Goal: Information Seeking & Learning: Understand process/instructions

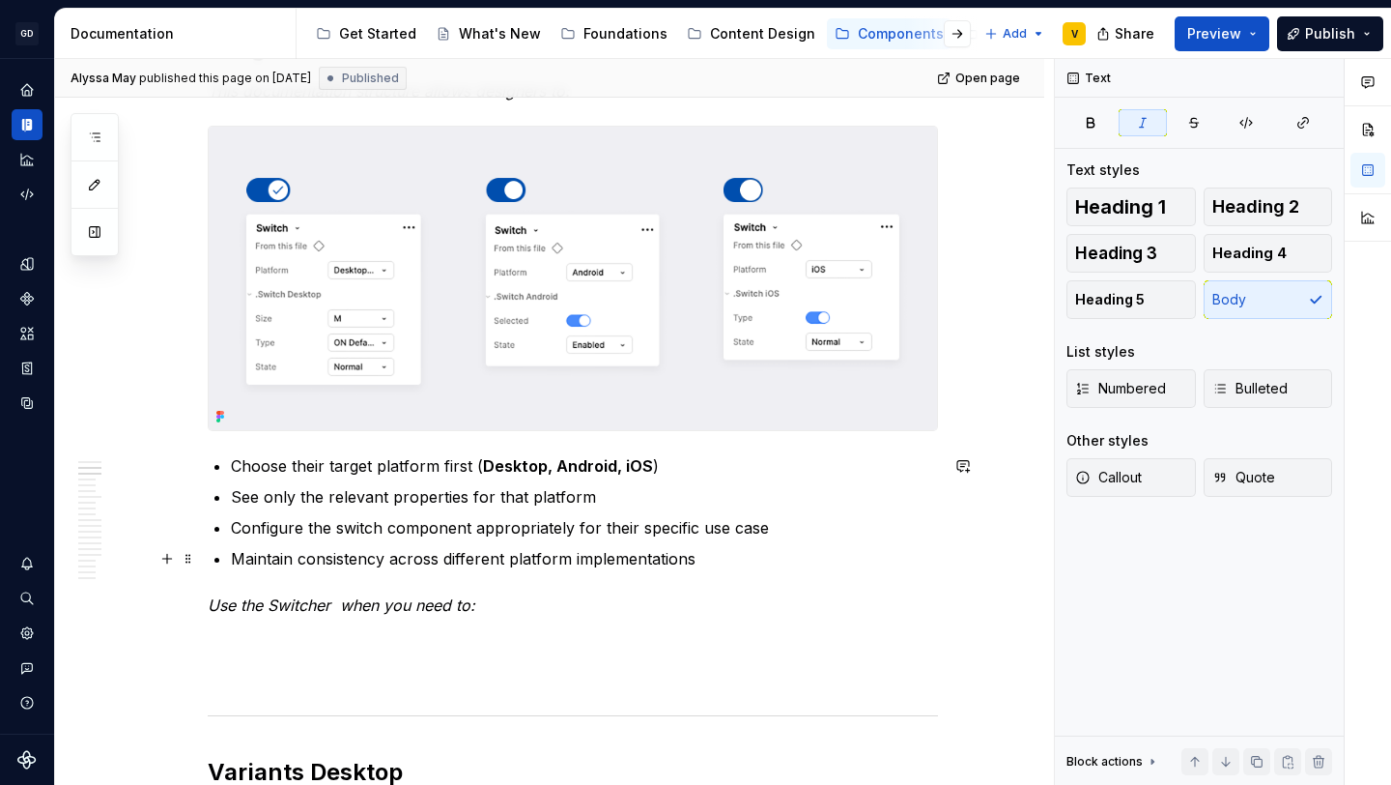
scroll to position [1012, 0]
click at [494, 607] on p "Use the Switcher when you need to:" at bounding box center [573, 606] width 730 height 23
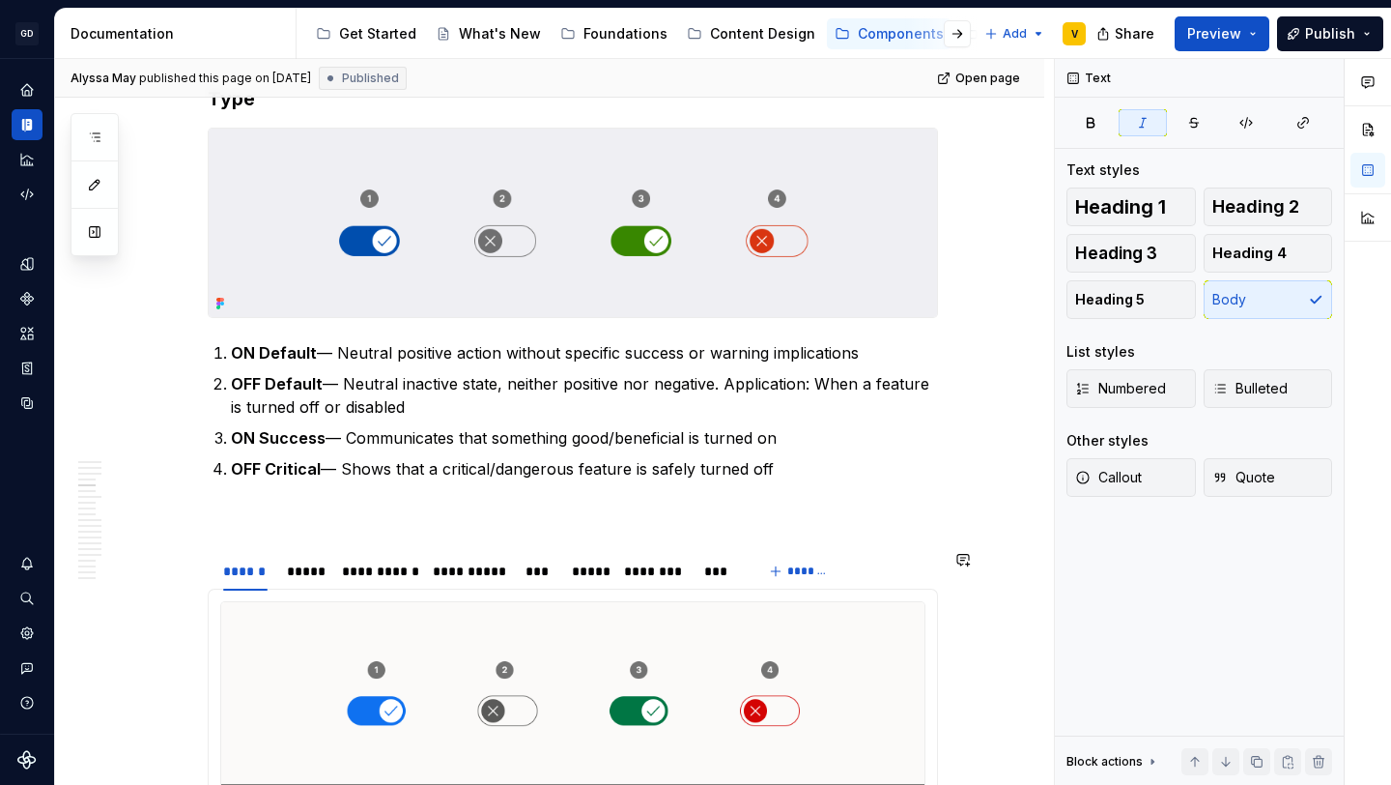
scroll to position [2206, 0]
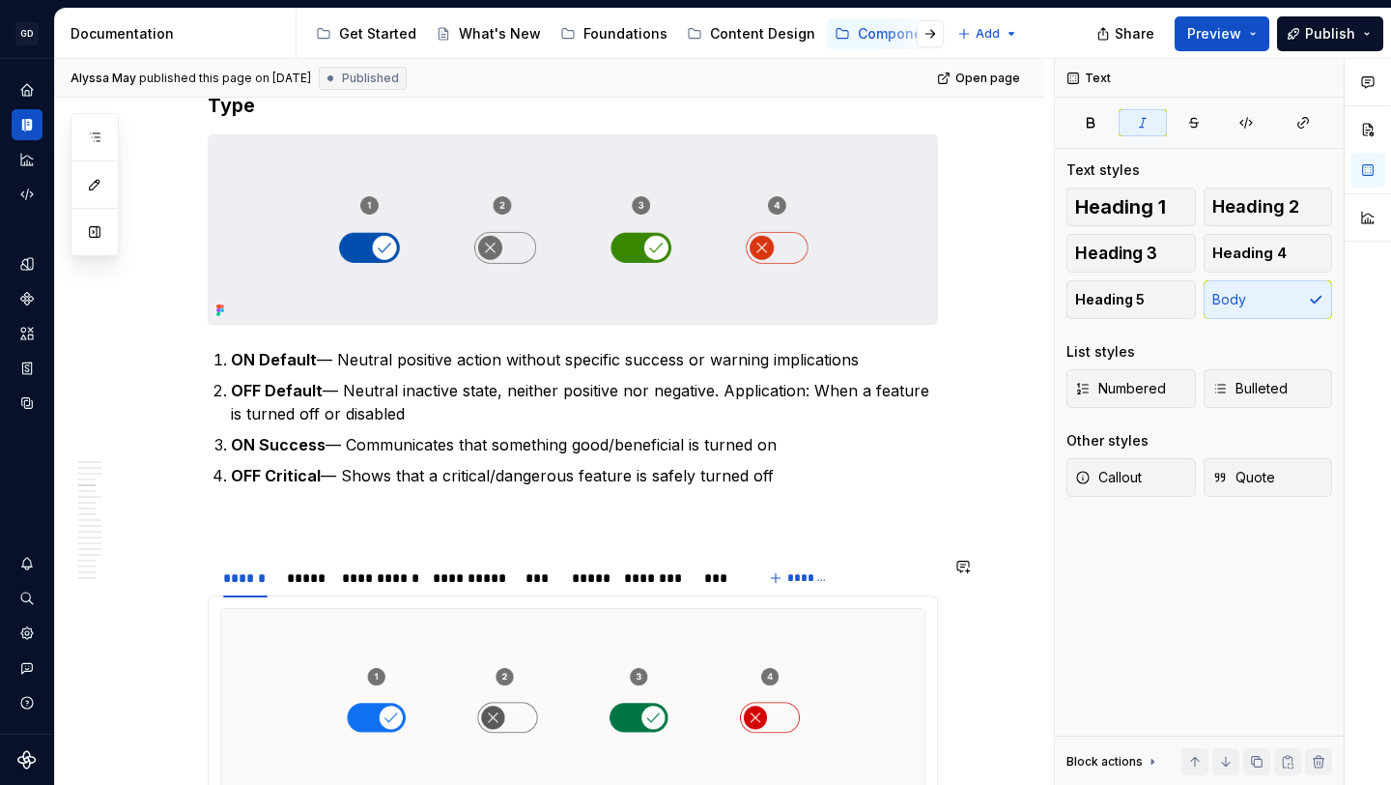
type textarea "*"
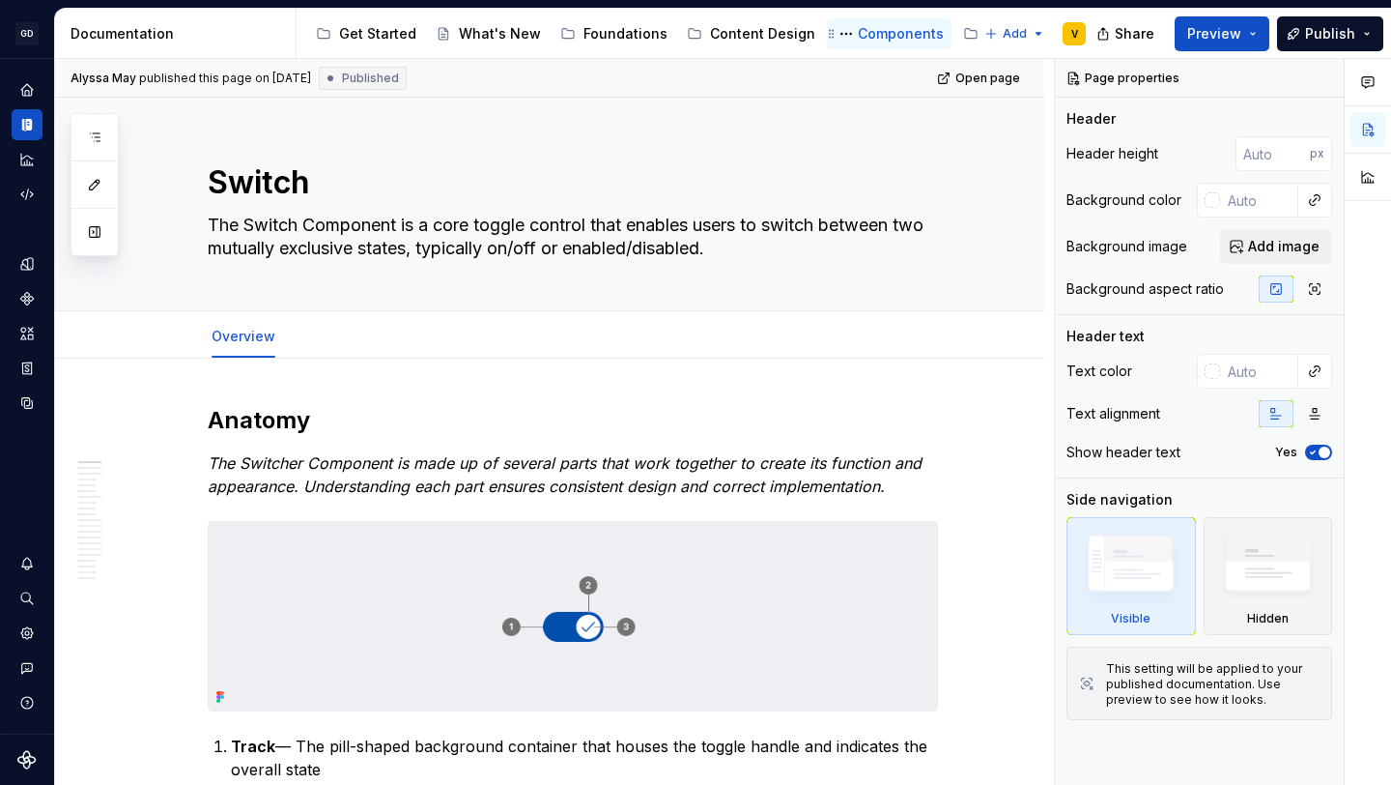
click at [858, 34] on div "Components" at bounding box center [901, 33] width 86 height 19
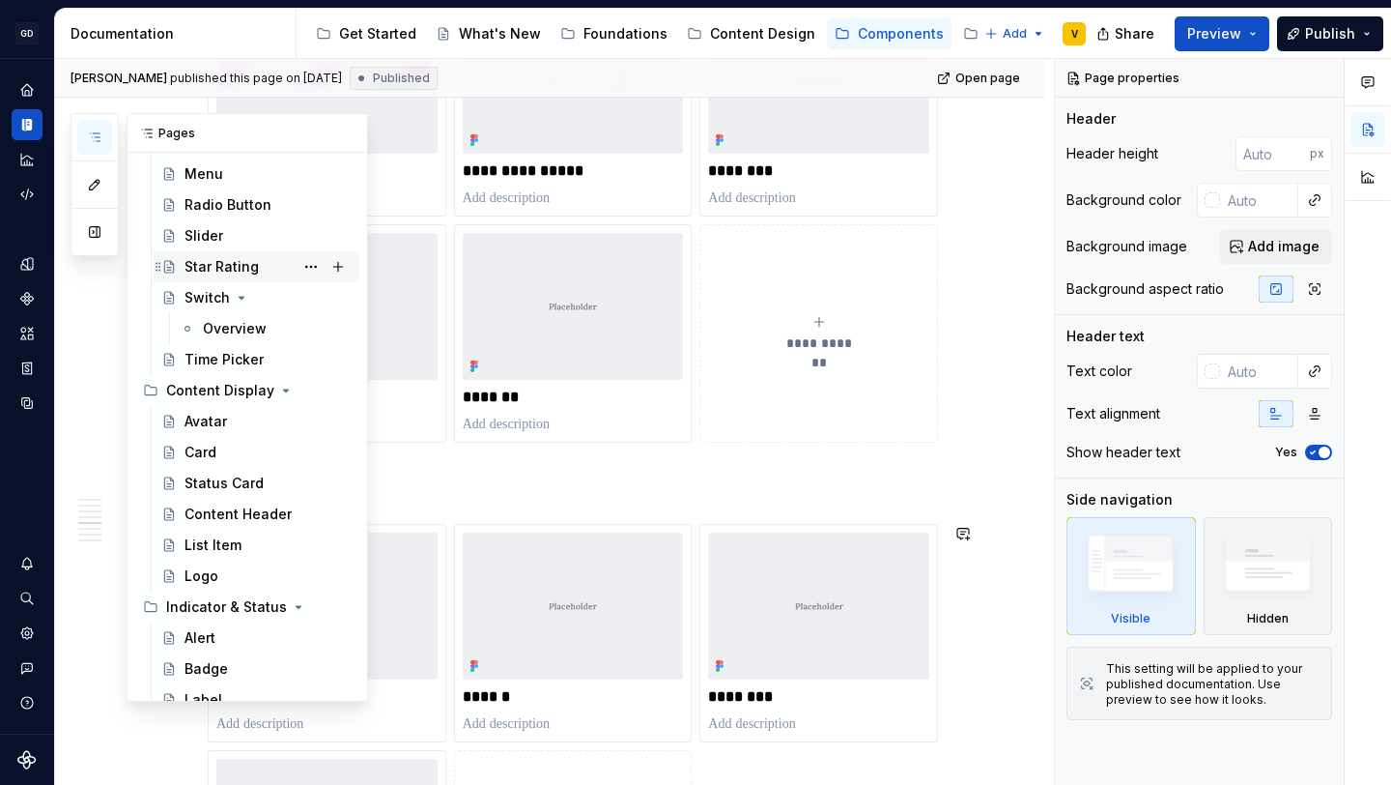
scroll to position [702, 0]
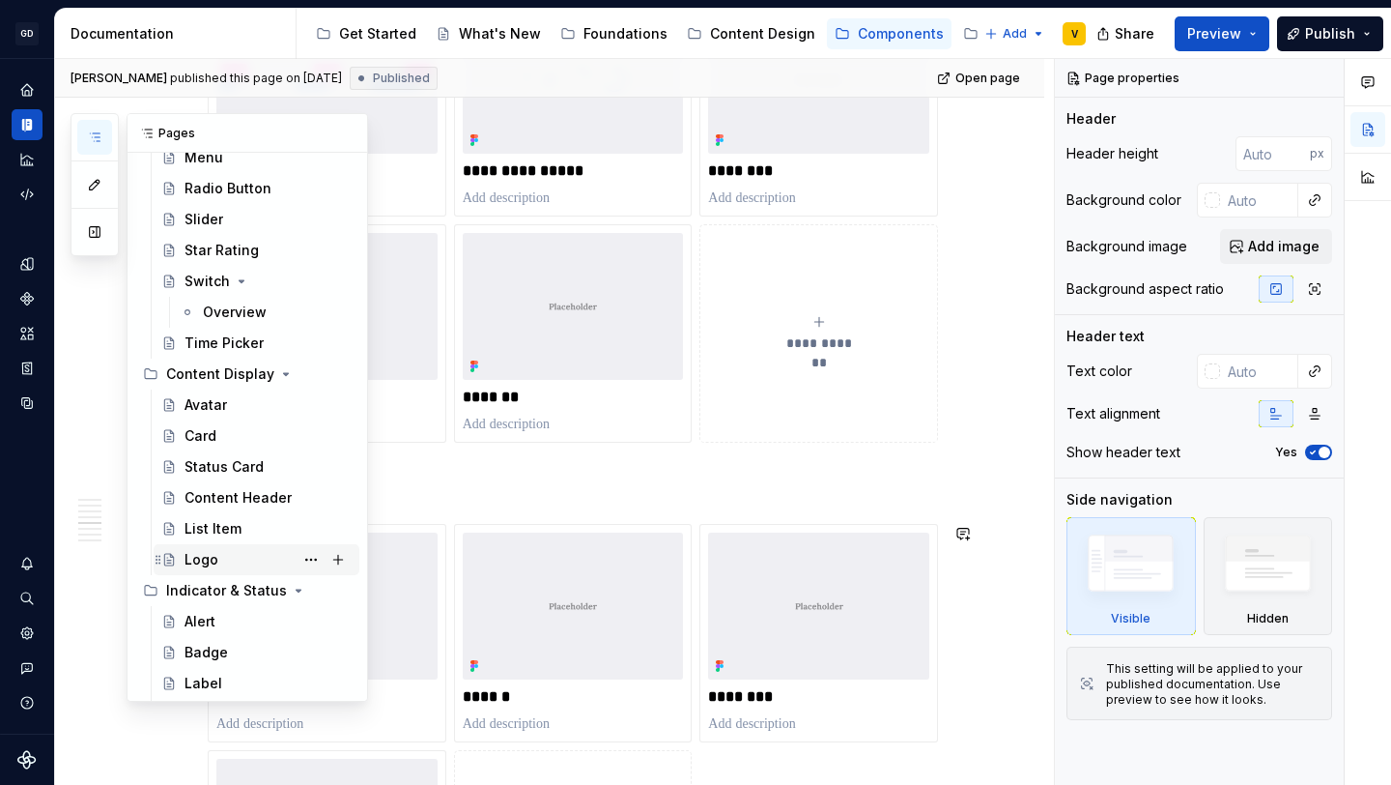
click at [218, 558] on div "Logo" at bounding box center [268, 559] width 167 height 27
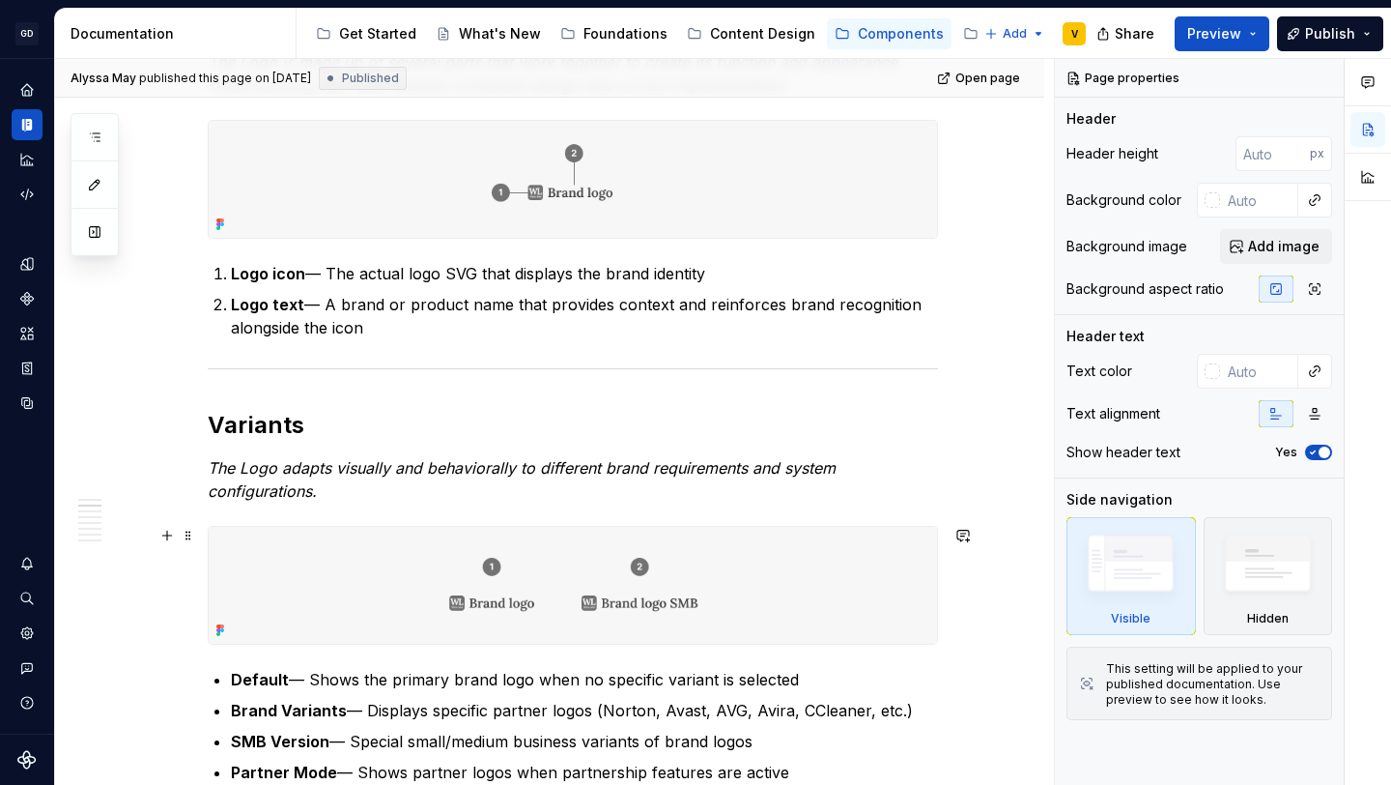
scroll to position [542, 0]
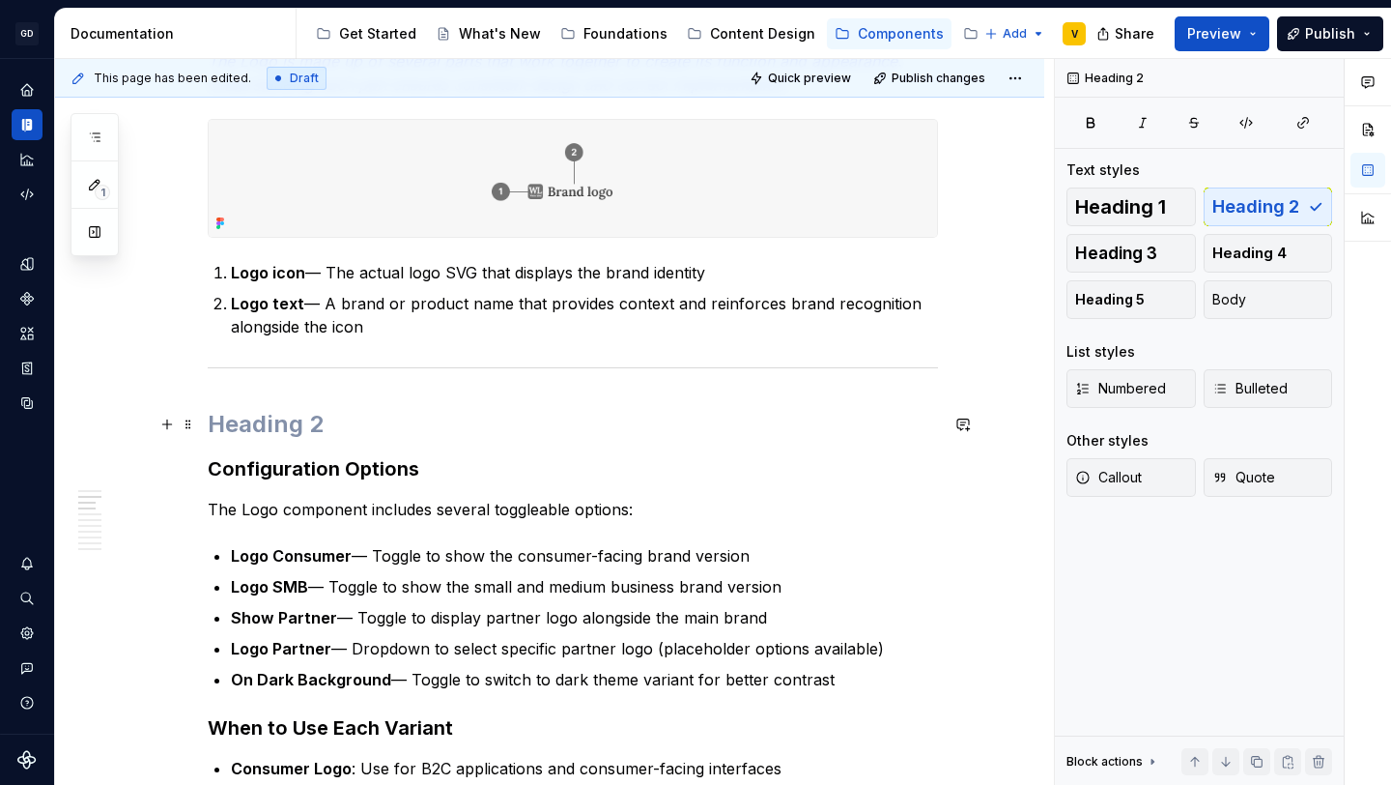
click at [248, 425] on h2 at bounding box center [573, 424] width 730 height 31
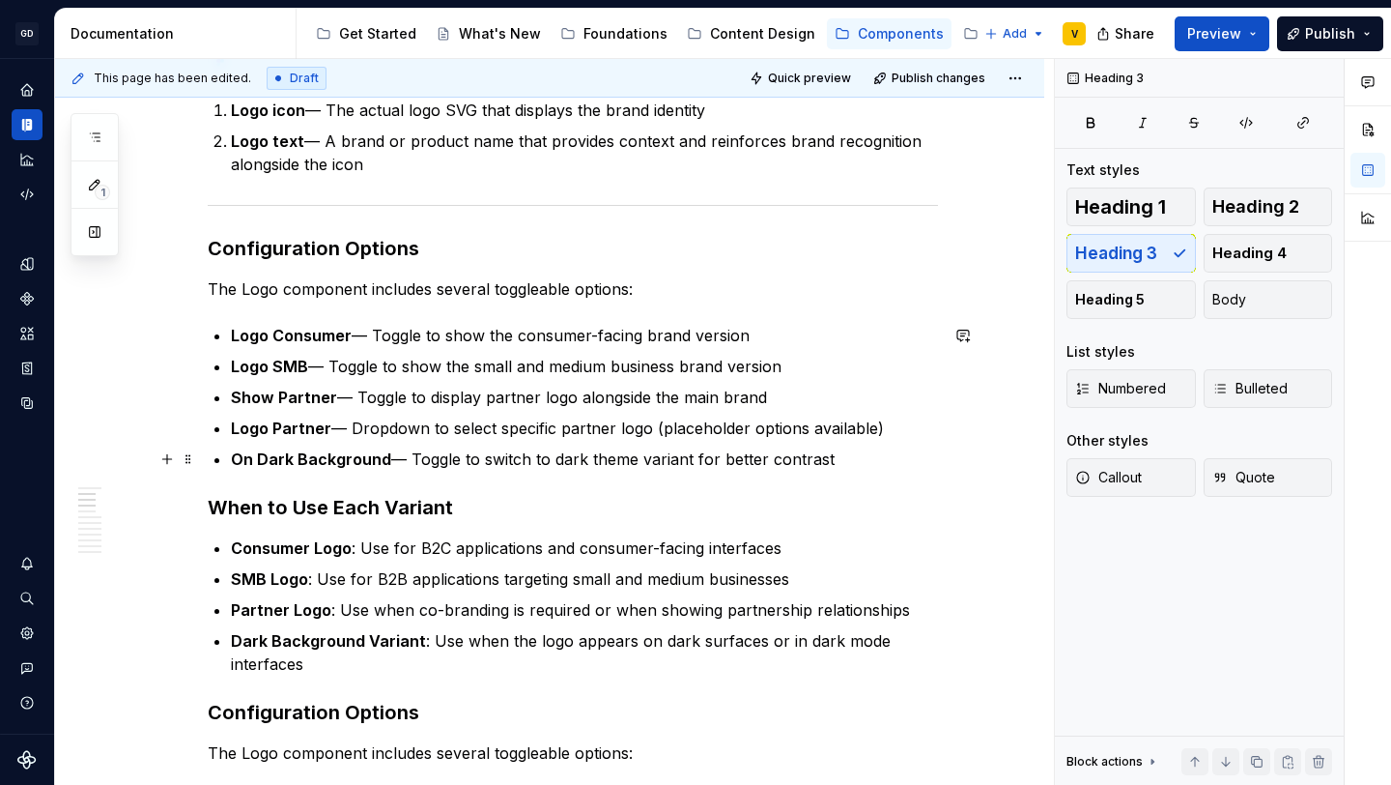
scroll to position [708, 0]
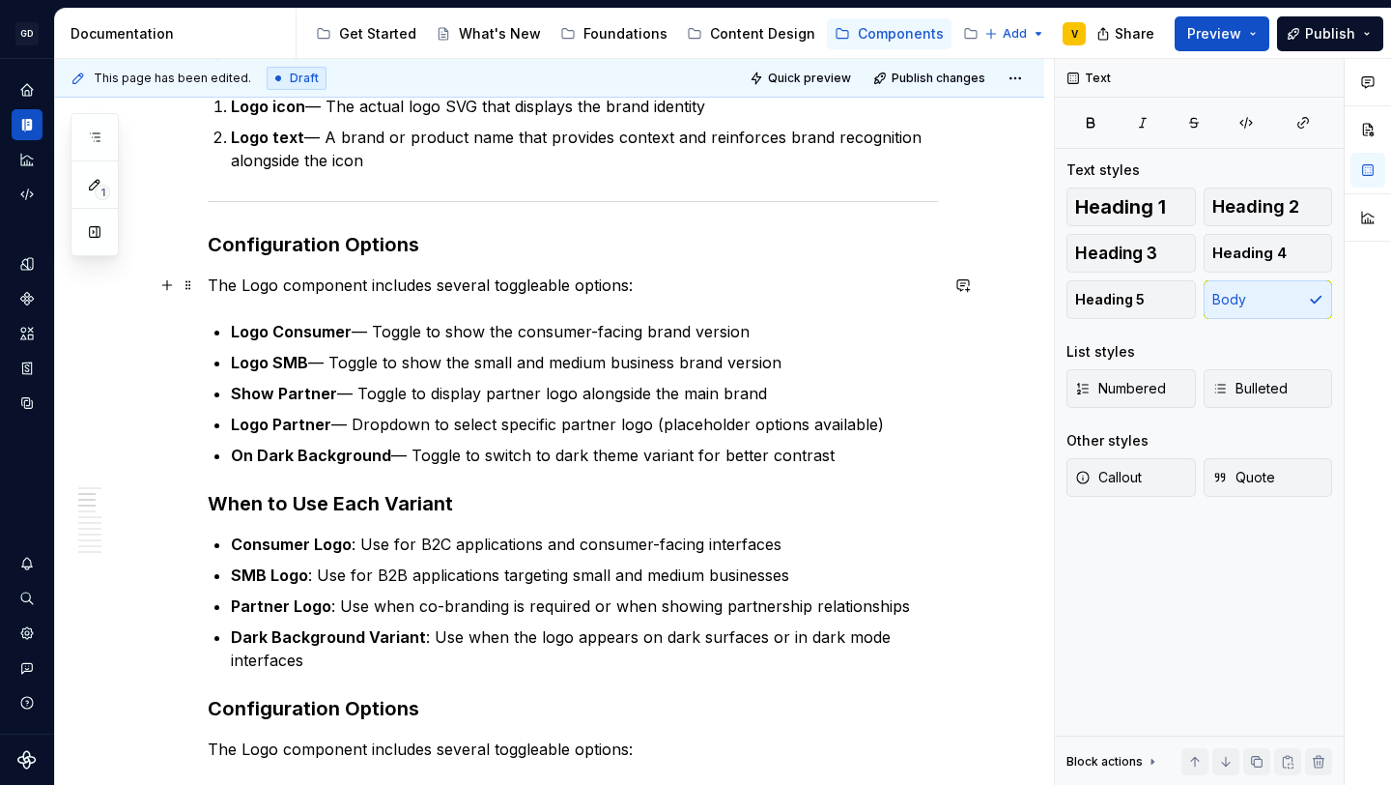
click at [649, 290] on p "The Logo component includes several toggleable options:" at bounding box center [573, 284] width 730 height 23
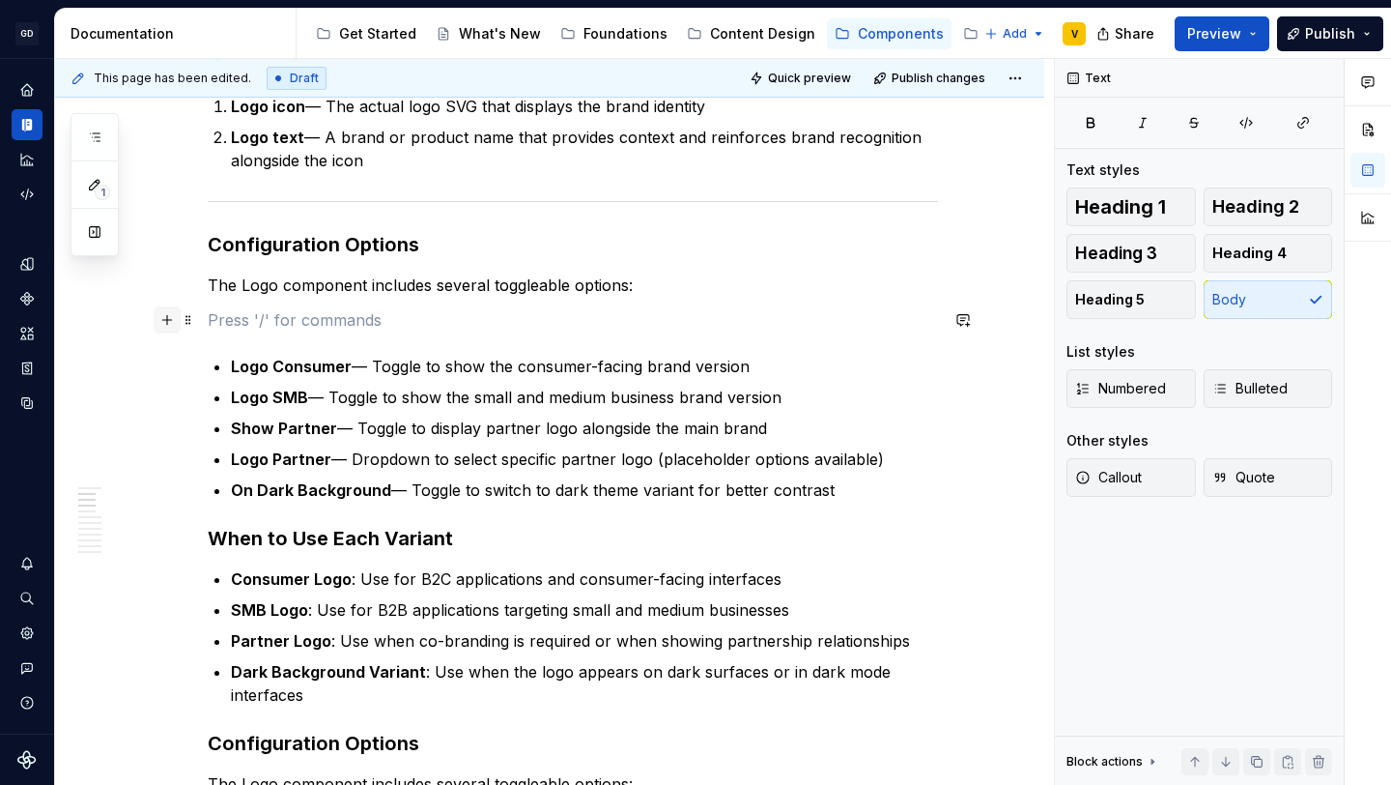
click at [170, 323] on button "button" at bounding box center [167, 319] width 27 height 27
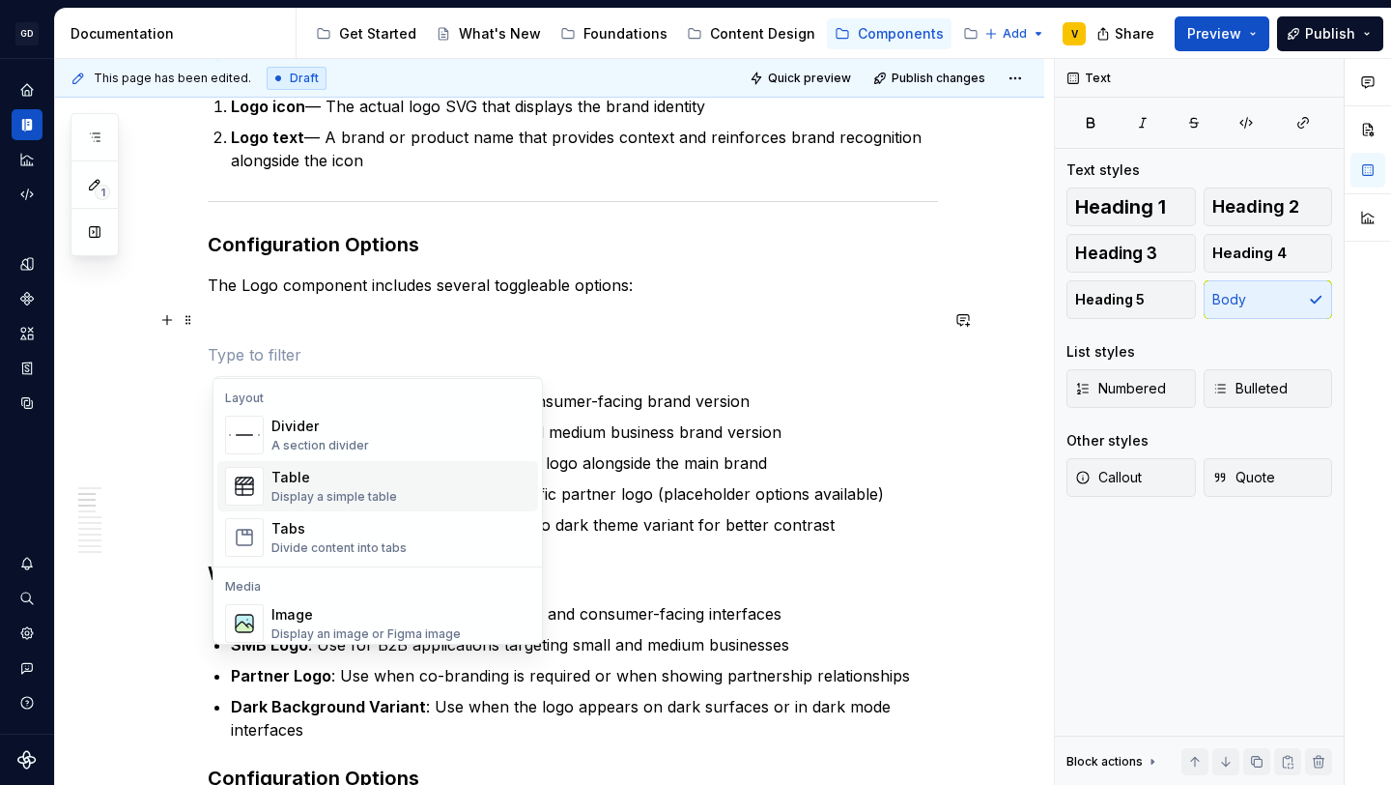
scroll to position [636, 0]
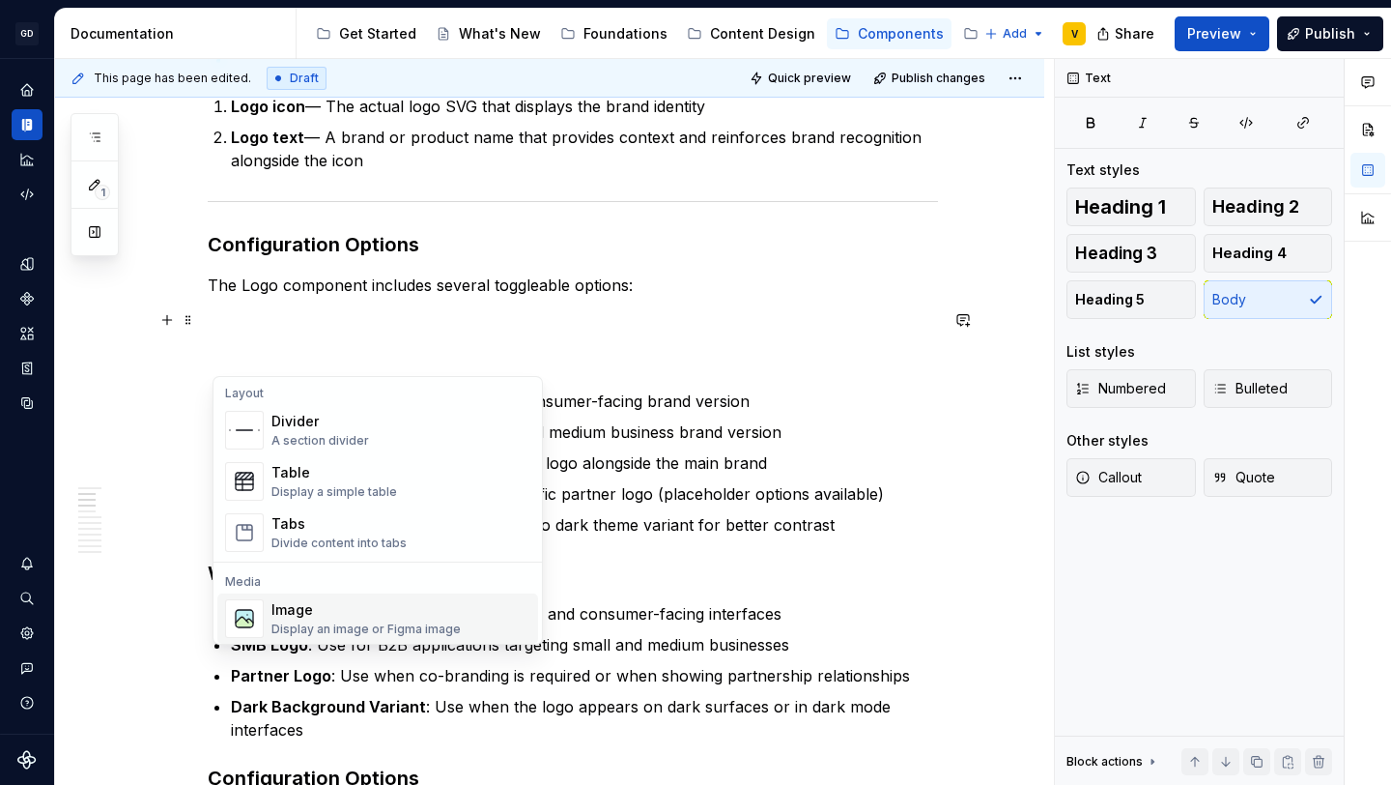
click at [312, 613] on div "Image" at bounding box center [365, 609] width 189 height 19
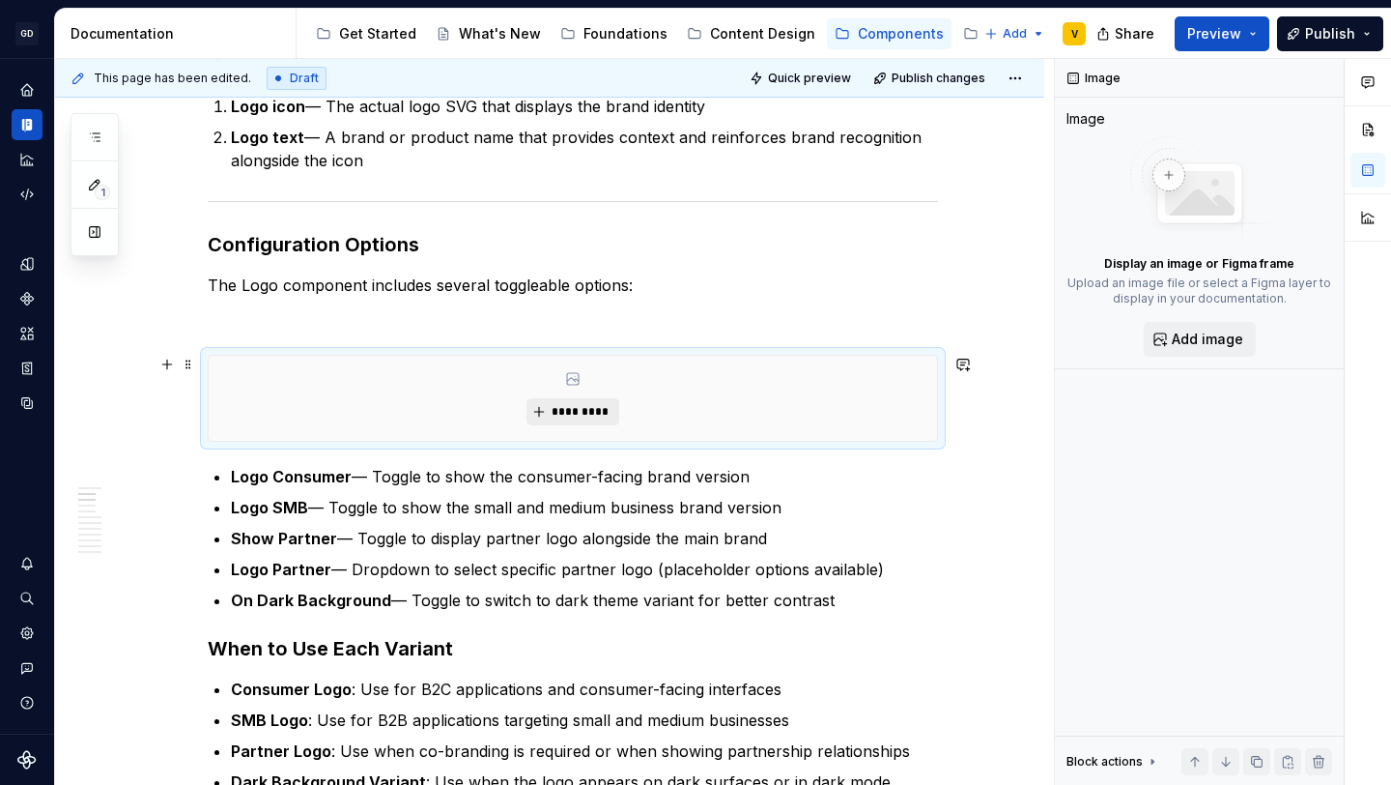
click at [588, 403] on button "*********" at bounding box center [573, 411] width 92 height 27
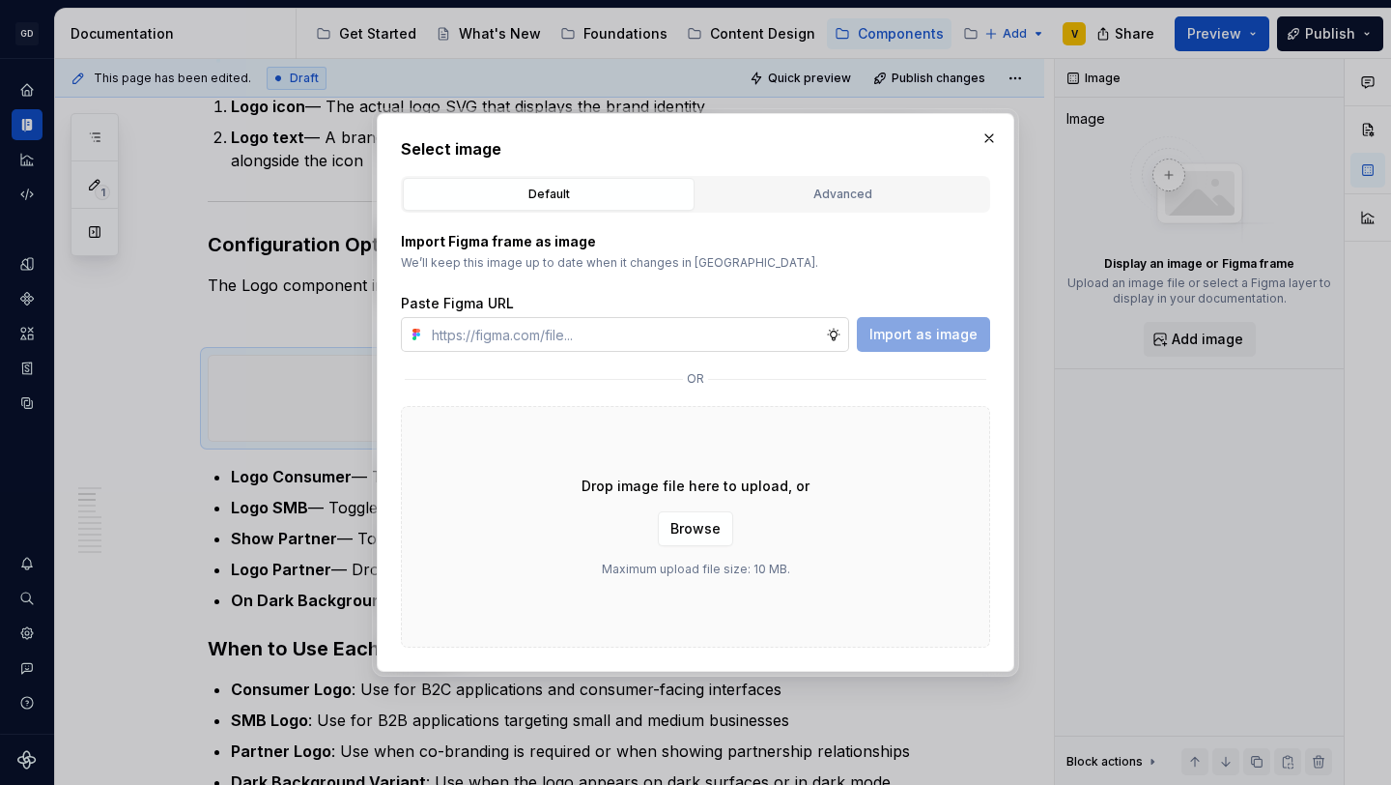
click at [544, 336] on input "text" at bounding box center [625, 334] width 402 height 35
type textarea "*"
click at [615, 325] on input "text" at bounding box center [625, 334] width 402 height 35
paste input "https://www.figma.com/design/rzxjdfGE9CHhfV7rU8czbq/ODS-%E2%B8%B1-Internal-%E2%…"
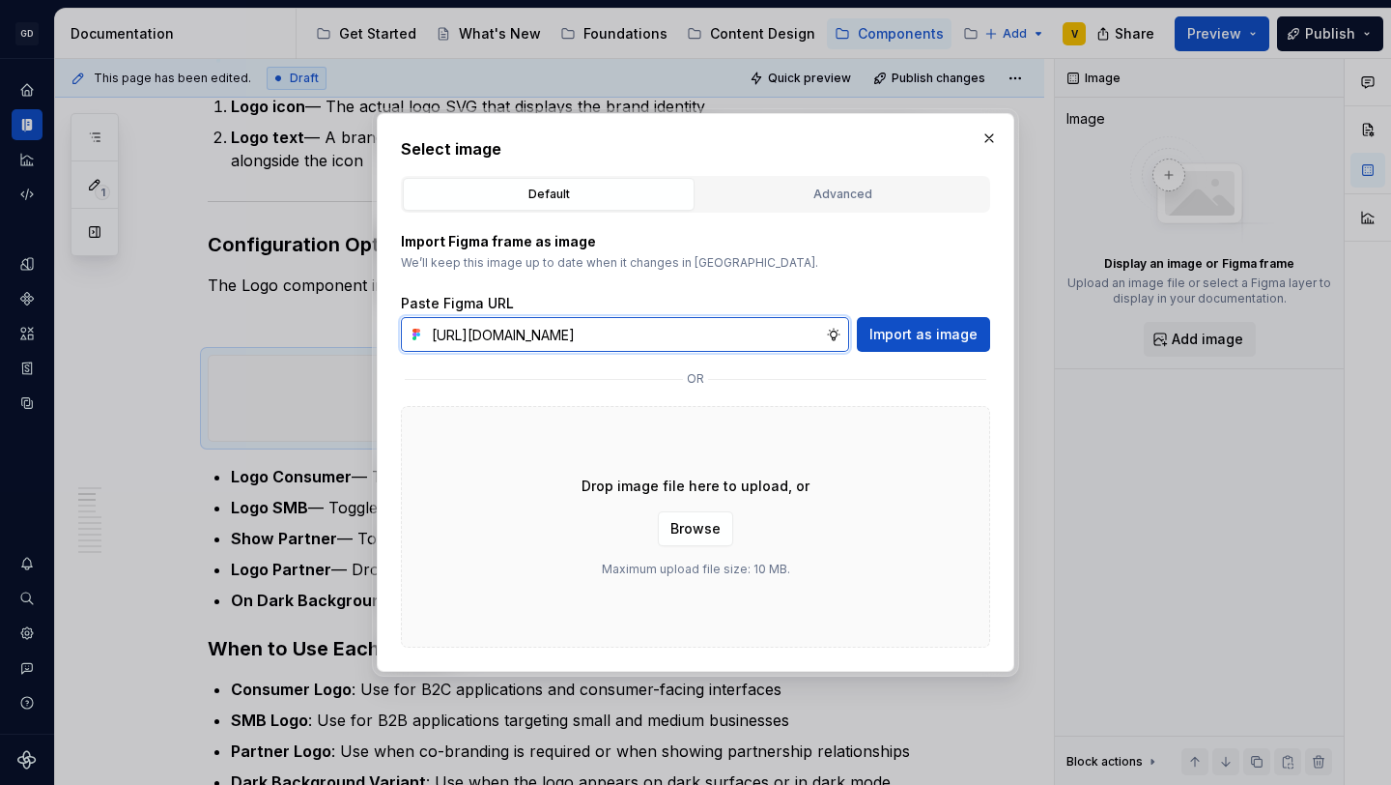
scroll to position [0, 697]
type input "https://www.figma.com/design/rzxjdfGE9CHhfV7rU8czbq/ODS-%E2%B8%B1-Internal-%E2%…"
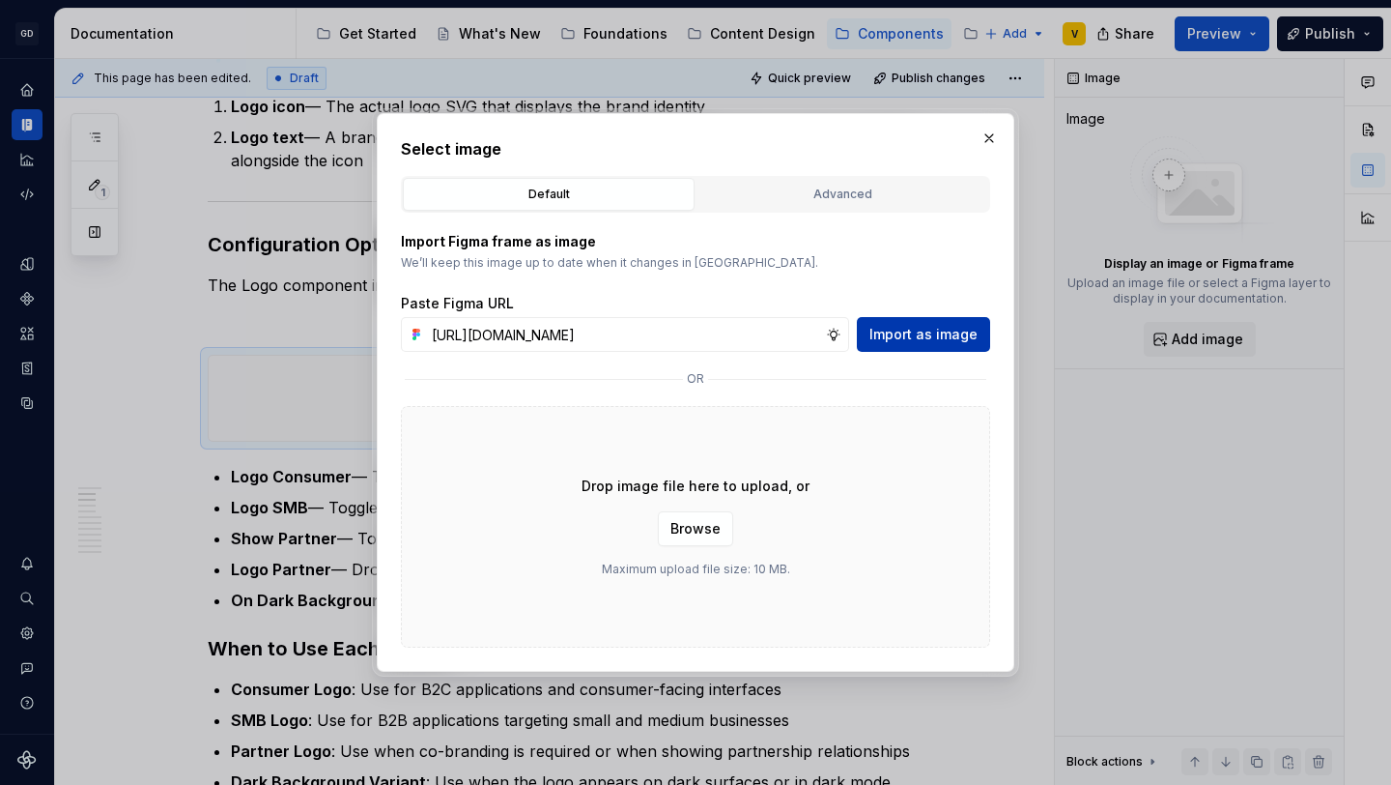
click at [894, 335] on span "Import as image" at bounding box center [924, 334] width 108 height 19
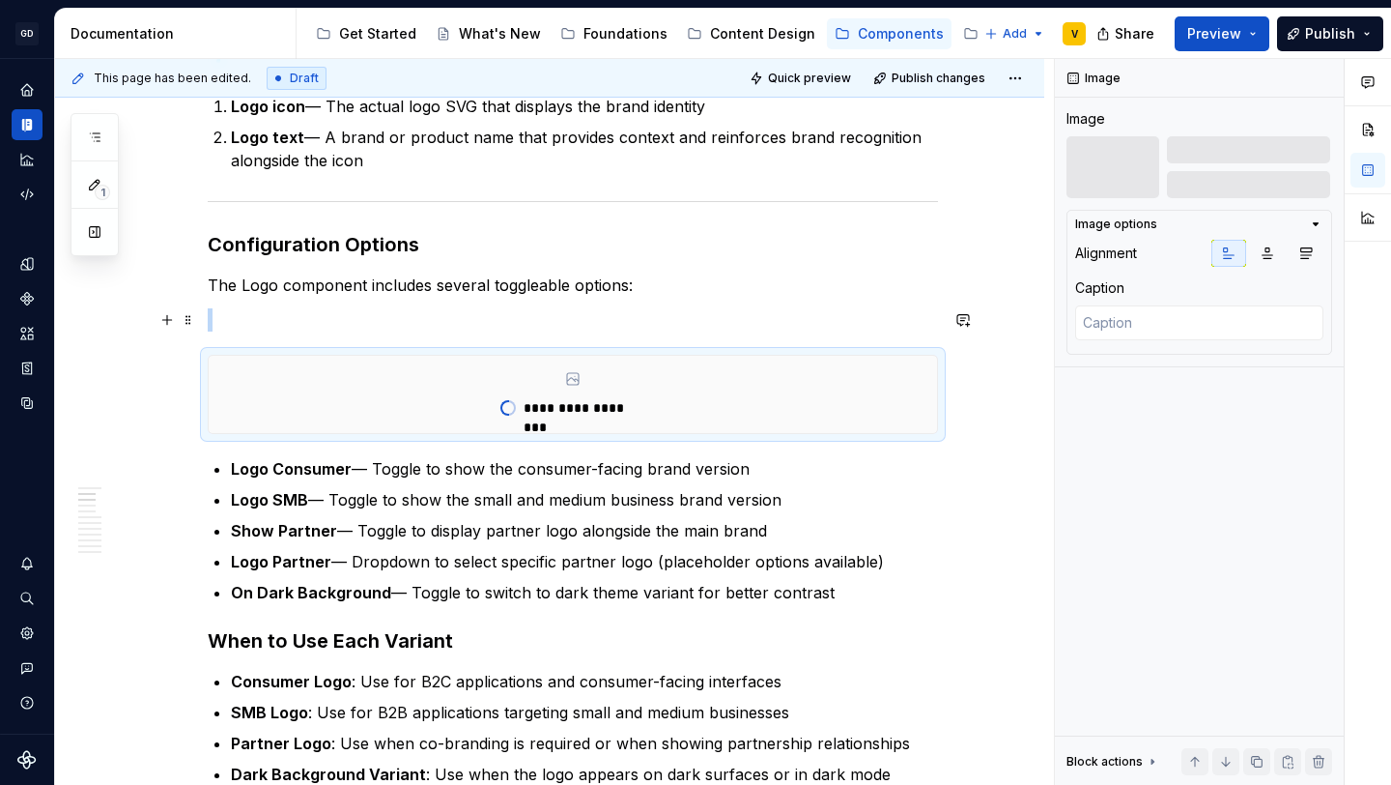
click at [255, 314] on p at bounding box center [573, 319] width 730 height 23
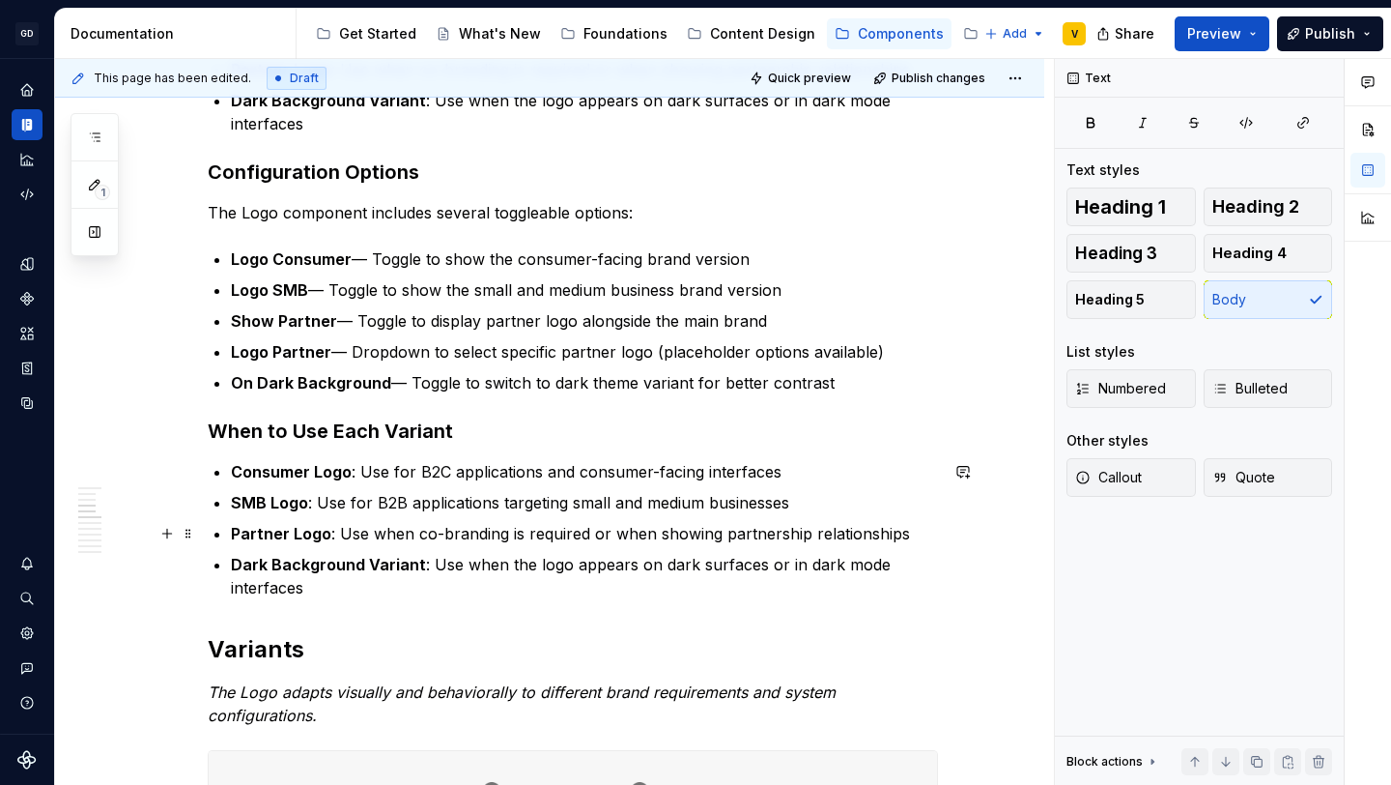
scroll to position [1369, 0]
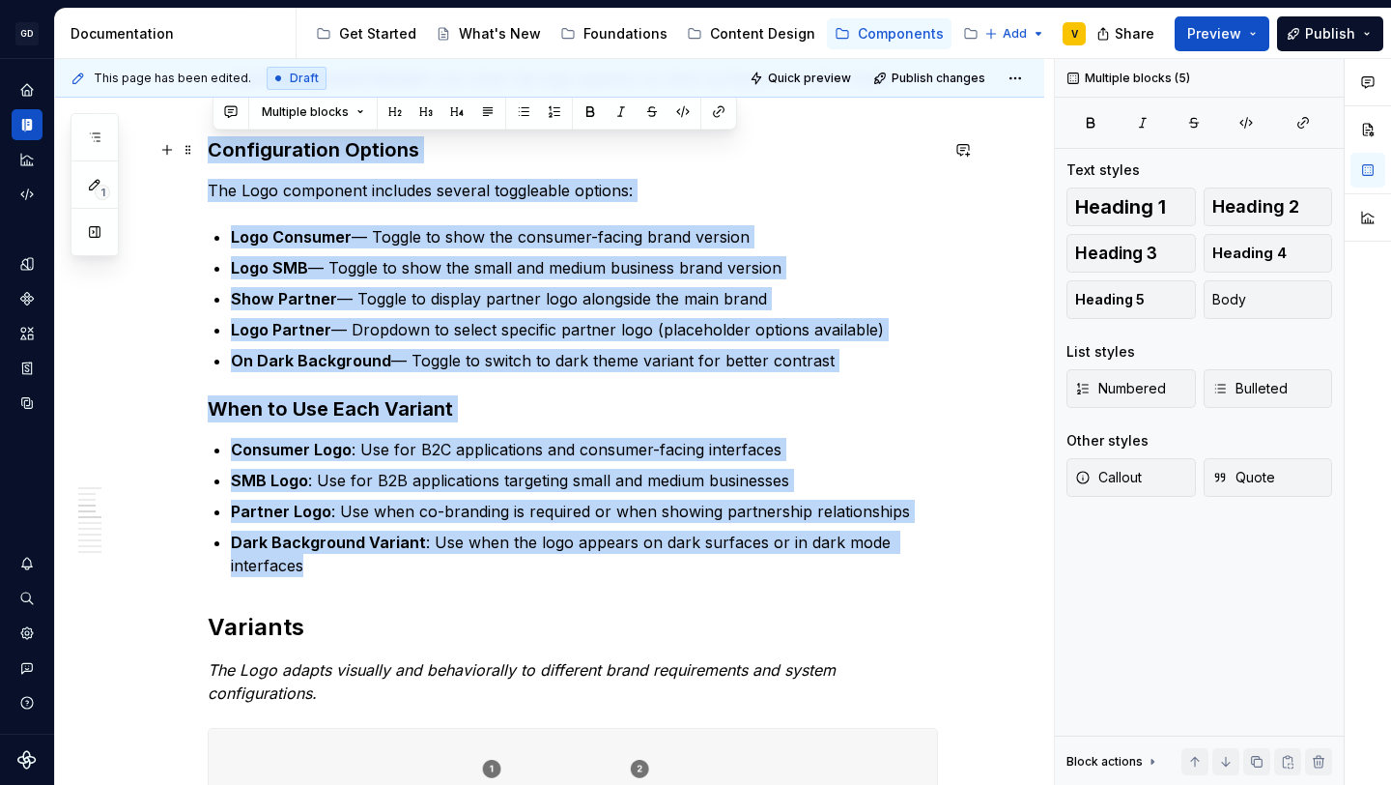
drag, startPoint x: 325, startPoint y: 572, endPoint x: 206, endPoint y: 162, distance: 426.5
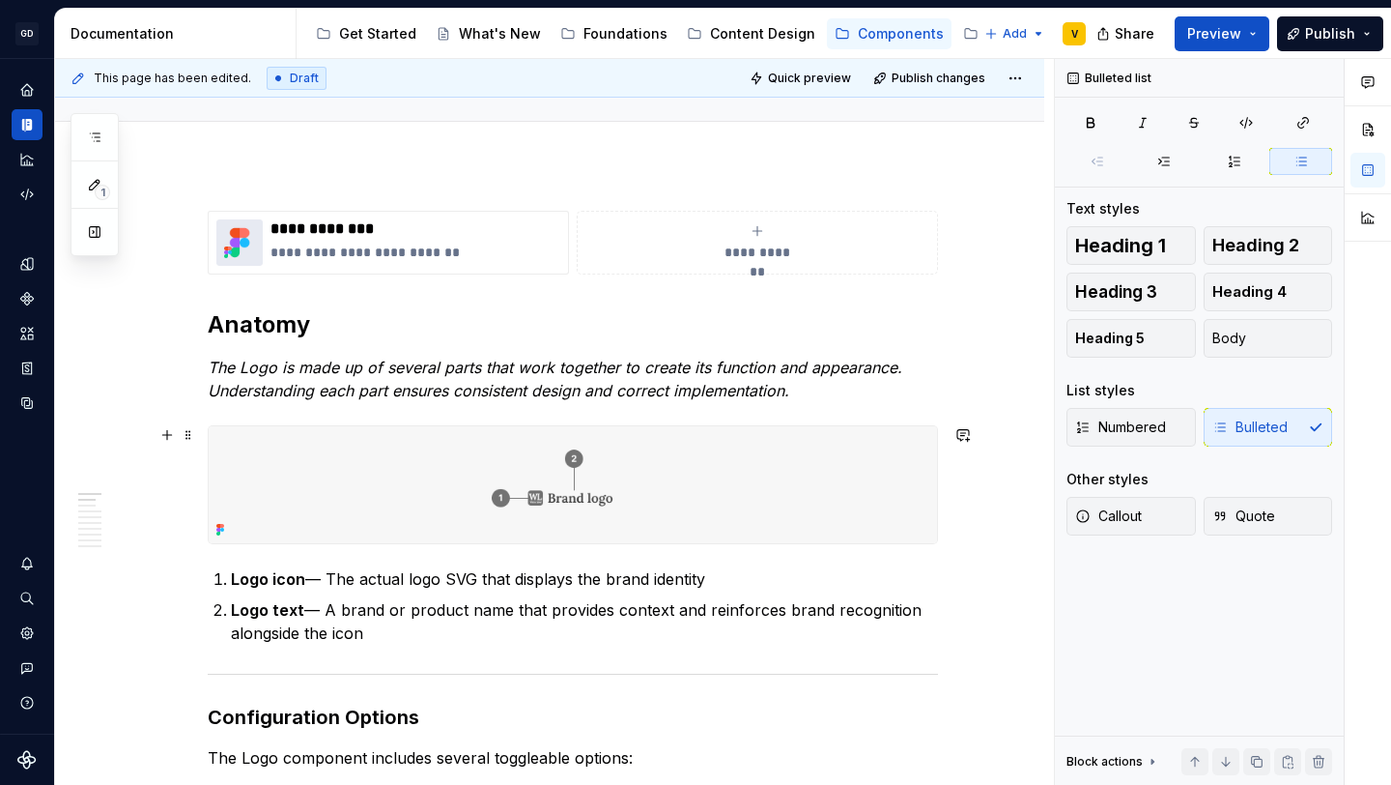
scroll to position [238, 0]
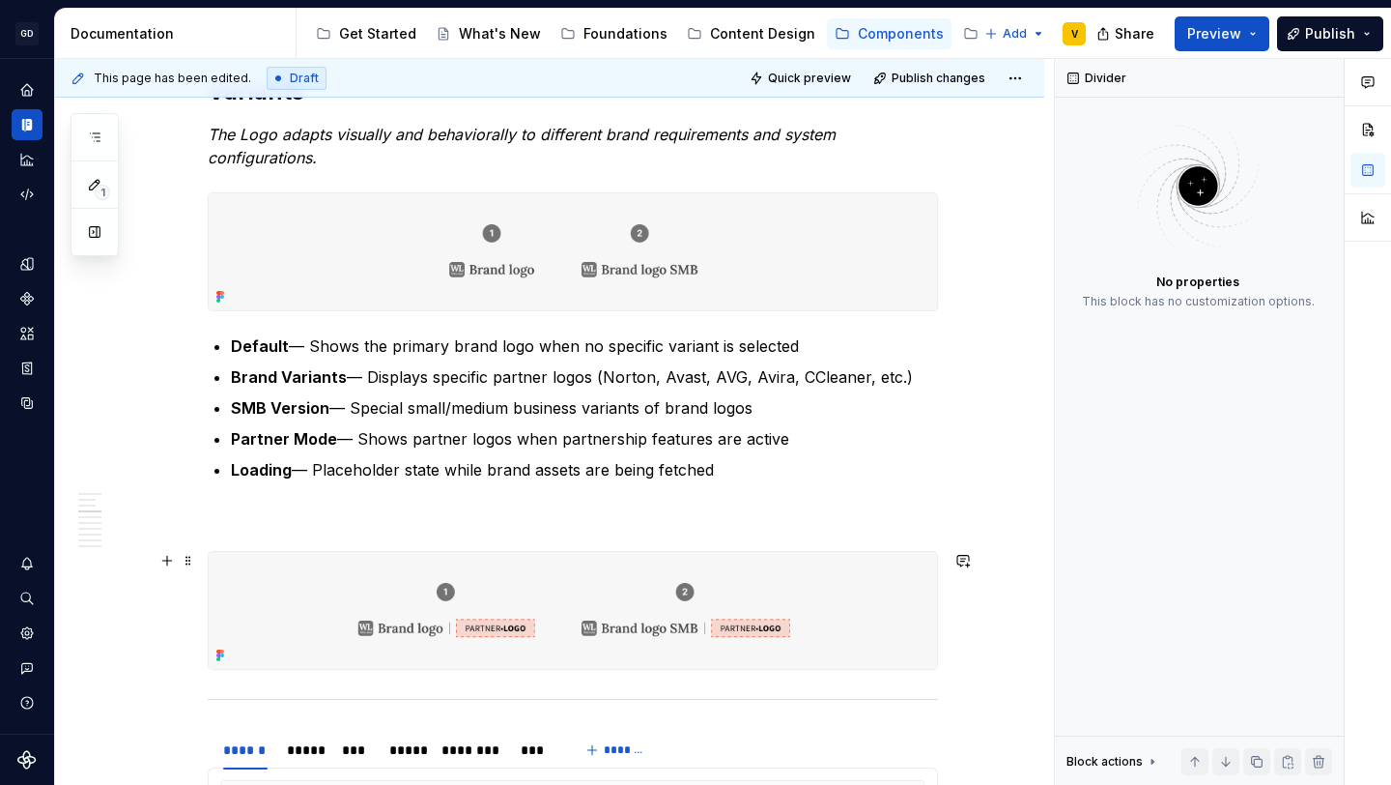
scroll to position [1874, 0]
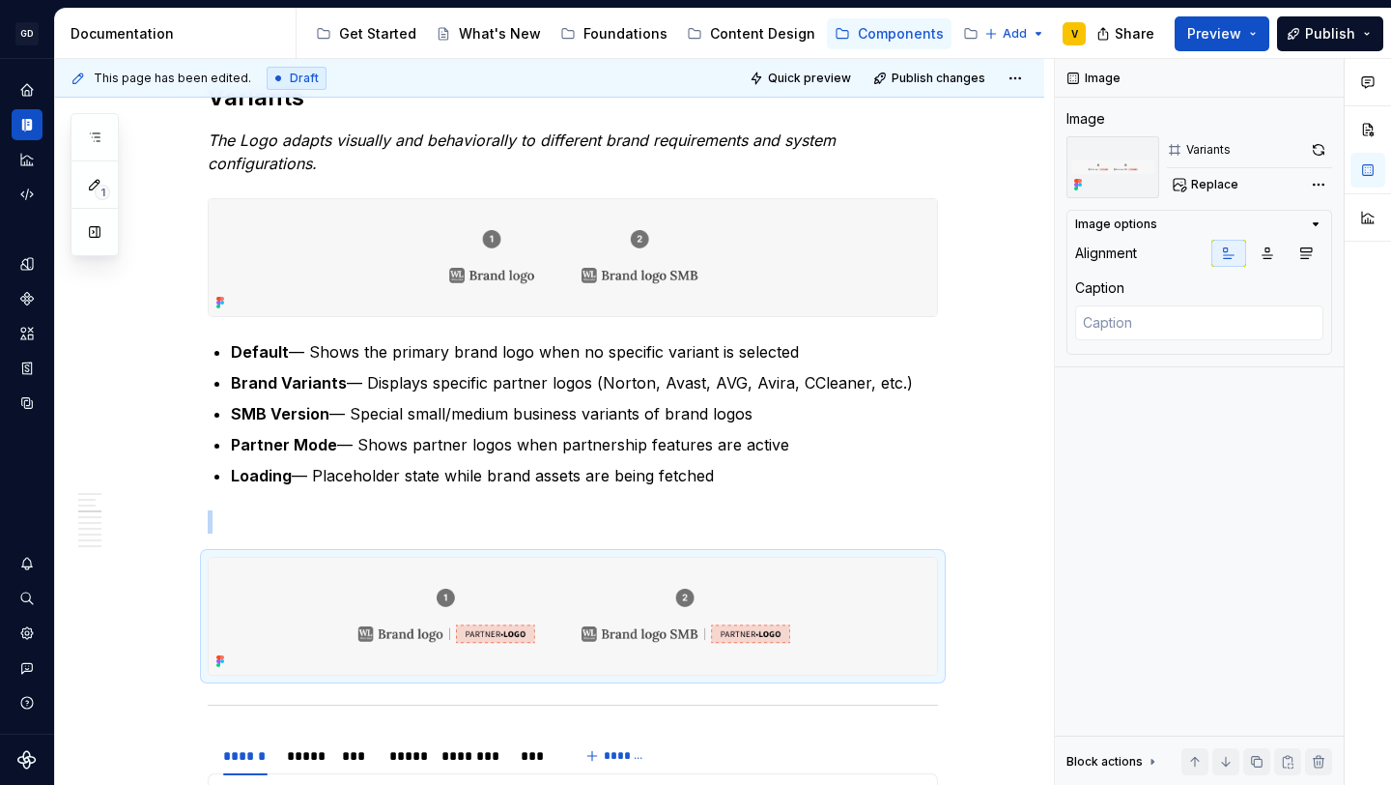
drag, startPoint x: 193, startPoint y: 565, endPoint x: 203, endPoint y: 504, distance: 61.6
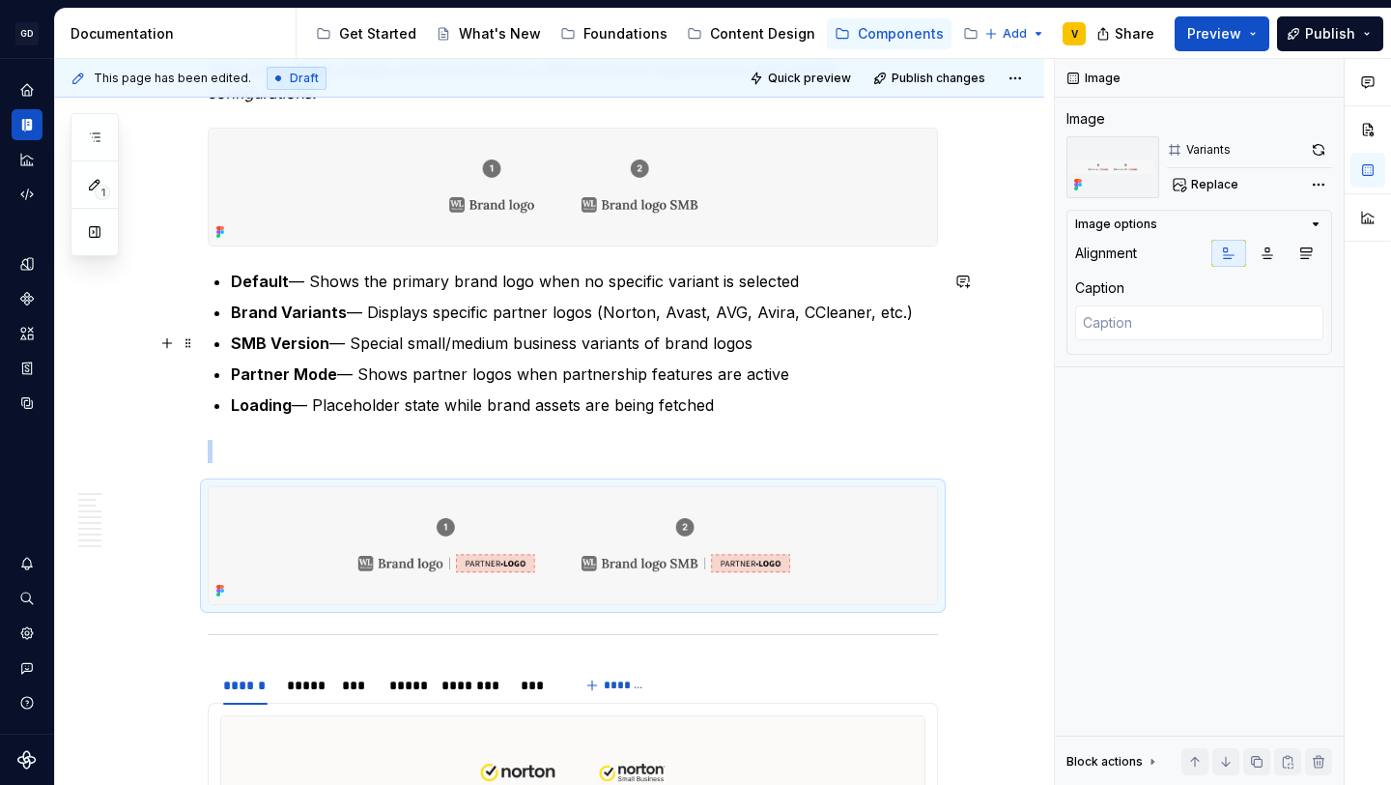
scroll to position [1937, 0]
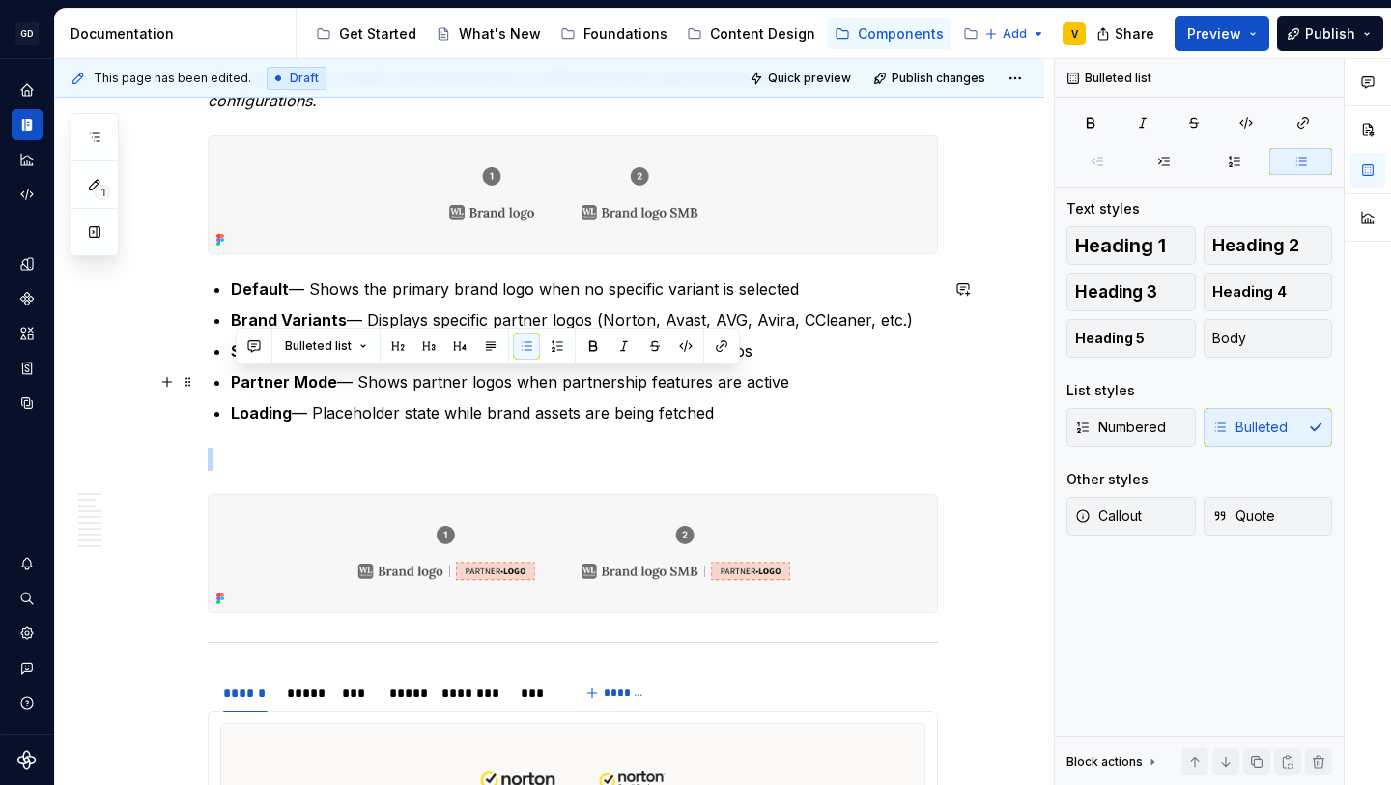
drag, startPoint x: 769, startPoint y: 419, endPoint x: 214, endPoint y: 372, distance: 556.6
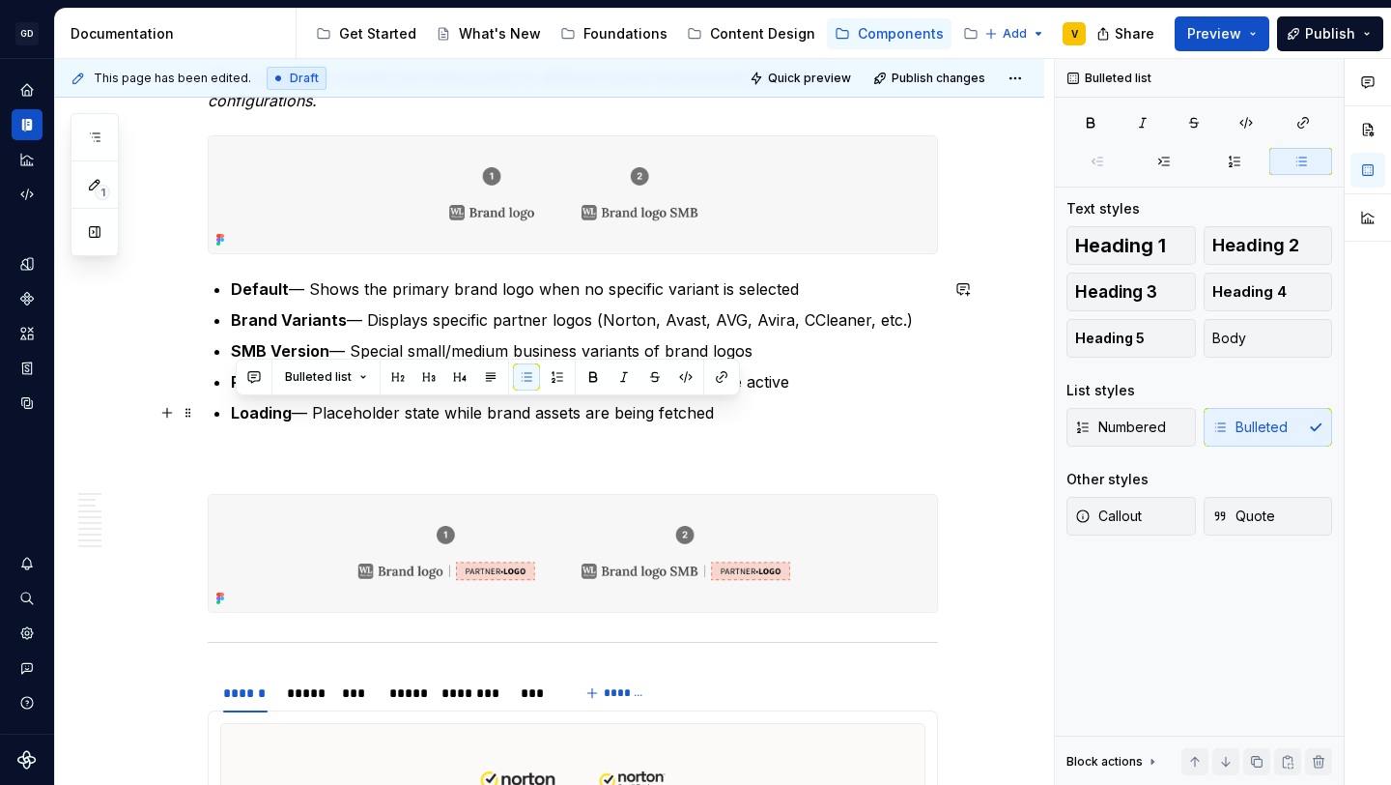
drag, startPoint x: 732, startPoint y: 410, endPoint x: 230, endPoint y: 406, distance: 502.4
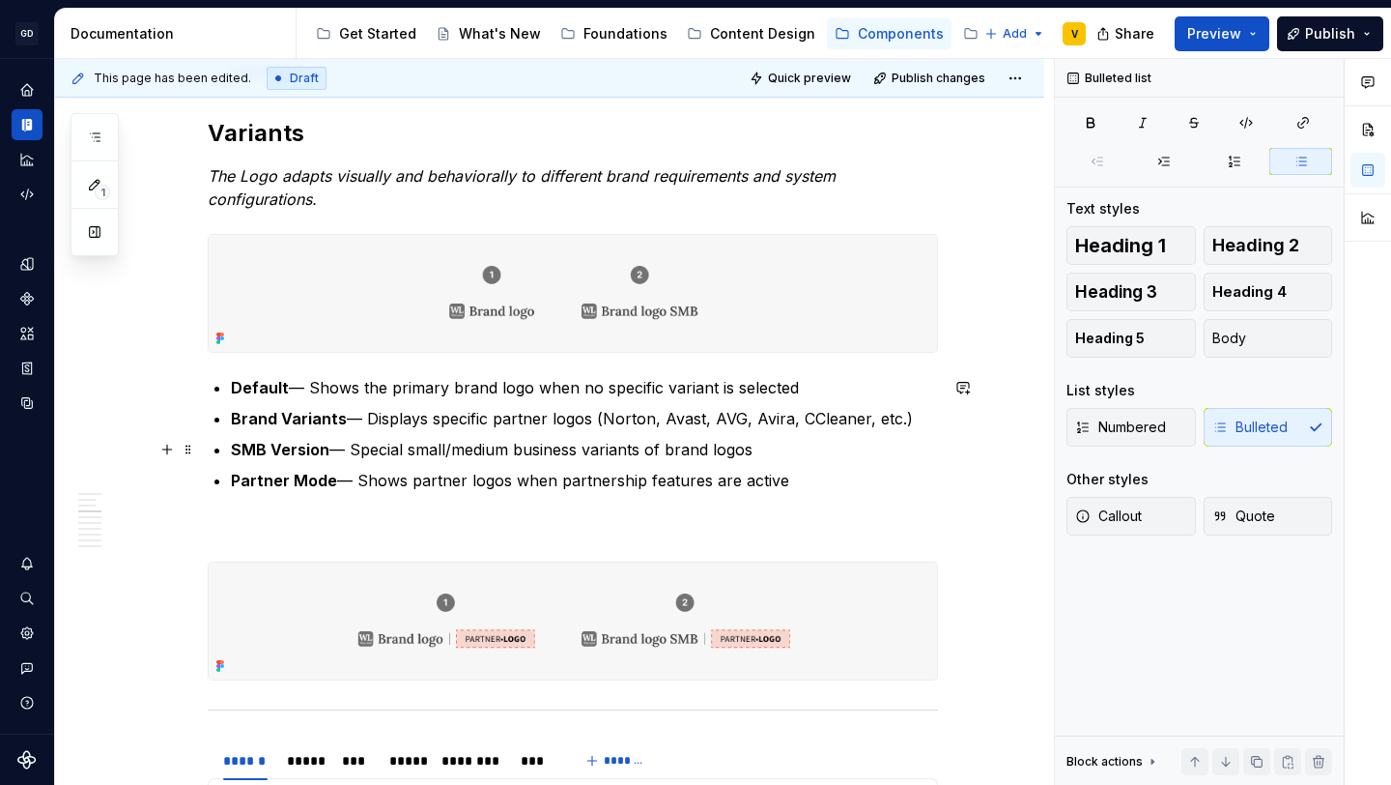
scroll to position [1817, 0]
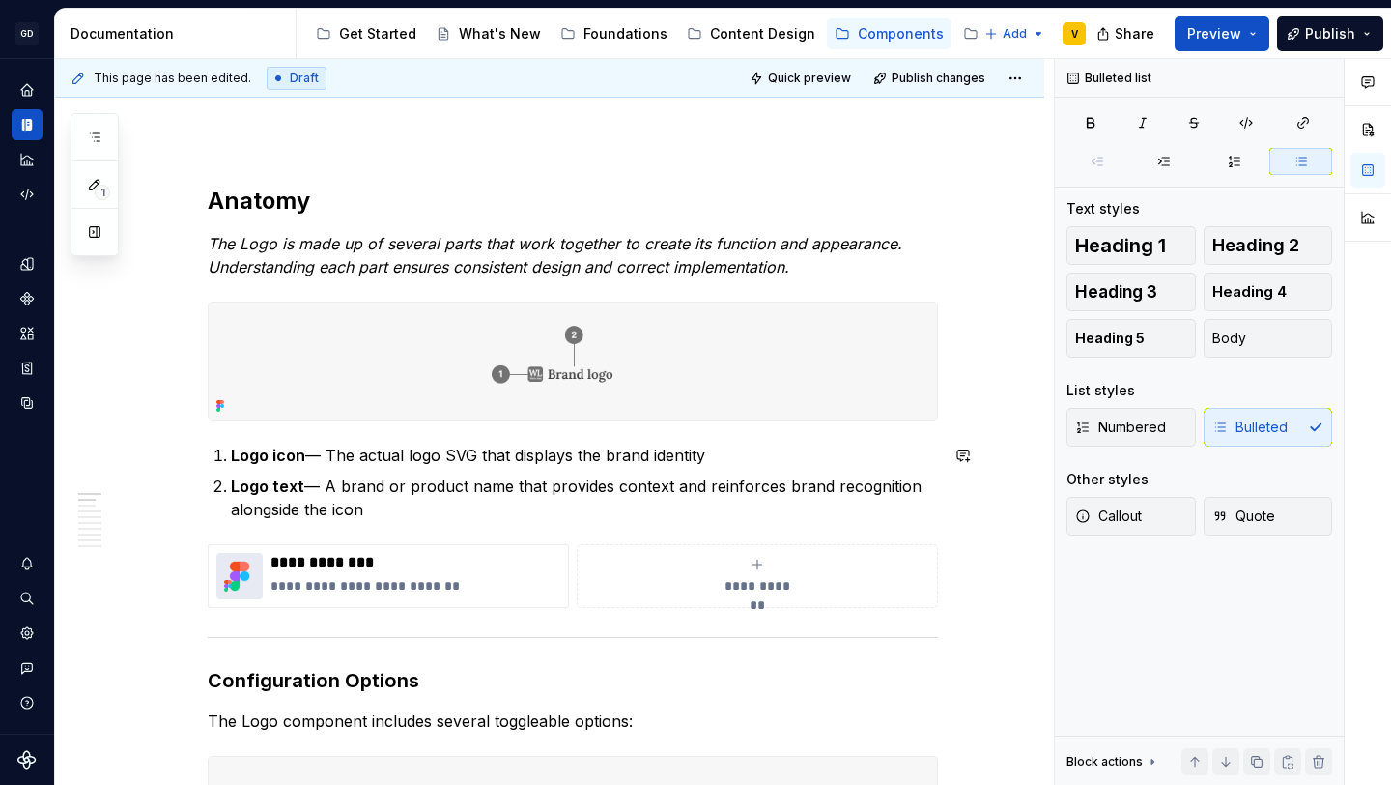
scroll to position [266, 0]
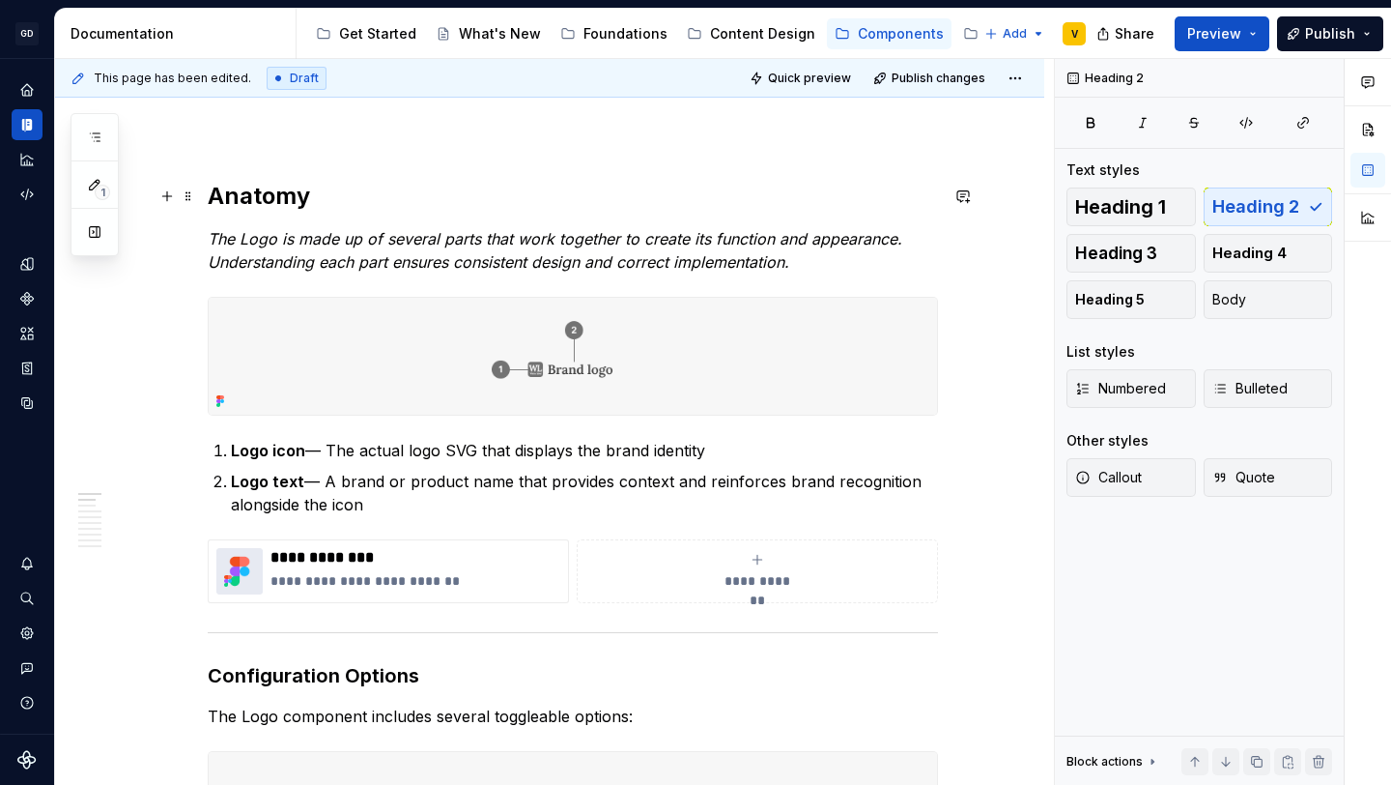
click at [220, 196] on h2 "Anatomy" at bounding box center [573, 196] width 730 height 31
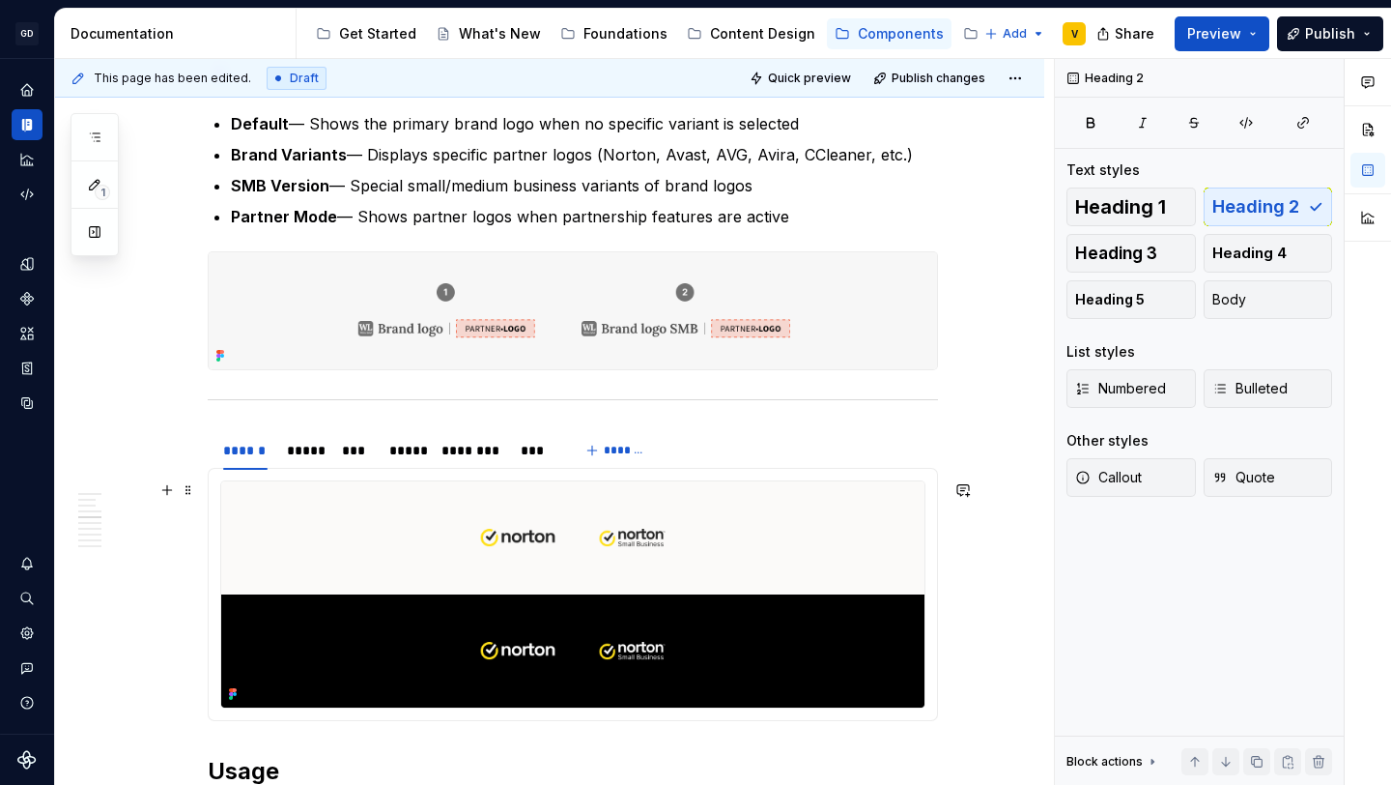
scroll to position [2128, 0]
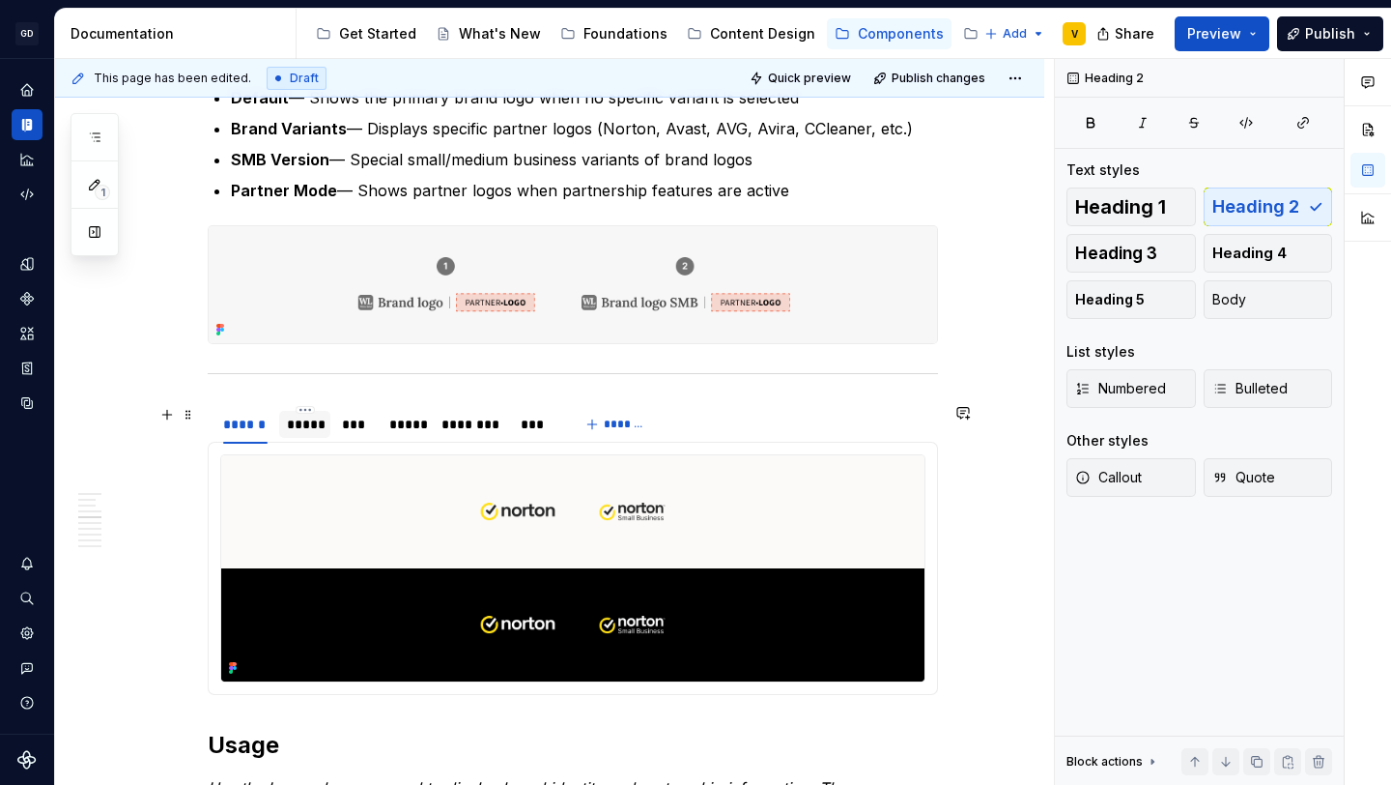
click at [310, 426] on div "*****" at bounding box center [305, 423] width 36 height 19
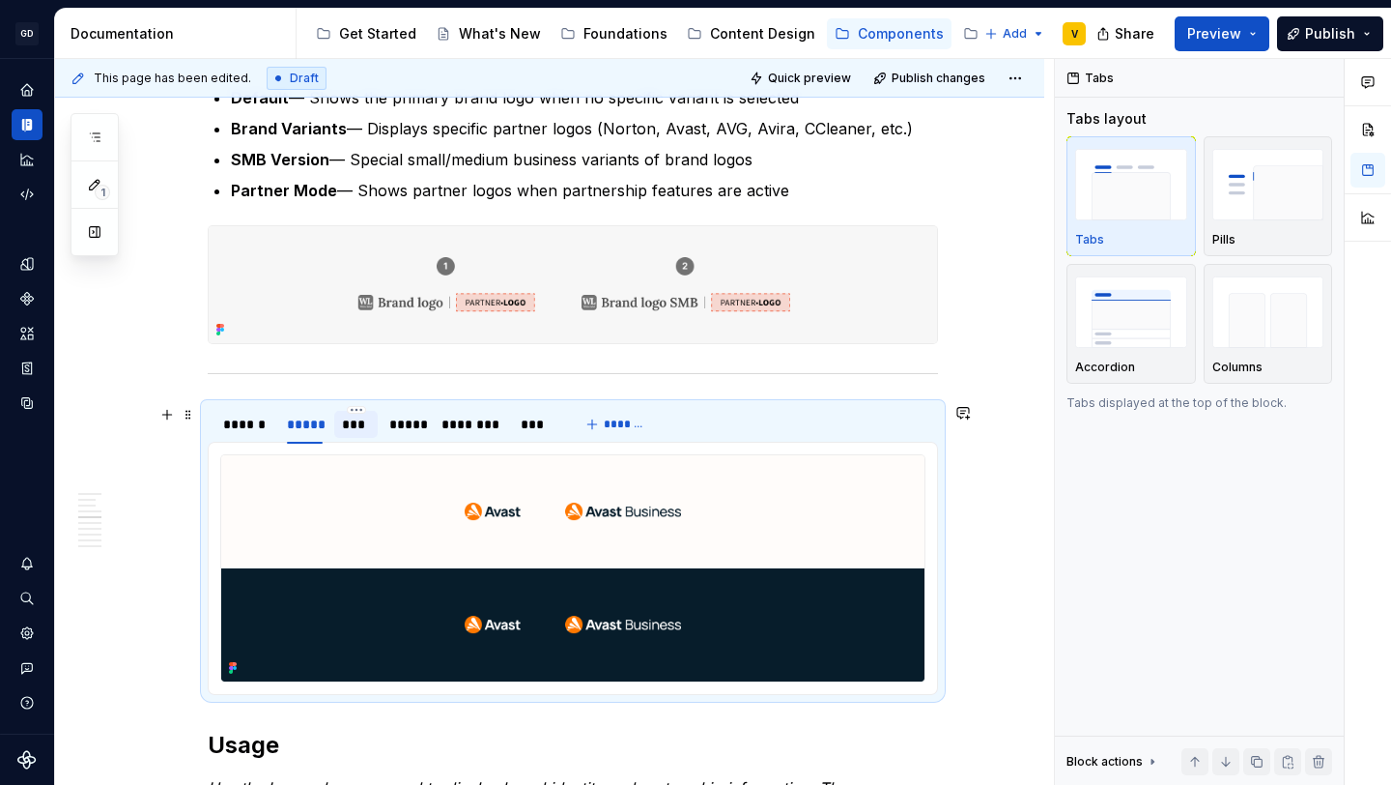
click at [356, 432] on div "***" at bounding box center [356, 423] width 28 height 19
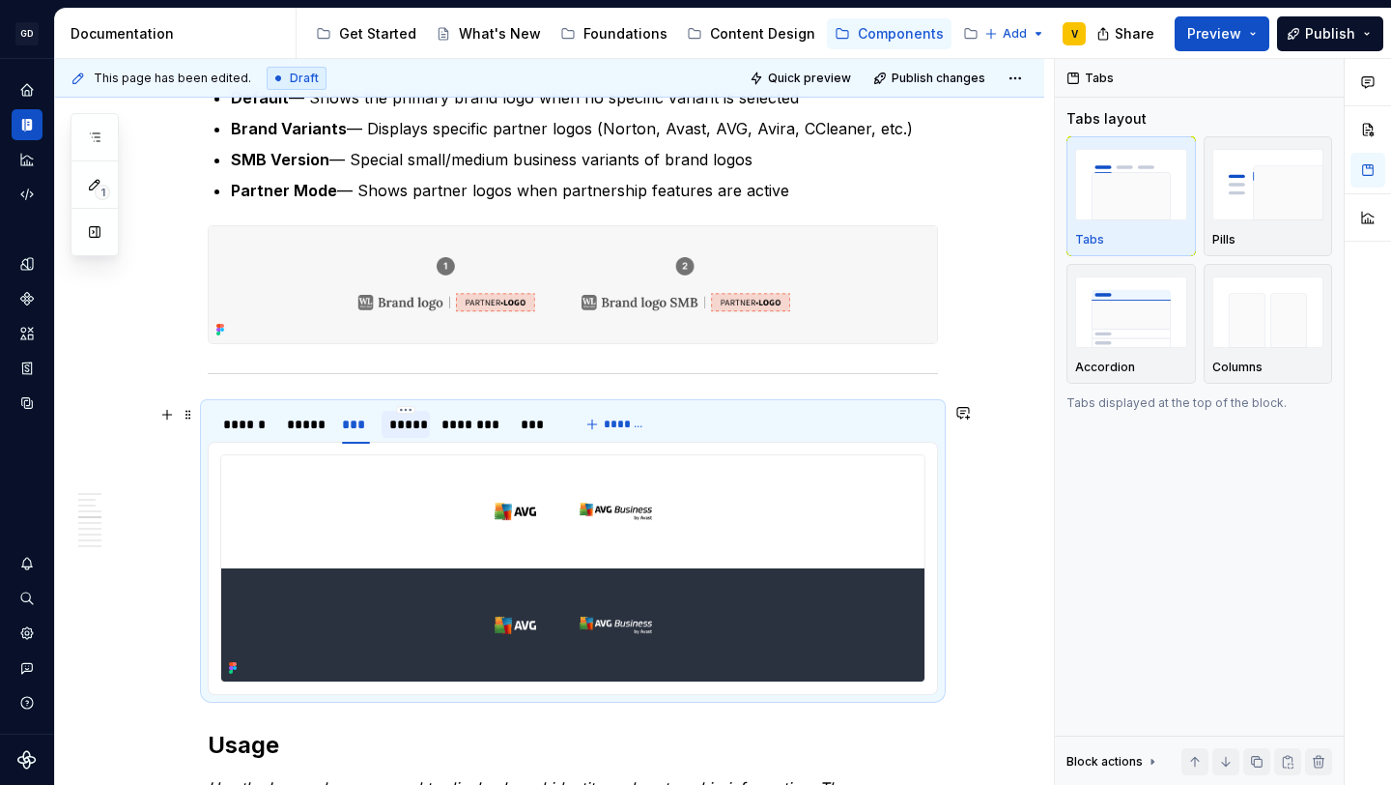
click at [397, 431] on div "*****" at bounding box center [405, 423] width 33 height 19
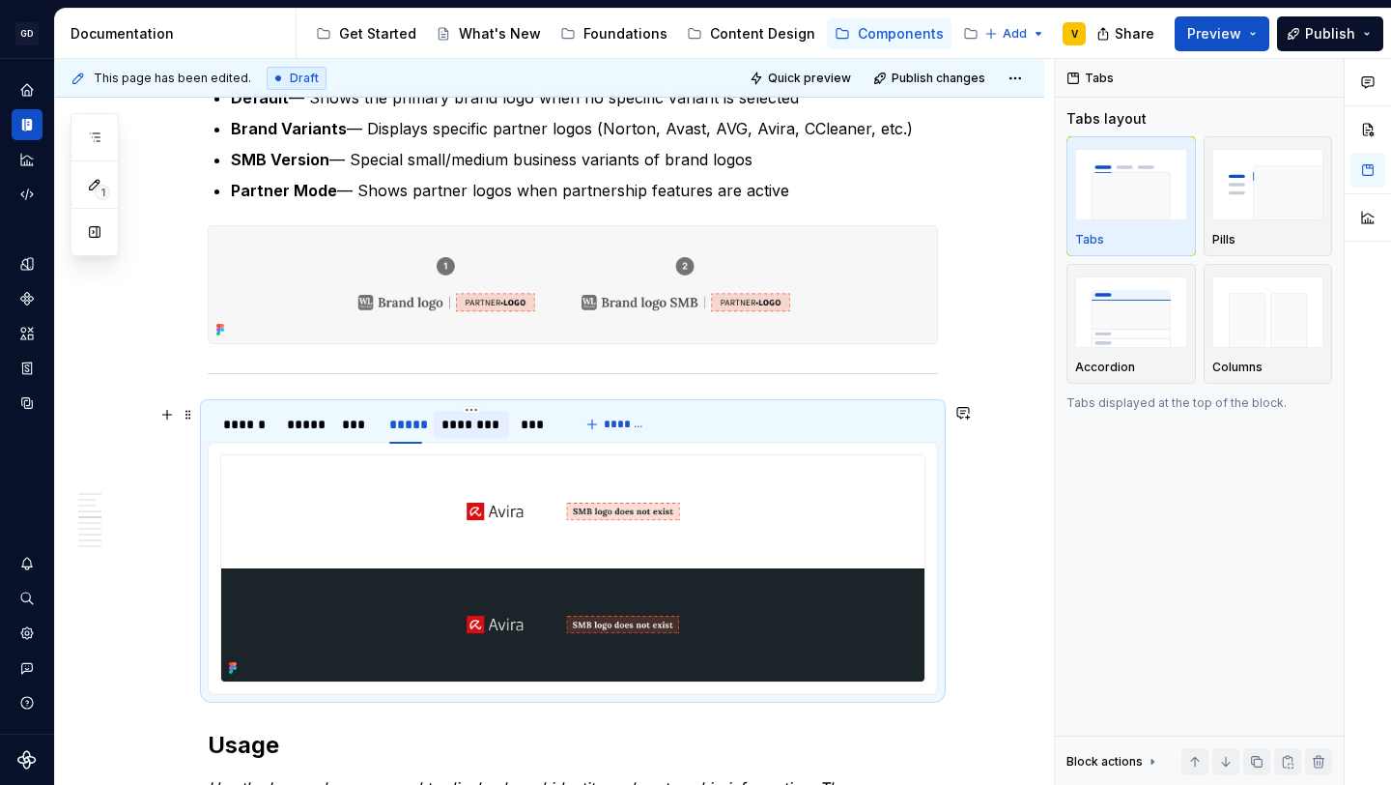
click at [452, 428] on div "********" at bounding box center [472, 423] width 60 height 19
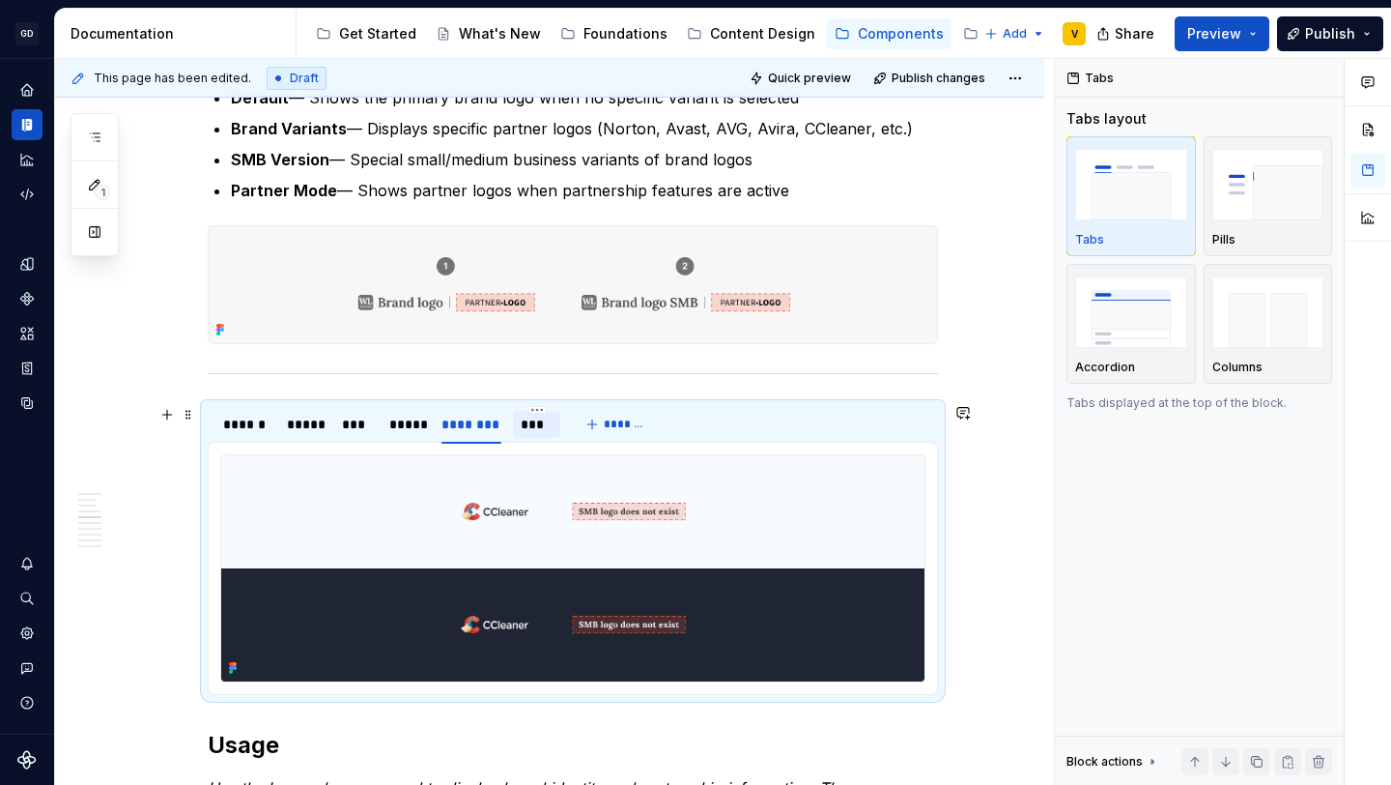
click at [538, 425] on div "***" at bounding box center [537, 423] width 32 height 19
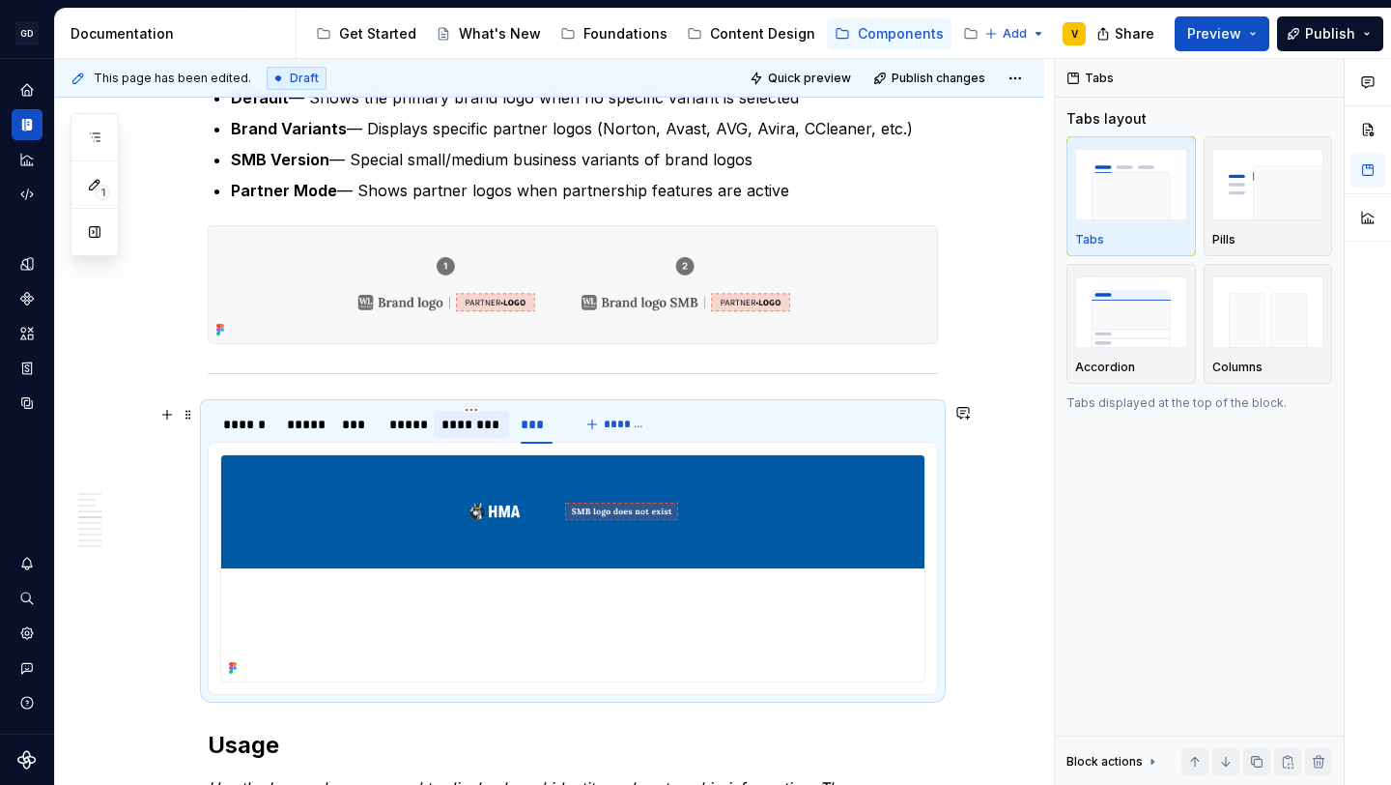
click at [496, 428] on div "********" at bounding box center [472, 423] width 60 height 19
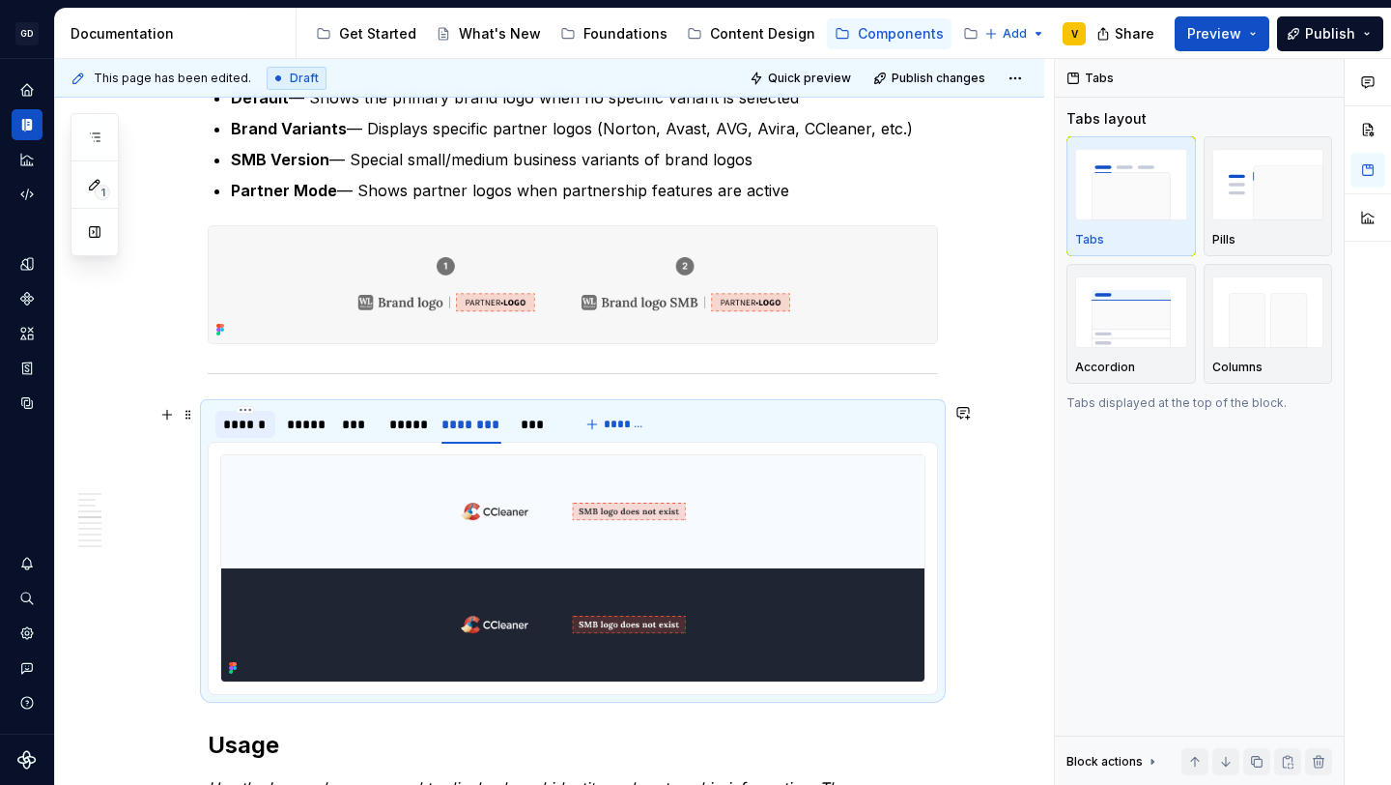
click at [263, 429] on div "******" at bounding box center [245, 423] width 44 height 19
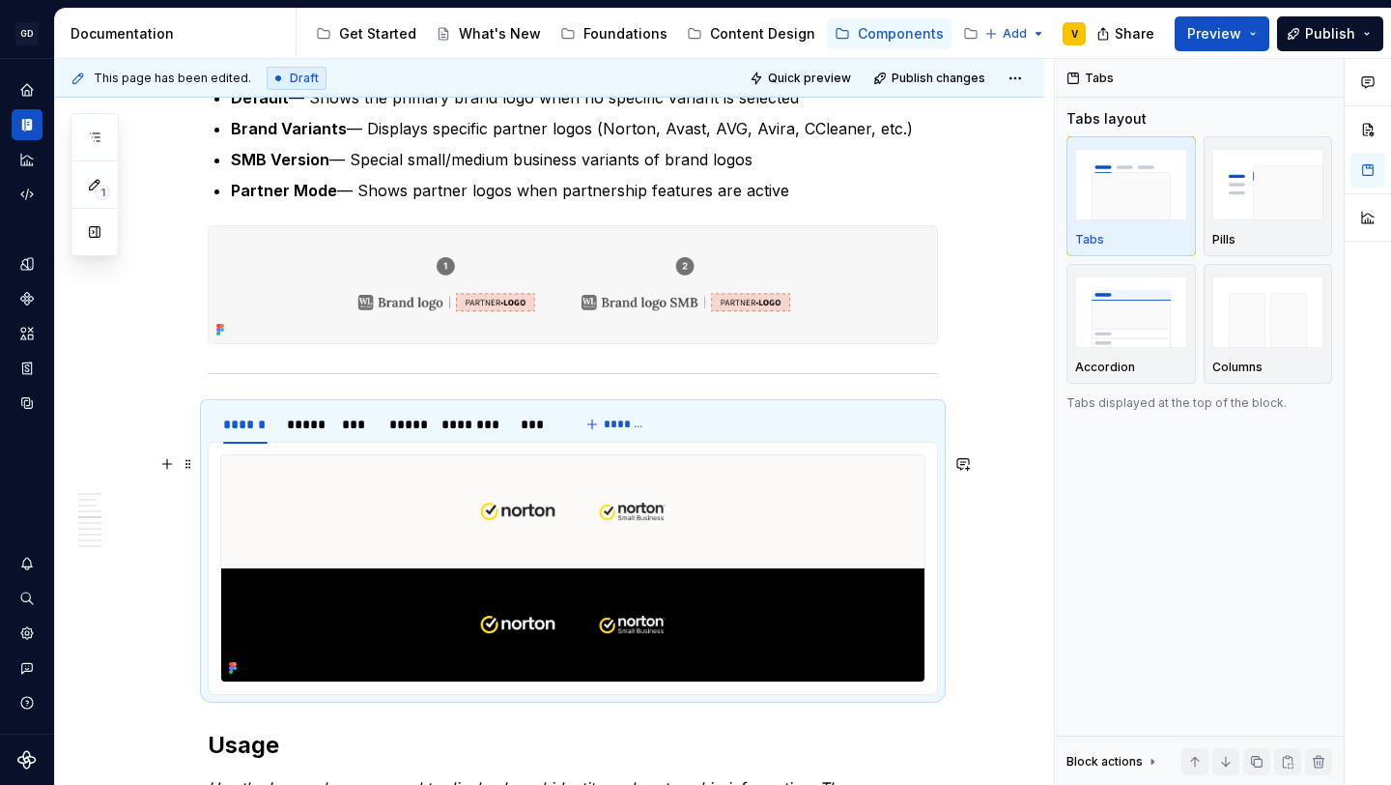
click at [185, 619] on div "**********" at bounding box center [549, 757] width 989 height 4971
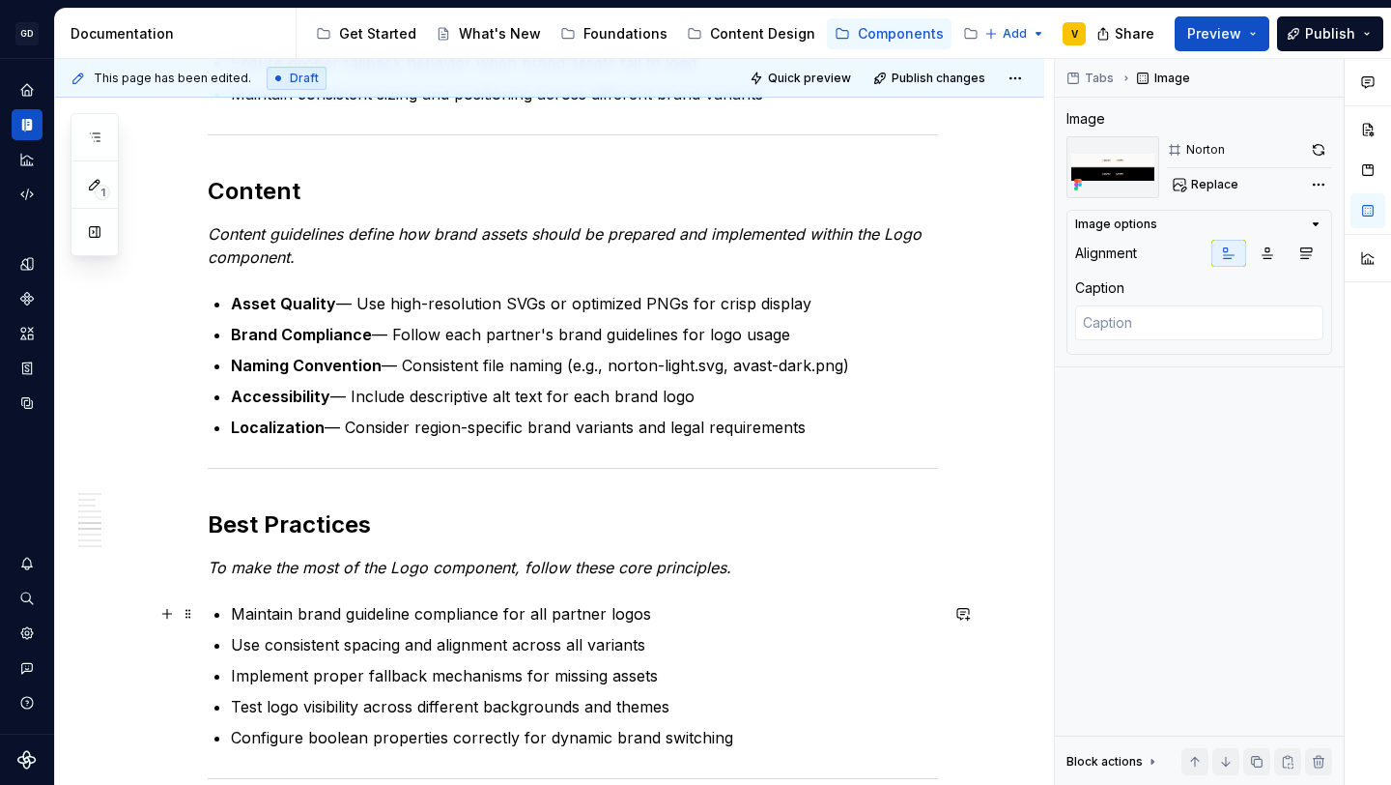
scroll to position [3137, 0]
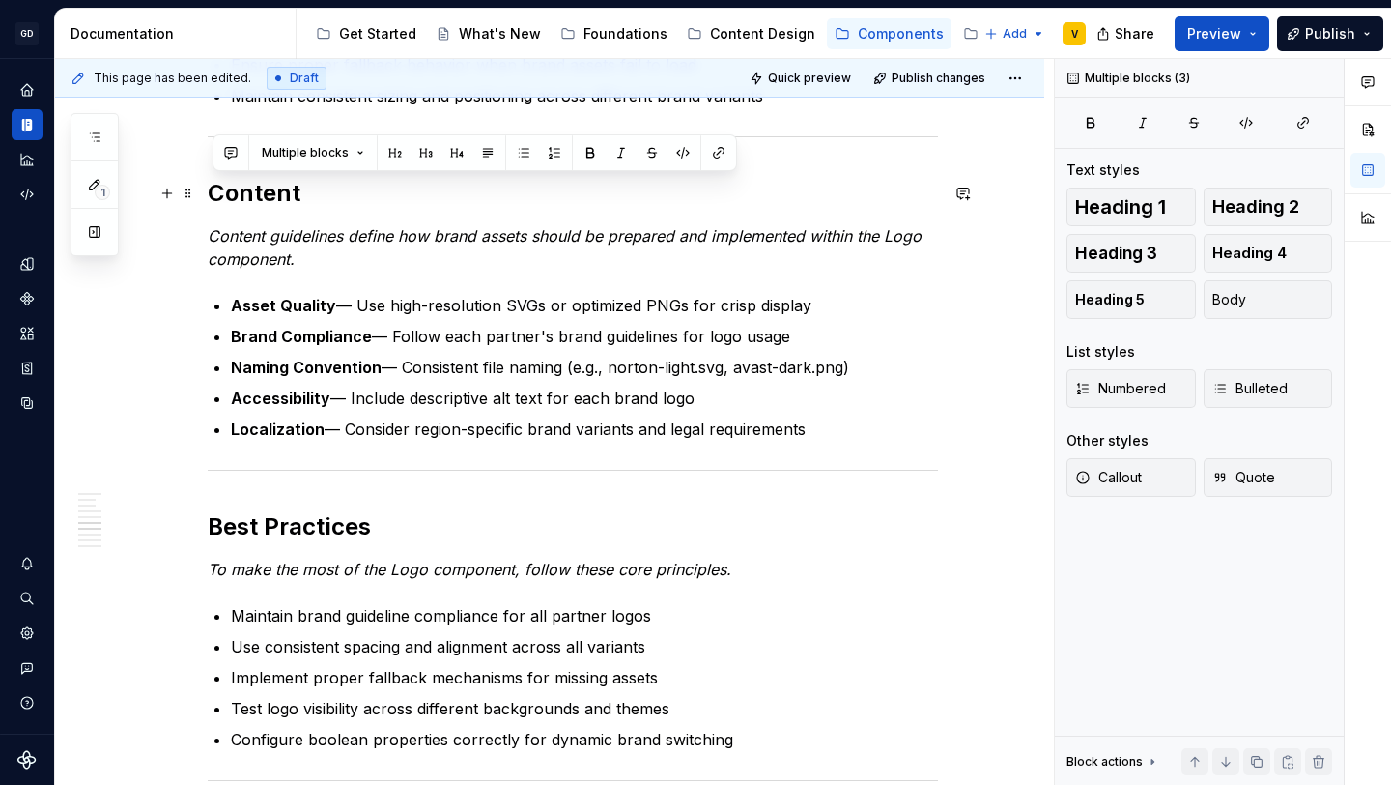
drag, startPoint x: 856, startPoint y: 438, endPoint x: 218, endPoint y: 201, distance: 680.2
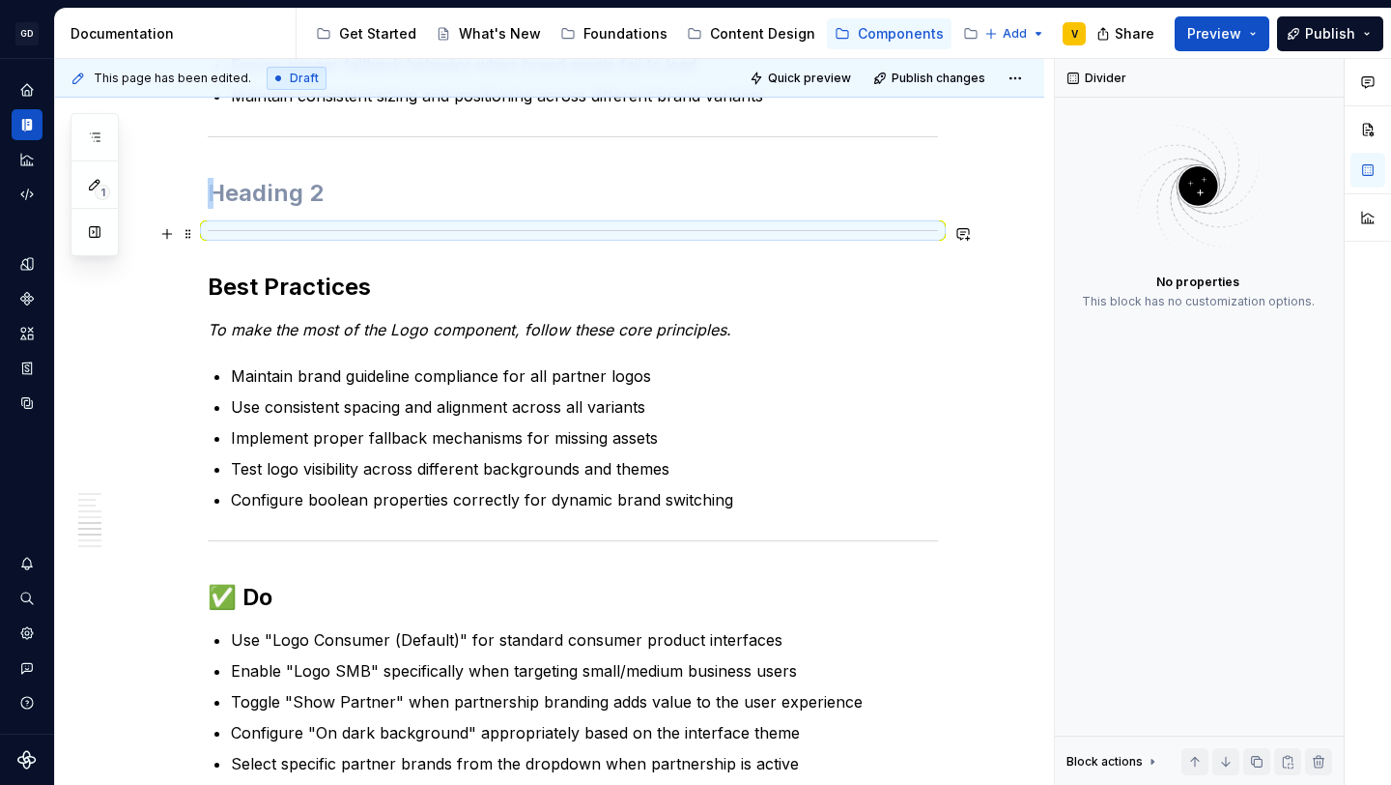
click at [272, 225] on div at bounding box center [573, 230] width 730 height 13
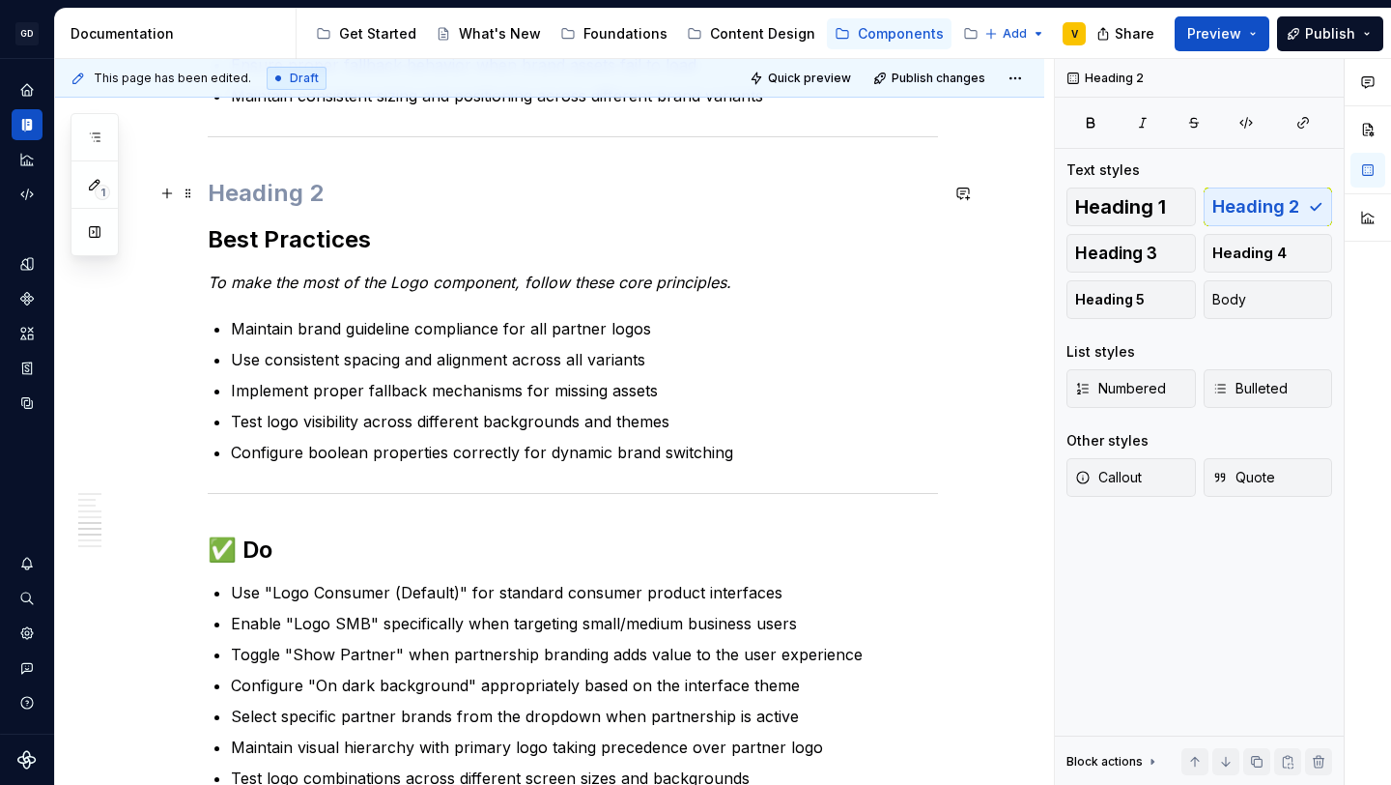
click at [252, 188] on h2 at bounding box center [573, 193] width 730 height 31
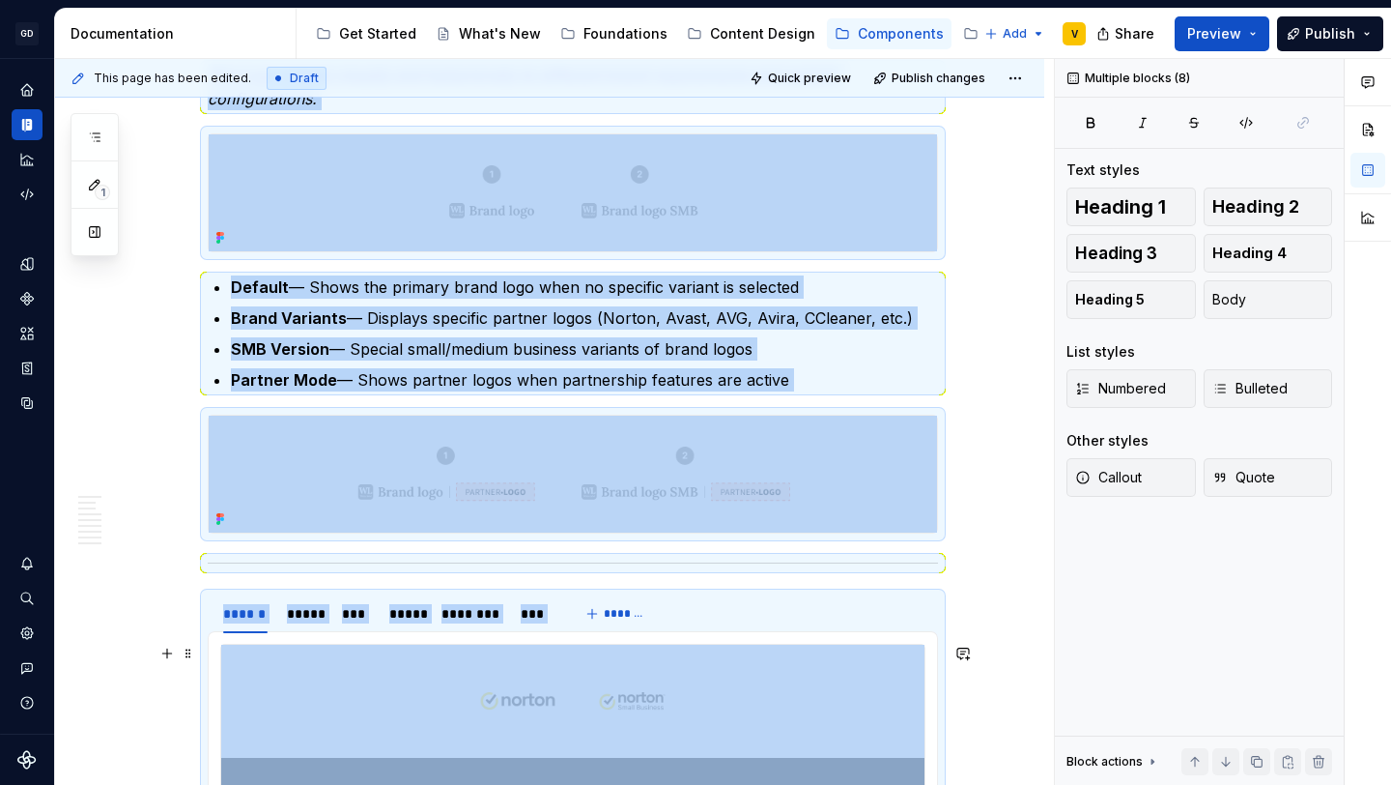
scroll to position [1966, 0]
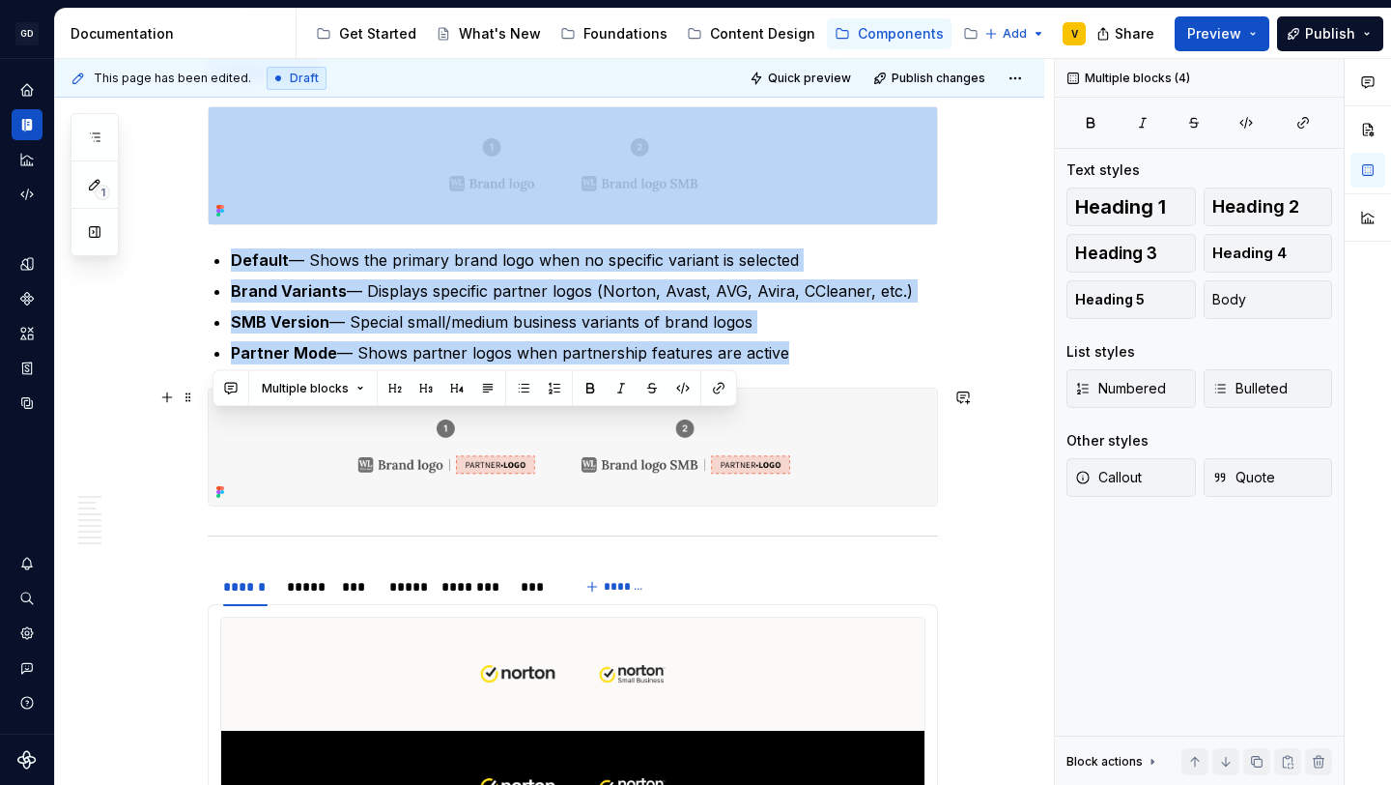
drag, startPoint x: 215, startPoint y: 206, endPoint x: 893, endPoint y: 454, distance: 721.4
click at [893, 454] on div "**********" at bounding box center [573, 646] width 730 height 4333
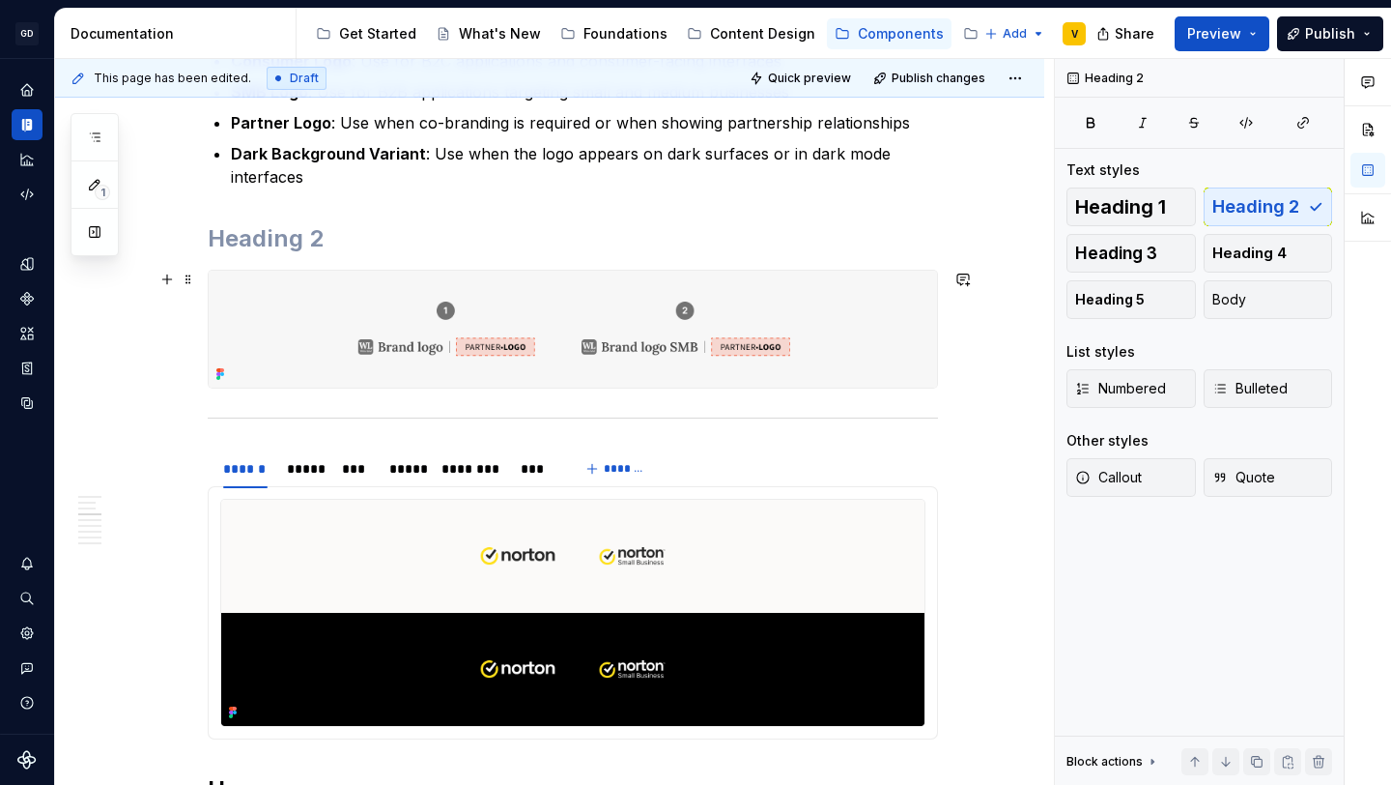
scroll to position [1697, 0]
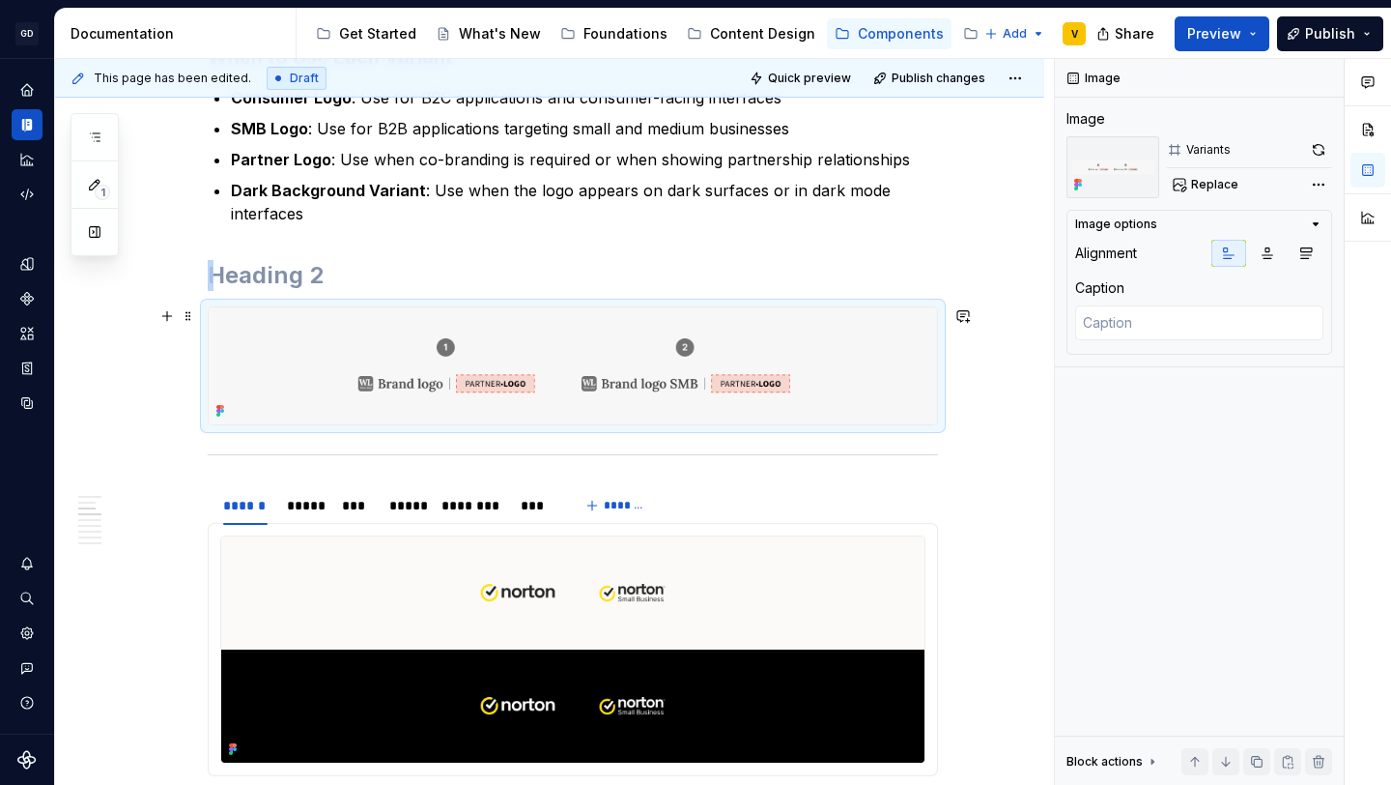
click at [825, 366] on img at bounding box center [573, 365] width 729 height 117
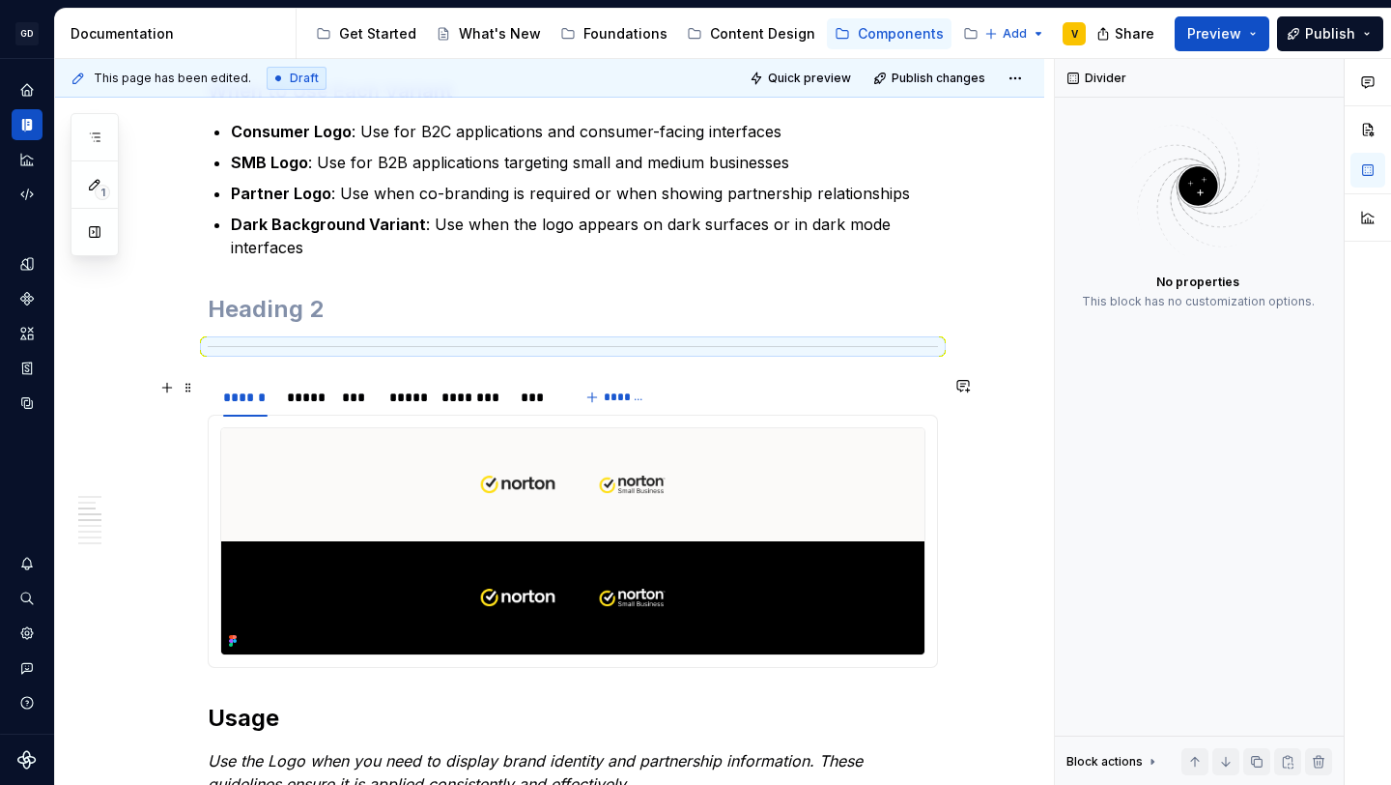
scroll to position [1662, 0]
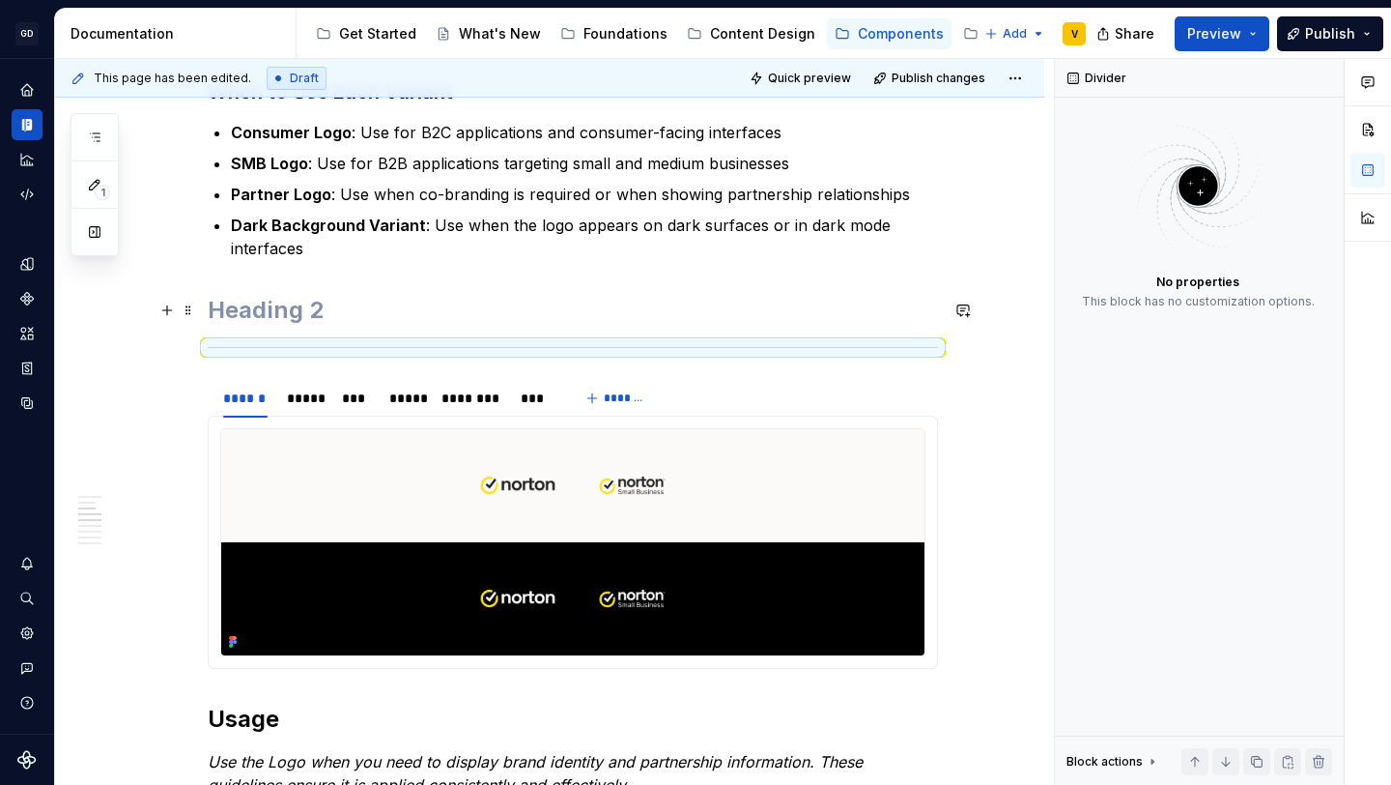
click at [489, 303] on h2 at bounding box center [573, 310] width 730 height 31
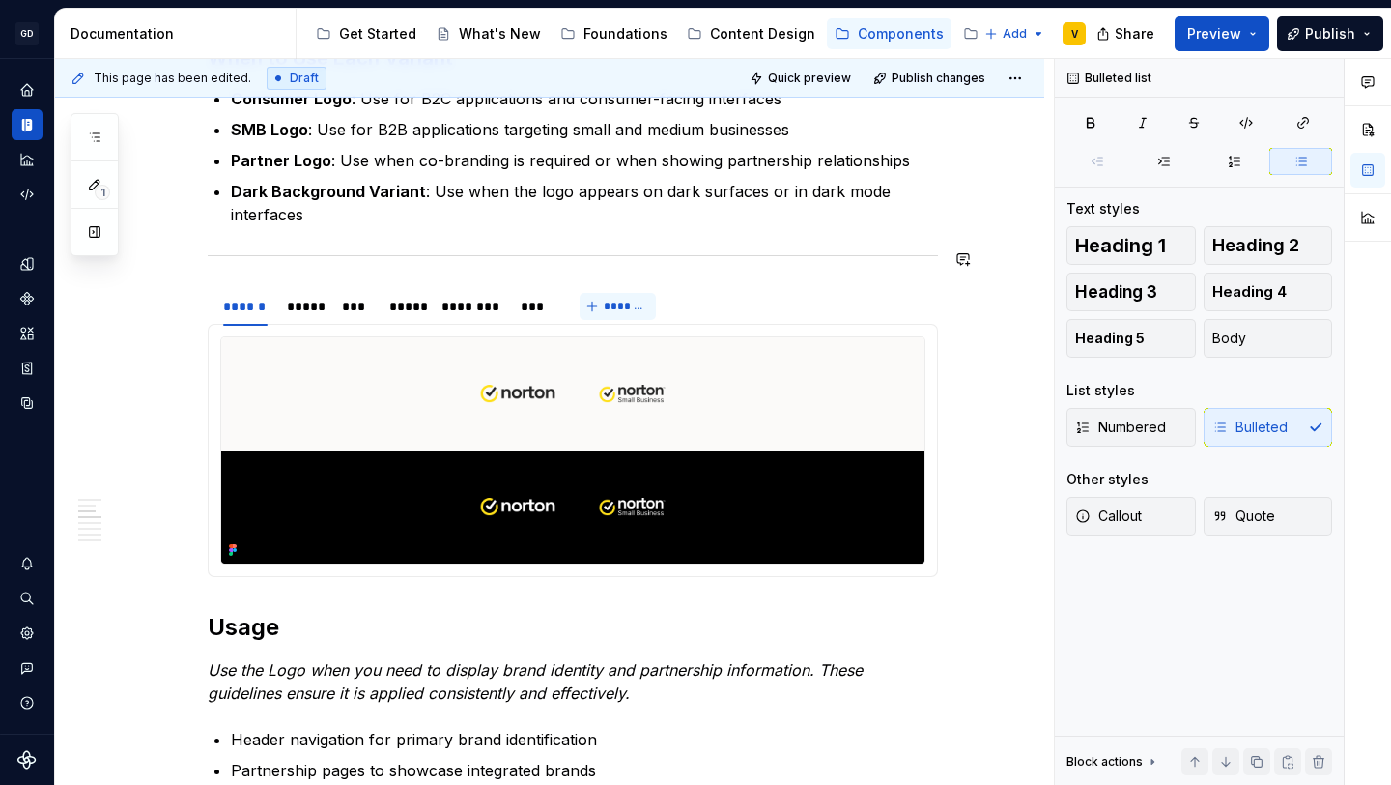
scroll to position [1786, 0]
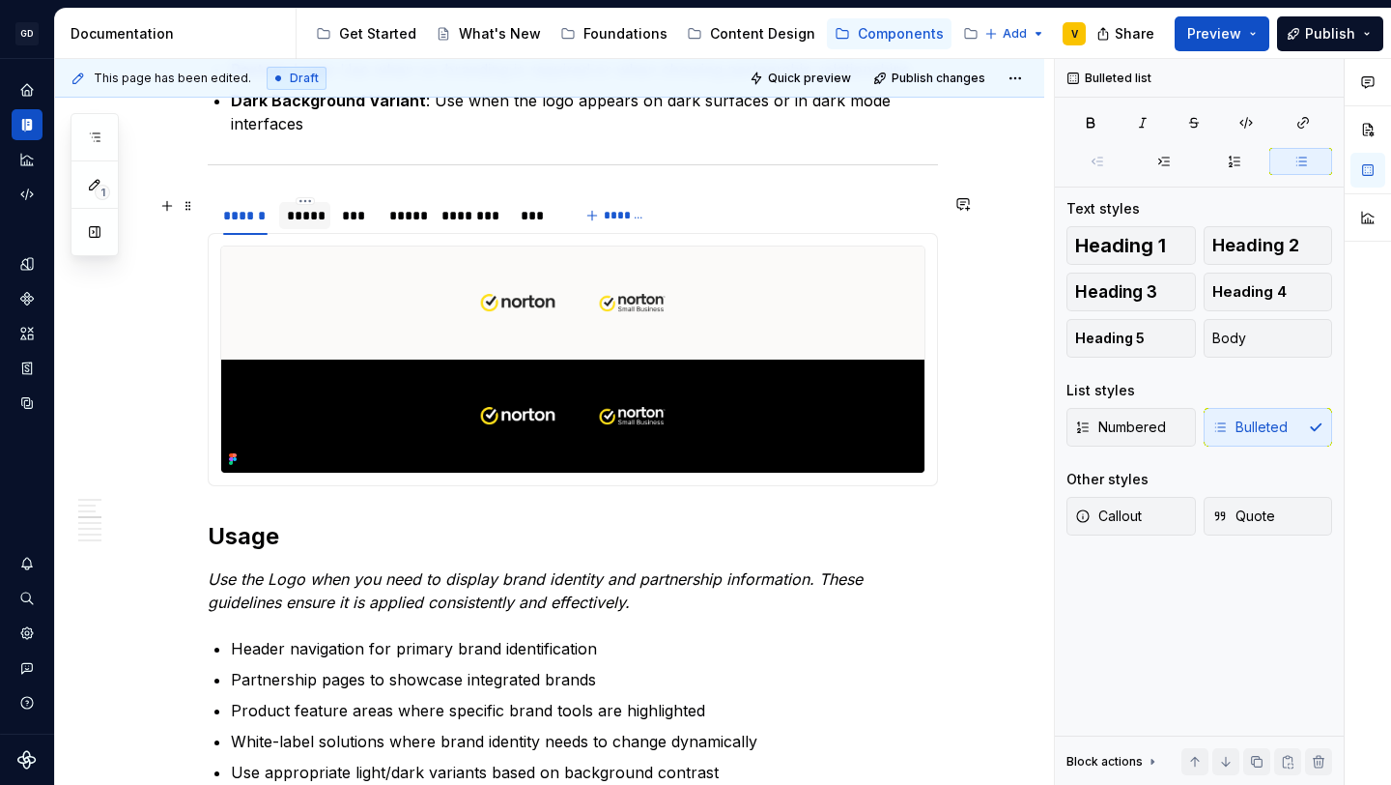
click at [313, 226] on div "*****" at bounding box center [304, 215] width 51 height 27
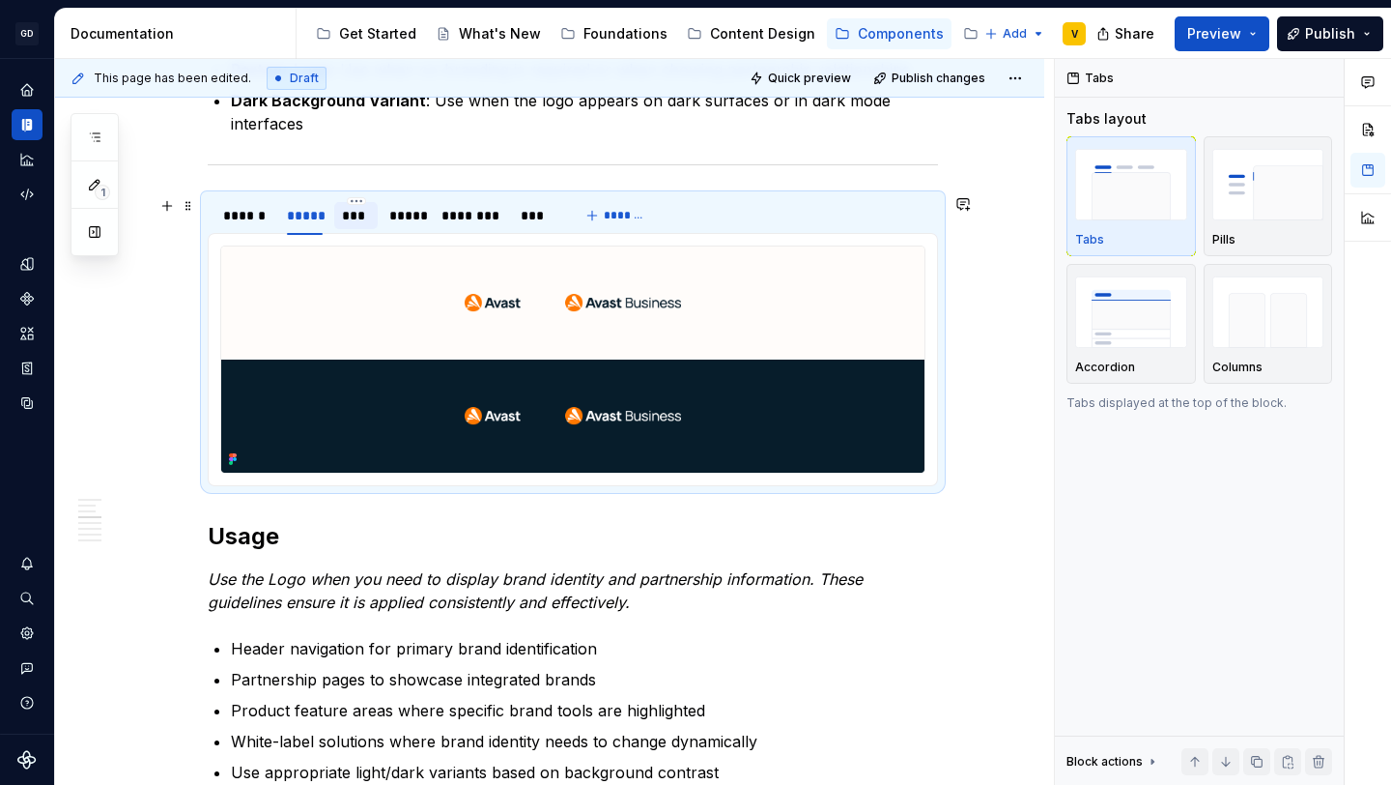
click at [368, 224] on div "***" at bounding box center [356, 215] width 28 height 19
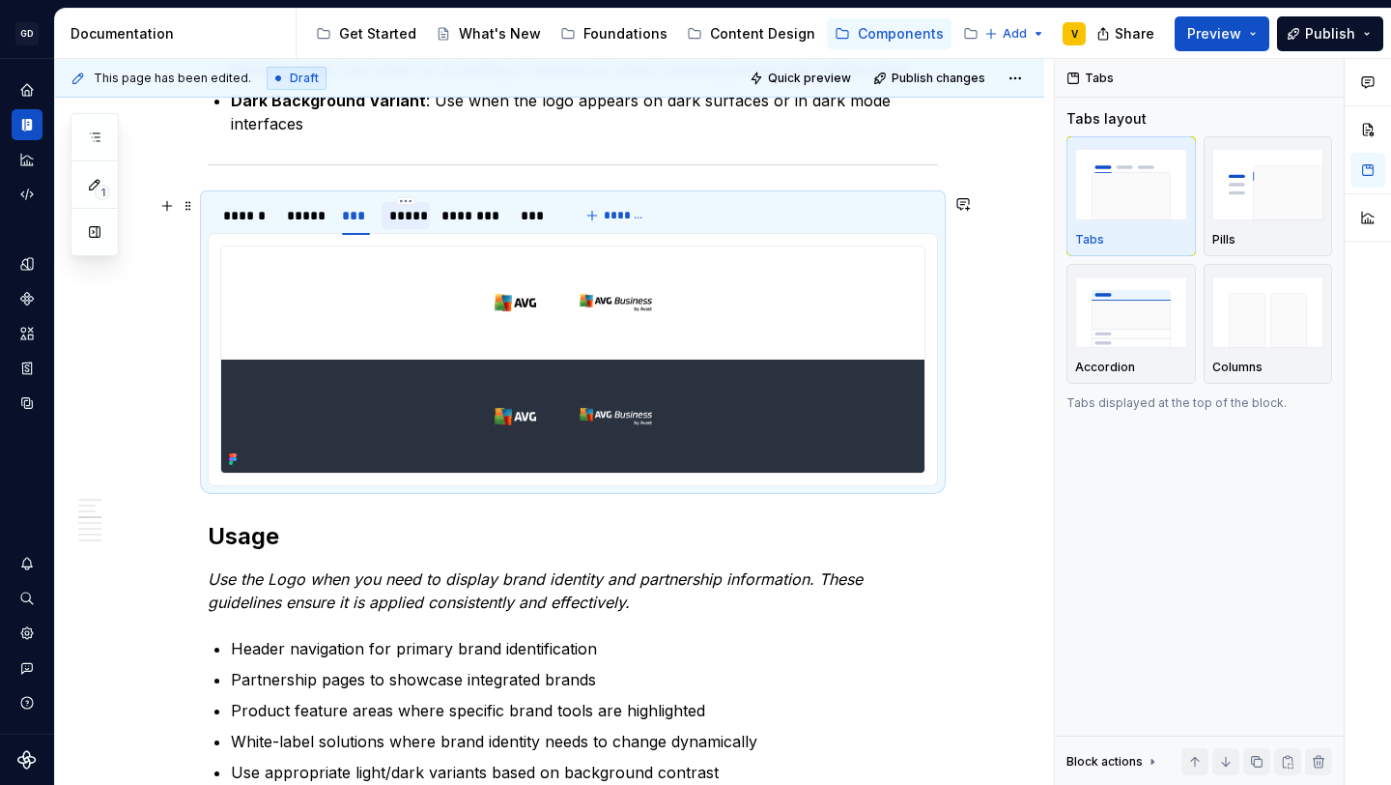
click at [397, 224] on div "*****" at bounding box center [405, 215] width 33 height 19
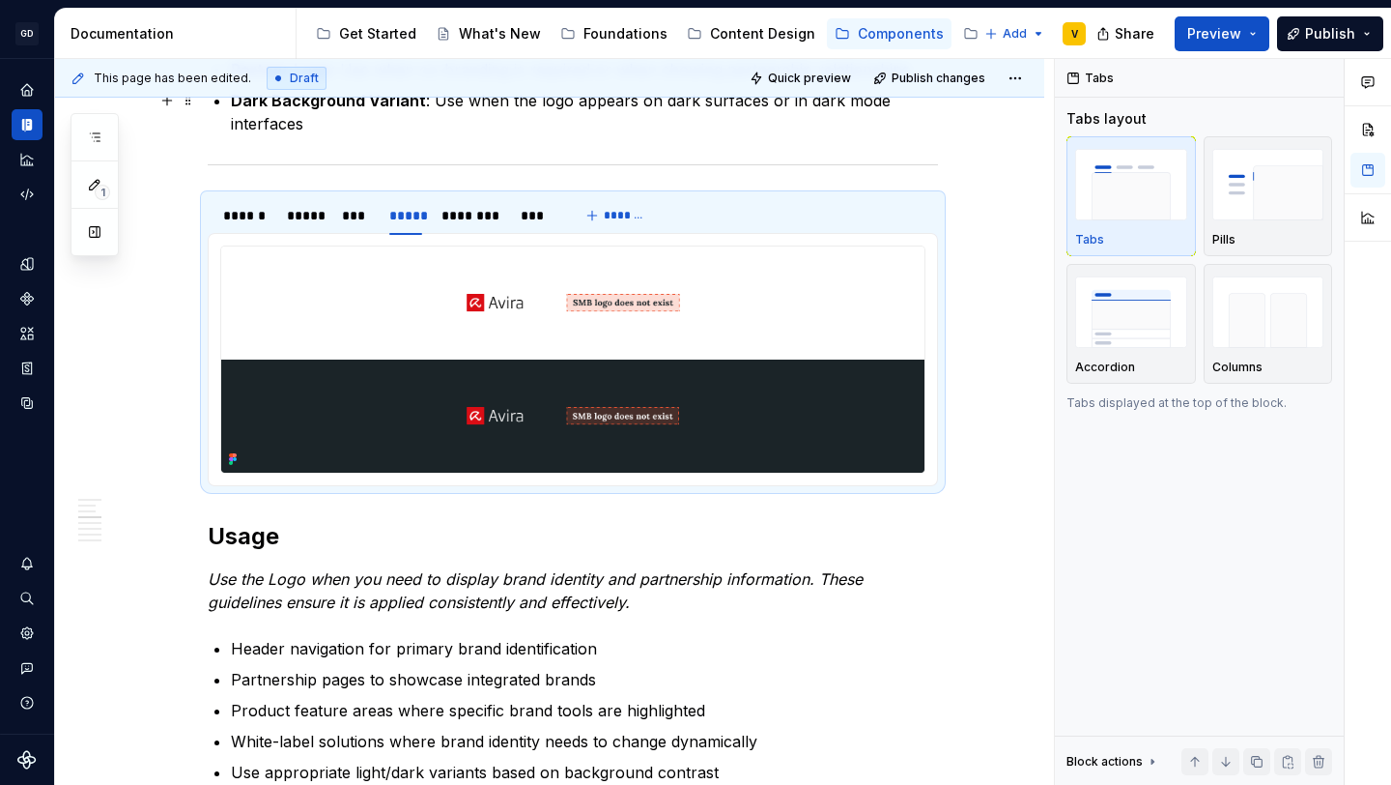
scroll to position [1752, 0]
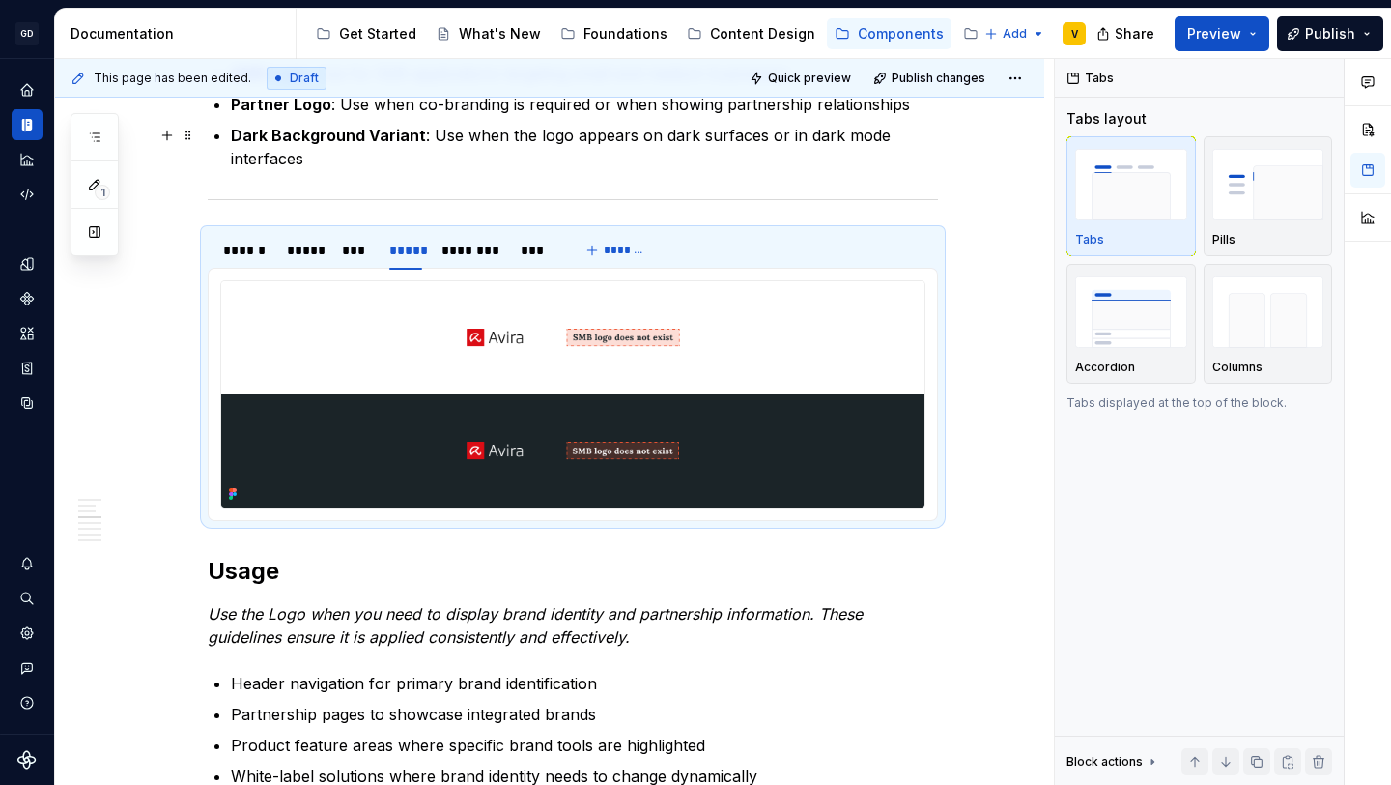
click at [490, 165] on p "Dark Background Variant : Use when the logo appears on dark surfaces or in dark…" at bounding box center [584, 147] width 707 height 46
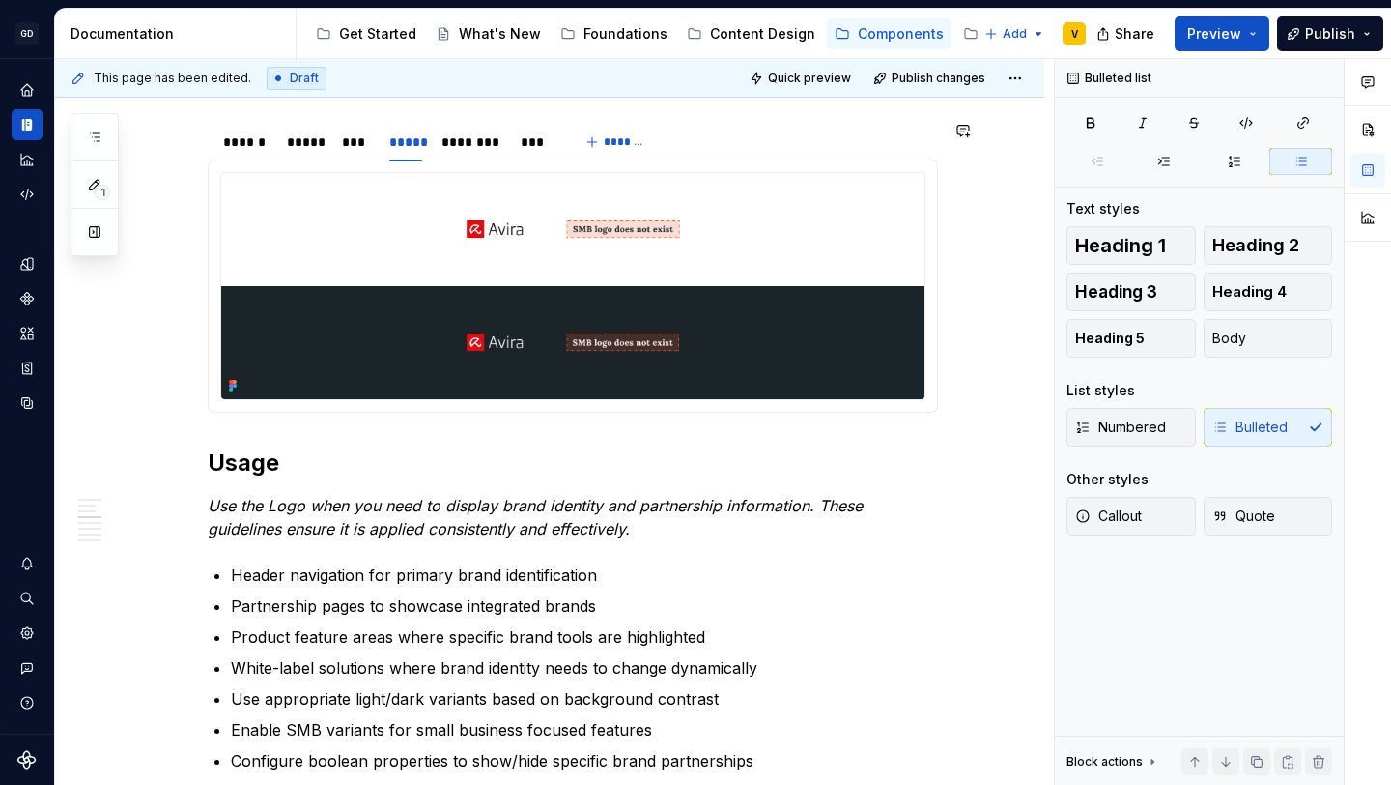
scroll to position [1803, 0]
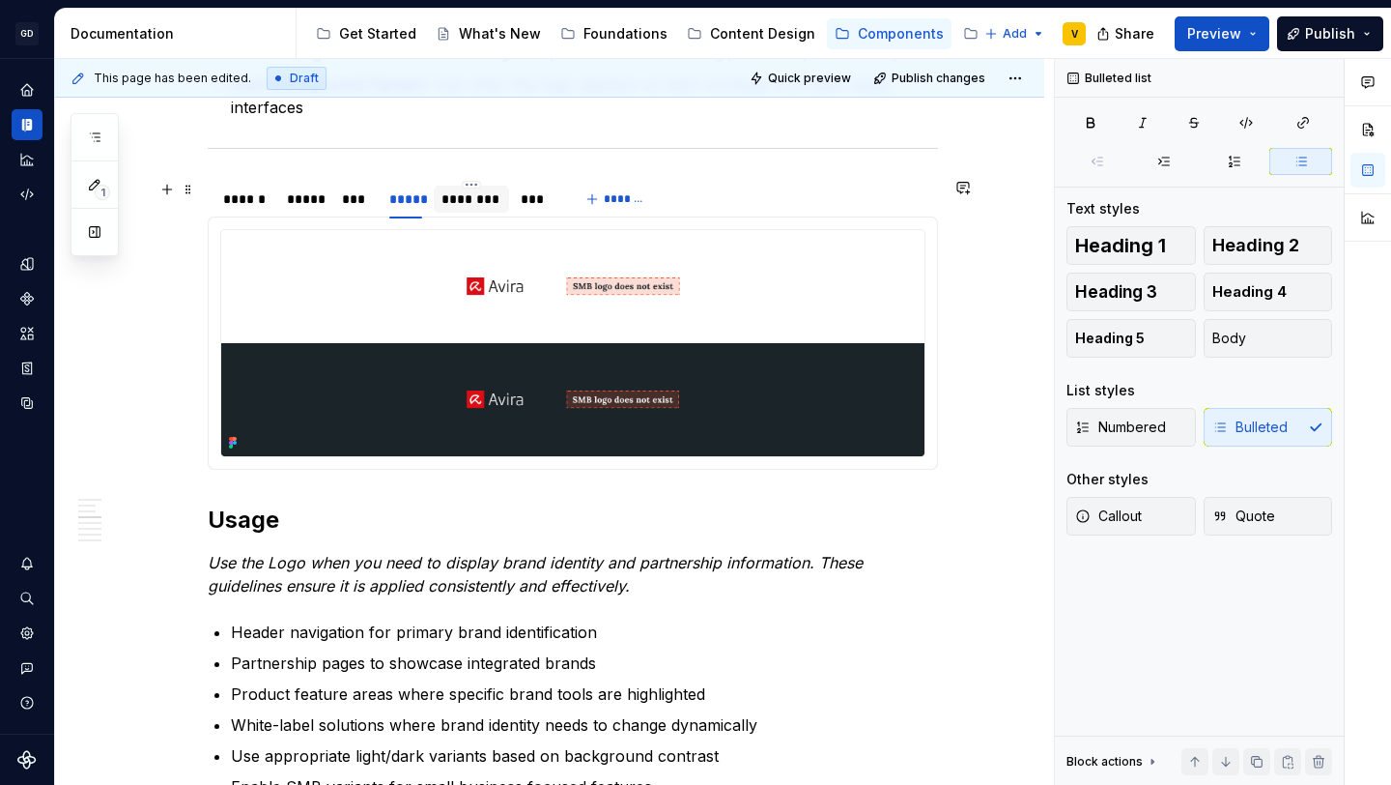
click at [487, 186] on div "********" at bounding box center [471, 199] width 75 height 27
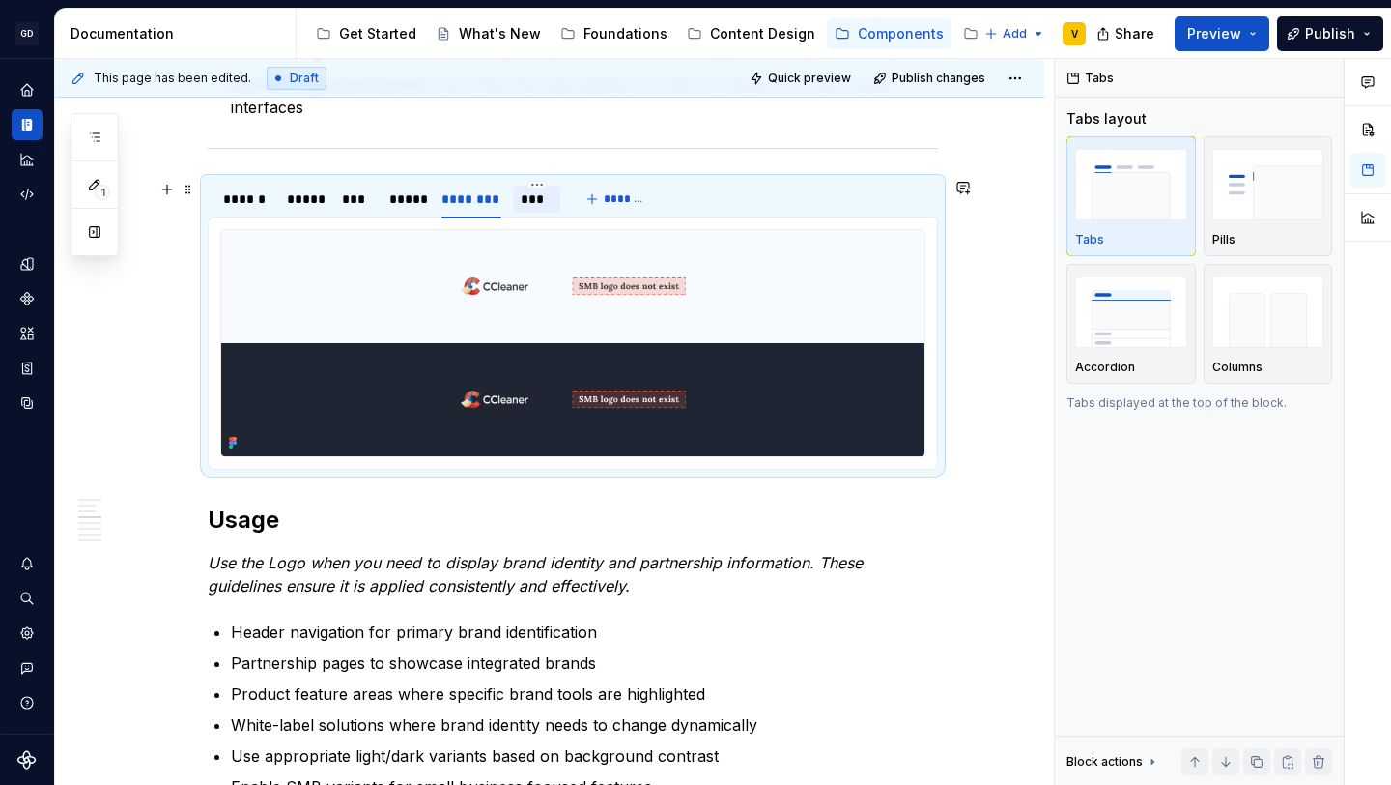
click at [538, 201] on div "***" at bounding box center [537, 198] width 32 height 19
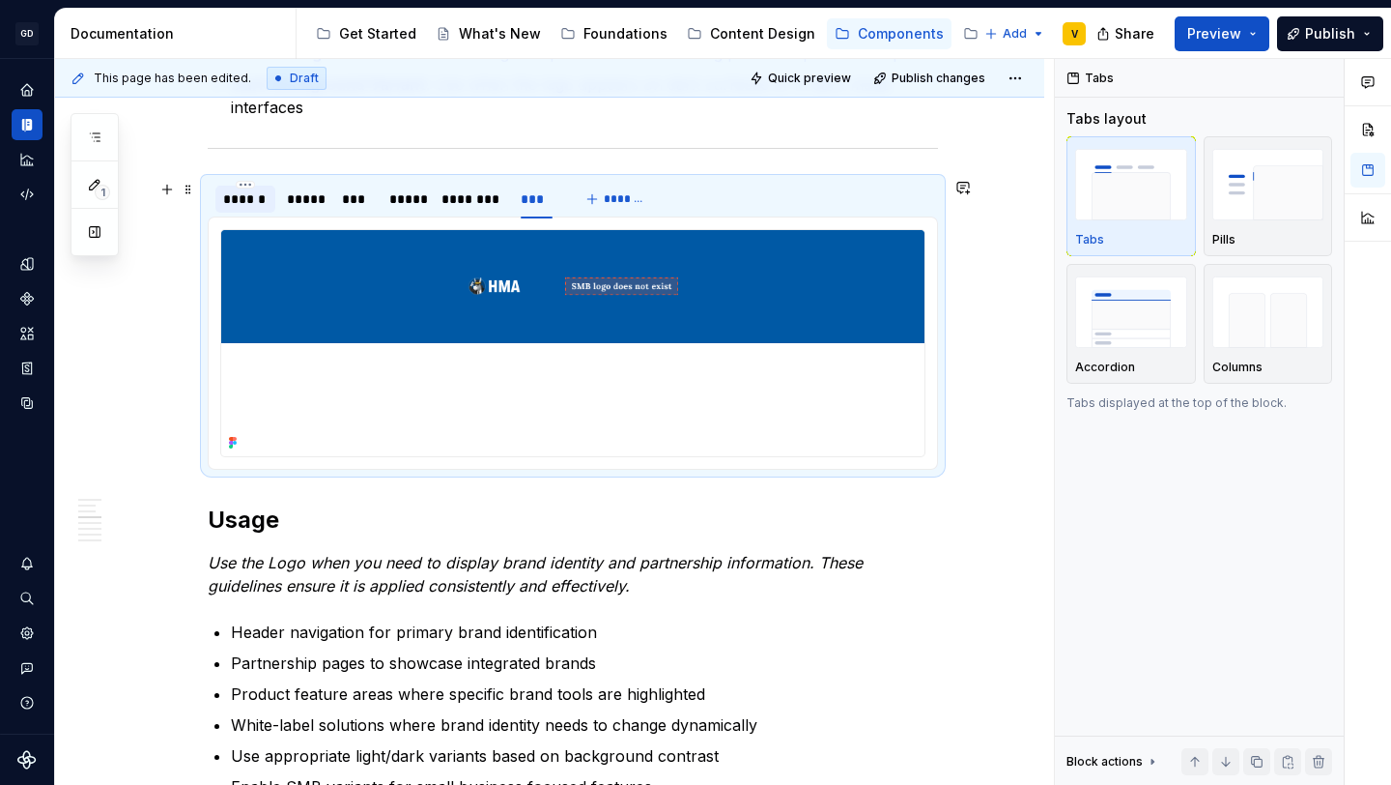
click at [260, 205] on div "******" at bounding box center [245, 198] width 44 height 19
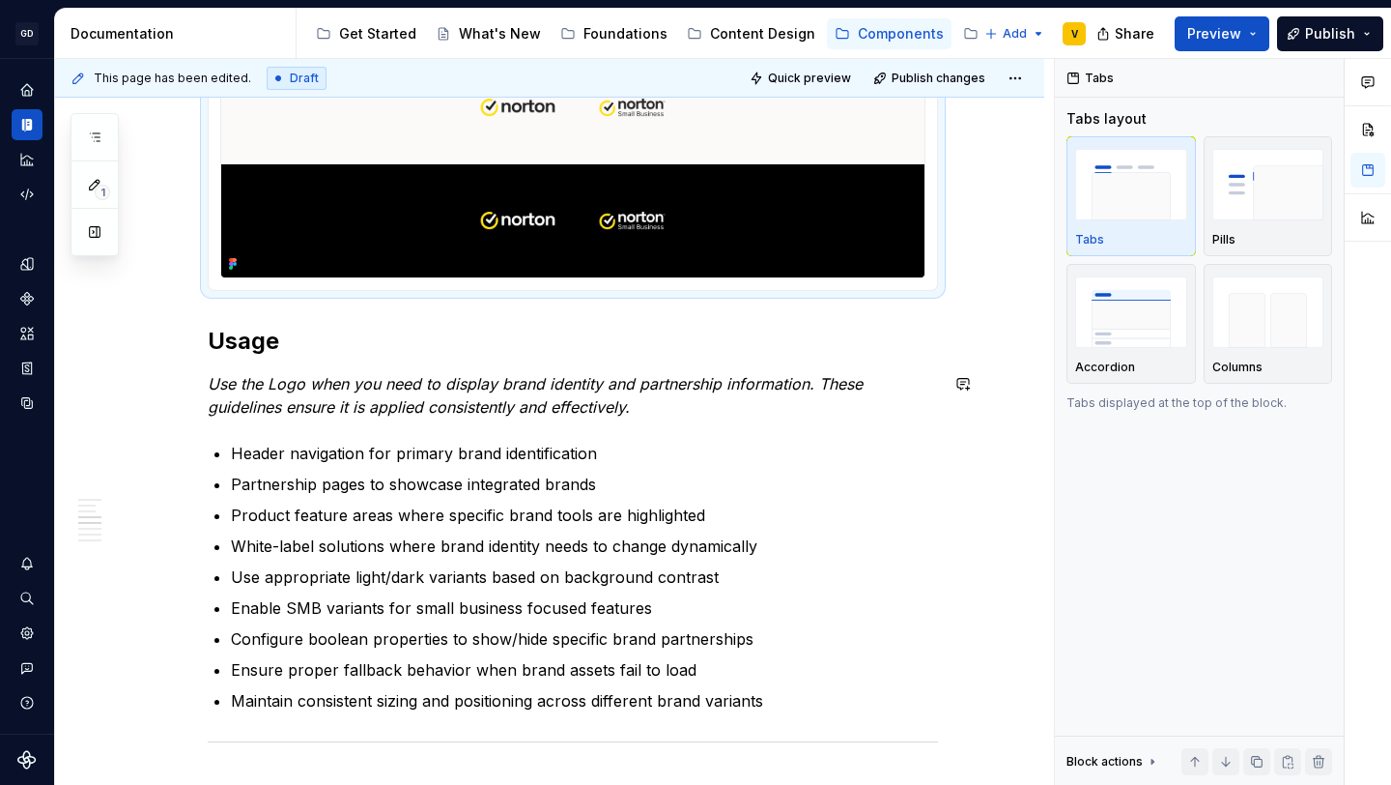
scroll to position [1986, 0]
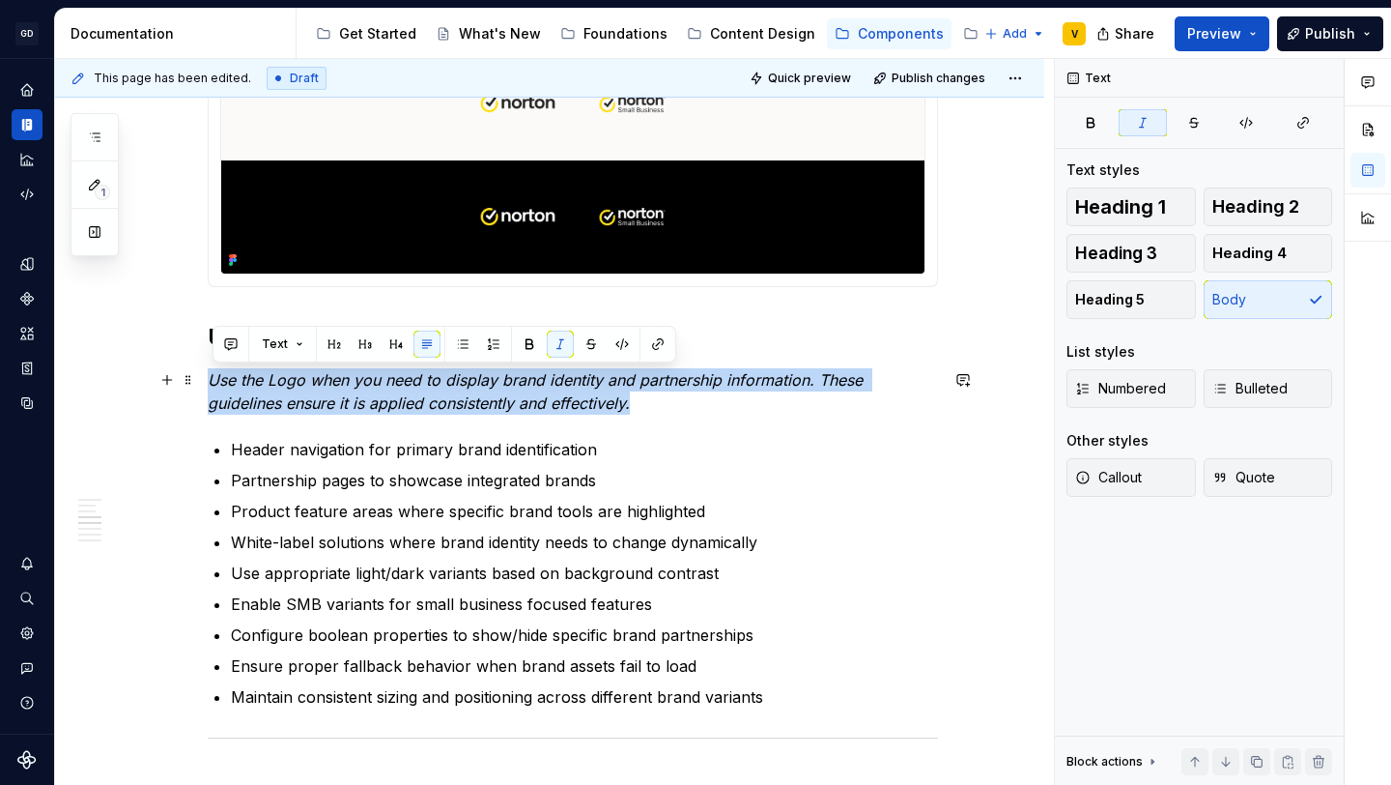
drag, startPoint x: 641, startPoint y: 410, endPoint x: 213, endPoint y: 371, distance: 429.8
click at [213, 371] on p "Use the Logo when you need to display brand identity and partnership informatio…" at bounding box center [573, 391] width 730 height 46
click at [821, 375] on em "Use the Logo when you need to display brand identity and partnership informatio…" at bounding box center [538, 391] width 660 height 43
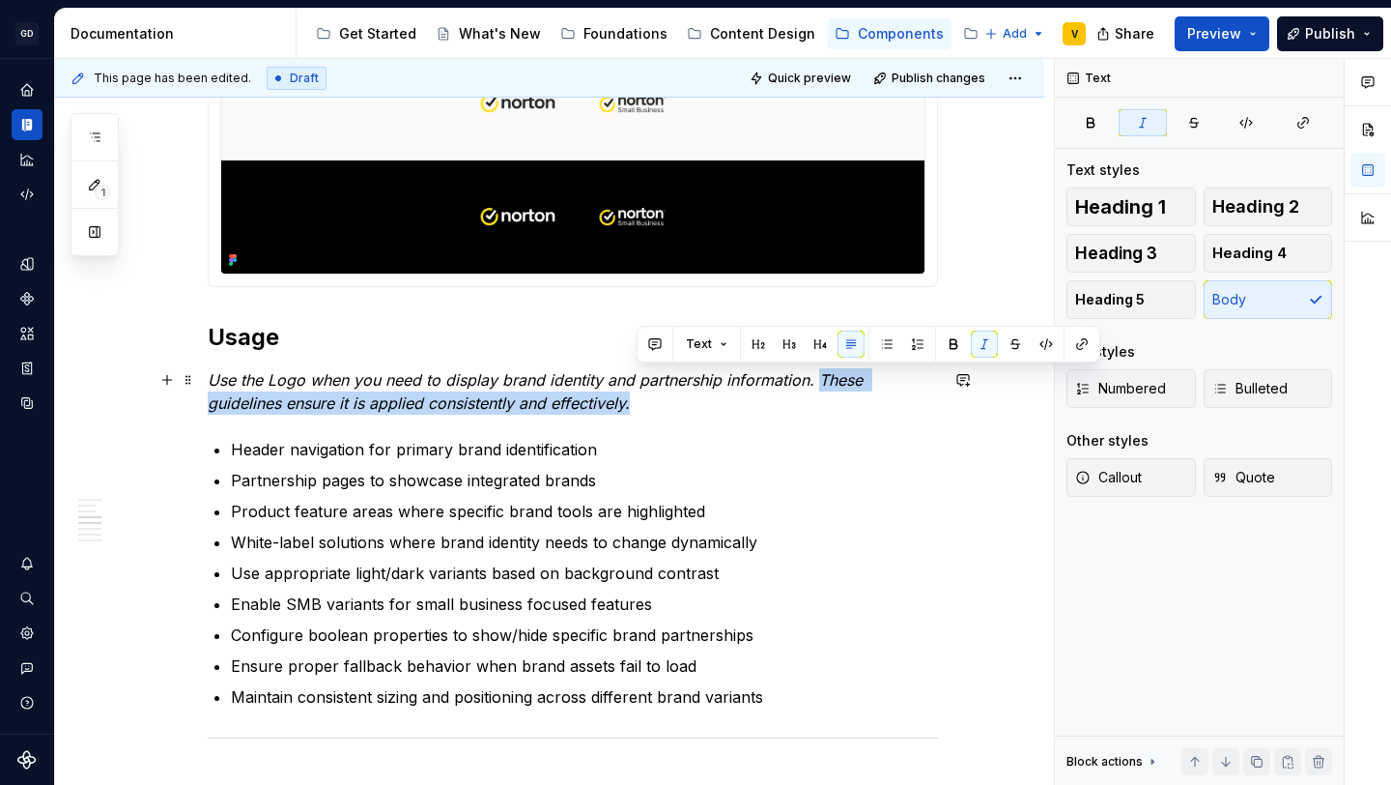
drag, startPoint x: 821, startPoint y: 376, endPoint x: 835, endPoint y: 407, distance: 33.7
click at [835, 407] on p "Use the Logo when you need to display brand identity and partnership informatio…" at bounding box center [573, 391] width 730 height 46
click at [593, 412] on em "Use the Logo when you need to display brand identity and partnership informatio…" at bounding box center [538, 391] width 660 height 43
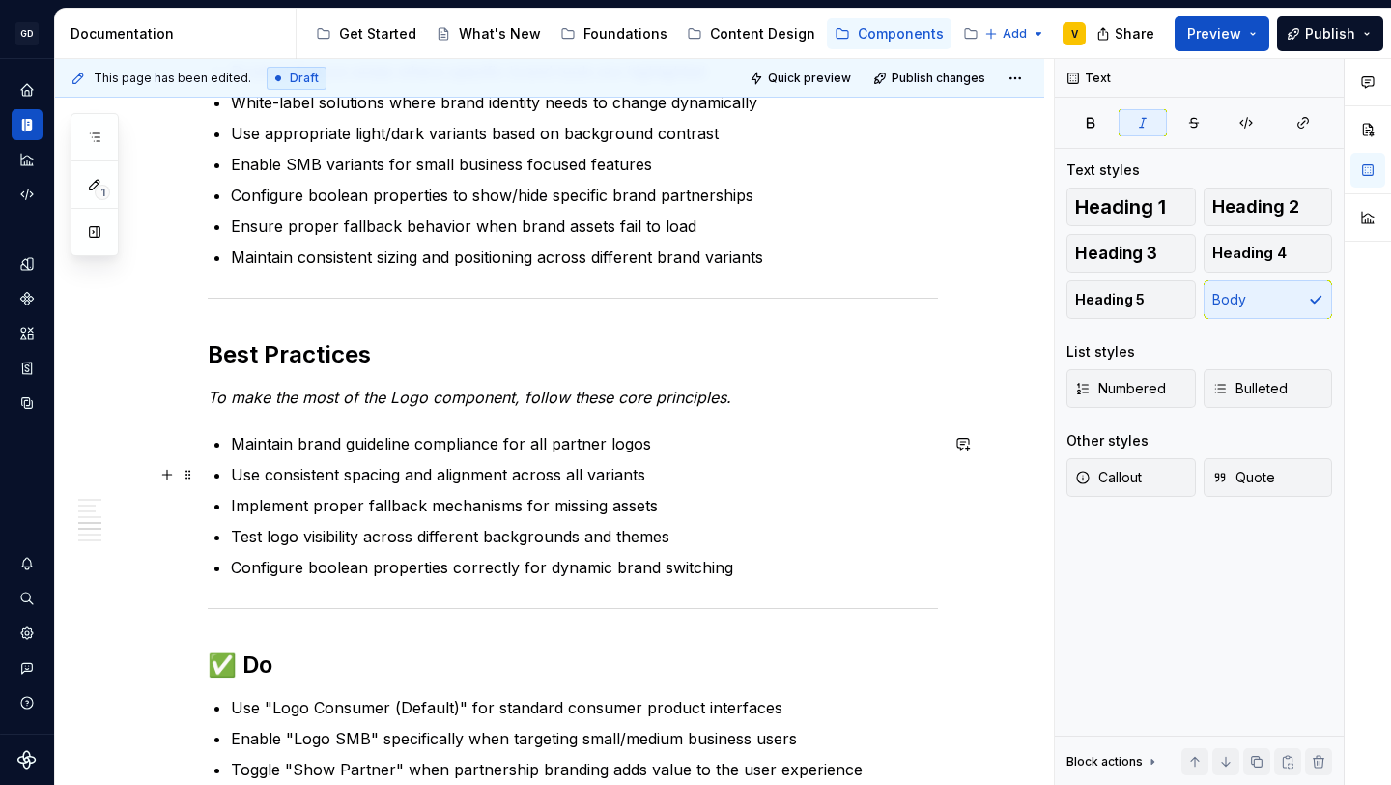
scroll to position [2428, 0]
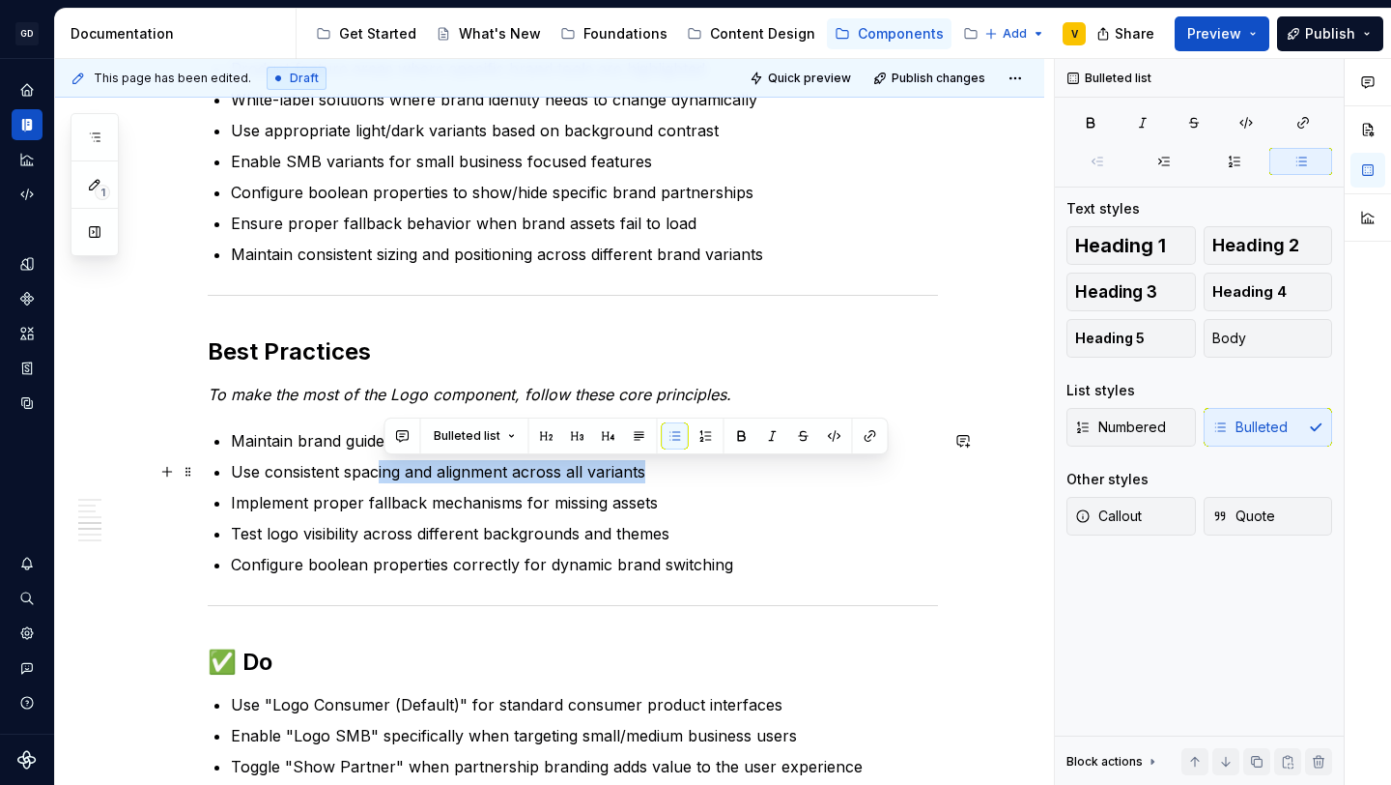
drag, startPoint x: 383, startPoint y: 471, endPoint x: 655, endPoint y: 471, distance: 272.5
click at [655, 471] on p "Use consistent spacing and alignment across all variants" at bounding box center [584, 471] width 707 height 23
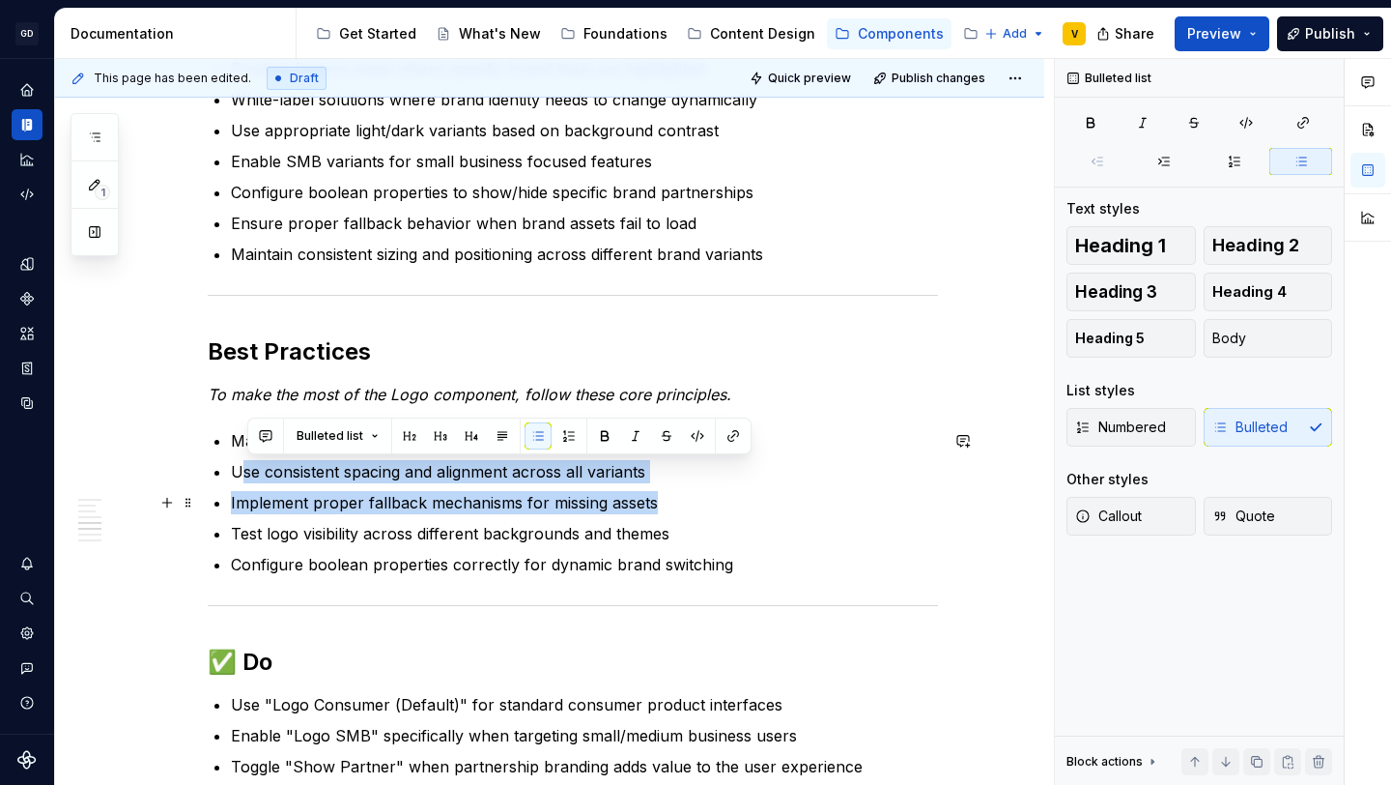
drag, startPoint x: 245, startPoint y: 469, endPoint x: 666, endPoint y: 492, distance: 420.9
click at [666, 492] on ul "Maintain brand guideline compliance for all partner logos Use consistent spacin…" at bounding box center [584, 502] width 707 height 147
click at [663, 489] on ul "Maintain brand guideline compliance for all partner logos Use consistent spacin…" at bounding box center [584, 502] width 707 height 147
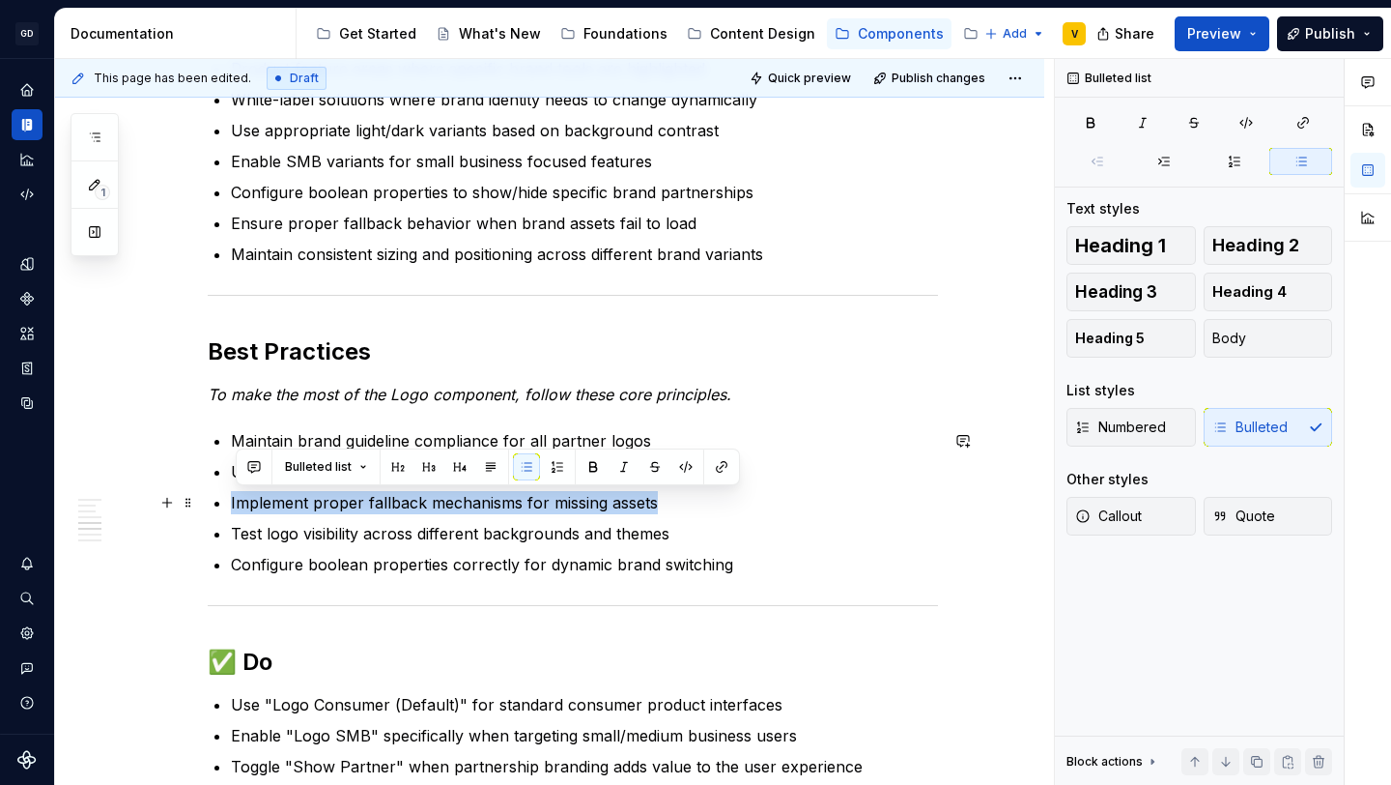
drag, startPoint x: 666, startPoint y: 499, endPoint x: 233, endPoint y: 500, distance: 432.9
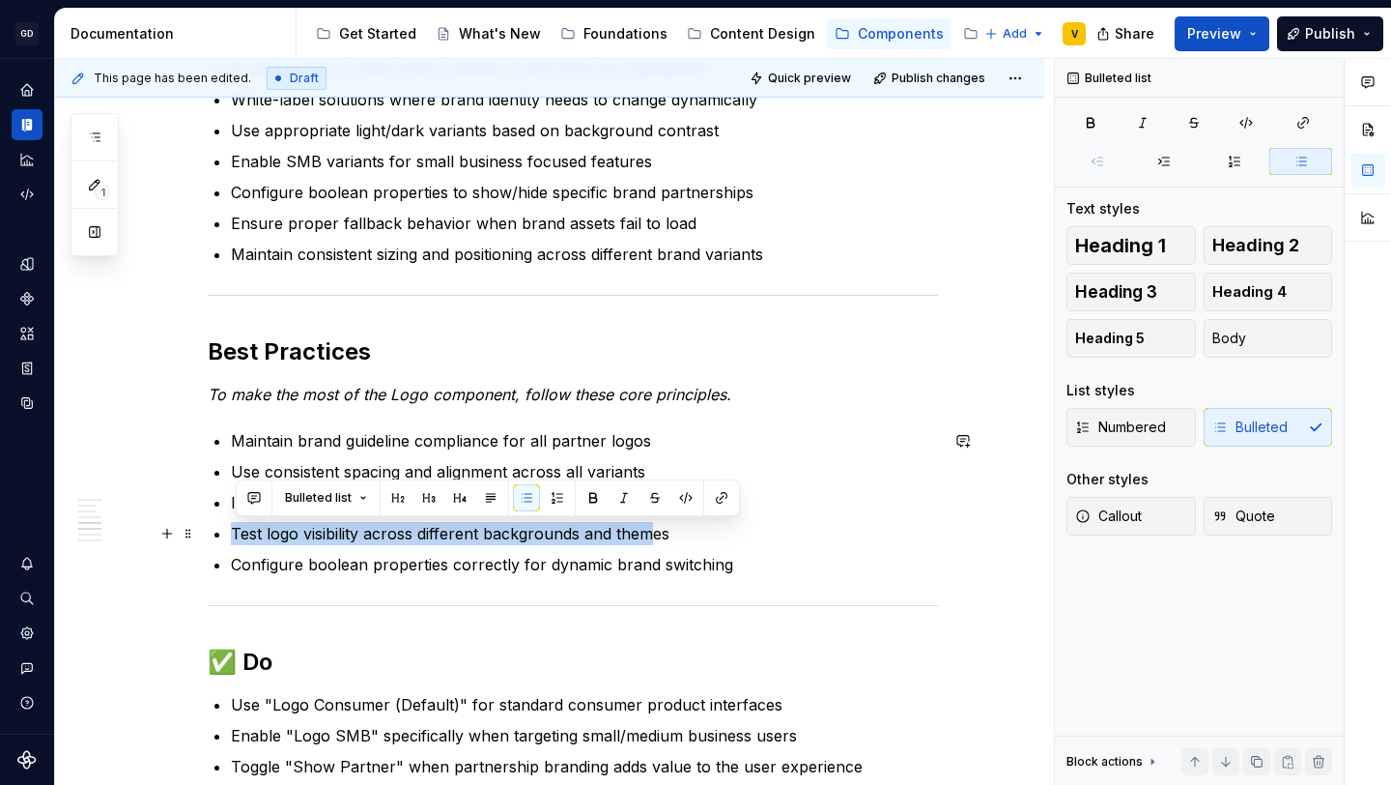
drag, startPoint x: 238, startPoint y: 536, endPoint x: 664, endPoint y: 539, distance: 426.1
click at [664, 541] on p "Test logo visibility across different backgrounds and themes" at bounding box center [584, 533] width 707 height 23
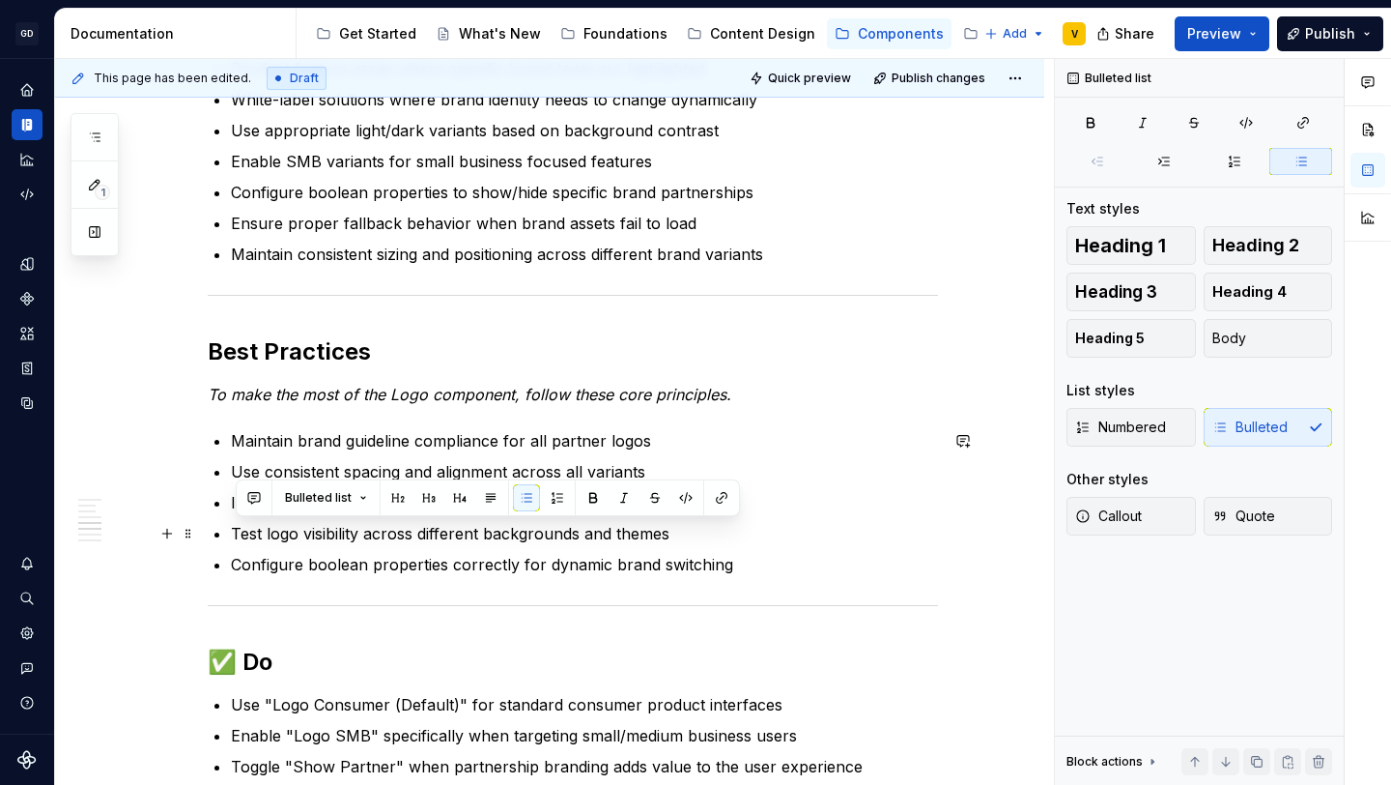
click at [678, 545] on ul "Maintain brand guideline compliance for all partner logos Use consistent spacin…" at bounding box center [584, 502] width 707 height 147
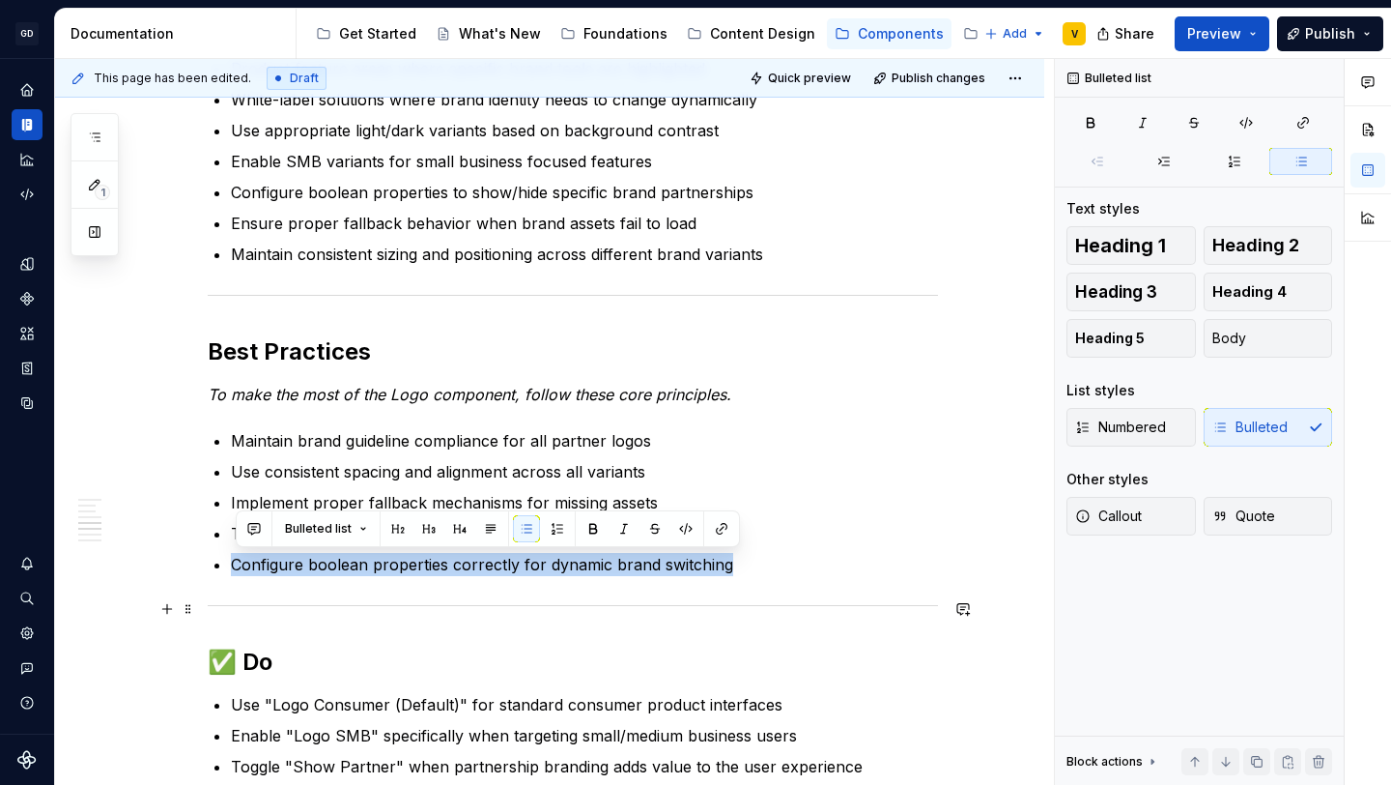
drag, startPoint x: 238, startPoint y: 569, endPoint x: 798, endPoint y: 600, distance: 561.2
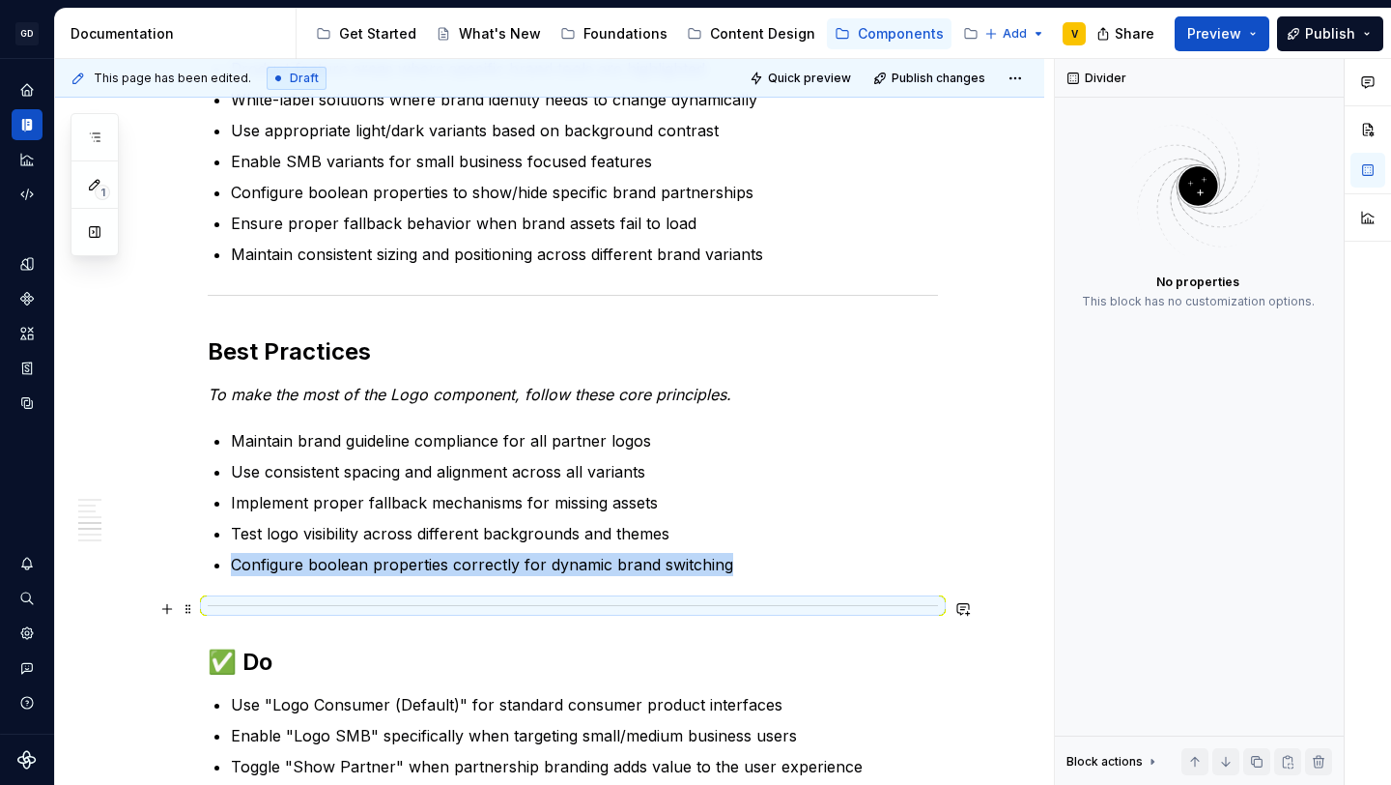
click at [798, 600] on div at bounding box center [573, 605] width 730 height 13
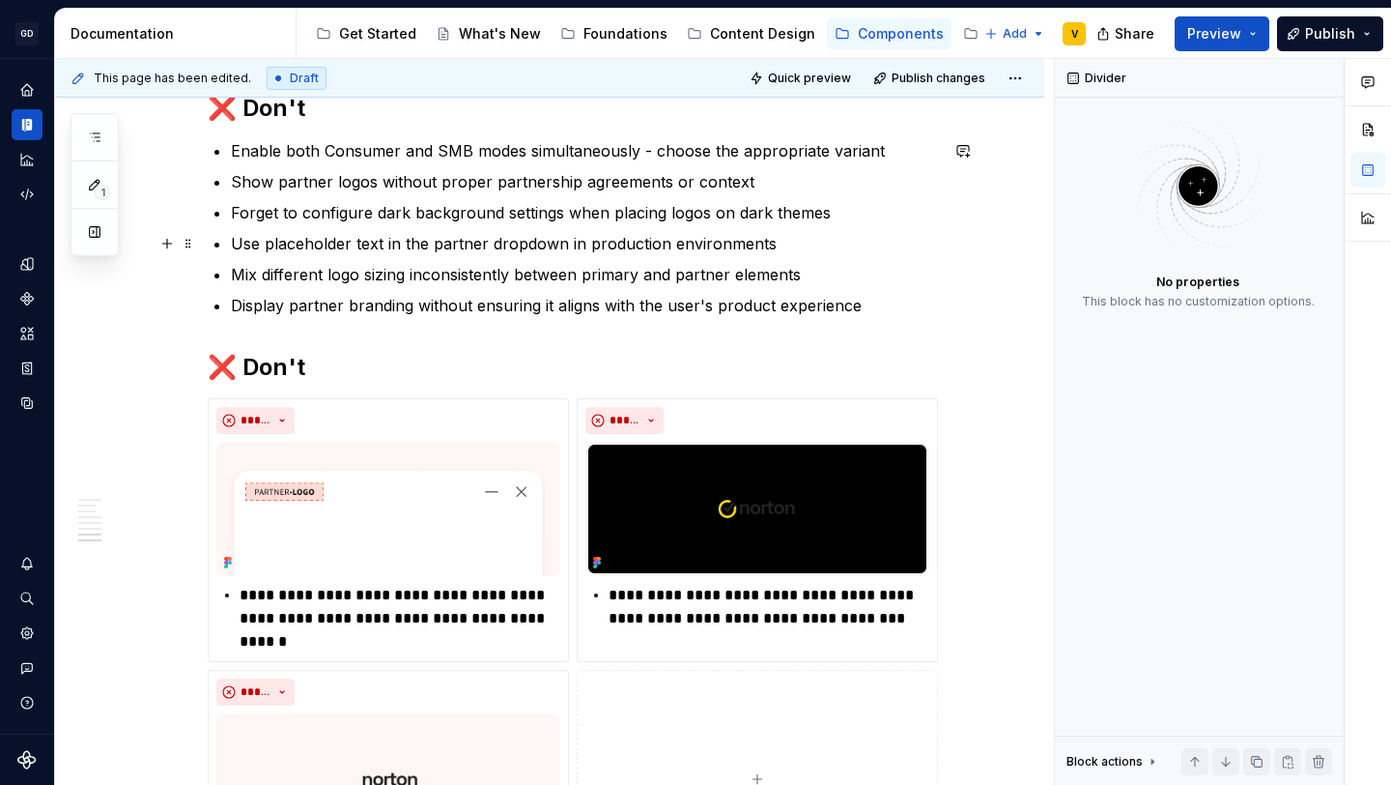
scroll to position [3251, 0]
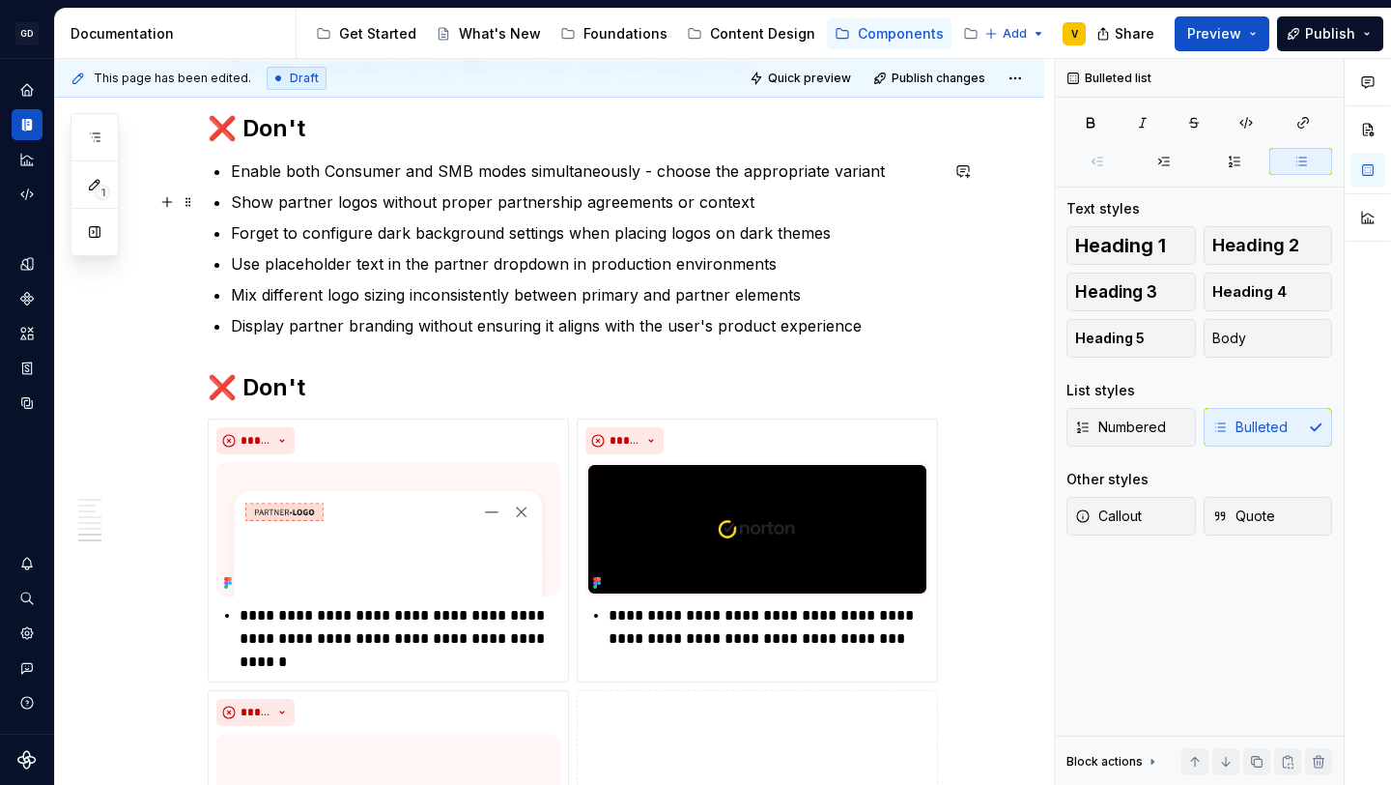
drag, startPoint x: 278, startPoint y: 206, endPoint x: 612, endPoint y: 212, distance: 333.4
click at [612, 212] on p "Show partner logos without proper partnership agreements or context" at bounding box center [584, 201] width 707 height 23
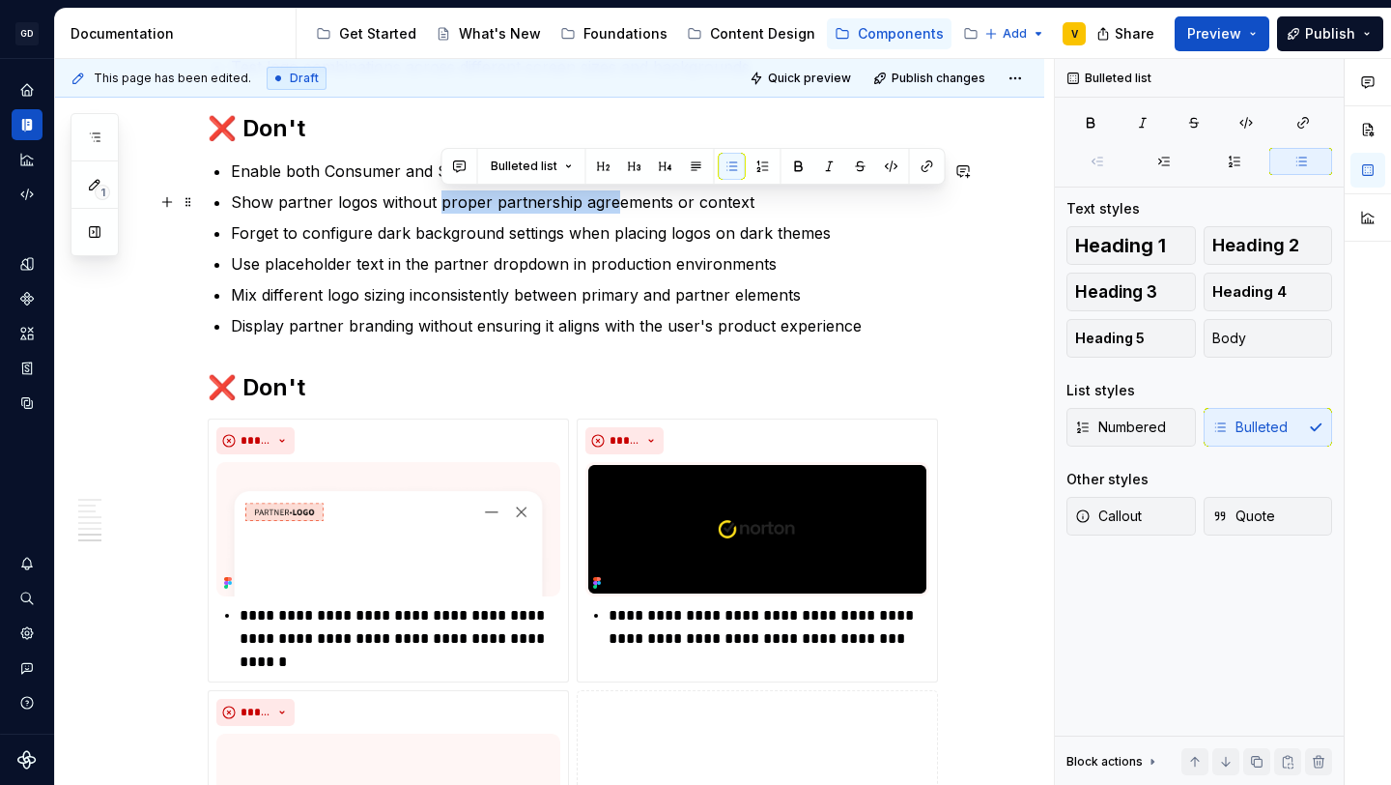
drag, startPoint x: 612, startPoint y: 212, endPoint x: 442, endPoint y: 198, distance: 170.6
click at [442, 198] on p "Show partner logos without proper partnership agreements or context" at bounding box center [584, 201] width 707 height 23
click at [745, 221] on p "Forget to configure dark background settings when placing logos on dark themes" at bounding box center [584, 232] width 707 height 23
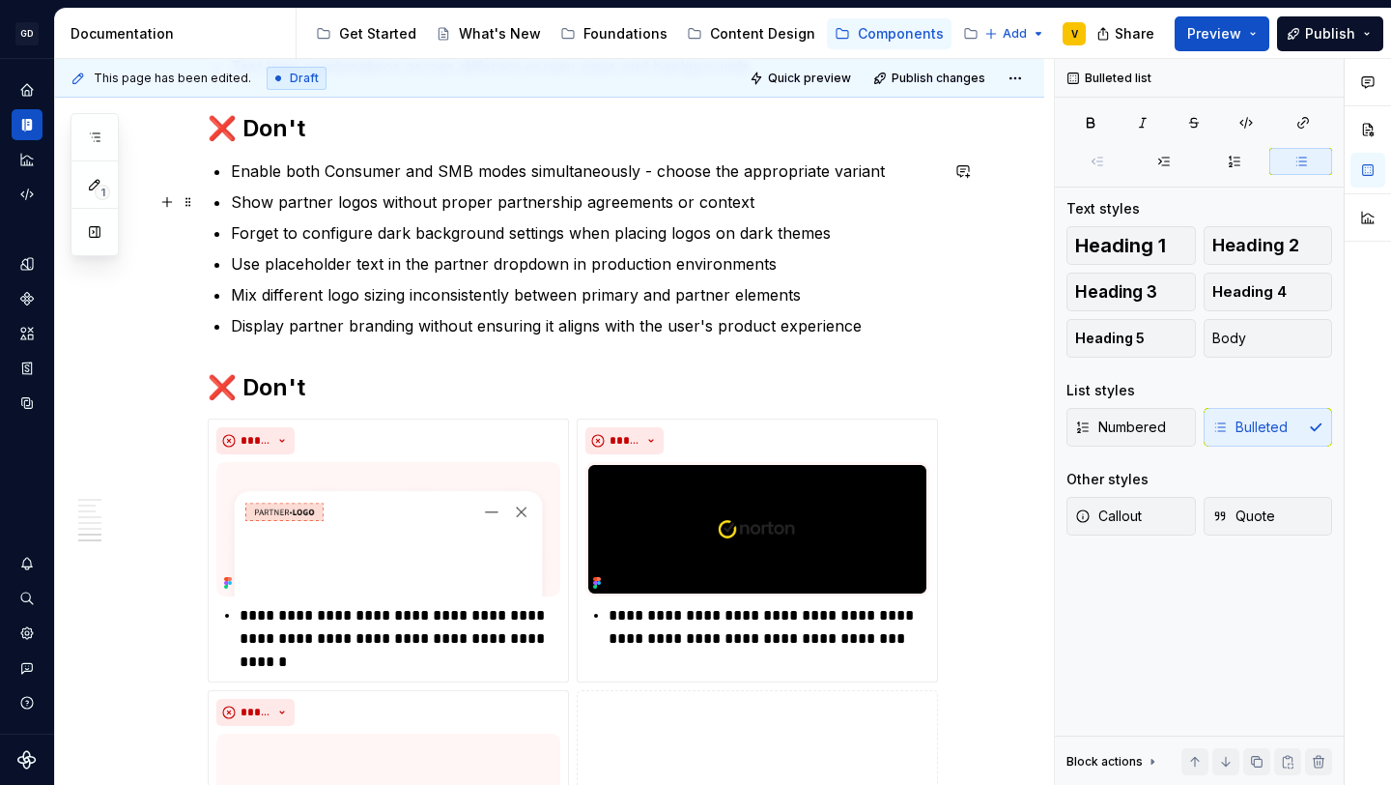
click at [756, 199] on p "Show partner logos without proper partnership agreements or context" at bounding box center [584, 201] width 707 height 23
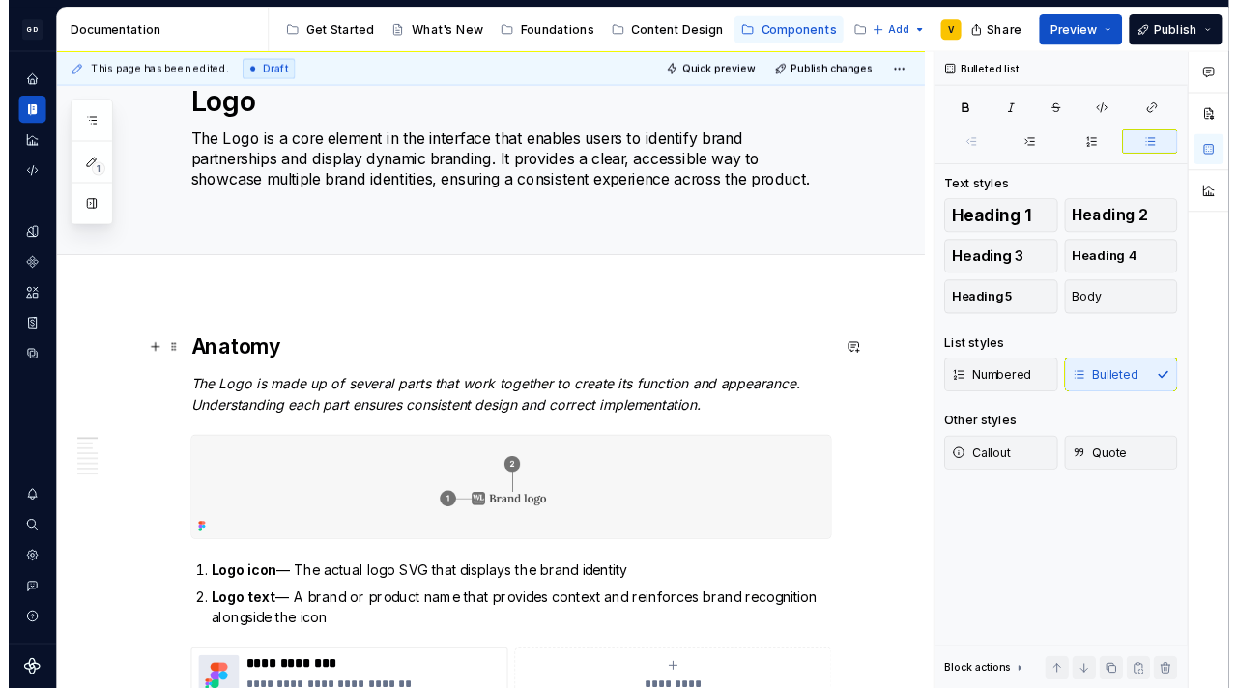
scroll to position [0, 0]
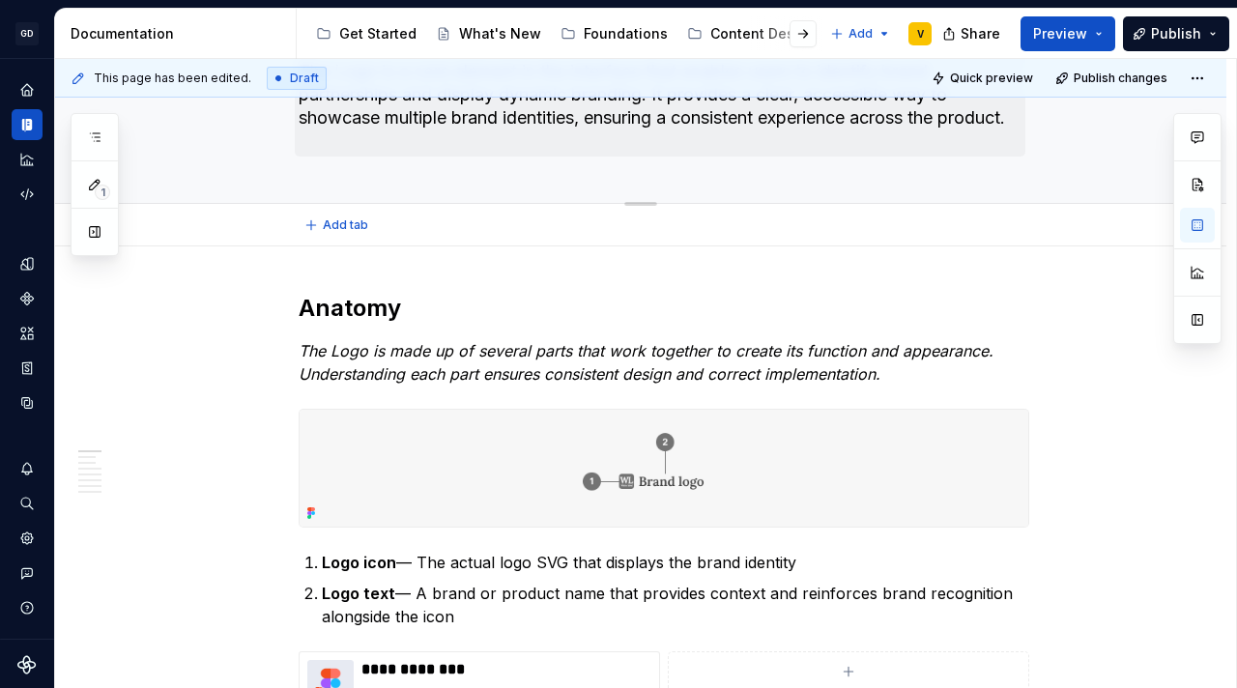
type textarea "*"
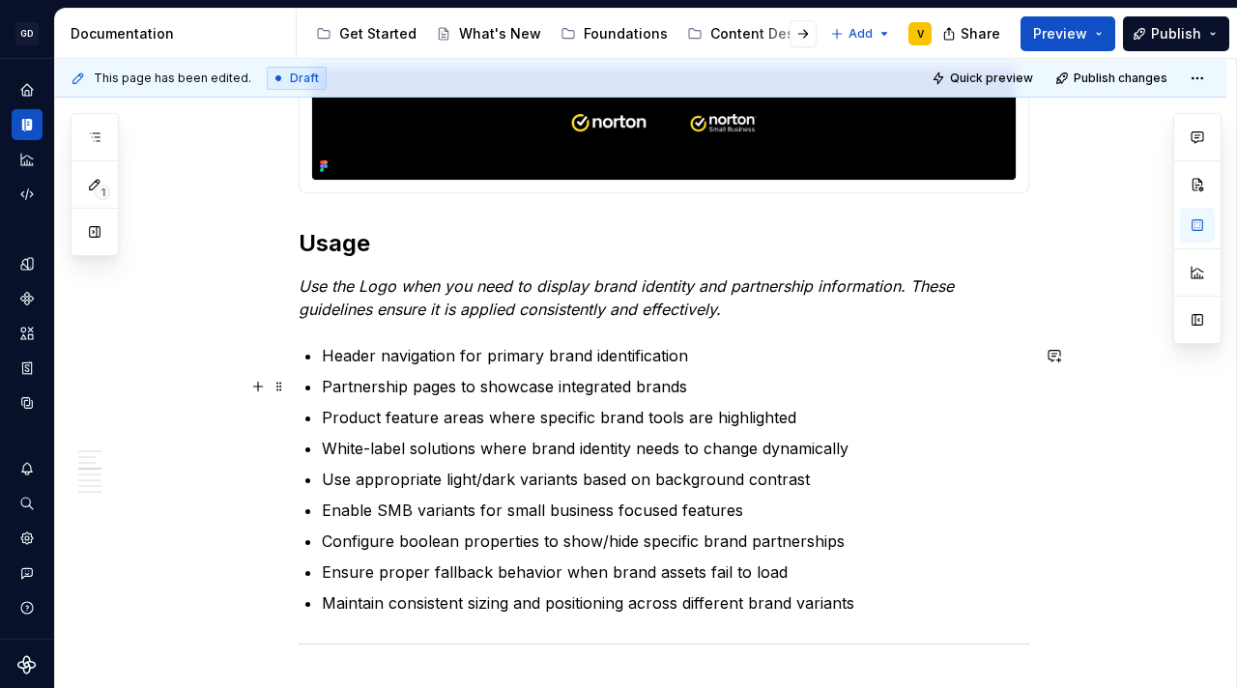
scroll to position [2088, 0]
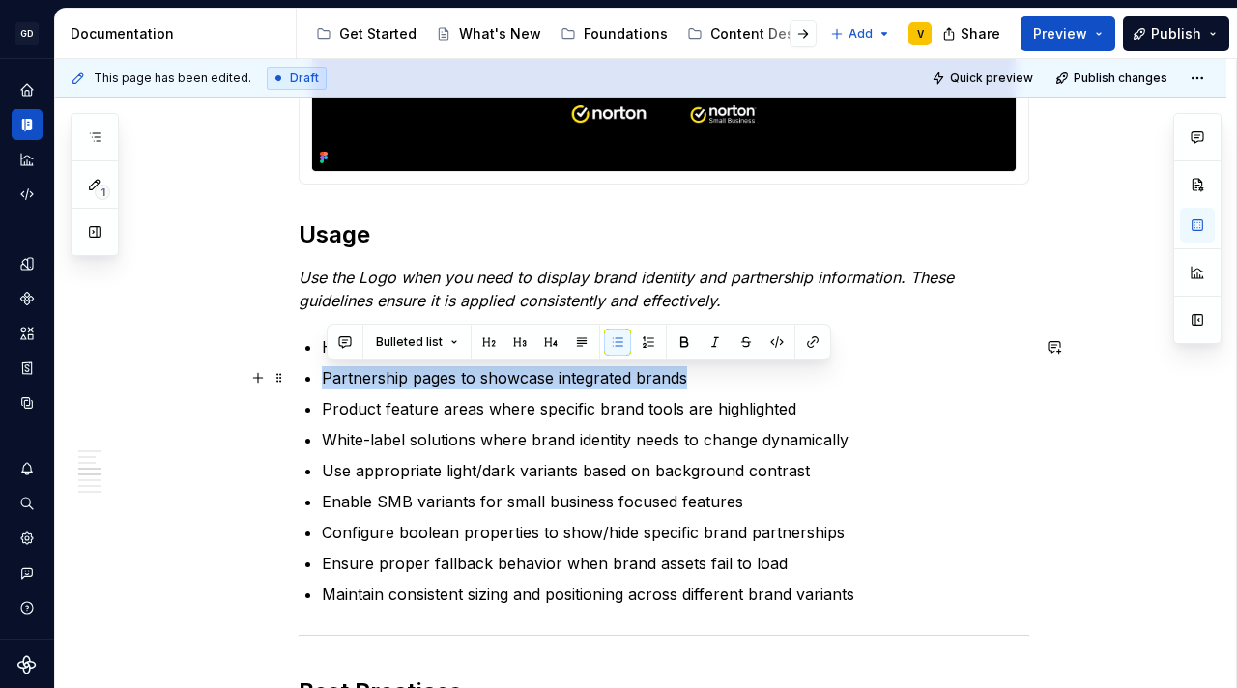
drag, startPoint x: 714, startPoint y: 383, endPoint x: 331, endPoint y: 380, distance: 382.6
click at [330, 380] on p "Partnership pages to showcase integrated brands" at bounding box center [675, 377] width 707 height 23
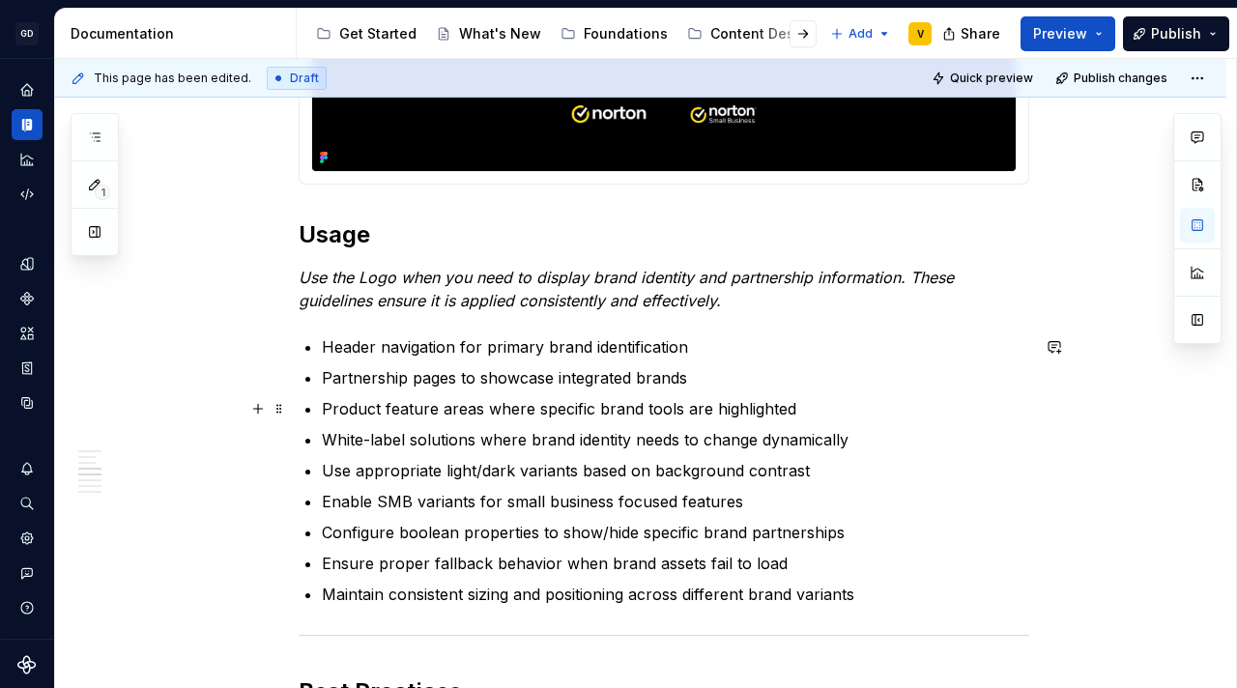
click at [365, 391] on ul "Header navigation for primary brand identification Partnership pages to showcas…" at bounding box center [675, 470] width 707 height 271
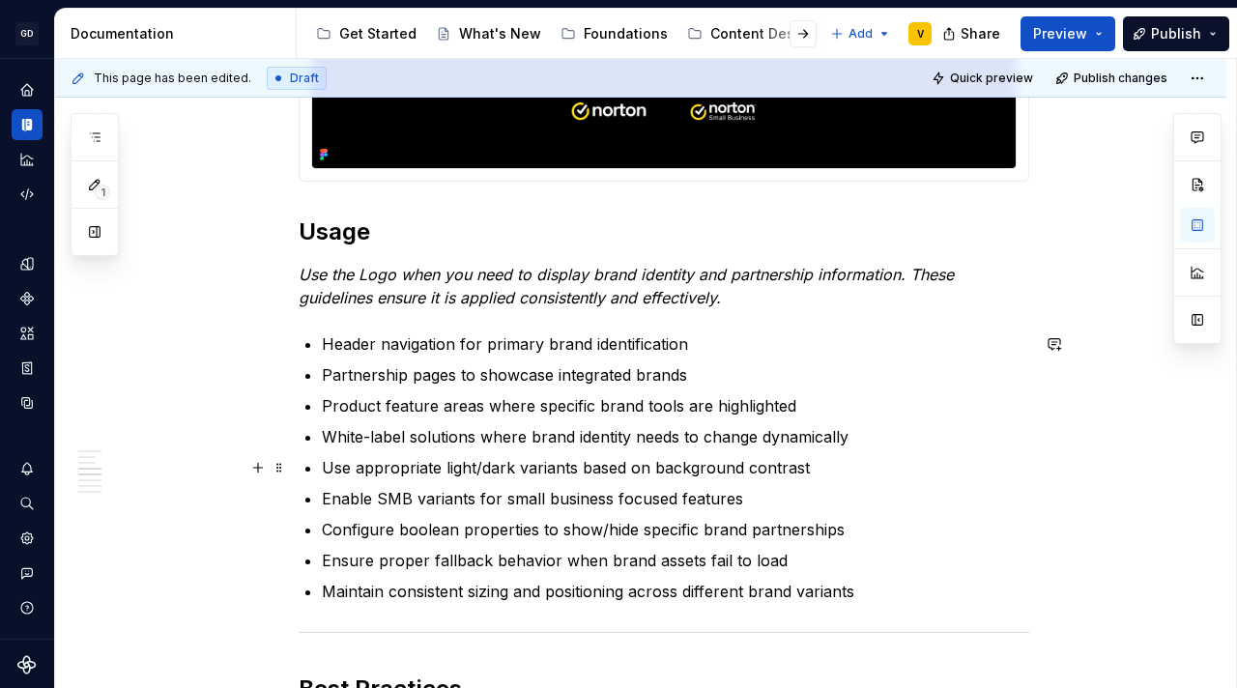
scroll to position [2125, 0]
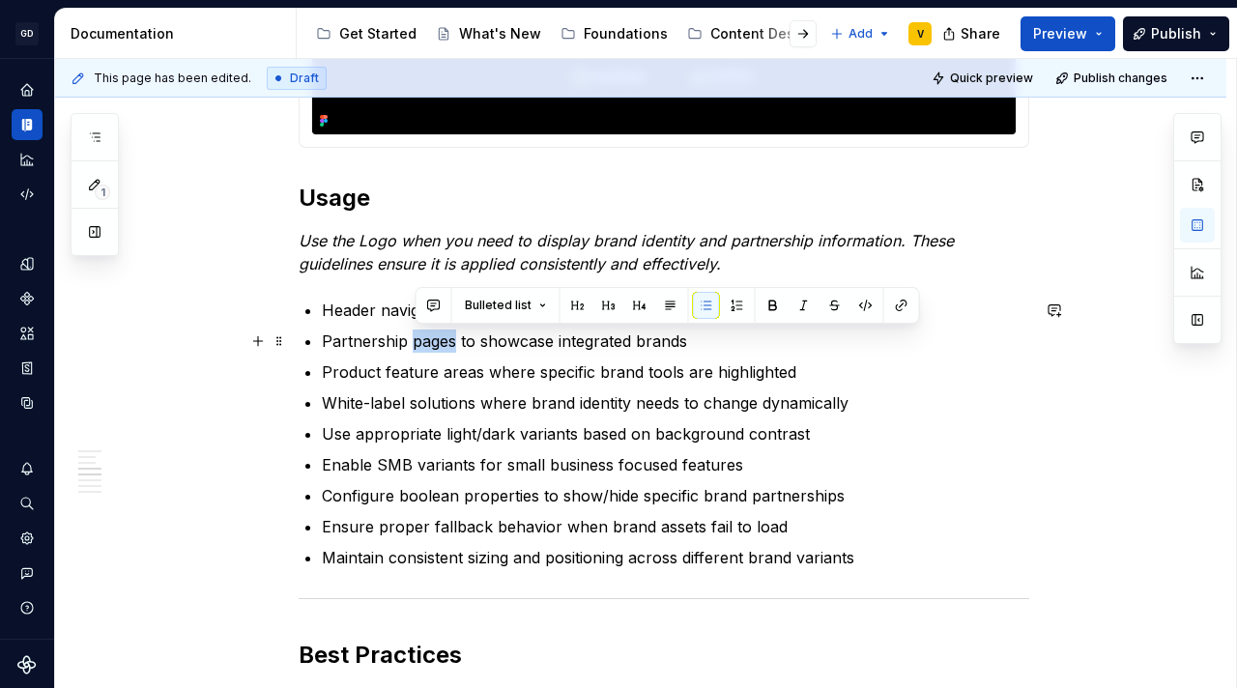
drag, startPoint x: 456, startPoint y: 340, endPoint x: 414, endPoint y: 344, distance: 41.7
click at [414, 344] on p "Partnership pages to showcase integrated brands" at bounding box center [675, 340] width 707 height 23
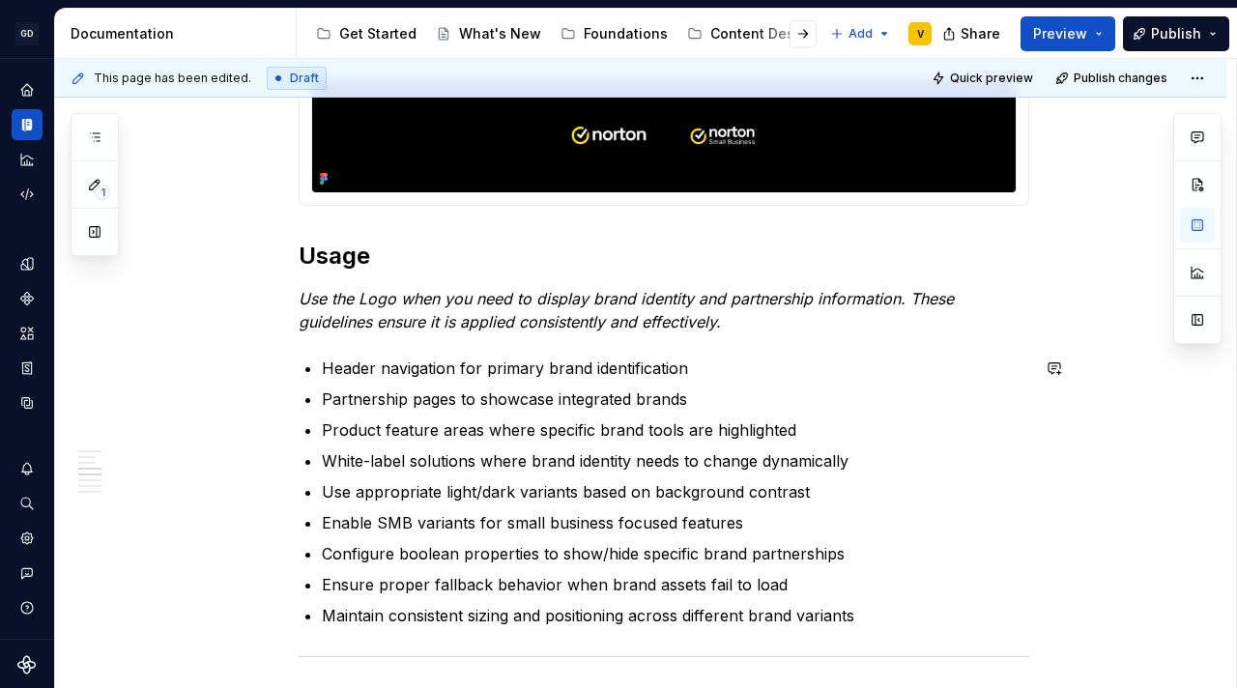
scroll to position [2183, 0]
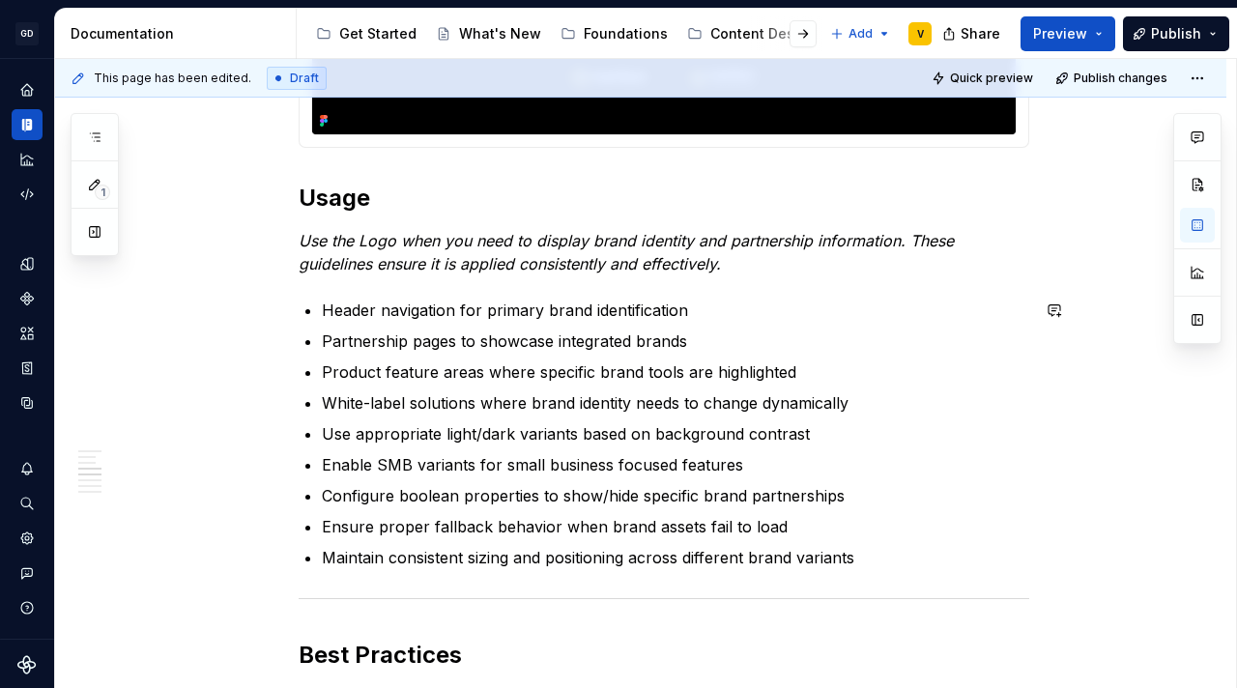
click at [404, 377] on p "Product feature areas where specific brand tools are highlighted" at bounding box center [675, 371] width 707 height 23
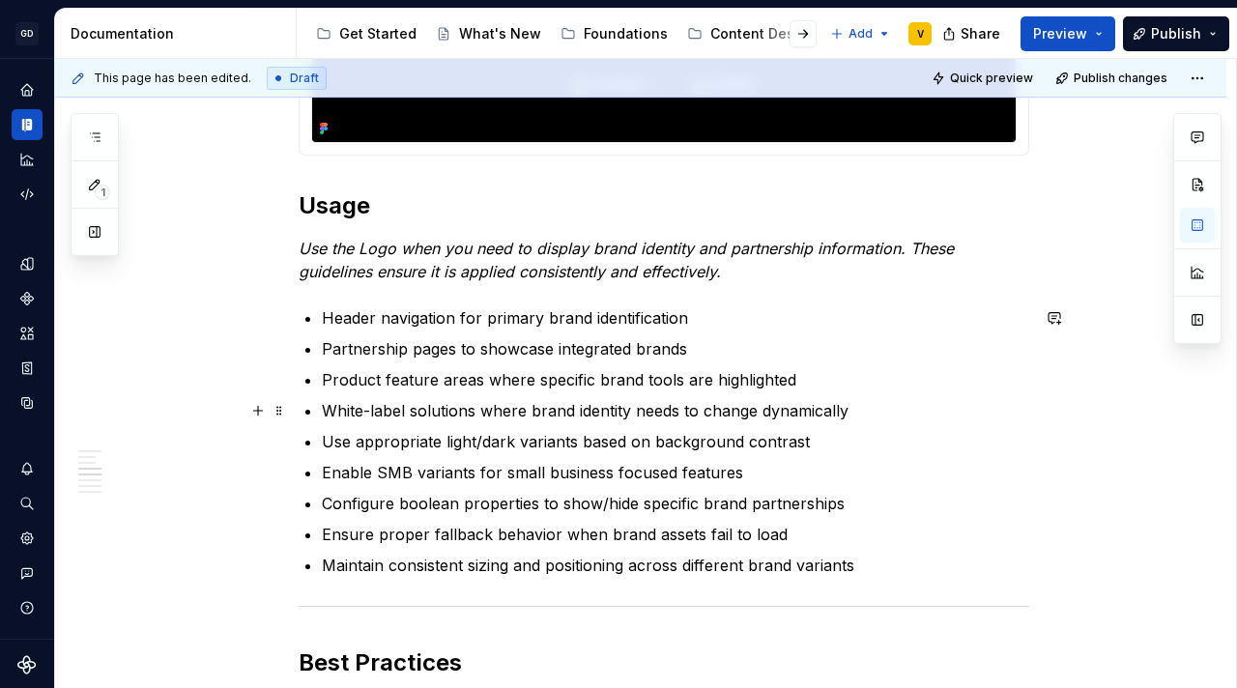
scroll to position [2160, 0]
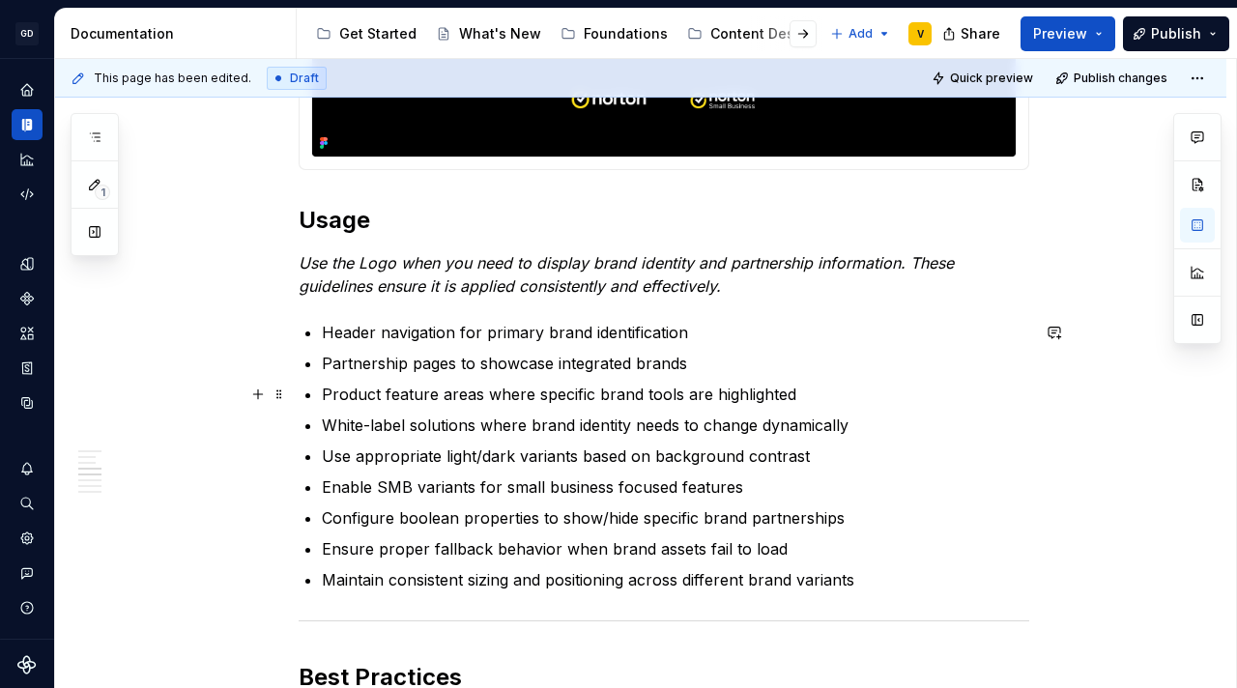
click at [801, 395] on p "Product feature areas where specific brand tools are highlighted" at bounding box center [675, 394] width 707 height 23
drag, startPoint x: 419, startPoint y: 435, endPoint x: 411, endPoint y: 429, distance: 10.5
click at [419, 435] on p "White-label solutions where brand identity needs to change dynamically" at bounding box center [675, 425] width 707 height 23
drag, startPoint x: 323, startPoint y: 425, endPoint x: 420, endPoint y: 425, distance: 97.6
click at [399, 425] on p "White-label solutions where brand identity needs to change dynamically" at bounding box center [675, 425] width 707 height 23
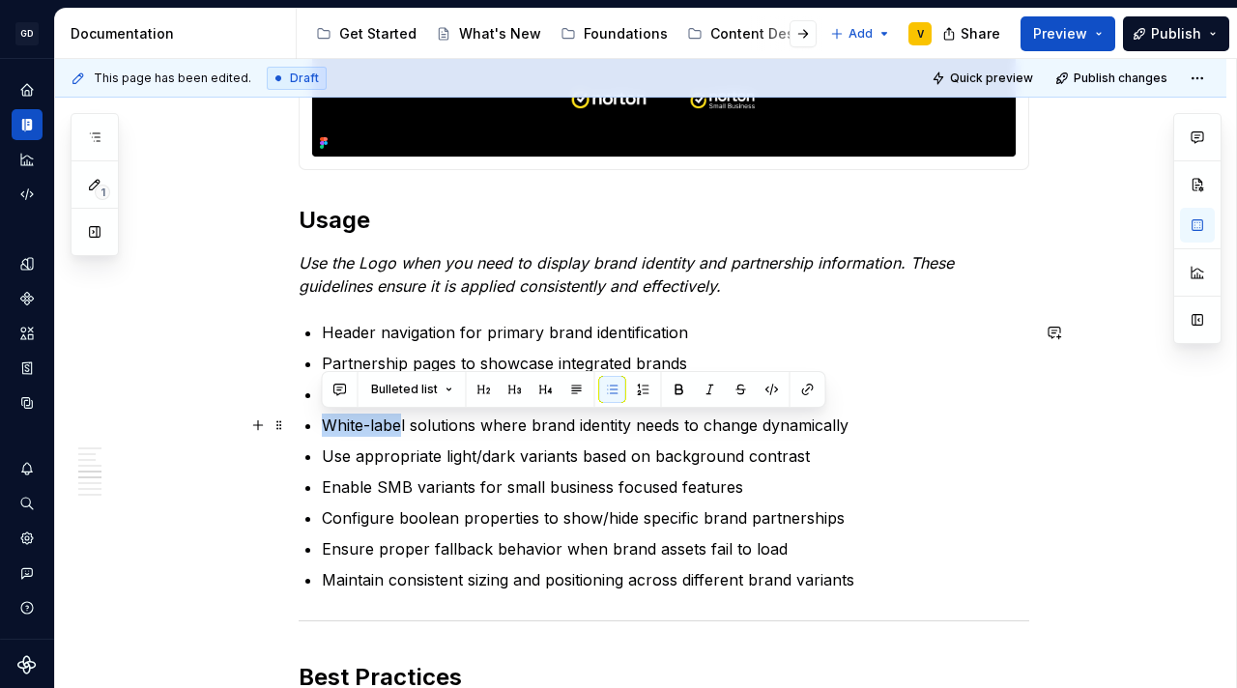
click at [696, 415] on p "White-label solutions where brand identity needs to change dynamically" at bounding box center [675, 425] width 707 height 23
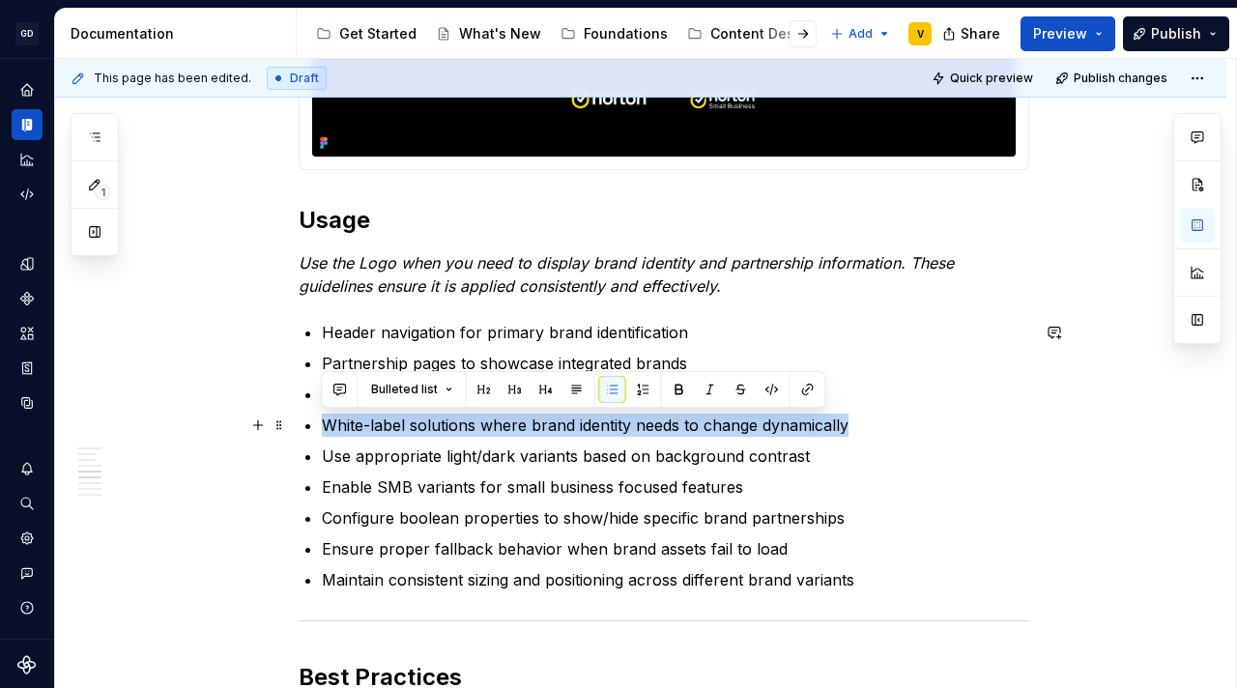
drag, startPoint x: 850, startPoint y: 425, endPoint x: 323, endPoint y: 429, distance: 527.5
click at [323, 429] on p "White-label solutions where brand identity needs to change dynamically" at bounding box center [675, 425] width 707 height 23
click at [590, 424] on p "White-label solutions where brand identity needs to change dynamically" at bounding box center [675, 425] width 707 height 23
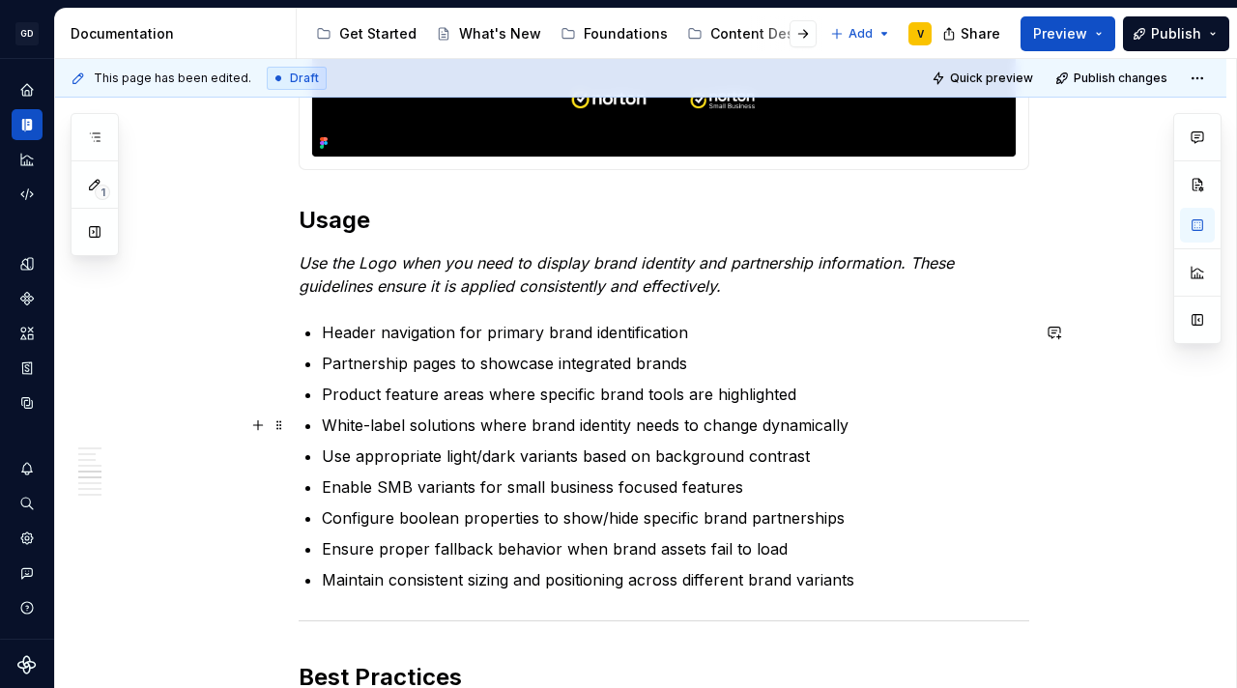
click at [329, 426] on p "White-label solutions where brand identity needs to change dynamically" at bounding box center [675, 425] width 707 height 23
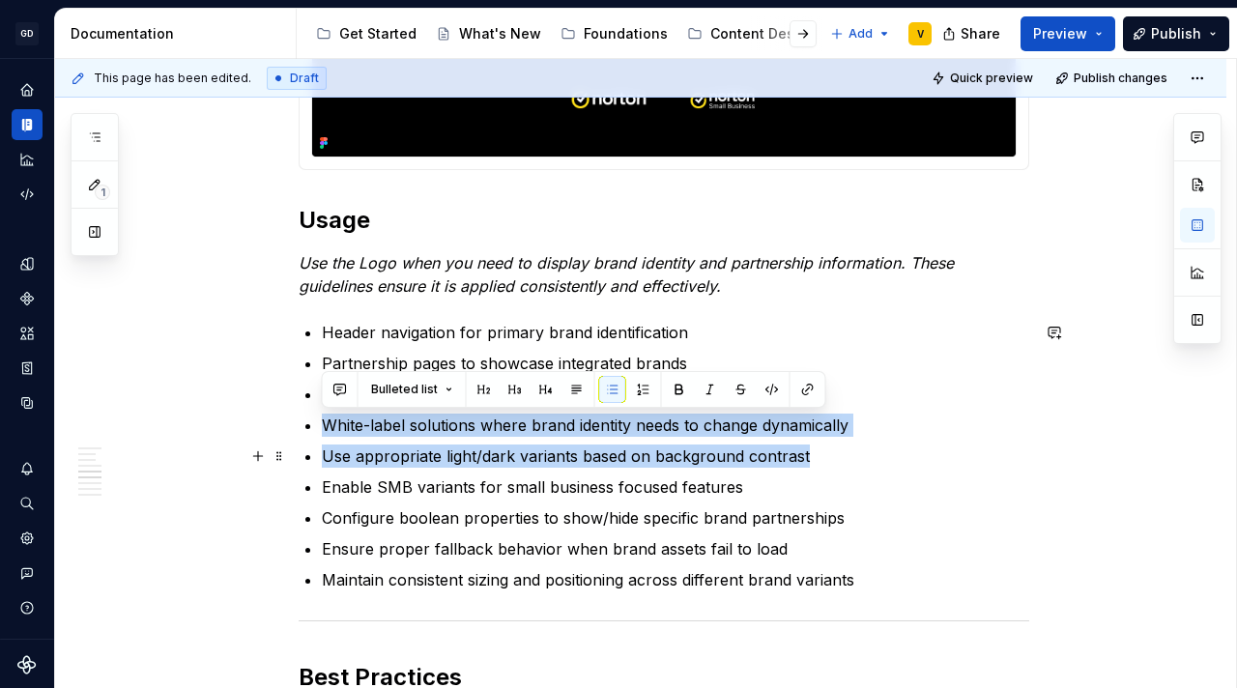
drag, startPoint x: 325, startPoint y: 423, endPoint x: 903, endPoint y: 445, distance: 579.2
click at [903, 445] on ul "Header navigation for primary brand identification Partnership pages to showcas…" at bounding box center [675, 456] width 707 height 271
click at [787, 459] on p "Use appropriate light/dark variants based on background contrast" at bounding box center [675, 455] width 707 height 23
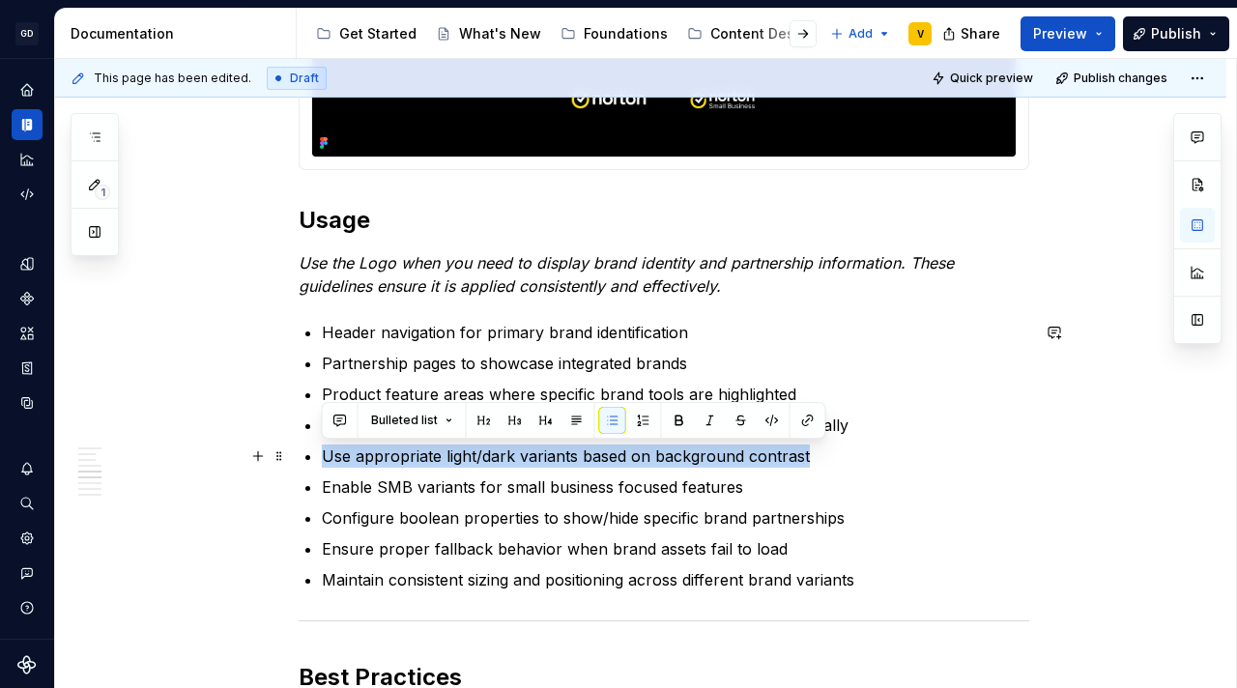
drag, startPoint x: 327, startPoint y: 461, endPoint x: 816, endPoint y: 448, distance: 490.0
click at [816, 448] on p "Use appropriate light/dark variants based on background contrast" at bounding box center [675, 455] width 707 height 23
copy p "Use appropriate light/dark variants based on background contrast"
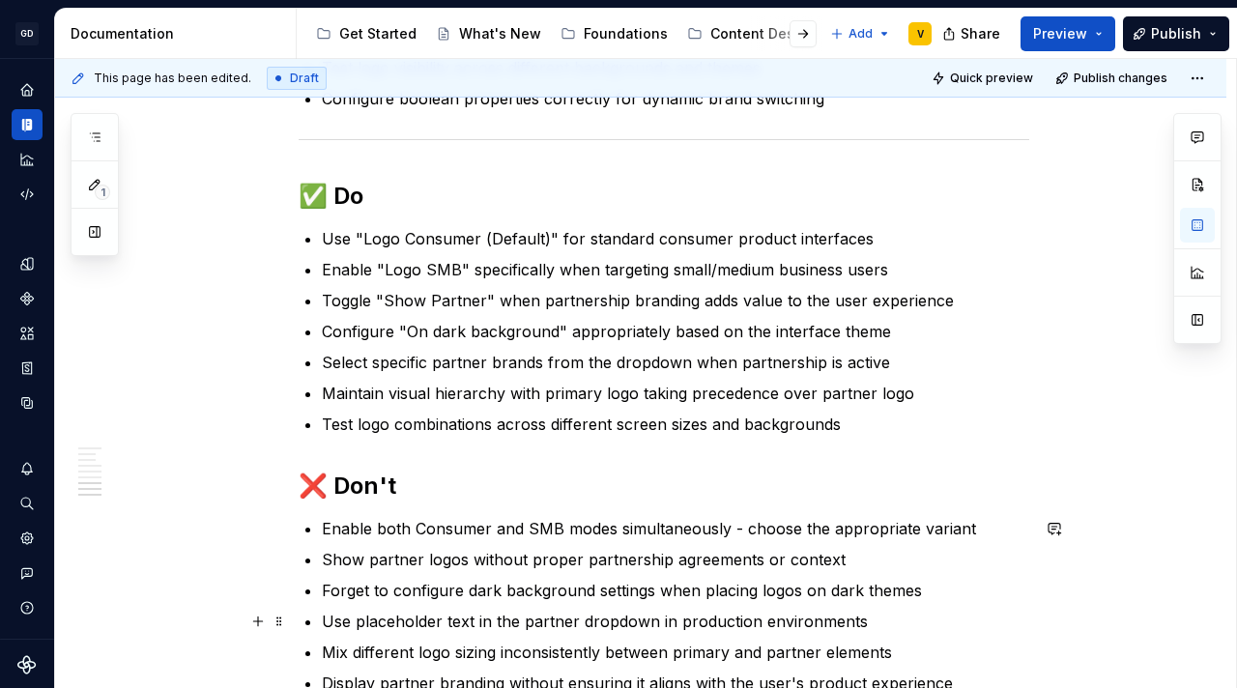
scroll to position [2819, 0]
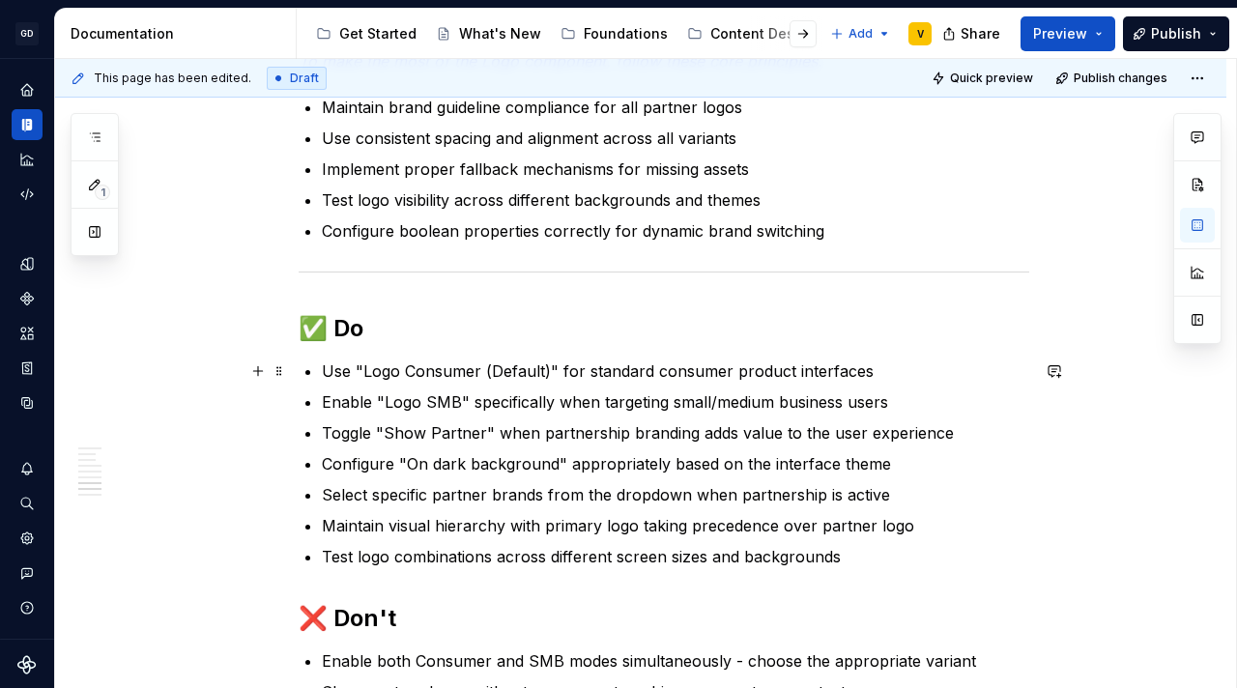
click at [885, 366] on p "Use "Logo Consumer (Default)" for standard consumer product interfaces" at bounding box center [675, 370] width 707 height 23
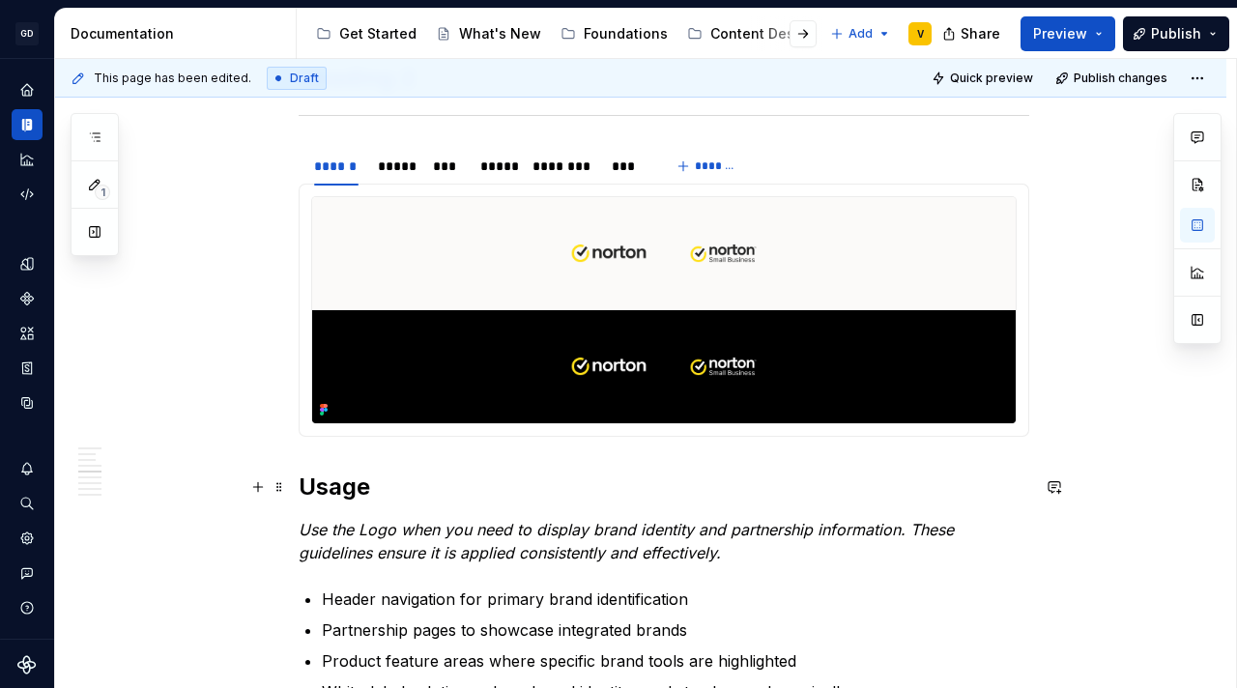
scroll to position [2167, 0]
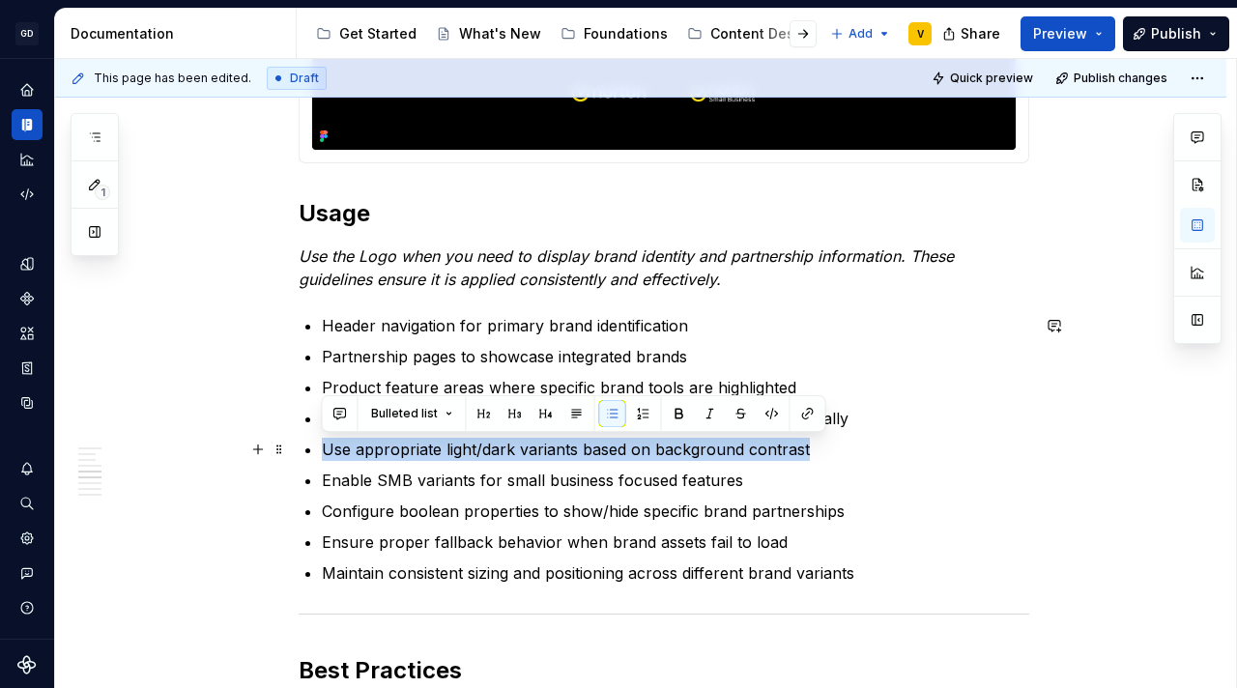
drag, startPoint x: 817, startPoint y: 446, endPoint x: 292, endPoint y: 452, distance: 525.6
click at [291, 452] on div "**********" at bounding box center [640, 306] width 1171 height 4147
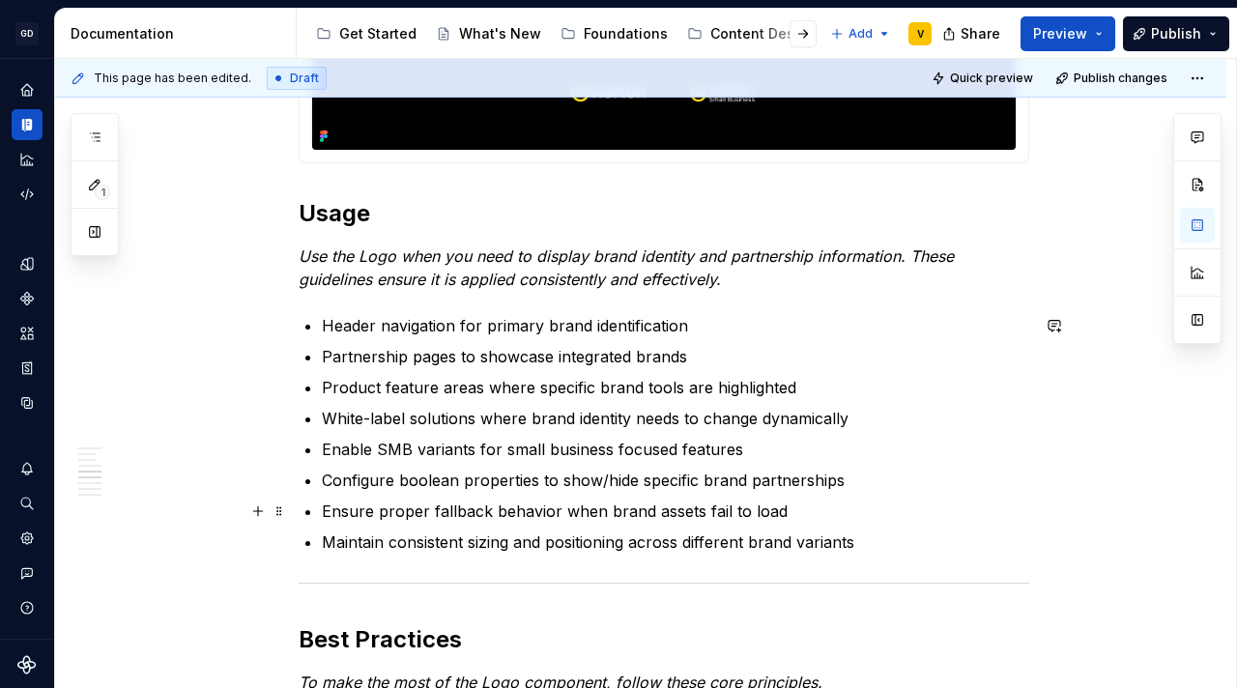
scroll to position [2186, 0]
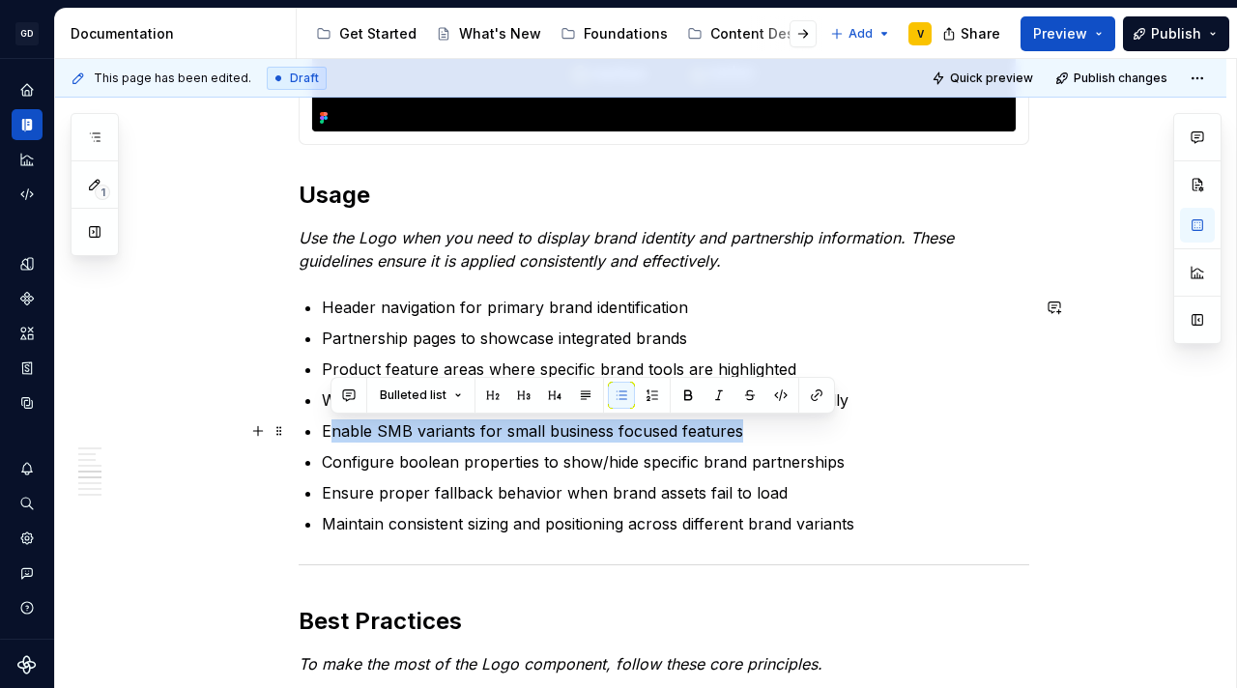
drag, startPoint x: 328, startPoint y: 430, endPoint x: 761, endPoint y: 431, distance: 433.8
click at [761, 431] on p "Enable SMB variants for small business focused features" at bounding box center [675, 430] width 707 height 23
drag, startPoint x: 761, startPoint y: 431, endPoint x: 291, endPoint y: 434, distance: 470.5
click at [291, 434] on div "**********" at bounding box center [640, 272] width 1171 height 4116
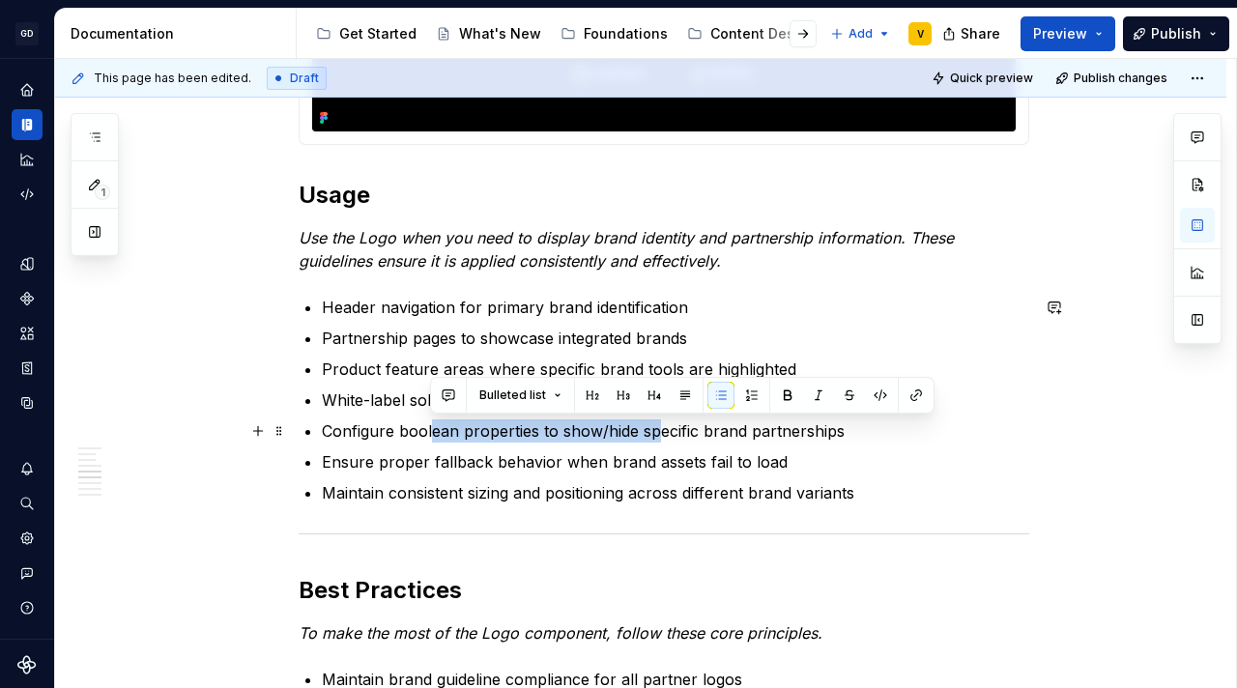
drag, startPoint x: 428, startPoint y: 434, endPoint x: 656, endPoint y: 428, distance: 228.1
click at [656, 428] on p "Configure boolean properties to show/hide specific brand partnerships" at bounding box center [675, 430] width 707 height 23
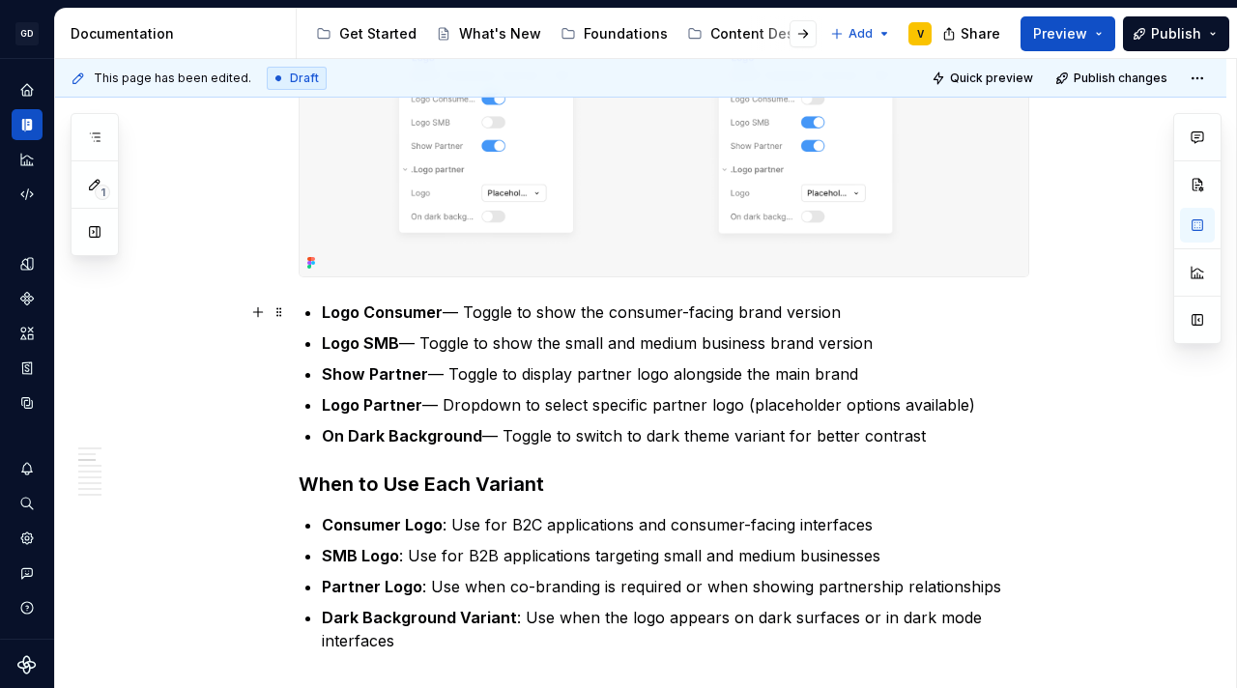
scroll to position [1534, 0]
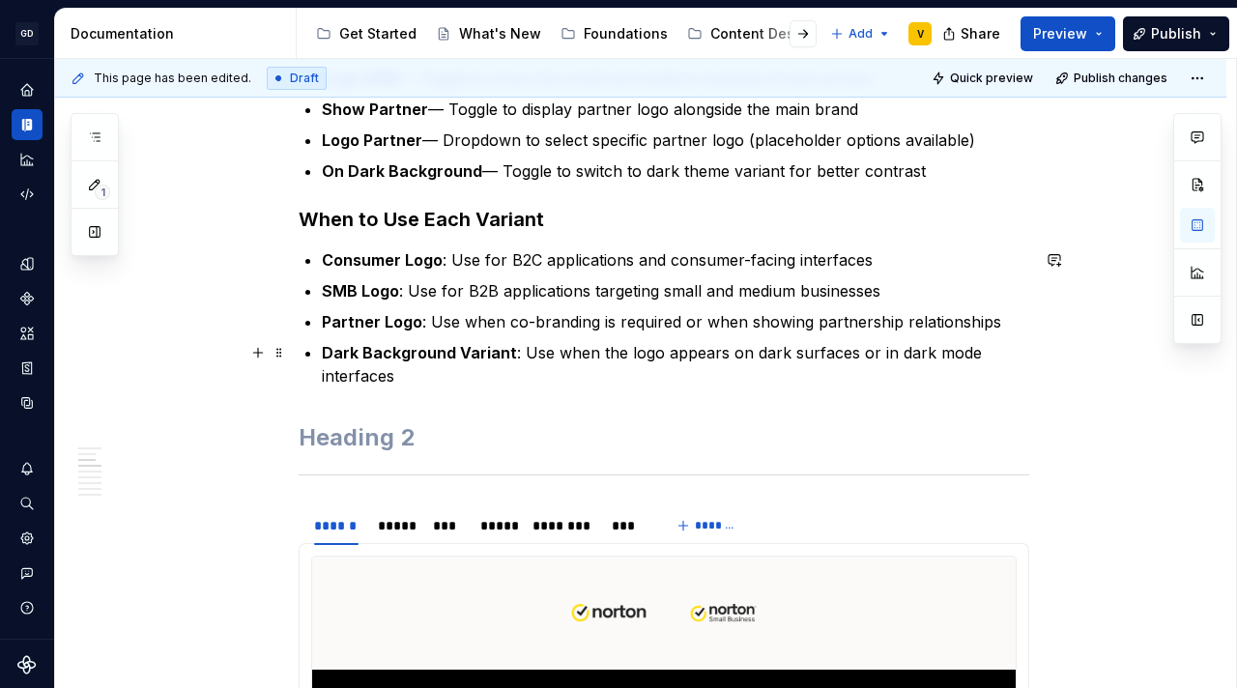
click at [401, 379] on p "Dark Background Variant : Use when the logo appears on dark surfaces or in dark…" at bounding box center [675, 364] width 707 height 46
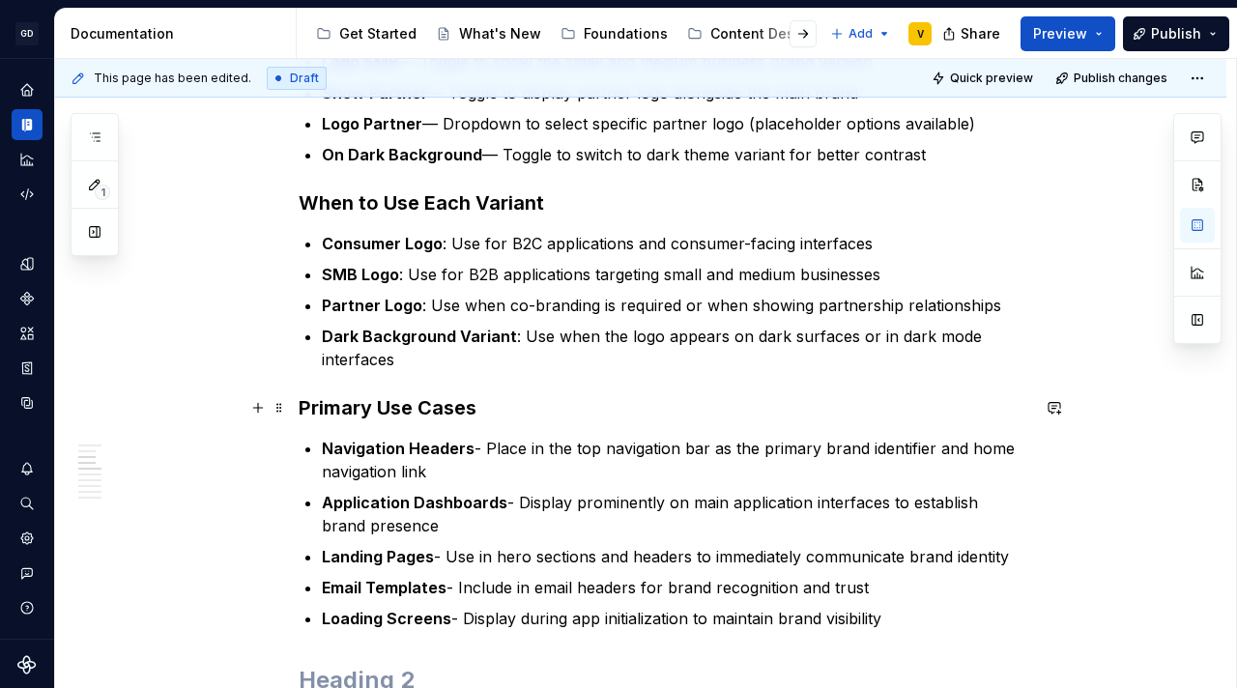
scroll to position [1548, 0]
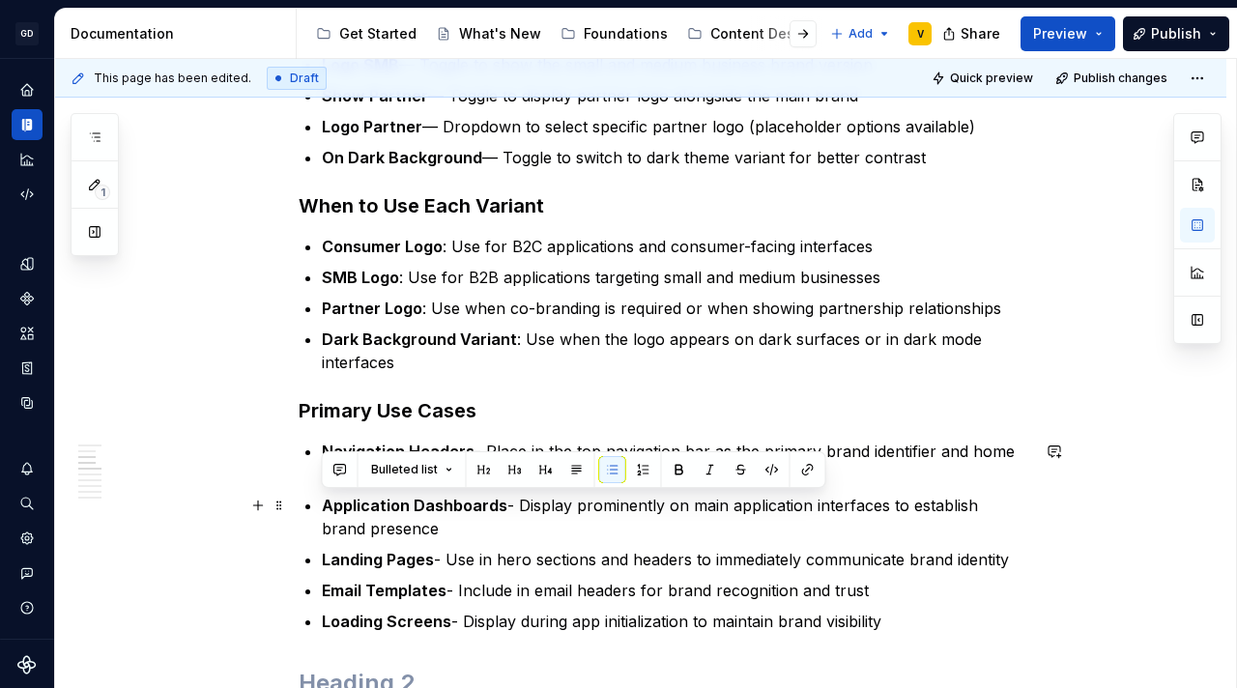
drag, startPoint x: 404, startPoint y: 531, endPoint x: 313, endPoint y: 503, distance: 95.0
click at [322, 503] on li "Application Dashboards - Display prominently on main application interfaces to …" at bounding box center [675, 517] width 707 height 46
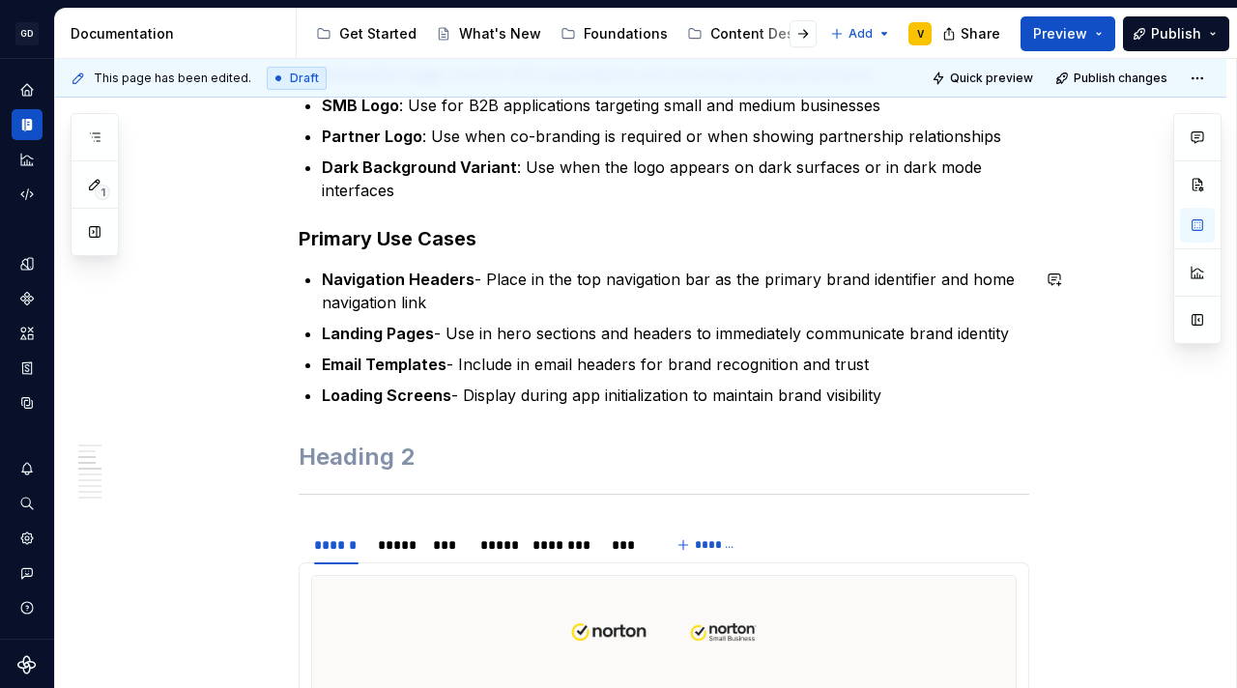
scroll to position [1740, 0]
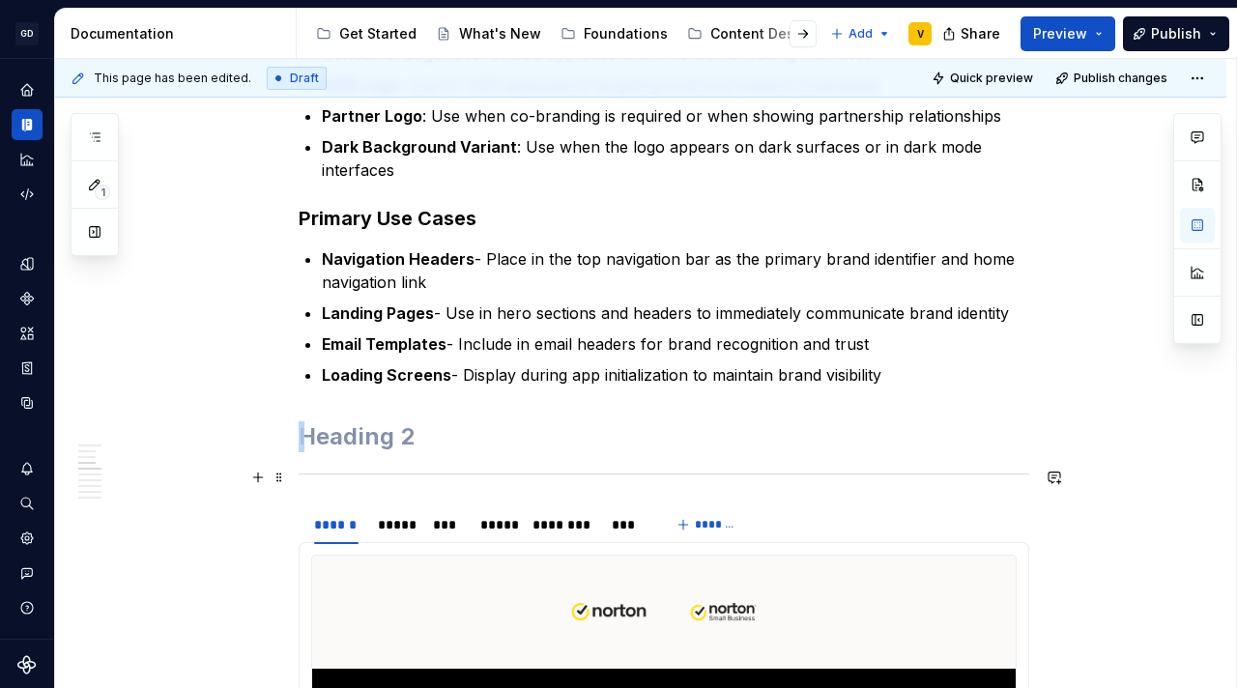
click at [333, 471] on div at bounding box center [664, 474] width 730 height 13
copy br
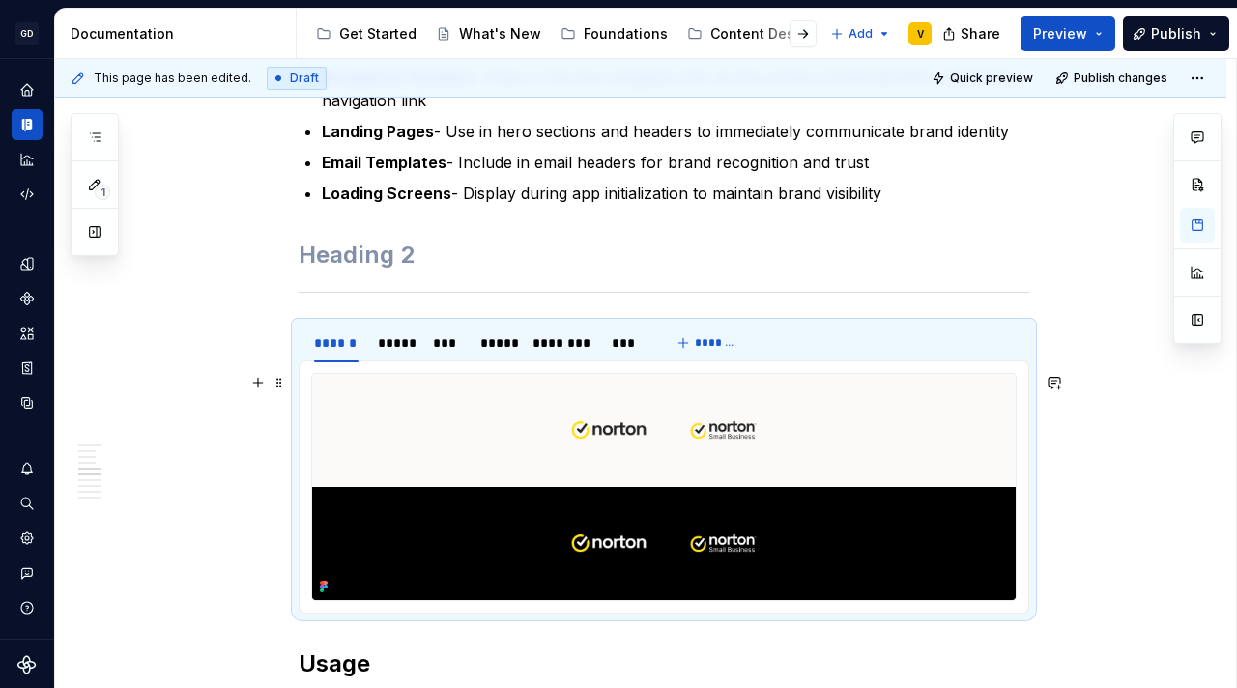
scroll to position [1858, 0]
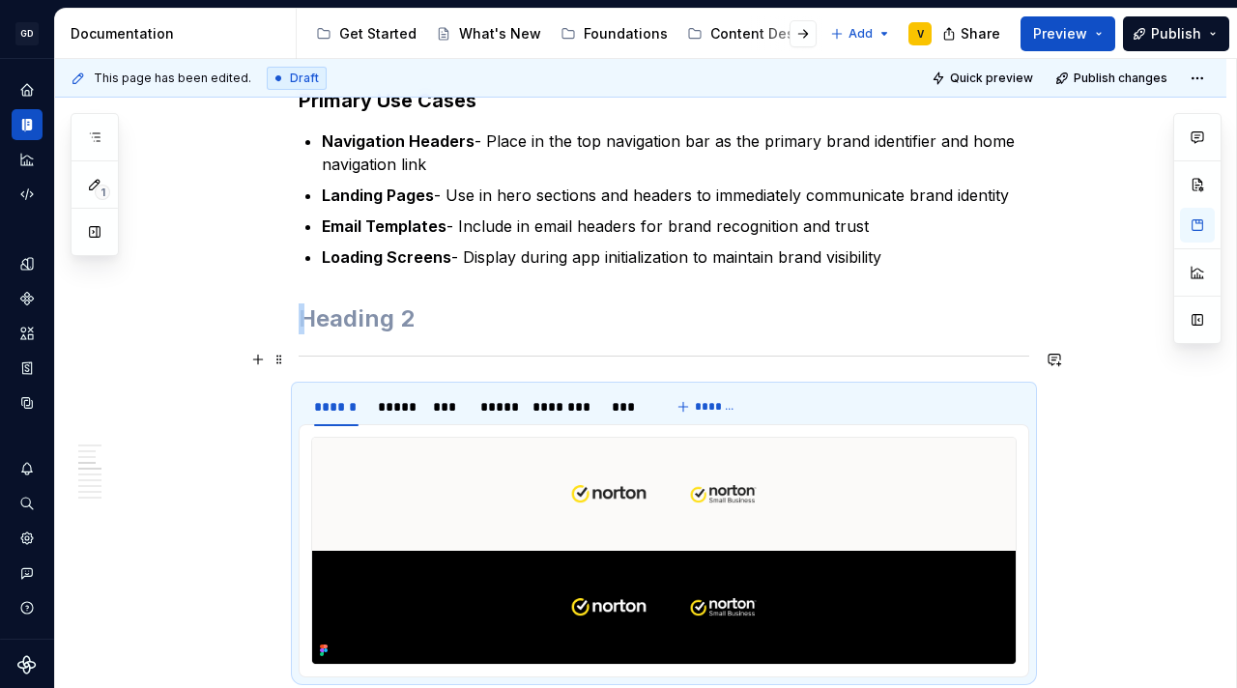
click at [338, 350] on div at bounding box center [664, 356] width 730 height 13
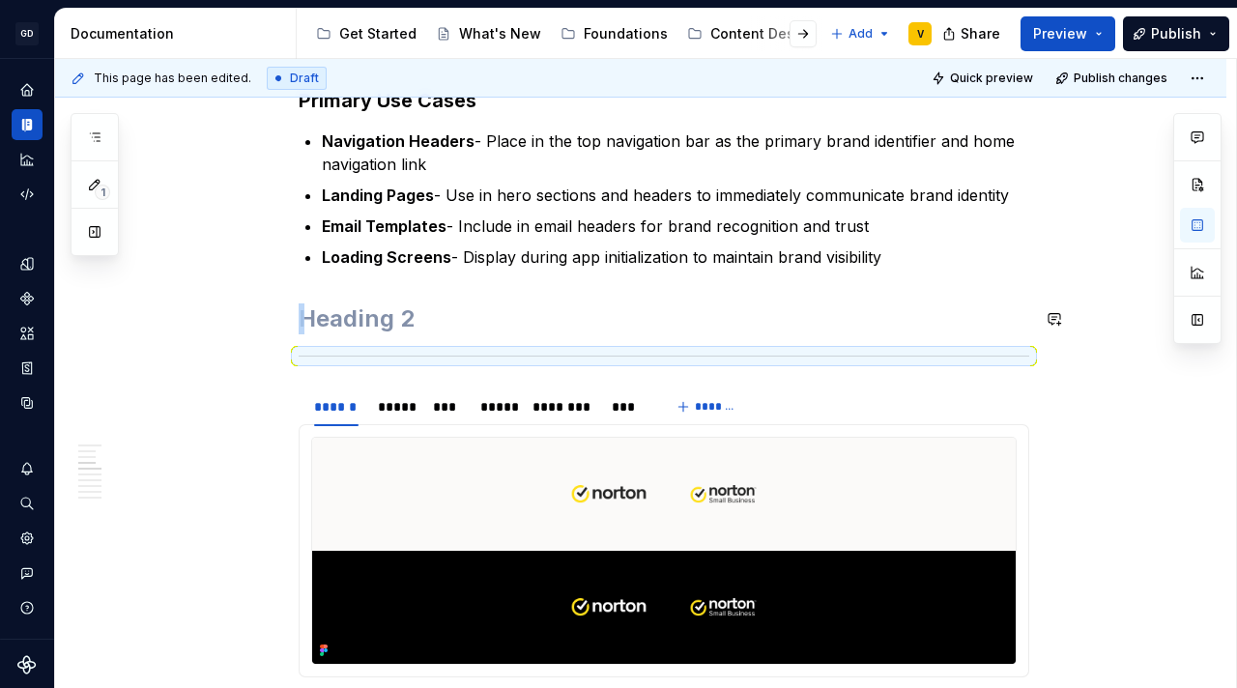
scroll to position [1755, 0]
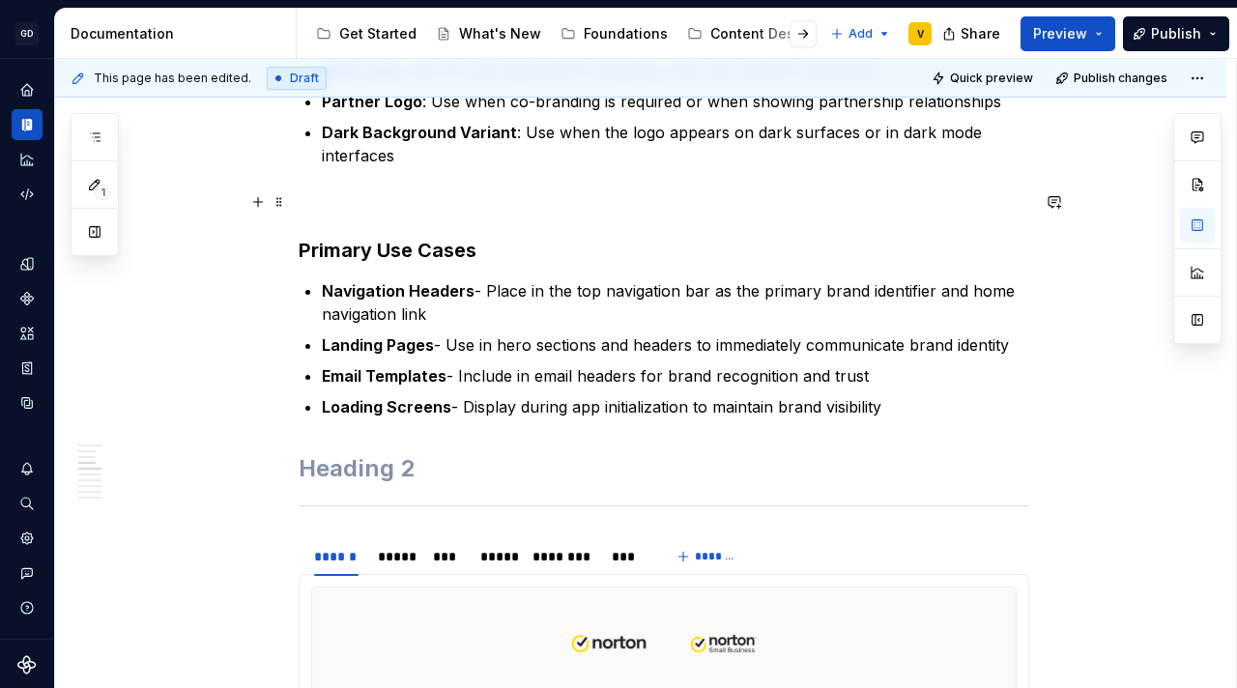
click at [314, 199] on p at bounding box center [664, 201] width 730 height 23
click at [259, 201] on button "button" at bounding box center [257, 201] width 27 height 27
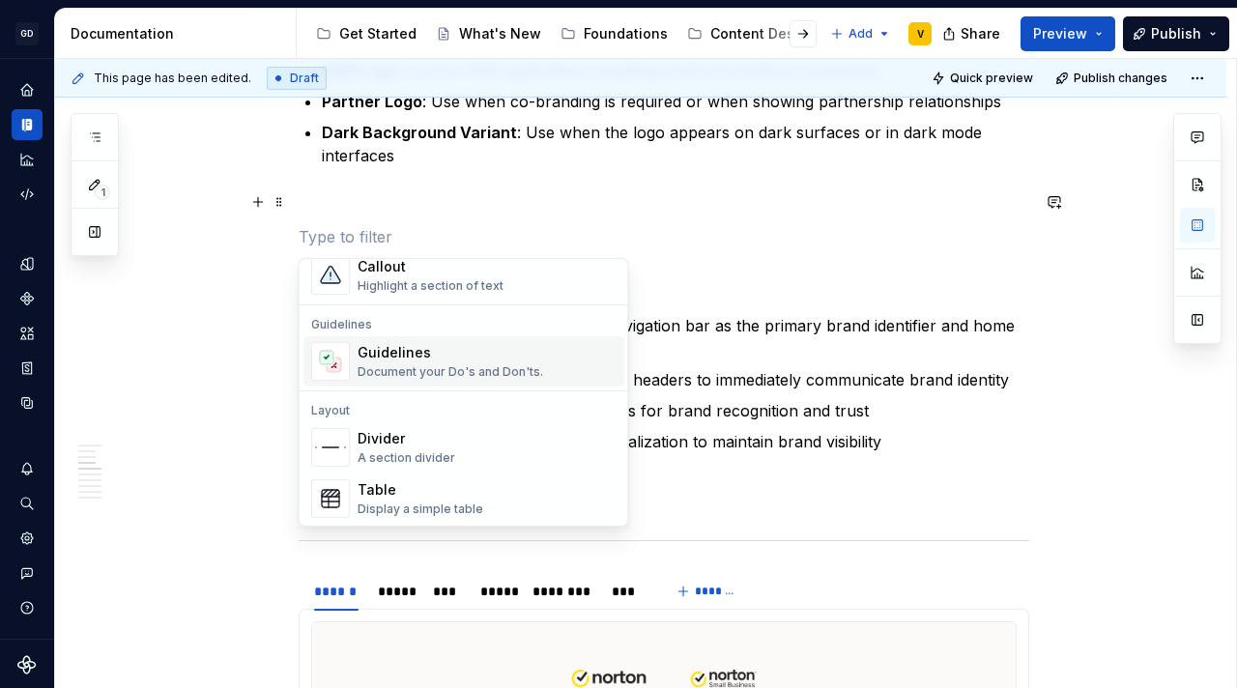
scroll to position [536, 0]
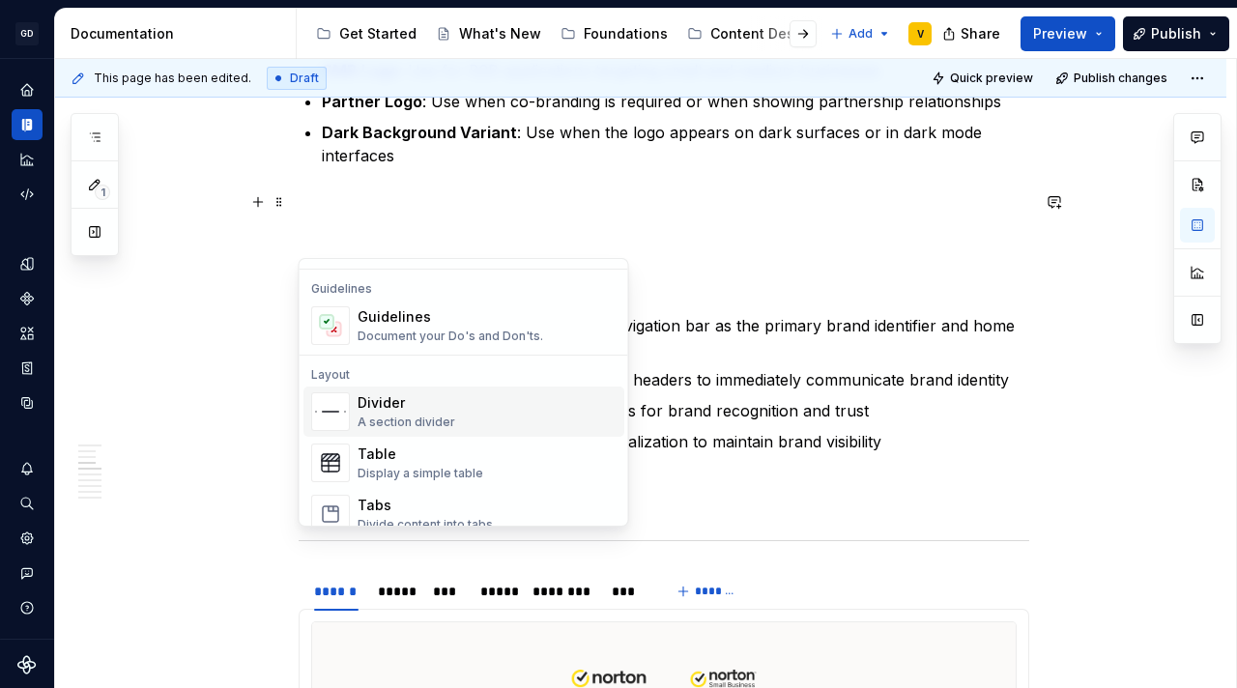
click at [384, 414] on div "A section divider" at bounding box center [406, 421] width 98 height 15
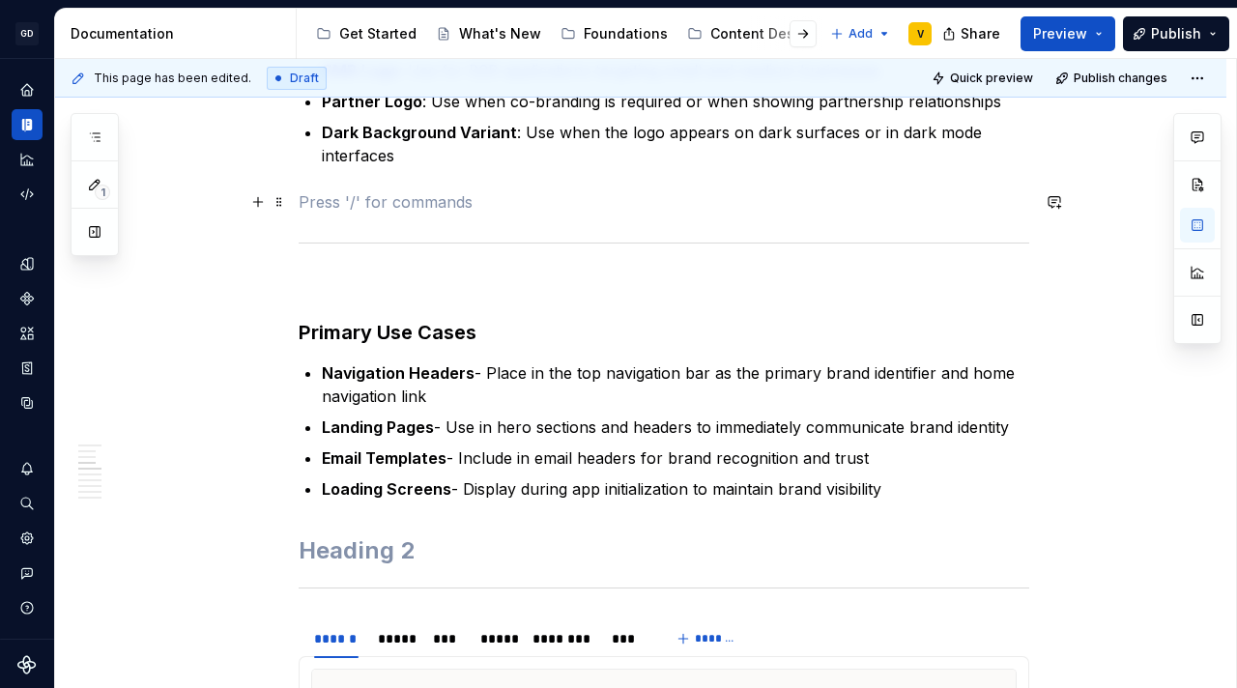
click at [355, 207] on p at bounding box center [664, 201] width 730 height 23
click at [314, 282] on p at bounding box center [664, 283] width 730 height 23
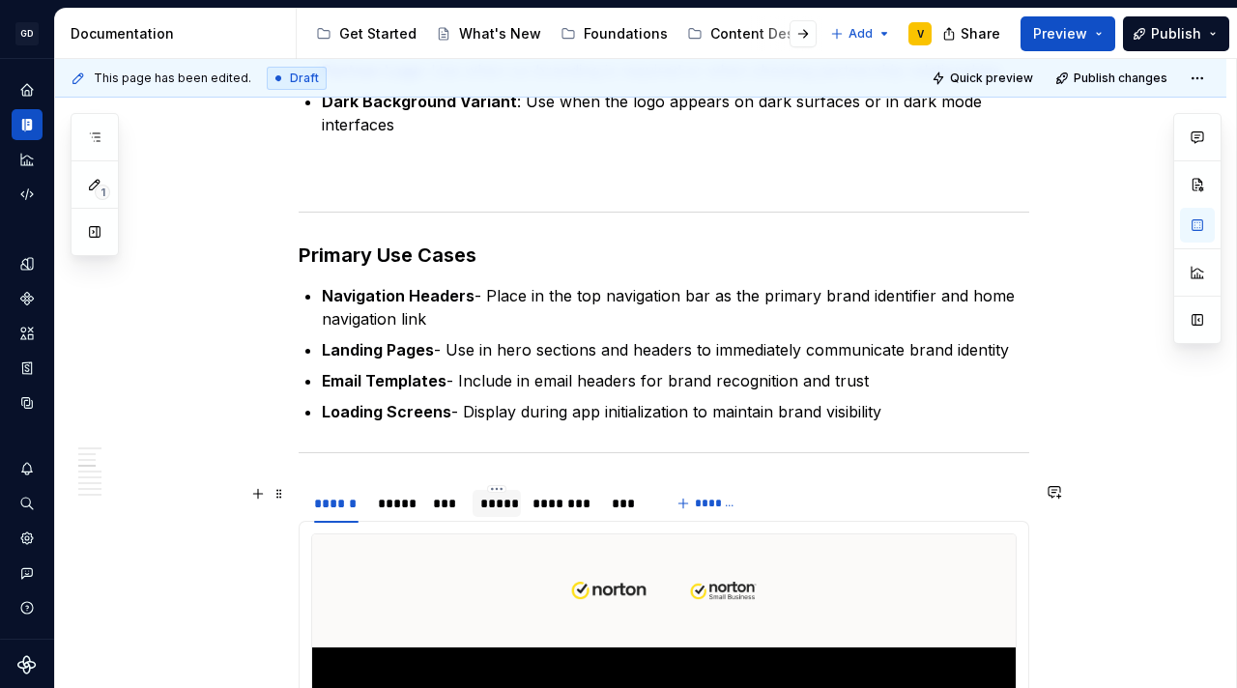
scroll to position [1786, 0]
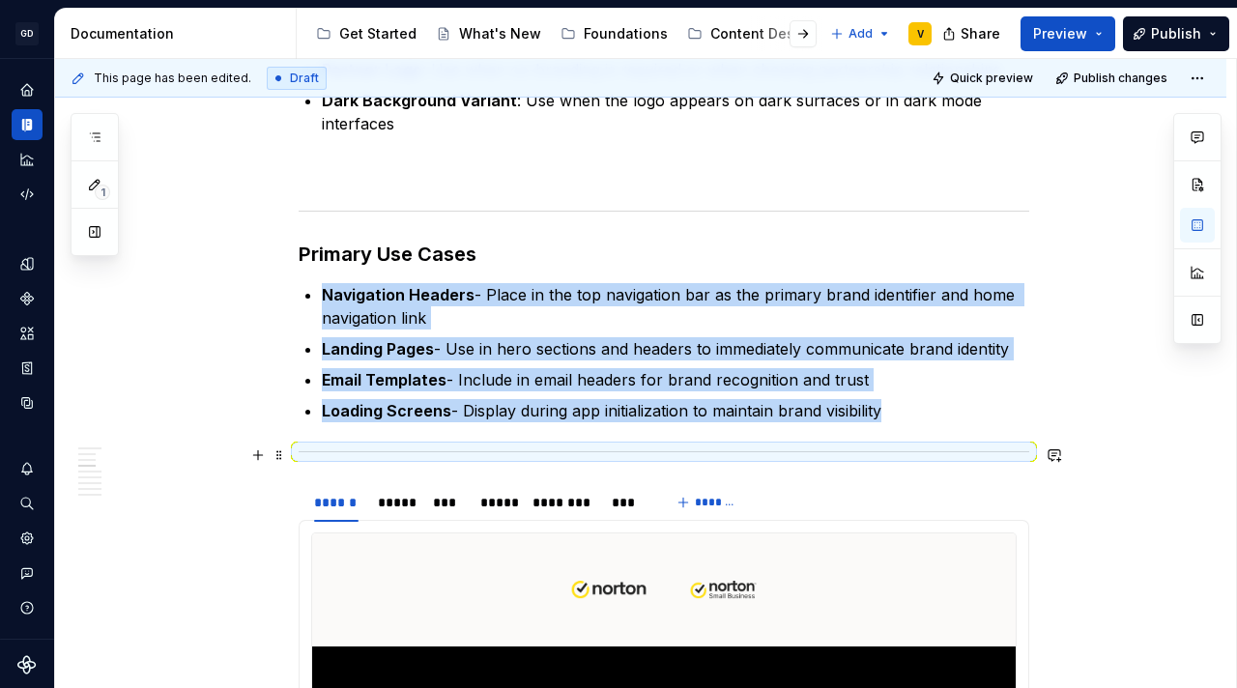
click at [484, 446] on div at bounding box center [664, 451] width 730 height 13
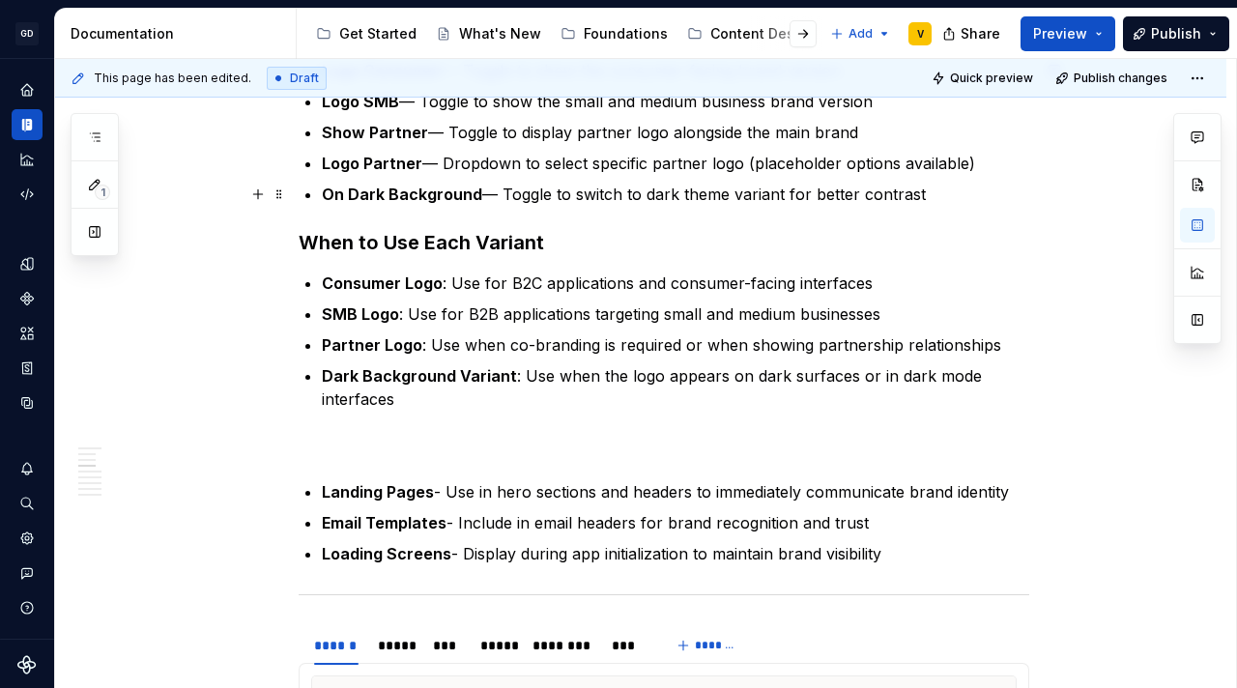
scroll to position [1695, 0]
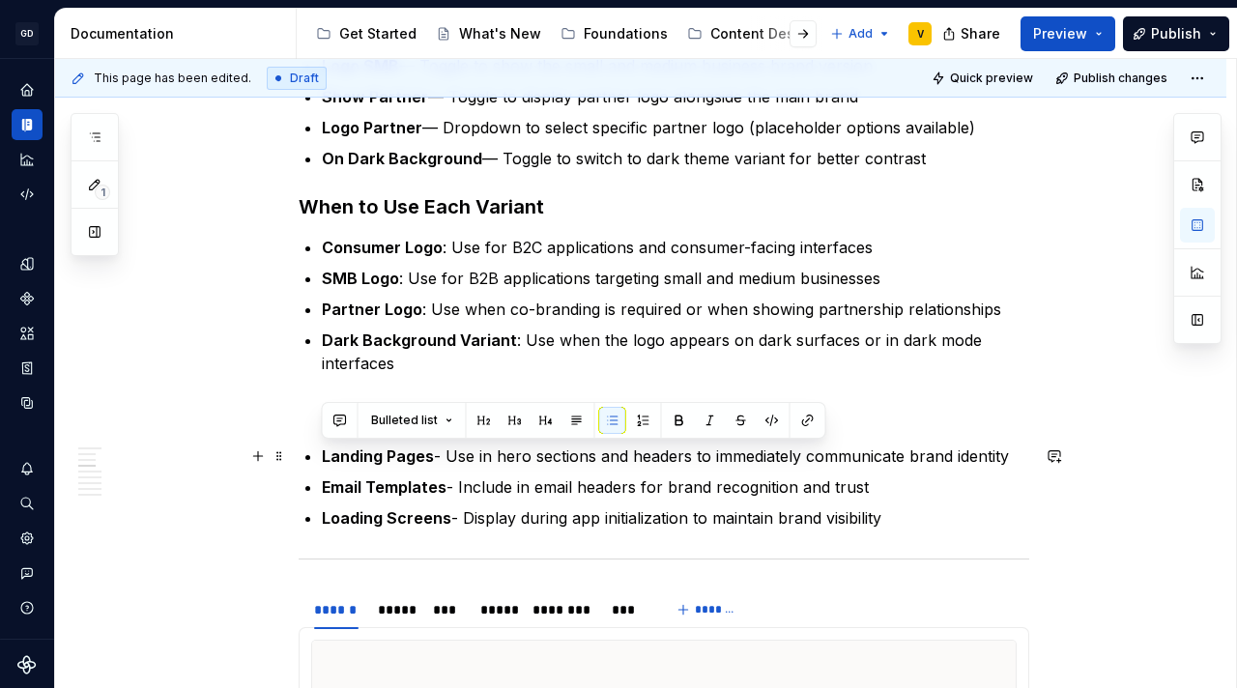
drag, startPoint x: 887, startPoint y: 522, endPoint x: 304, endPoint y: 452, distance: 586.7
copy ul "Landing Pages - Use in hero sections and headers to immediately communicate bra…"
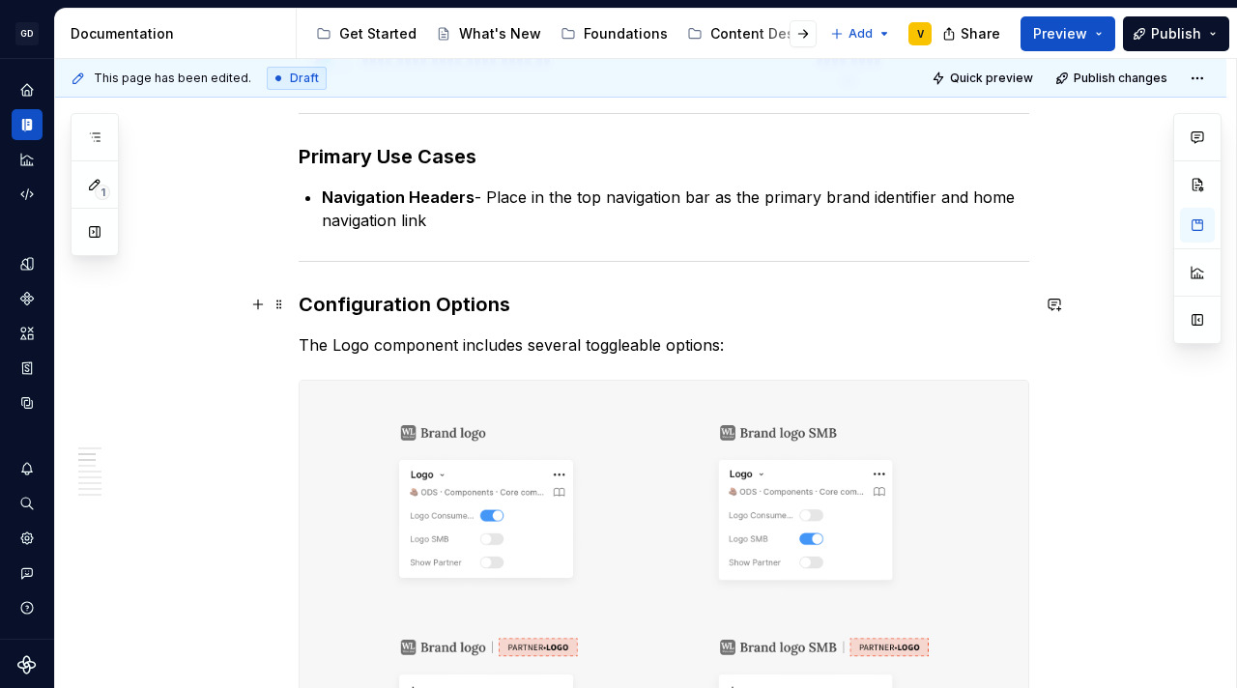
scroll to position [736, 0]
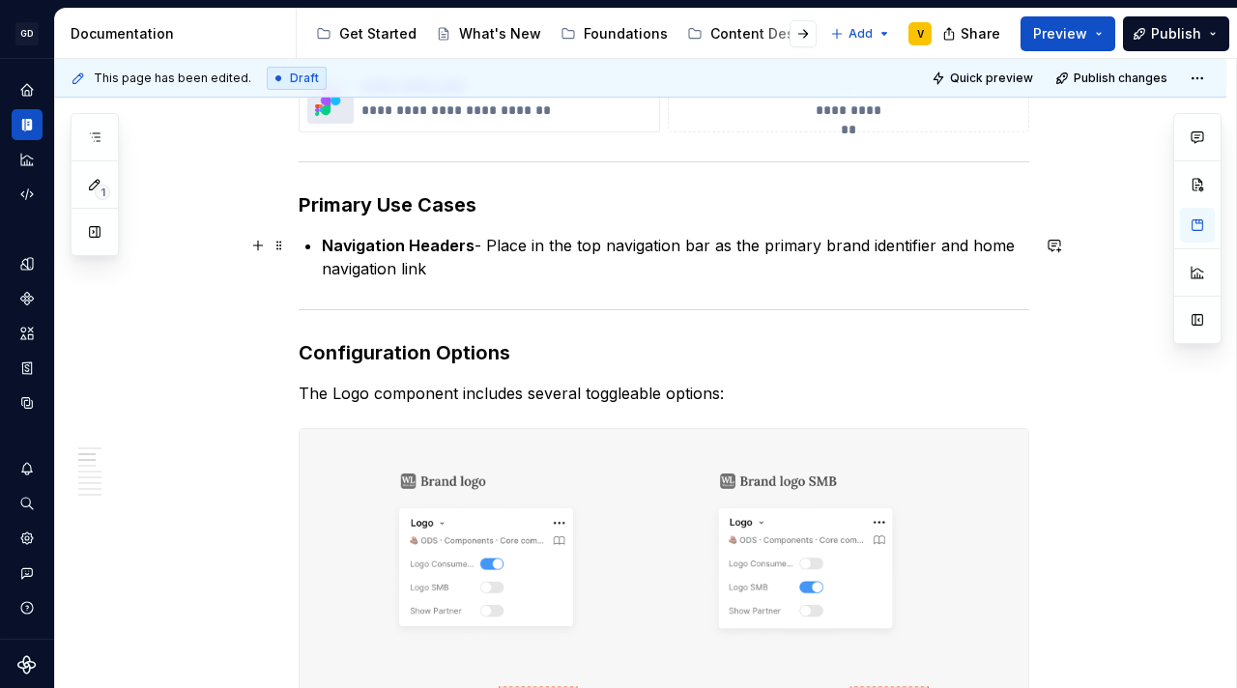
click at [437, 266] on p "Navigation Headers - Place in the top navigation bar as the primary brand ident…" at bounding box center [675, 257] width 707 height 46
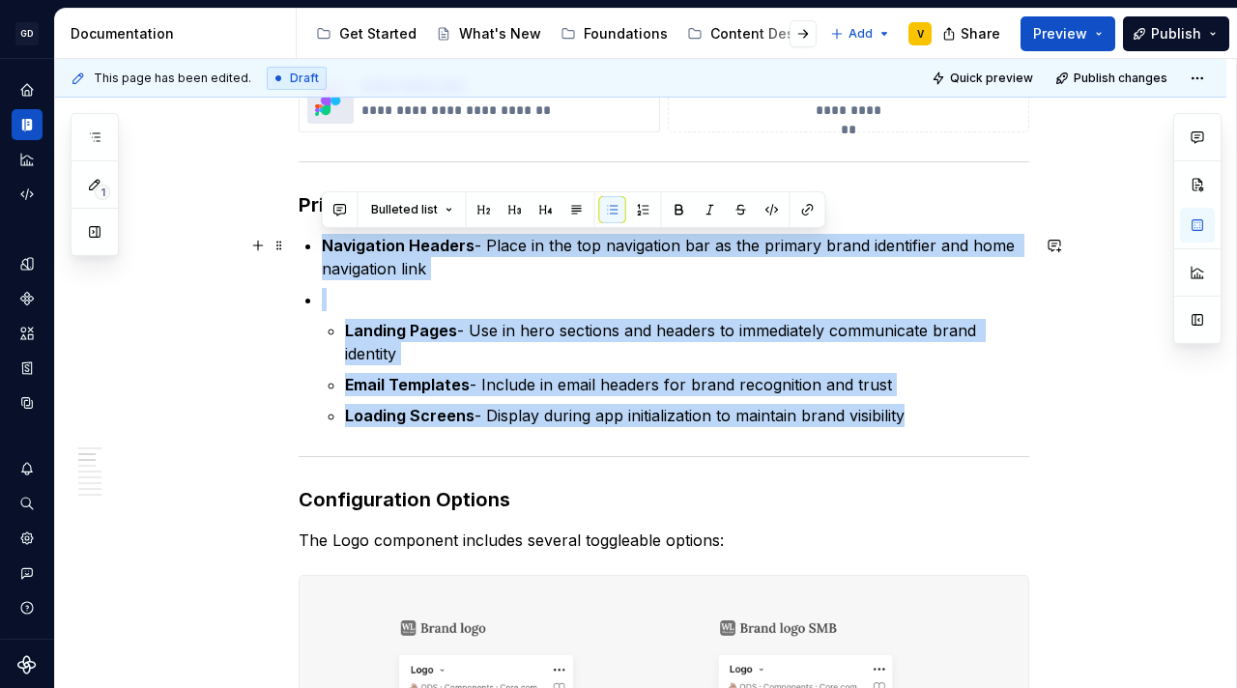
drag, startPoint x: 917, startPoint y: 411, endPoint x: 318, endPoint y: 252, distance: 619.6
click at [614, 205] on button "button" at bounding box center [612, 209] width 27 height 27
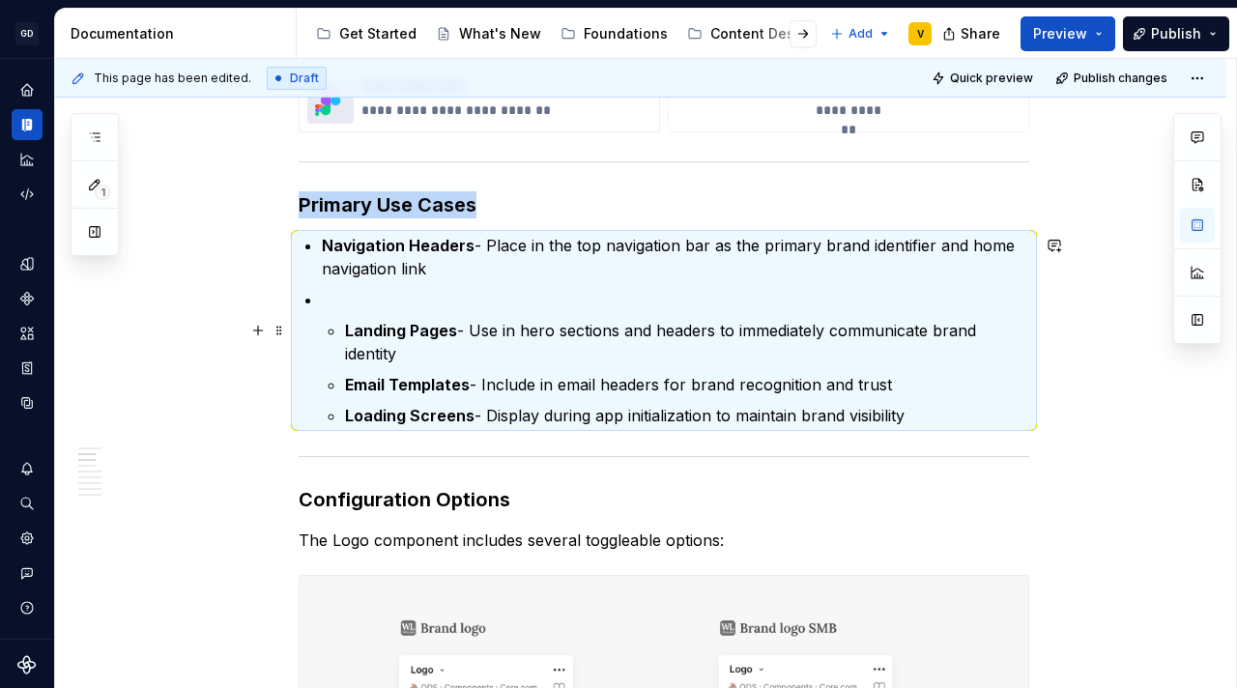
click at [339, 336] on li "Landing Pages - Use in hero sections and headers to immediately communicate bra…" at bounding box center [675, 357] width 707 height 139
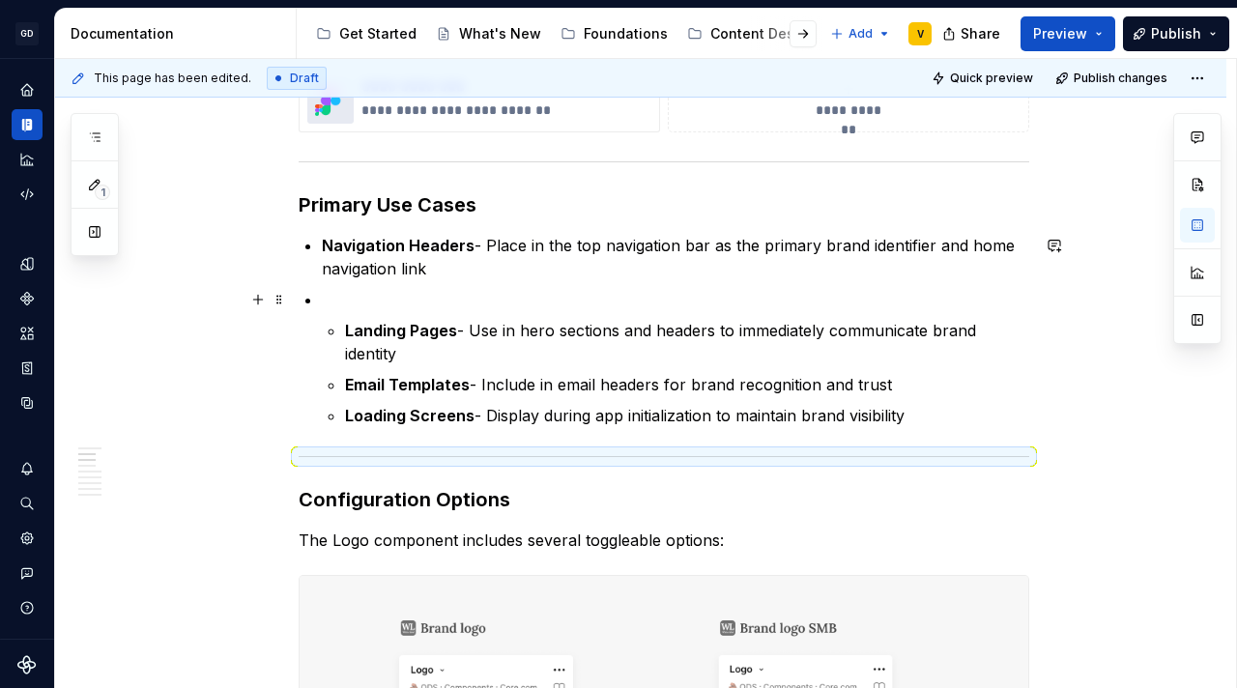
click at [370, 329] on strong "Landing Pages" at bounding box center [401, 330] width 112 height 19
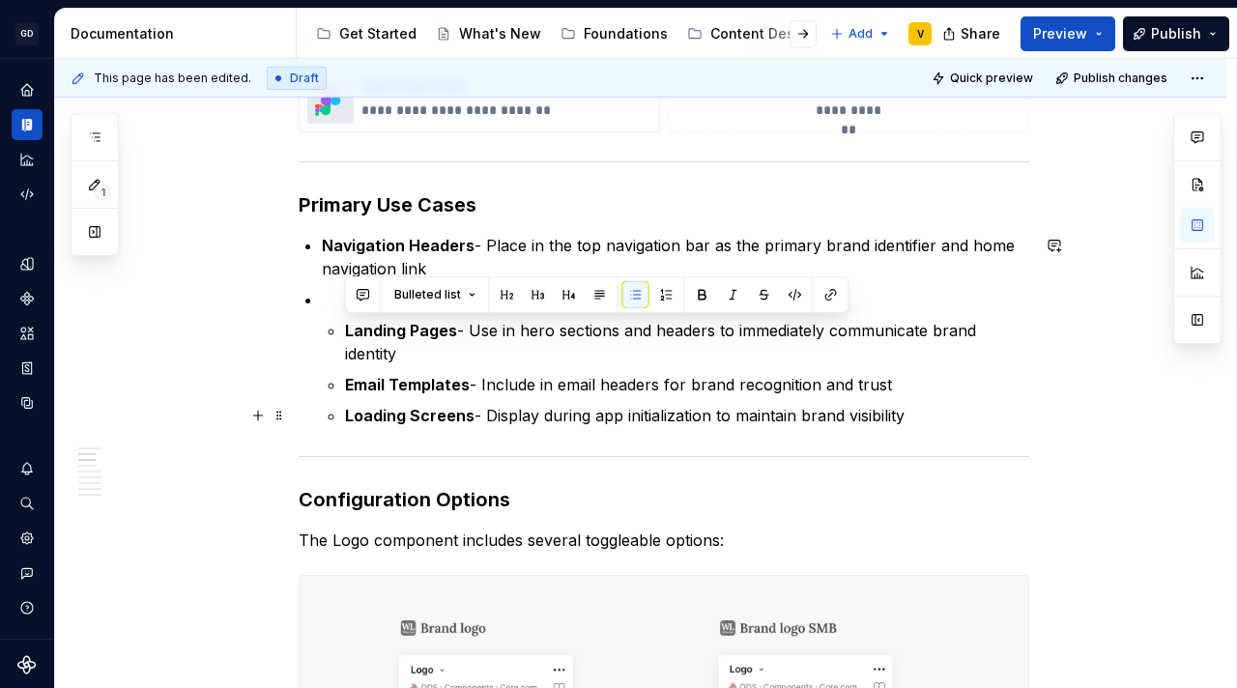
drag, startPoint x: 343, startPoint y: 329, endPoint x: 933, endPoint y: 421, distance: 597.6
click at [933, 421] on li "Landing Pages - Use in hero sections and headers to immediately communicate bra…" at bounding box center [675, 357] width 707 height 139
copy ul "Landing Pages - Use in hero sections and headers to immediately communicate bra…"
click at [566, 256] on p "Navigation Headers - Place in the top navigation bar as the primary brand ident…" at bounding box center [675, 257] width 707 height 46
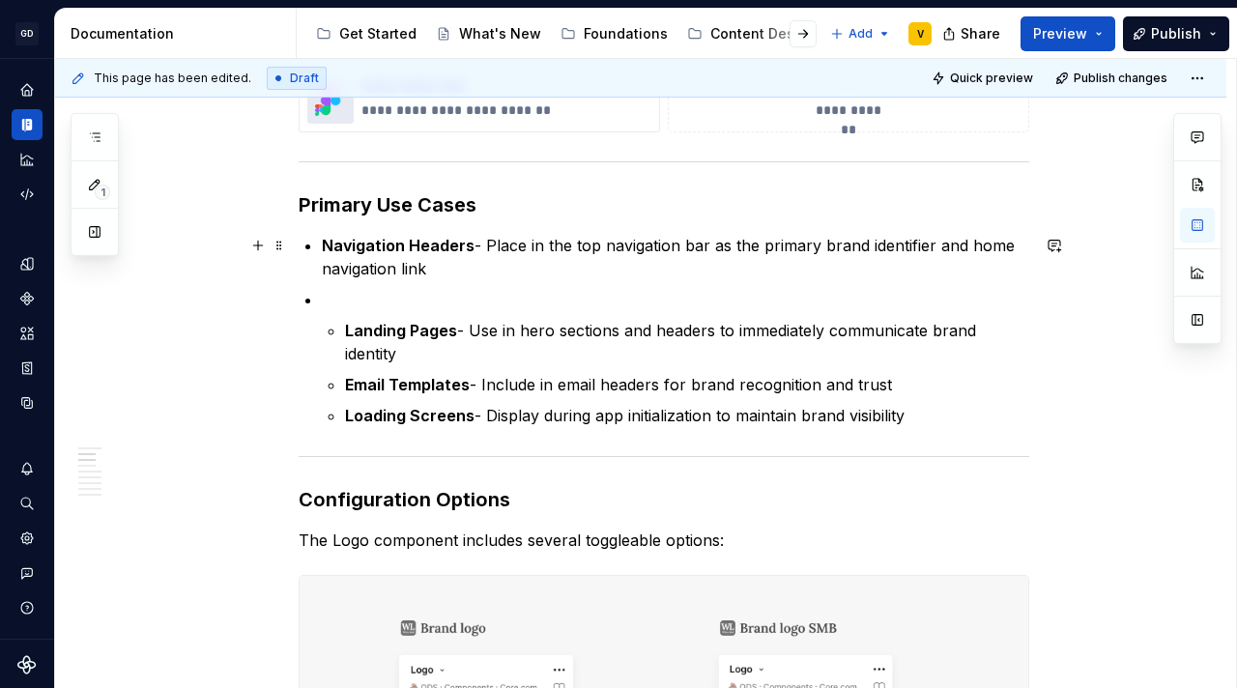
click at [484, 270] on p "Navigation Headers - Place in the top navigation bar as the primary brand ident…" at bounding box center [675, 257] width 707 height 46
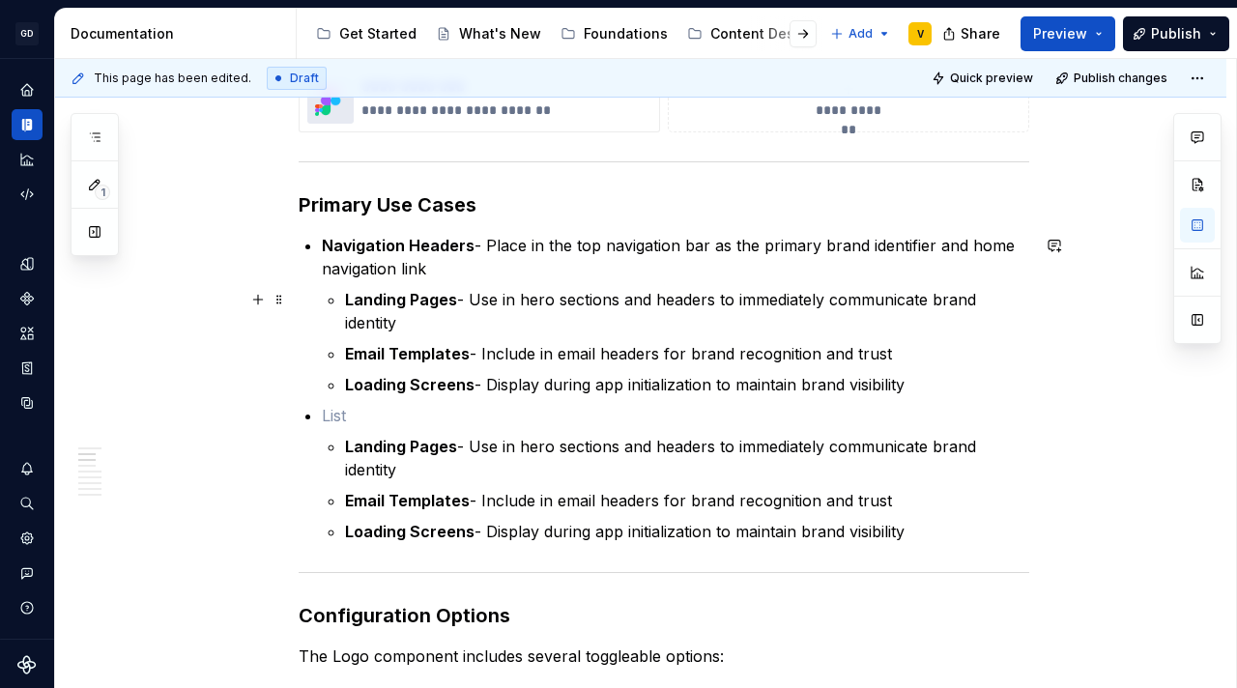
click at [343, 311] on li "Navigation Headers - Place in the top navigation bar as the primary brand ident…" at bounding box center [675, 315] width 707 height 162
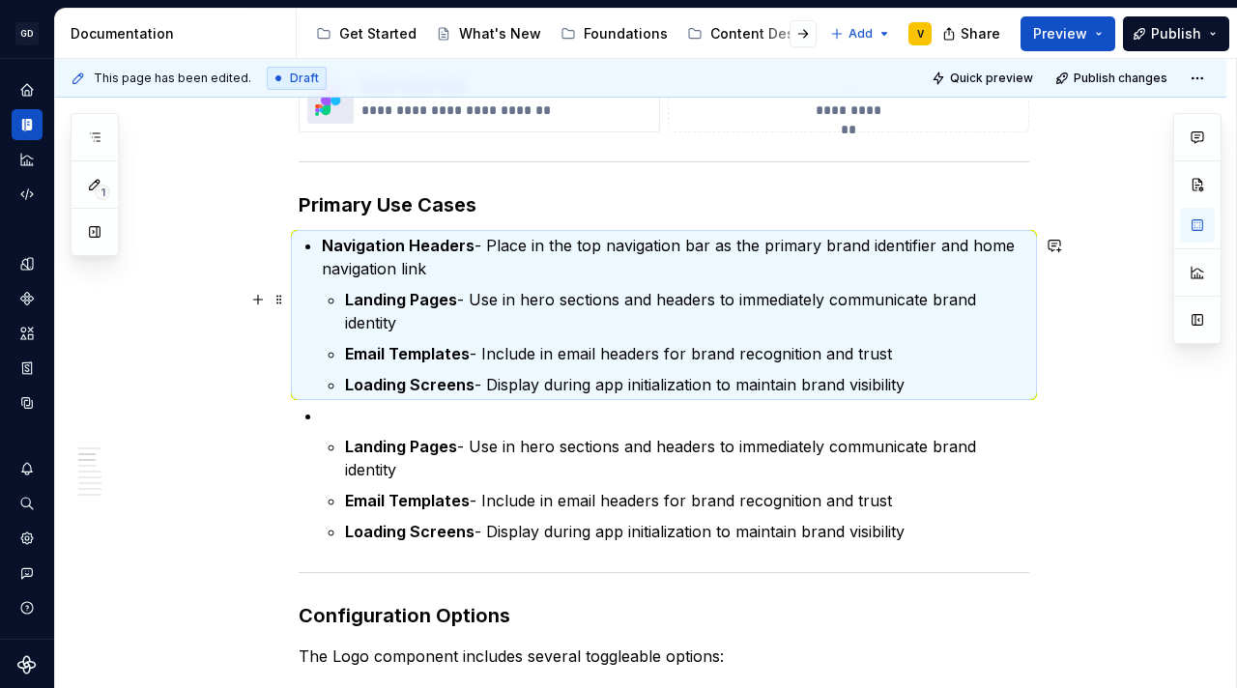
click at [339, 295] on li "Navigation Headers - Place in the top navigation bar as the primary brand ident…" at bounding box center [675, 315] width 707 height 162
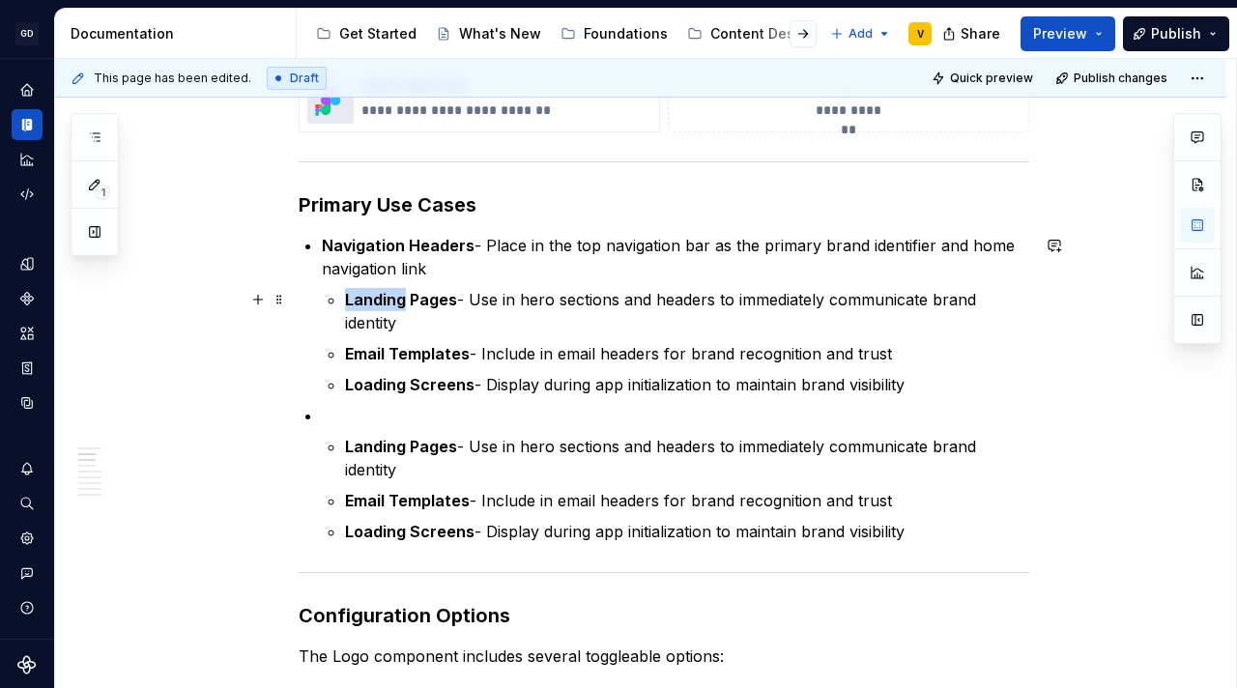
click at [339, 295] on li "Navigation Headers - Place in the top navigation bar as the primary brand ident…" at bounding box center [675, 315] width 707 height 162
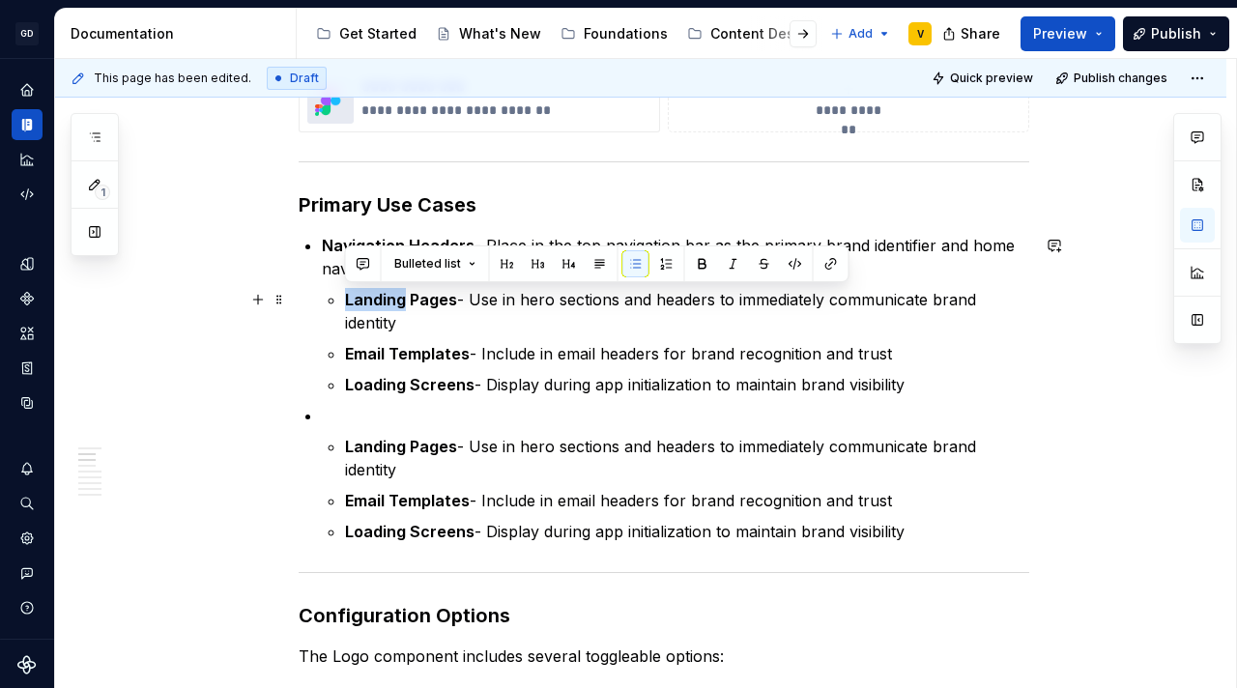
click at [346, 296] on strong "Landing Pages" at bounding box center [401, 299] width 112 height 19
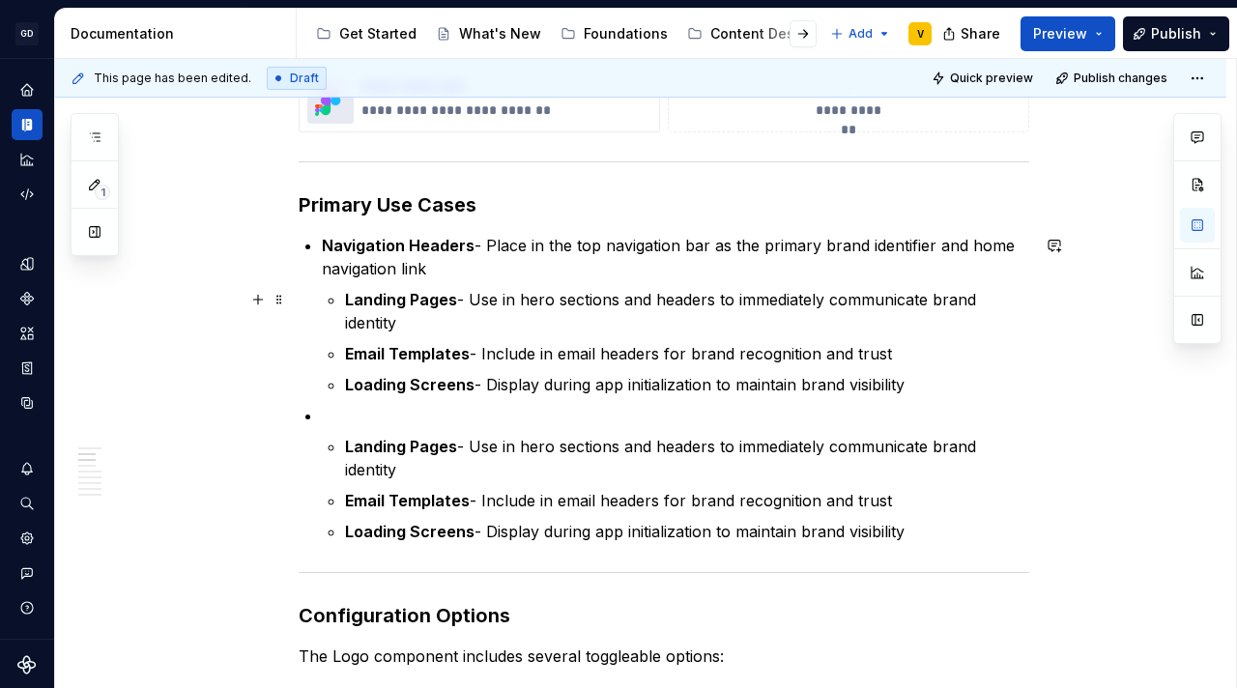
click at [345, 296] on strong "Landing Pages" at bounding box center [401, 299] width 112 height 19
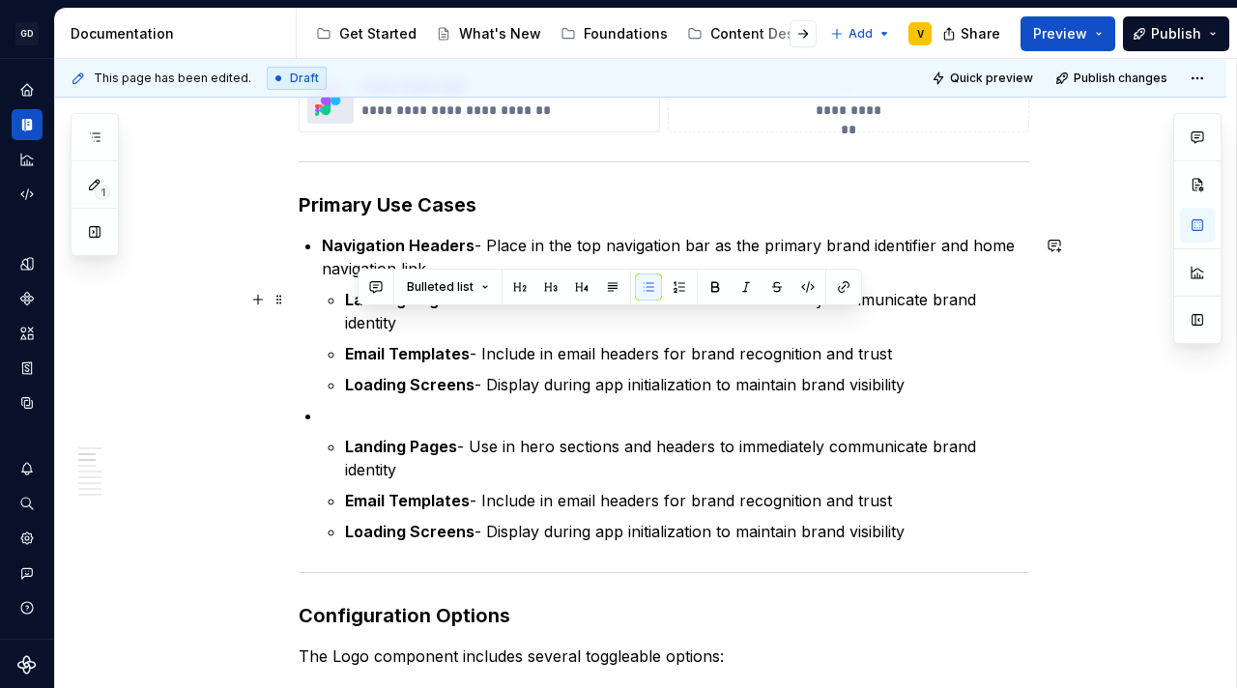
drag, startPoint x: 400, startPoint y: 323, endPoint x: 358, endPoint y: 317, distance: 41.9
click at [358, 317] on p "Landing Pages - Use in hero sections and headers to immediately communicate bra…" at bounding box center [687, 311] width 684 height 46
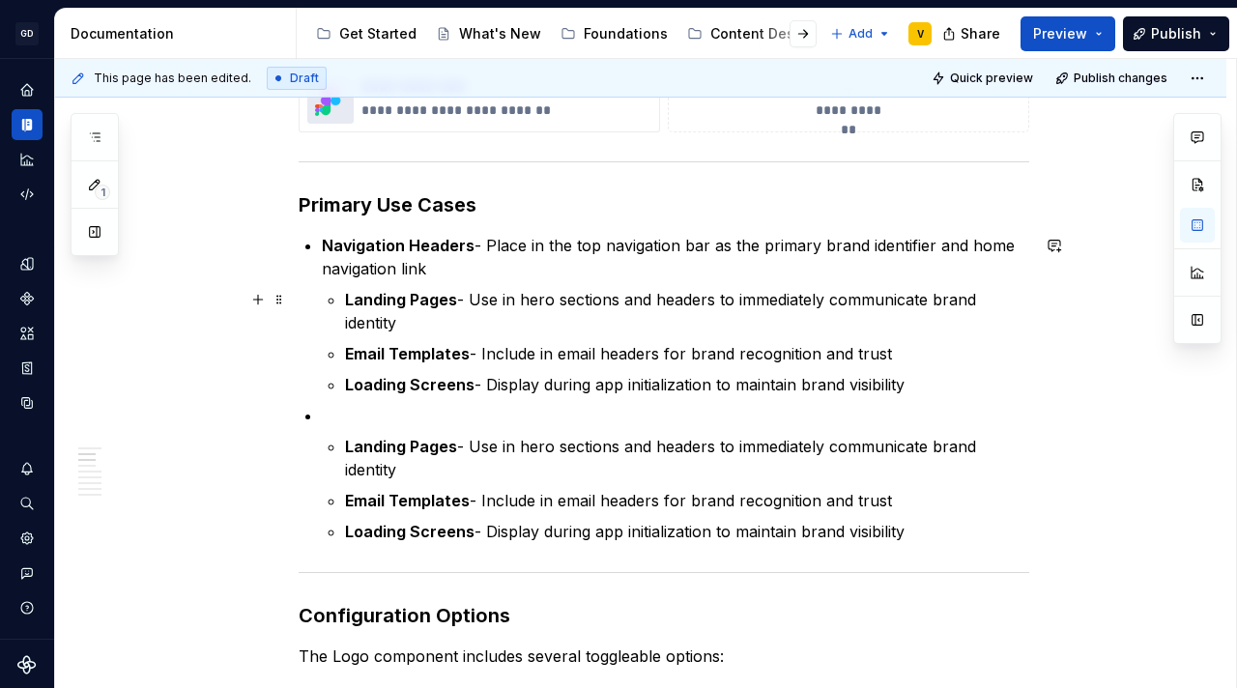
click at [358, 316] on p "Landing Pages - Use in hero sections and headers to immediately communicate bra…" at bounding box center [687, 311] width 684 height 46
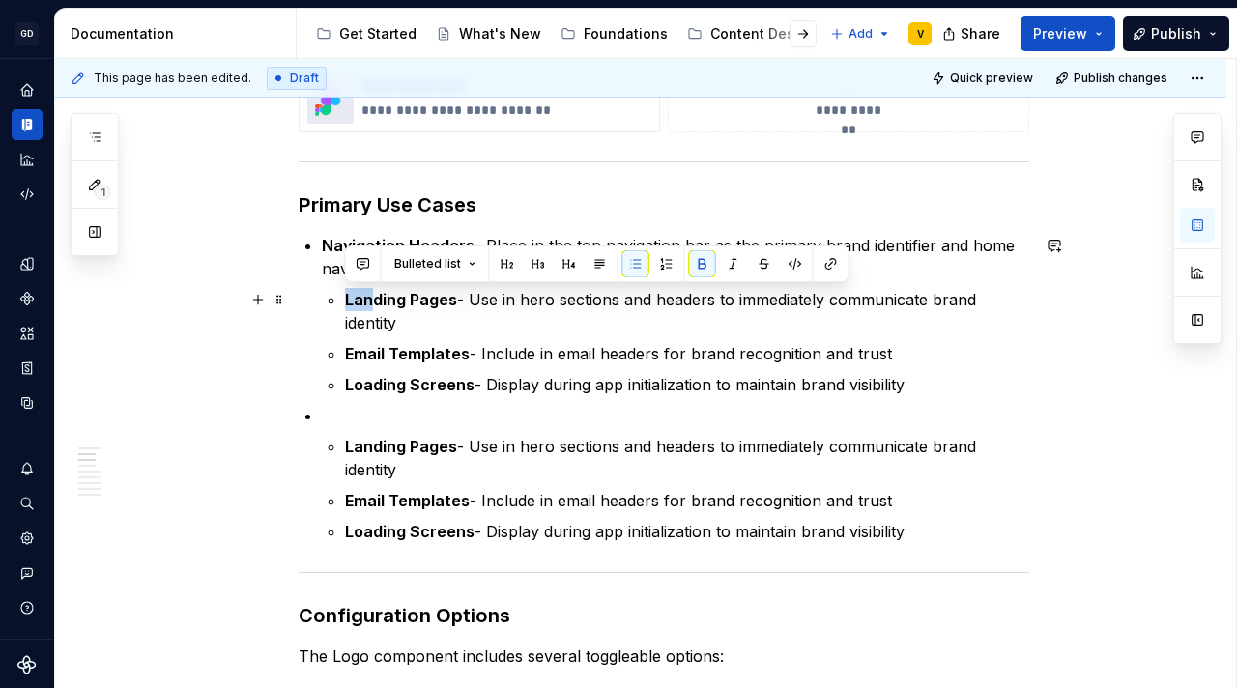
drag, startPoint x: 354, startPoint y: 288, endPoint x: 373, endPoint y: 306, distance: 26.7
click at [373, 306] on p "Landing Pages - Use in hero sections and headers to immediately communicate bra…" at bounding box center [687, 311] width 684 height 46
click at [373, 306] on strong "Landing Pages" at bounding box center [401, 299] width 112 height 19
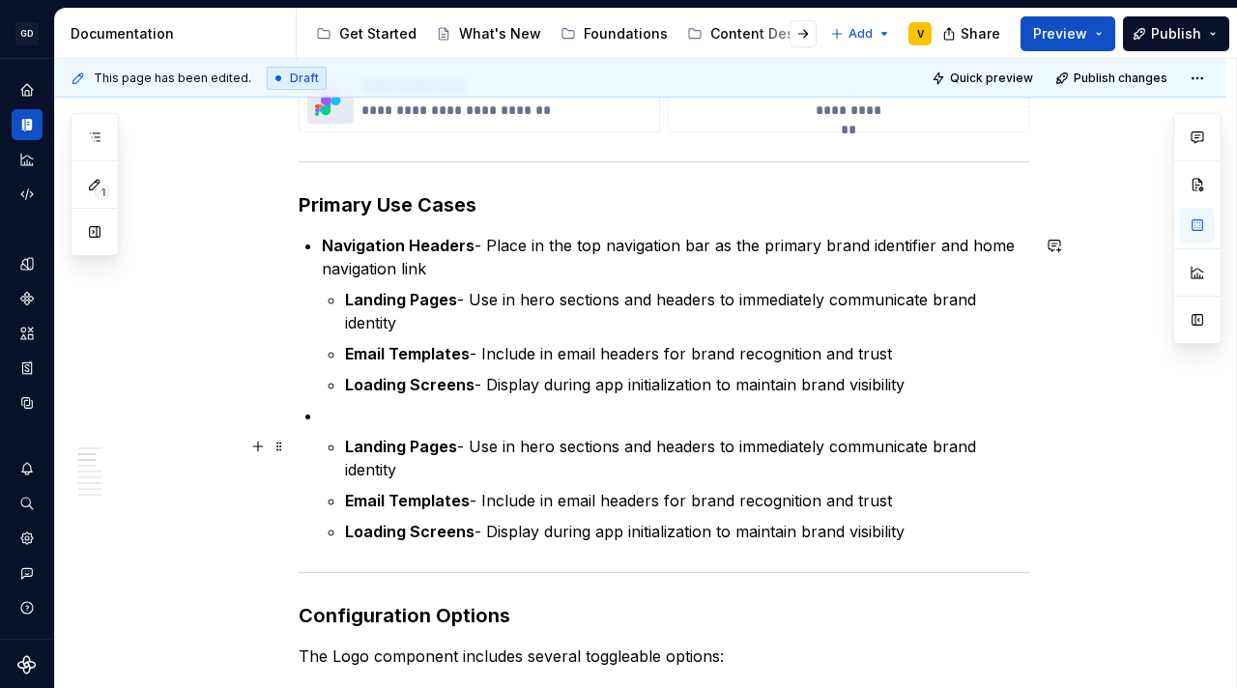
click at [329, 443] on li "Landing Pages - Use in hero sections and headers to immediately communicate bra…" at bounding box center [675, 473] width 707 height 139
click at [435, 469] on p "Landing Pages - Use in hero sections and headers to immediately communicate bra…" at bounding box center [687, 458] width 684 height 46
click at [278, 444] on span at bounding box center [278, 446] width 15 height 27
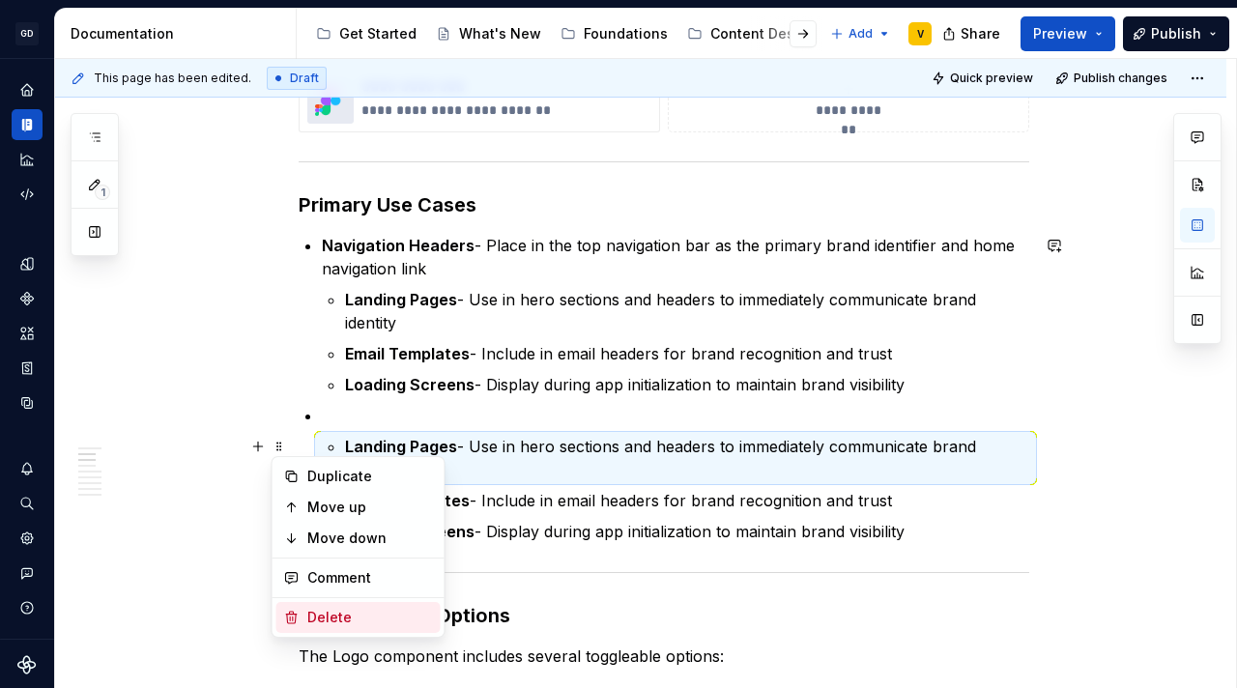
click at [333, 608] on div "Delete" at bounding box center [370, 617] width 126 height 19
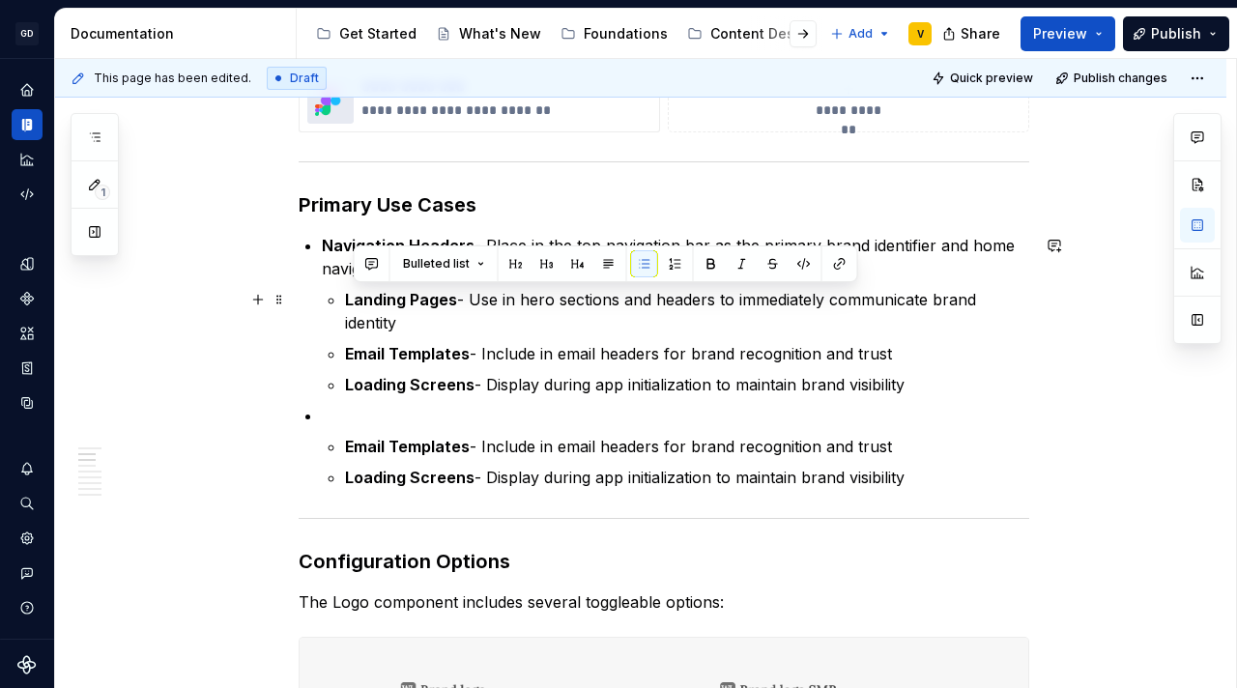
drag, startPoint x: 352, startPoint y: 304, endPoint x: 405, endPoint y: 319, distance: 55.1
click at [405, 319] on p "Landing Pages - Use in hero sections and headers to immediately communicate bra…" at bounding box center [687, 311] width 684 height 46
copy p "anding Pages - Use in hero sections and headers to immediately communicate bran…"
click at [441, 325] on p "Landing Pages - Use in hero sections and headers to immediately communicate bra…" at bounding box center [687, 311] width 684 height 46
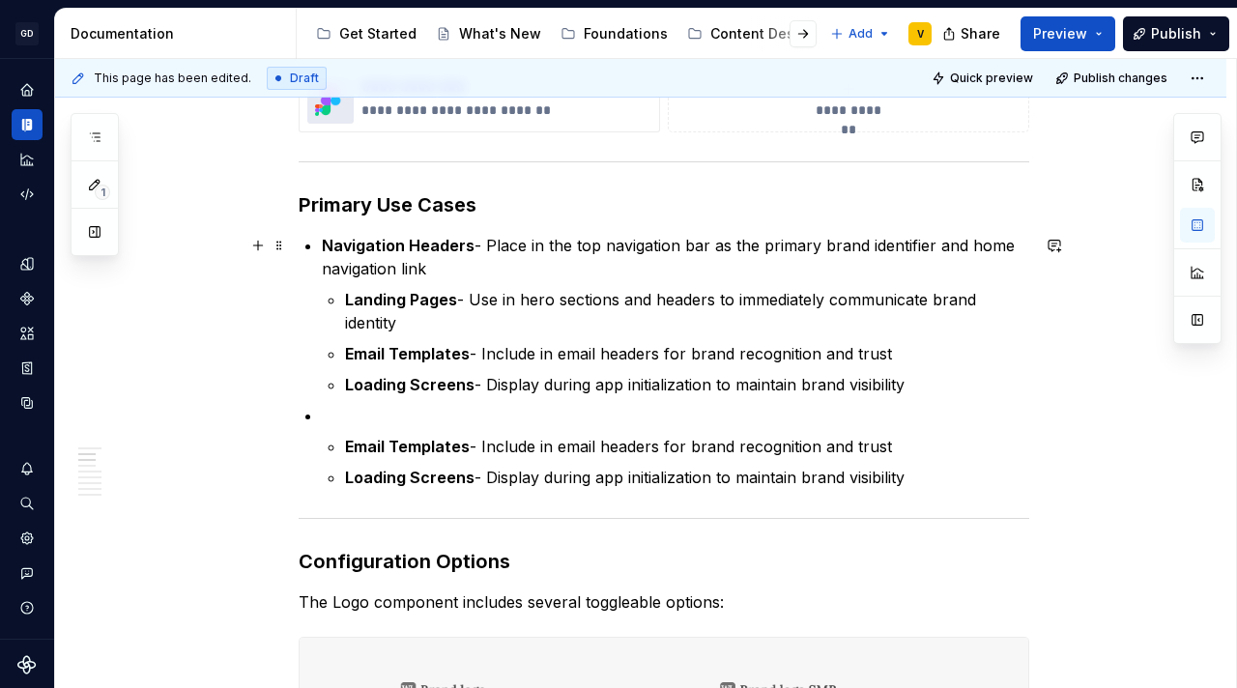
click at [458, 258] on p "Navigation Headers - Place in the top navigation bar as the primary brand ident…" at bounding box center [675, 257] width 707 height 46
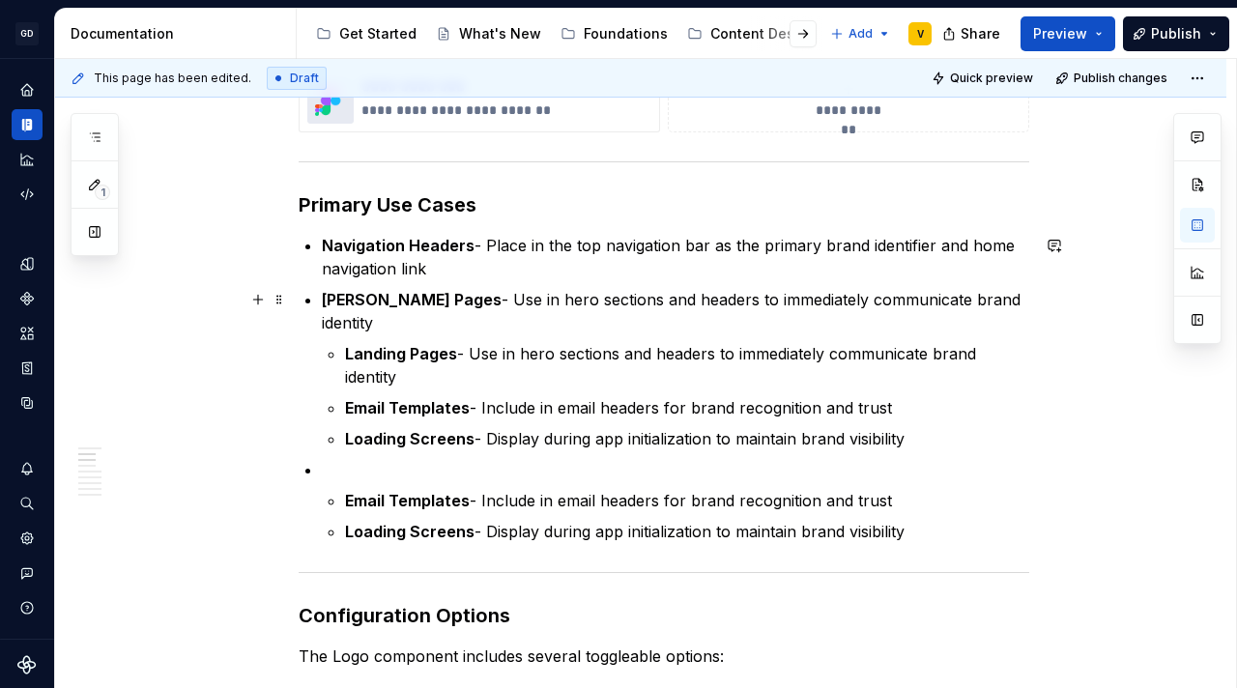
click at [323, 301] on strong "anding Pages" at bounding box center [412, 299] width 180 height 19
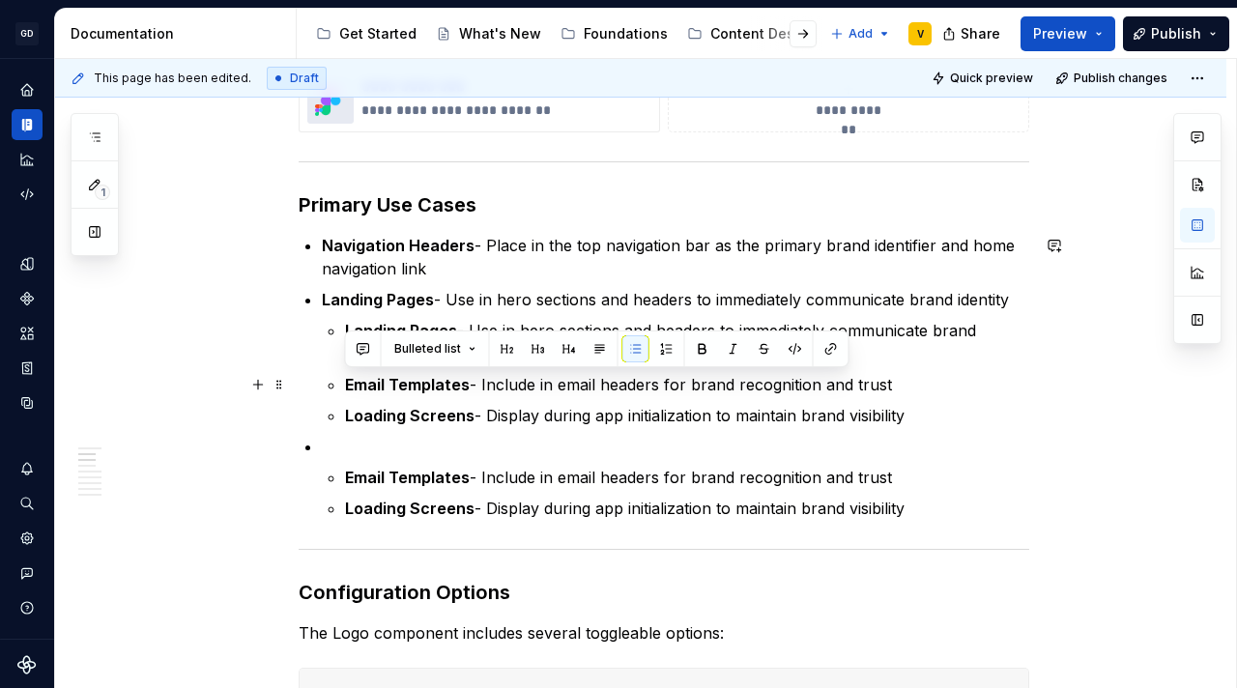
drag, startPoint x: 345, startPoint y: 387, endPoint x: 886, endPoint y: 384, distance: 541.1
click at [886, 384] on p "Email Templates - Include in email headers for brand recognition and trust" at bounding box center [687, 384] width 684 height 23
copy p "Email Templates - Include in email headers for brand recognition and trust"
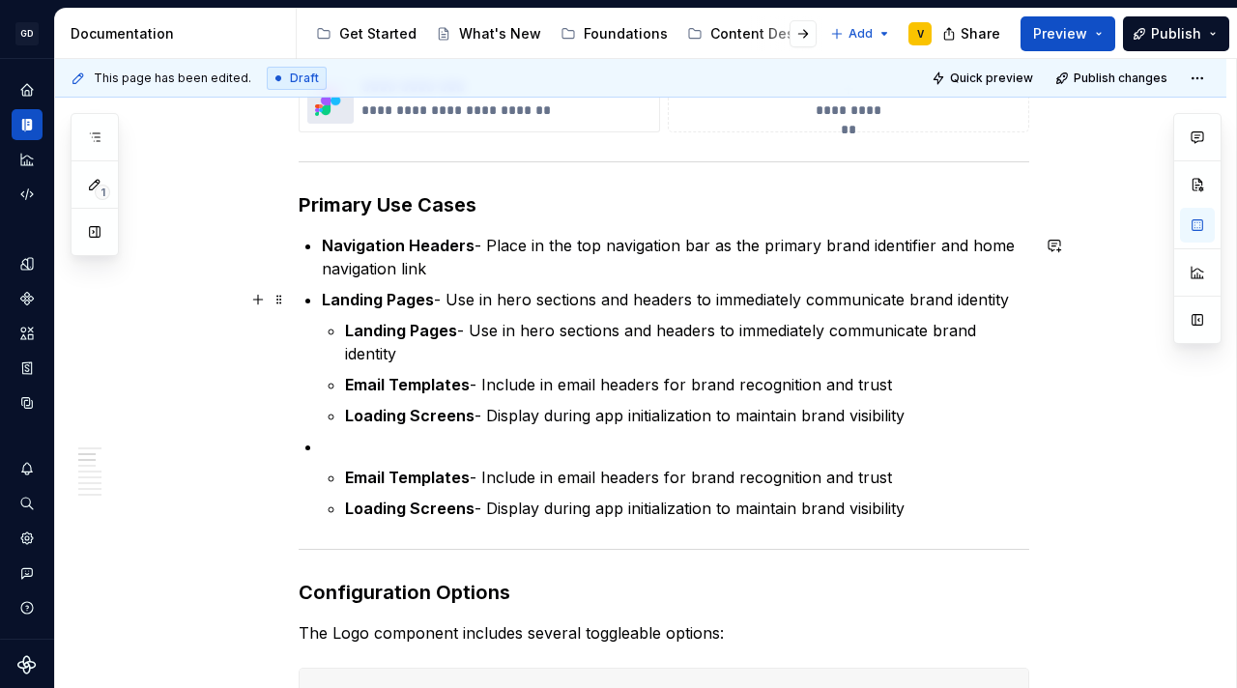
click at [1017, 299] on p "Landing Pages - Use in hero sections and headers to immediately communicate bra…" at bounding box center [675, 299] width 707 height 23
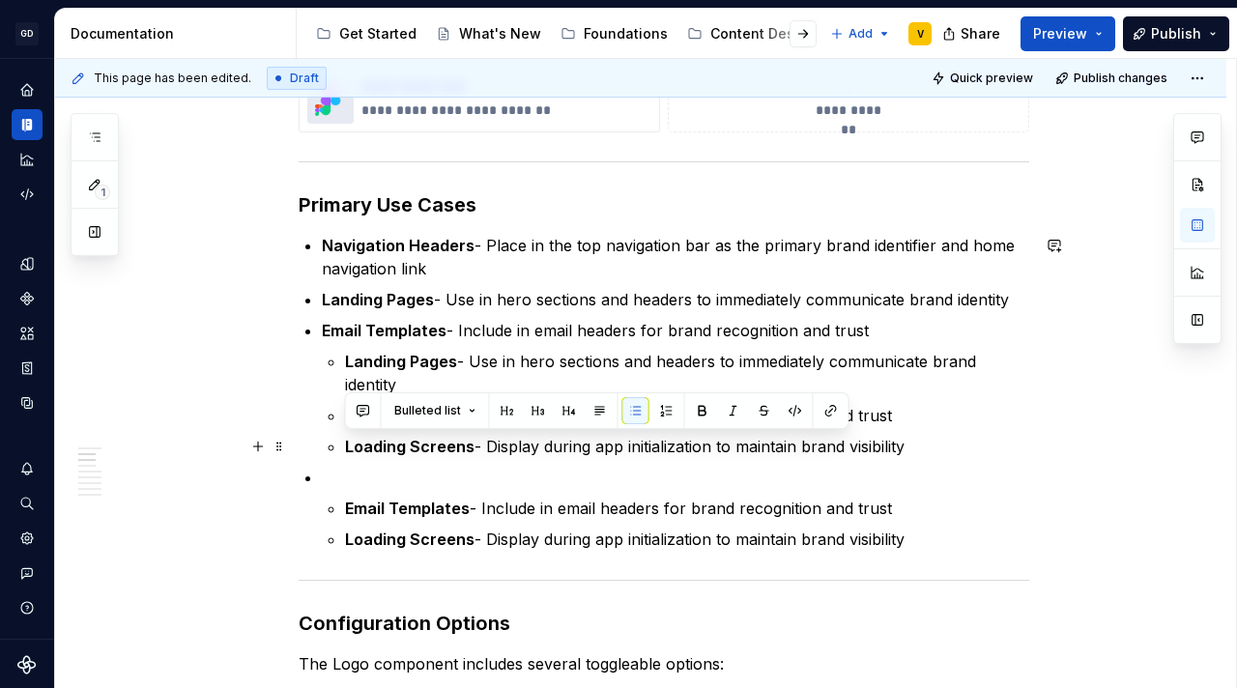
drag, startPoint x: 343, startPoint y: 444, endPoint x: 905, endPoint y: 451, distance: 562.4
click at [905, 451] on li "Email Templates - Include in email headers for brand recognition and trust Land…" at bounding box center [675, 388] width 707 height 139
copy p "Loading Screens - Display during app initialization to maintain brand visibility"
click at [957, 321] on p "Email Templates - Include in email headers for brand recognition and trust" at bounding box center [675, 330] width 707 height 23
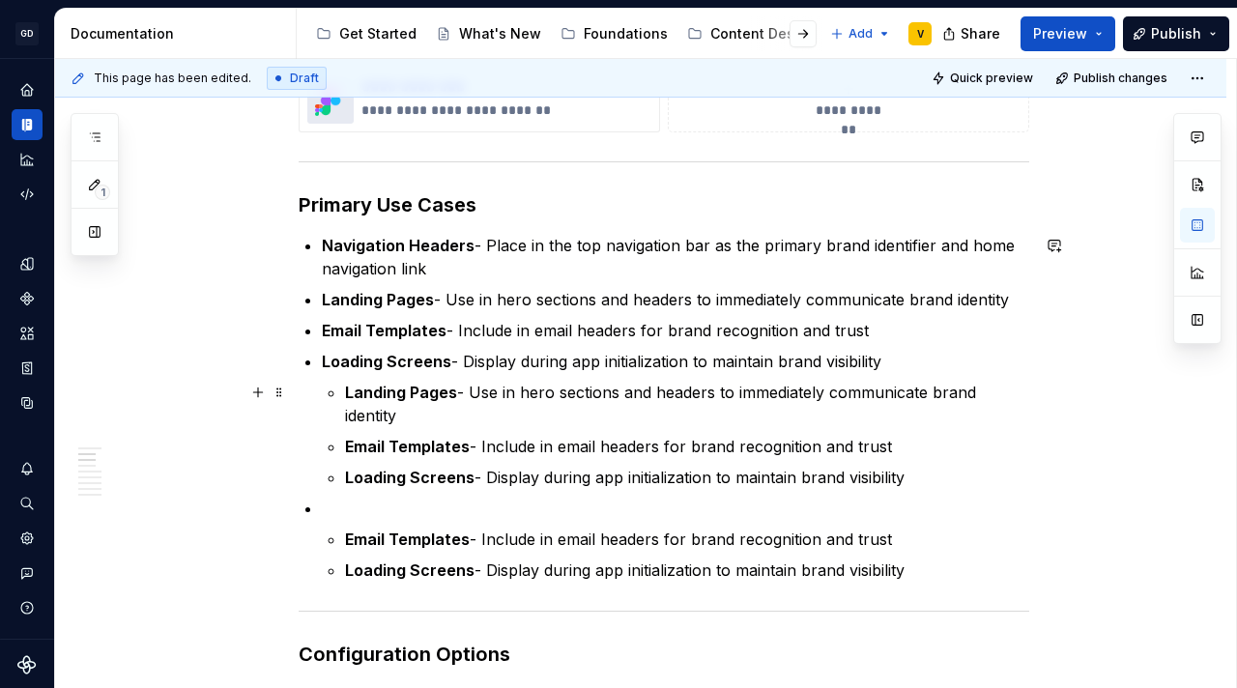
drag, startPoint x: 928, startPoint y: 582, endPoint x: 318, endPoint y: 405, distance: 635.7
click at [365, 517] on p at bounding box center [675, 508] width 707 height 23
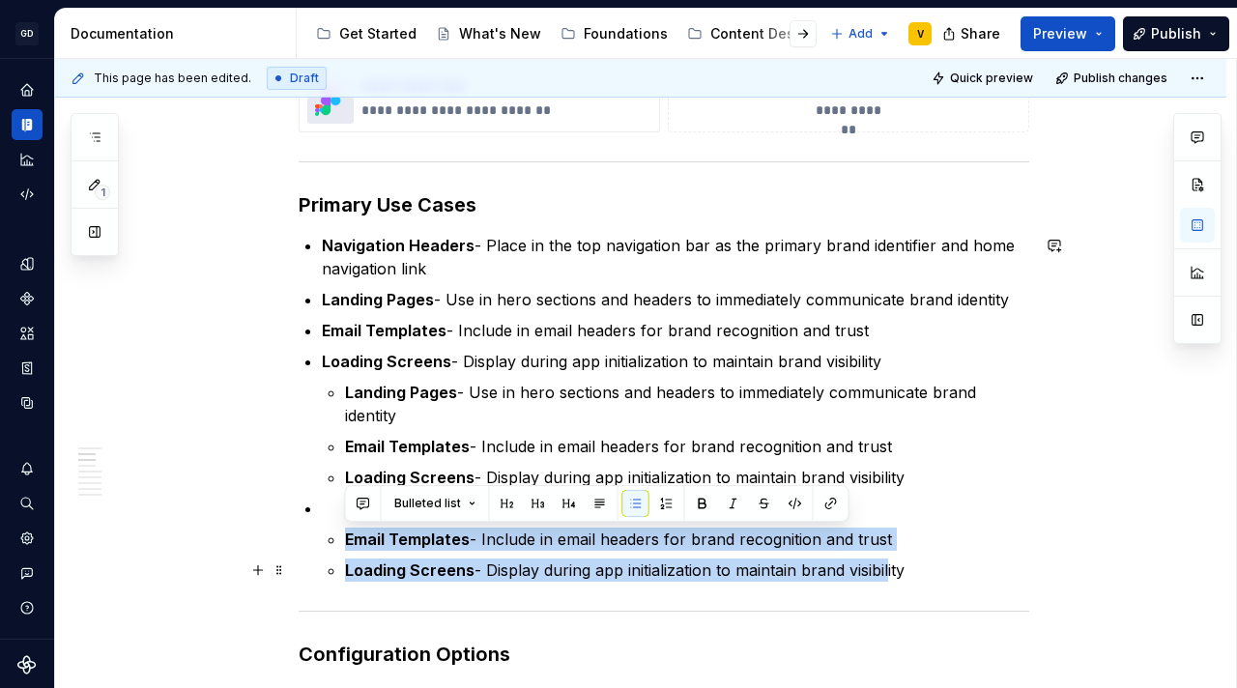
drag, startPoint x: 318, startPoint y: 529, endPoint x: 896, endPoint y: 565, distance: 578.9
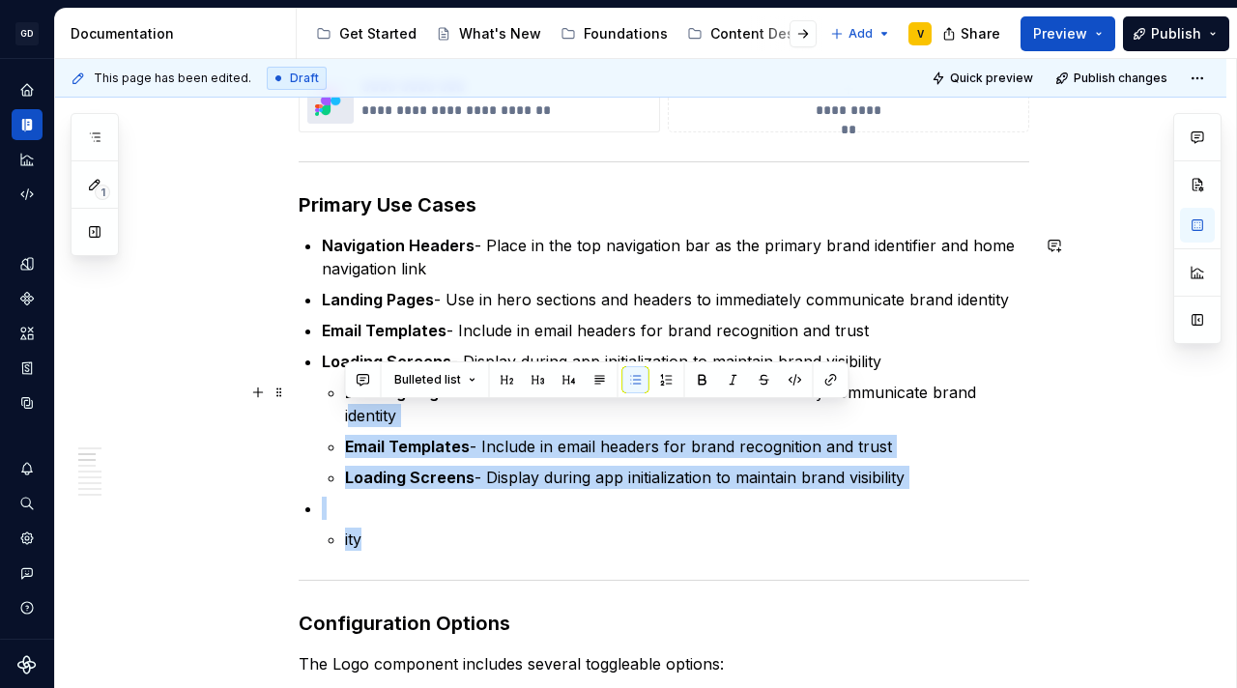
drag, startPoint x: 656, startPoint y: 531, endPoint x: 323, endPoint y: 421, distance: 351.1
click at [323, 421] on ul "Navigation Headers - Place in the top navigation bar as the primary brand ident…" at bounding box center [675, 392] width 707 height 317
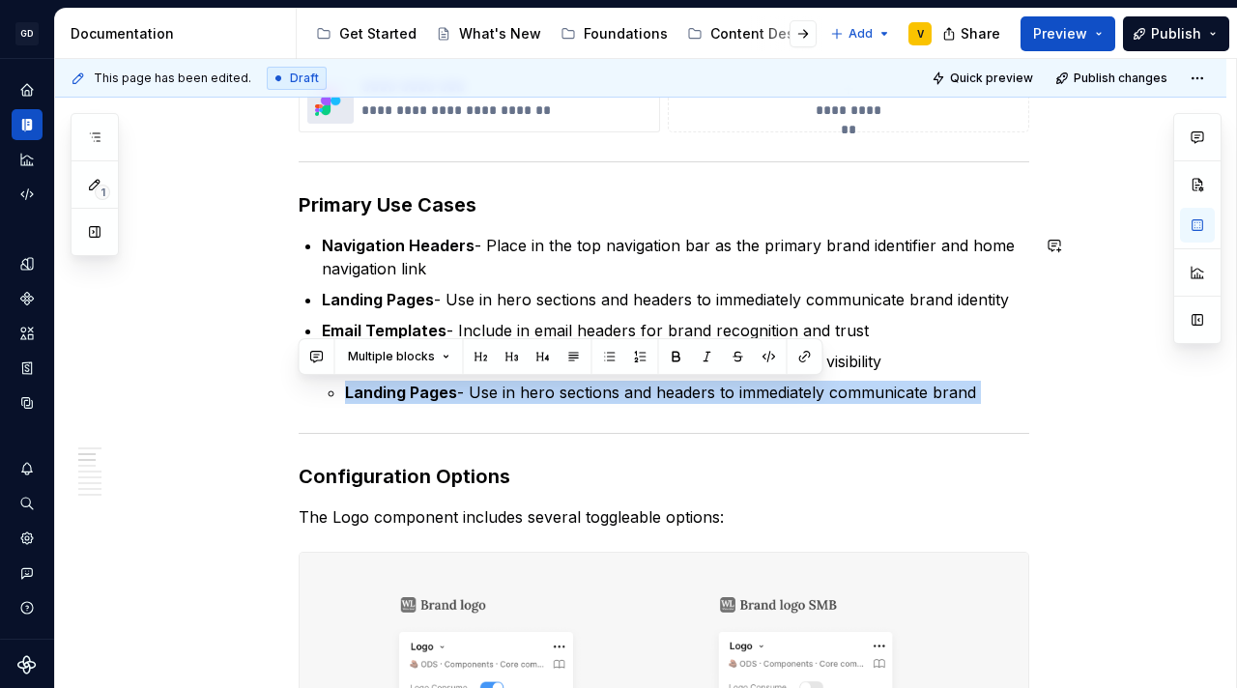
drag, startPoint x: 345, startPoint y: 397, endPoint x: 1100, endPoint y: 406, distance: 754.6
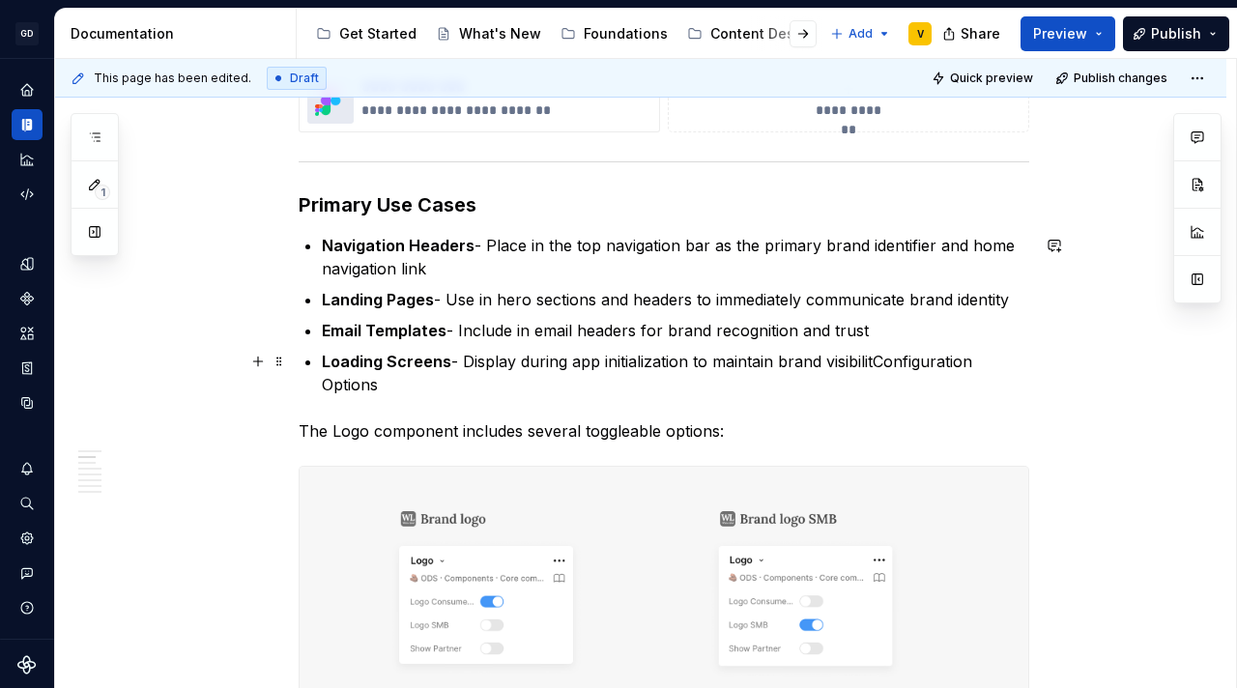
click at [875, 361] on p "Loading Screens - Display during app initialization to maintain brand visibilit…" at bounding box center [675, 373] width 707 height 46
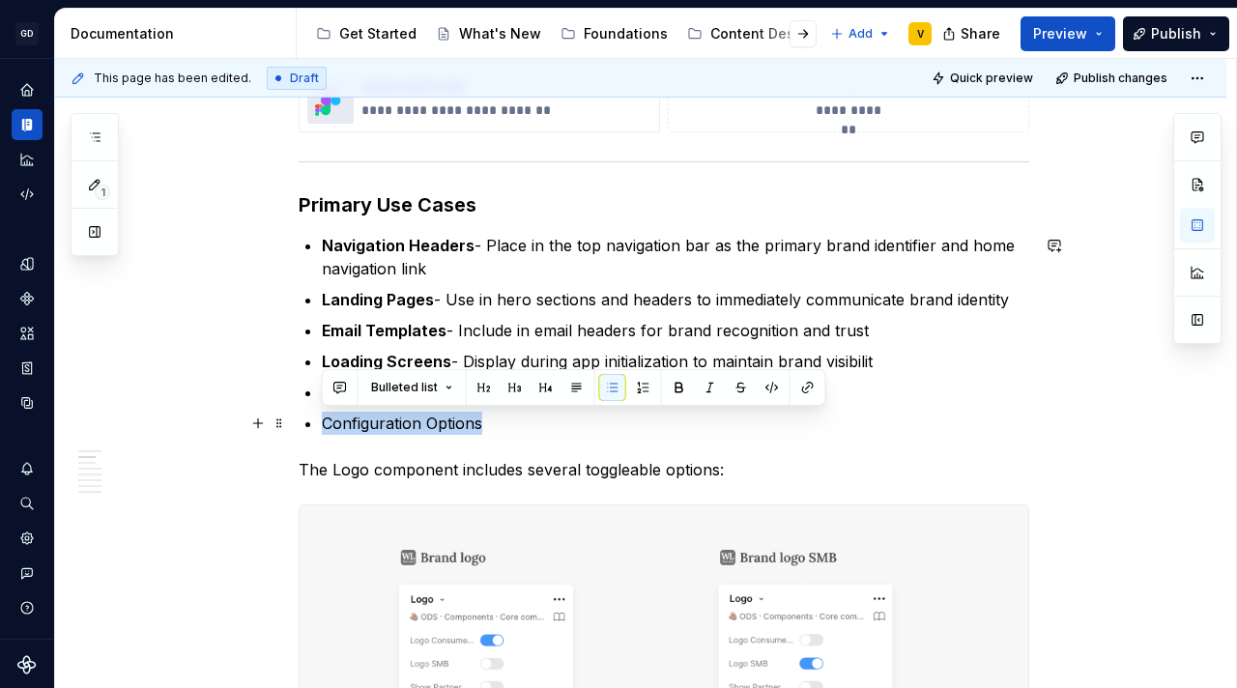
drag, startPoint x: 524, startPoint y: 420, endPoint x: 307, endPoint y: 415, distance: 216.5
click at [322, 415] on li "Configuration Options" at bounding box center [675, 423] width 707 height 23
copy p "Configuration Options"
click at [300, 473] on p "The Logo component includes several toggleable options:" at bounding box center [664, 469] width 730 height 23
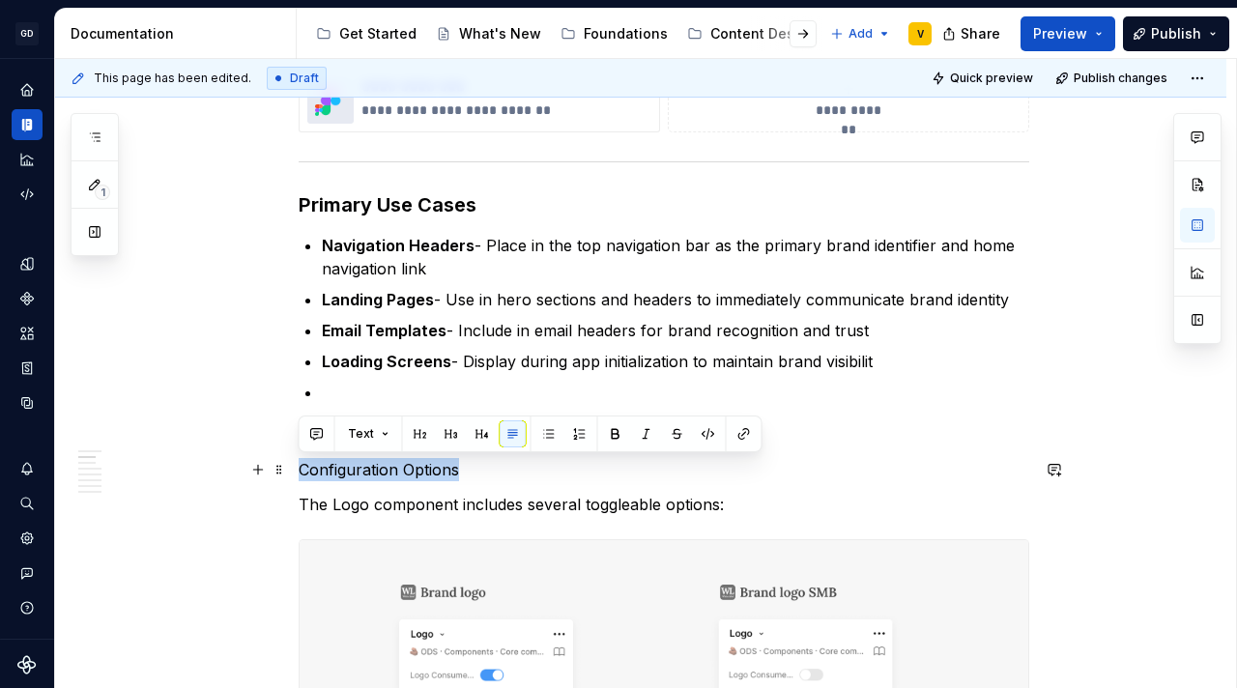
drag, startPoint x: 462, startPoint y: 473, endPoint x: 297, endPoint y: 470, distance: 165.3
click at [443, 434] on button "button" at bounding box center [451, 433] width 27 height 27
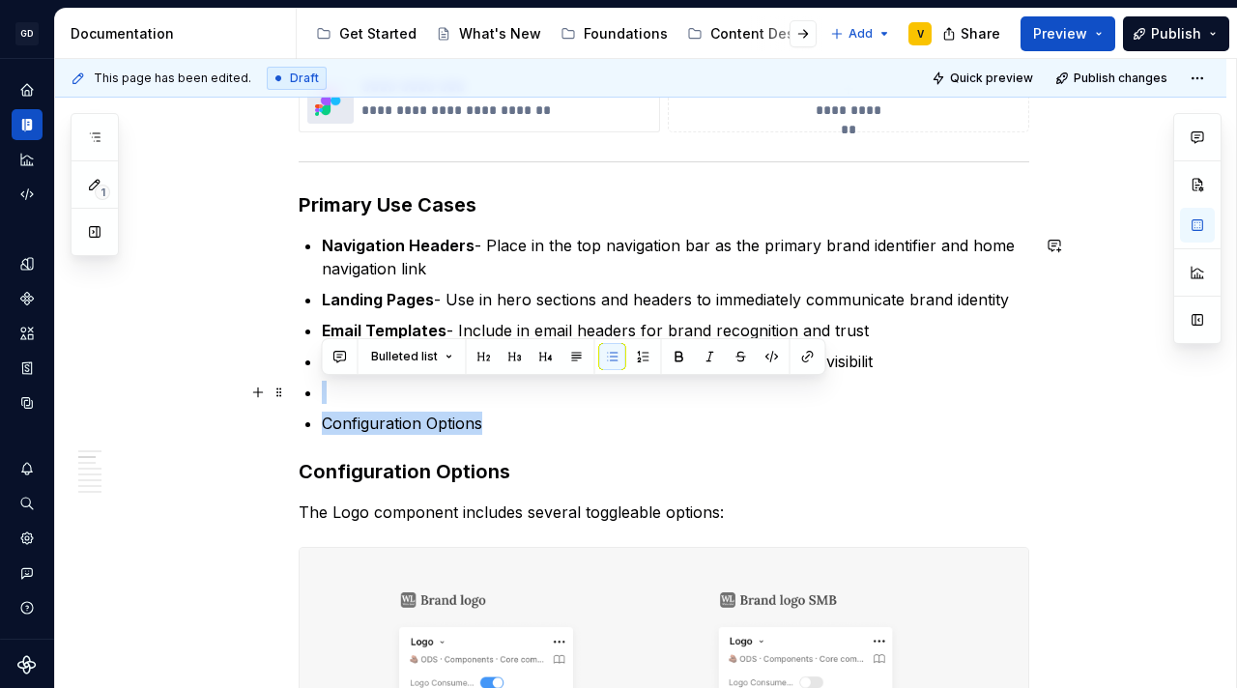
drag, startPoint x: 490, startPoint y: 421, endPoint x: 301, endPoint y: 396, distance: 190.1
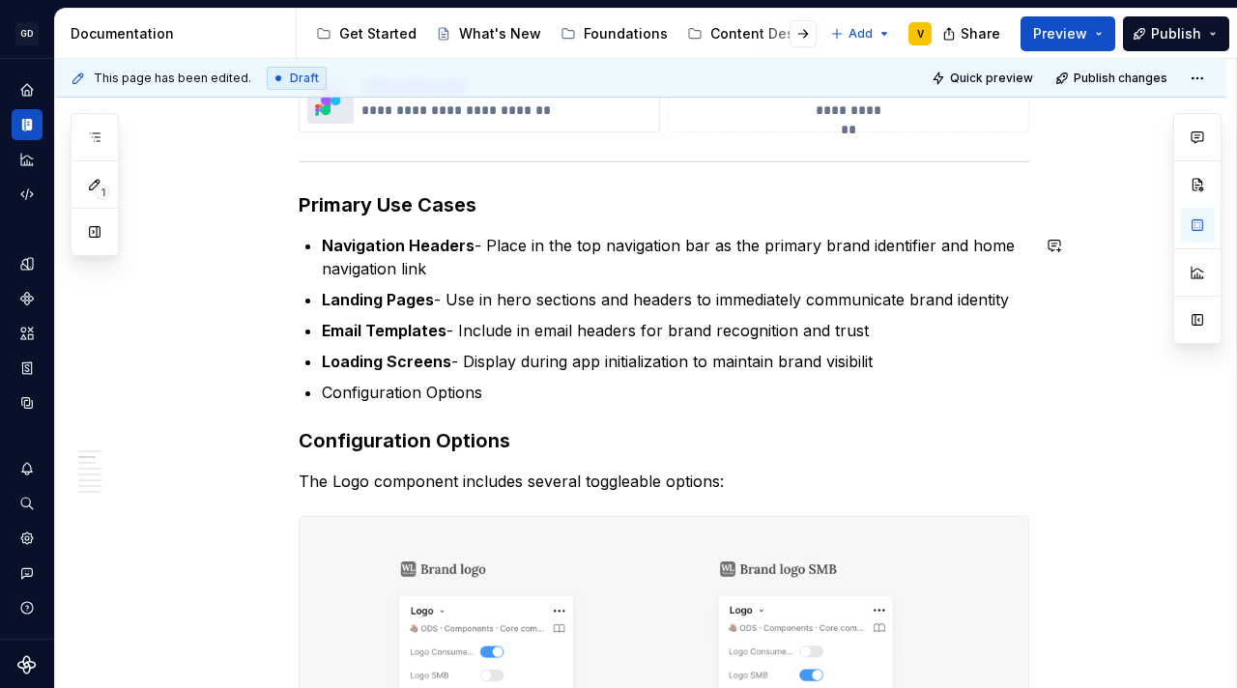
click at [253, 443] on button "button" at bounding box center [257, 440] width 27 height 27
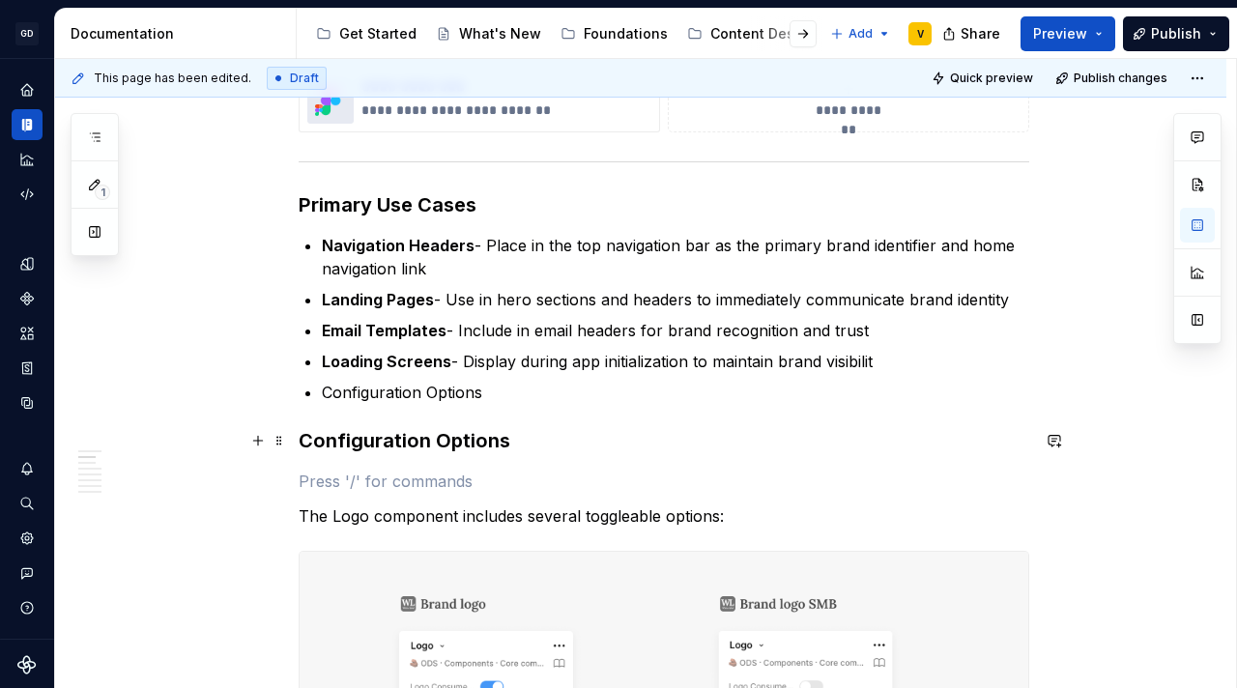
click at [519, 488] on p at bounding box center [664, 481] width 730 height 23
click at [522, 403] on p "Configuration Options" at bounding box center [675, 392] width 707 height 23
click at [250, 395] on button "button" at bounding box center [257, 392] width 27 height 27
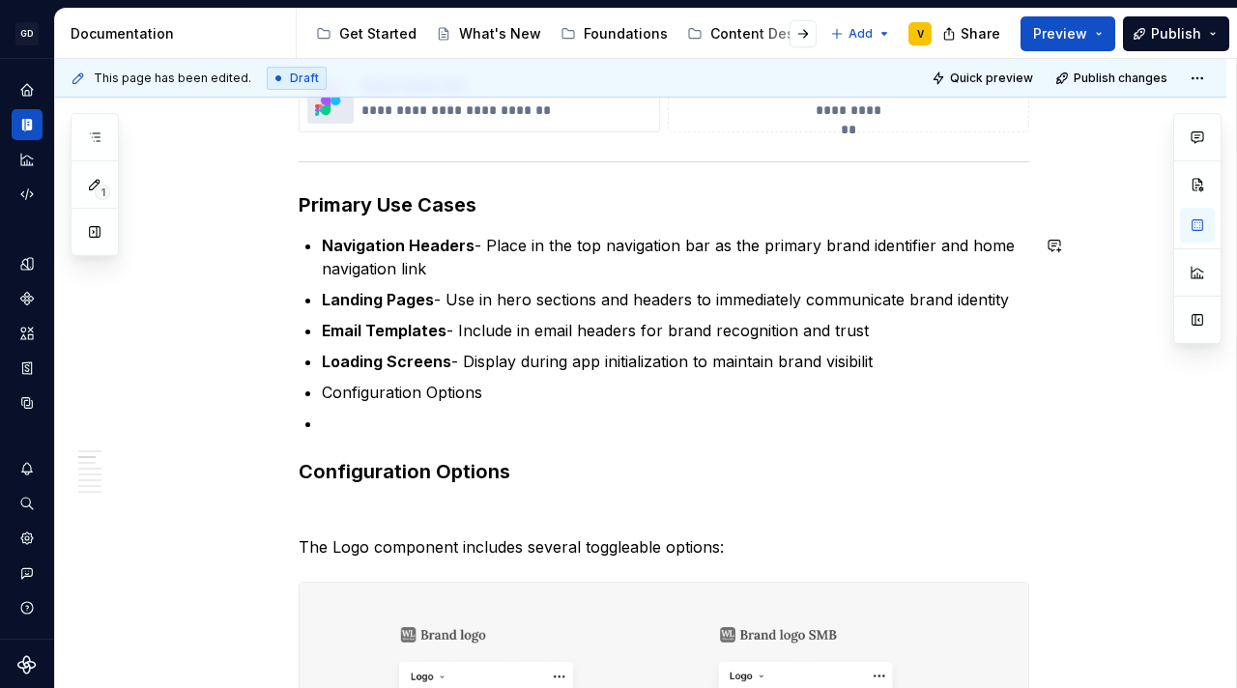
click at [339, 419] on p at bounding box center [675, 423] width 707 height 23
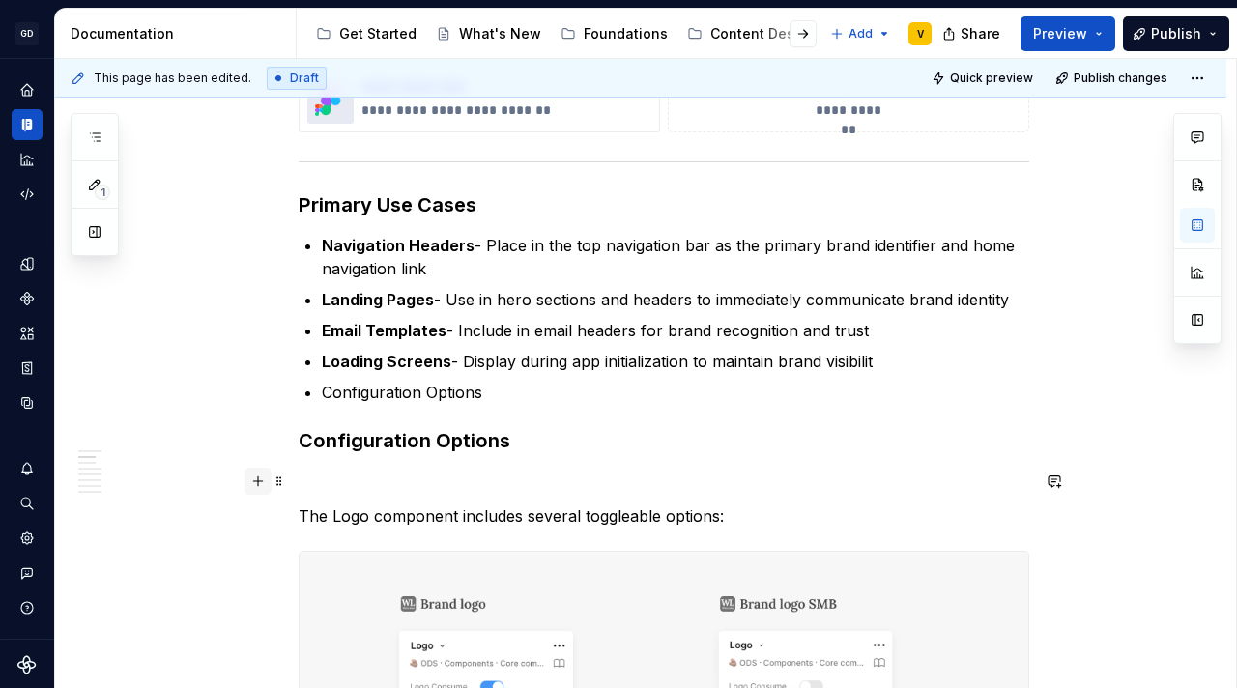
click at [256, 479] on button "button" at bounding box center [257, 481] width 27 height 27
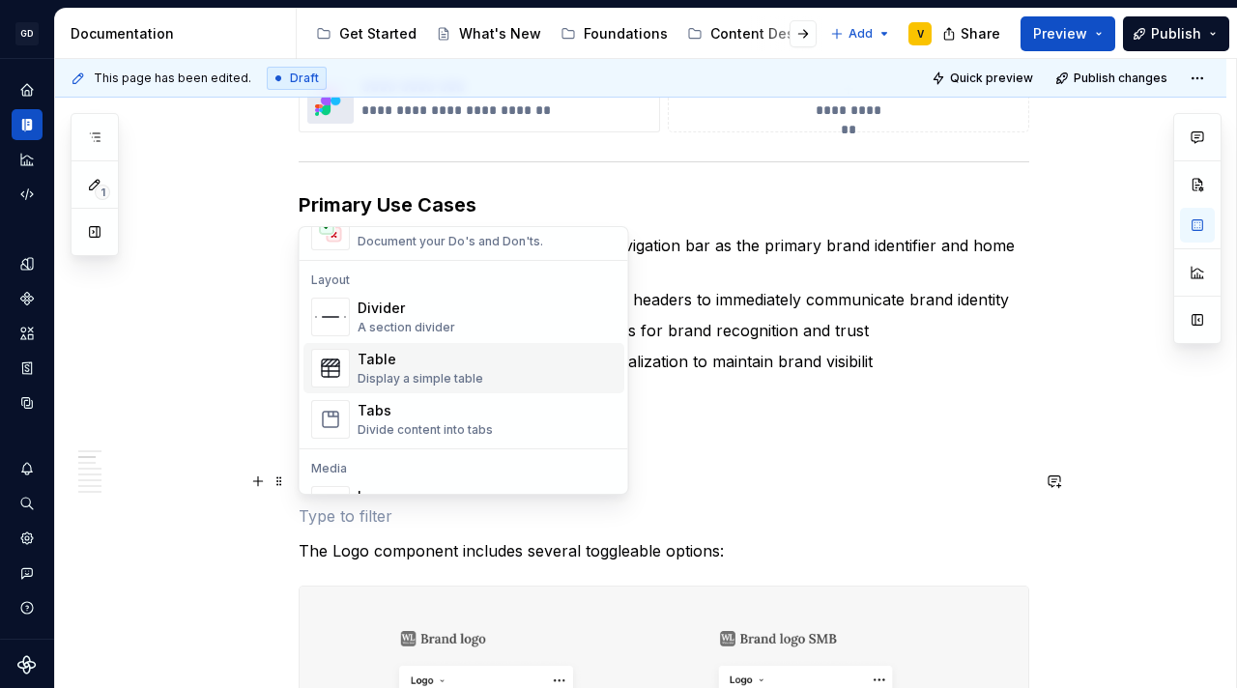
scroll to position [586, 0]
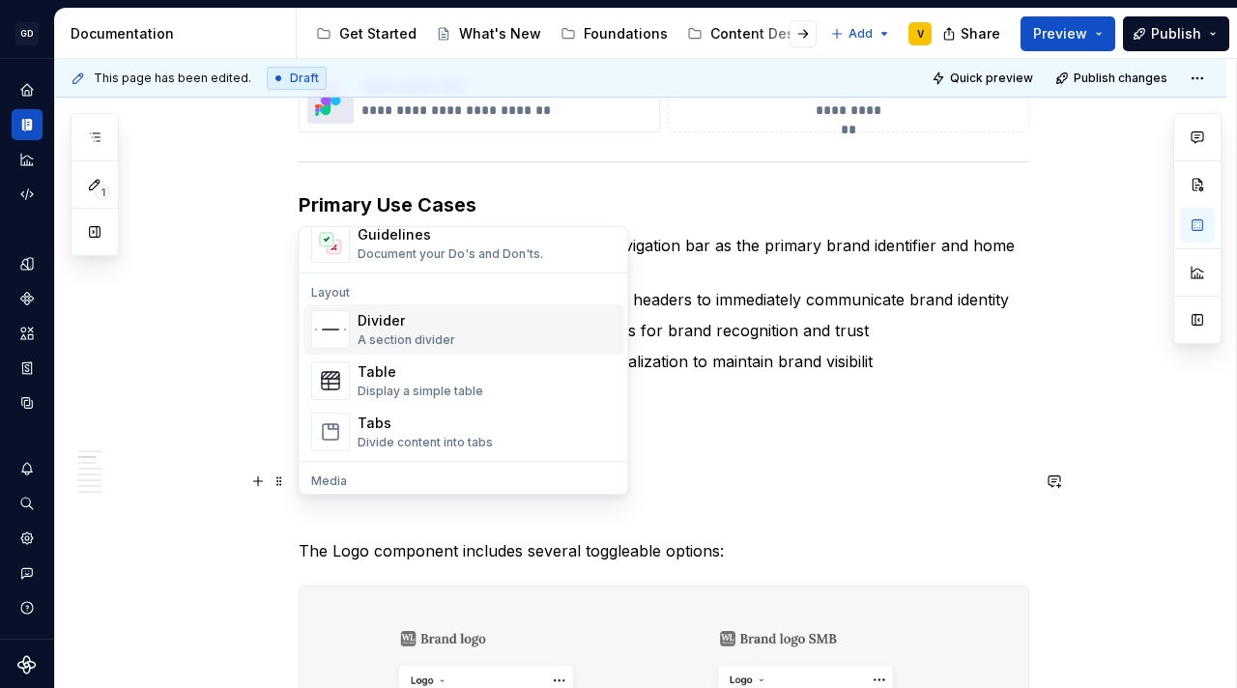
click at [382, 319] on div "Divider" at bounding box center [406, 320] width 98 height 19
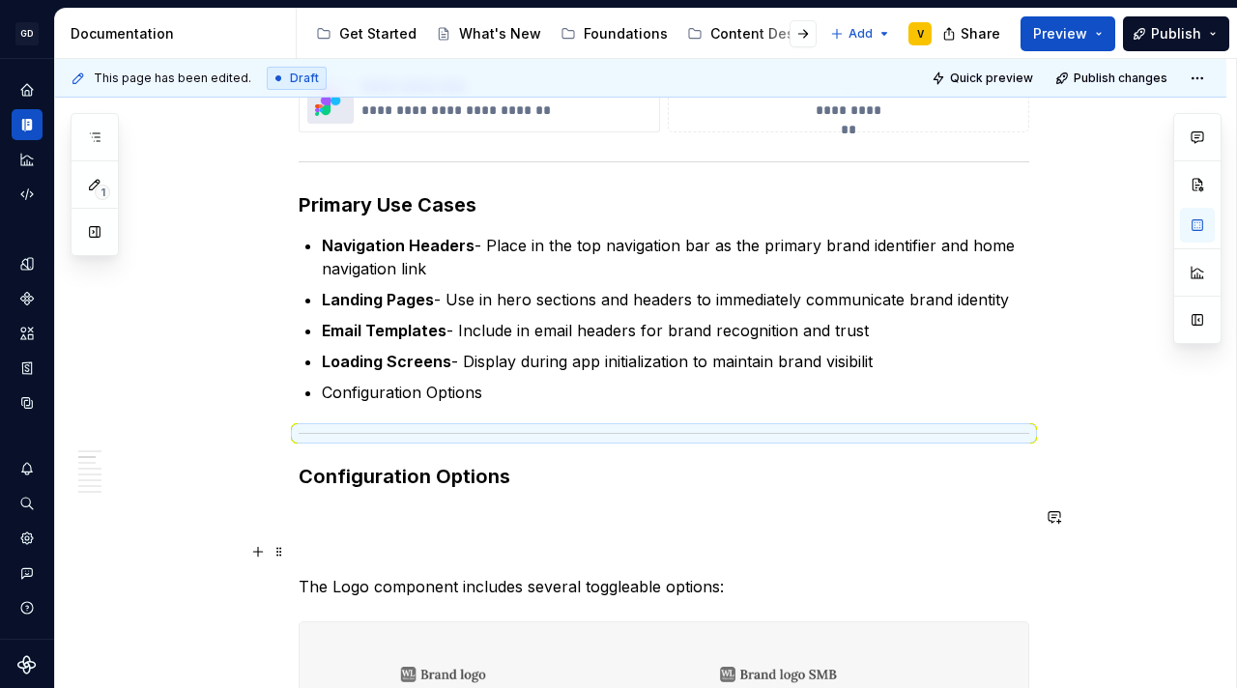
click at [314, 540] on p at bounding box center [664, 551] width 730 height 23
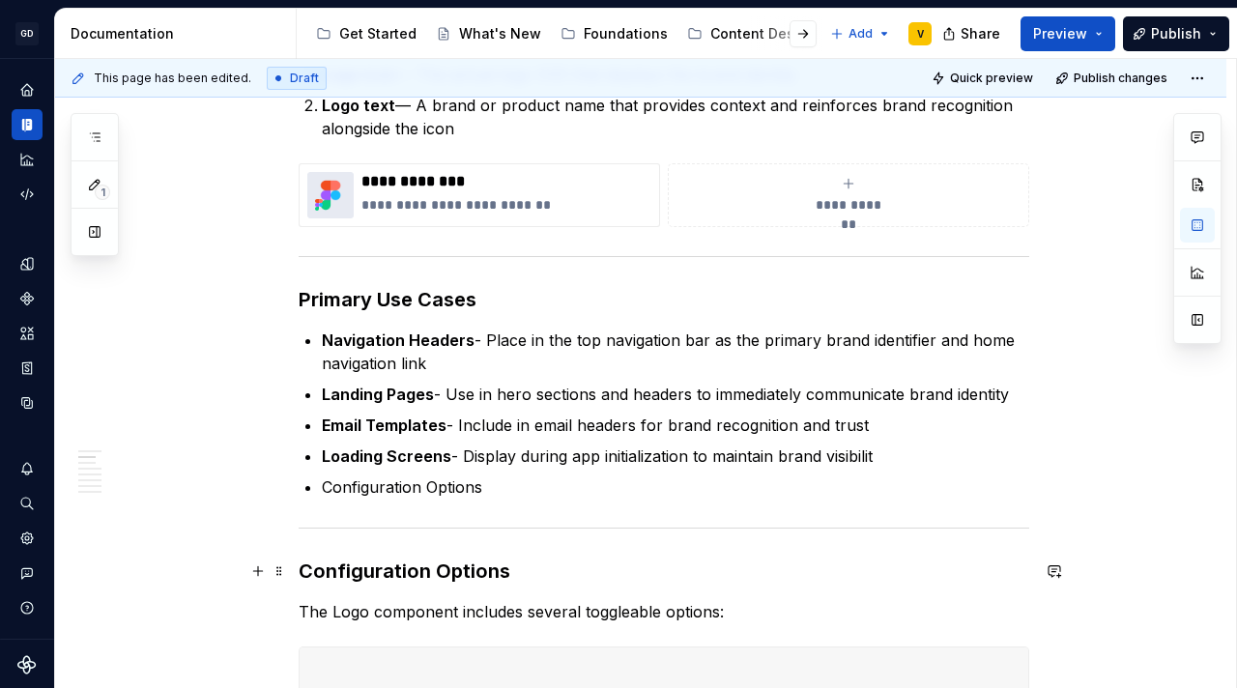
scroll to position [643, 0]
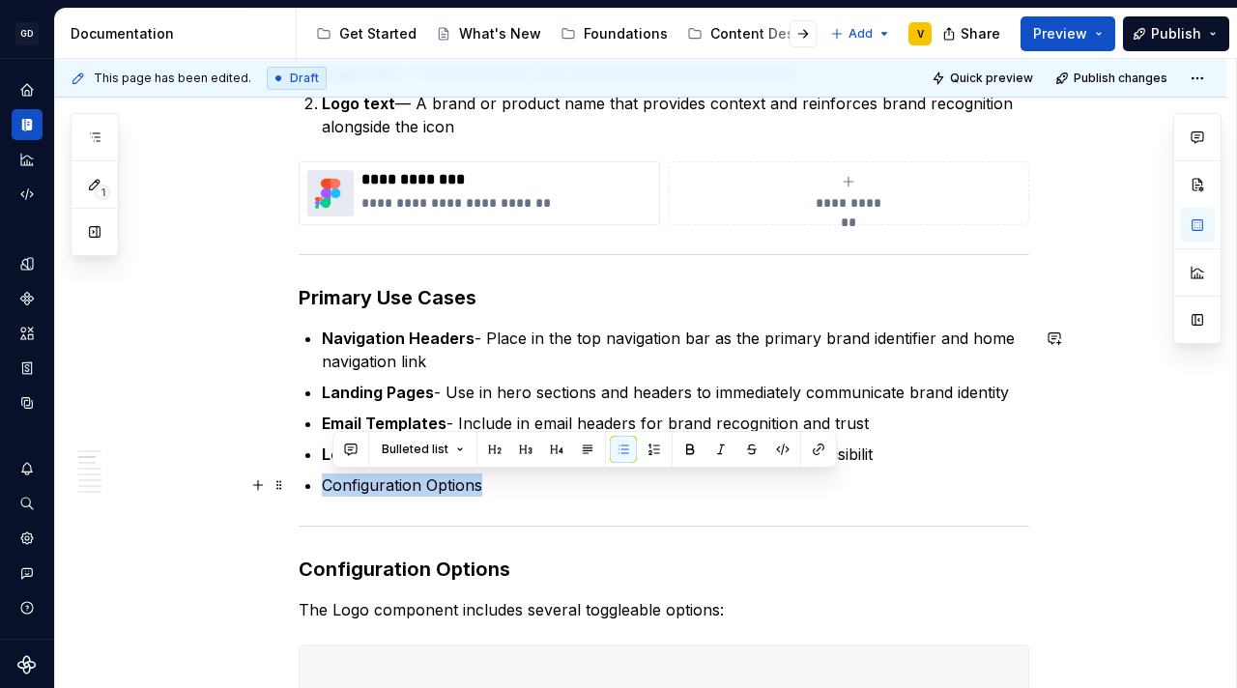
drag, startPoint x: 499, startPoint y: 481, endPoint x: 319, endPoint y: 478, distance: 179.7
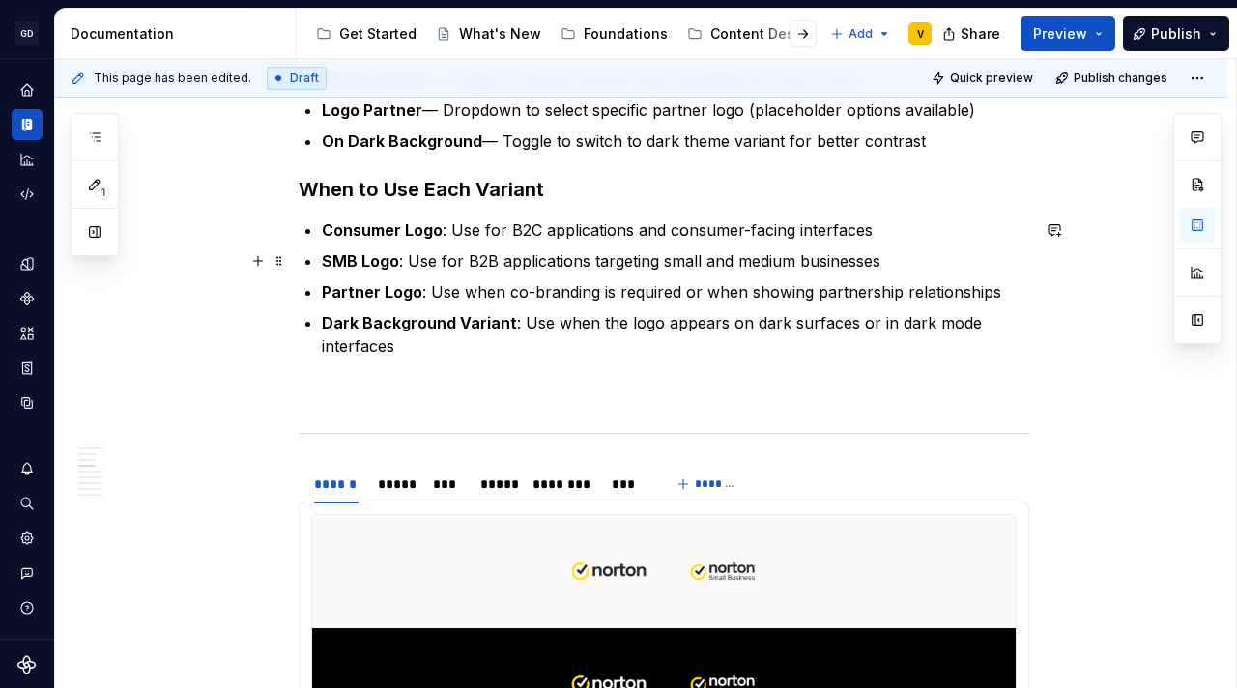
scroll to position [1933, 0]
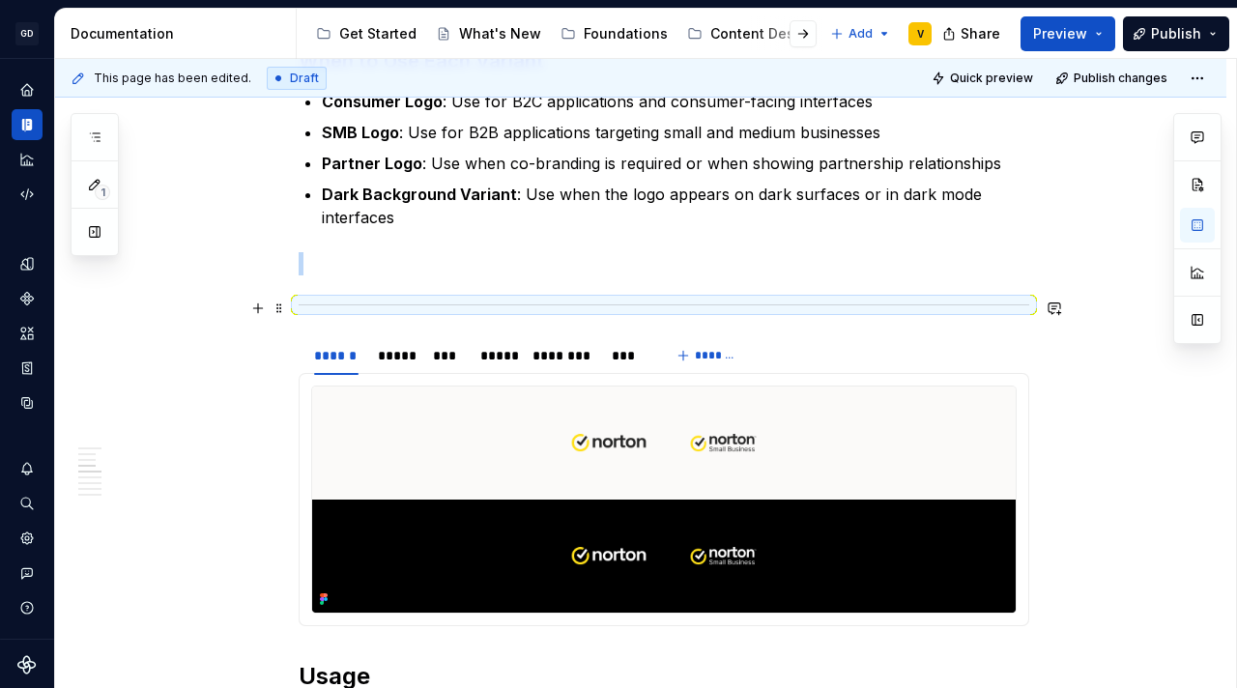
click at [443, 304] on hr at bounding box center [664, 304] width 730 height 1
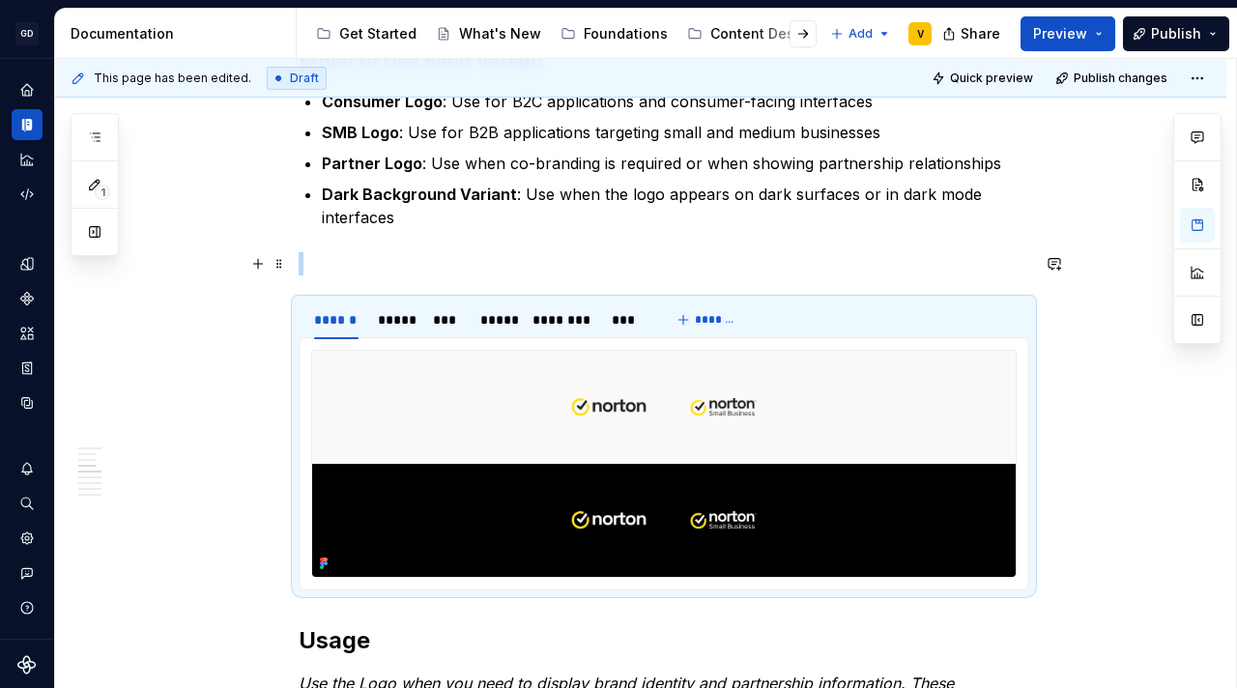
click at [384, 275] on div "**********" at bounding box center [664, 514] width 730 height 4002
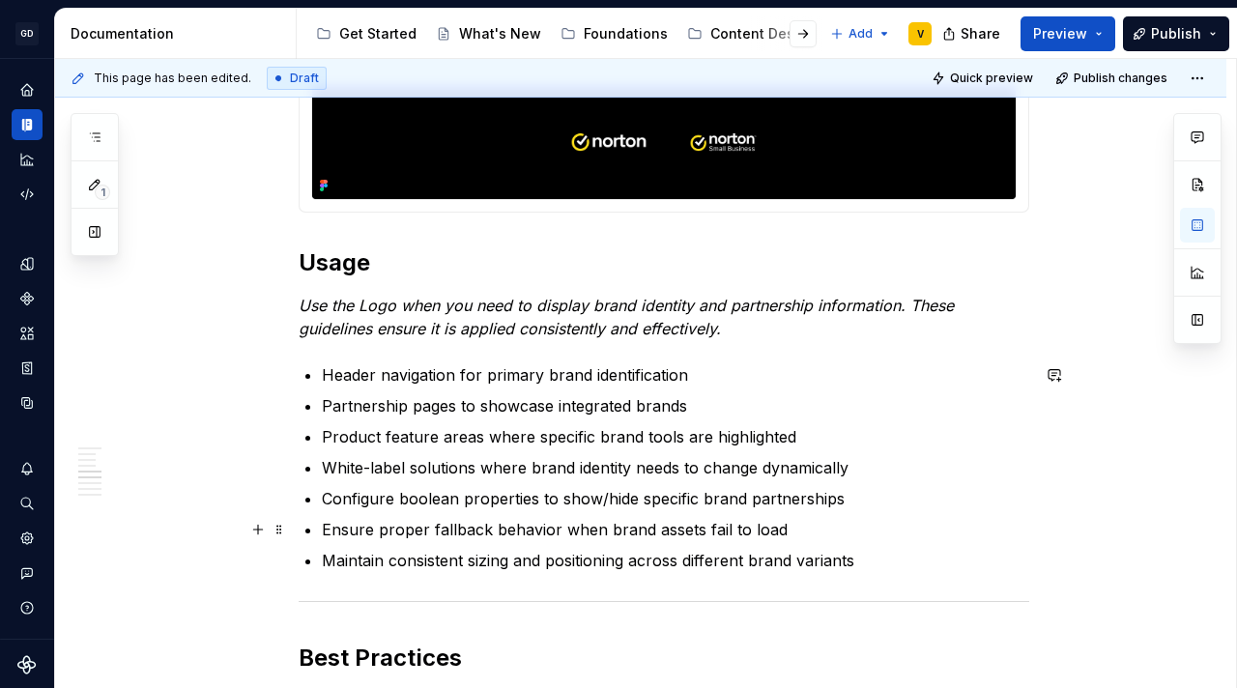
scroll to position [2268, 0]
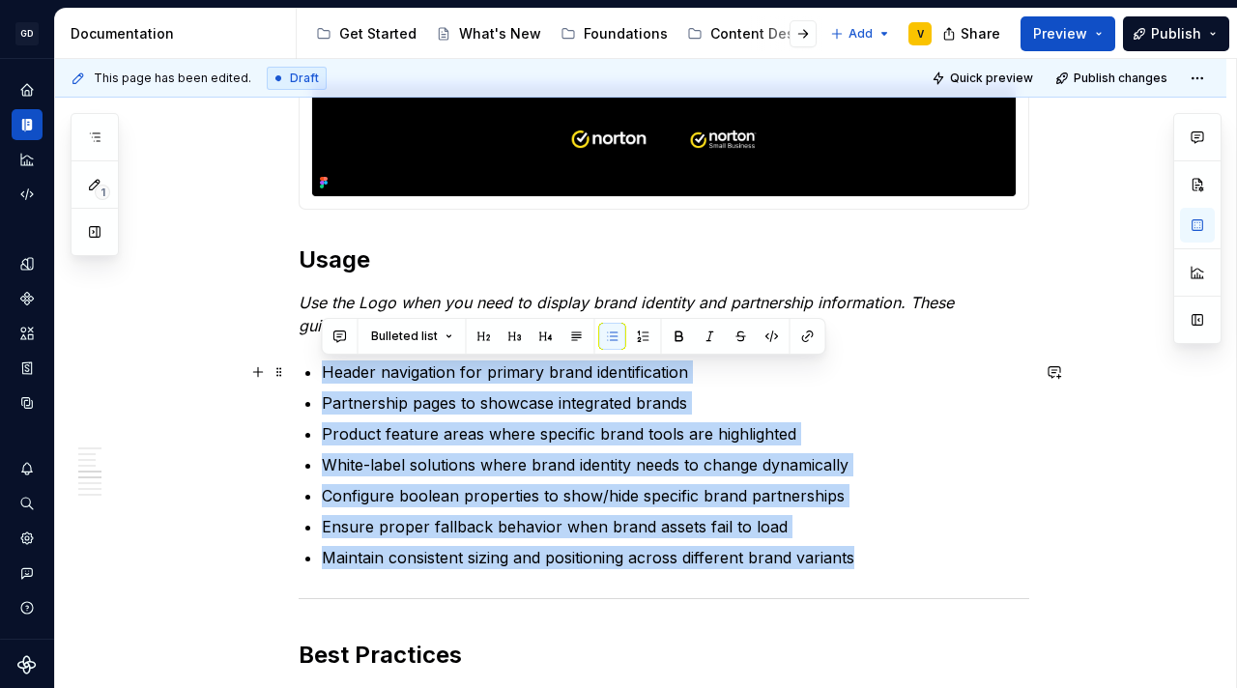
drag, startPoint x: 871, startPoint y: 548, endPoint x: 313, endPoint y: 373, distance: 585.2
click at [322, 373] on ul "Header navigation for primary brand identification Partnership pages to showcas…" at bounding box center [675, 464] width 707 height 209
copy ul "Header navigation for primary brand identification Partnership pages to showcas…"
click at [510, 546] on p "Maintain consistent sizing and positioning across different brand variants" at bounding box center [675, 557] width 707 height 23
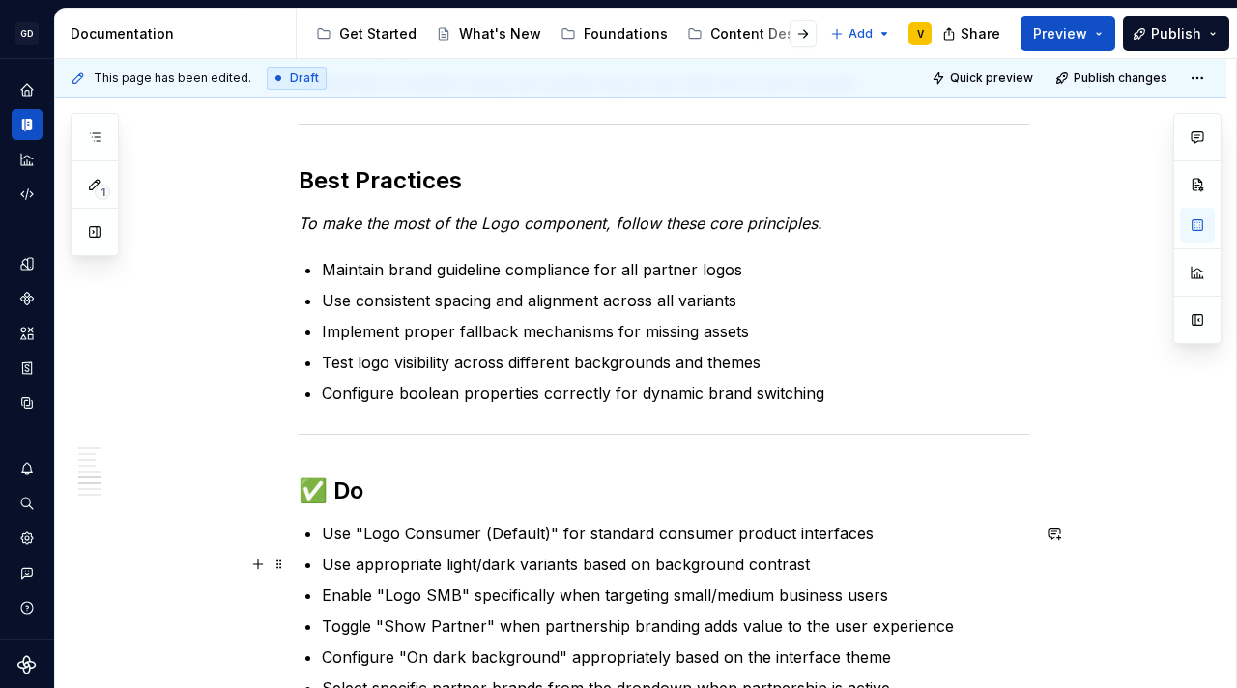
scroll to position [2732, 0]
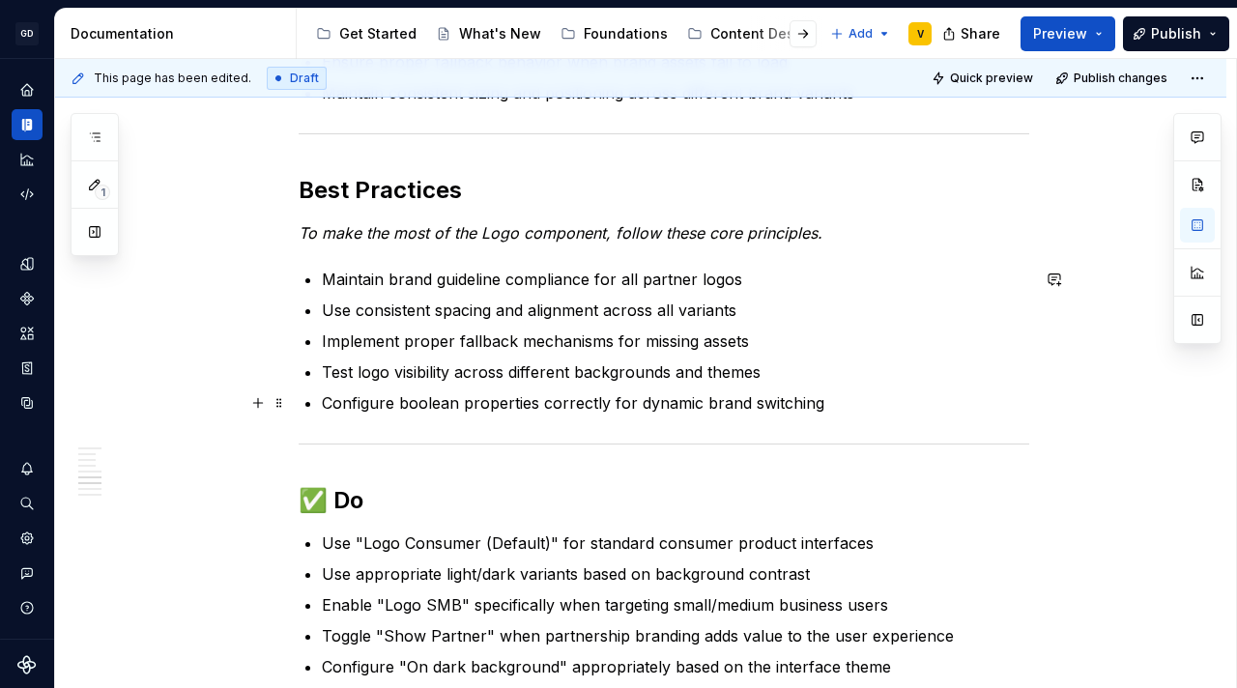
click at [871, 401] on p "Configure boolean properties correctly for dynamic brand switching" at bounding box center [675, 402] width 707 height 23
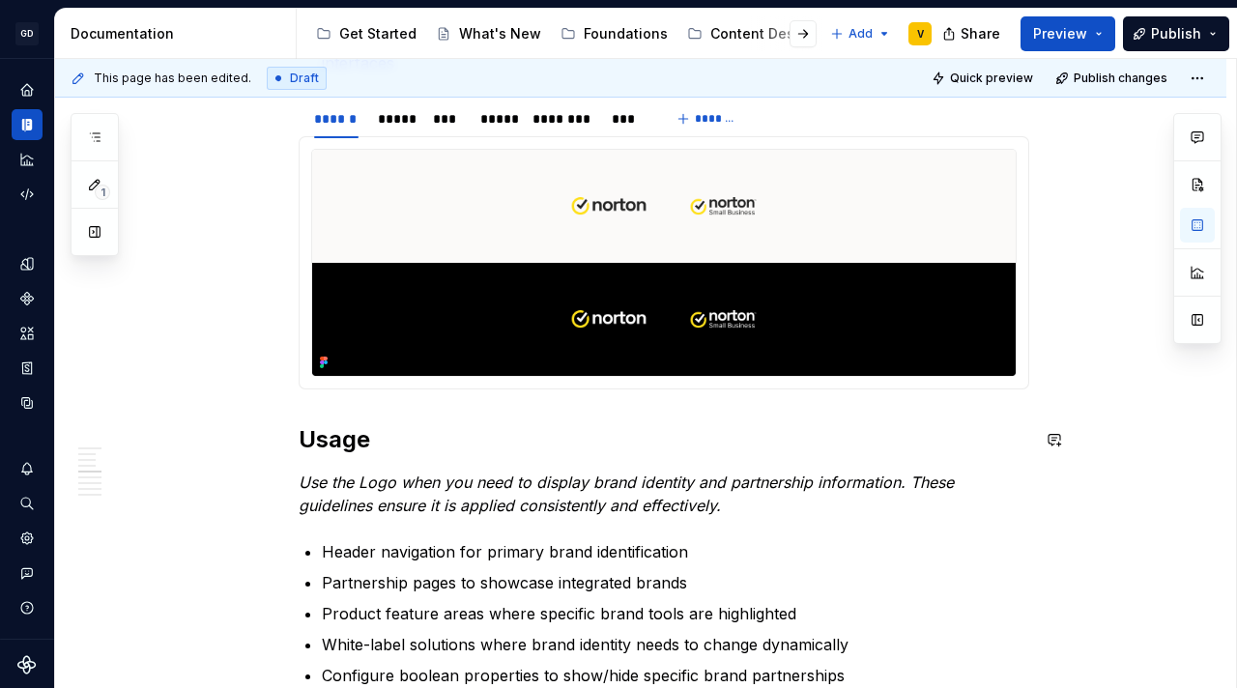
scroll to position [2327, 0]
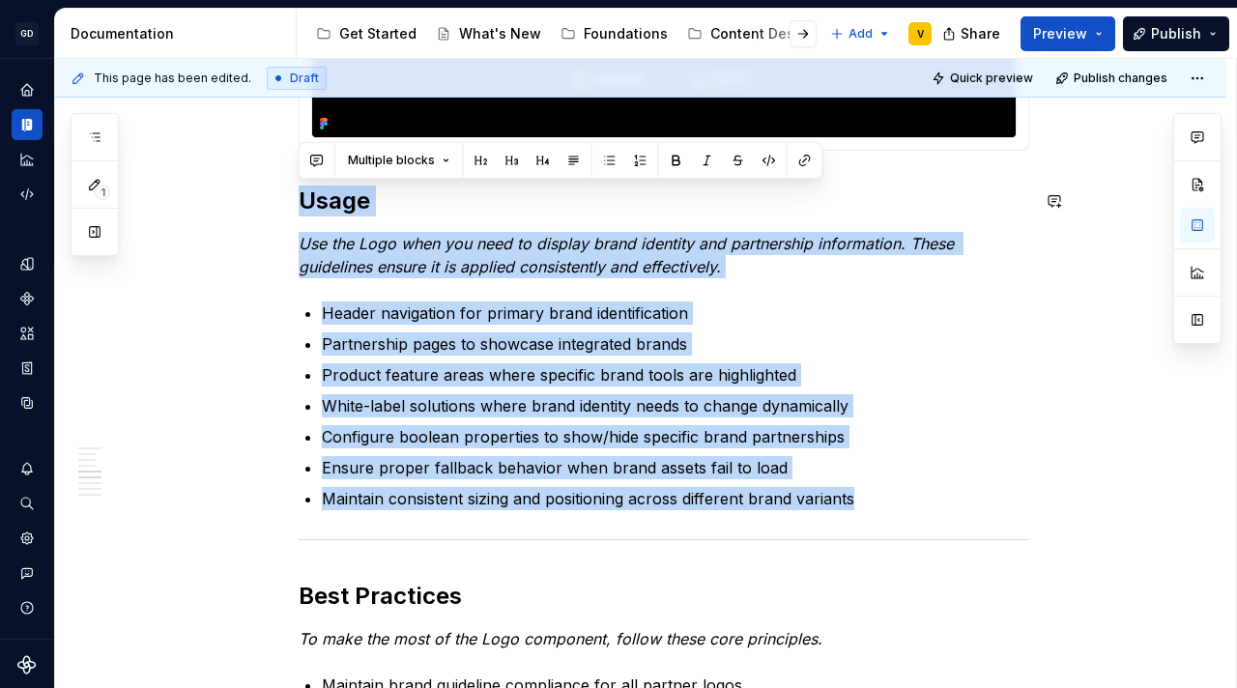
drag, startPoint x: 876, startPoint y: 490, endPoint x: 208, endPoint y: 173, distance: 739.9
click at [208, 173] on div "**********" at bounding box center [640, 312] width 1171 height 4479
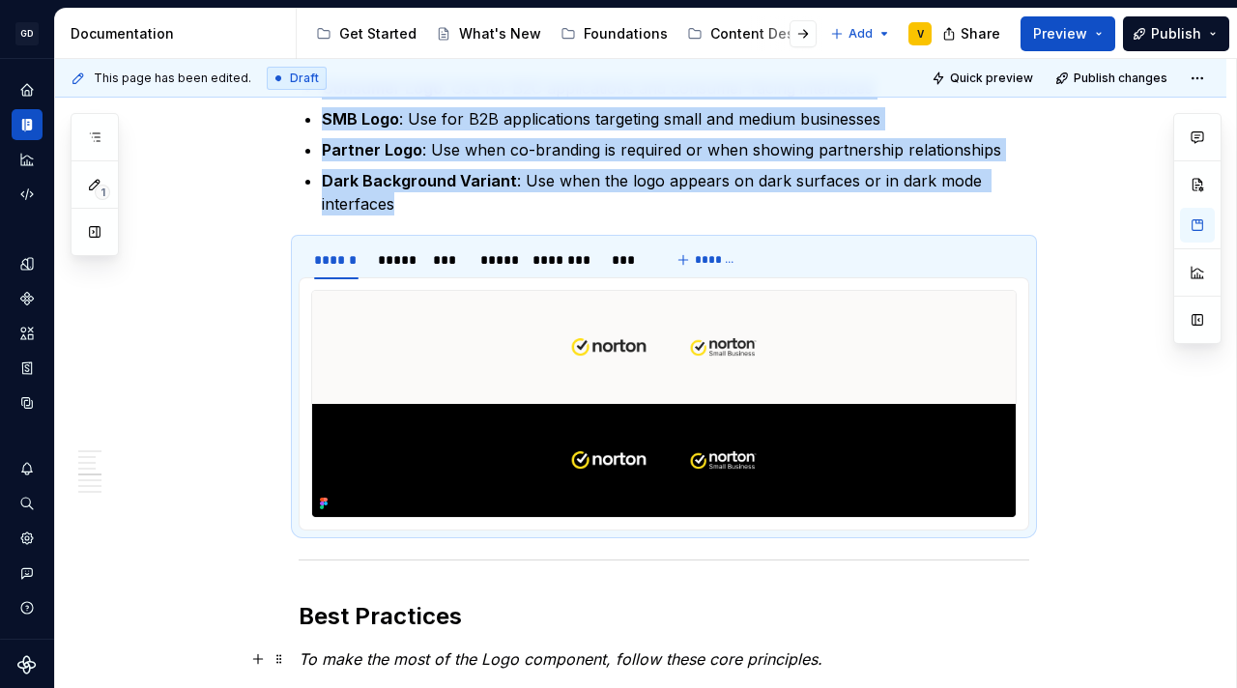
scroll to position [1928, 0]
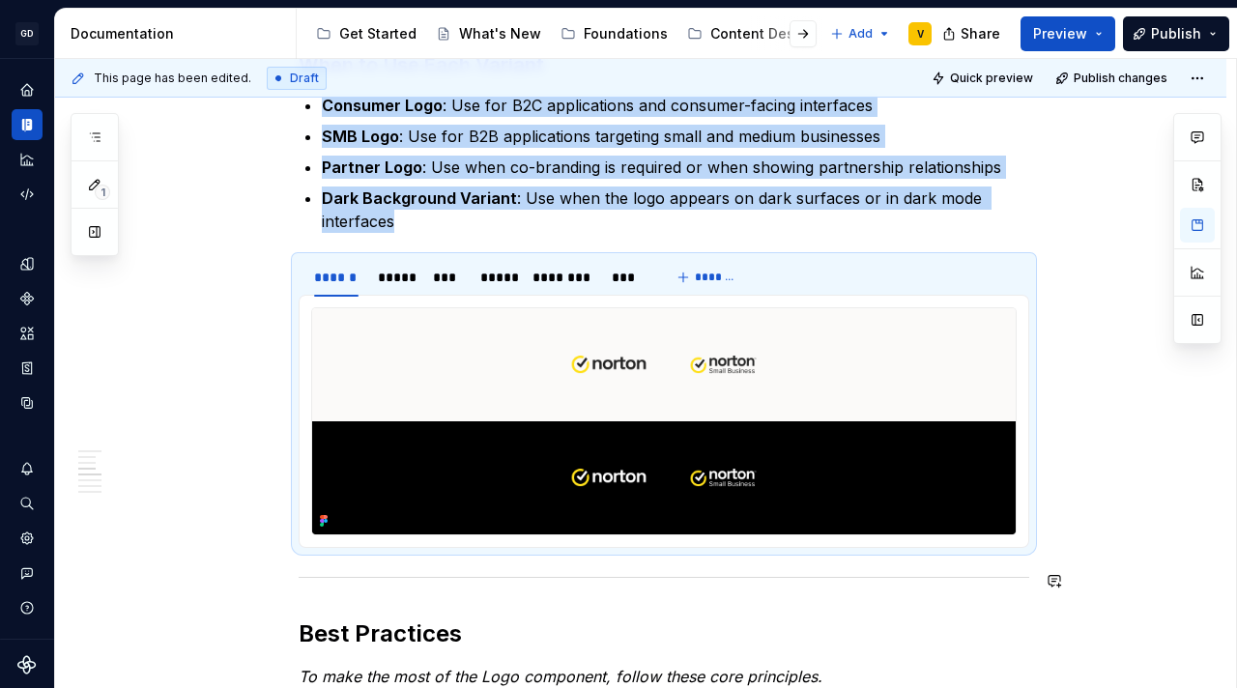
click at [255, 602] on div "**********" at bounding box center [640, 531] width 1171 height 4120
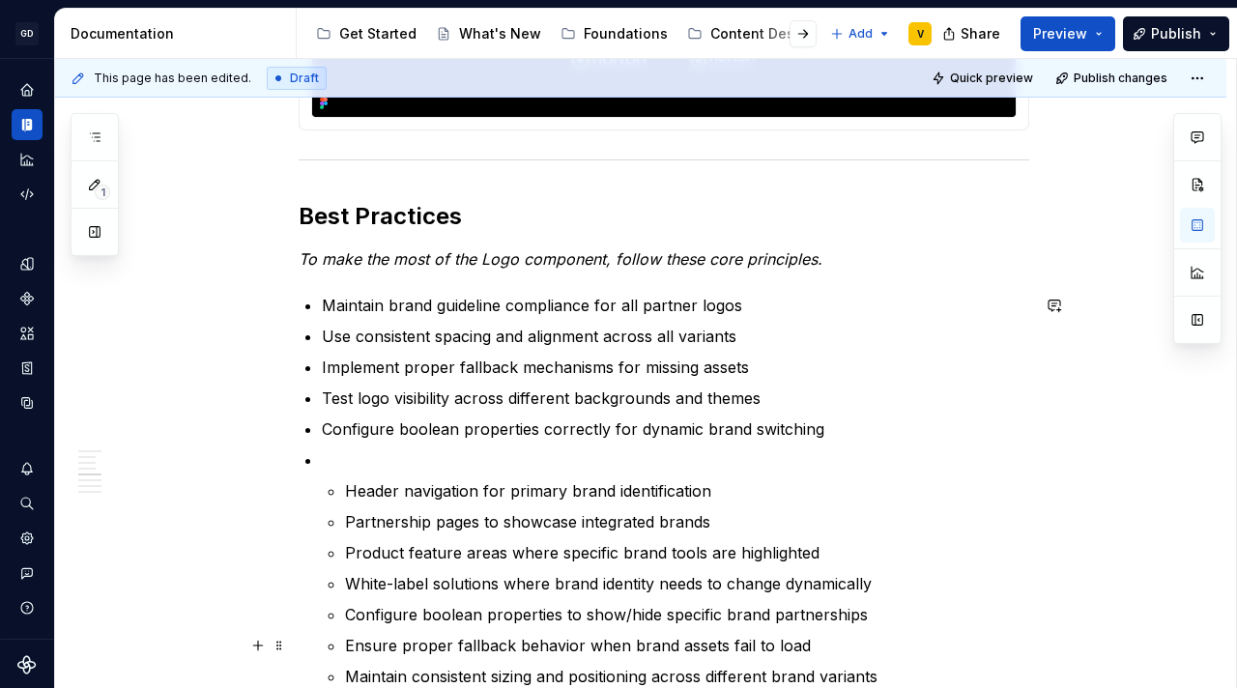
scroll to position [2408, 0]
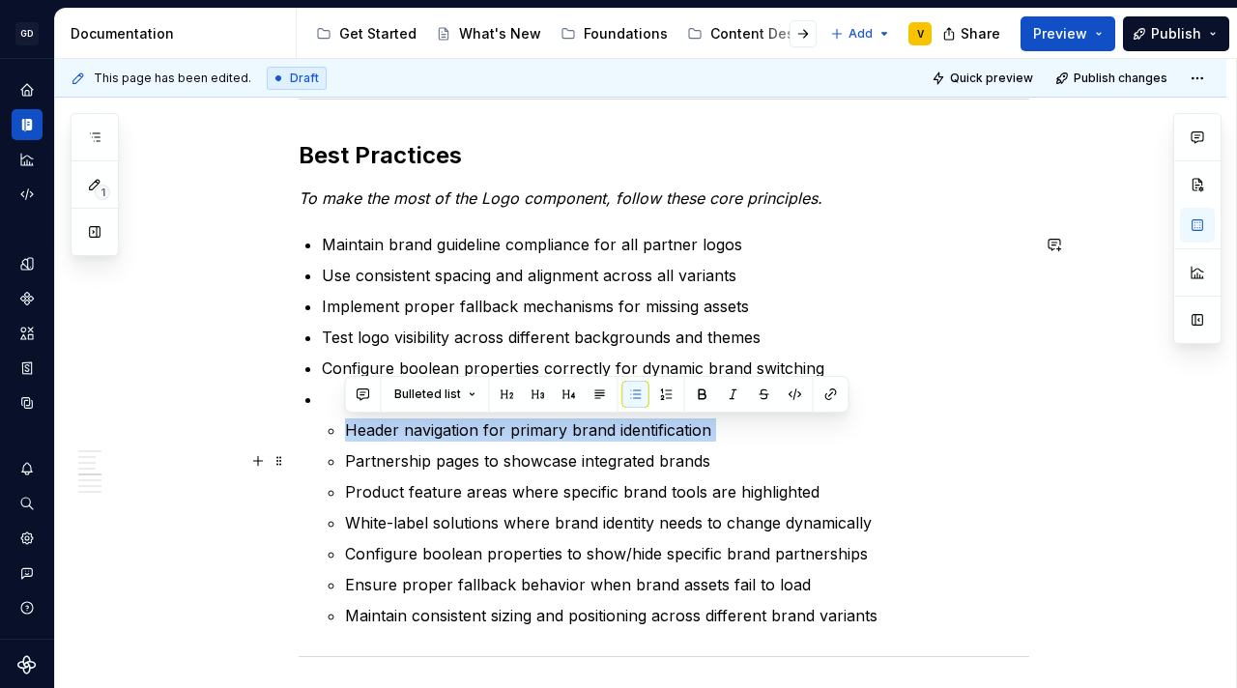
drag, startPoint x: 346, startPoint y: 432, endPoint x: 715, endPoint y: 444, distance: 369.3
click at [715, 444] on ul "Header navigation for primary brand identification Partnership pages to showcas…" at bounding box center [687, 522] width 684 height 209
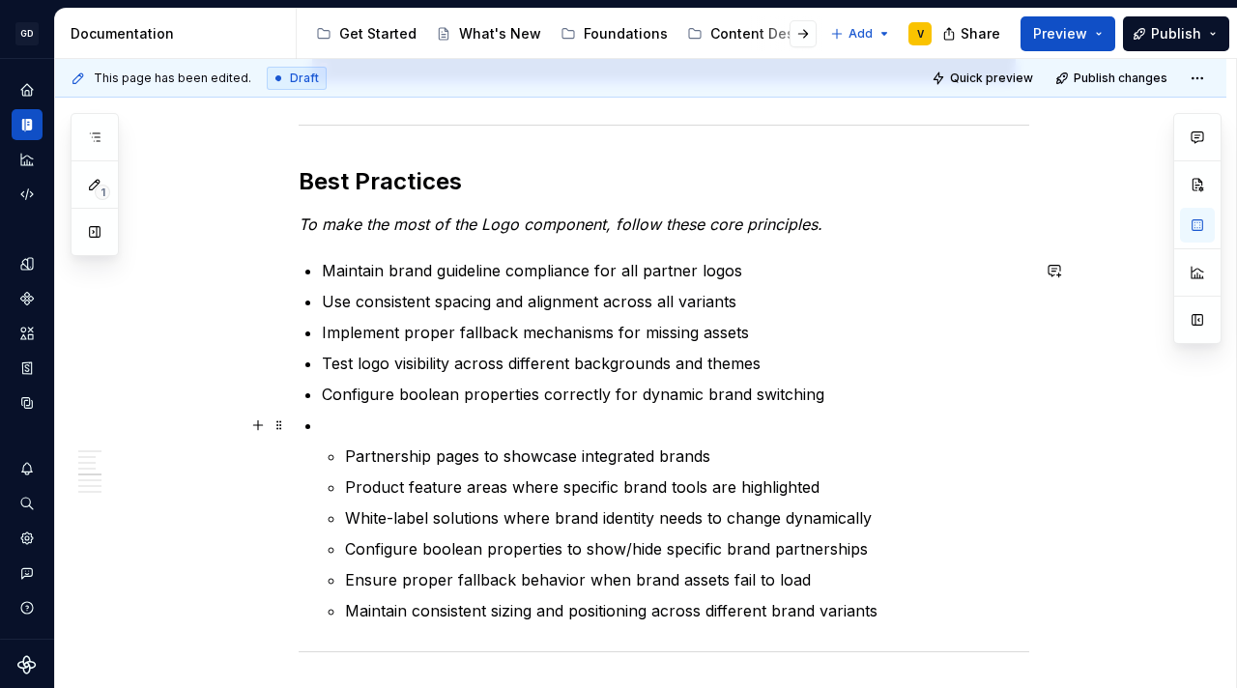
scroll to position [2385, 0]
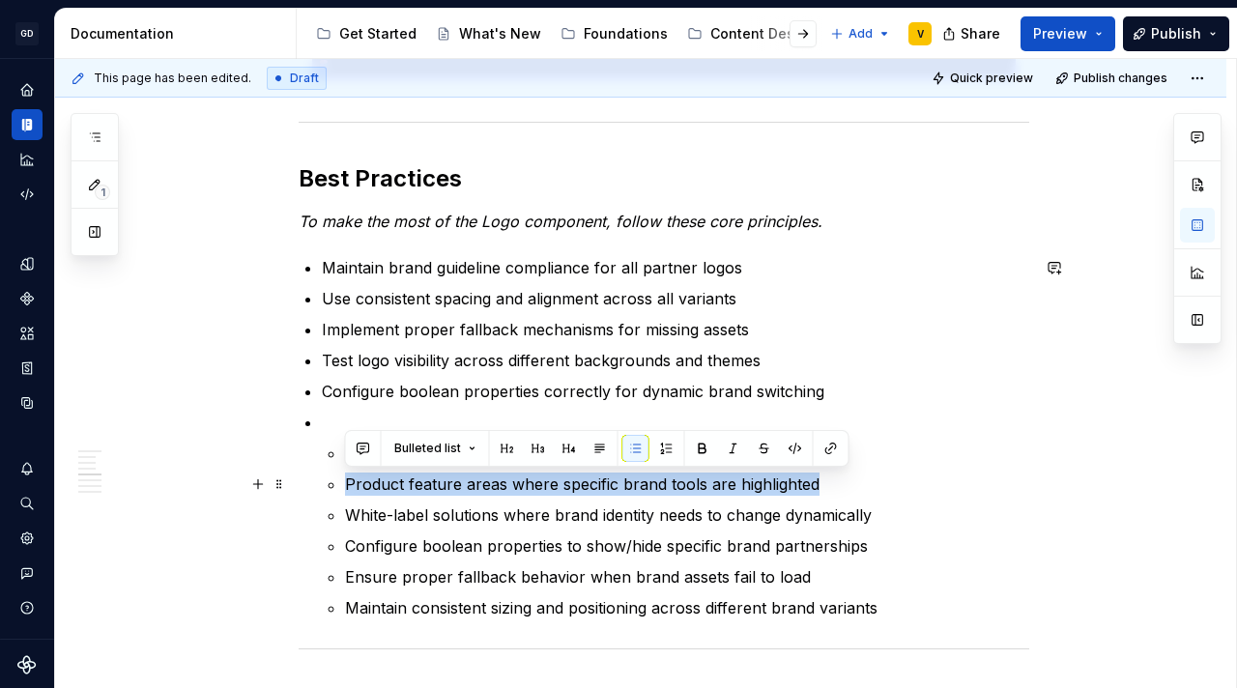
drag, startPoint x: 344, startPoint y: 483, endPoint x: 915, endPoint y: 485, distance: 571.0
click at [915, 486] on p "Product feature areas where specific brand tools are highlighted" at bounding box center [687, 483] width 684 height 23
click at [915, 485] on p "Product feature areas where specific brand tools are highlighted" at bounding box center [687, 483] width 684 height 23
drag, startPoint x: 830, startPoint y: 482, endPoint x: 333, endPoint y: 474, distance: 496.7
click at [345, 474] on li "Product feature areas where specific brand tools are highlighted" at bounding box center [687, 483] width 684 height 23
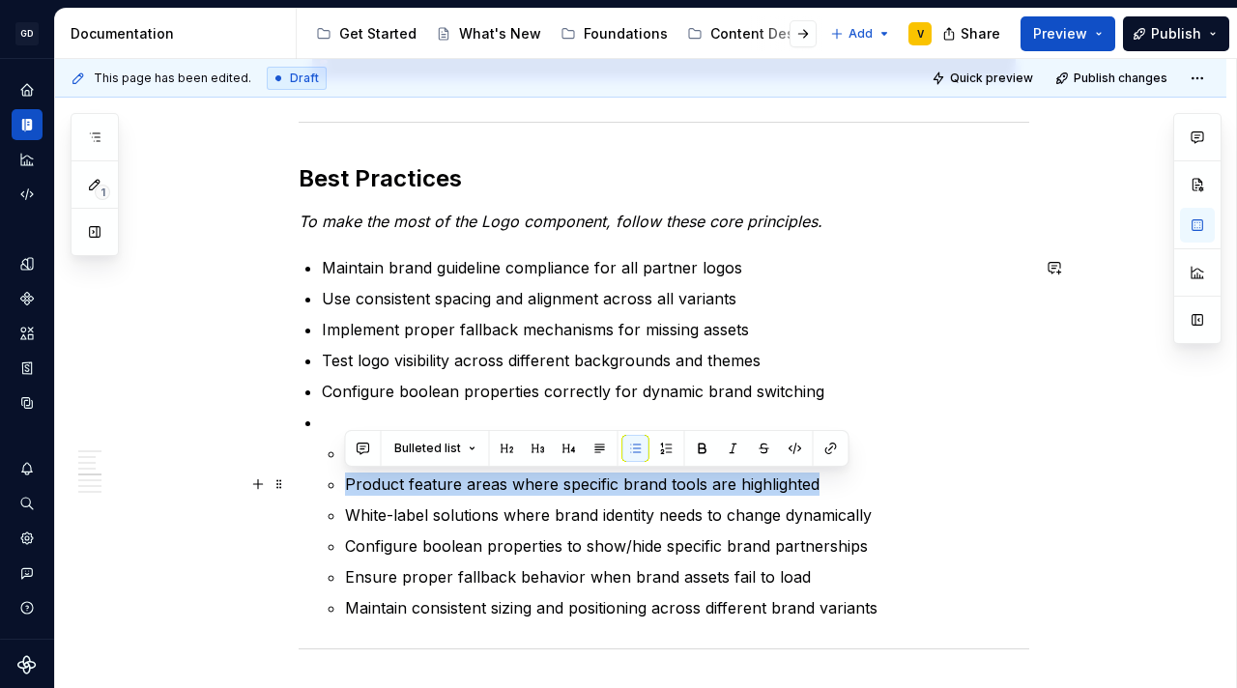
copy p "Product feature areas where specific brand tools are highlighted"
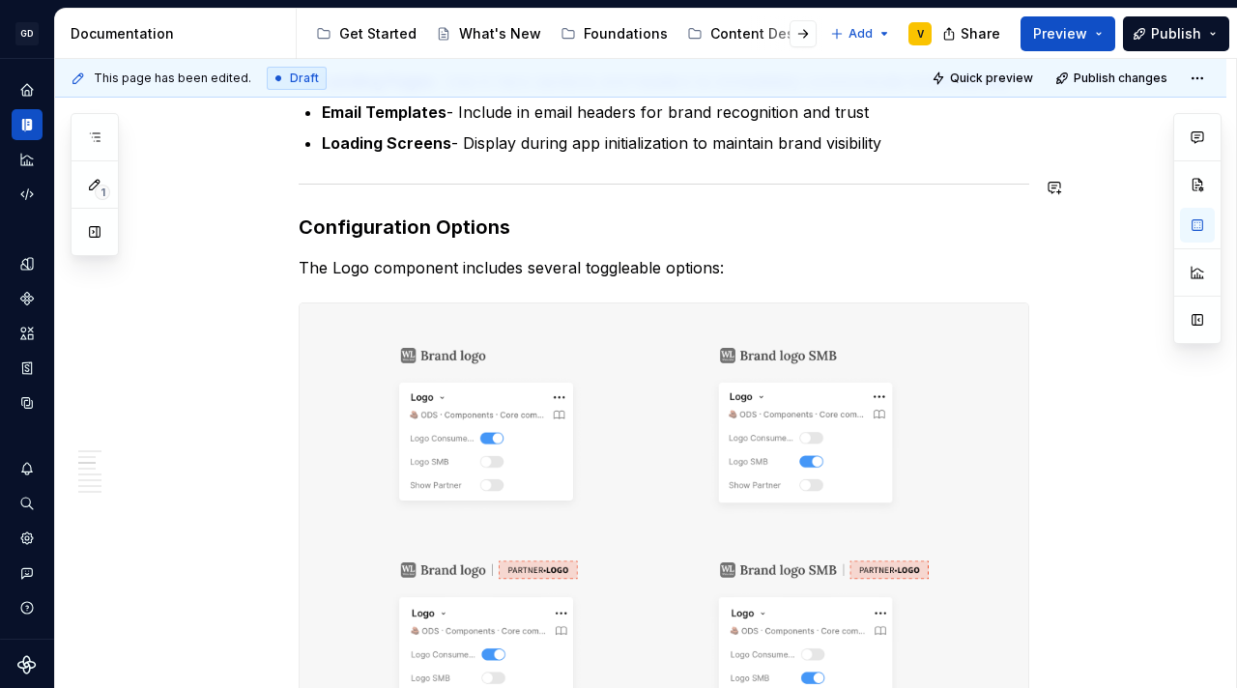
scroll to position [790, 0]
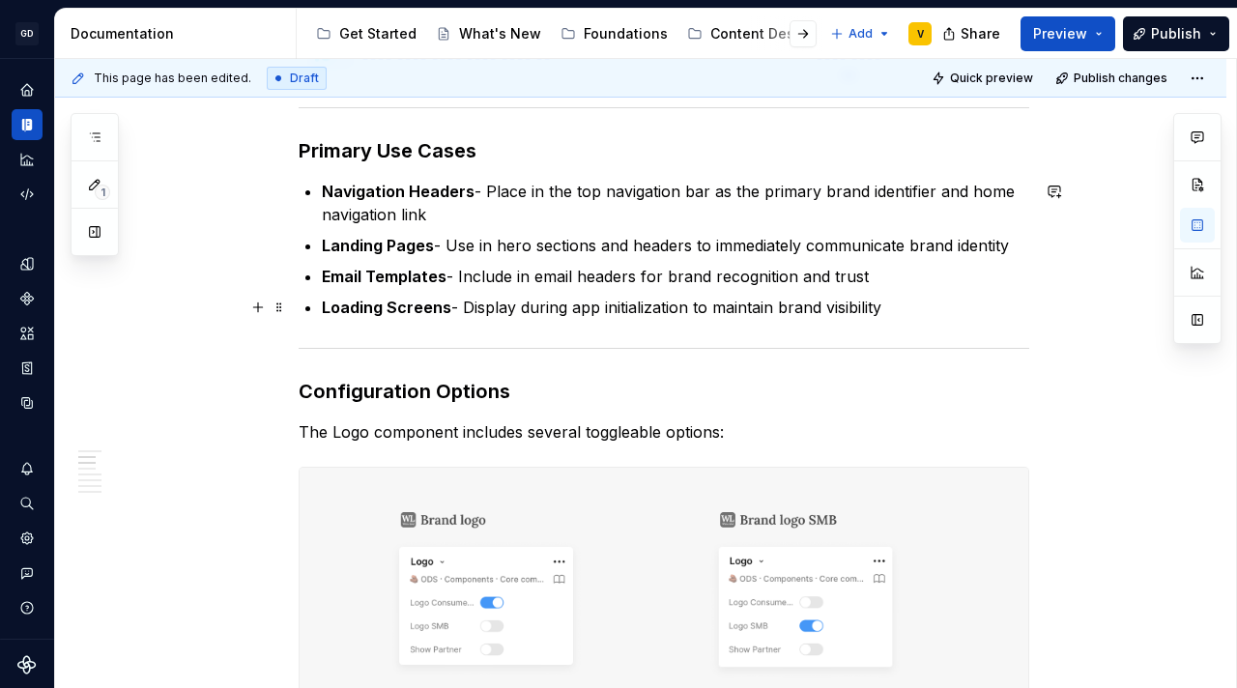
click at [905, 303] on p "Loading Screens - Display during app initialization to maintain brand visibility" at bounding box center [675, 307] width 707 height 23
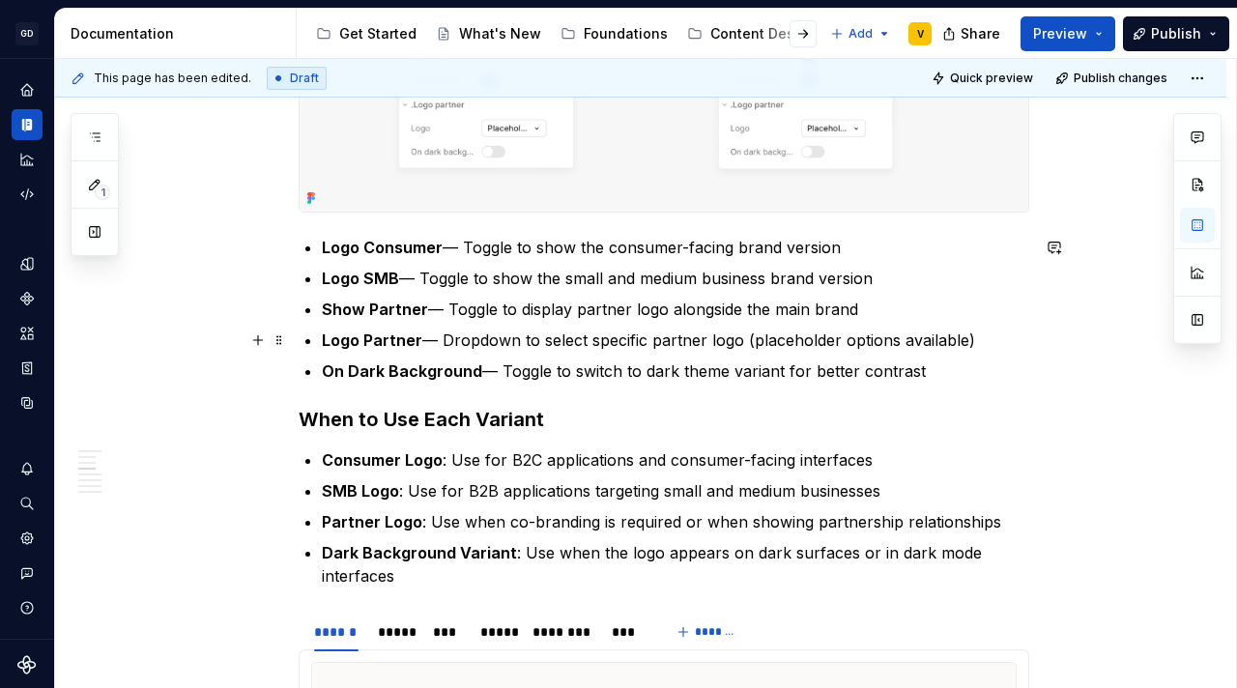
scroll to position [920, 0]
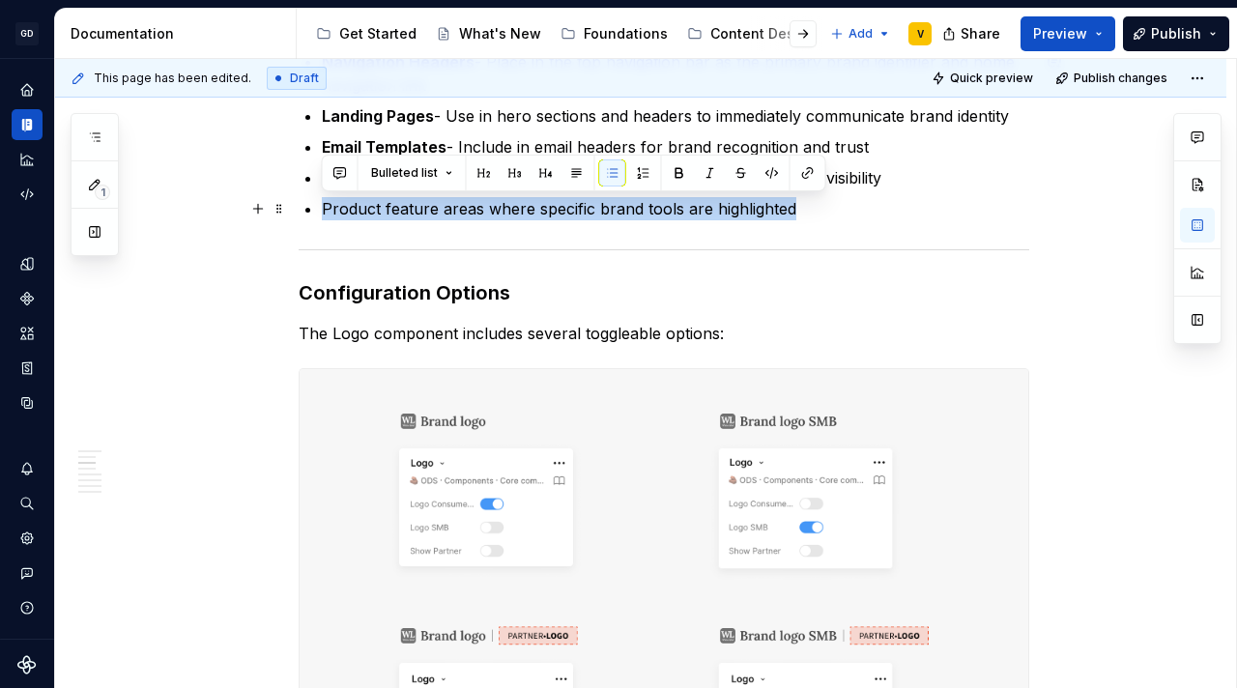
drag, startPoint x: 323, startPoint y: 216, endPoint x: 807, endPoint y: 206, distance: 484.2
click at [802, 210] on p "Product feature areas where specific brand tools are highlighted" at bounding box center [675, 208] width 707 height 23
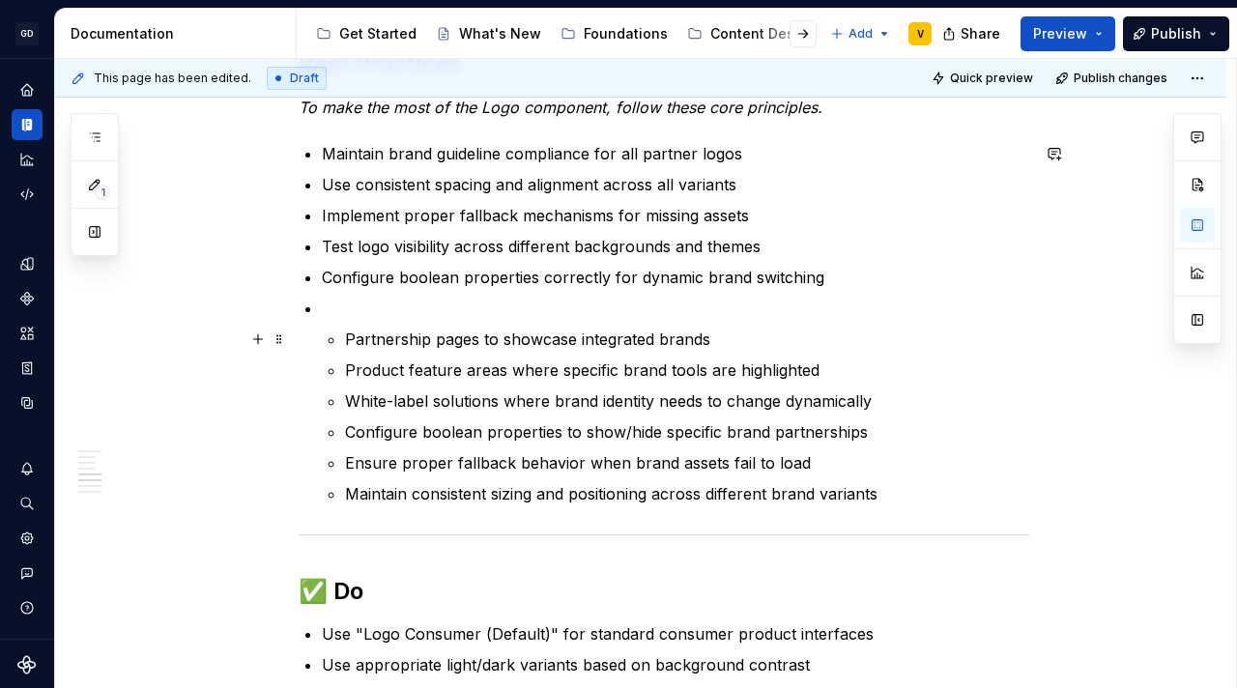
scroll to position [2506, 0]
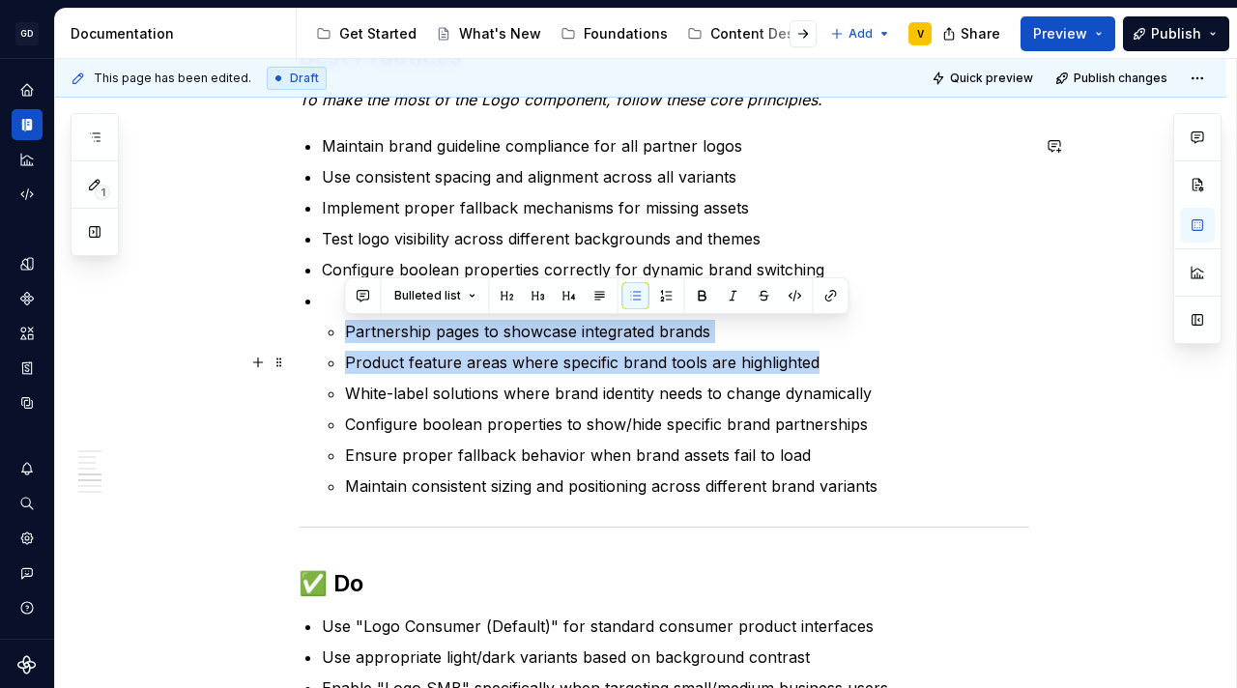
drag, startPoint x: 342, startPoint y: 329, endPoint x: 832, endPoint y: 353, distance: 490.4
click at [832, 354] on li "Partnership pages to showcase integrated brands Product feature areas where spe…" at bounding box center [675, 393] width 707 height 209
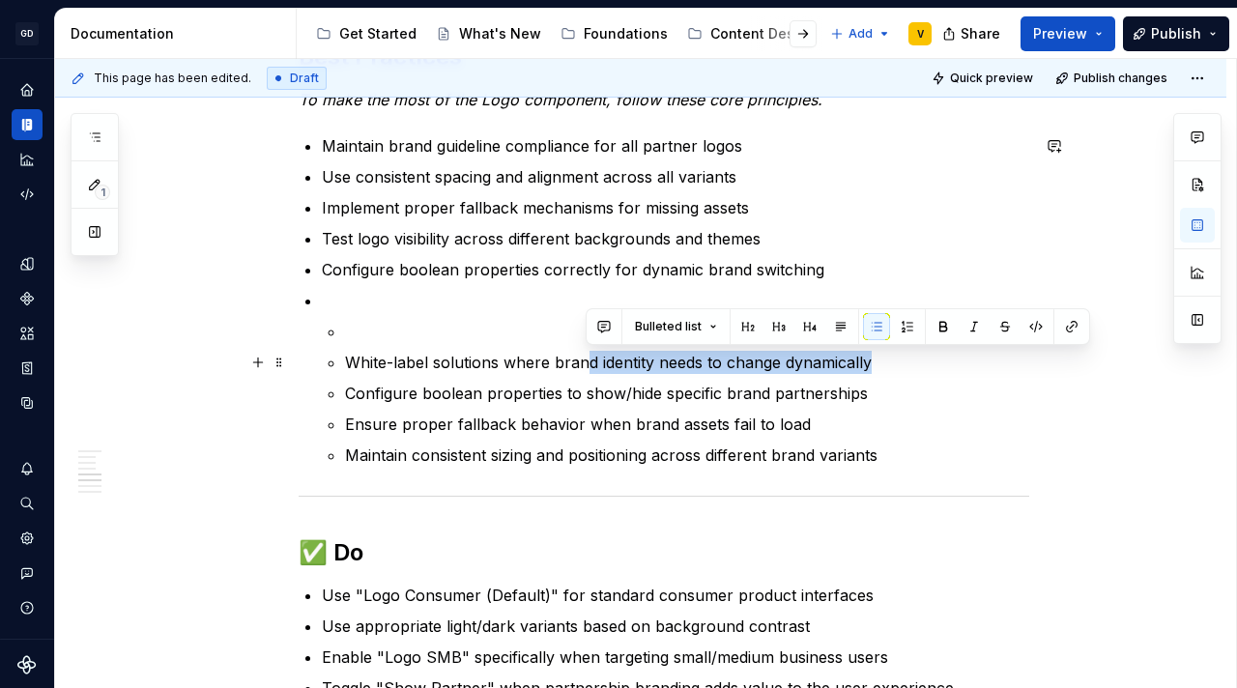
drag, startPoint x: 583, startPoint y: 360, endPoint x: 883, endPoint y: 356, distance: 300.5
click at [883, 356] on p "White-label solutions where brand identity needs to change dynamically" at bounding box center [687, 362] width 684 height 23
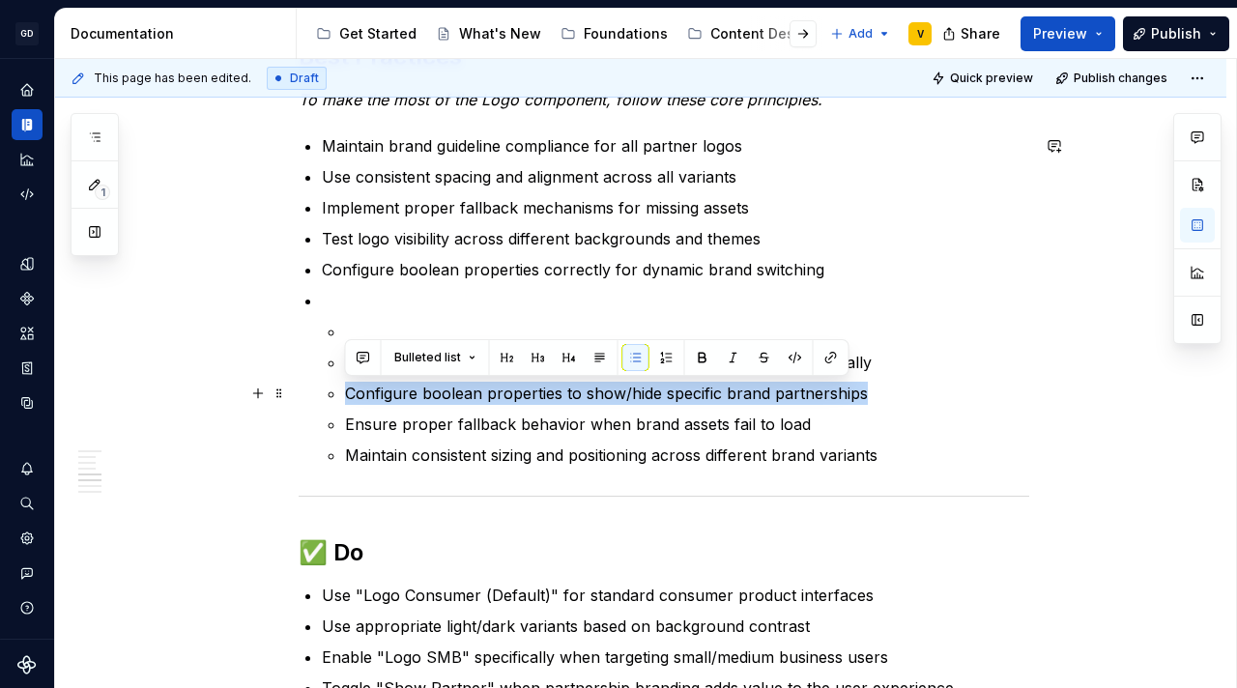
drag, startPoint x: 383, startPoint y: 392, endPoint x: 867, endPoint y: 395, distance: 484.1
click at [867, 395] on p "Configure boolean properties to show/hide specific brand partnerships" at bounding box center [687, 393] width 684 height 23
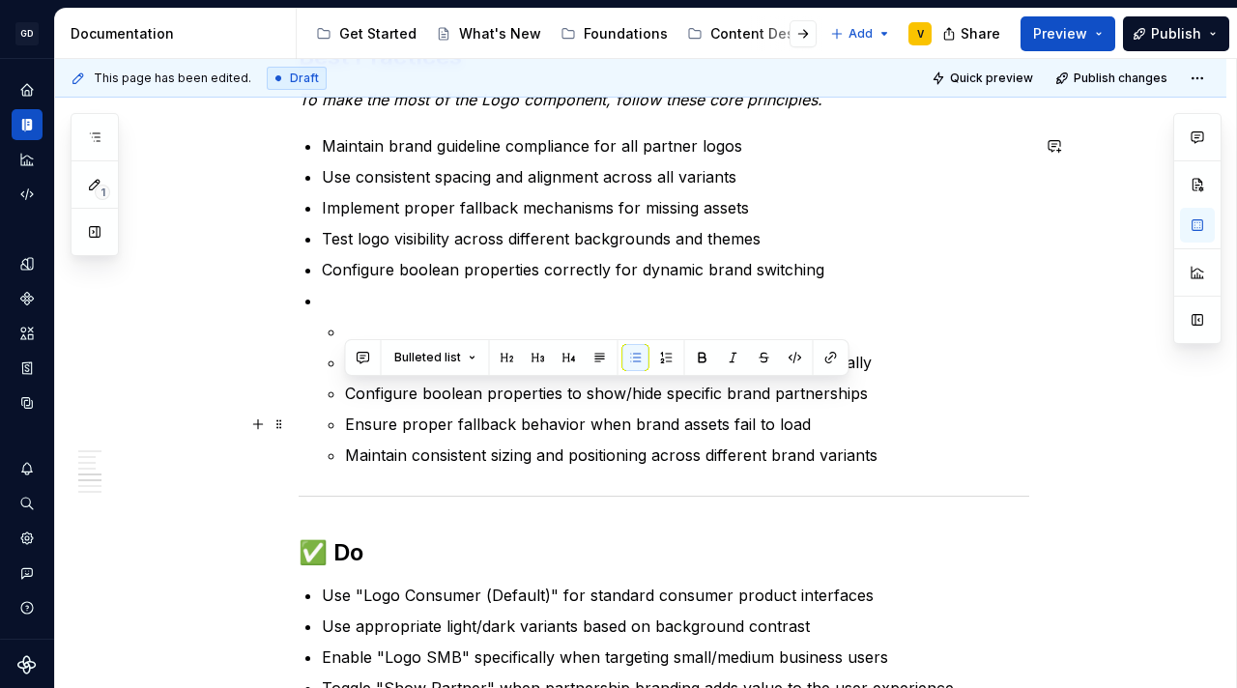
click at [414, 425] on p "Ensure proper fallback behavior when brand assets fail to load" at bounding box center [687, 424] width 684 height 23
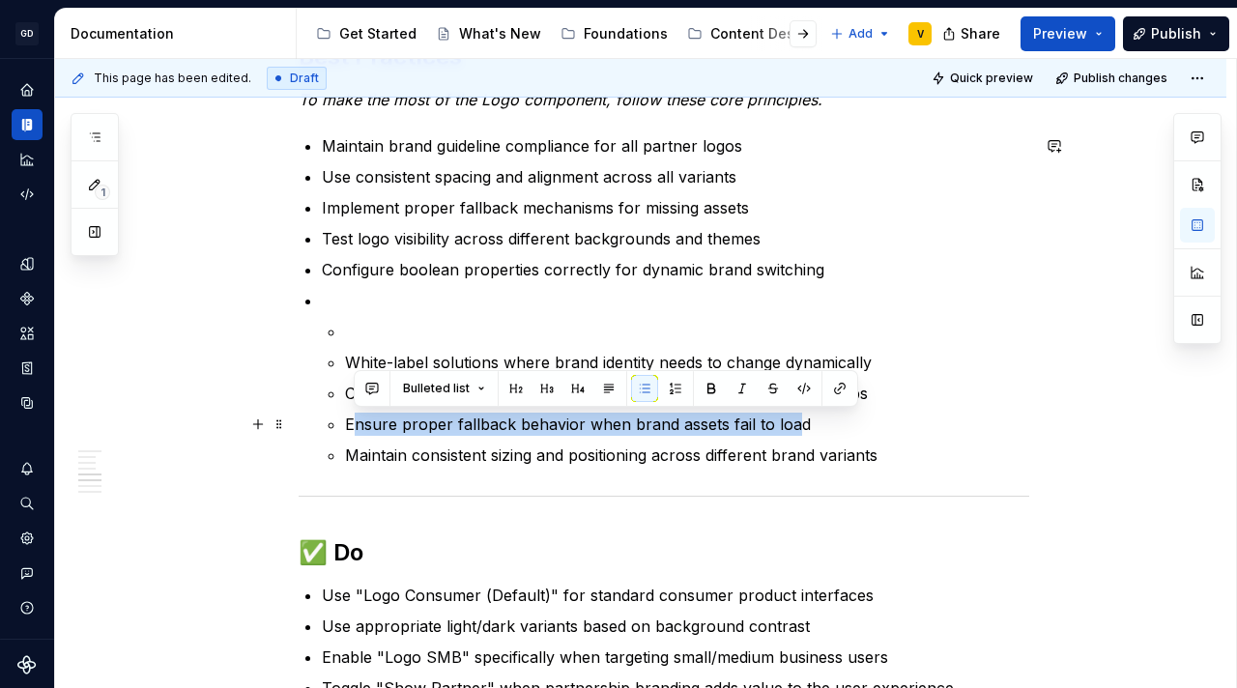
drag, startPoint x: 351, startPoint y: 424, endPoint x: 790, endPoint y: 424, distance: 439.6
click at [790, 424] on p "Ensure proper fallback behavior when brand assets fail to load" at bounding box center [687, 424] width 684 height 23
drag, startPoint x: 574, startPoint y: 434, endPoint x: 540, endPoint y: 434, distance: 33.8
click at [574, 434] on p "Ensure proper fallback behavior when brand assets fail to load" at bounding box center [687, 424] width 684 height 23
drag, startPoint x: 345, startPoint y: 425, endPoint x: 804, endPoint y: 434, distance: 459.0
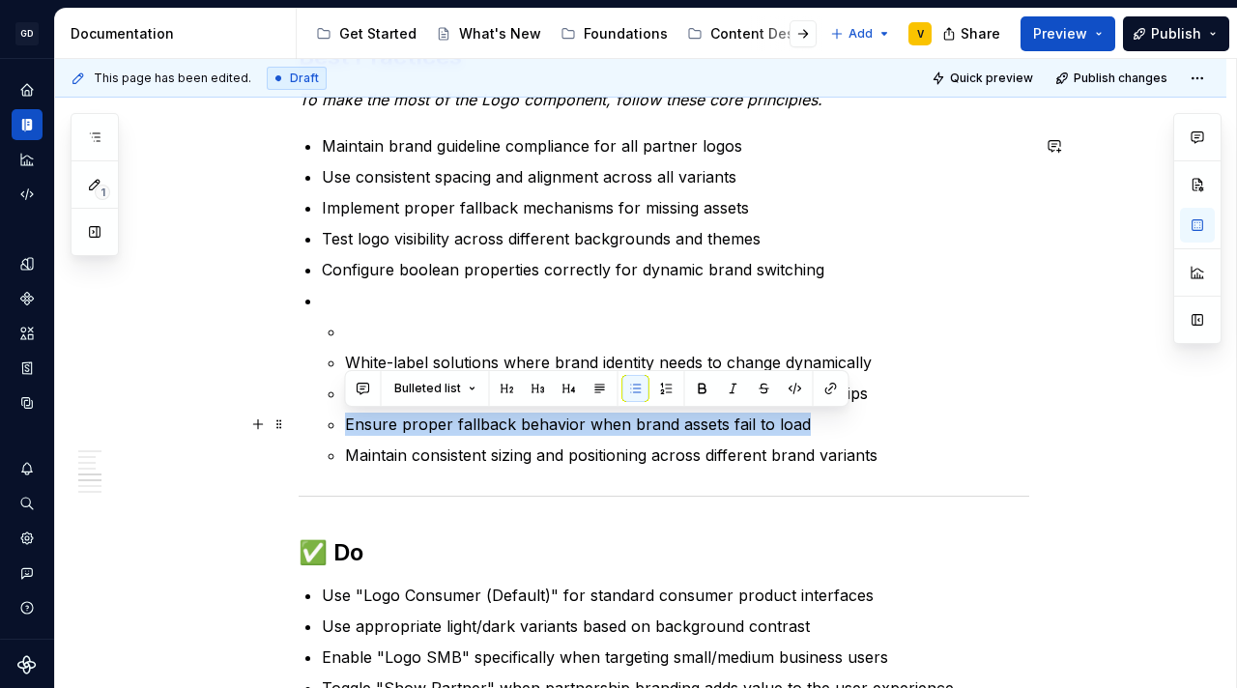
click at [804, 434] on p "Ensure proper fallback behavior when brand assets fail to load" at bounding box center [687, 424] width 684 height 23
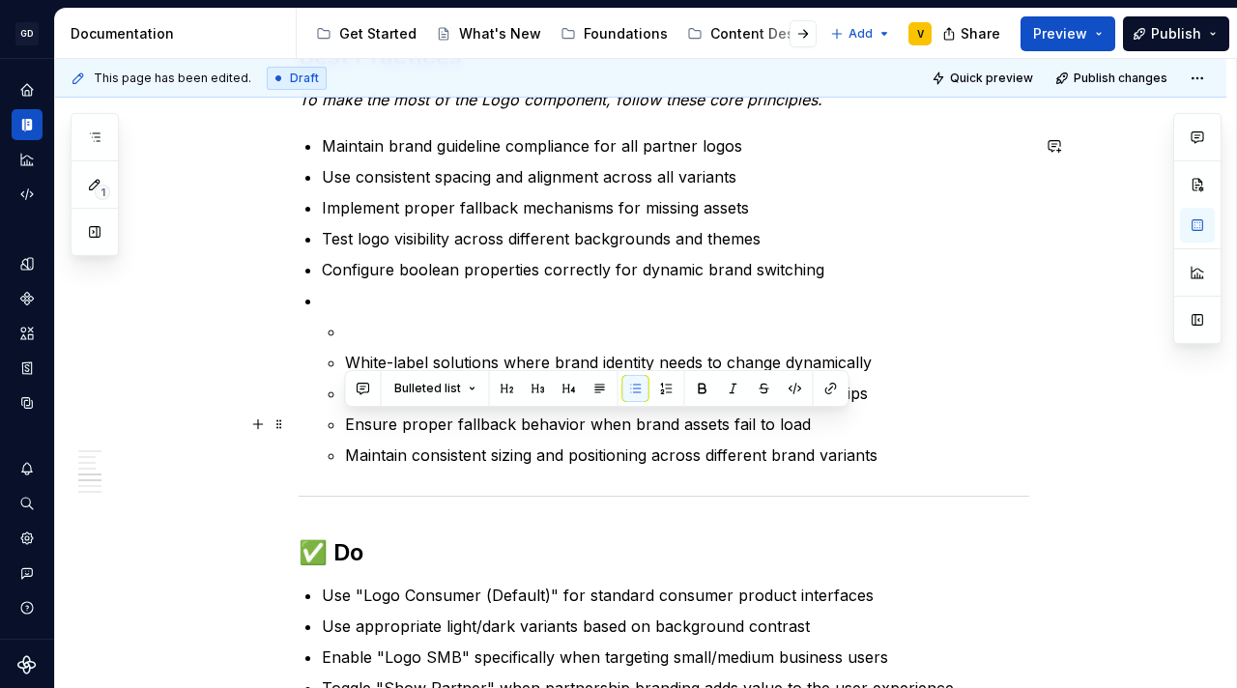
click at [785, 437] on ul "White-label solutions where brand identity needs to change dynamically Configur…" at bounding box center [687, 393] width 684 height 147
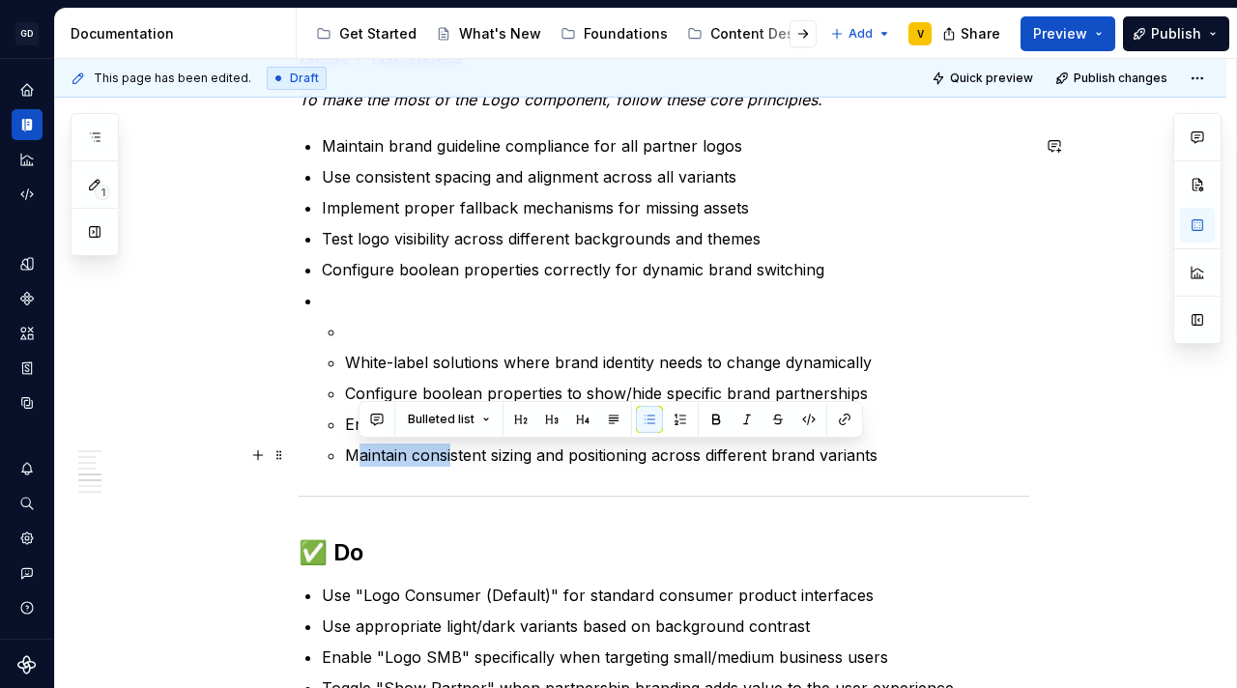
drag, startPoint x: 354, startPoint y: 454, endPoint x: 451, endPoint y: 451, distance: 97.6
click at [451, 451] on p "Maintain consistent sizing and positioning across different brand variants" at bounding box center [687, 454] width 684 height 23
click at [447, 454] on p "Maintain consistent sizing and positioning across different brand variants" at bounding box center [687, 454] width 684 height 23
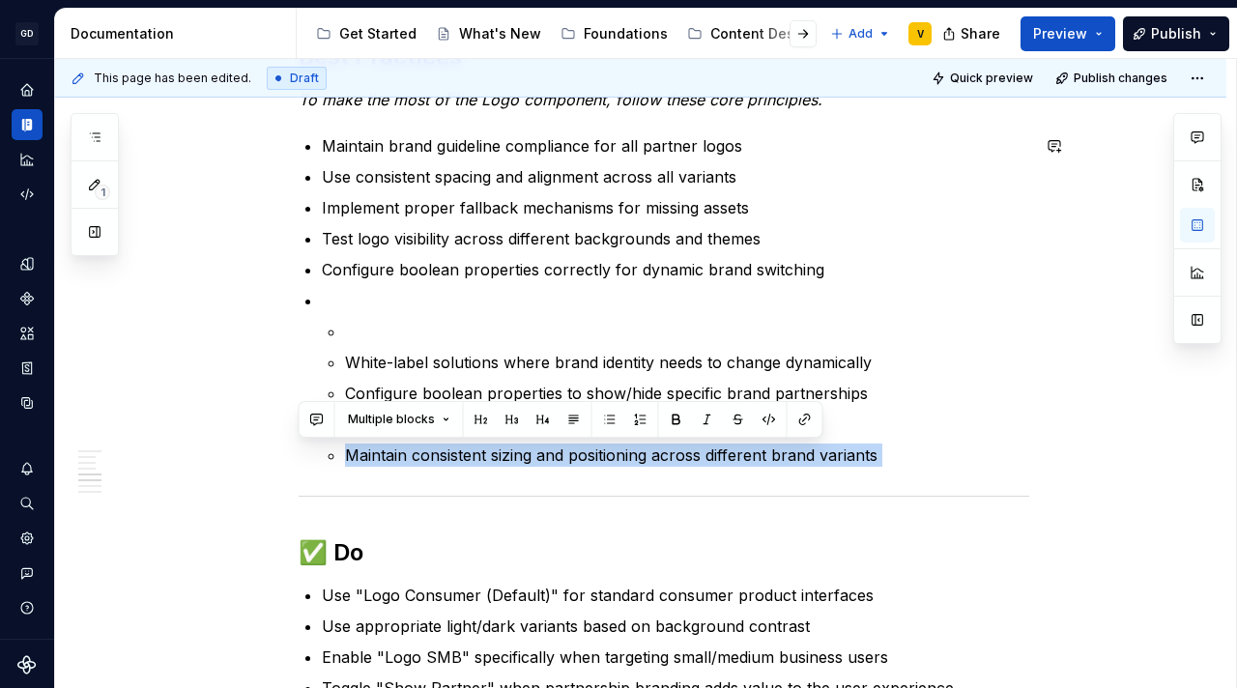
drag, startPoint x: 345, startPoint y: 456, endPoint x: 895, endPoint y: 471, distance: 549.9
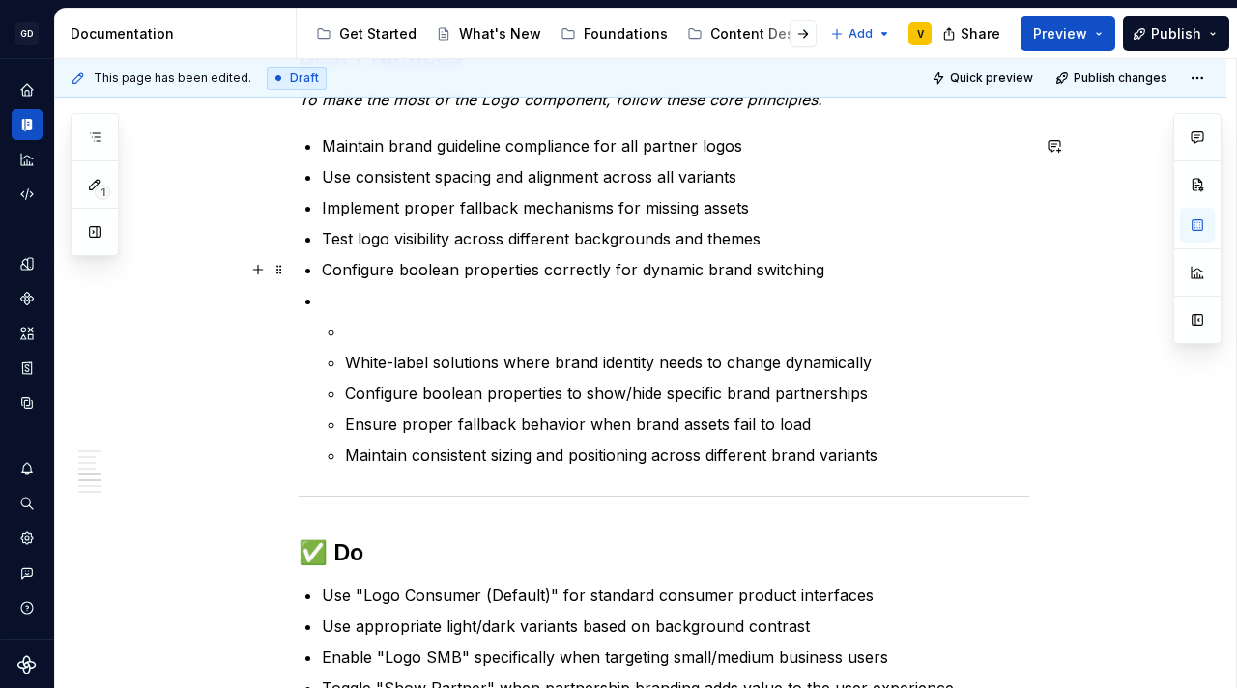
click at [392, 274] on p "Configure boolean properties correctly for dynamic brand switching" at bounding box center [675, 269] width 707 height 23
click at [355, 293] on p at bounding box center [675, 300] width 707 height 23
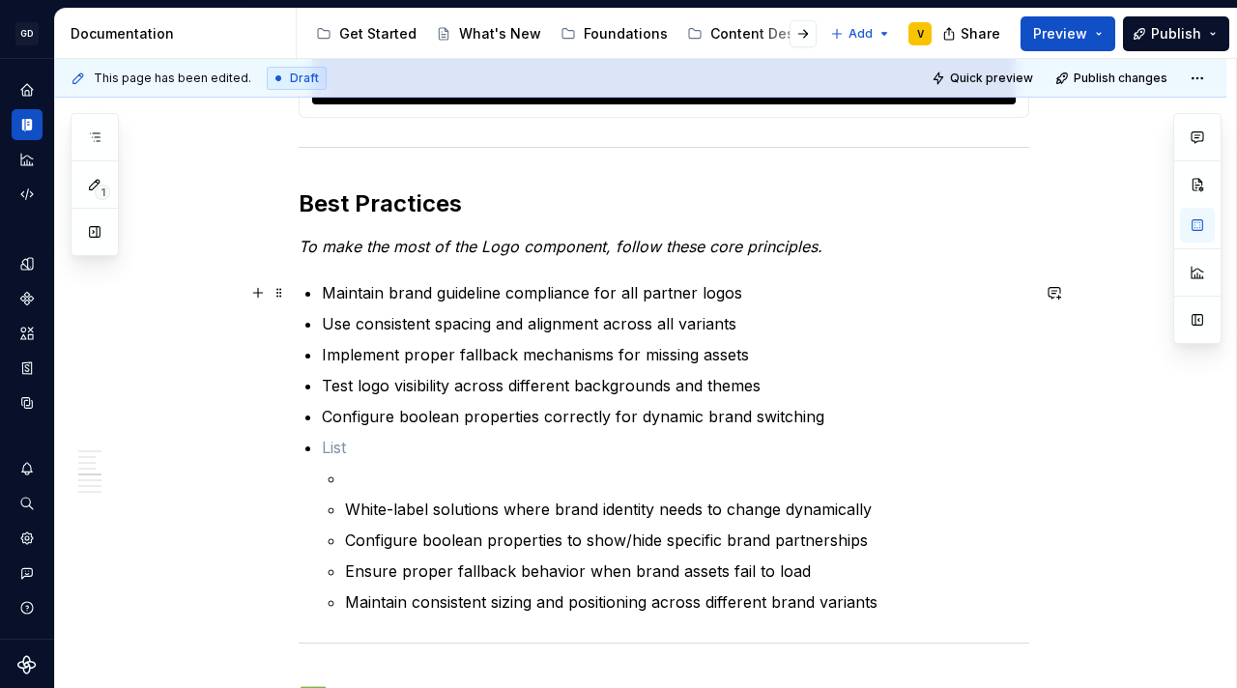
scroll to position [2358, 0]
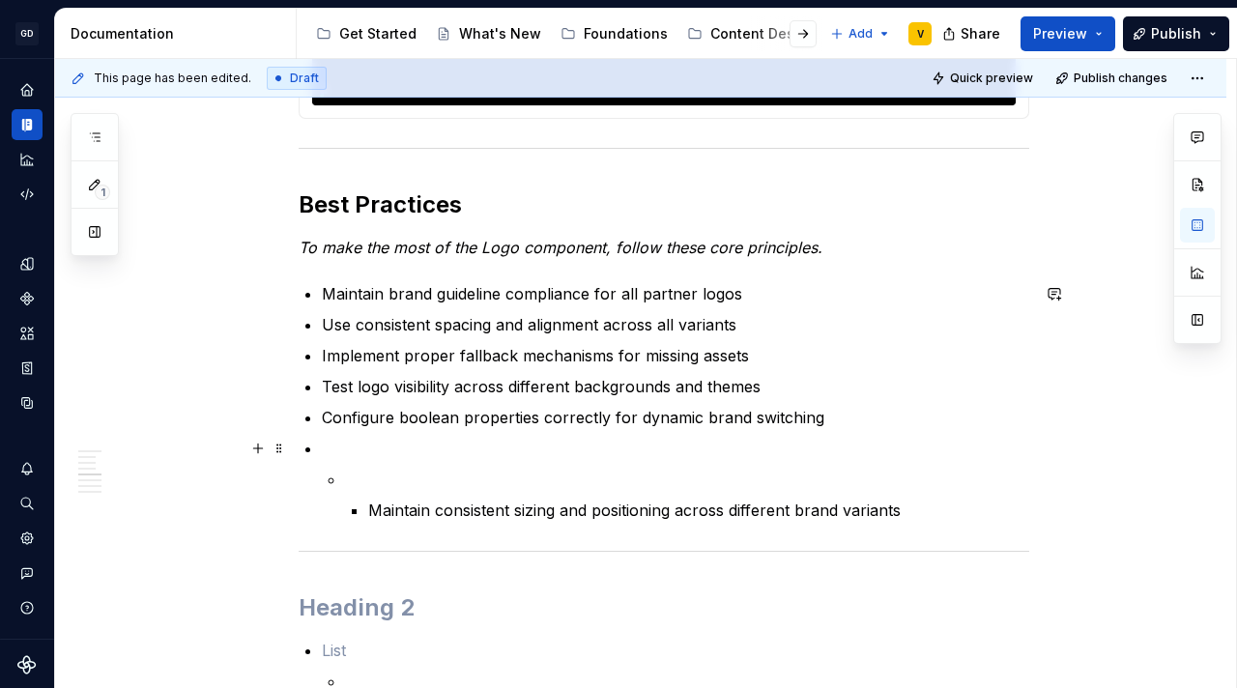
click at [349, 437] on p at bounding box center [675, 448] width 707 height 23
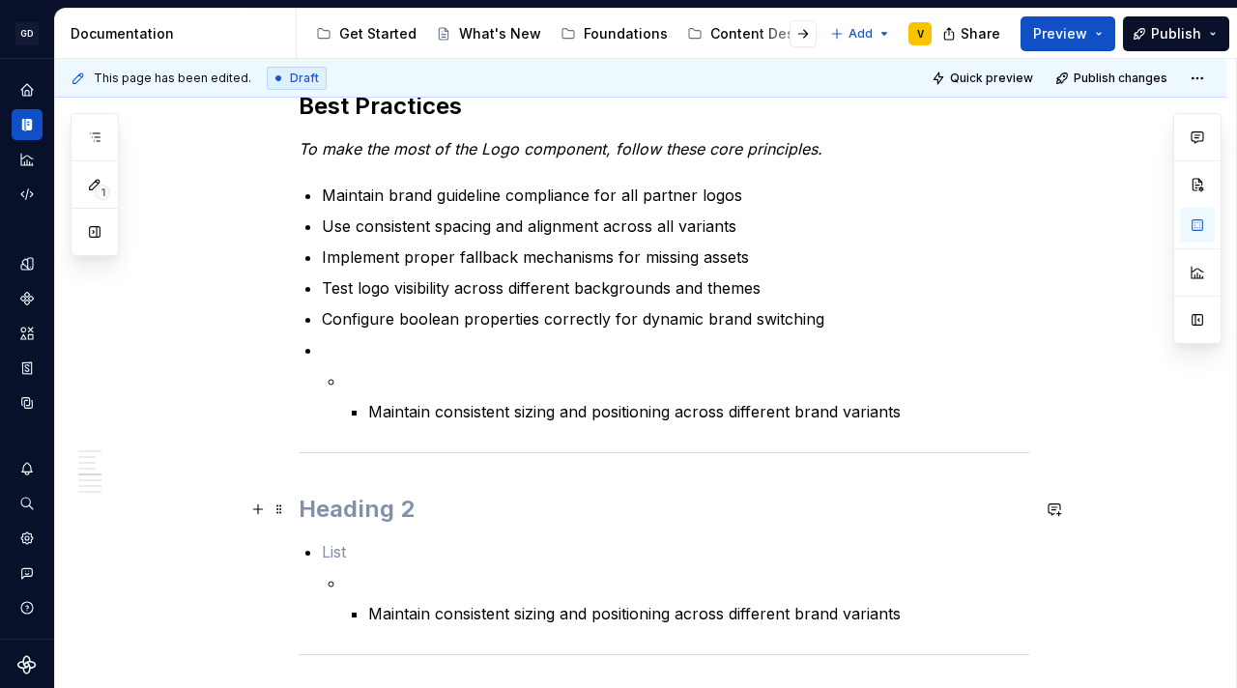
scroll to position [2595, 0]
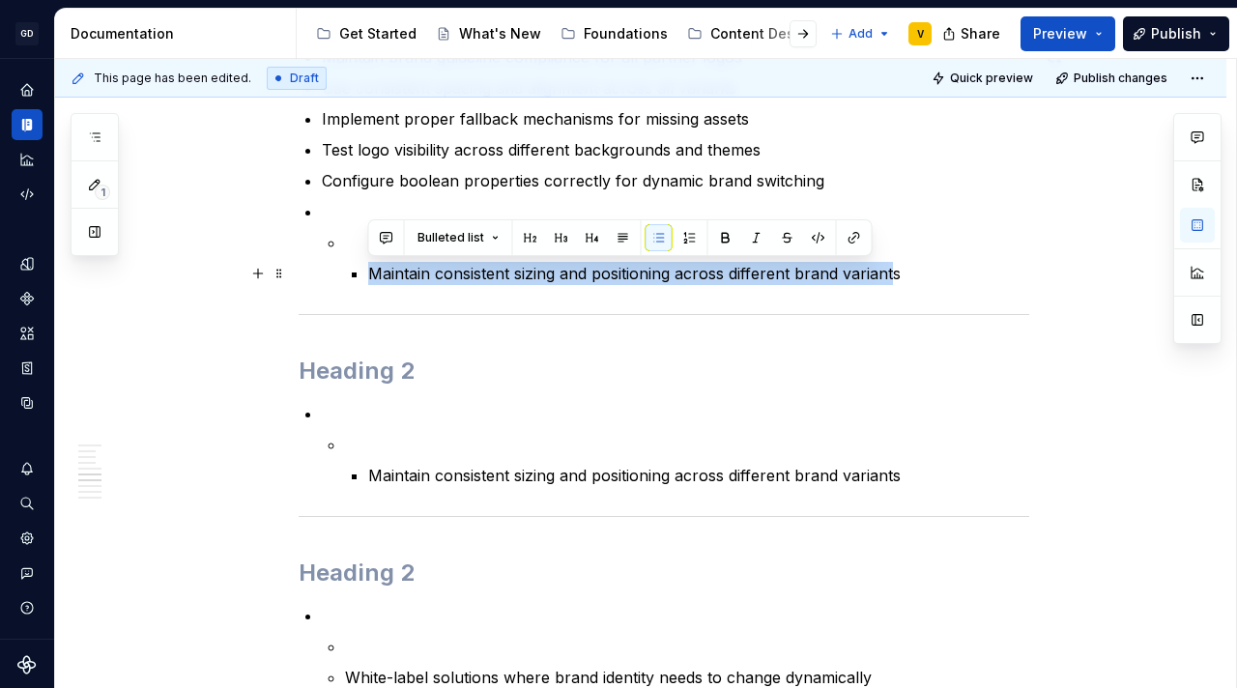
drag, startPoint x: 369, startPoint y: 274, endPoint x: 896, endPoint y: 264, distance: 526.7
click at [896, 264] on p "Maintain consistent sizing and positioning across different brand variants" at bounding box center [698, 273] width 661 height 23
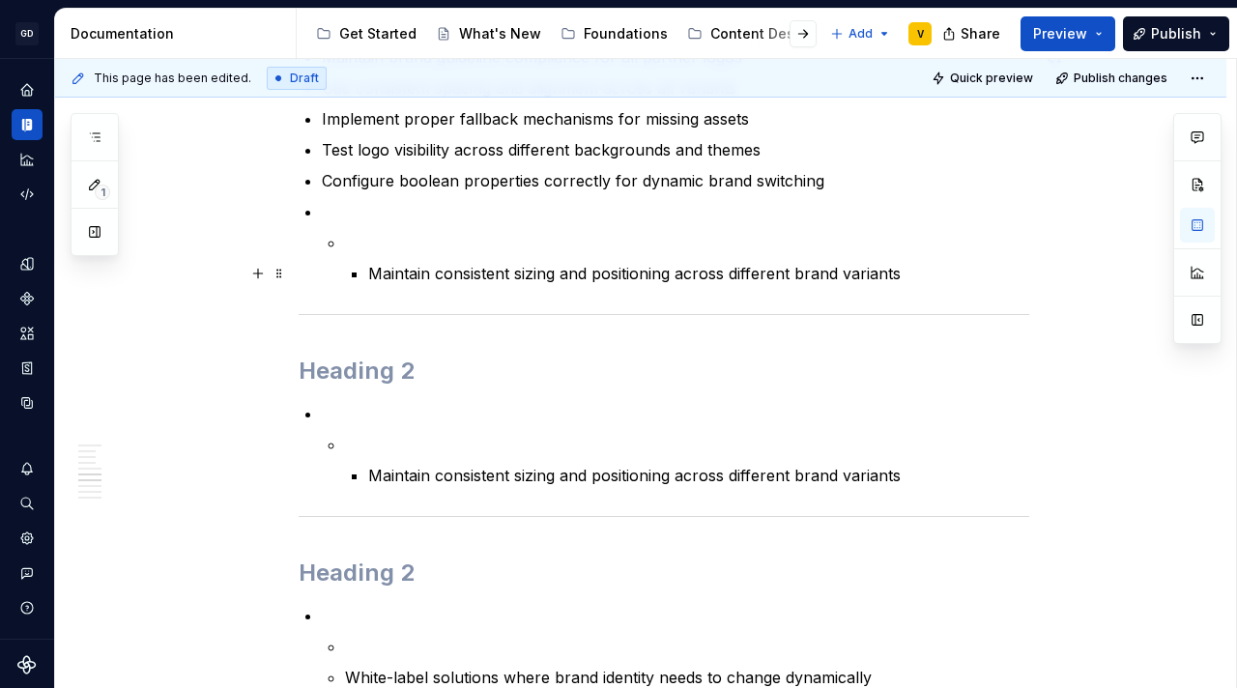
click at [380, 275] on p "Maintain consistent sizing and positioning across different brand variants" at bounding box center [698, 273] width 661 height 23
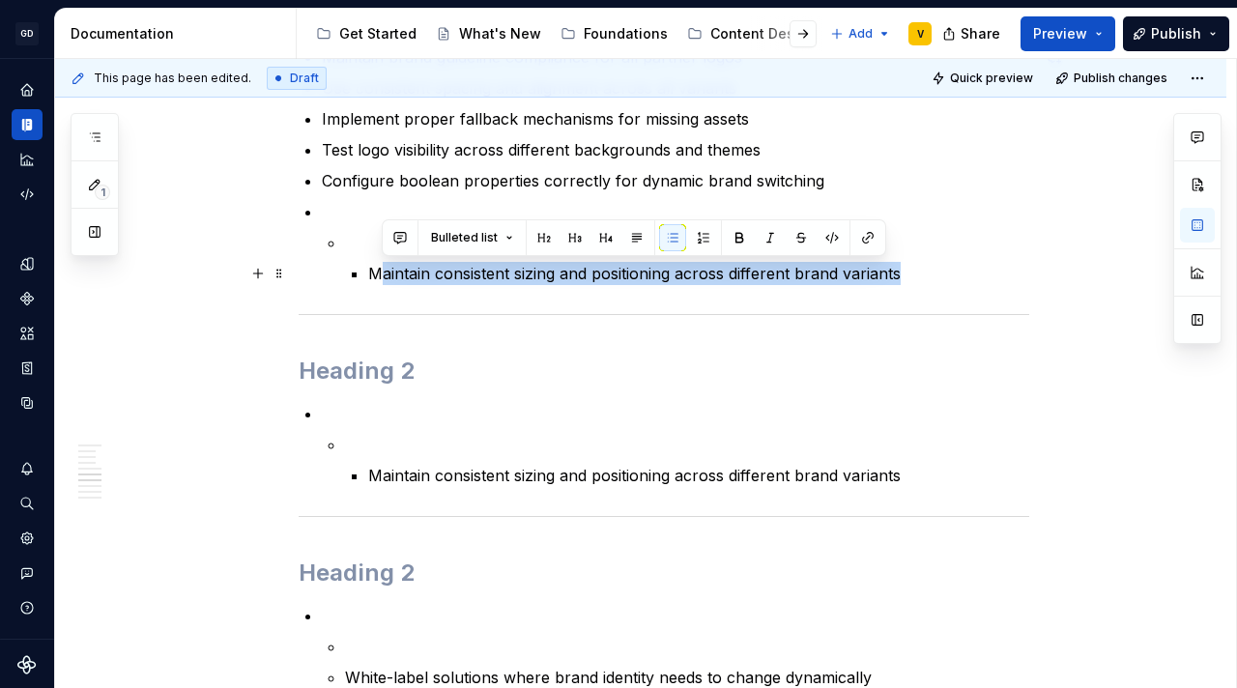
drag, startPoint x: 380, startPoint y: 275, endPoint x: 939, endPoint y: 279, distance: 559.4
click at [939, 279] on p "Maintain consistent sizing and positioning across different brand variants" at bounding box center [698, 273] width 661 height 23
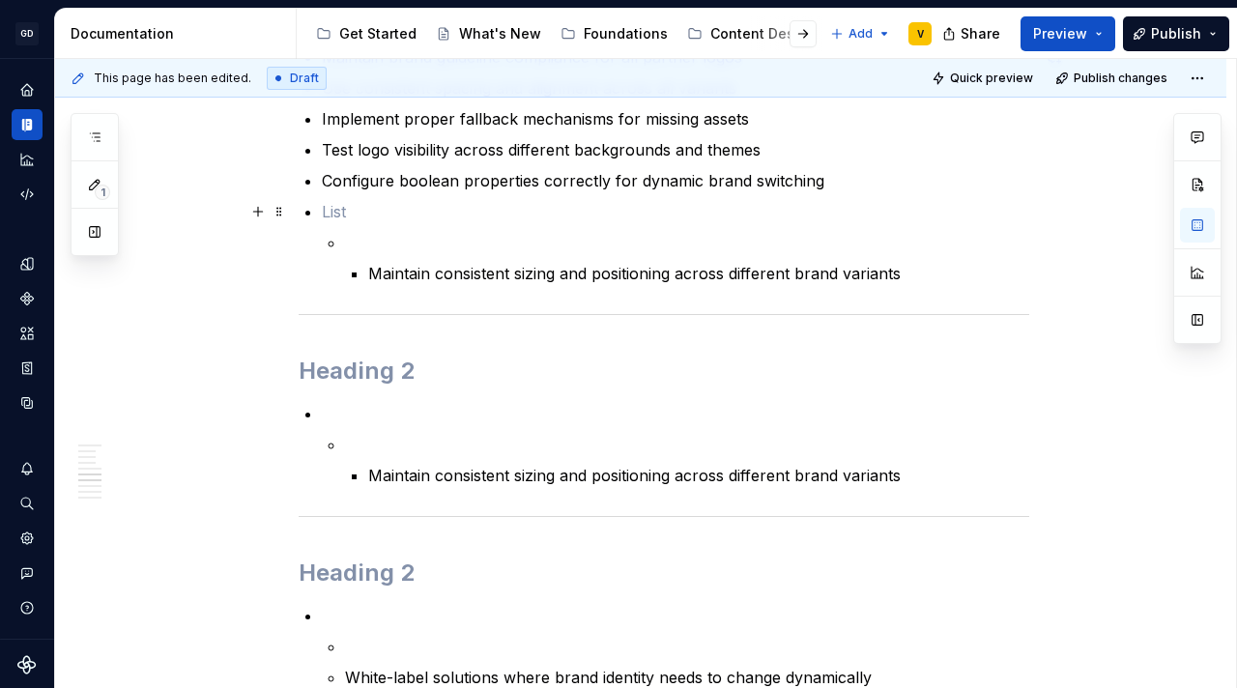
click at [336, 206] on p at bounding box center [675, 211] width 707 height 23
click at [326, 214] on p "aintain consistent sizing and positioning across different brand variants" at bounding box center [675, 211] width 707 height 23
click at [323, 214] on p "aintain consistent sizing and positioning across different brand variants" at bounding box center [675, 211] width 707 height 23
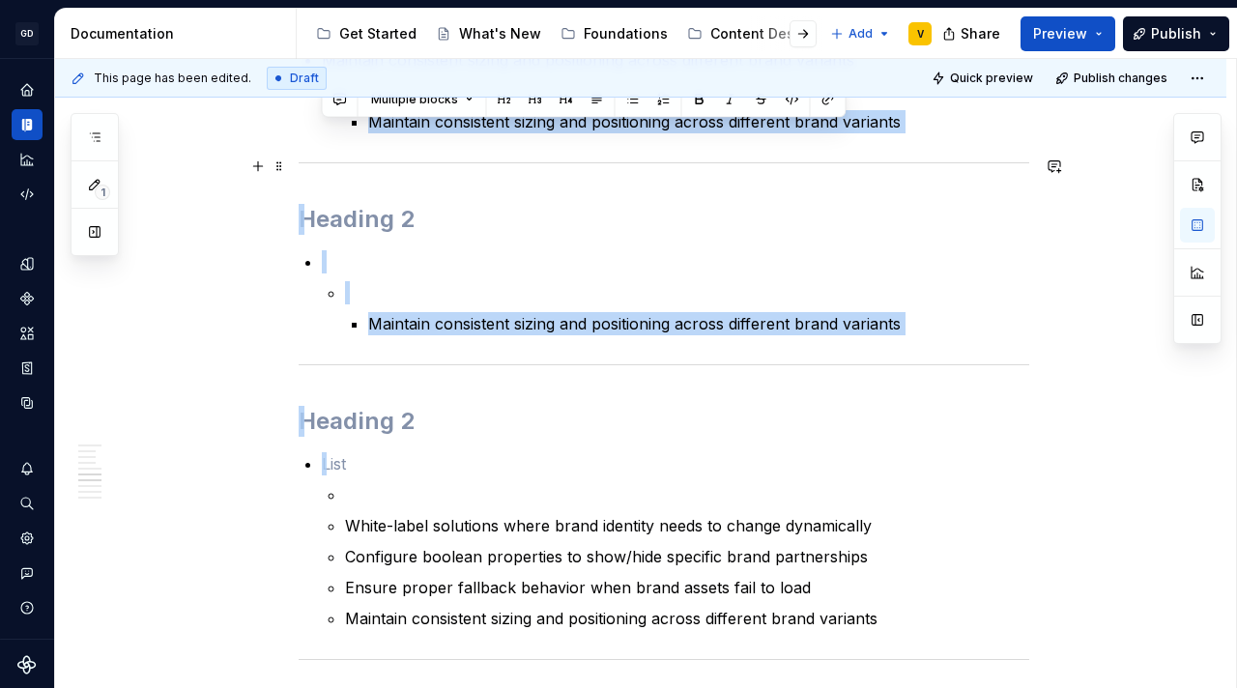
scroll to position [2667, 0]
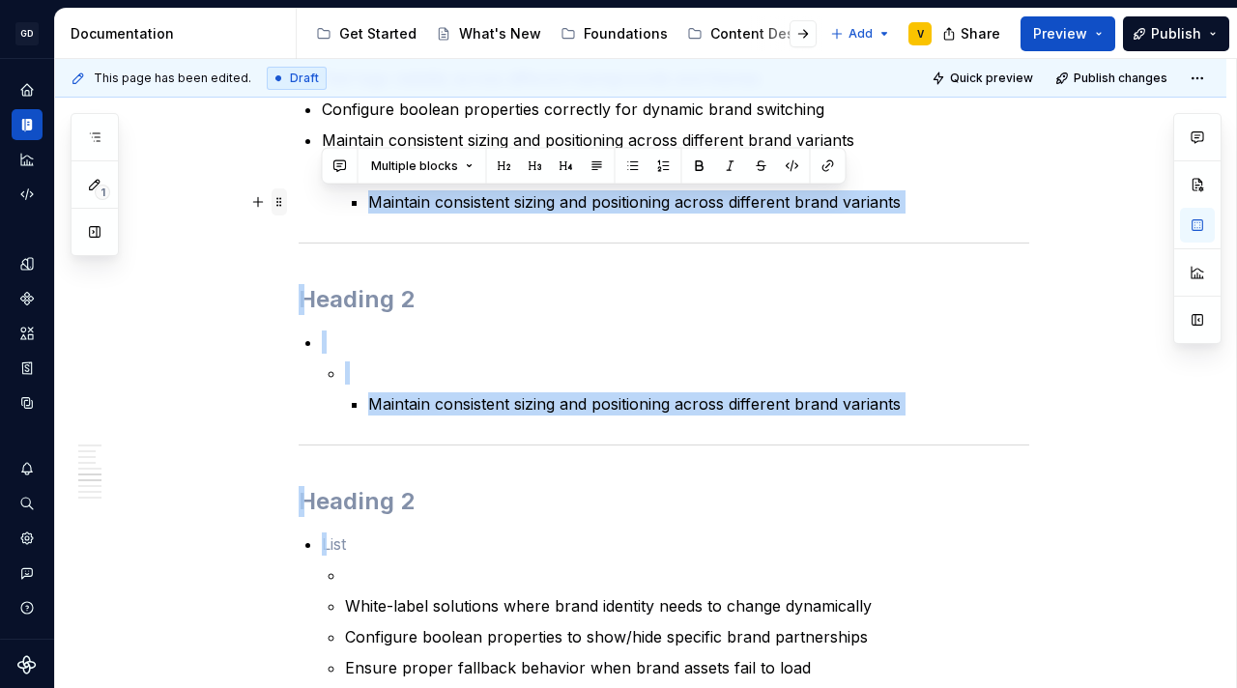
drag, startPoint x: 378, startPoint y: 407, endPoint x: 285, endPoint y: 193, distance: 232.8
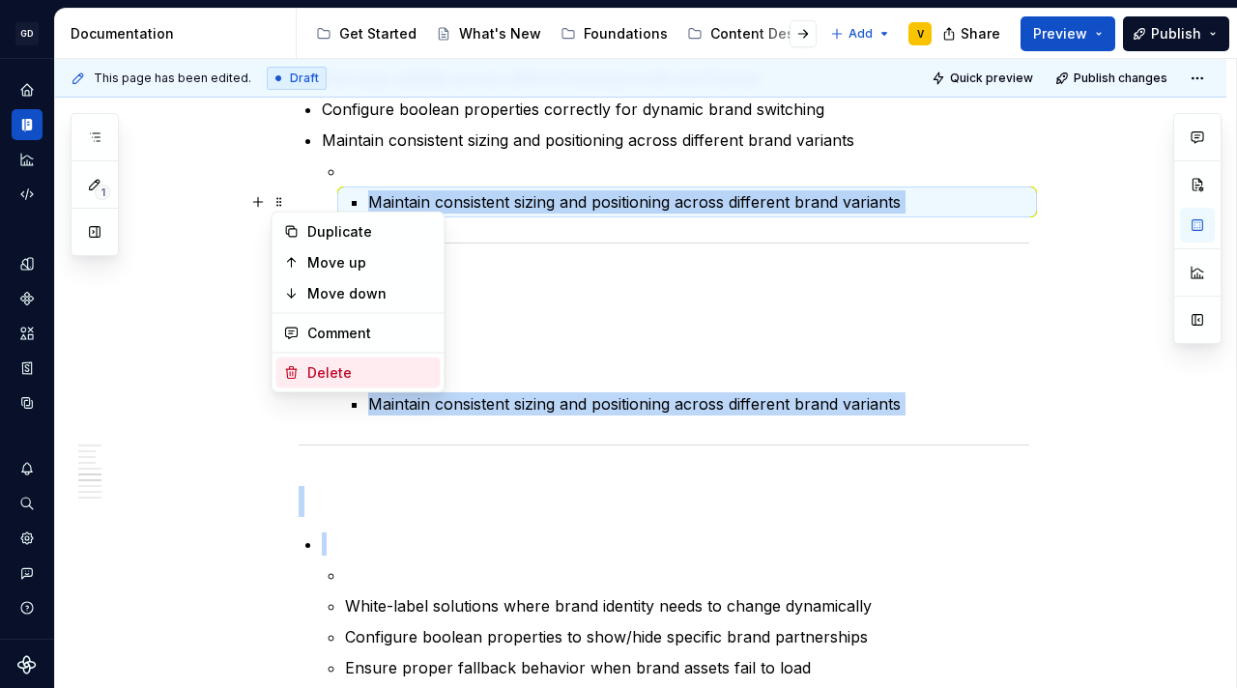
click at [353, 367] on div "Delete" at bounding box center [370, 372] width 126 height 19
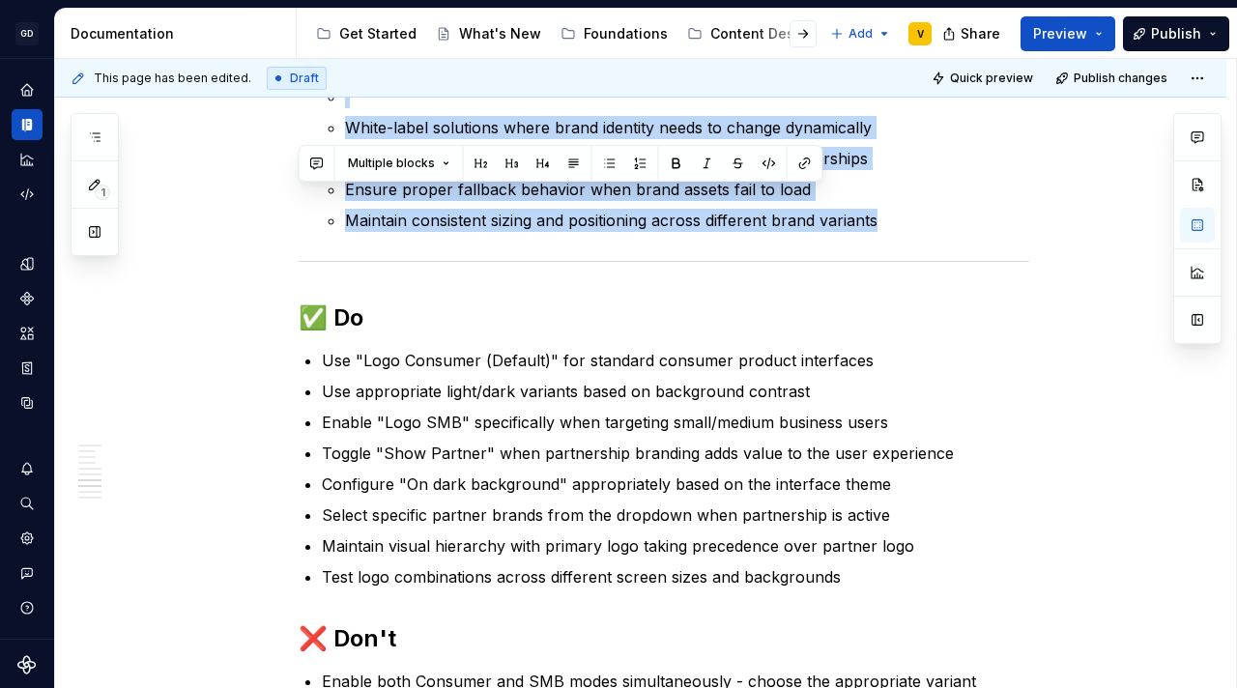
scroll to position [2872, 0]
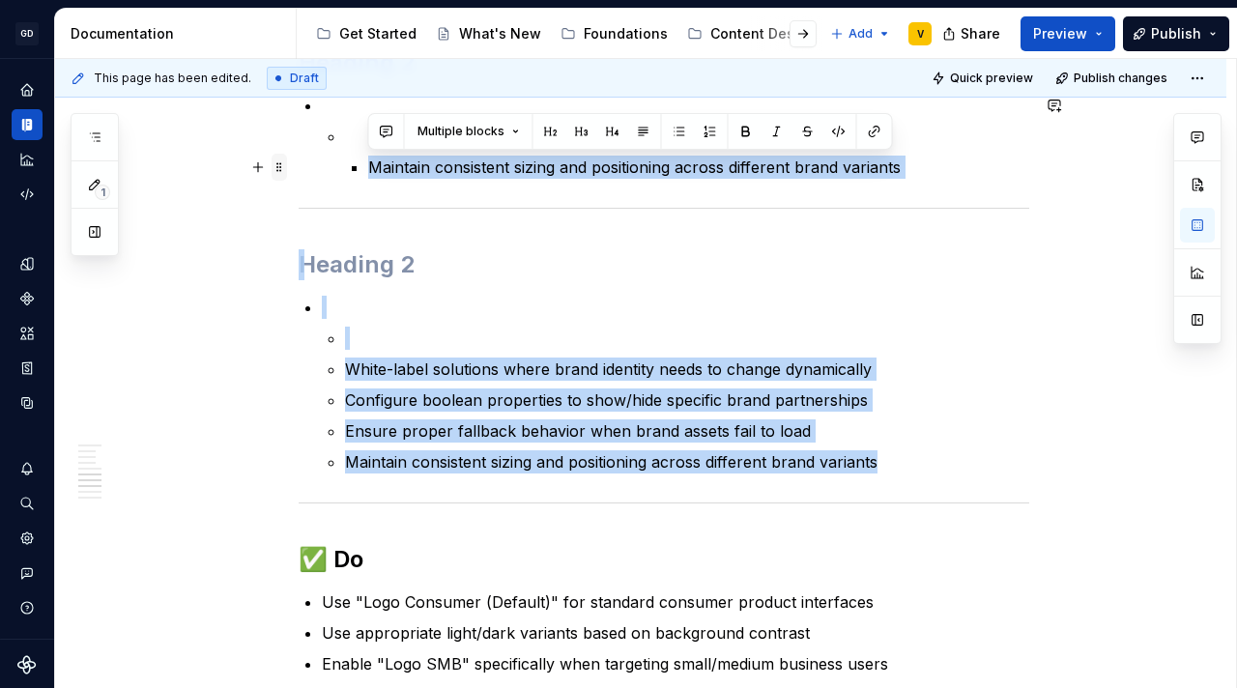
drag, startPoint x: 913, startPoint y: 376, endPoint x: 284, endPoint y: 169, distance: 662.1
click at [274, 169] on span at bounding box center [278, 167] width 15 height 27
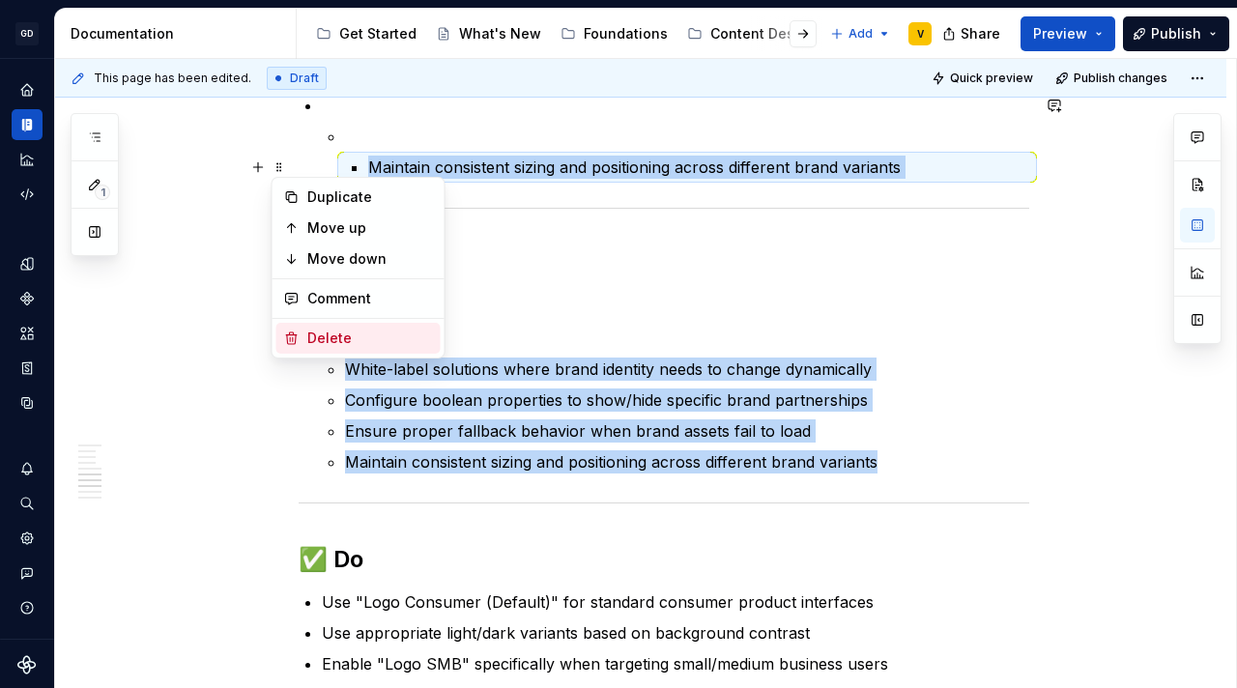
click at [318, 329] on div "Delete" at bounding box center [370, 338] width 126 height 19
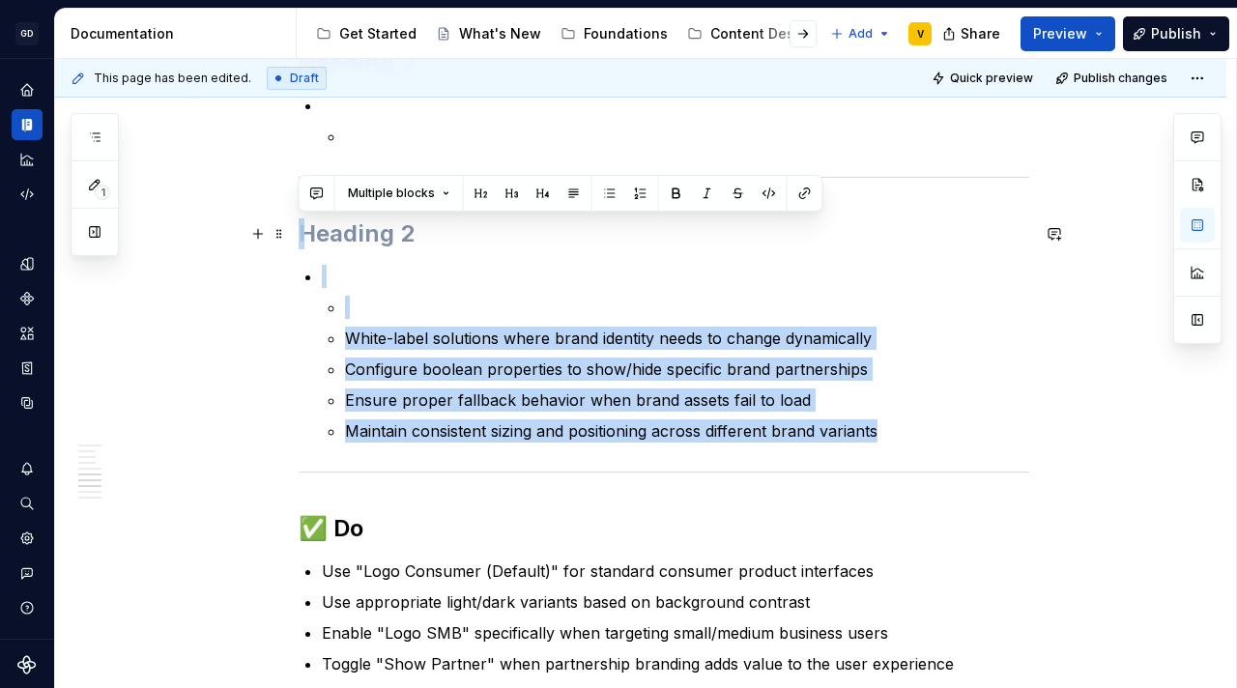
drag, startPoint x: 944, startPoint y: 439, endPoint x: 295, endPoint y: 223, distance: 684.1
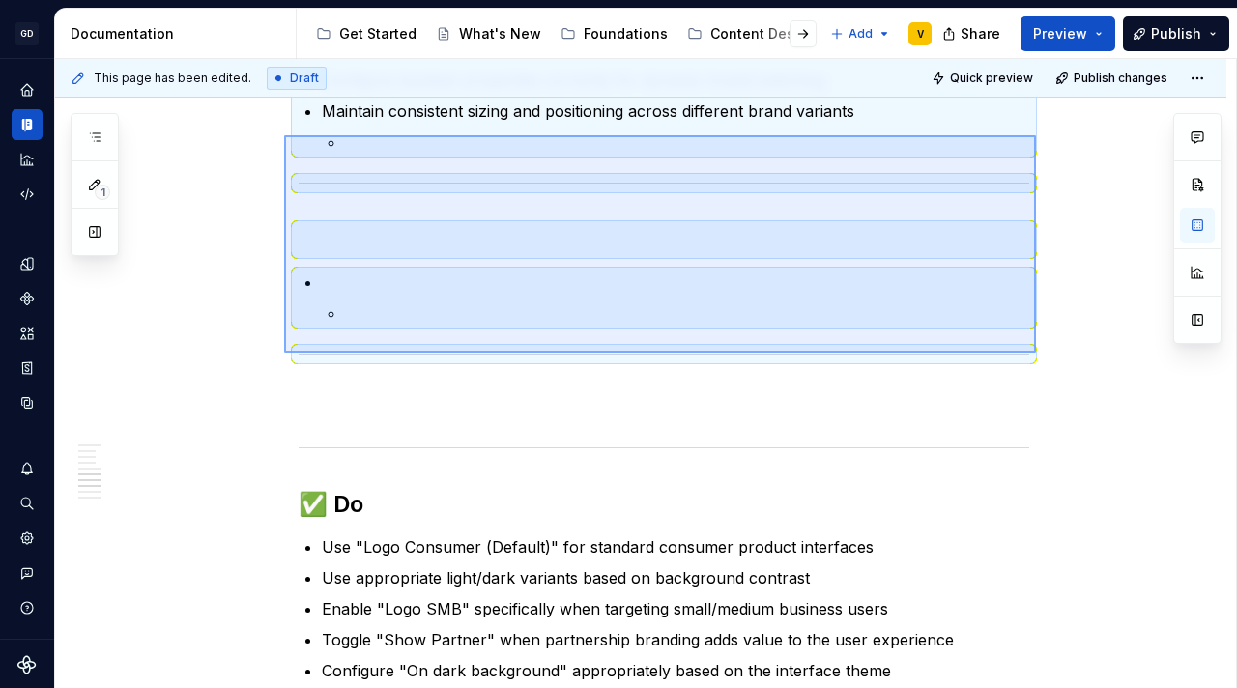
scroll to position [2689, 0]
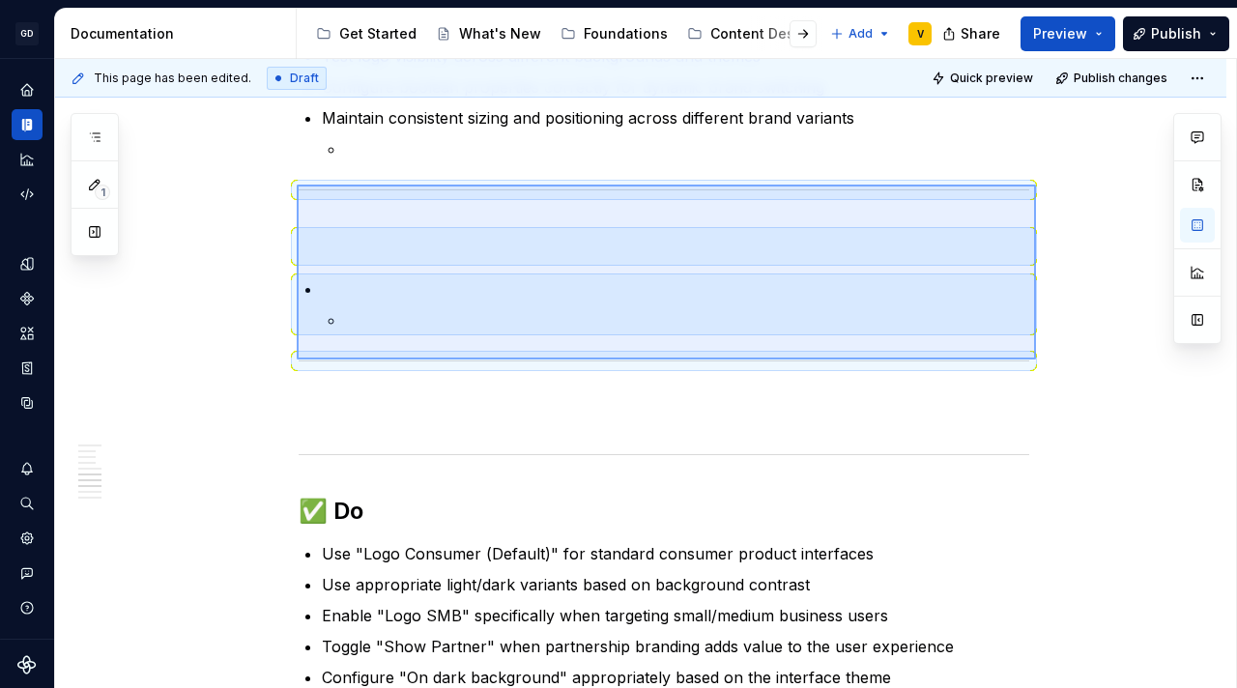
drag, startPoint x: 1036, startPoint y: 299, endPoint x: 295, endPoint y: 184, distance: 749.9
click at [297, 184] on div "**********" at bounding box center [645, 374] width 1181 height 630
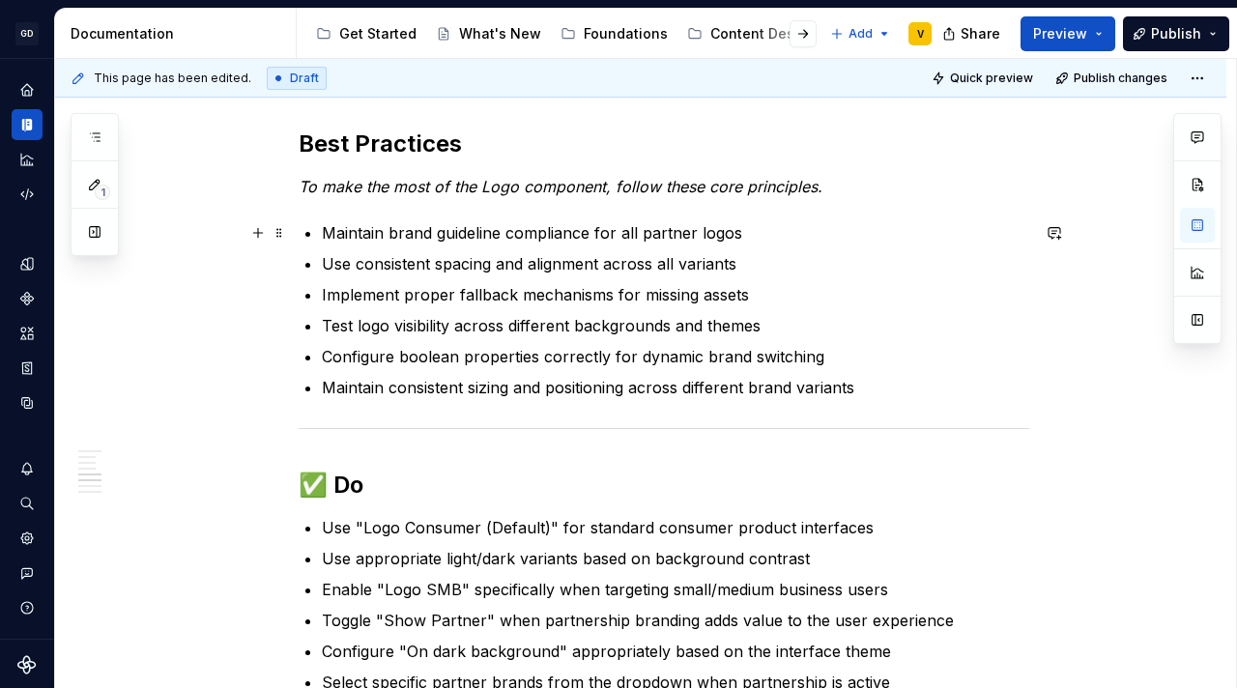
scroll to position [2446, 0]
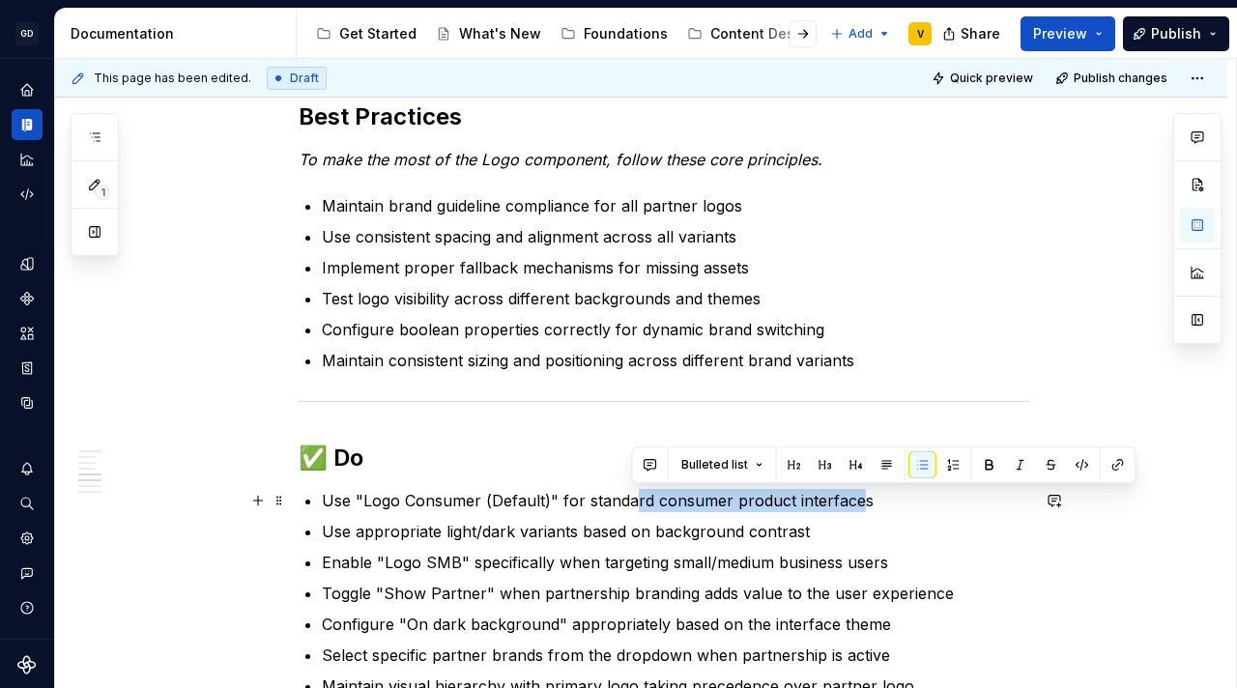
drag, startPoint x: 660, startPoint y: 495, endPoint x: 858, endPoint y: 499, distance: 198.1
click at [857, 497] on p "Use "Logo Consumer (Default)" for standard consumer product interfaces" at bounding box center [675, 500] width 707 height 23
click at [858, 502] on p "Use "Logo Consumer (Default)" for standard consumer product interfaces" at bounding box center [675, 500] width 707 height 23
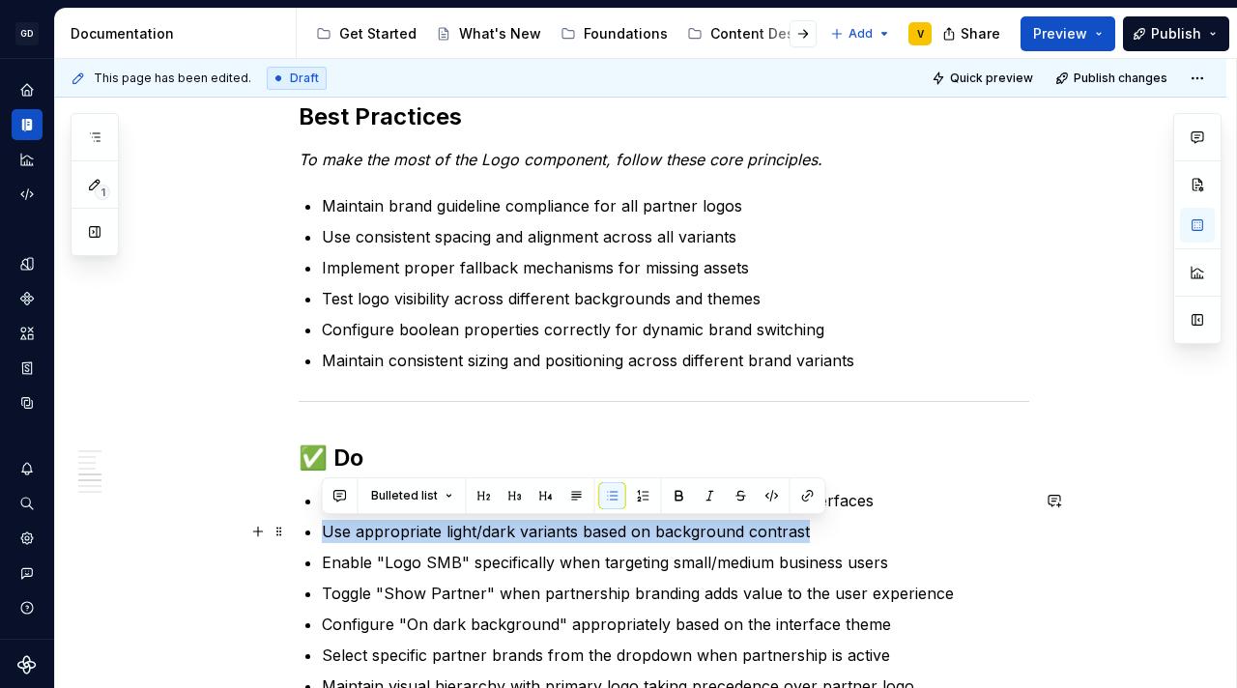
drag, startPoint x: 326, startPoint y: 533, endPoint x: 814, endPoint y: 539, distance: 488.0
click at [814, 539] on p "Use appropriate light/dark variants based on background contrast" at bounding box center [675, 531] width 707 height 23
drag, startPoint x: 814, startPoint y: 535, endPoint x: 325, endPoint y: 532, distance: 489.9
click at [325, 532] on p "Use appropriate light/dark variants based on background contrast" at bounding box center [675, 531] width 707 height 23
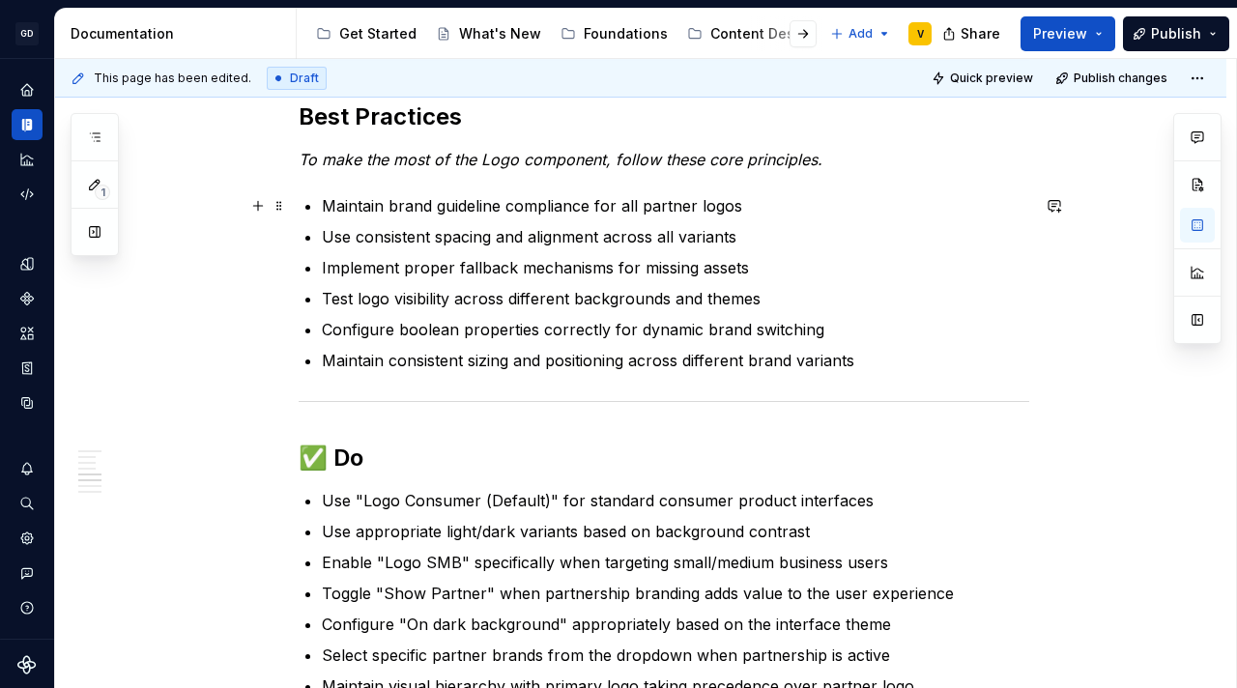
click at [741, 208] on p "Maintain brand guideline compliance for all partner logos" at bounding box center [675, 205] width 707 height 23
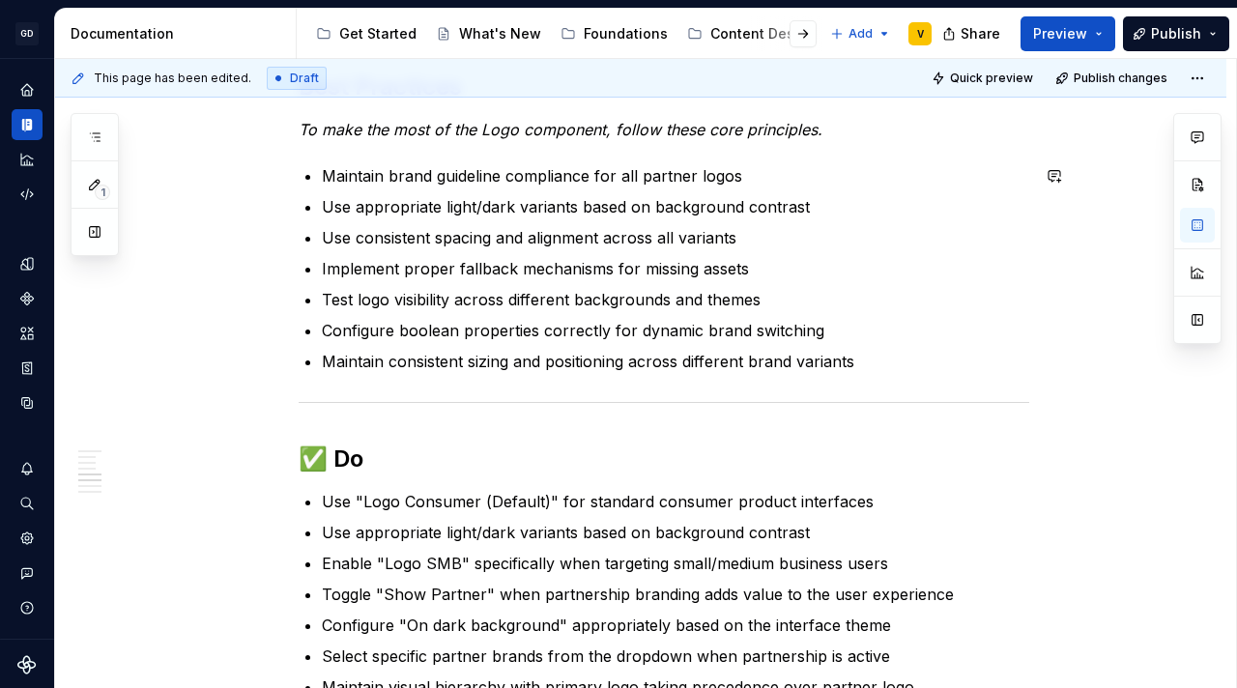
scroll to position [2479, 0]
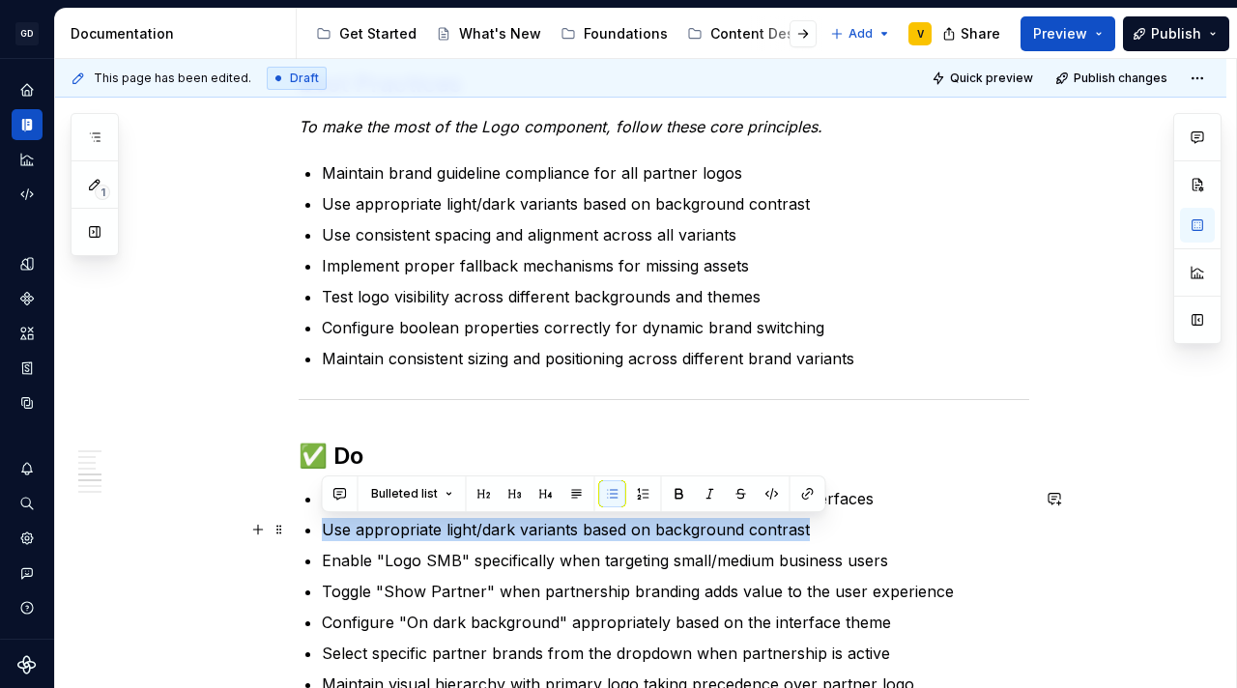
drag, startPoint x: 822, startPoint y: 529, endPoint x: 307, endPoint y: 538, distance: 515.1
click at [322, 538] on li "Use appropriate light/dark variants based on background contrast" at bounding box center [675, 529] width 707 height 23
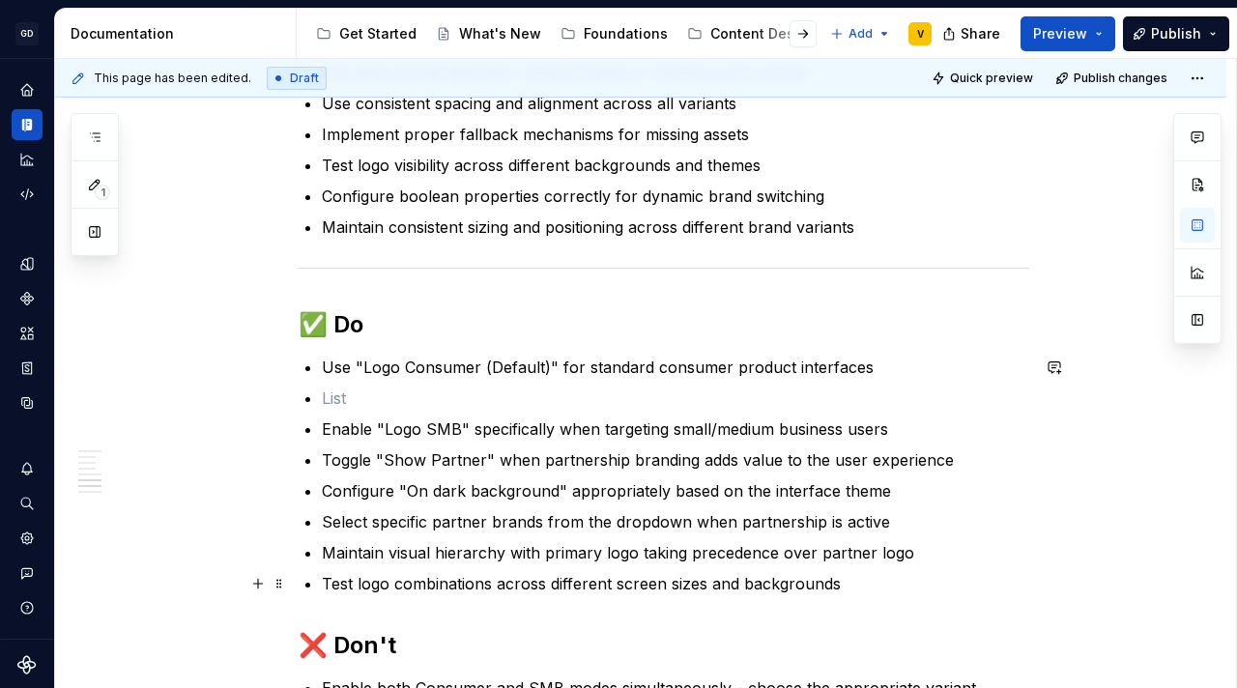
scroll to position [2612, 0]
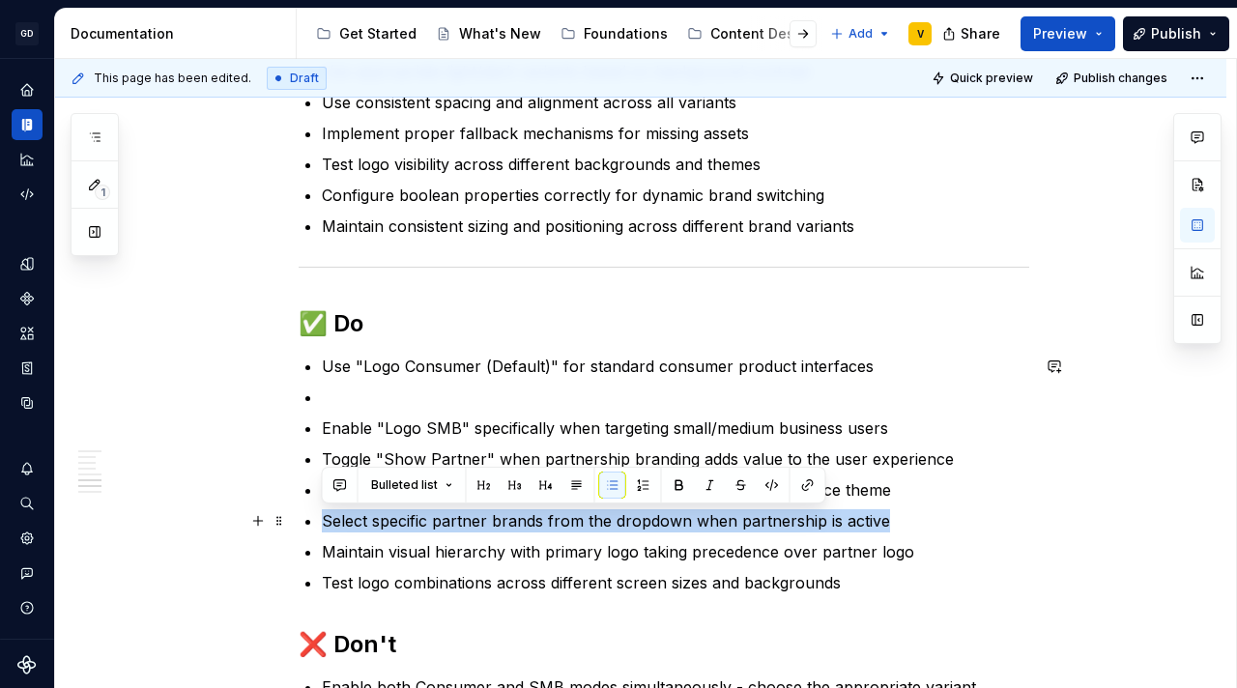
drag, startPoint x: 323, startPoint y: 519, endPoint x: 915, endPoint y: 529, distance: 592.3
click at [915, 529] on p "Select specific partner brands from the dropdown when partnership is active" at bounding box center [675, 520] width 707 height 23
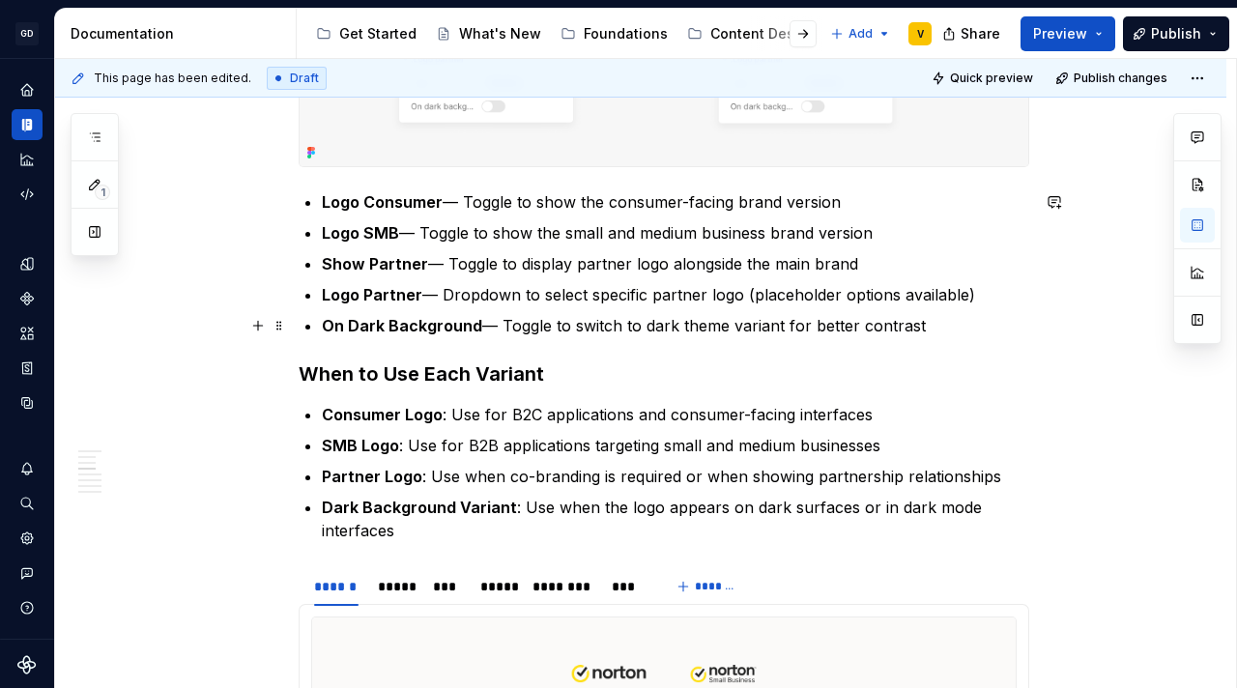
scroll to position [1619, 0]
click at [466, 492] on ul "Consumer Logo : Use for B2C applications and consumer-facing interfaces SMB Log…" at bounding box center [675, 473] width 707 height 139
click at [996, 479] on p "Partner Logo : Use when co-branding is required or when showing partnership rel…" at bounding box center [675, 477] width 707 height 23
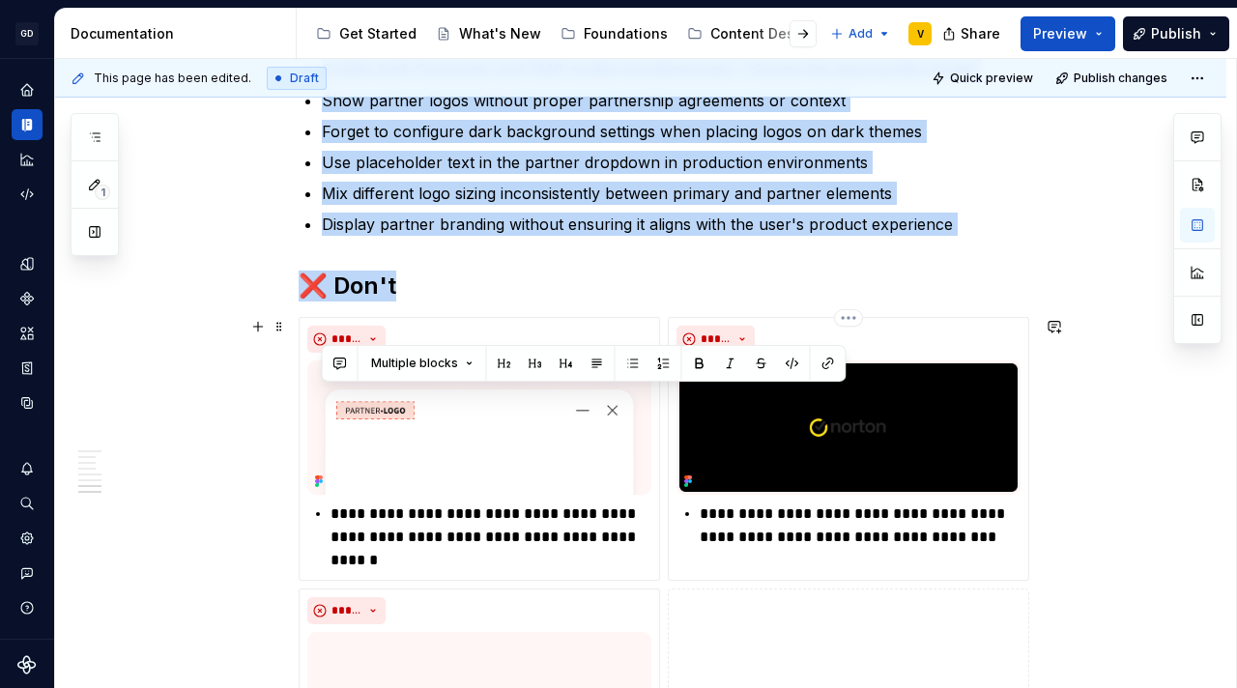
scroll to position [3259, 0]
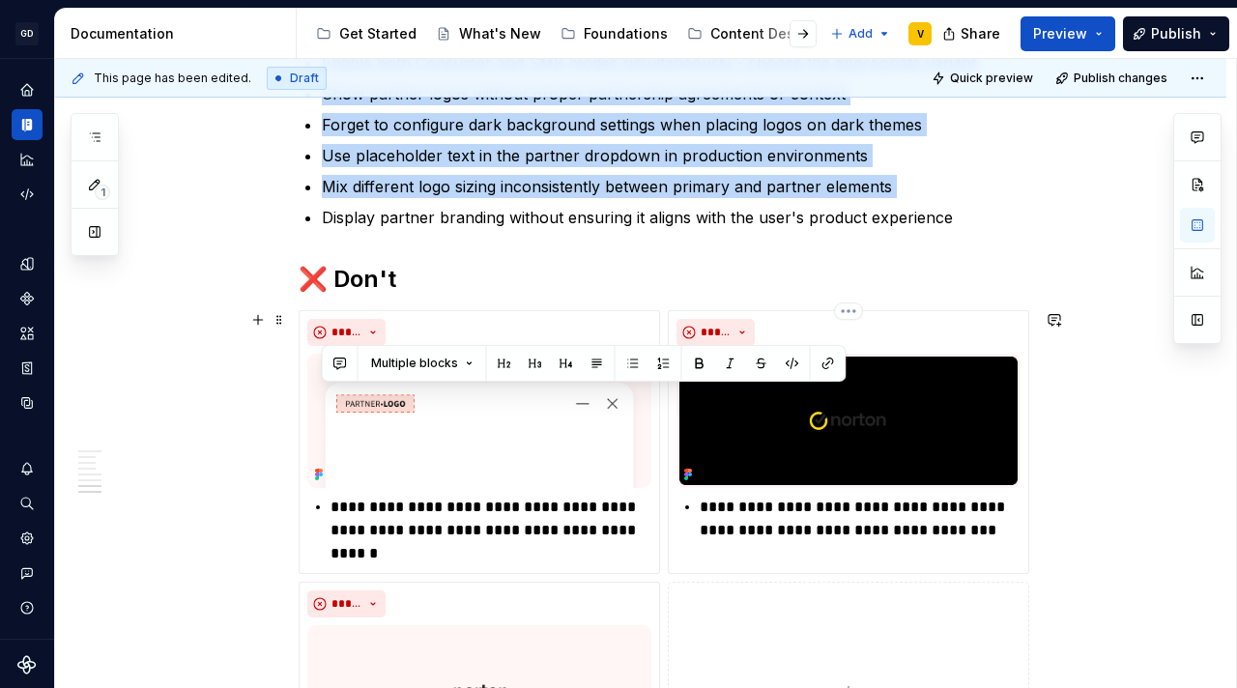
drag, startPoint x: 324, startPoint y: 605, endPoint x: 892, endPoint y: 189, distance: 703.8
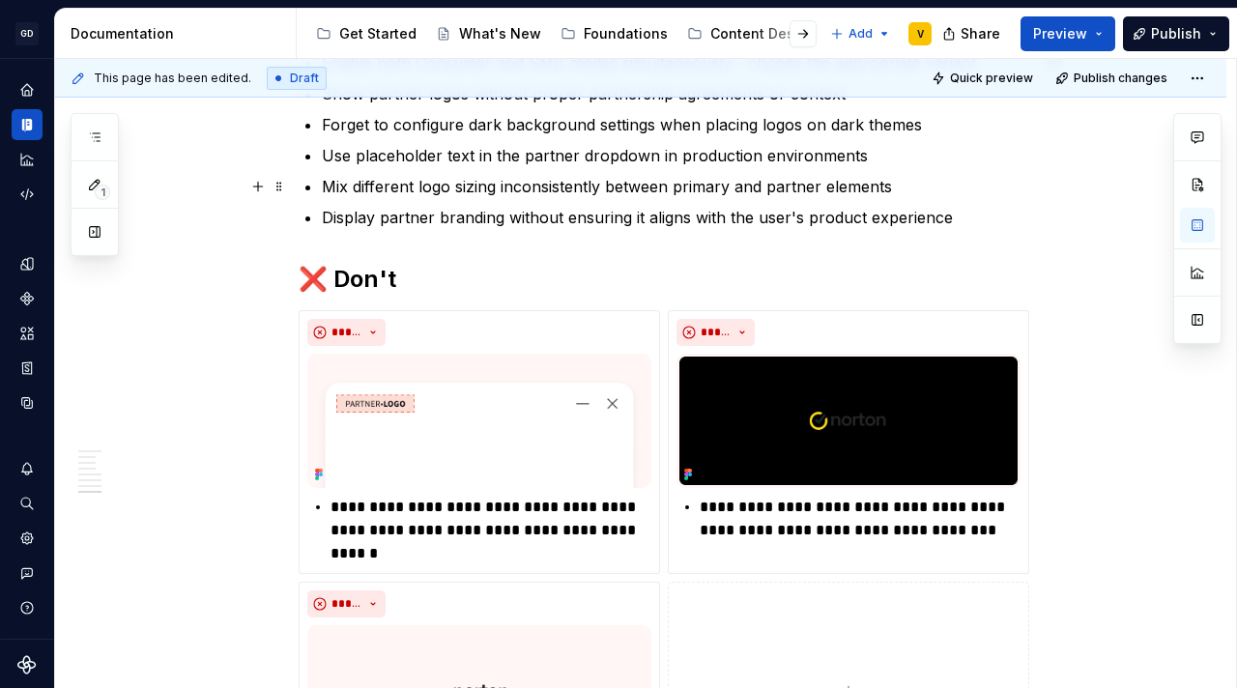
click at [947, 187] on p "Mix different logo sizing inconsistently between primary and partner elements" at bounding box center [675, 186] width 707 height 23
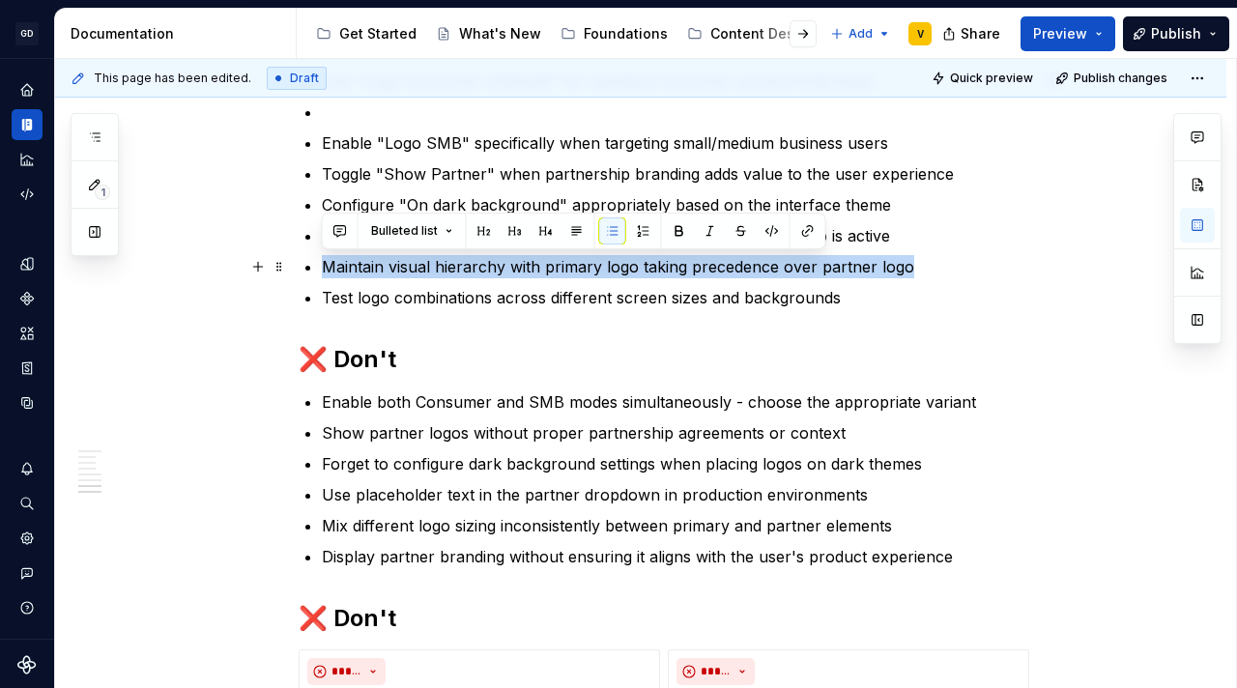
drag, startPoint x: 322, startPoint y: 265, endPoint x: 940, endPoint y: 273, distance: 618.4
click at [940, 273] on p "Maintain visual hierarchy with primary logo taking precedence over partner logo" at bounding box center [675, 266] width 707 height 23
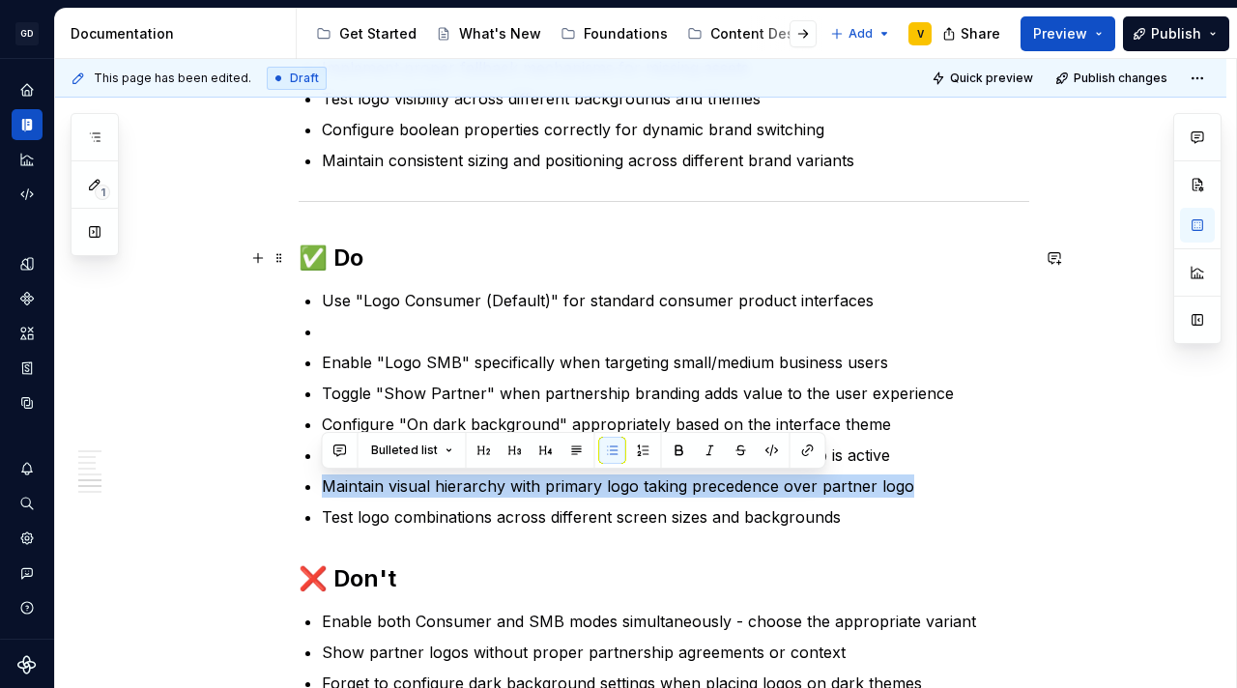
scroll to position [2634, 0]
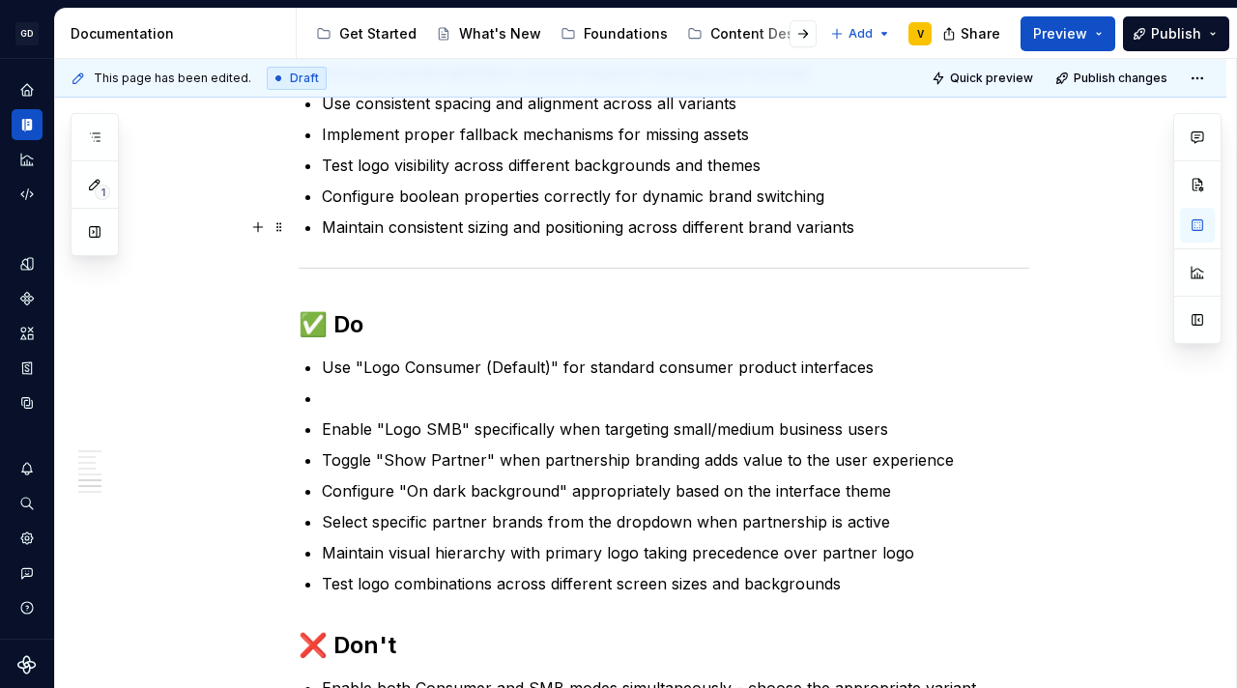
click at [897, 220] on p "Maintain consistent sizing and positioning across different brand variants" at bounding box center [675, 226] width 707 height 23
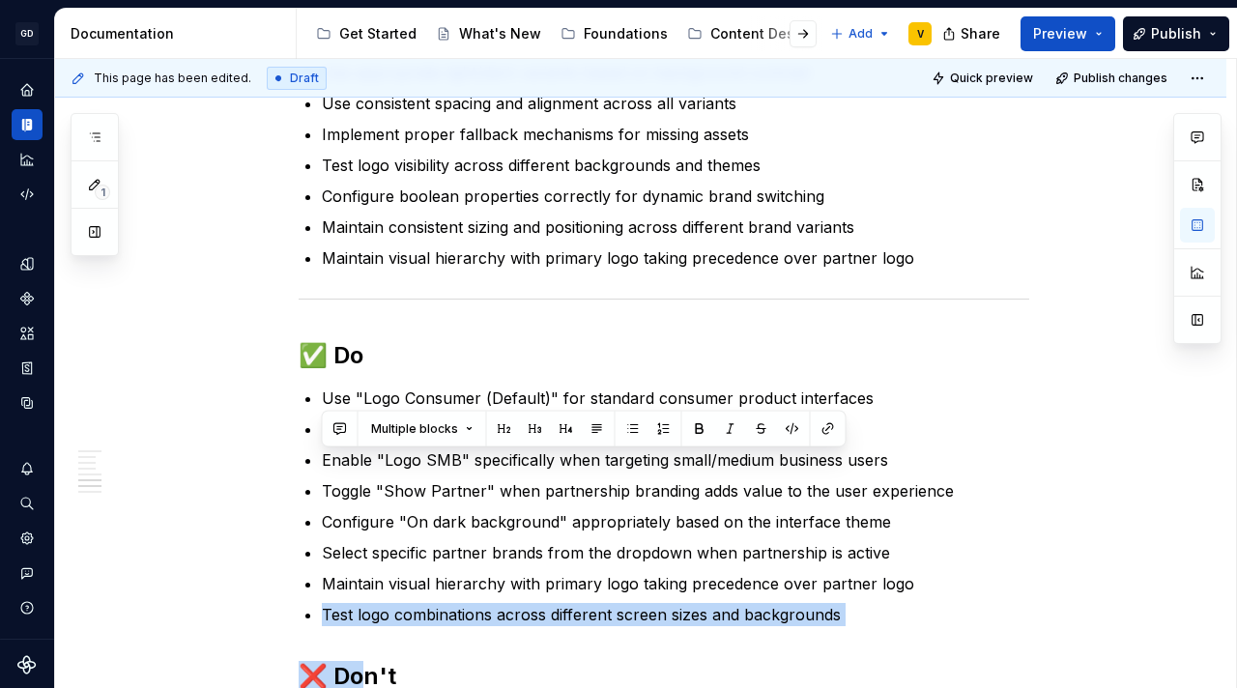
scroll to position [2874, 0]
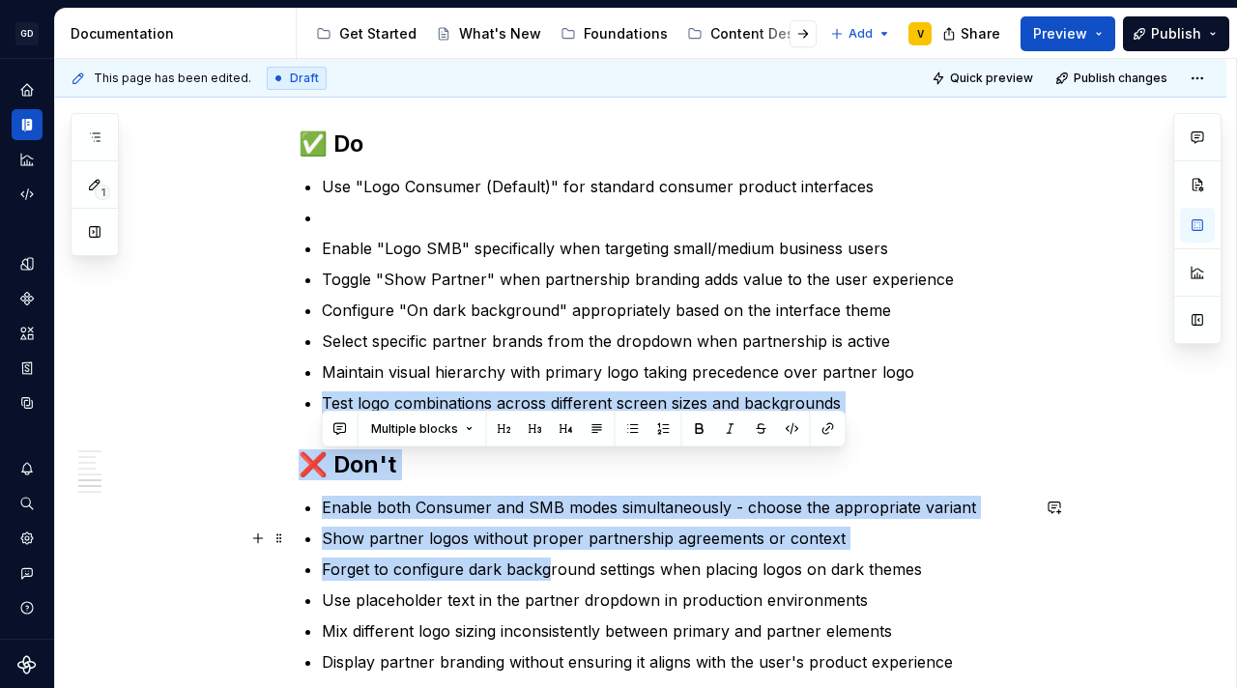
drag, startPoint x: 324, startPoint y: 612, endPoint x: 563, endPoint y: 606, distance: 239.7
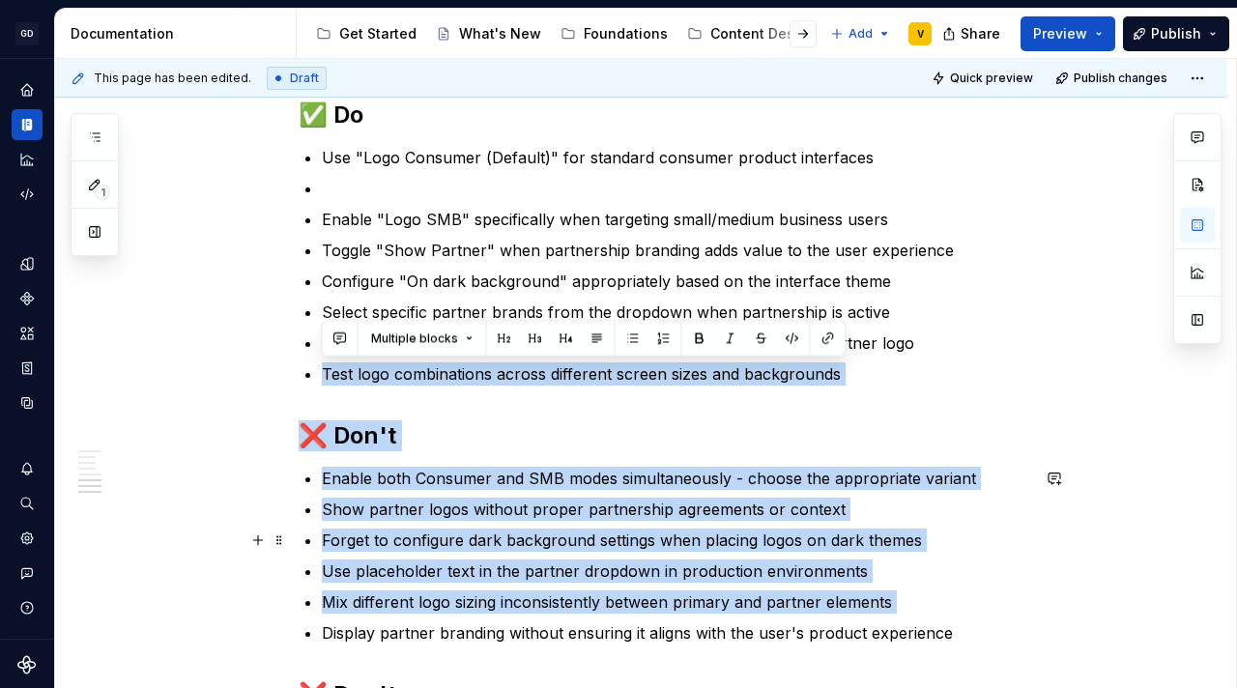
click at [556, 543] on p "Forget to configure dark background settings when placing logos on dark themes" at bounding box center [675, 540] width 707 height 23
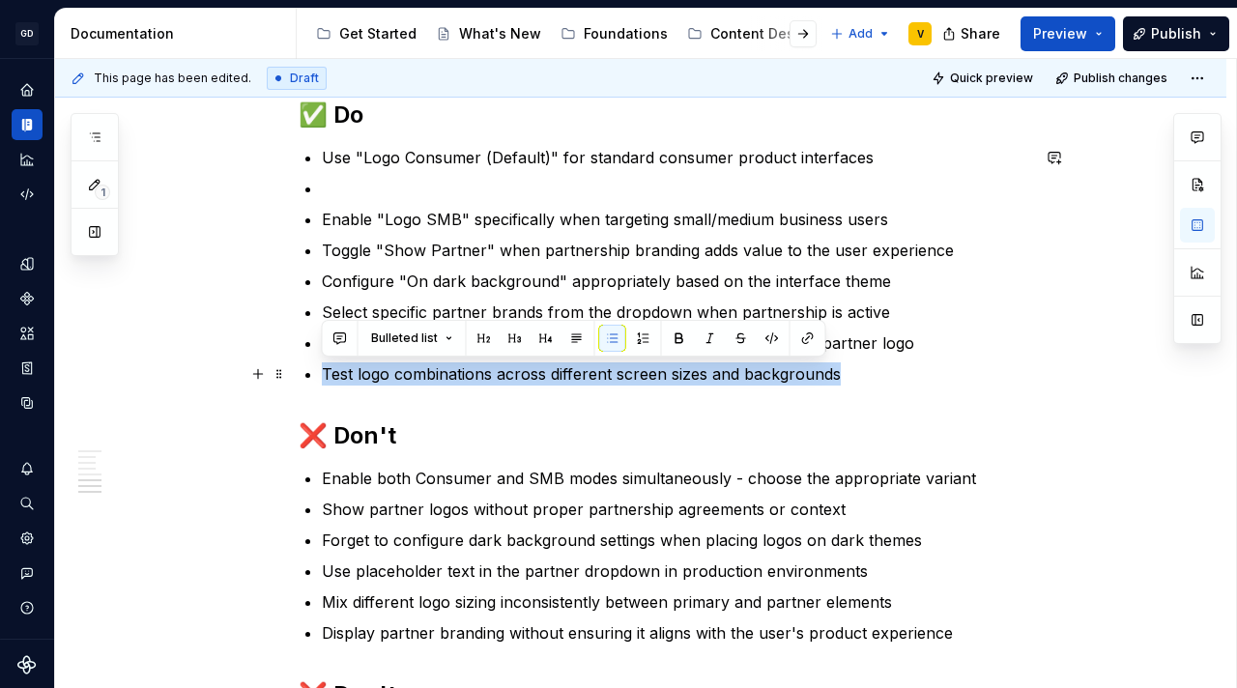
drag, startPoint x: 859, startPoint y: 373, endPoint x: 324, endPoint y: 379, distance: 535.3
click at [324, 379] on p "Test logo combinations across different screen sizes and backgrounds" at bounding box center [675, 373] width 707 height 23
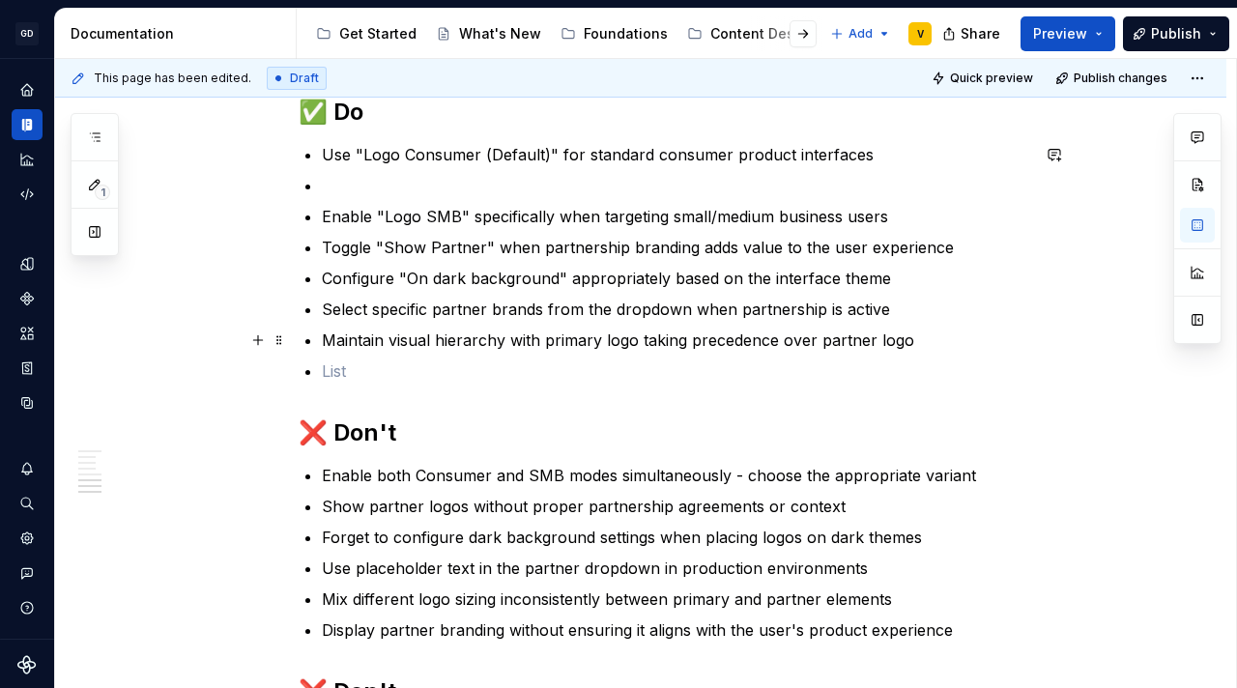
scroll to position [2878, 0]
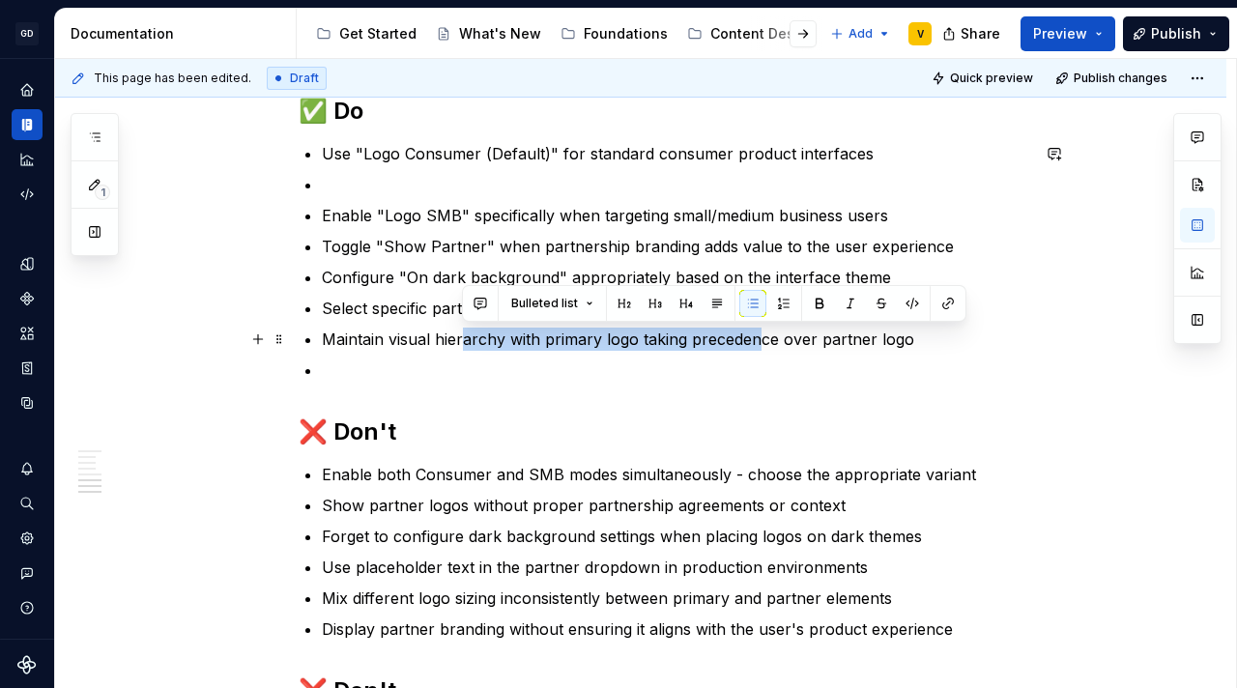
drag, startPoint x: 491, startPoint y: 333, endPoint x: 753, endPoint y: 338, distance: 261.9
click at [753, 338] on p "Maintain visual hierarchy with primary logo taking precedence over partner logo" at bounding box center [675, 339] width 707 height 23
click at [754, 341] on p "Maintain visual hierarchy with primary logo taking precedence over partner logo" at bounding box center [675, 339] width 707 height 23
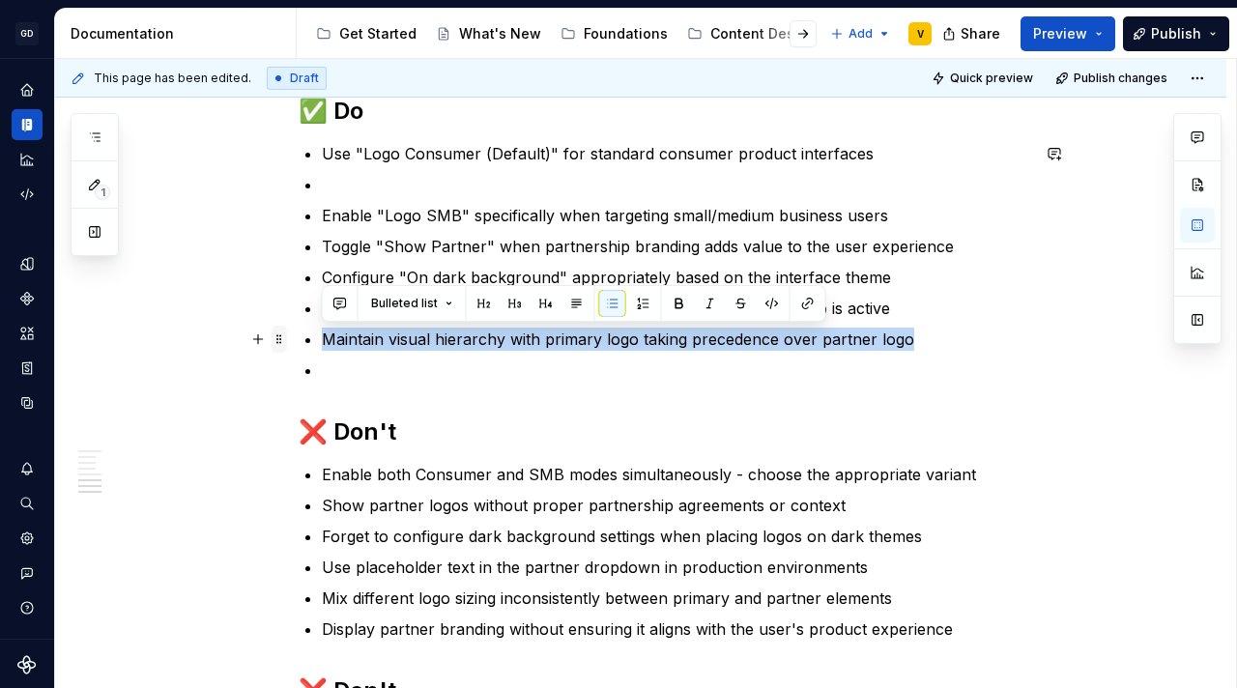
drag, startPoint x: 935, startPoint y: 337, endPoint x: 282, endPoint y: 331, distance: 653.2
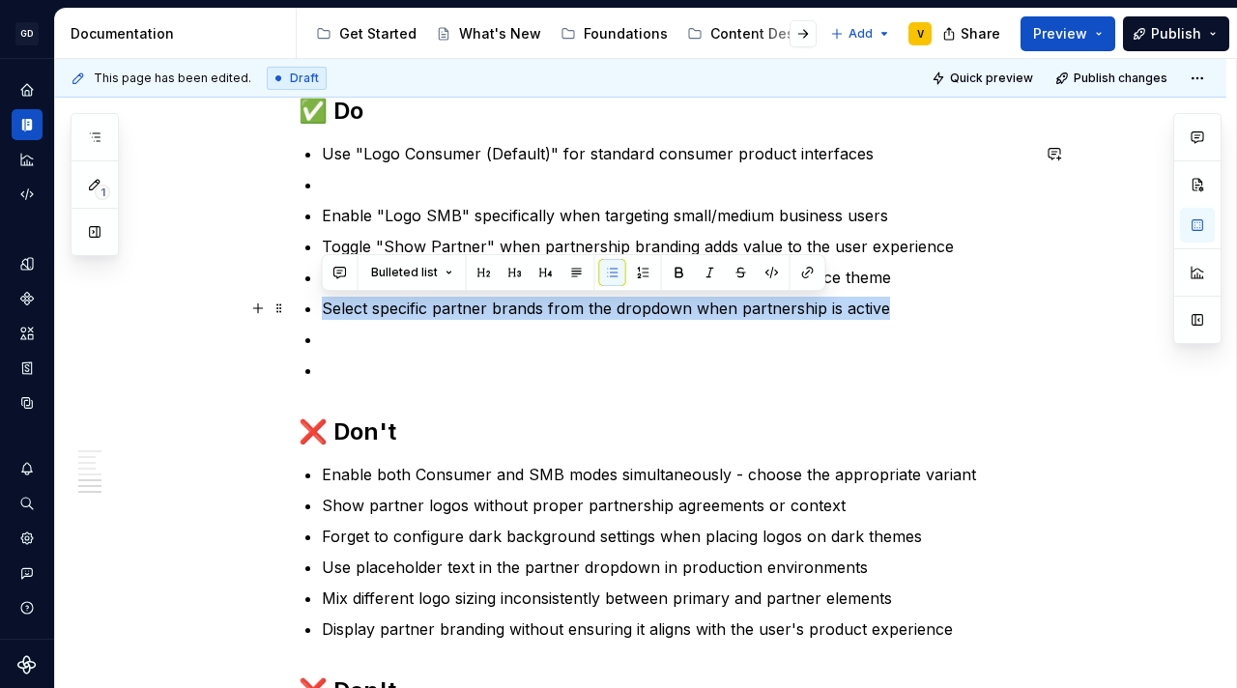
drag, startPoint x: 316, startPoint y: 311, endPoint x: 888, endPoint y: 309, distance: 572.0
click at [891, 308] on p "Select specific partner brands from the dropdown when partnership is active" at bounding box center [675, 308] width 707 height 23
drag, startPoint x: 900, startPoint y: 311, endPoint x: 319, endPoint y: 314, distance: 580.7
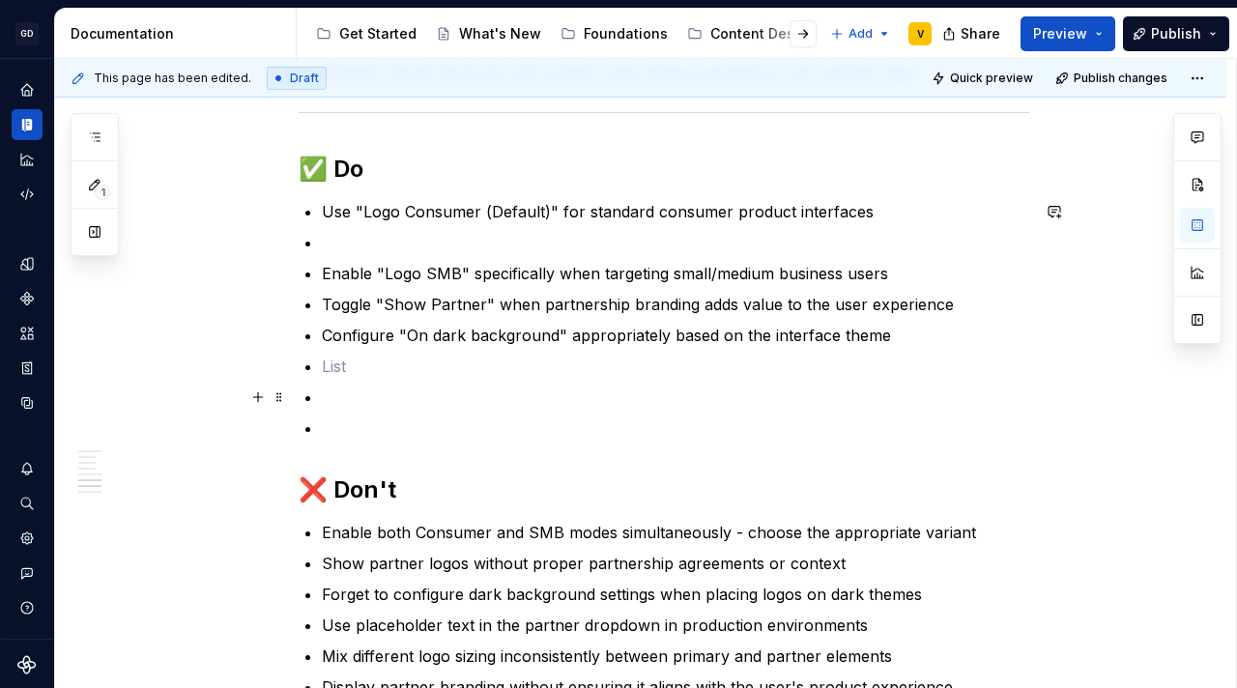
scroll to position [2789, 0]
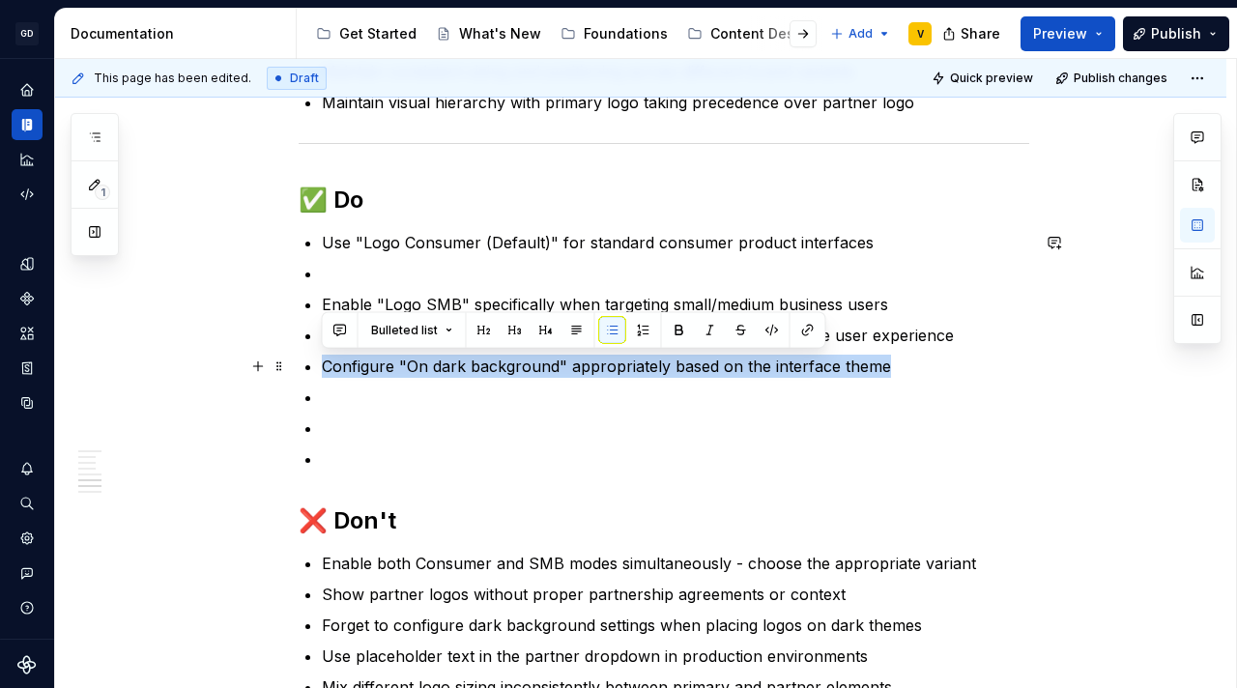
drag, startPoint x: 907, startPoint y: 365, endPoint x: 301, endPoint y: 366, distance: 605.8
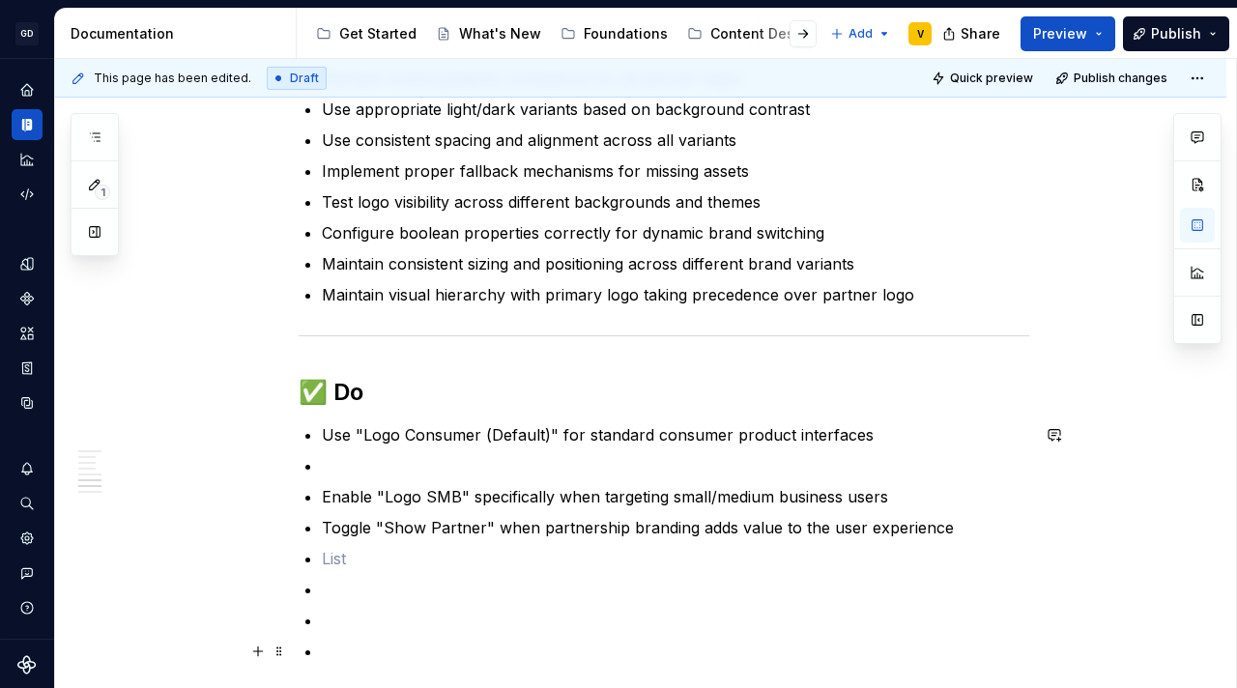
scroll to position [2642, 0]
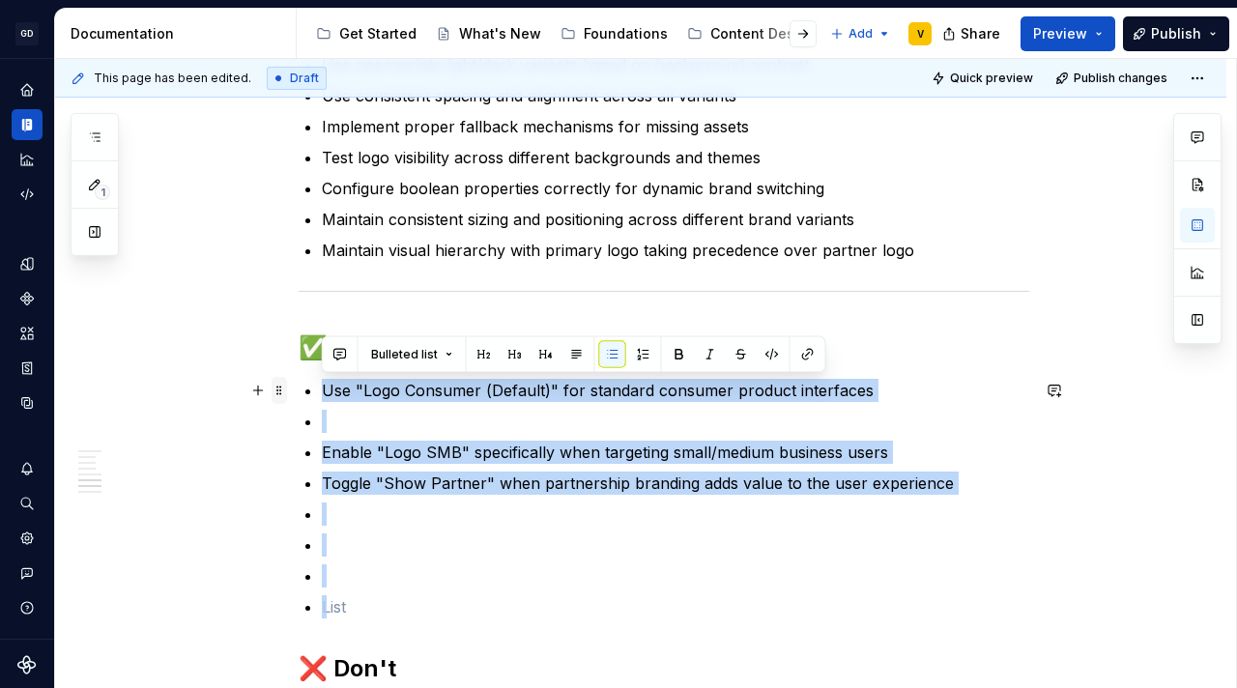
drag, startPoint x: 324, startPoint y: 610, endPoint x: 275, endPoint y: 382, distance: 233.1
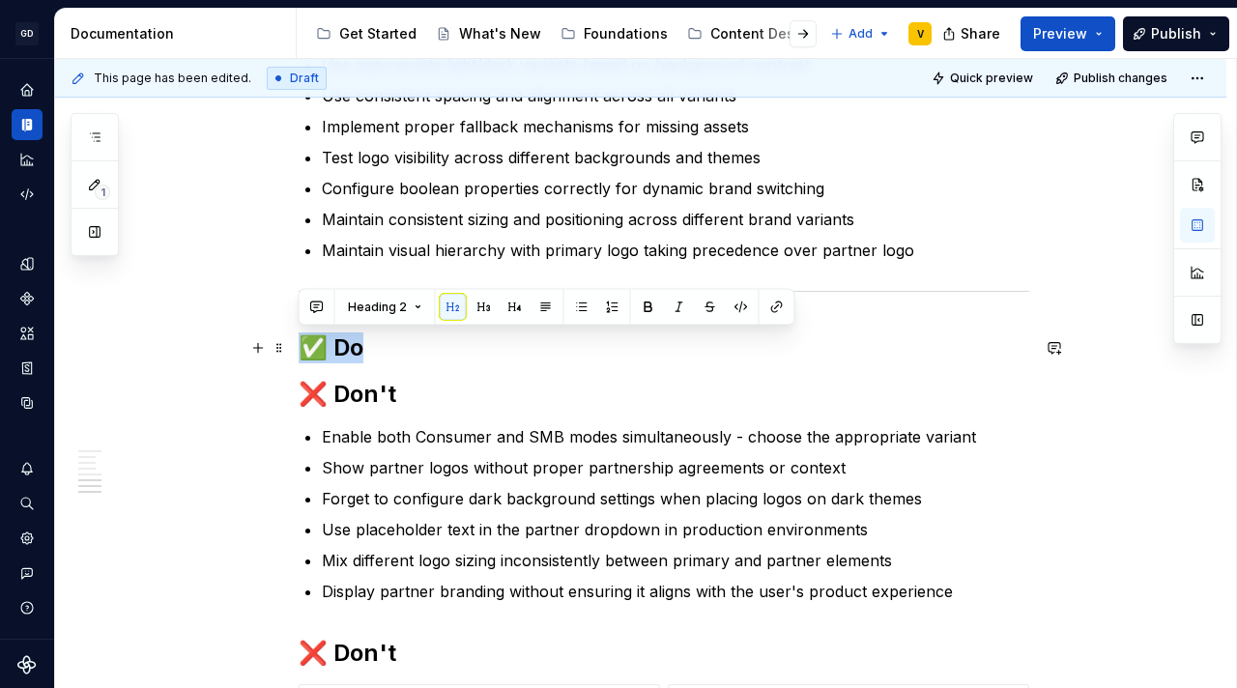
drag, startPoint x: 369, startPoint y: 349, endPoint x: 286, endPoint y: 342, distance: 83.4
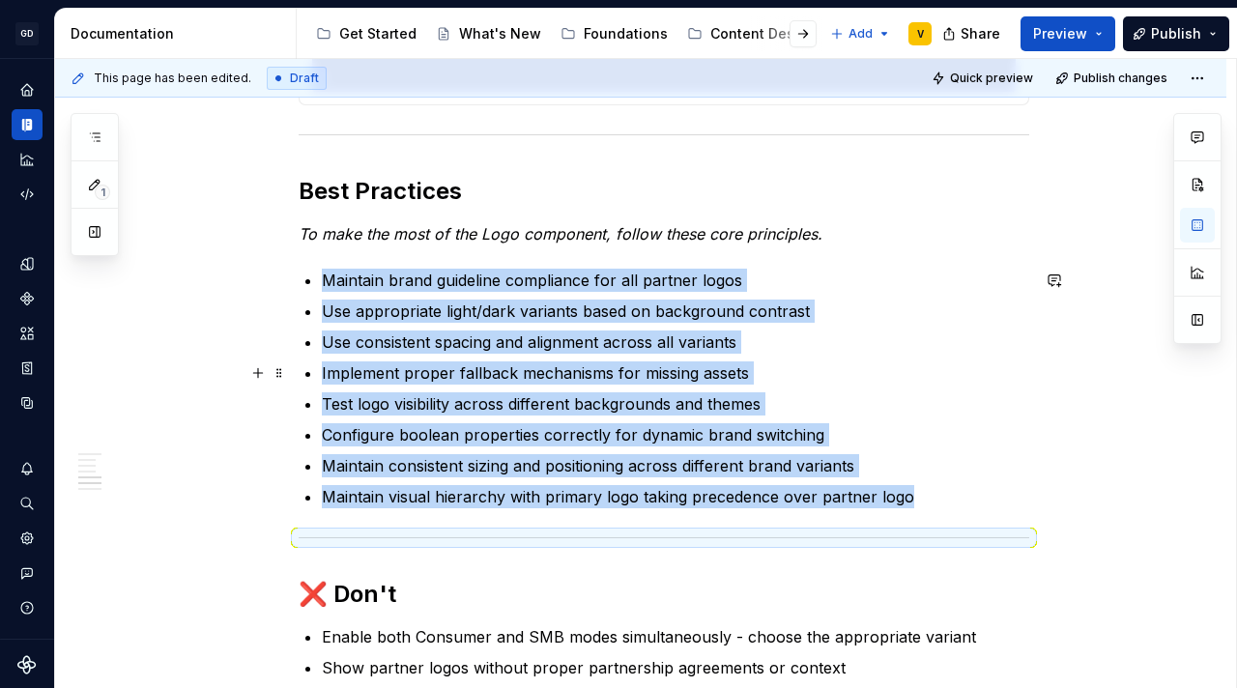
scroll to position [2391, 0]
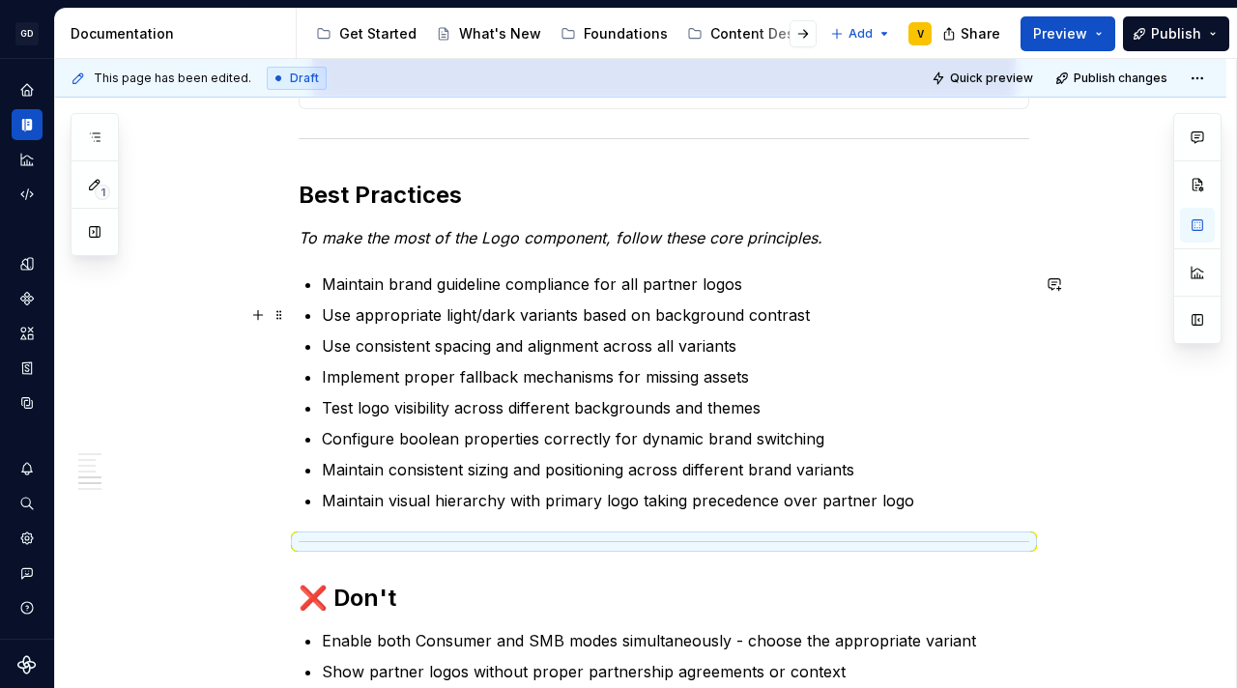
click at [408, 324] on p "Use appropriate light/dark variants based on background contrast" at bounding box center [675, 314] width 707 height 23
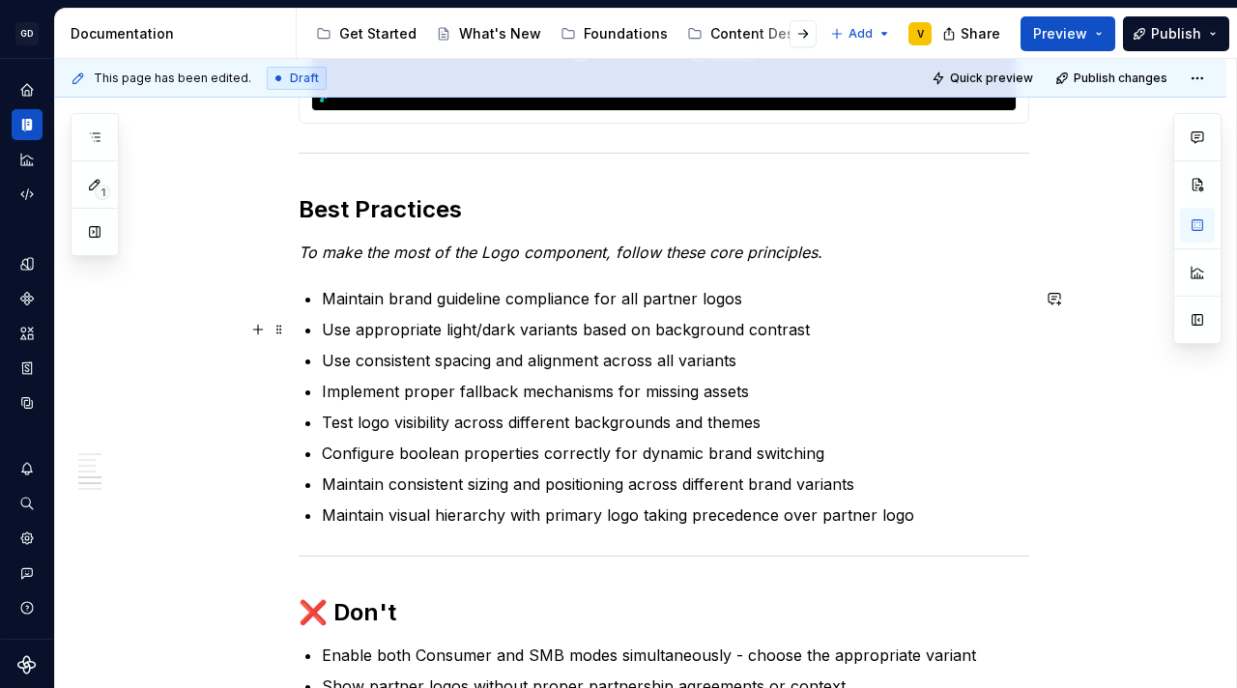
scroll to position [2374, 0]
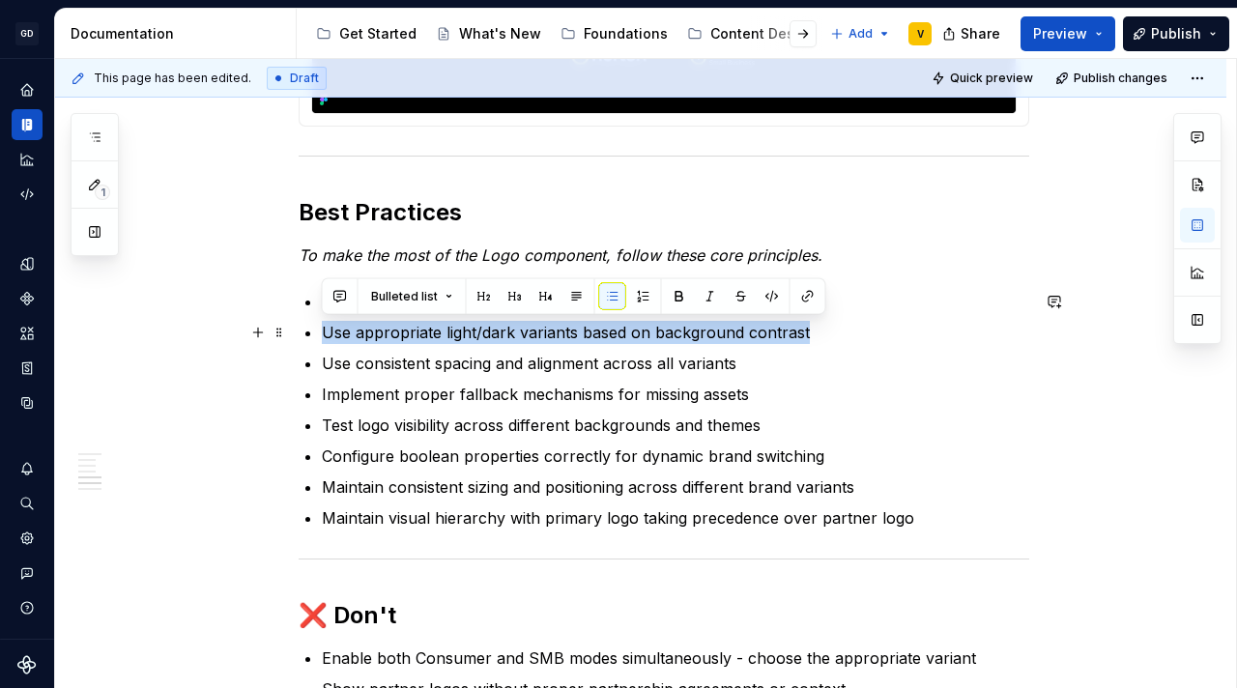
drag, startPoint x: 321, startPoint y: 333, endPoint x: 803, endPoint y: 338, distance: 482.1
click at [803, 338] on p "Use appropriate light/dark variants based on background contrast" at bounding box center [675, 332] width 707 height 23
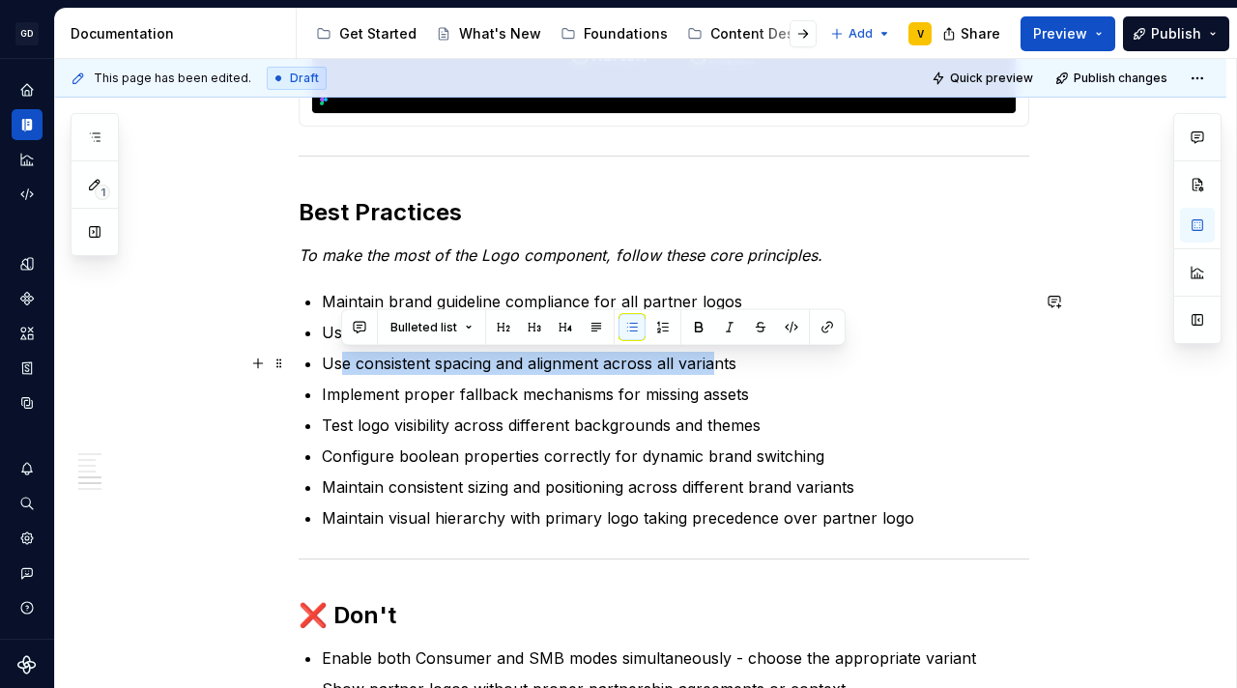
drag, startPoint x: 340, startPoint y: 371, endPoint x: 717, endPoint y: 359, distance: 377.0
click at [716, 359] on p "Use consistent spacing and alignment across all variants" at bounding box center [675, 363] width 707 height 23
click at [730, 359] on p "Use consistent spacing and alignment across all variants" at bounding box center [675, 363] width 707 height 23
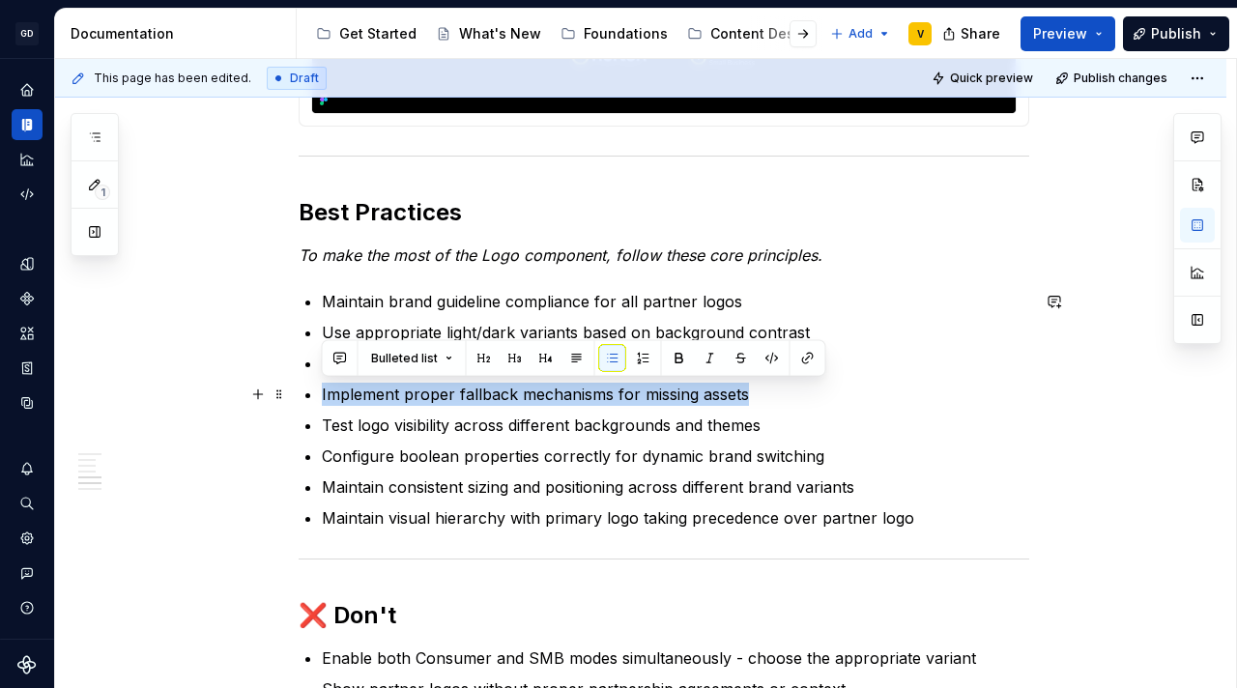
drag, startPoint x: 314, startPoint y: 400, endPoint x: 748, endPoint y: 390, distance: 433.9
click at [746, 403] on p "Implement proper fallback mechanisms for missing assets" at bounding box center [675, 394] width 707 height 23
drag, startPoint x: 773, startPoint y: 391, endPoint x: 288, endPoint y: 401, distance: 485.1
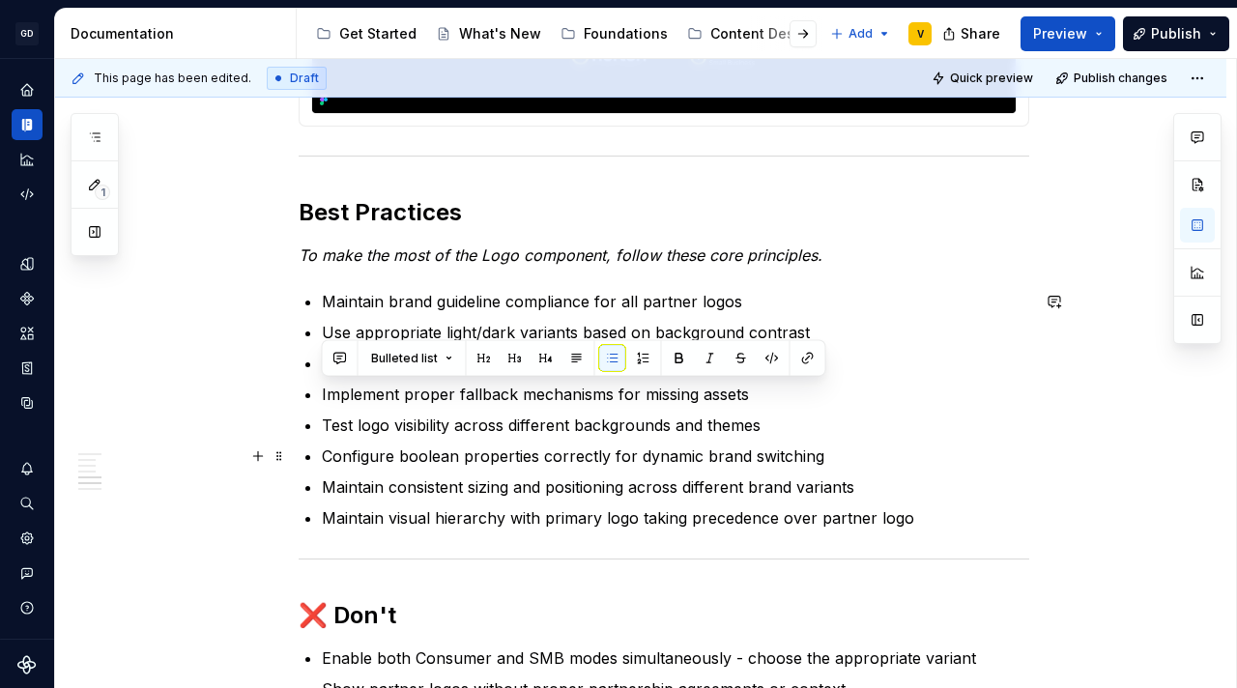
click at [362, 460] on p "Configure boolean properties correctly for dynamic brand switching" at bounding box center [675, 455] width 707 height 23
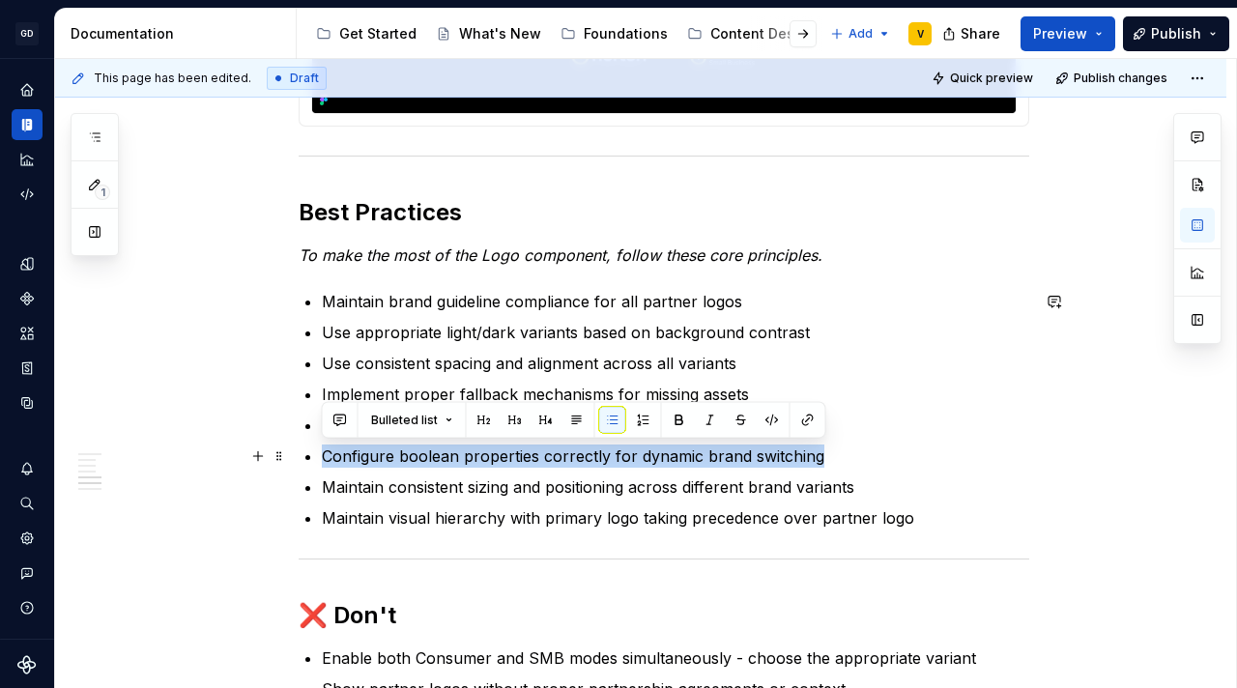
drag, startPoint x: 357, startPoint y: 454, endPoint x: 837, endPoint y: 456, distance: 480.2
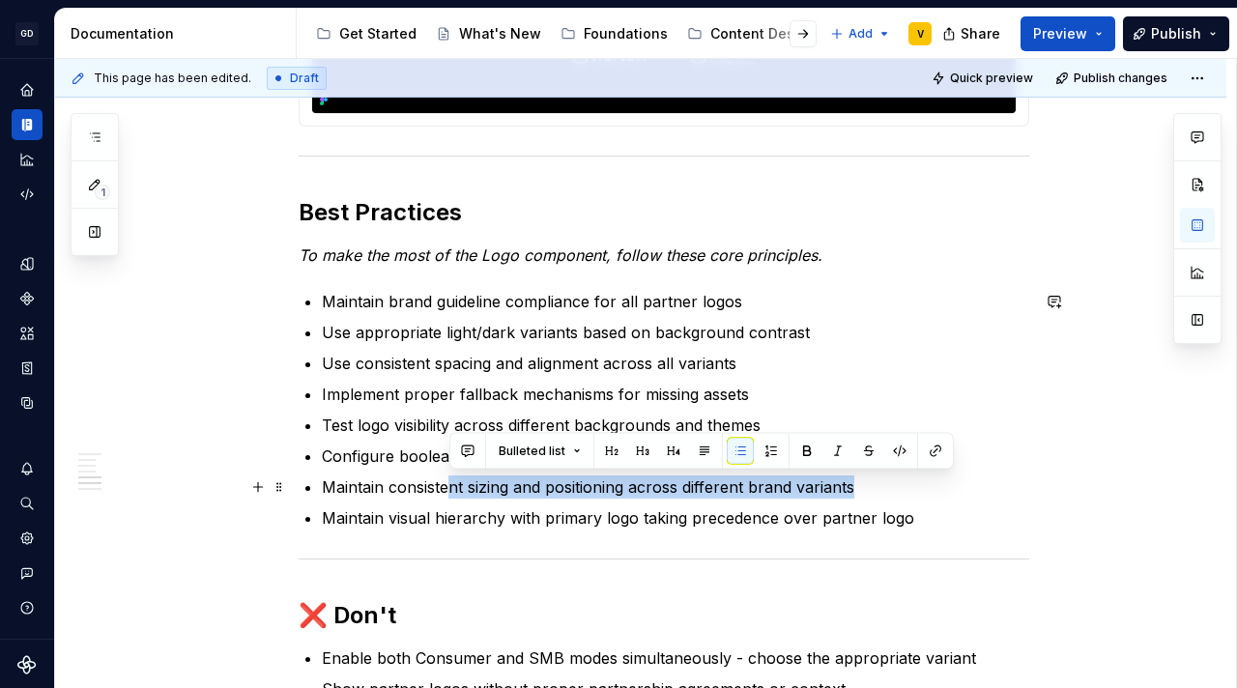
drag, startPoint x: 447, startPoint y: 488, endPoint x: 862, endPoint y: 488, distance: 414.5
click at [862, 488] on p "Maintain consistent sizing and positioning across different brand variants" at bounding box center [675, 486] width 707 height 23
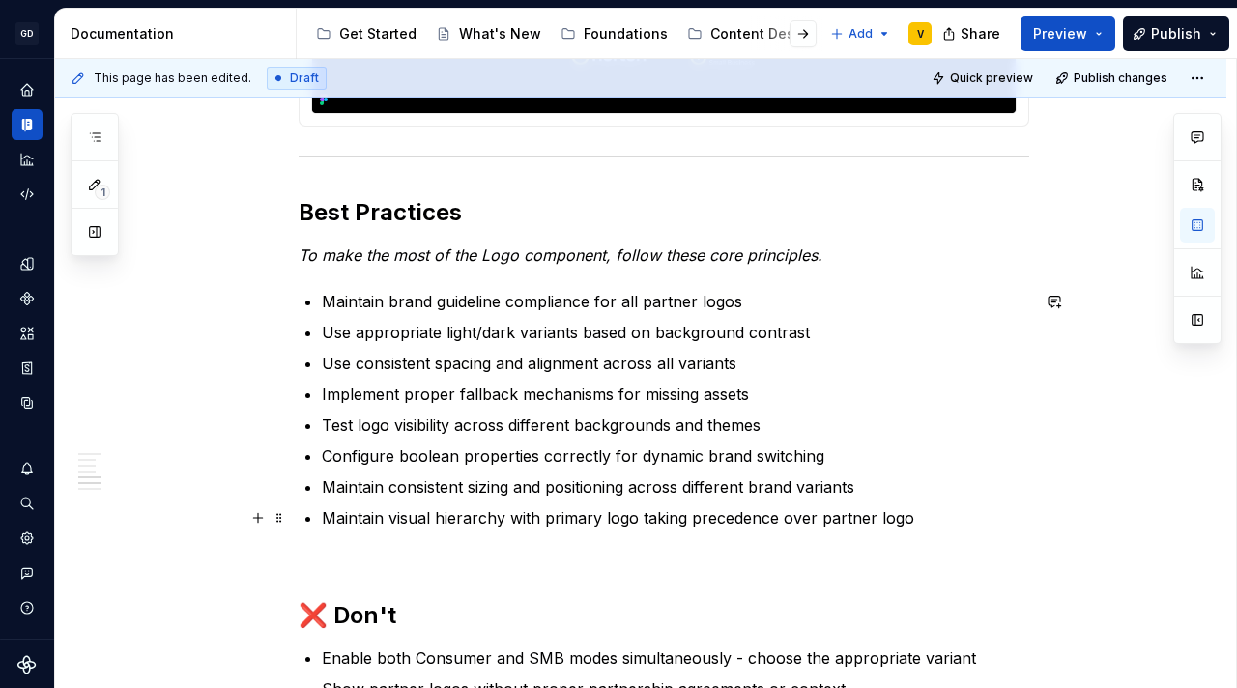
click at [825, 514] on p "Maintain visual hierarchy with primary logo taking precedence over partner logo" at bounding box center [675, 517] width 707 height 23
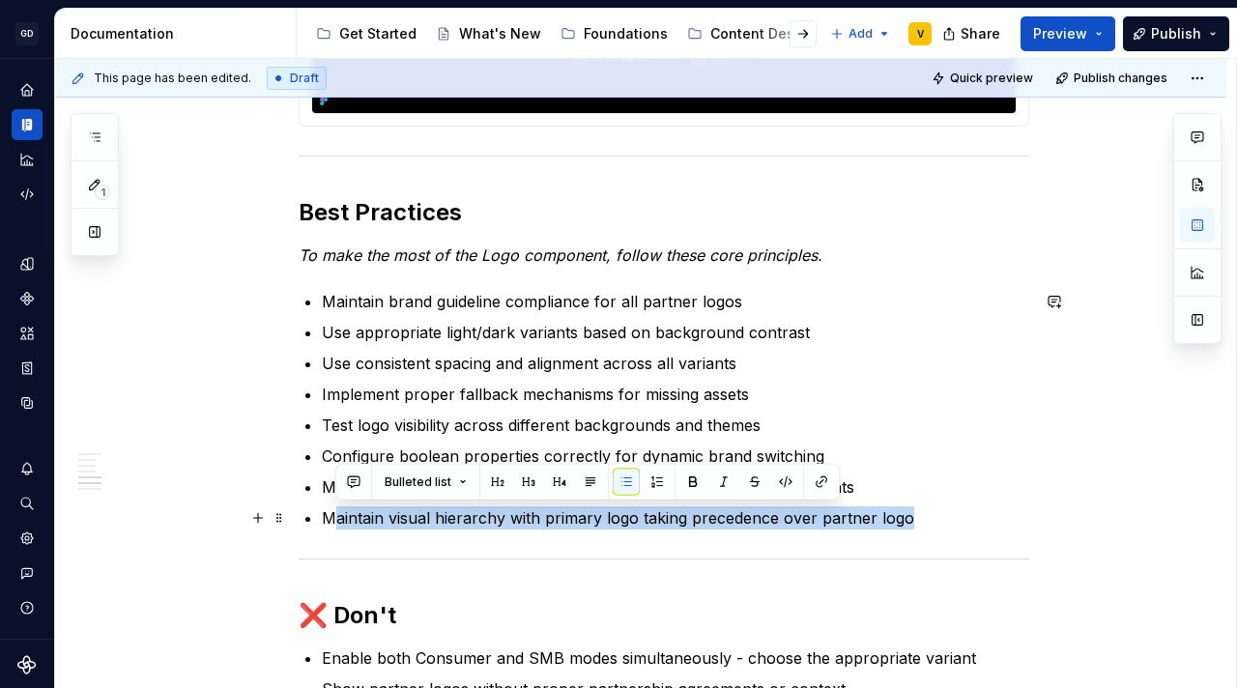
drag, startPoint x: 330, startPoint y: 519, endPoint x: 911, endPoint y: 524, distance: 580.7
click at [911, 524] on p "Maintain visual hierarchy with primary logo taking precedence over partner logo" at bounding box center [675, 517] width 707 height 23
click at [911, 526] on p "Maintain visual hierarchy with primary logo taking precedence over partner logo" at bounding box center [675, 517] width 707 height 23
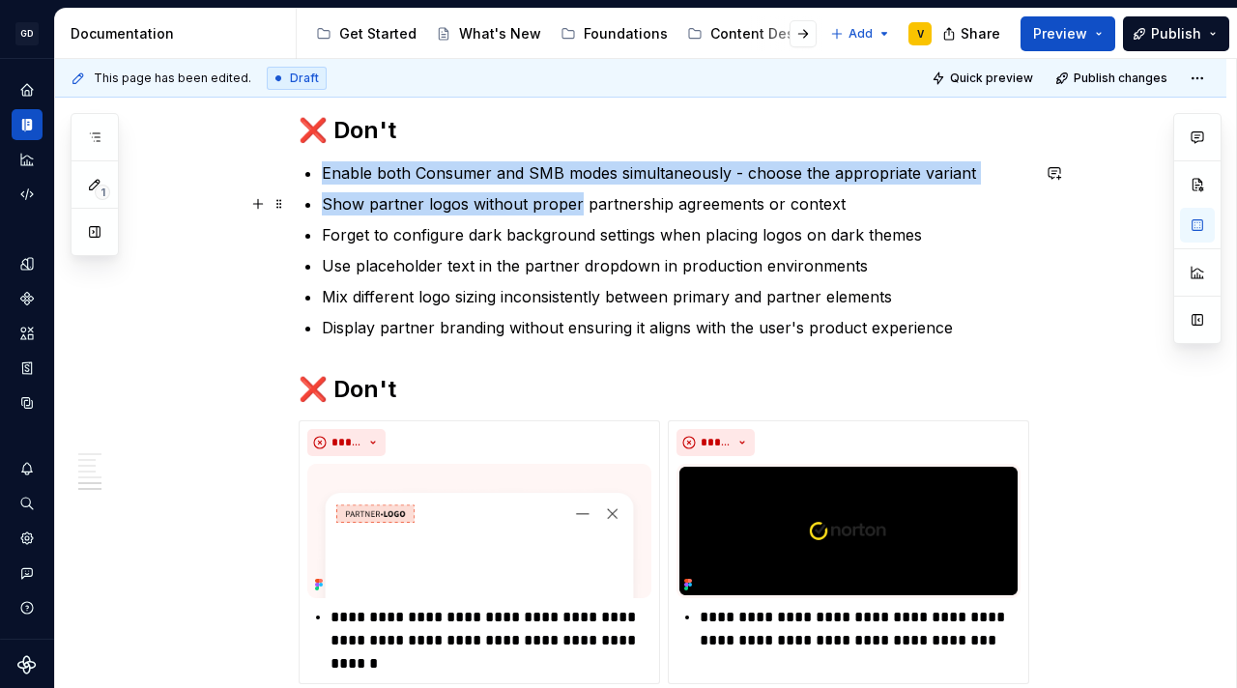
scroll to position [2838, 0]
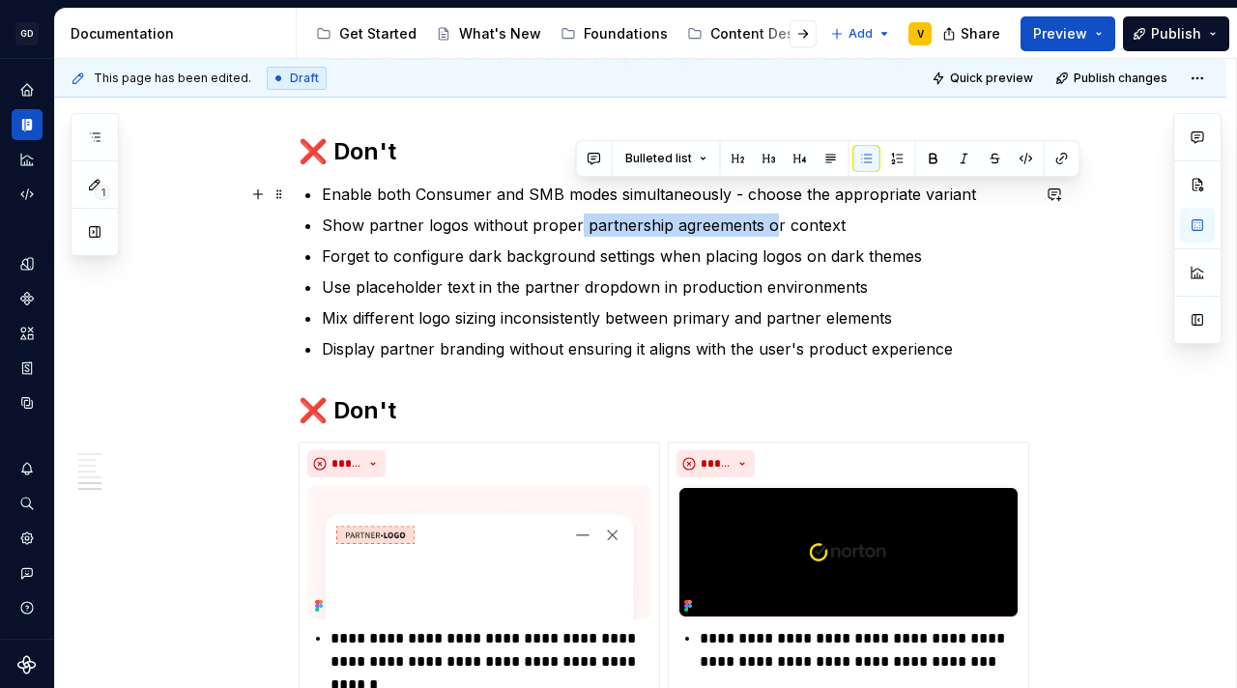
drag, startPoint x: 577, startPoint y: 148, endPoint x: 767, endPoint y: 238, distance: 210.5
click at [767, 237] on ul "Enable both Consumer and SMB modes simultaneously - choose the appropriate vari…" at bounding box center [675, 272] width 707 height 178
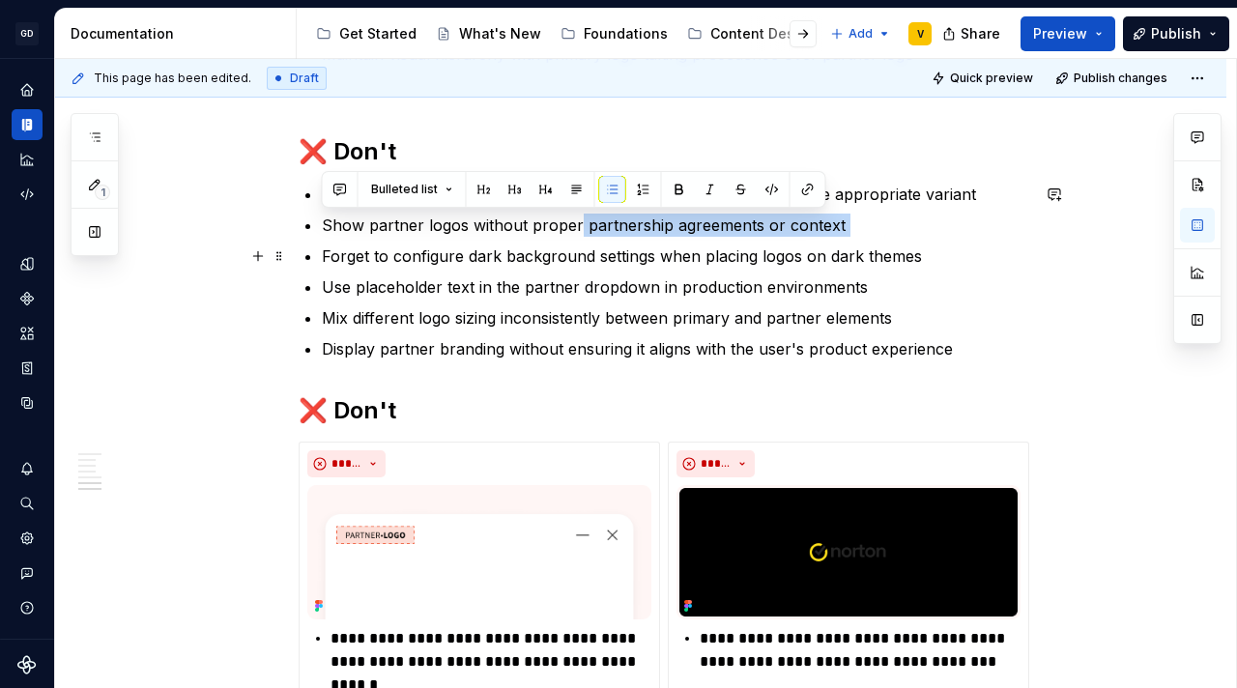
click at [767, 238] on ul "Enable both Consumer and SMB modes simultaneously - choose the appropriate vari…" at bounding box center [675, 272] width 707 height 178
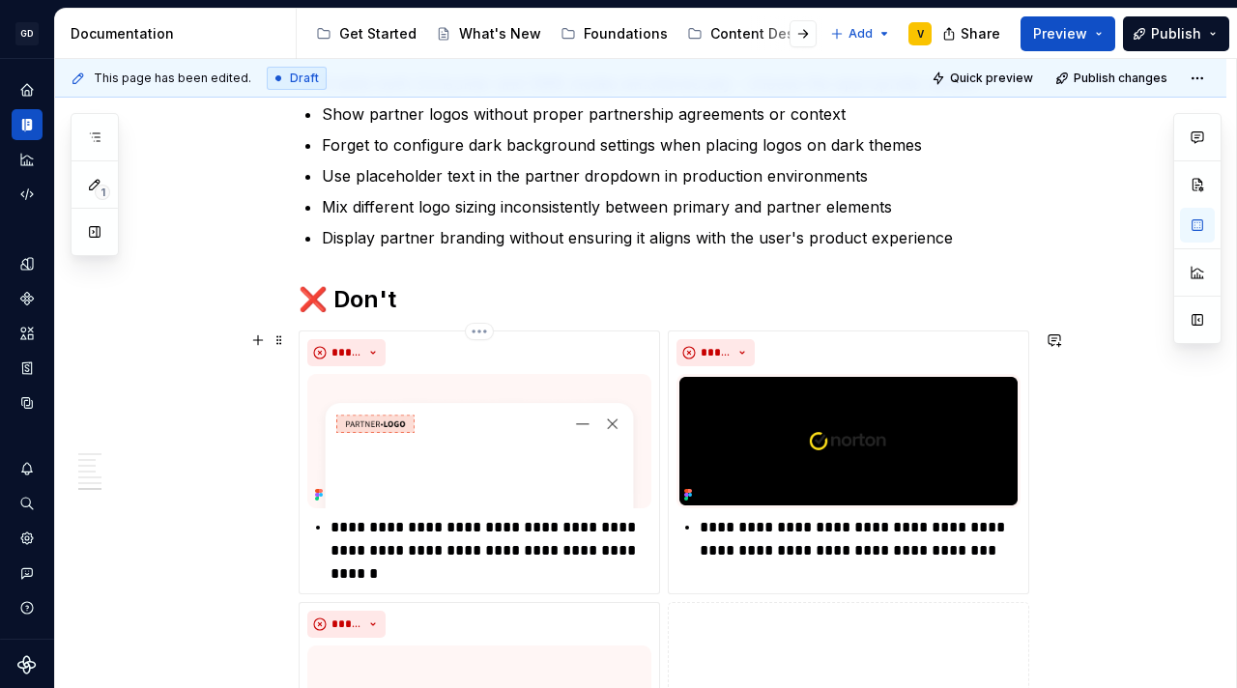
scroll to position [2953, 0]
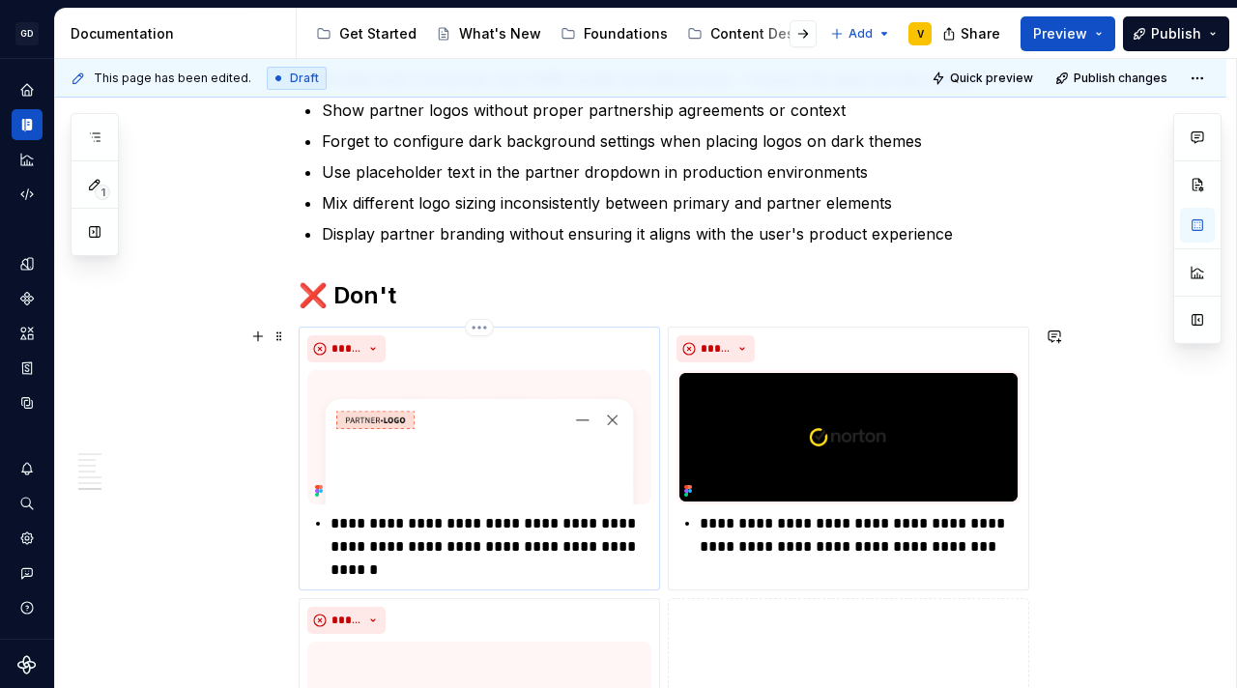
click at [572, 527] on p "**********" at bounding box center [490, 547] width 321 height 70
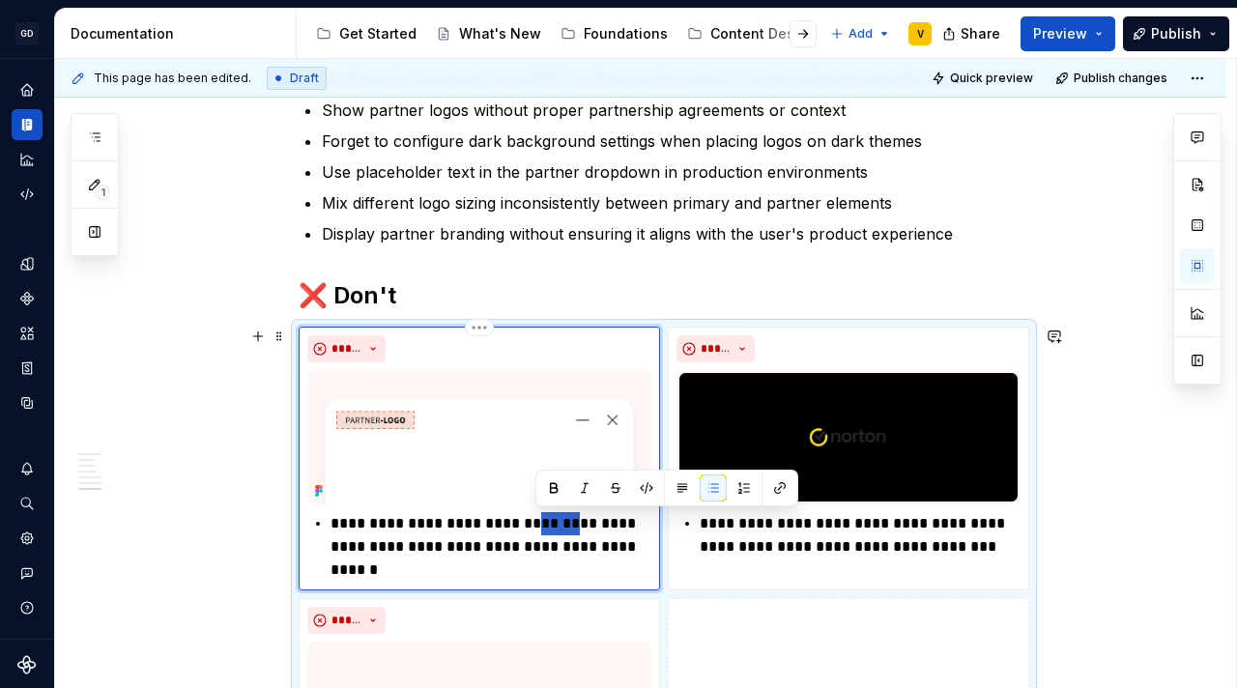
drag, startPoint x: 567, startPoint y: 525, endPoint x: 534, endPoint y: 526, distance: 32.9
click at [534, 526] on p "**********" at bounding box center [490, 547] width 321 height 70
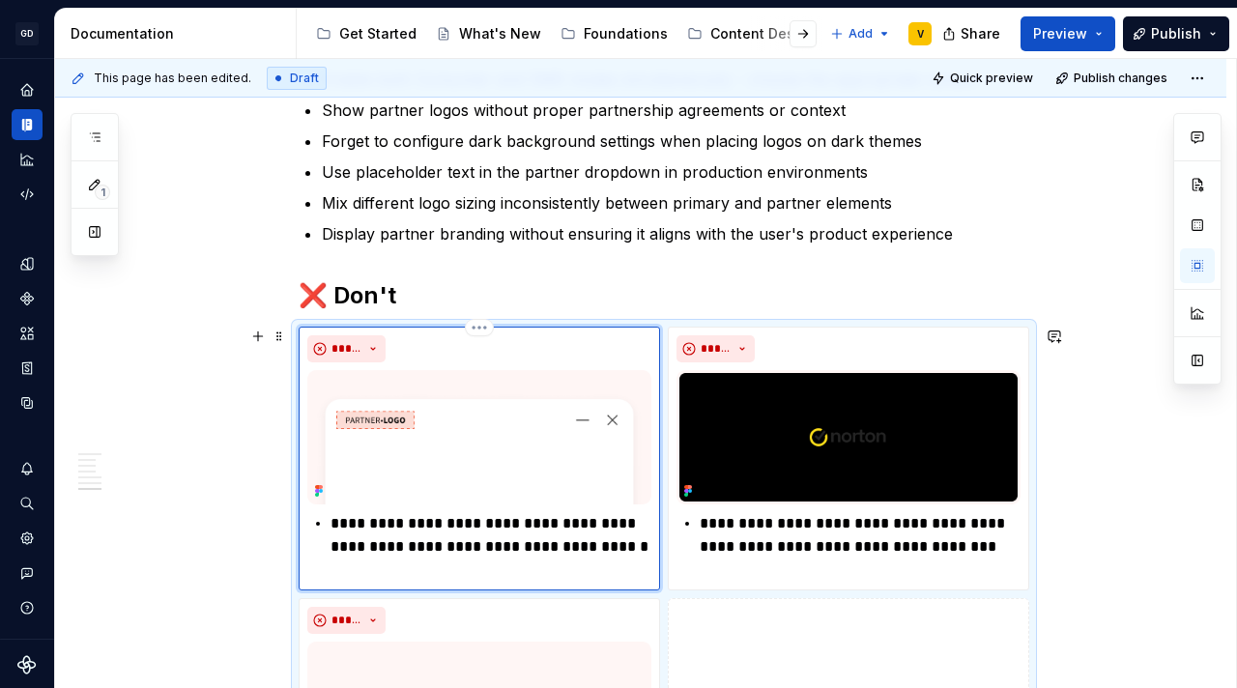
type textarea "*"
click at [513, 547] on p "**********" at bounding box center [490, 535] width 321 height 46
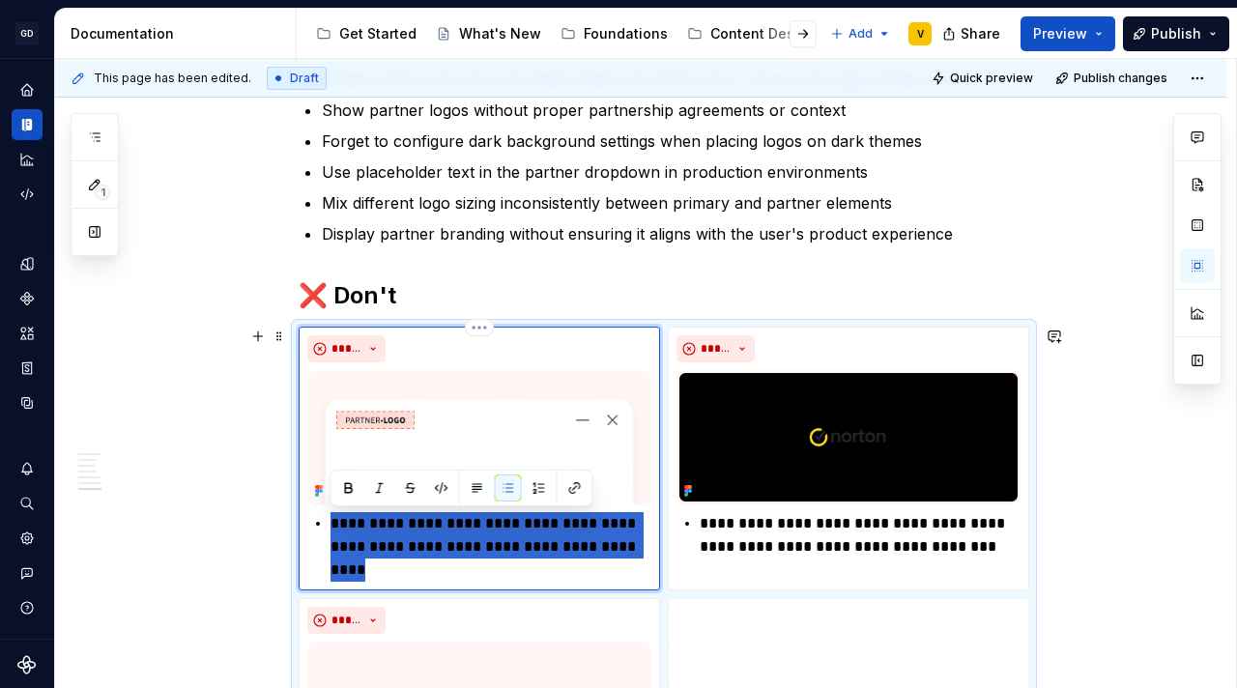
drag, startPoint x: 644, startPoint y: 546, endPoint x: 329, endPoint y: 518, distance: 317.2
click at [329, 518] on div "**********" at bounding box center [479, 535] width 344 height 46
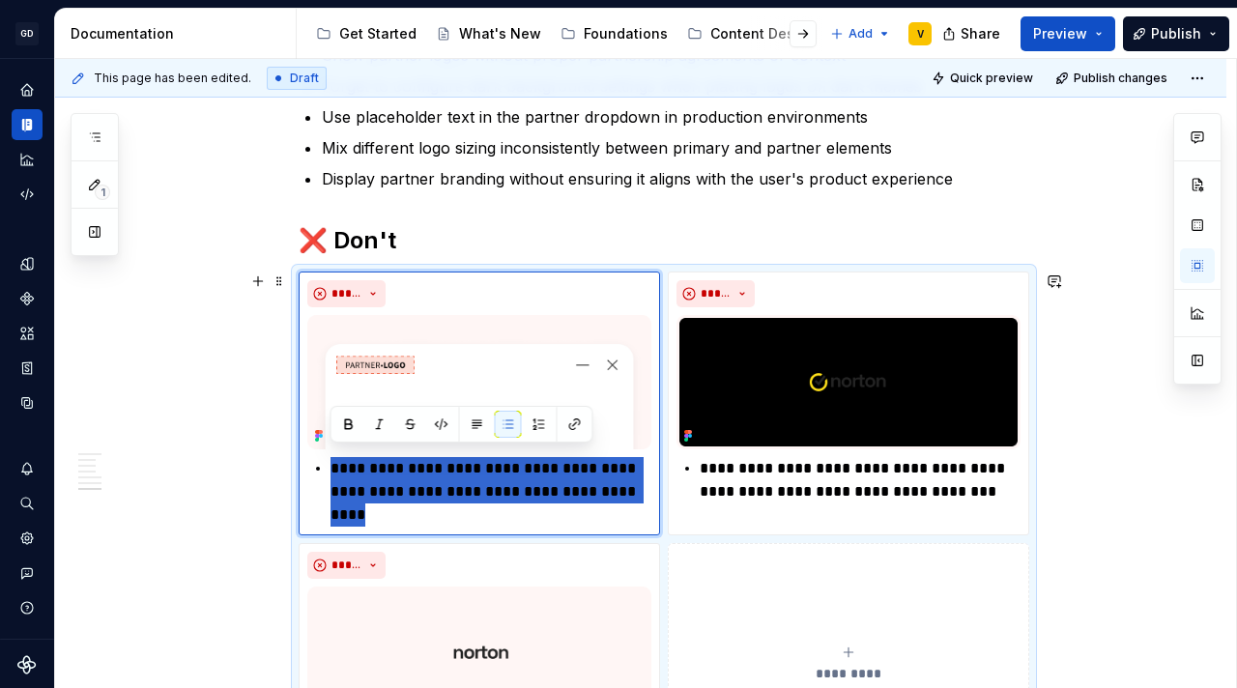
scroll to position [3016, 0]
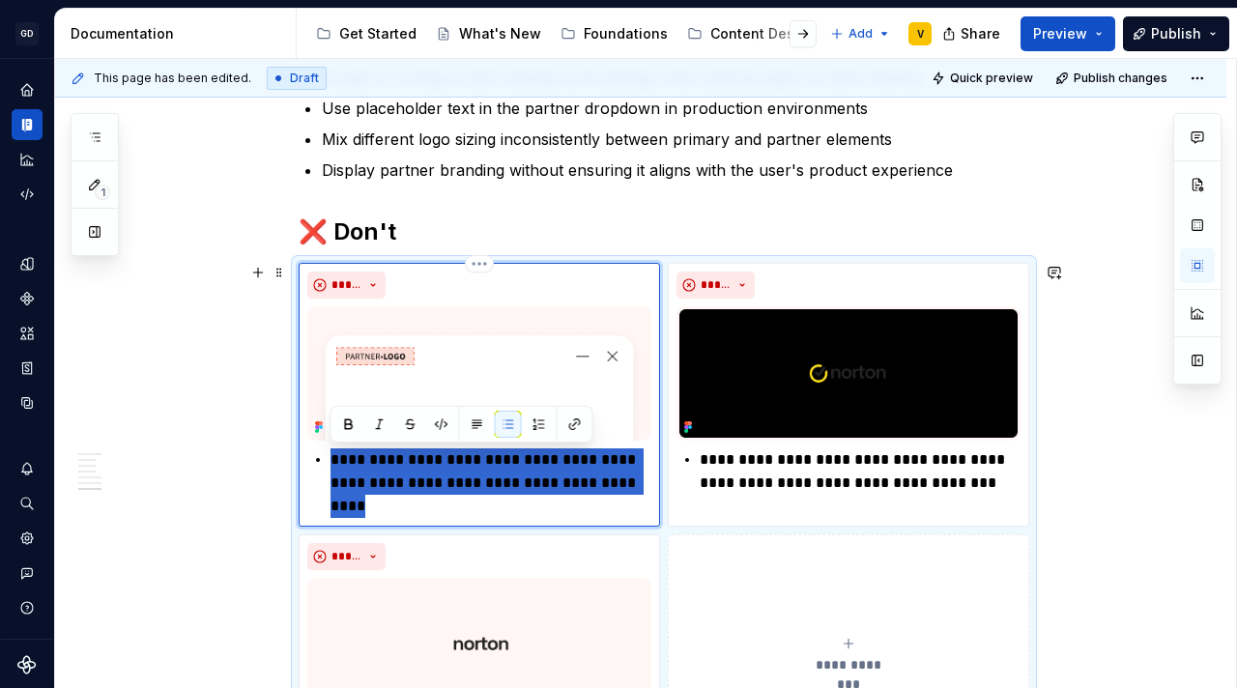
click at [614, 490] on p "**********" at bounding box center [490, 471] width 321 height 46
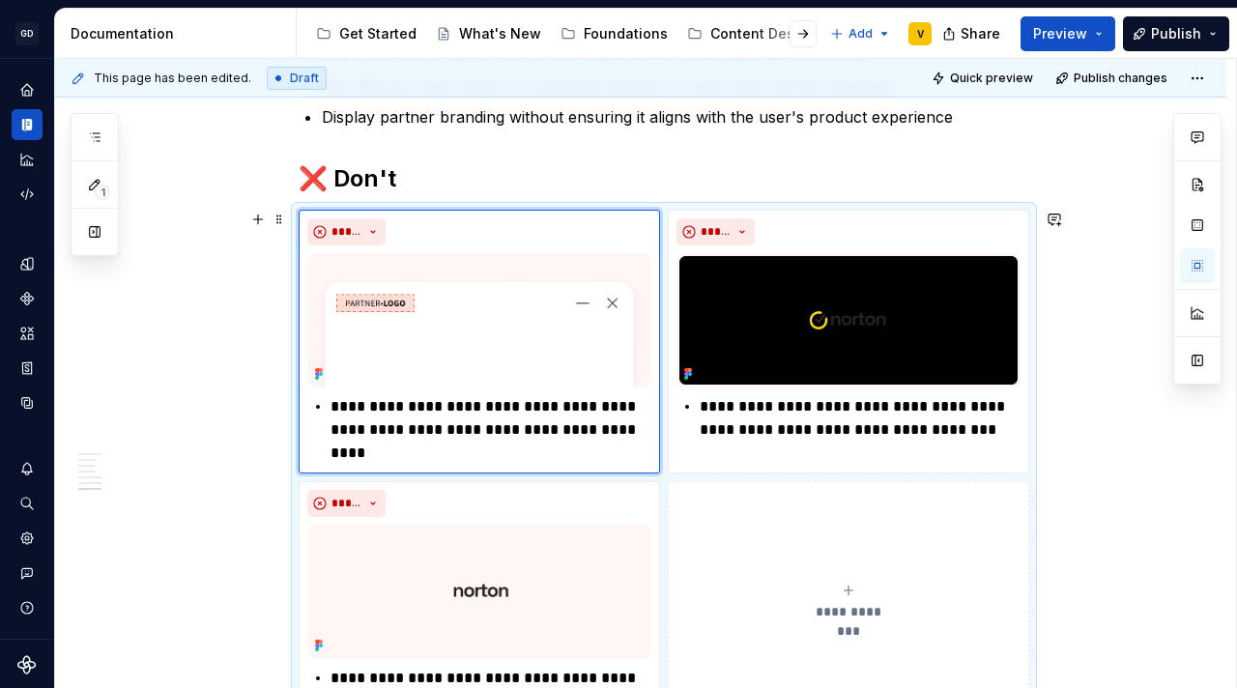
scroll to position [3068, 0]
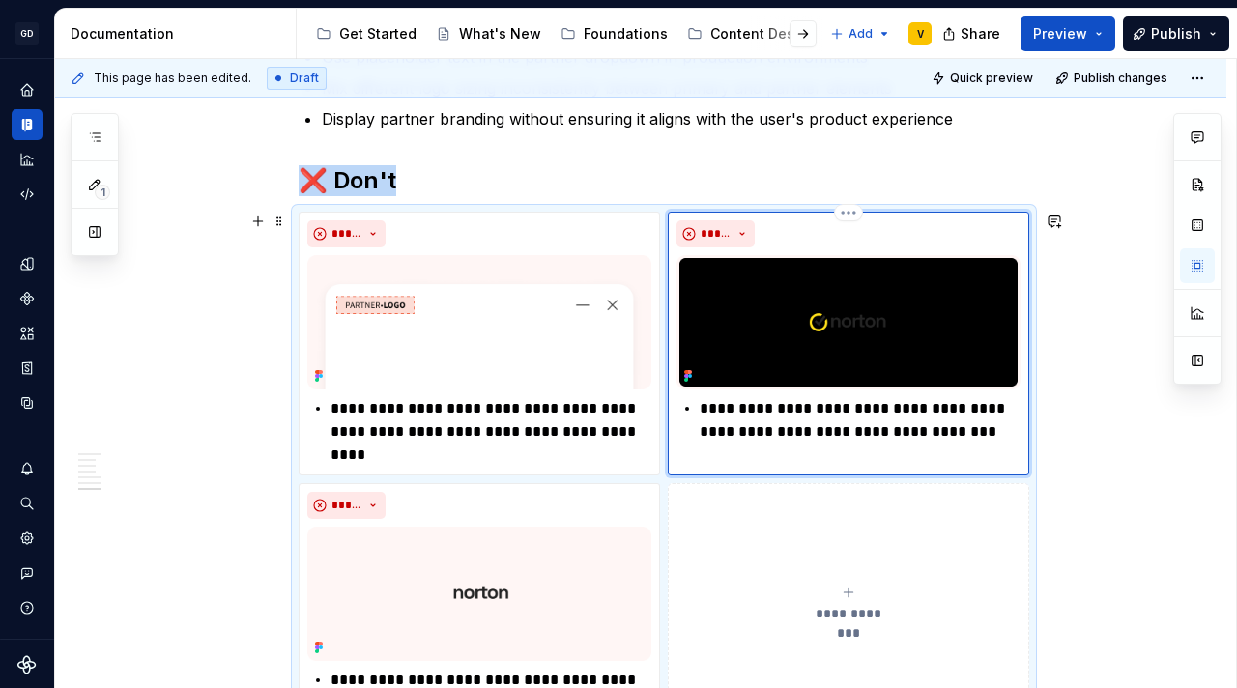
click at [821, 332] on img at bounding box center [848, 322] width 344 height 134
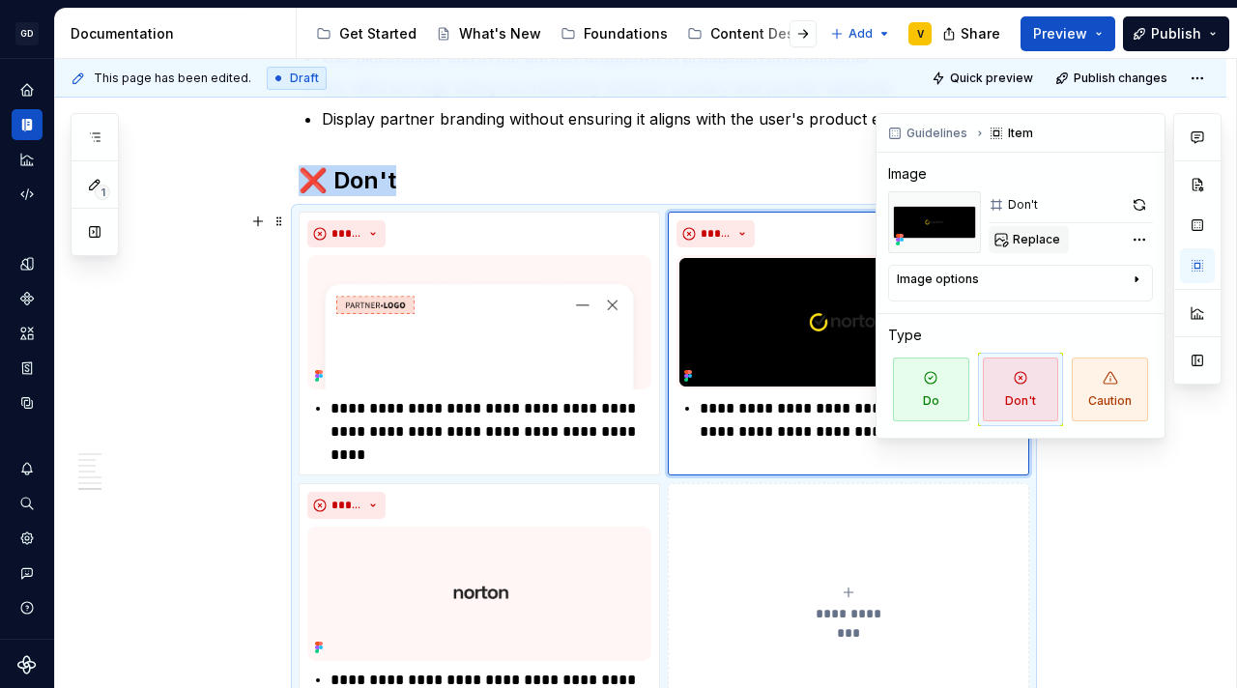
click at [1033, 238] on span "Replace" at bounding box center [1036, 239] width 47 height 15
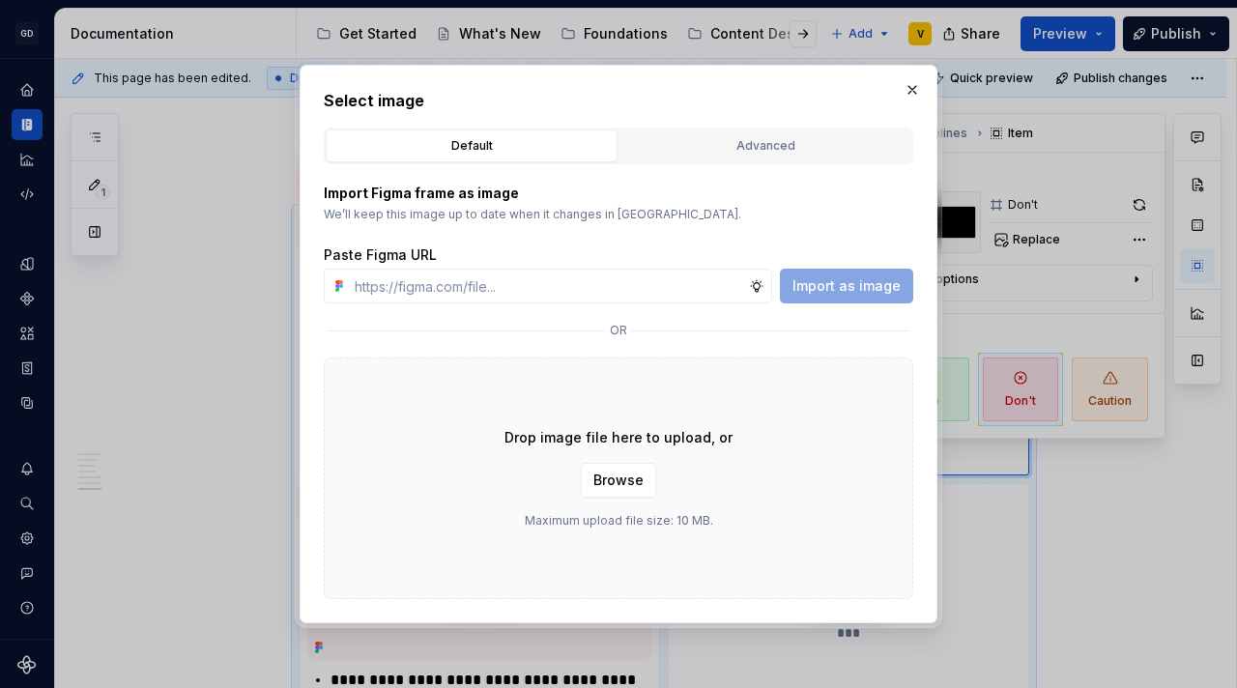
type textarea "*"
type input "https://www.figma.com/design/rzxjdfGE9CHhfV7rU8czbq/ODS-%E2%B8%B1-Internal-%E2%…"
click at [870, 295] on span "Import as image" at bounding box center [846, 285] width 108 height 19
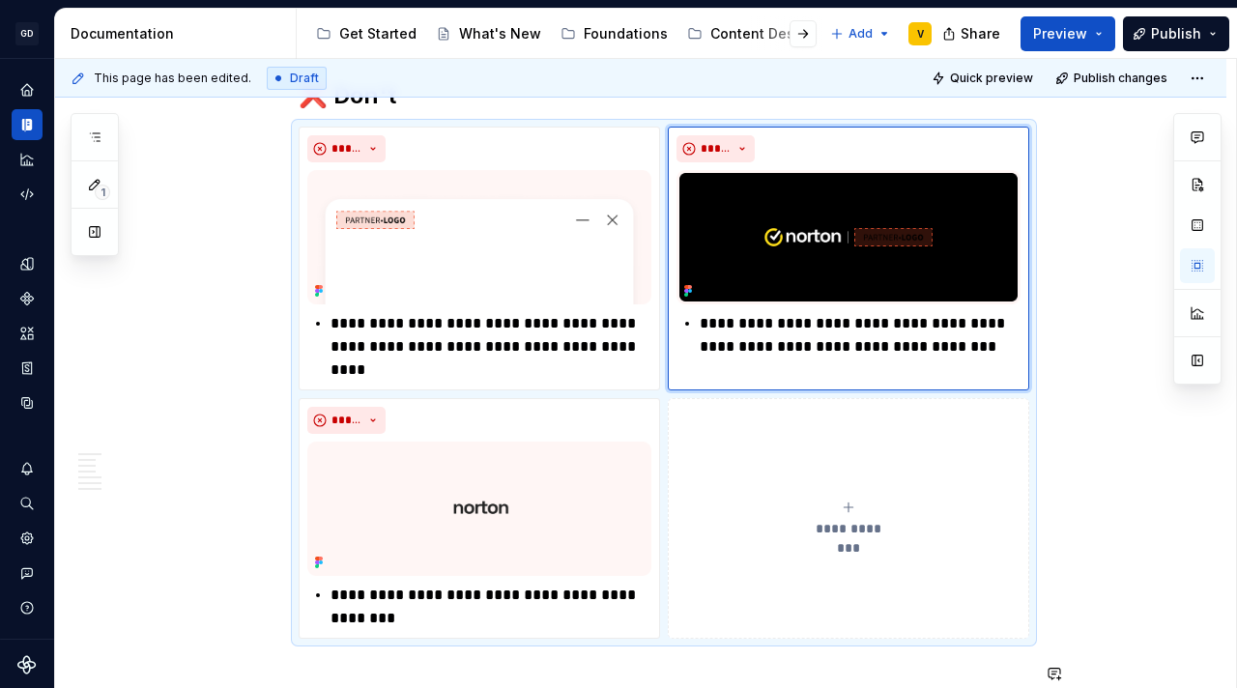
scroll to position [3135, 0]
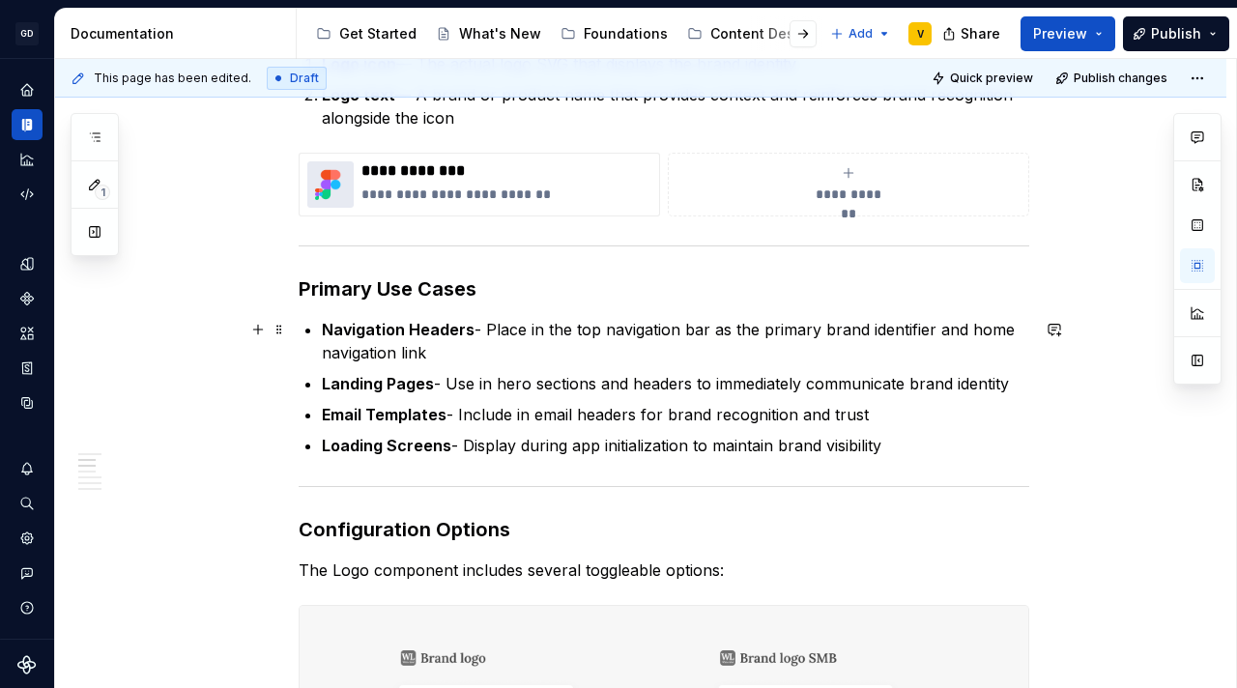
scroll to position [654, 0]
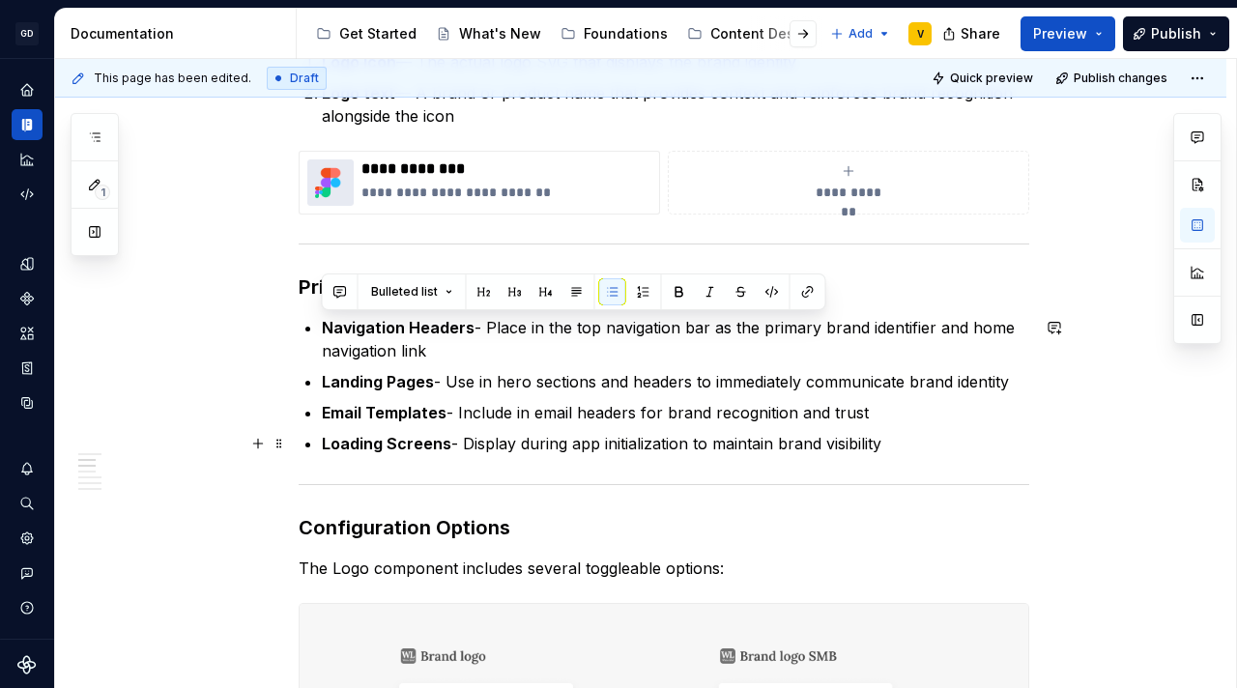
drag, startPoint x: 324, startPoint y: 328, endPoint x: 915, endPoint y: 454, distance: 604.7
click at [915, 454] on ul "Navigation Headers - Place in the top navigation bar as the primary brand ident…" at bounding box center [675, 385] width 707 height 139
click at [901, 443] on p "Loading Screens - Display during app initialization to maintain brand visibility" at bounding box center [675, 443] width 707 height 23
drag, startPoint x: 892, startPoint y: 444, endPoint x: 315, endPoint y: 322, distance: 589.7
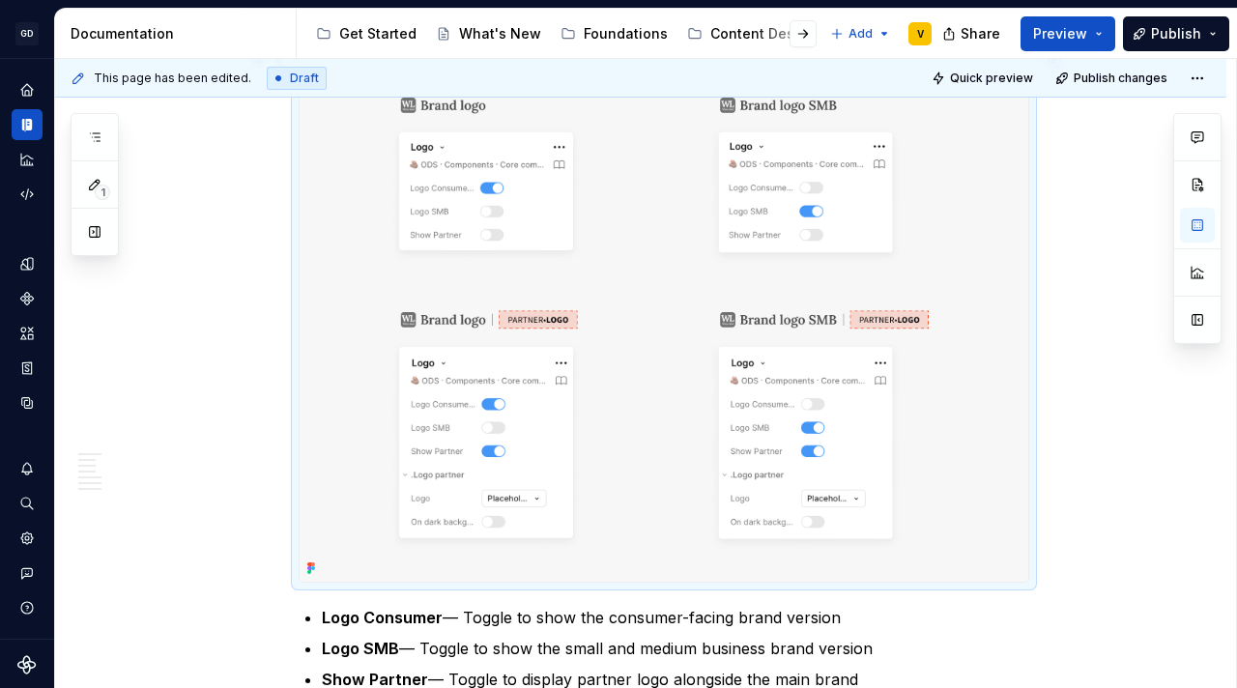
scroll to position [1041, 0]
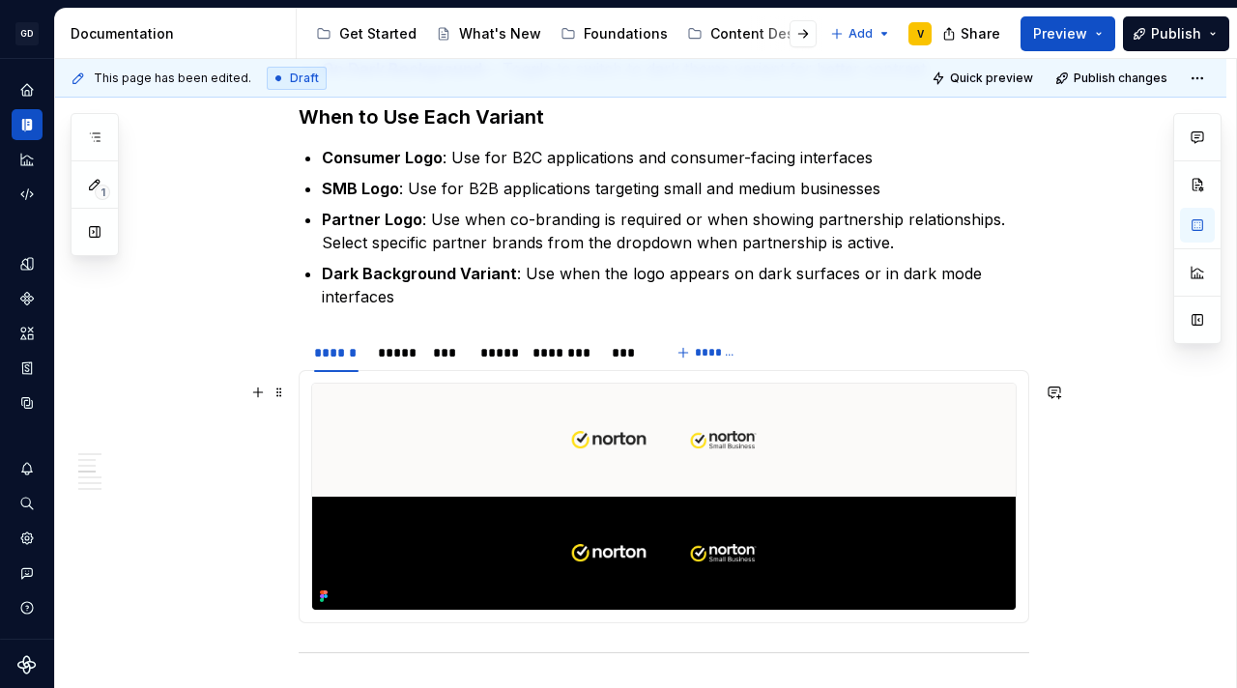
scroll to position [1878, 0]
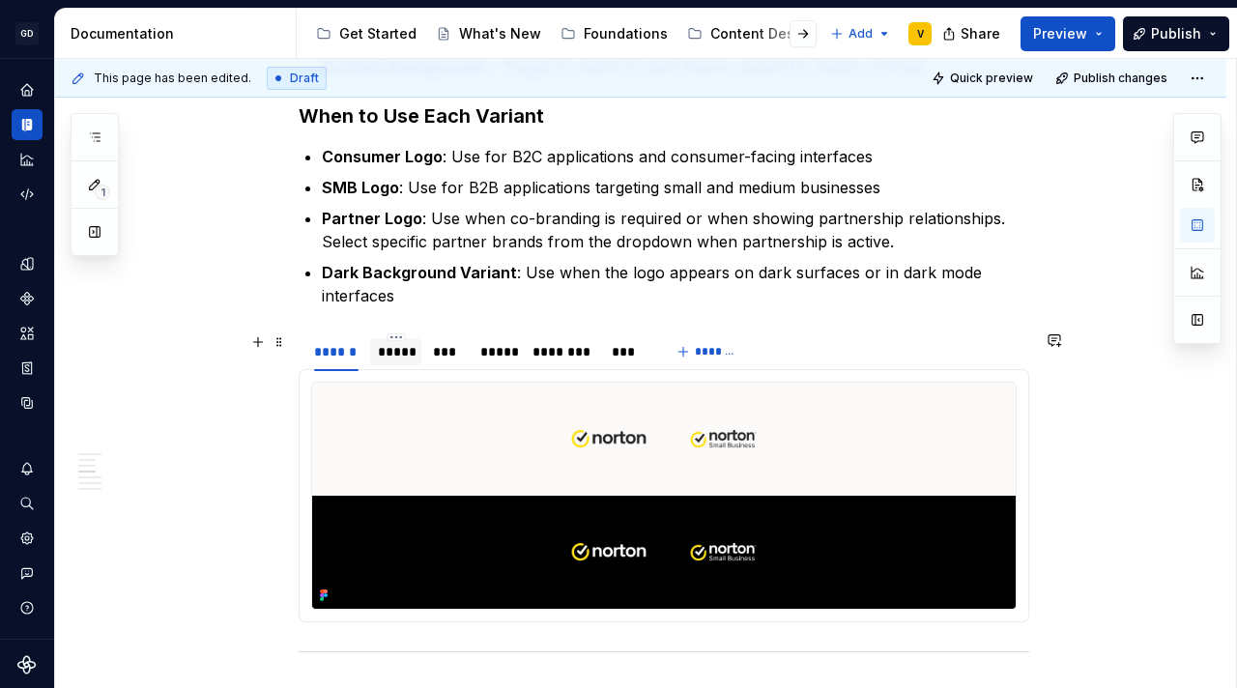
click at [392, 367] on div at bounding box center [395, 368] width 51 height 2
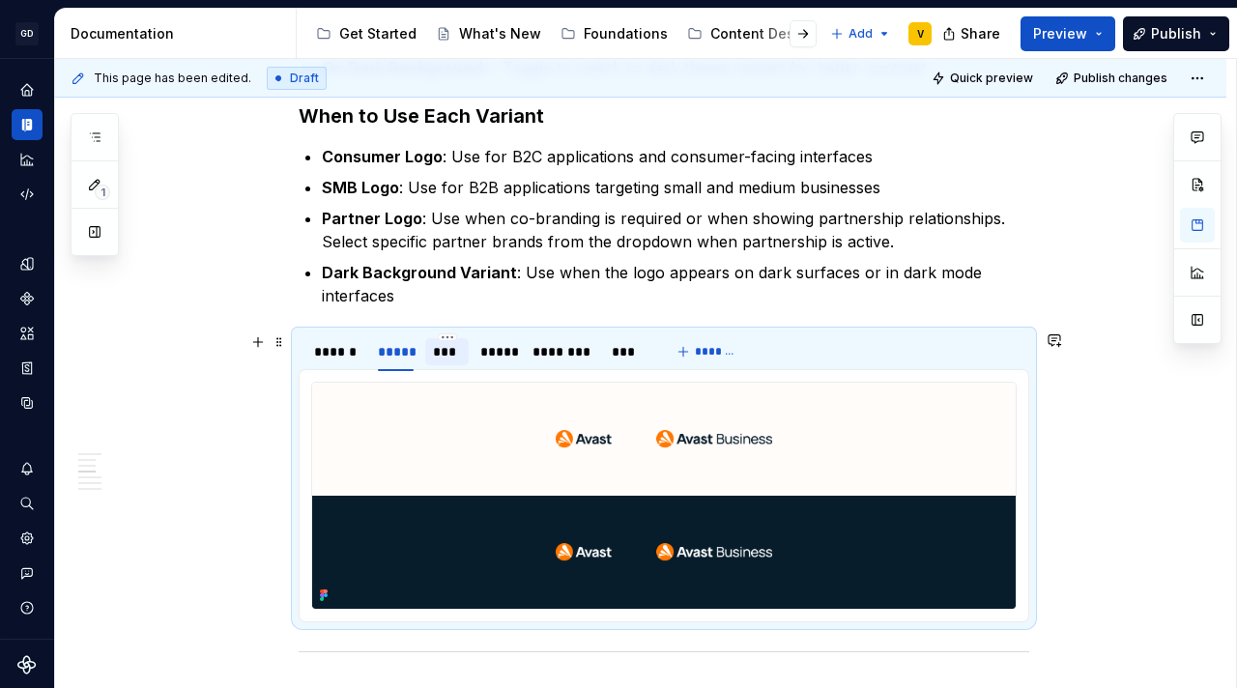
click at [446, 353] on div "***" at bounding box center [447, 351] width 28 height 19
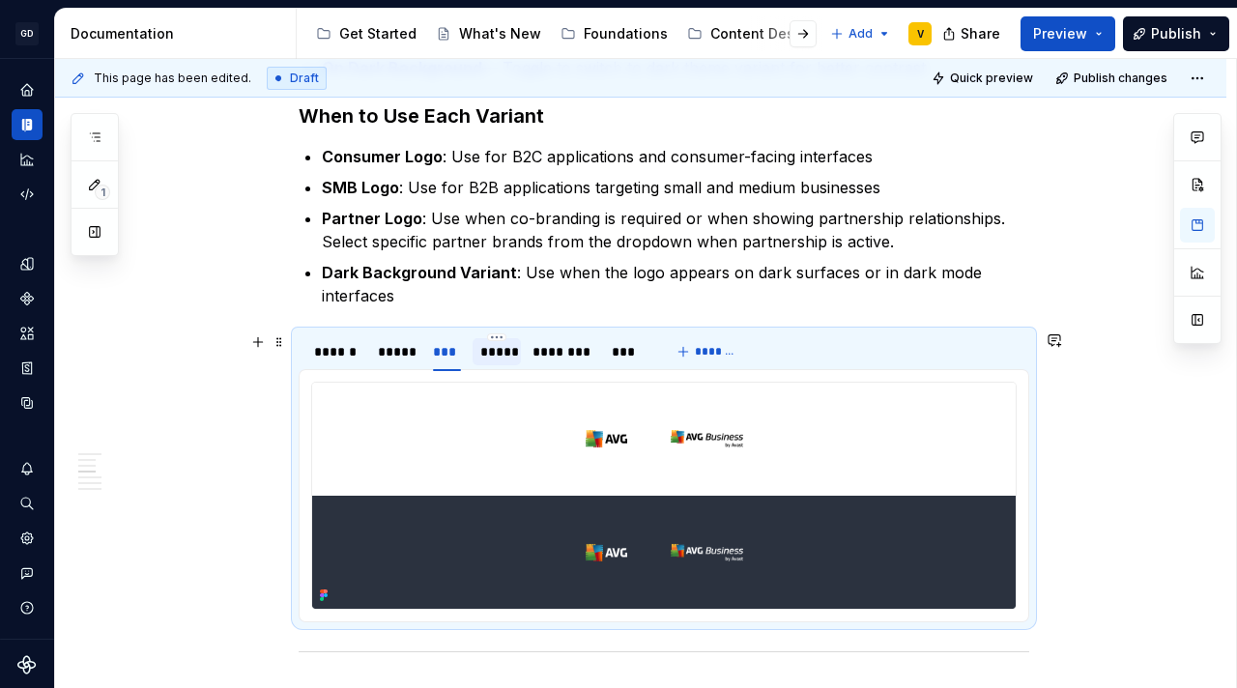
click at [502, 352] on div "*****" at bounding box center [496, 351] width 33 height 19
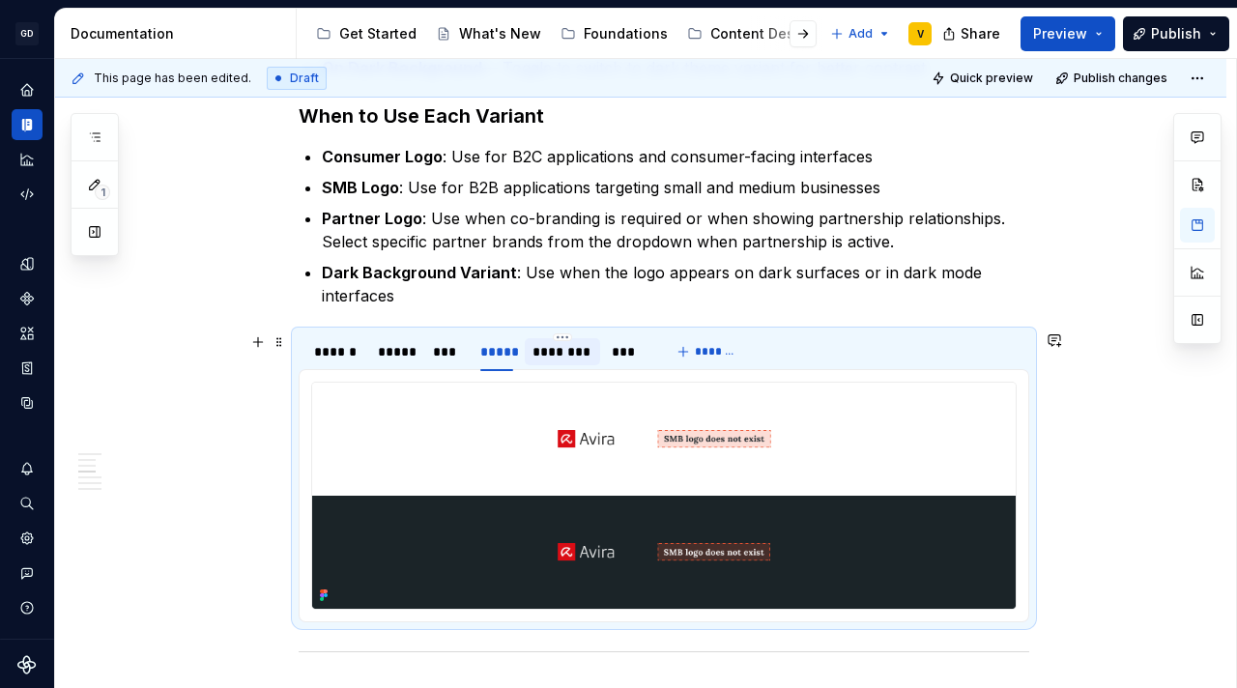
click at [534, 353] on div "********" at bounding box center [562, 351] width 60 height 19
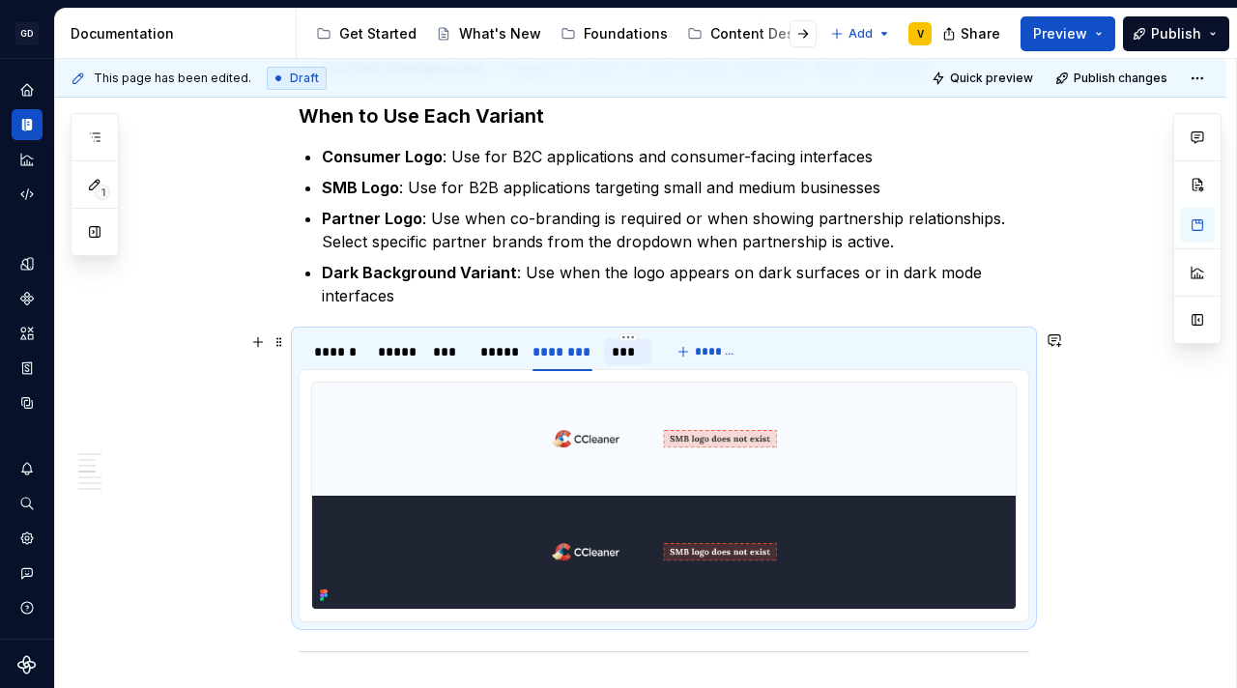
click at [635, 355] on div "***" at bounding box center [628, 351] width 32 height 19
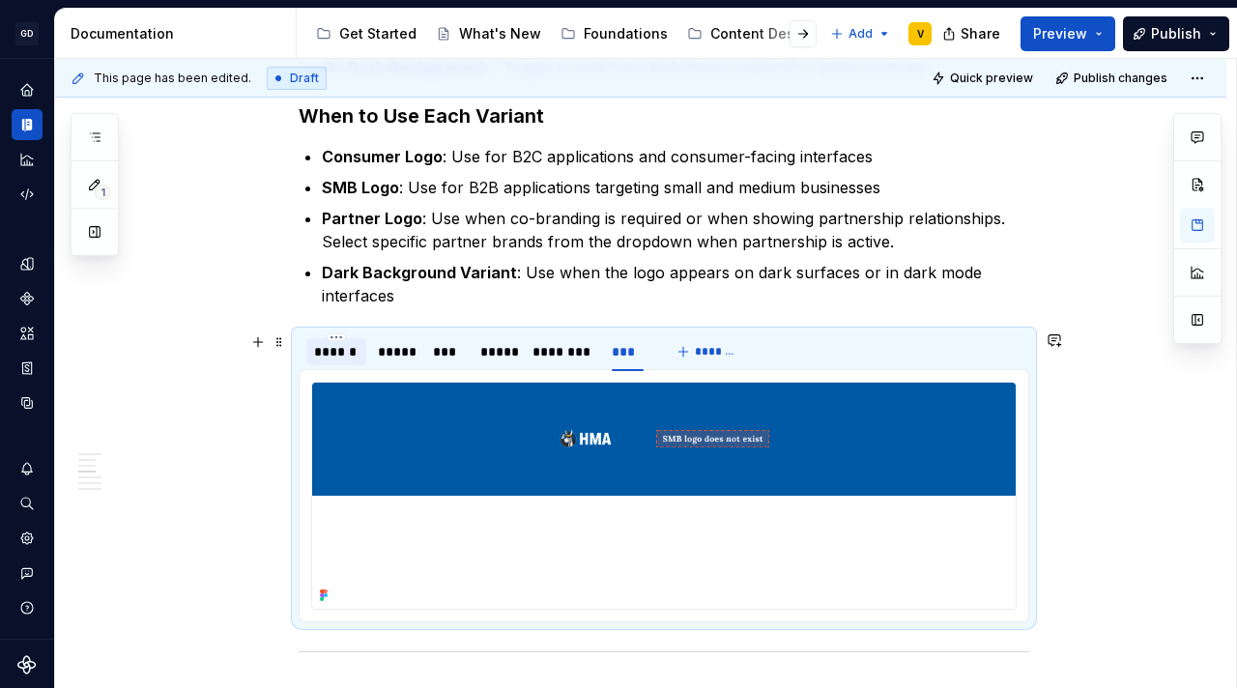
click at [351, 357] on div "******" at bounding box center [336, 351] width 44 height 19
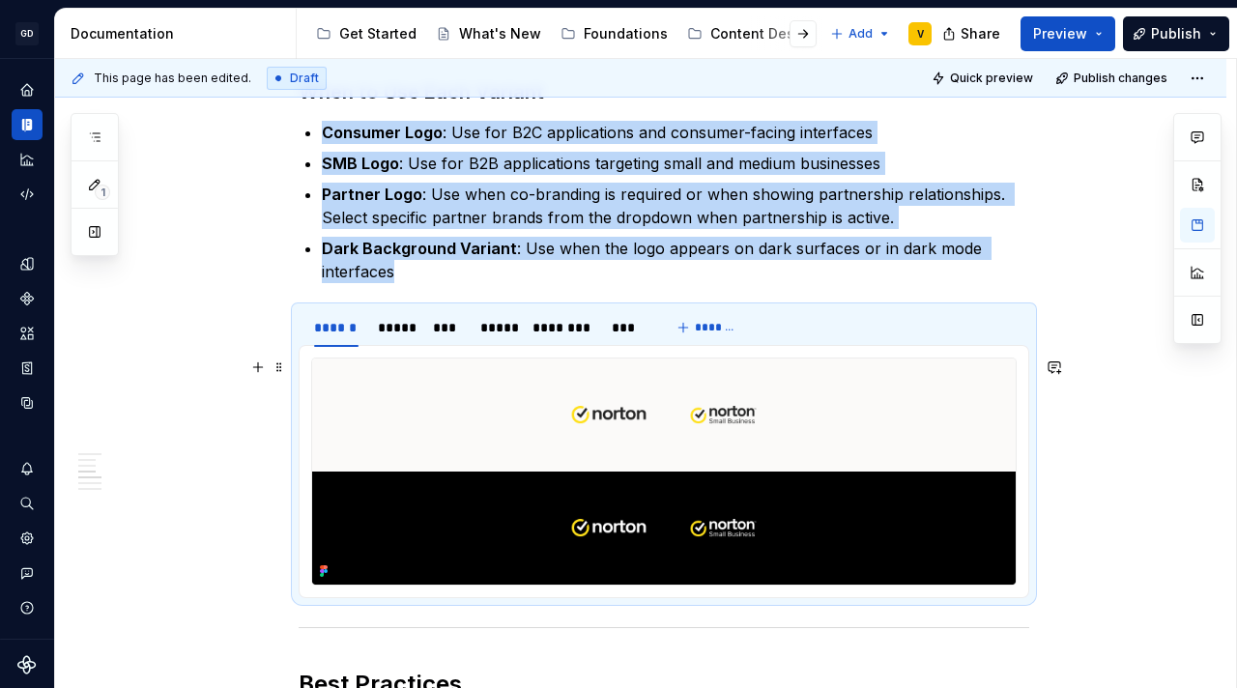
scroll to position [1926, 0]
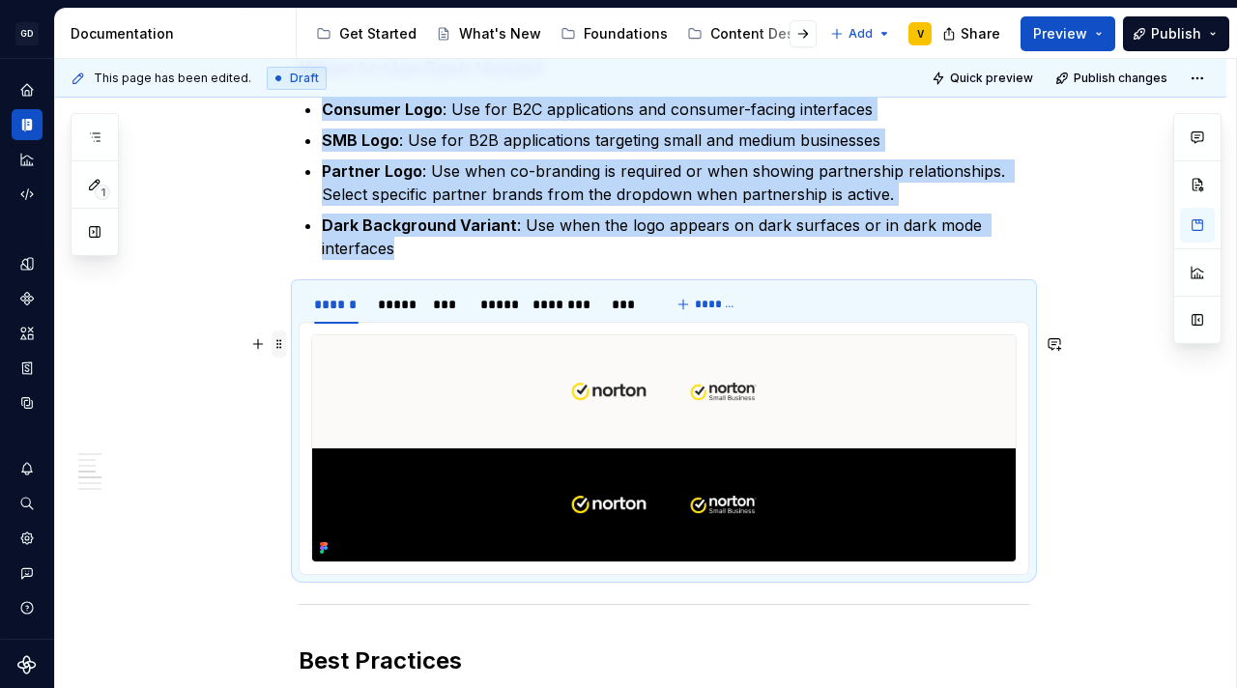
click at [280, 352] on span at bounding box center [278, 343] width 15 height 27
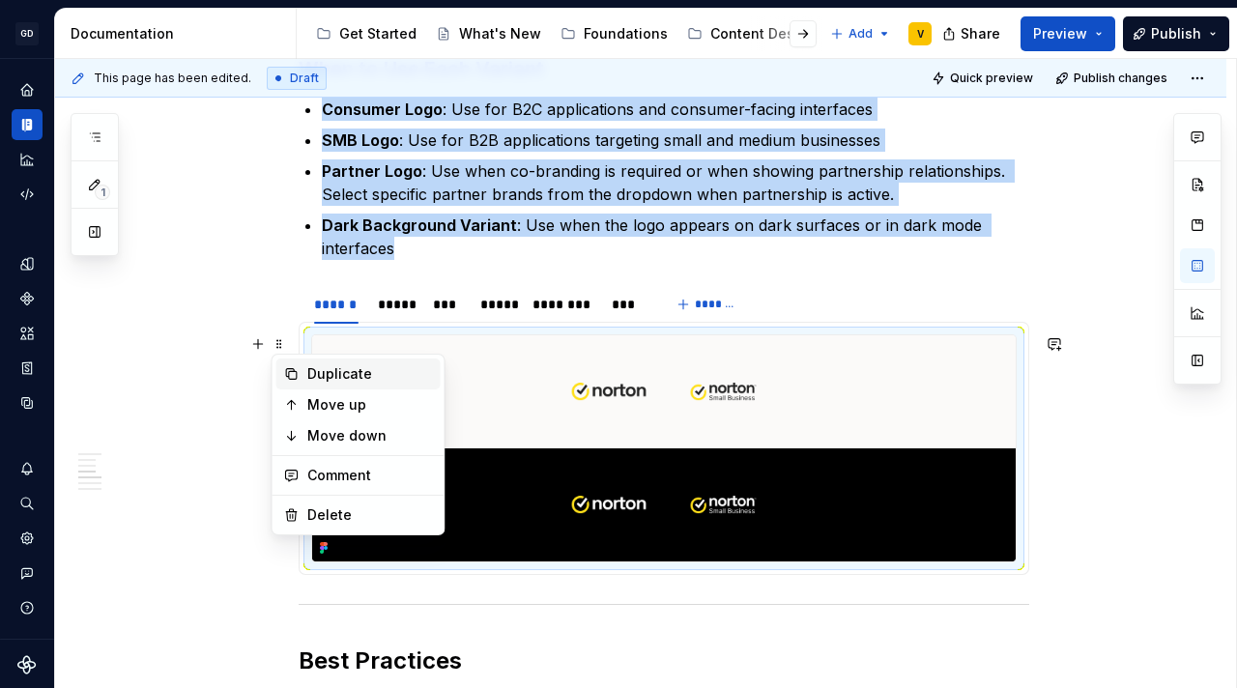
click at [298, 371] on icon at bounding box center [291, 373] width 15 height 15
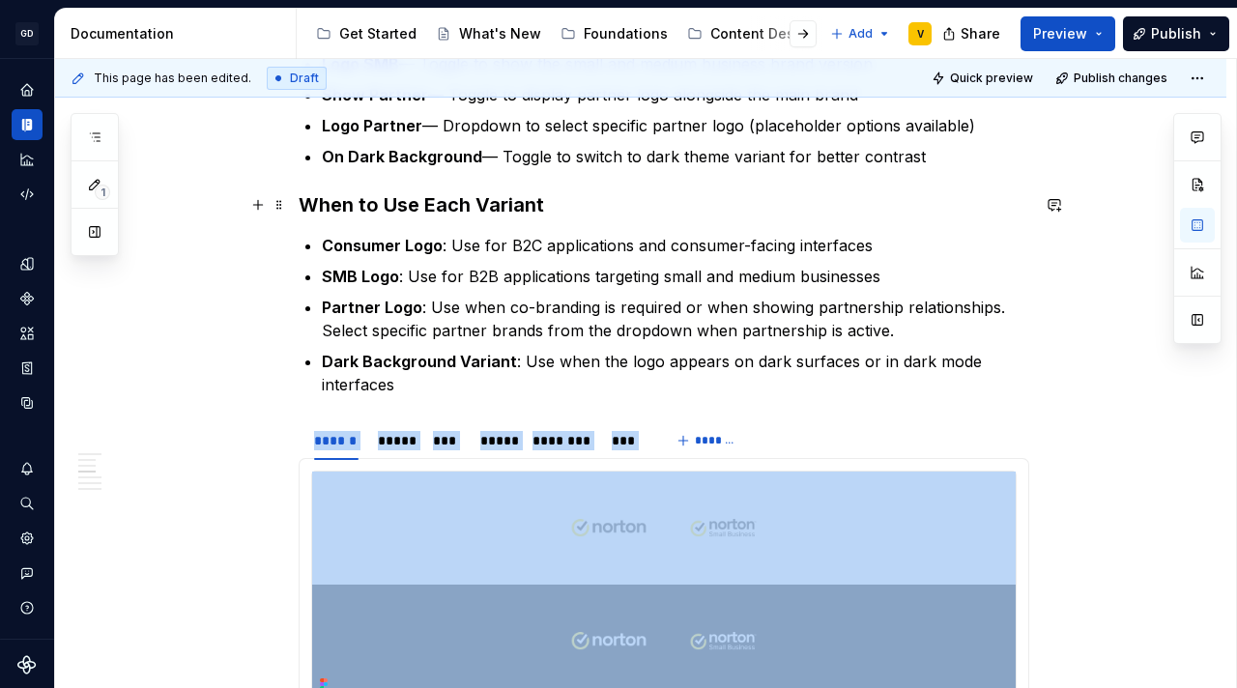
scroll to position [1956, 0]
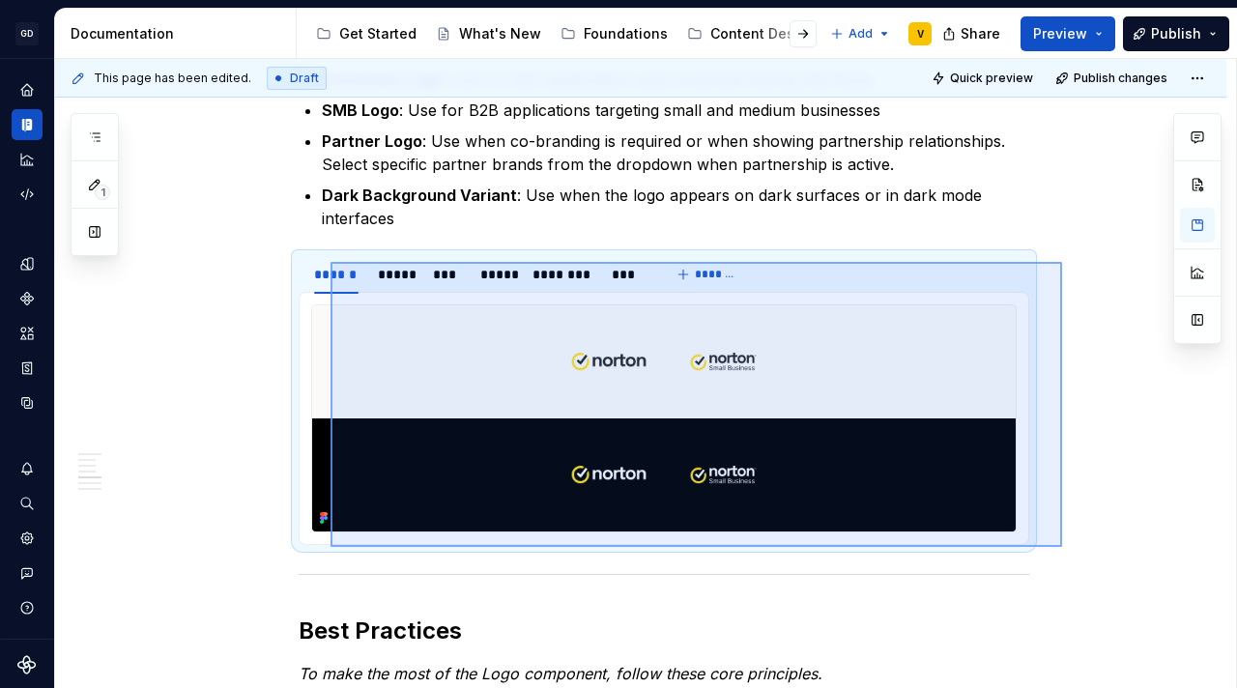
drag, startPoint x: 1062, startPoint y: 547, endPoint x: 329, endPoint y: 260, distance: 787.5
click at [329, 260] on div "**********" at bounding box center [645, 374] width 1181 height 630
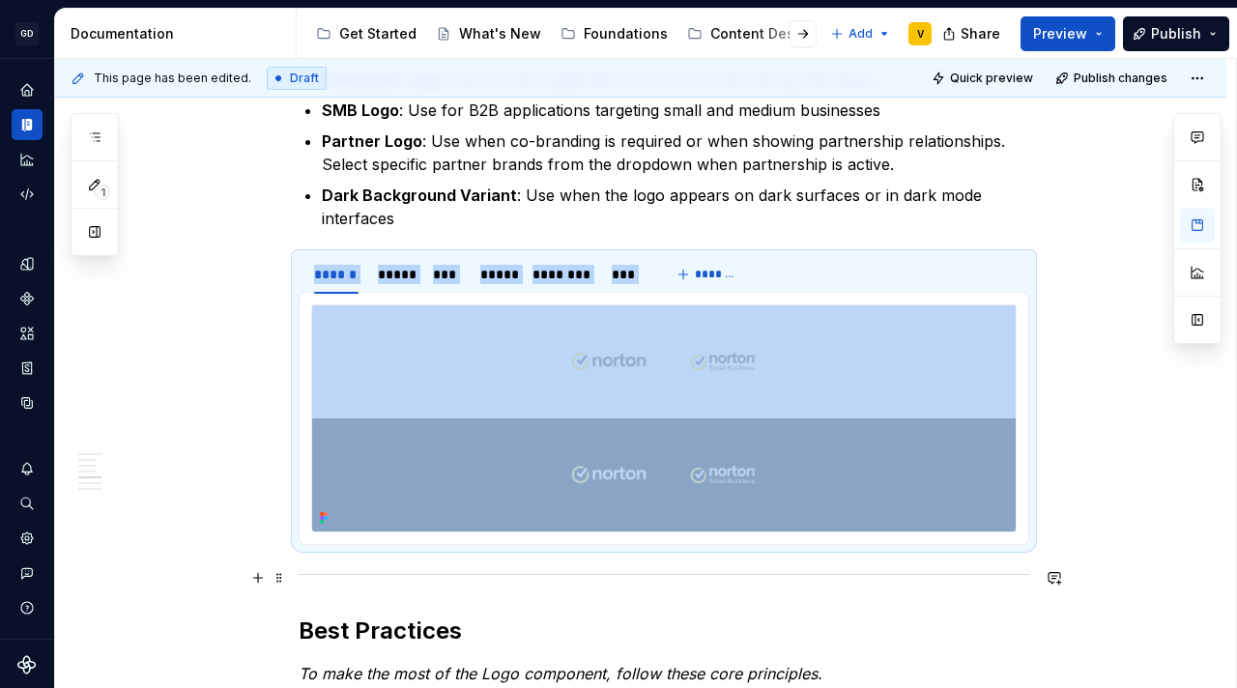
click at [300, 568] on div at bounding box center [664, 574] width 730 height 13
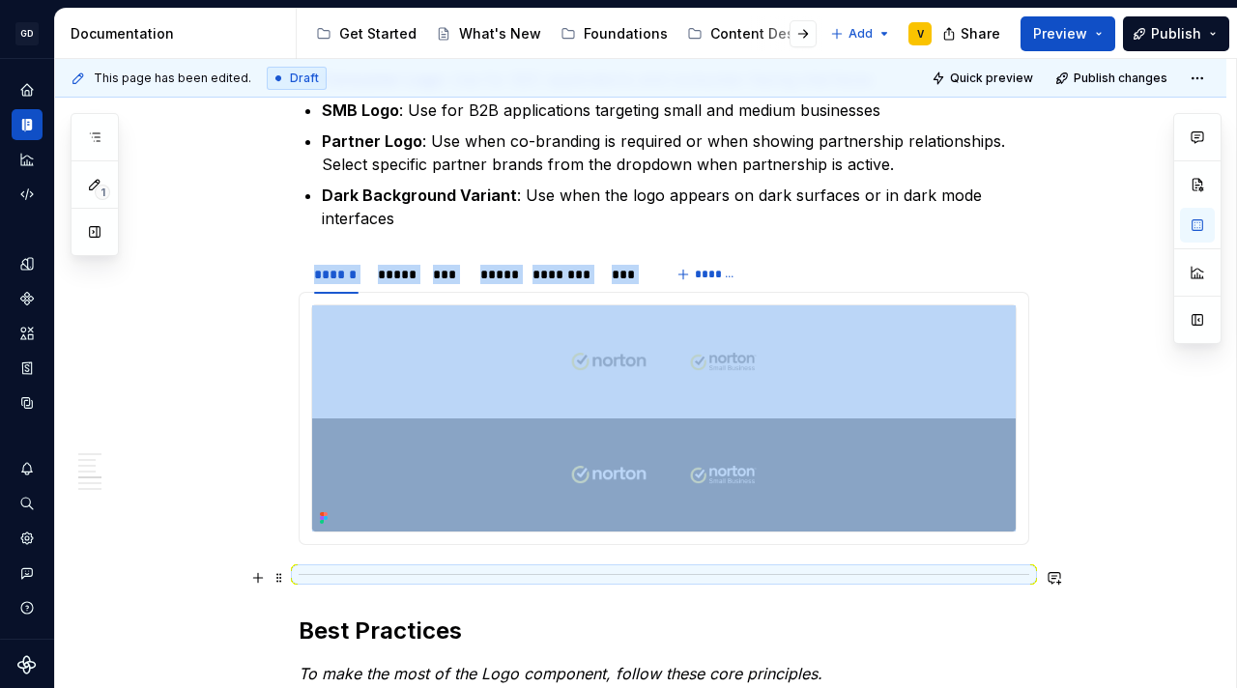
scroll to position [1966, 0]
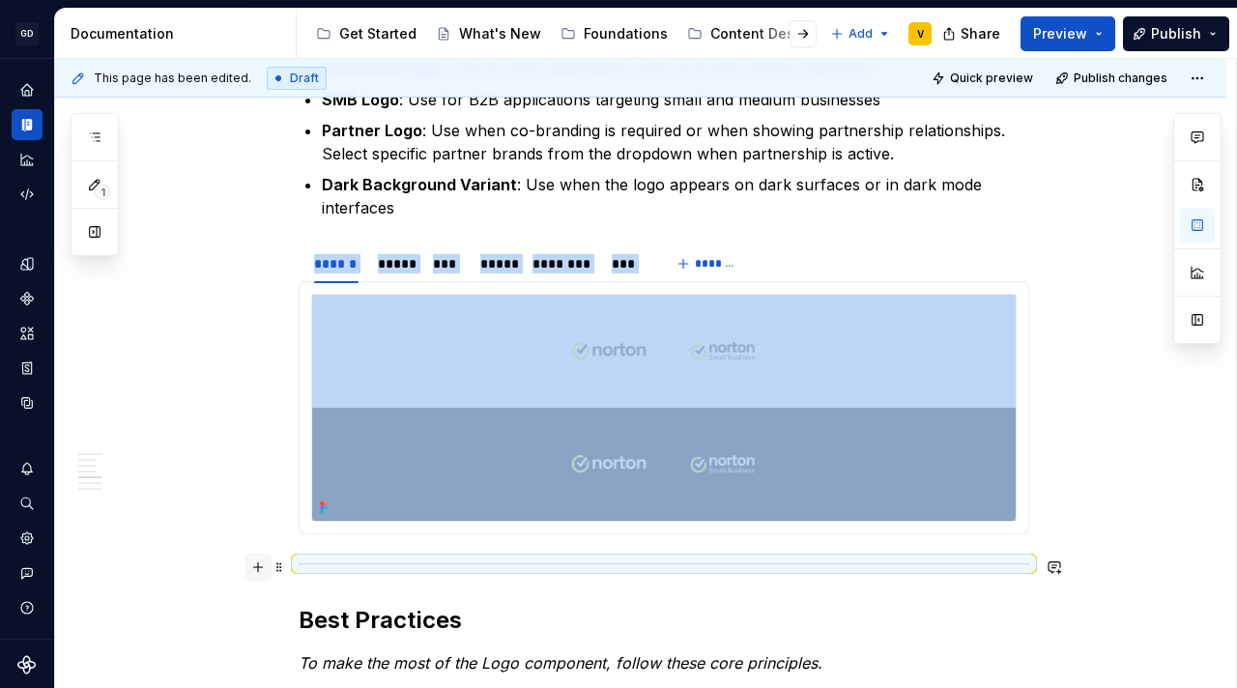
click at [255, 571] on button "button" at bounding box center [257, 567] width 27 height 27
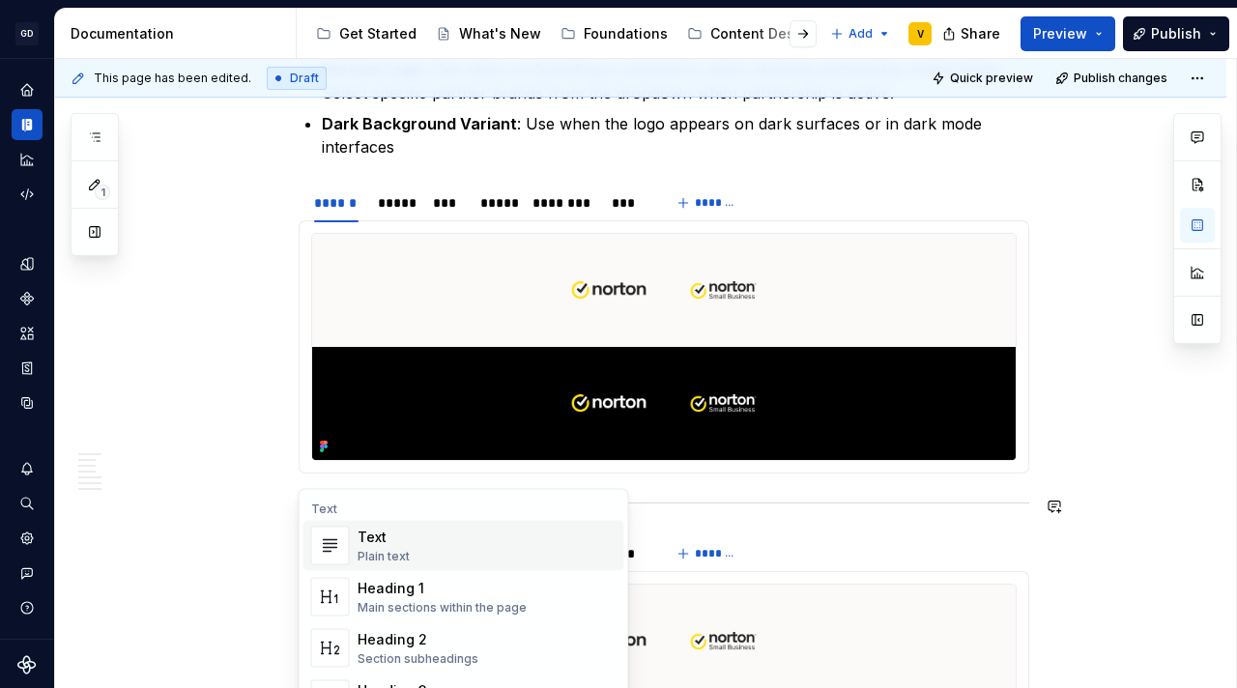
scroll to position [2134, 0]
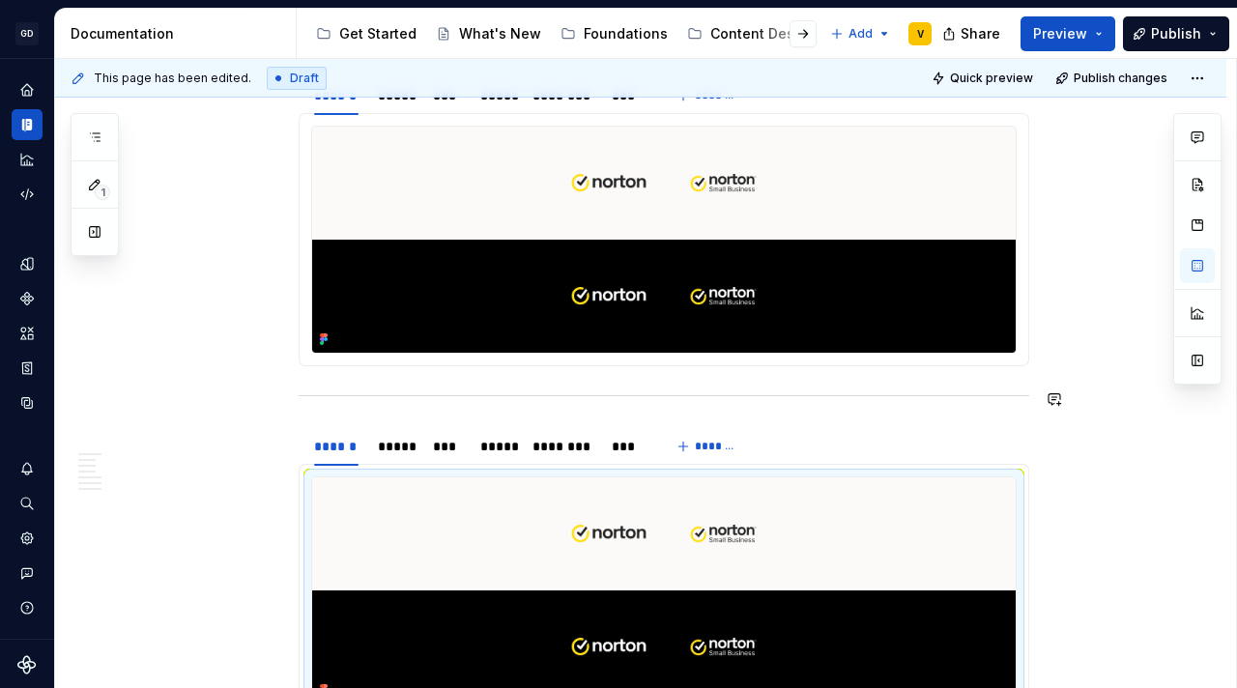
click at [912, 528] on img at bounding box center [663, 590] width 703 height 226
click at [648, 566] on img at bounding box center [663, 590] width 703 height 226
click at [633, 602] on img at bounding box center [663, 590] width 703 height 226
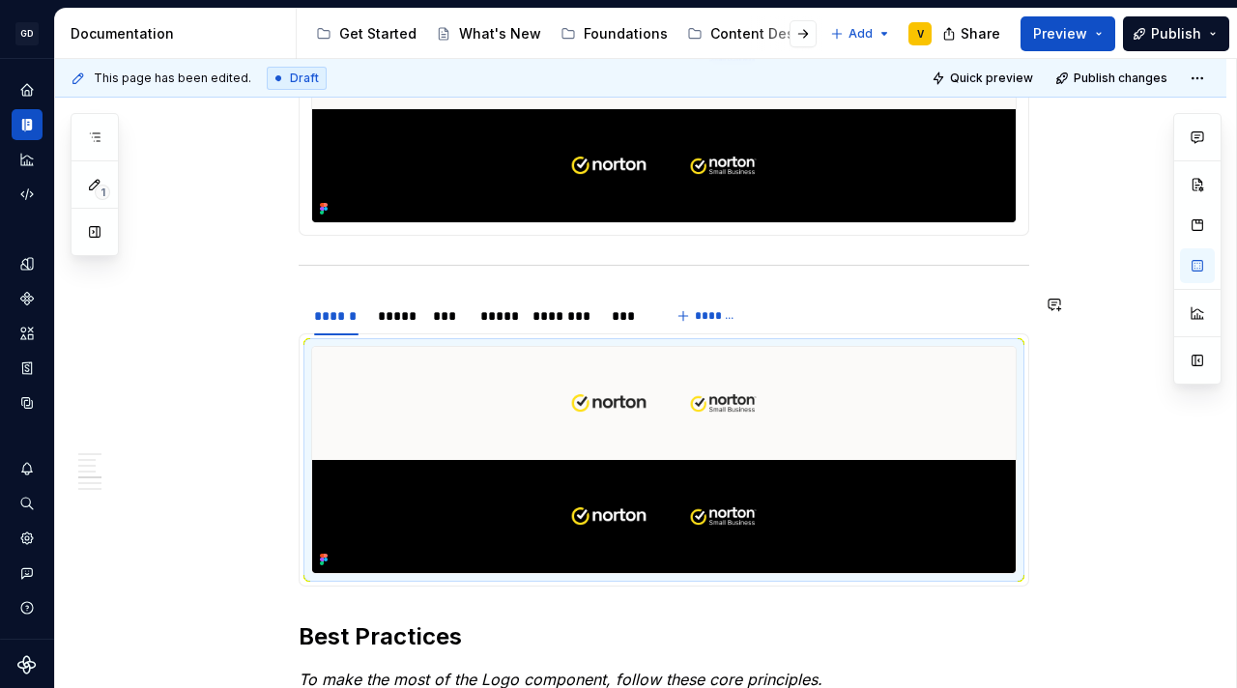
scroll to position [2281, 0]
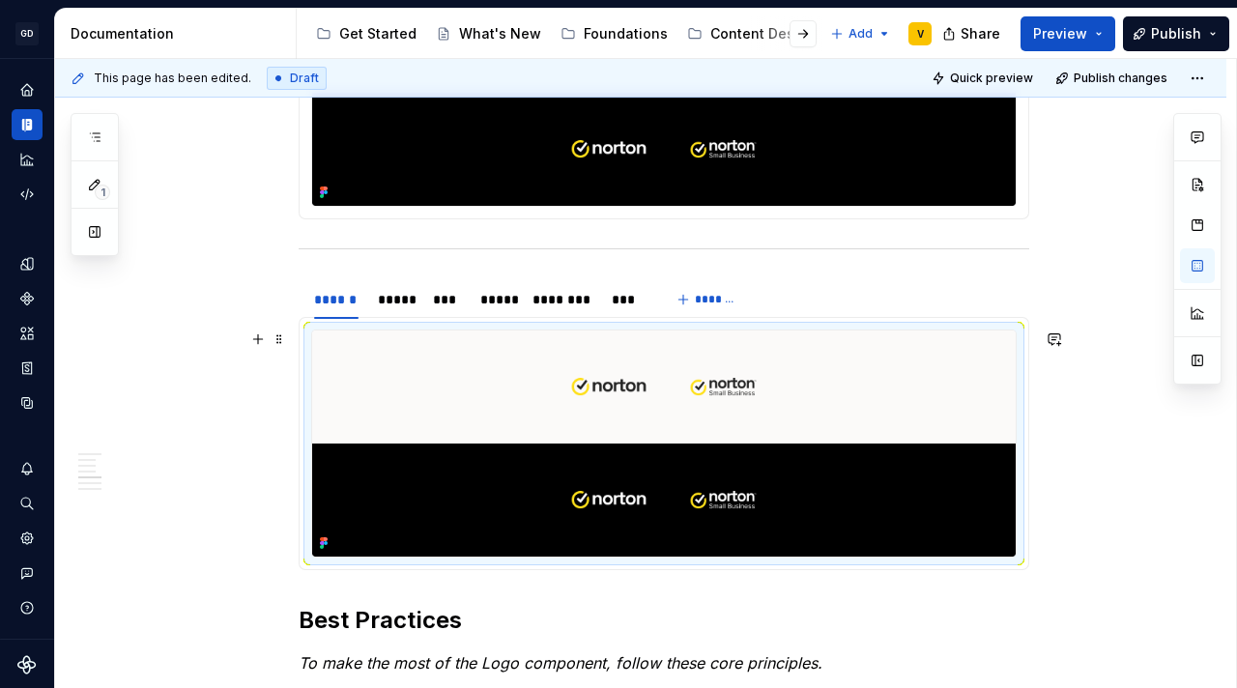
click at [662, 439] on img at bounding box center [663, 443] width 703 height 226
click at [1202, 266] on button "button" at bounding box center [1197, 265] width 35 height 35
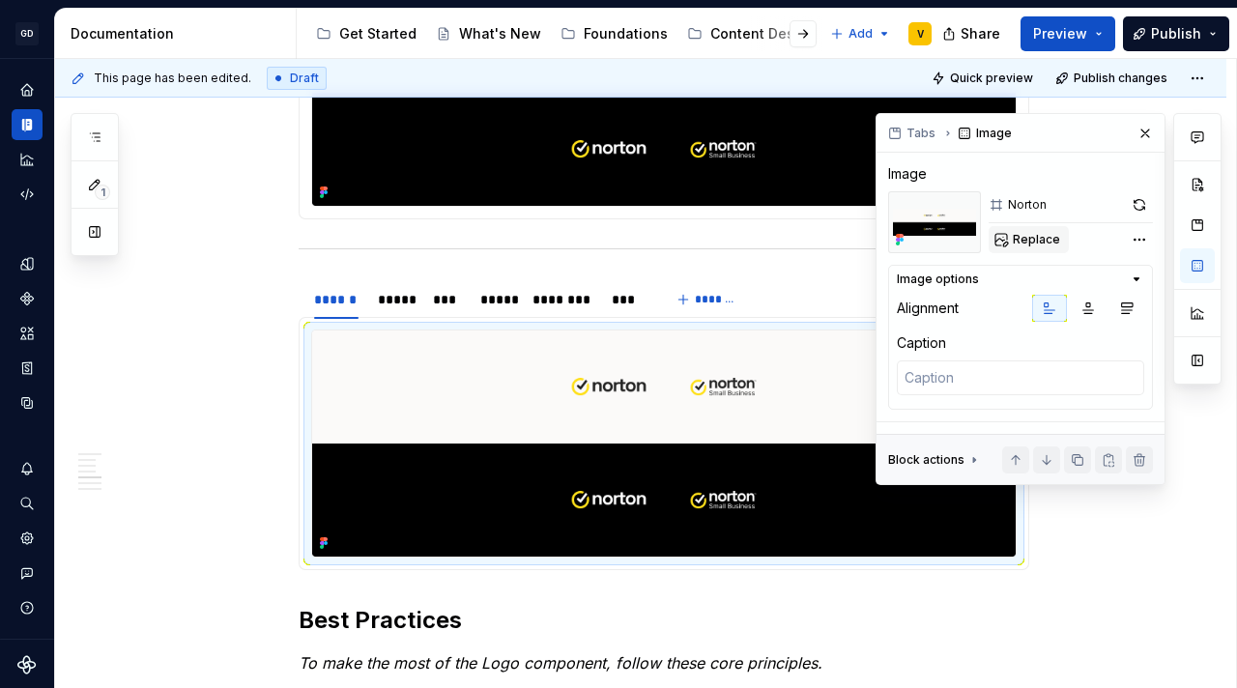
click at [1039, 231] on button "Replace" at bounding box center [1028, 239] width 80 height 27
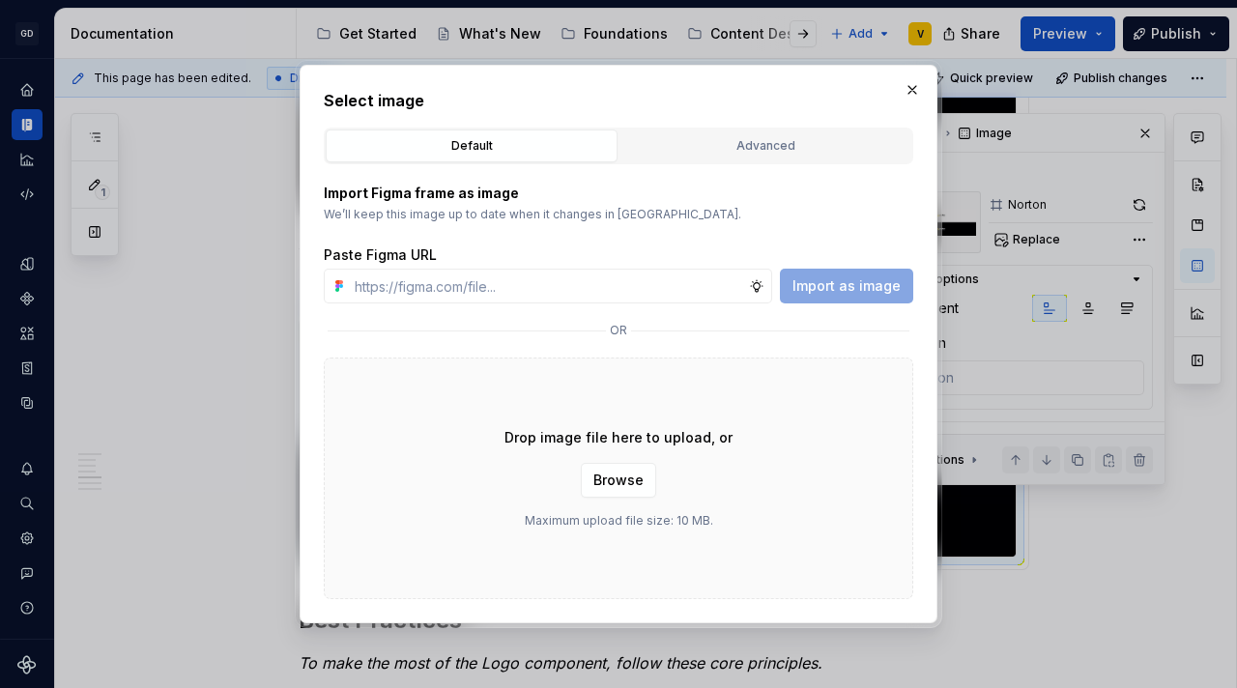
type textarea "*"
type input "https://www.figma.com/design/rzxjdfGE9CHhfV7rU8czbq/ODS-%E2%B8%B1-Internal-%E2%…"
click at [843, 276] on span "Import as image" at bounding box center [846, 285] width 108 height 19
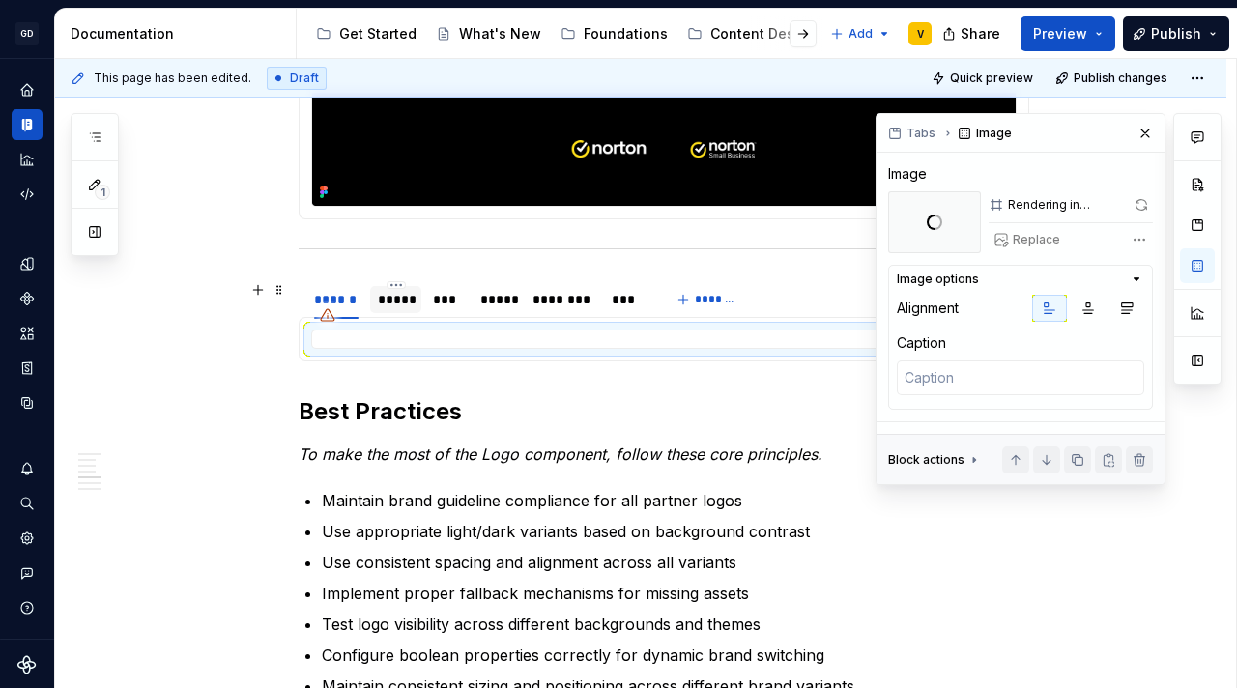
click at [392, 296] on div "*****" at bounding box center [396, 299] width 36 height 19
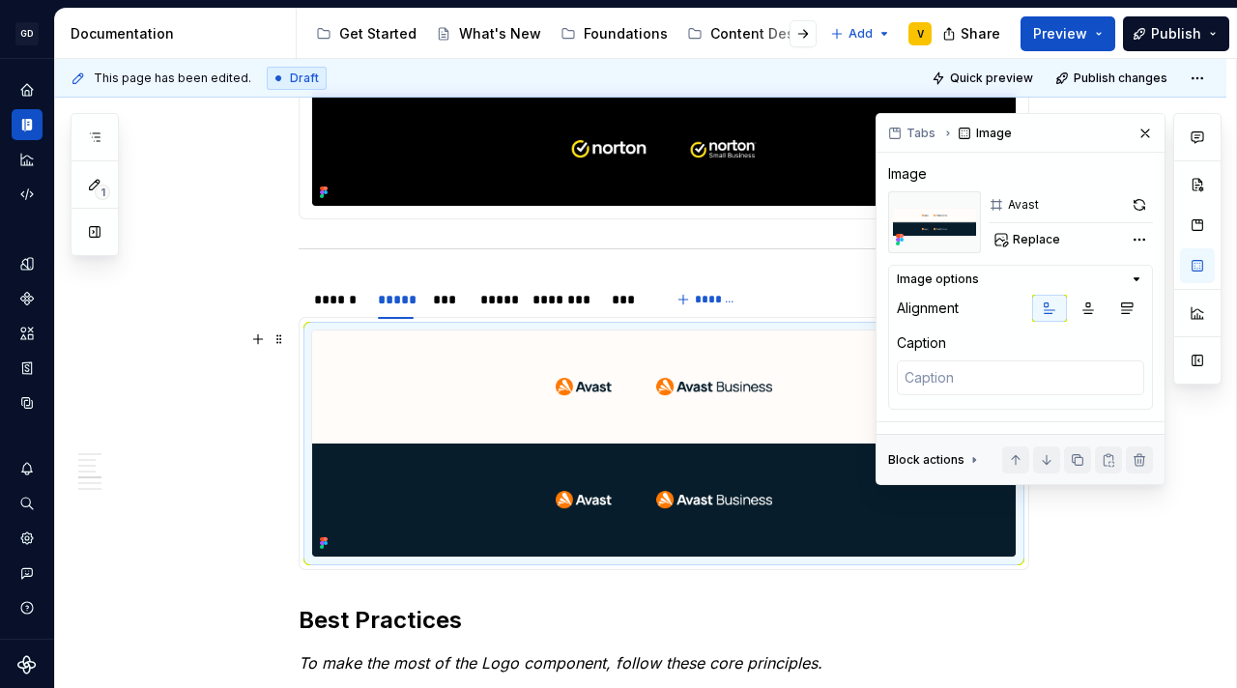
click at [467, 443] on img at bounding box center [663, 443] width 703 height 226
click at [1042, 251] on button "Replace" at bounding box center [1028, 239] width 80 height 27
type textarea "*"
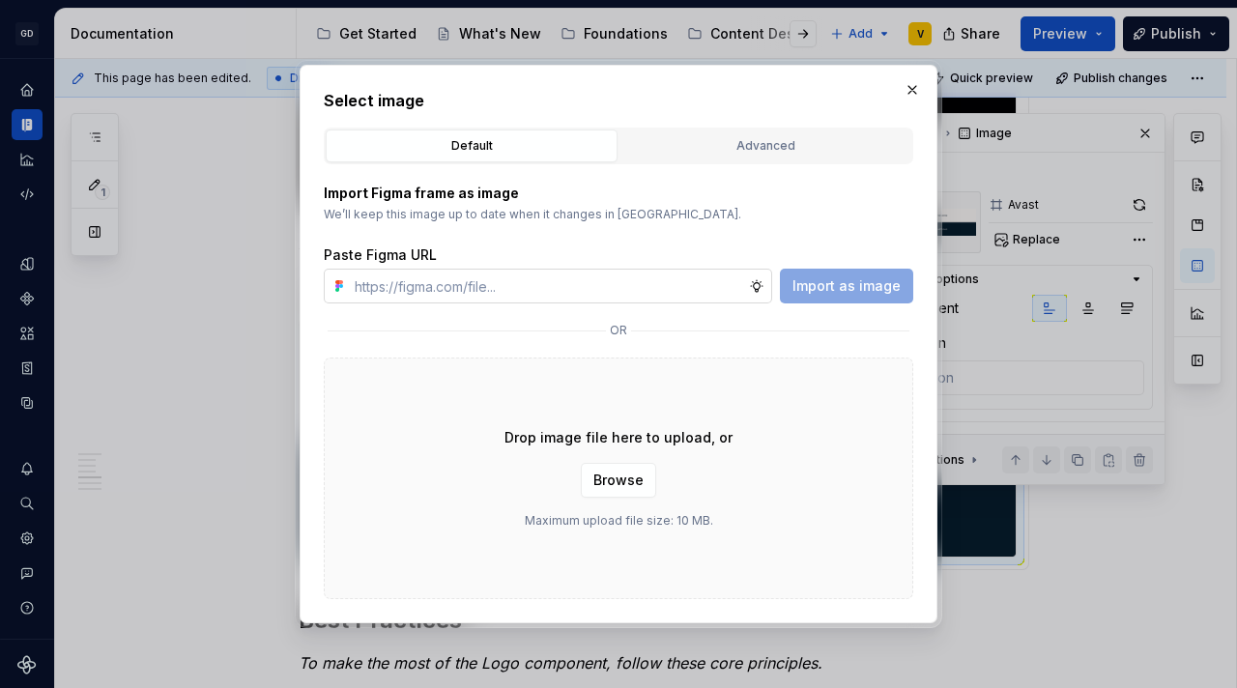
click at [654, 282] on input "text" at bounding box center [548, 286] width 402 height 35
type input "https://www.figma.com/design/rzxjdfGE9CHhfV7rU8czbq/ODS-%E2%B8%B1-Internal-%E2%…"
click at [856, 284] on span "Import as image" at bounding box center [846, 285] width 108 height 19
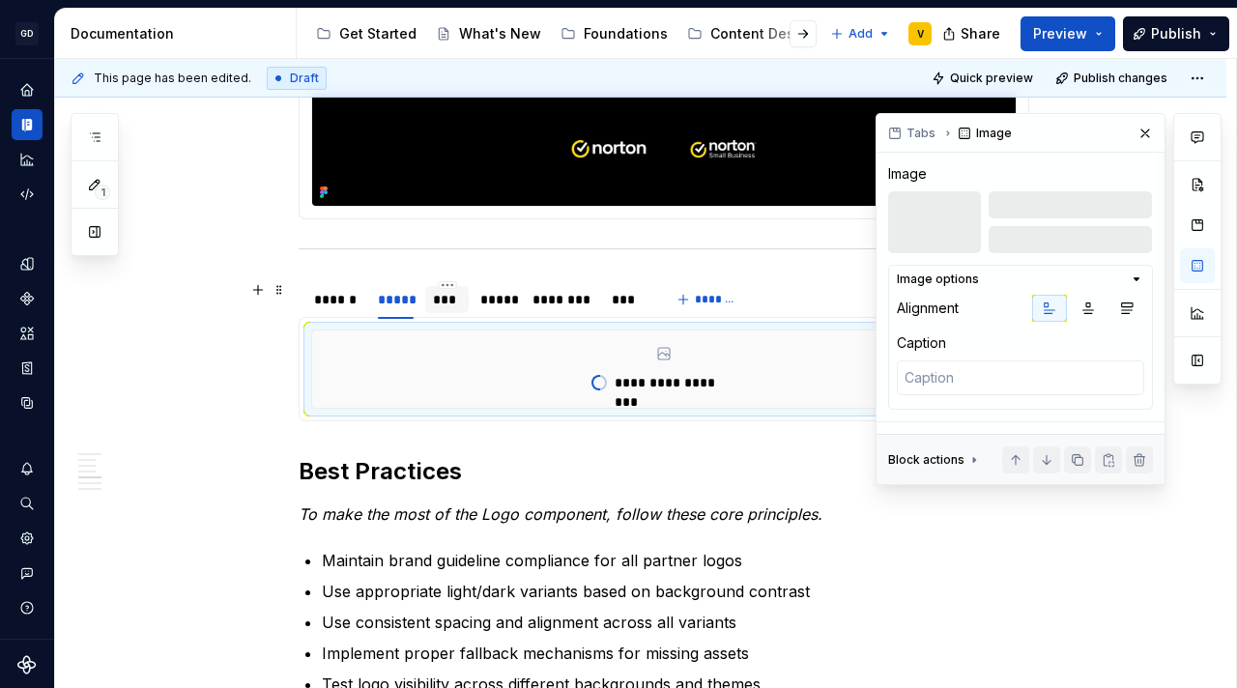
click at [448, 310] on div "***" at bounding box center [446, 299] width 43 height 27
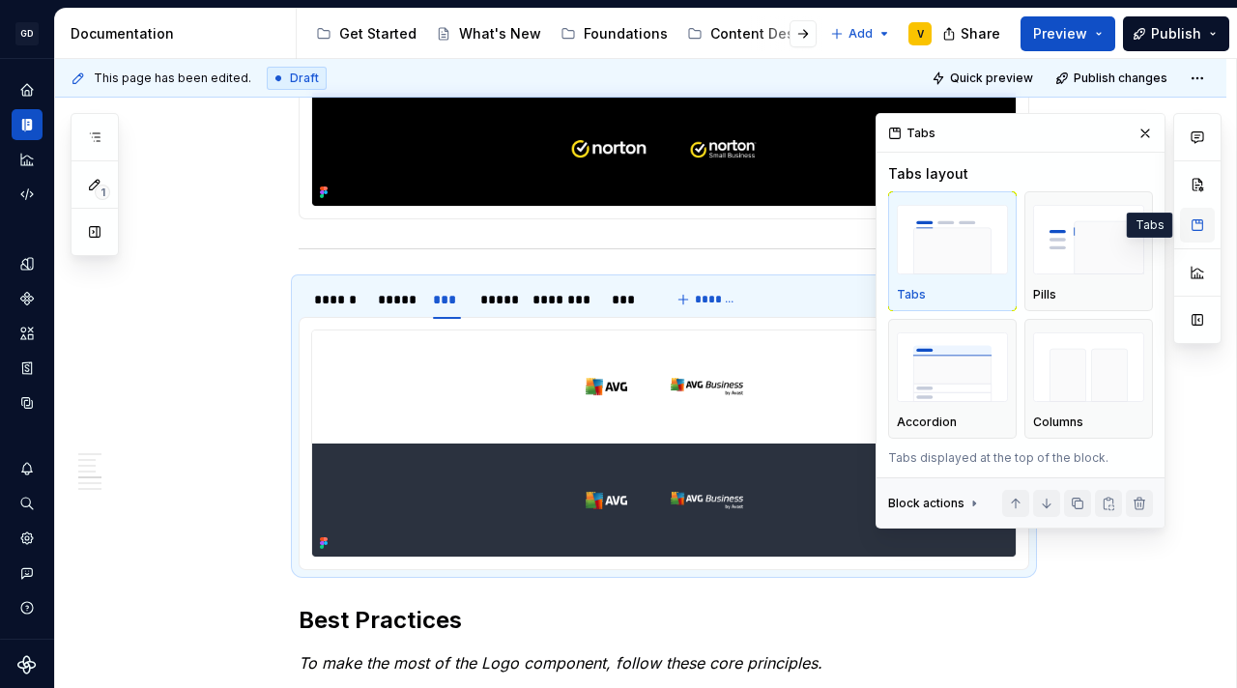
click at [1202, 221] on button "button" at bounding box center [1197, 225] width 35 height 35
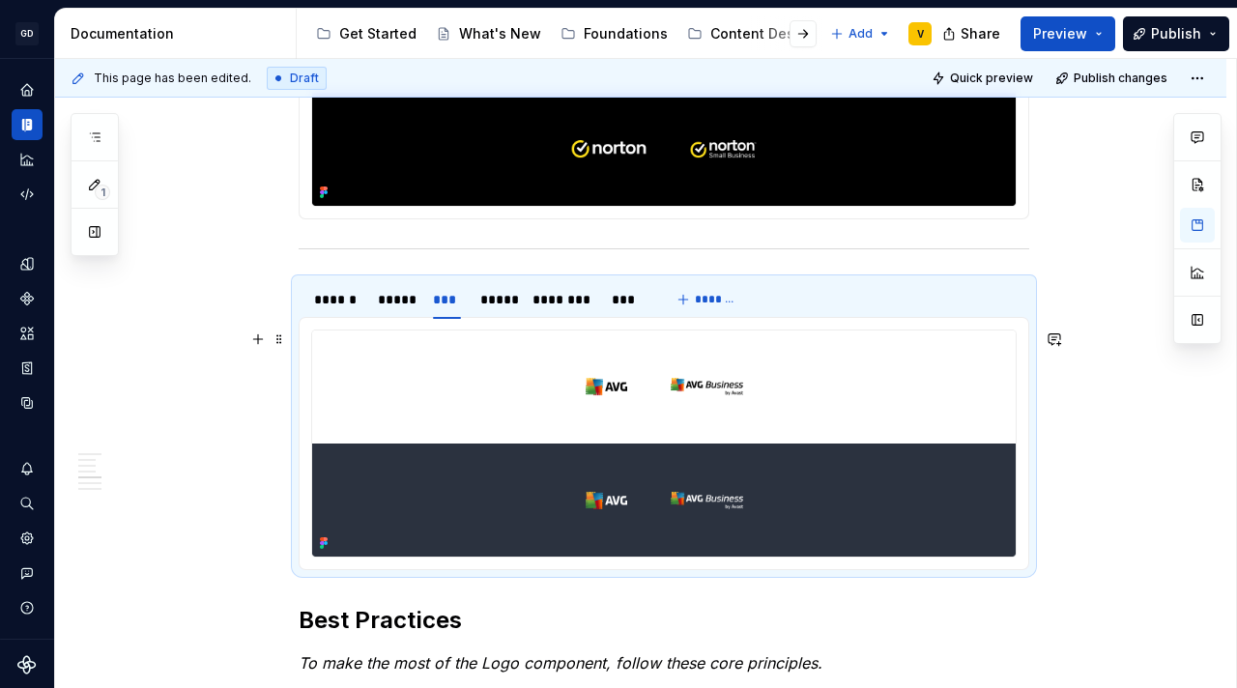
click at [687, 371] on img at bounding box center [663, 443] width 703 height 226
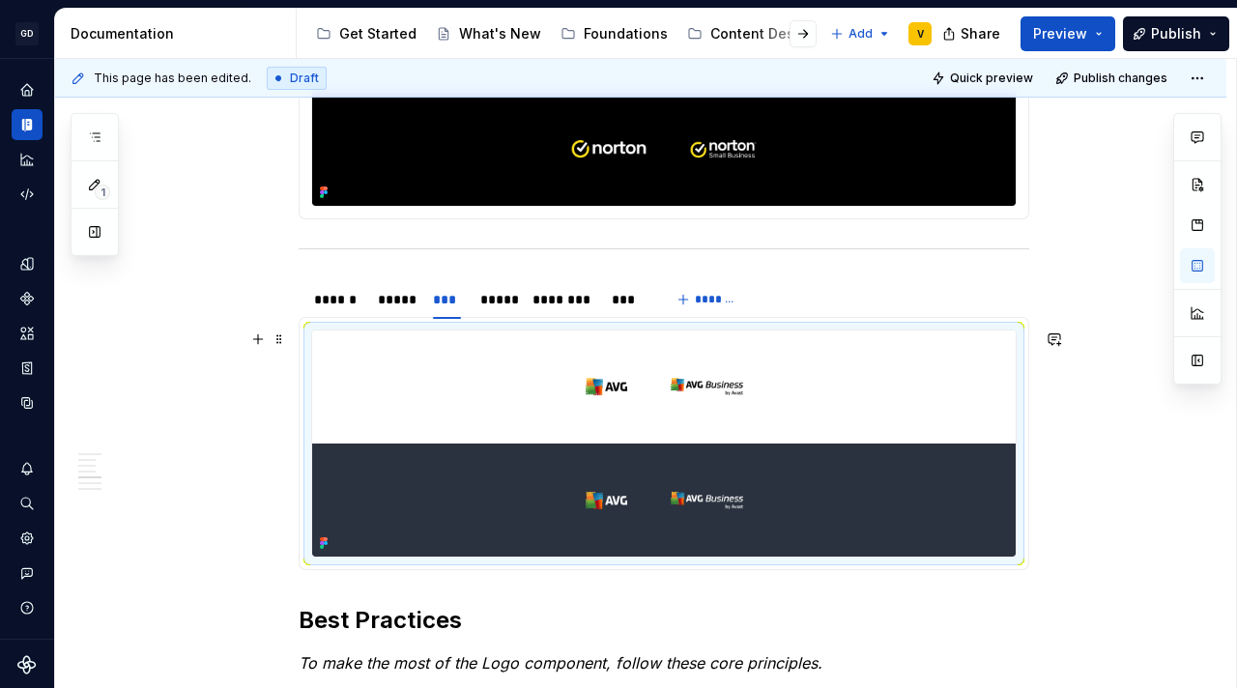
click at [687, 371] on img at bounding box center [663, 443] width 703 height 226
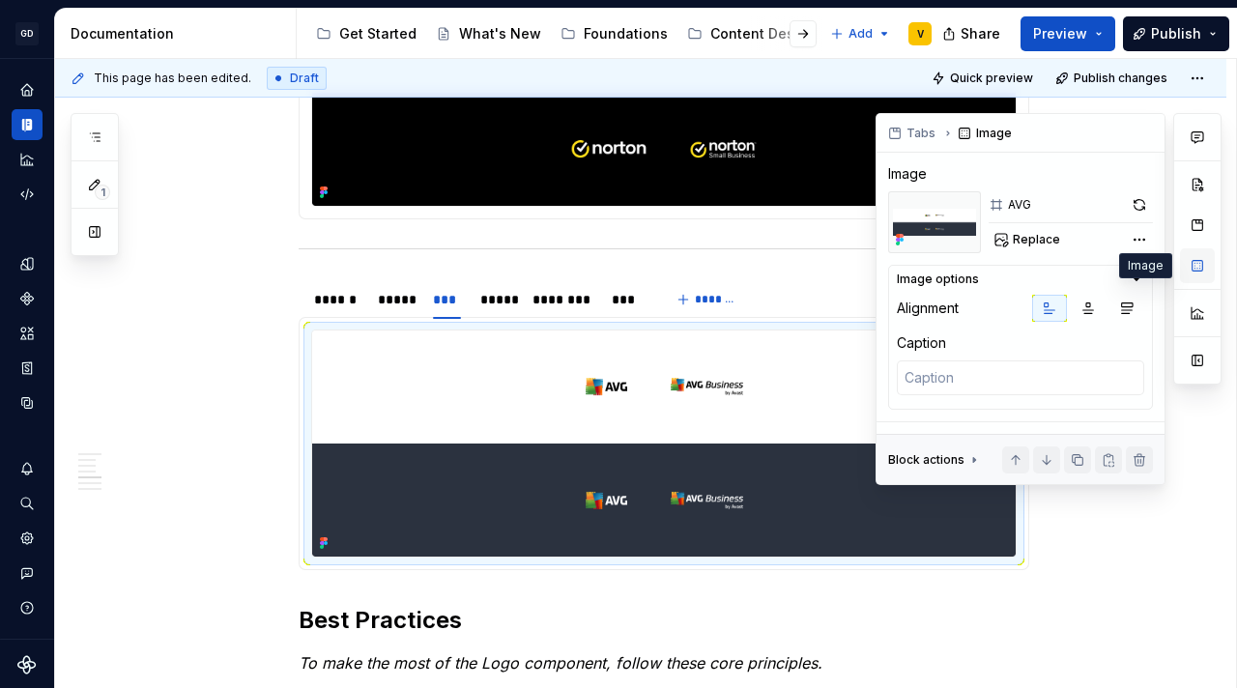
click at [1193, 258] on button "button" at bounding box center [1197, 265] width 35 height 35
click at [1021, 248] on button "Replace" at bounding box center [1028, 239] width 80 height 27
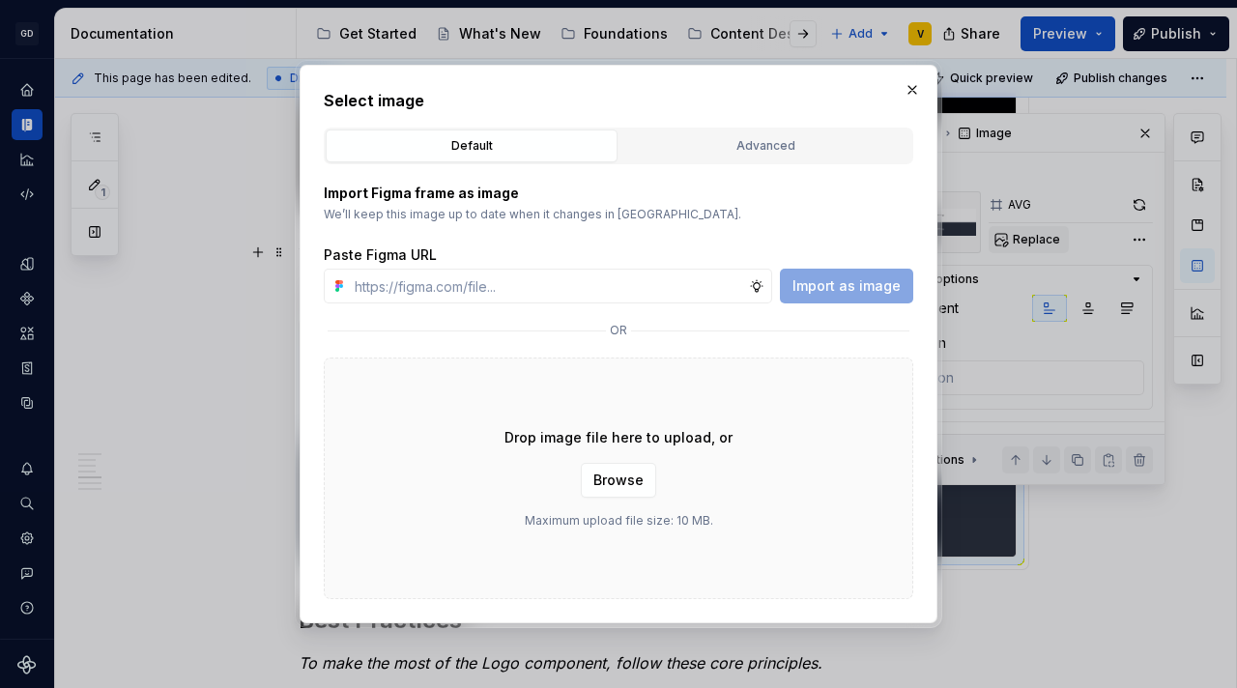
type textarea "*"
type input "https://www.figma.com/design/rzxjdfGE9CHhfV7rU8czbq/ODS-%E2%B8%B1-Internal-%E2%…"
click at [804, 293] on span "Import as image" at bounding box center [846, 285] width 108 height 19
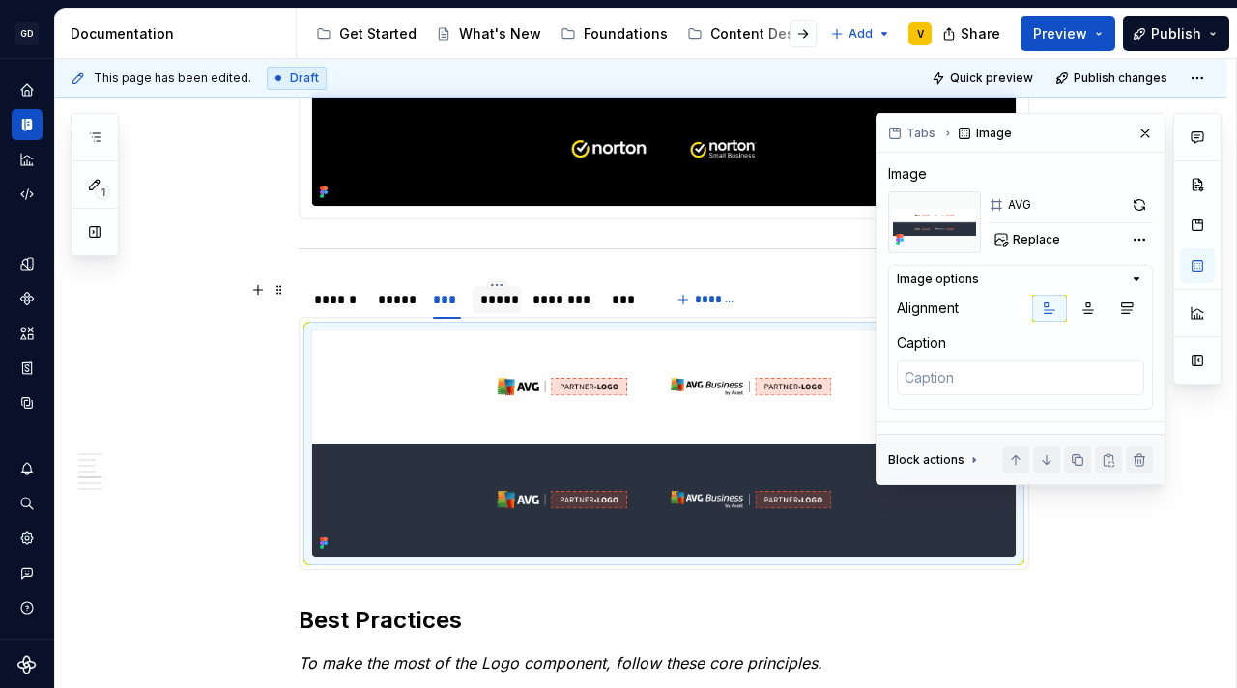
click at [500, 304] on div "*****" at bounding box center [496, 299] width 33 height 19
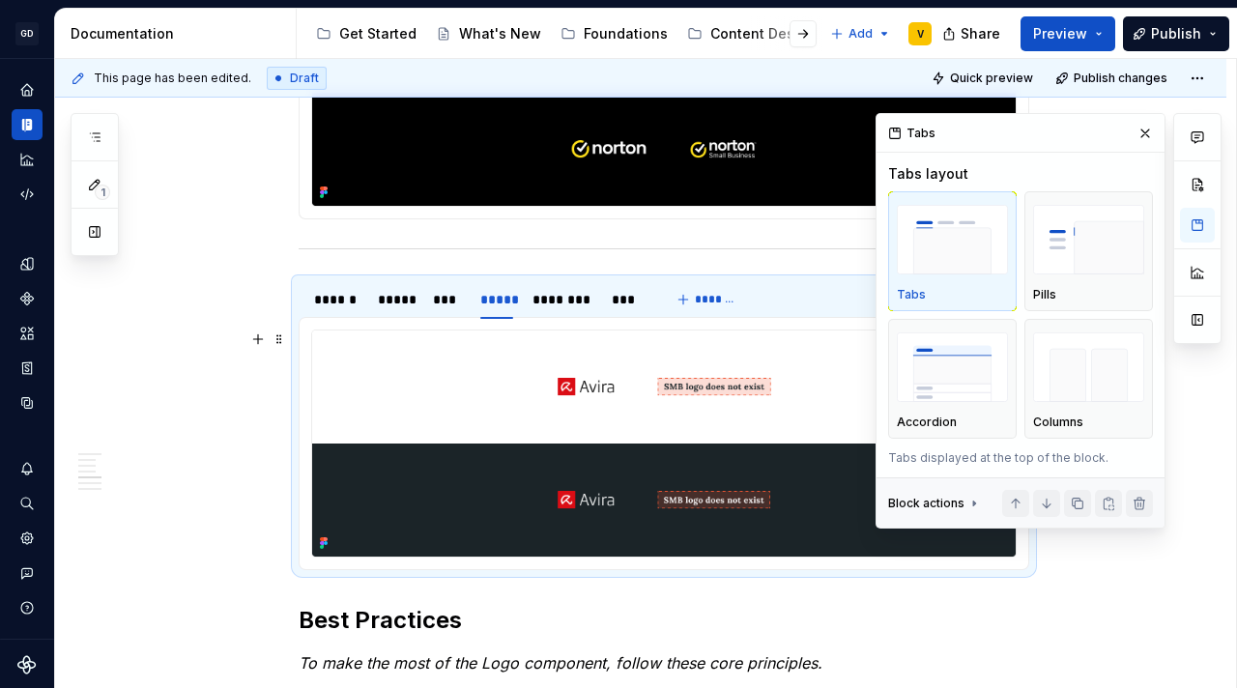
click at [648, 507] on img at bounding box center [663, 443] width 703 height 226
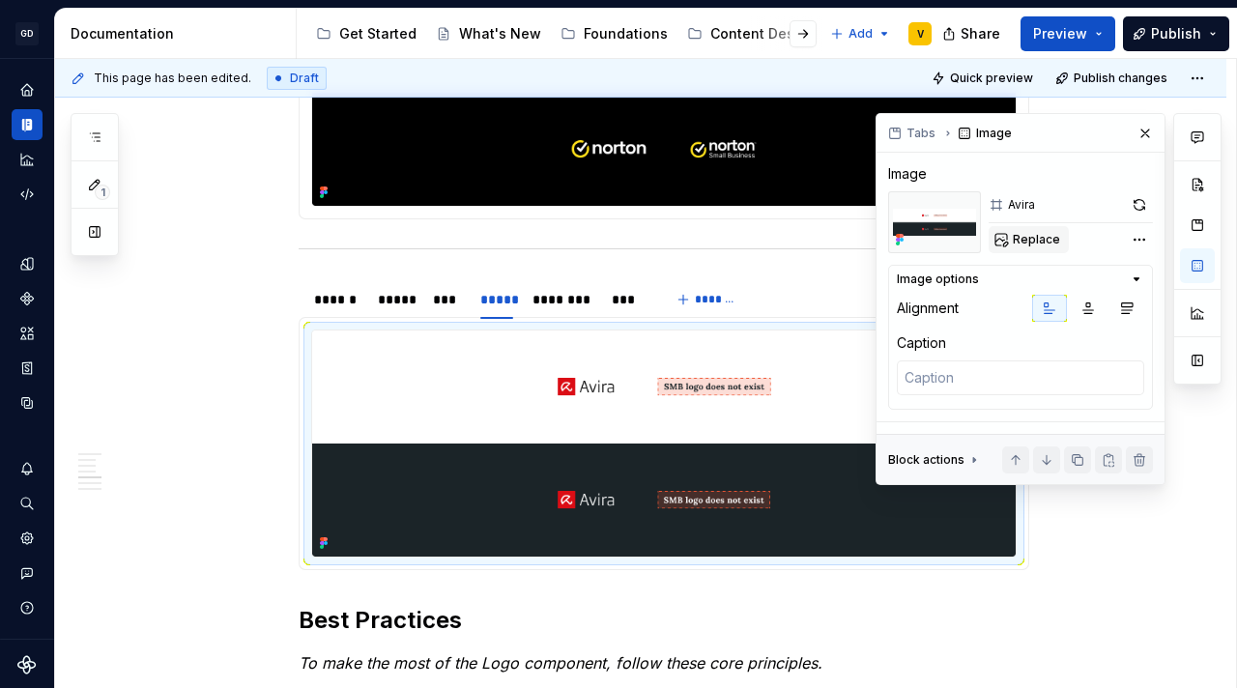
click at [1026, 238] on span "Replace" at bounding box center [1036, 239] width 47 height 15
type textarea "*"
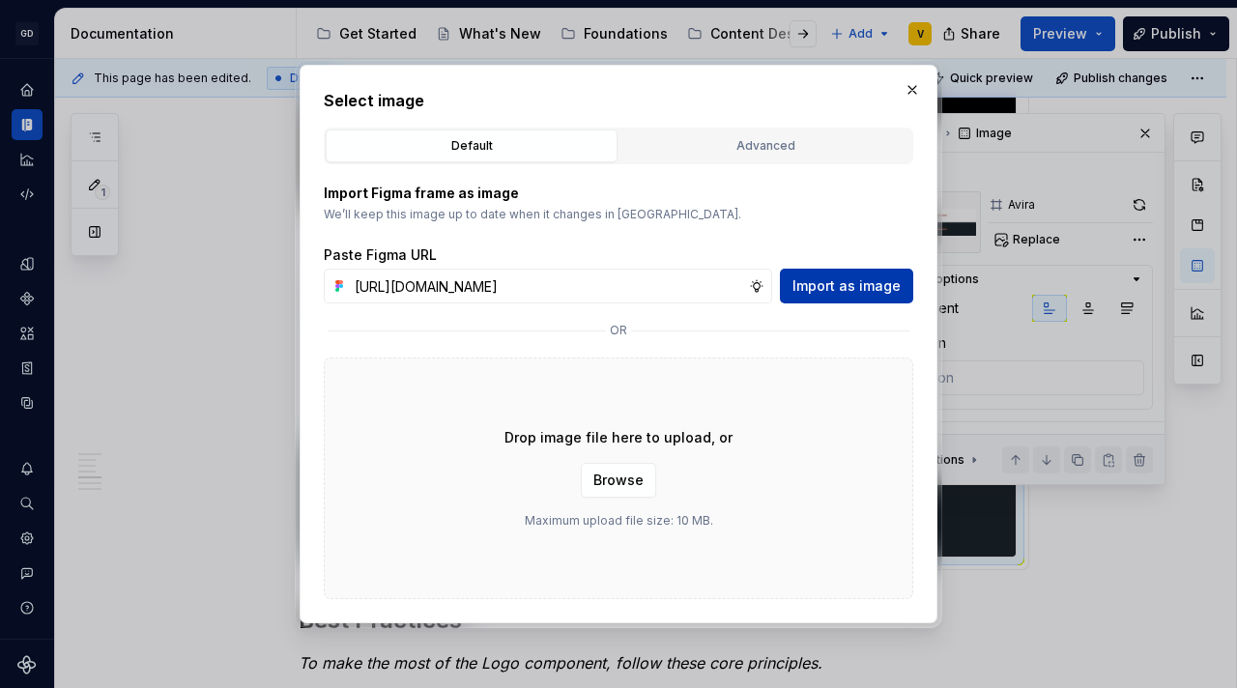
scroll to position [0, 700]
type input "https://www.figma.com/design/rzxjdfGE9CHhfV7rU8czbq/ODS-%E2%B8%B1-Internal-%E2%…"
click at [856, 291] on span "Import as image" at bounding box center [846, 285] width 108 height 19
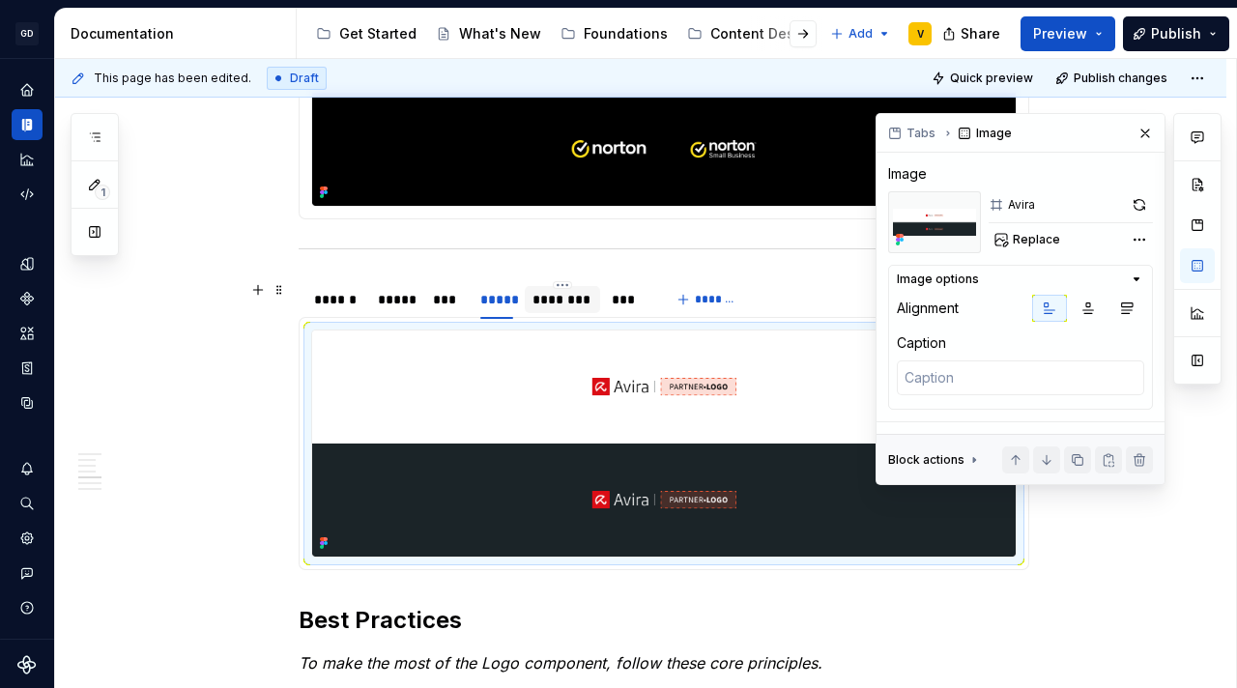
click at [567, 302] on div "********" at bounding box center [562, 299] width 60 height 19
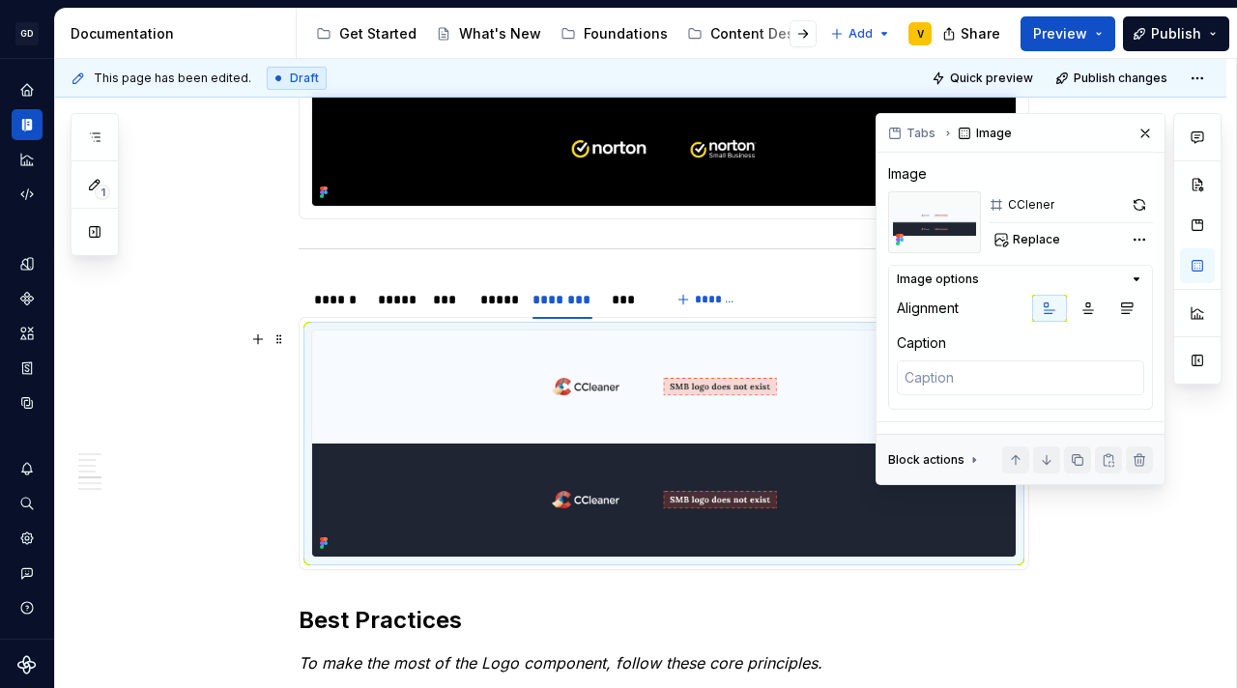
click at [612, 439] on img at bounding box center [663, 443] width 703 height 226
click at [1030, 228] on button "Replace" at bounding box center [1028, 239] width 80 height 27
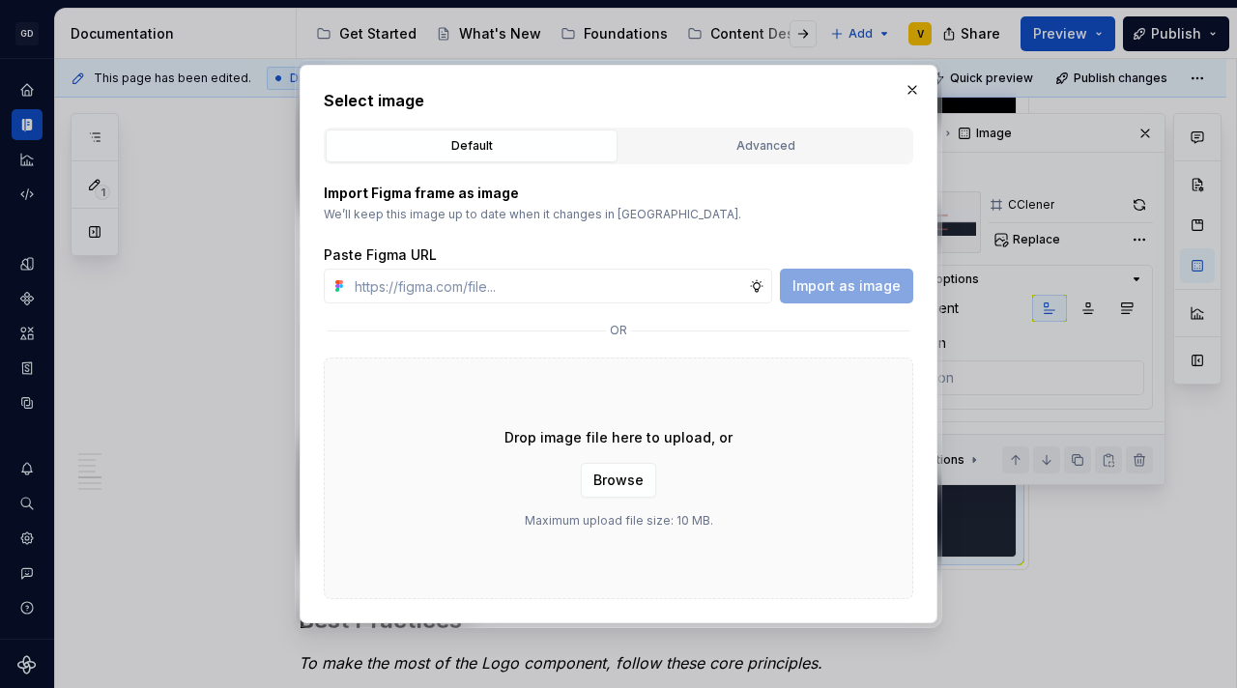
type textarea "*"
type input "https://www.figma.com/design/rzxjdfGE9CHhfV7rU8czbq/ODS-%E2%B8%B1-Internal-%E2%…"
click at [871, 286] on span "Import as image" at bounding box center [846, 285] width 108 height 19
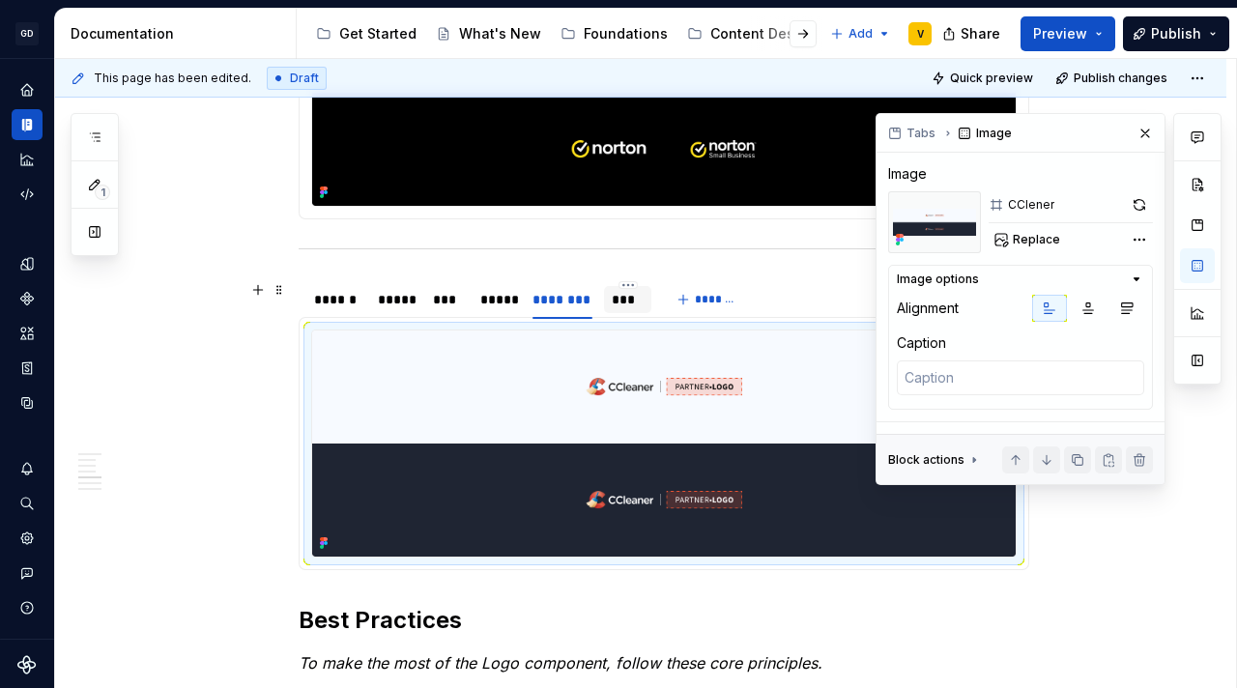
click at [630, 299] on div "***" at bounding box center [628, 299] width 32 height 19
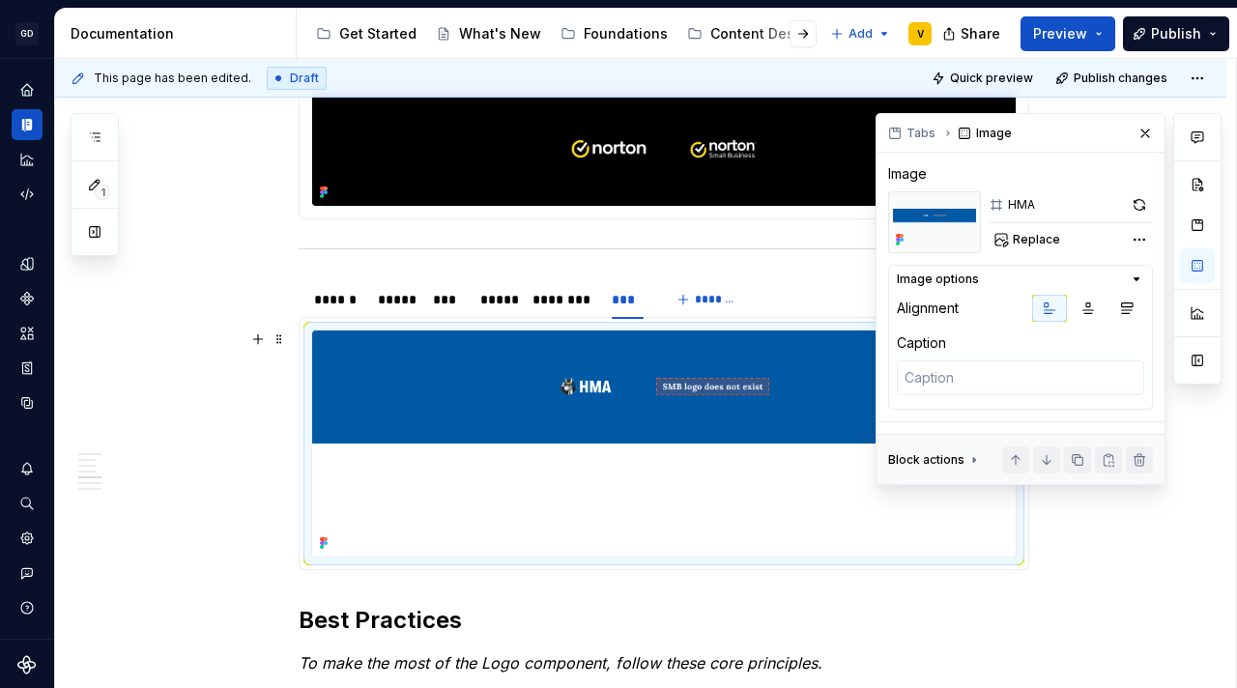
click at [635, 463] on img at bounding box center [663, 443] width 703 height 226
click at [1030, 233] on span "Replace" at bounding box center [1036, 239] width 47 height 15
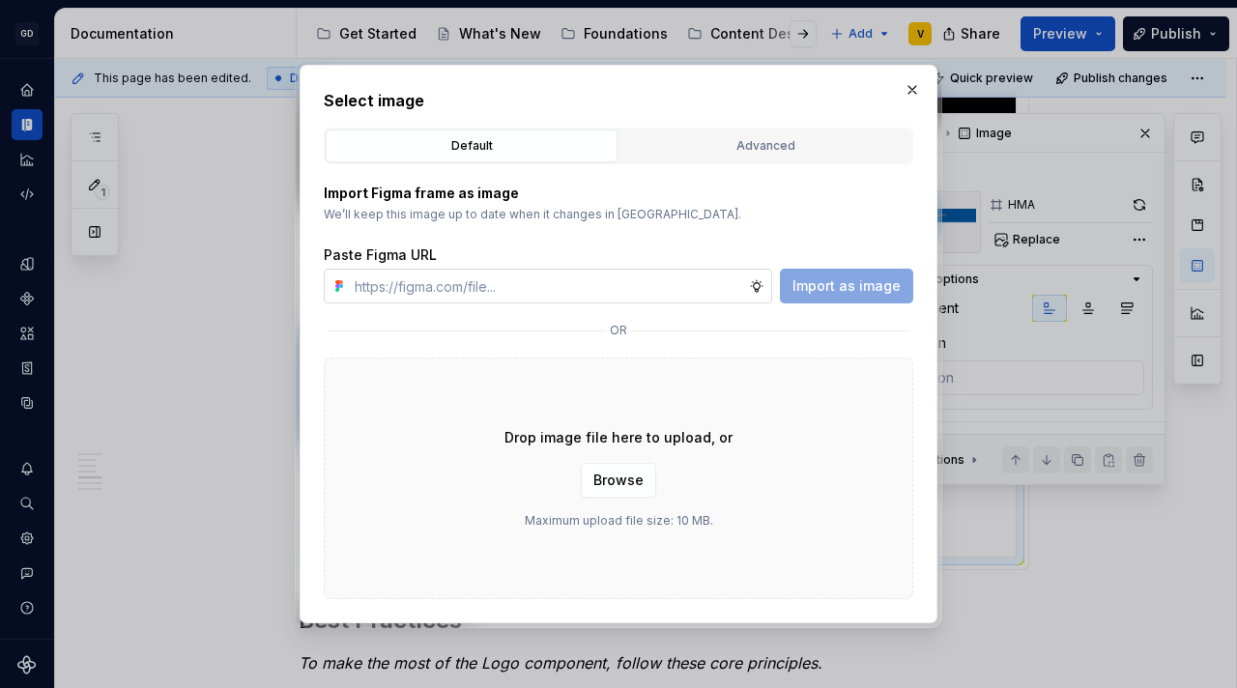
type textarea "*"
type input "https://www.figma.com/design/rzxjdfGE9CHhfV7rU8czbq/ODS-%E2%B8%B1-Internal-%E2%…"
type textarea "*"
type input "https://www.figma.com/design/rzxjdfGE9CHhfV7rU8czbq/ODS-%E2%B8%B1-Internal-%E2%…"
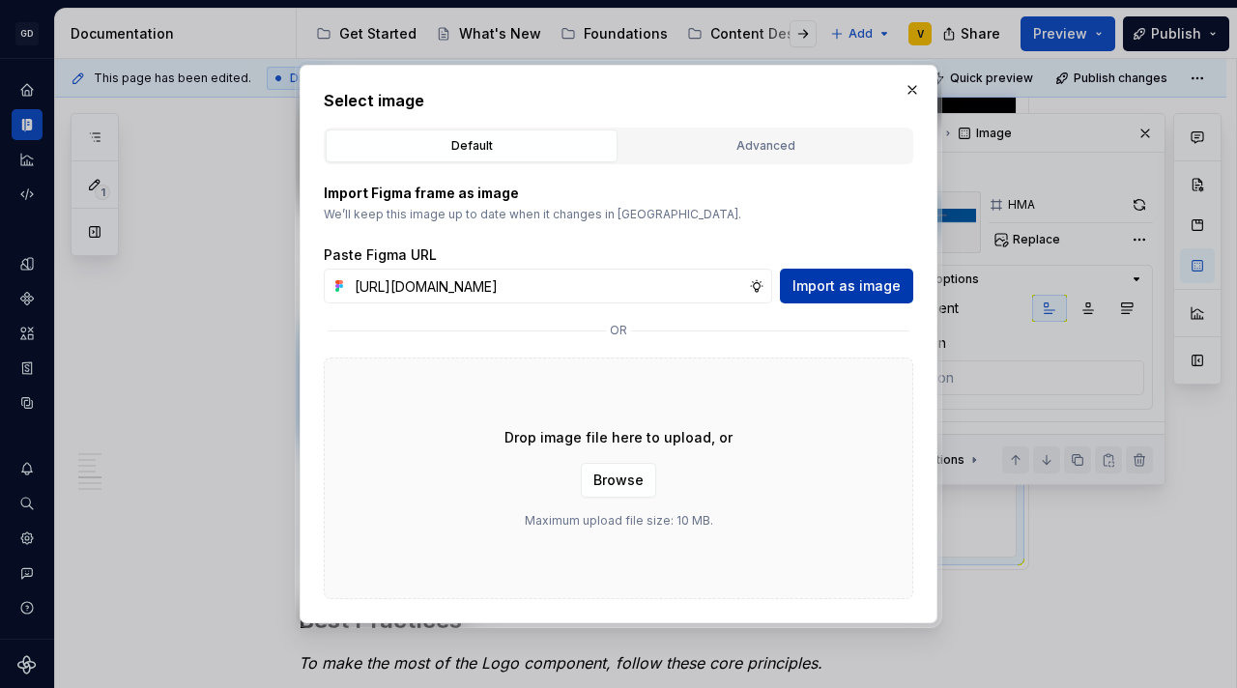
scroll to position [0, 0]
click at [870, 281] on span "Import as image" at bounding box center [846, 285] width 108 height 19
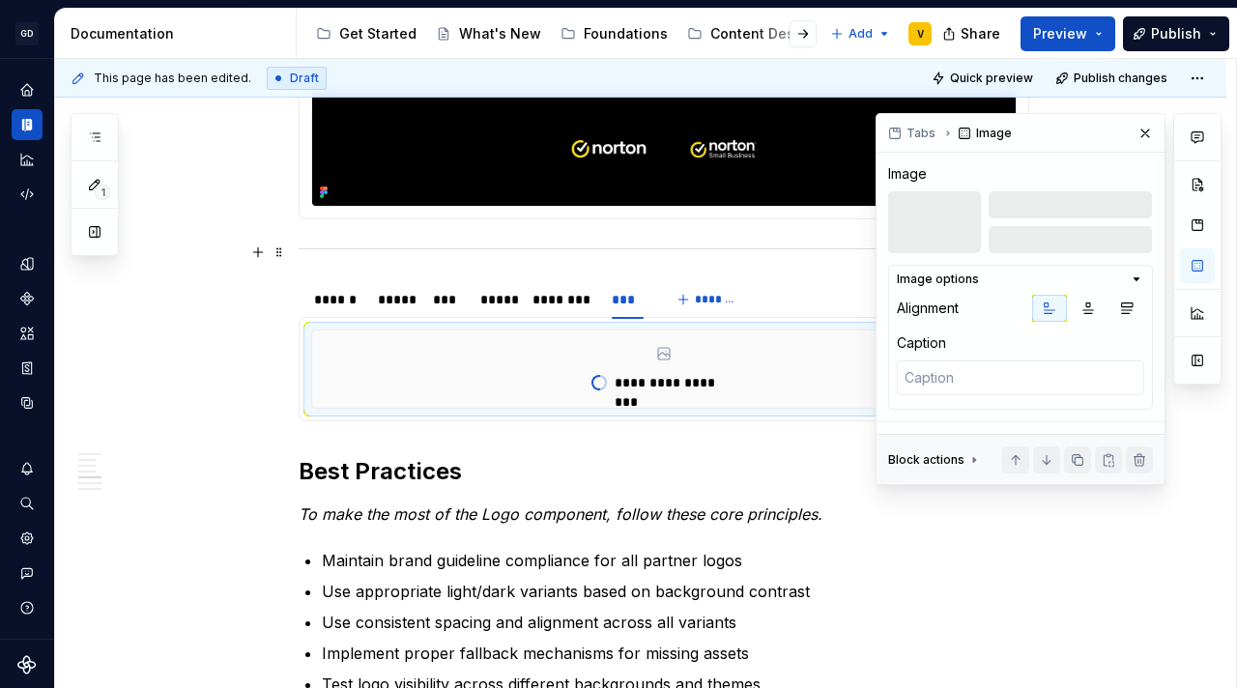
scroll to position [2056, 0]
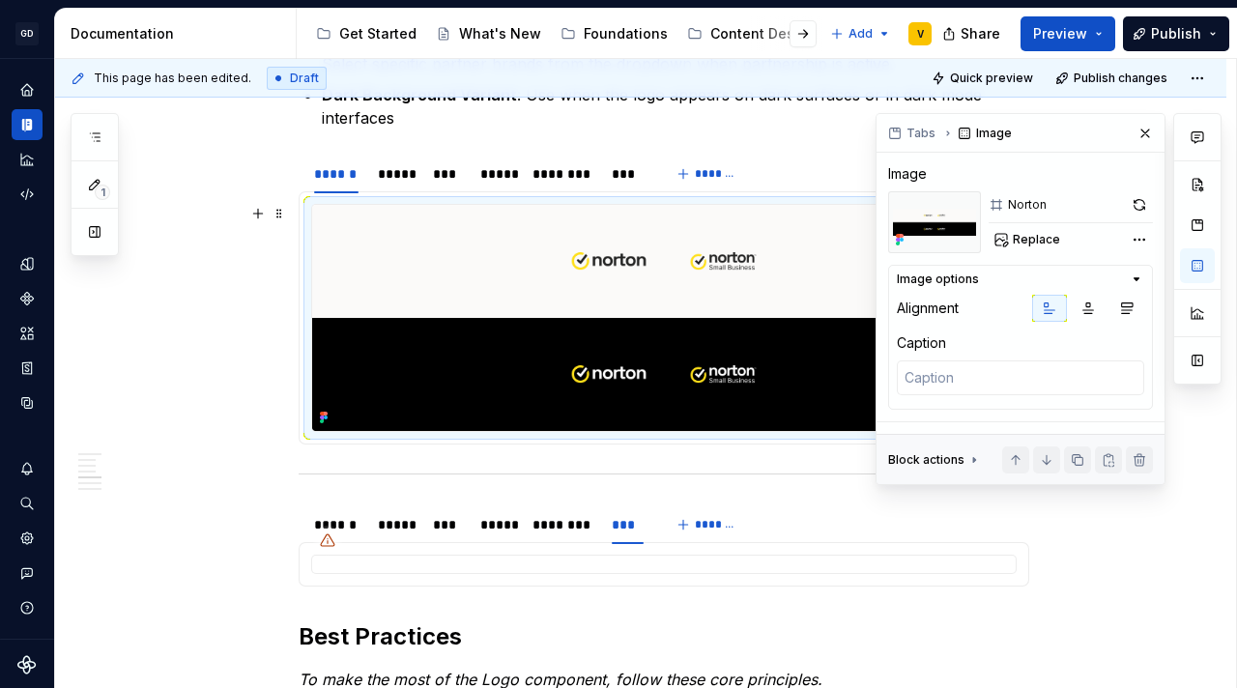
click at [451, 356] on img at bounding box center [663, 318] width 703 height 226
click at [624, 166] on div "***" at bounding box center [628, 173] width 32 height 19
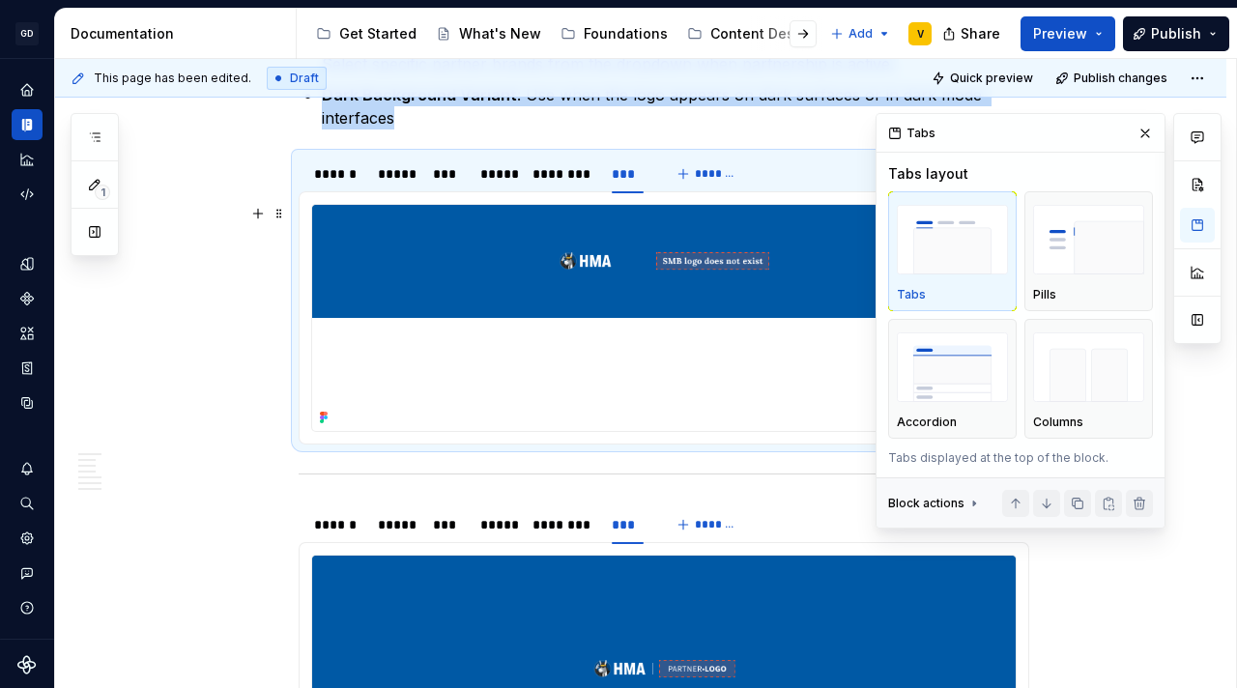
click at [640, 264] on img at bounding box center [663, 318] width 703 height 226
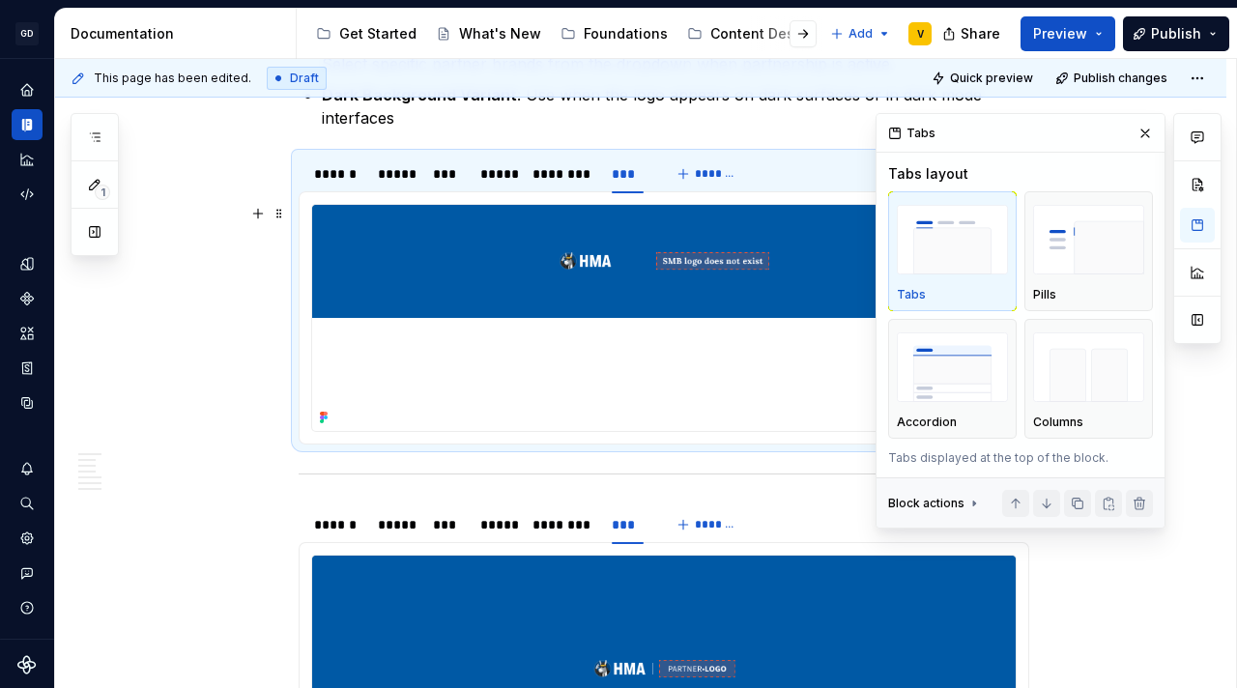
click at [640, 264] on img at bounding box center [663, 318] width 703 height 226
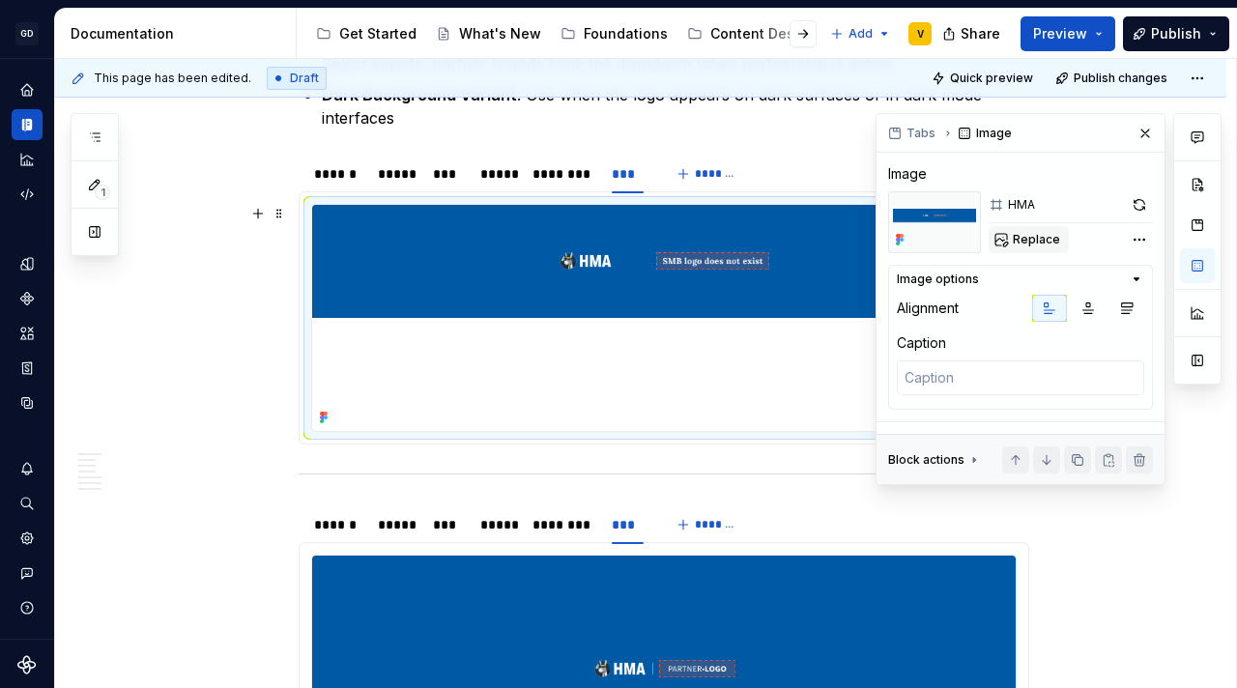
click at [1042, 243] on span "Replace" at bounding box center [1036, 239] width 47 height 15
type textarea "*"
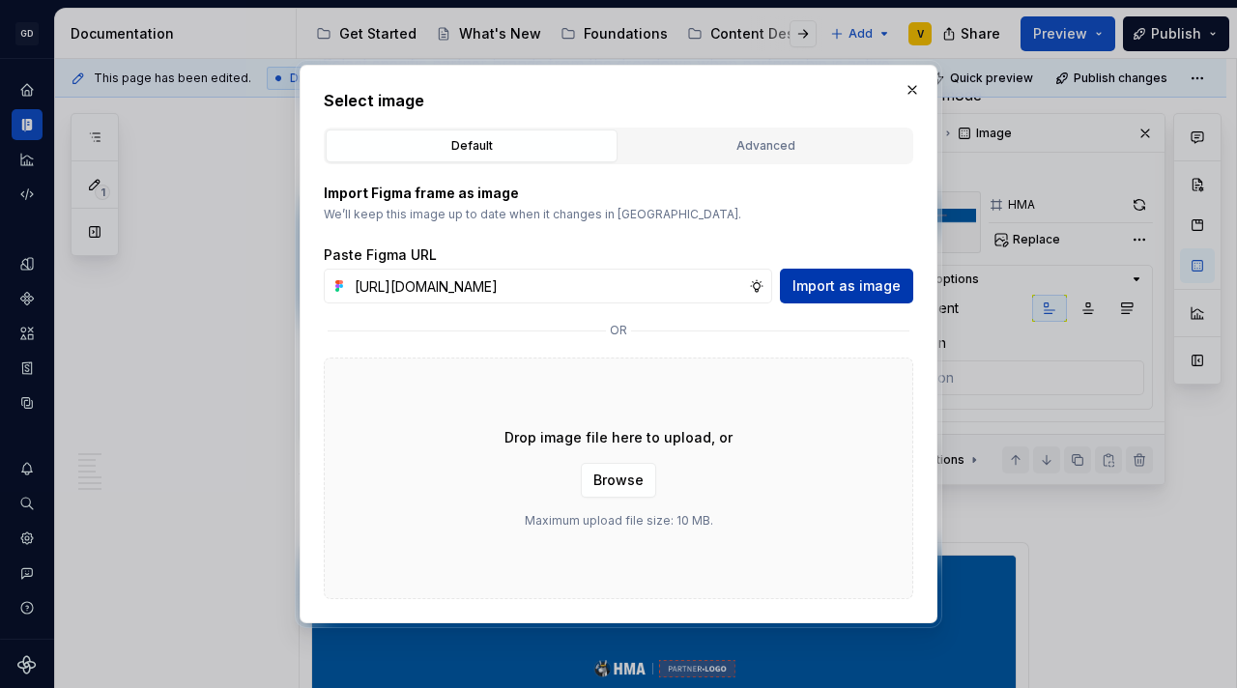
scroll to position [0, 702]
type input "https://www.figma.com/design/rzxjdfGE9CHhfV7rU8czbq/ODS-%E2%B8%B1-Internal-%E2%…"
click at [850, 290] on span "Import as image" at bounding box center [846, 285] width 108 height 19
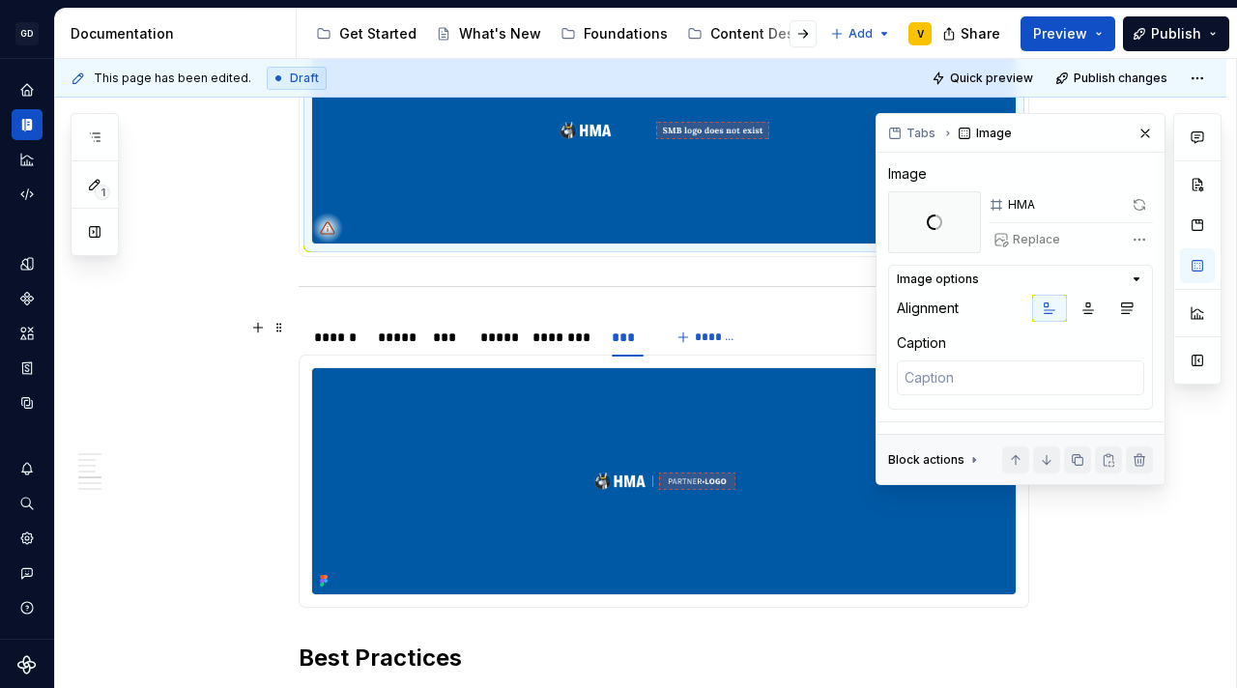
scroll to position [2175, 0]
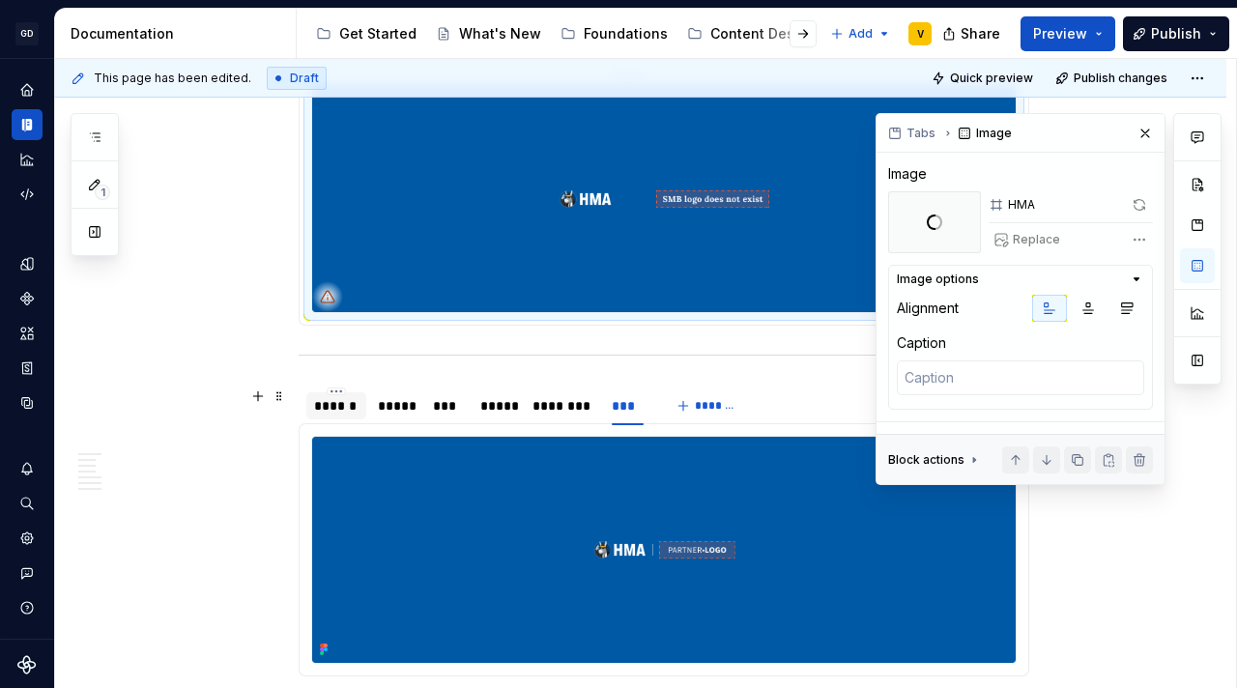
click at [332, 399] on div "******" at bounding box center [336, 405] width 44 height 19
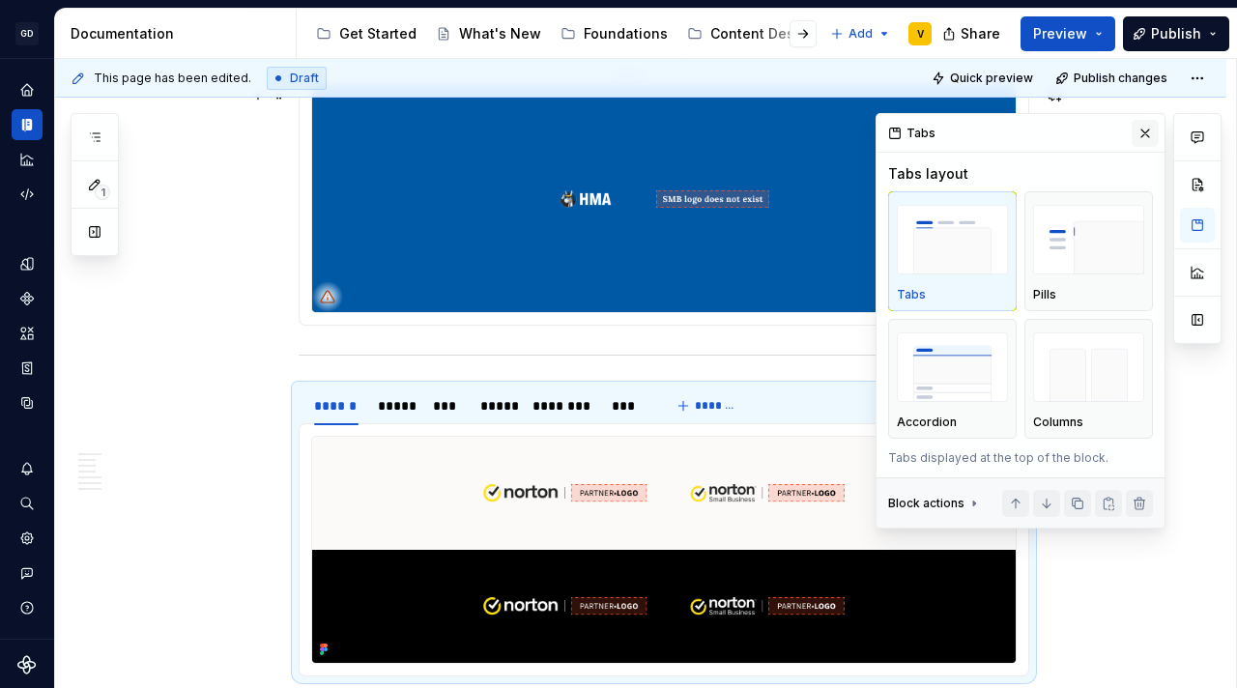
click at [1143, 141] on button "button" at bounding box center [1144, 133] width 27 height 27
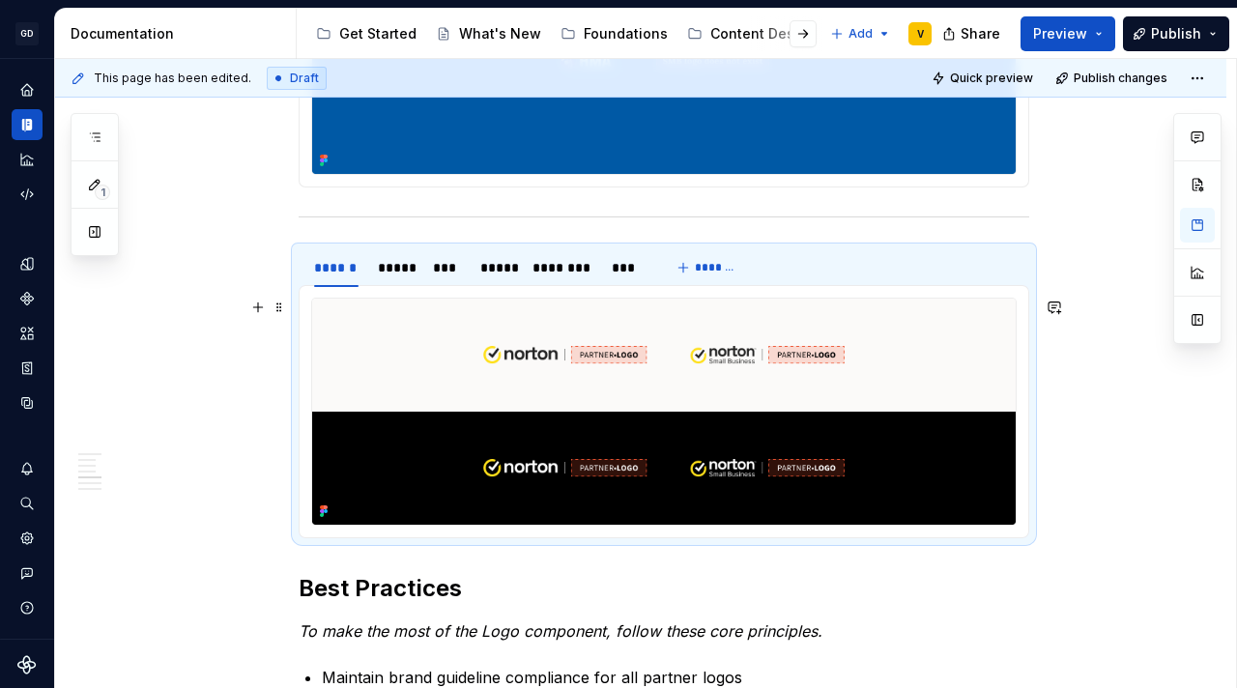
scroll to position [2312, 0]
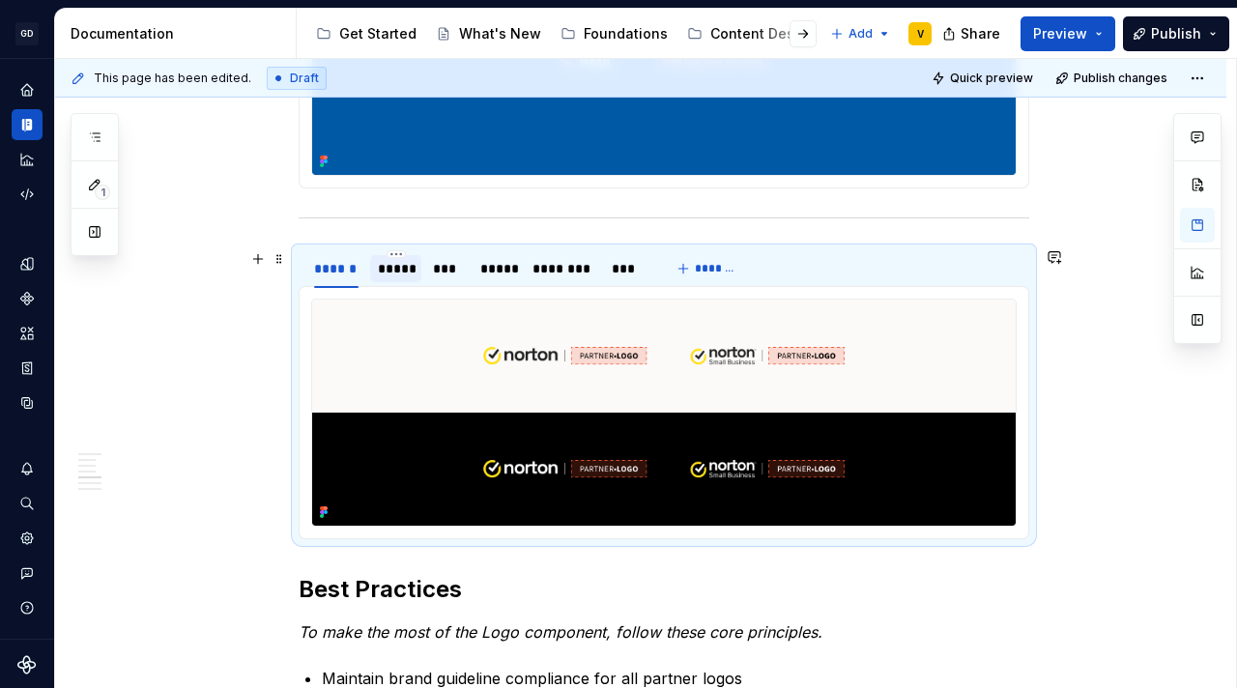
click at [380, 274] on div "*****" at bounding box center [396, 268] width 36 height 19
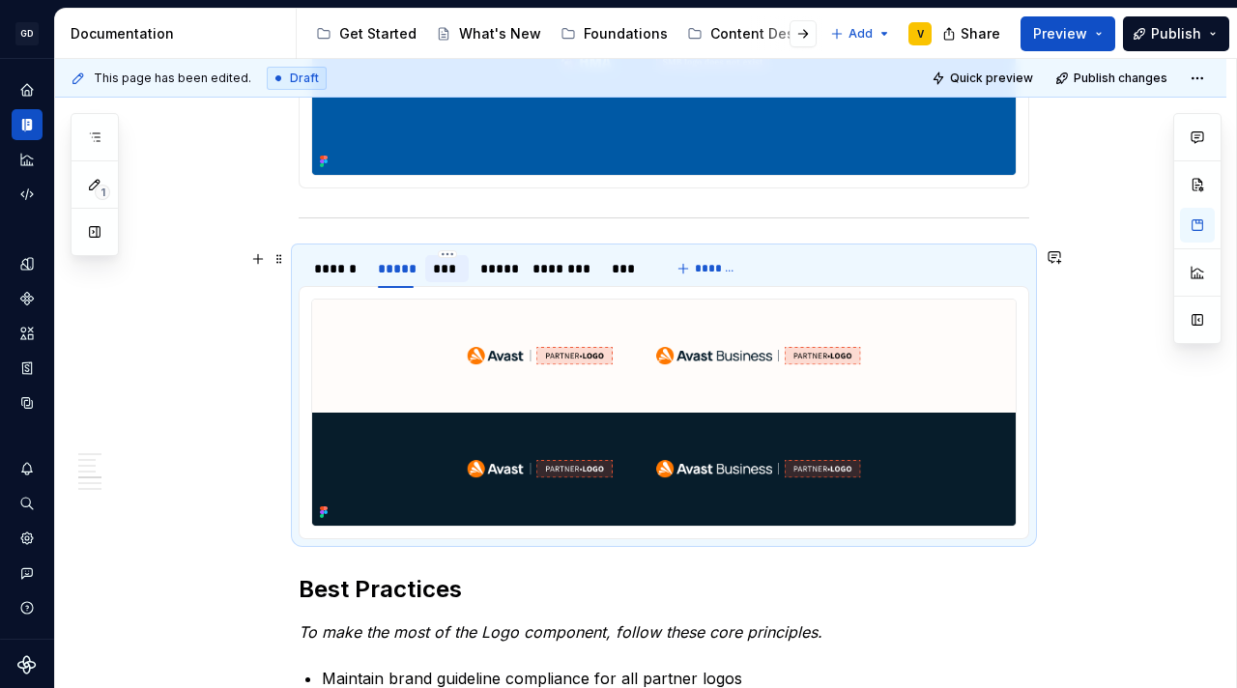
click at [435, 271] on div "***" at bounding box center [447, 268] width 28 height 19
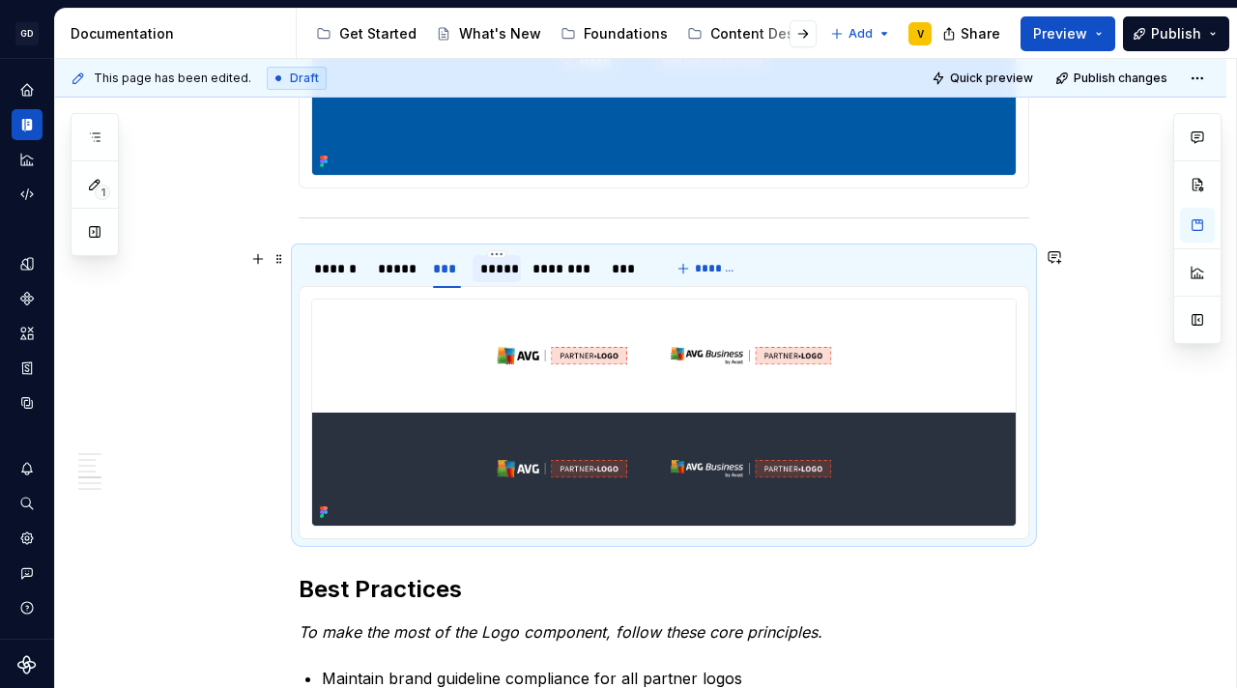
click at [489, 273] on div "*****" at bounding box center [496, 268] width 33 height 19
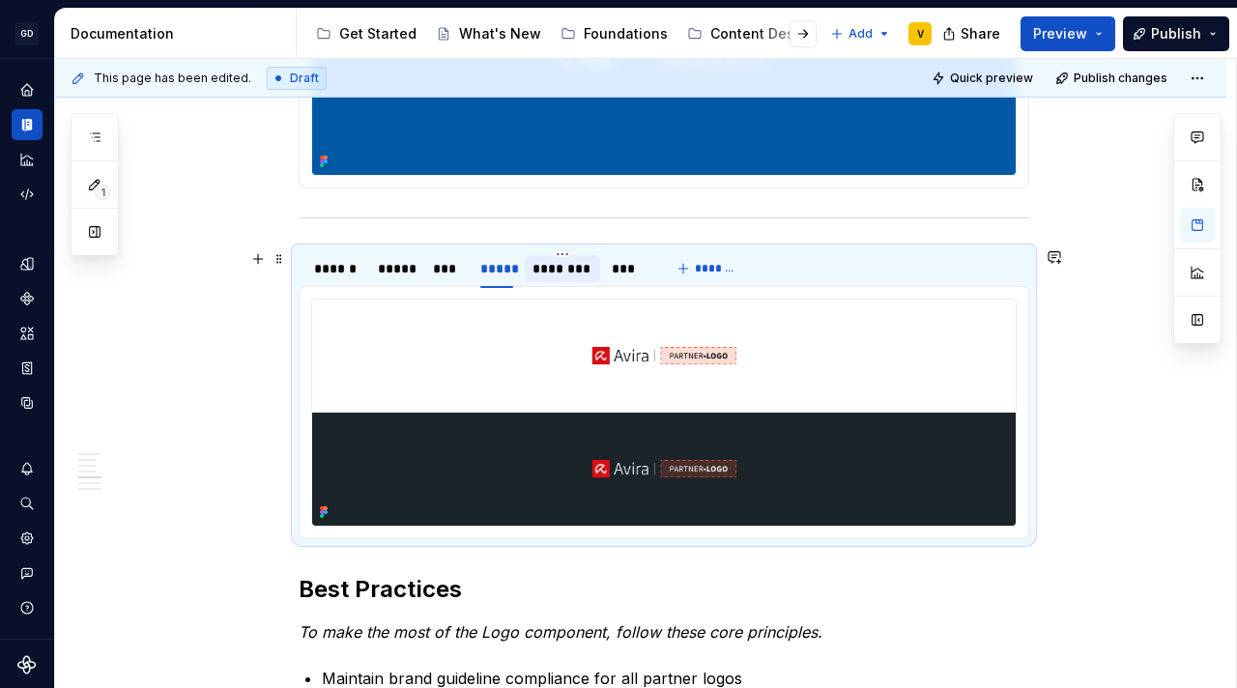
click at [540, 275] on div "********" at bounding box center [562, 268] width 60 height 19
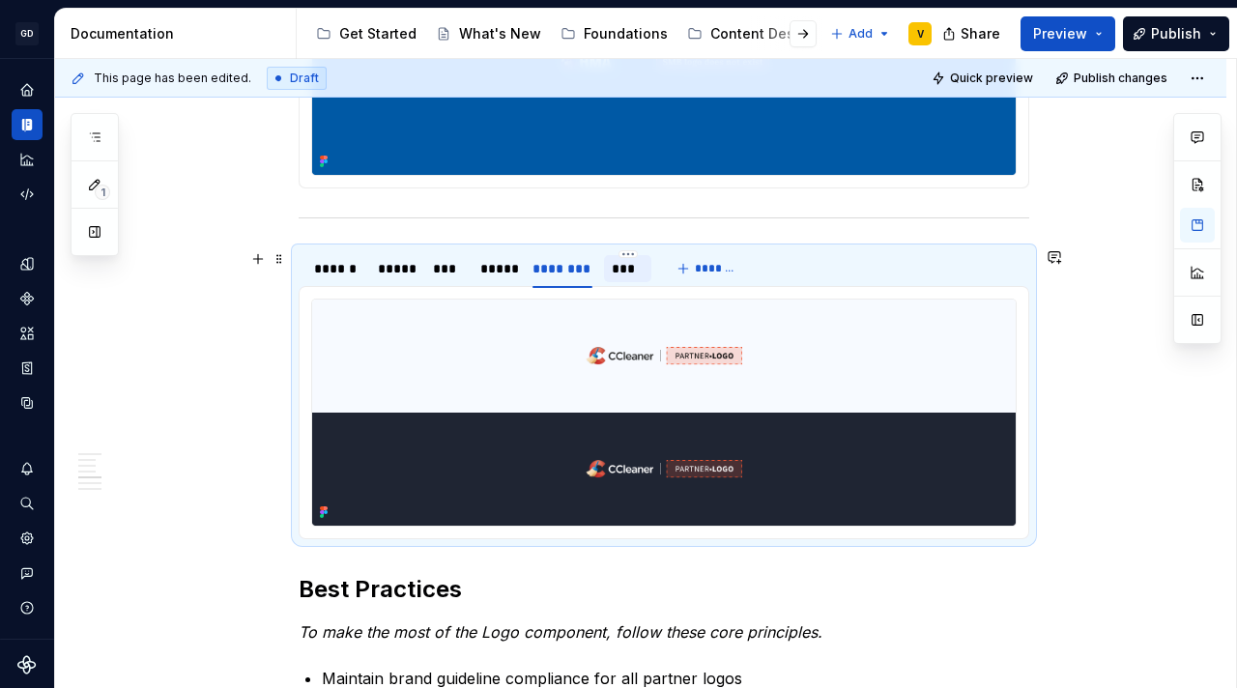
click at [625, 276] on div "***" at bounding box center [628, 268] width 32 height 19
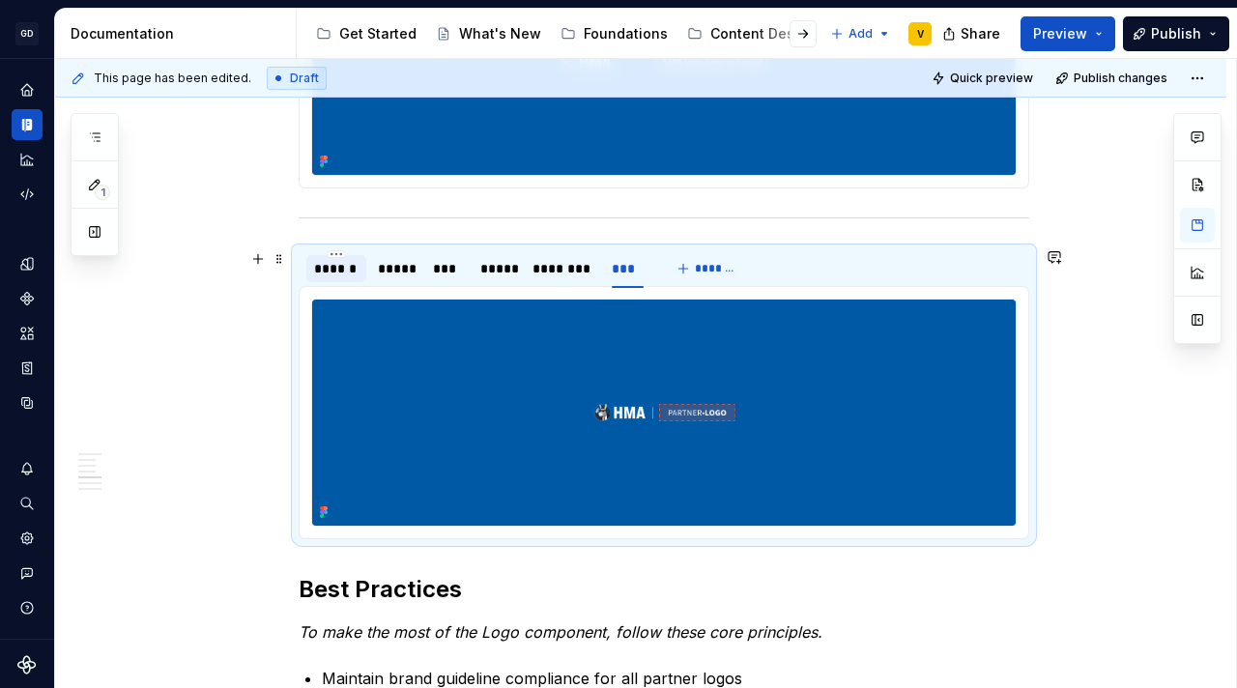
click at [333, 283] on div "******" at bounding box center [336, 268] width 60 height 31
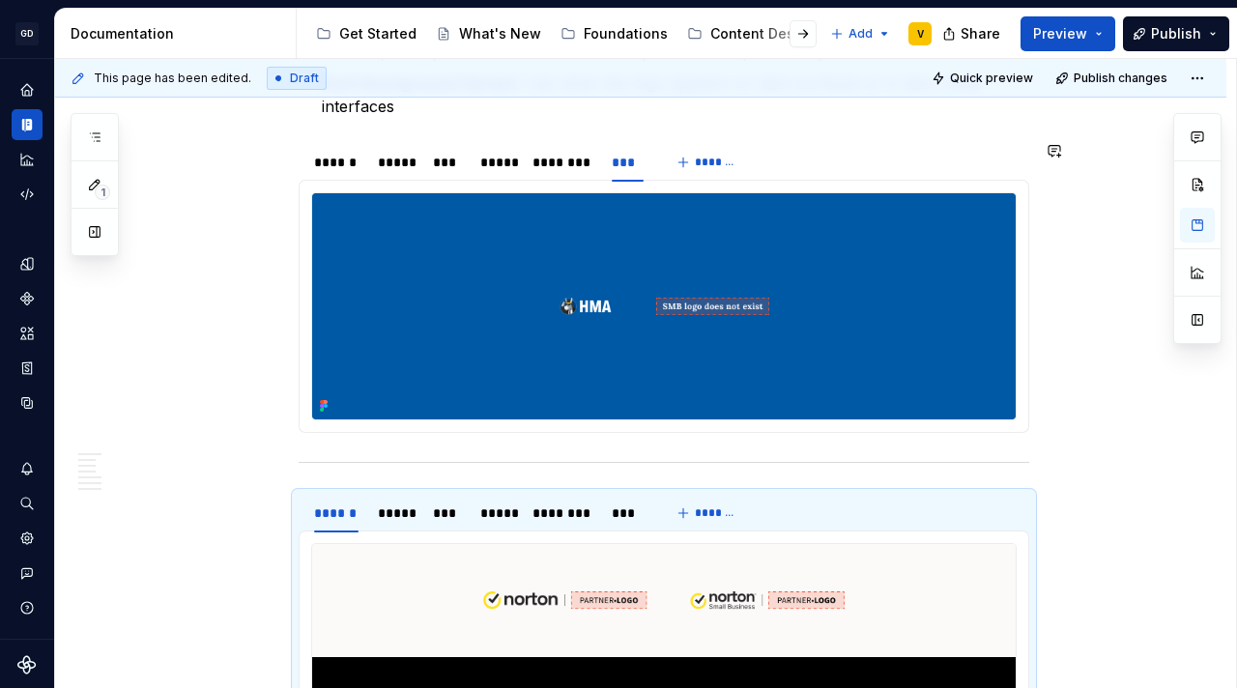
scroll to position [2068, 0]
click at [331, 163] on div "******" at bounding box center [336, 162] width 44 height 19
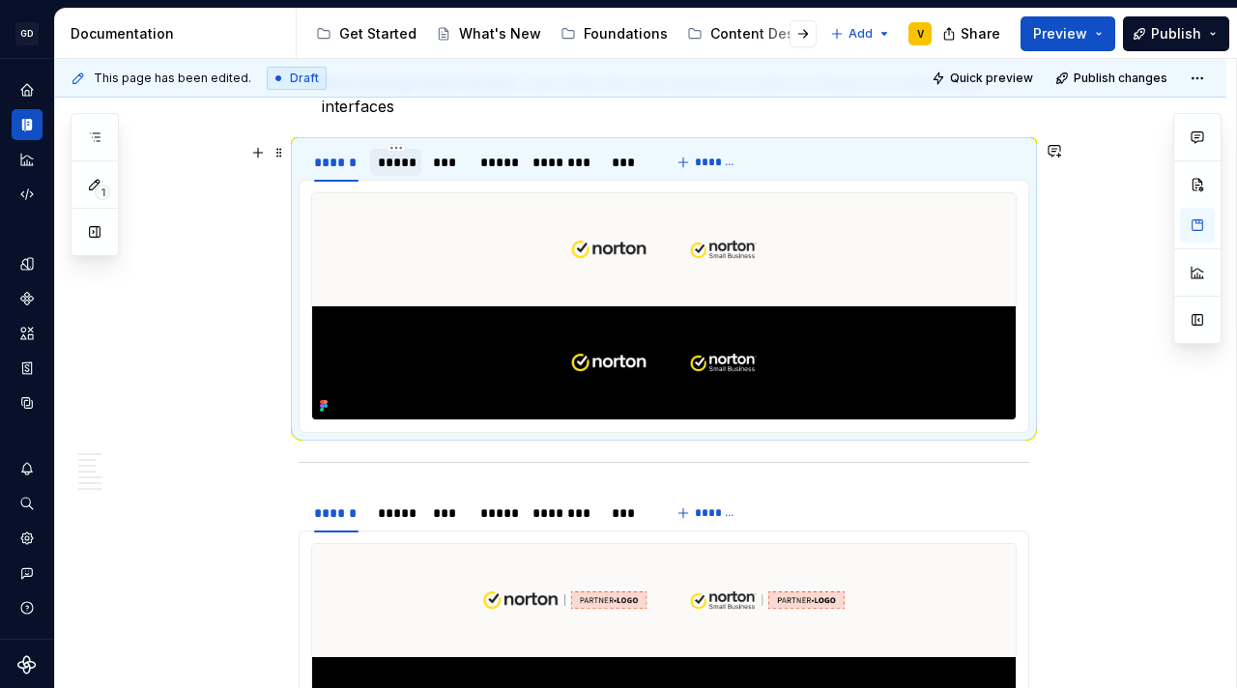
click at [395, 164] on div "*****" at bounding box center [396, 162] width 36 height 19
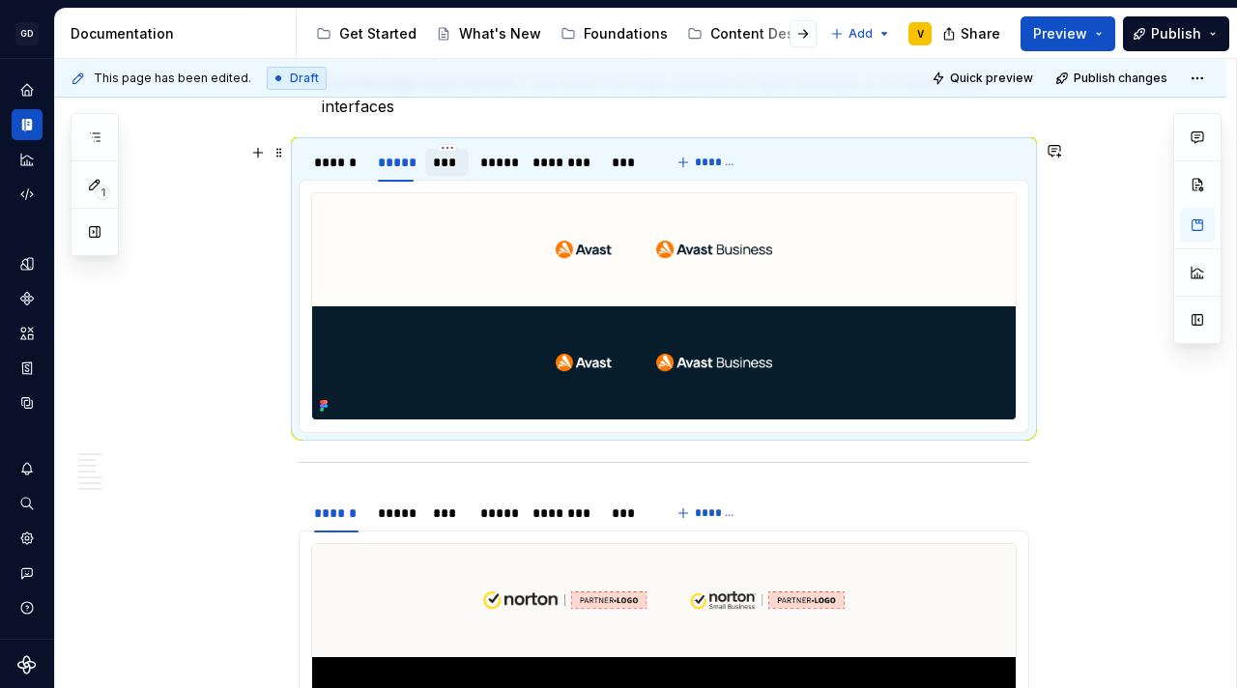
click at [440, 164] on div "***" at bounding box center [447, 162] width 28 height 19
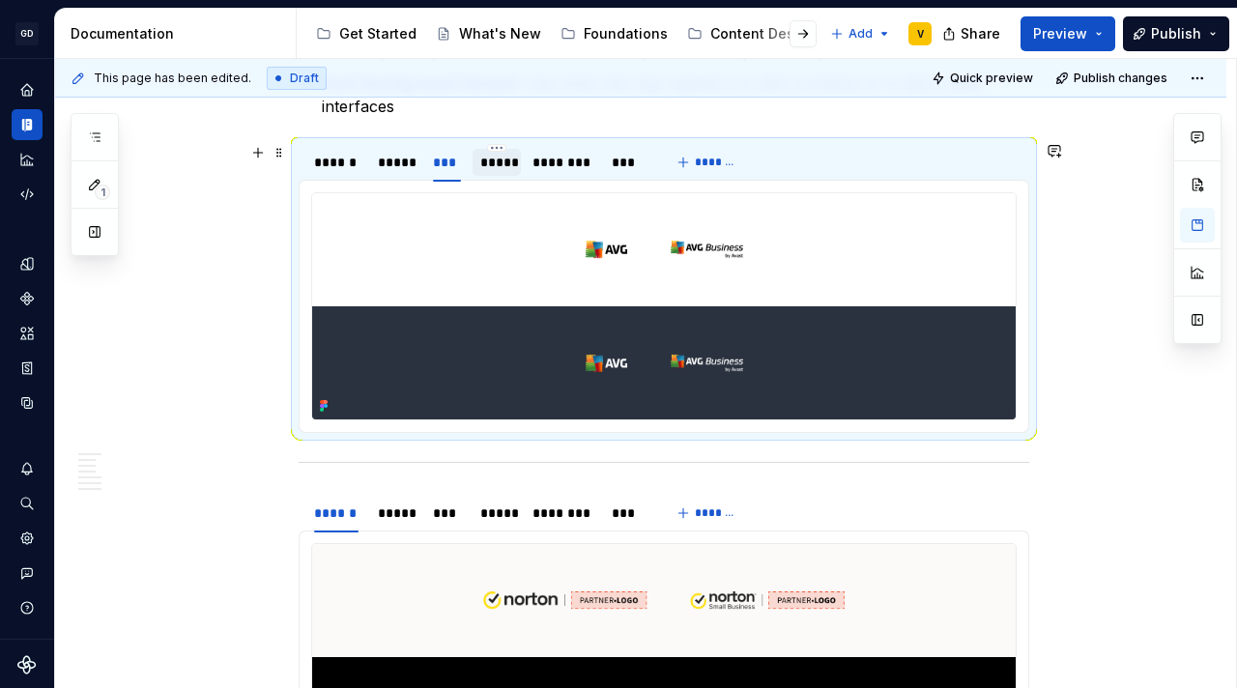
click at [508, 165] on div "*****" at bounding box center [496, 162] width 33 height 19
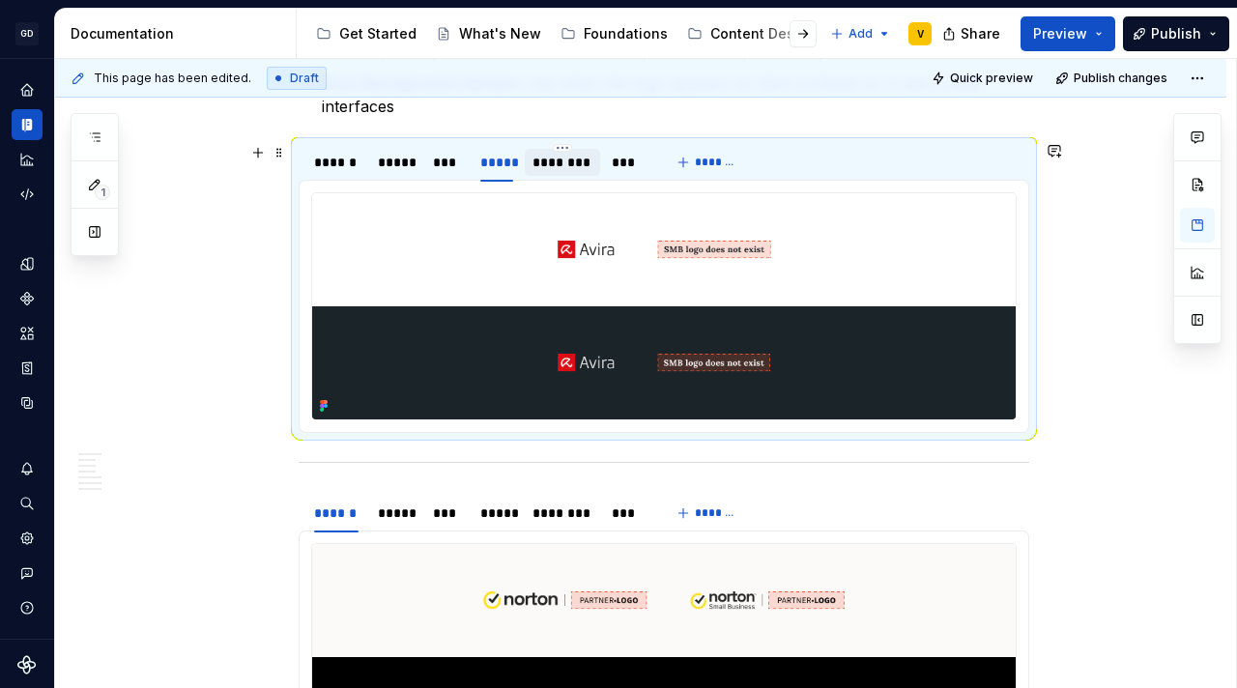
click at [559, 167] on div "********" at bounding box center [562, 162] width 60 height 19
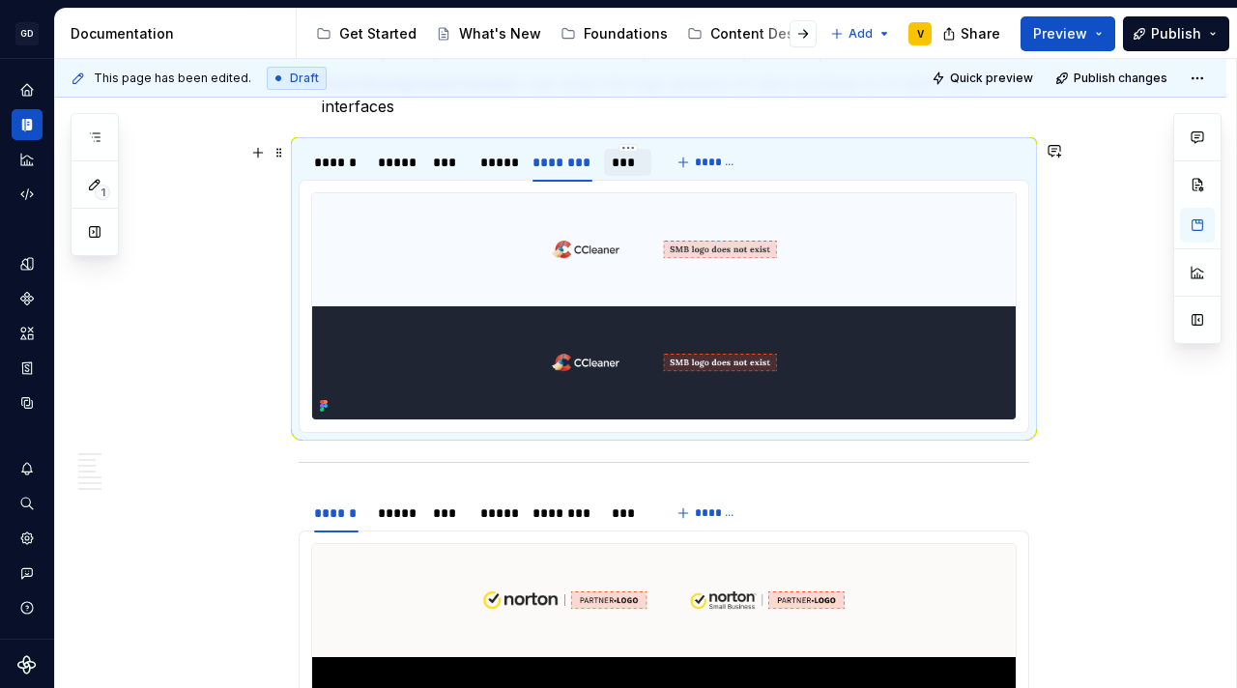
click at [616, 166] on div "***" at bounding box center [628, 162] width 32 height 19
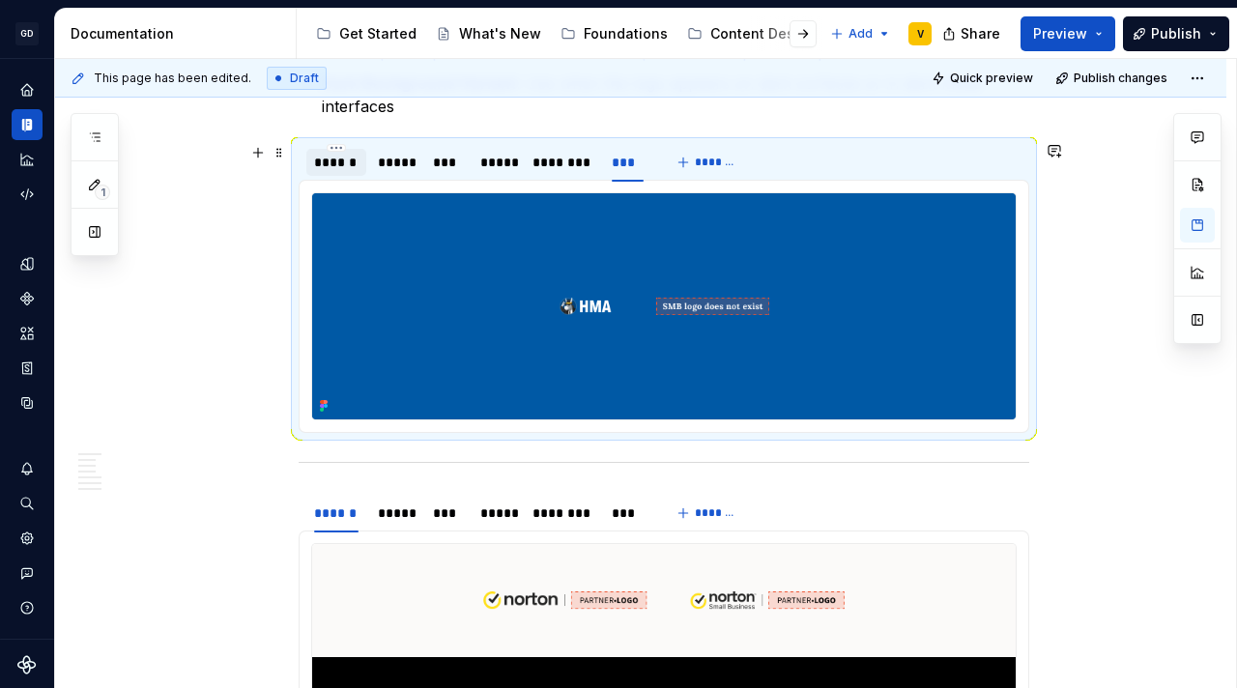
click at [323, 172] on div "******" at bounding box center [336, 162] width 60 height 27
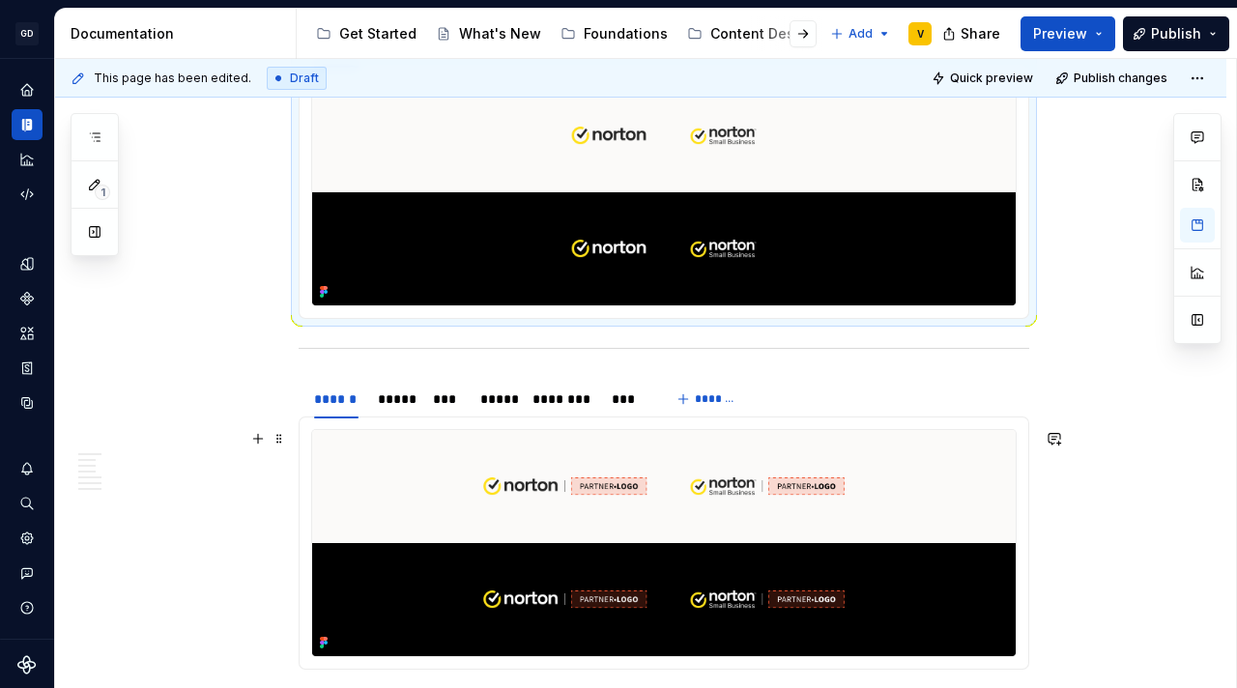
scroll to position [2232, 0]
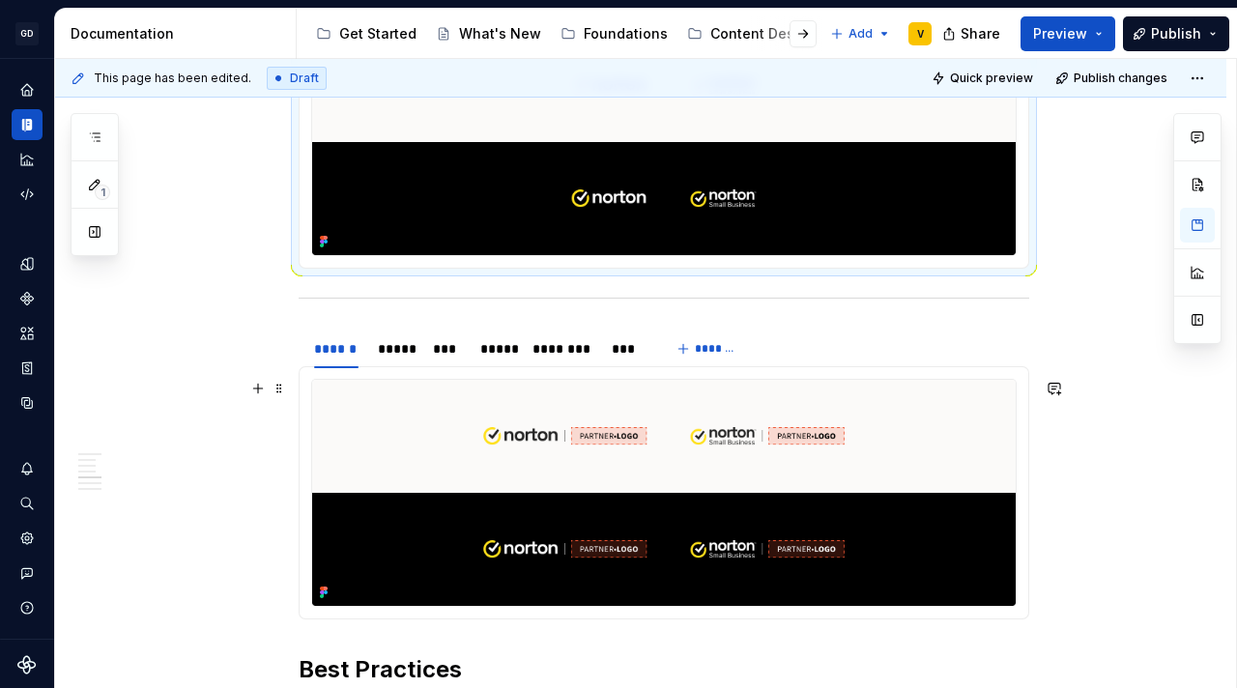
click at [1128, 488] on div "**********" at bounding box center [640, 159] width 1171 height 3983
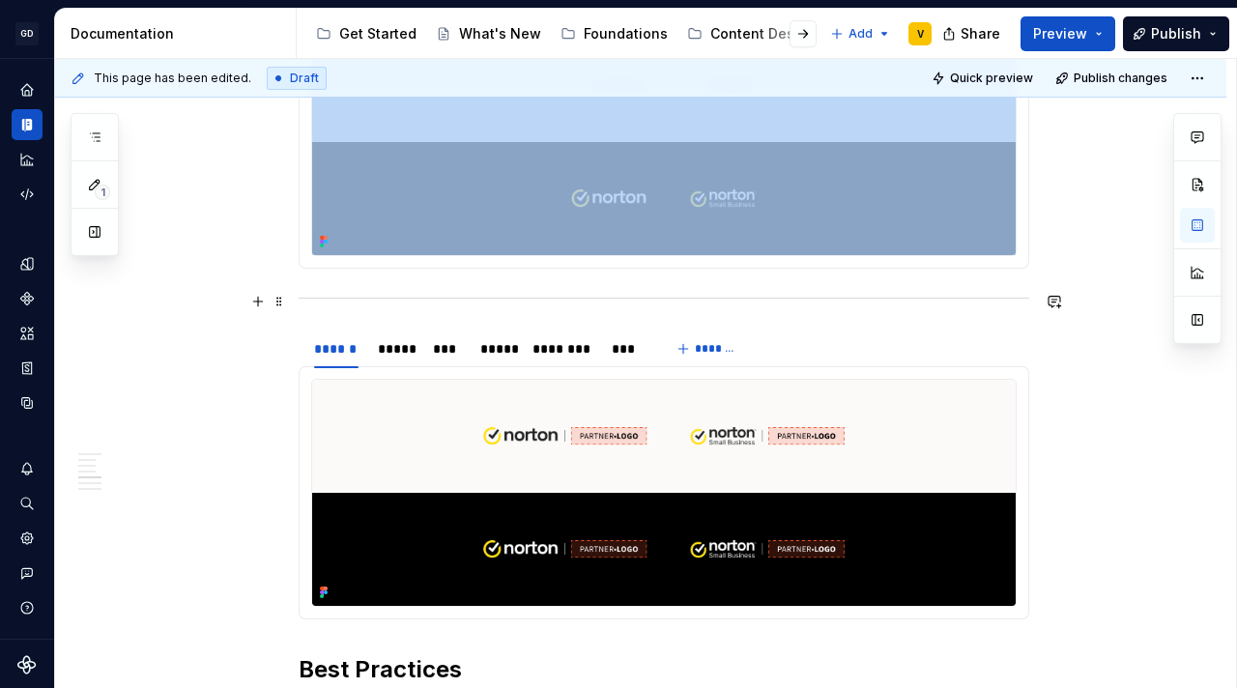
click at [995, 302] on div at bounding box center [664, 298] width 730 height 13
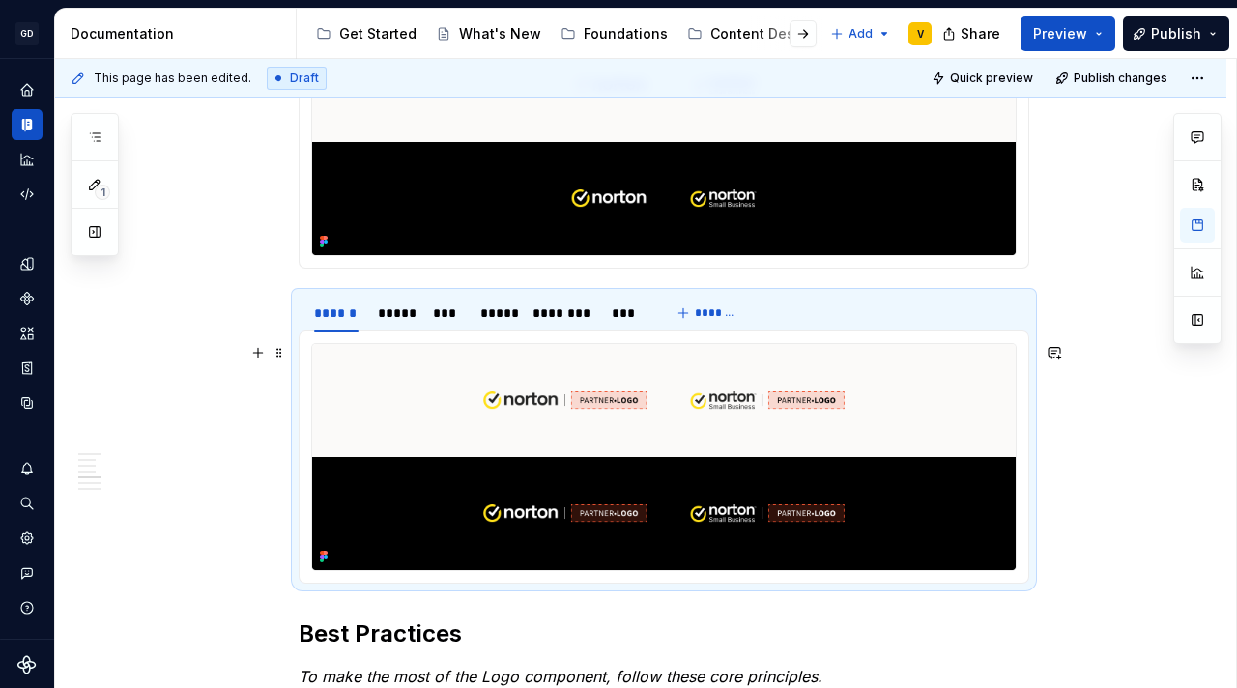
click at [243, 479] on div "**********" at bounding box center [640, 141] width 1171 height 3947
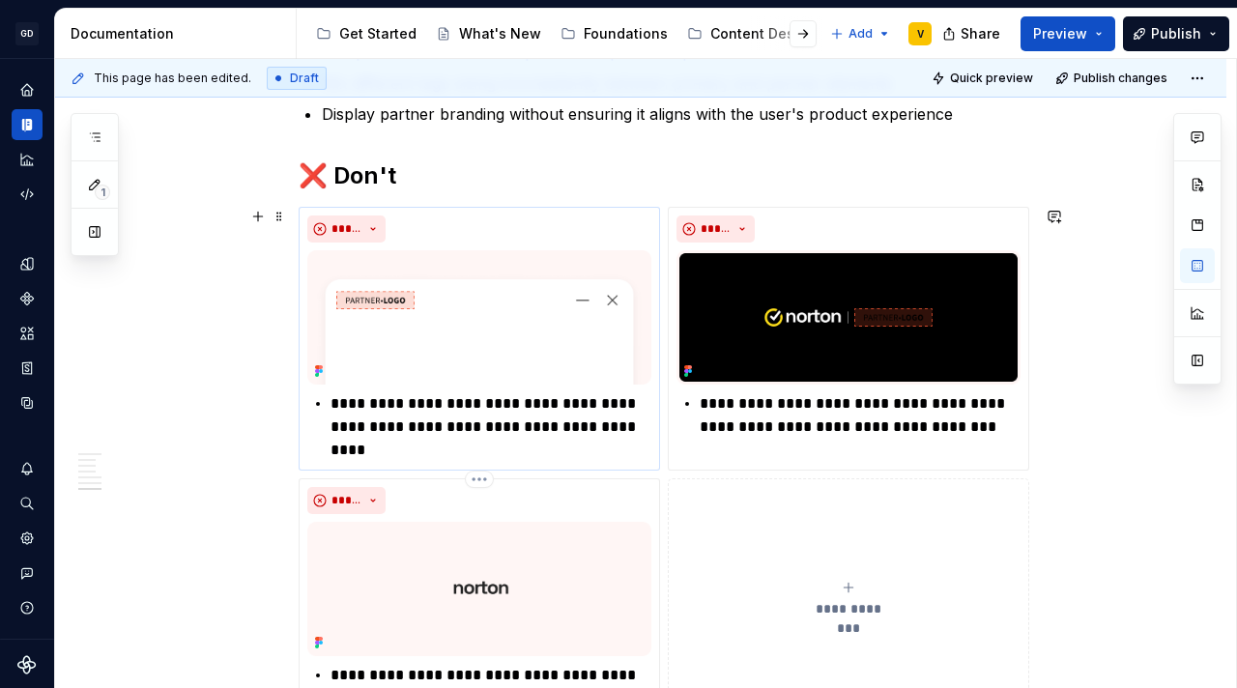
scroll to position [3479, 0]
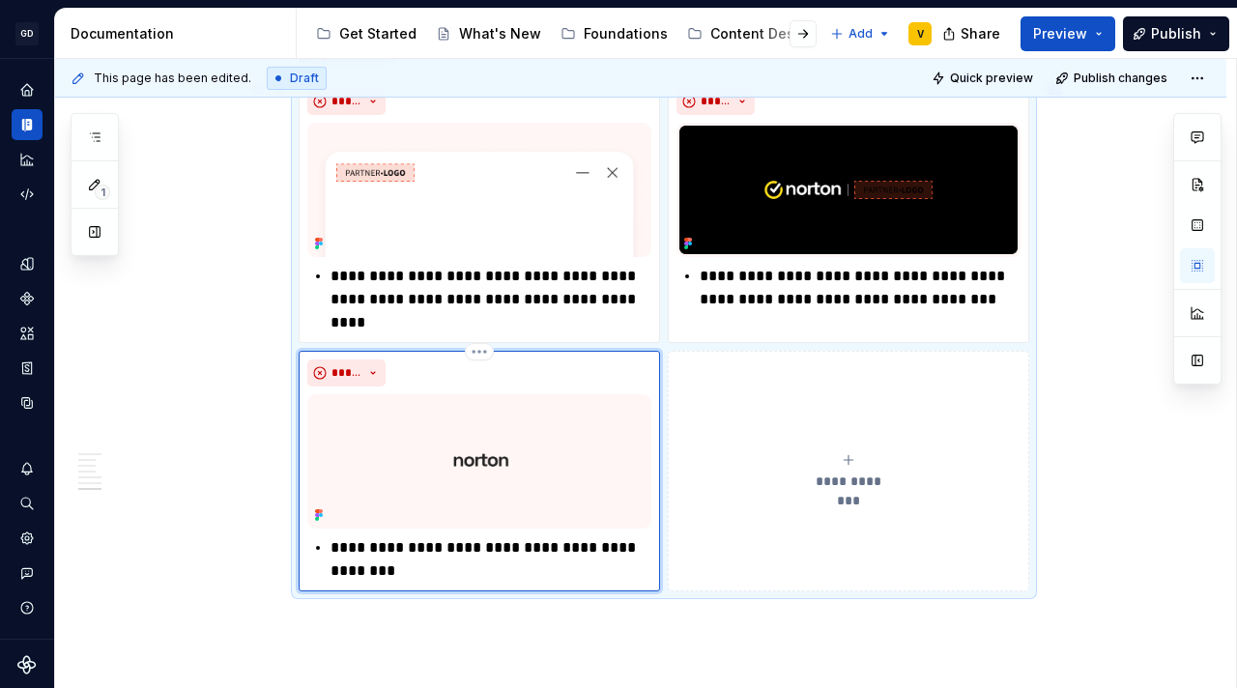
click at [490, 468] on img at bounding box center [479, 461] width 344 height 134
click at [507, 423] on img at bounding box center [479, 461] width 344 height 134
click at [509, 469] on img at bounding box center [479, 461] width 344 height 134
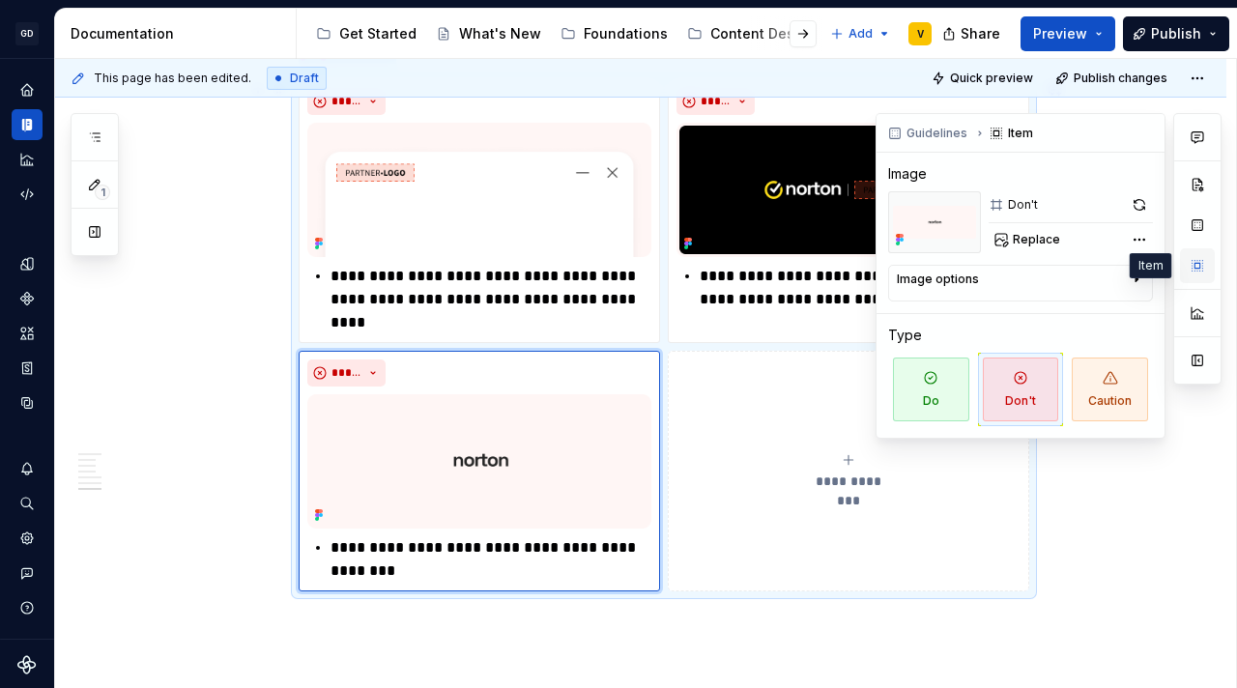
click at [1199, 269] on button "button" at bounding box center [1197, 265] width 35 height 35
click at [1024, 249] on button "Replace" at bounding box center [1028, 239] width 80 height 27
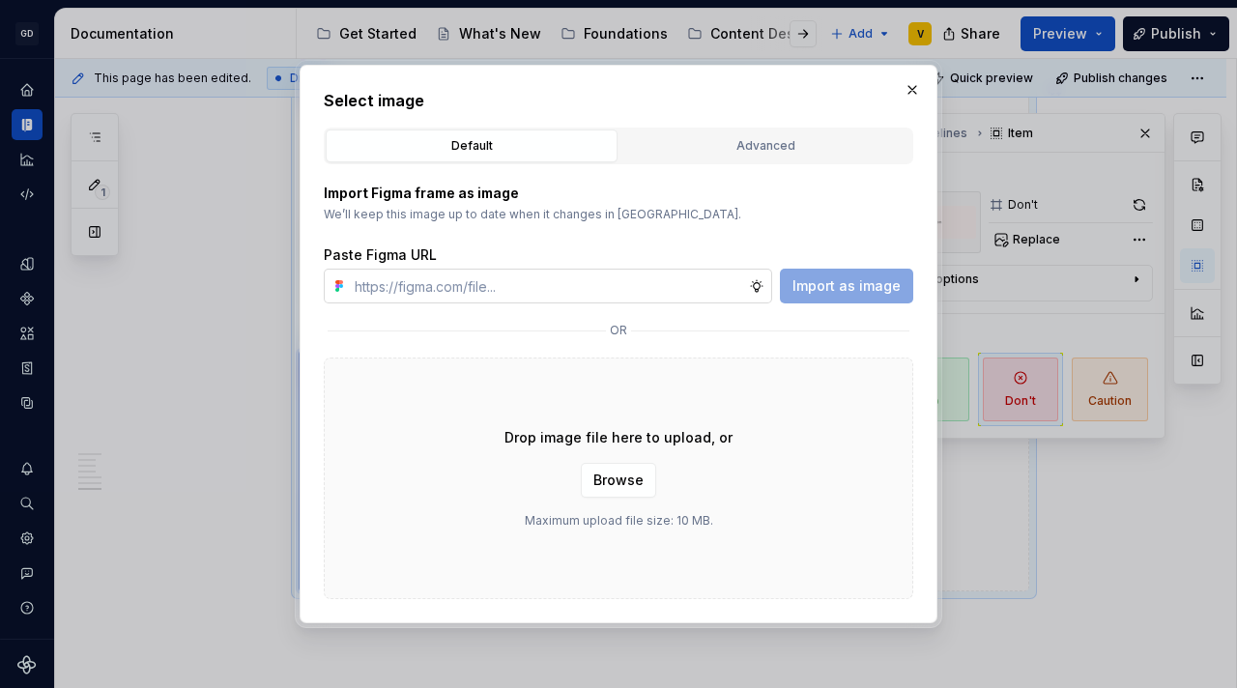
type textarea "*"
type input "https://www.figma.com/design/rzxjdfGE9CHhfV7rU8czbq/ODS-%E2%B8%B1-Internal-%E2%…"
click at [816, 290] on span "Import as image" at bounding box center [846, 285] width 108 height 19
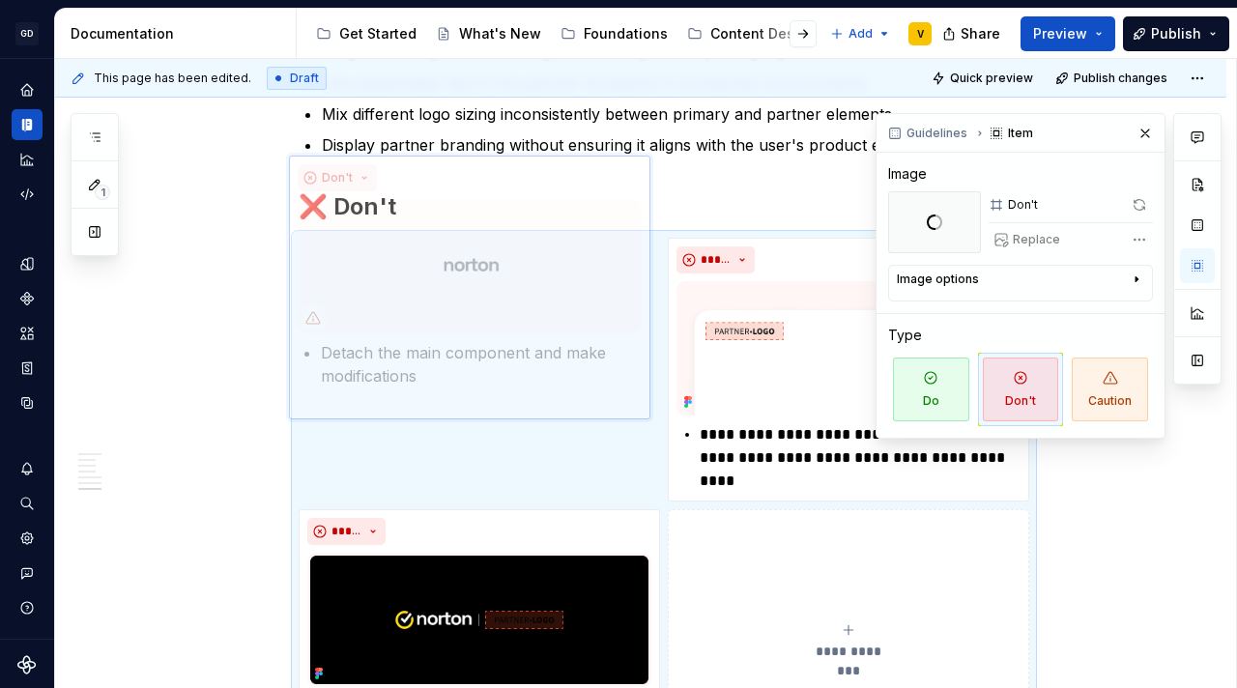
scroll to position [3301, 0]
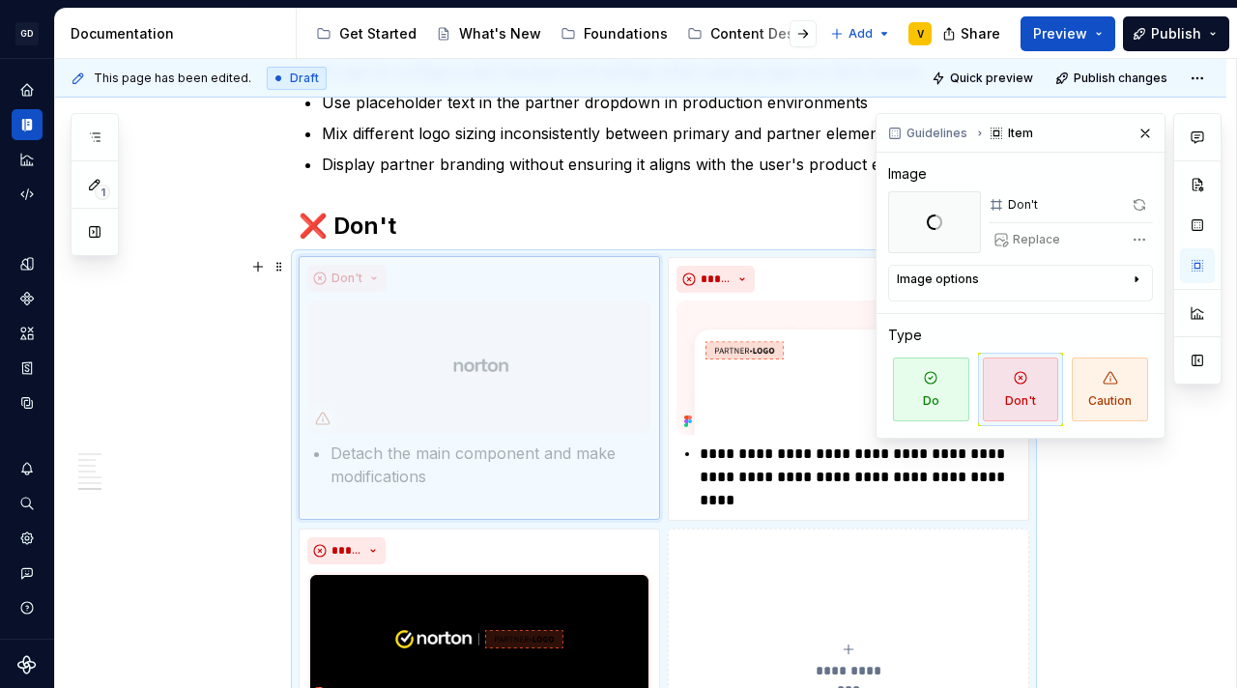
drag, startPoint x: 581, startPoint y: 392, endPoint x: 574, endPoint y: 271, distance: 121.9
click at [574, 271] on body "GD Oxygen V Design system data Documentation Accessibility guide for tree Page …" at bounding box center [618, 344] width 1237 height 688
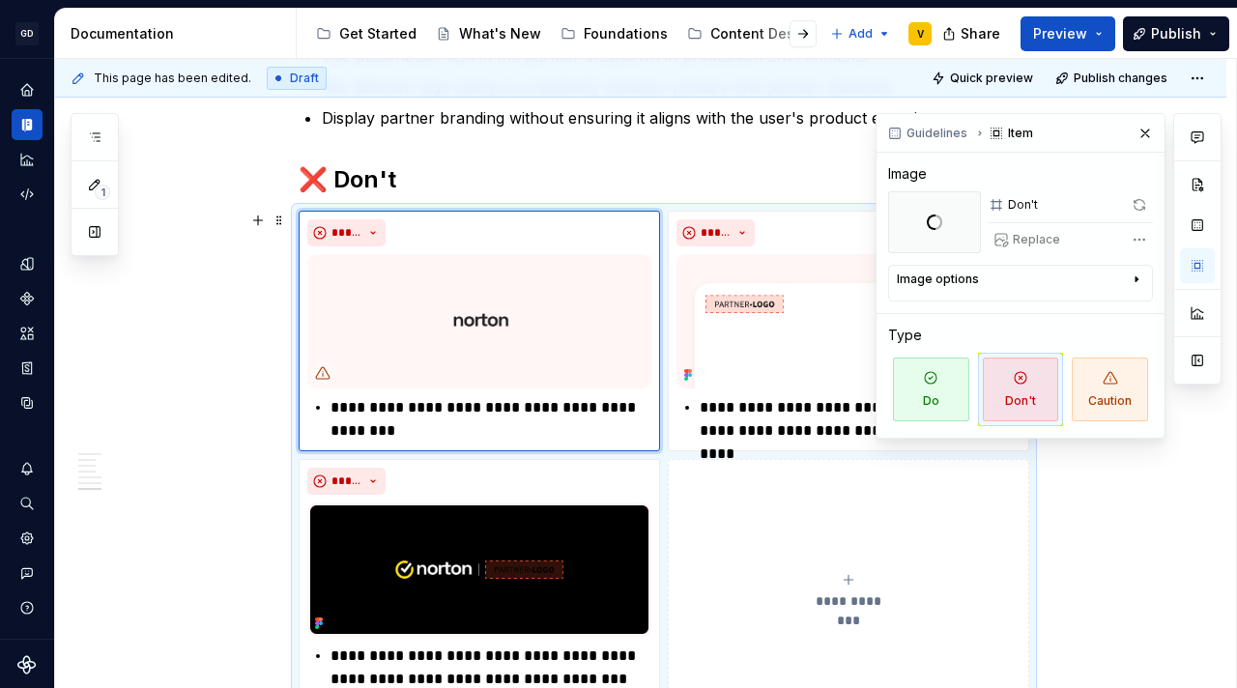
scroll to position [3356, 0]
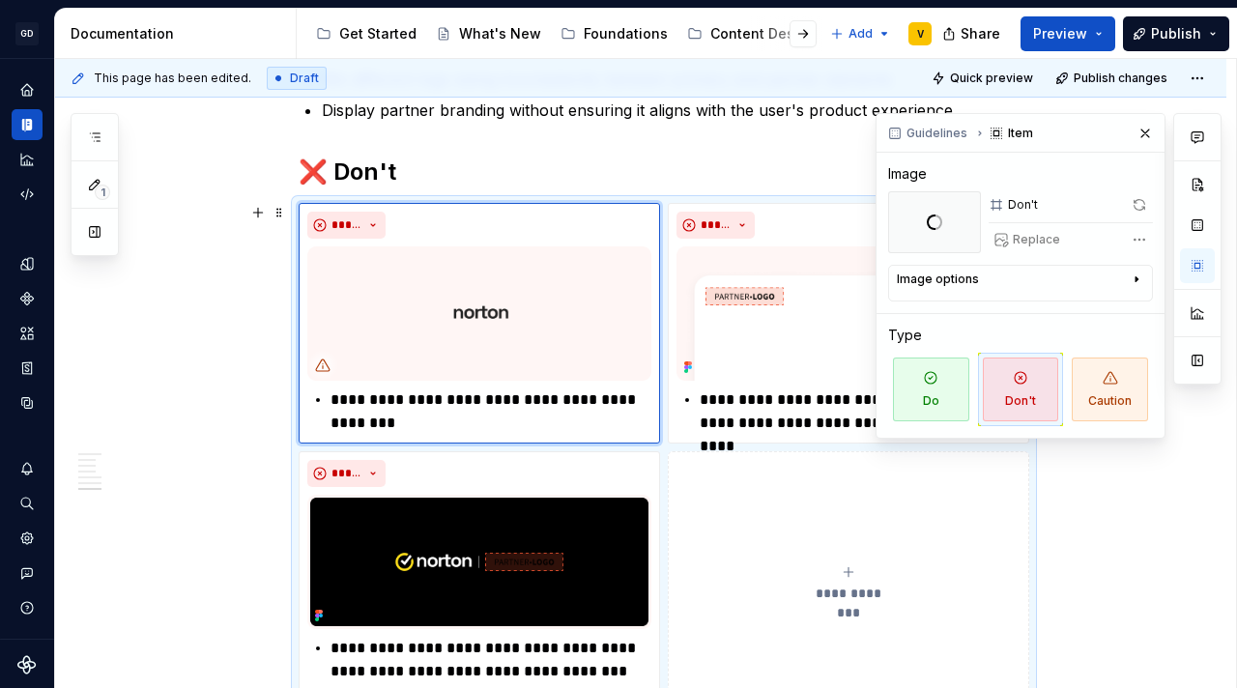
click at [1153, 129] on button "button" at bounding box center [1144, 133] width 27 height 27
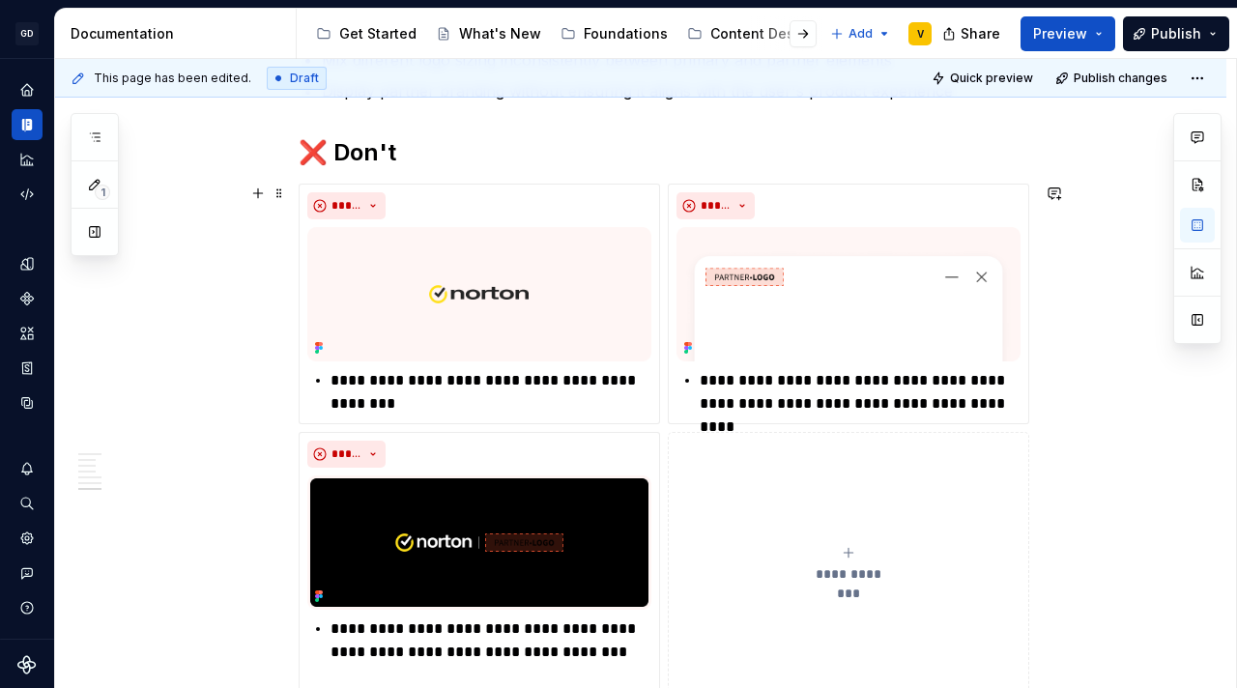
scroll to position [3372, 0]
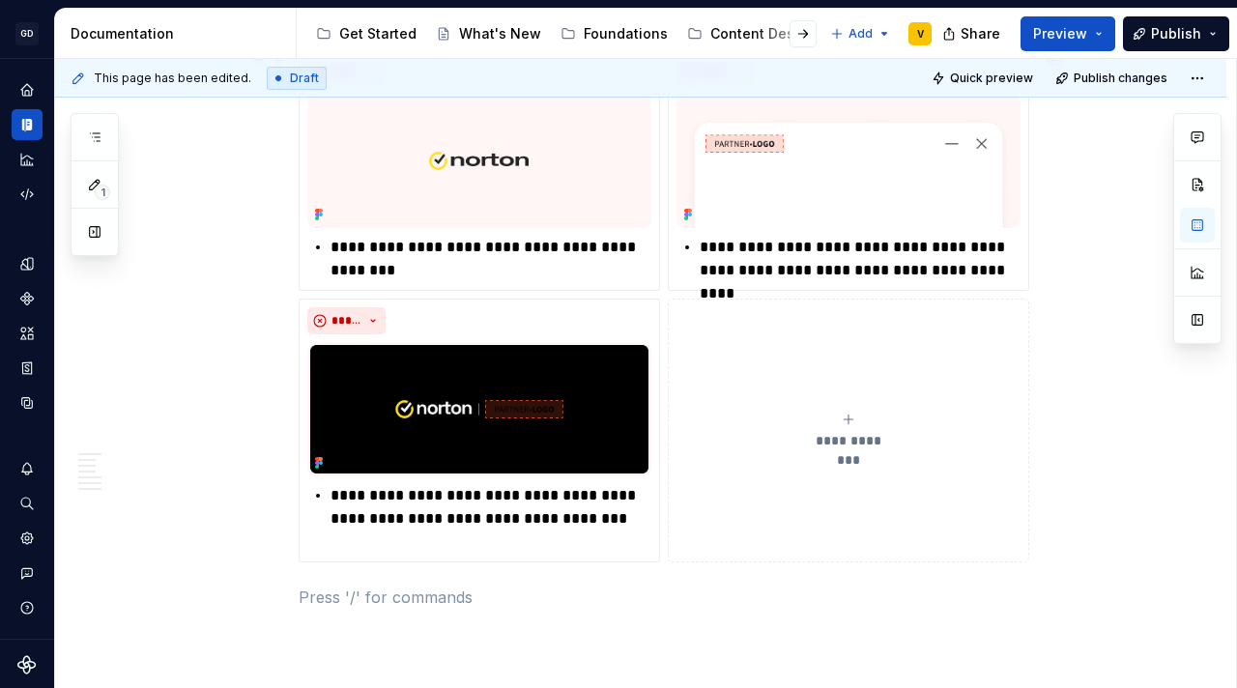
scroll to position [3506, 0]
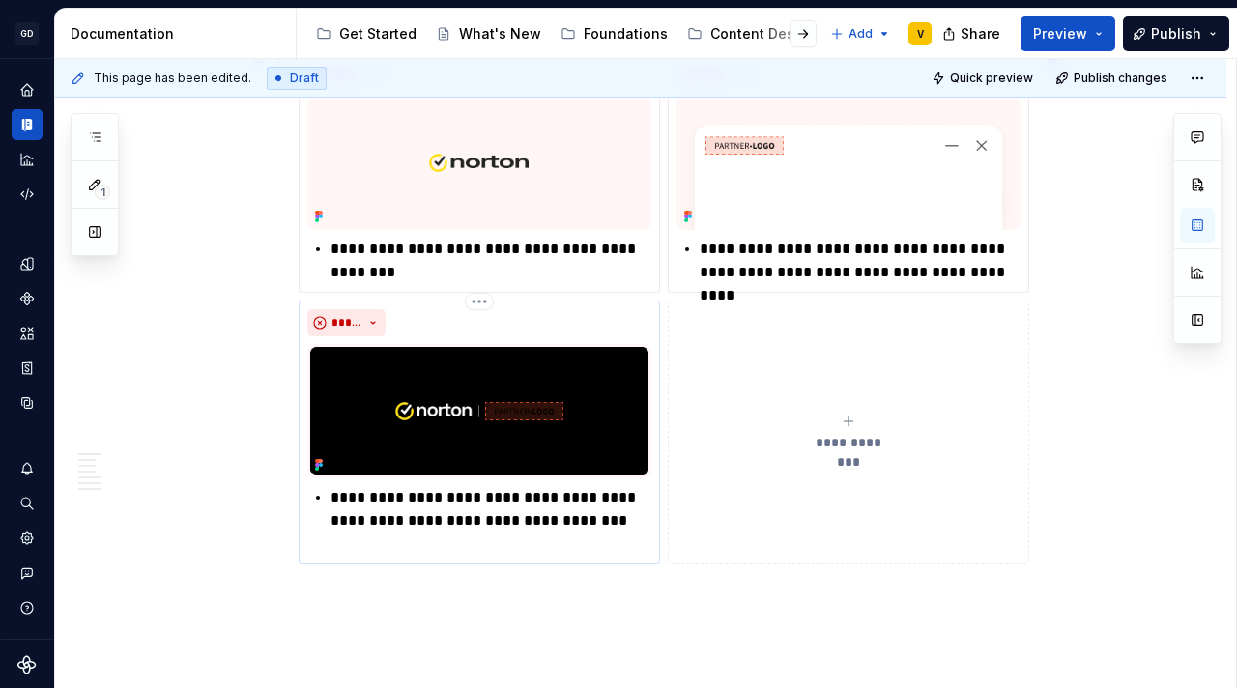
click at [391, 525] on p "**********" at bounding box center [490, 521] width 321 height 70
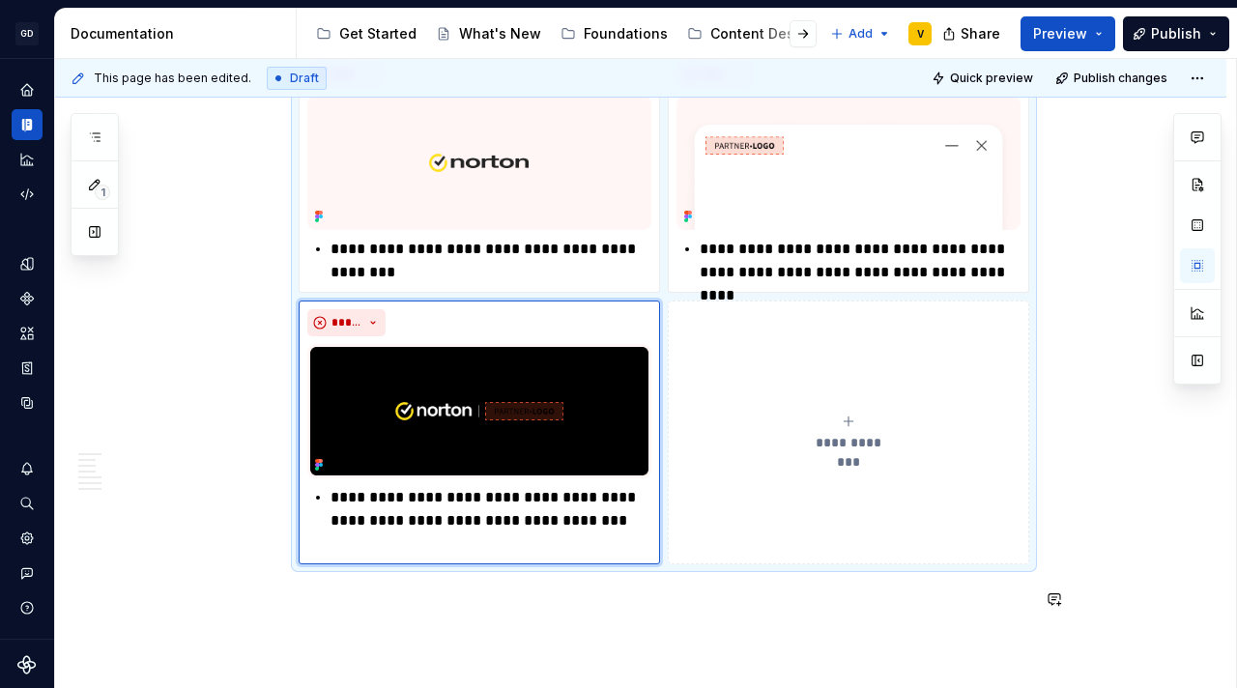
type textarea "*"
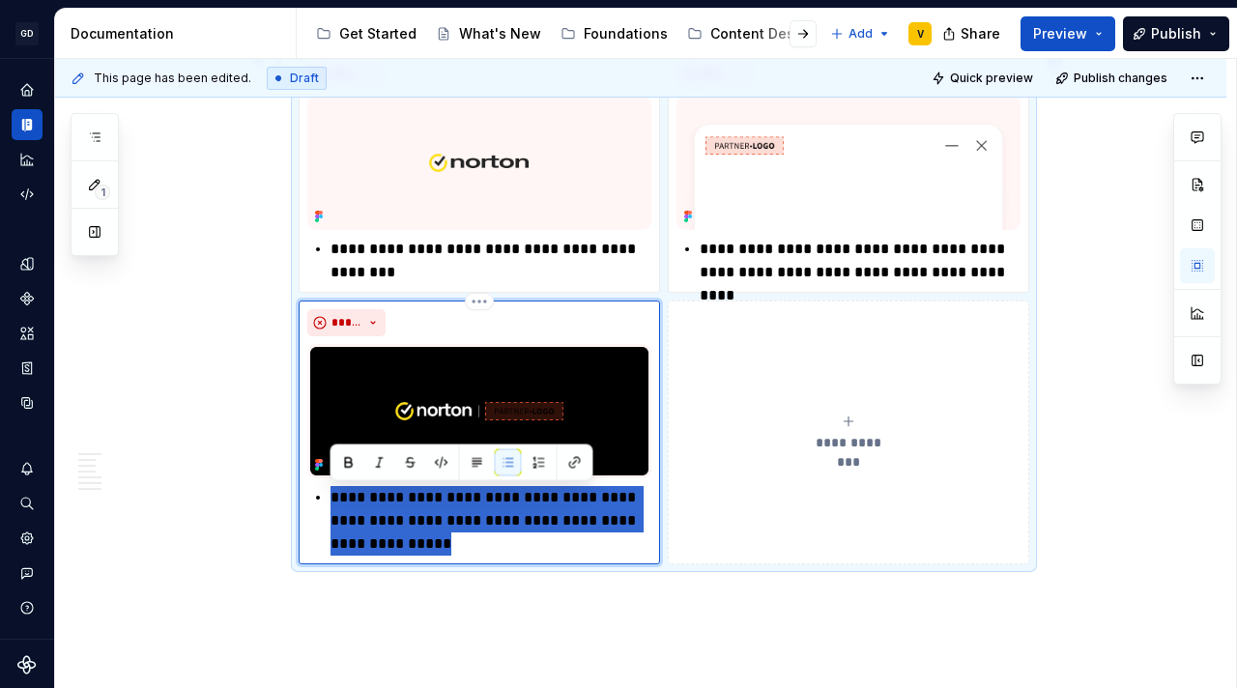
drag, startPoint x: 492, startPoint y: 548, endPoint x: 319, endPoint y: 497, distance: 180.4
click at [330, 497] on li "**********" at bounding box center [490, 521] width 321 height 70
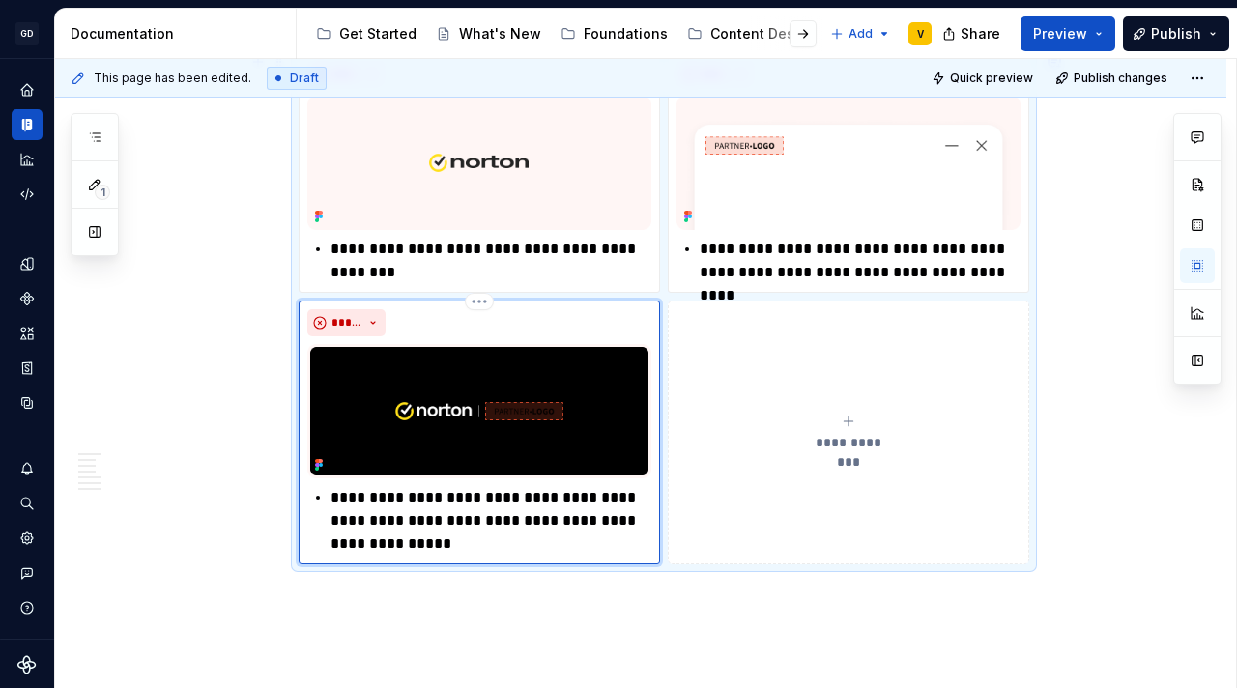
click at [502, 524] on p "**********" at bounding box center [490, 521] width 321 height 70
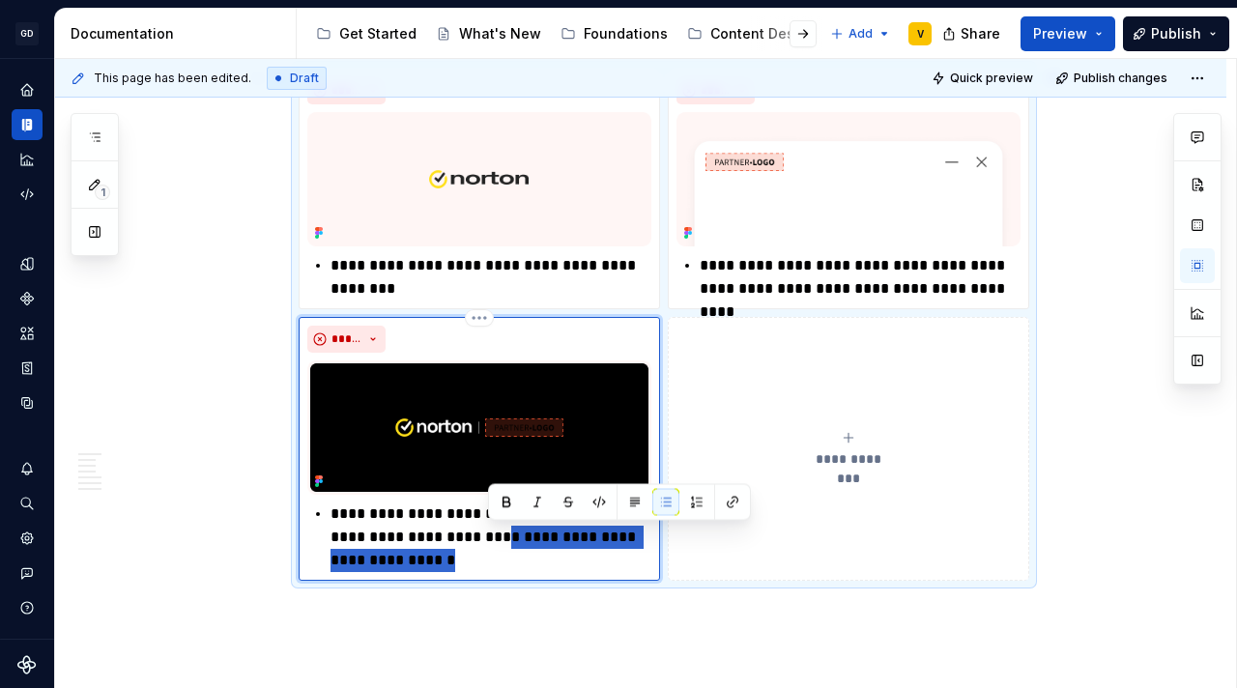
drag, startPoint x: 522, startPoint y: 540, endPoint x: 536, endPoint y: 570, distance: 33.3
click at [536, 570] on p "**********" at bounding box center [490, 537] width 321 height 70
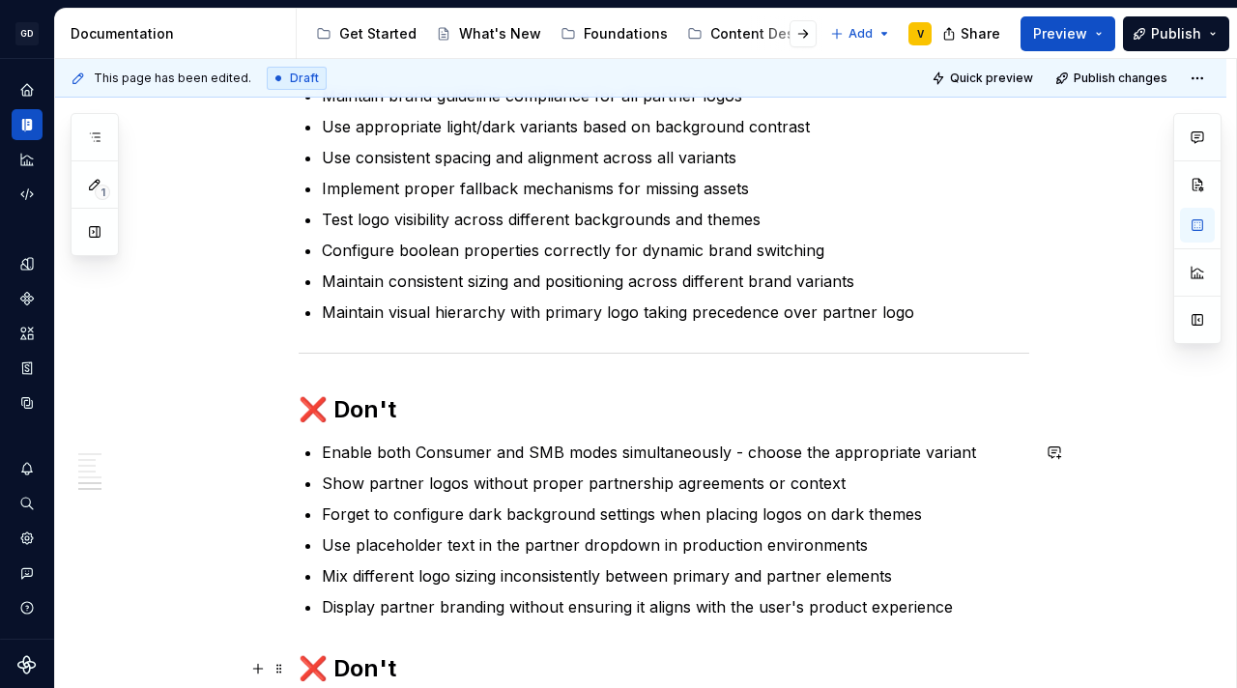
scroll to position [3014, 0]
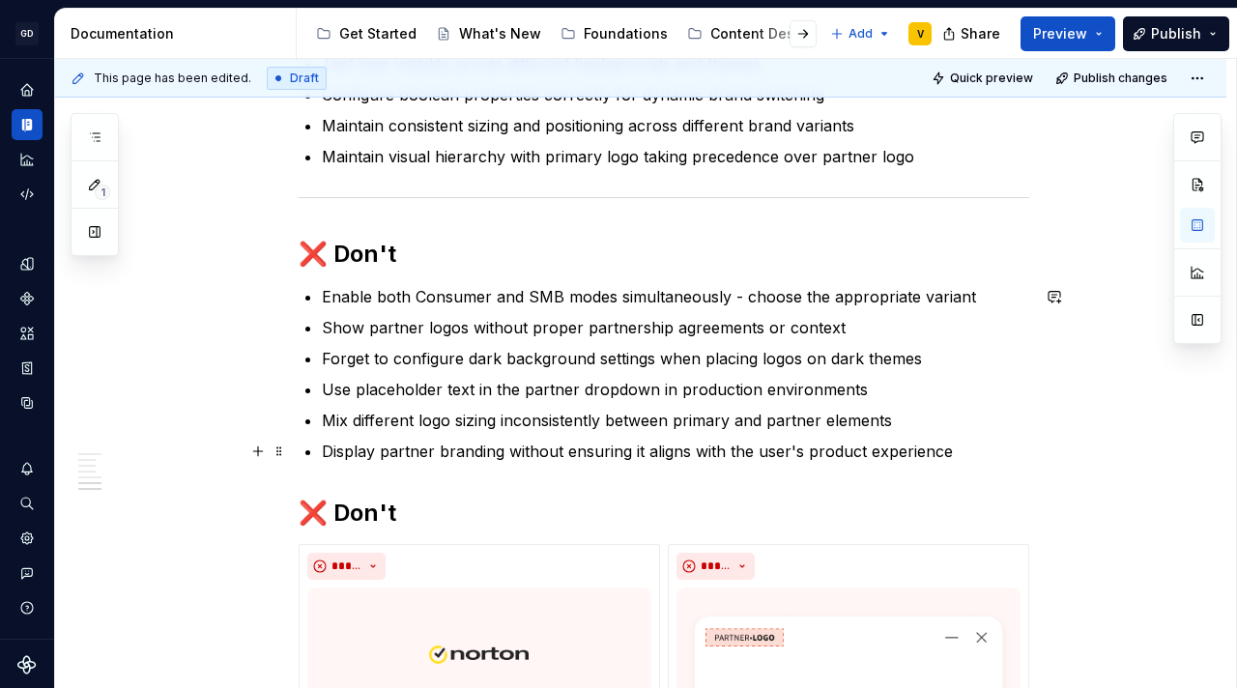
click at [965, 453] on p "Display partner branding without ensuring it aligns with the user's product exp…" at bounding box center [675, 451] width 707 height 23
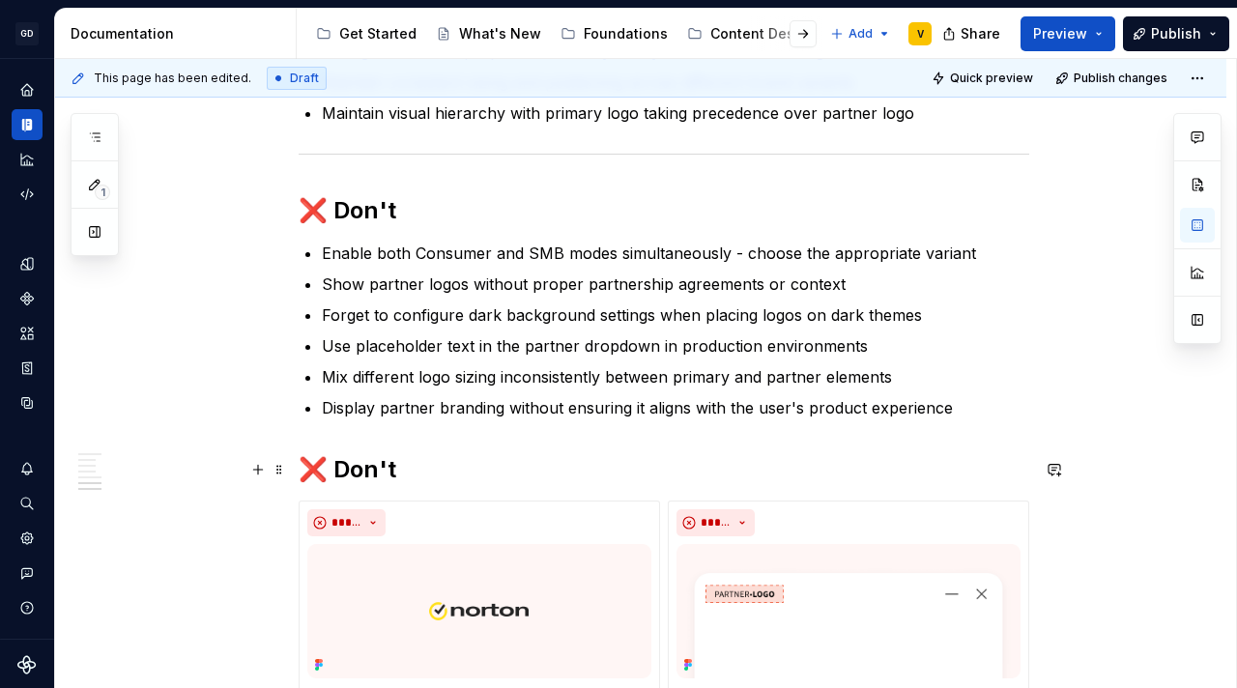
scroll to position [3076, 0]
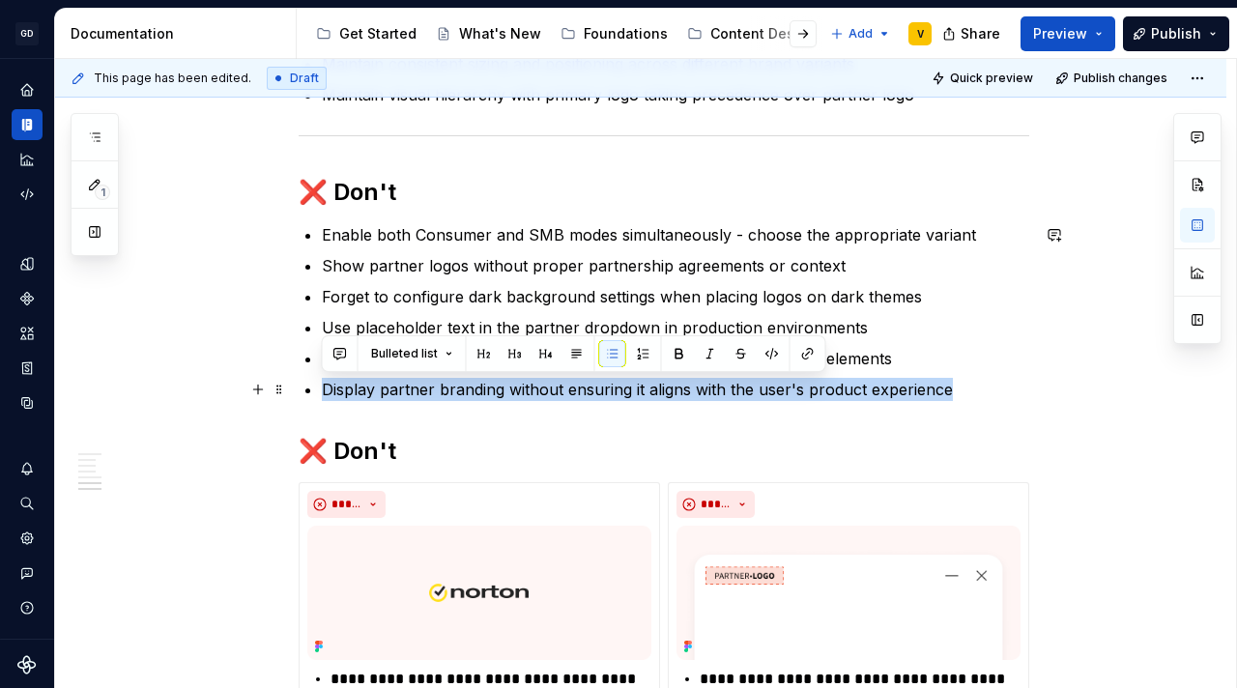
drag, startPoint x: 316, startPoint y: 388, endPoint x: 971, endPoint y: 388, distance: 655.1
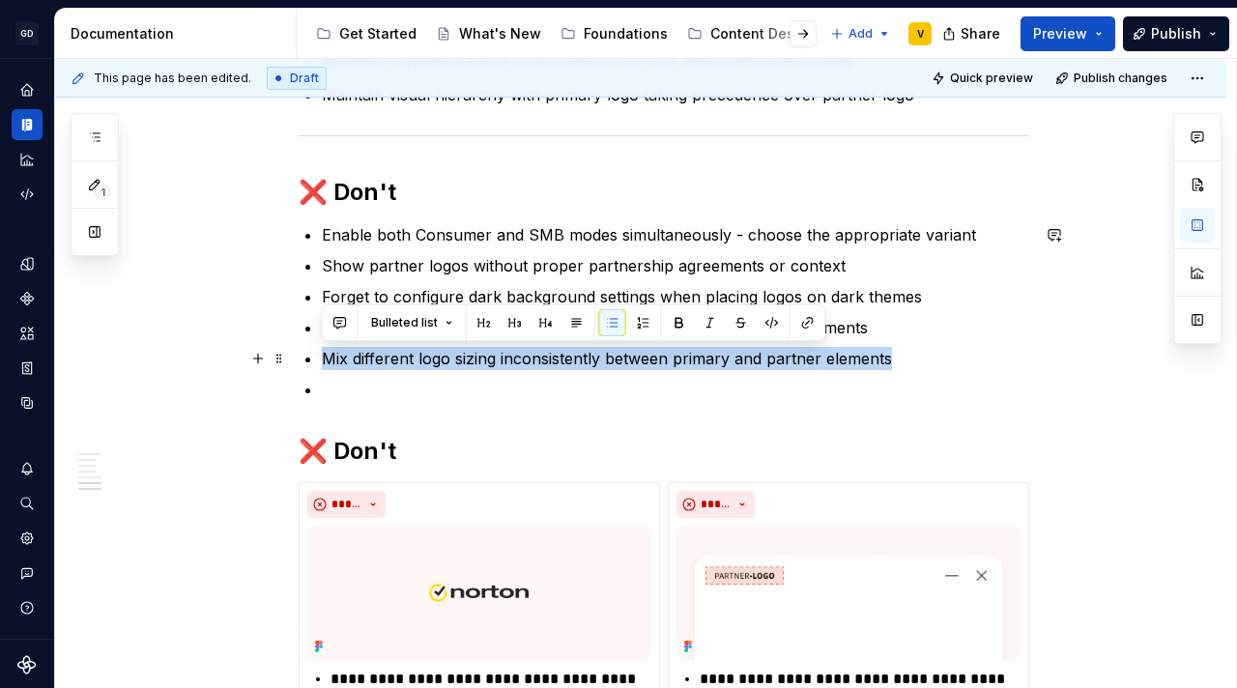
drag, startPoint x: 325, startPoint y: 357, endPoint x: 927, endPoint y: 360, distance: 601.9
click at [927, 360] on p "Mix different logo sizing inconsistently between primary and partner elements" at bounding box center [675, 358] width 707 height 23
drag, startPoint x: 910, startPoint y: 363, endPoint x: 297, endPoint y: 355, distance: 613.6
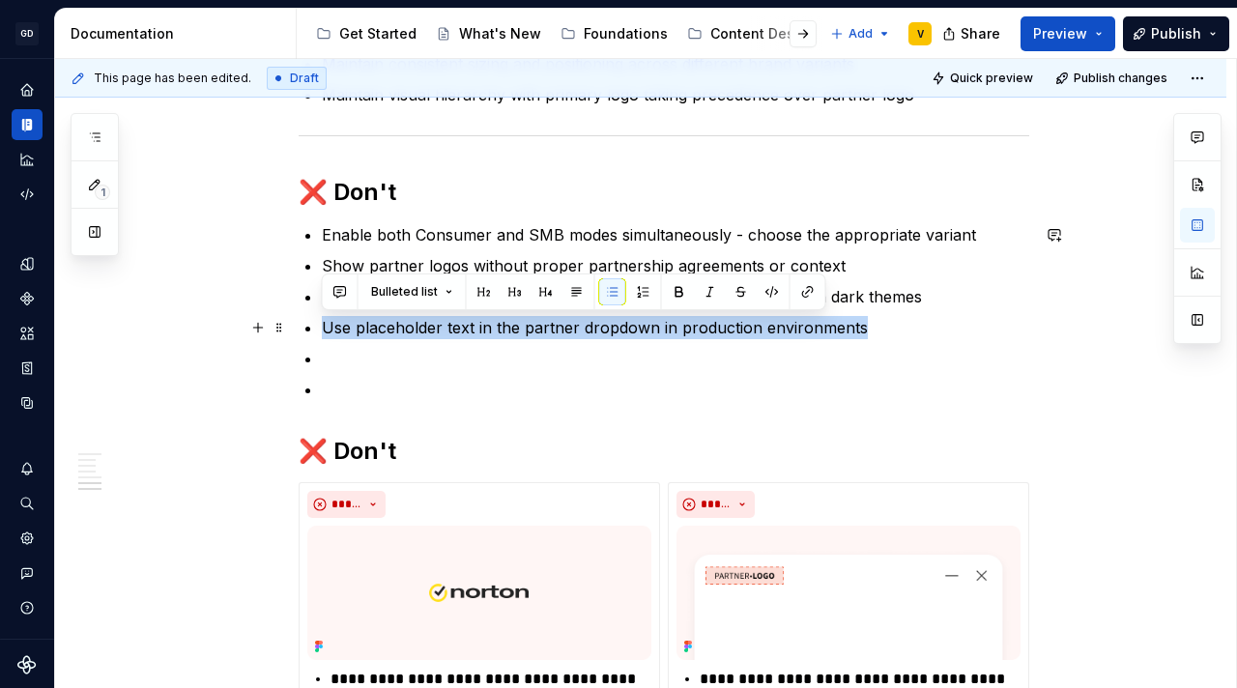
drag, startPoint x: 318, startPoint y: 329, endPoint x: 891, endPoint y: 333, distance: 573.0
click at [880, 332] on p "Use placeholder text in the partner dropdown in production environments" at bounding box center [675, 327] width 707 height 23
drag, startPoint x: 880, startPoint y: 332, endPoint x: 309, endPoint y: 336, distance: 571.0
click at [322, 336] on li "Use placeholder text in the partner dropdown in production environments" at bounding box center [675, 327] width 707 height 23
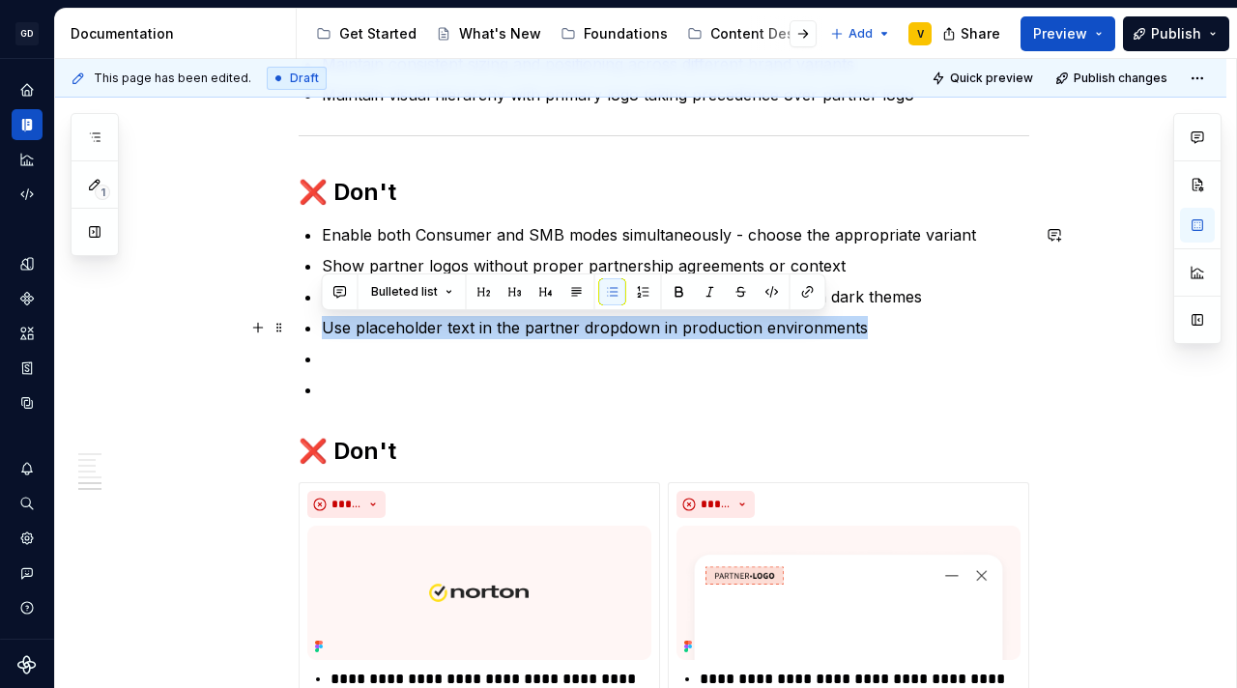
click at [524, 338] on p "Use placeholder text in the partner dropdown in production environments" at bounding box center [675, 327] width 707 height 23
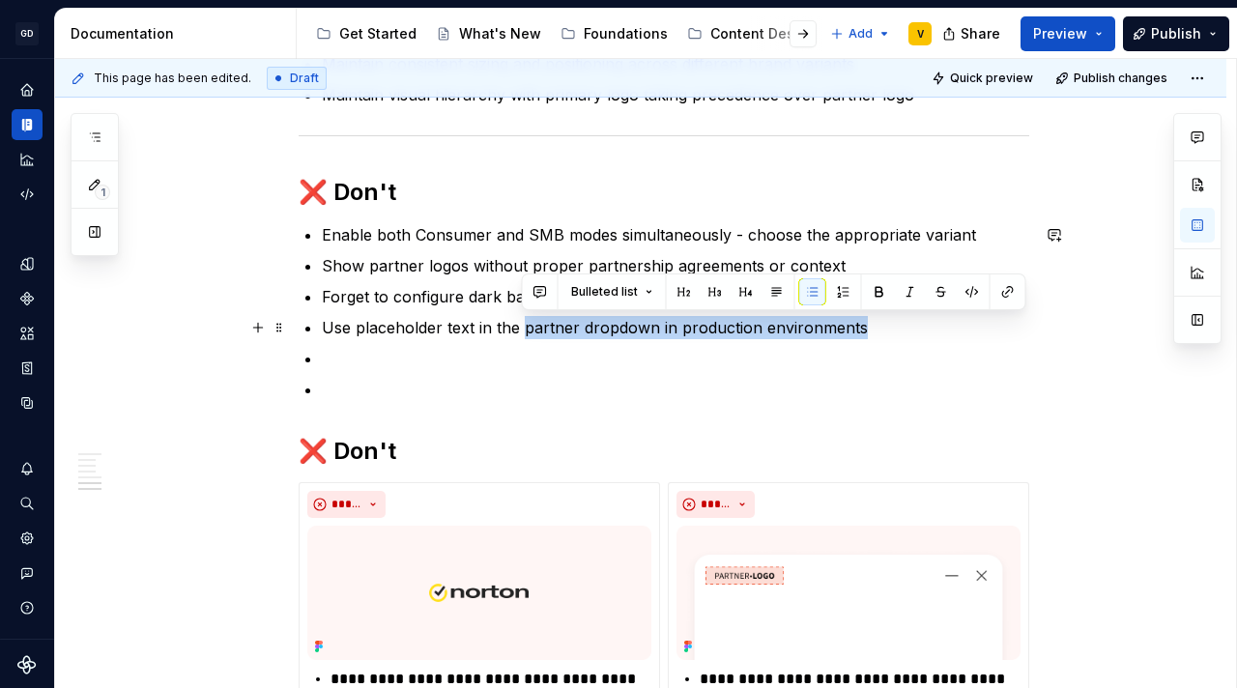
drag, startPoint x: 524, startPoint y: 330, endPoint x: 862, endPoint y: 336, distance: 338.2
click at [861, 336] on p "Use placeholder text in the partner dropdown in production environments" at bounding box center [675, 327] width 707 height 23
click at [869, 336] on p "Use placeholder text in the partner dropdown in production environments" at bounding box center [675, 327] width 707 height 23
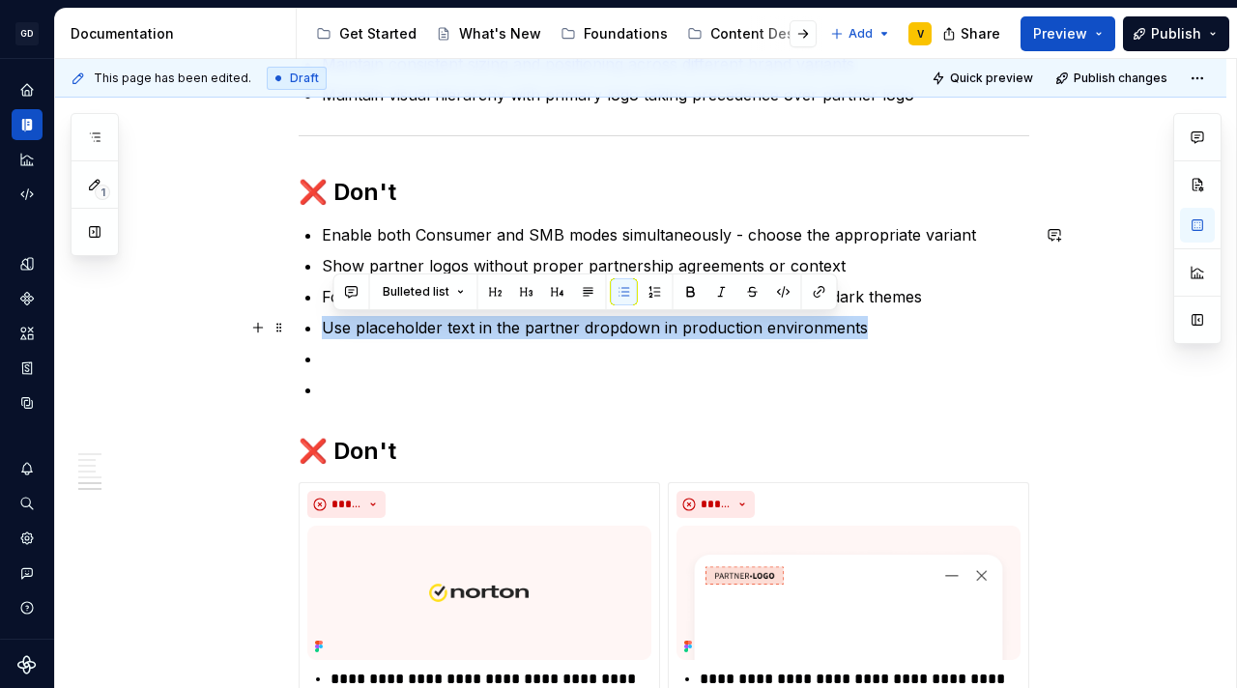
drag, startPoint x: 803, startPoint y: 333, endPoint x: 320, endPoint y: 333, distance: 483.1
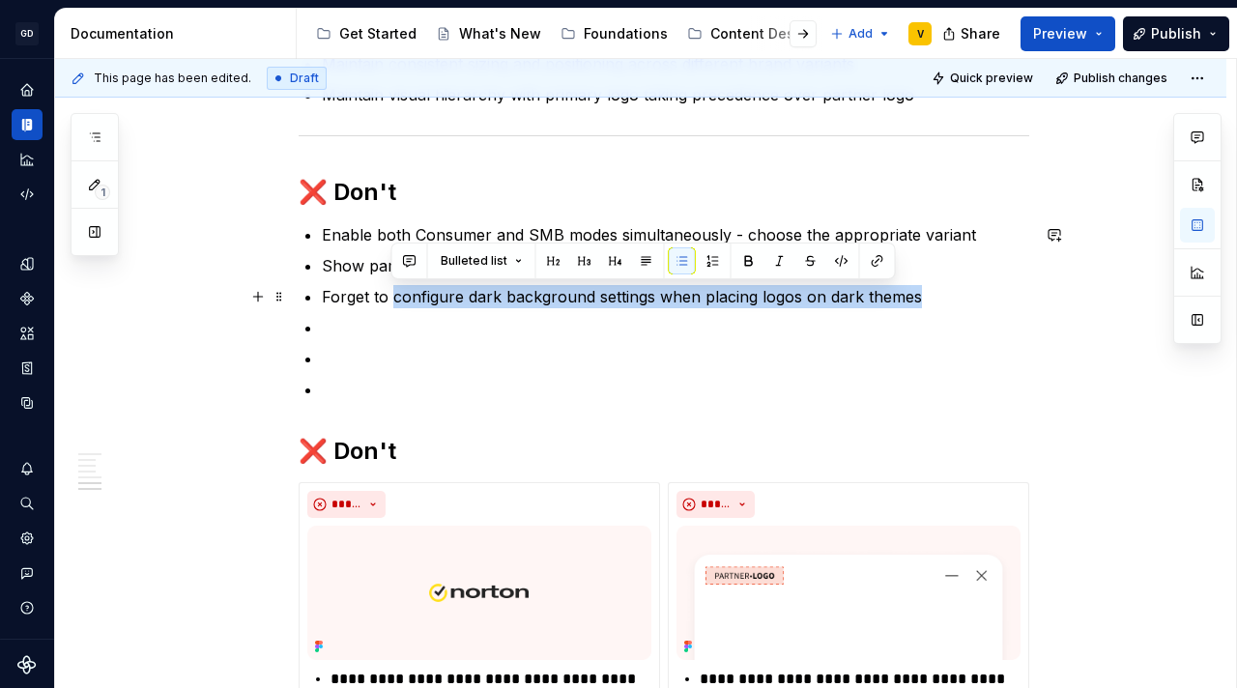
drag, startPoint x: 419, startPoint y: 303, endPoint x: 940, endPoint y: 298, distance: 520.8
click at [938, 298] on p "Forget to configure dark background settings when placing logos on dark themes" at bounding box center [675, 296] width 707 height 23
click at [940, 298] on p "Forget to configure dark background settings when placing logos on dark themes" at bounding box center [675, 296] width 707 height 23
drag, startPoint x: 920, startPoint y: 296, endPoint x: 296, endPoint y: 302, distance: 624.2
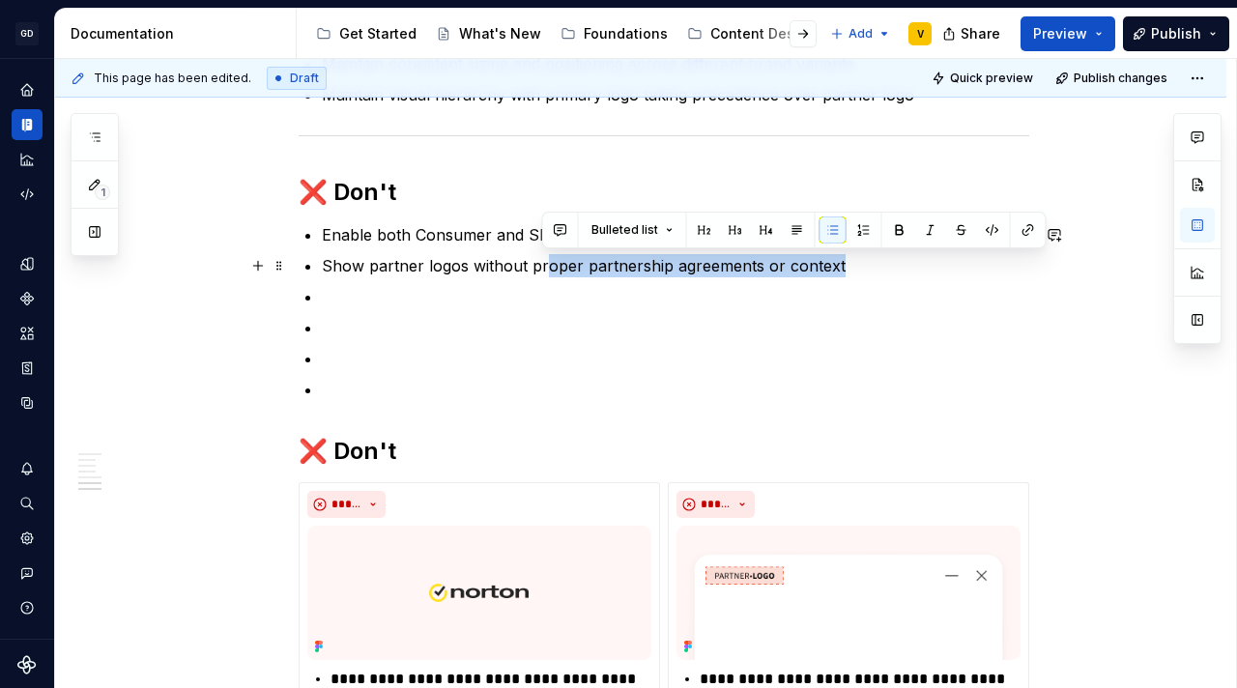
drag, startPoint x: 541, startPoint y: 265, endPoint x: 852, endPoint y: 264, distance: 311.1
click at [848, 264] on p "Show partner logos without proper partnership agreements or context" at bounding box center [675, 265] width 707 height 23
click at [864, 264] on p "Show partner logos without proper partnership agreements or context" at bounding box center [675, 265] width 707 height 23
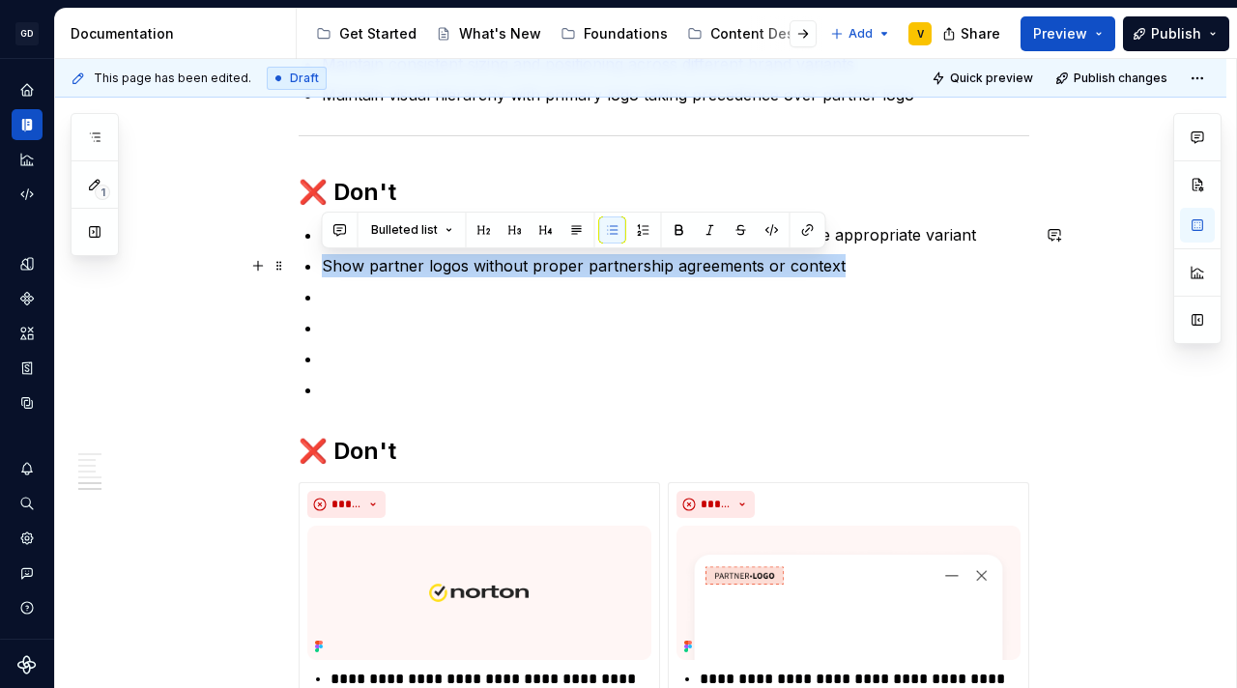
drag, startPoint x: 850, startPoint y: 264, endPoint x: 310, endPoint y: 266, distance: 540.1
click at [322, 265] on li "Show partner logos without proper partnership agreements or context" at bounding box center [675, 265] width 707 height 23
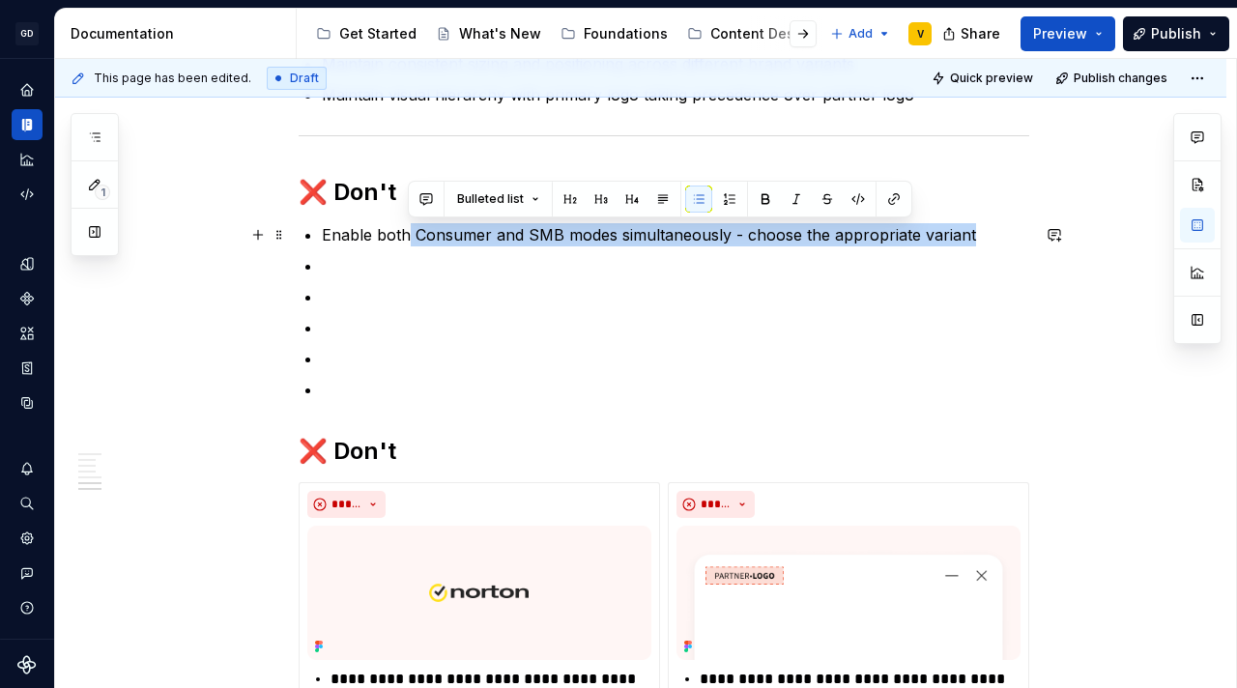
drag, startPoint x: 409, startPoint y: 232, endPoint x: 990, endPoint y: 234, distance: 581.6
click at [980, 233] on p "Enable both Consumer and SMB modes simultaneously - choose the appropriate vari…" at bounding box center [675, 234] width 707 height 23
click at [991, 234] on p "Enable both Consumer and SMB modes simultaneously - choose the appropriate vari…" at bounding box center [675, 234] width 707 height 23
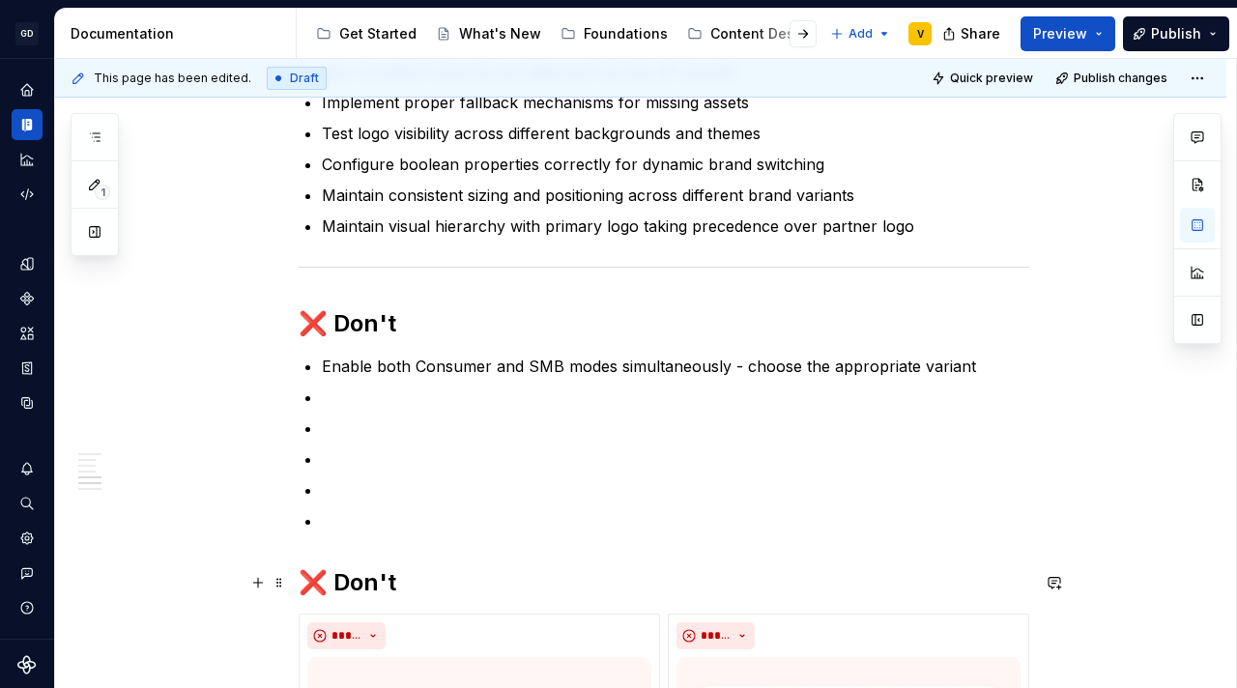
scroll to position [2795, 0]
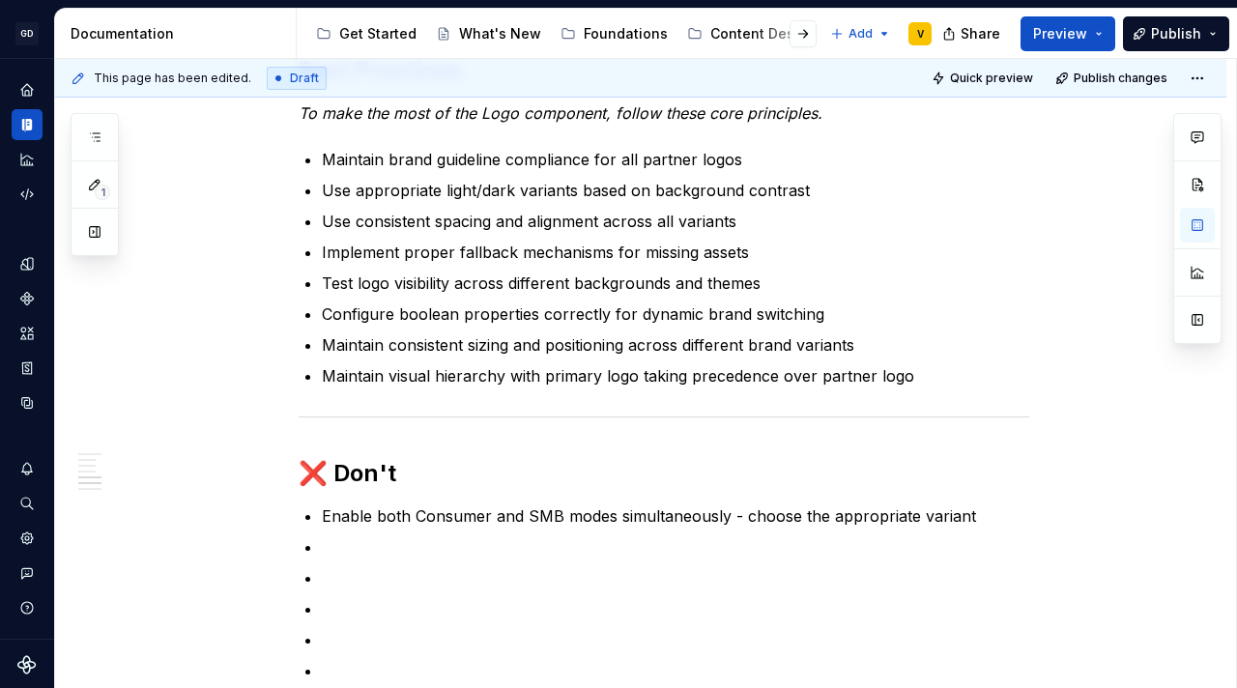
click at [354, 523] on p "Enable both Consumer and SMB modes simultaneously - choose the appropriate vari…" at bounding box center [675, 515] width 707 height 23
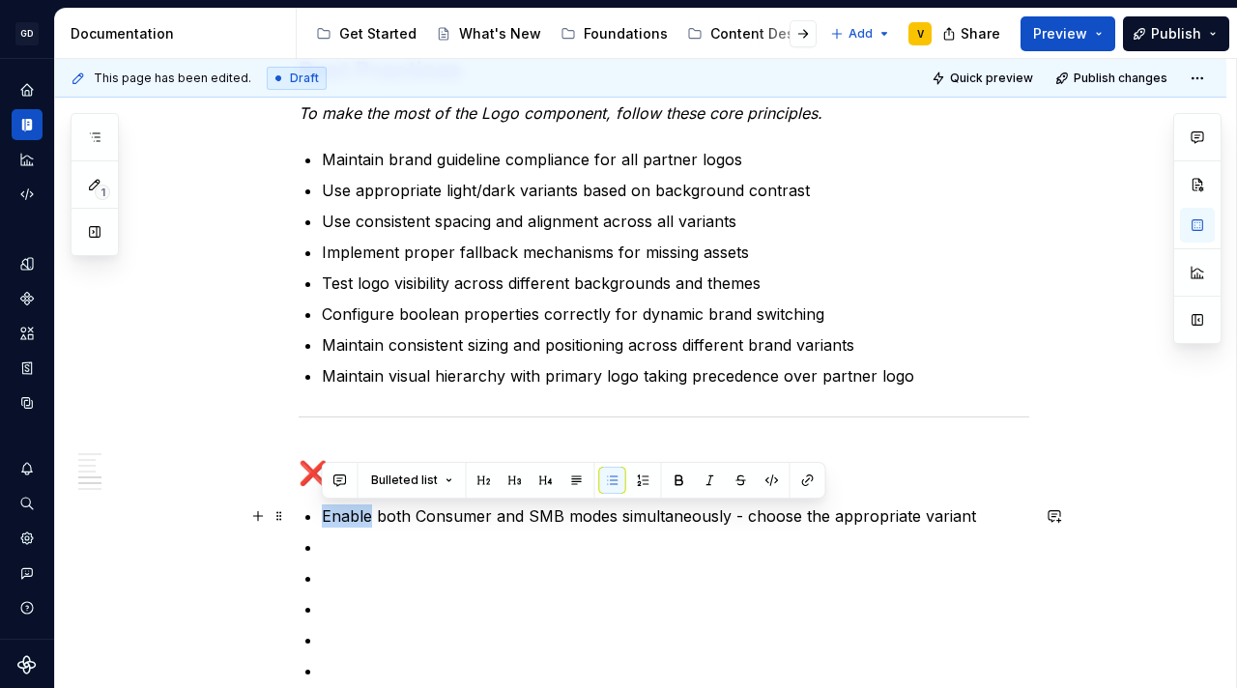
click at [354, 523] on p "Enable both Consumer and SMB modes simultaneously - choose the appropriate vari…" at bounding box center [675, 515] width 707 height 23
click at [347, 516] on p "Enable both Consumer and SMB modes simultaneously - choose the appropriate vari…" at bounding box center [675, 515] width 707 height 23
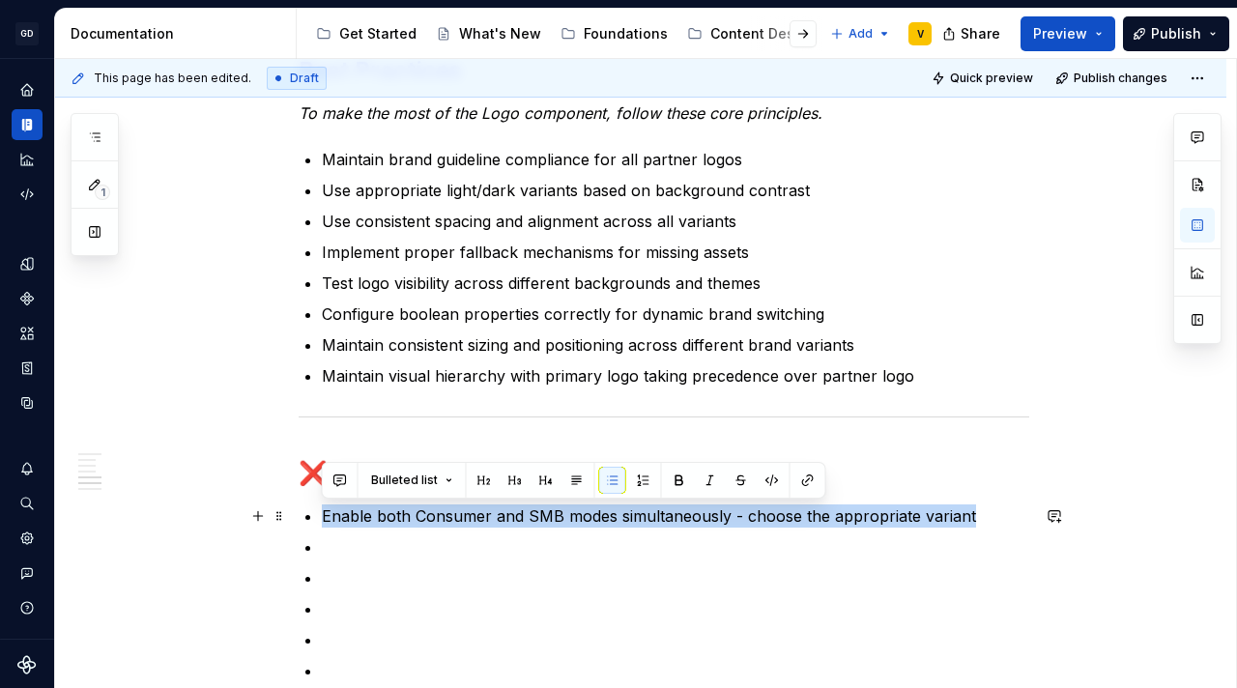
drag, startPoint x: 321, startPoint y: 517, endPoint x: 976, endPoint y: 521, distance: 655.1
click at [976, 521] on p "Enable both Consumer and SMB modes simultaneously - choose the appropriate vari…" at bounding box center [675, 515] width 707 height 23
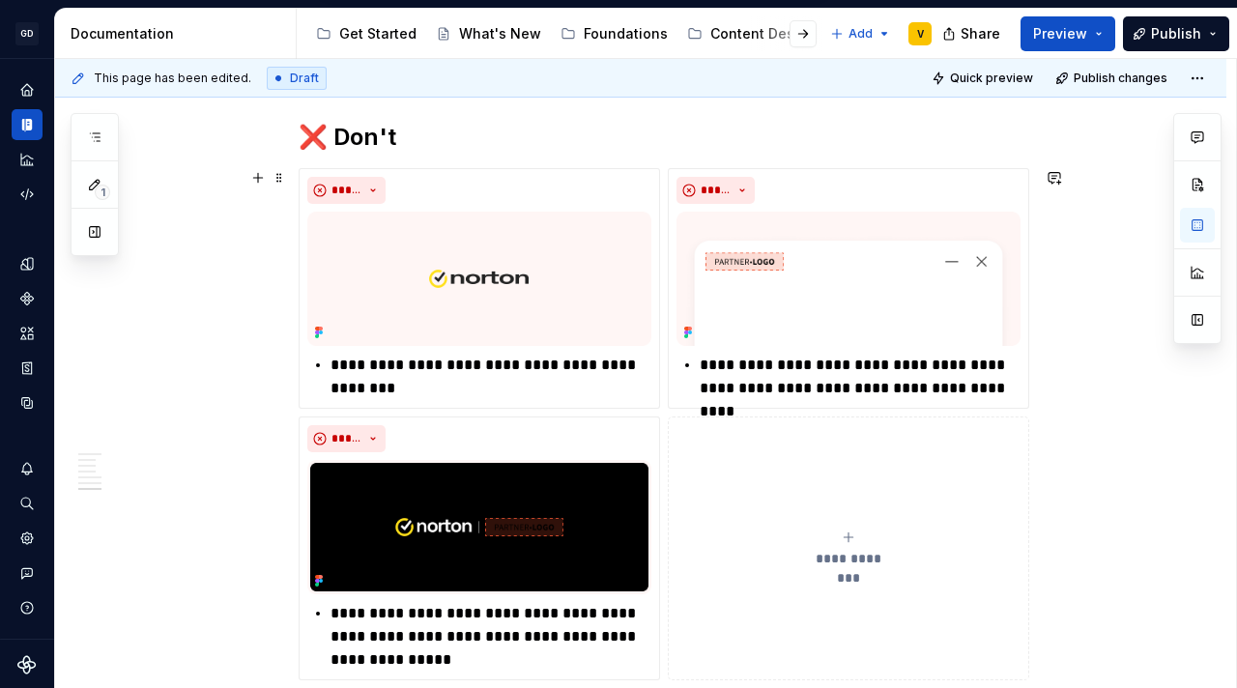
scroll to position [3658, 0]
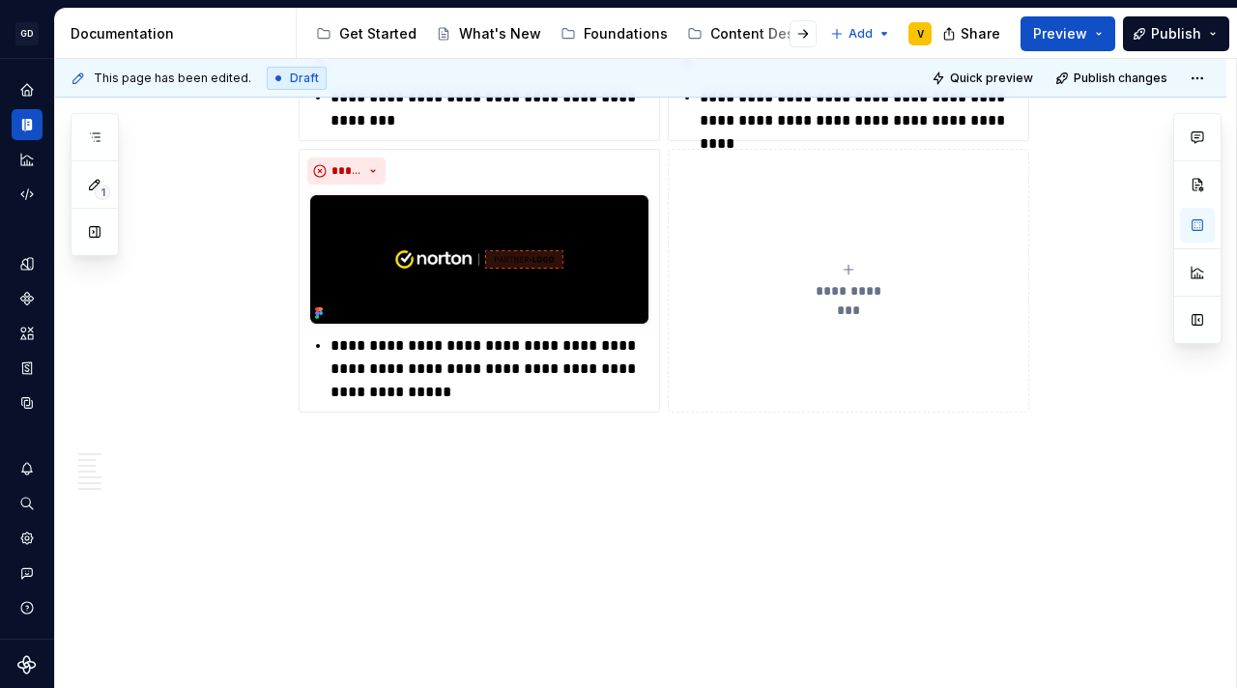
click at [871, 272] on div "**********" at bounding box center [848, 281] width 344 height 39
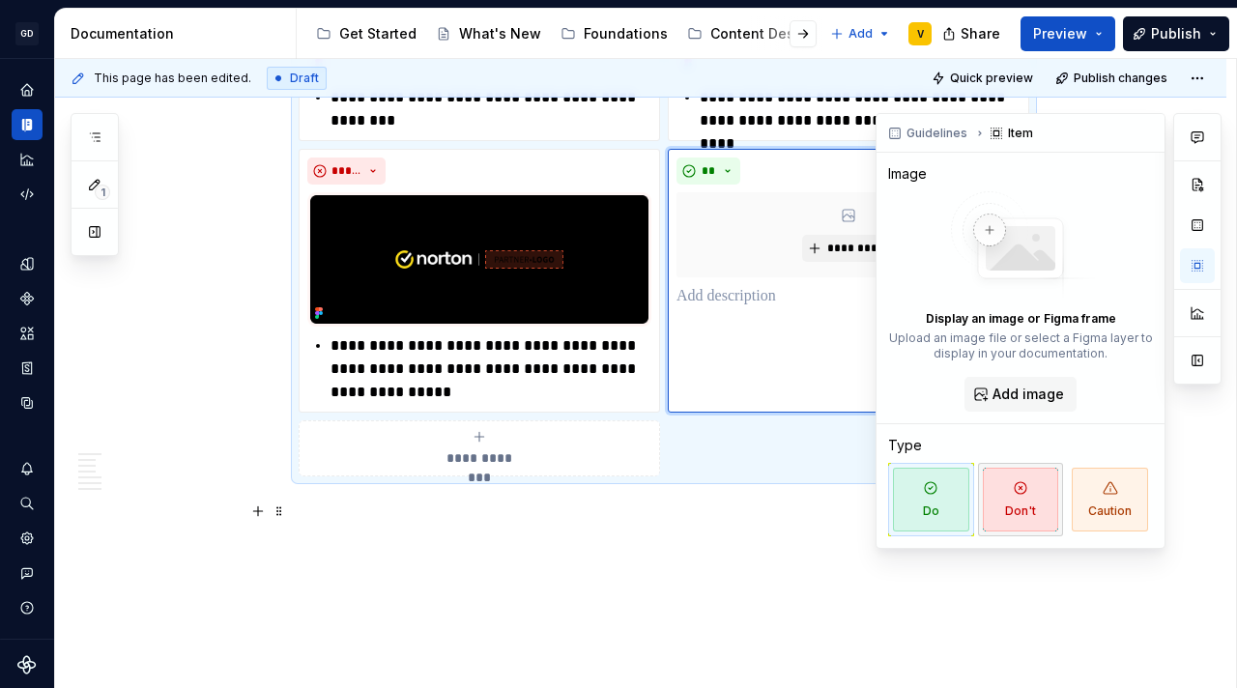
click at [1009, 503] on span "Don't" at bounding box center [1021, 500] width 76 height 64
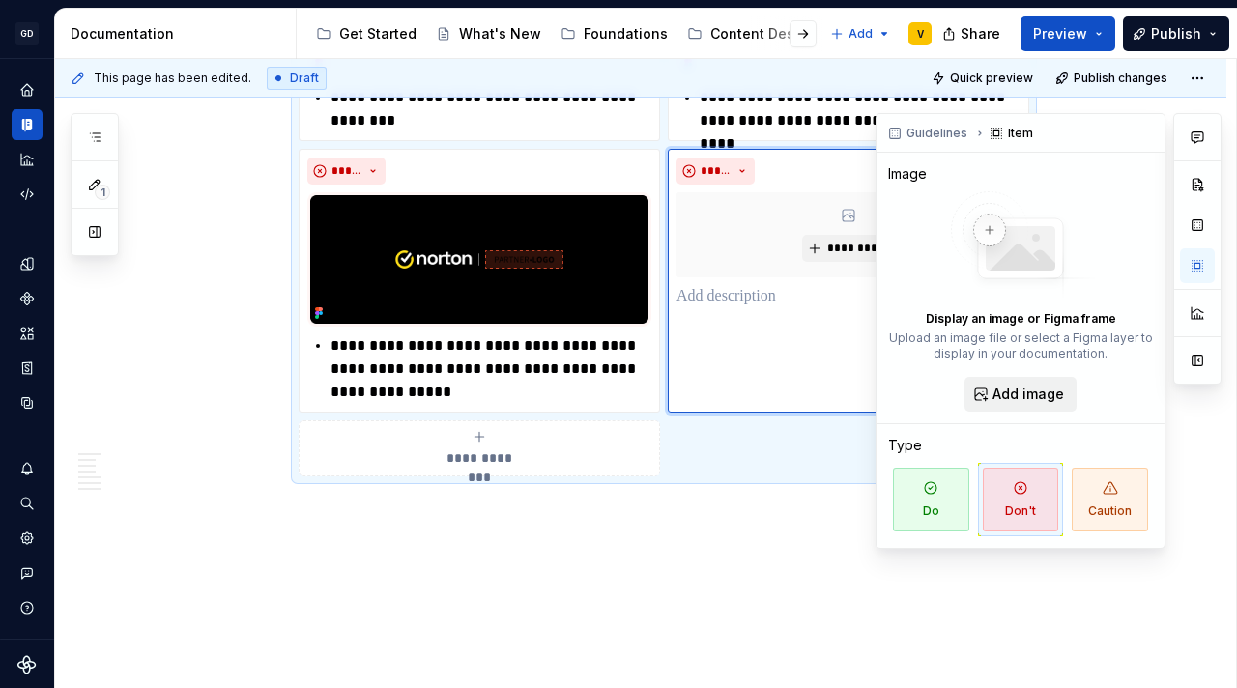
click at [1004, 390] on span "Add image" at bounding box center [1027, 394] width 71 height 19
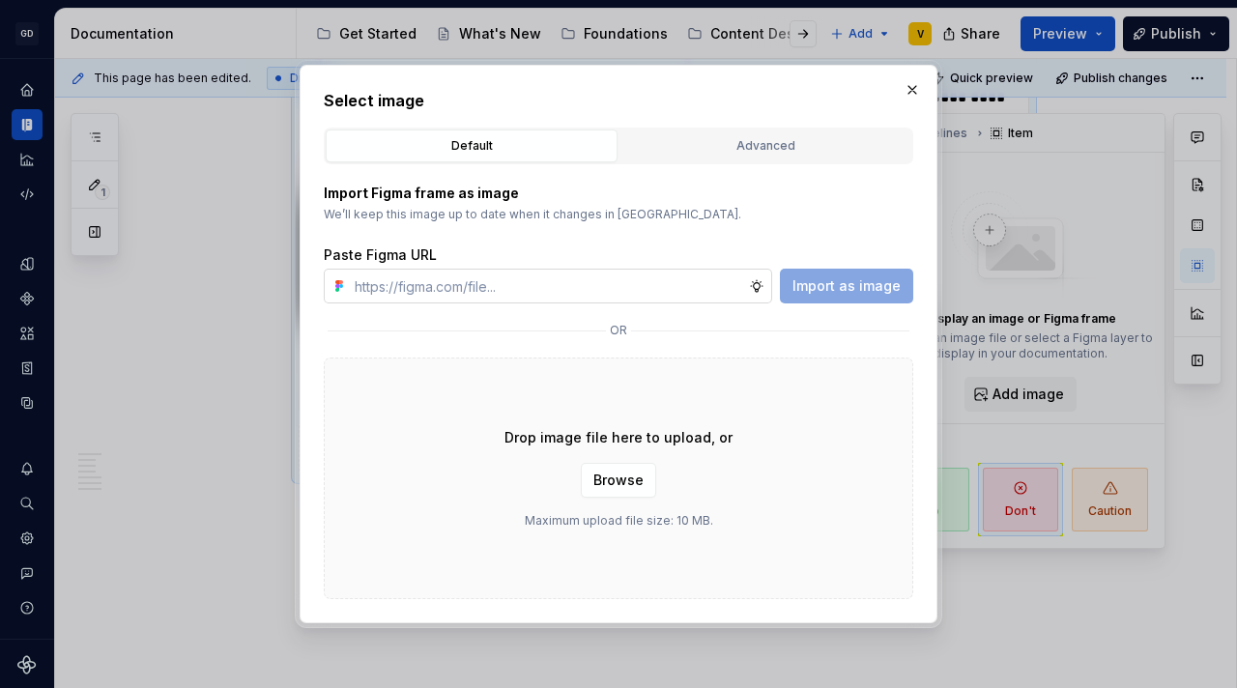
type textarea "*"
type input "https://www.figma.com/design/rzxjdfGE9CHhfV7rU8czbq/ODS-%E2%B8%B1-Internal-%E2%…"
click at [814, 282] on span "Import as image" at bounding box center [846, 285] width 108 height 19
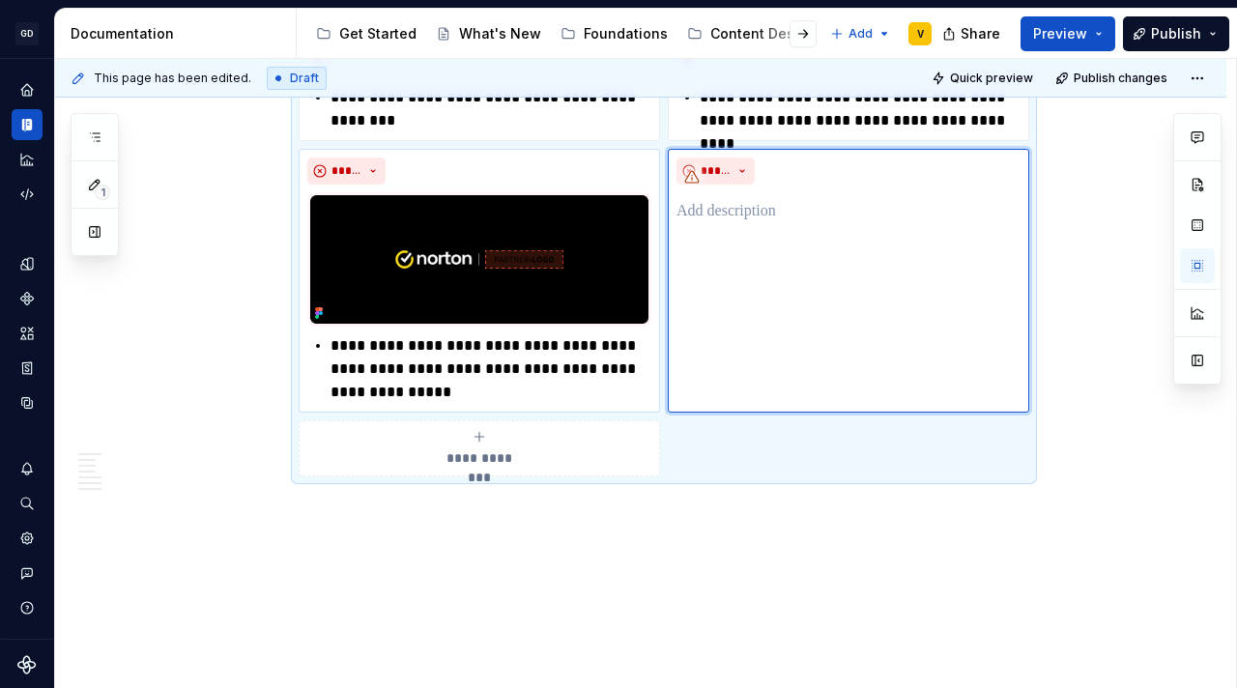
click at [462, 373] on p "**********" at bounding box center [490, 369] width 321 height 70
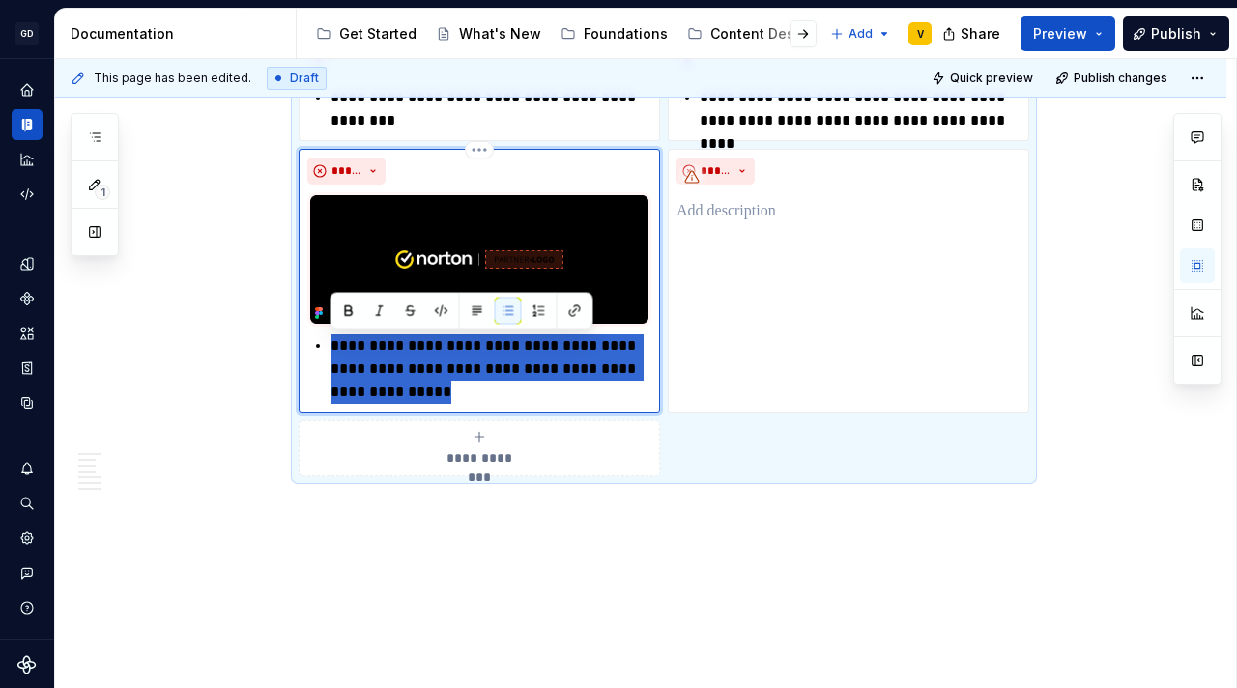
drag, startPoint x: 503, startPoint y: 393, endPoint x: 316, endPoint y: 335, distance: 196.2
click at [330, 335] on li "**********" at bounding box center [490, 369] width 321 height 70
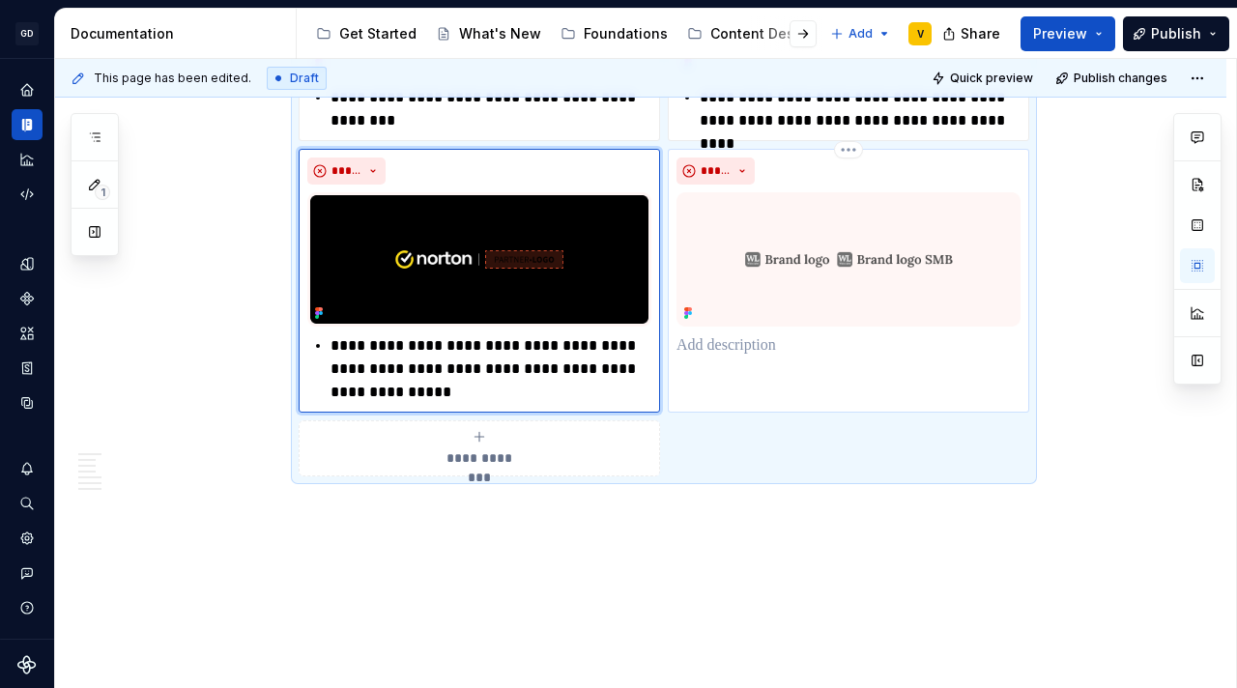
click at [741, 334] on p at bounding box center [848, 345] width 344 height 23
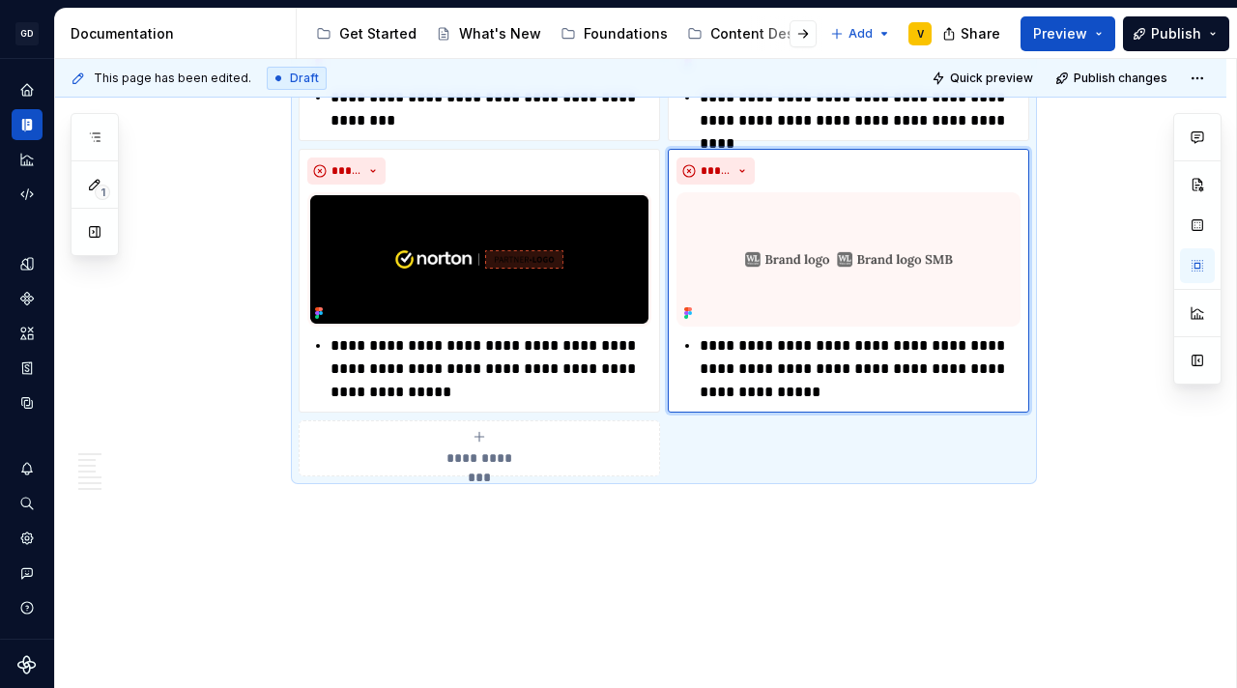
scroll to position [3722, 0]
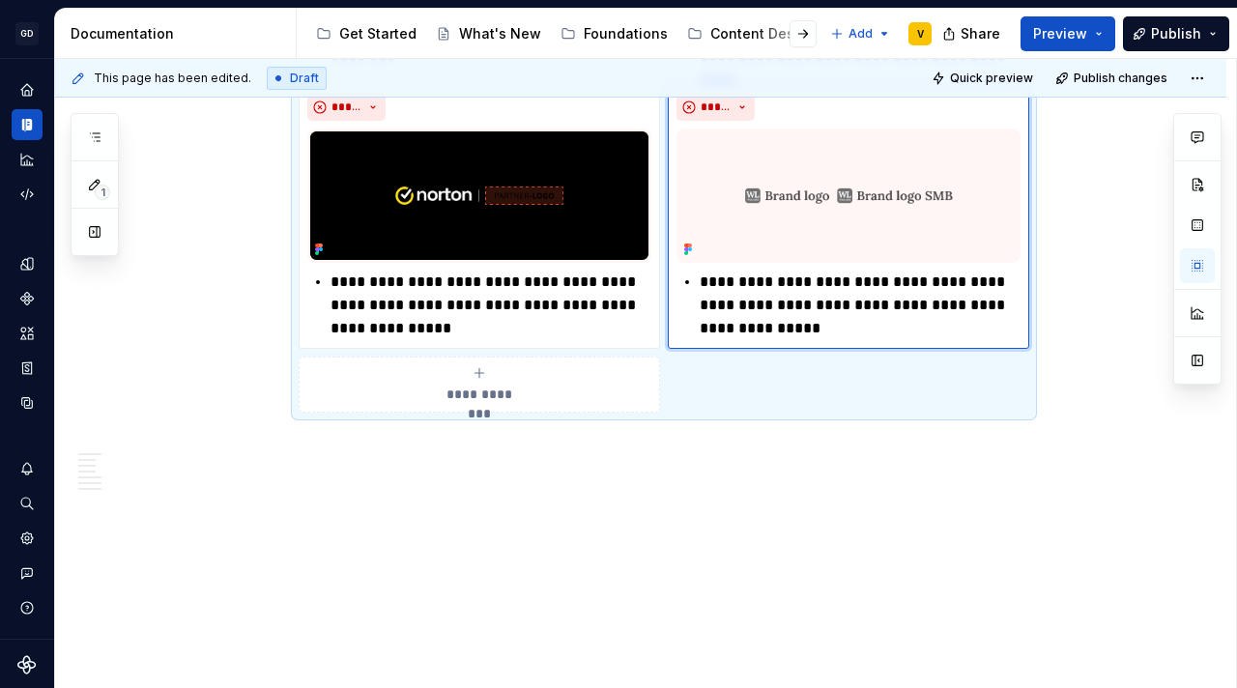
click at [716, 268] on div "**********" at bounding box center [848, 217] width 344 height 246
click at [711, 279] on p "**********" at bounding box center [860, 306] width 321 height 70
click at [710, 284] on p "**********" at bounding box center [860, 306] width 321 height 70
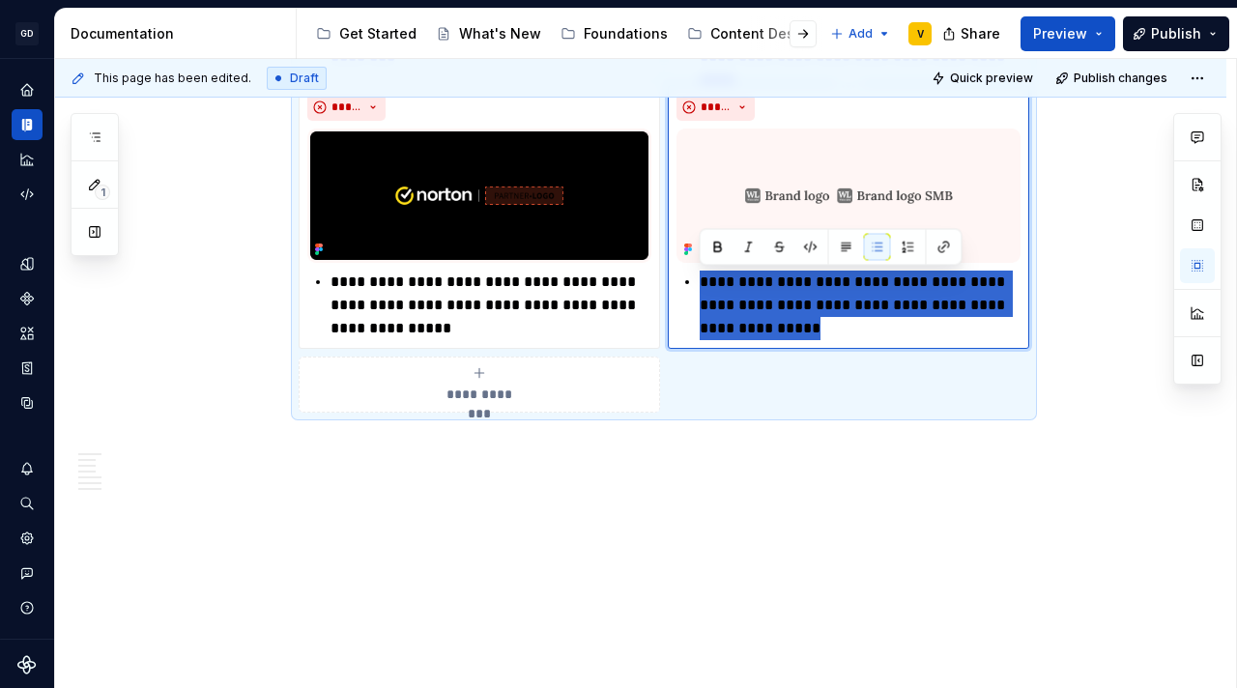
drag, startPoint x: 710, startPoint y: 283, endPoint x: 890, endPoint y: 334, distance: 186.9
click at [890, 334] on p "**********" at bounding box center [860, 306] width 321 height 70
click at [861, 331] on p "**********" at bounding box center [860, 306] width 321 height 70
drag, startPoint x: 716, startPoint y: 285, endPoint x: 853, endPoint y: 335, distance: 146.1
click at [848, 335] on p "**********" at bounding box center [860, 306] width 321 height 70
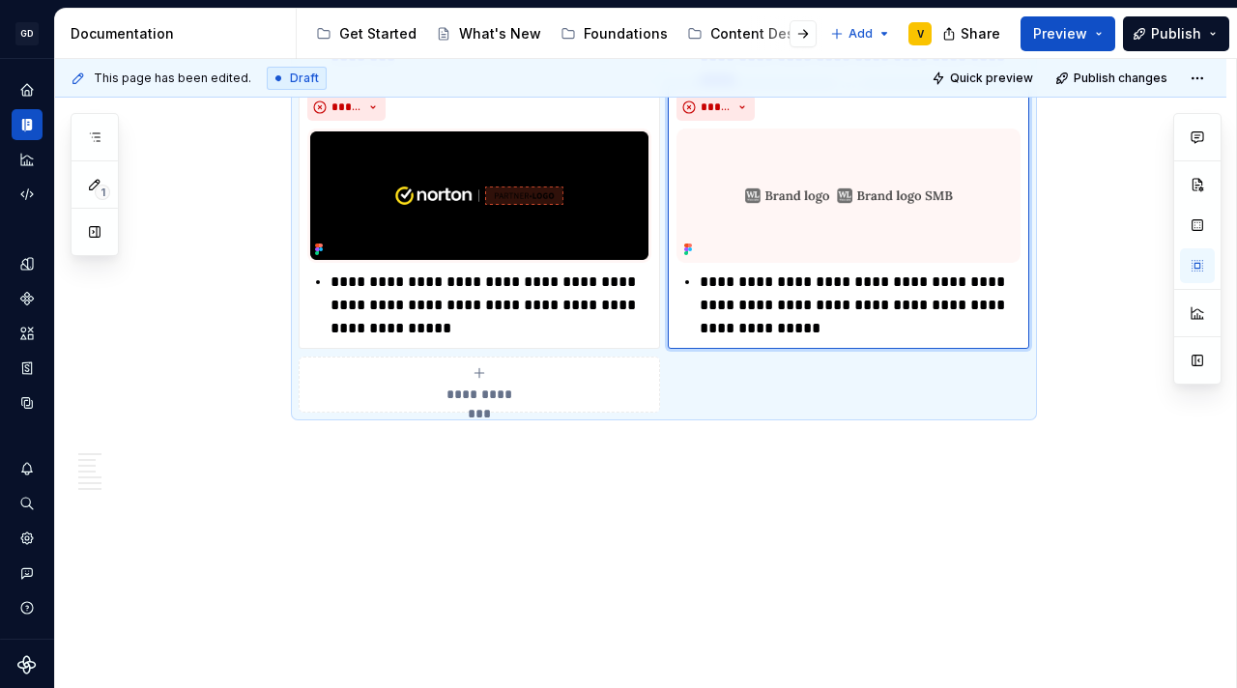
click at [864, 334] on p "**********" at bounding box center [860, 306] width 321 height 70
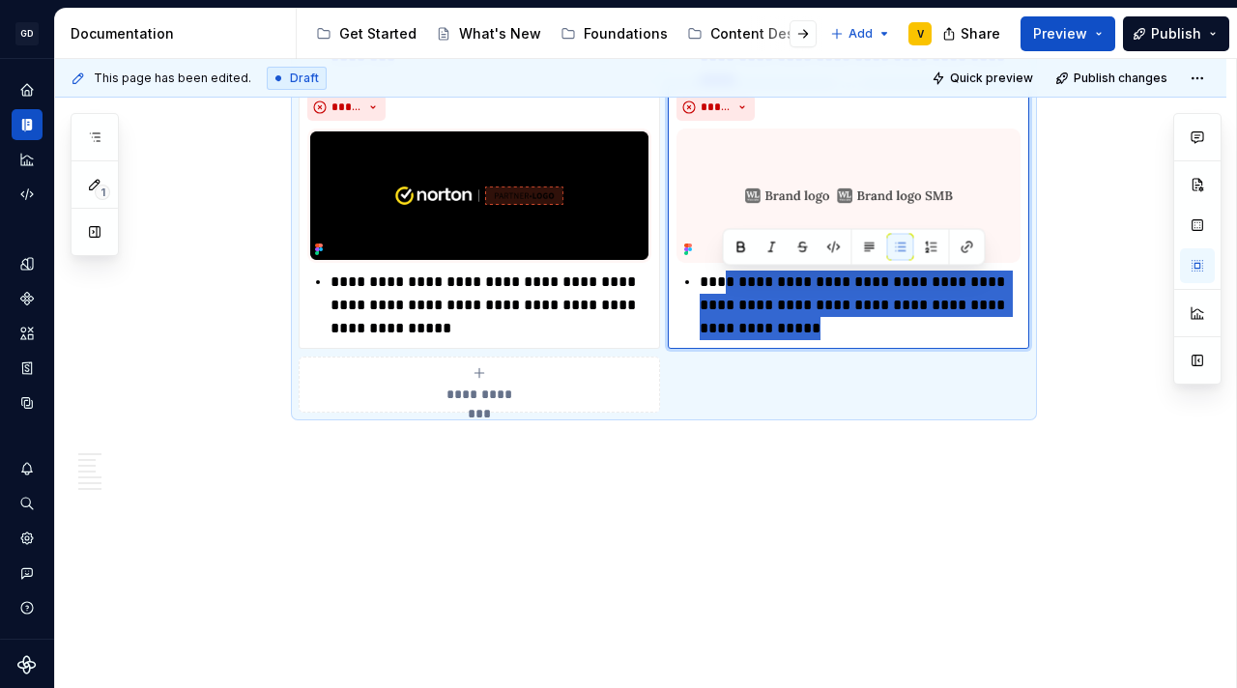
drag, startPoint x: 854, startPoint y: 330, endPoint x: 724, endPoint y: 285, distance: 138.1
click at [724, 285] on p "**********" at bounding box center [860, 306] width 321 height 70
paste div
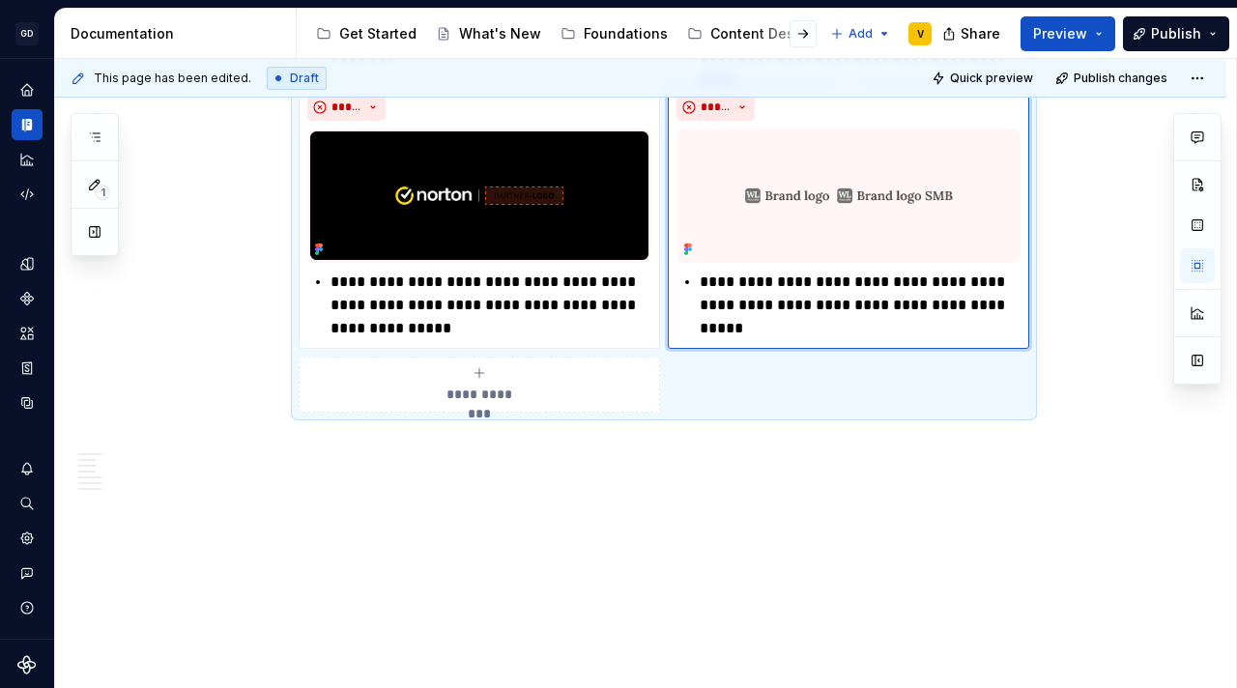
click at [719, 284] on p "**********" at bounding box center [860, 306] width 321 height 70
type textarea "*"
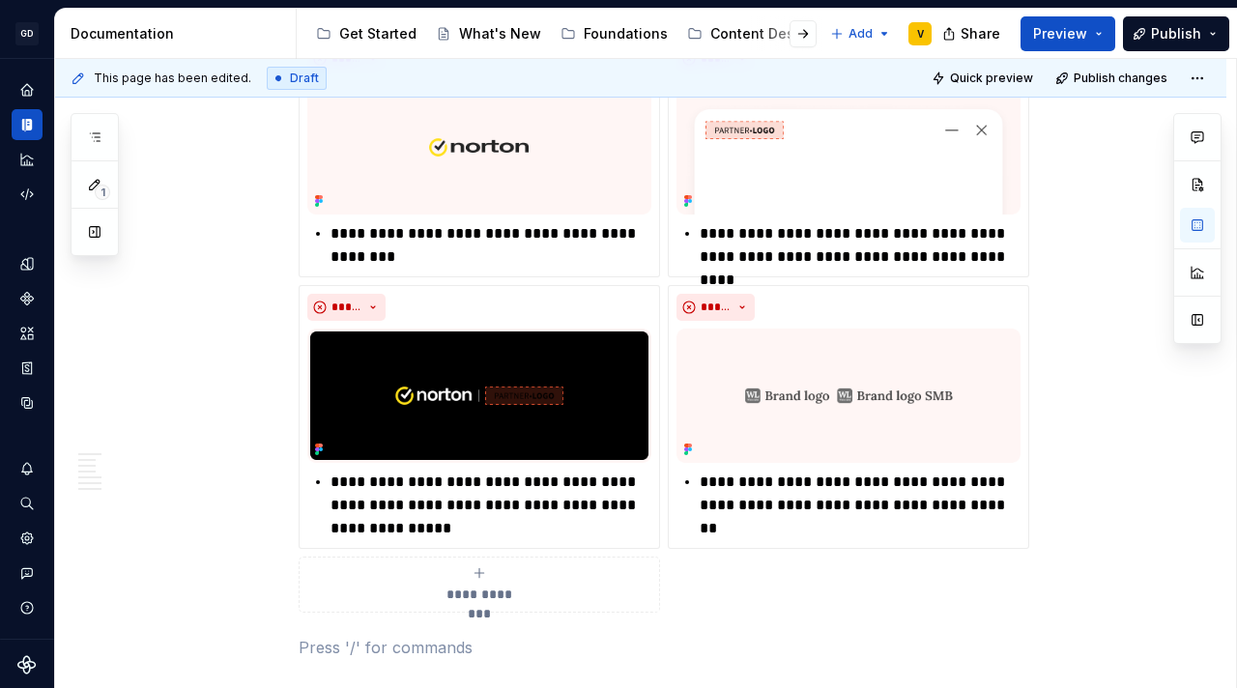
scroll to position [3052, 0]
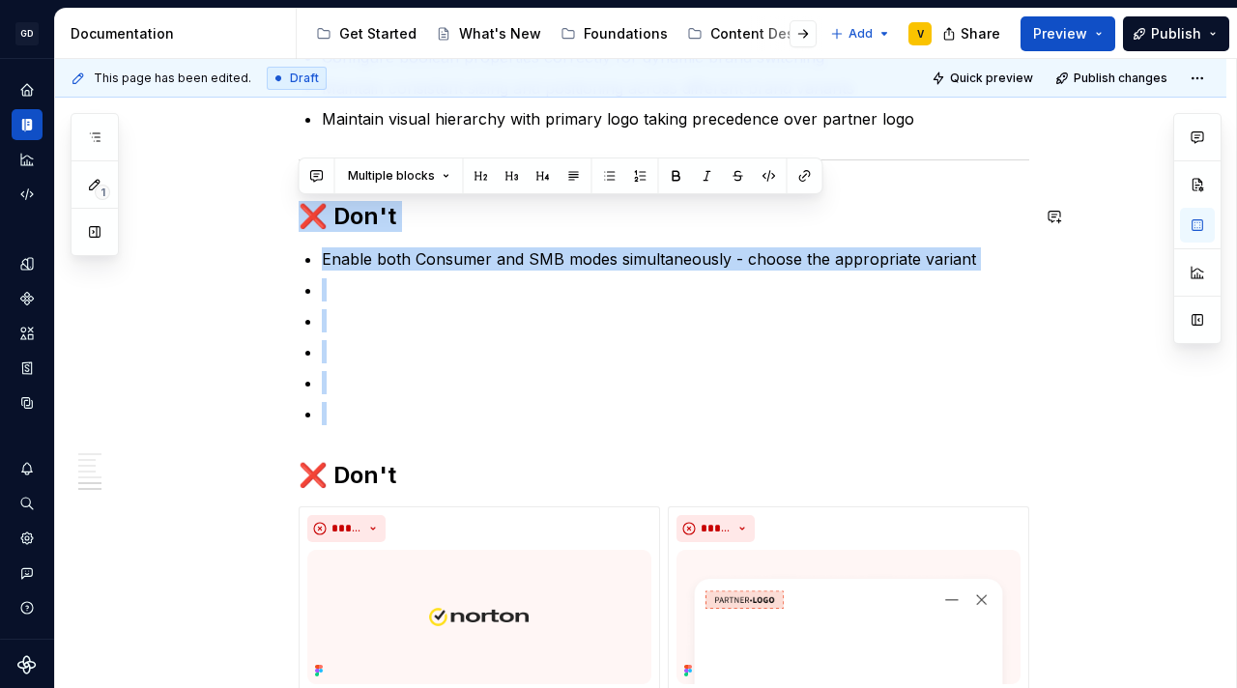
drag, startPoint x: 307, startPoint y: 365, endPoint x: 211, endPoint y: 189, distance: 200.6
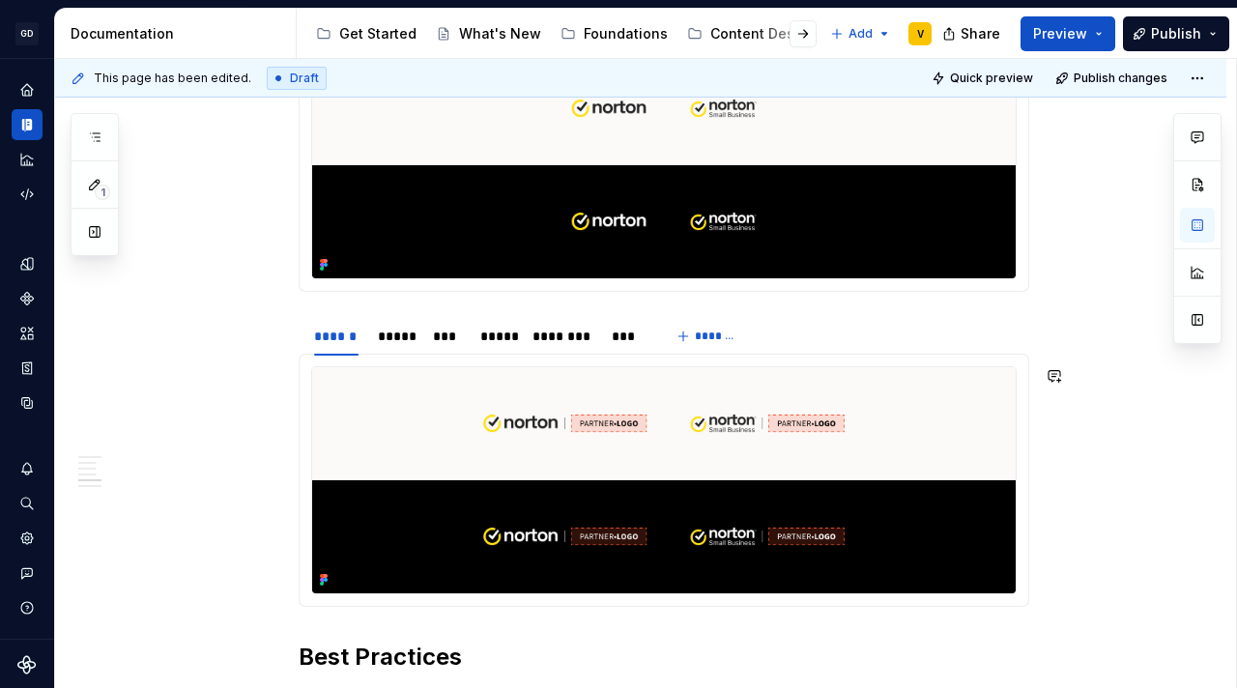
scroll to position [2469, 0]
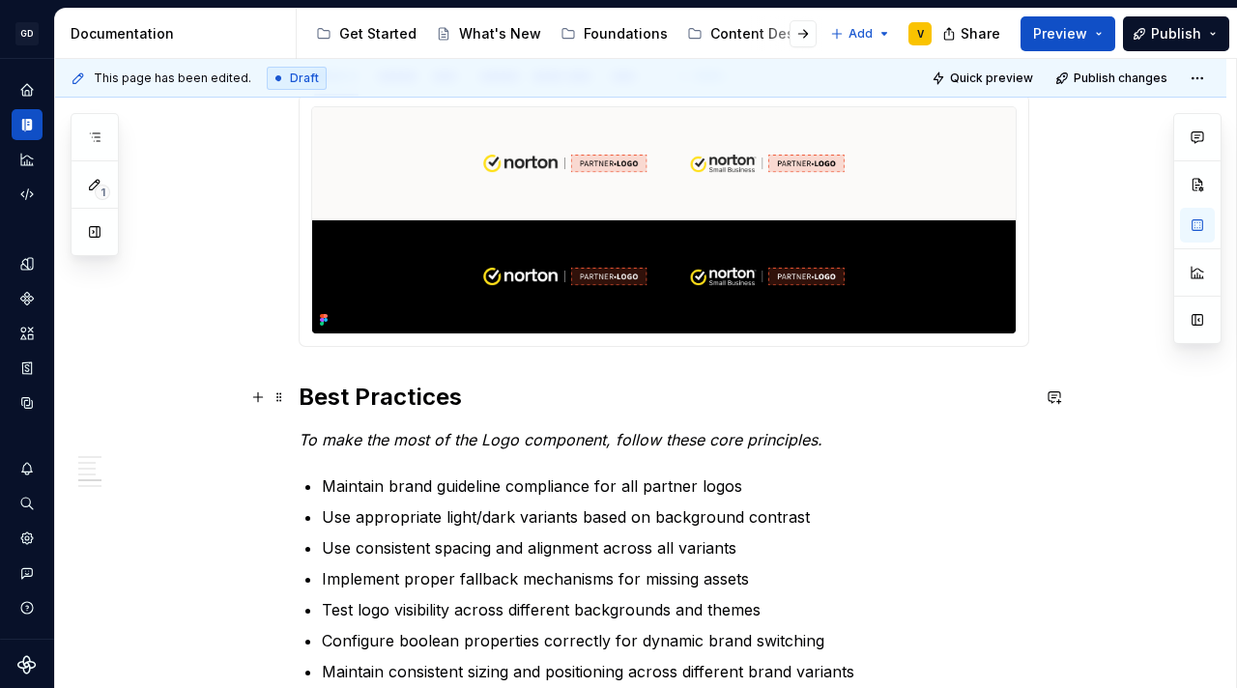
click at [300, 406] on h2 "Best Practices" at bounding box center [664, 397] width 730 height 31
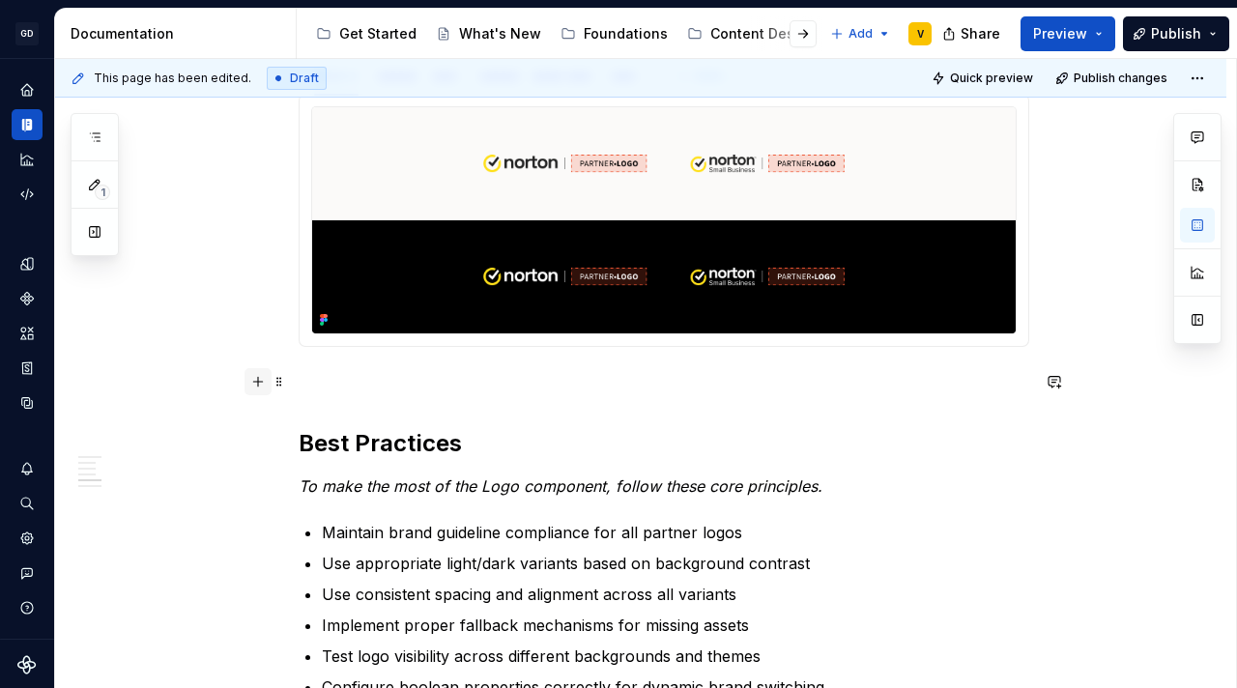
click at [253, 386] on button "button" at bounding box center [257, 381] width 27 height 27
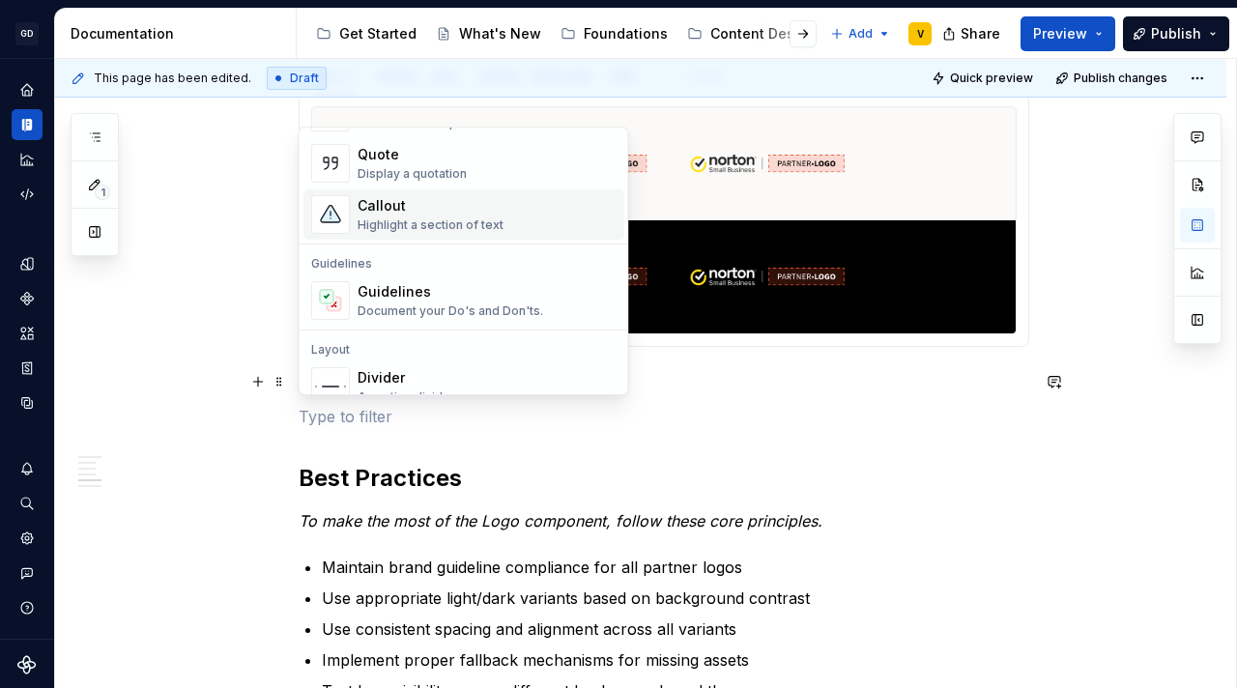
scroll to position [459, 0]
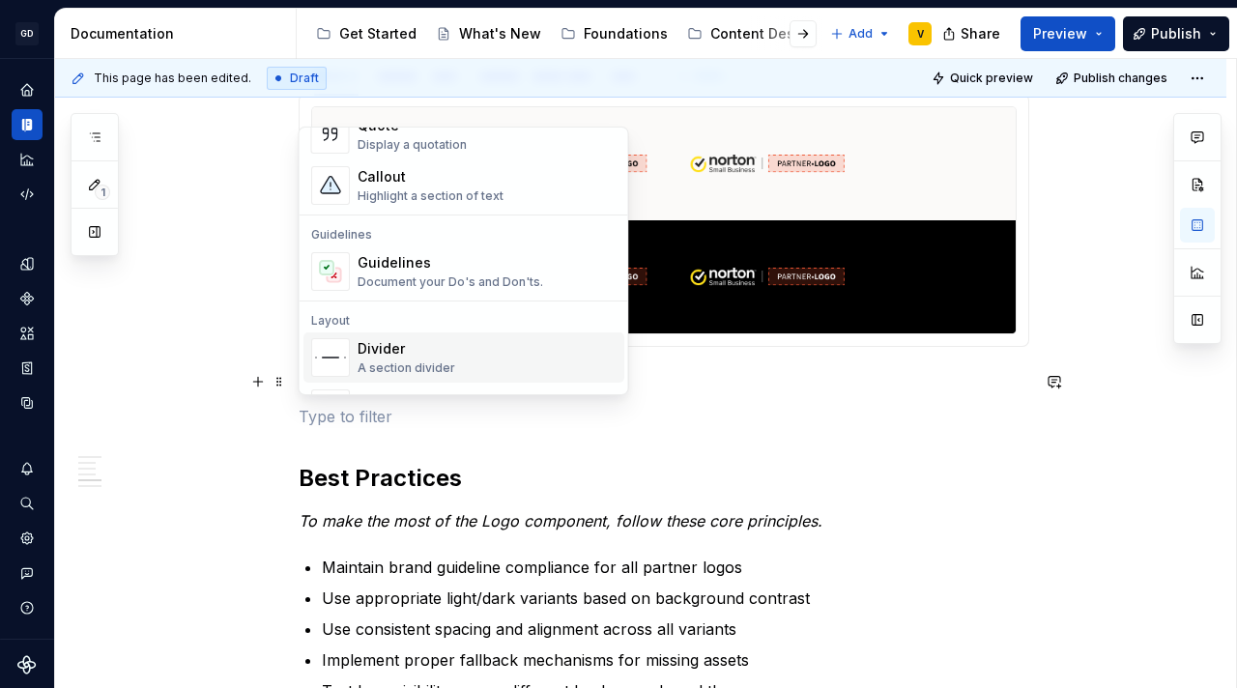
click at [442, 358] on div "Divider A section divider" at bounding box center [406, 357] width 98 height 37
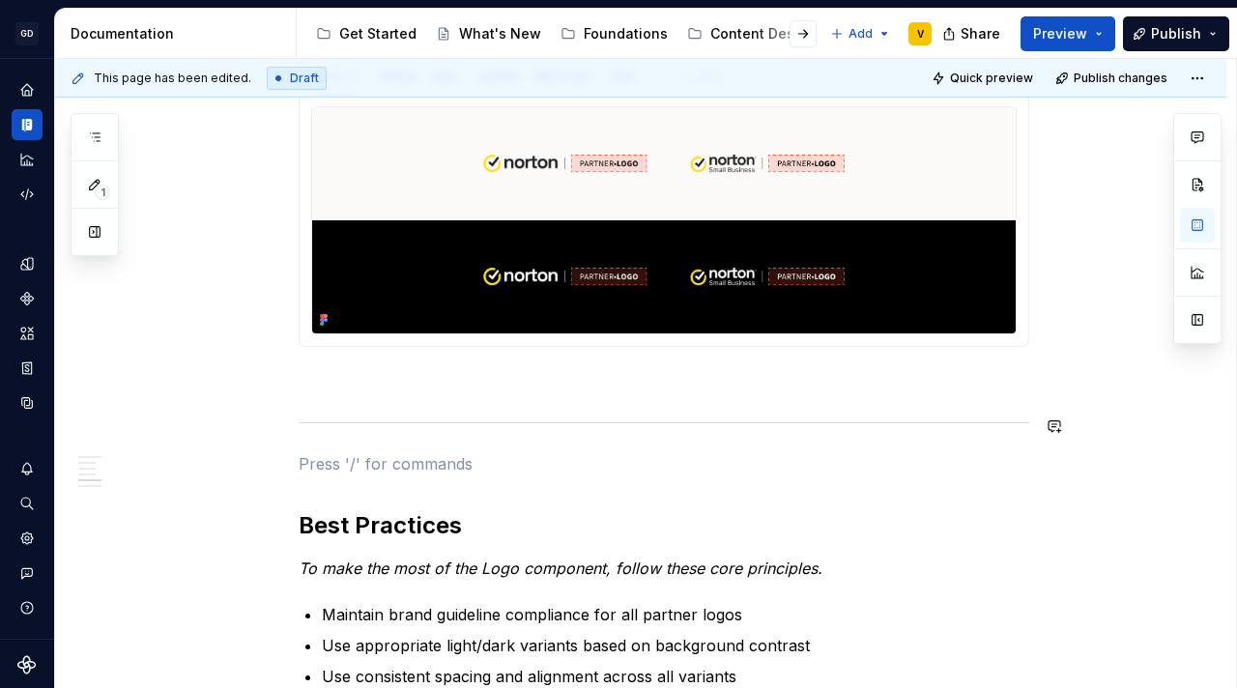
click at [414, 391] on p at bounding box center [664, 381] width 730 height 23
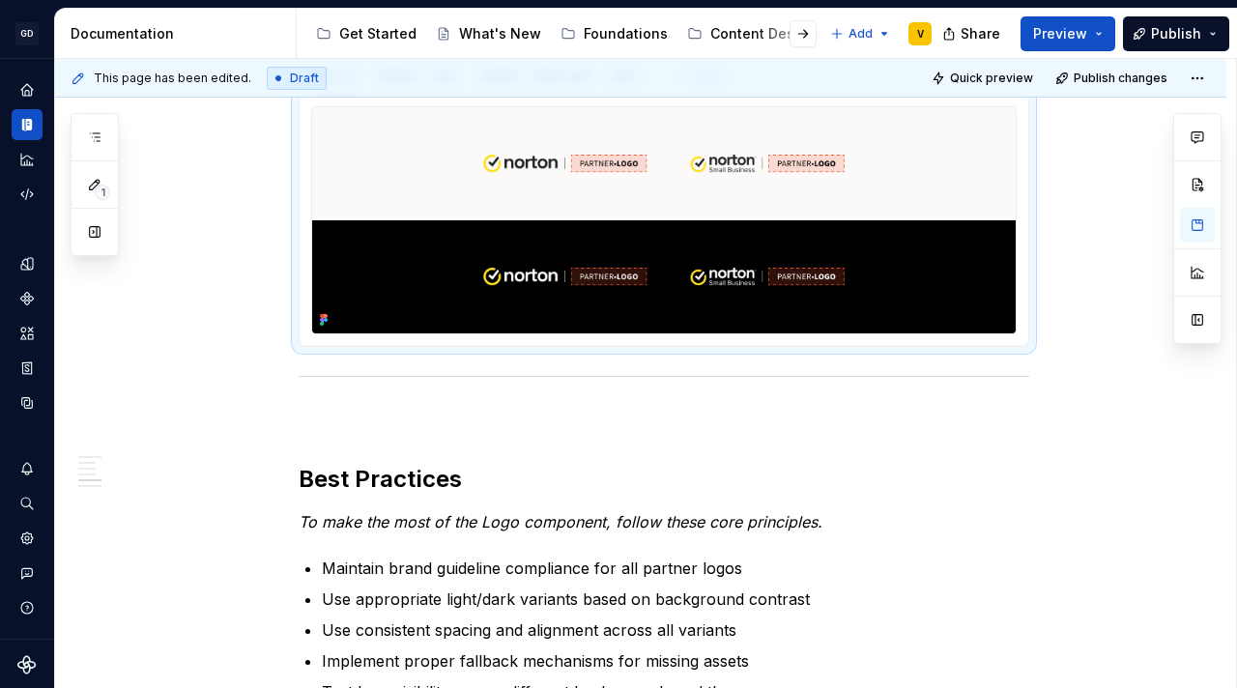
scroll to position [2465, 0]
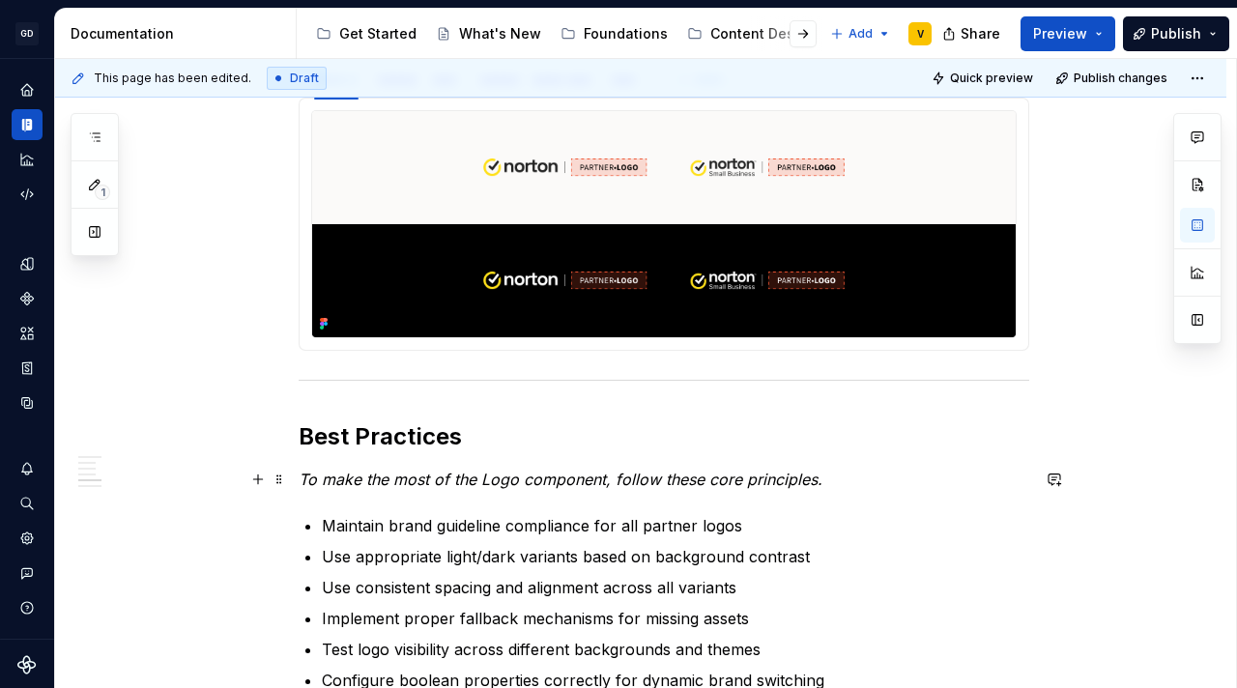
click at [862, 490] on p "To make the most of the Logo component, follow these core principles." at bounding box center [664, 479] width 730 height 23
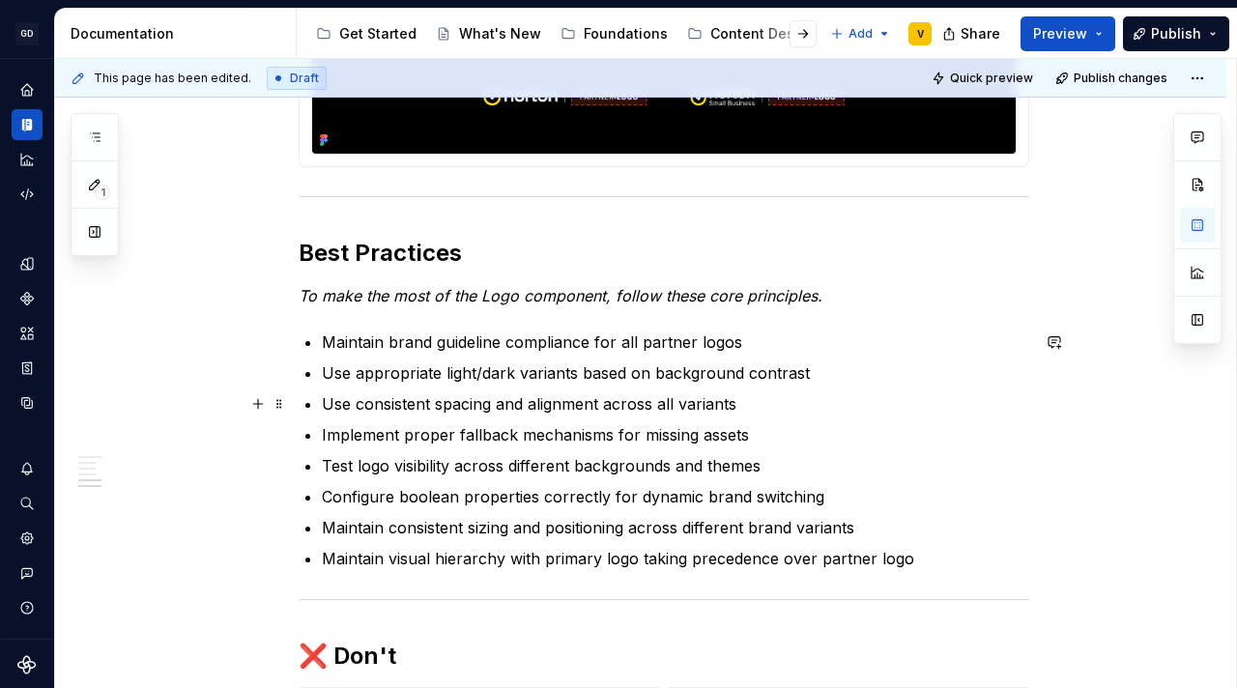
scroll to position [2649, 0]
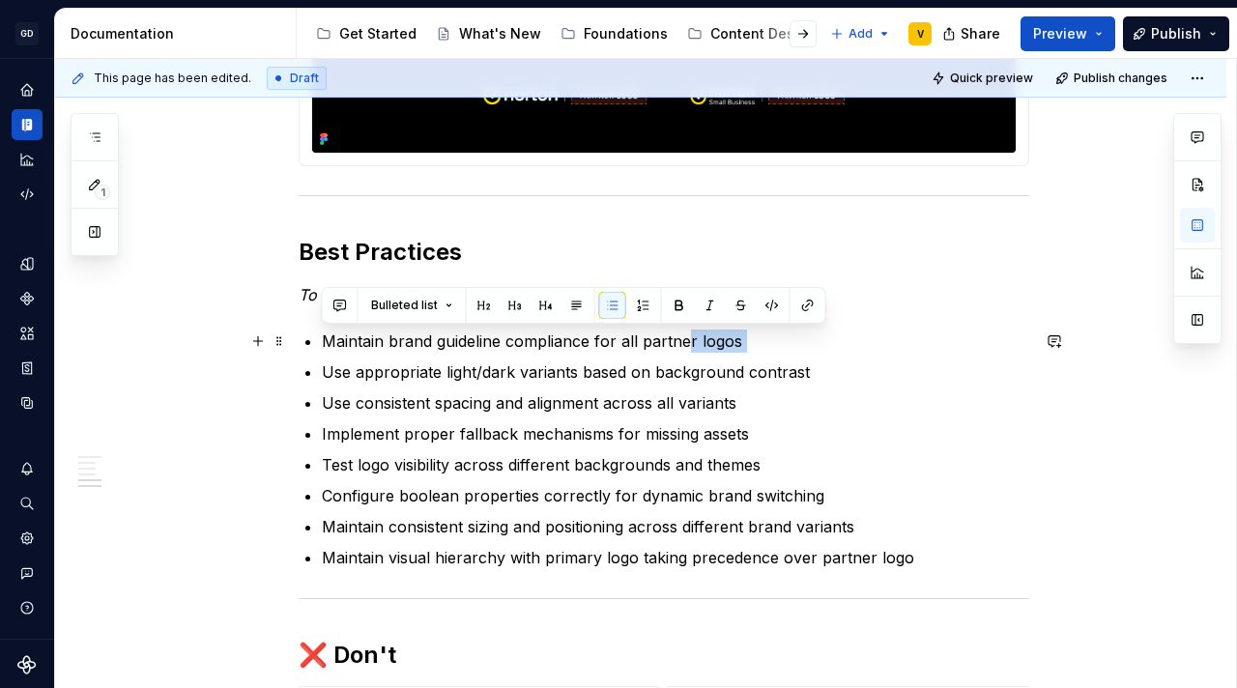
drag, startPoint x: 414, startPoint y: 354, endPoint x: 686, endPoint y: 348, distance: 271.6
click at [686, 348] on ul "Maintain brand guideline compliance for all partner logos Use appropriate light…" at bounding box center [675, 449] width 707 height 240
click at [688, 348] on p "Maintain brand guideline compliance for all partner logos" at bounding box center [675, 340] width 707 height 23
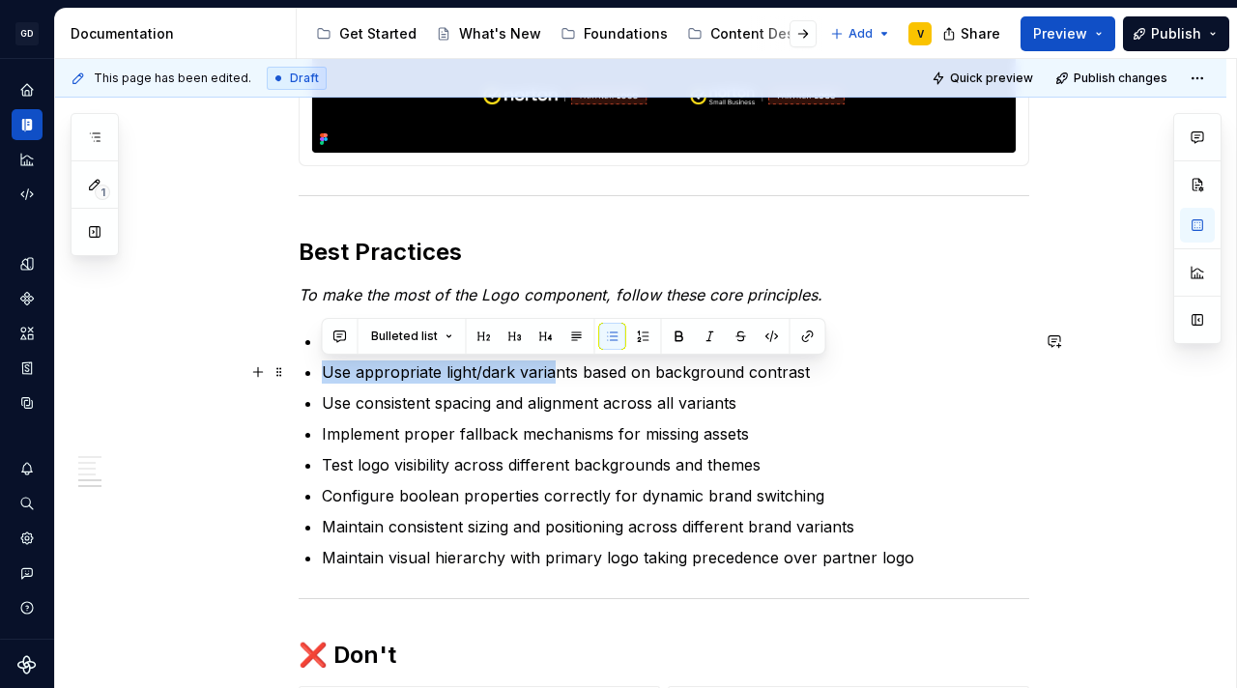
drag, startPoint x: 323, startPoint y: 370, endPoint x: 638, endPoint y: 379, distance: 315.1
click at [597, 379] on p "Use appropriate light/dark variants based on background contrast" at bounding box center [675, 371] width 707 height 23
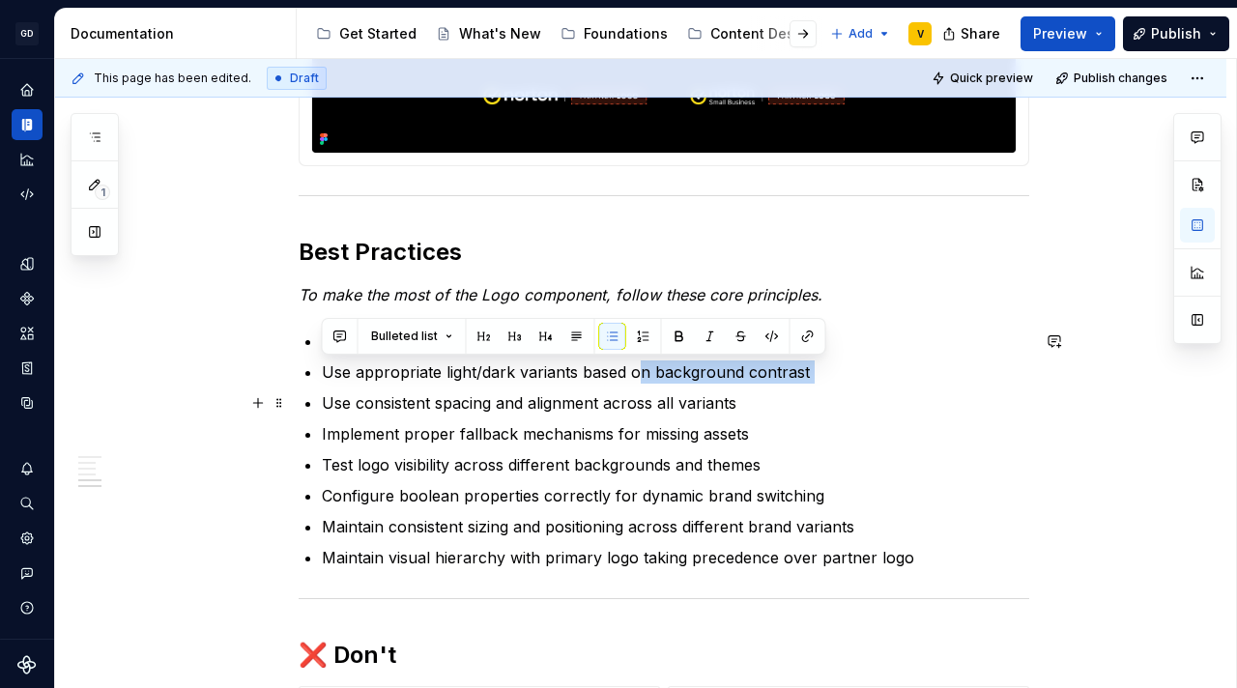
drag, startPoint x: 638, startPoint y: 379, endPoint x: 838, endPoint y: 385, distance: 200.1
click at [838, 385] on ul "Maintain brand guideline compliance for all partner logos Use appropriate light…" at bounding box center [675, 449] width 707 height 240
click at [793, 382] on p "Use appropriate light/dark variants based on background contrast" at bounding box center [675, 371] width 707 height 23
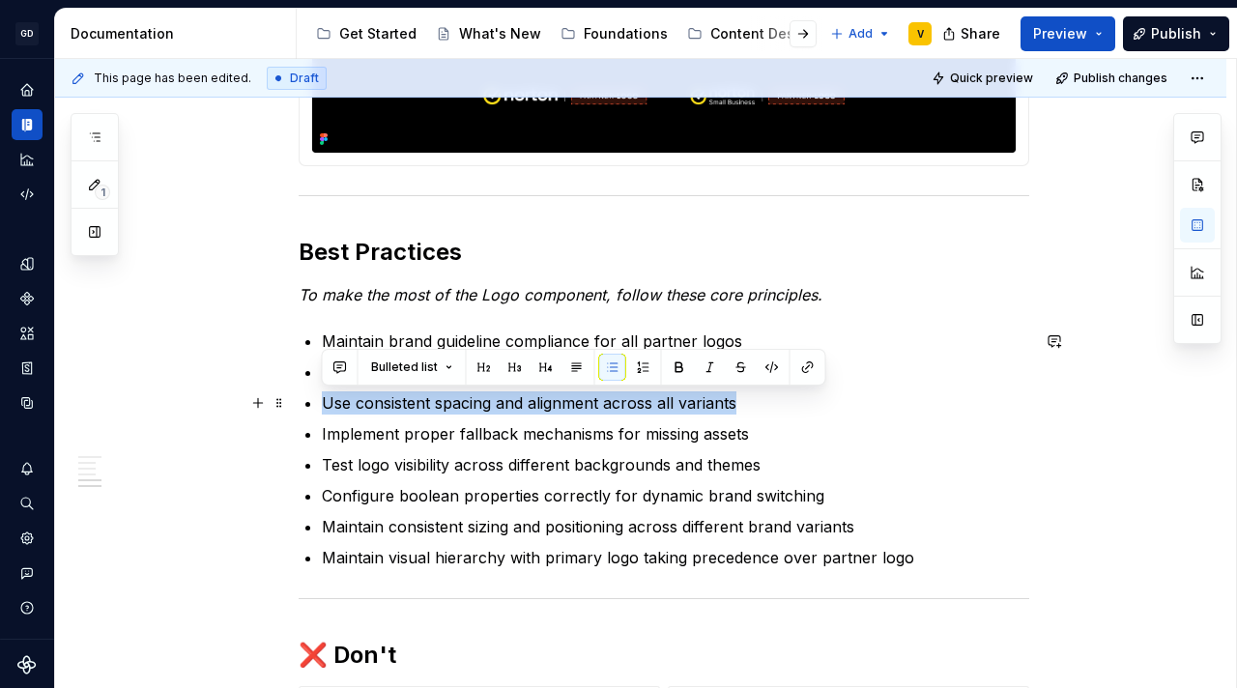
drag, startPoint x: 324, startPoint y: 405, endPoint x: 747, endPoint y: 411, distance: 423.2
click at [747, 411] on p "Use consistent spacing and alignment across all variants" at bounding box center [675, 402] width 707 height 23
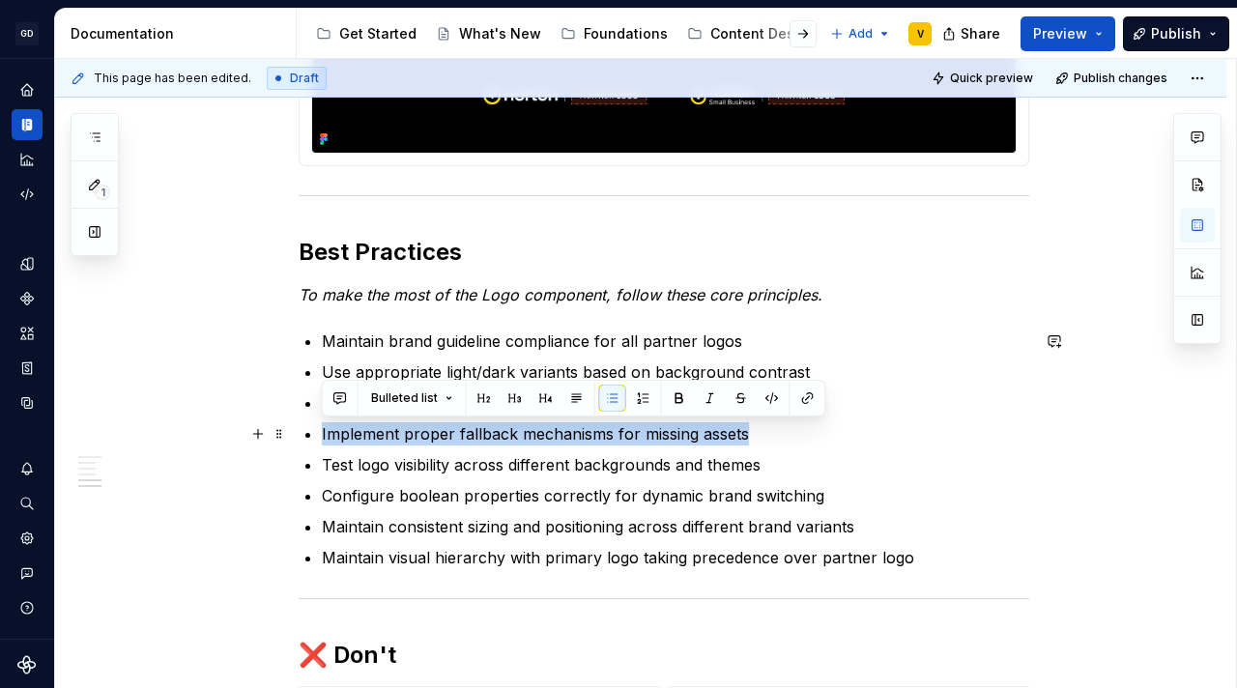
drag, startPoint x: 320, startPoint y: 437, endPoint x: 755, endPoint y: 442, distance: 434.8
click at [758, 442] on p "Implement proper fallback mechanisms for missing assets" at bounding box center [675, 433] width 707 height 23
drag, startPoint x: 753, startPoint y: 432, endPoint x: 320, endPoint y: 441, distance: 432.9
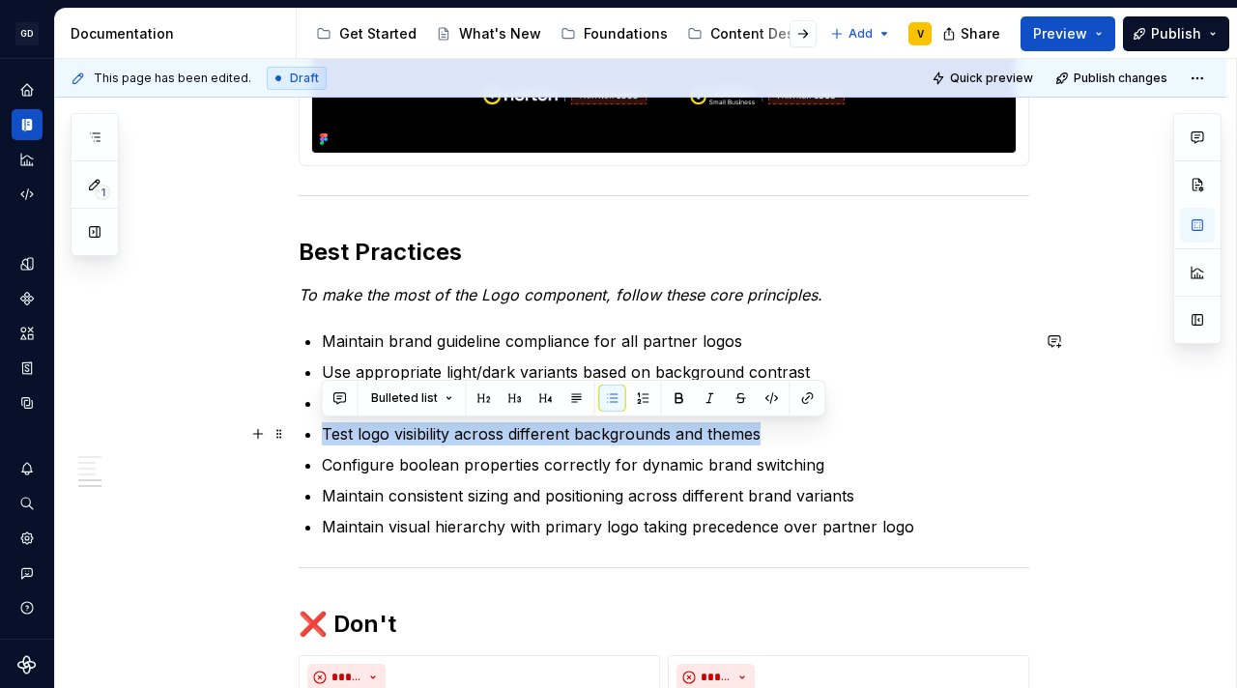
drag, startPoint x: 329, startPoint y: 434, endPoint x: 782, endPoint y: 435, distance: 453.1
click at [782, 435] on p "Test logo visibility across different backgrounds and themes" at bounding box center [675, 433] width 707 height 23
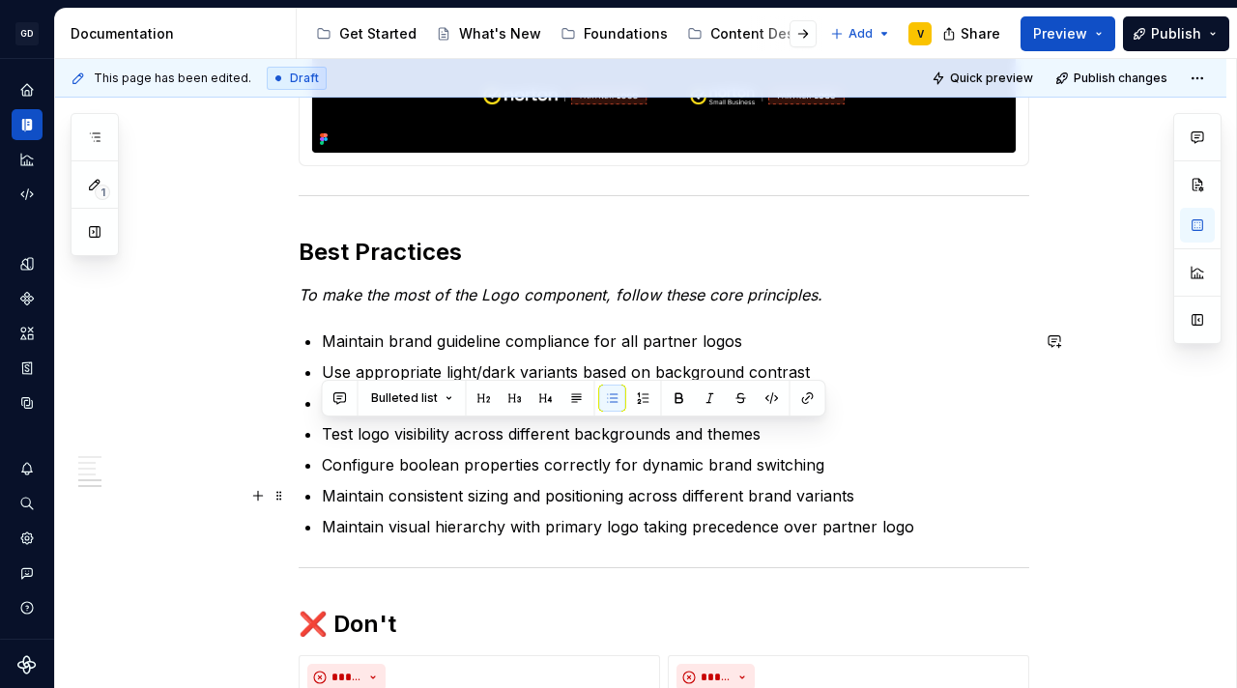
click at [702, 478] on ul "Maintain brand guideline compliance for all partner logos Use appropriate light…" at bounding box center [675, 433] width 707 height 209
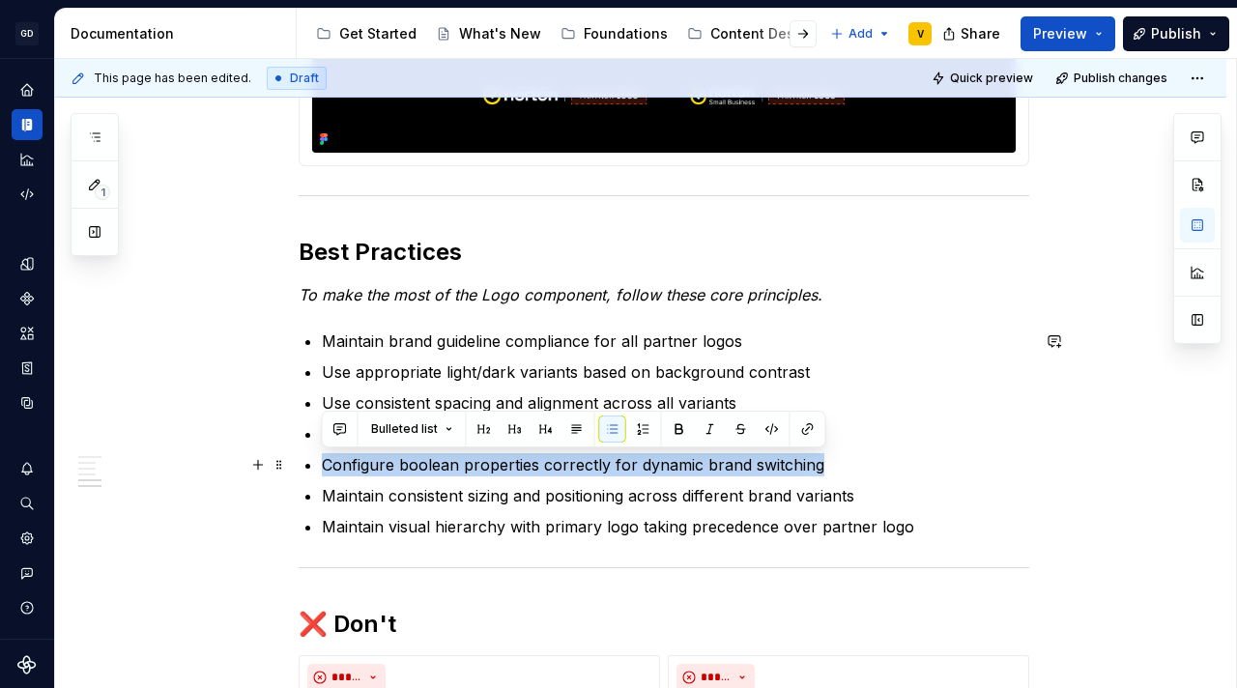
drag, startPoint x: 339, startPoint y: 465, endPoint x: 856, endPoint y: 467, distance: 516.9
click at [856, 467] on p "Configure boolean properties correctly for dynamic brand switching" at bounding box center [675, 464] width 707 height 23
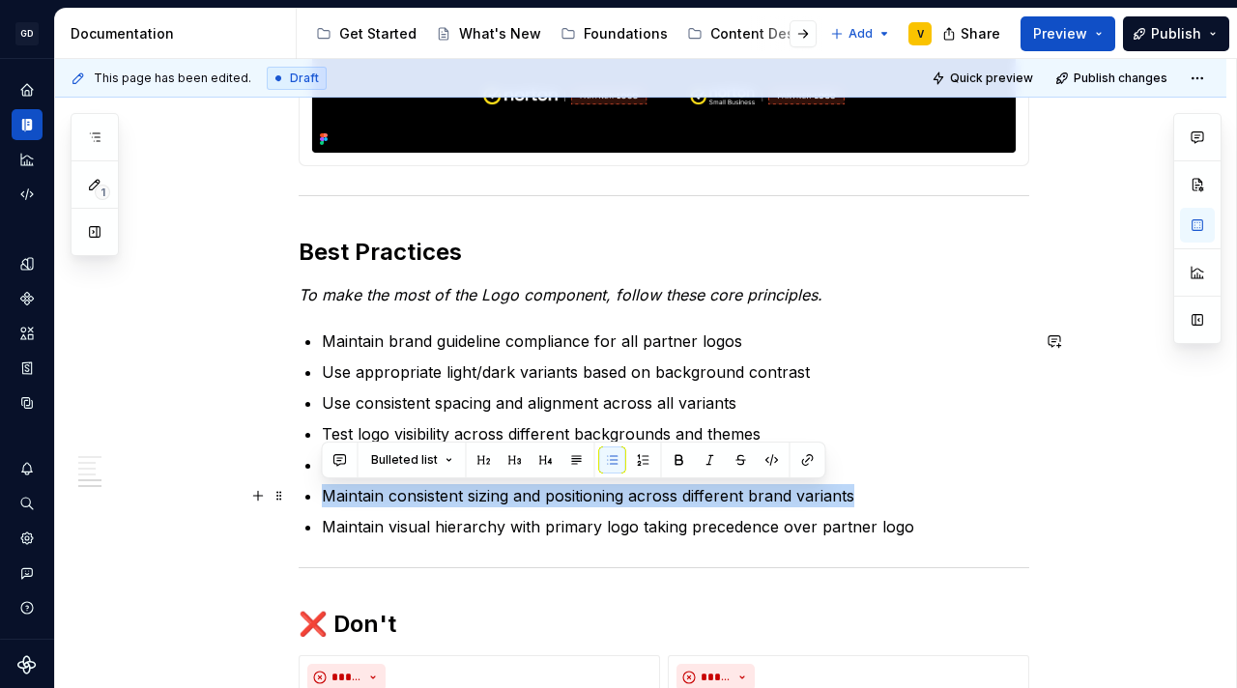
drag, startPoint x: 322, startPoint y: 496, endPoint x: 865, endPoint y: 497, distance: 543.0
click at [865, 497] on p "Maintain consistent sizing and positioning across different brand variants" at bounding box center [675, 495] width 707 height 23
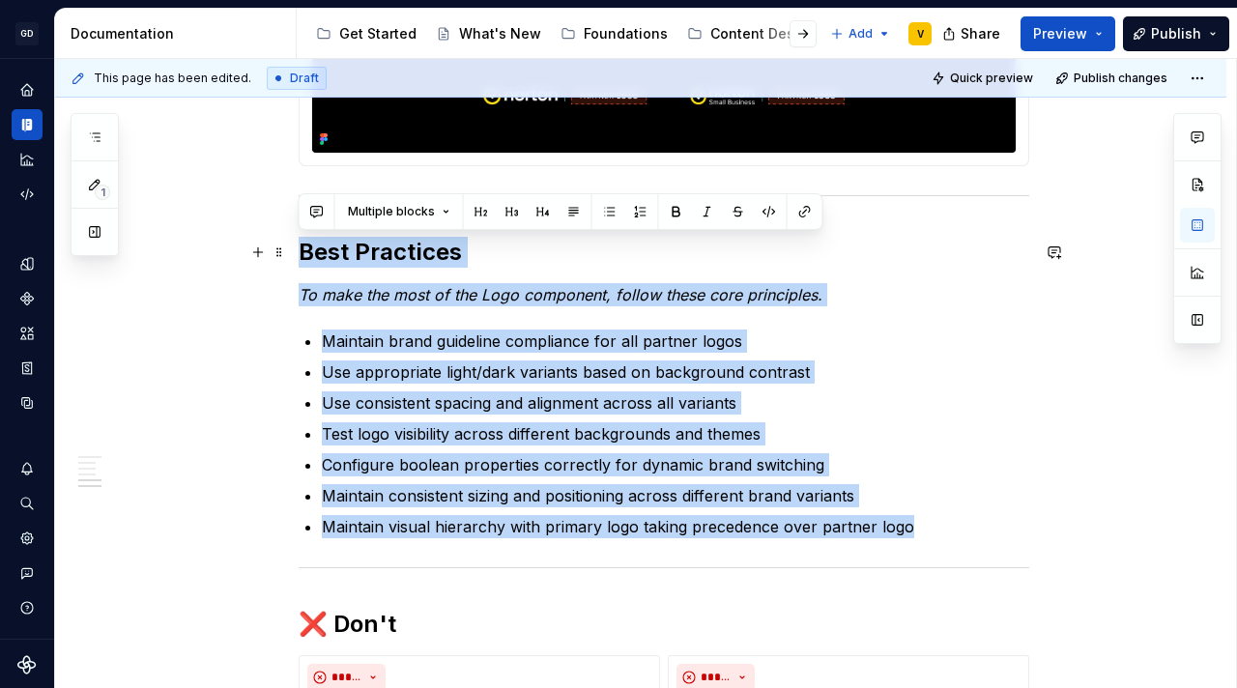
drag, startPoint x: 915, startPoint y: 533, endPoint x: 298, endPoint y: 263, distance: 674.1
click at [527, 350] on p "Maintain brand guideline compliance for all partner logos" at bounding box center [675, 340] width 707 height 23
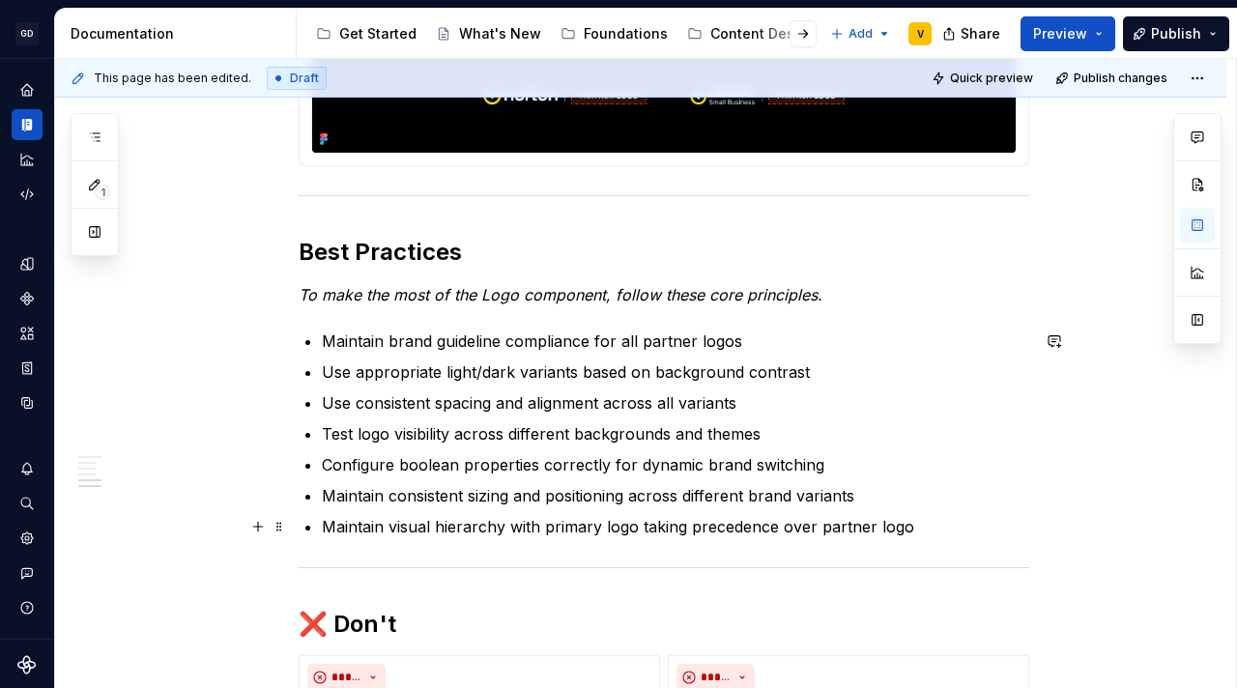
click at [913, 521] on p "Maintain visual hierarchy with primary logo taking precedence over partner logo" at bounding box center [675, 526] width 707 height 23
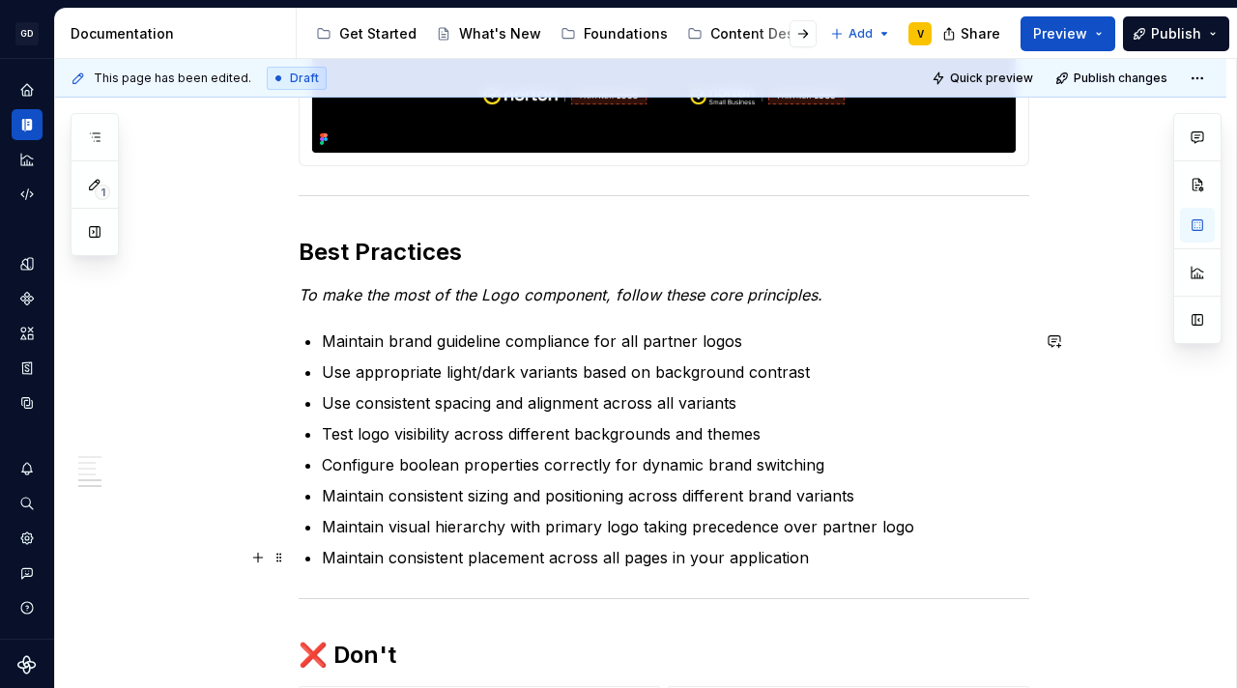
click at [839, 563] on p "Maintain consistent placement across all pages in your application" at bounding box center [675, 557] width 707 height 23
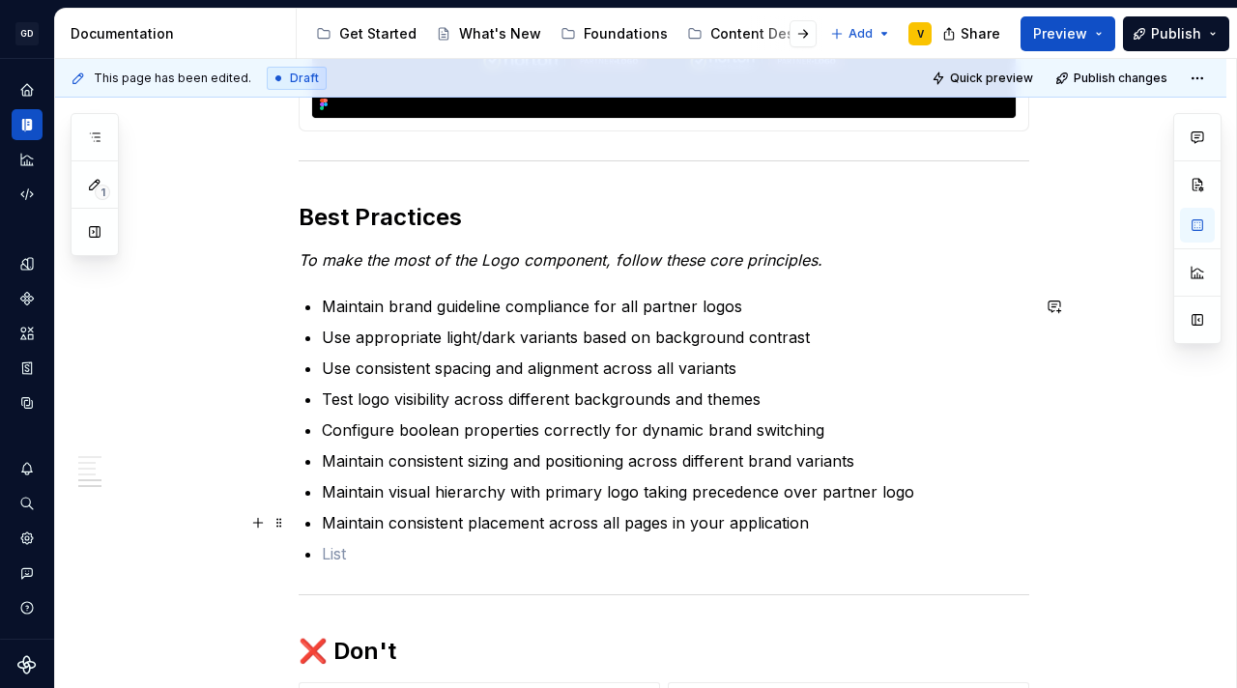
scroll to position [2699, 0]
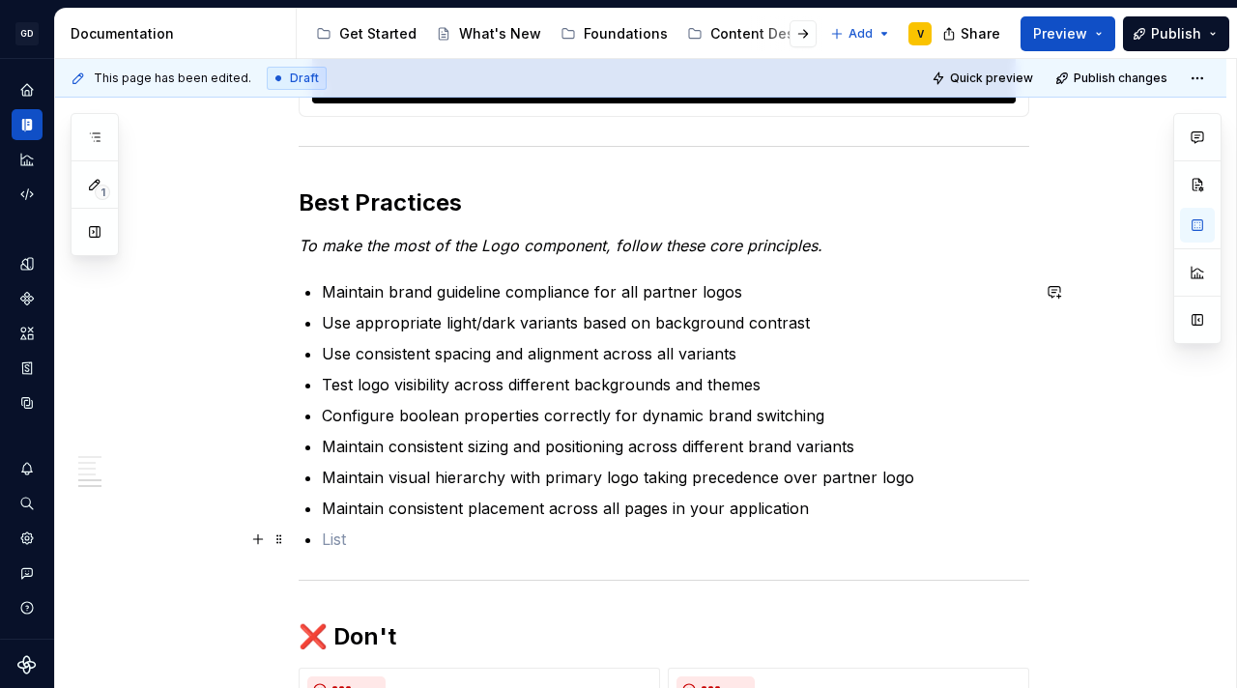
click at [372, 533] on p at bounding box center [675, 539] width 707 height 23
click at [431, 532] on p at bounding box center [675, 539] width 707 height 23
click at [343, 541] on p at bounding box center [675, 539] width 707 height 23
click at [387, 546] on p at bounding box center [675, 539] width 707 height 23
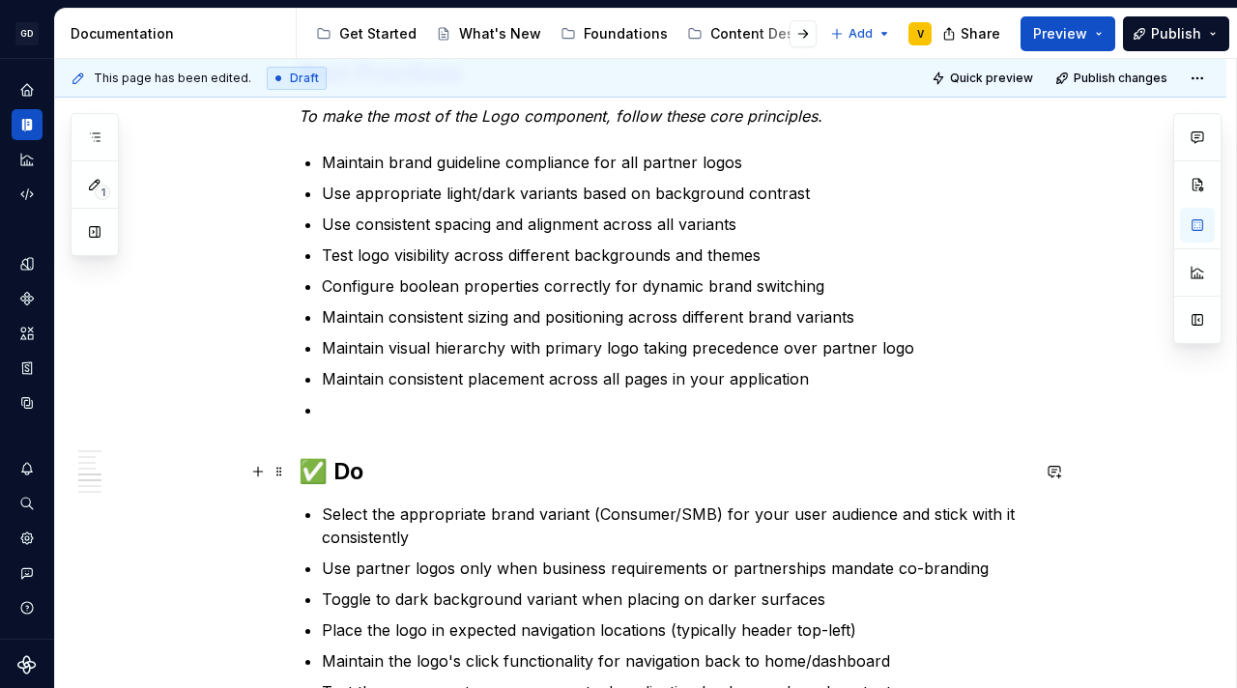
scroll to position [2826, 0]
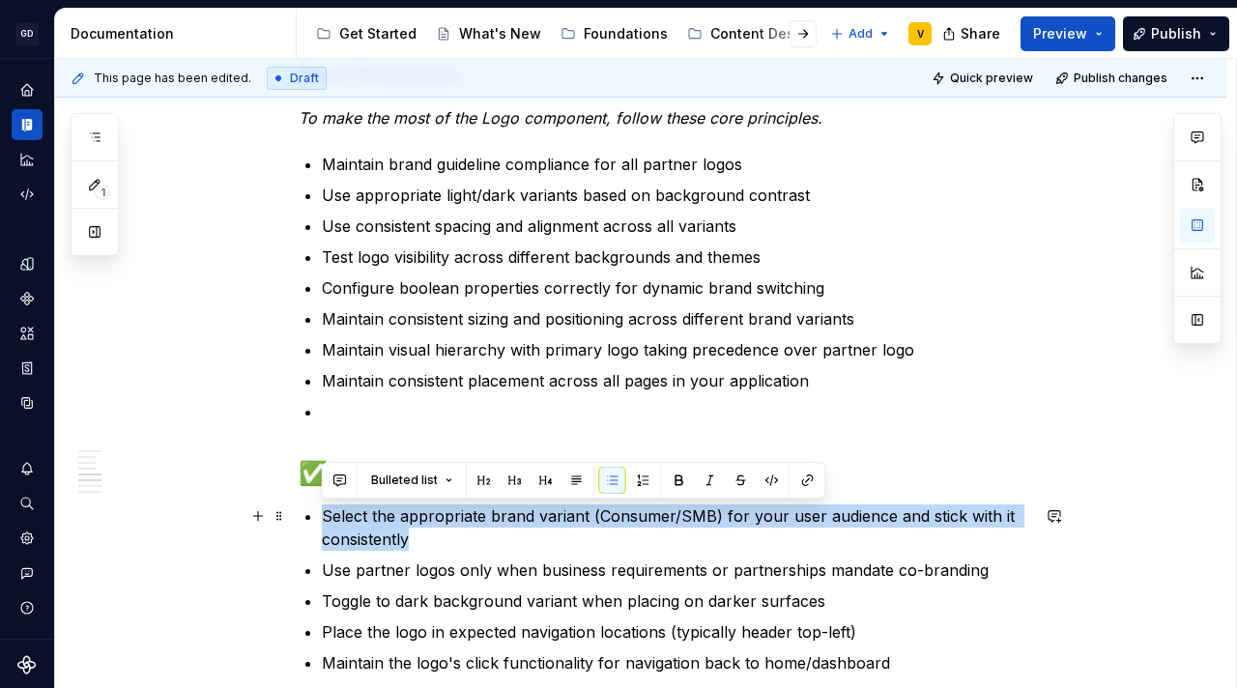
drag, startPoint x: 319, startPoint y: 515, endPoint x: 439, endPoint y: 541, distance: 122.6
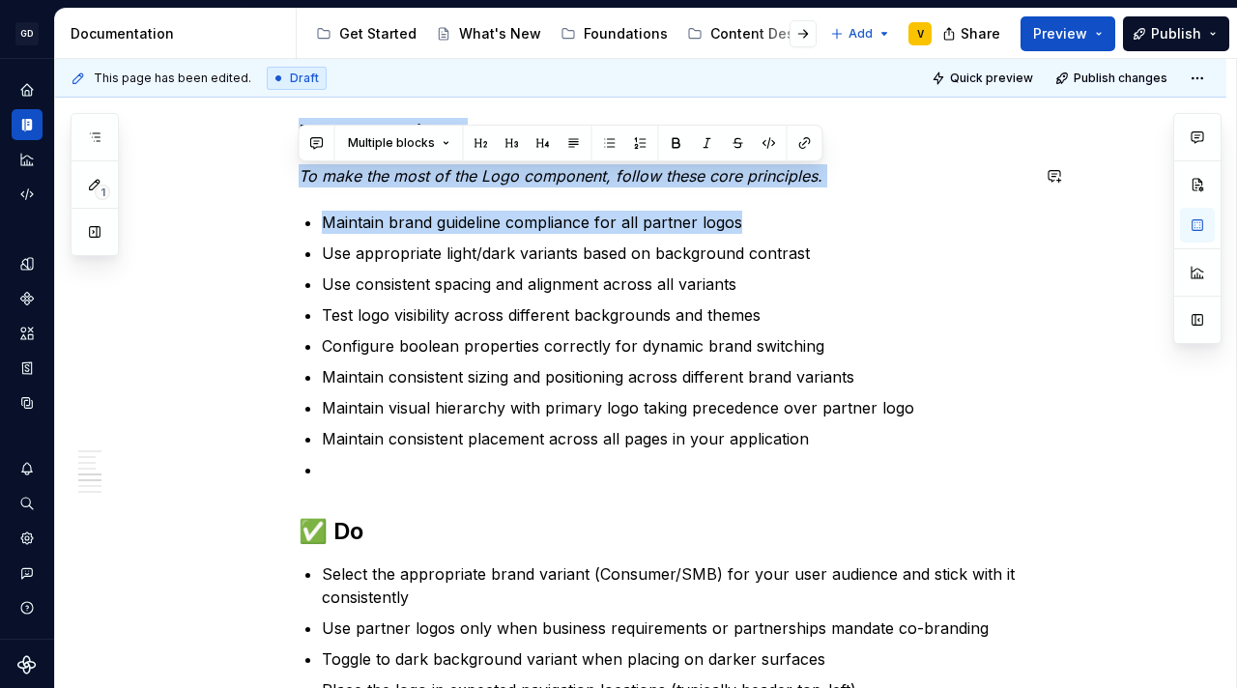
scroll to position [2751, 0]
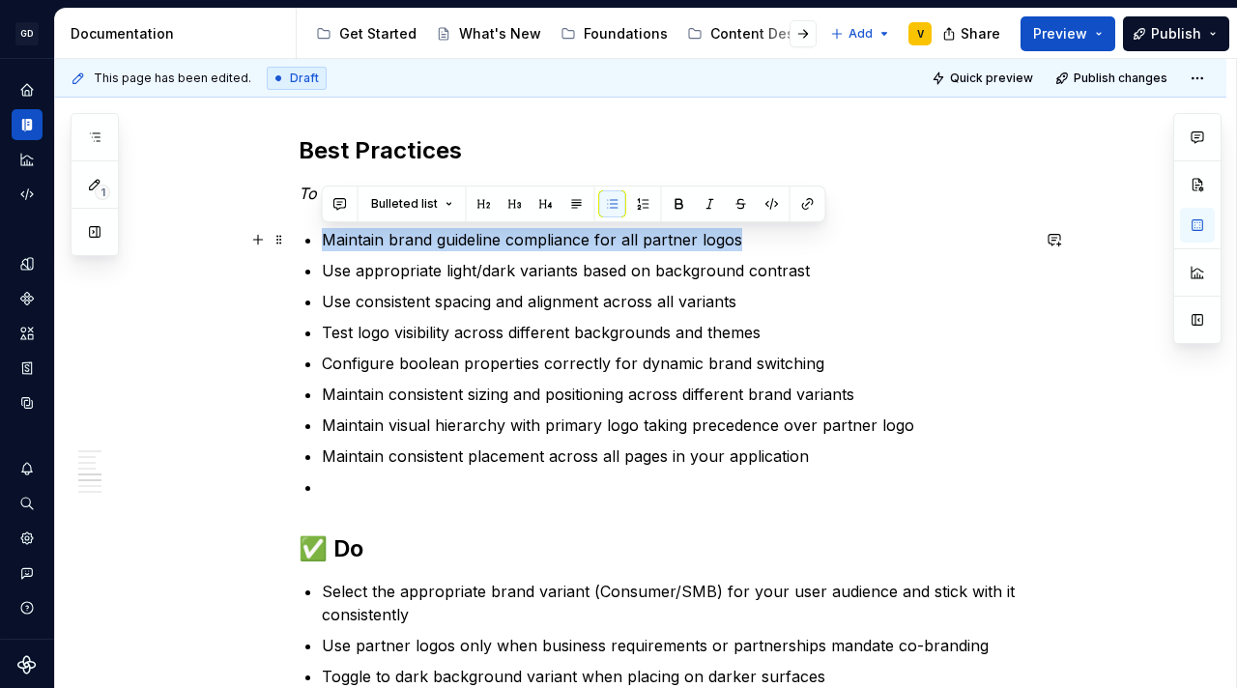
drag, startPoint x: 761, startPoint y: 161, endPoint x: 321, endPoint y: 248, distance: 449.1
click at [322, 248] on p "Maintain brand guideline compliance for all partner logos" at bounding box center [675, 239] width 707 height 23
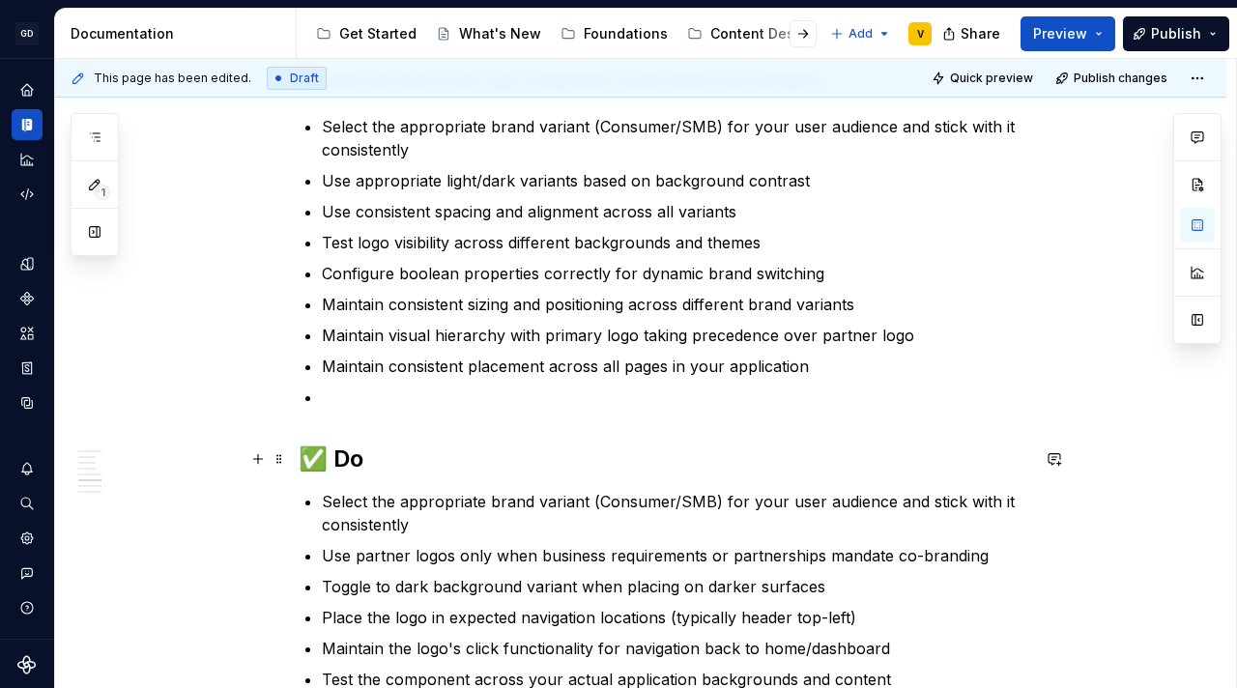
scroll to position [2874, 0]
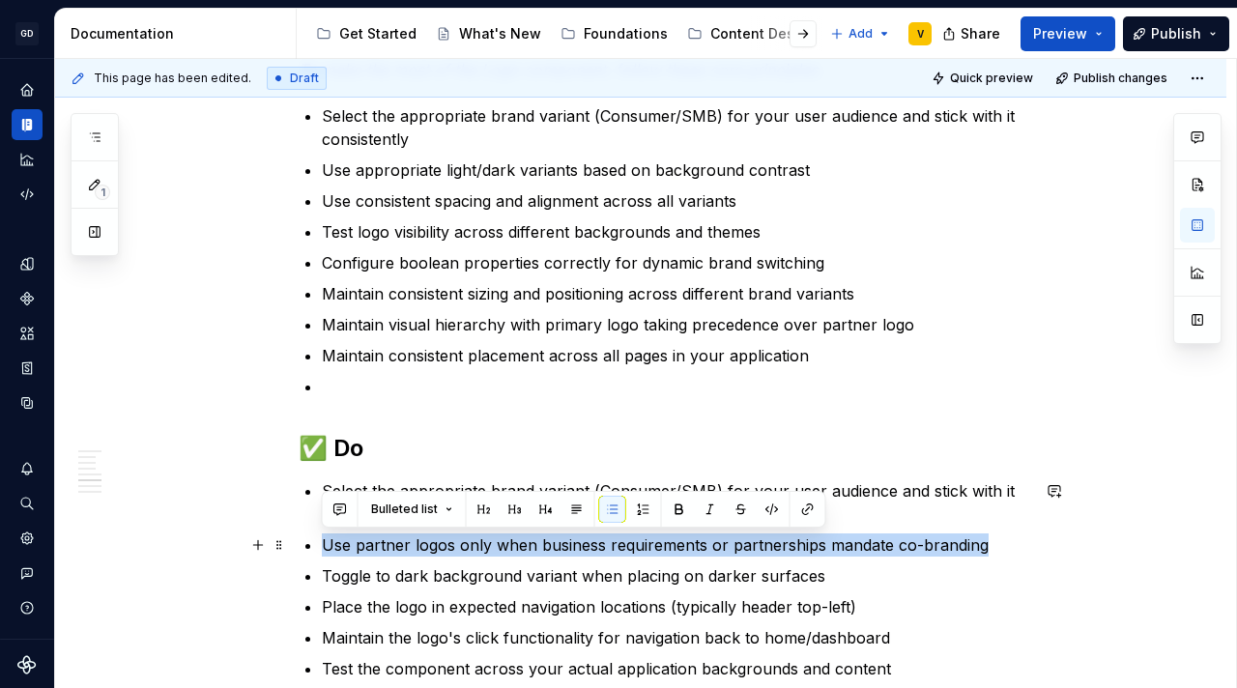
drag, startPoint x: 942, startPoint y: 556, endPoint x: 292, endPoint y: 533, distance: 650.6
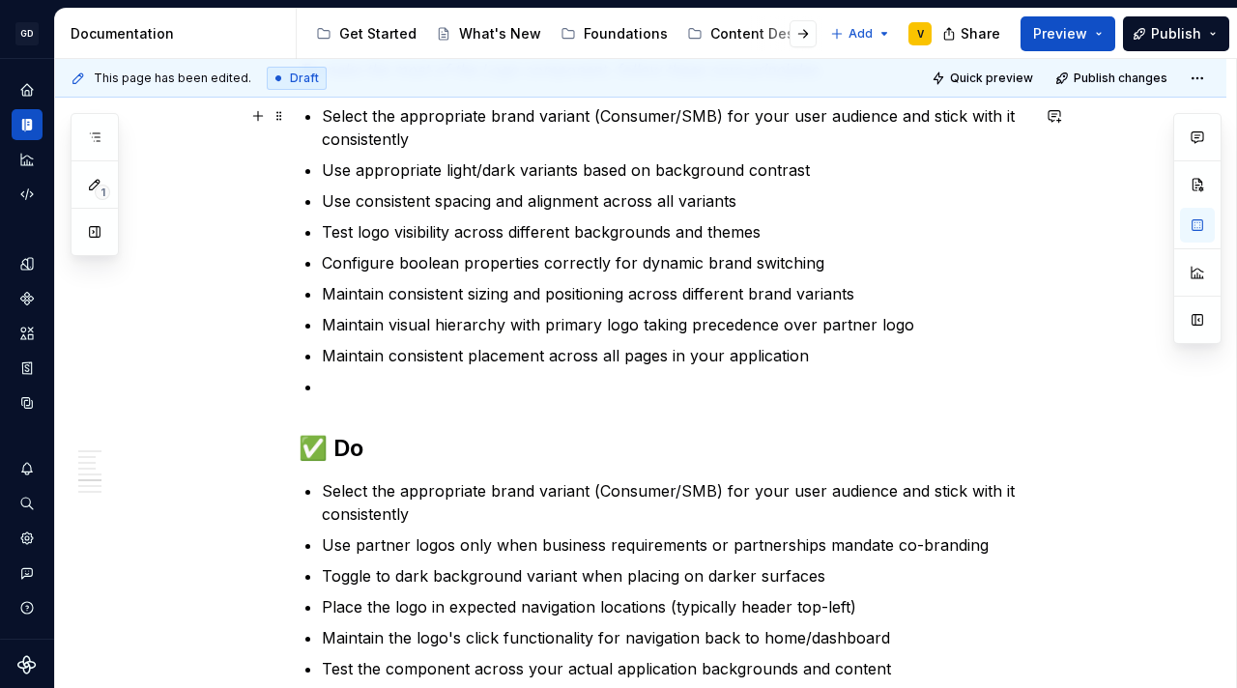
click at [483, 144] on p "Select the appropriate brand variant (Consumer/SMB) for your user audience and …" at bounding box center [675, 127] width 707 height 46
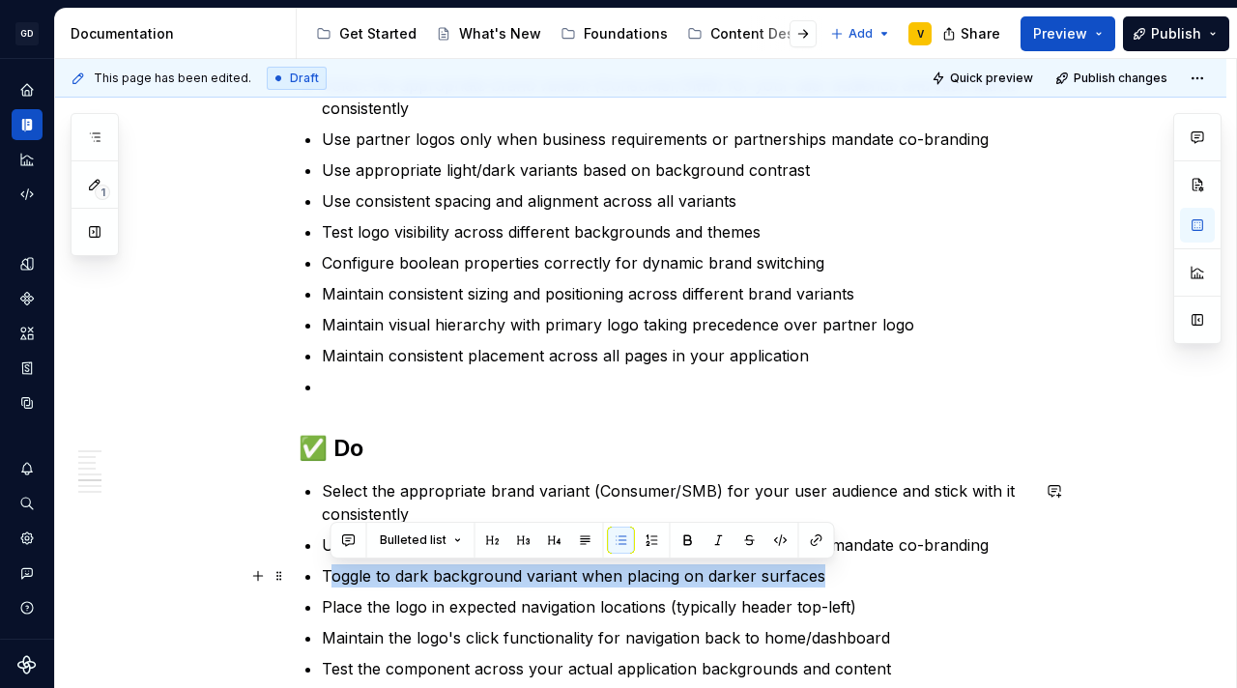
drag, startPoint x: 348, startPoint y: 574, endPoint x: 858, endPoint y: 573, distance: 510.1
click at [858, 573] on p "Toggle to dark background variant when placing on darker surfaces" at bounding box center [675, 575] width 707 height 23
click at [851, 573] on p "Toggle to dark background variant when placing on darker surfaces" at bounding box center [675, 575] width 707 height 23
drag, startPoint x: 815, startPoint y: 575, endPoint x: 321, endPoint y: 572, distance: 494.7
click at [322, 572] on p "Toggle to dark background variant when placing on darker surfaces" at bounding box center [675, 575] width 707 height 23
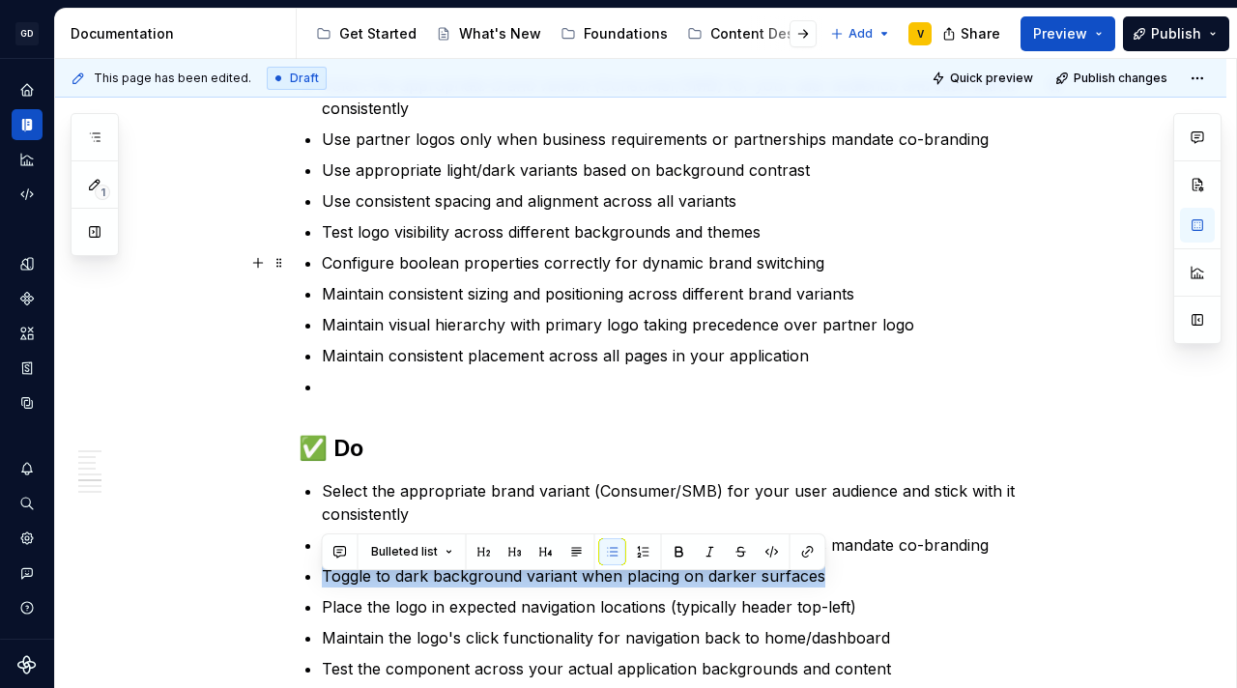
scroll to position [2767, 0]
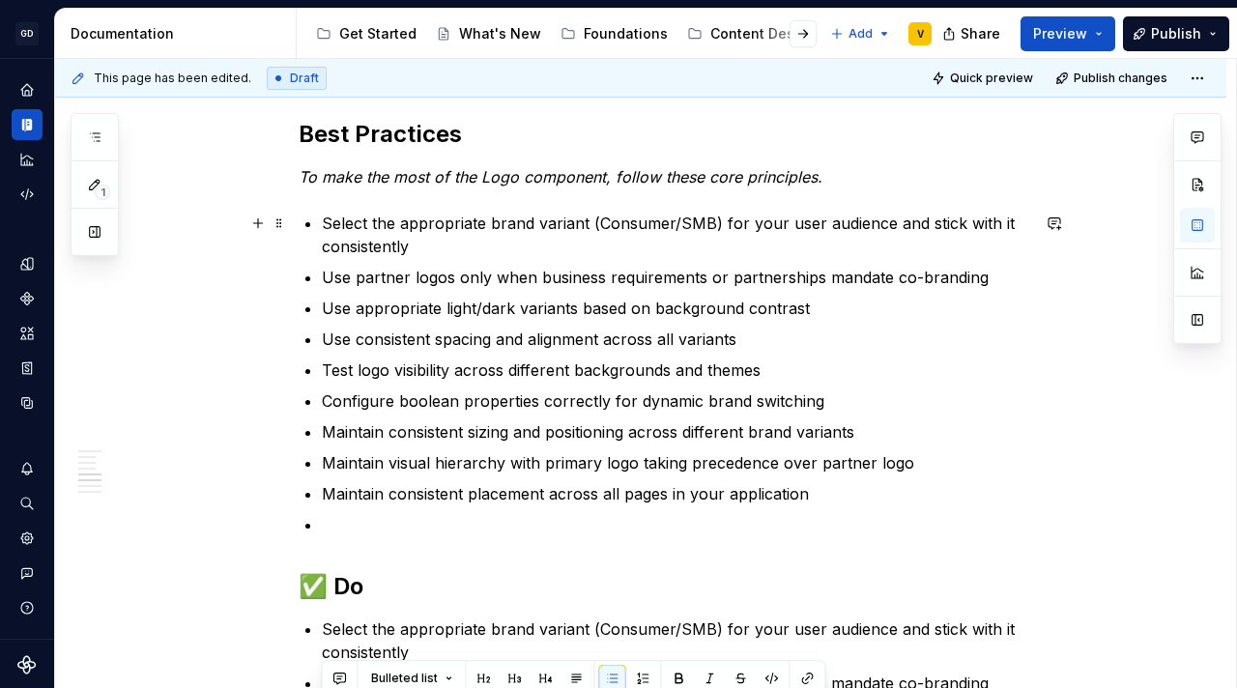
click at [470, 246] on p "Select the appropriate brand variant (Consumer/SMB) for your user audience and …" at bounding box center [675, 235] width 707 height 46
click at [1005, 286] on p "Use partner logos only when business requirements or partnerships mandate co-br…" at bounding box center [675, 277] width 707 height 23
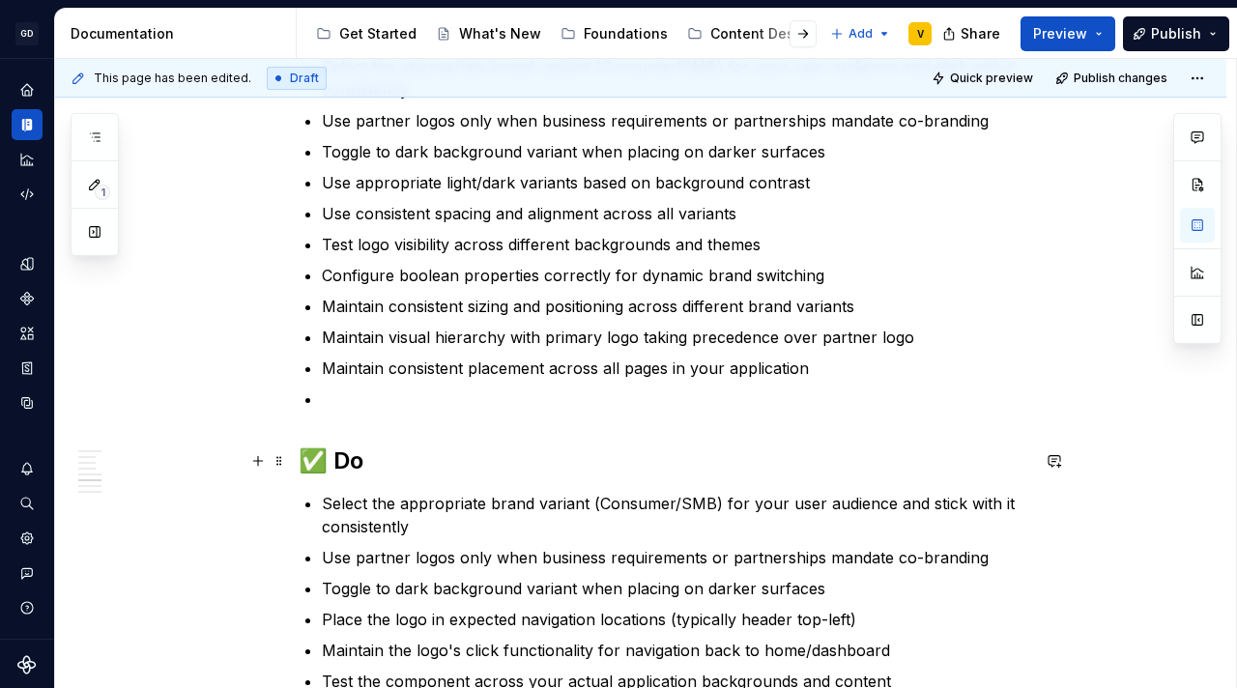
scroll to position [2818, 0]
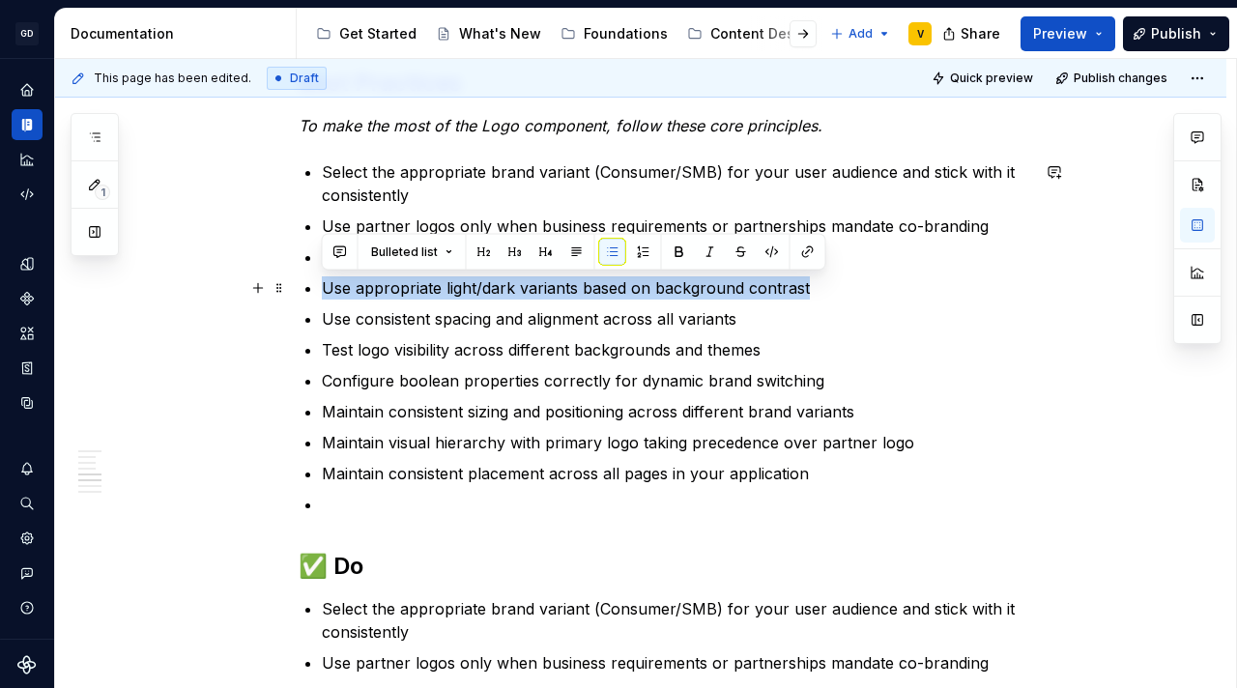
drag, startPoint x: 831, startPoint y: 290, endPoint x: 296, endPoint y: 281, distance: 535.3
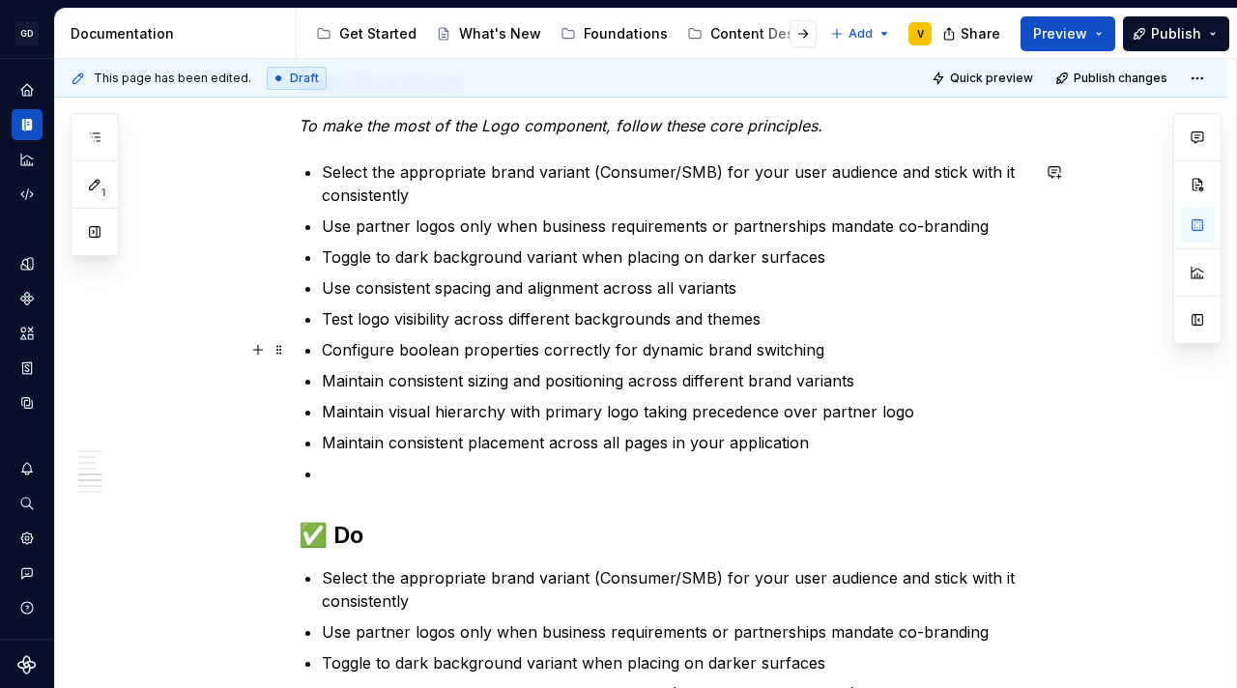
scroll to position [2979, 0]
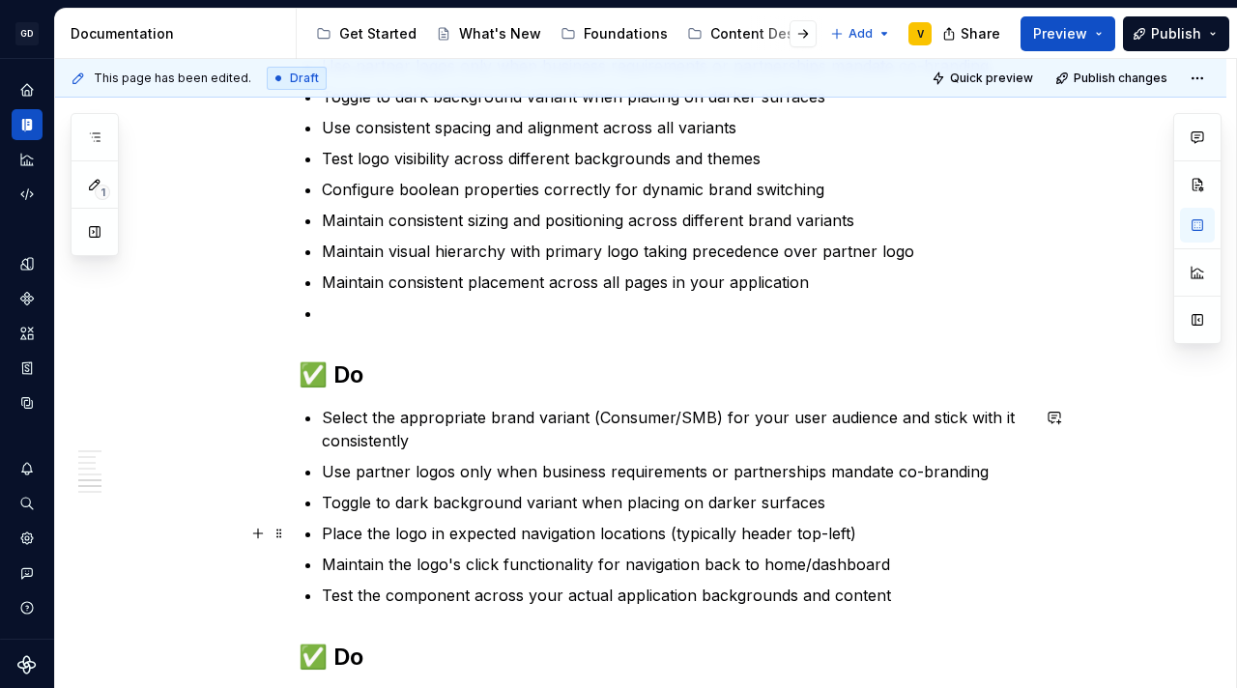
click at [359, 529] on p "Place the logo in expected navigation locations (typically header top-left)" at bounding box center [675, 533] width 707 height 23
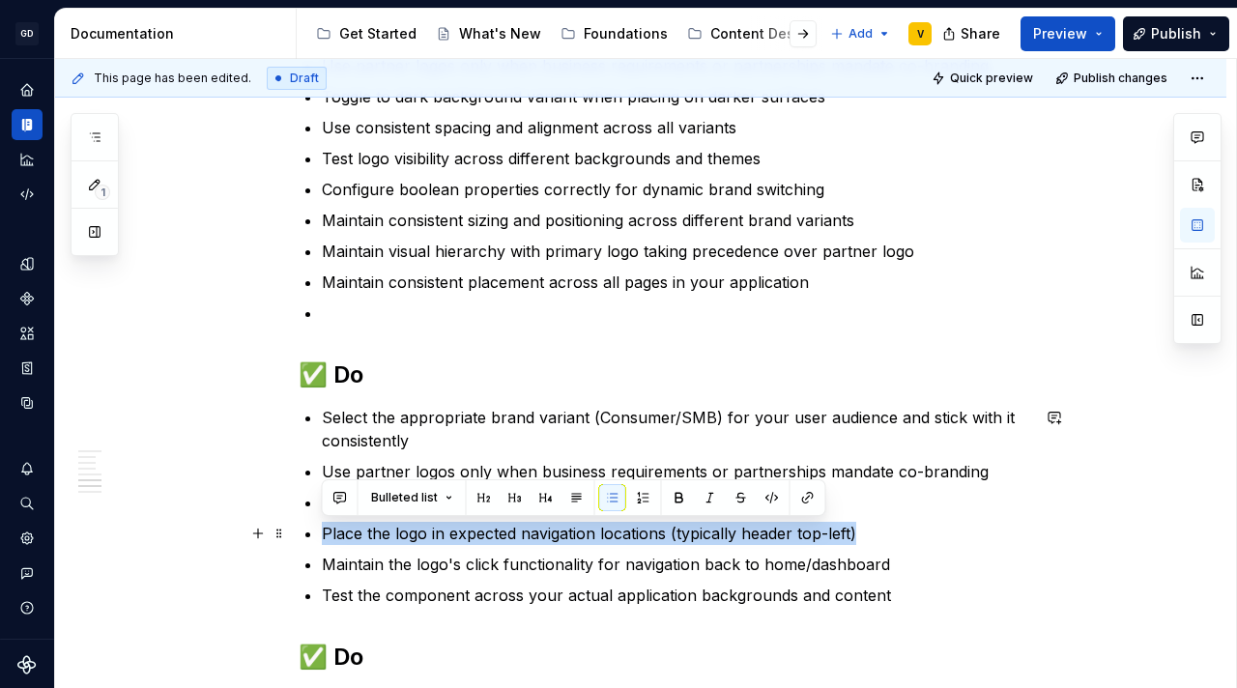
drag, startPoint x: 325, startPoint y: 533, endPoint x: 864, endPoint y: 536, distance: 539.1
click at [864, 536] on p "Place the logo in expected navigation locations (typically header top-left)" at bounding box center [675, 533] width 707 height 23
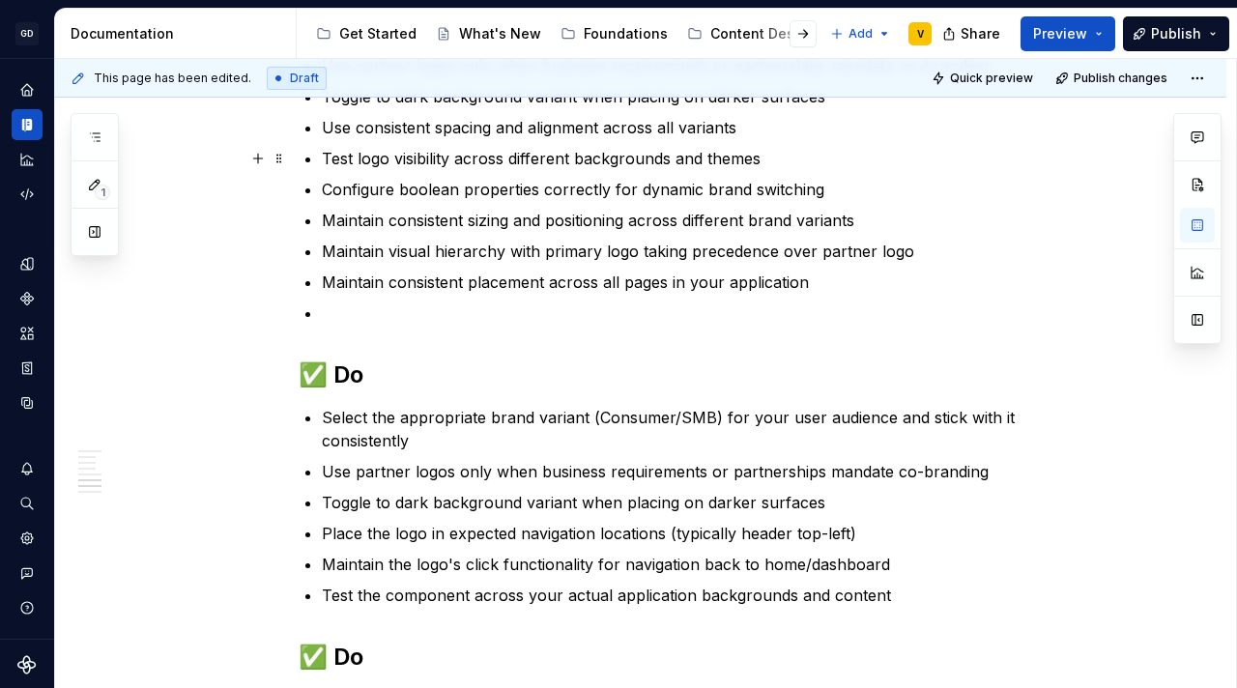
click at [788, 156] on p "Test logo visibility across different backgrounds and themes" at bounding box center [675, 158] width 707 height 23
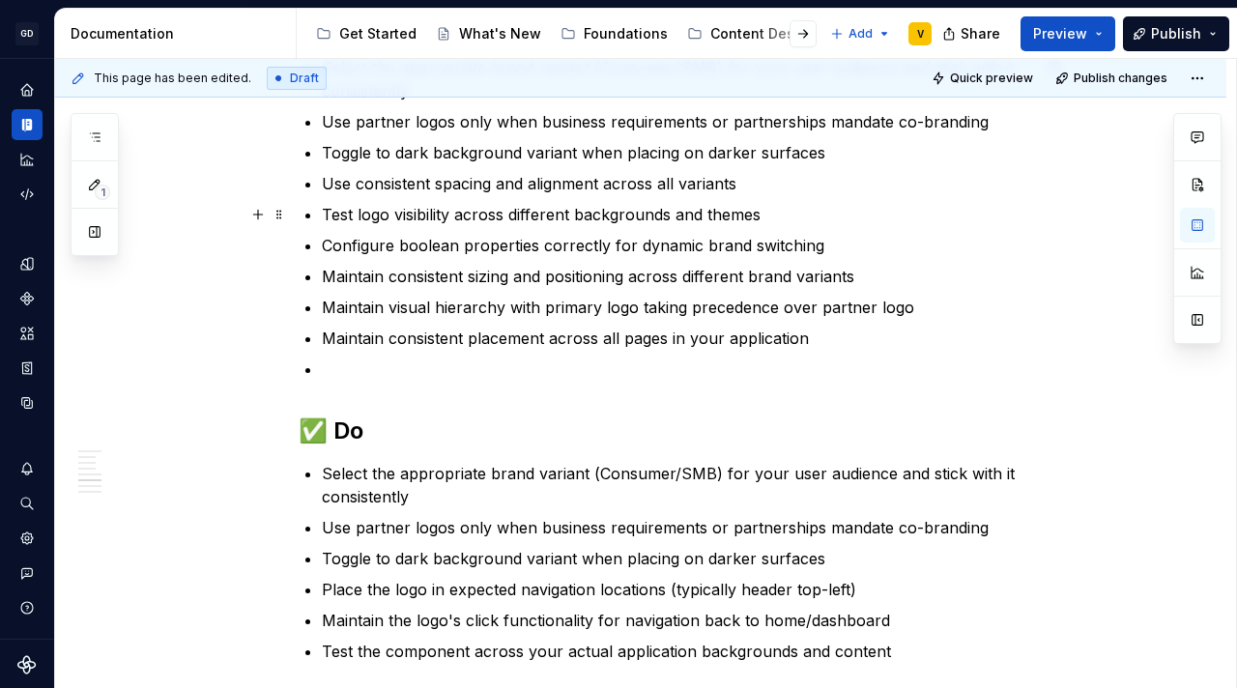
scroll to position [2920, 0]
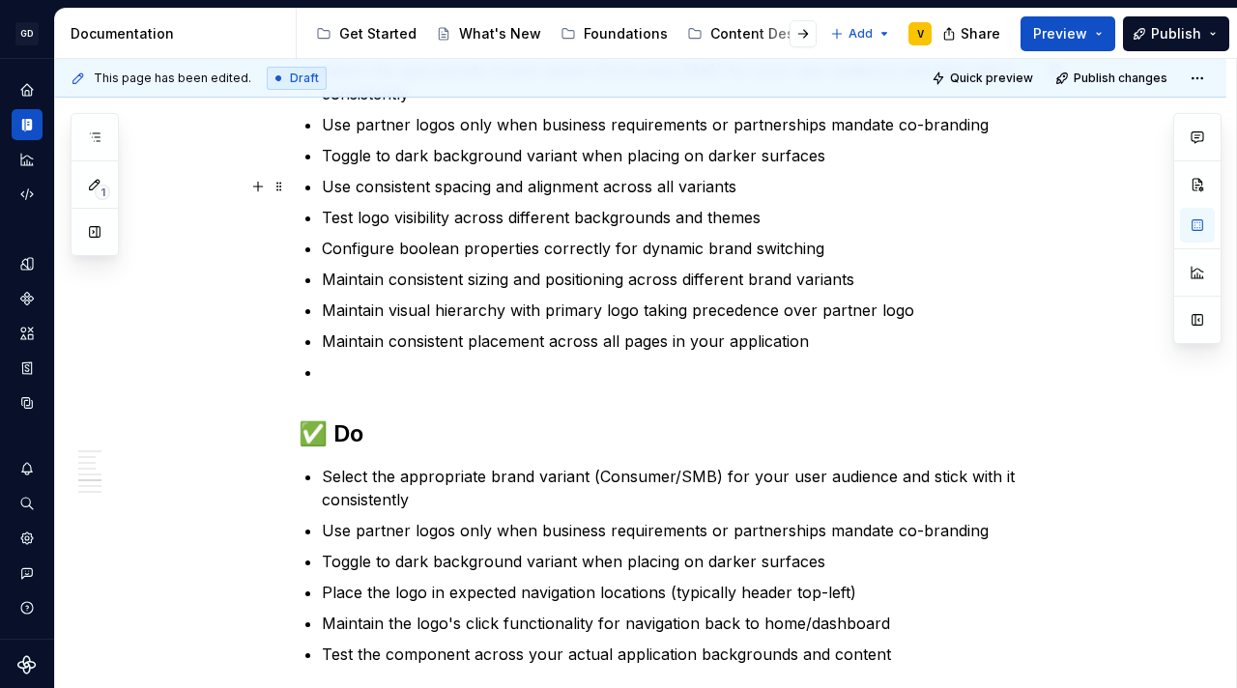
click at [787, 187] on p "Use consistent spacing and alignment across all variants" at bounding box center [675, 186] width 707 height 23
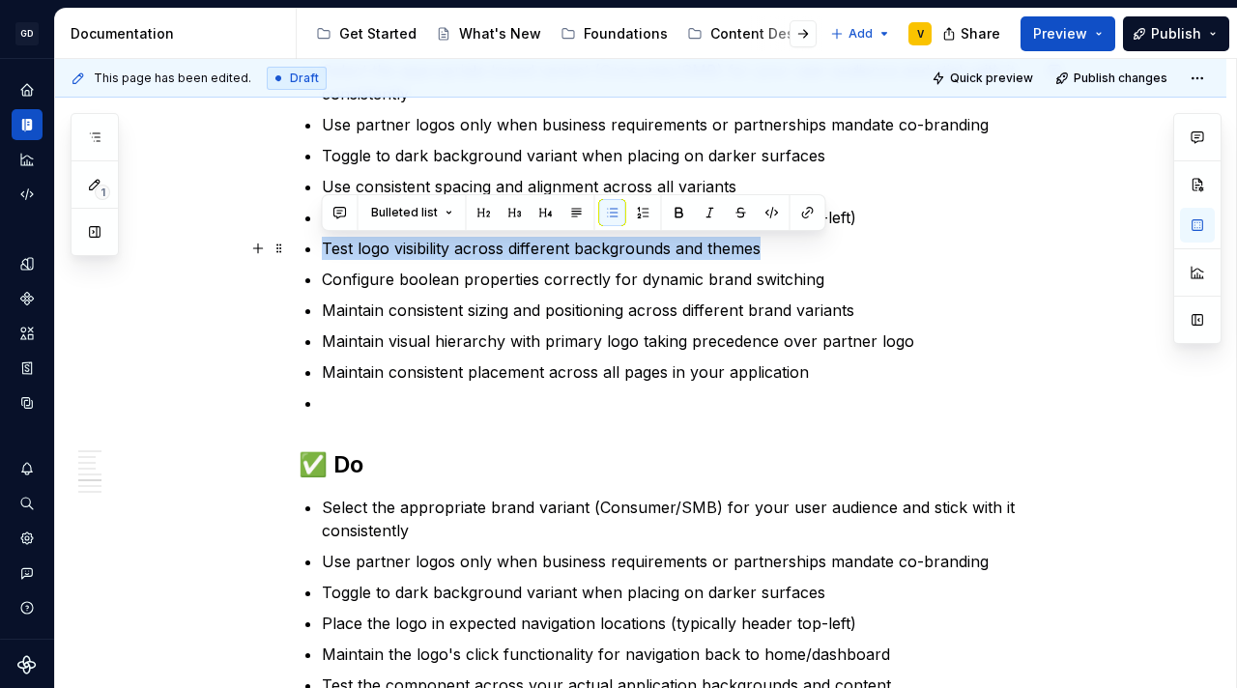
drag, startPoint x: 325, startPoint y: 248, endPoint x: 803, endPoint y: 248, distance: 478.3
click at [803, 248] on p "Test logo visibility across different backgrounds and themes" at bounding box center [675, 248] width 707 height 23
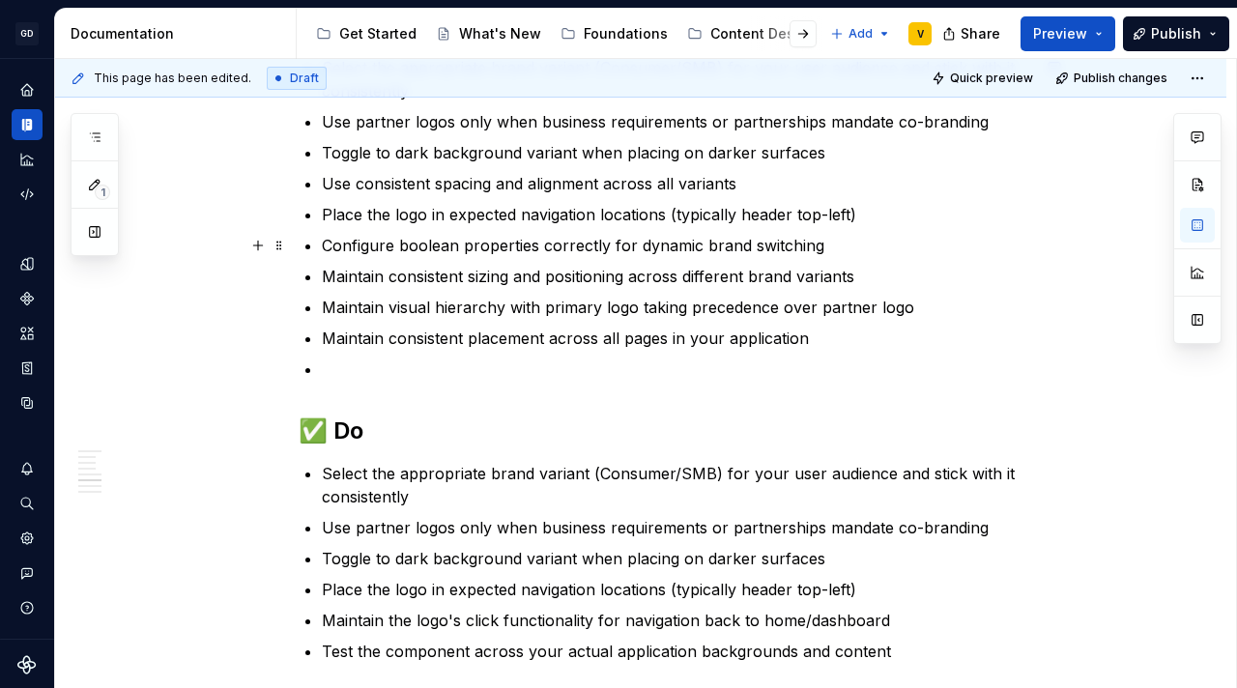
scroll to position [2924, 0]
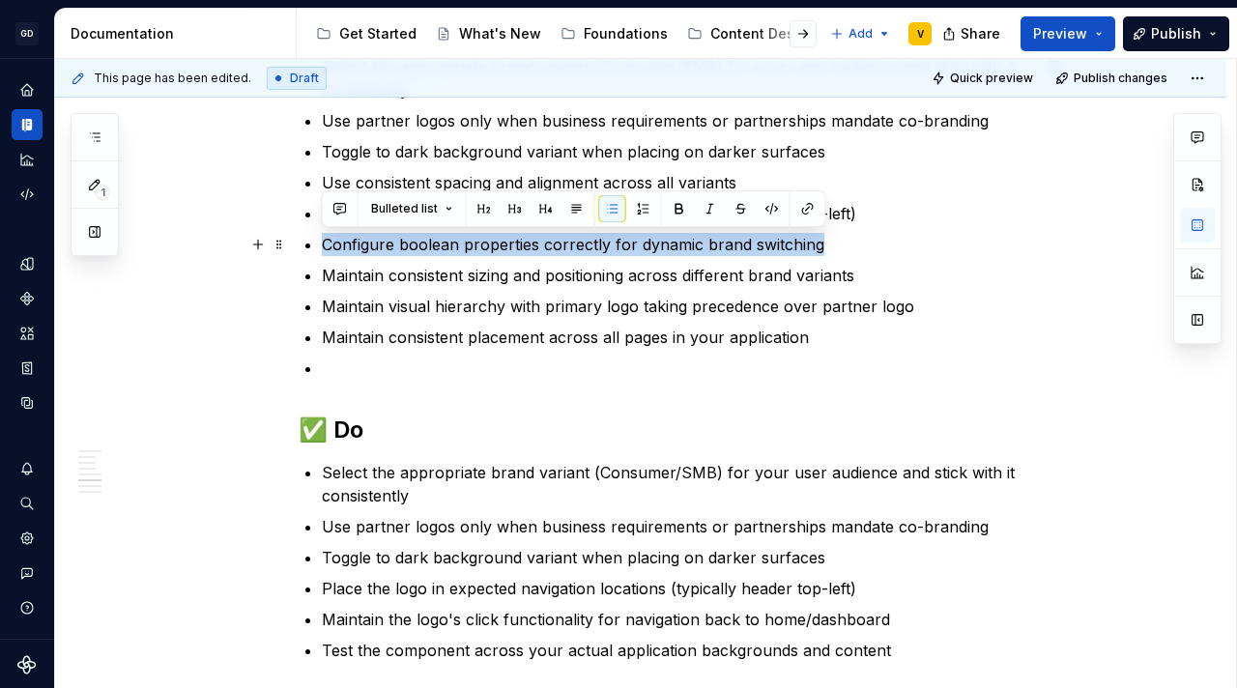
drag, startPoint x: 841, startPoint y: 237, endPoint x: 301, endPoint y: 239, distance: 539.1
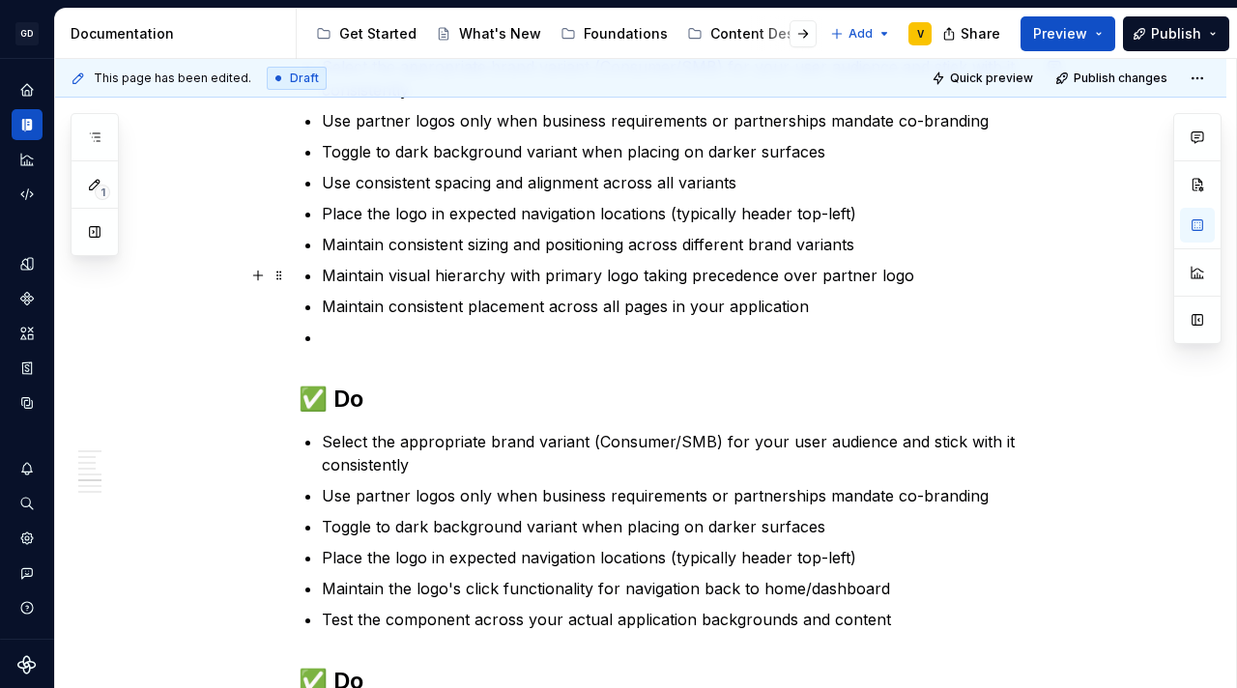
scroll to position [2779, 0]
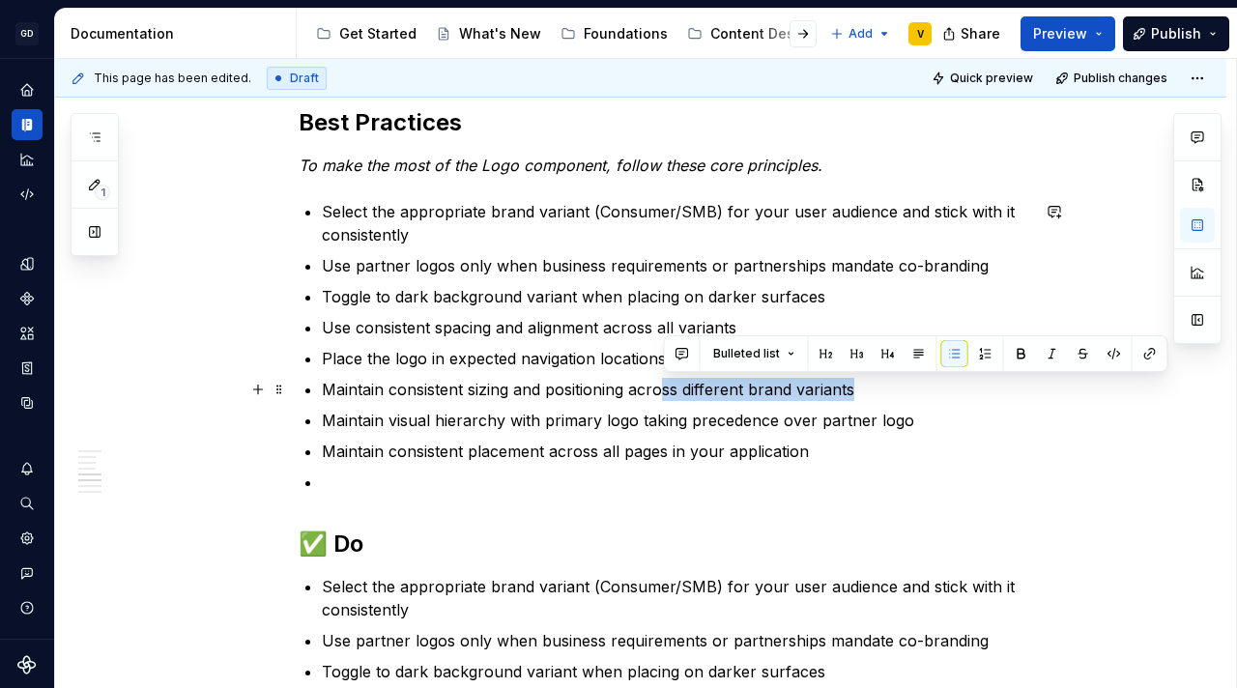
drag, startPoint x: 721, startPoint y: 381, endPoint x: 859, endPoint y: 385, distance: 138.2
click at [857, 385] on p "Maintain consistent sizing and positioning across different brand variants" at bounding box center [675, 389] width 707 height 23
click at [871, 392] on p "Maintain consistent sizing and positioning across different brand variants" at bounding box center [675, 389] width 707 height 23
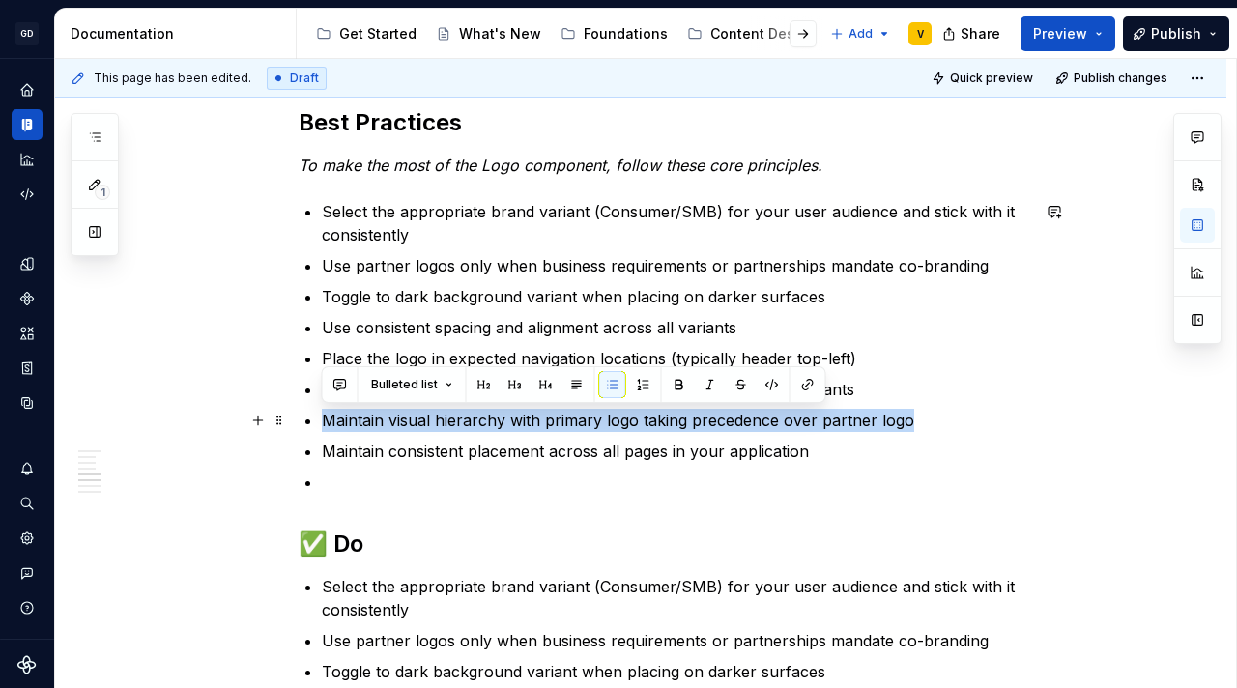
drag, startPoint x: 327, startPoint y: 420, endPoint x: 945, endPoint y: 413, distance: 618.4
click at [945, 413] on p "Maintain visual hierarchy with primary logo taking precedence over partner logo" at bounding box center [675, 420] width 707 height 23
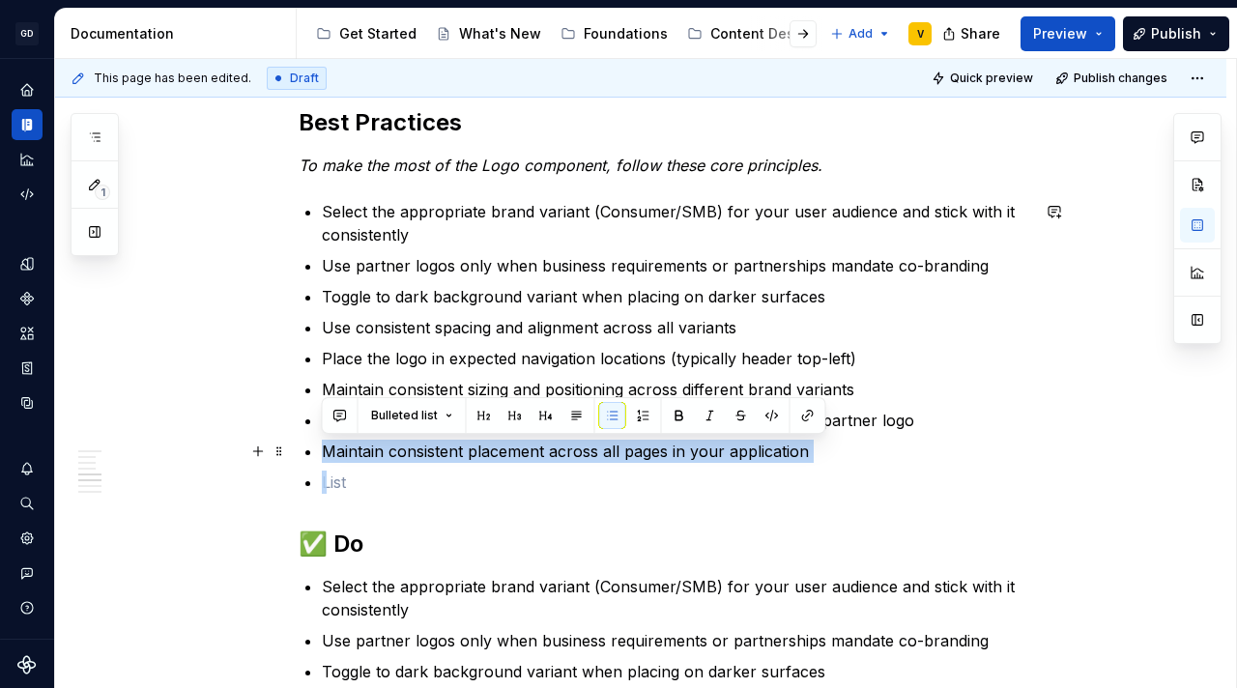
drag, startPoint x: 839, startPoint y: 464, endPoint x: 318, endPoint y: 441, distance: 521.3
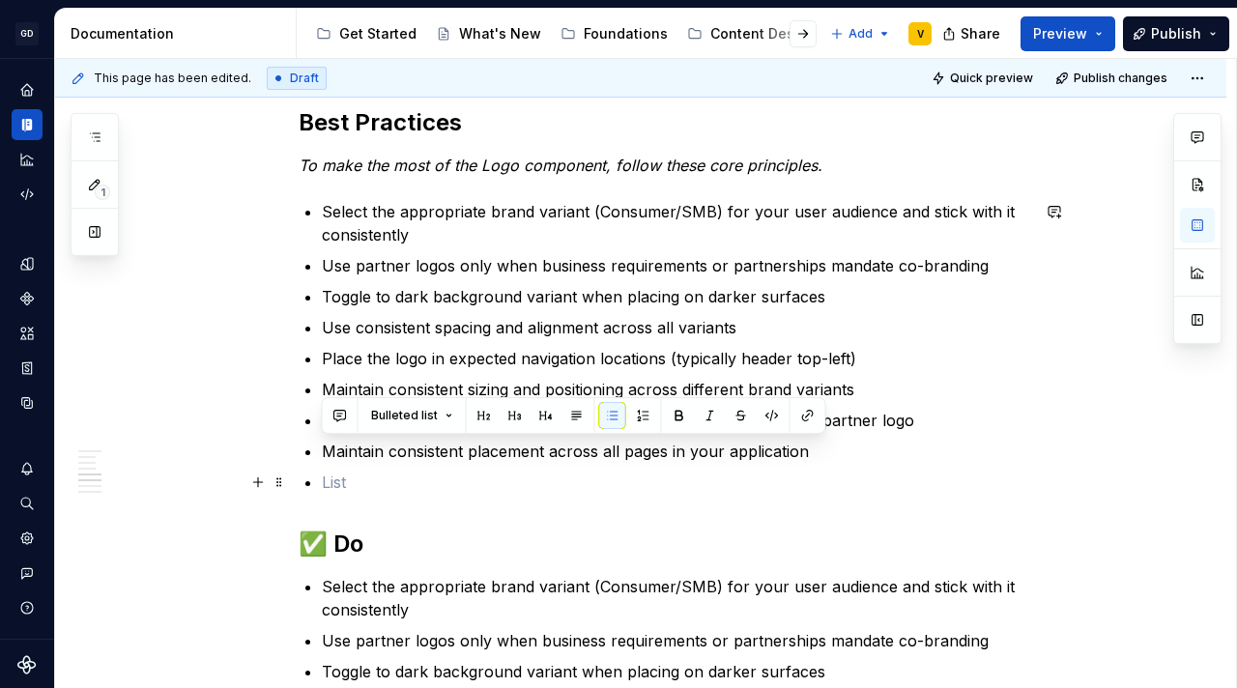
click at [563, 486] on p at bounding box center [675, 482] width 707 height 23
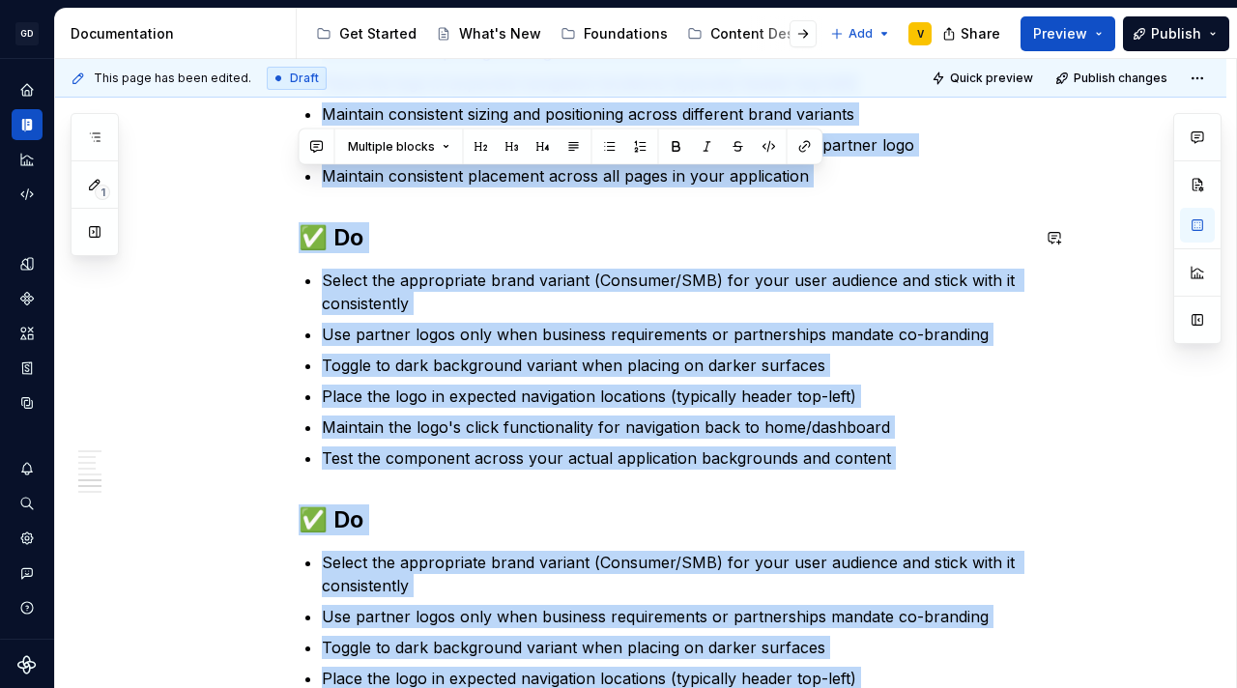
scroll to position [2844, 0]
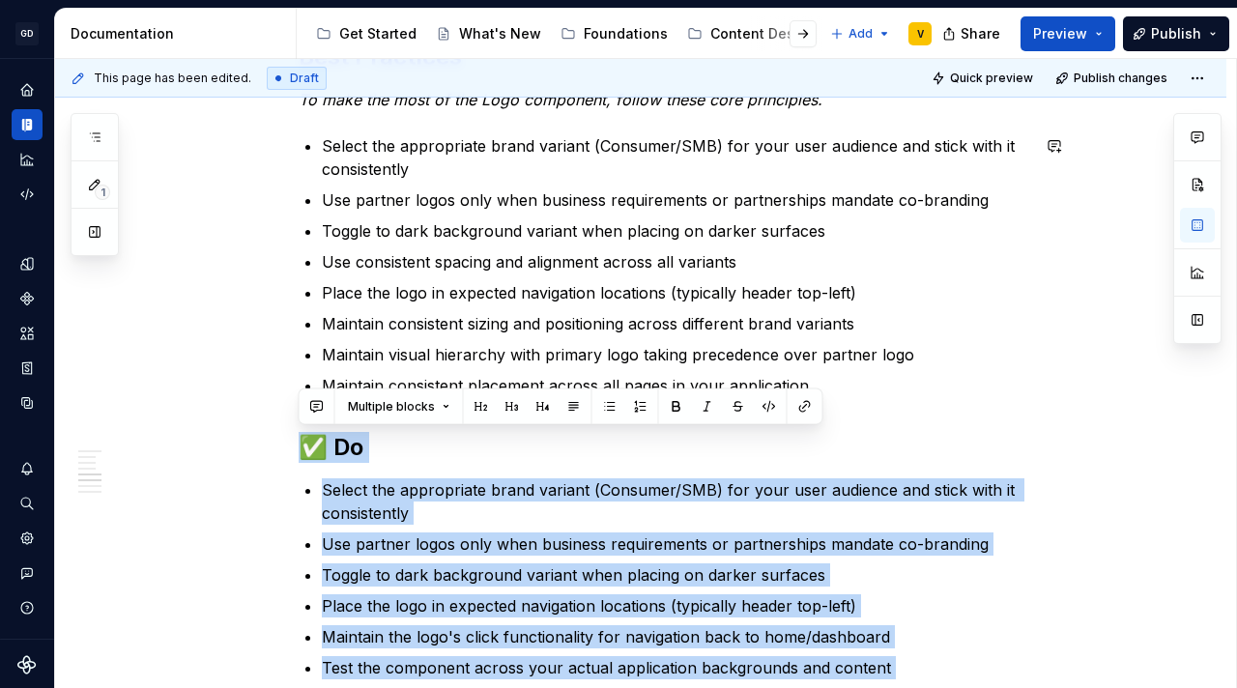
drag, startPoint x: 941, startPoint y: 535, endPoint x: 270, endPoint y: 412, distance: 682.8
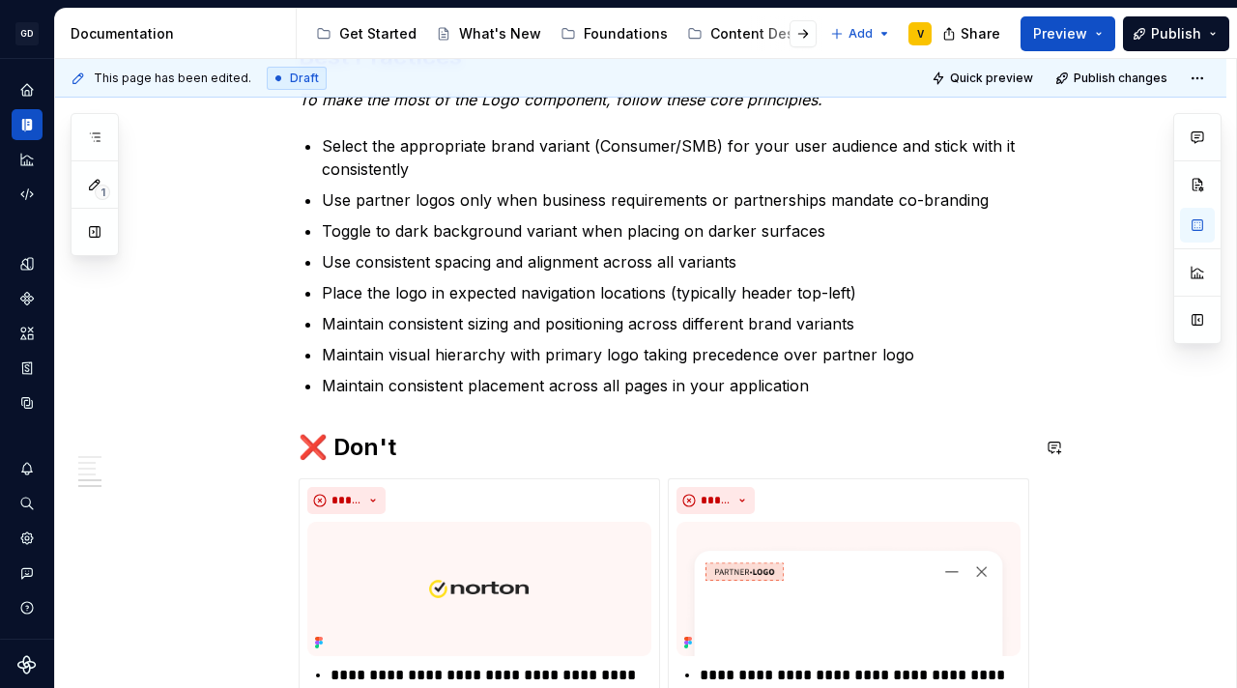
click at [261, 453] on button "button" at bounding box center [257, 447] width 27 height 27
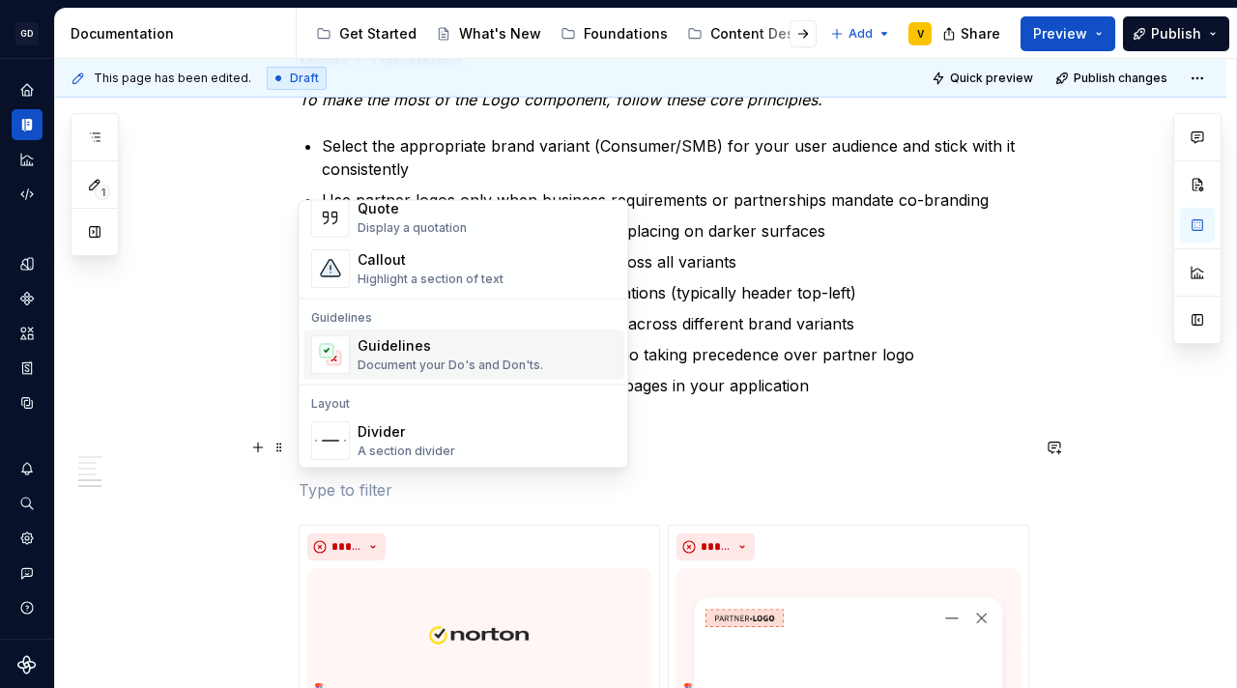
scroll to position [459, 0]
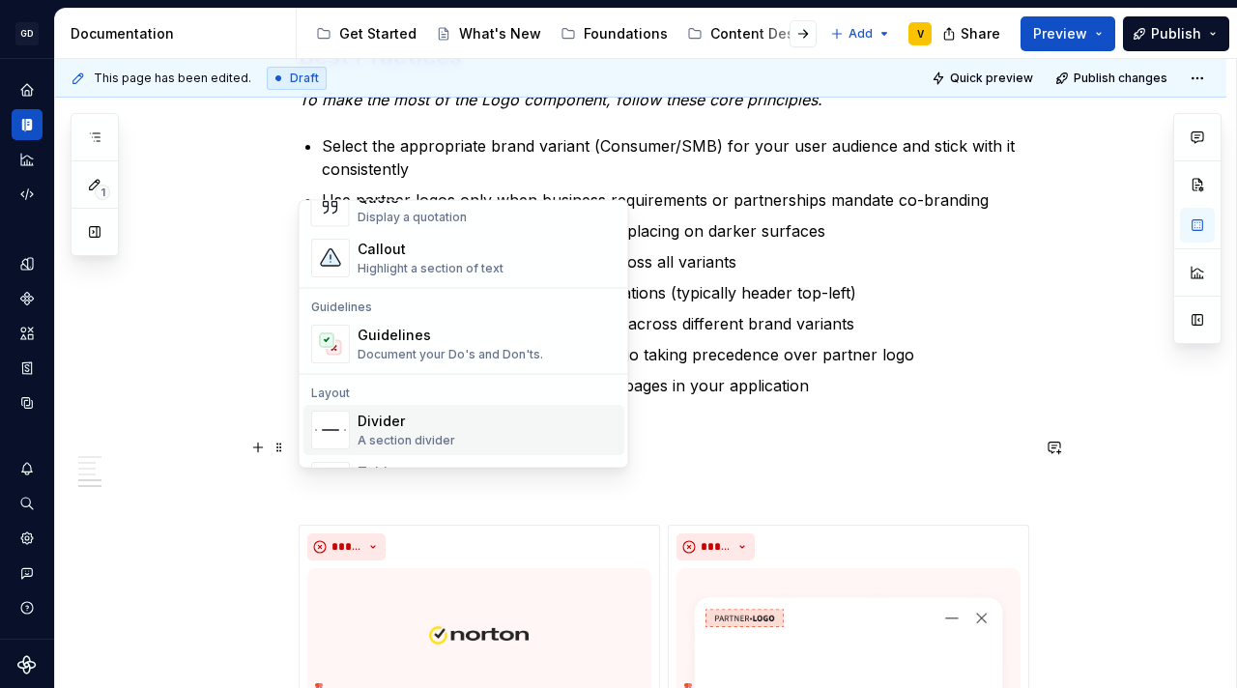
click at [402, 413] on div "Divider" at bounding box center [406, 422] width 98 height 19
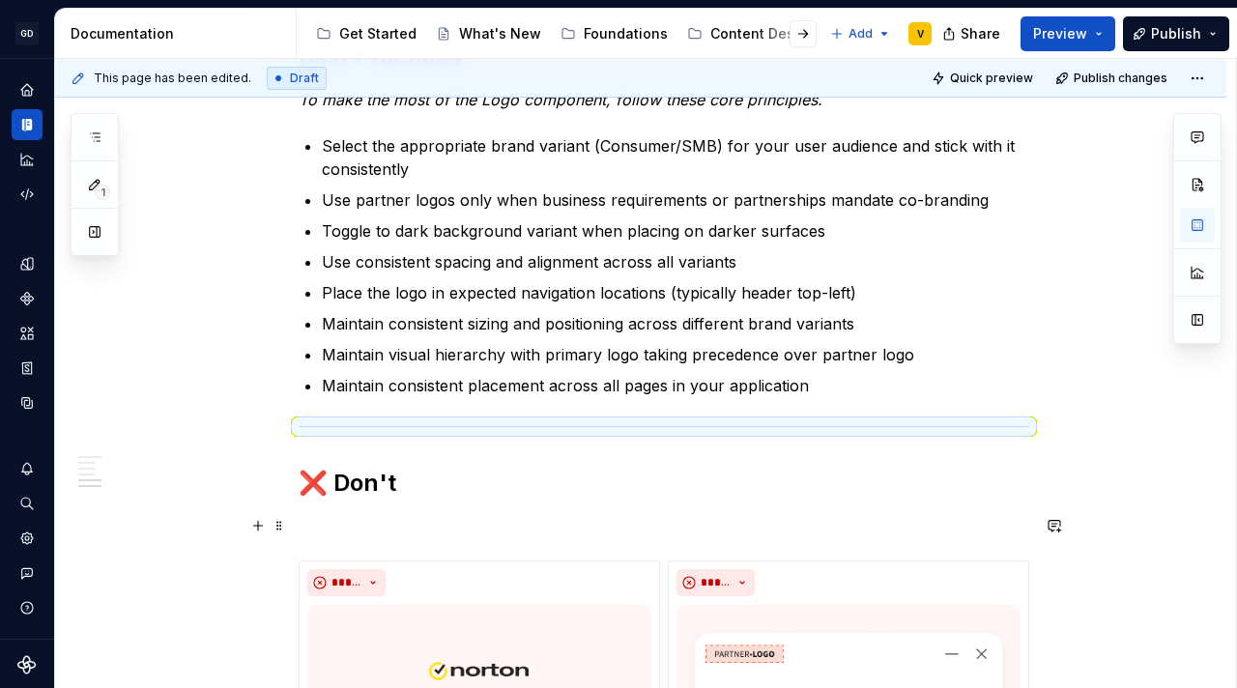
click at [306, 529] on p at bounding box center [664, 525] width 730 height 23
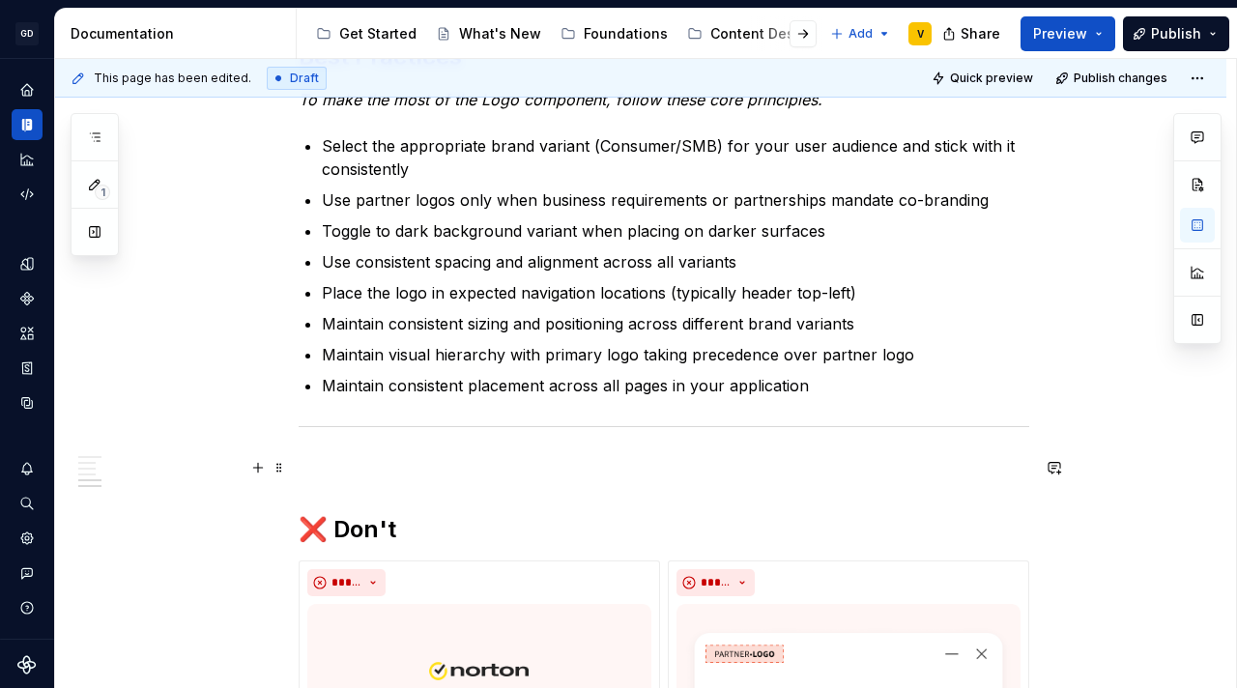
click at [461, 459] on p at bounding box center [664, 467] width 730 height 23
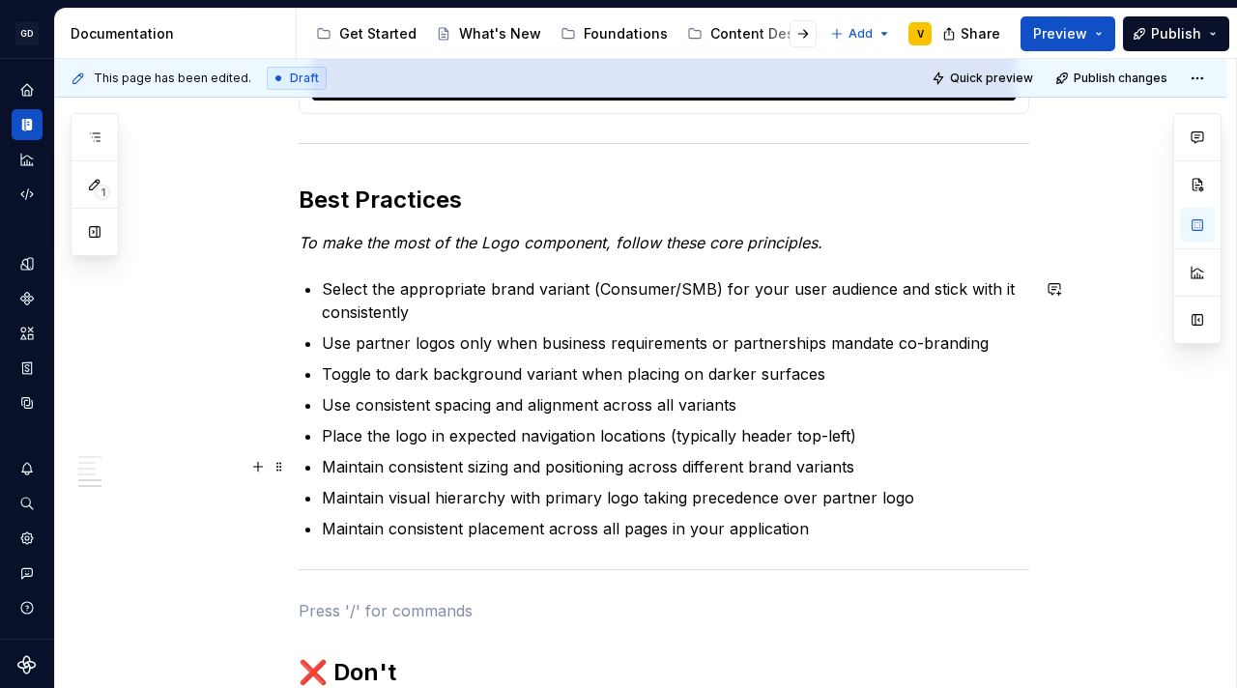
scroll to position [2726, 0]
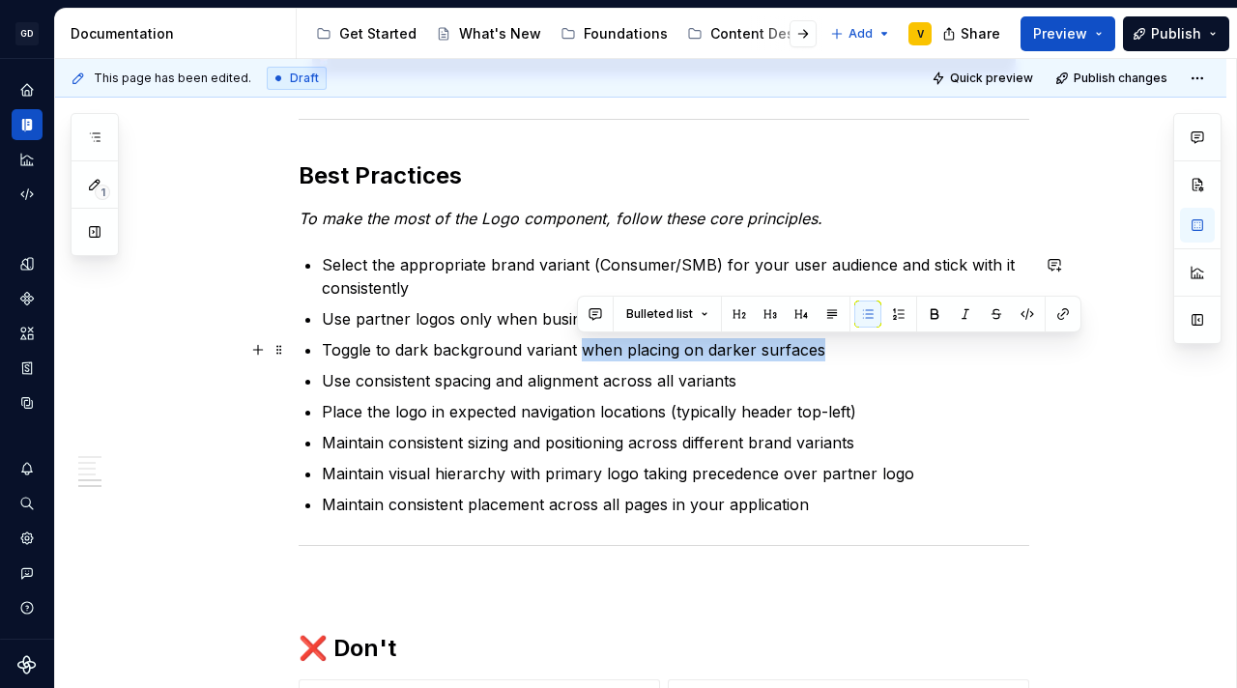
drag, startPoint x: 576, startPoint y: 353, endPoint x: 840, endPoint y: 355, distance: 263.8
click at [840, 355] on p "Toggle to dark background variant when placing on darker surfaces" at bounding box center [675, 349] width 707 height 23
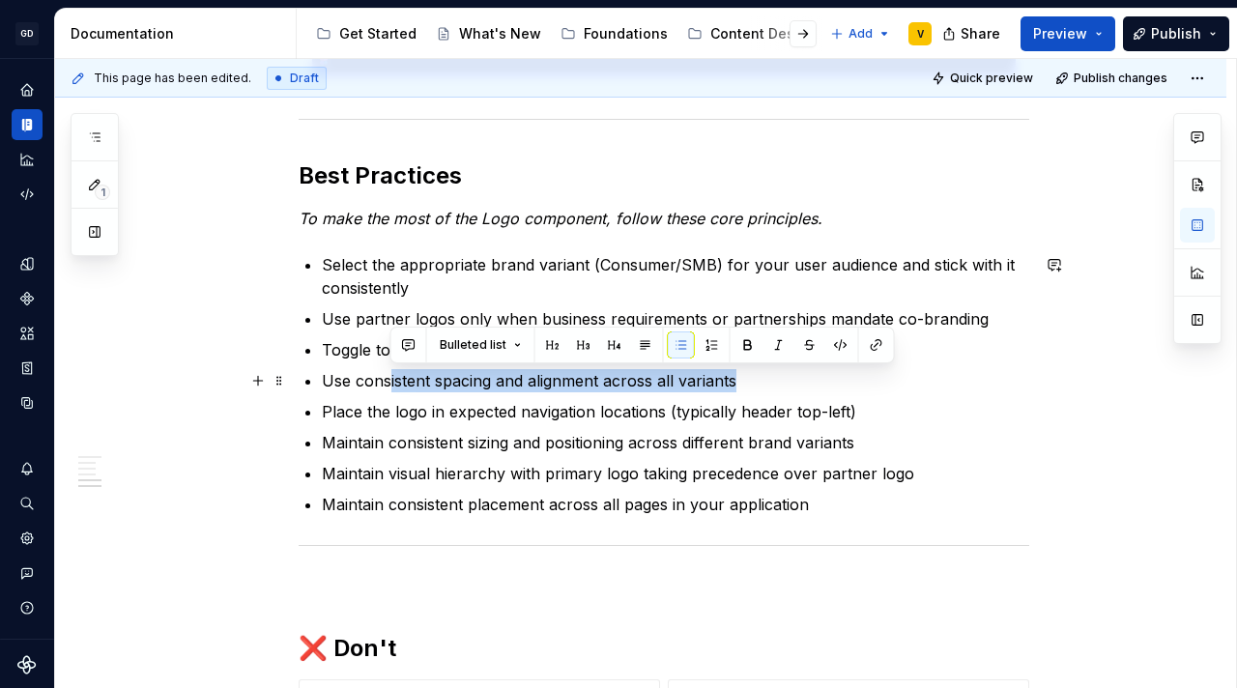
drag, startPoint x: 387, startPoint y: 381, endPoint x: 747, endPoint y: 379, distance: 359.4
click at [747, 379] on p "Use consistent spacing and alignment across all variants" at bounding box center [675, 380] width 707 height 23
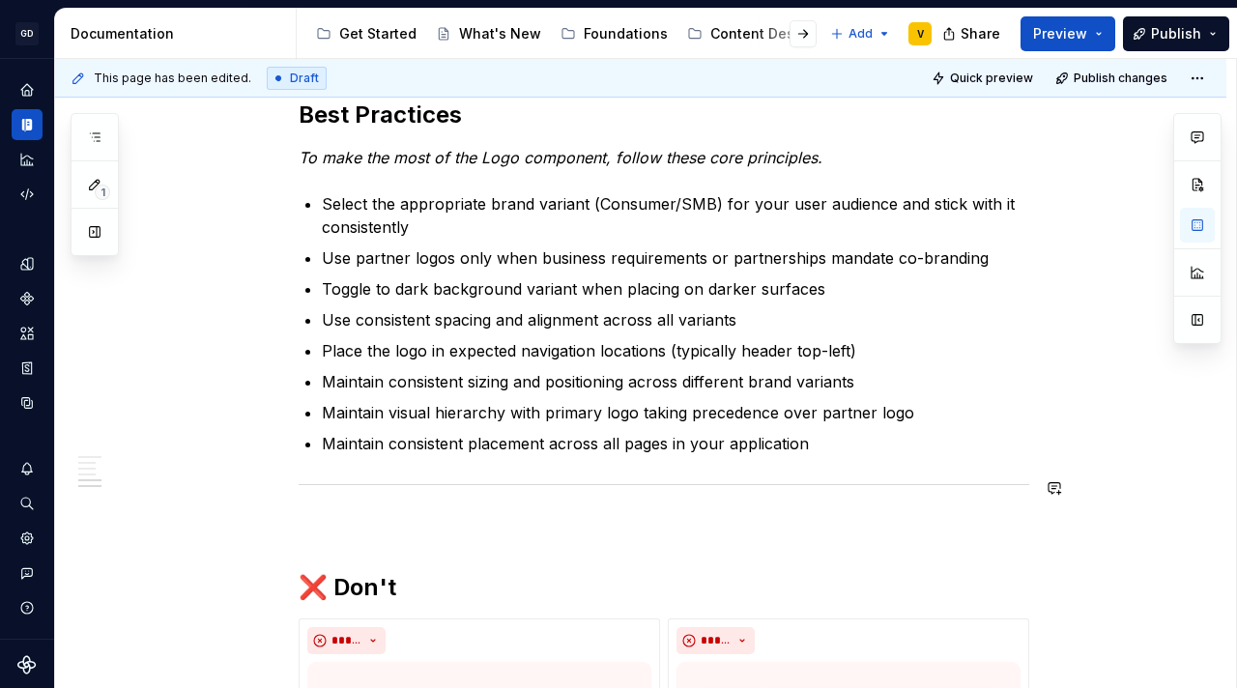
scroll to position [2788, 0]
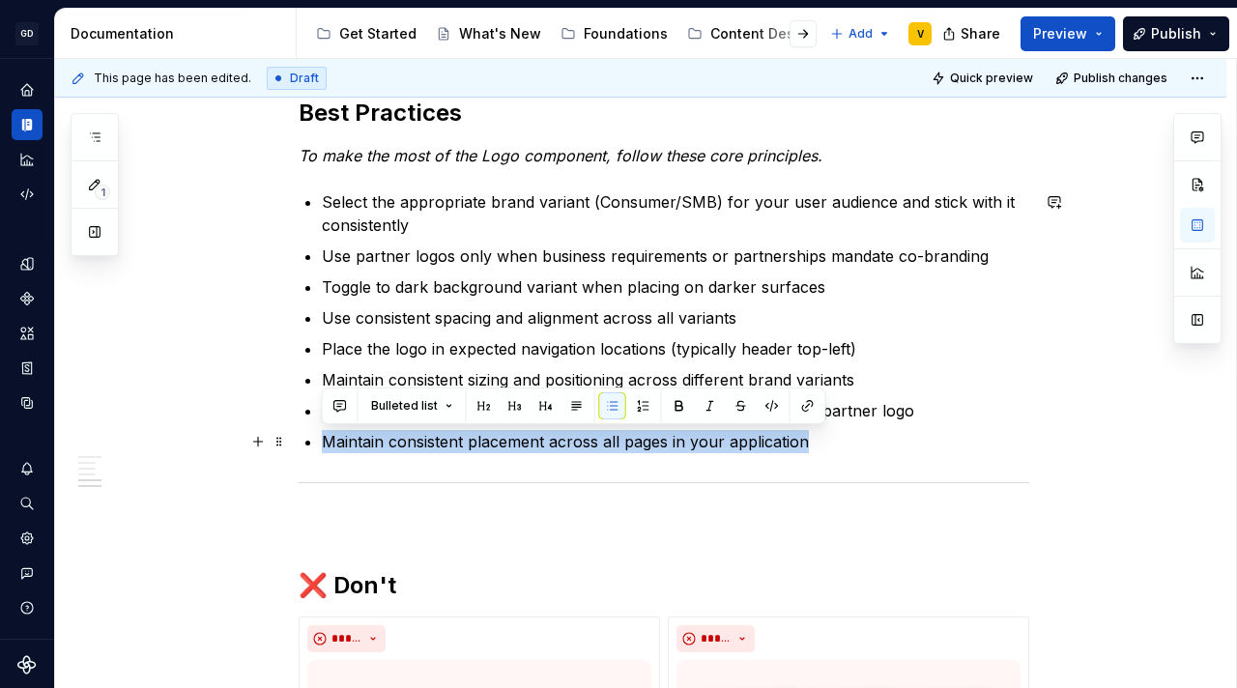
drag, startPoint x: 821, startPoint y: 439, endPoint x: 313, endPoint y: 446, distance: 508.3
click at [322, 446] on li "Maintain consistent placement across all pages in your application" at bounding box center [675, 441] width 707 height 23
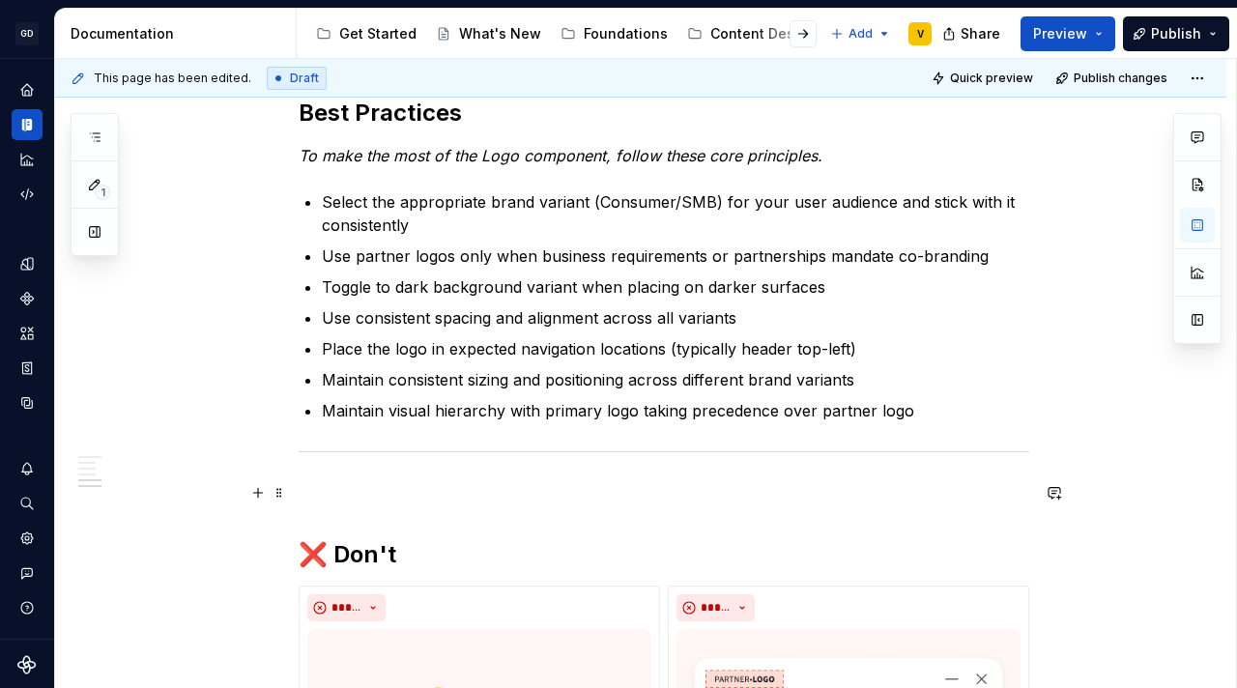
scroll to position [2796, 0]
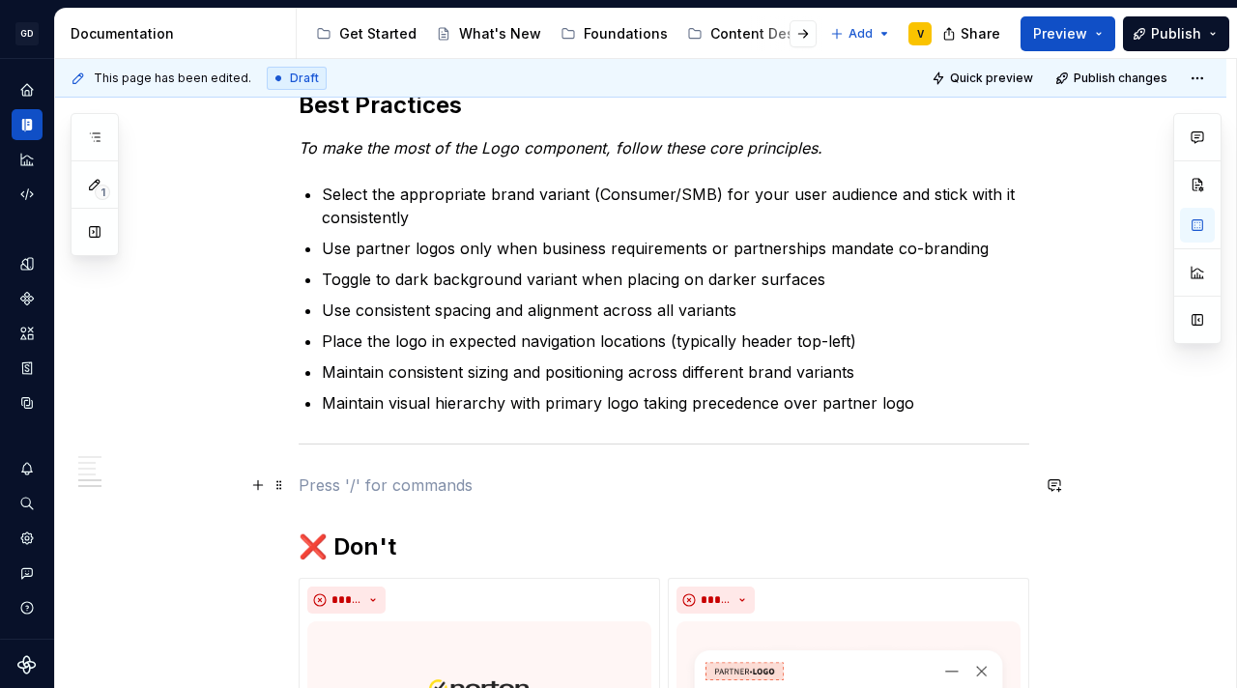
click at [331, 482] on p at bounding box center [664, 484] width 730 height 23
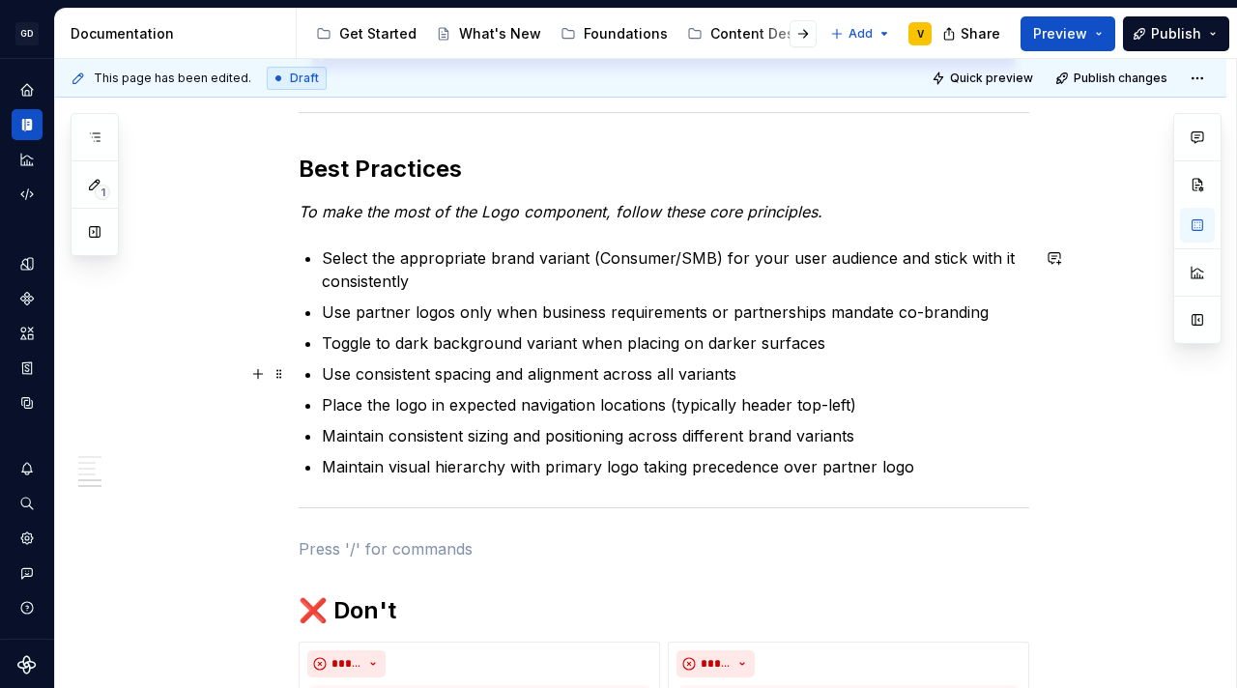
scroll to position [2751, 0]
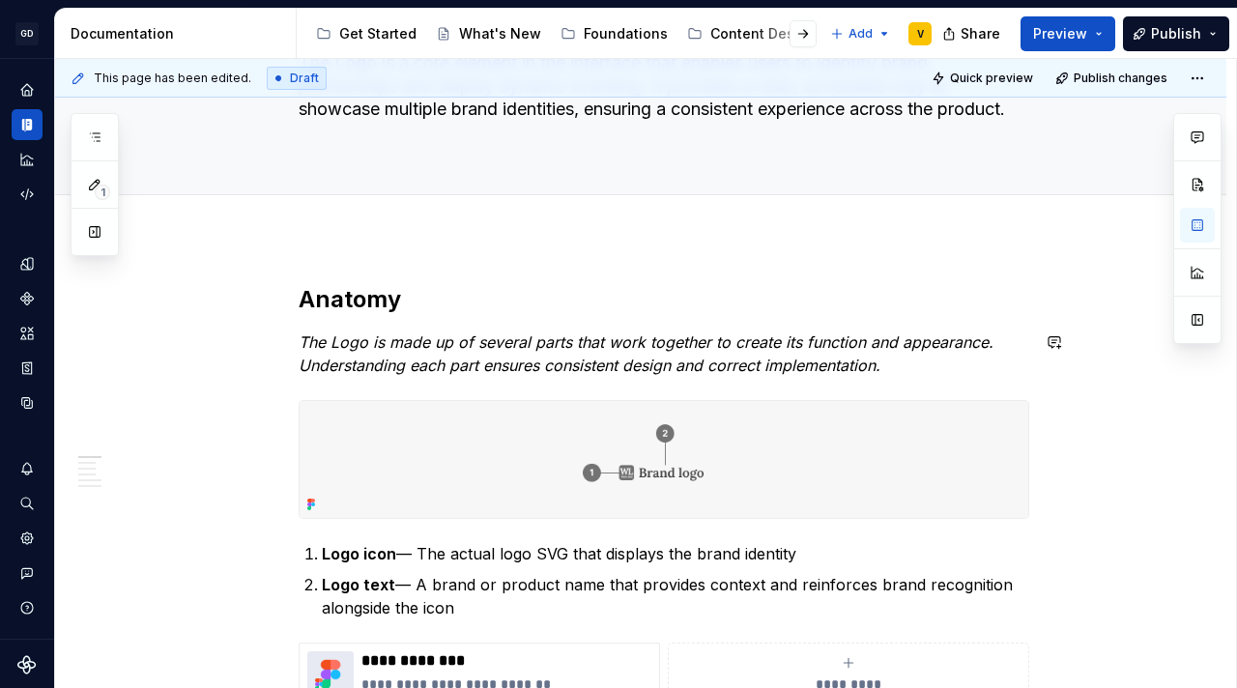
scroll to position [163, 0]
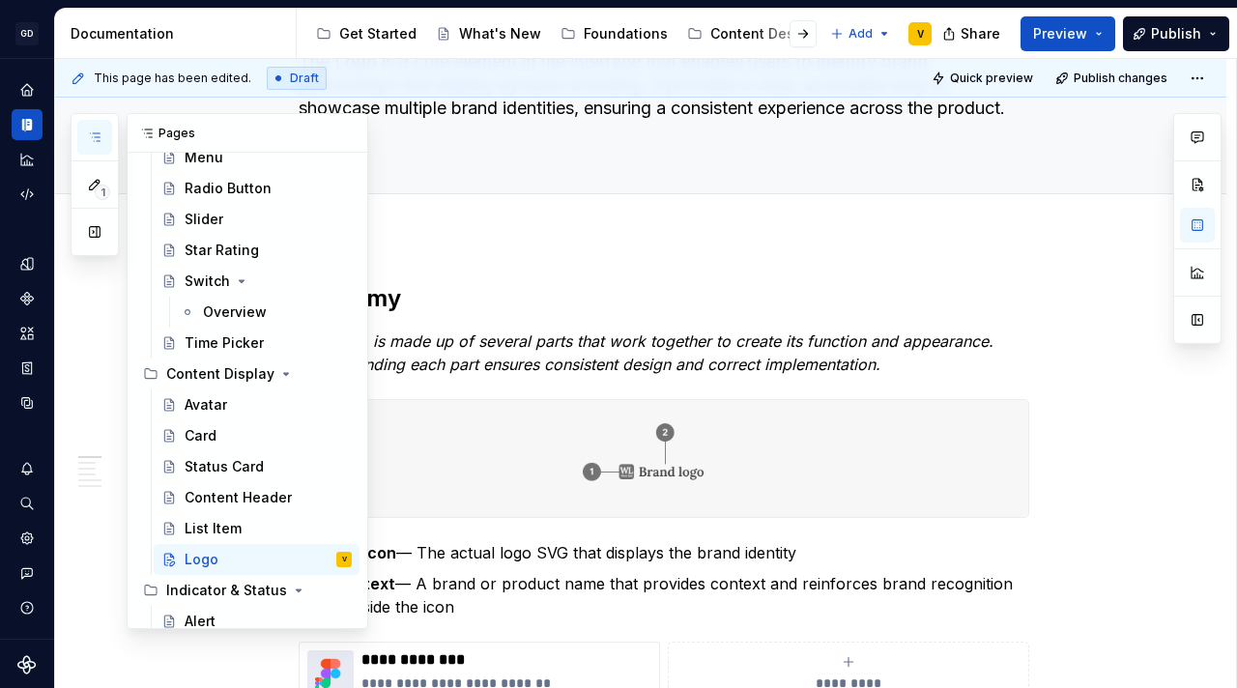
click at [89, 133] on icon "button" at bounding box center [94, 136] width 15 height 15
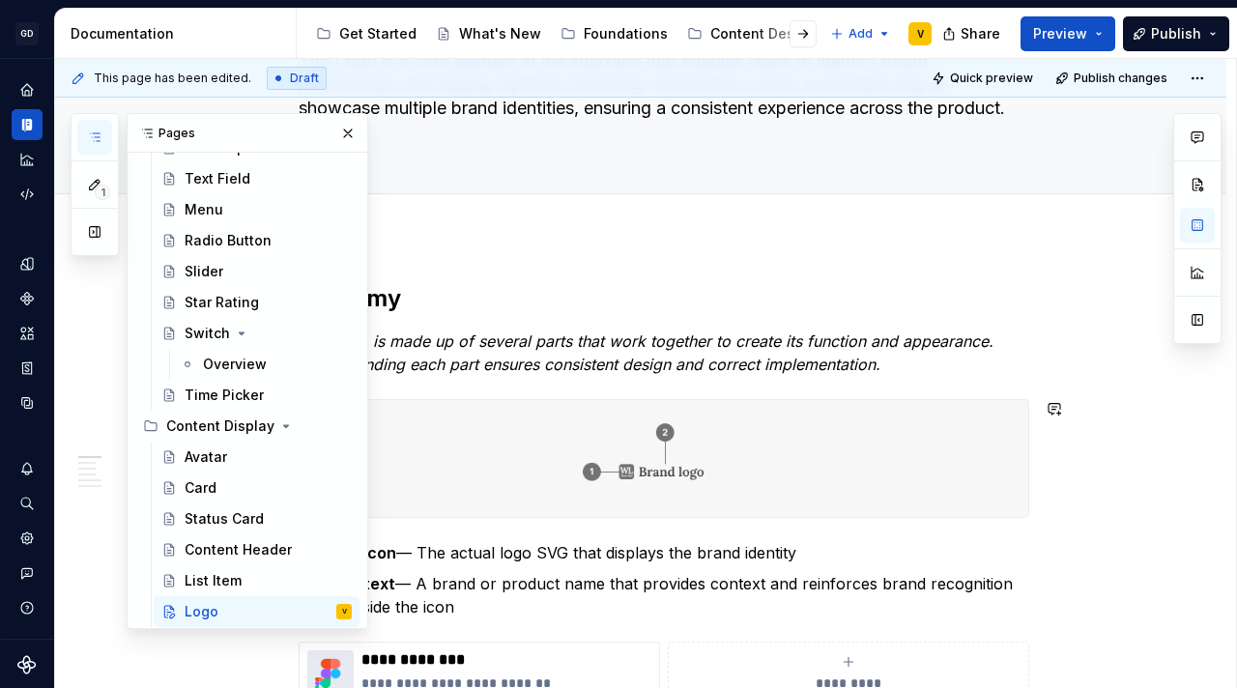
scroll to position [658, 0]
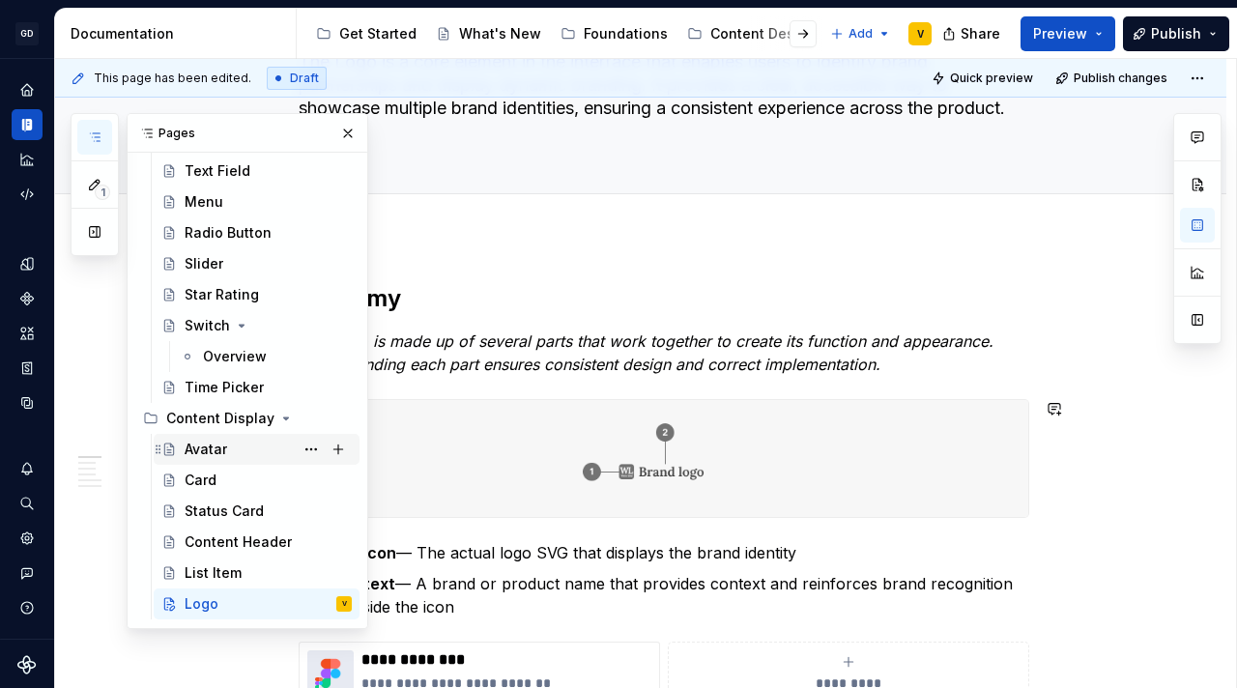
click at [211, 447] on div "Avatar" at bounding box center [206, 449] width 43 height 19
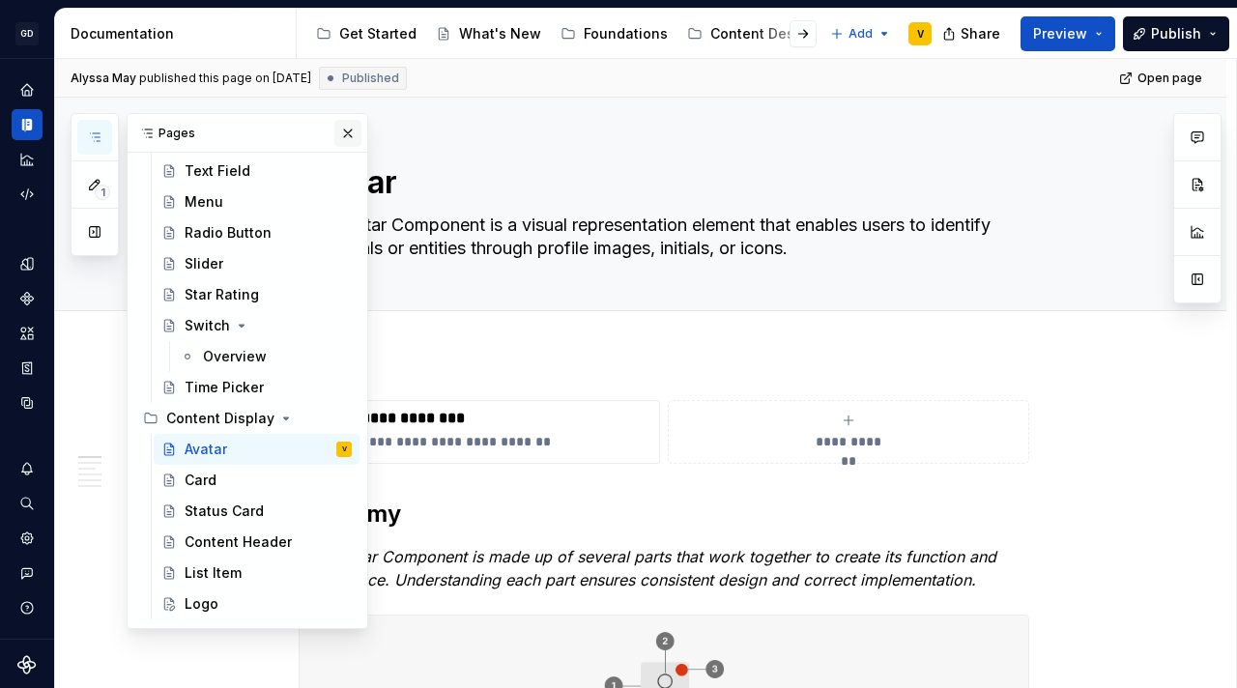
click at [334, 135] on button "button" at bounding box center [347, 133] width 27 height 27
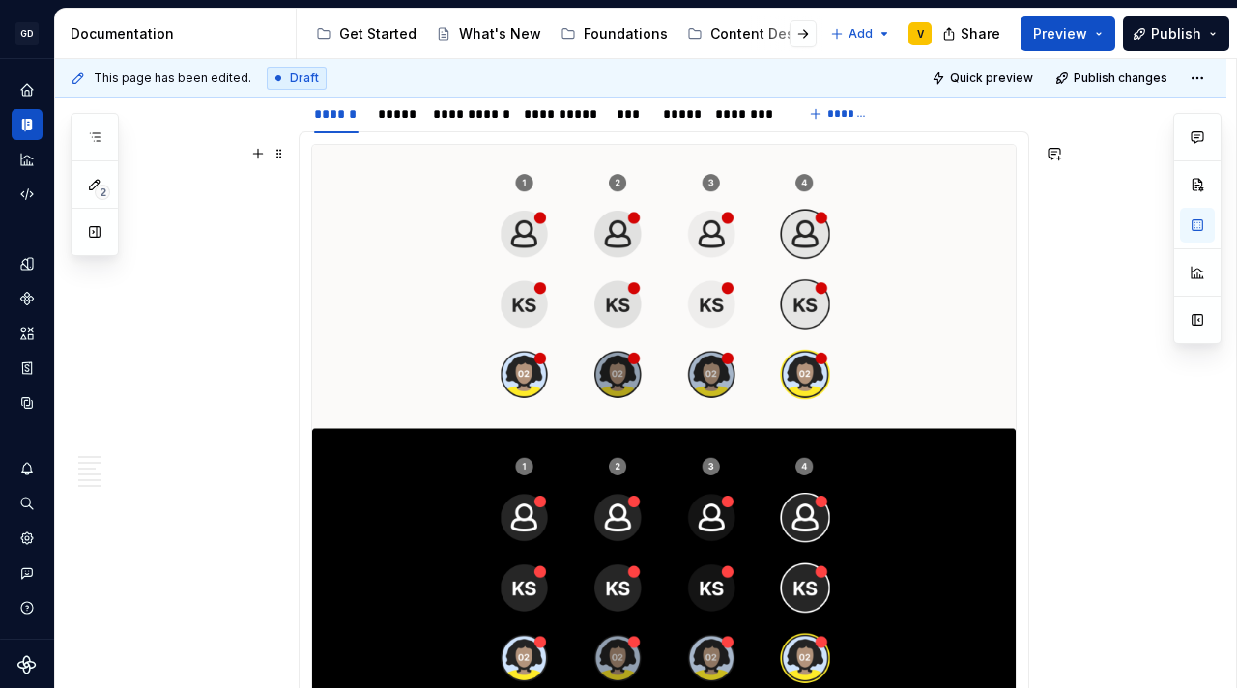
scroll to position [1911, 0]
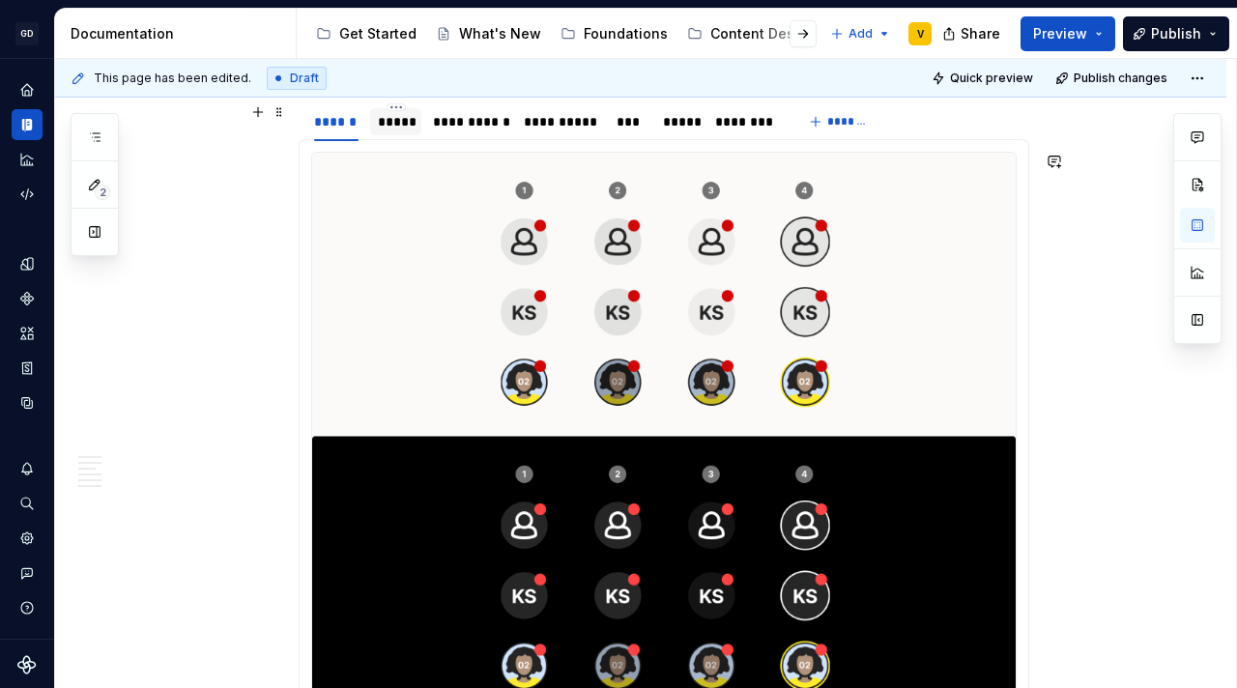
click at [390, 123] on div "*****" at bounding box center [396, 121] width 36 height 19
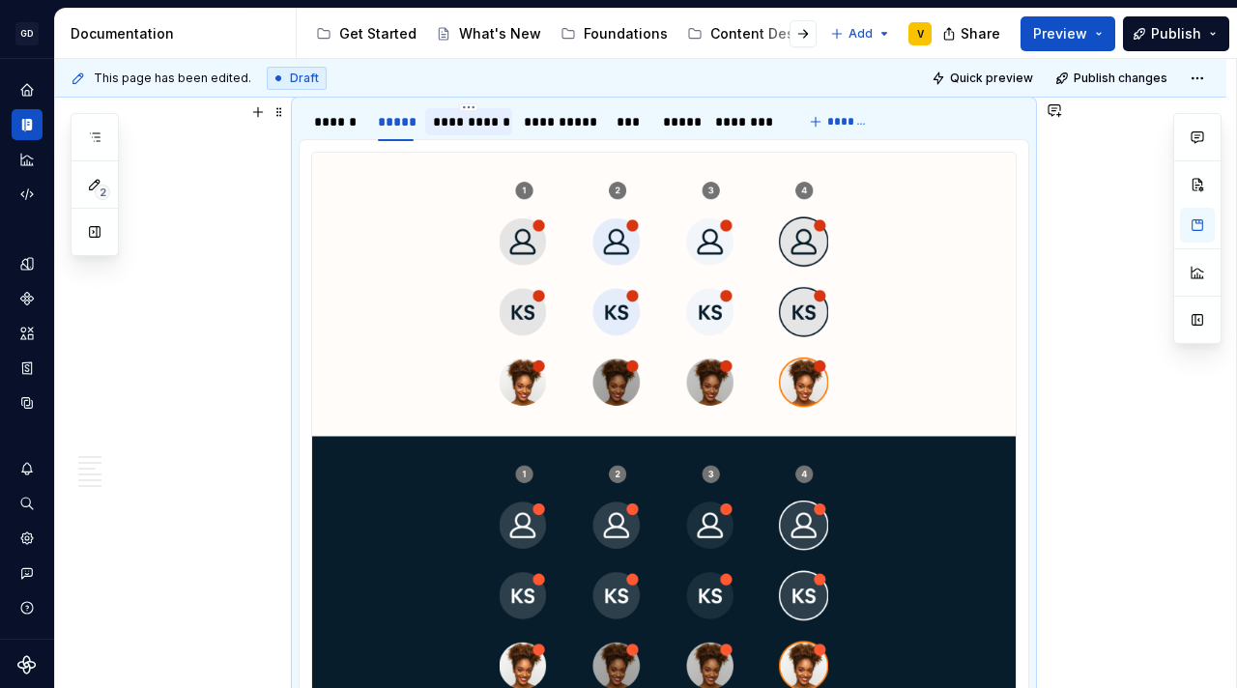
click at [470, 121] on div "**********" at bounding box center [468, 121] width 71 height 19
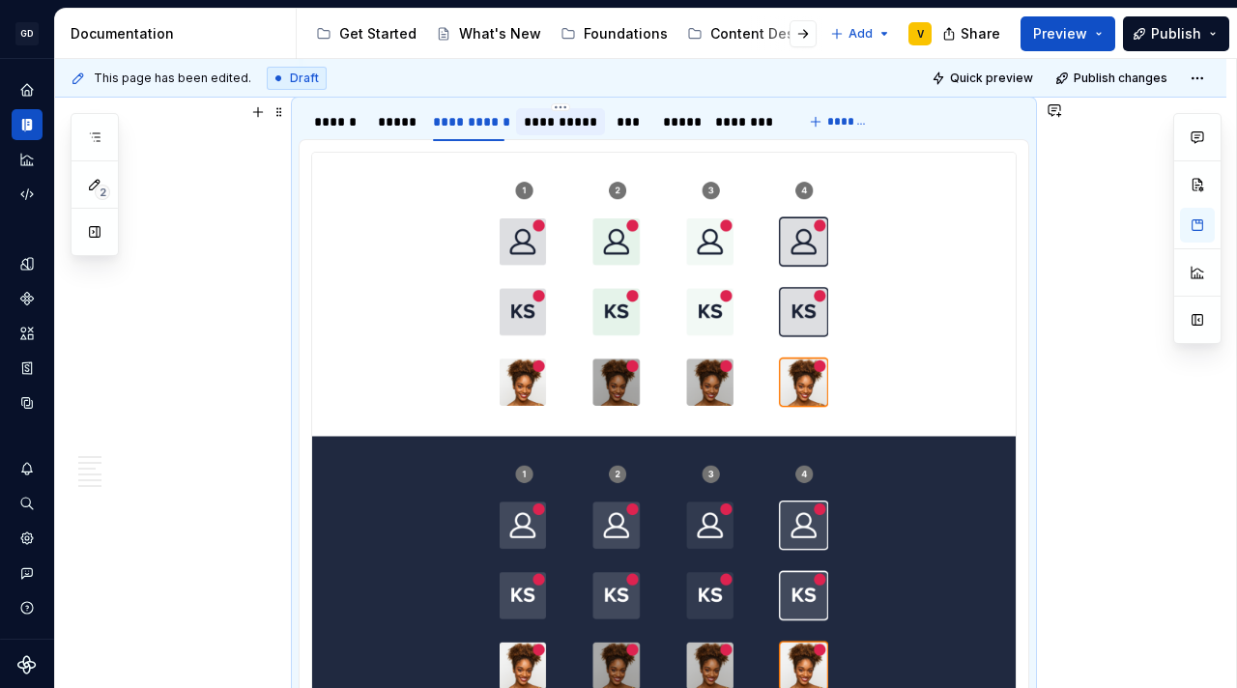
click at [537, 122] on div "**********" at bounding box center [560, 121] width 73 height 19
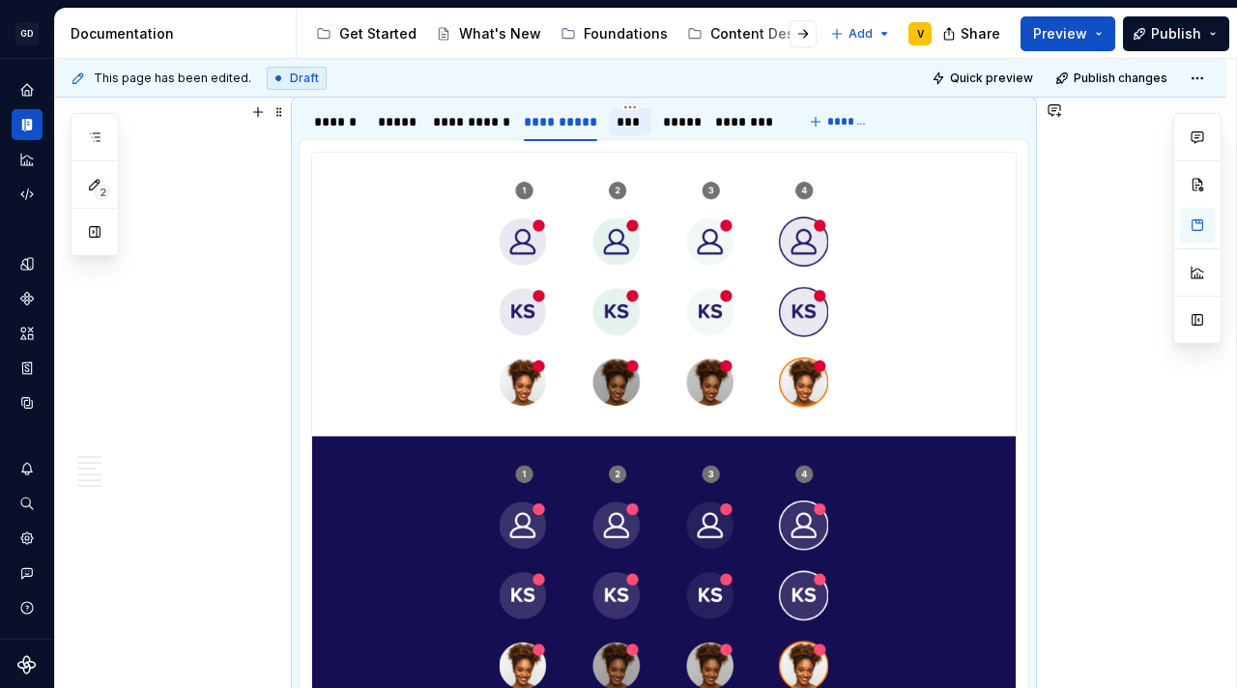
click at [634, 124] on div "***" at bounding box center [630, 121] width 28 height 19
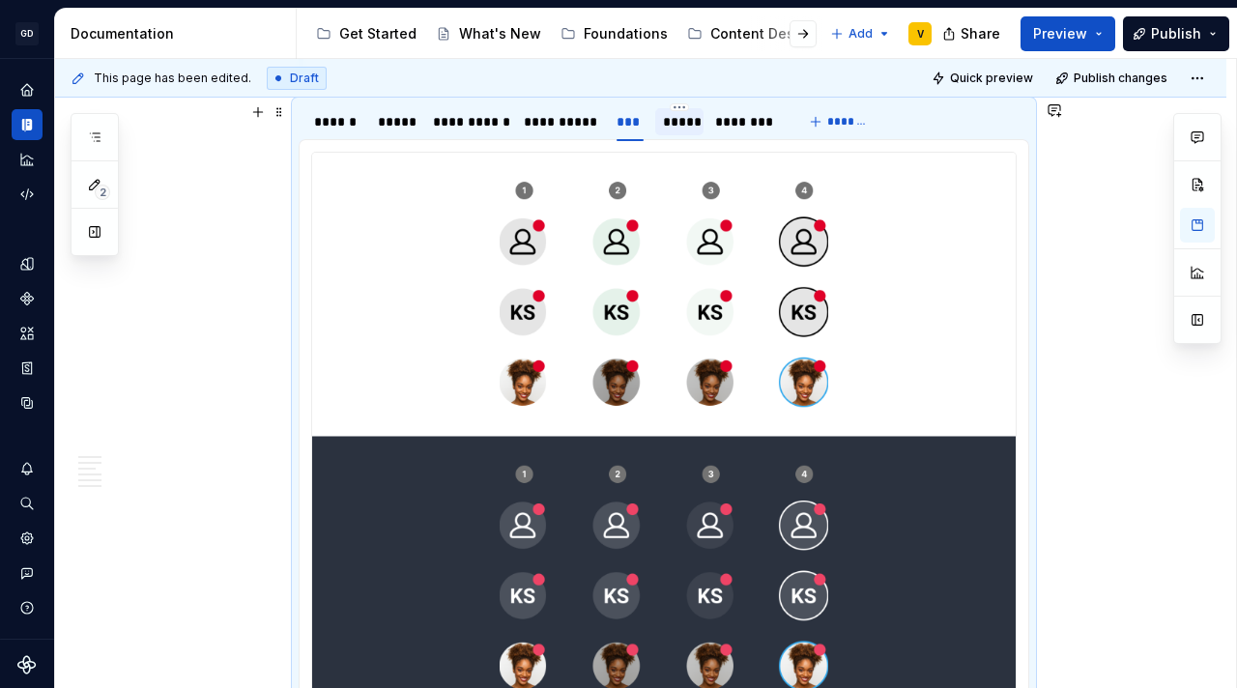
click at [669, 124] on div "*****" at bounding box center [679, 121] width 33 height 19
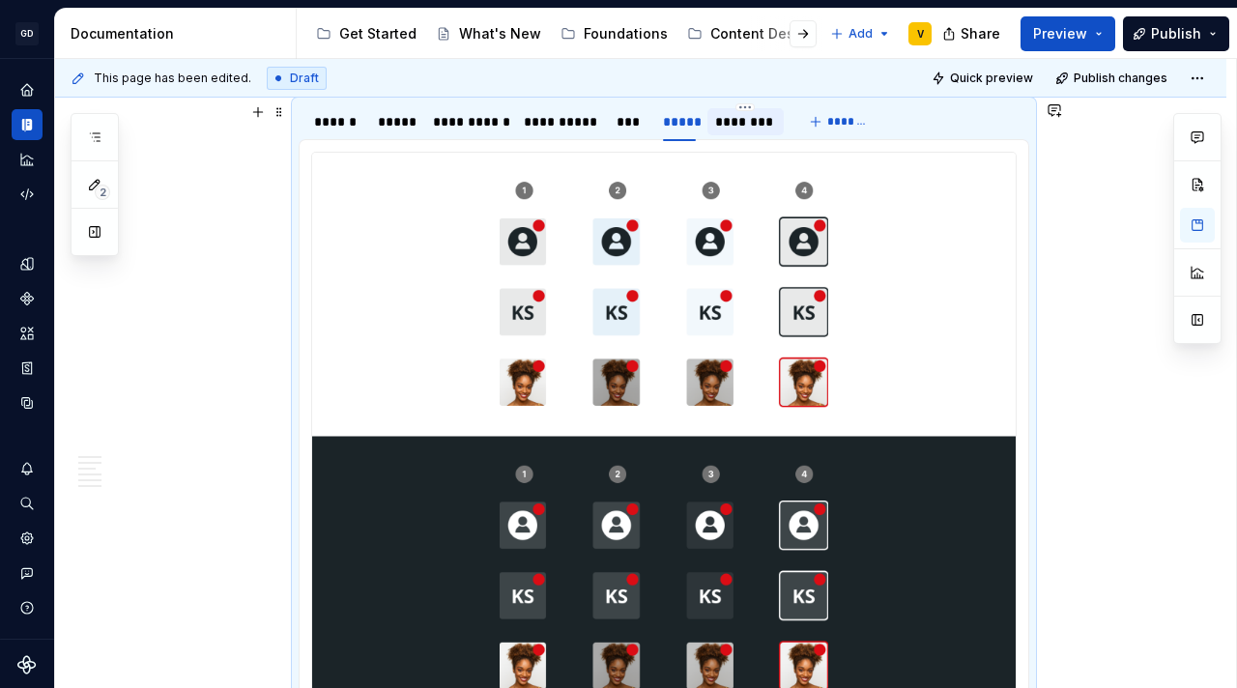
click at [757, 121] on div "********" at bounding box center [745, 121] width 60 height 19
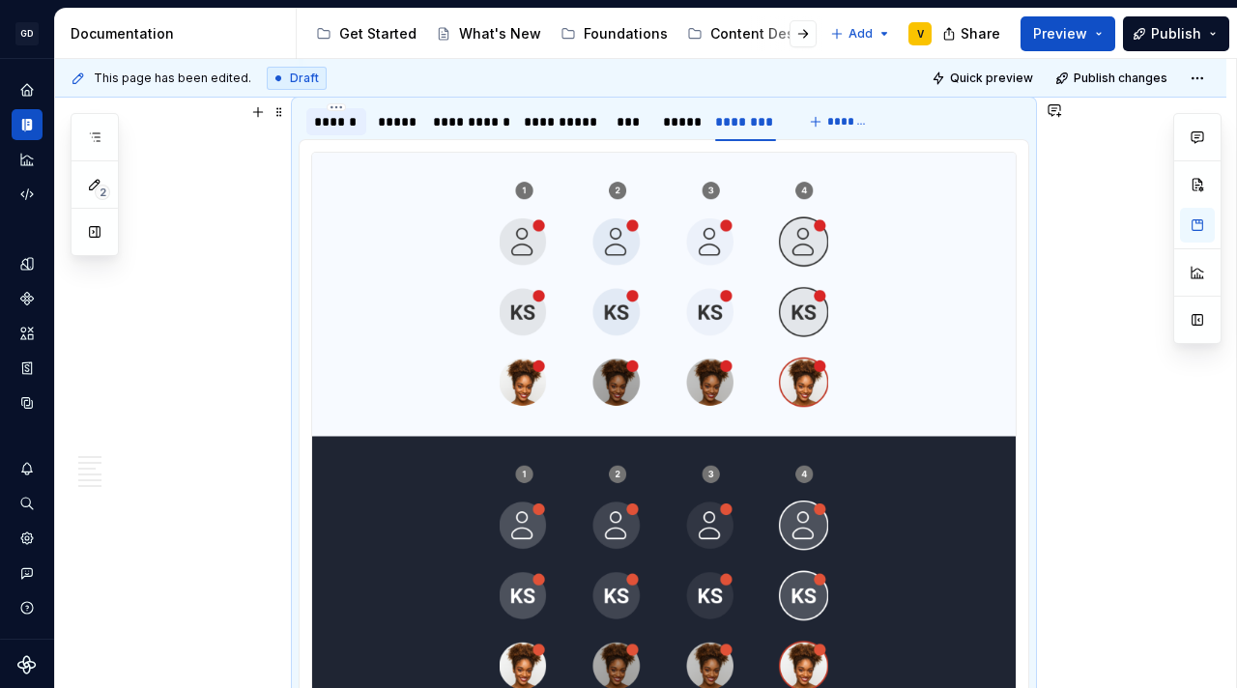
click at [322, 137] on div at bounding box center [336, 138] width 60 height 2
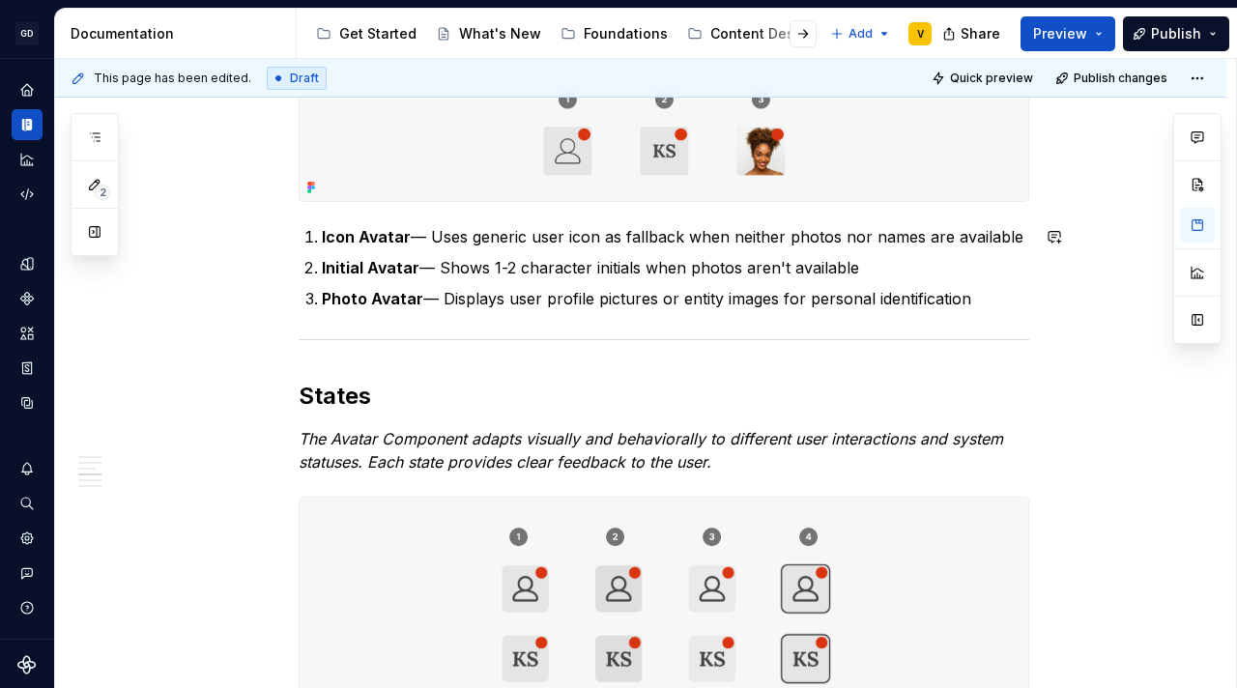
scroll to position [1242, 0]
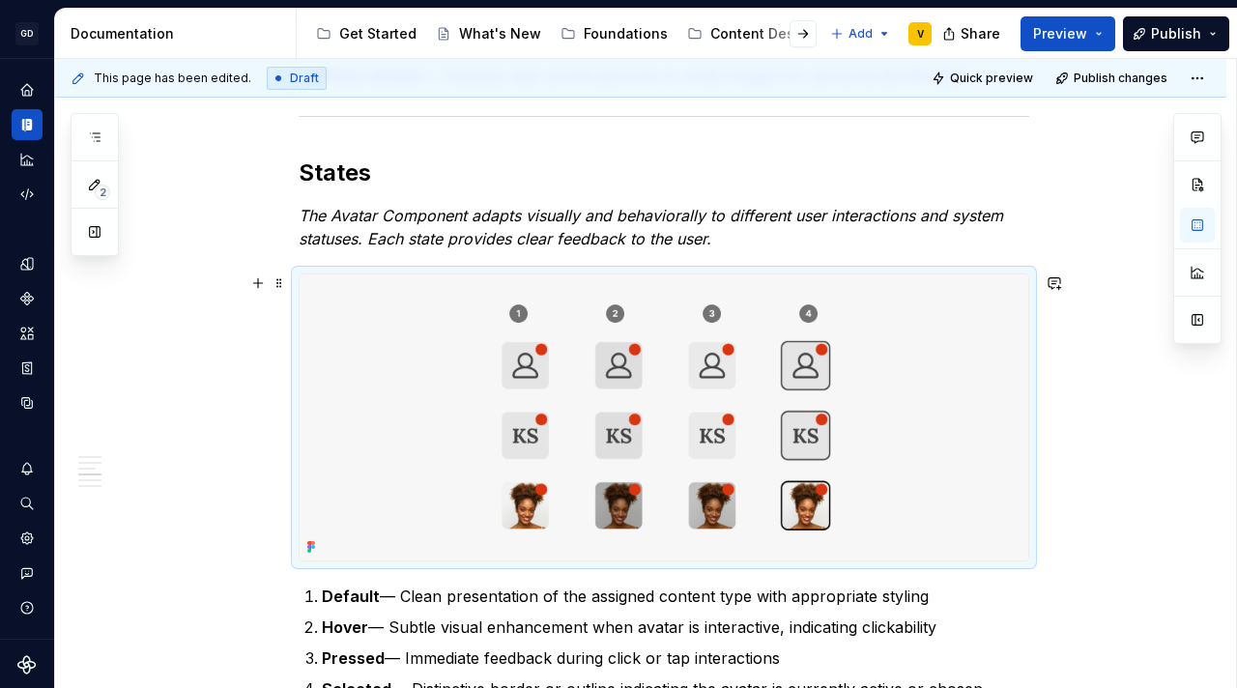
click at [652, 308] on img at bounding box center [664, 417] width 729 height 286
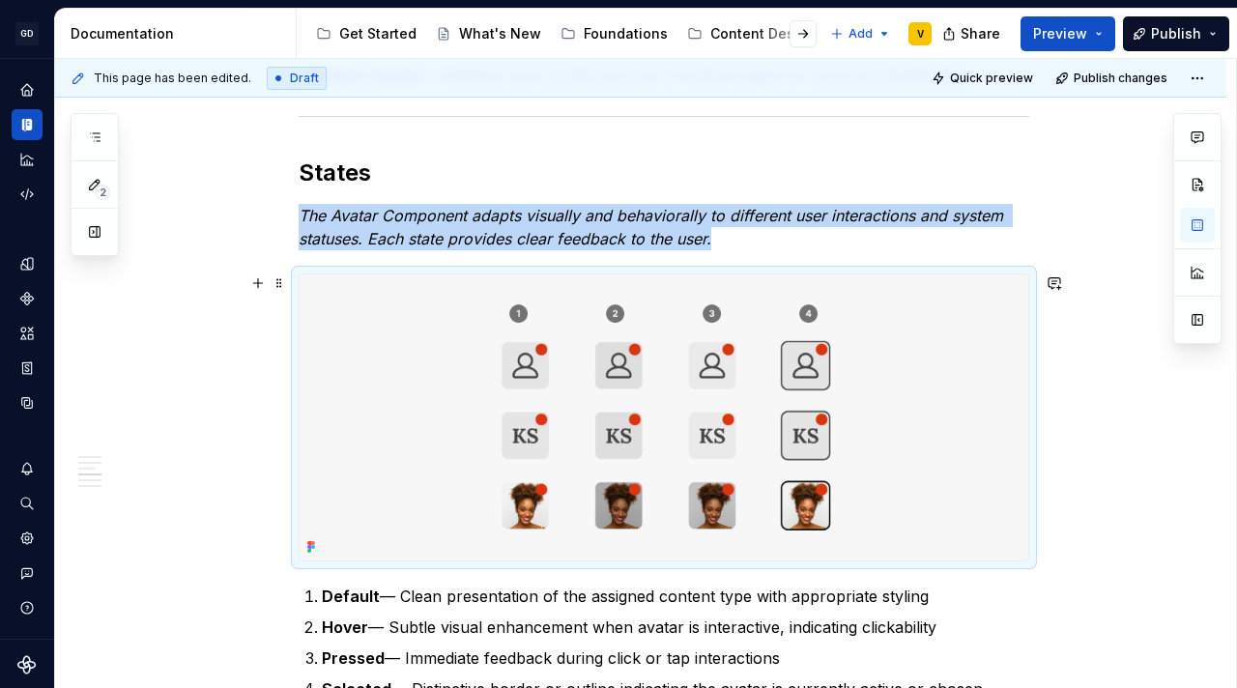
click at [652, 308] on img at bounding box center [664, 417] width 729 height 286
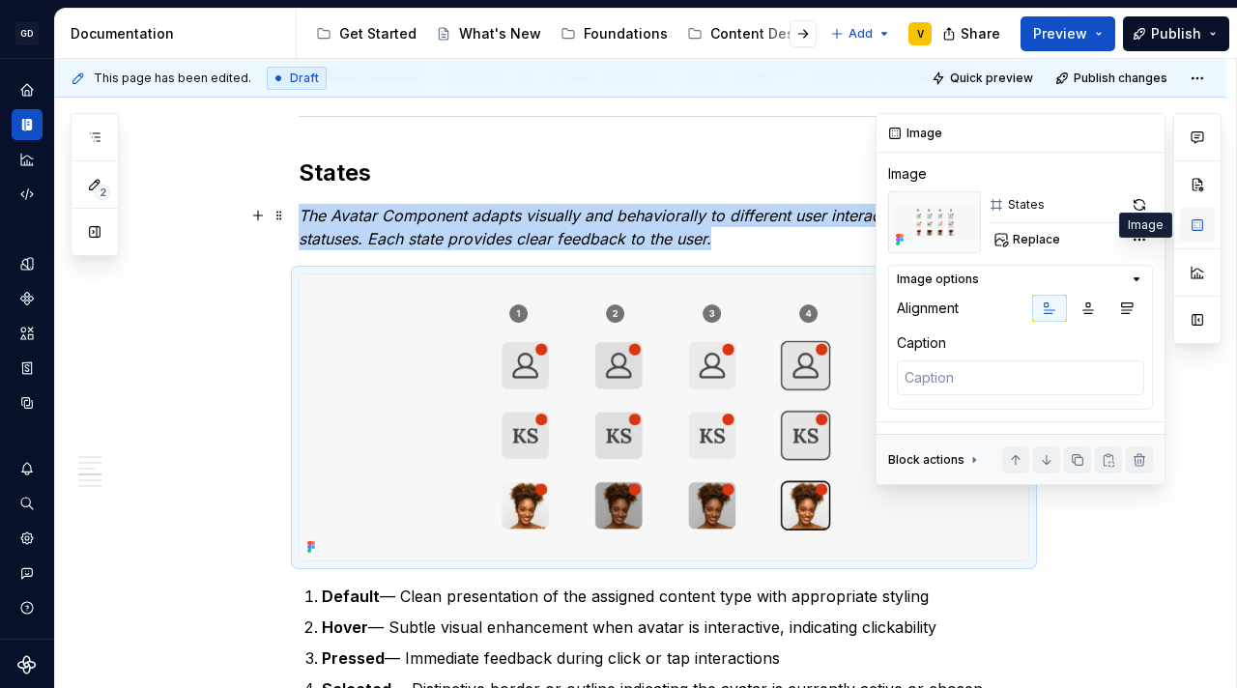
click at [1201, 225] on button "button" at bounding box center [1197, 225] width 35 height 35
click at [1039, 239] on span "Replace" at bounding box center [1036, 239] width 47 height 15
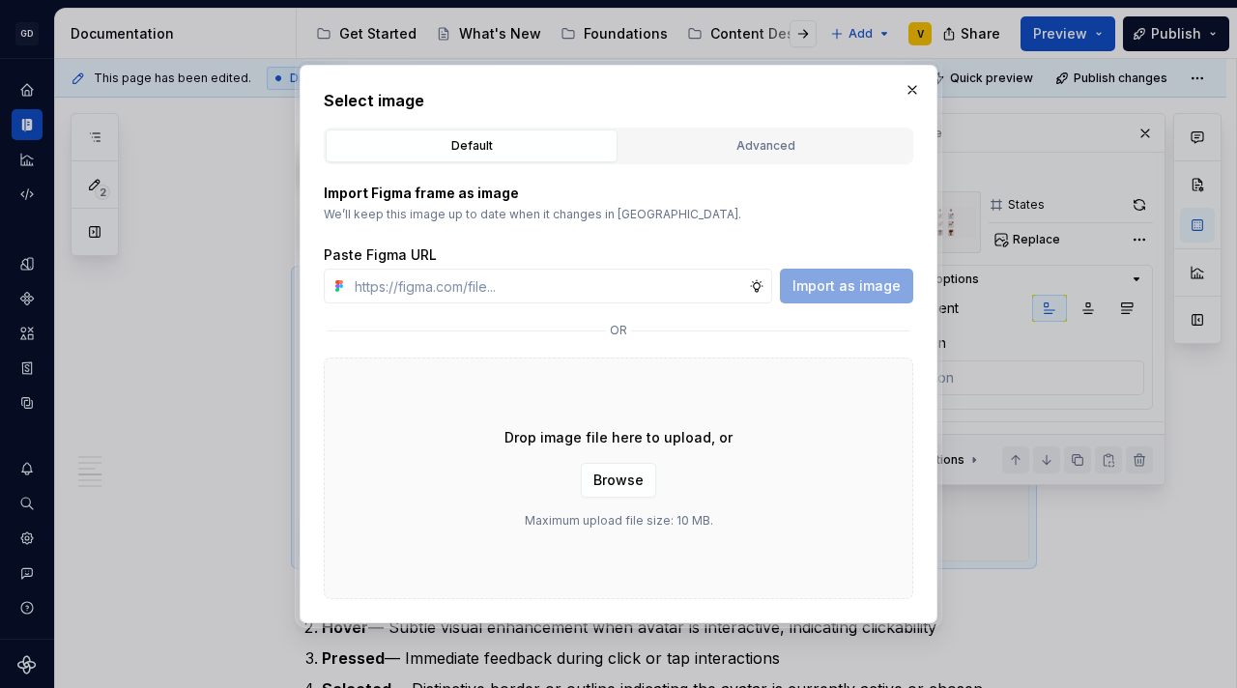
type textarea "*"
type input "https://www.figma.com/design/rzxjdfGE9CHhfV7rU8czbq/ODS-%E2%B8%B1-Internal-%E2%…"
click at [833, 278] on span "Import as image" at bounding box center [846, 285] width 108 height 19
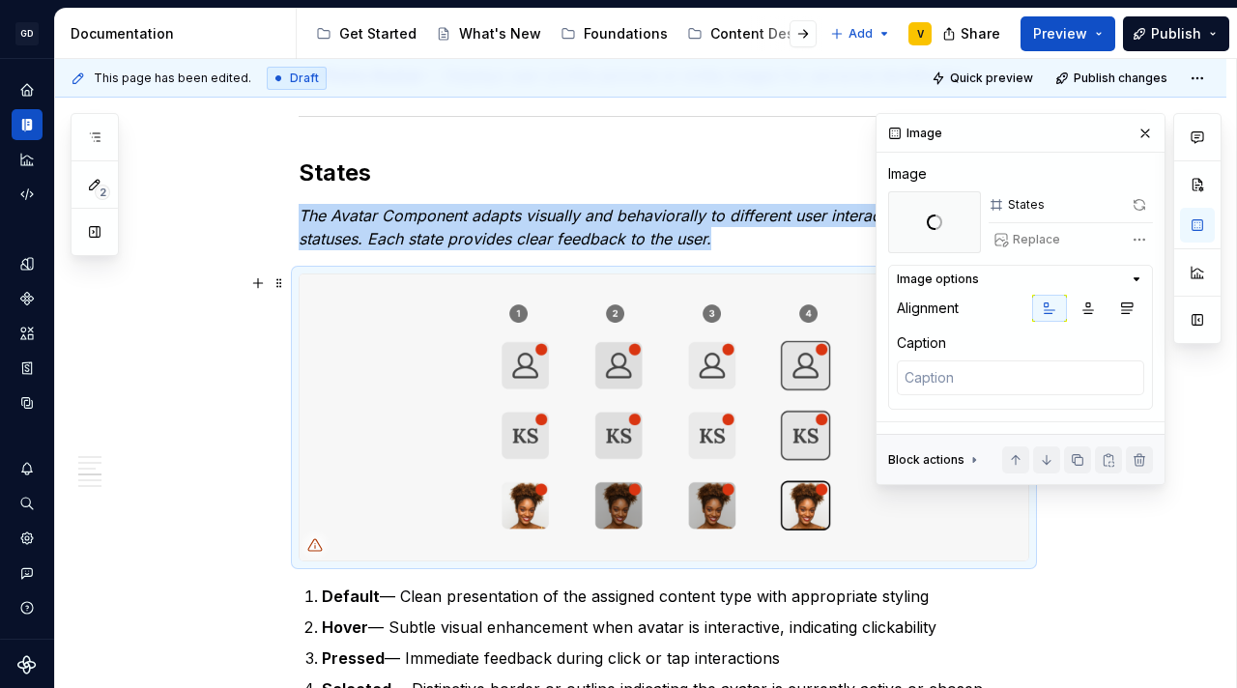
click at [1087, 539] on div "**********" at bounding box center [640, 641] width 1171 height 3058
click at [1145, 133] on button "button" at bounding box center [1144, 133] width 27 height 27
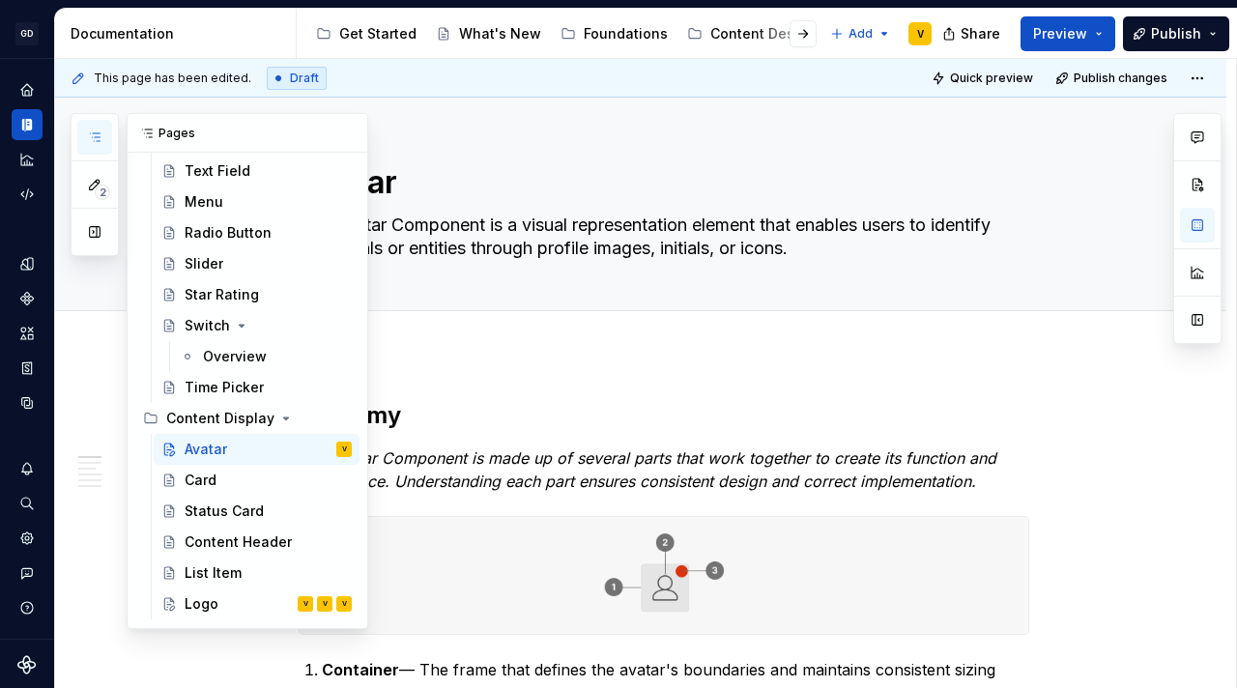
click at [100, 135] on icon "button" at bounding box center [94, 136] width 15 height 15
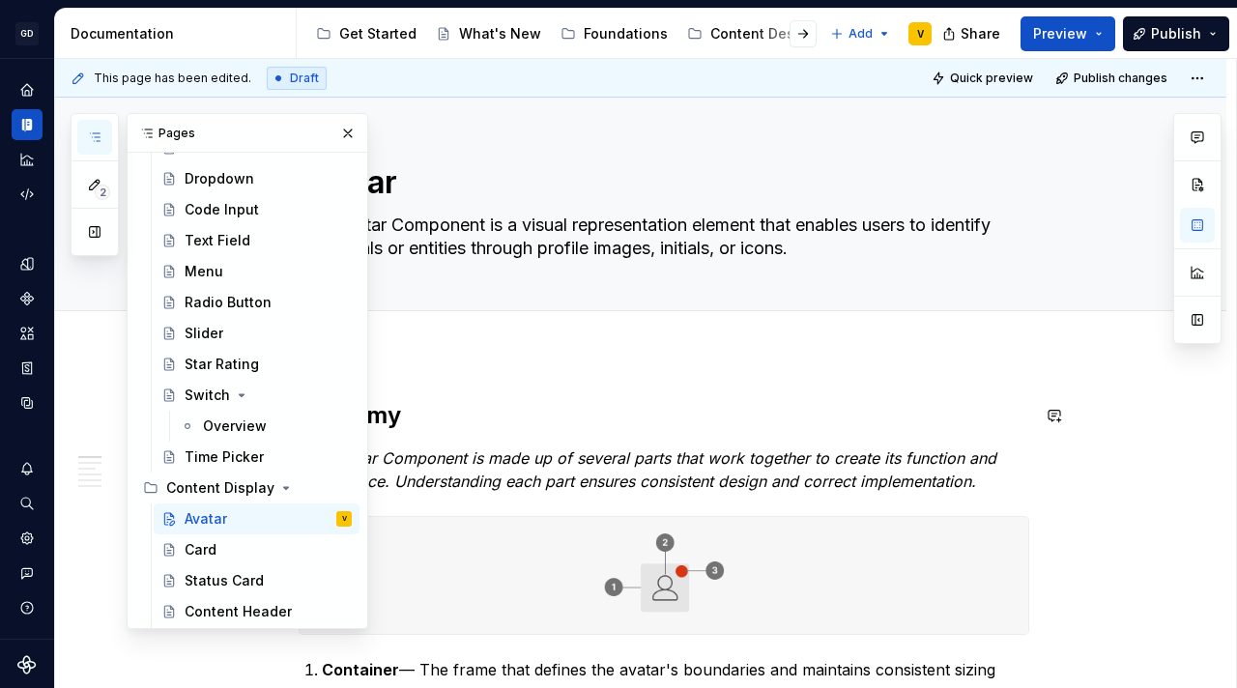
scroll to position [586, 0]
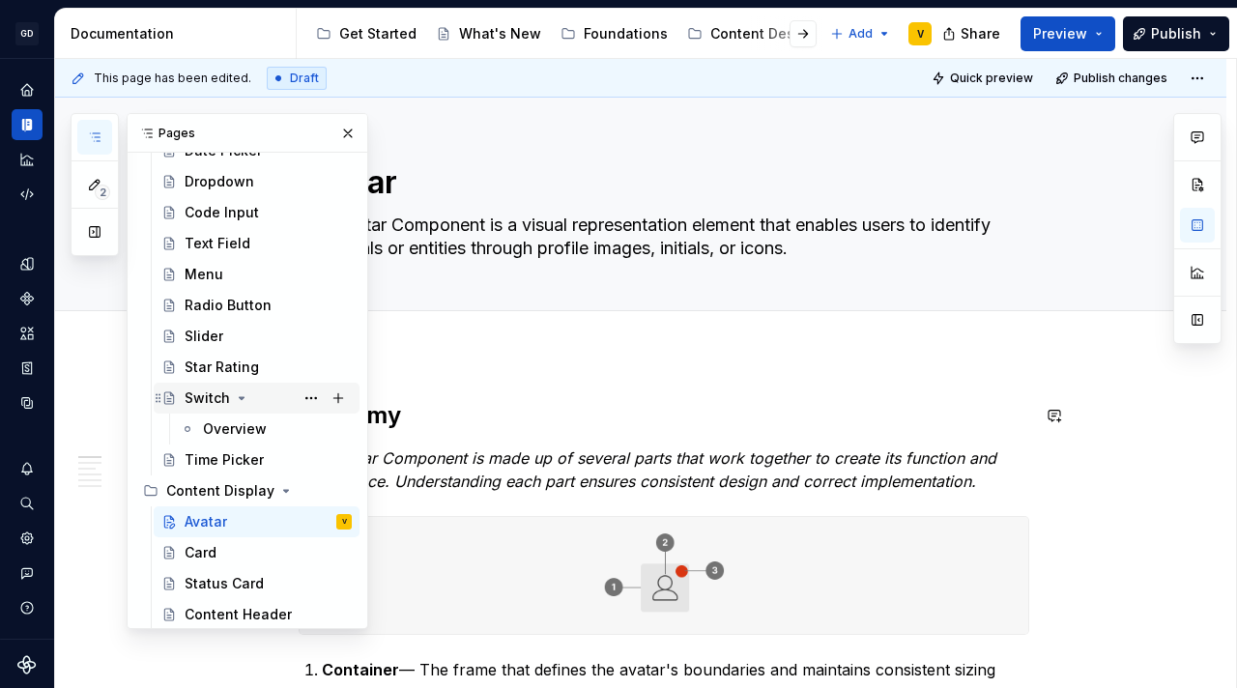
click at [209, 395] on div "Switch" at bounding box center [207, 397] width 45 height 19
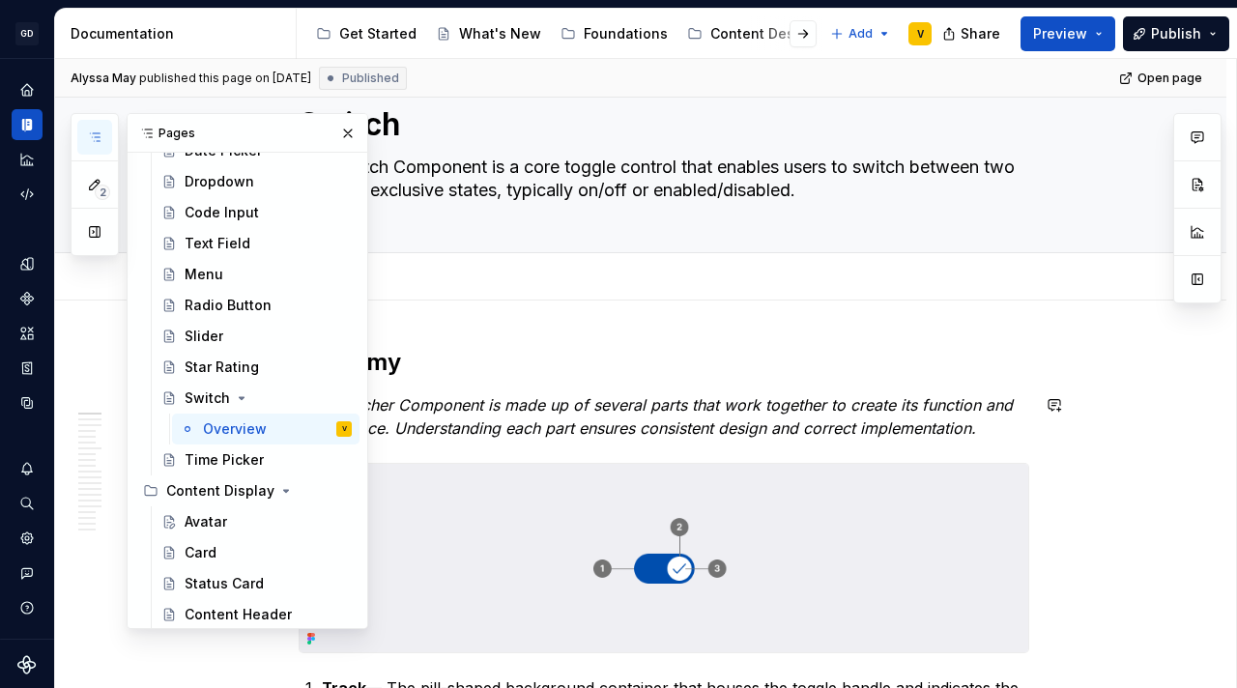
scroll to position [113, 0]
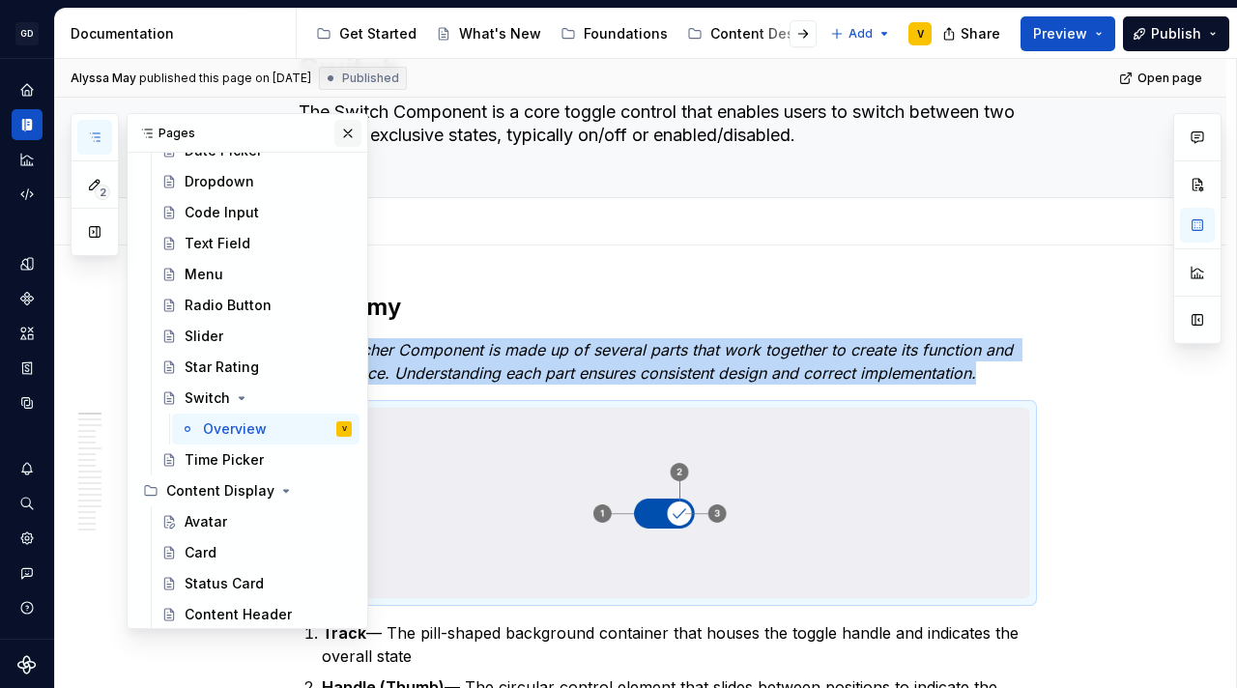
click at [334, 133] on button "button" at bounding box center [347, 133] width 27 height 27
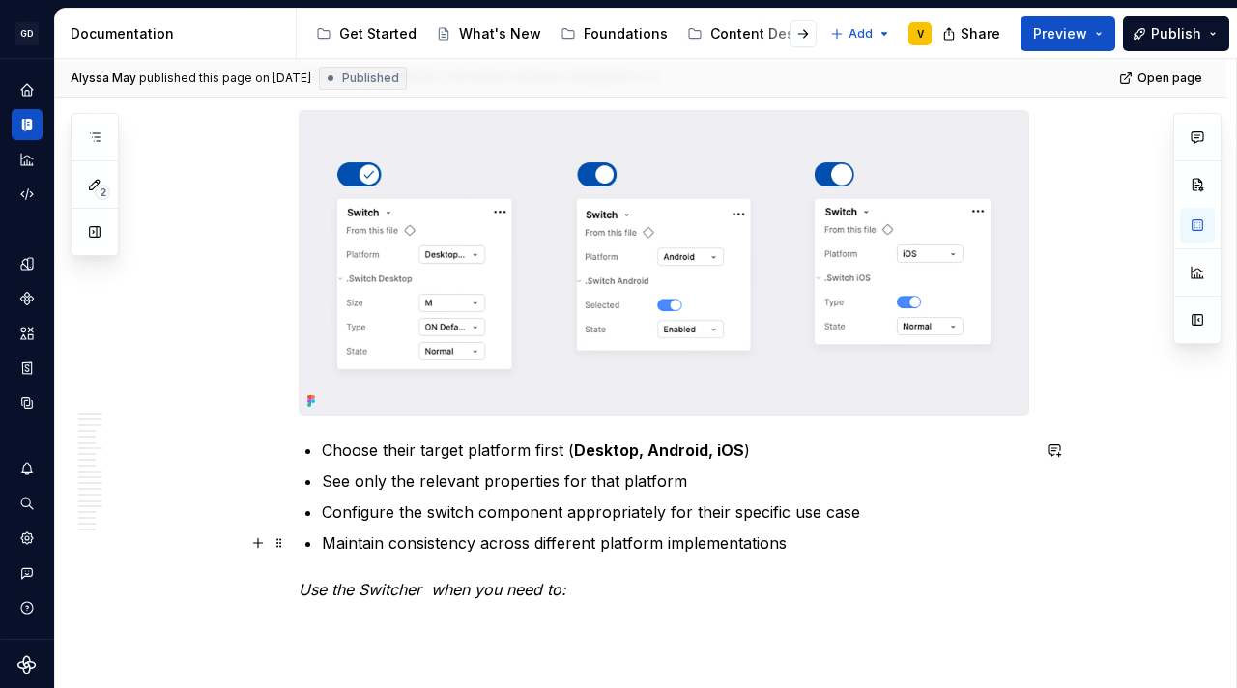
scroll to position [1031, 0]
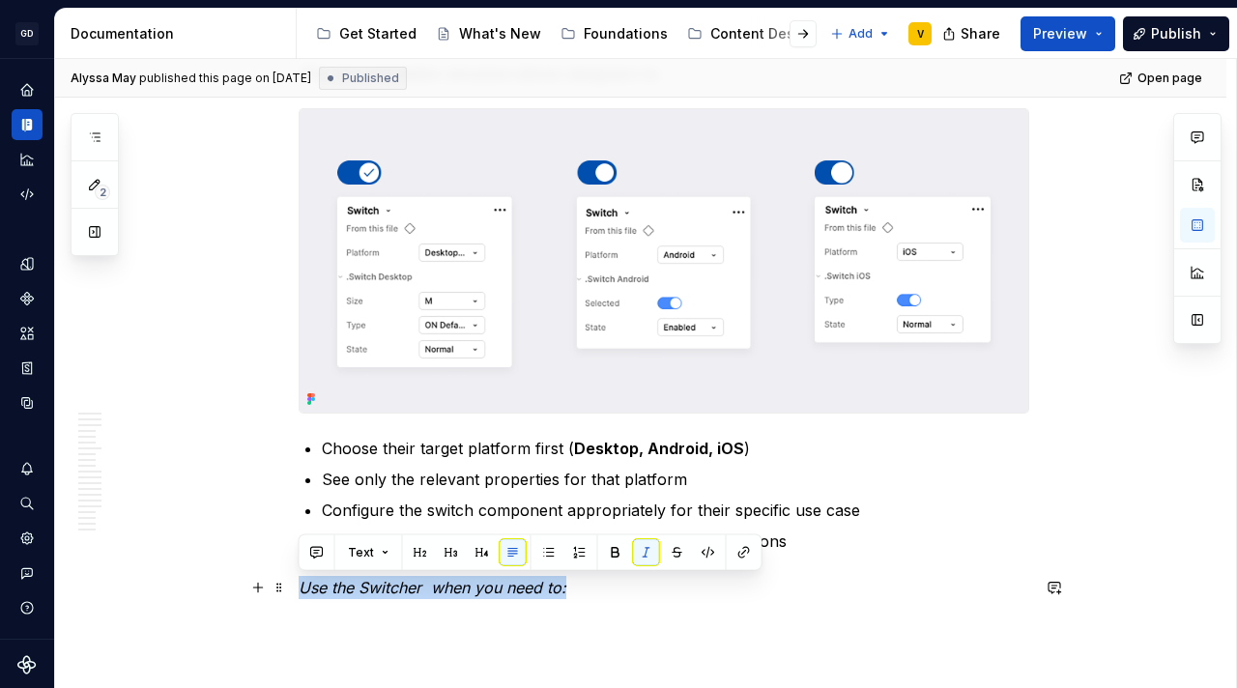
drag, startPoint x: 585, startPoint y: 588, endPoint x: 300, endPoint y: 587, distance: 284.1
click at [300, 587] on p "Use the Switcher when you need to:" at bounding box center [664, 587] width 730 height 23
click at [612, 595] on p "Use the Switcher when you need to:" at bounding box center [664, 587] width 730 height 23
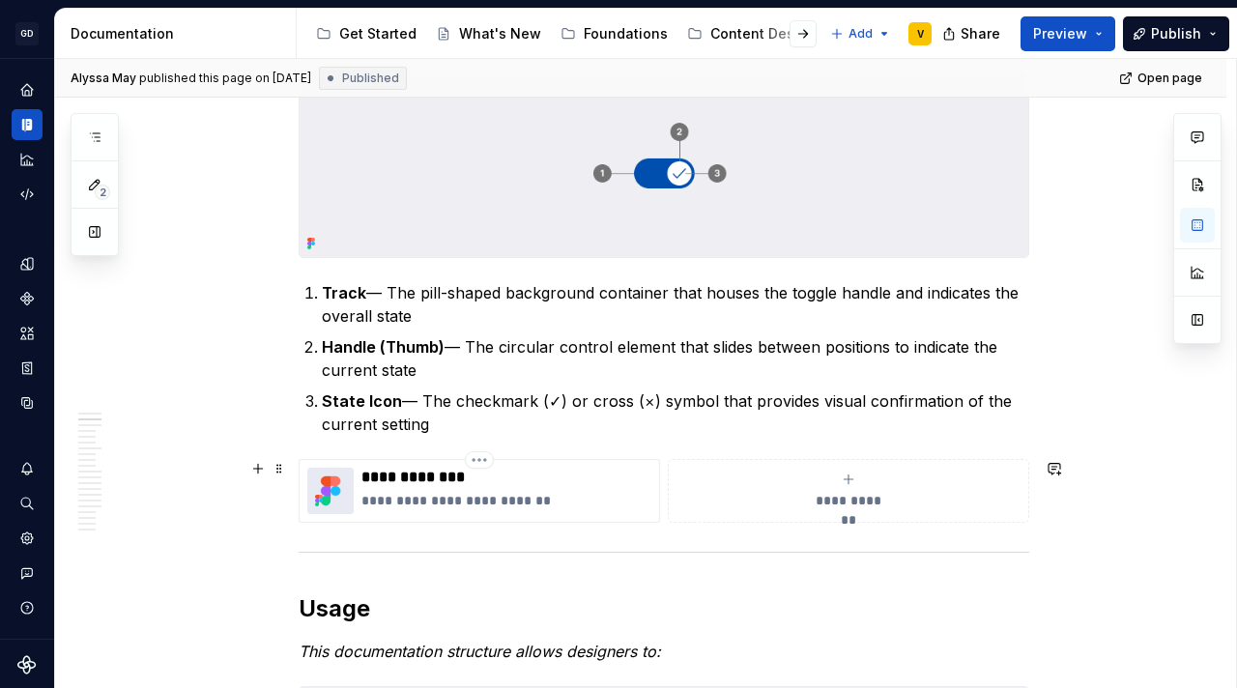
scroll to position [447, 0]
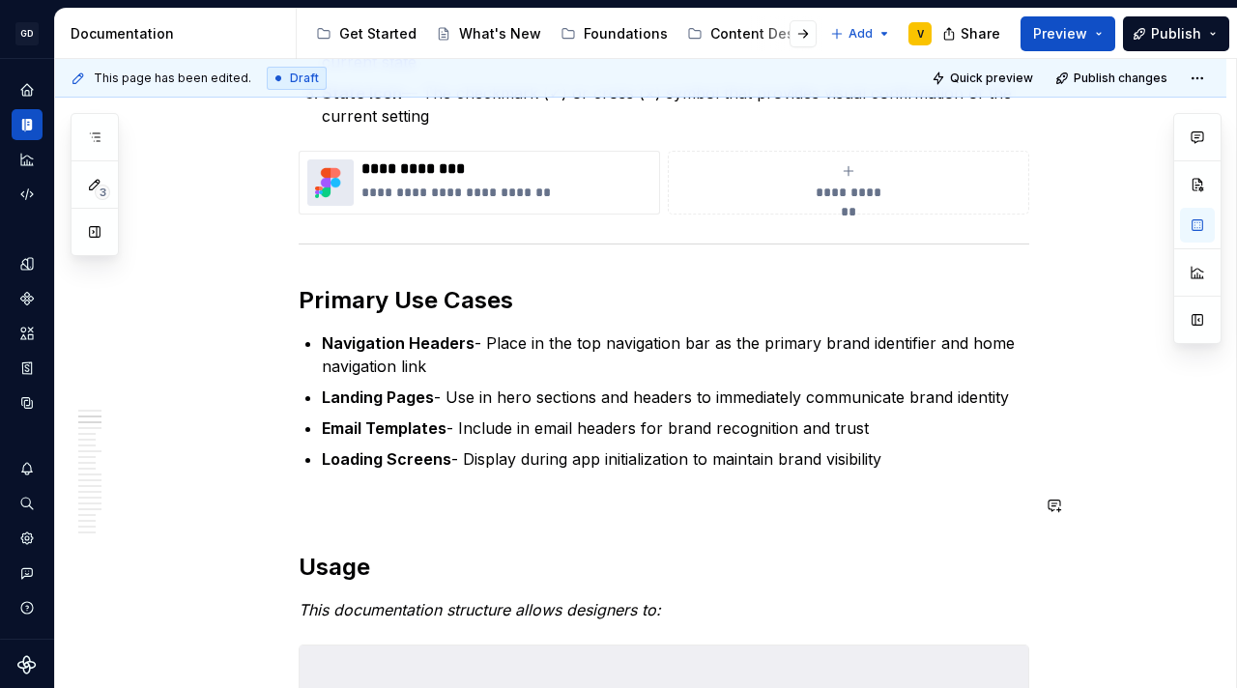
scroll to position [768, 0]
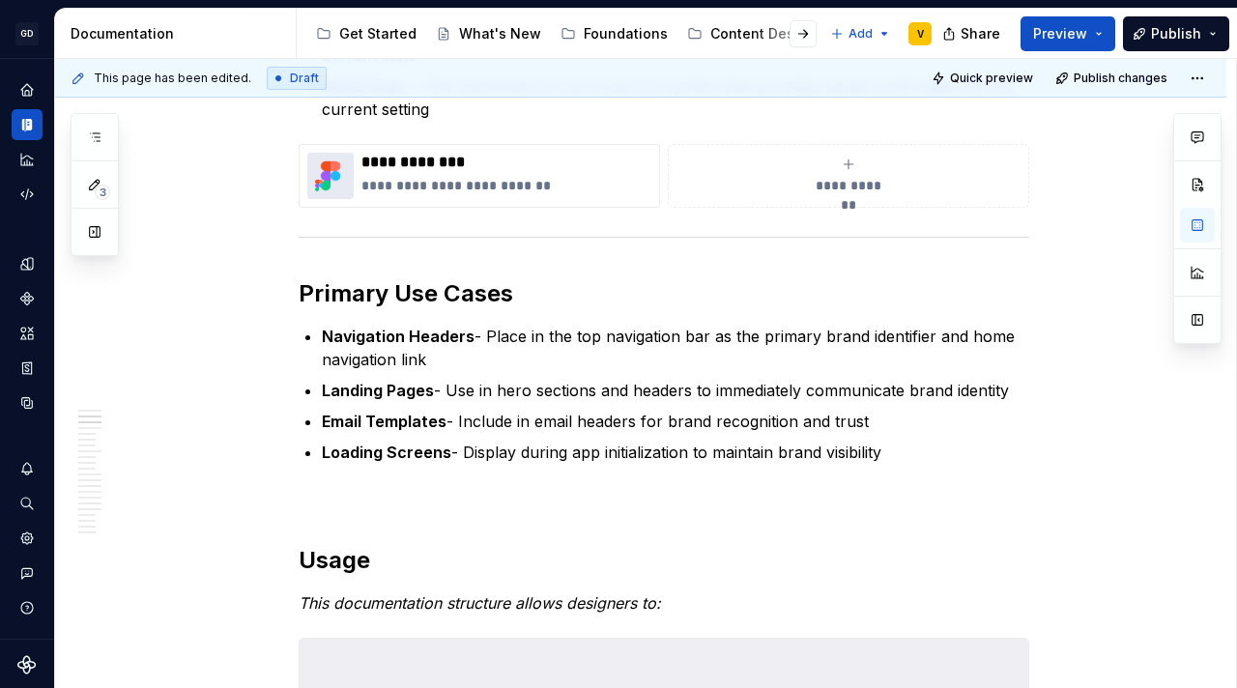
type textarea "*"
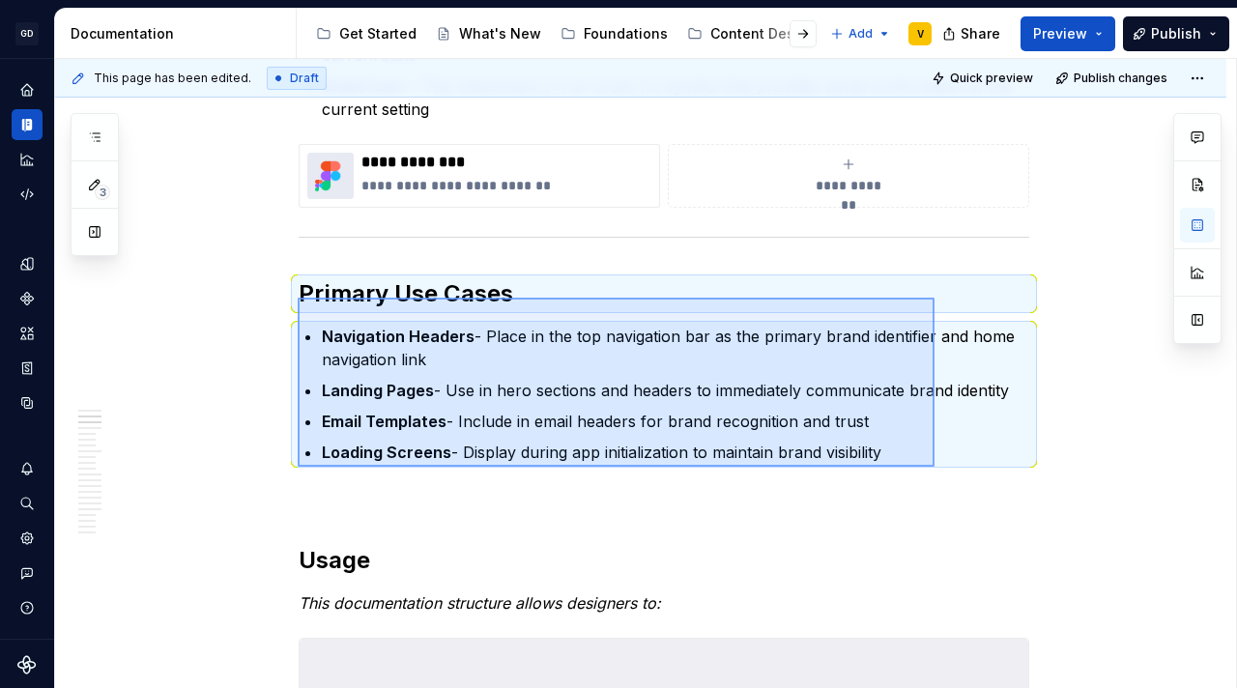
drag, startPoint x: 298, startPoint y: 298, endPoint x: 930, endPoint y: 471, distance: 656.1
click at [930, 471] on div "**********" at bounding box center [645, 374] width 1181 height 630
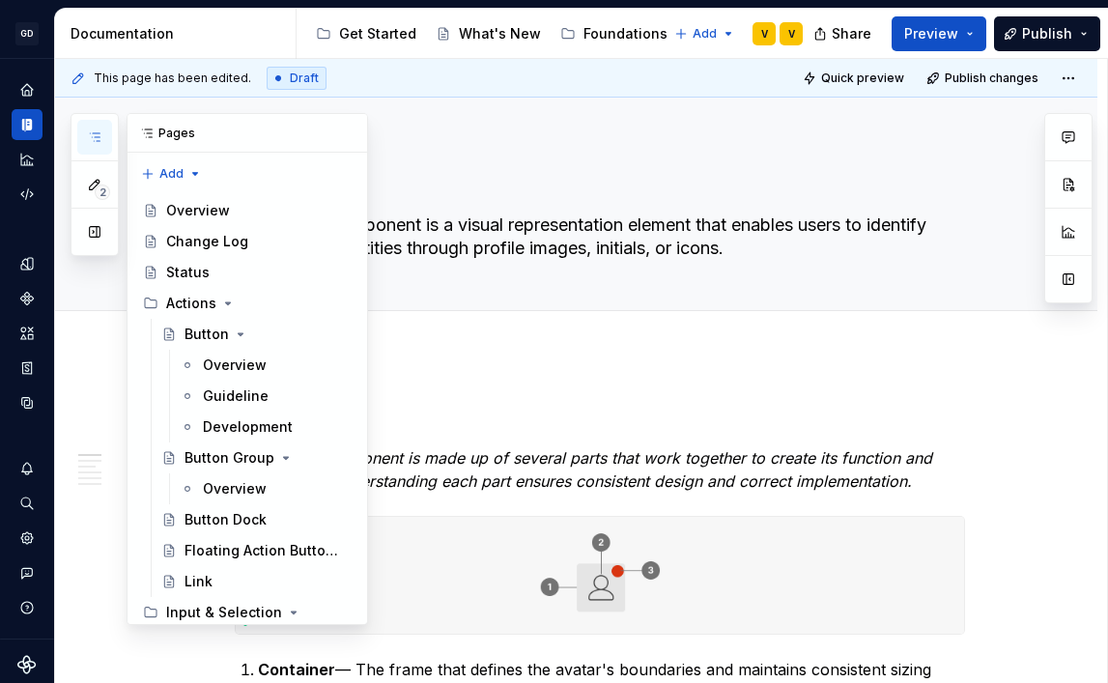
click at [101, 135] on icon "button" at bounding box center [94, 136] width 15 height 15
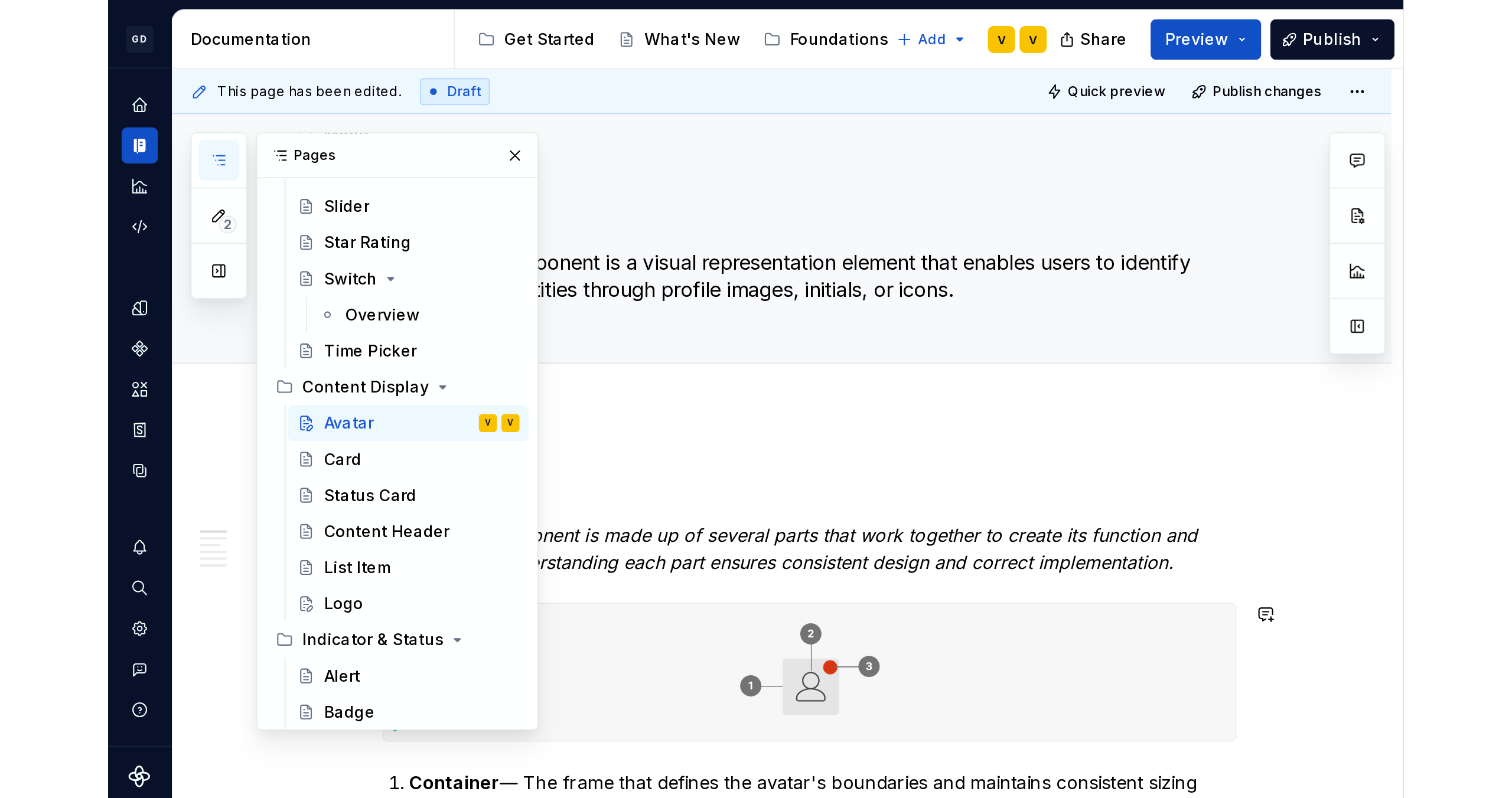
scroll to position [461, 0]
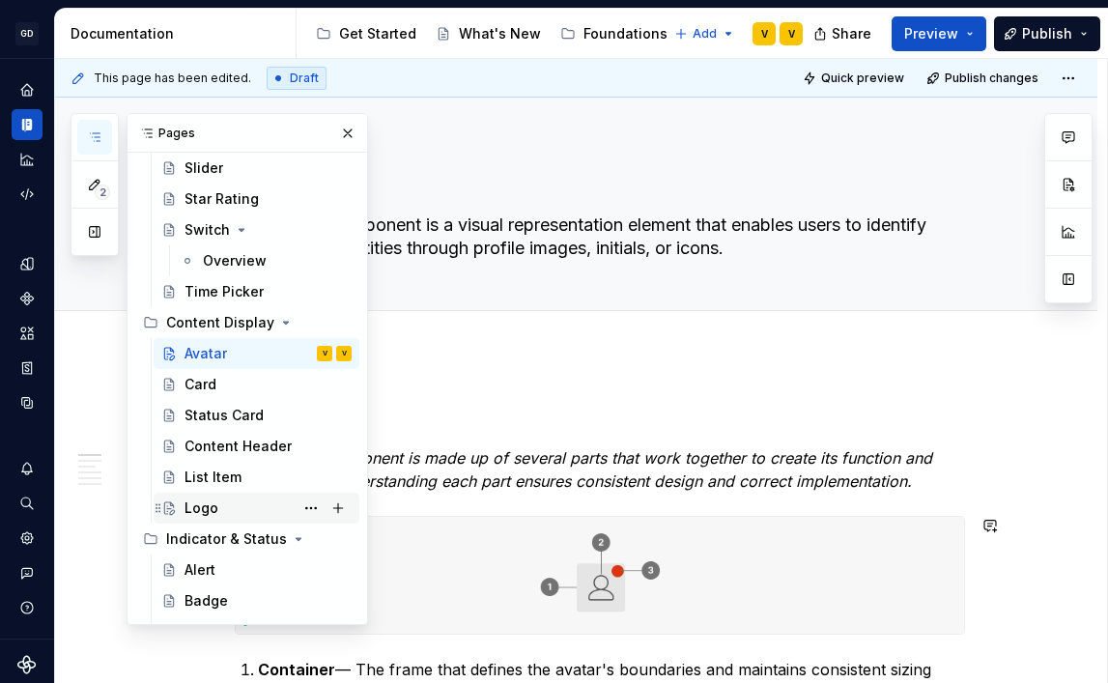
click at [234, 498] on div "Logo" at bounding box center [268, 508] width 167 height 27
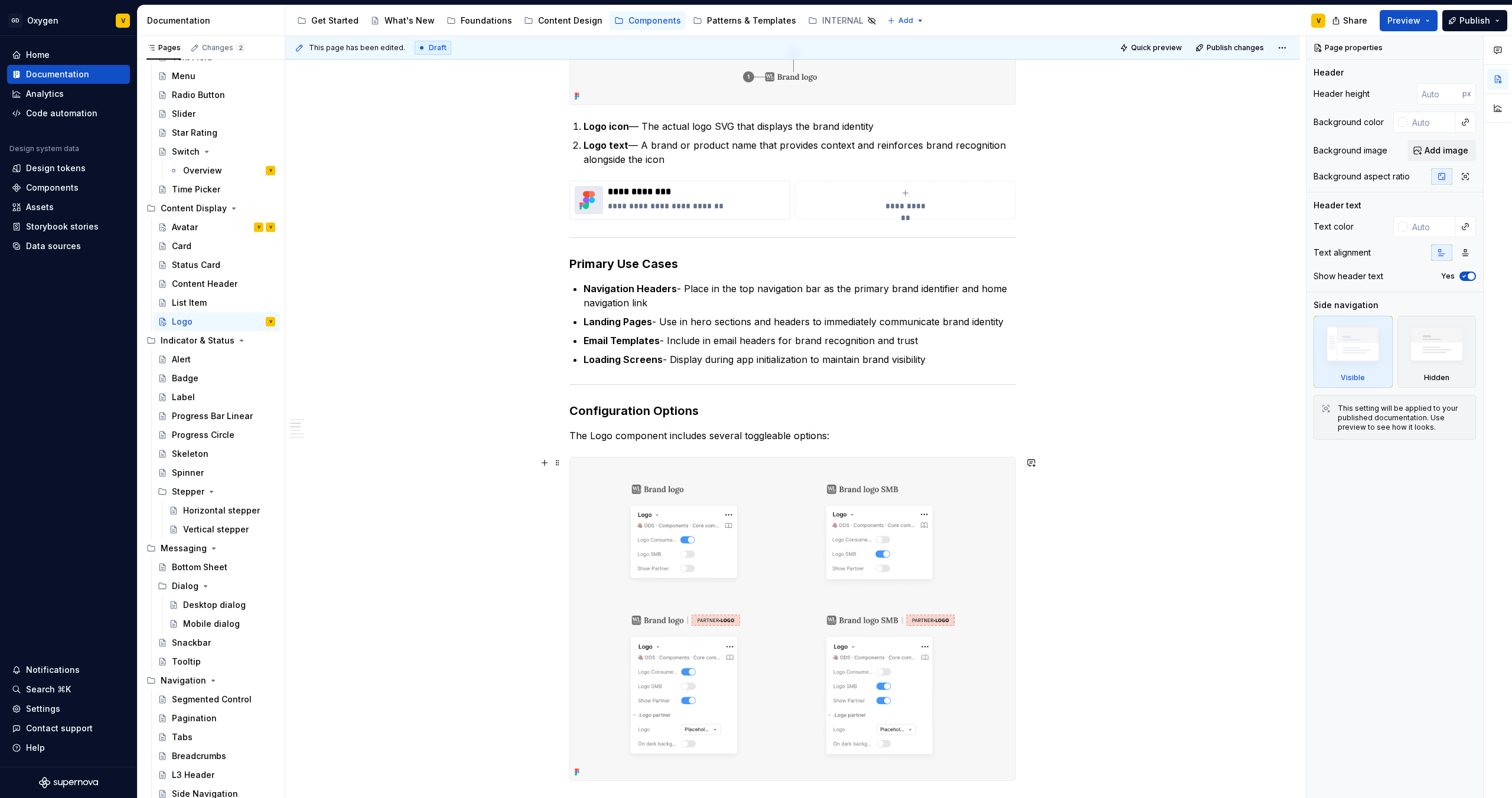
scroll to position [212, 0]
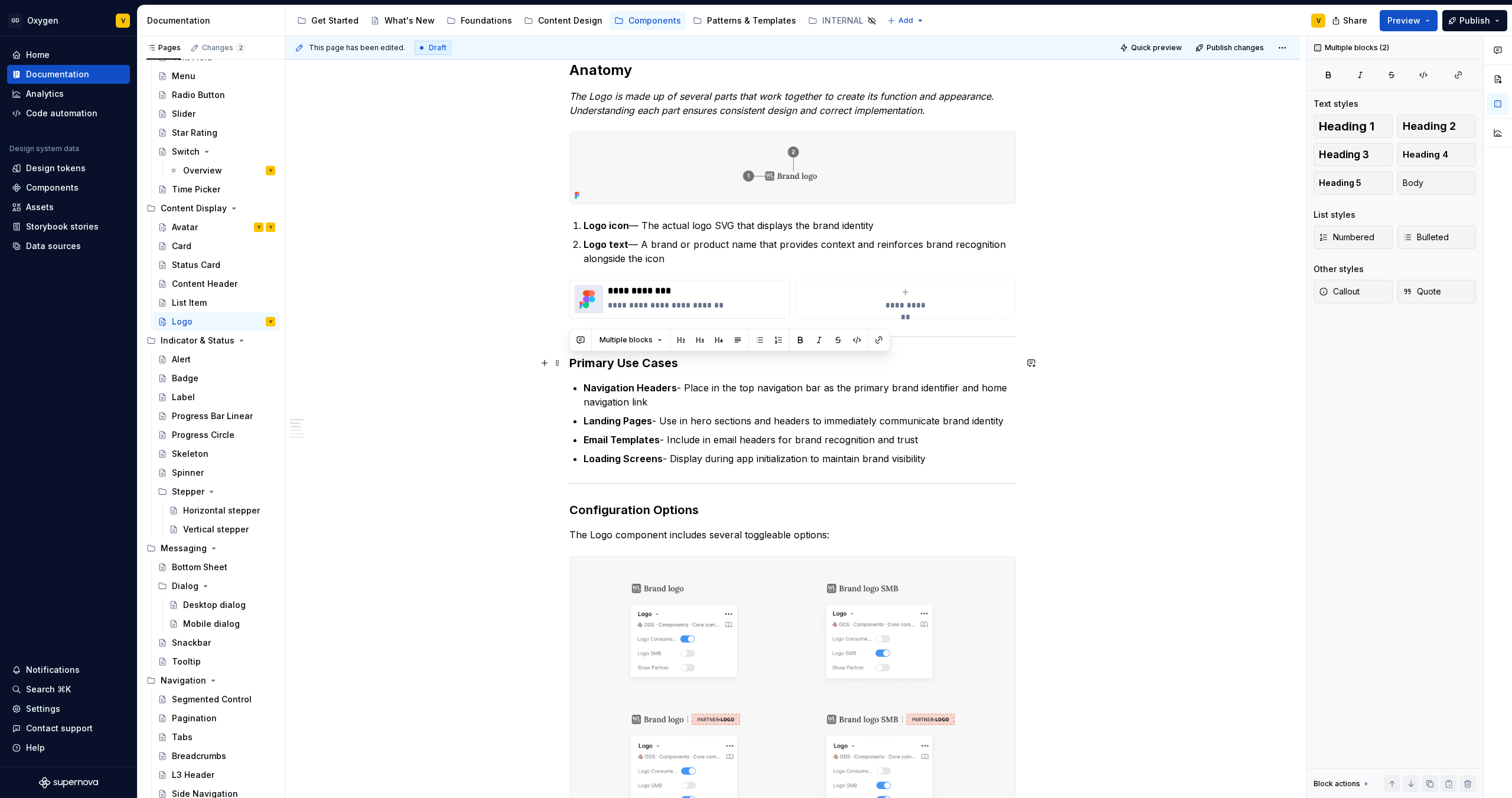
drag, startPoint x: 934, startPoint y: 463, endPoint x: 569, endPoint y: 364, distance: 378.2
copy div "Primary Use Cases Navigation Headers - Place in the top navigation bar as the p…"
type textarea "*"
click at [634, 420] on strong "Landing Pages" at bounding box center [618, 420] width 68 height 12
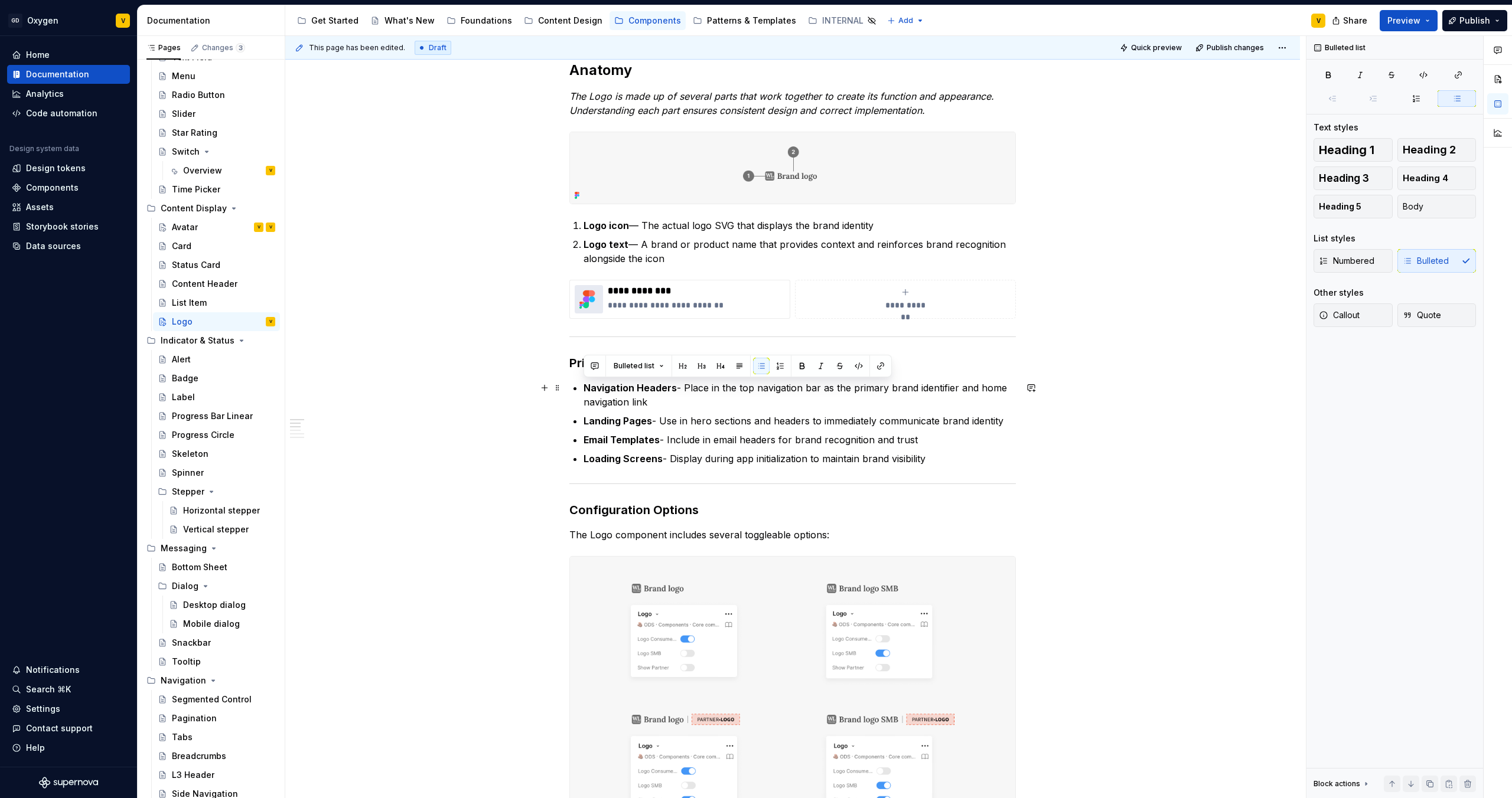
drag, startPoint x: 929, startPoint y: 459, endPoint x: 583, endPoint y: 384, distance: 354.0
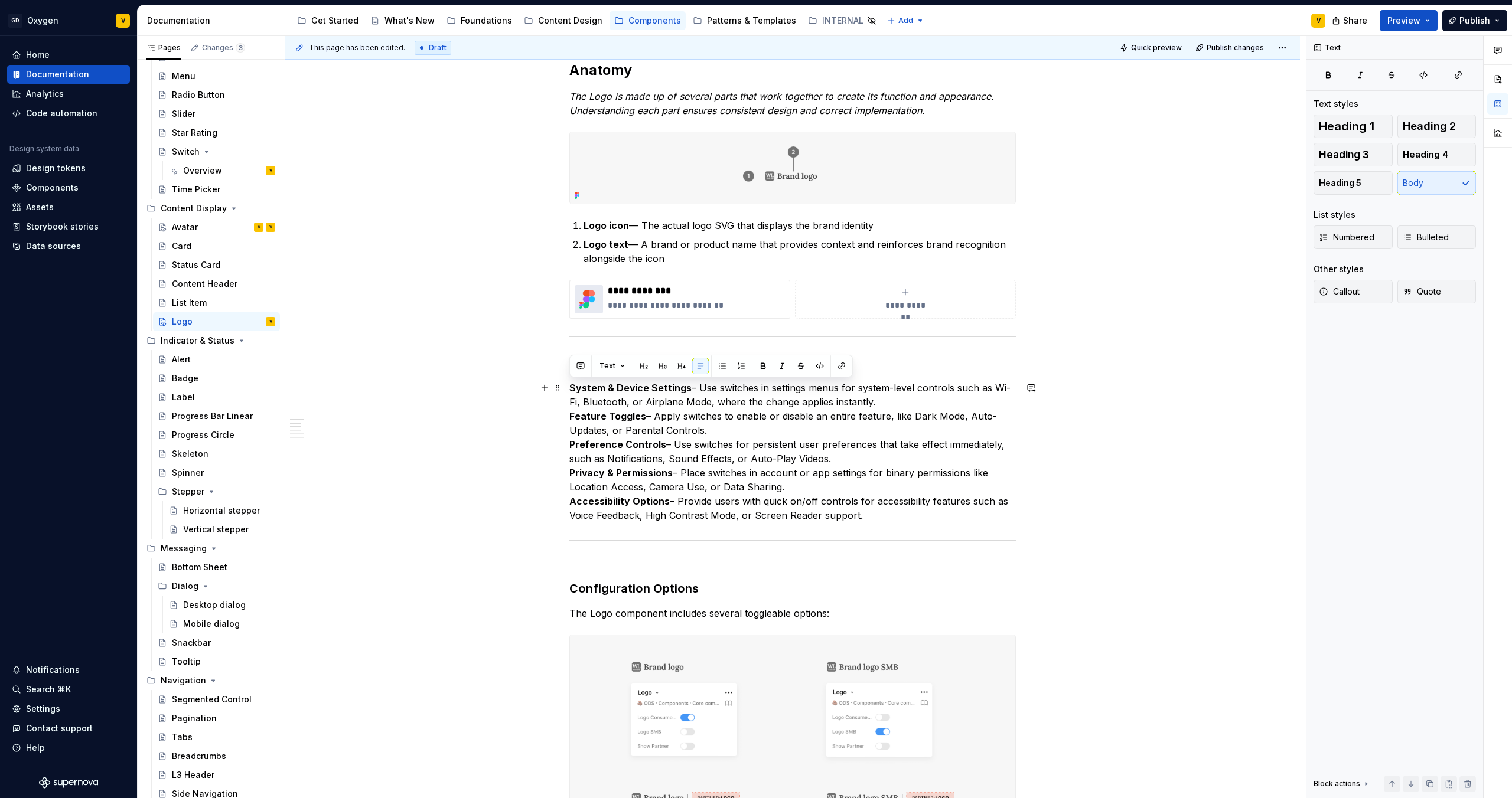
drag, startPoint x: 870, startPoint y: 515, endPoint x: 567, endPoint y: 388, distance: 328.5
click at [718, 363] on button "button" at bounding box center [722, 366] width 17 height 16
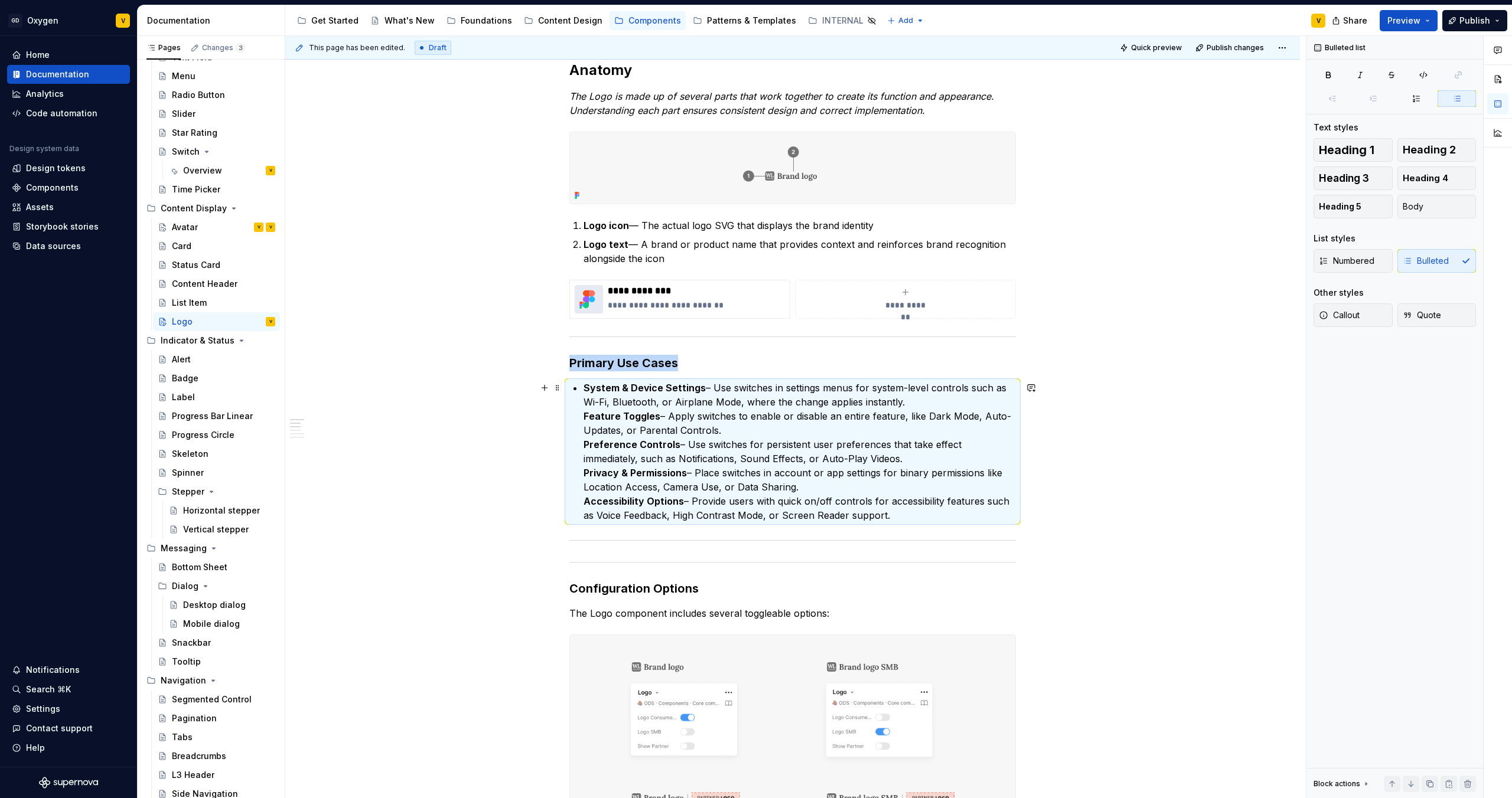
click at [729, 420] on p "System & Device Settings – Use switches in settings menus for system-level cont…" at bounding box center [800, 452] width 432 height 142
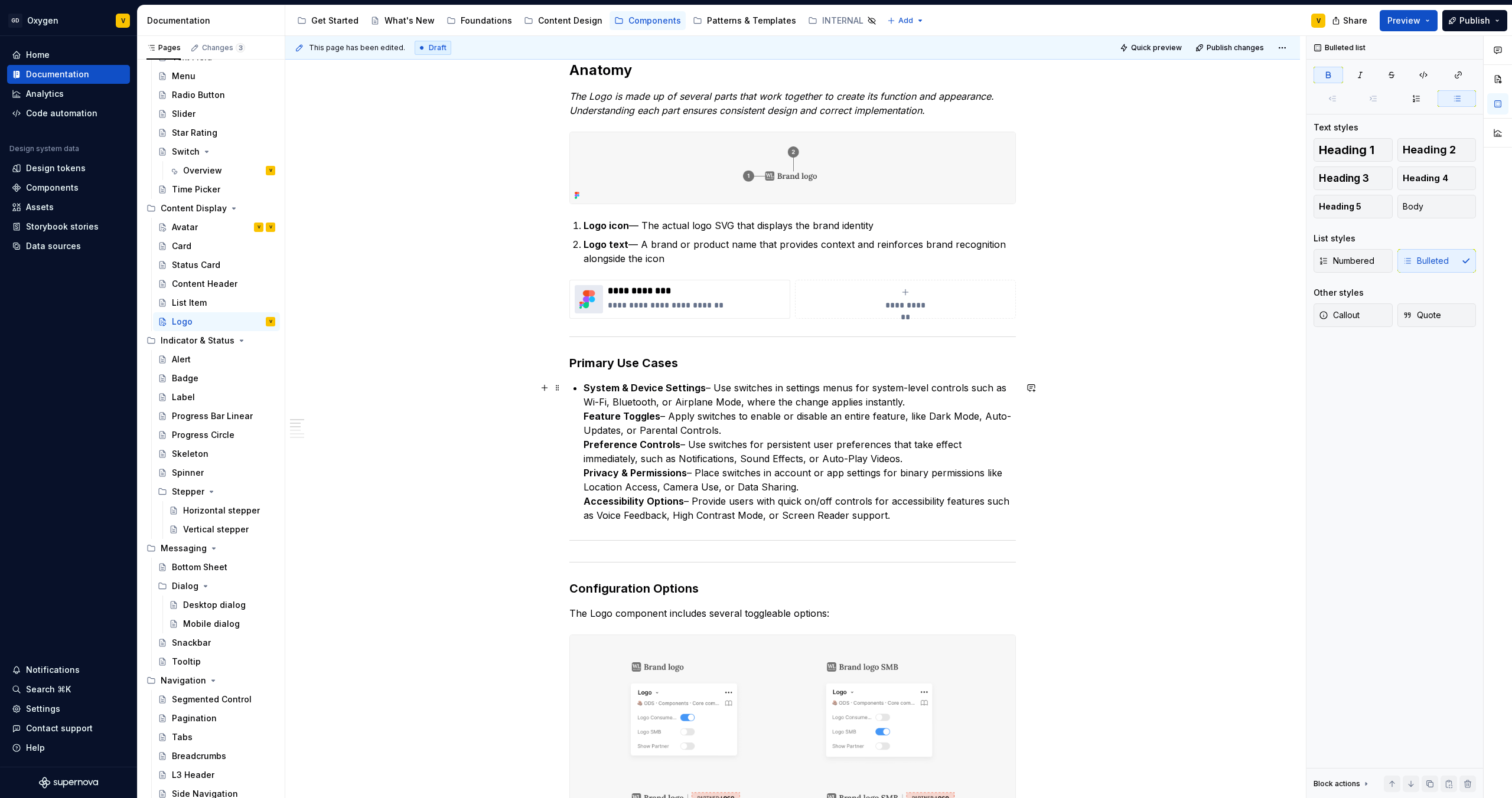
click at [586, 419] on strong "Feature Toggles" at bounding box center [622, 415] width 77 height 12
click at [584, 417] on strong "Feature Toggles" at bounding box center [622, 415] width 77 height 12
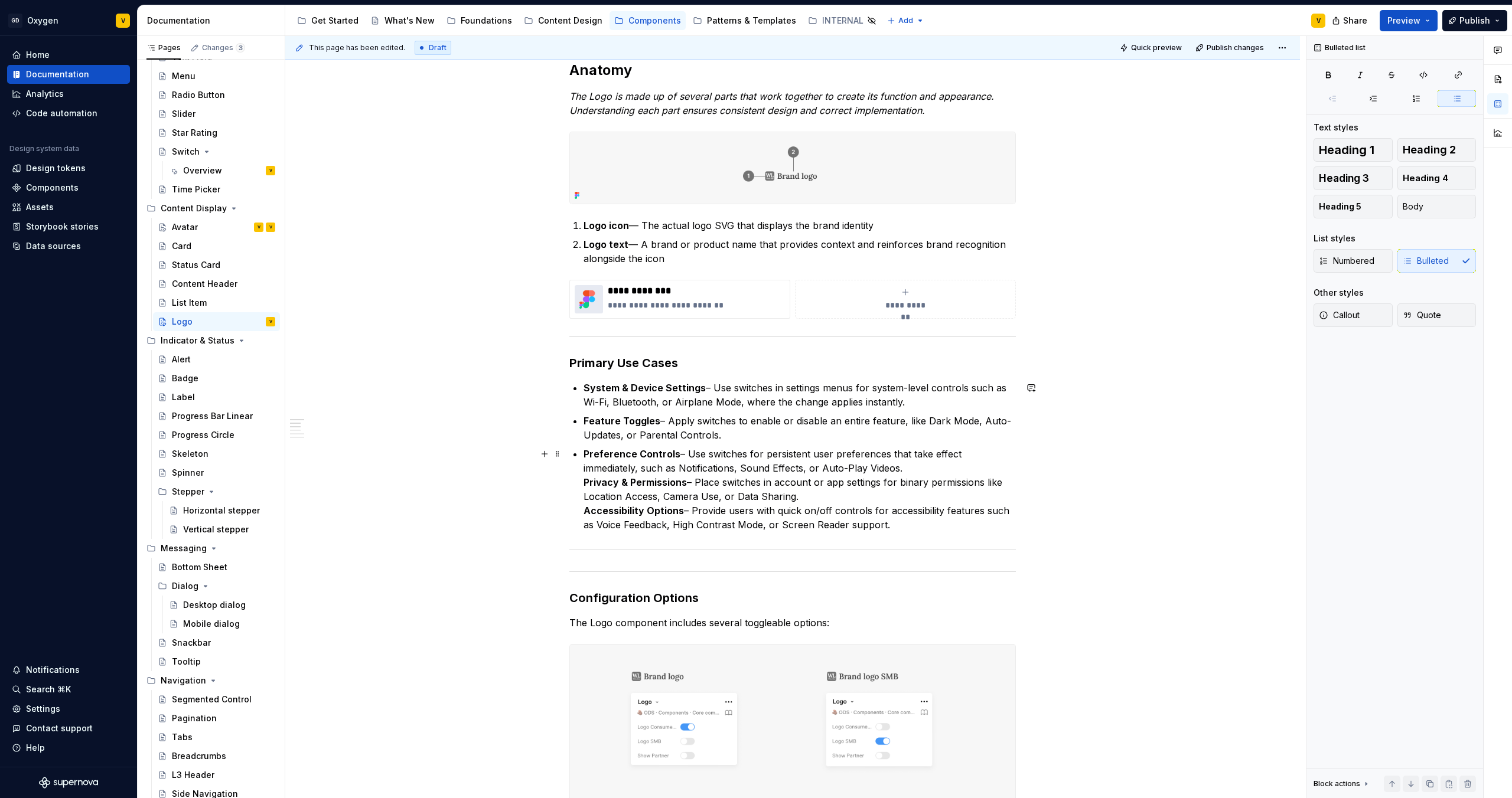
click at [584, 420] on strong "Privacy & Permissions" at bounding box center [635, 482] width 103 height 12
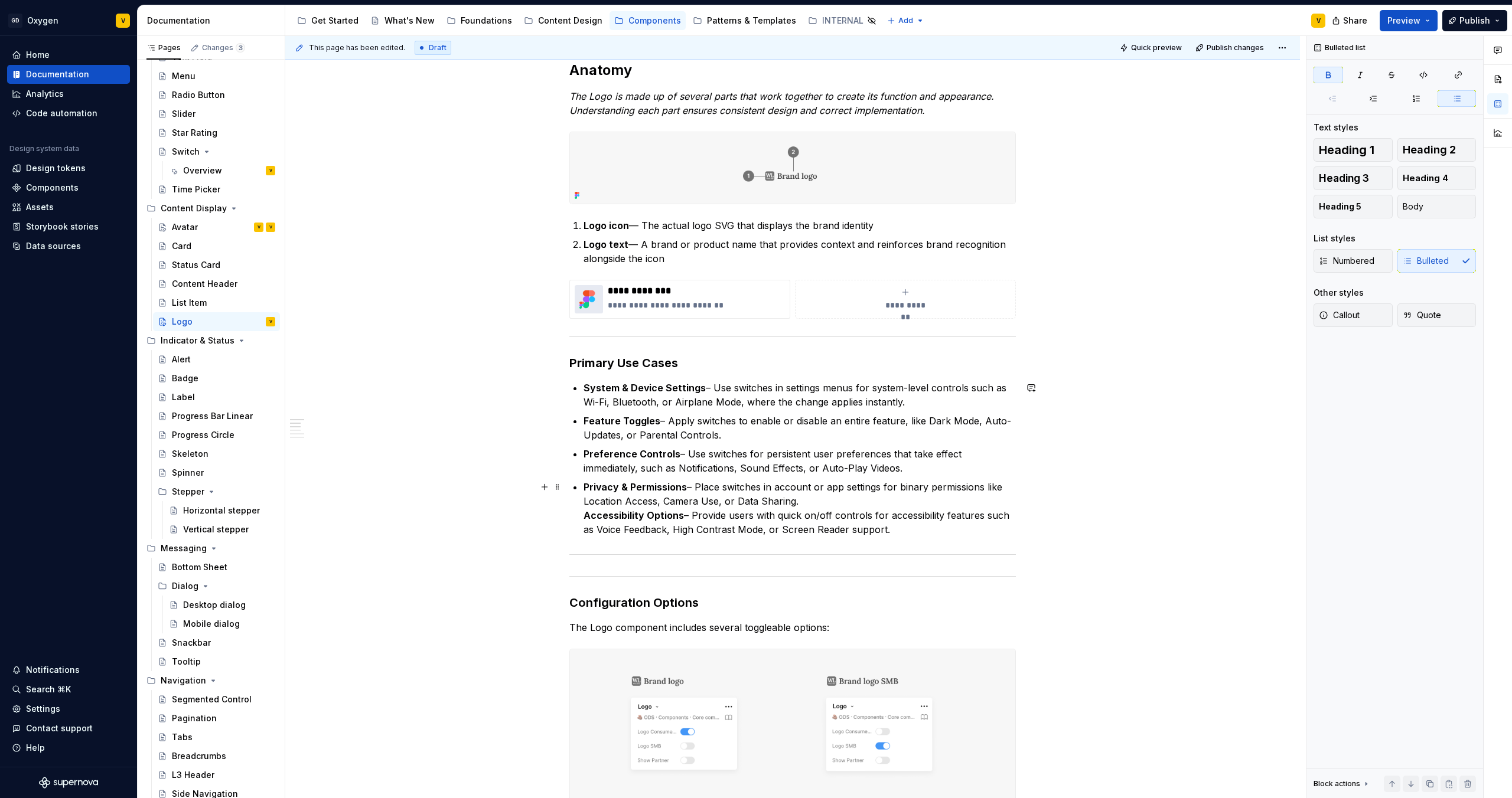
click at [585, 420] on strong "Accessibility Options" at bounding box center [634, 515] width 100 height 12
click at [756, 400] on p "System & Device Settings – Use switches in settings menus for system-level cont…" at bounding box center [800, 395] width 432 height 28
click at [756, 420] on p "Feature Toggles – Apply switches to enable or disable an entire feature, like D…" at bounding box center [800, 428] width 432 height 28
click at [756, 420] on p "Preference Controls – Use switches for persistent user preferences that take ef…" at bounding box center [800, 461] width 432 height 28
click at [756, 420] on p "Accessibility Options – Provide users with quick on/off controls for accessibil…" at bounding box center [800, 527] width 432 height 28
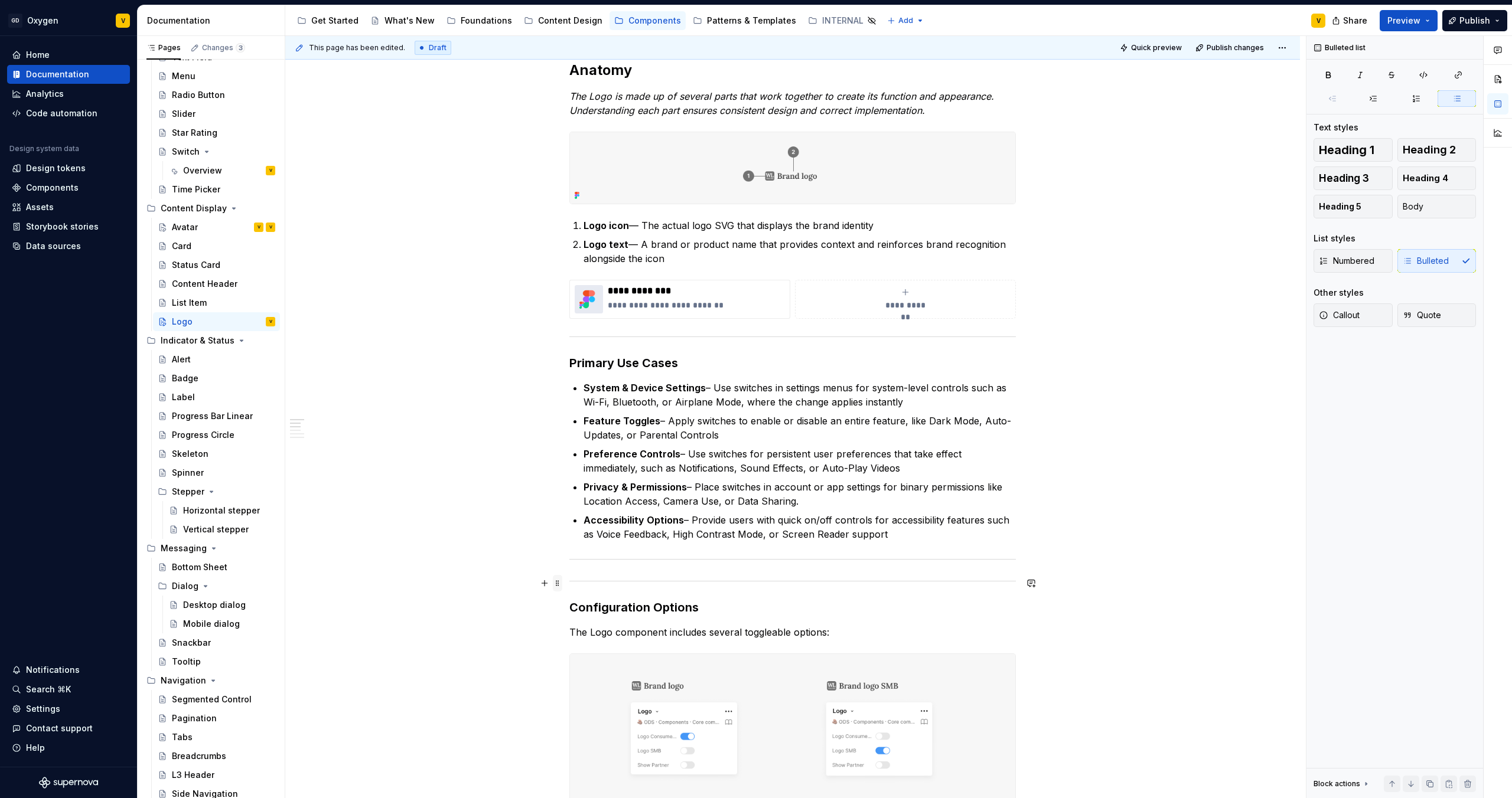
click at [560, 420] on span at bounding box center [557, 583] width 9 height 16
click at [590, 420] on div "Delete" at bounding box center [613, 687] width 77 height 12
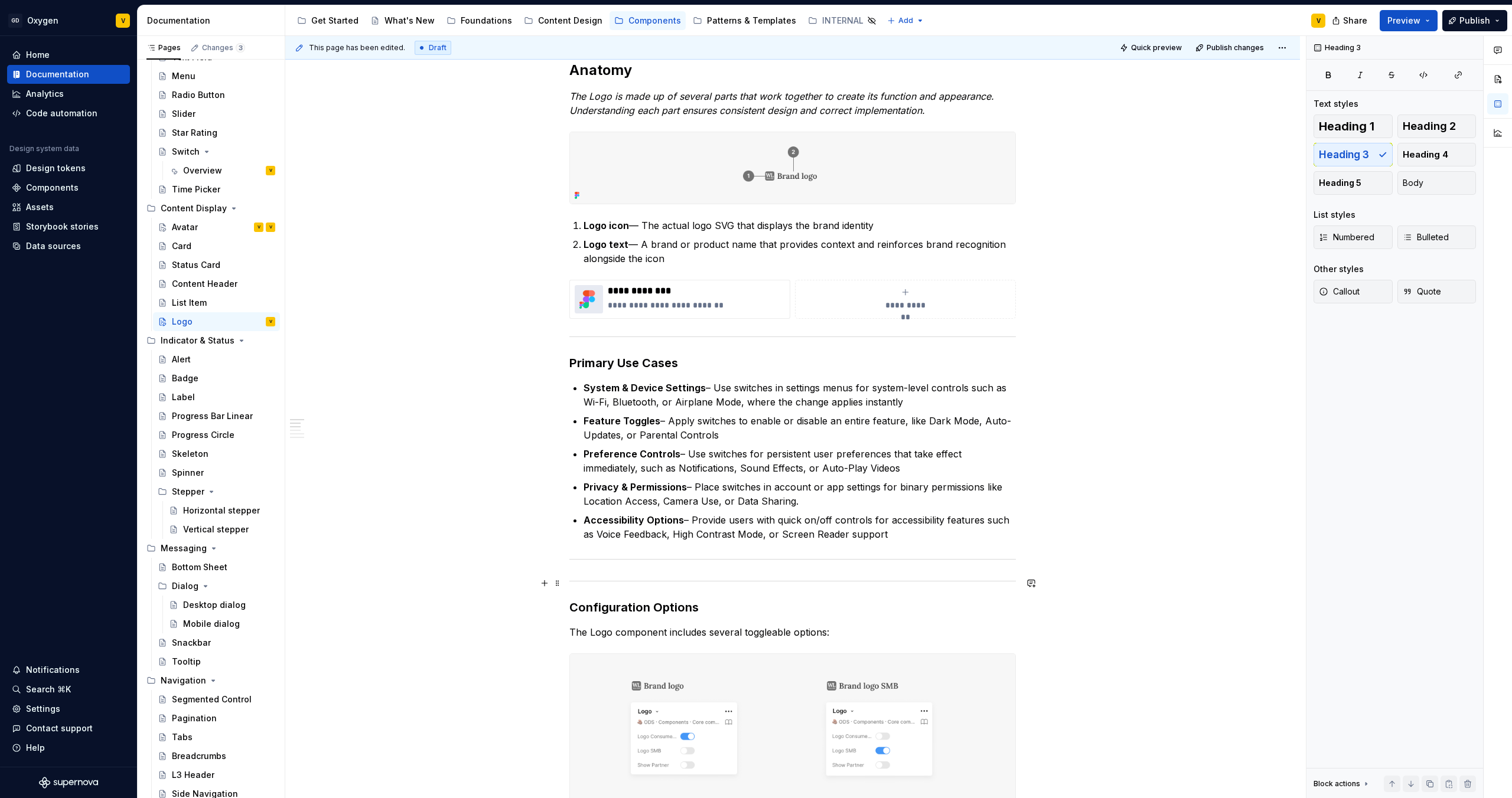
click at [585, 420] on hr at bounding box center [792, 581] width 446 height 1
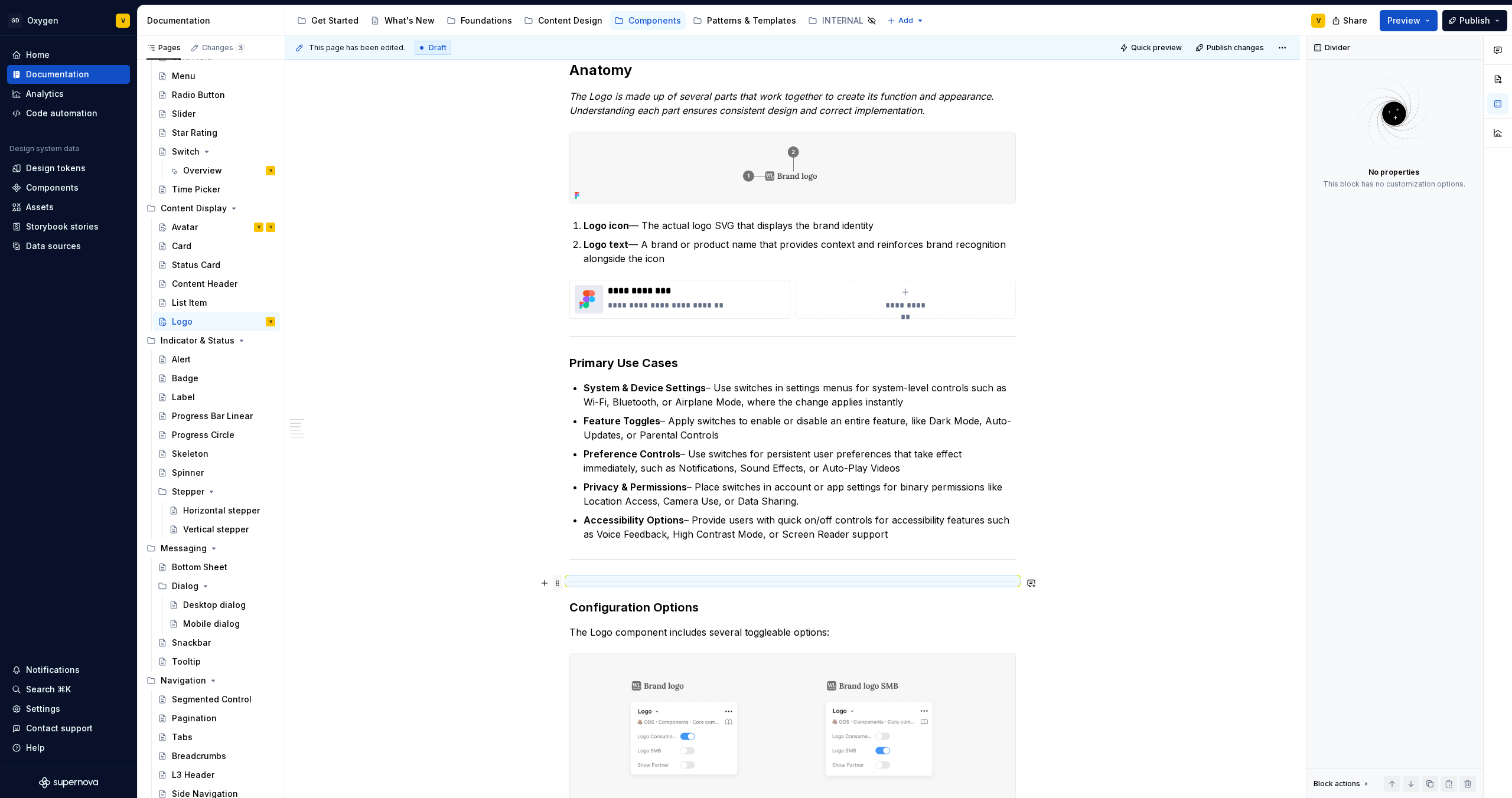
click at [556, 420] on span at bounding box center [557, 583] width 9 height 16
click at [599, 420] on div "Delete" at bounding box center [613, 687] width 77 height 12
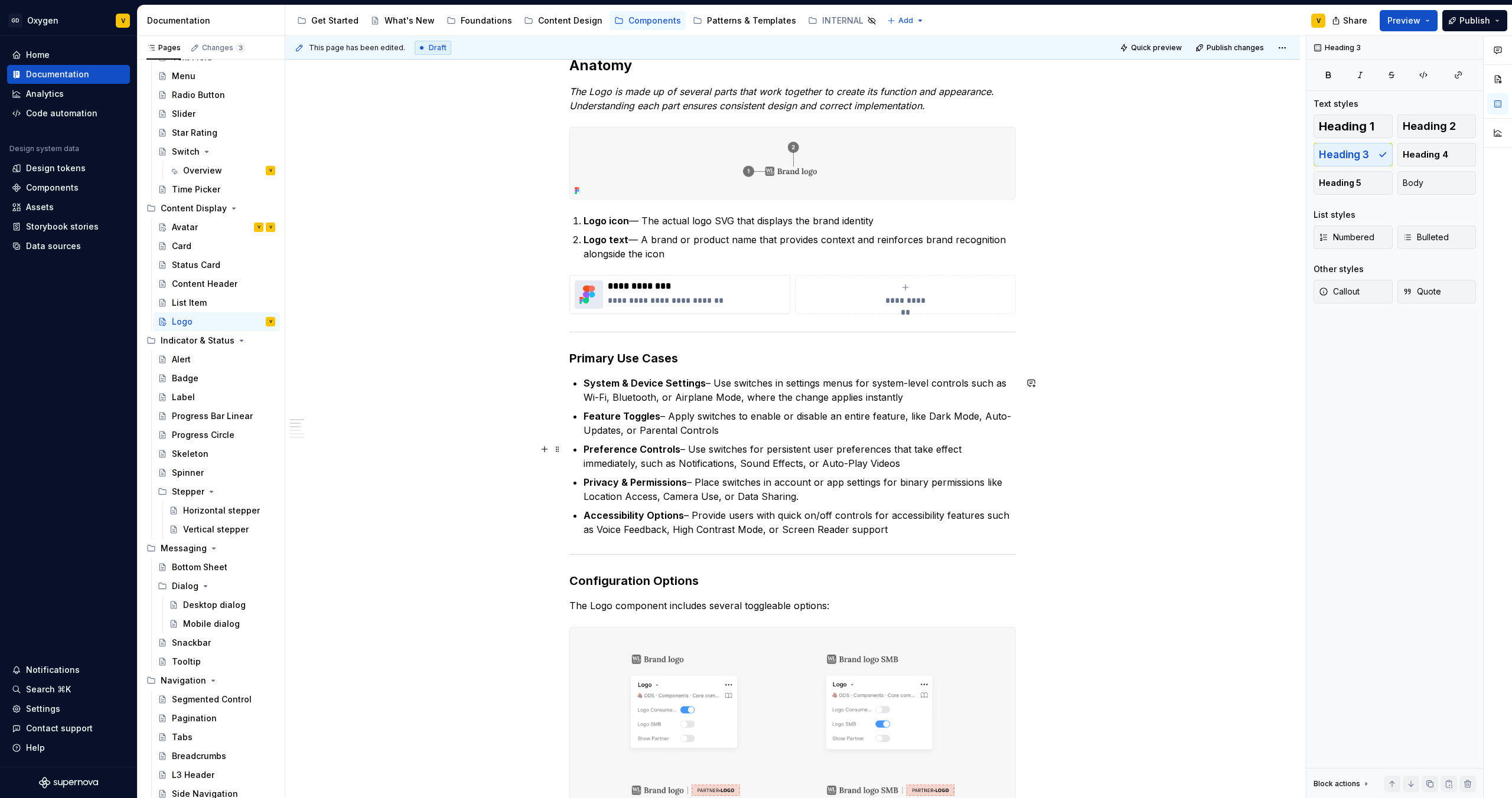
scroll to position [250, 0]
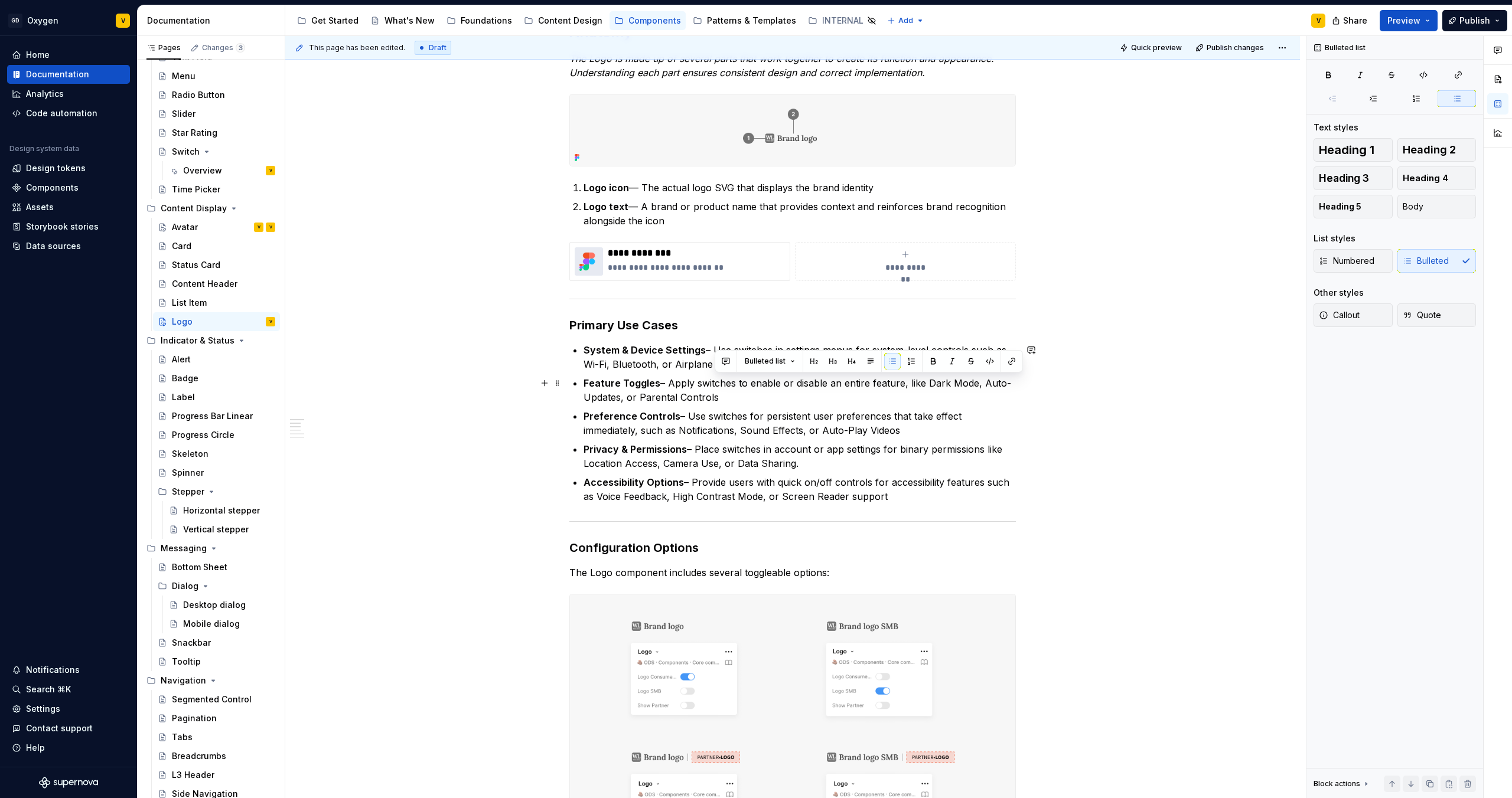
drag, startPoint x: 839, startPoint y: 384, endPoint x: 899, endPoint y: 397, distance: 61.4
click at [756, 397] on p "Feature Toggles – Apply switches to enable or disable an entire feature, like D…" at bounding box center [800, 390] width 432 height 28
click at [756, 408] on ul "System & Device Settings – Use switches in settings menus for system-level cont…" at bounding box center [800, 423] width 432 height 161
click at [756, 384] on p "Feature Toggles – Apply switches to enable or disable an entire feature, like D…" at bounding box center [800, 390] width 432 height 28
drag, startPoint x: 921, startPoint y: 383, endPoint x: 977, endPoint y: 386, distance: 56.1
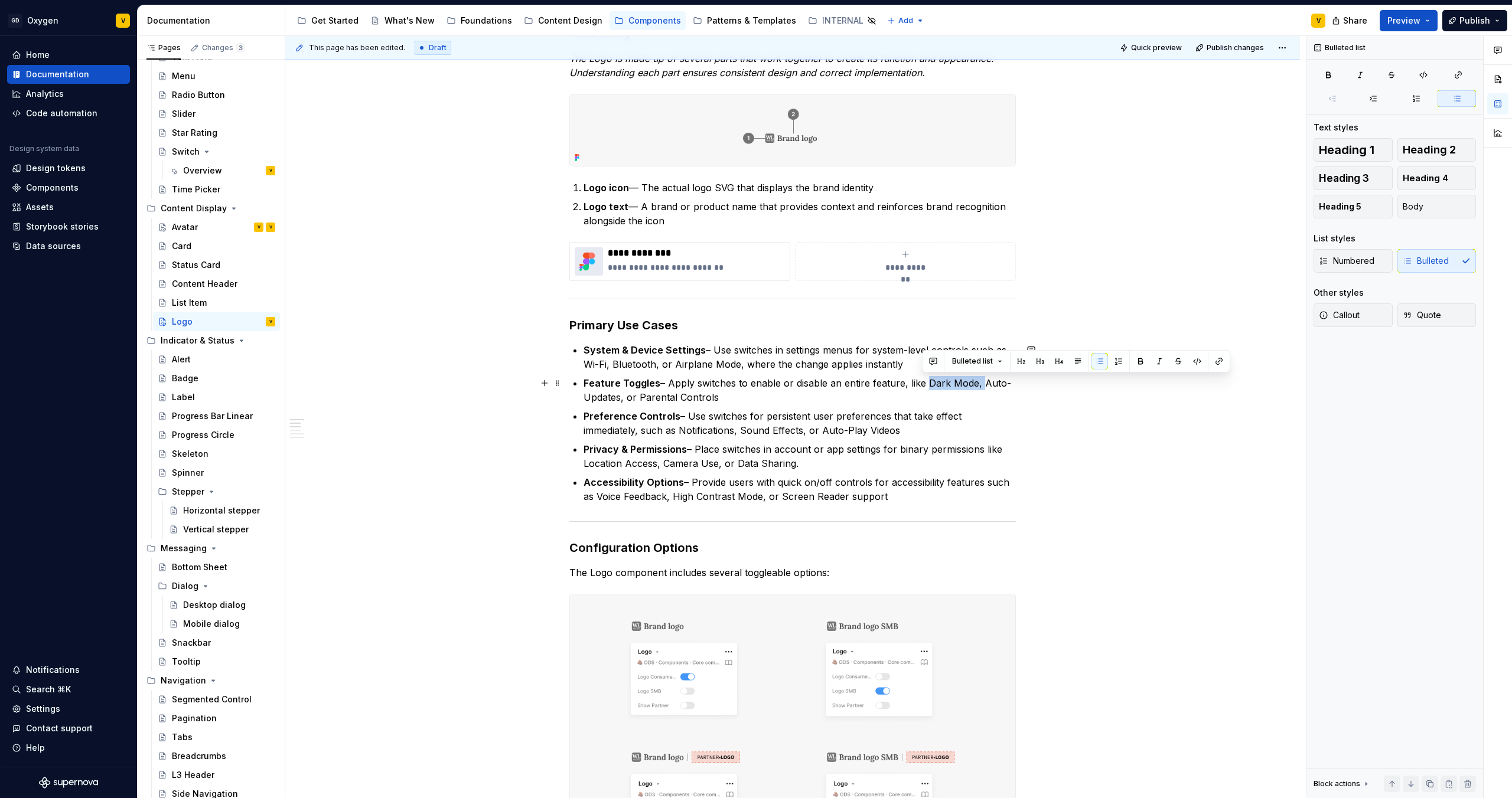
click at [756, 386] on p "Feature Toggles – Apply switches to enable or disable an entire feature, like D…" at bounding box center [800, 390] width 432 height 28
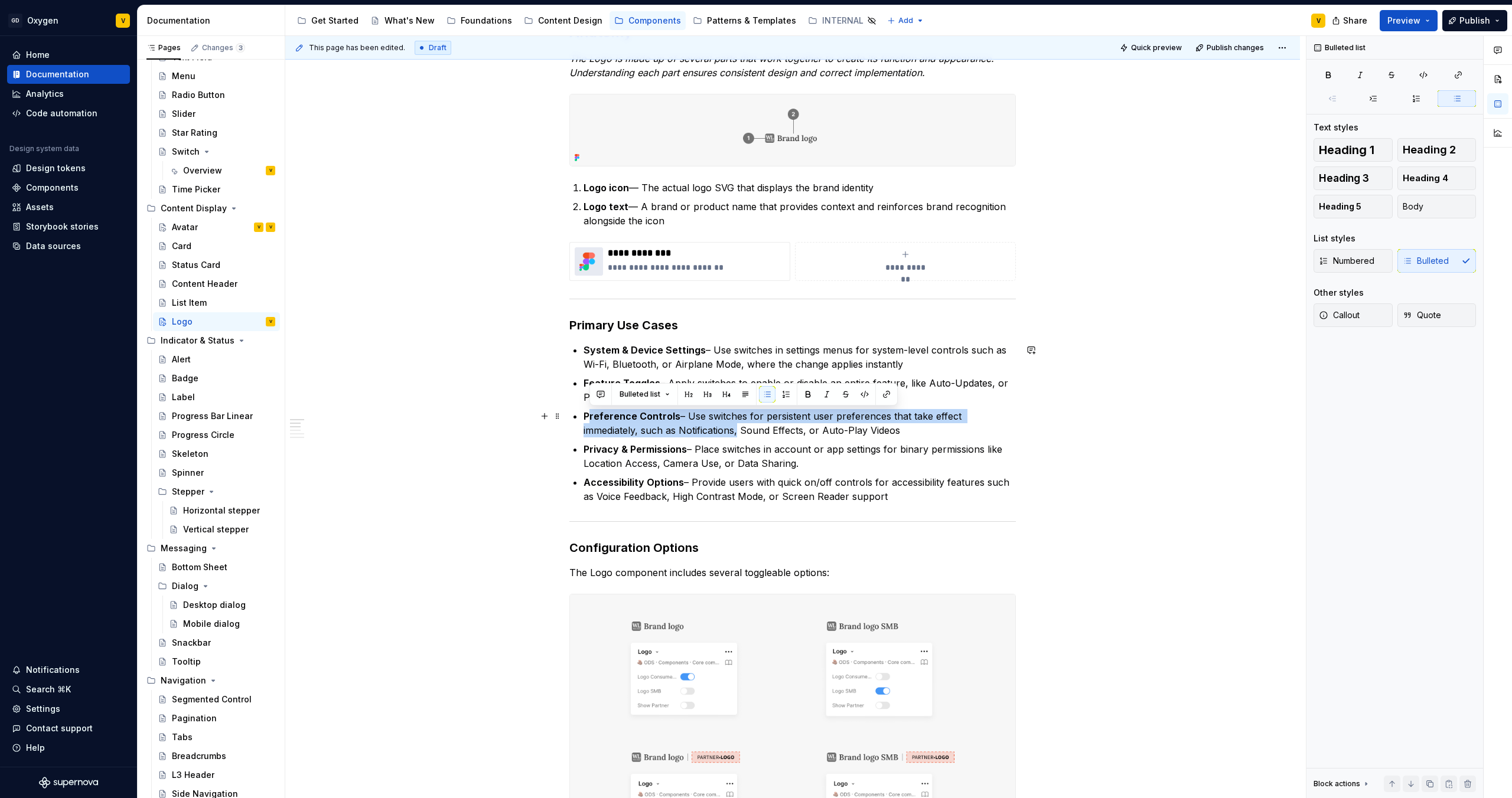
drag, startPoint x: 587, startPoint y: 419, endPoint x: 795, endPoint y: 431, distance: 208.3
click at [756, 420] on p "Preference Controls – Use switches for persistent user preferences that take ef…" at bounding box center [800, 423] width 432 height 28
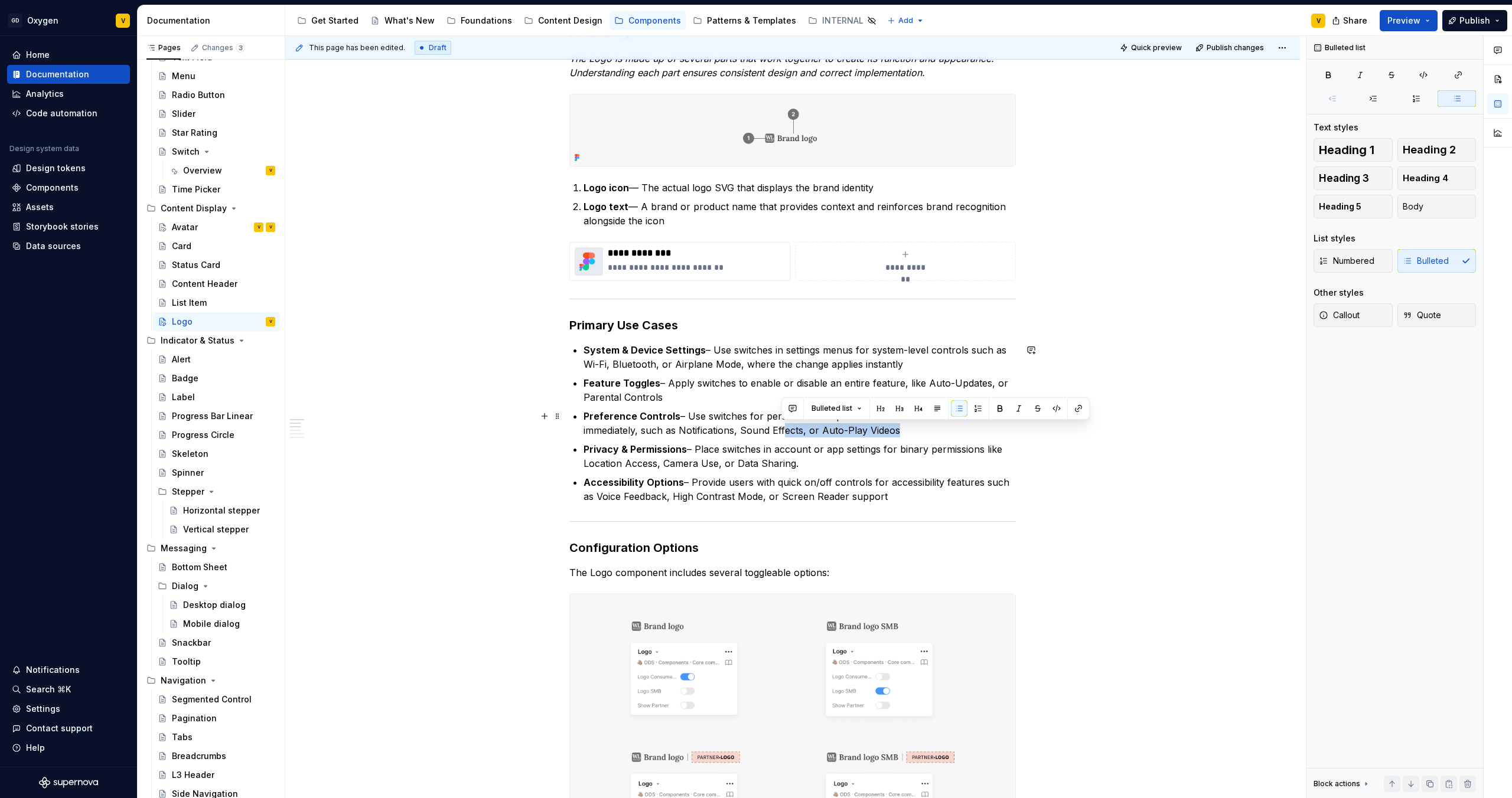
drag, startPoint x: 795, startPoint y: 431, endPoint x: 896, endPoint y: 434, distance: 101.0
click at [756, 420] on p "Preference Controls – Use switches for persistent user preferences that take ef…" at bounding box center [800, 423] width 432 height 28
drag, startPoint x: 909, startPoint y: 429, endPoint x: 591, endPoint y: 418, distance: 318.2
click at [591, 418] on p "Preference Controls – Use switches for persistent user preferences that take ef…" at bounding box center [800, 423] width 432 height 28
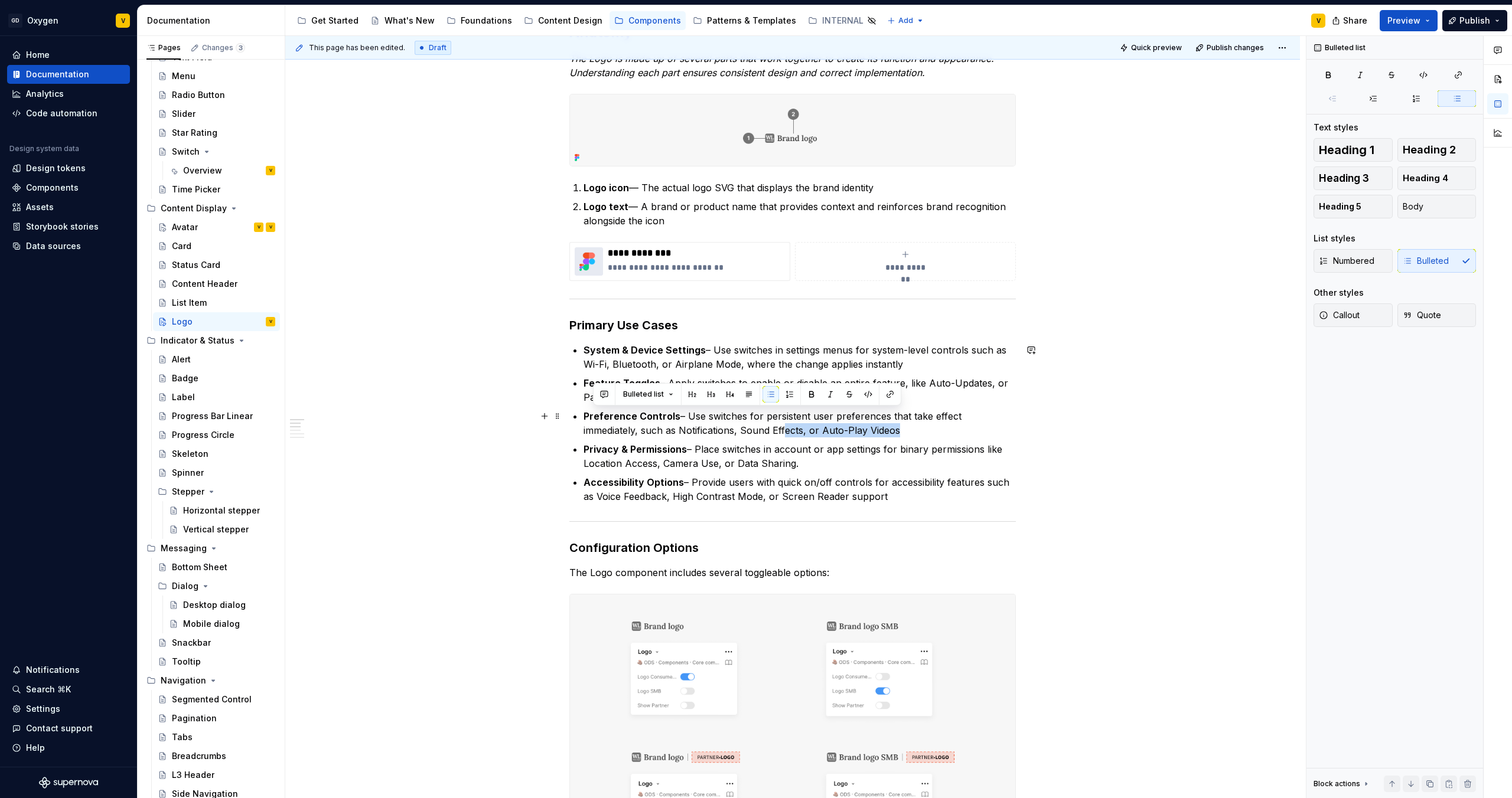
click at [684, 420] on p "Preference Controls – Use switches for persistent user preferences that take ef…" at bounding box center [800, 423] width 432 height 28
drag, startPoint x: 925, startPoint y: 430, endPoint x: 747, endPoint y: 428, distance: 178.0
click at [747, 420] on p "Preference Controls – Use switches for persistent user preferences that take ef…" at bounding box center [800, 423] width 432 height 28
click at [756, 420] on ul "System & Device Settings – Use switches in settings menus for system-level cont…" at bounding box center [800, 423] width 432 height 161
drag, startPoint x: 909, startPoint y: 431, endPoint x: 643, endPoint y: 428, distance: 266.0
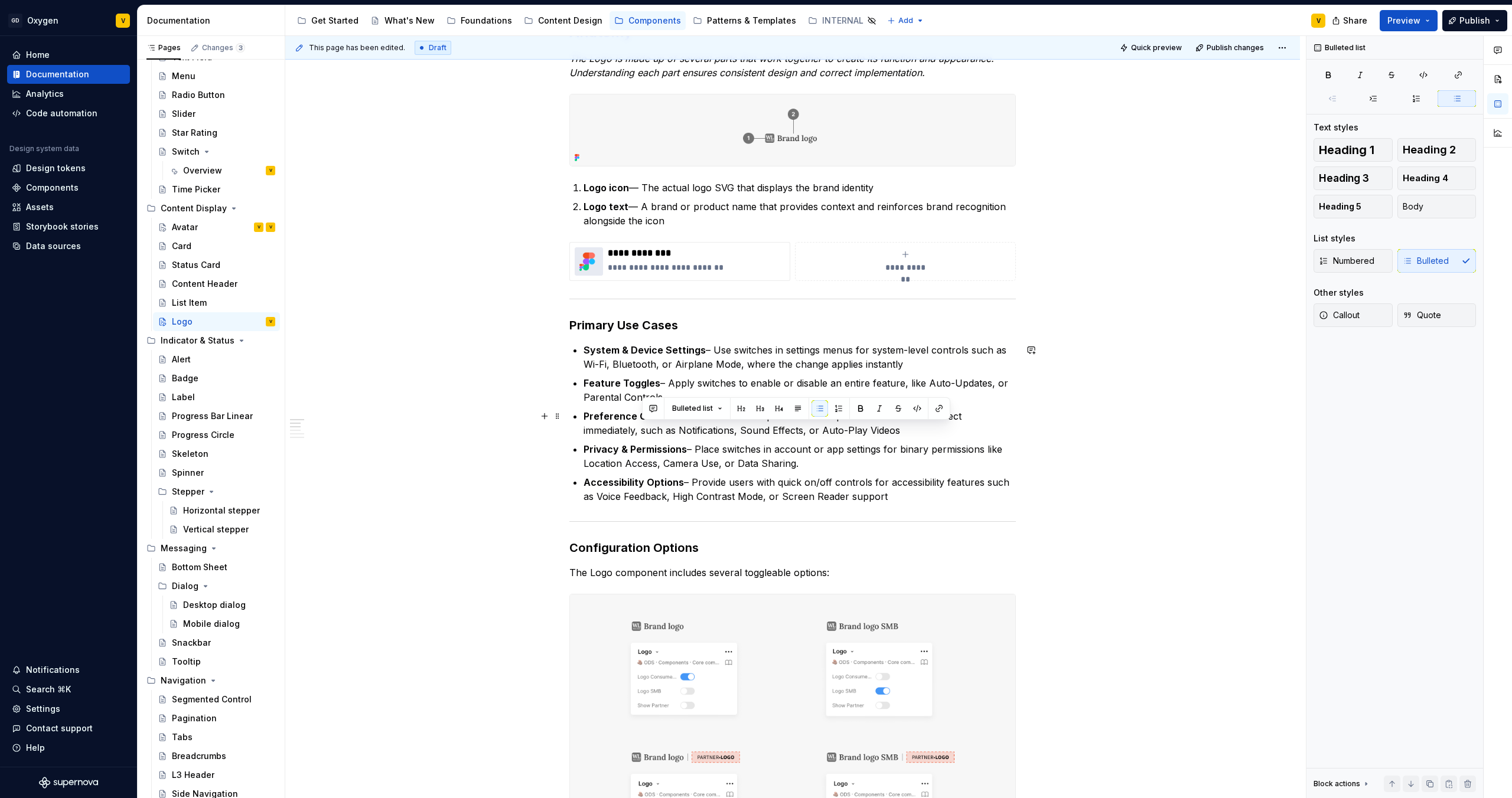
click at [643, 420] on p "Preference Controls – Use switches for persistent user preferences that take ef…" at bounding box center [800, 423] width 432 height 28
drag, startPoint x: 709, startPoint y: 440, endPoint x: 800, endPoint y: 456, distance: 92.4
click at [756, 420] on p "Privacy & Permissions – Place switches in account or app settings for binary pe…" at bounding box center [800, 456] width 432 height 28
click at [756, 420] on ul "System & Device Settings – Use switches in settings menus for system-level cont…" at bounding box center [800, 423] width 432 height 161
drag, startPoint x: 640, startPoint y: 205, endPoint x: 625, endPoint y: 203, distance: 15.1
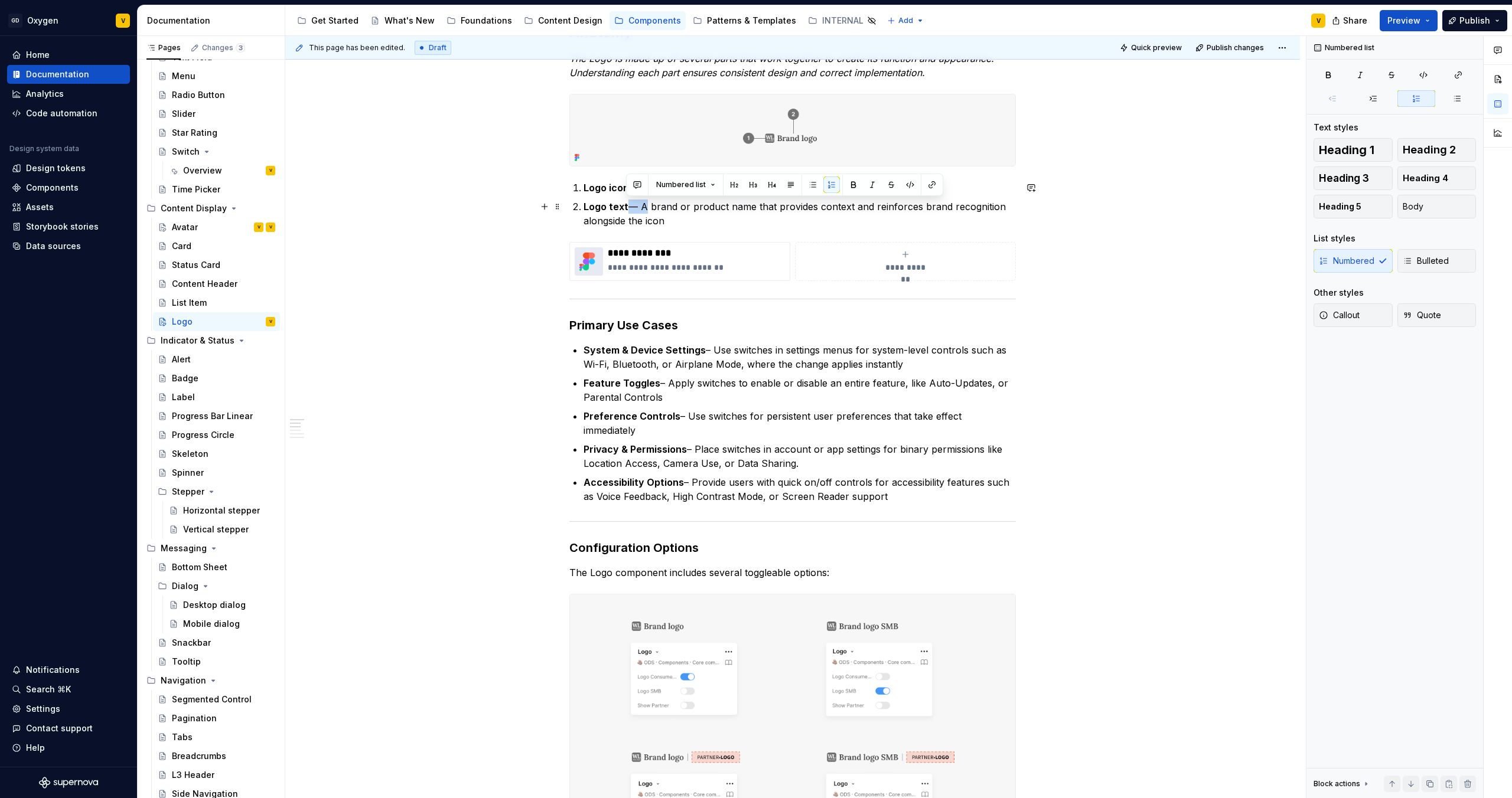
click at [625, 203] on p "Logo text — A brand or product name that provides context and reinforces brand …" at bounding box center [800, 214] width 432 height 28
copy p "—"
drag, startPoint x: 700, startPoint y: 351, endPoint x: 712, endPoint y: 353, distance: 12.2
click at [712, 353] on p "System & Device Settings – Use switches in settings menus for system-level cont…" at bounding box center [800, 357] width 432 height 28
drag, startPoint x: 655, startPoint y: 381, endPoint x: 666, endPoint y: 386, distance: 12.1
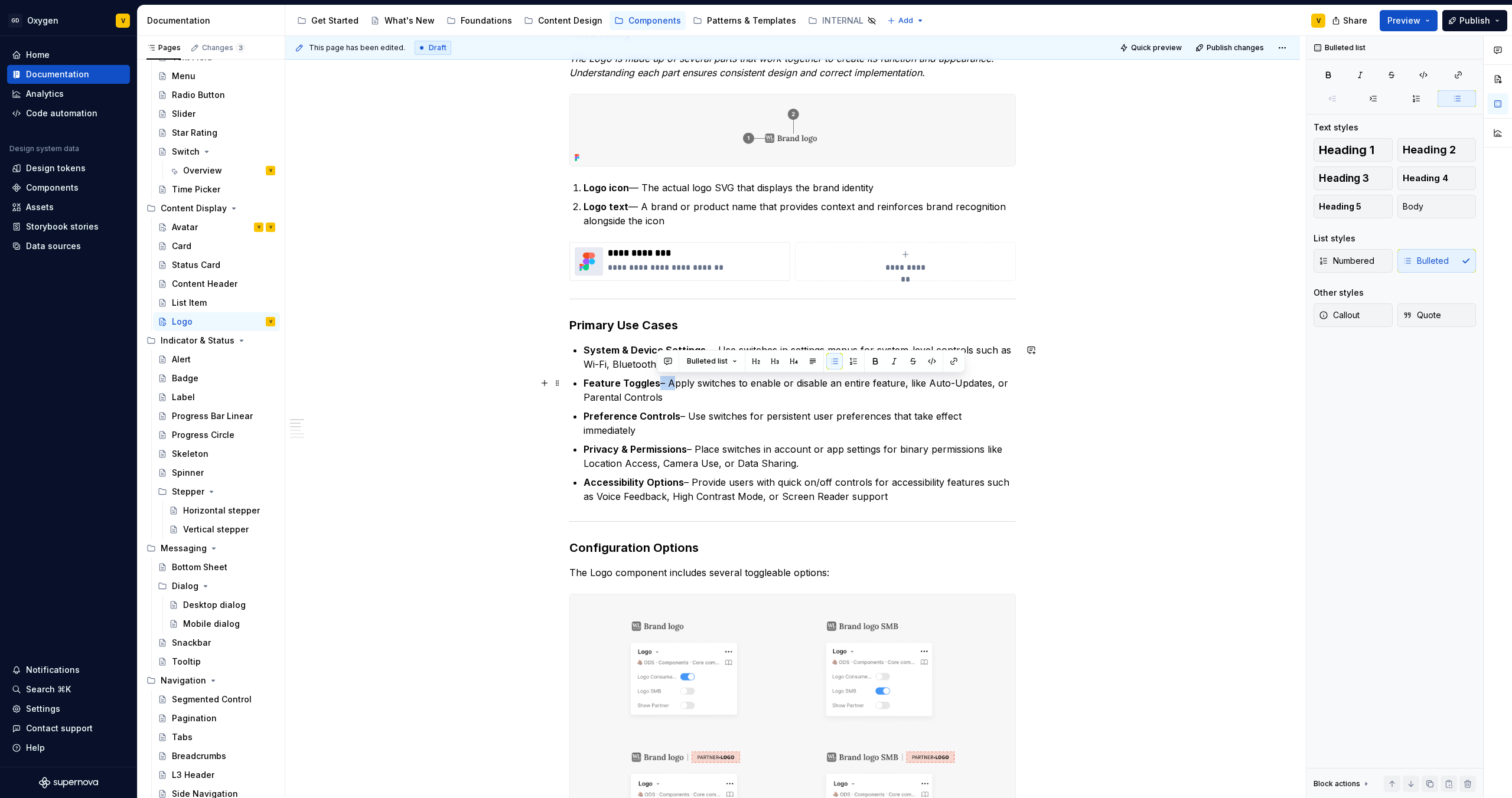
click at [666, 386] on p "Feature Toggles – Apply switches to enable or disable an entire feature, like A…" at bounding box center [800, 390] width 432 height 28
drag, startPoint x: 674, startPoint y: 417, endPoint x: 687, endPoint y: 418, distance: 13.0
click at [687, 418] on p "Preference Controls – Use switches for persistent user preferences that take ef…" at bounding box center [800, 423] width 432 height 28
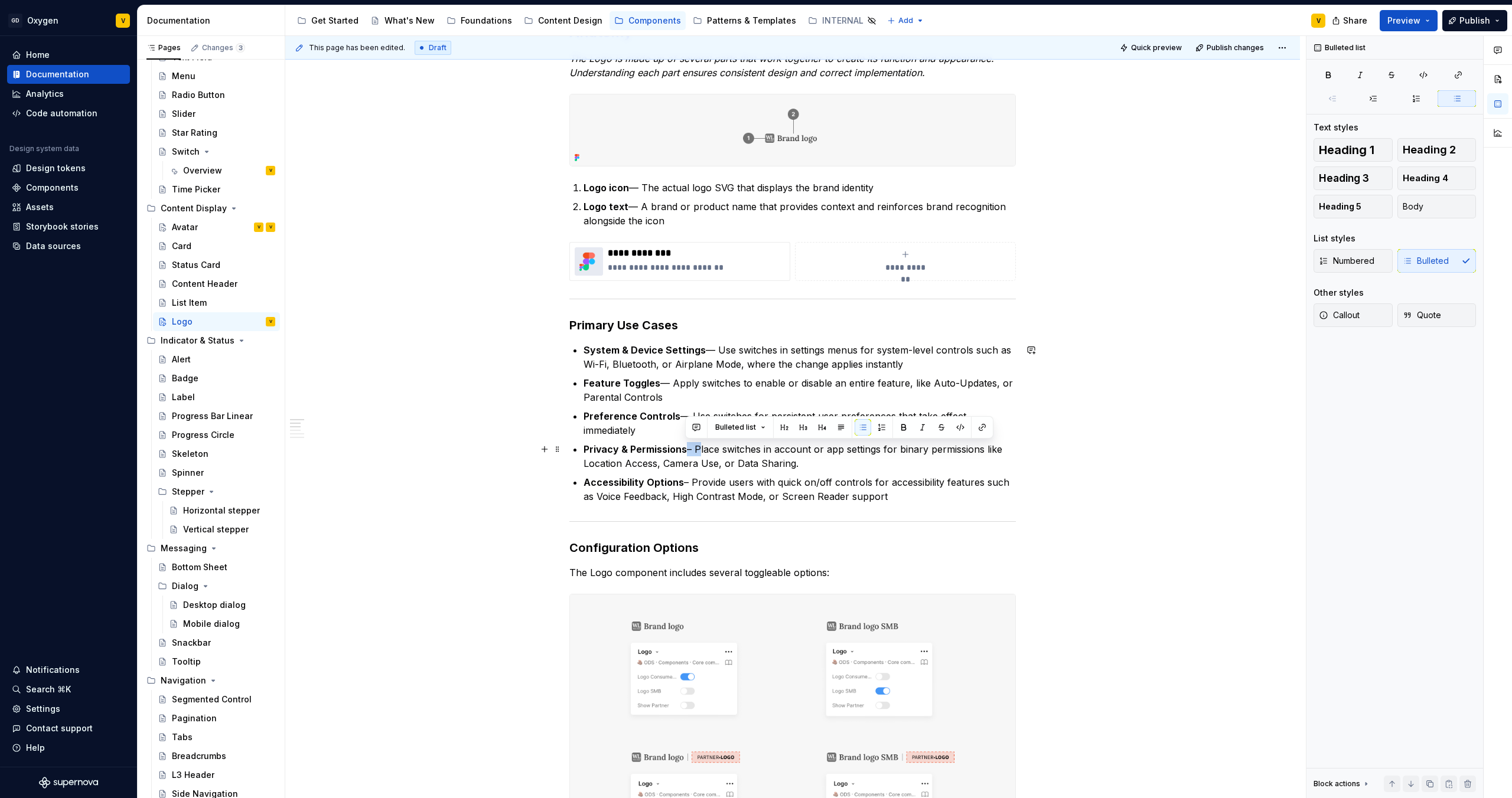
drag, startPoint x: 685, startPoint y: 452, endPoint x: 695, endPoint y: 453, distance: 10.0
click at [695, 420] on p "Privacy & Permissions – Place switches in account or app settings for binary pe…" at bounding box center [800, 456] width 432 height 28
drag, startPoint x: 680, startPoint y: 484, endPoint x: 690, endPoint y: 483, distance: 10.0
click at [690, 420] on p "Accessibility Options – Provide users with quick on/off controls for accessibil…" at bounding box center [800, 489] width 432 height 28
click at [756, 420] on p "Accessibility Options — Provide users with quick on/off controls for accessibil…" at bounding box center [800, 489] width 432 height 28
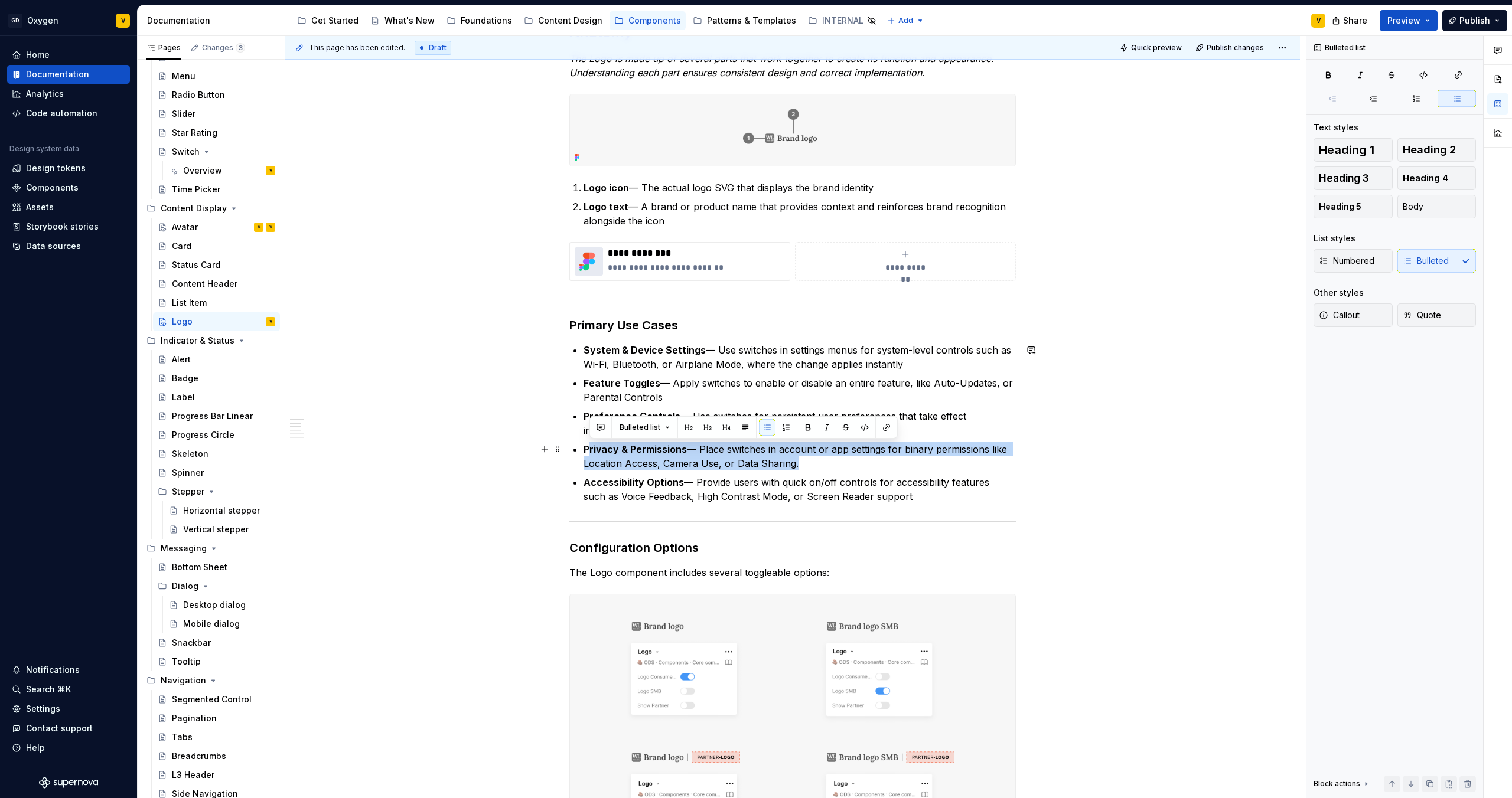
drag, startPoint x: 591, startPoint y: 450, endPoint x: 792, endPoint y: 468, distance: 201.8
click at [756, 420] on p "Privacy & Permissions — Place switches in account or app settings for binary pe…" at bounding box center [800, 456] width 432 height 28
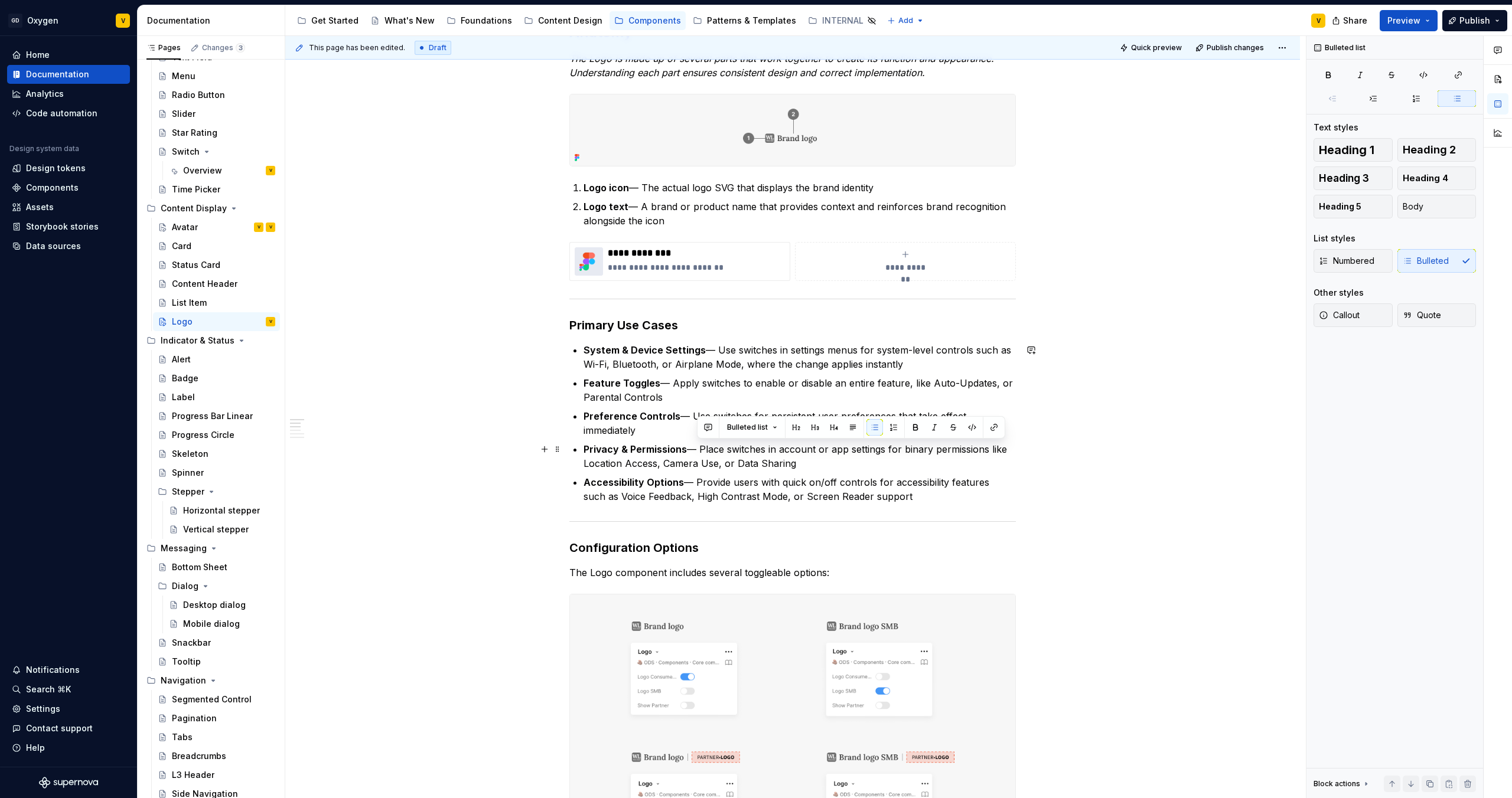
drag, startPoint x: 698, startPoint y: 447, endPoint x: 805, endPoint y: 461, distance: 107.9
click at [756, 420] on p "Privacy & Permissions — Place switches in account or app settings for binary pe…" at bounding box center [800, 456] width 432 height 28
drag, startPoint x: 676, startPoint y: 464, endPoint x: 795, endPoint y: 463, distance: 119.0
click at [756, 420] on p "Privacy & Permissions — Place switches in account or app settings for binary pe…" at bounding box center [800, 456] width 432 height 28
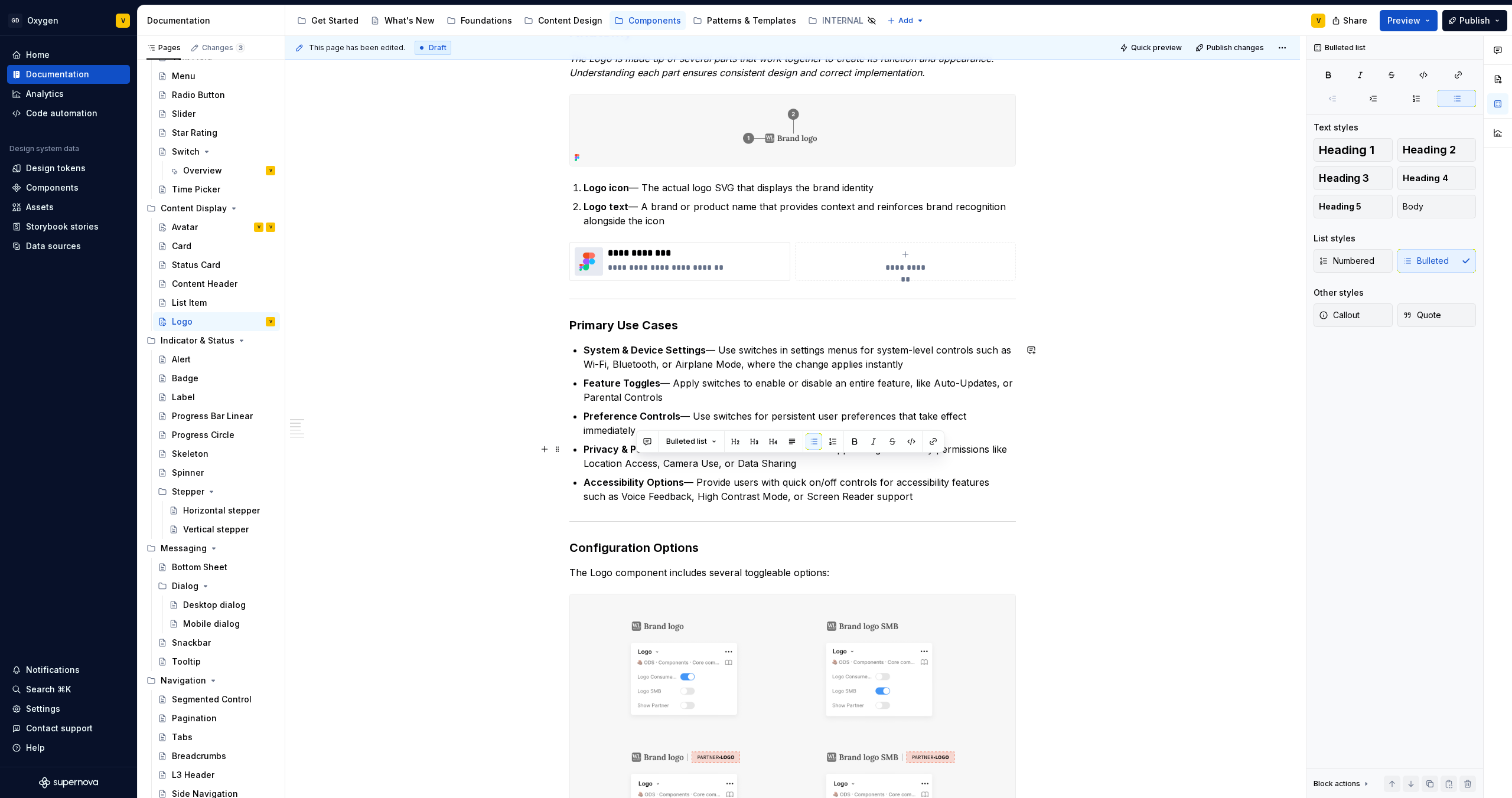
click at [756, 420] on p "Privacy & Permissions — Place switches in account or app settings for binary pe…" at bounding box center [800, 456] width 432 height 28
drag, startPoint x: 589, startPoint y: 487, endPoint x: 886, endPoint y: 493, distance: 297.1
click at [756, 420] on p "Accessibility Options — Provide users with quick on/off controls for accessibil…" at bounding box center [800, 489] width 432 height 28
drag, startPoint x: 903, startPoint y: 496, endPoint x: 591, endPoint y: 482, distance: 312.3
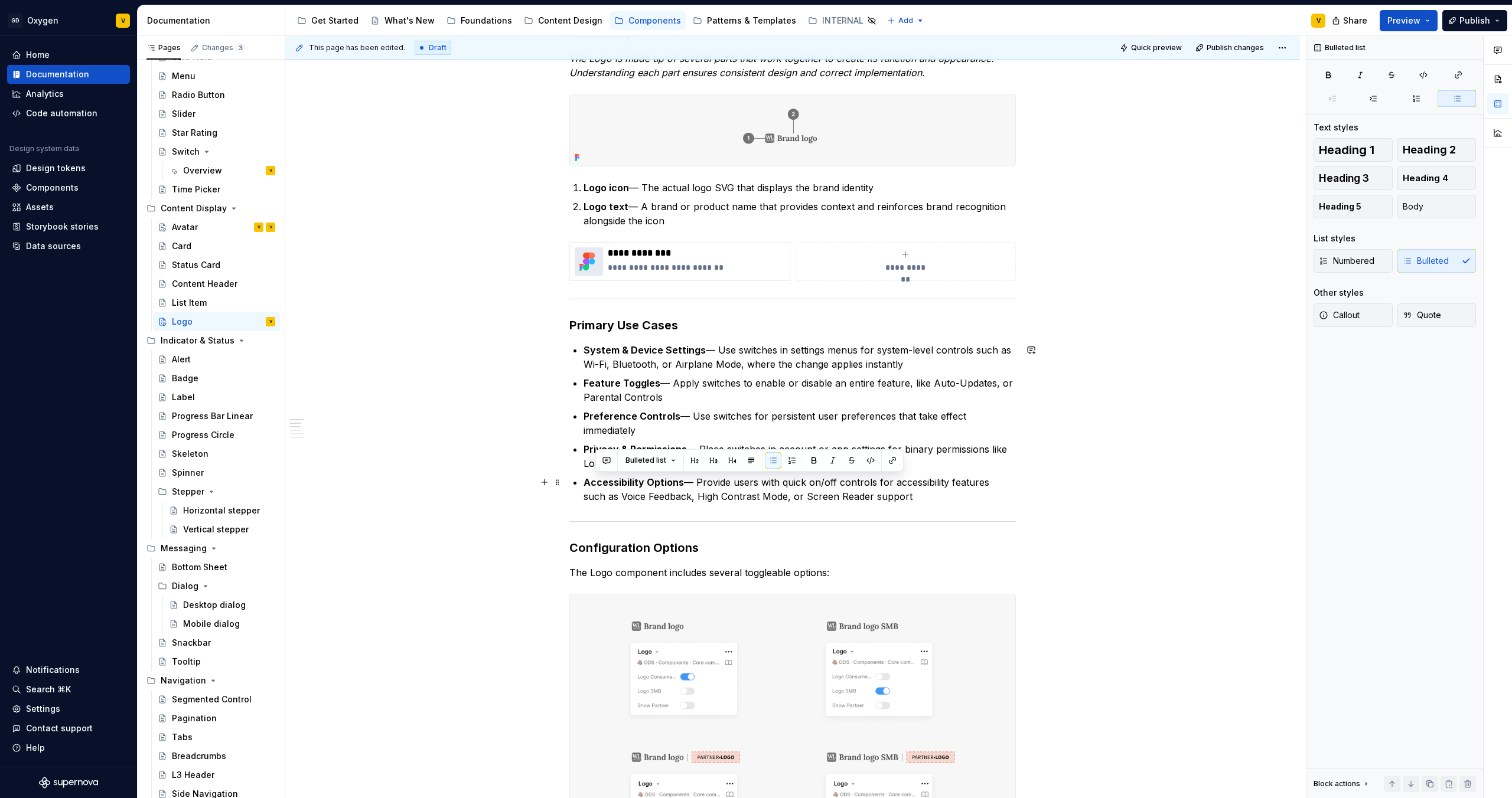
click at [591, 420] on p "Accessibility Options — Provide users with quick on/off controls for accessibil…" at bounding box center [800, 489] width 432 height 28
click at [653, 420] on p "Accessibility Options — Provide users with quick on/off controls for accessibil…" at bounding box center [800, 489] width 432 height 28
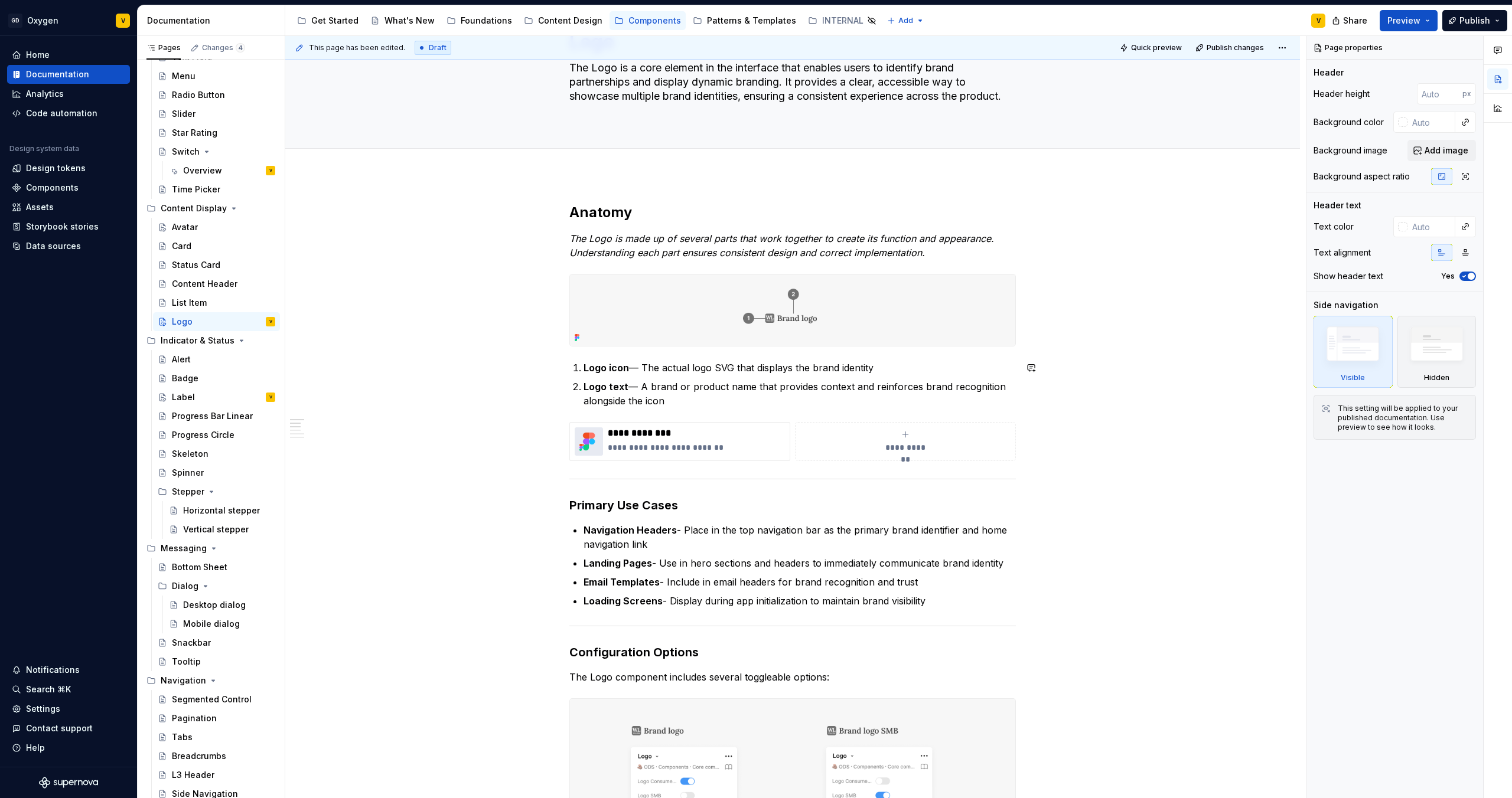
scroll to position [0, 0]
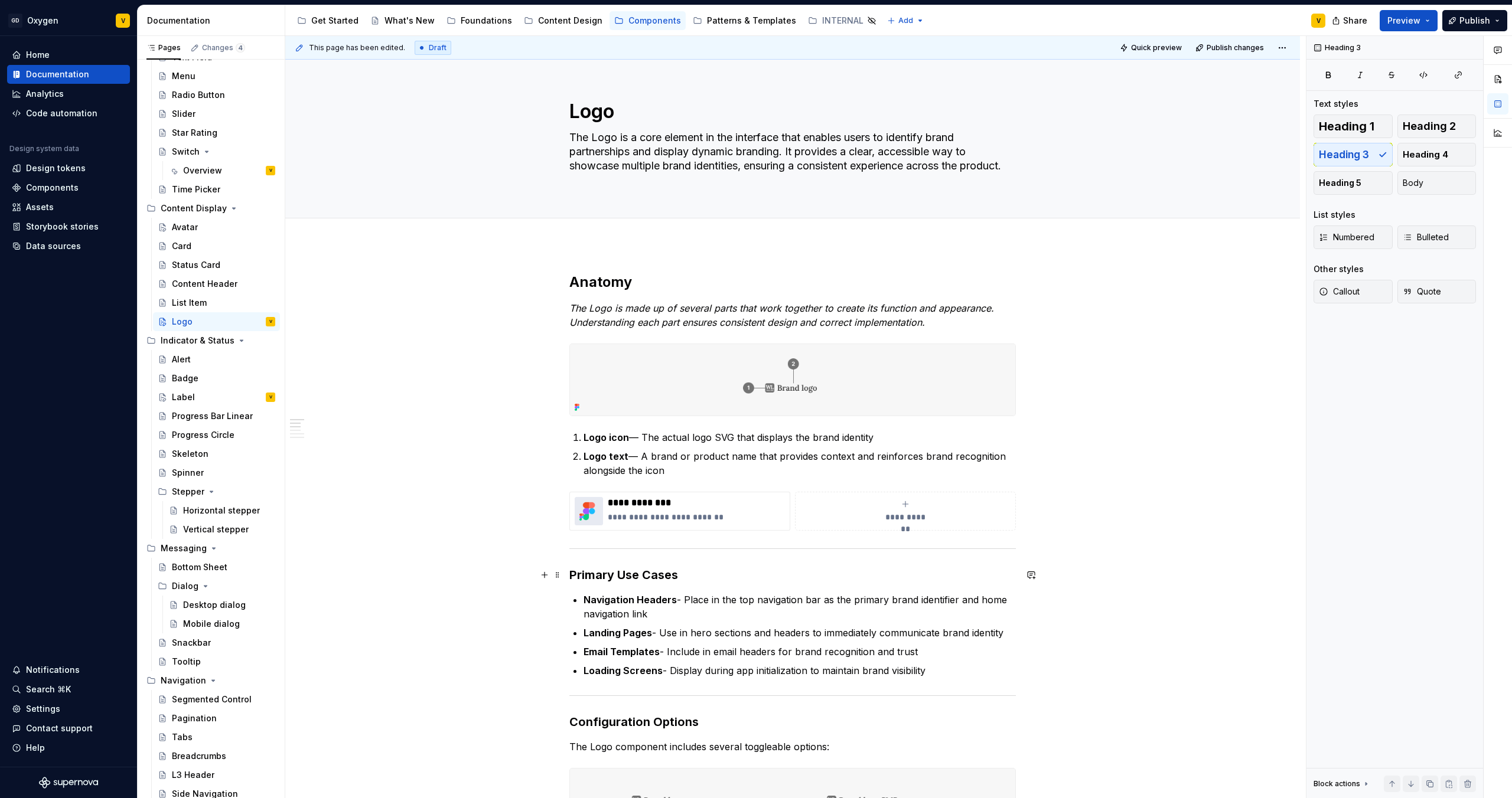
click at [692, 420] on h3 "Primary Use Cases" at bounding box center [792, 575] width 446 height 16
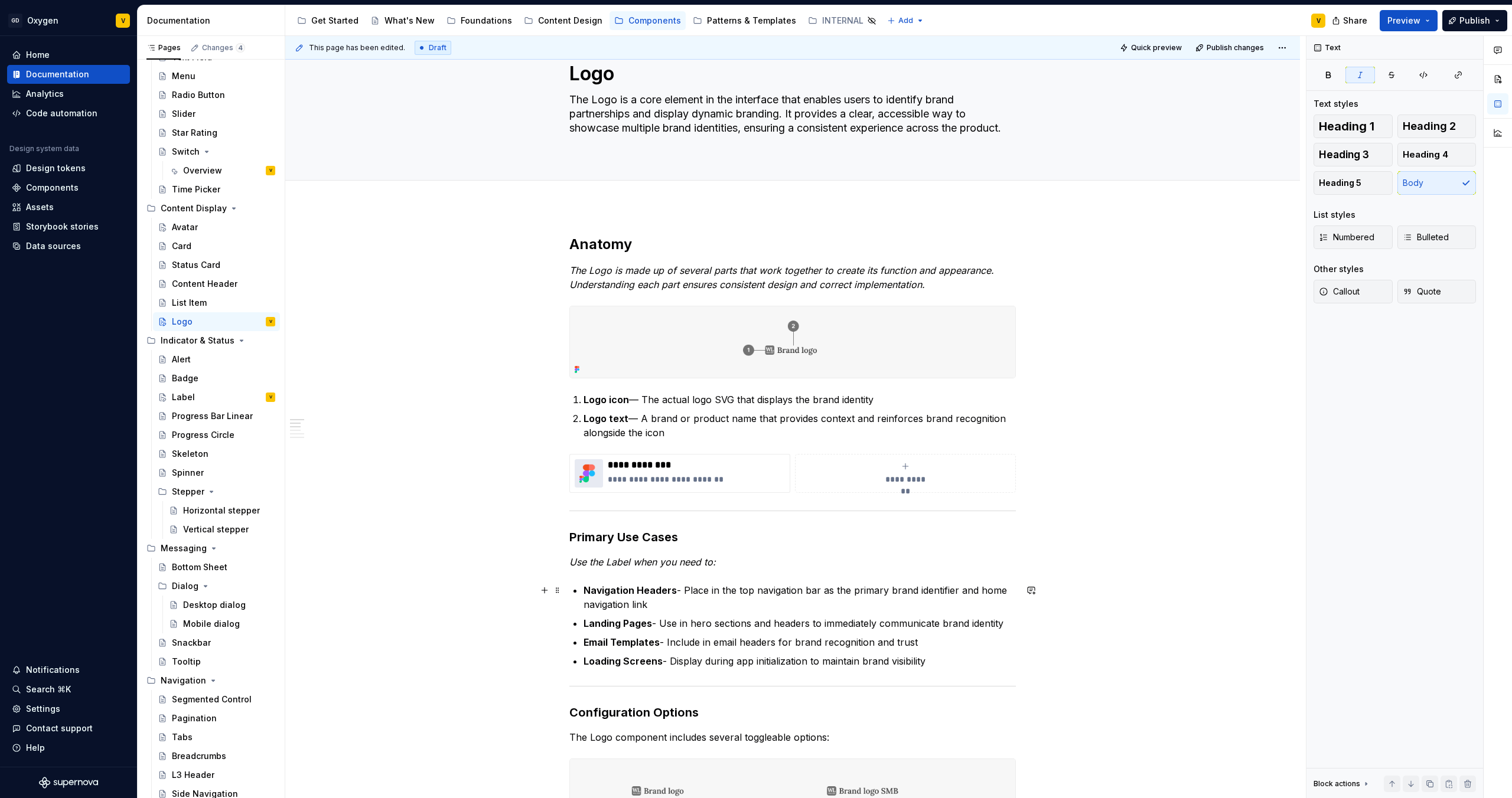
scroll to position [42, 0]
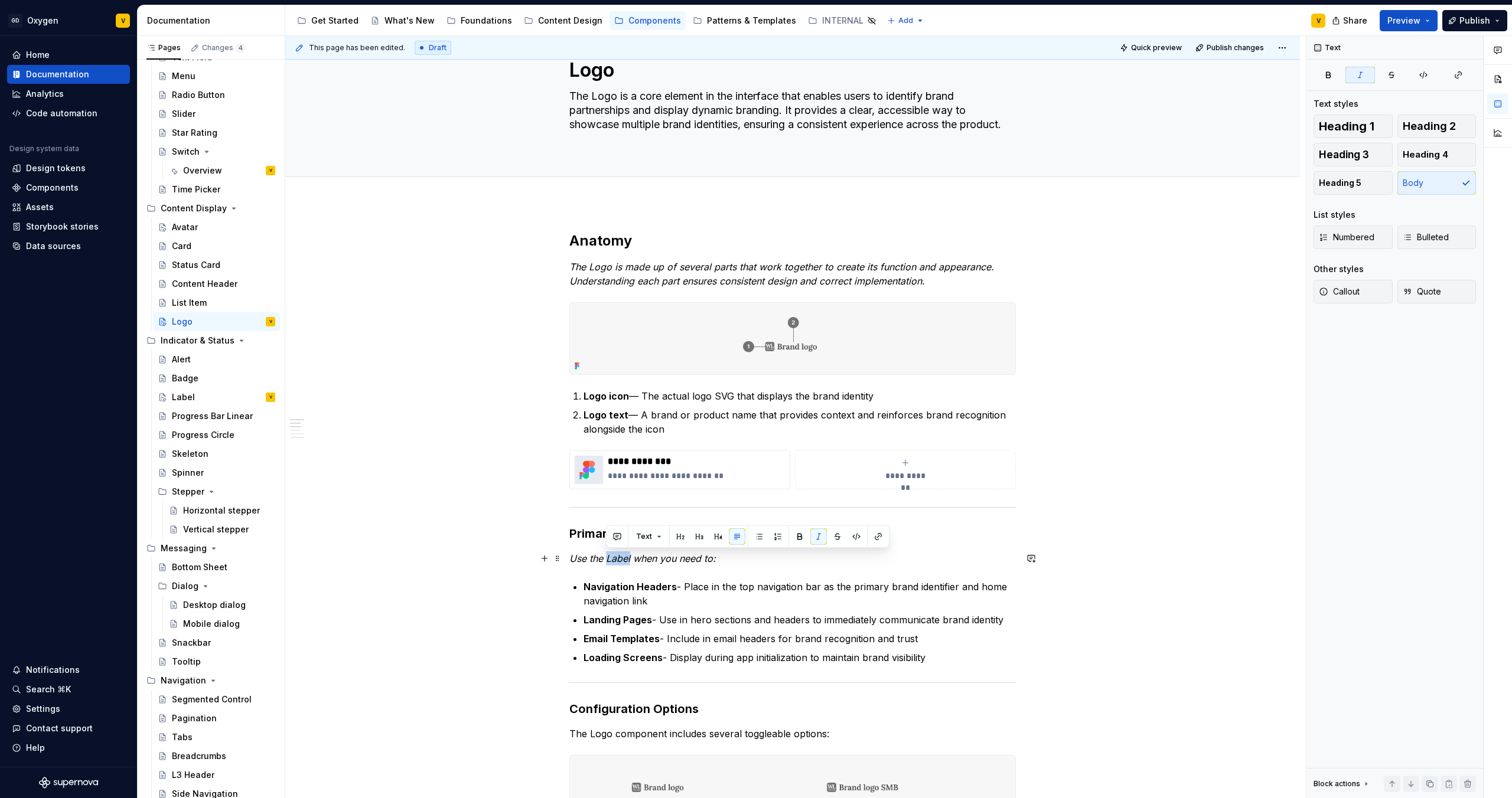
drag, startPoint x: 632, startPoint y: 559, endPoint x: 607, endPoint y: 560, distance: 25.0
click at [607, 420] on em "Use the Label when you need to:" at bounding box center [643, 558] width 147 height 12
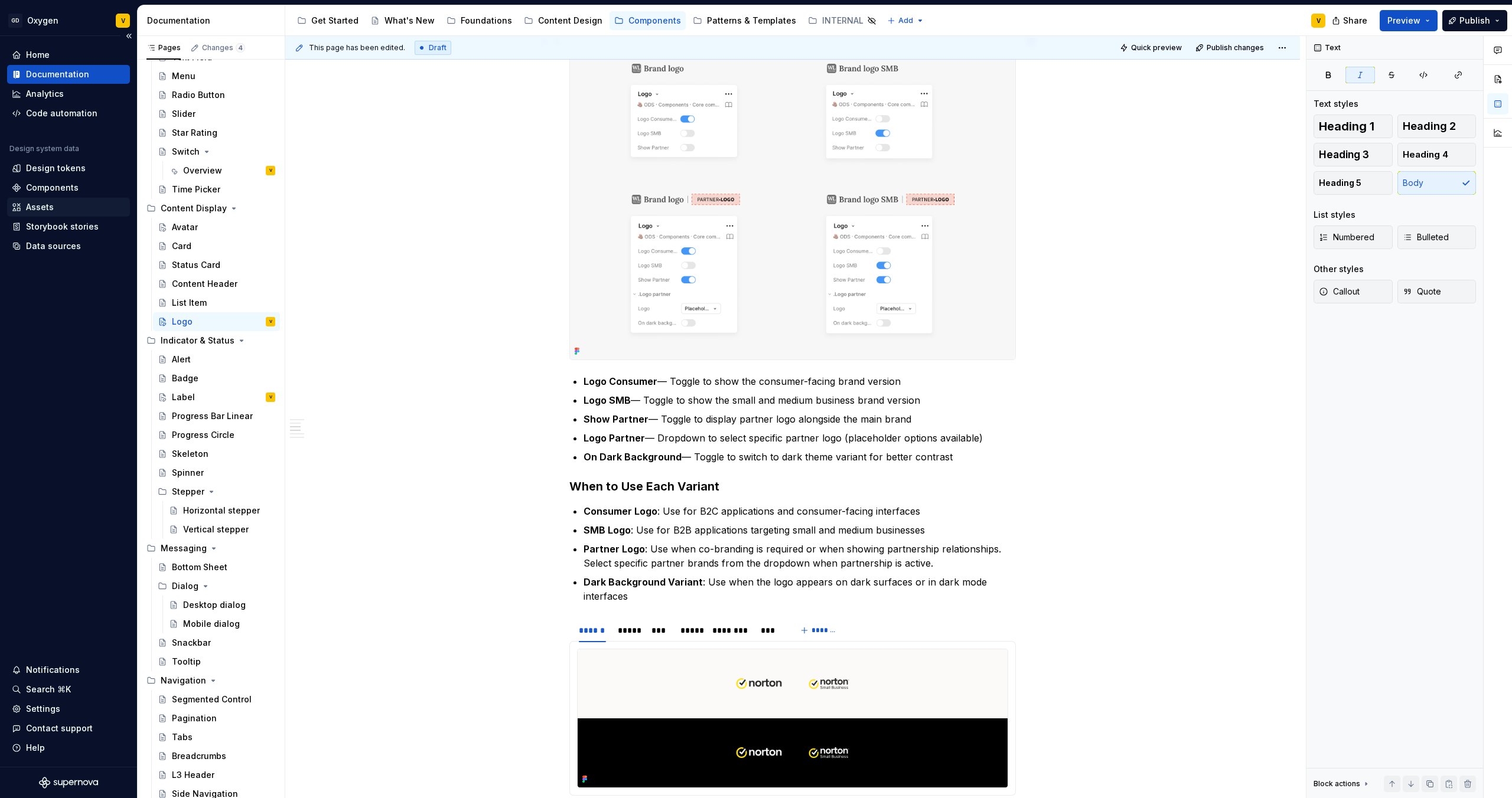
scroll to position [765, 0]
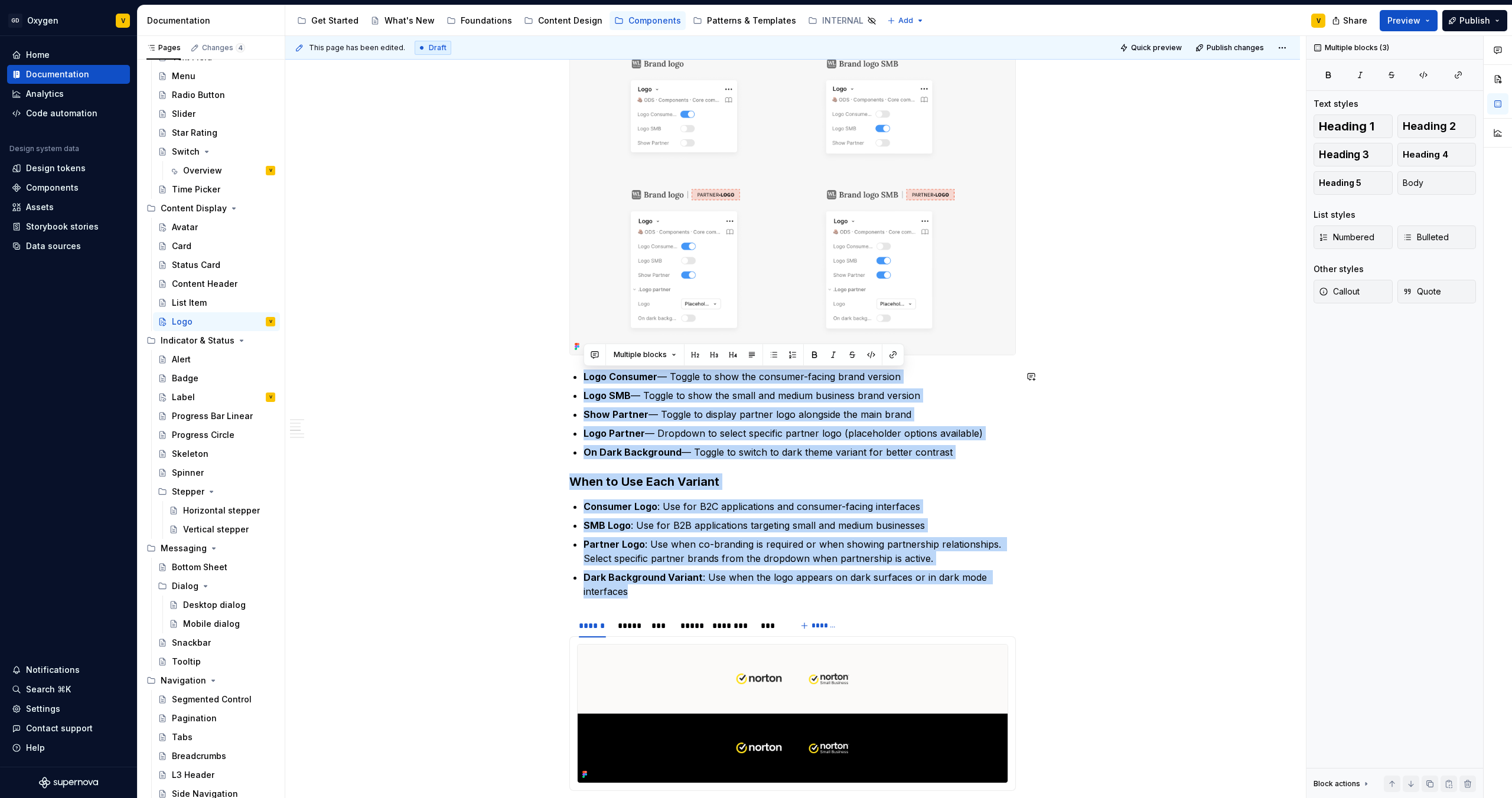
drag, startPoint x: 630, startPoint y: 596, endPoint x: 567, endPoint y: 365, distance: 239.4
click at [567, 365] on div "**********" at bounding box center [793, 705] width 1015 height 2451
click at [685, 420] on div "**********" at bounding box center [792, 592] width 446 height 2169
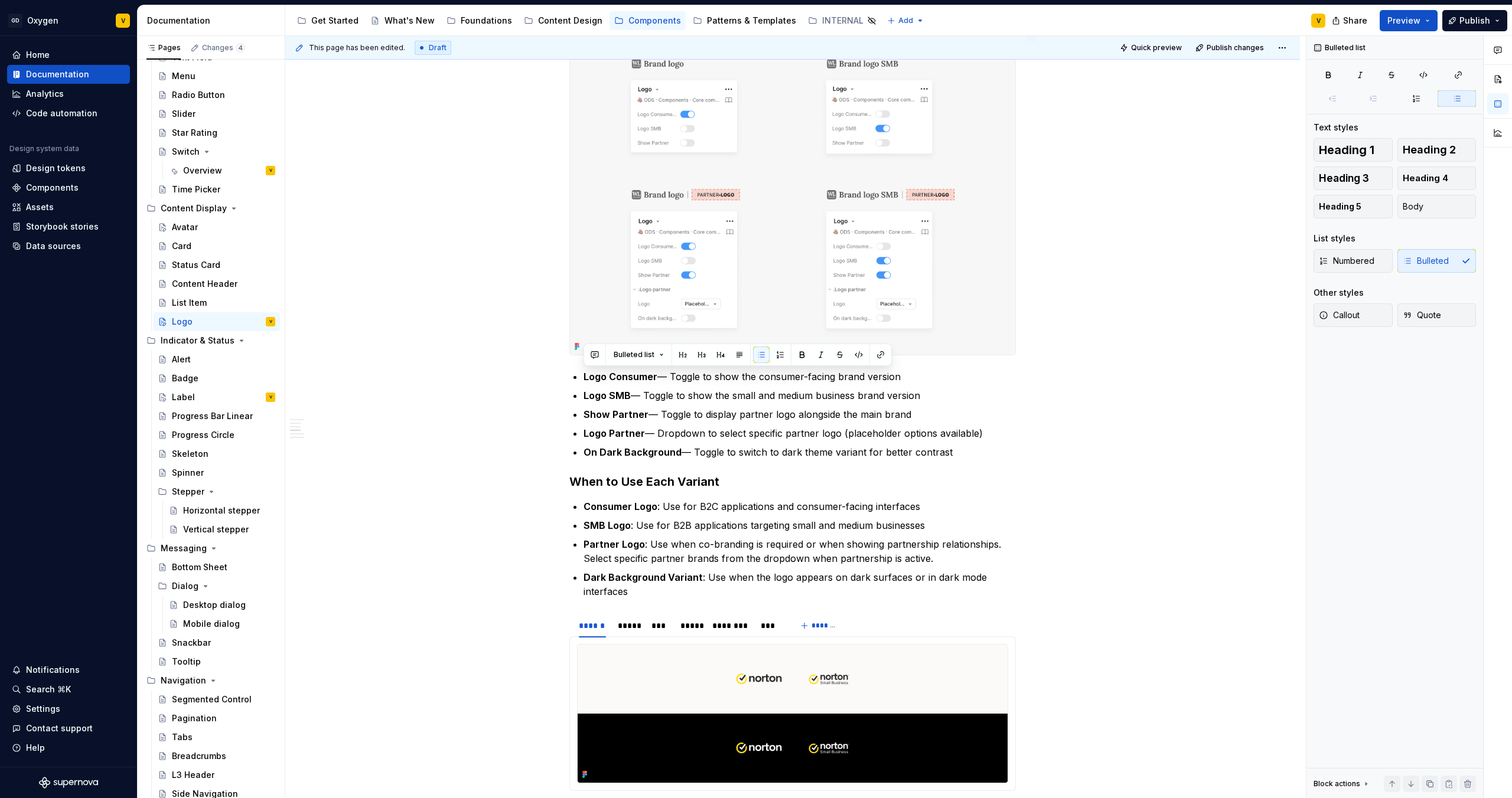
drag, startPoint x: 959, startPoint y: 452, endPoint x: 567, endPoint y: 361, distance: 402.4
click at [566, 361] on div "**********" at bounding box center [793, 705] width 1015 height 2451
copy ul "Logo Consumer — Toggle to show the consumer-facing brand version Logo SMB — Tog…"
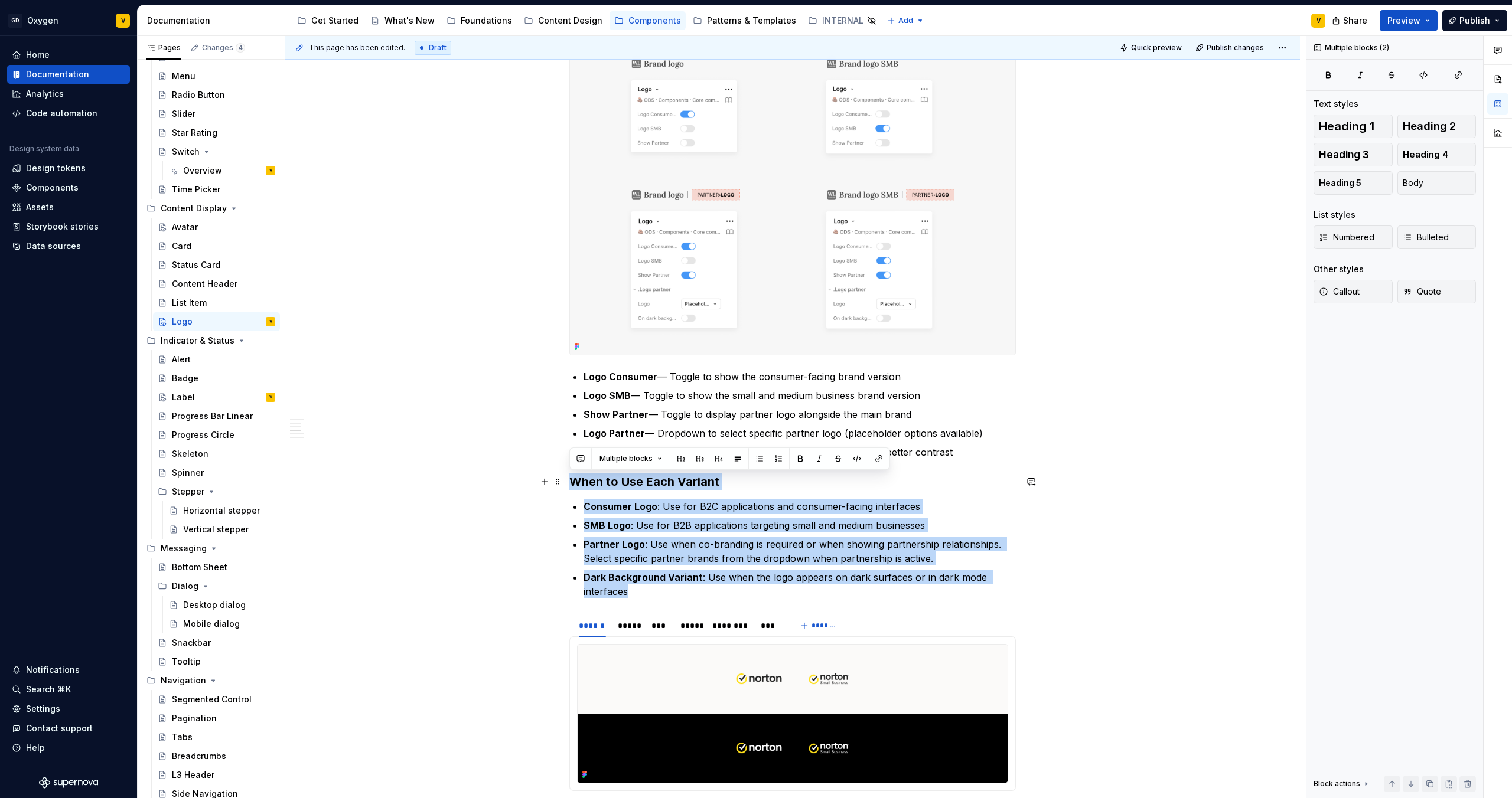
drag, startPoint x: 649, startPoint y: 598, endPoint x: 568, endPoint y: 480, distance: 143.1
click at [569, 420] on div "**********" at bounding box center [792, 592] width 446 height 2169
copy div "When to Use Each Variant Consumer Logo : Use for B2C applications and consumer-…"
click at [676, 420] on p "Dark Background Variant : Use when the logo appears on dark surfaces or in dark…" at bounding box center [800, 584] width 432 height 28
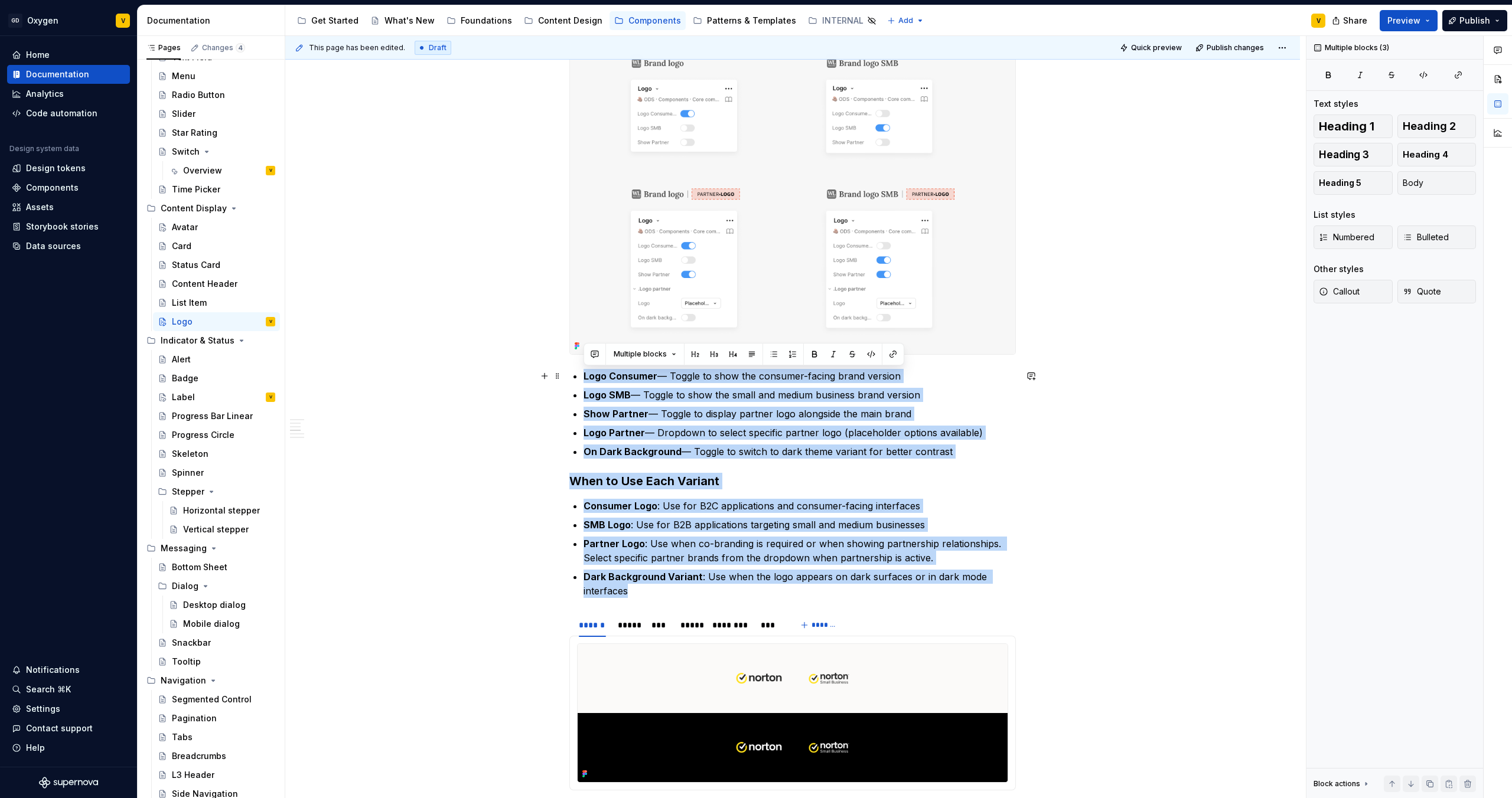
drag, startPoint x: 655, startPoint y: 595, endPoint x: 571, endPoint y: 375, distance: 235.5
click at [571, 375] on div "**********" at bounding box center [792, 591] width 446 height 2169
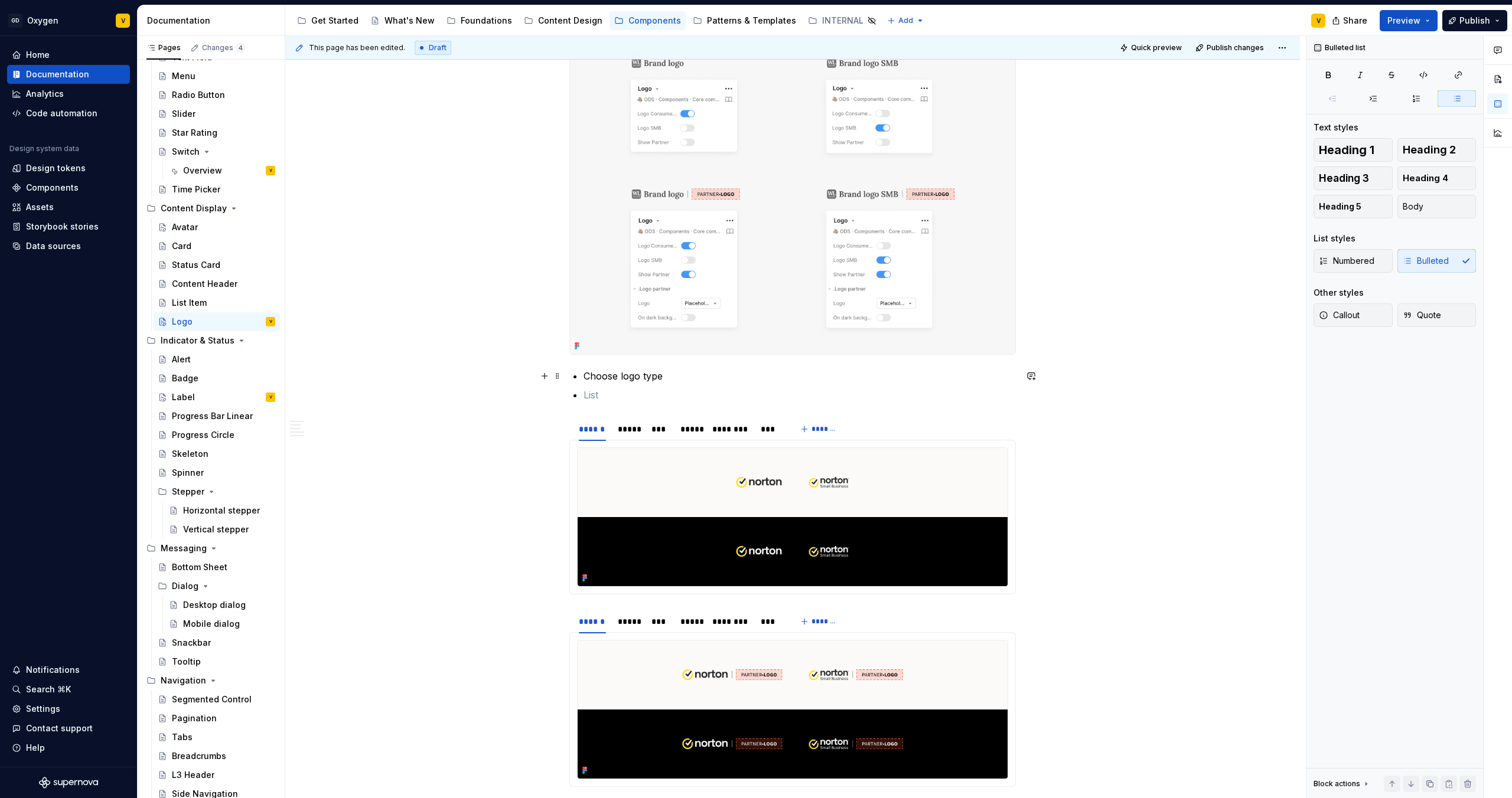
click at [686, 375] on p "Choose logo type" at bounding box center [800, 376] width 432 height 14
click at [594, 388] on p at bounding box center [800, 395] width 432 height 14
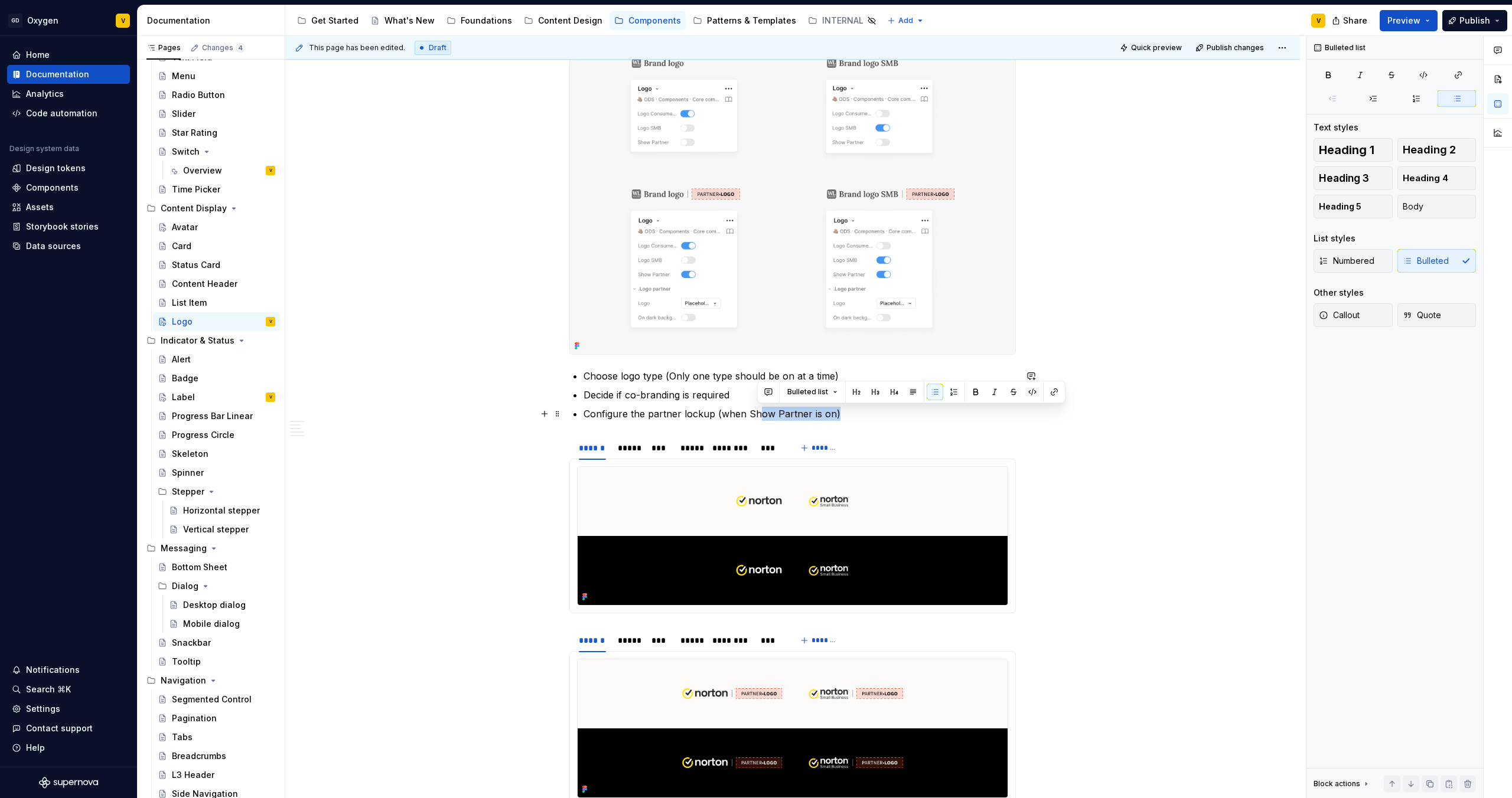
drag, startPoint x: 843, startPoint y: 414, endPoint x: 755, endPoint y: 412, distance: 88.0
click at [755, 412] on p "Configure the partner lockup (when Show Partner is on)" at bounding box center [800, 414] width 432 height 14
click at [756, 414] on p "Configure the partner lockup (when Show Partner is on)" at bounding box center [800, 414] width 432 height 14
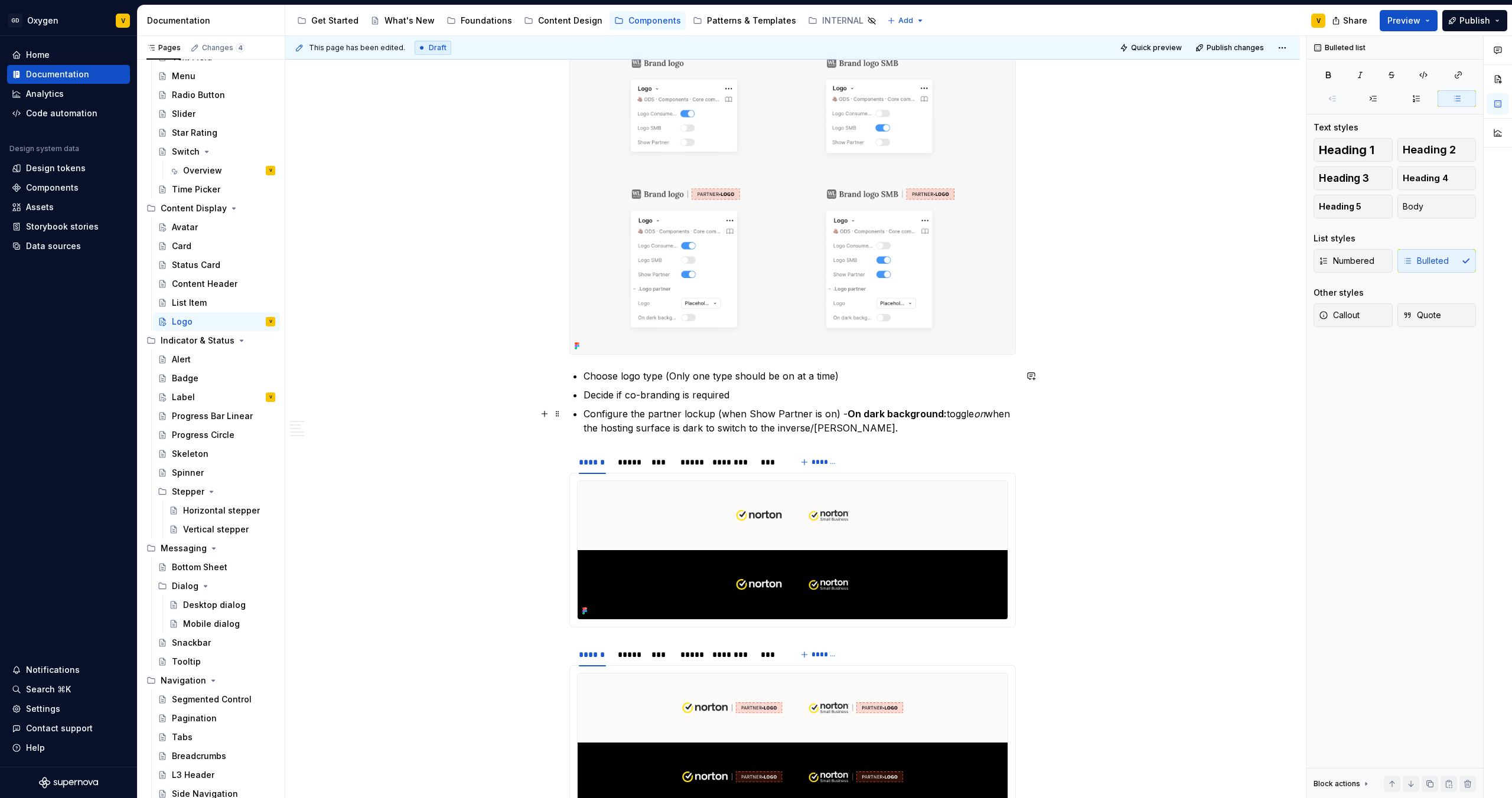
click at [679, 415] on p "Configure the partner lockup (when Show Partner is on) - On dark background: to…" at bounding box center [800, 421] width 432 height 28
click at [756, 420] on p "Configure the partner lockup (when Show Partner is on) - On dark background: to…" at bounding box center [800, 421] width 432 height 28
click at [661, 414] on p "Configure the partner lockup (when Show Partner is on) - On dark background: to…" at bounding box center [800, 421] width 432 height 28
drag, startPoint x: 871, startPoint y: 431, endPoint x: 583, endPoint y: 409, distance: 288.8
click at [584, 409] on p "Configure the partner lockup (when Show Partner is on) - On dark background: to…" at bounding box center [800, 421] width 432 height 28
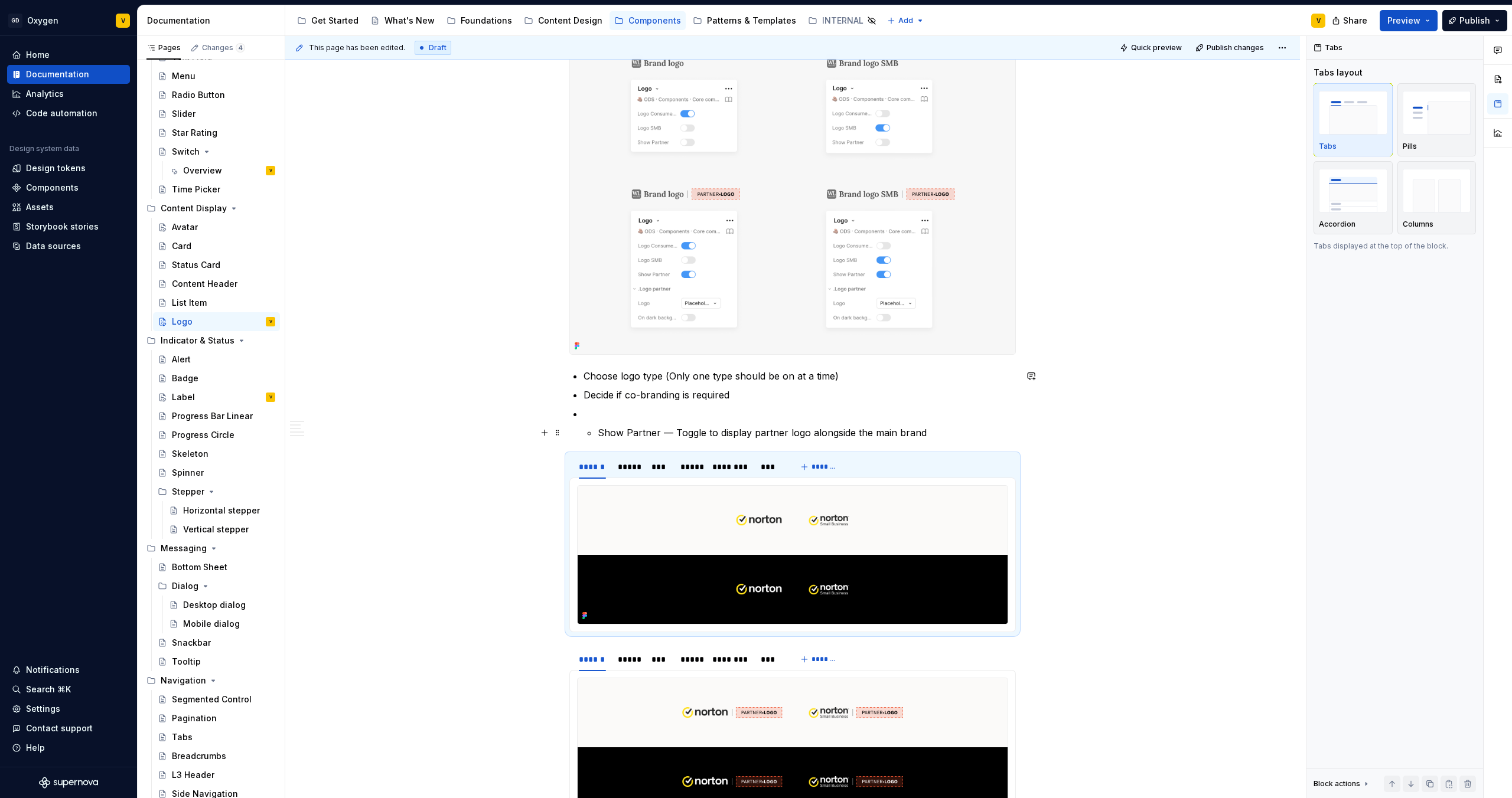
click at [598, 420] on p "Show Partner — Toggle to display partner logo alongside the main brand" at bounding box center [807, 433] width 418 height 14
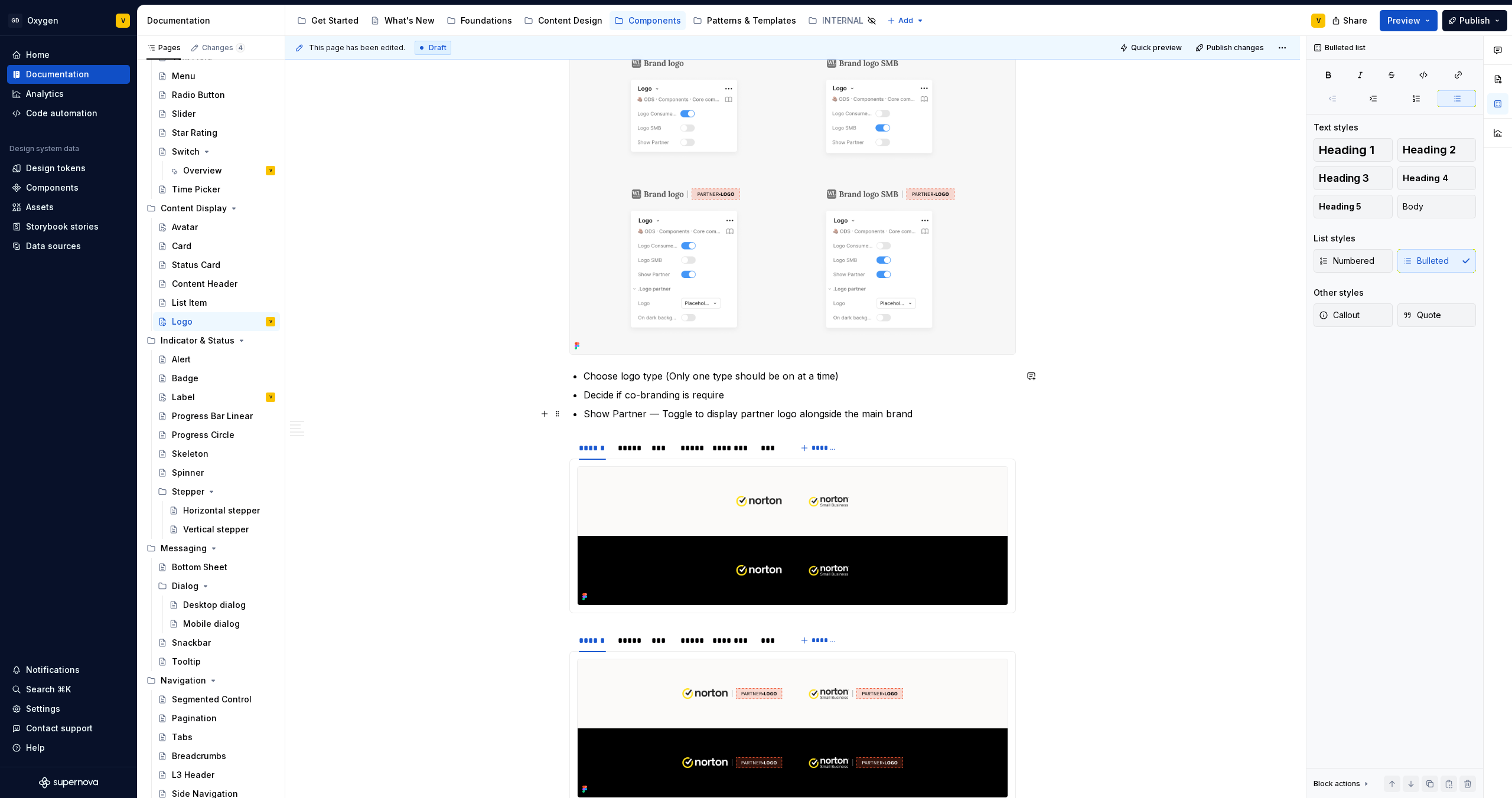
click at [756, 412] on p "Show Partner — Toggle to display partner logo alongside the main brand" at bounding box center [800, 414] width 432 height 14
click at [647, 412] on p "Show Partner — Toggle to display partner logo alongside the main brand" at bounding box center [800, 414] width 432 height 14
click at [756, 414] on p "Show Partner (if required) — Toggle to display partner logo alongside the main …" at bounding box center [800, 414] width 432 height 14
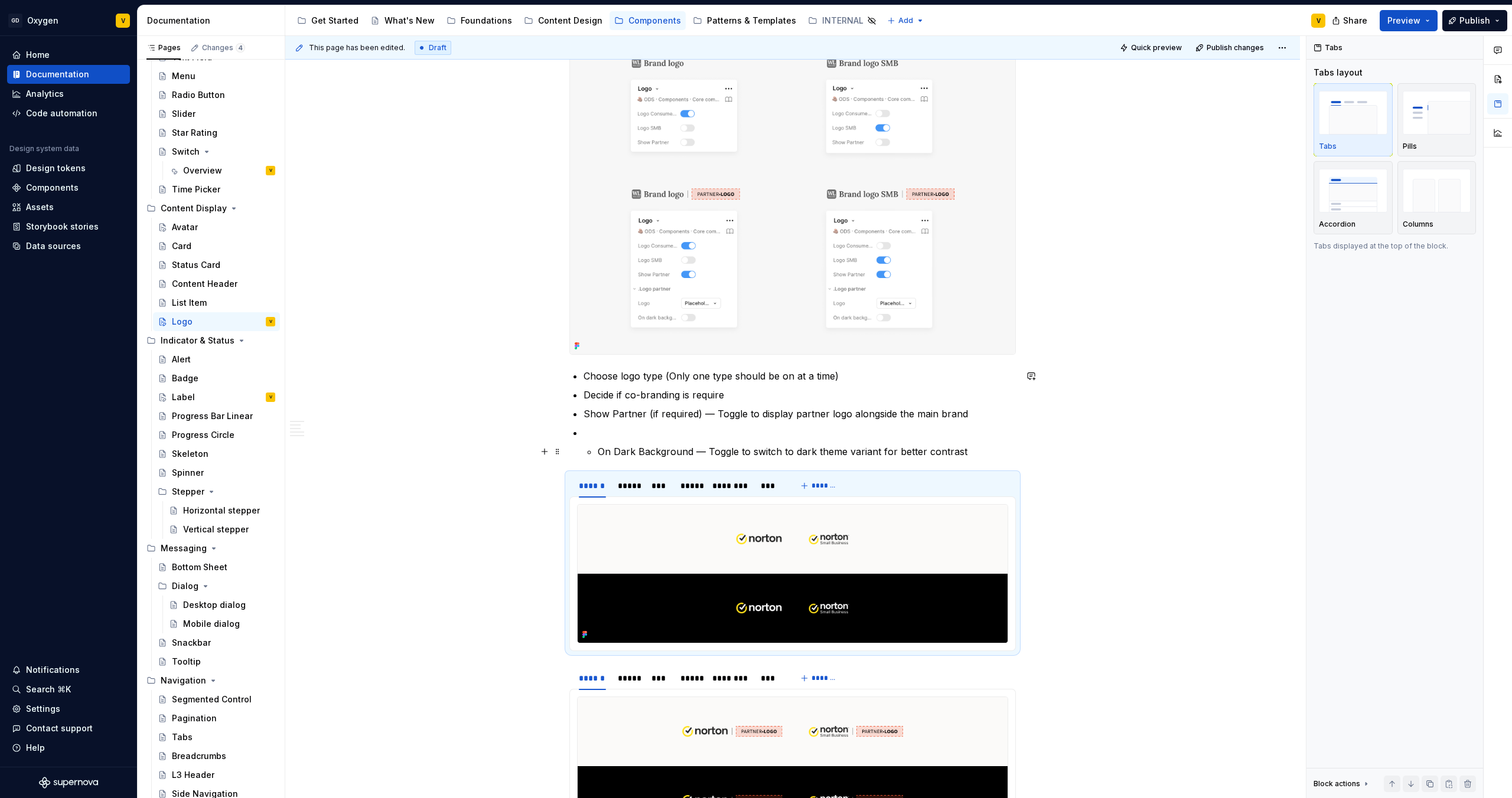
click at [599, 420] on p "On Dark Background — Toggle to switch to dark theme variant for better contrast" at bounding box center [807, 452] width 418 height 14
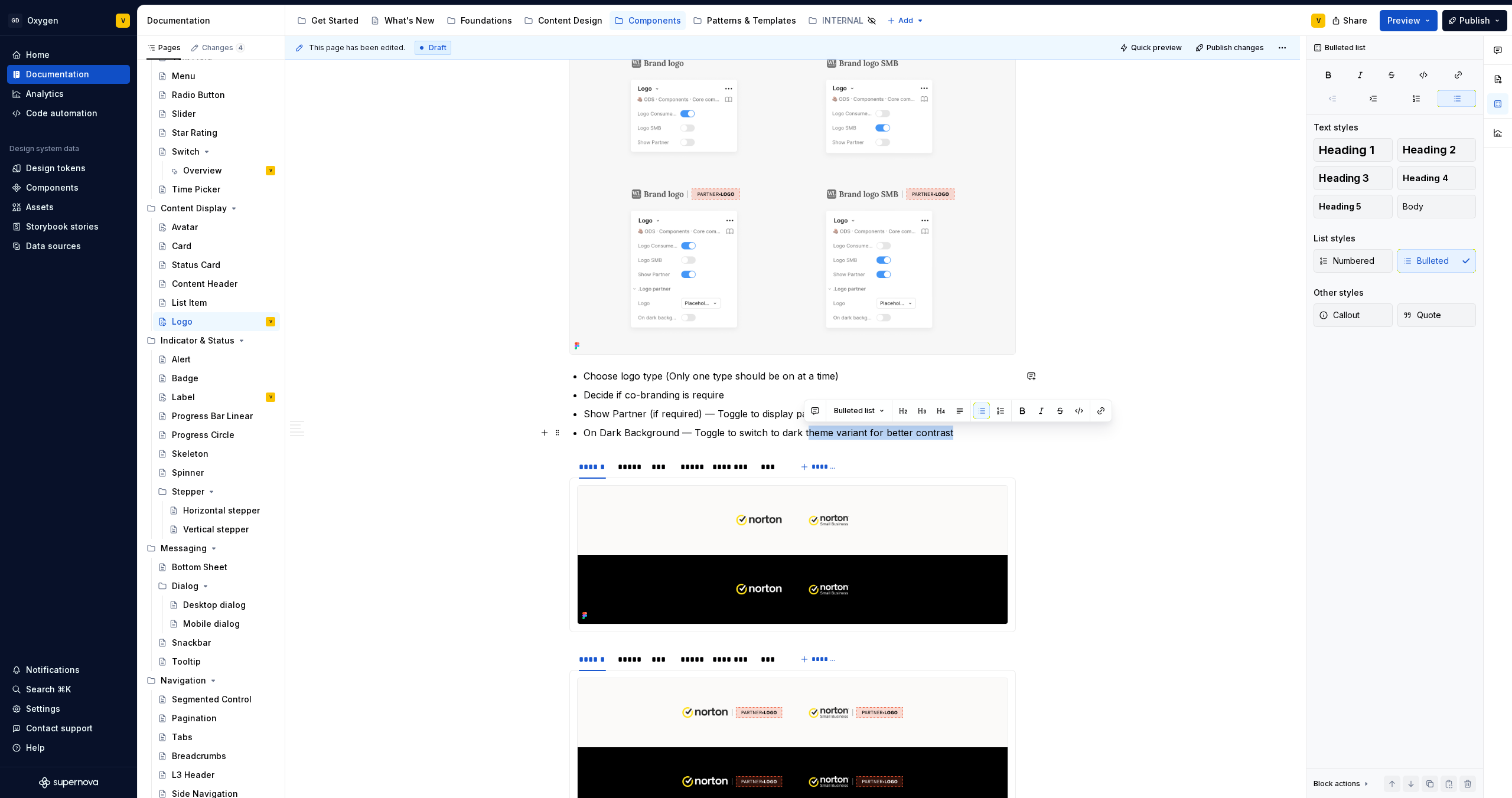
drag, startPoint x: 805, startPoint y: 436, endPoint x: 956, endPoint y: 437, distance: 151.0
click at [756, 420] on p "On Dark Background — Toggle to switch to dark theme variant for better contrast" at bounding box center [800, 433] width 432 height 14
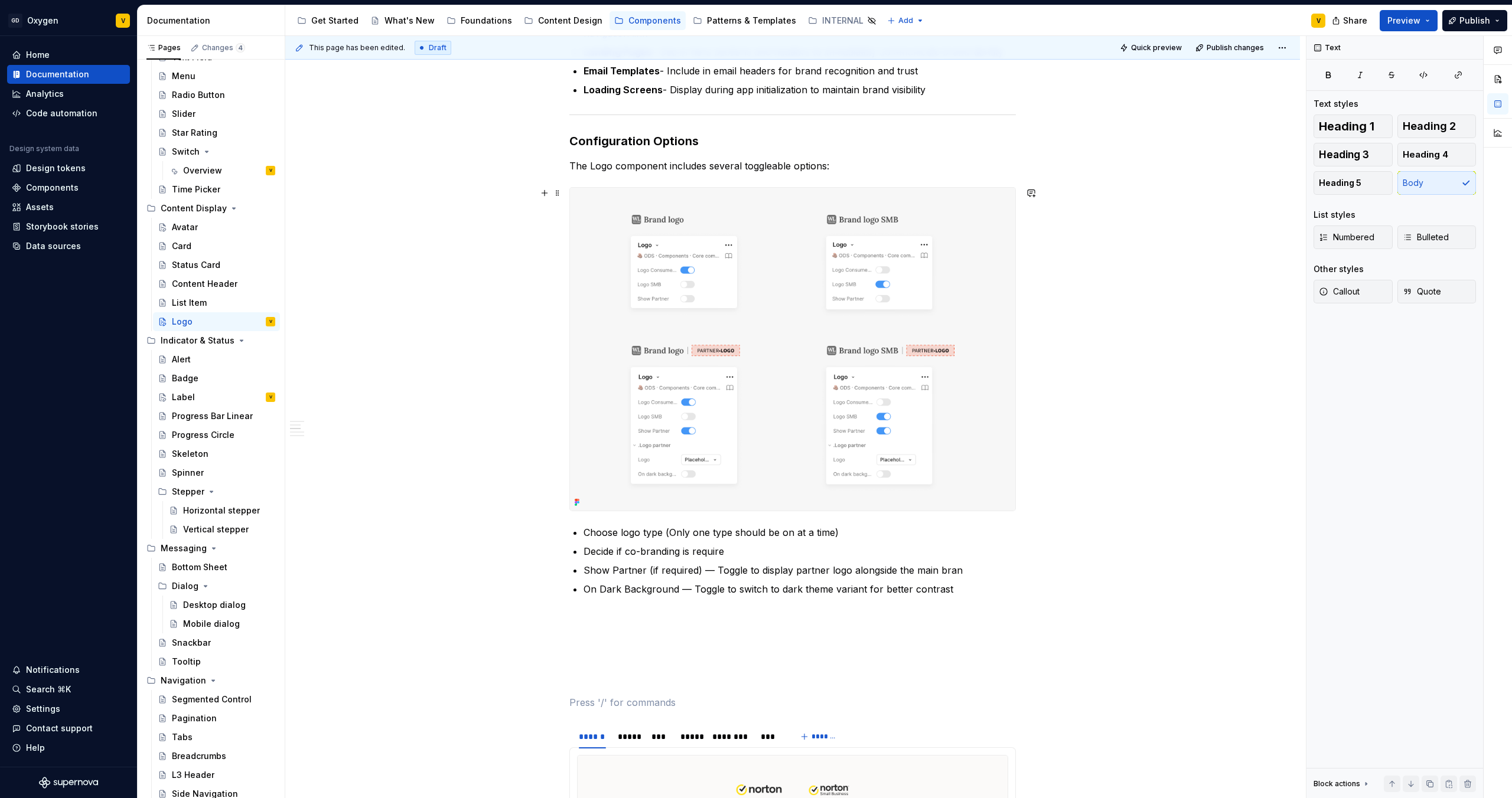
scroll to position [607, 0]
drag, startPoint x: 723, startPoint y: 141, endPoint x: 569, endPoint y: 138, distance: 154.0
click at [569, 138] on h3 "Configuration Options" at bounding box center [792, 142] width 446 height 16
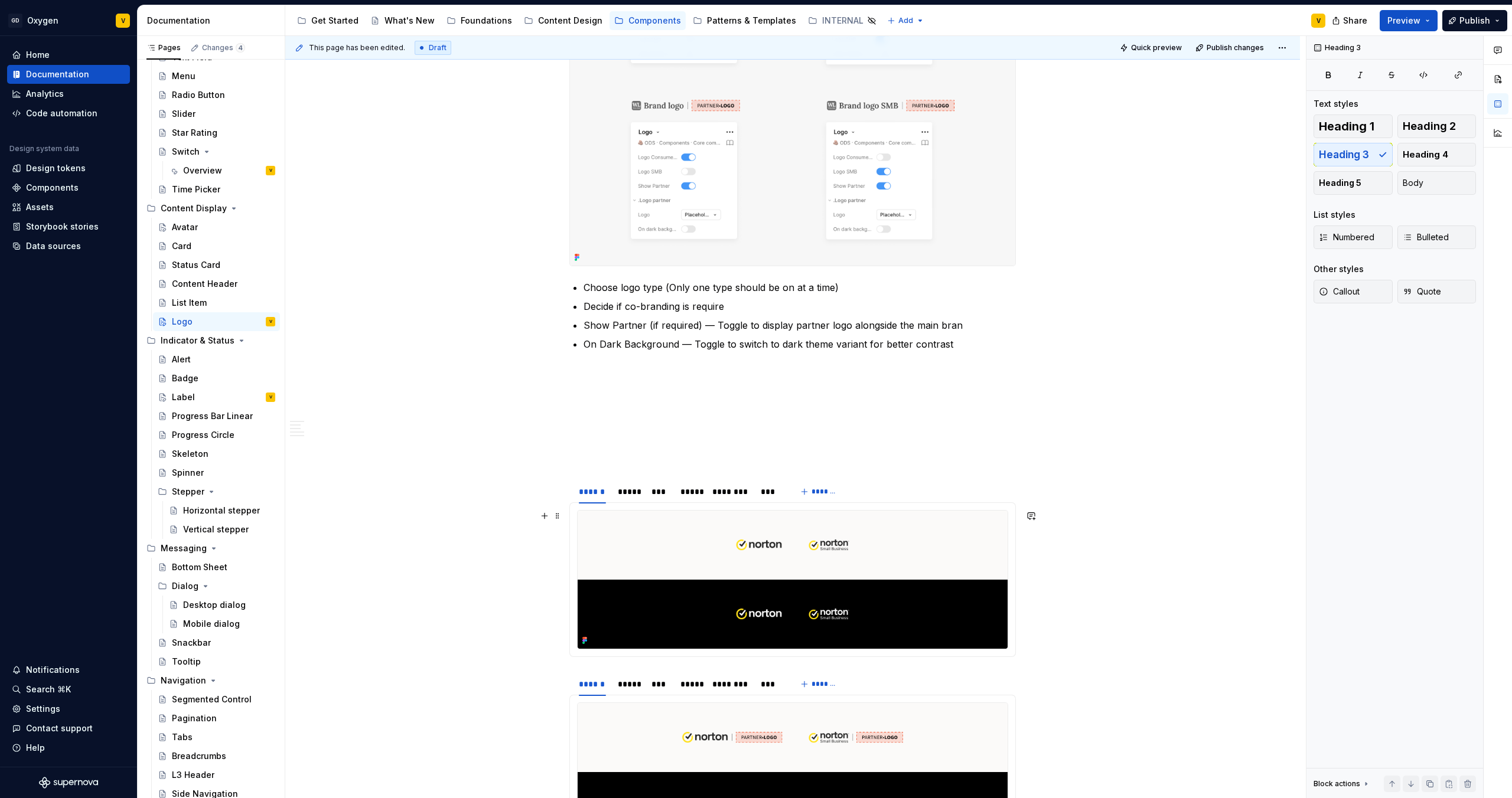
scroll to position [877, 0]
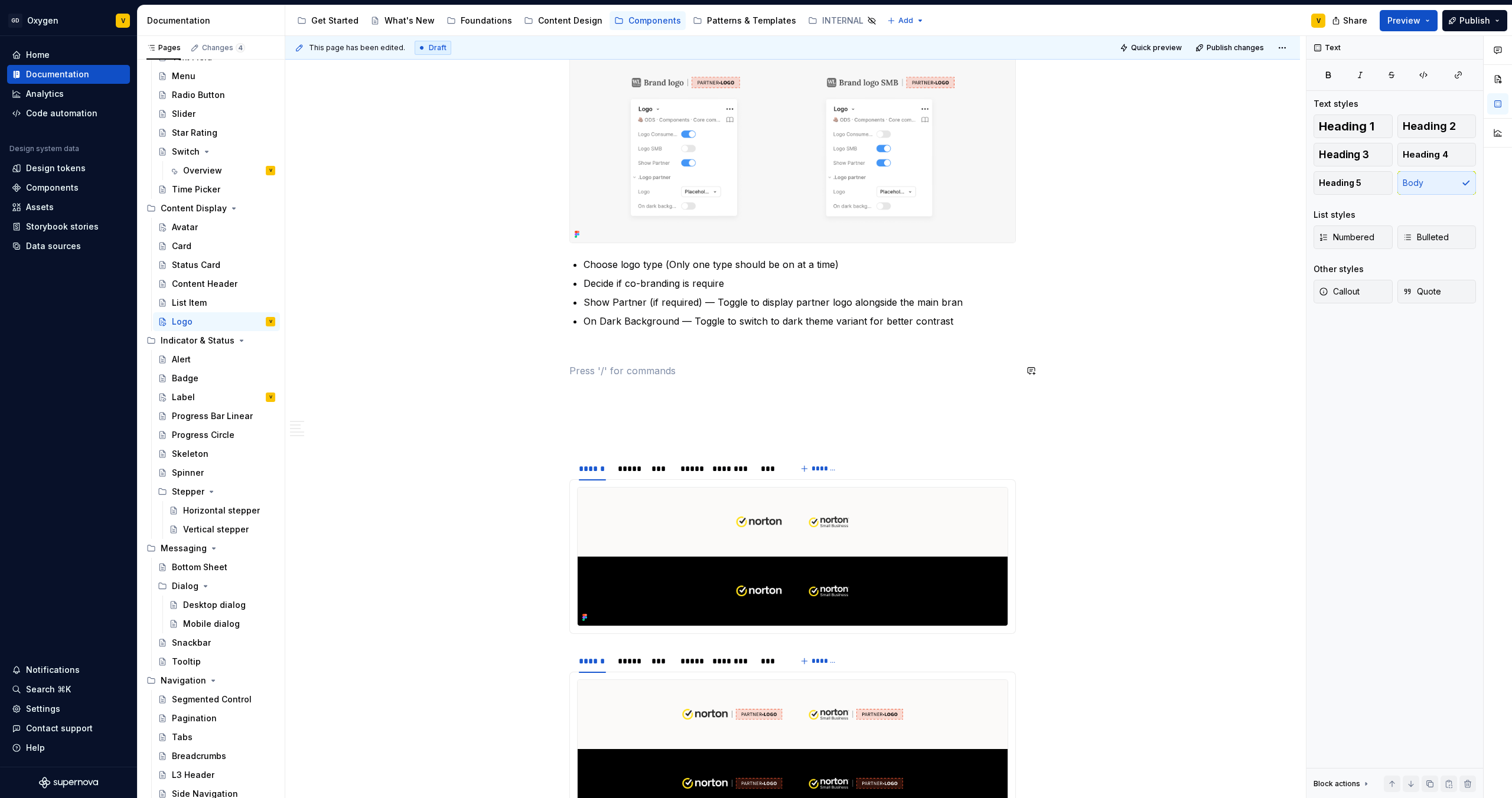
click at [586, 360] on div "**********" at bounding box center [792, 458] width 446 height 2124
click at [583, 355] on p at bounding box center [792, 349] width 446 height 14
click at [542, 352] on button "button" at bounding box center [544, 349] width 17 height 16
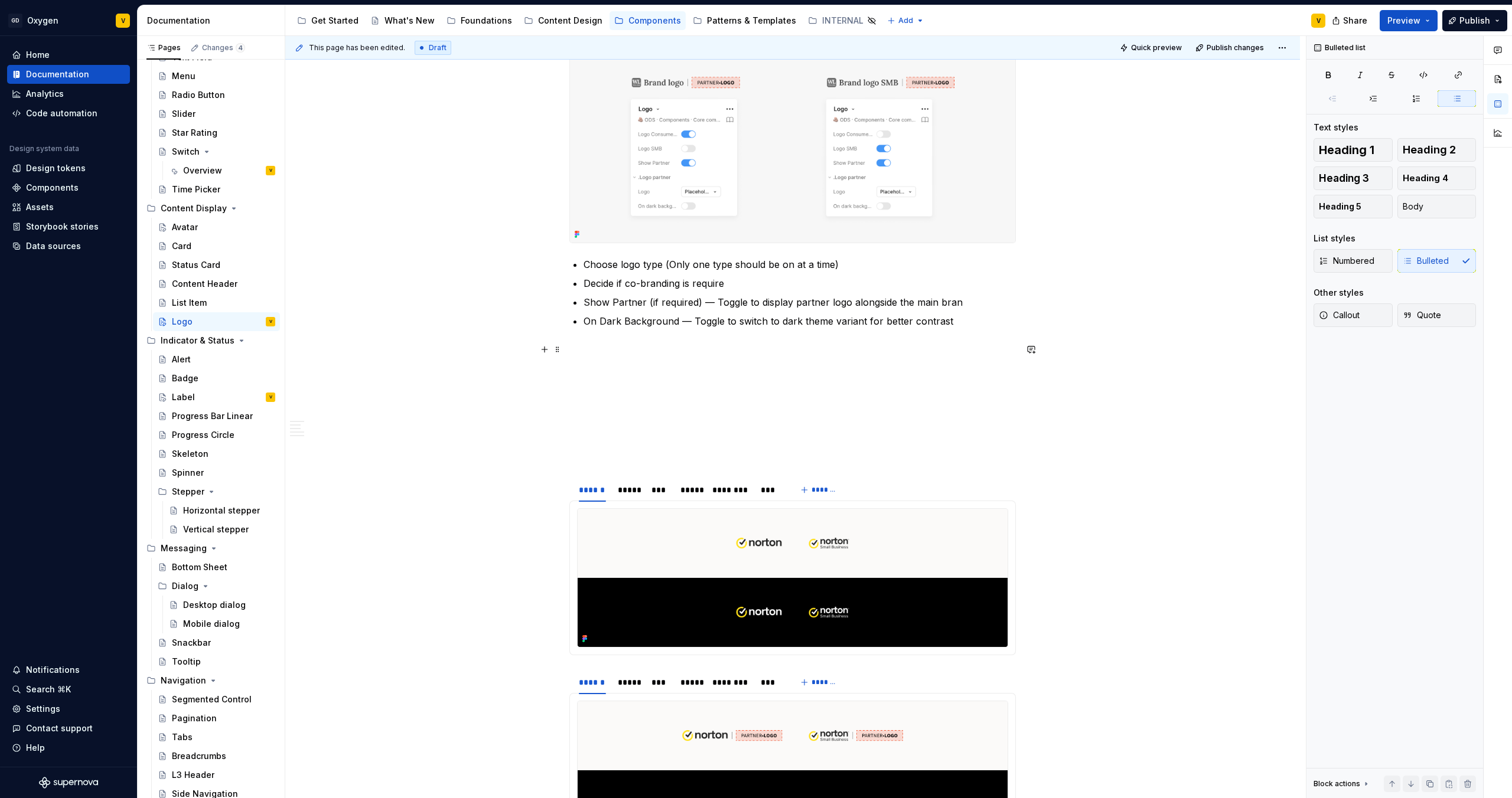
click at [682, 320] on p "On Dark Background — Toggle to switch to dark theme variant for better contrast" at bounding box center [800, 321] width 432 height 14
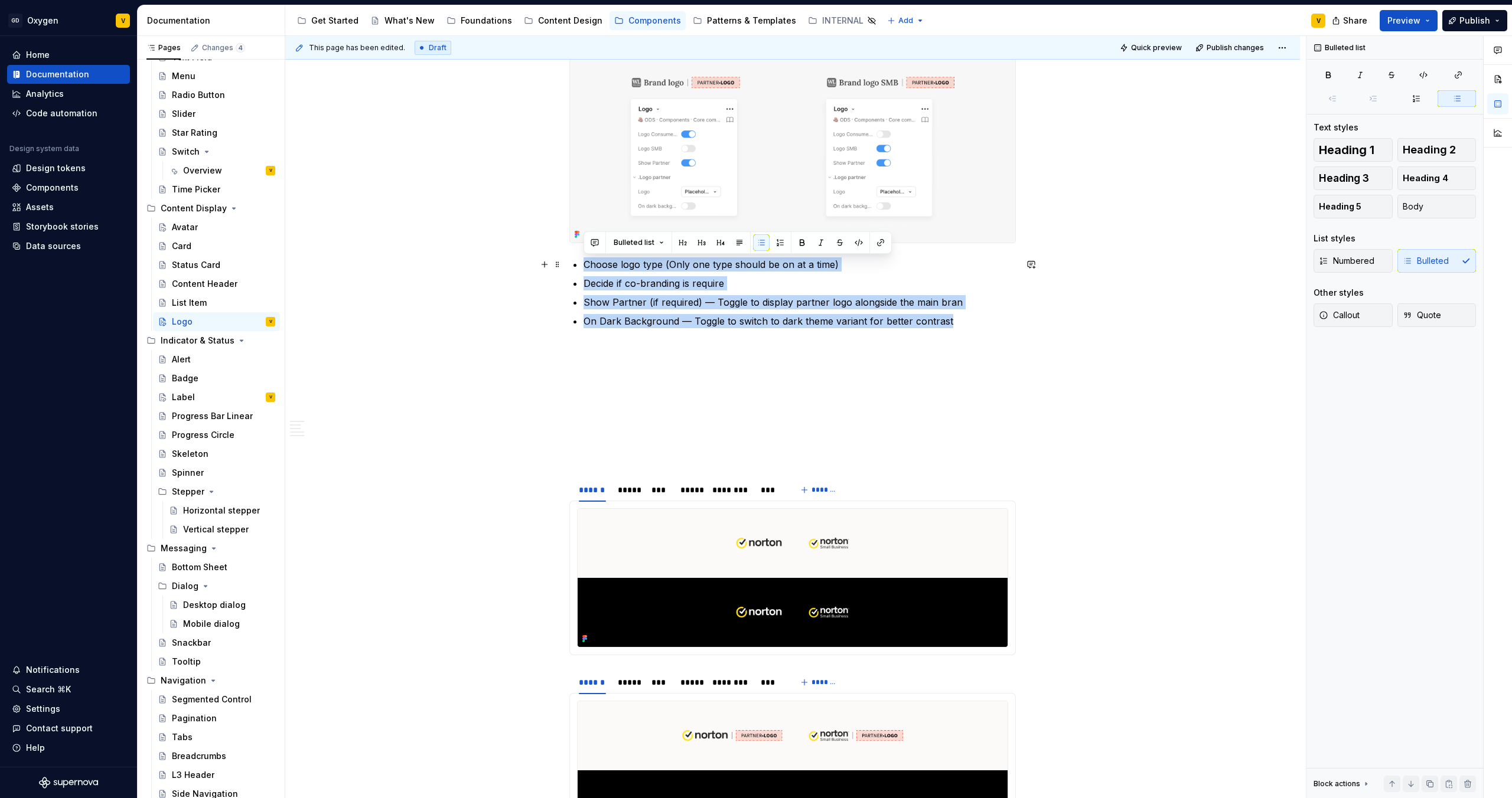
drag, startPoint x: 952, startPoint y: 323, endPoint x: 584, endPoint y: 262, distance: 373.0
click at [584, 262] on ul "Choose logo type (Only one type should be on at a time) Decide if co-branding i…" at bounding box center [800, 293] width 432 height 71
copy ul "Choose logo type (Only one type should be on at a time) Decide if co-branding i…"
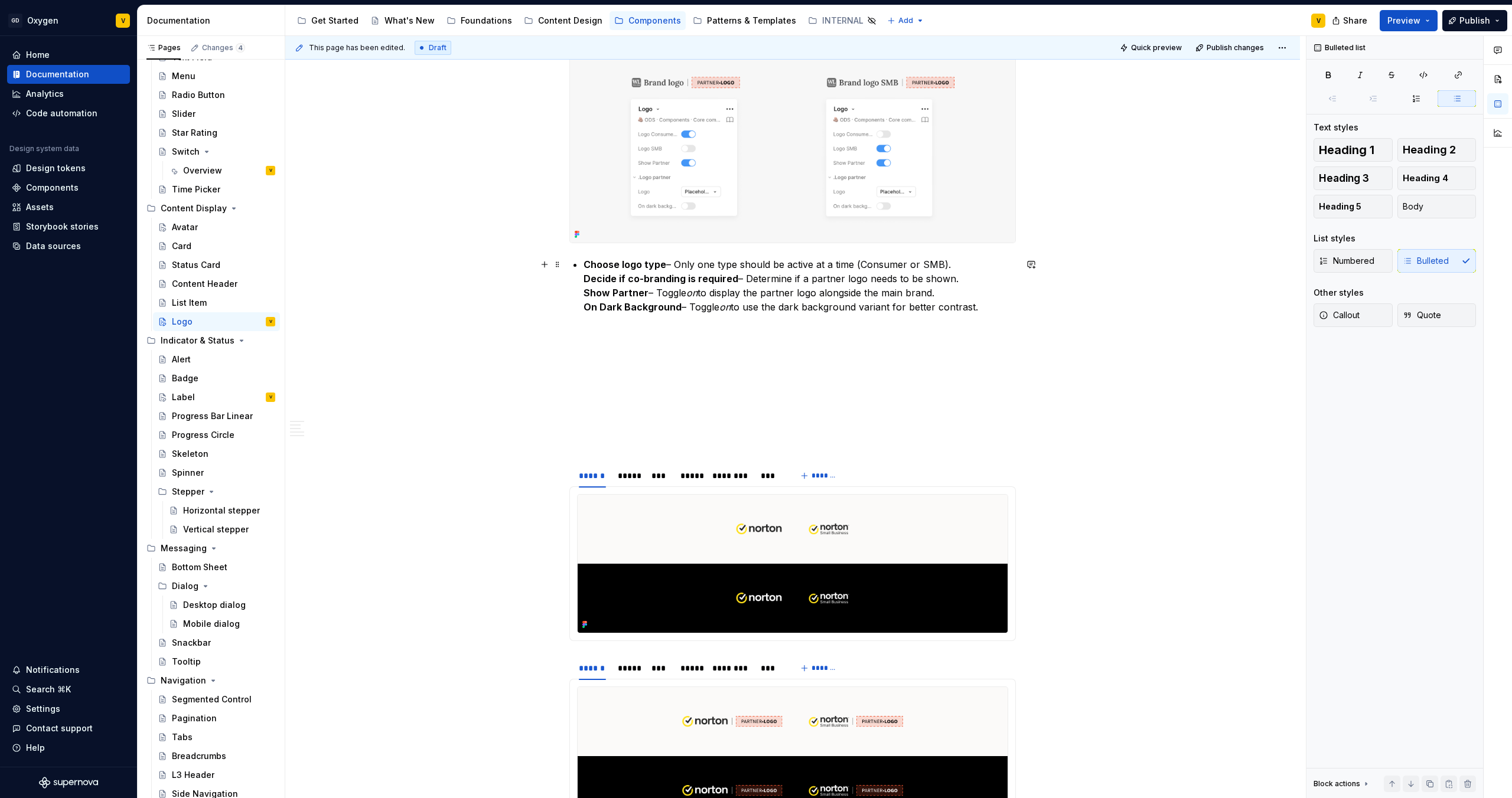
click at [583, 276] on div "**********" at bounding box center [792, 461] width 446 height 2131
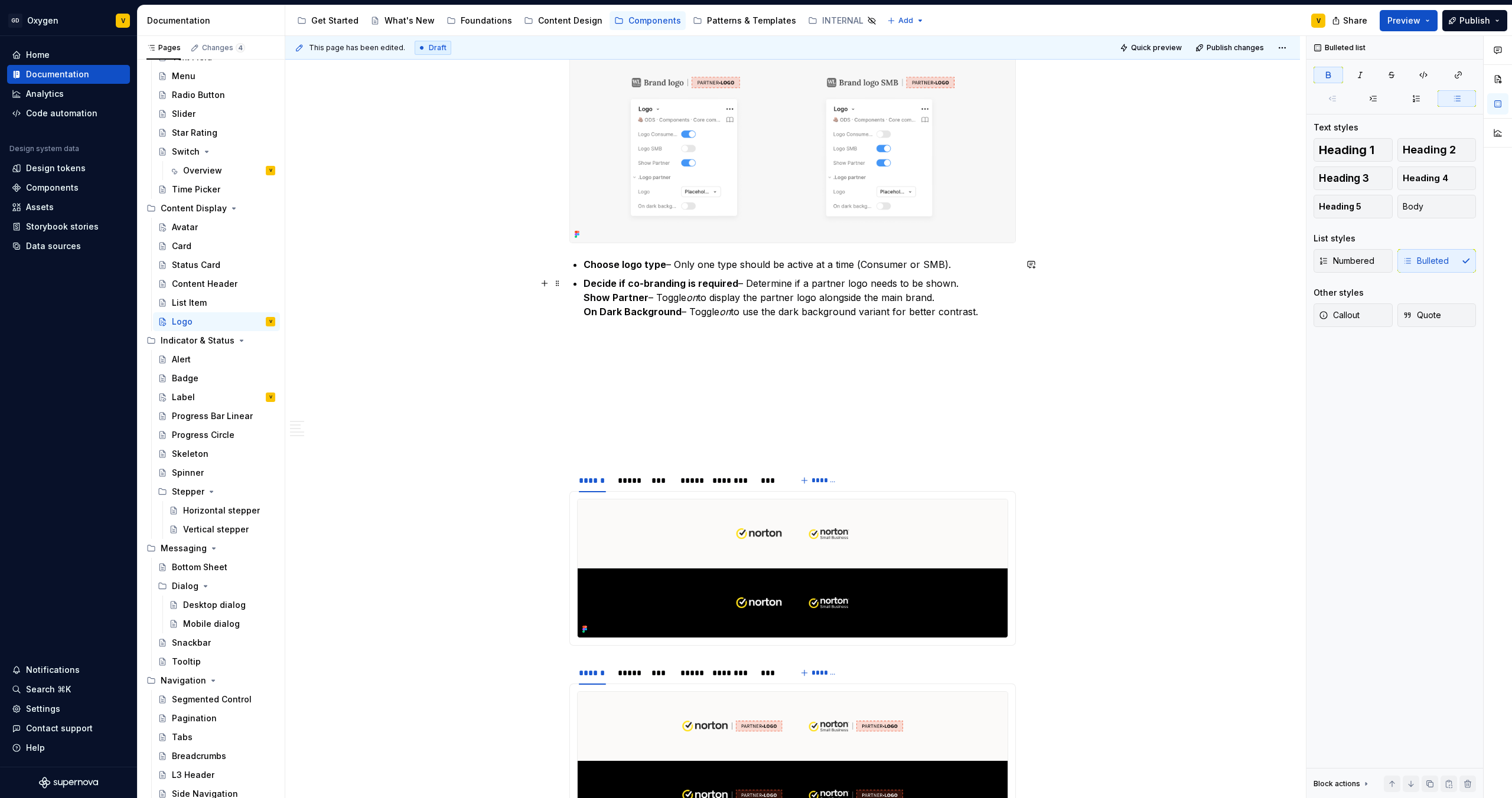
click at [585, 298] on strong "Show Partner" at bounding box center [616, 297] width 65 height 12
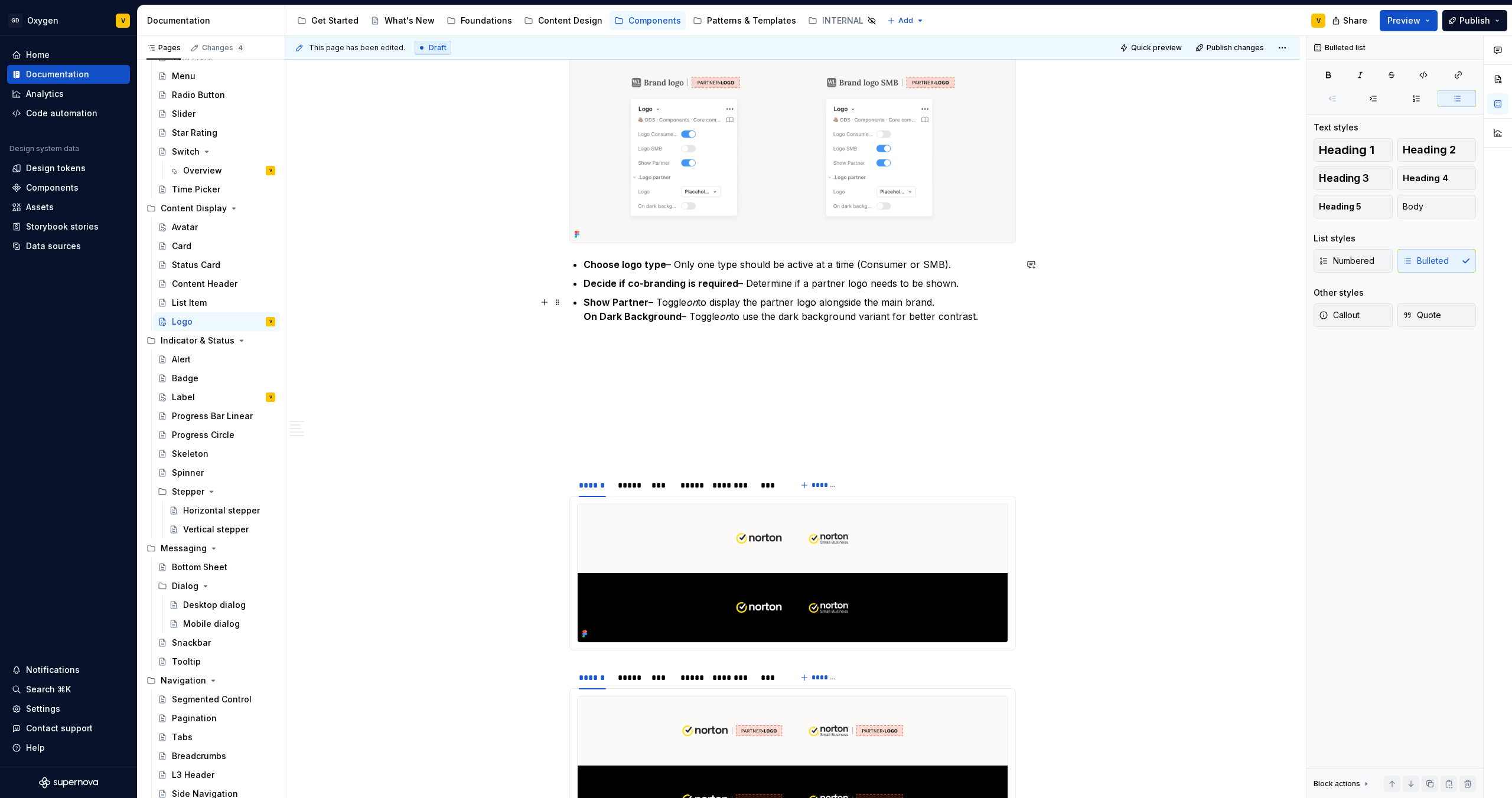
click at [585, 317] on strong "On Dark Background" at bounding box center [633, 316] width 98 height 12
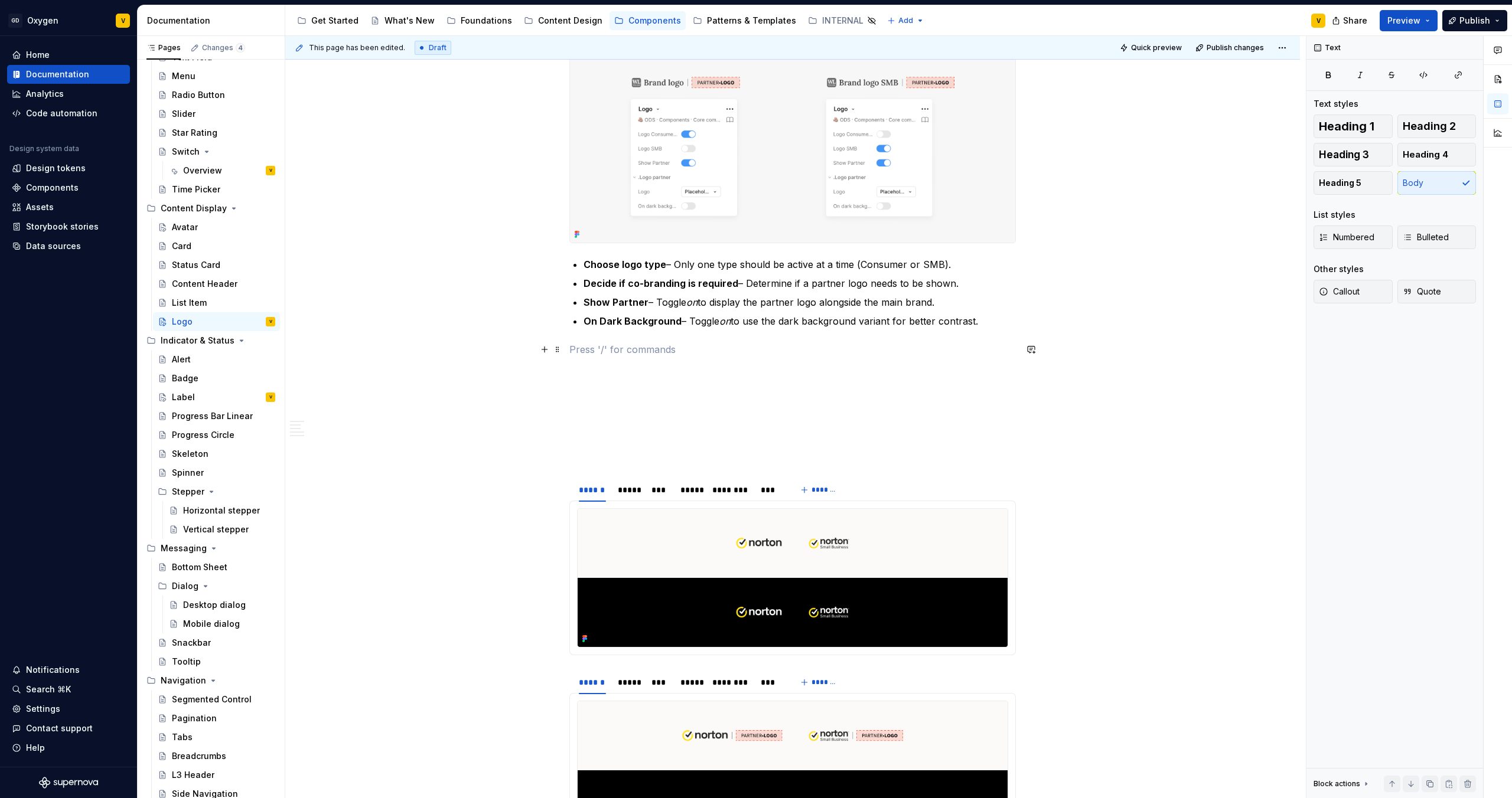
click at [581, 356] on p at bounding box center [792, 349] width 446 height 14
click at [546, 351] on button "button" at bounding box center [544, 349] width 17 height 16
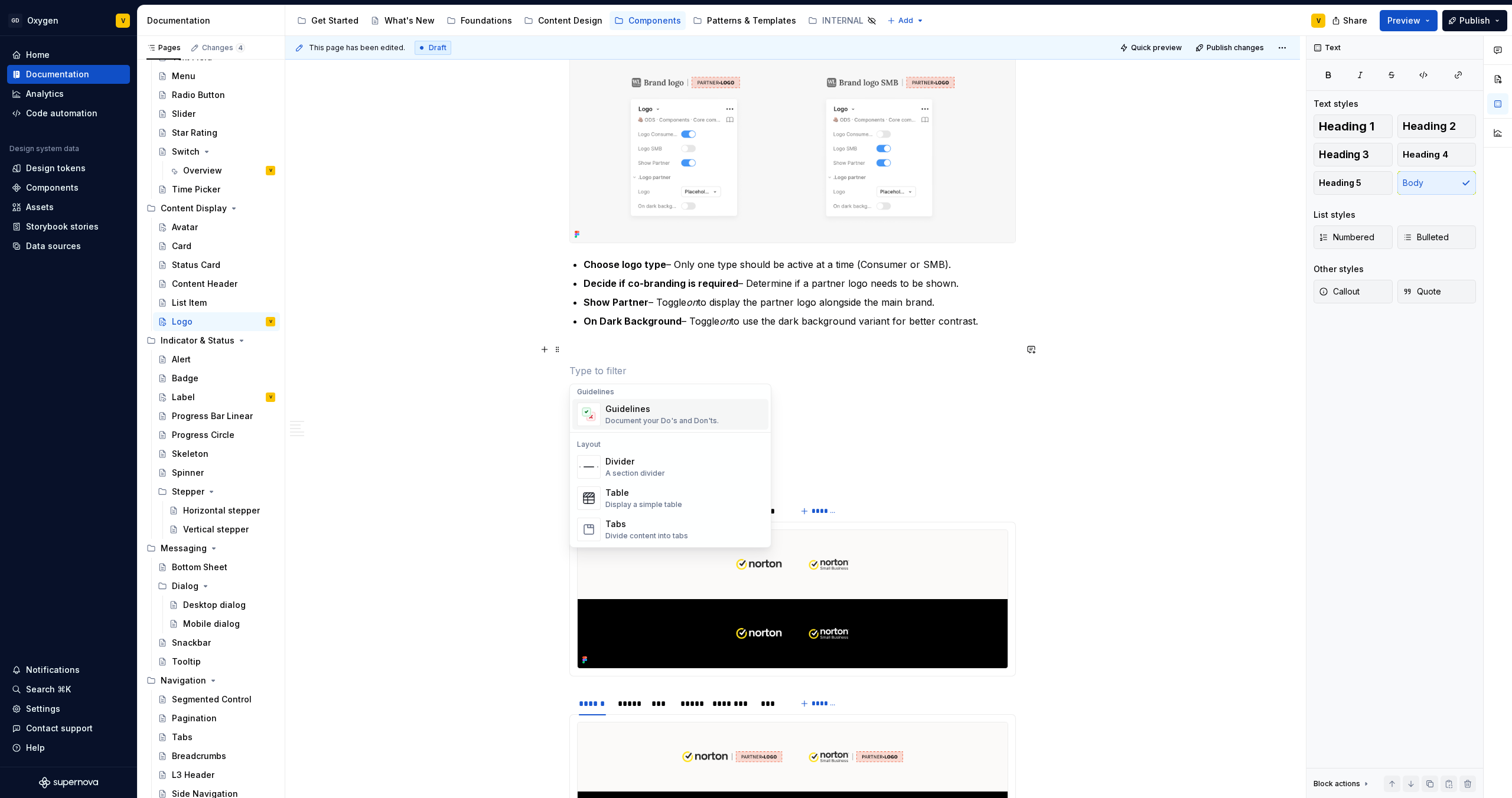
scroll to position [337, 0]
click at [614, 420] on div "Divider" at bounding box center [635, 463] width 60 height 12
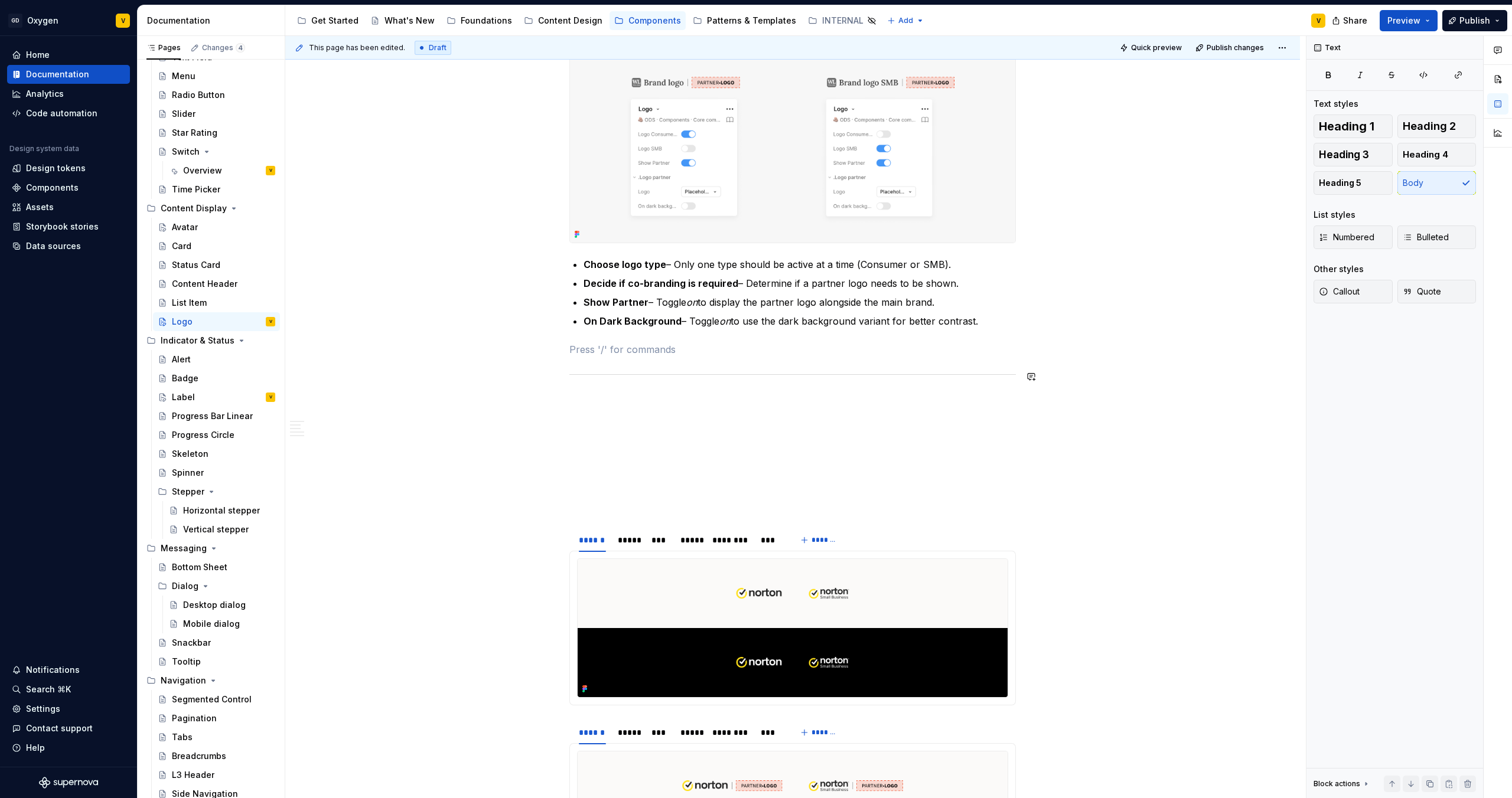
click at [618, 358] on div "**********" at bounding box center [792, 493] width 446 height 2195
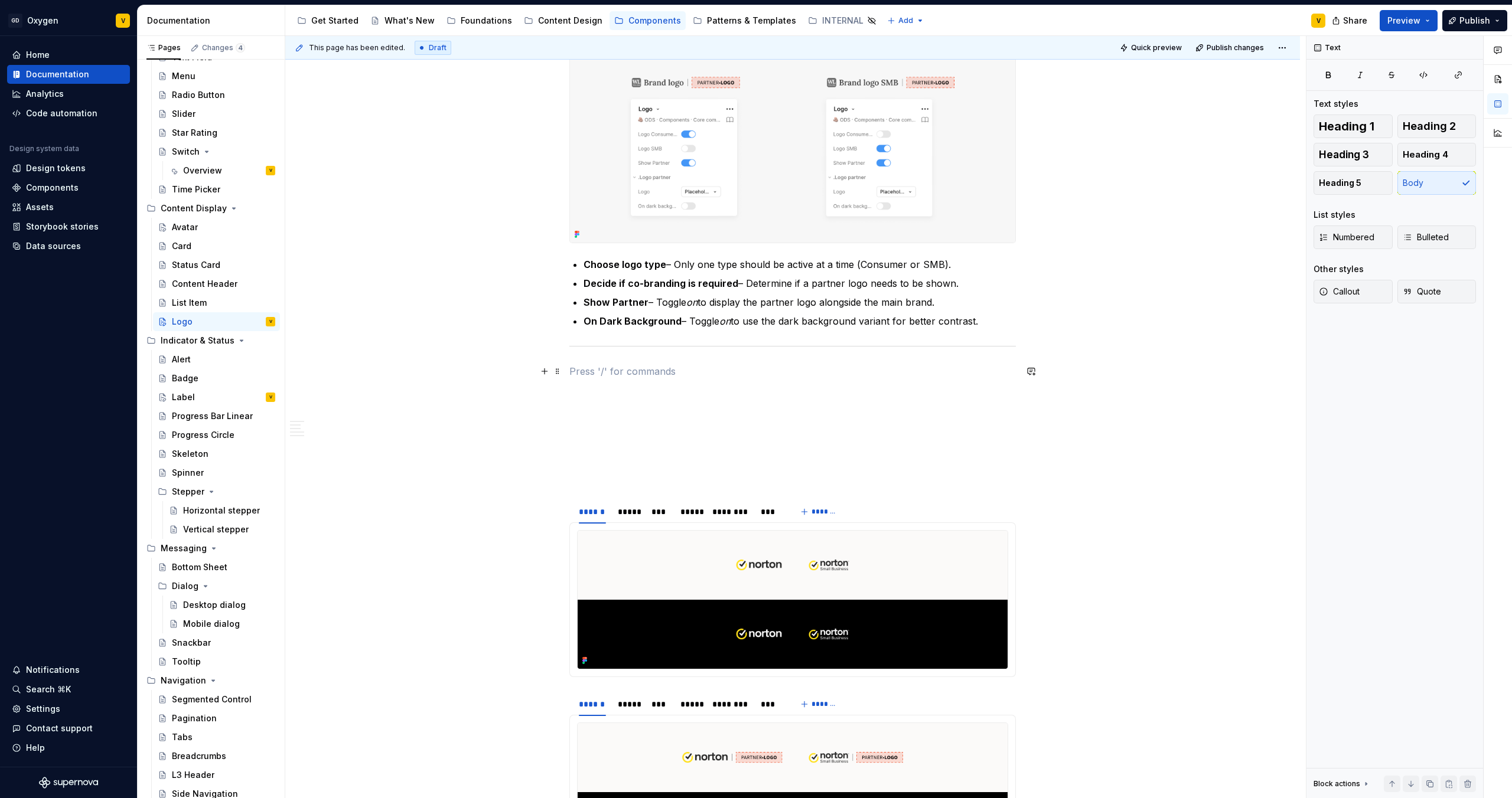
click at [587, 371] on p at bounding box center [792, 371] width 446 height 14
drag, startPoint x: 619, startPoint y: 373, endPoint x: 561, endPoint y: 368, distance: 58.2
click at [569, 368] on div "**********" at bounding box center [792, 486] width 446 height 2181
click at [652, 374] on p "Variants" at bounding box center [792, 371] width 446 height 14
drag, startPoint x: 618, startPoint y: 378, endPoint x: 574, endPoint y: 375, distance: 44.1
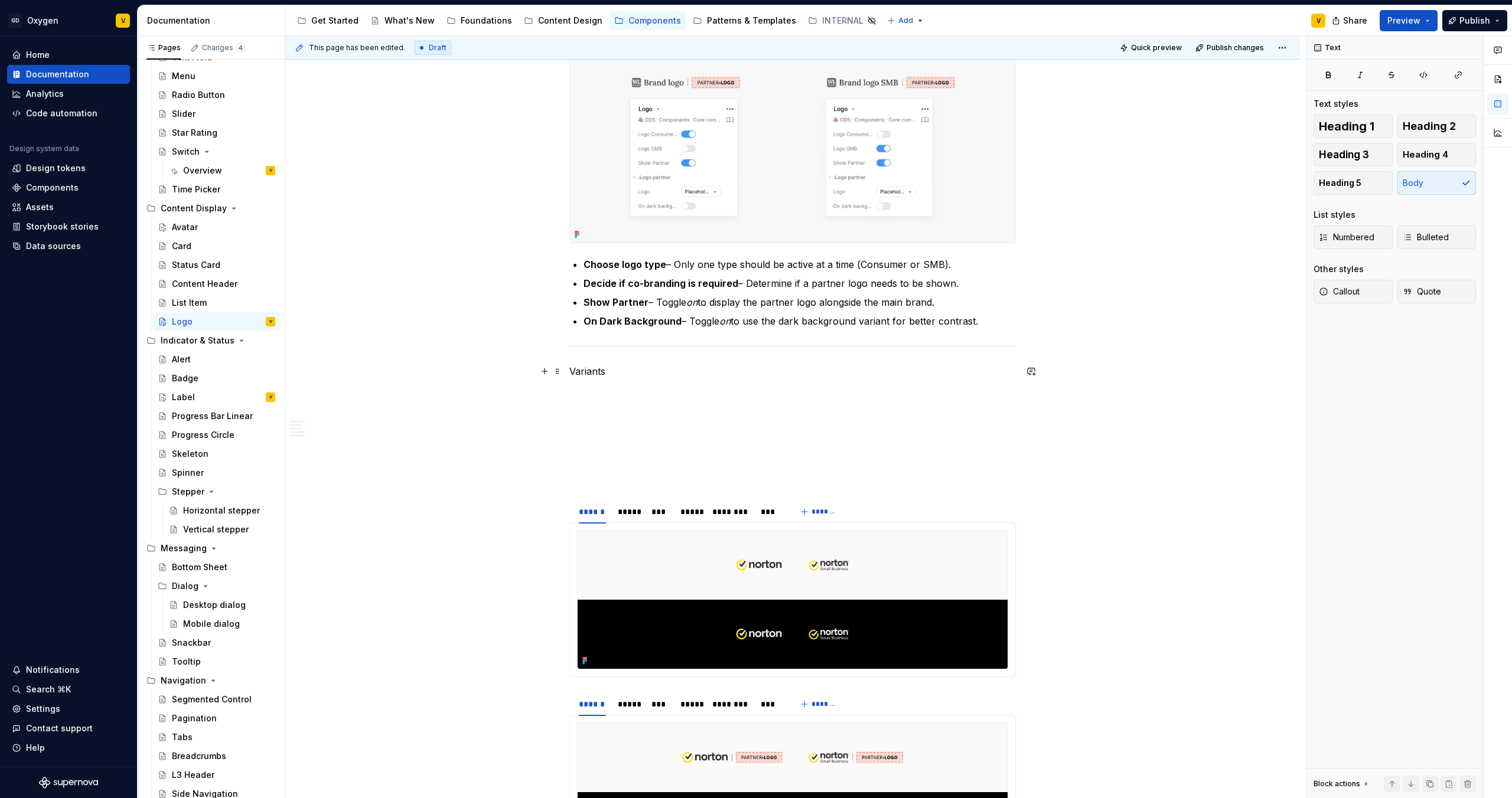
click at [574, 375] on div "**********" at bounding box center [792, 479] width 446 height 2167
drag, startPoint x: 571, startPoint y: 372, endPoint x: 606, endPoint y: 370, distance: 35.1
click at [606, 370] on p "Variants" at bounding box center [792, 371] width 446 height 14
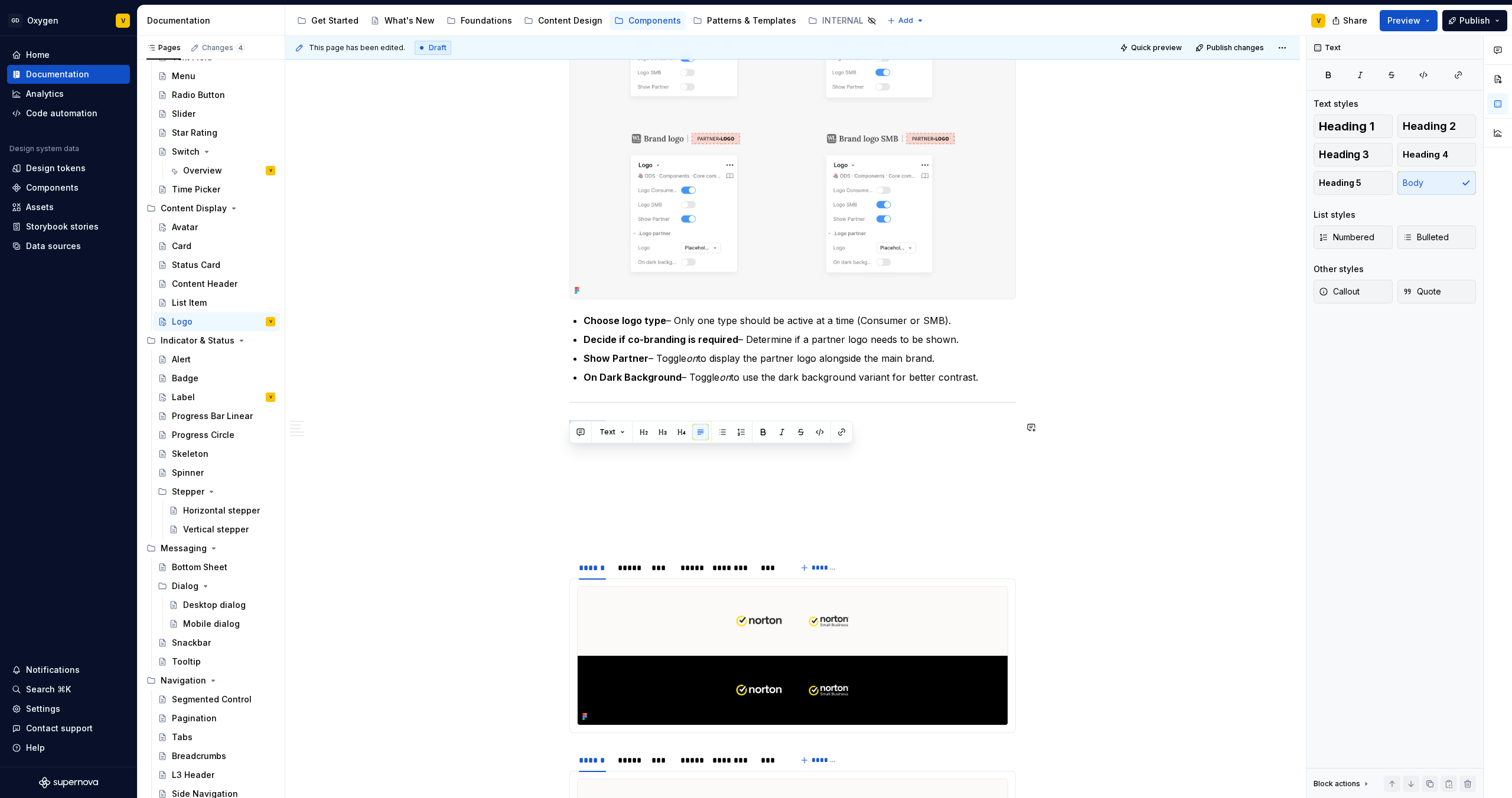
scroll to position [777, 0]
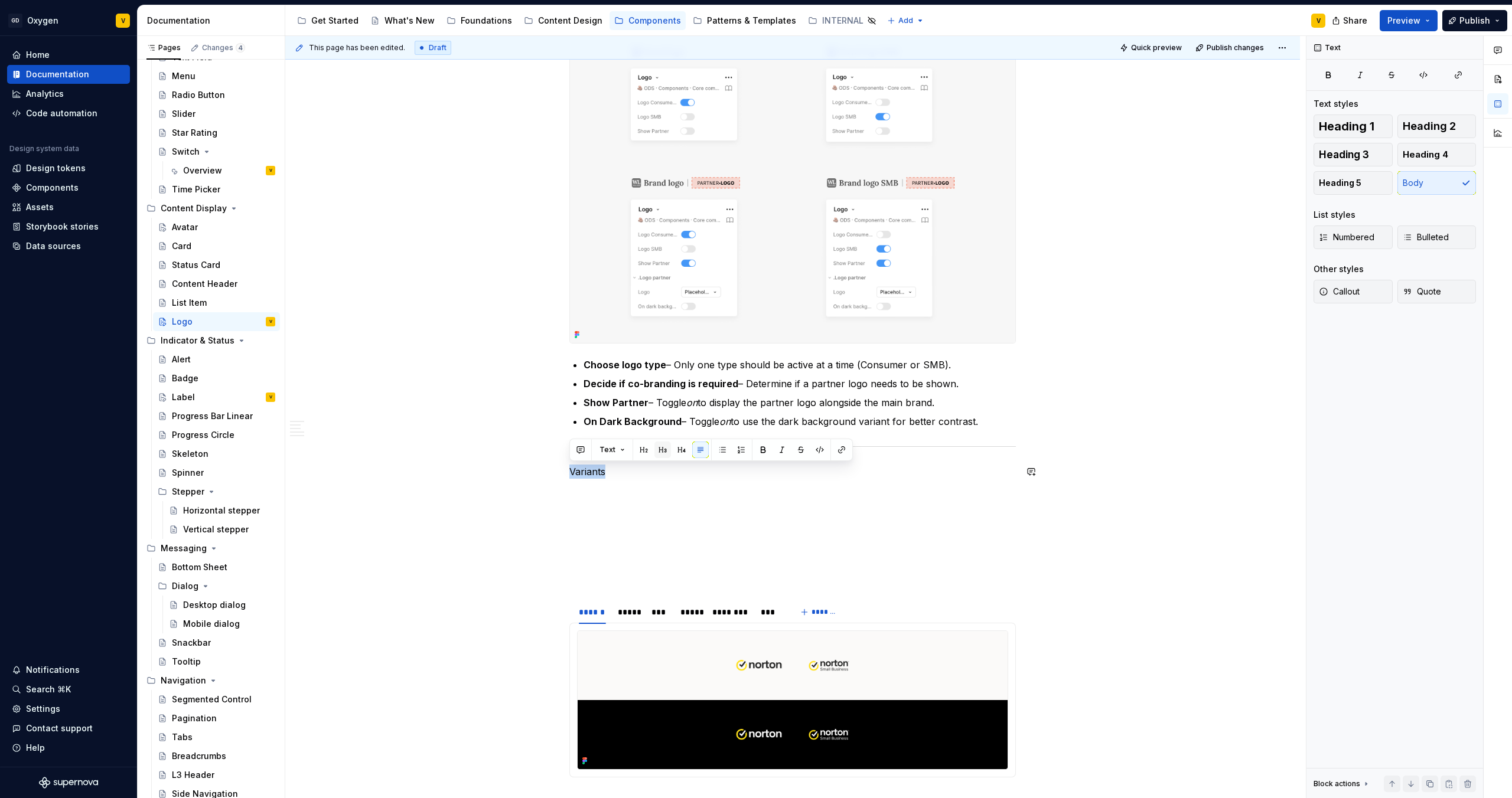
click at [658, 420] on button "button" at bounding box center [663, 450] width 17 height 16
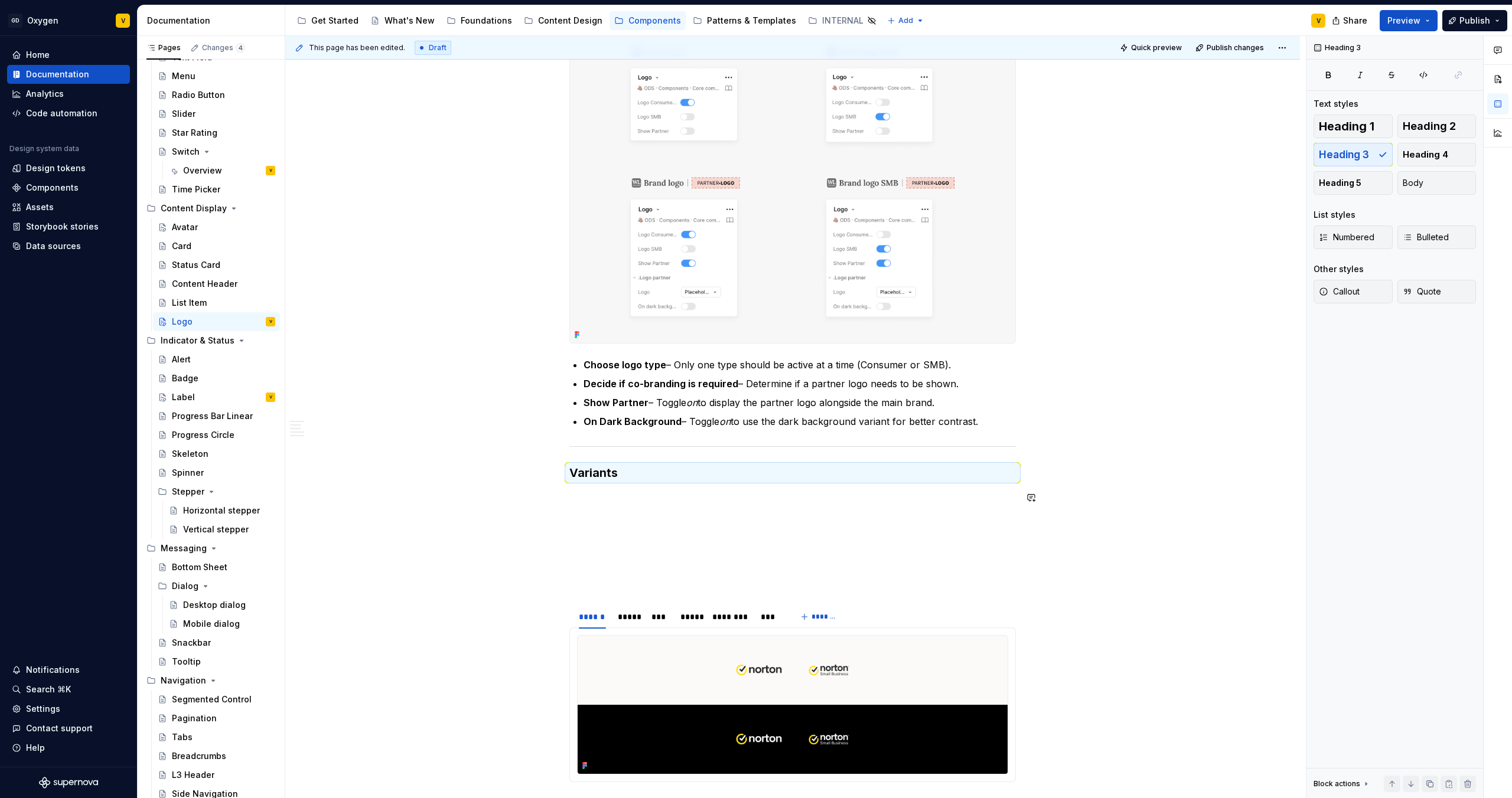
click at [591, 420] on p at bounding box center [792, 519] width 446 height 14
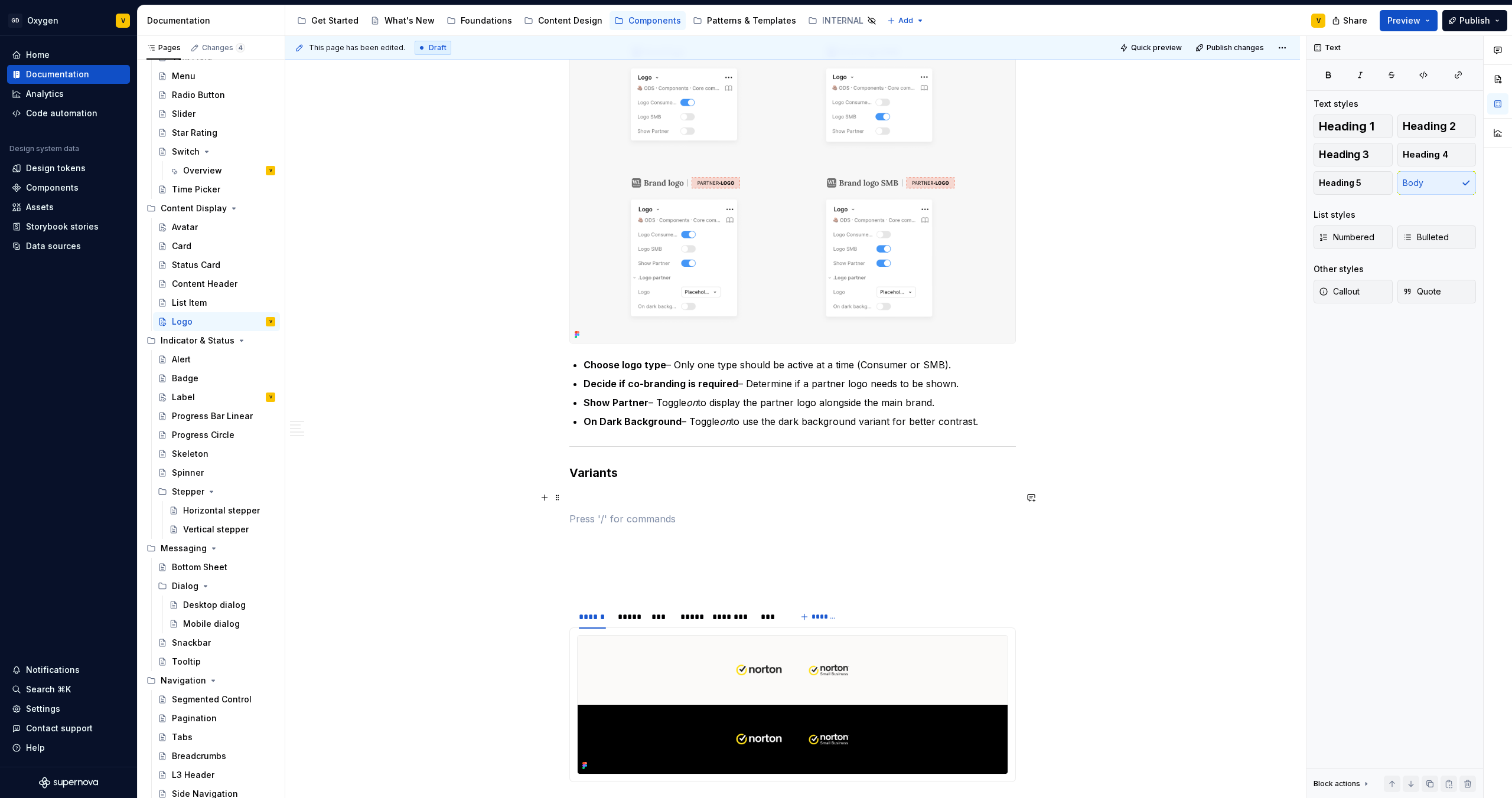
click at [585, 420] on p at bounding box center [792, 497] width 446 height 14
click at [547, 420] on button "button" at bounding box center [544, 497] width 17 height 16
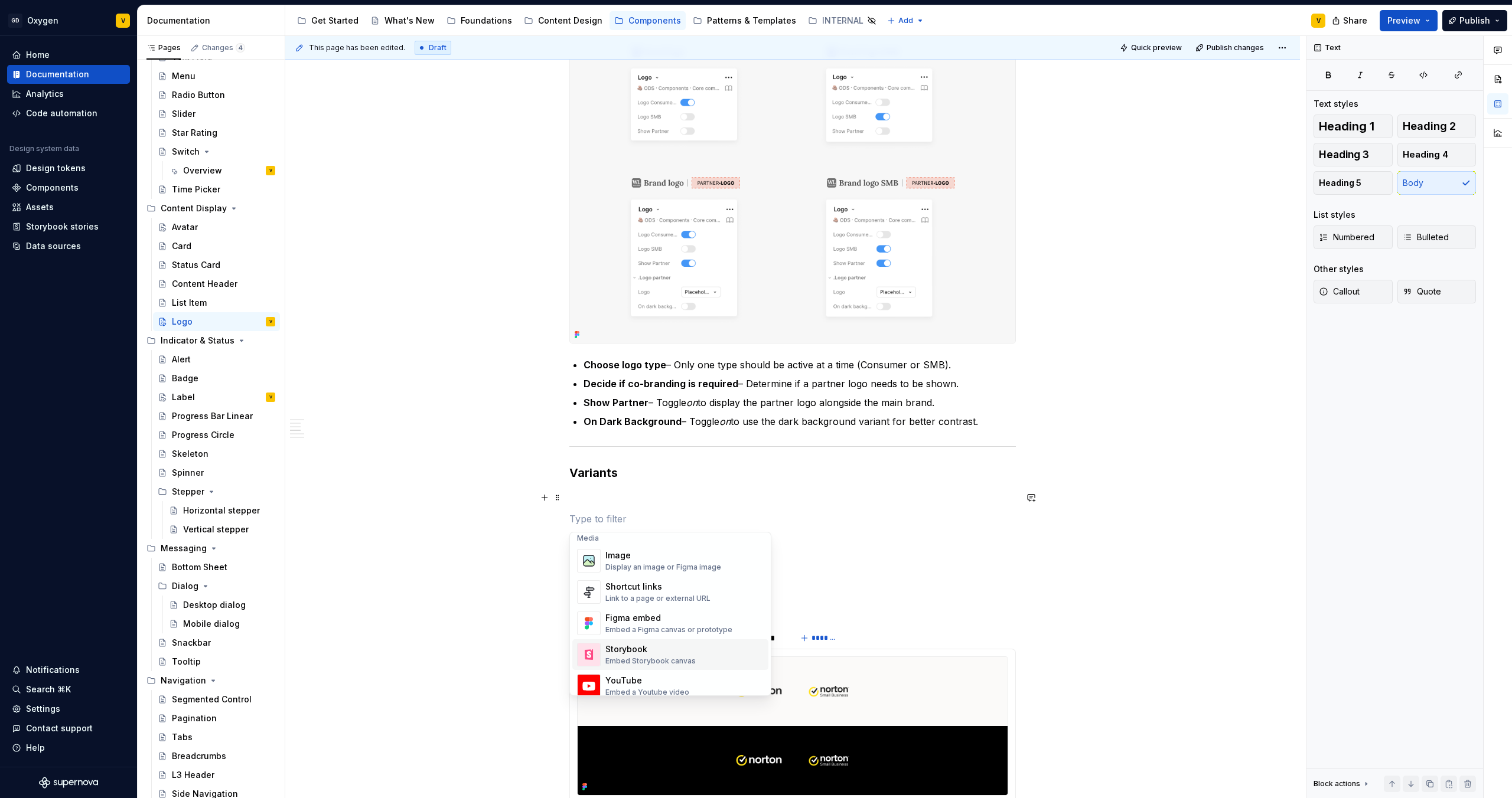
scroll to position [446, 0]
click at [630, 420] on div "Image" at bounding box center [663, 617] width 116 height 12
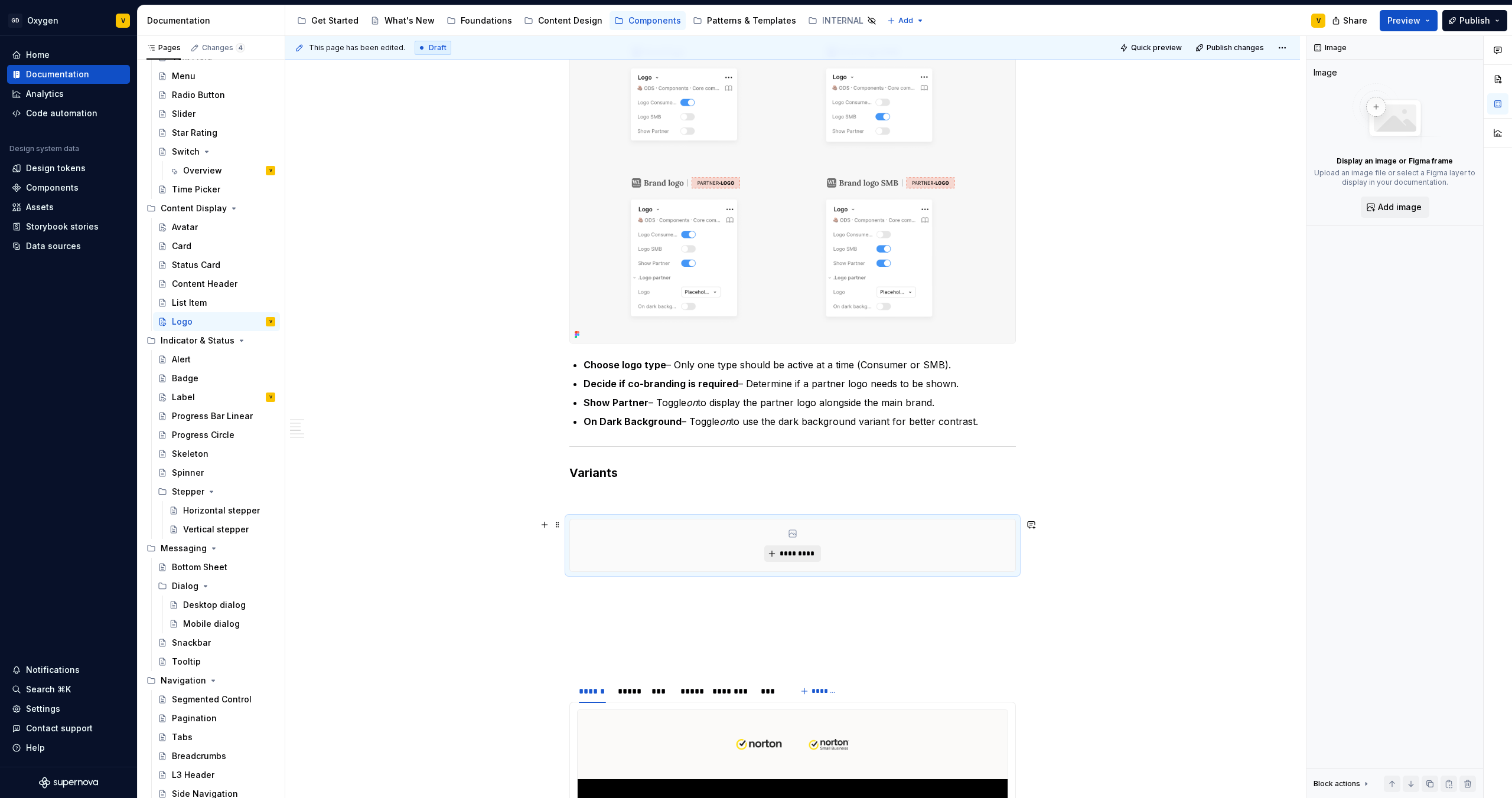
click at [756, 420] on span "*********" at bounding box center [797, 554] width 36 height 9
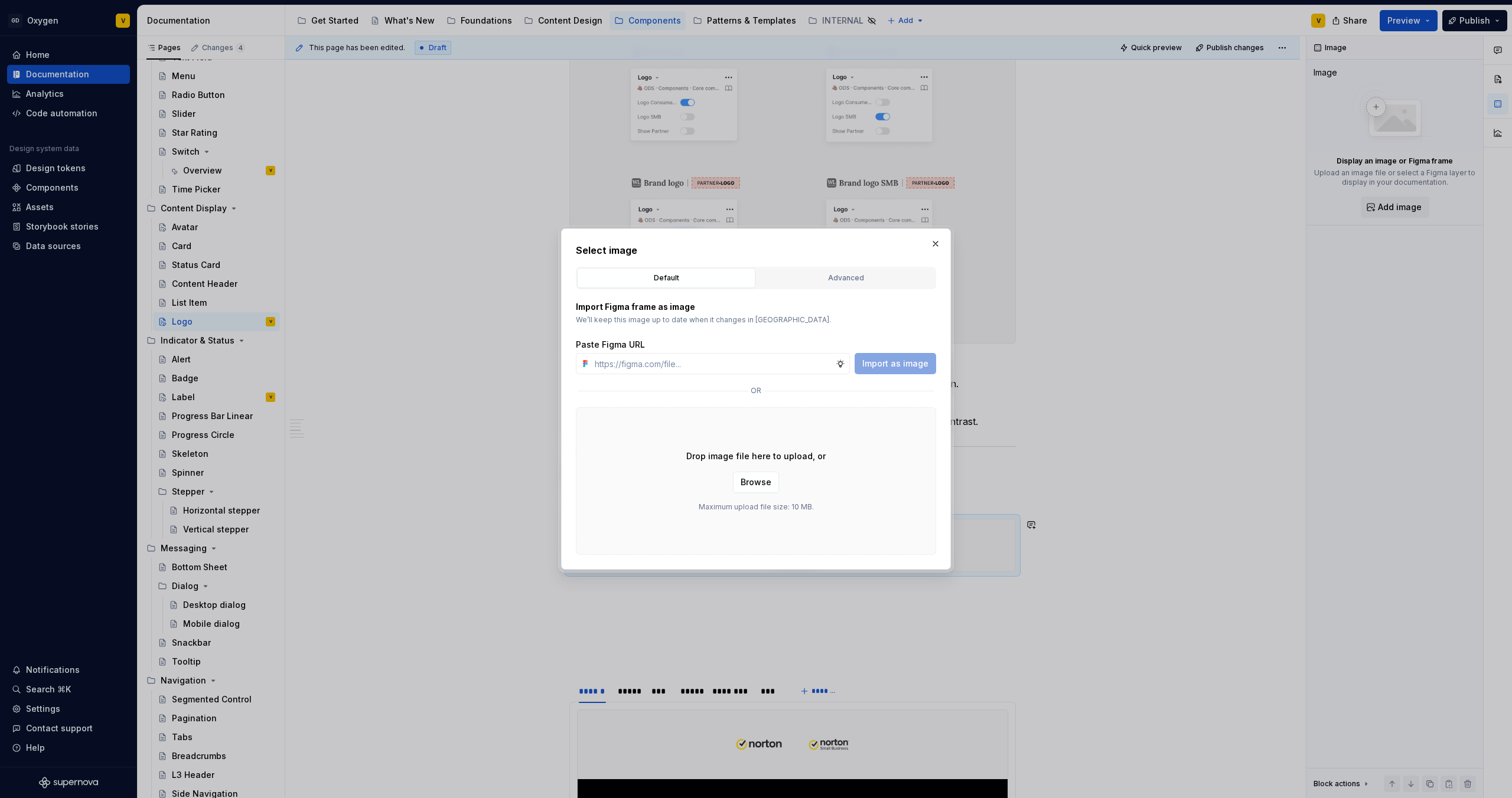
type textarea "*"
type input "https://www.figma.com/design/rzxjdfGE9CHhfV7rU8czbq/ODS-%E2%B8%B1-Internal-%E2%…"
click at [756, 362] on span "Import as image" at bounding box center [896, 364] width 66 height 12
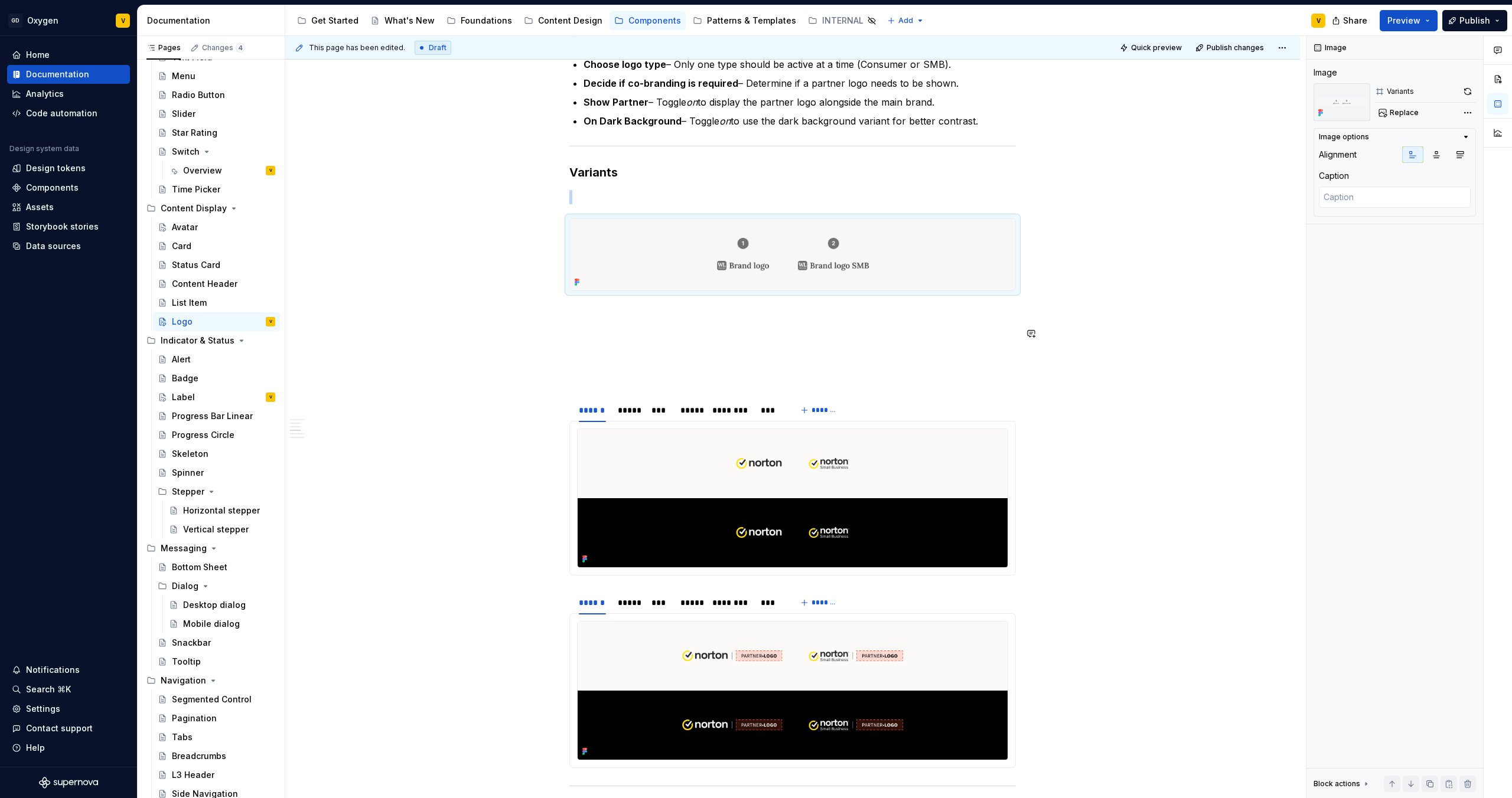
scroll to position [1078, 0]
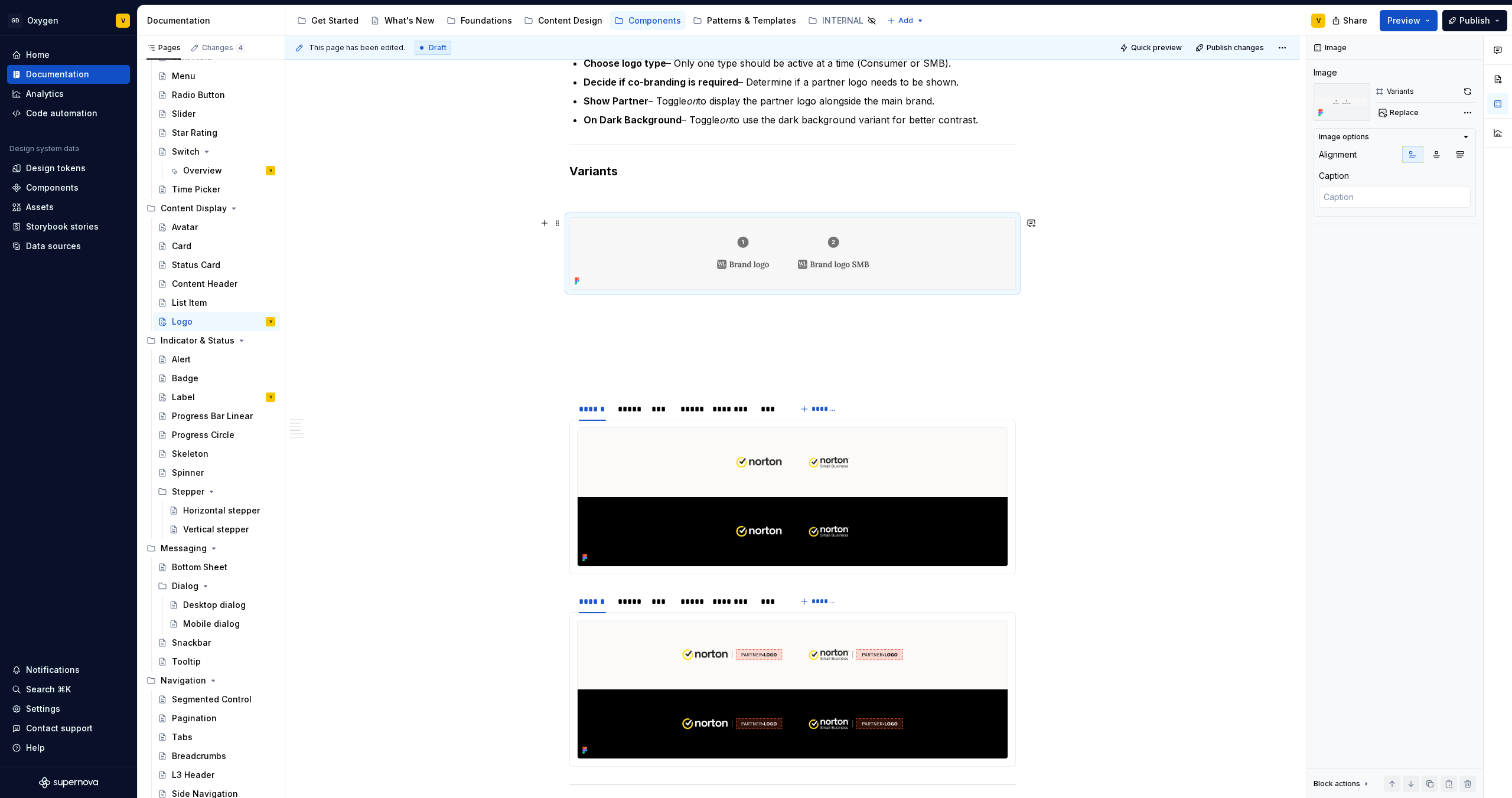
type textarea "*"
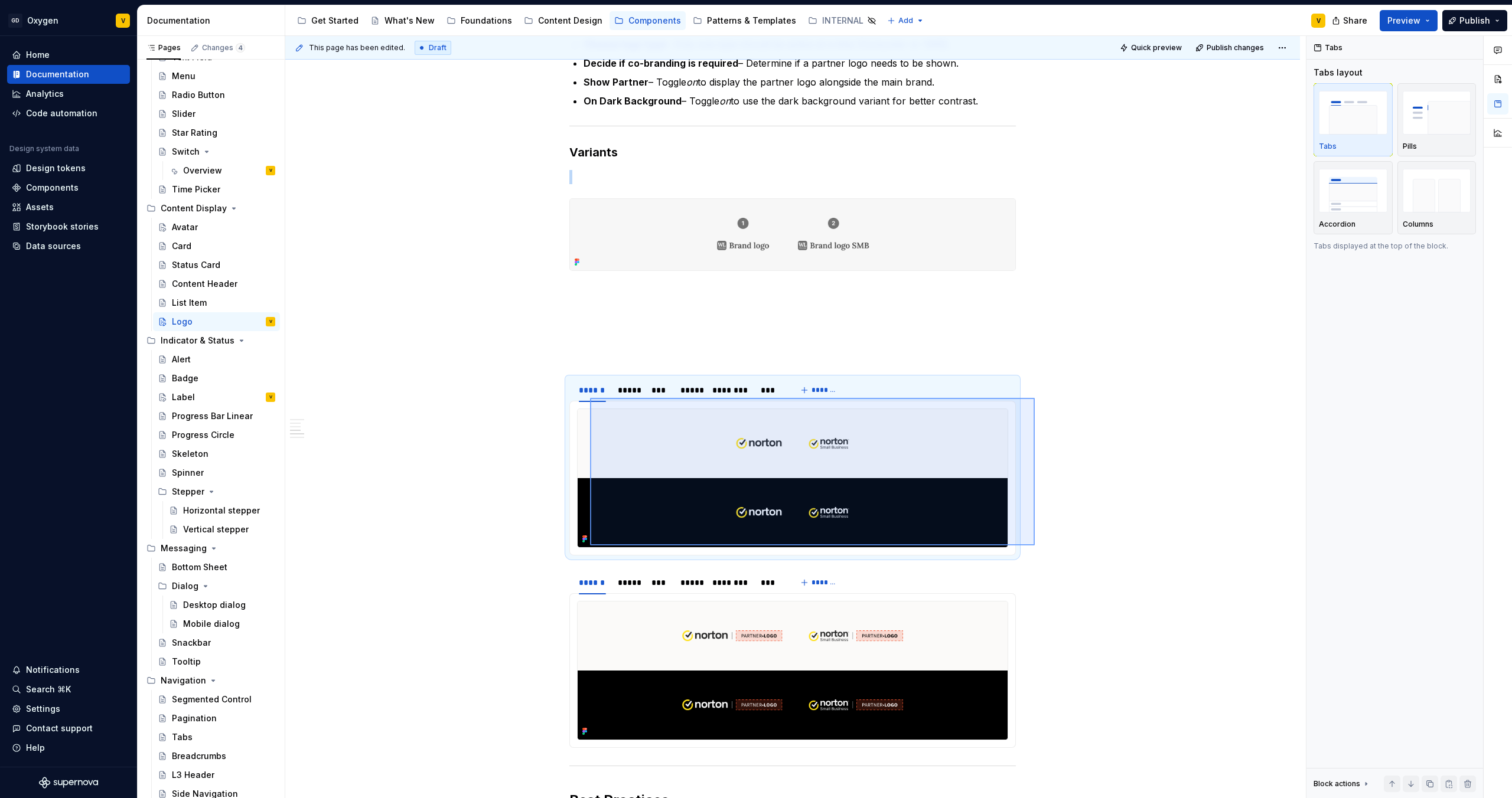
drag, startPoint x: 1035, startPoint y: 546, endPoint x: 589, endPoint y: 395, distance: 470.9
click at [589, 395] on div "**********" at bounding box center [796, 417] width 1021 height 763
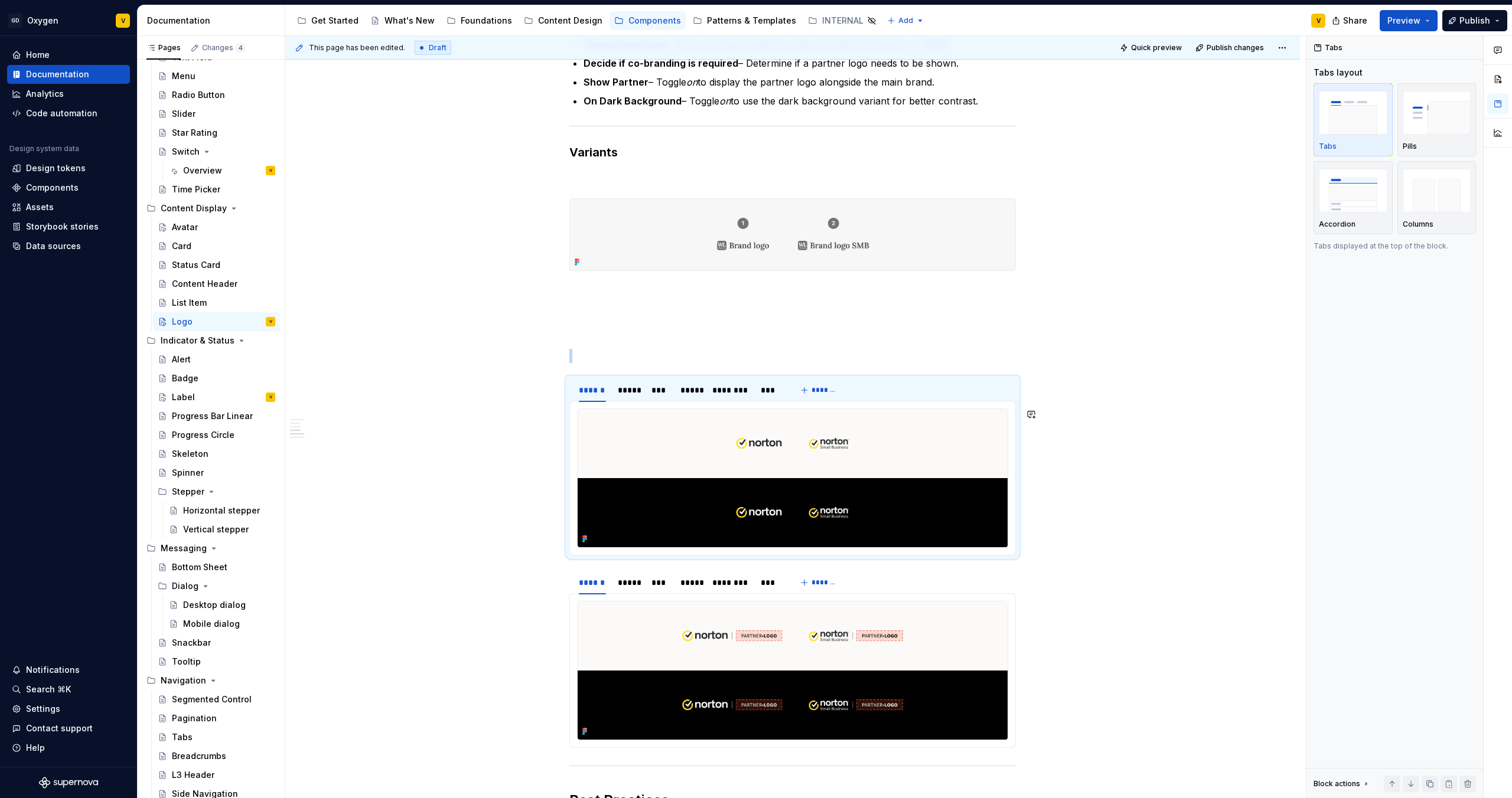
copy br
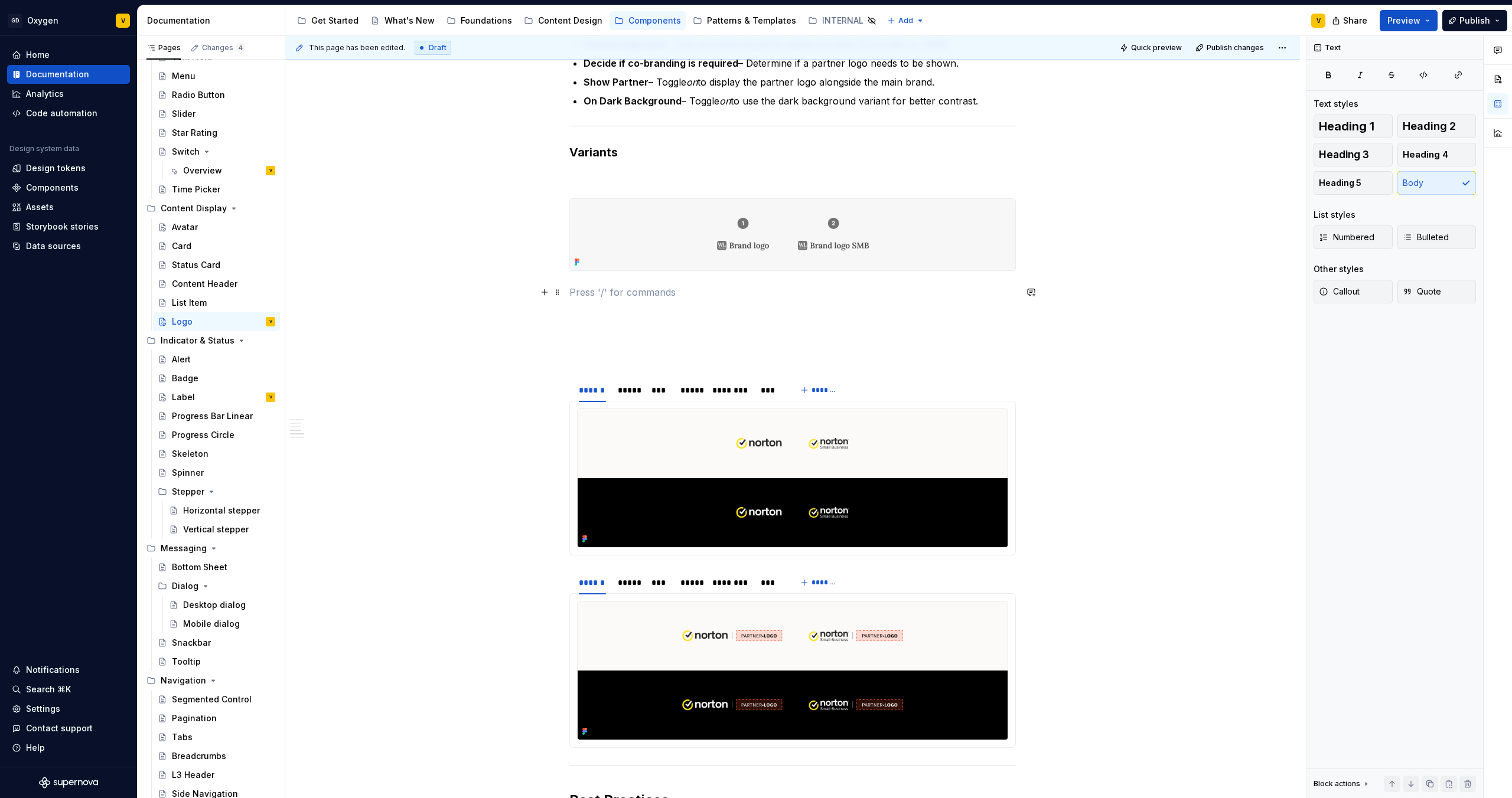
click at [575, 293] on p at bounding box center [792, 292] width 446 height 14
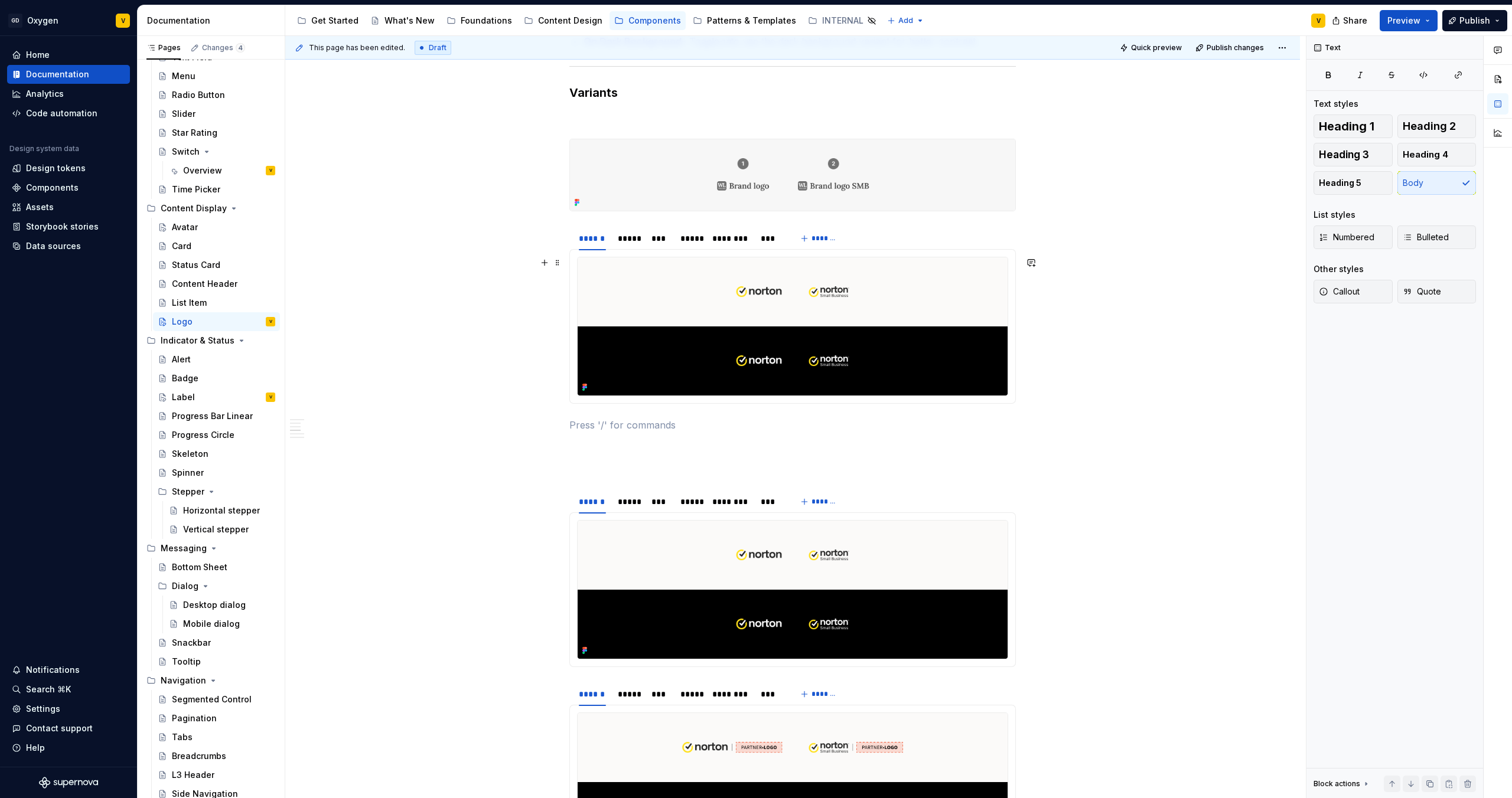
scroll to position [1143, 0]
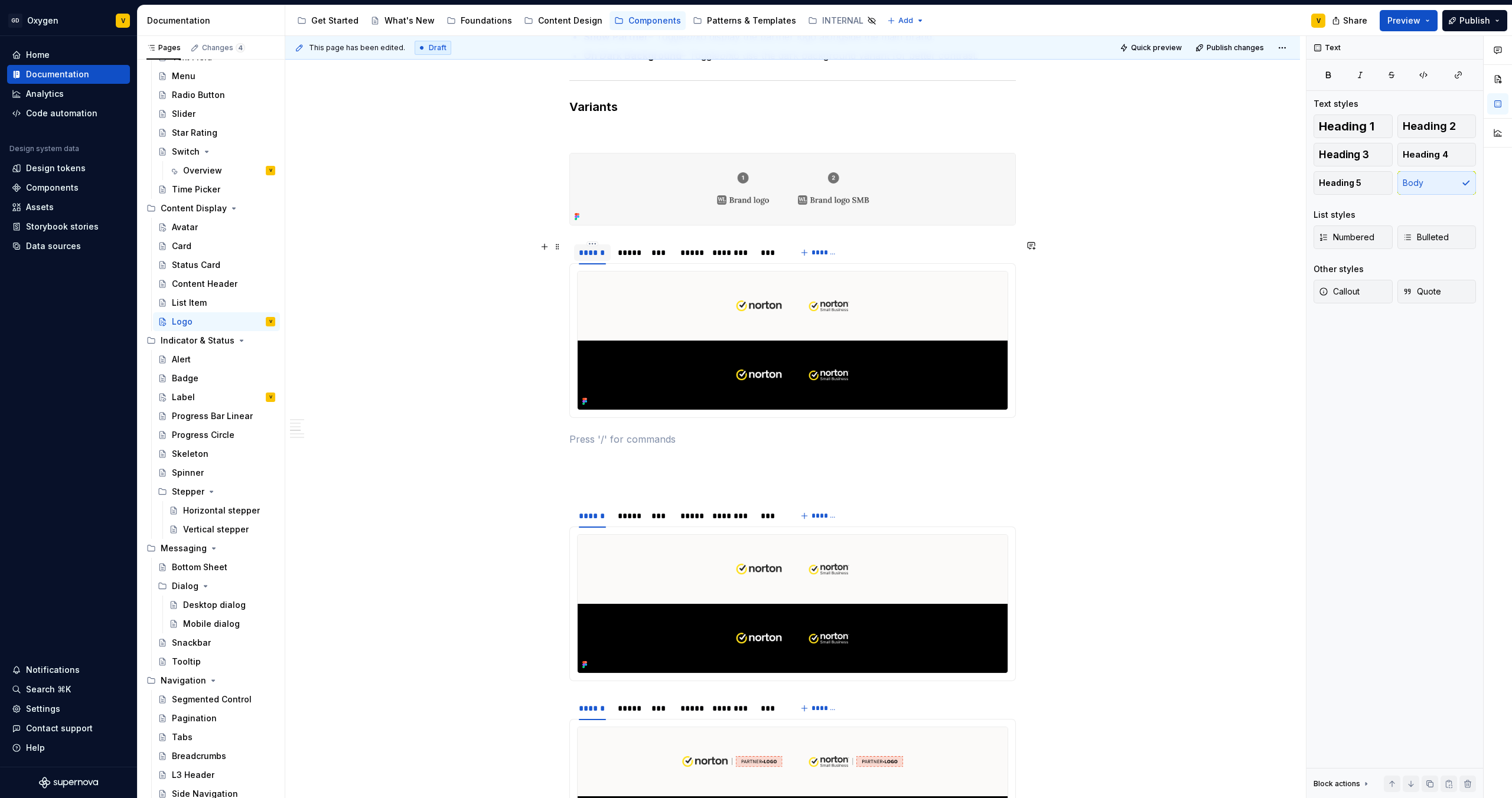
click at [594, 249] on div "******" at bounding box center [592, 252] width 27 height 12
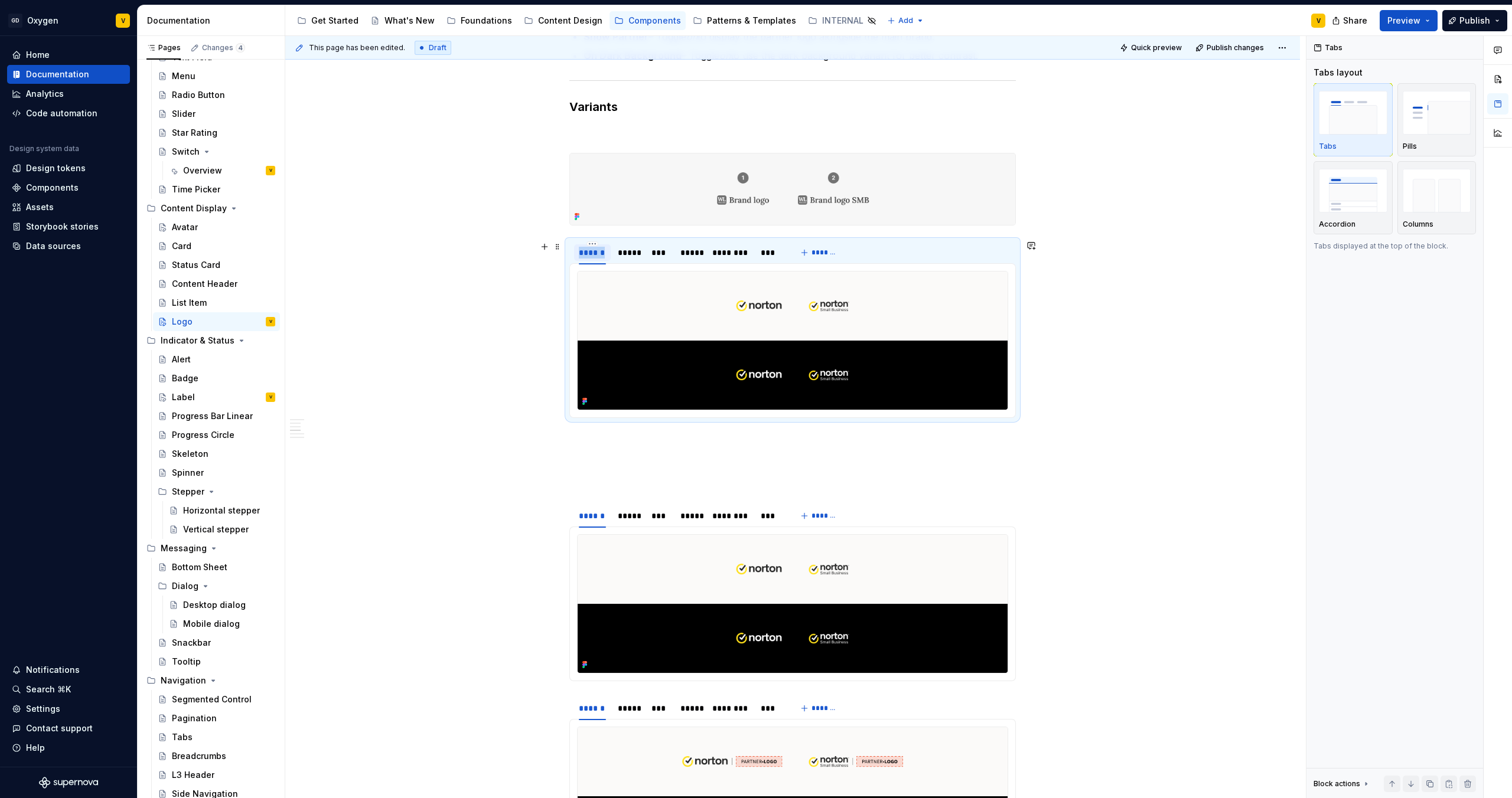
click at [594, 249] on div "******" at bounding box center [592, 252] width 27 height 12
type input "*"
type textarea "*"
type input "*"
type input "*****"
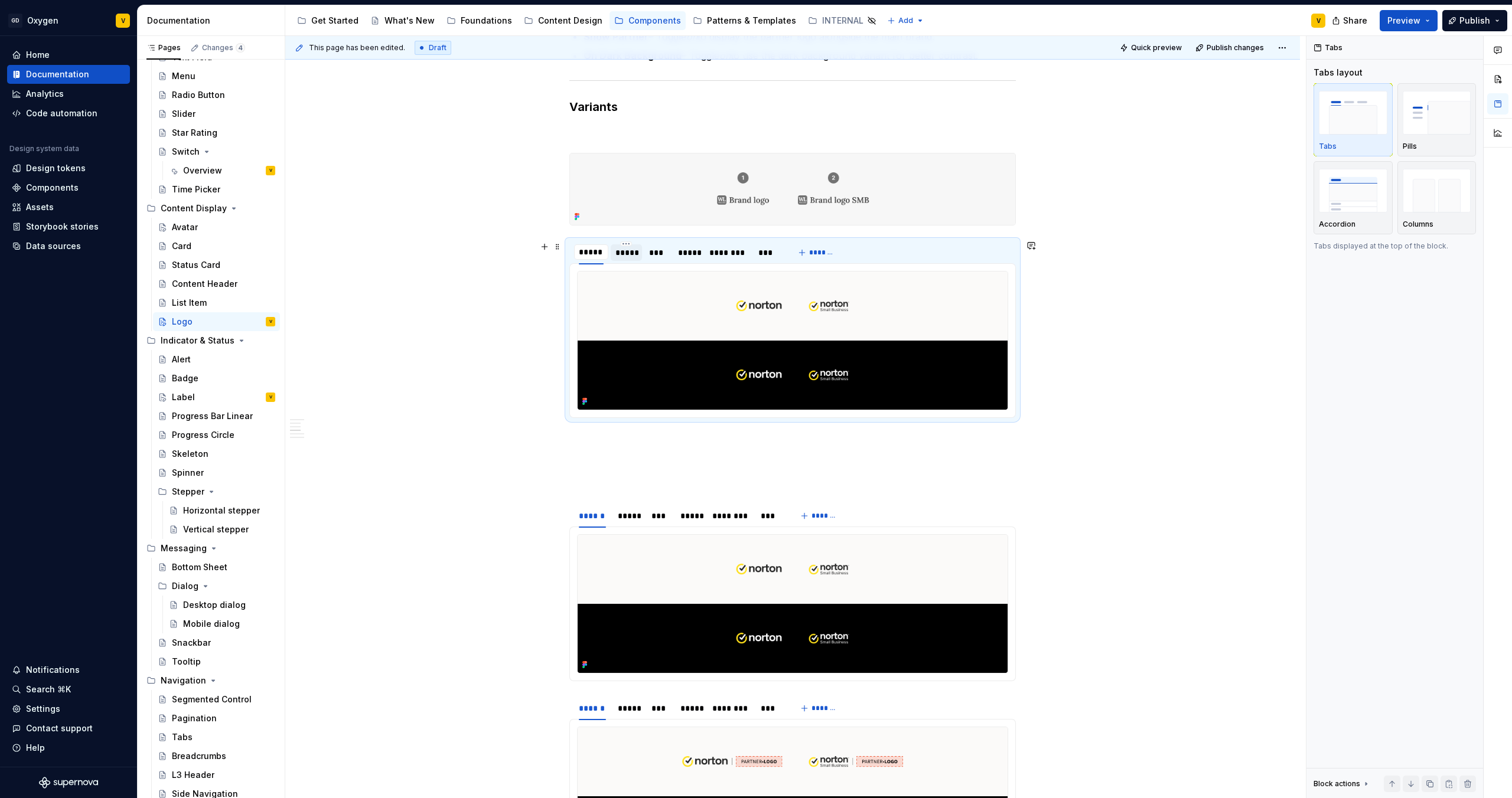
click at [624, 253] on div "*****" at bounding box center [627, 252] width 22 height 12
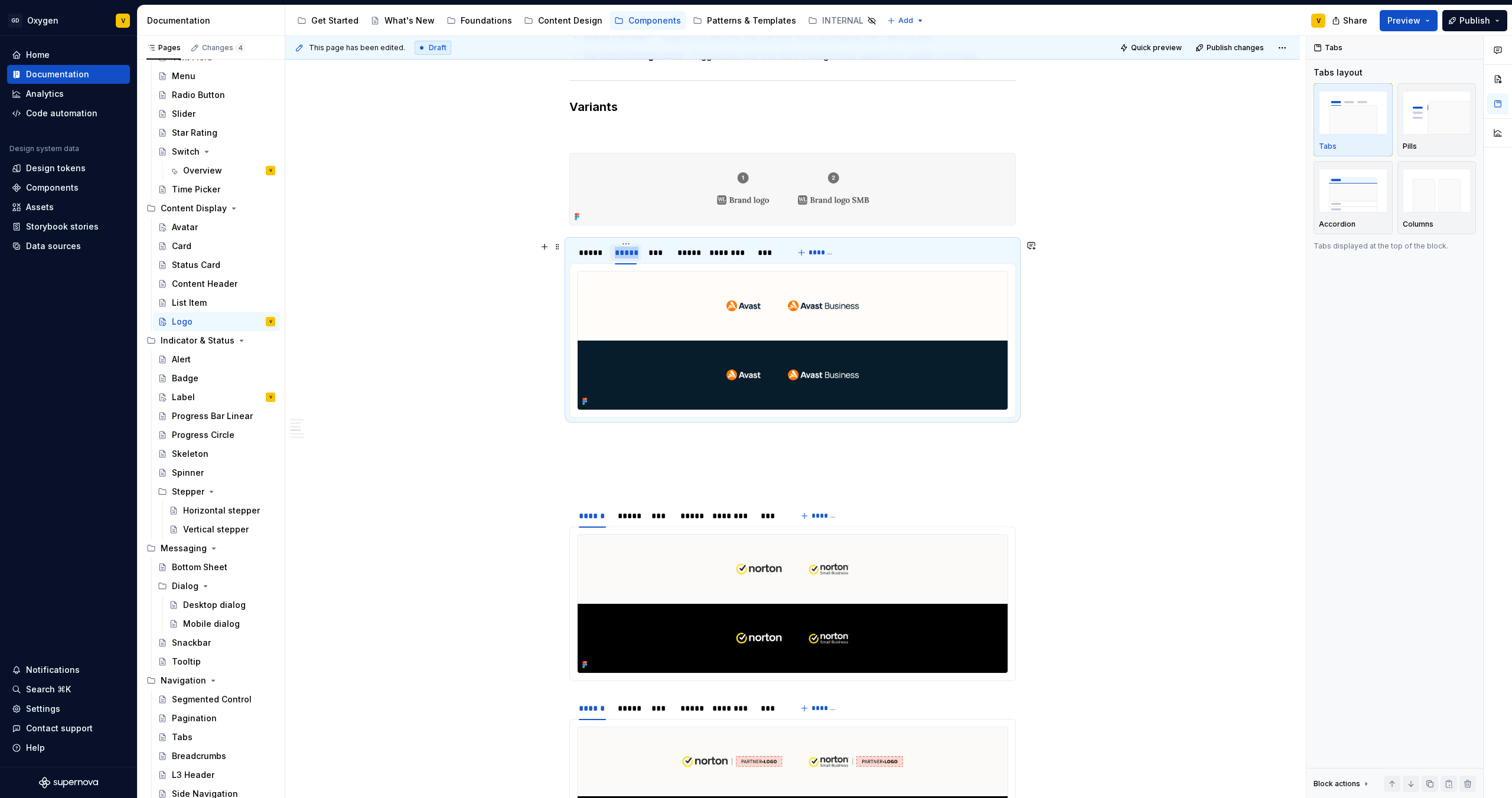
click at [624, 253] on div "*****" at bounding box center [626, 252] width 22 height 12
type input "**********"
click at [510, 381] on div "**********" at bounding box center [793, 461] width 1015 height 2719
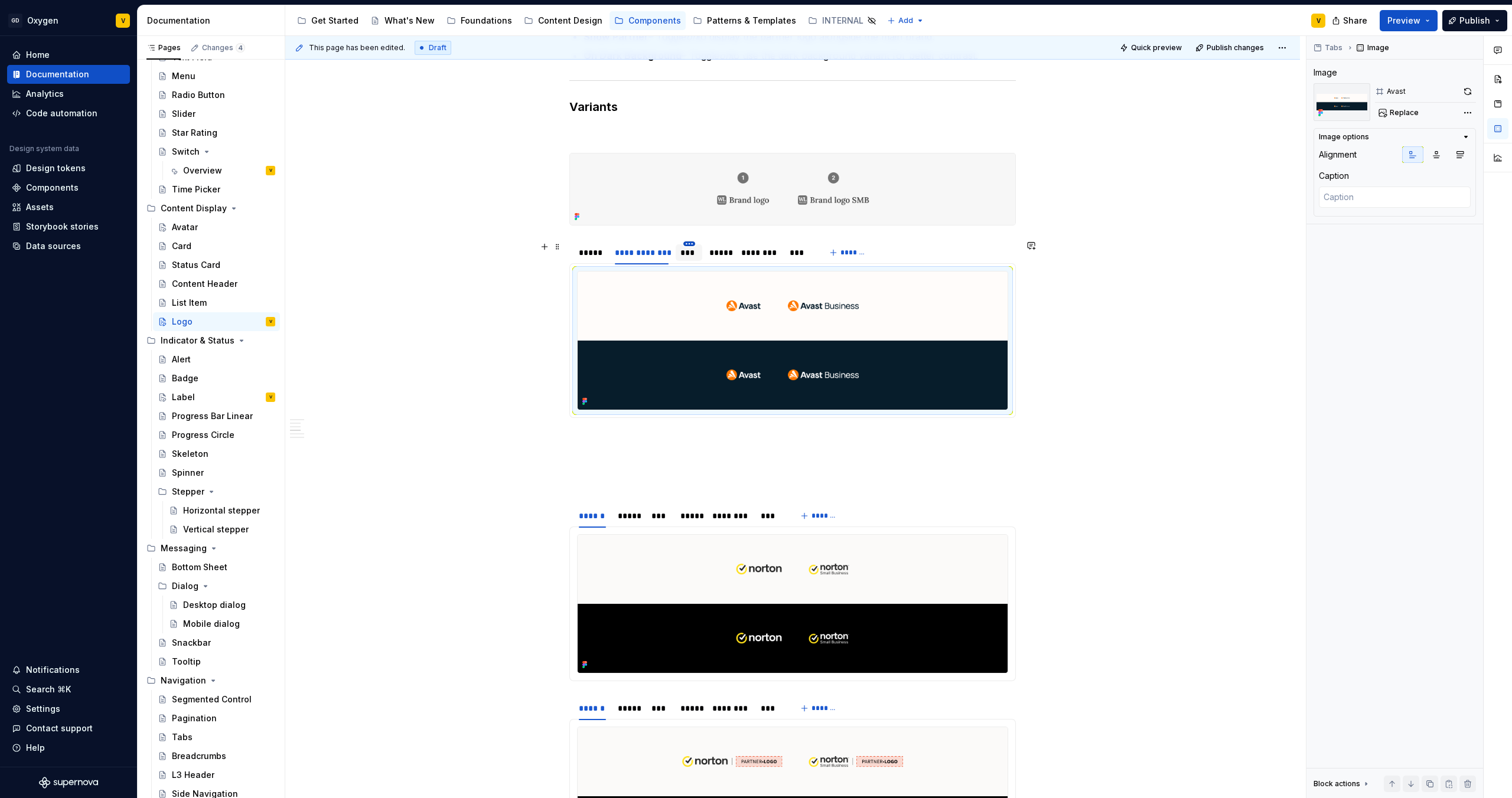
click at [688, 241] on html "GD Oxygen V Home Documentation Analytics Code automation Design system data Des…" at bounding box center [756, 399] width 1512 height 798
click at [730, 341] on div "Delete tab" at bounding box center [743, 342] width 77 height 12
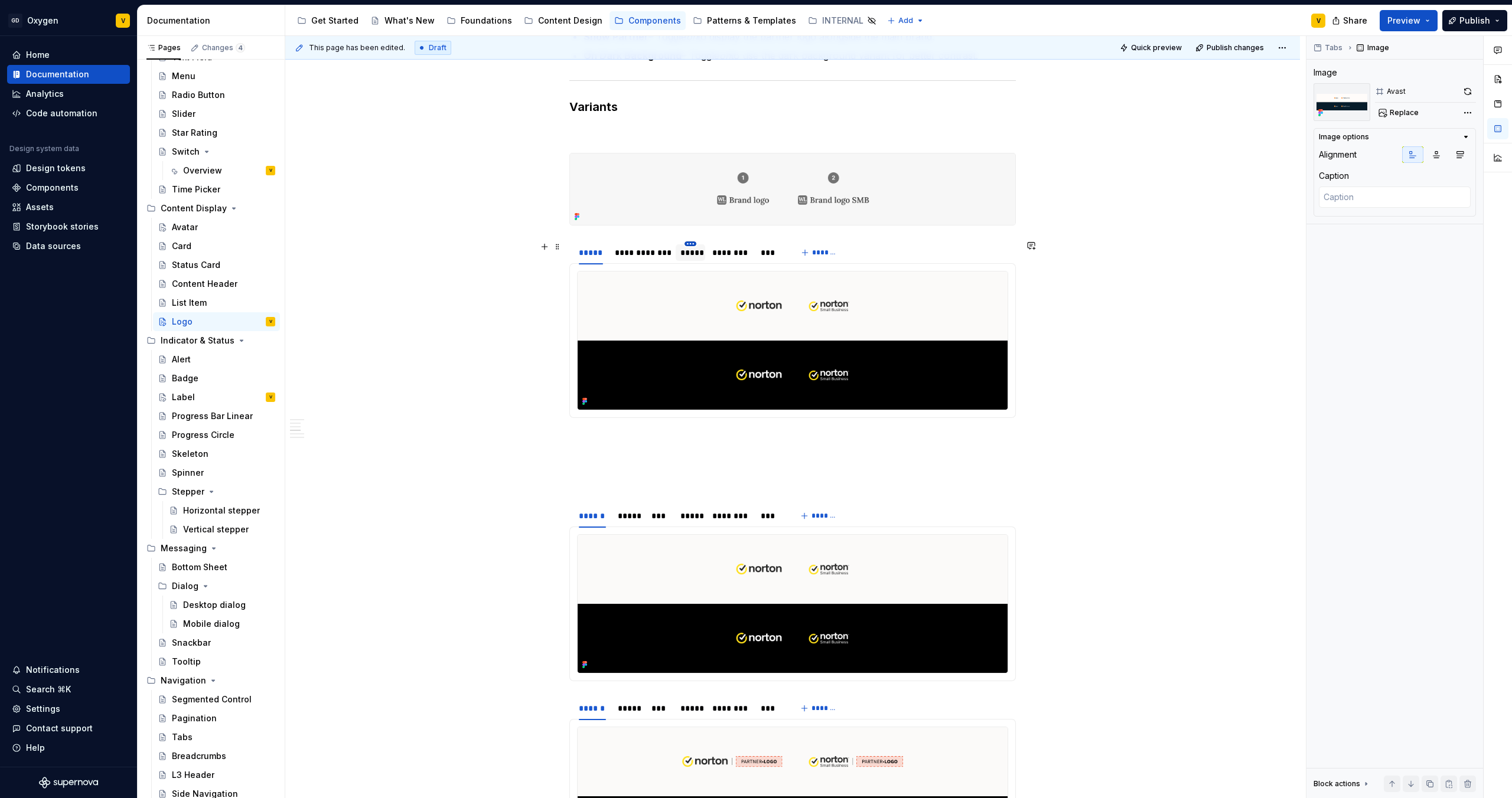
click at [689, 242] on html "GD Oxygen V Home Documentation Analytics Code automation Design system data Des…" at bounding box center [756, 399] width 1512 height 798
click at [733, 342] on div "Delete tab" at bounding box center [745, 342] width 77 height 12
click at [696, 243] on html "GD Oxygen V Home Documentation Analytics Code automation Design system data Des…" at bounding box center [756, 399] width 1512 height 798
click at [734, 341] on div "Delete tab" at bounding box center [753, 342] width 77 height 12
click at [690, 243] on html "GD Oxygen V Home Documentation Analytics Code automation Design system data Des…" at bounding box center [756, 399] width 1512 height 798
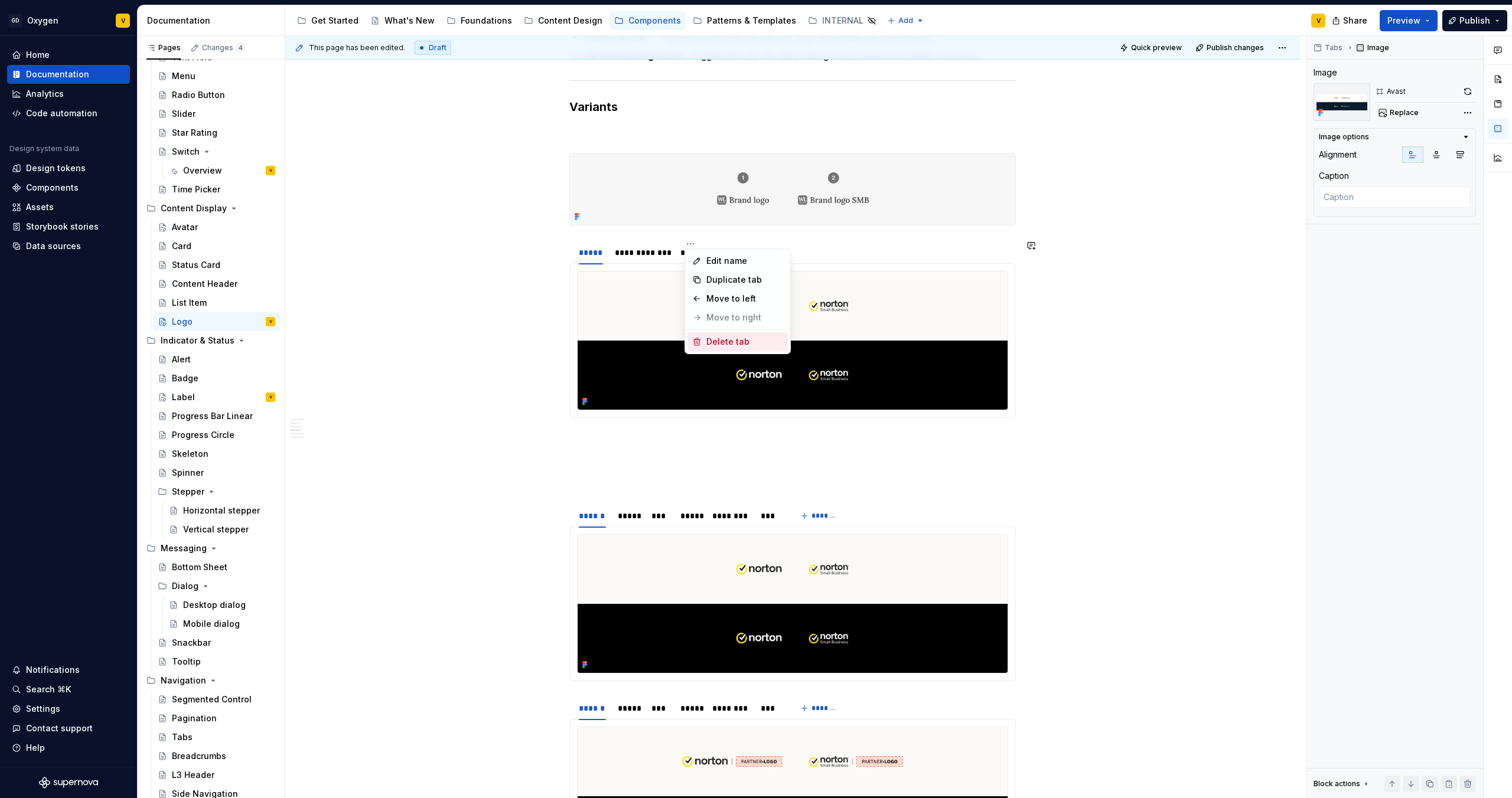
click at [729, 343] on div "Delete tab" at bounding box center [745, 342] width 77 height 12
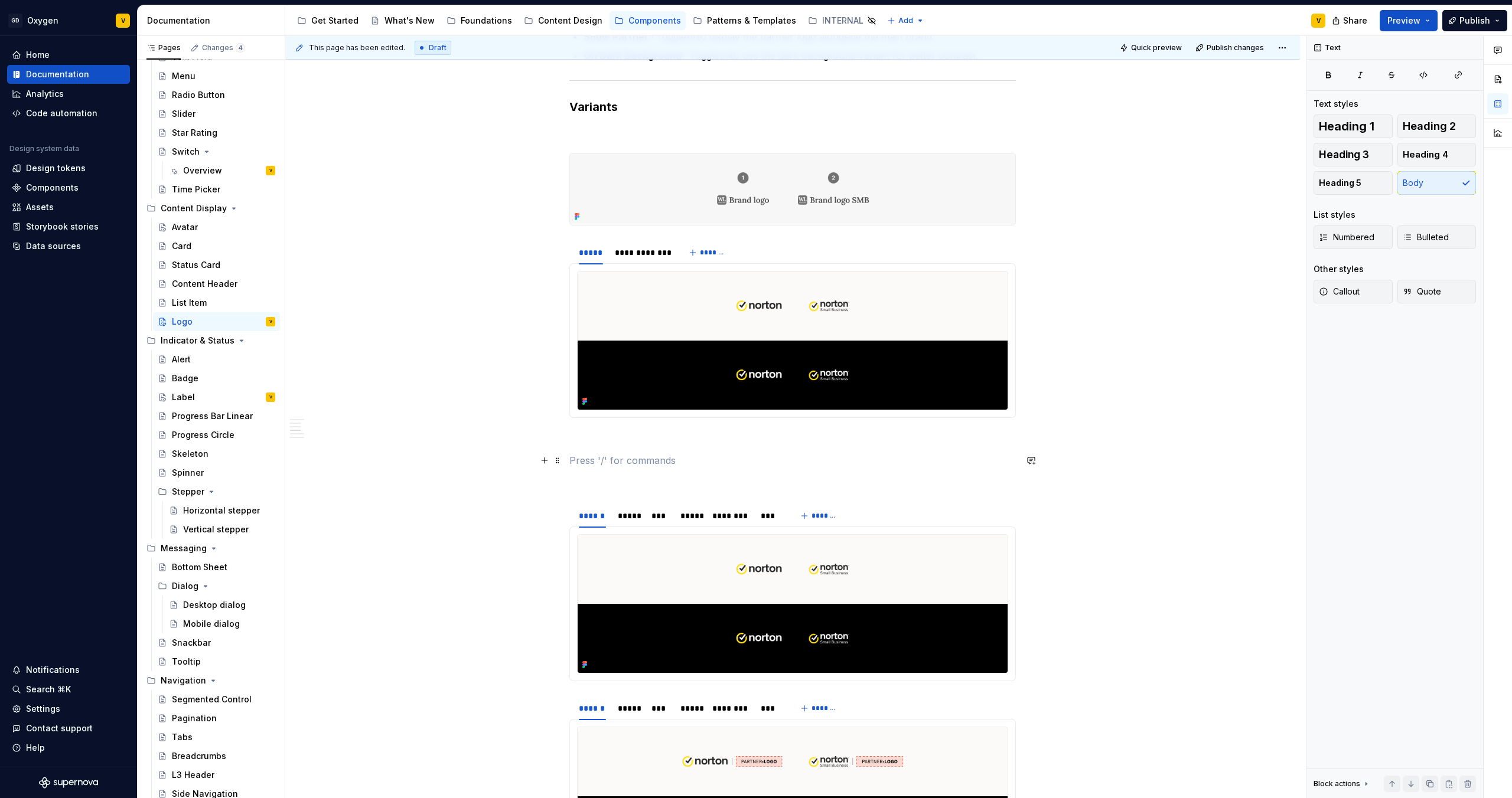
click at [611, 420] on p at bounding box center [792, 460] width 446 height 14
click at [611, 420] on p at bounding box center [792, 439] width 446 height 14
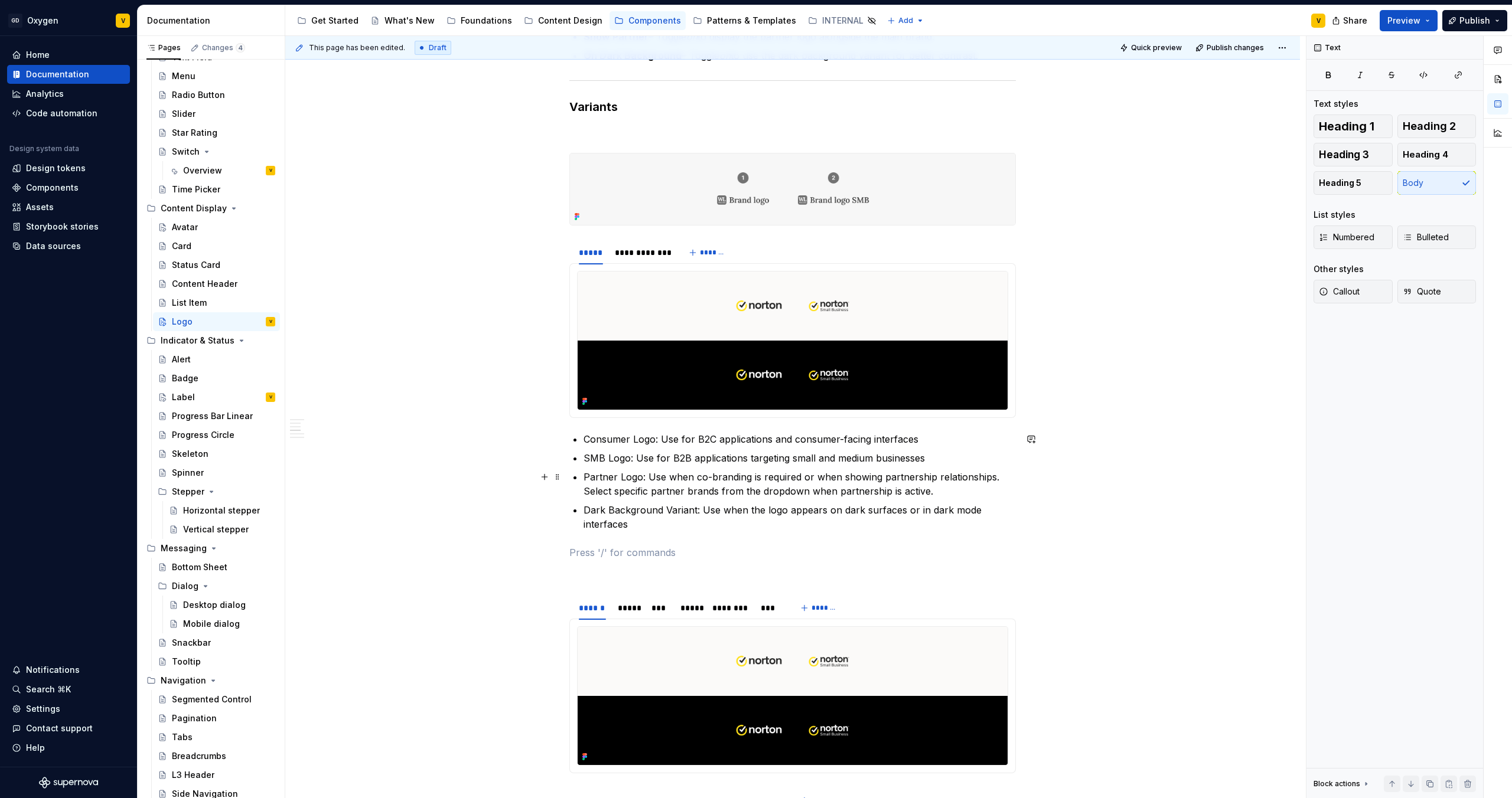
scroll to position [1132, 0]
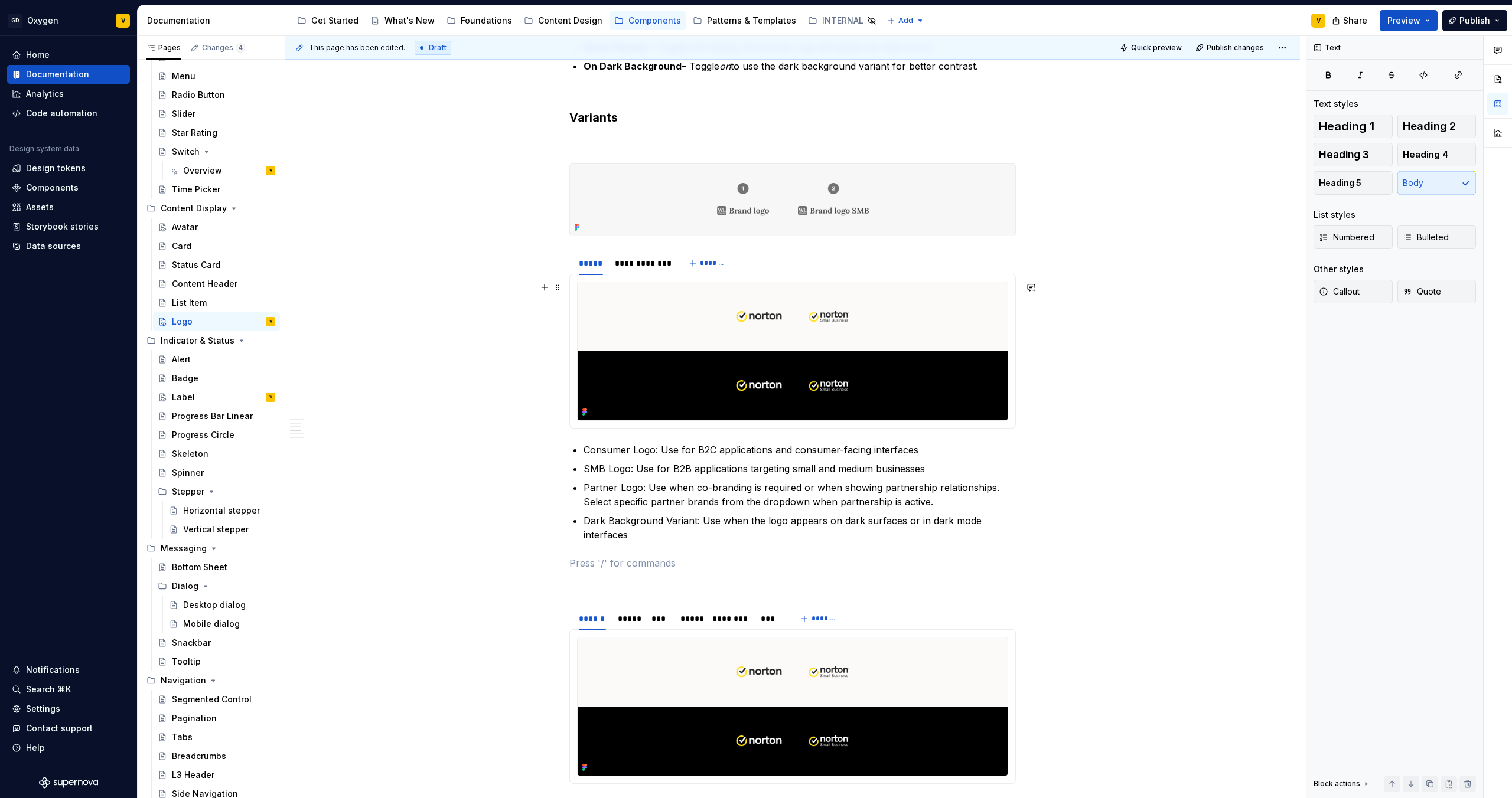
click at [720, 323] on img at bounding box center [792, 351] width 430 height 138
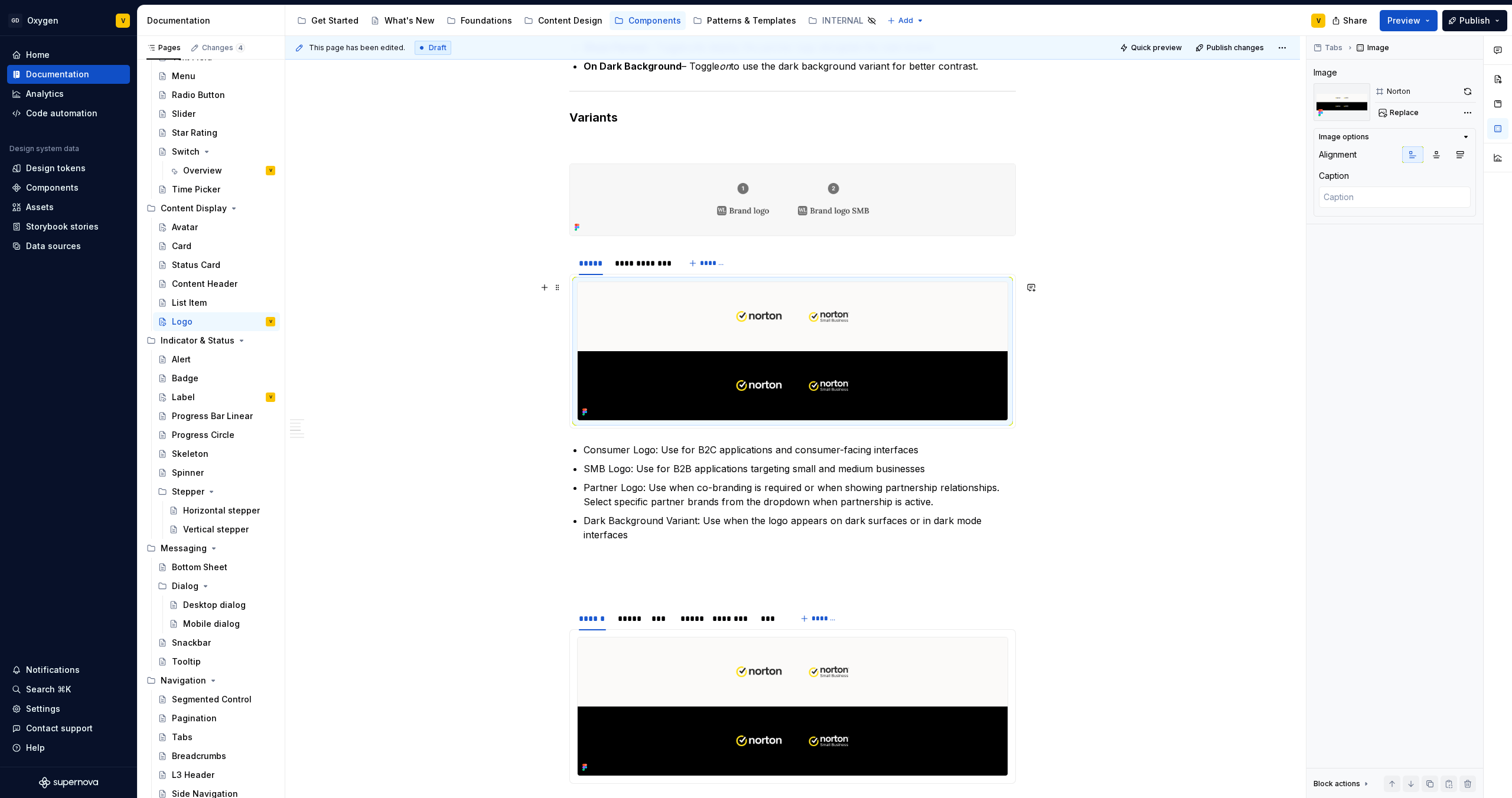
click at [706, 350] on img at bounding box center [792, 351] width 430 height 138
click at [756, 114] on span "Replace" at bounding box center [1404, 112] width 29 height 9
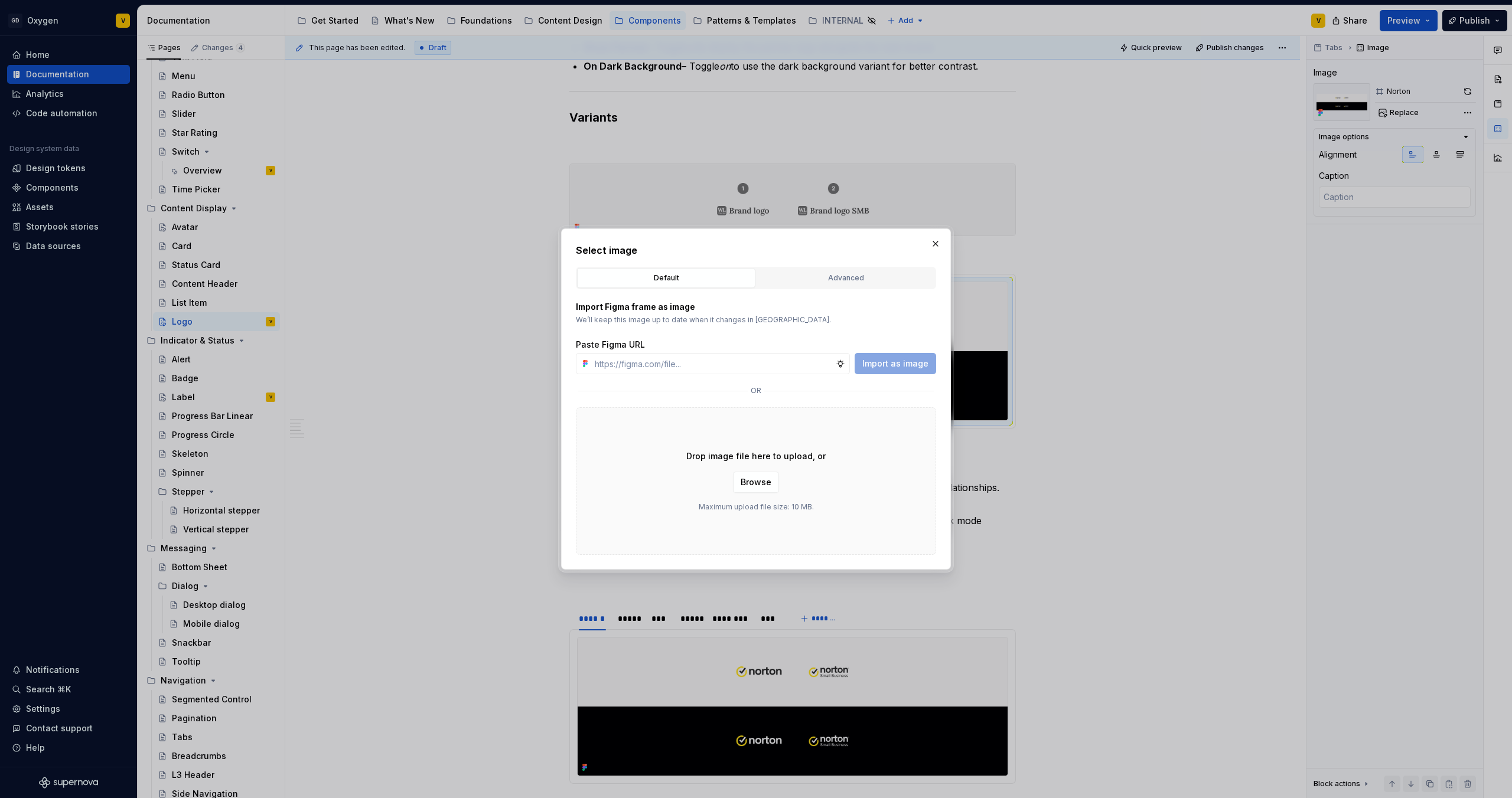
type textarea "*"
type input "https://www.figma.com/design/rzxjdfGE9CHhfV7rU8czbq/ODS-%E2%B8%B1-Internal-%E2%…"
click at [756, 359] on span "Import as image" at bounding box center [896, 364] width 66 height 12
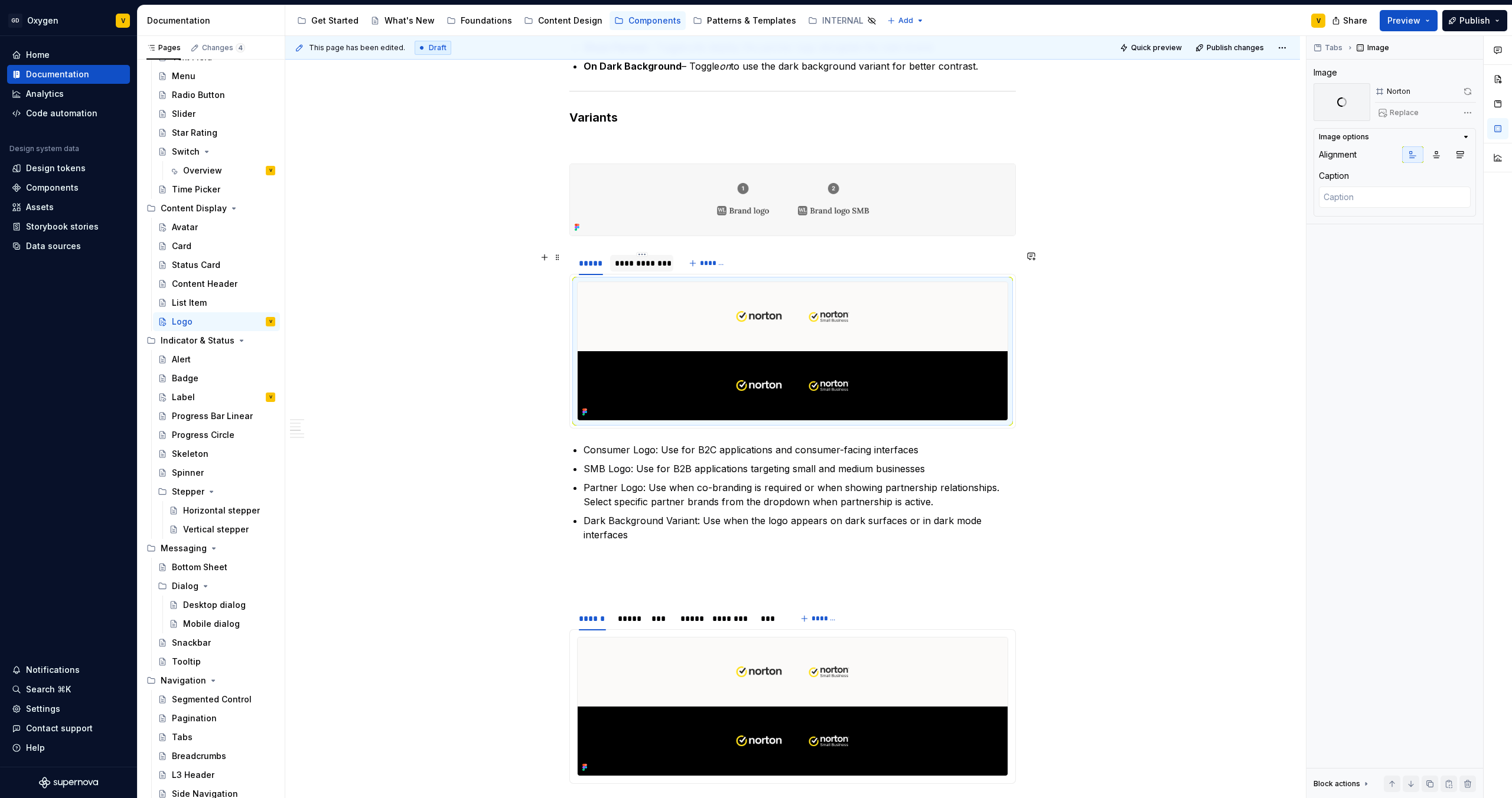
click at [641, 262] on div "**********" at bounding box center [642, 263] width 54 height 12
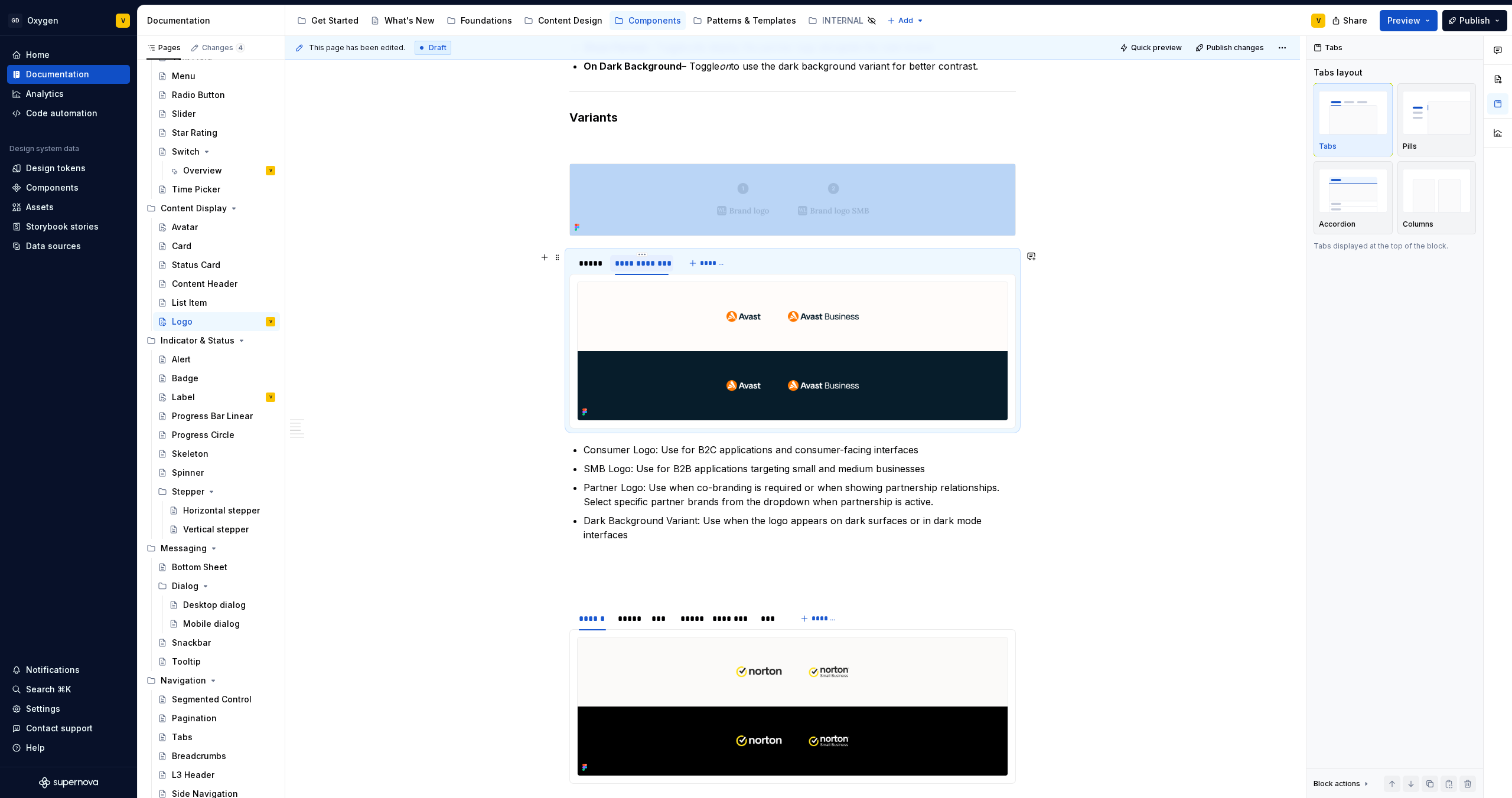
scroll to position [1133, 0]
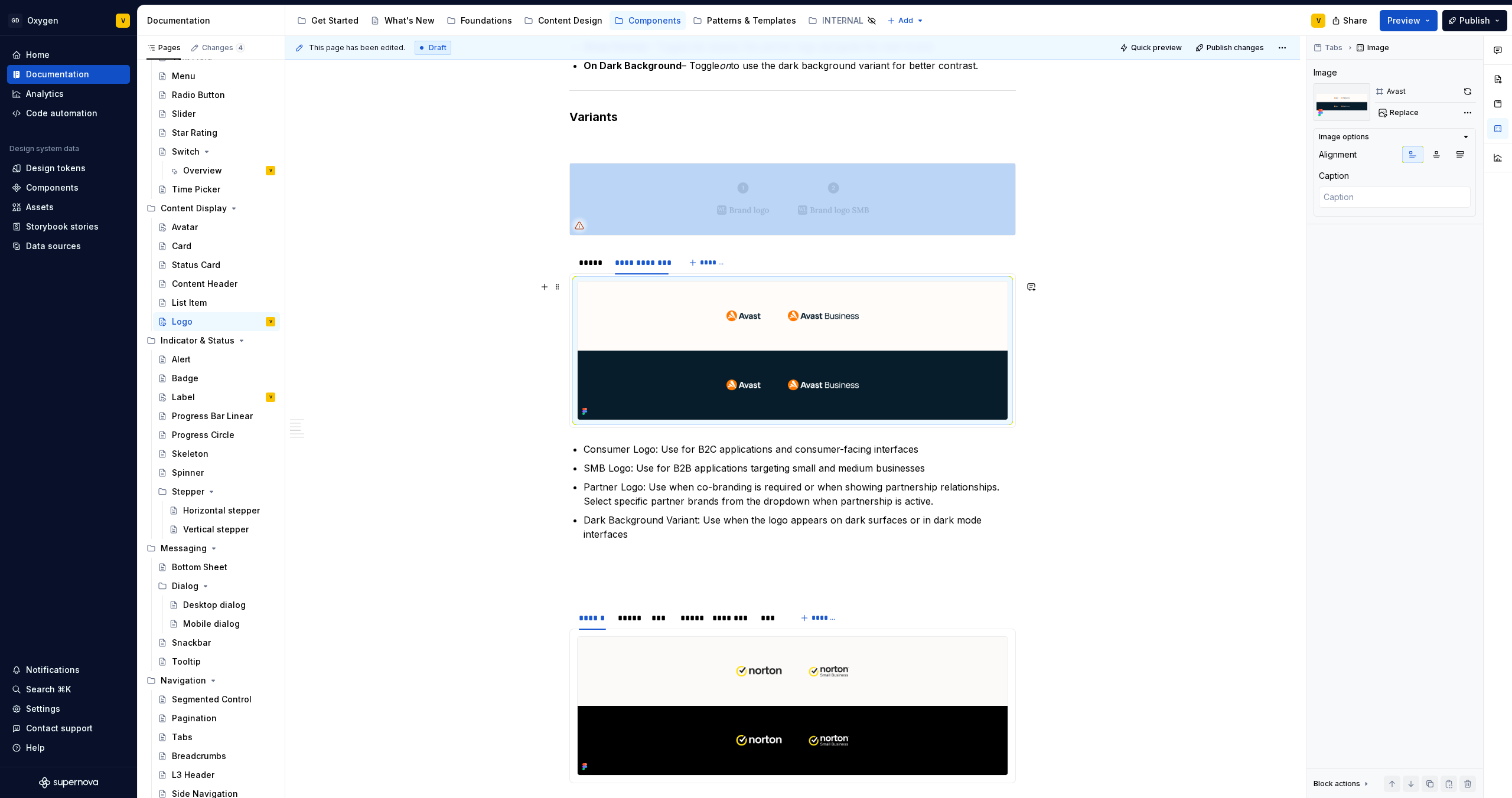
click at [722, 354] on img at bounding box center [792, 351] width 430 height 138
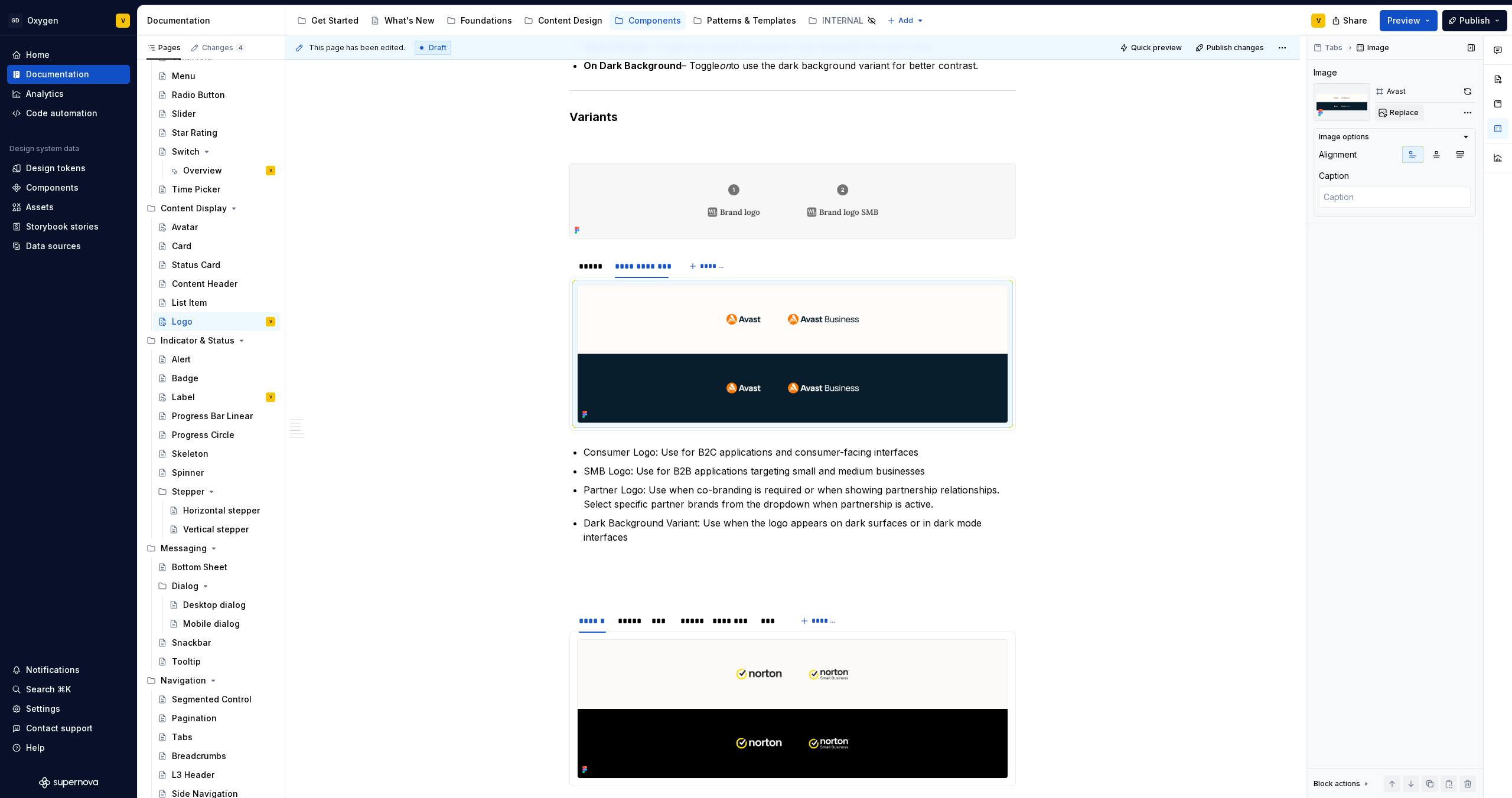
click at [756, 110] on span "Replace" at bounding box center [1404, 112] width 29 height 9
type textarea "*"
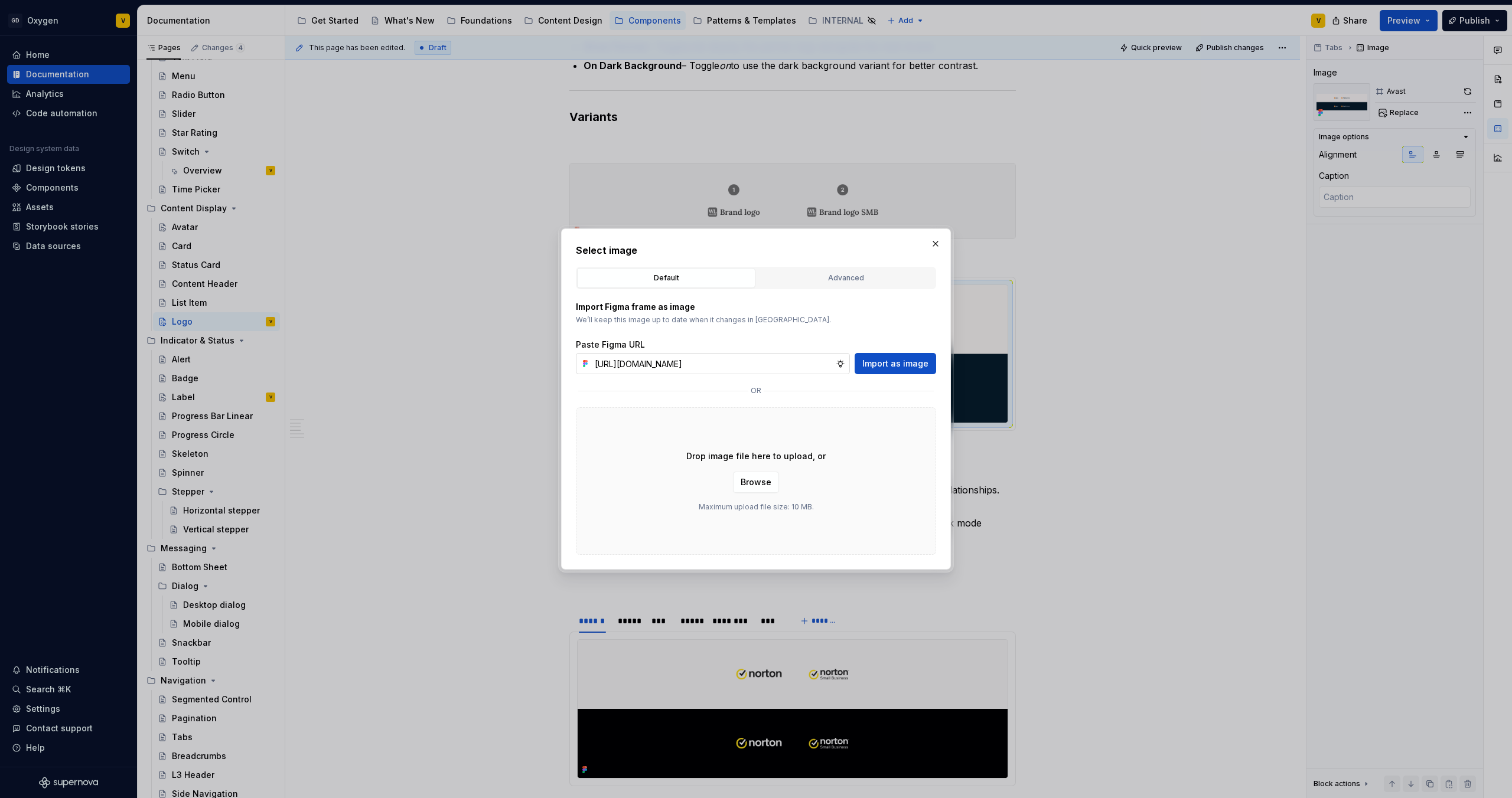
scroll to position [0, 429]
type input "https://www.figma.com/design/rzxjdfGE9CHhfV7rU8czbq/ODS-%E2%B8%B1-Internal-%E2%…"
click at [756, 365] on span "Import as image" at bounding box center [896, 364] width 66 height 12
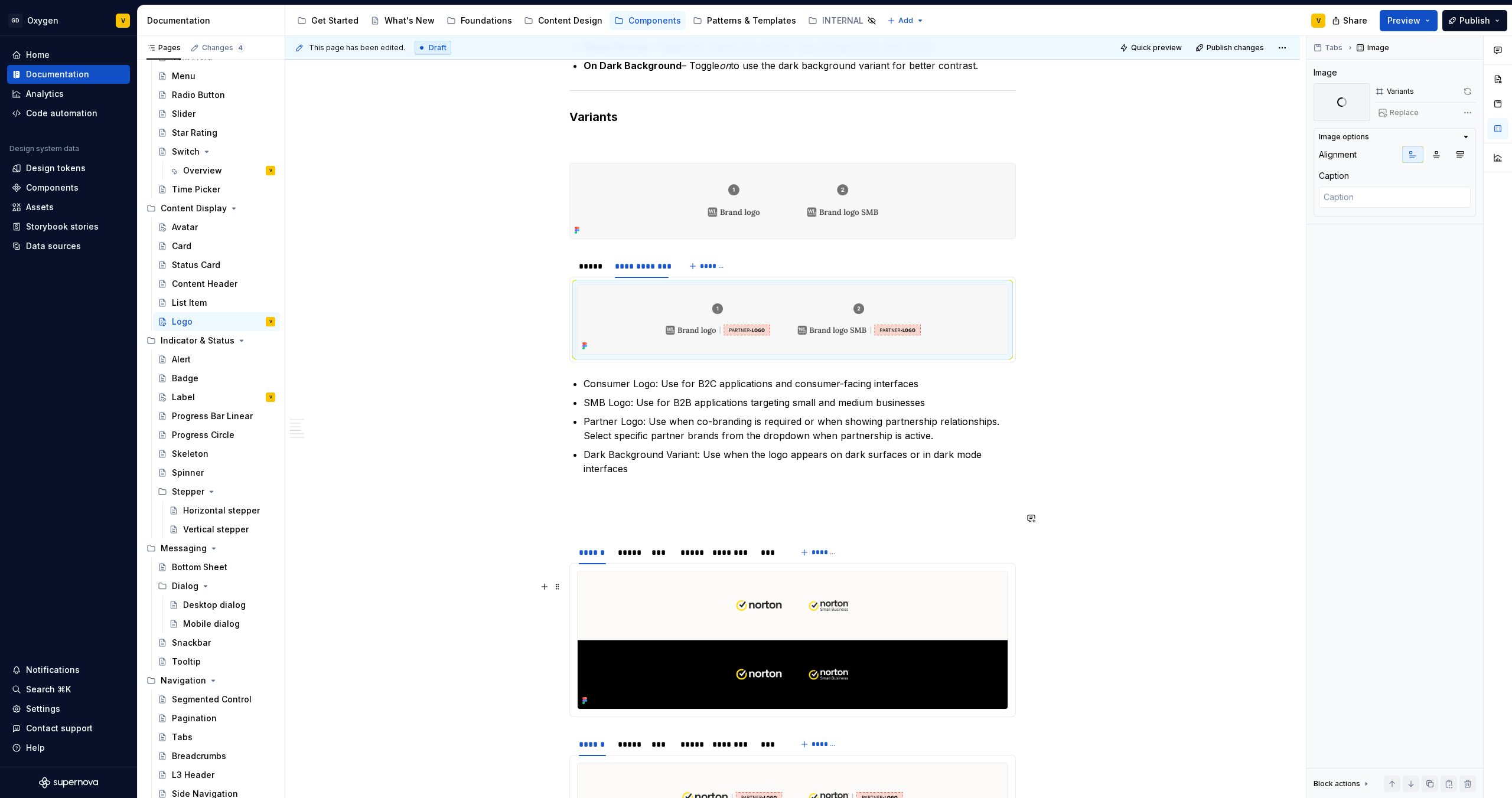
click at [595, 420] on img at bounding box center [792, 640] width 430 height 138
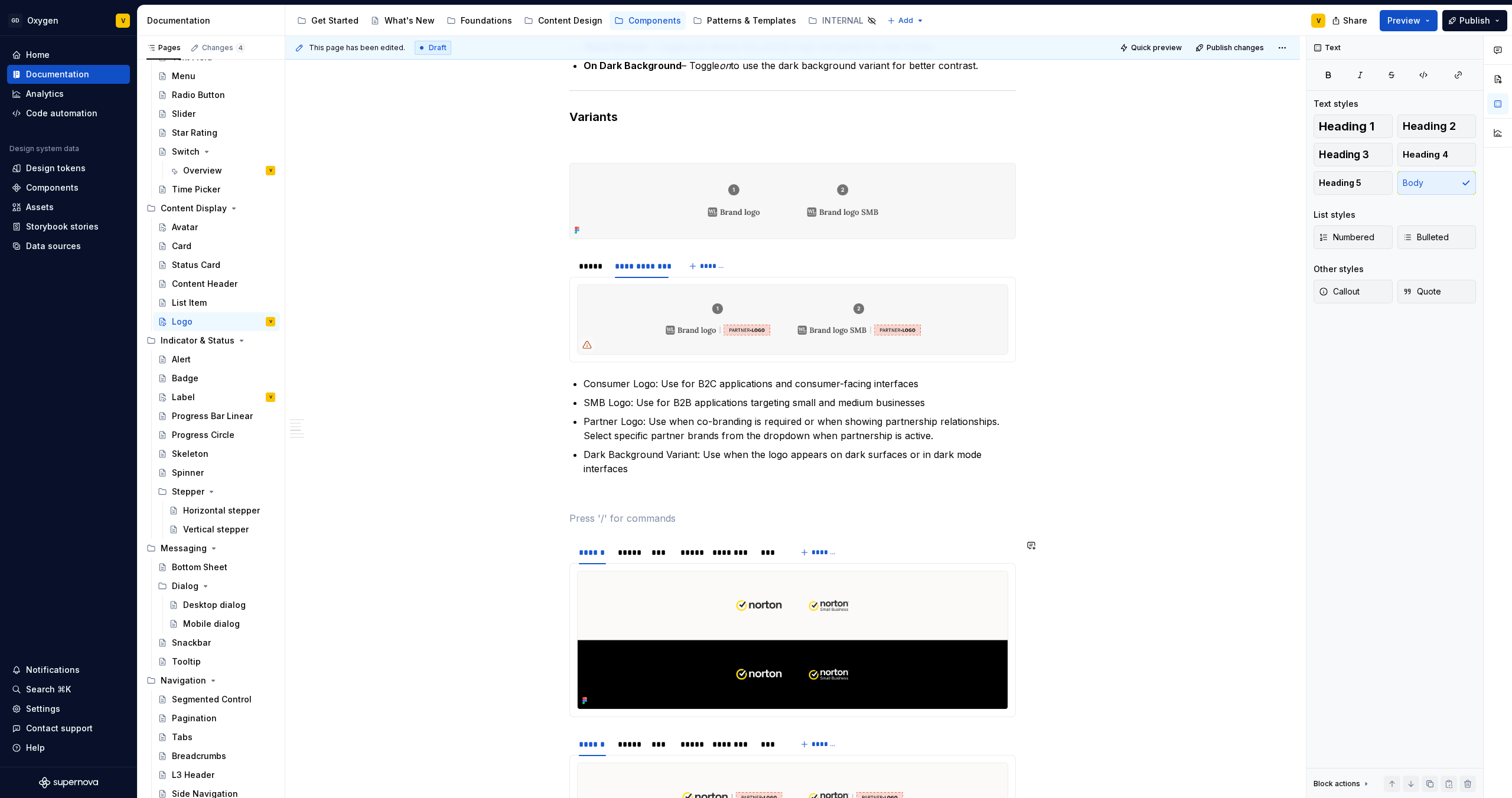
click at [578, 420] on div "**********" at bounding box center [792, 372] width 446 height 2464
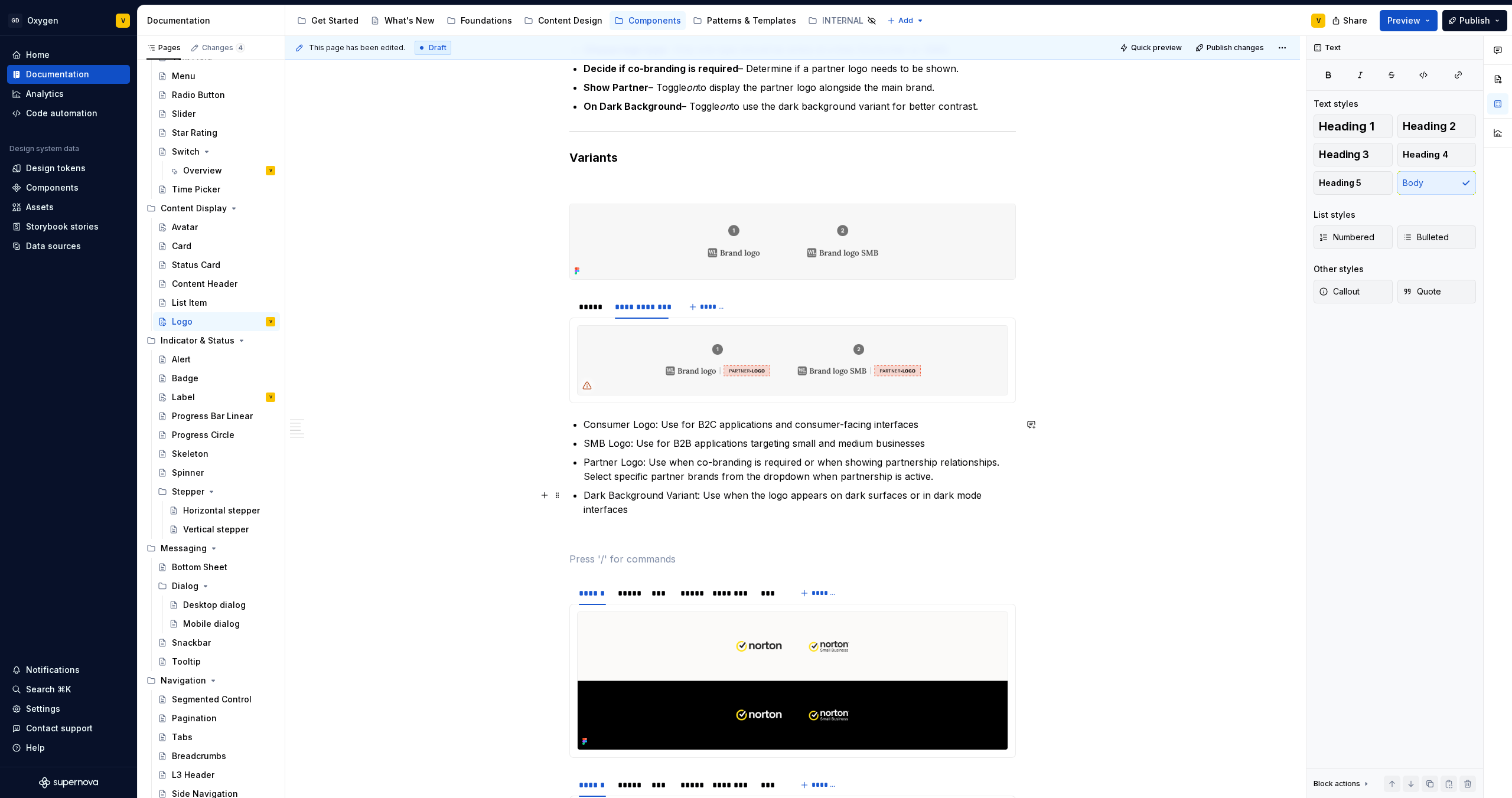
scroll to position [1048, 0]
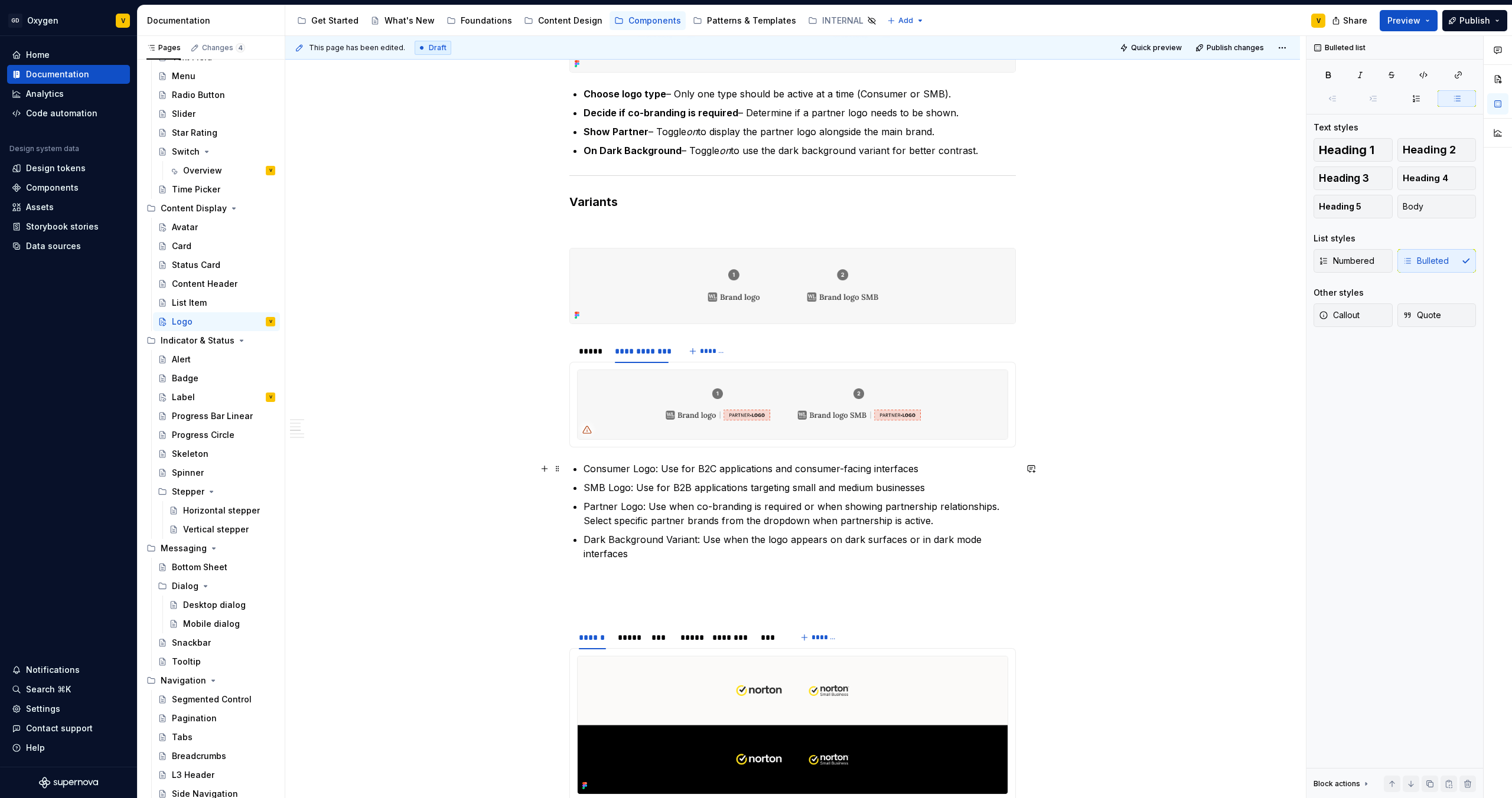
click at [655, 420] on p "Consumer Logo: Use for B2C applications and consumer-facing interfaces" at bounding box center [800, 469] width 432 height 14
drag, startPoint x: 654, startPoint y: 470, endPoint x: 582, endPoint y: 474, distance: 72.1
click at [582, 420] on div "**********" at bounding box center [792, 456] width 446 height 2464
click at [756, 420] on button "button" at bounding box center [802, 447] width 17 height 16
drag, startPoint x: 629, startPoint y: 489, endPoint x: 581, endPoint y: 486, distance: 48.1
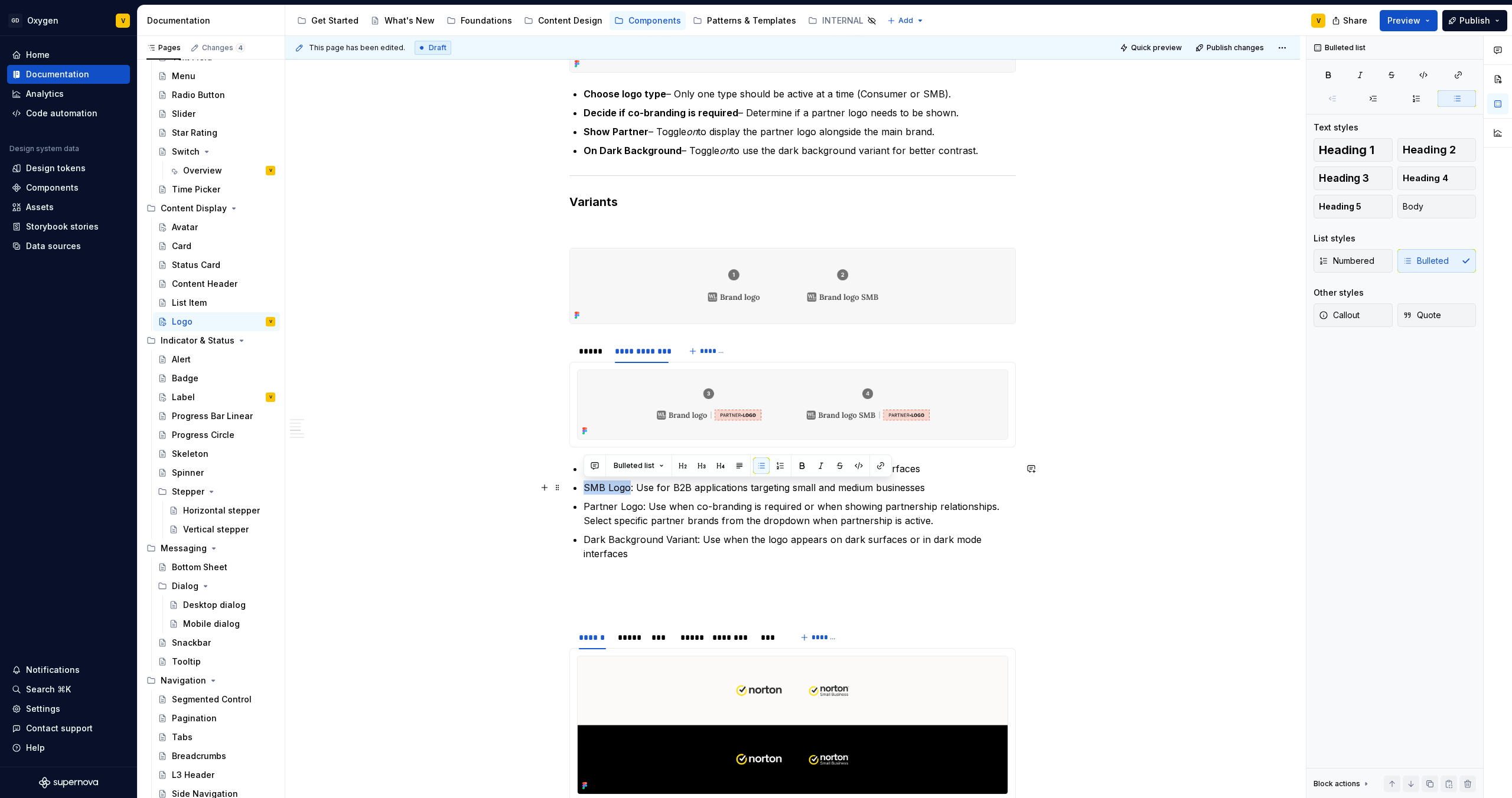
click at [581, 420] on div "**********" at bounding box center [792, 456] width 446 height 2464
click at [756, 420] on button "button" at bounding box center [802, 466] width 17 height 16
drag, startPoint x: 643, startPoint y: 510, endPoint x: 578, endPoint y: 508, distance: 65.0
click at [578, 420] on div "**********" at bounding box center [792, 456] width 446 height 2464
click at [756, 420] on button "button" at bounding box center [802, 485] width 17 height 16
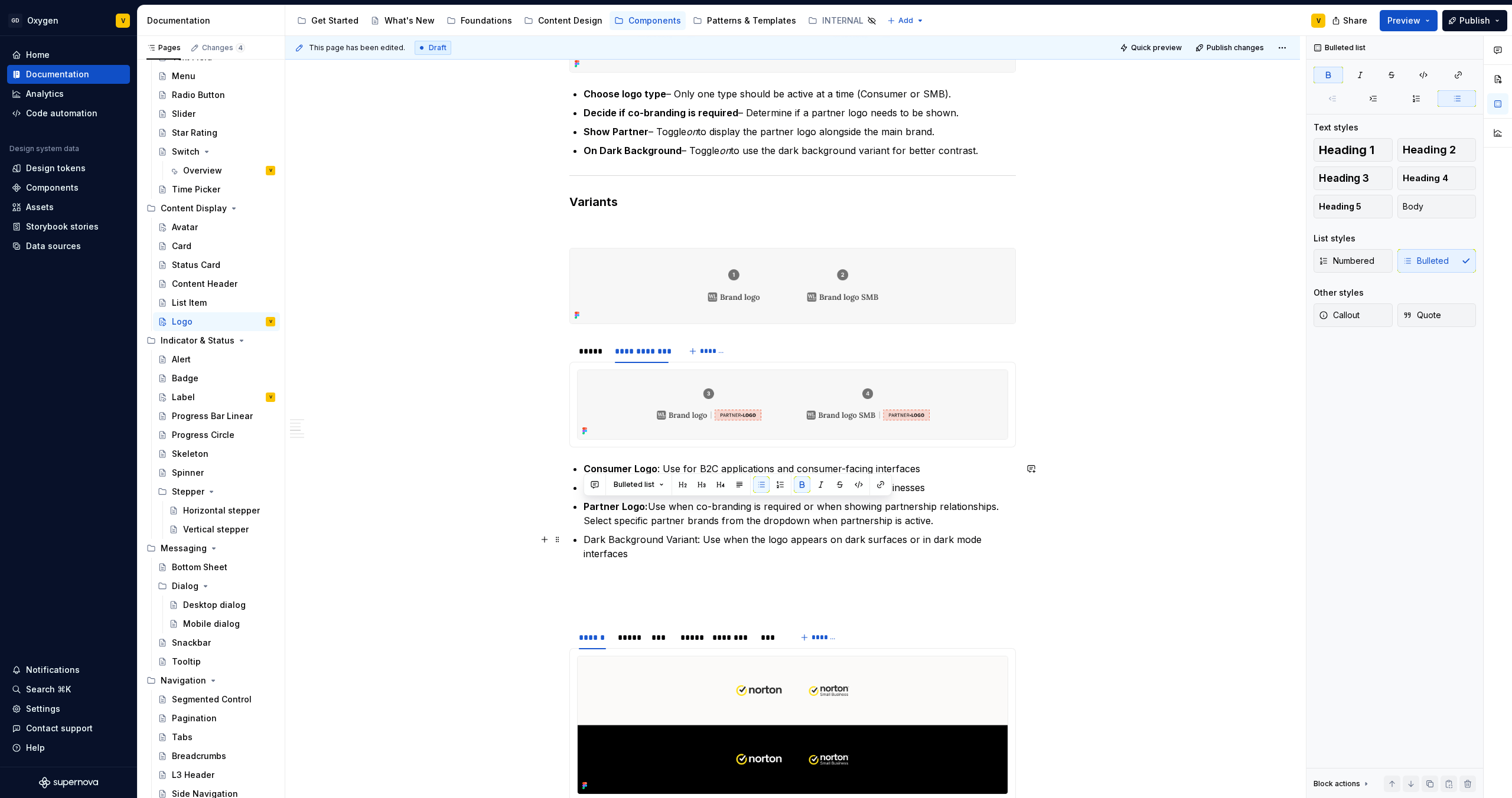
click at [685, 420] on p "Dark Background Variant: Use when the logo appears on dark surfaces or in dark …" at bounding box center [800, 546] width 432 height 28
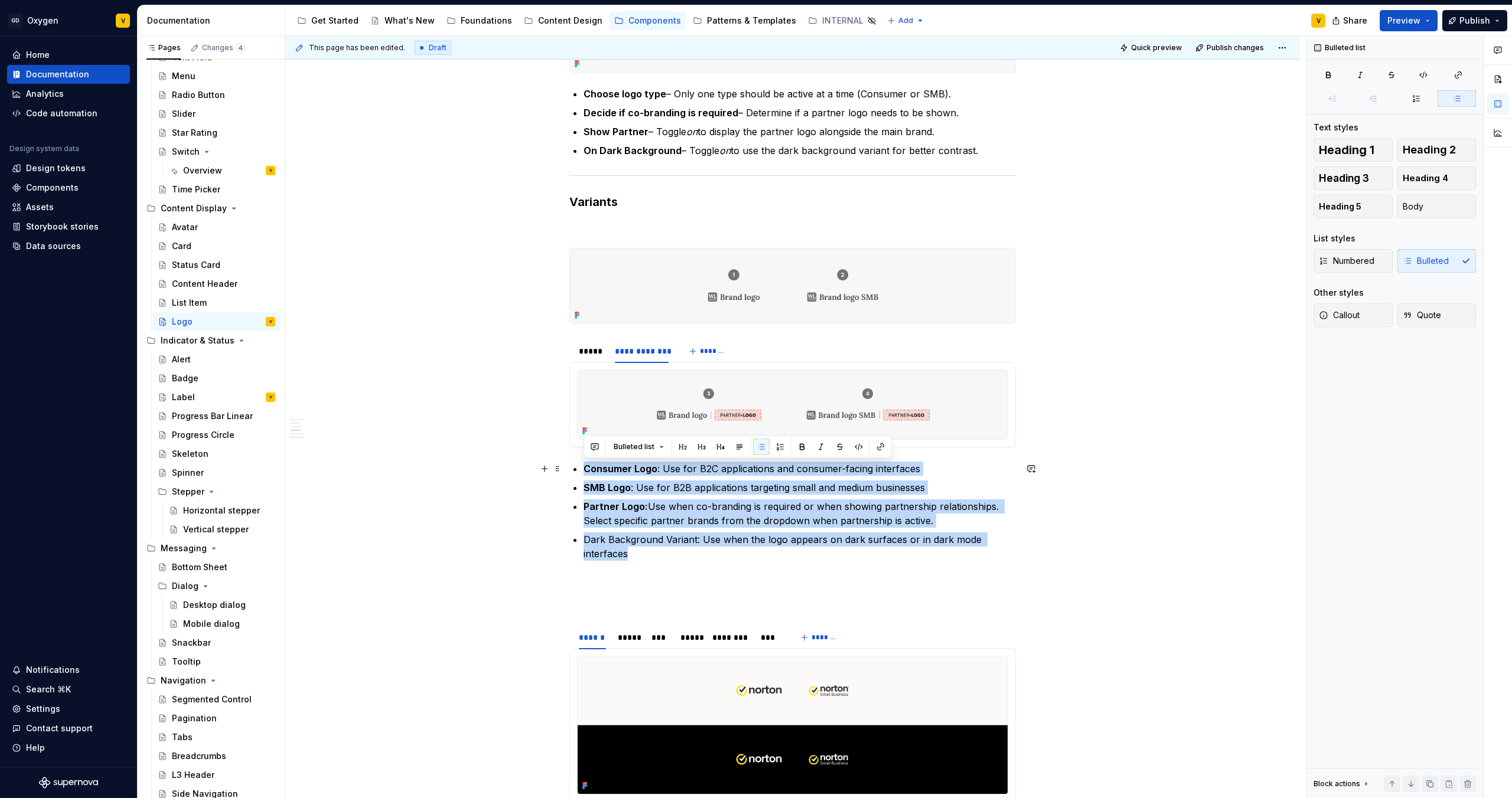
drag, startPoint x: 685, startPoint y: 551, endPoint x: 580, endPoint y: 465, distance: 135.7
click at [580, 420] on div "**********" at bounding box center [792, 456] width 446 height 2464
click at [756, 420] on button "button" at bounding box center [780, 447] width 17 height 16
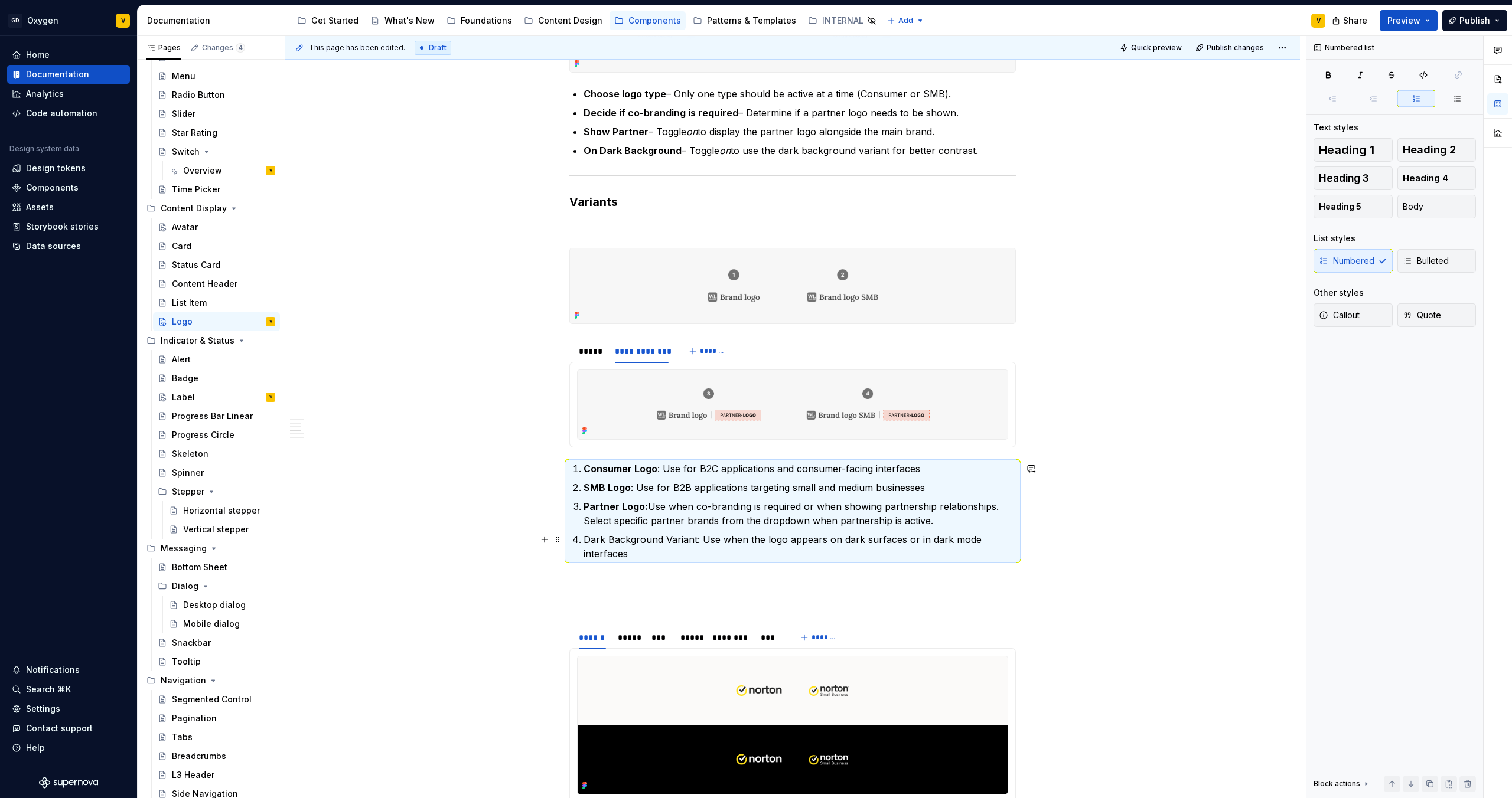
click at [673, 420] on p "Dark Background Variant: Use when the logo appears on dark surfaces or in dark …" at bounding box center [800, 546] width 432 height 28
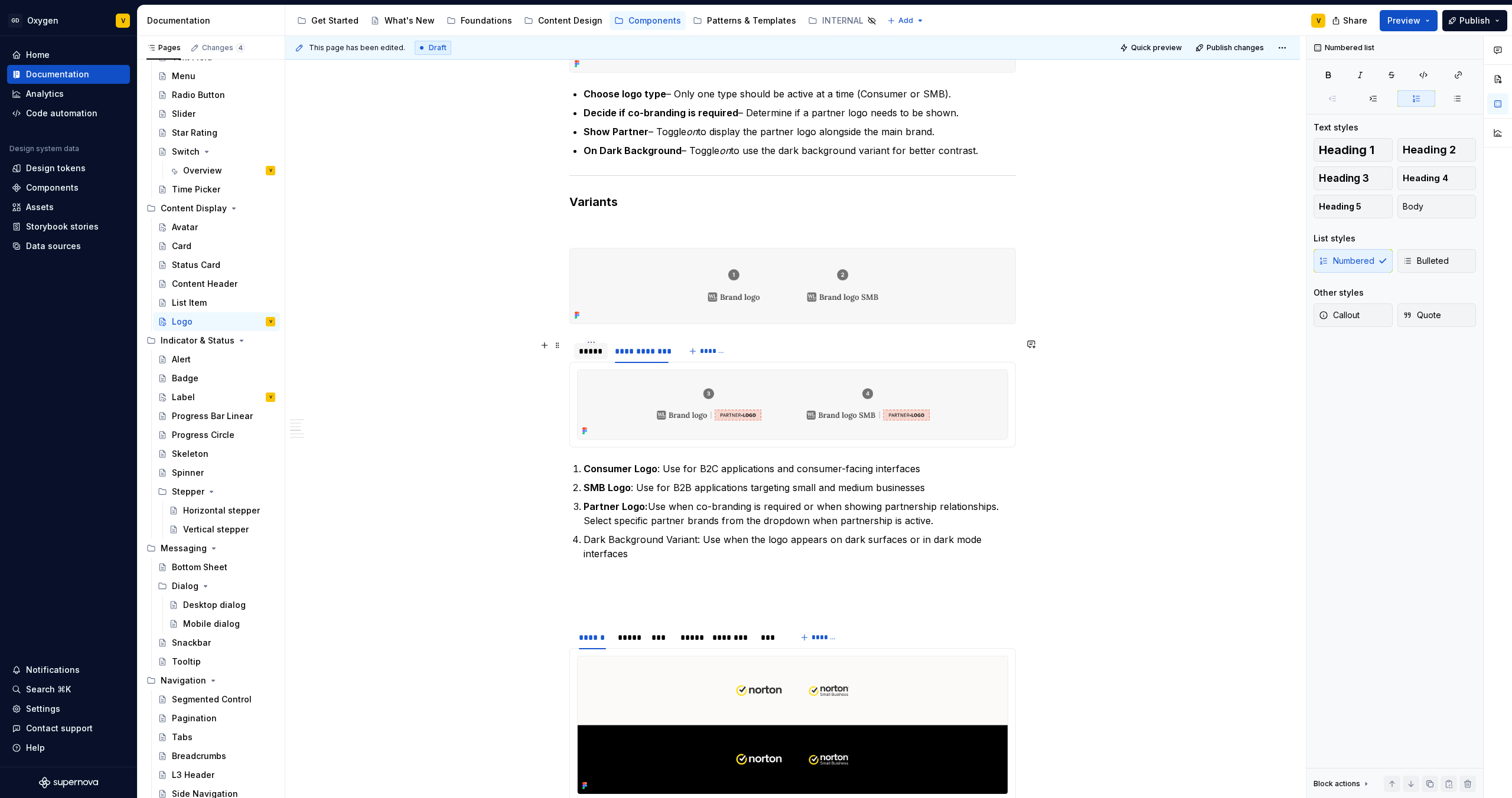
click at [585, 355] on div "*****" at bounding box center [591, 351] width 24 height 12
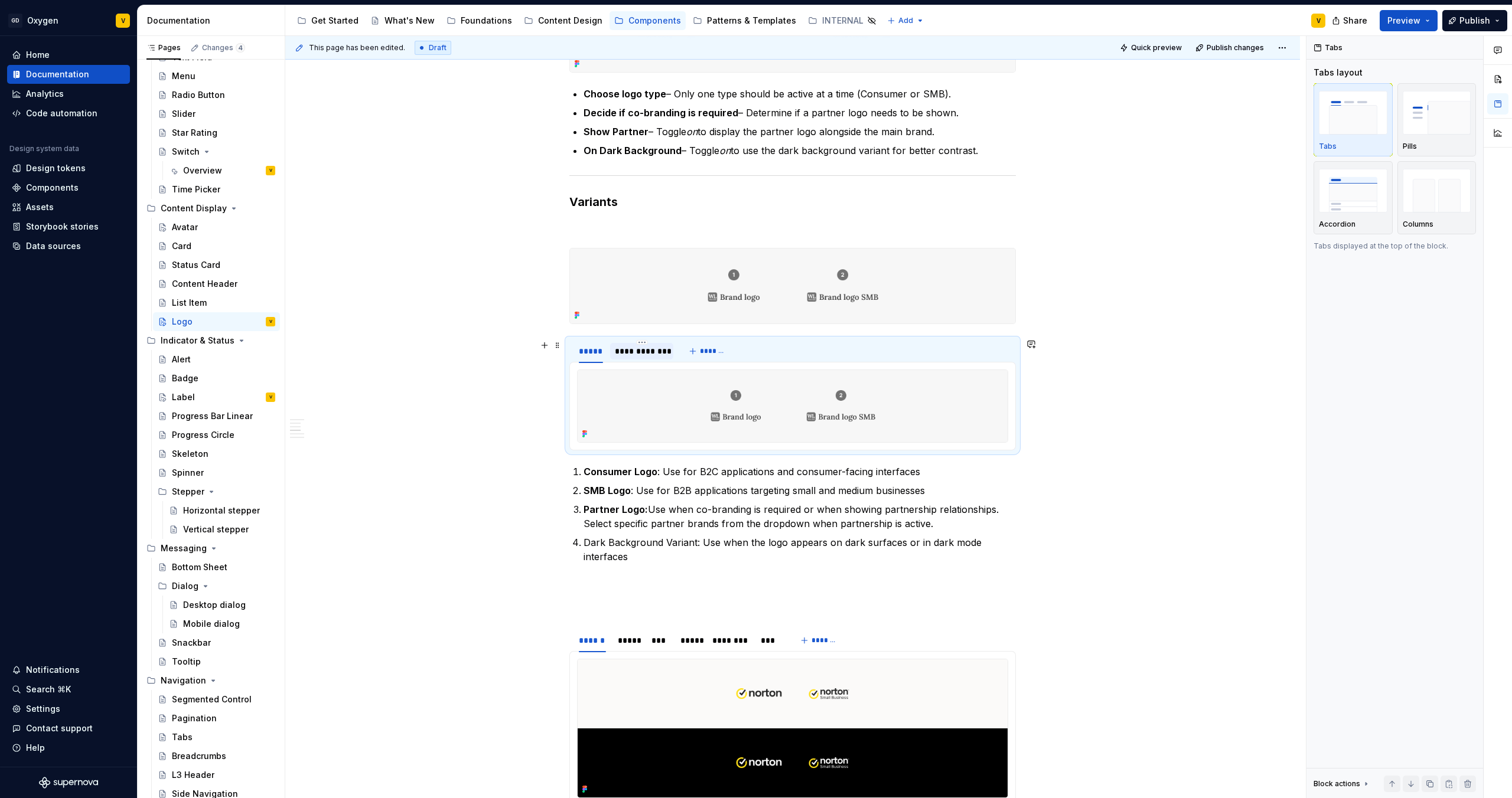
click at [626, 356] on div "**********" at bounding box center [642, 351] width 54 height 12
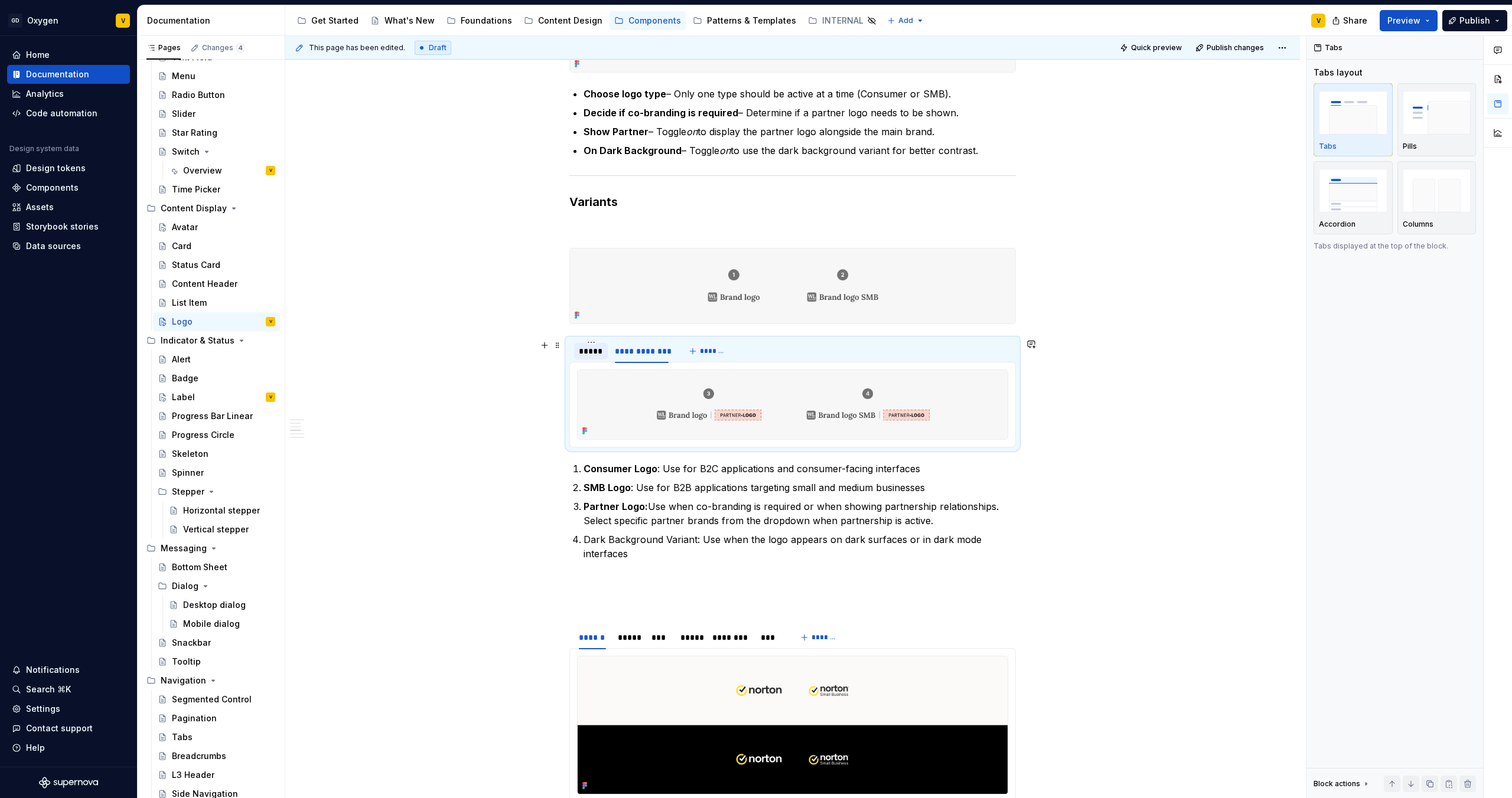
click at [589, 354] on div "*****" at bounding box center [591, 351] width 24 height 12
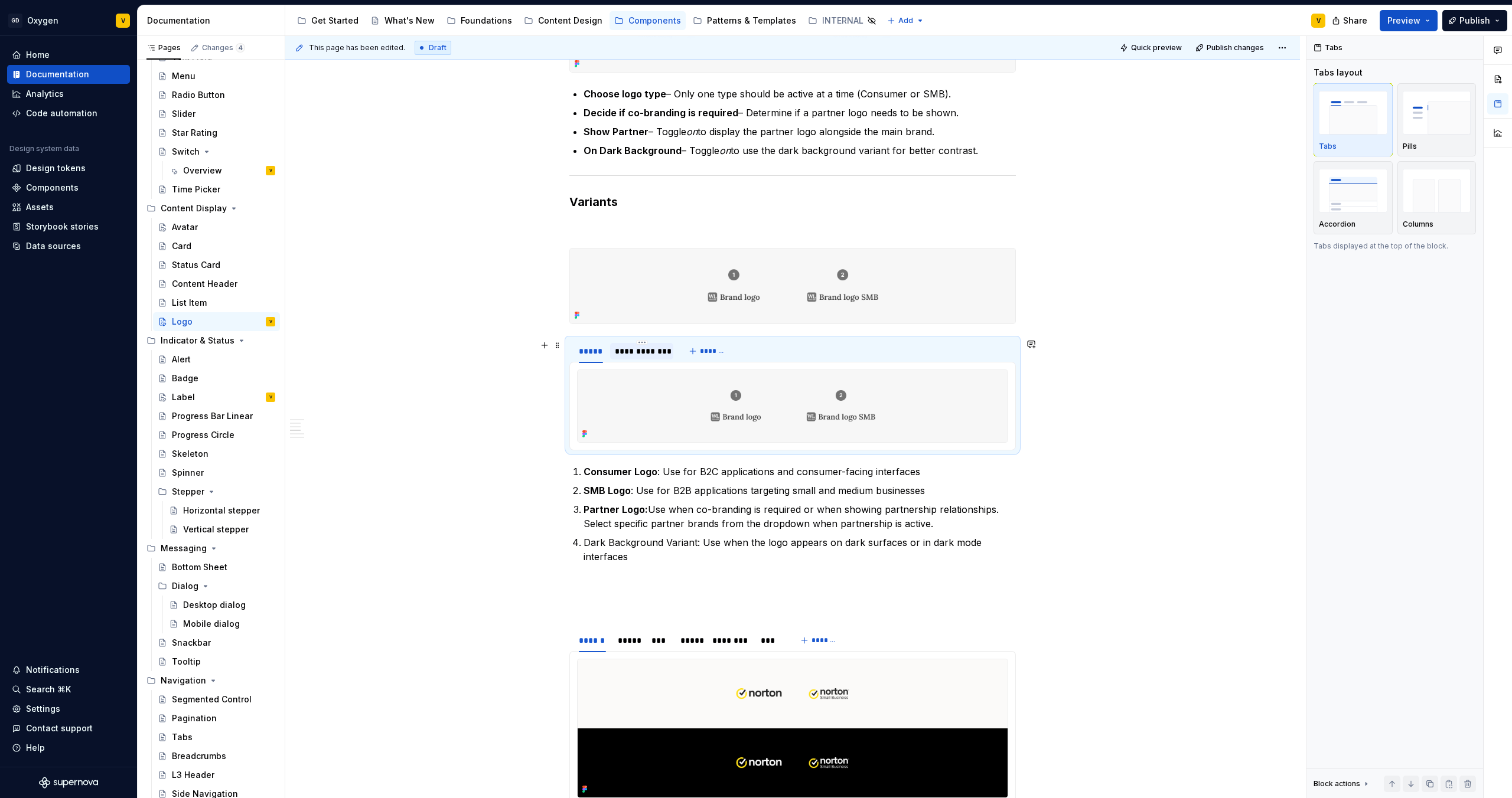
click at [633, 348] on div "**********" at bounding box center [642, 351] width 54 height 12
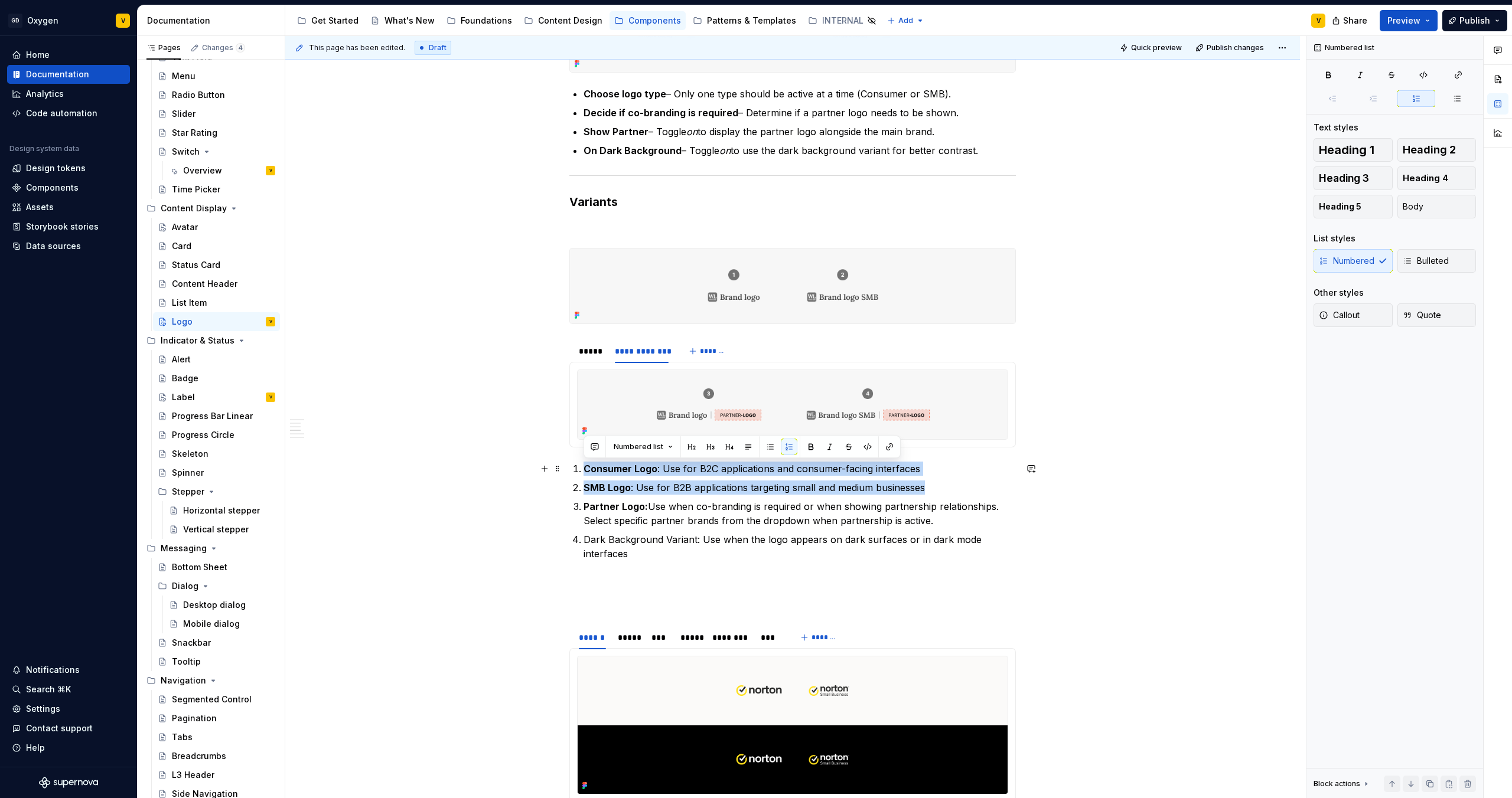
drag, startPoint x: 934, startPoint y: 492, endPoint x: 577, endPoint y: 469, distance: 357.7
click at [584, 420] on ol "Consumer Logo : Use for B2C applications and consumer-facing interfaces SMB Log…" at bounding box center [800, 511] width 432 height 99
copy ol "Consumer Logo : Use for B2C applications and consumer-facing interfaces SMB Log…"
click at [756, 314] on div "**********" at bounding box center [793, 569] width 1015 height 2745
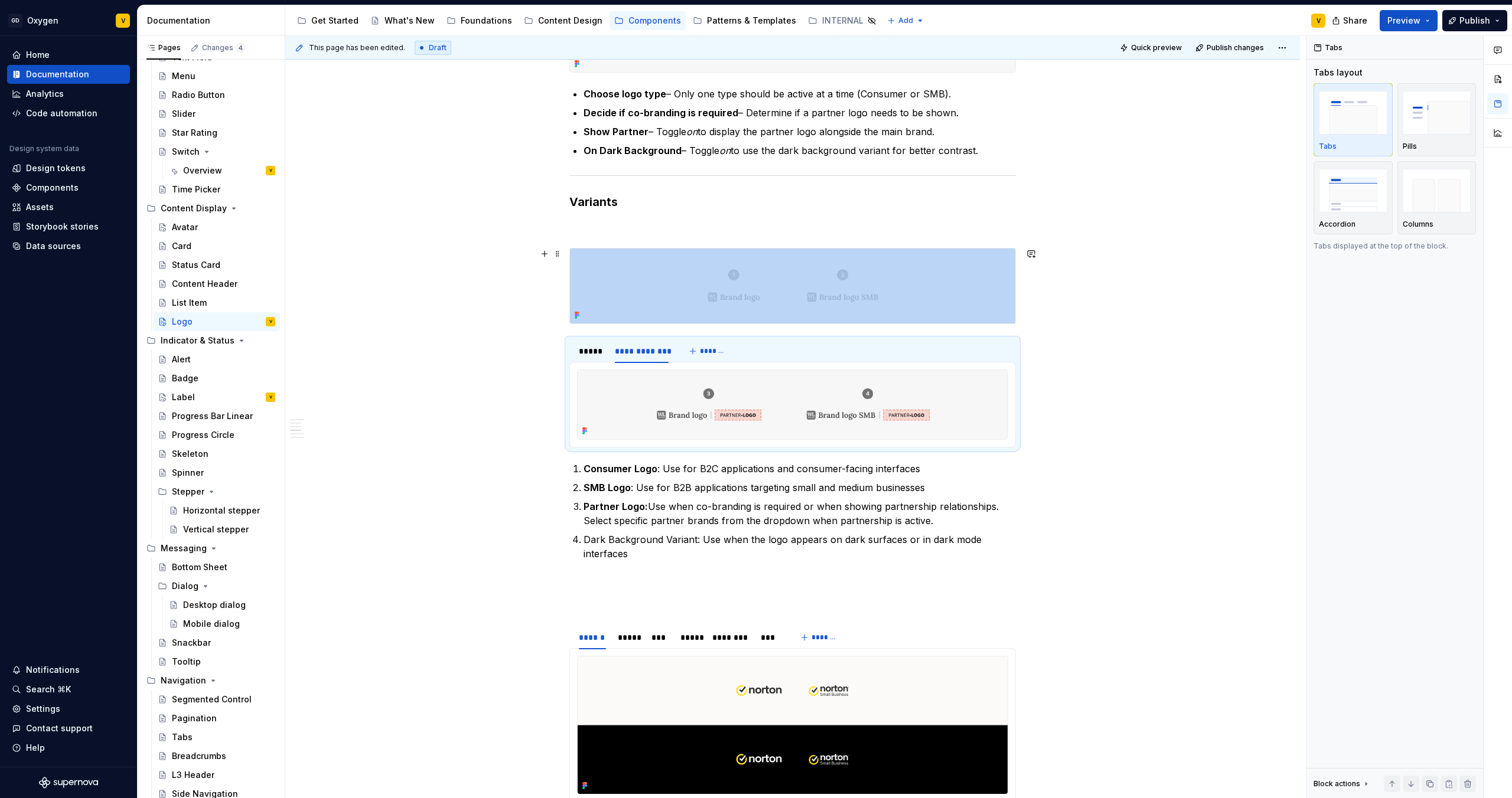
click at [561, 303] on div "**********" at bounding box center [793, 569] width 1015 height 2745
click at [547, 258] on button "button" at bounding box center [544, 254] width 17 height 16
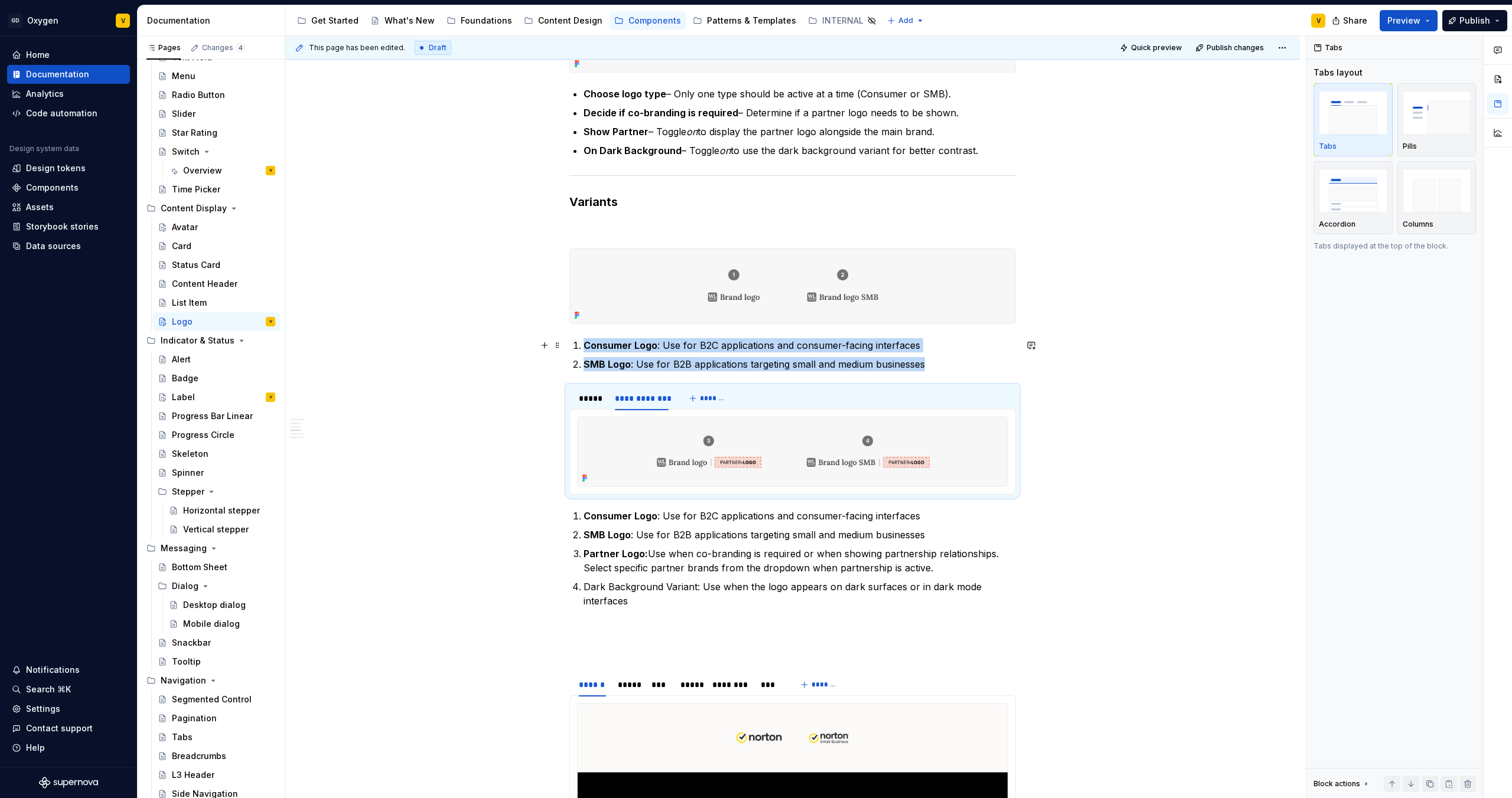
click at [756, 364] on p "SMB Logo : Use for B2B applications targeting small and medium businesses" at bounding box center [800, 364] width 432 height 14
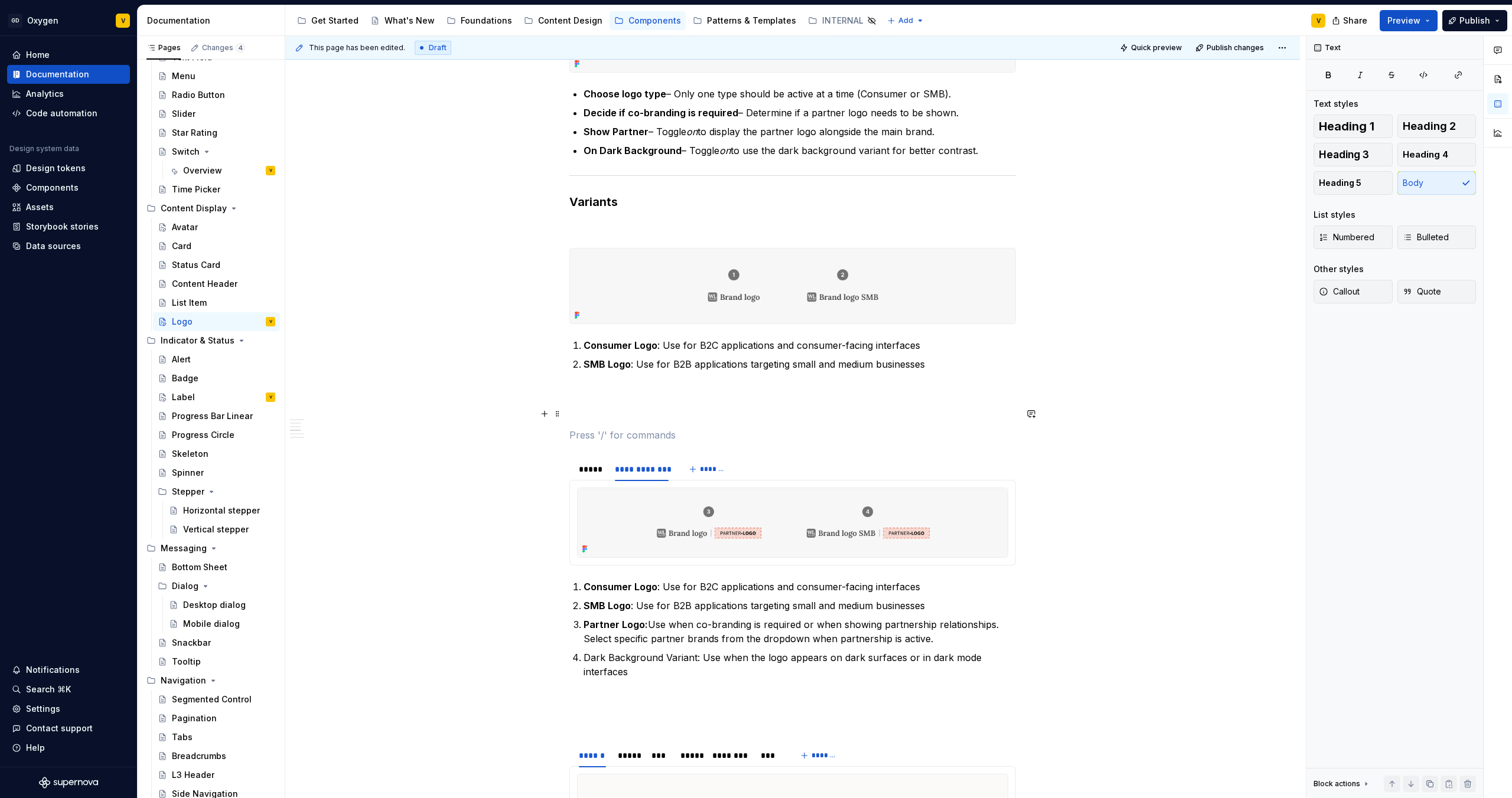
click at [574, 410] on p at bounding box center [792, 414] width 446 height 14
click at [544, 416] on button "button" at bounding box center [544, 414] width 17 height 16
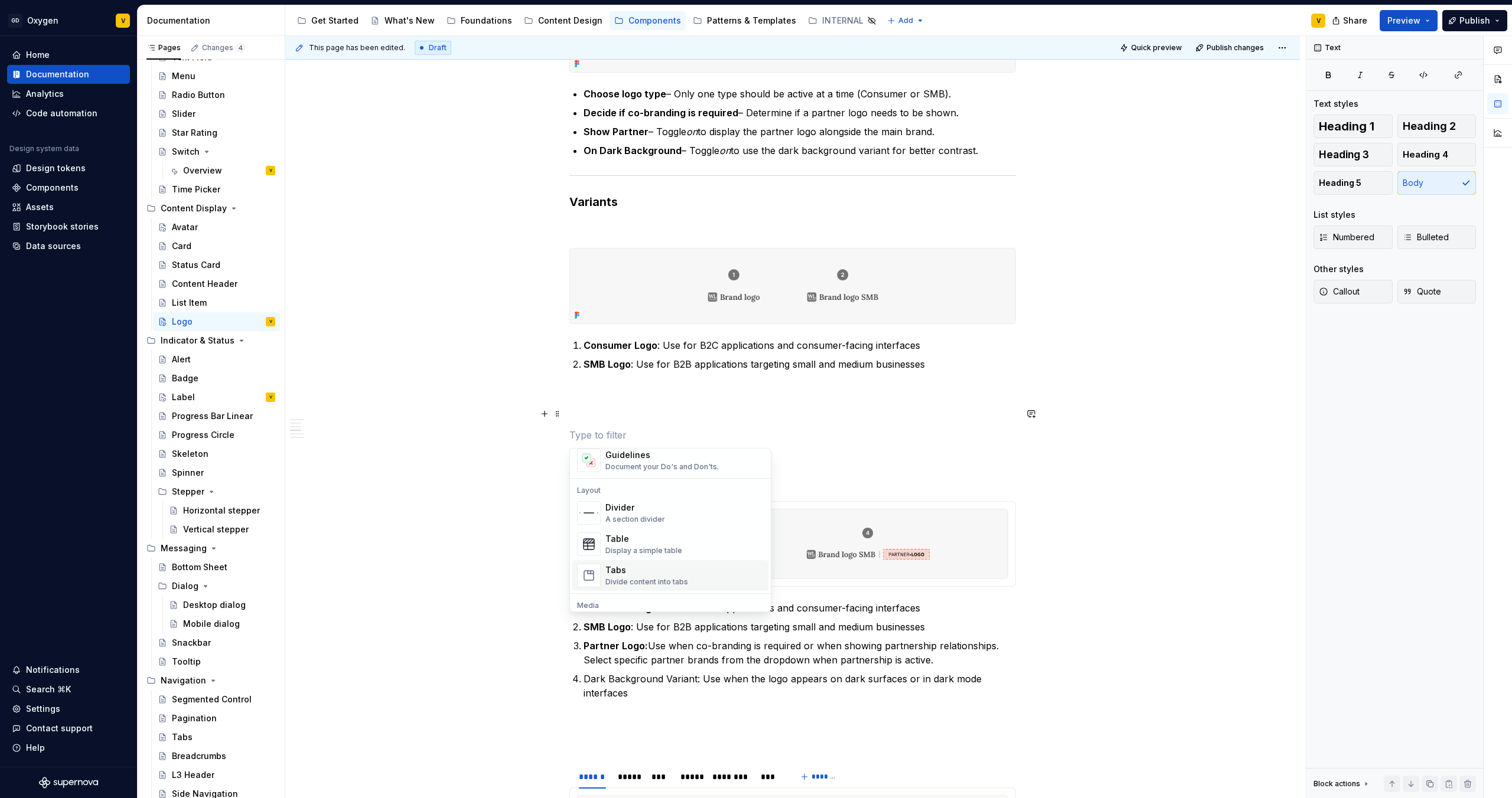
scroll to position [360, 0]
click at [593, 240] on div "**********" at bounding box center [792, 526] width 446 height 2603
click at [646, 407] on p at bounding box center [792, 414] width 446 height 14
click at [547, 411] on button "button" at bounding box center [544, 414] width 17 height 16
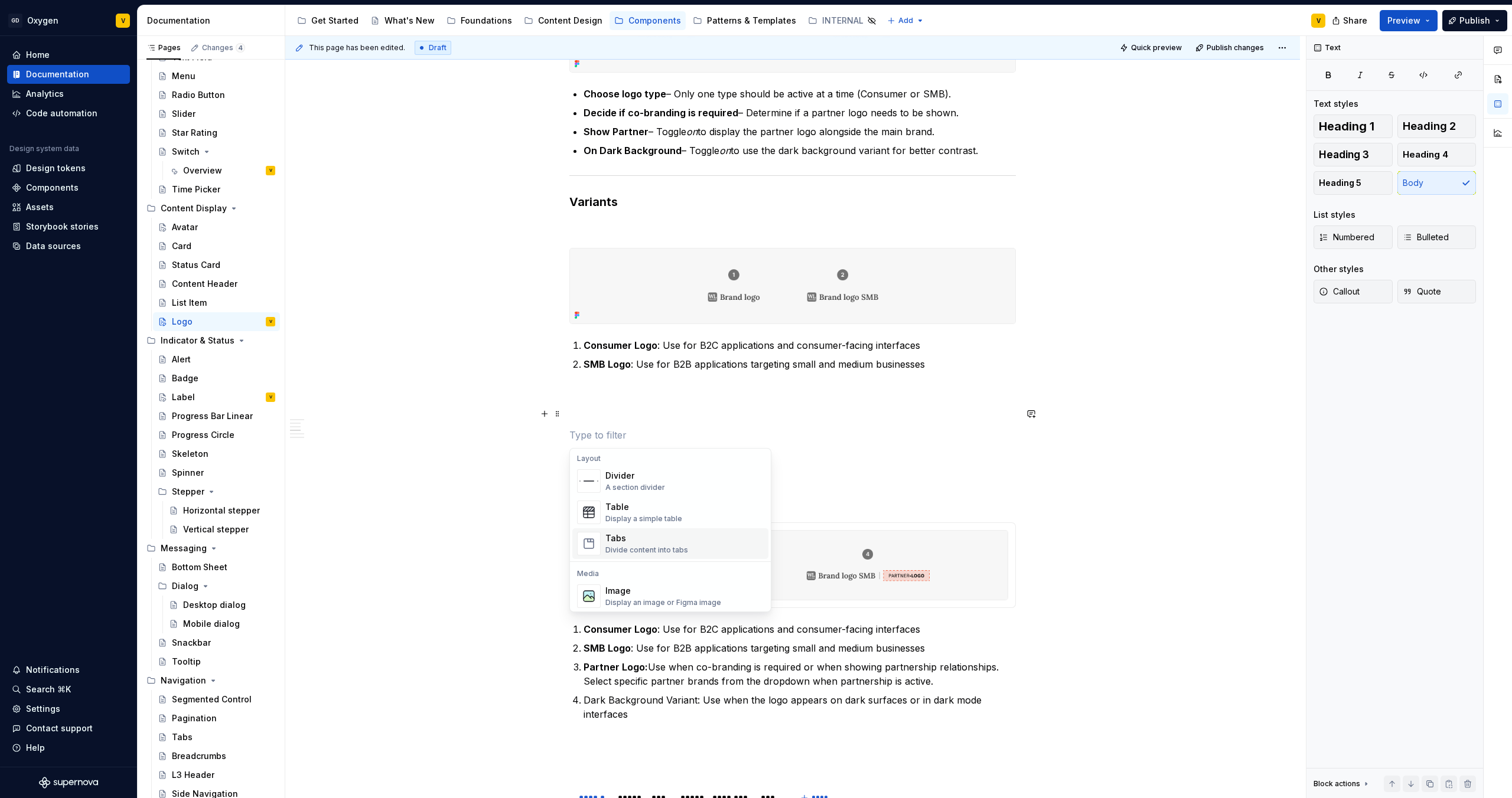
scroll to position [442, 0]
click at [622, 420] on div "Image Display an image or Figma image" at bounding box center [663, 543] width 116 height 23
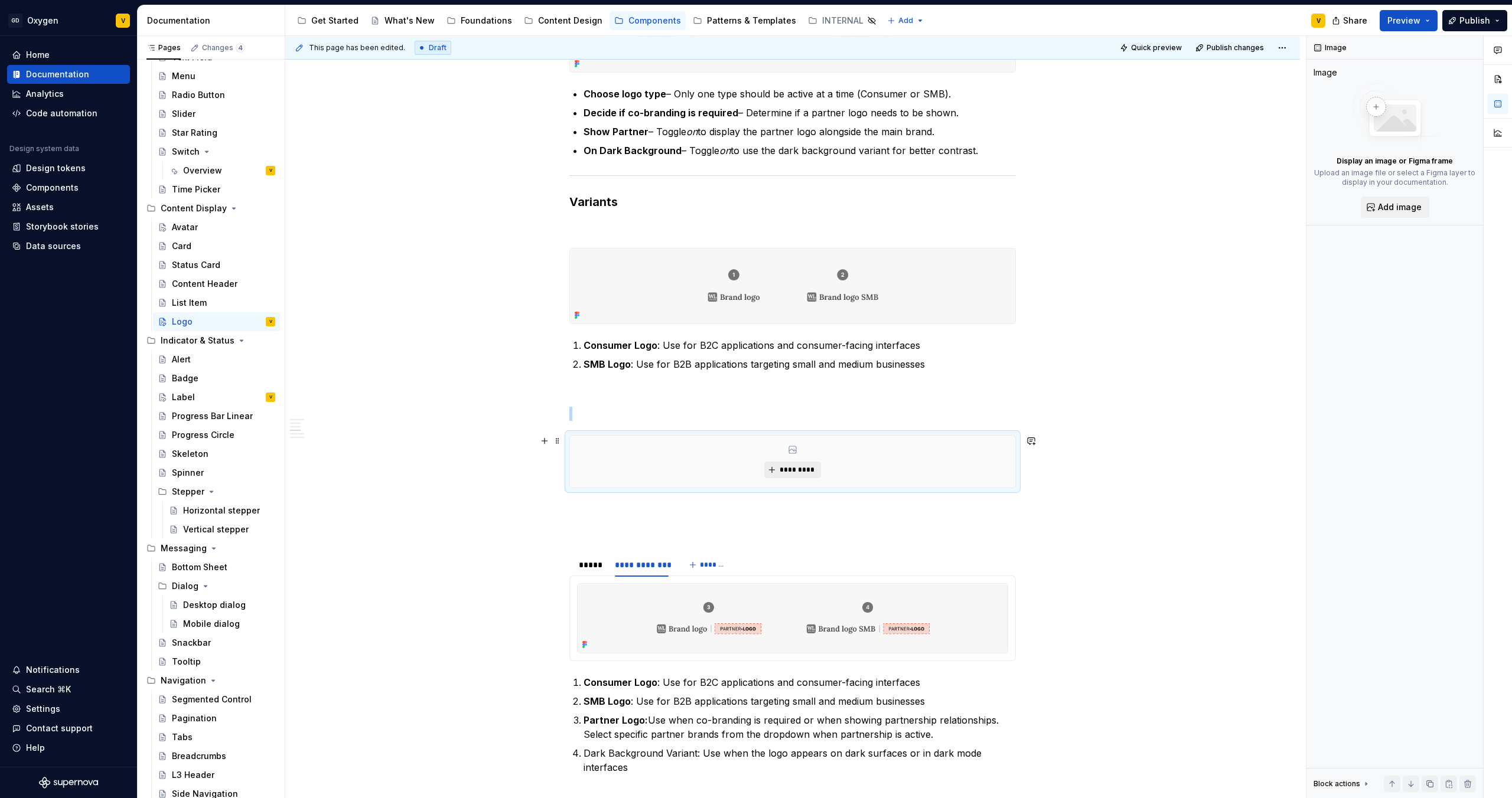
click at [756, 420] on span "*********" at bounding box center [797, 469] width 36 height 9
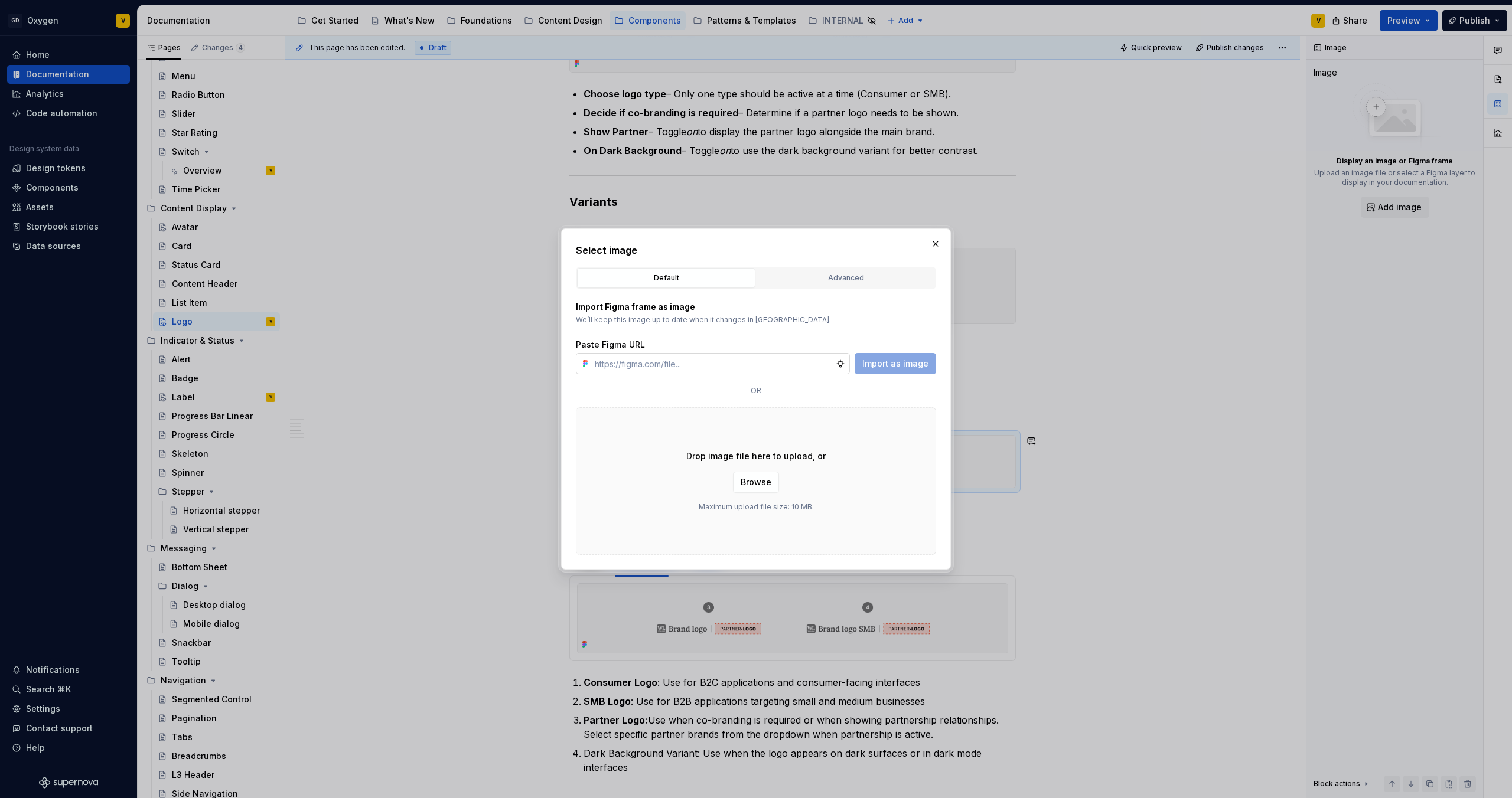
type textarea "*"
type input "https://www.figma.com/design/rzxjdfGE9CHhfV7rU8czbq/ODS-%E2%B8%B1-Internal-%E2%…"
click at [756, 364] on span "Import as image" at bounding box center [896, 364] width 66 height 12
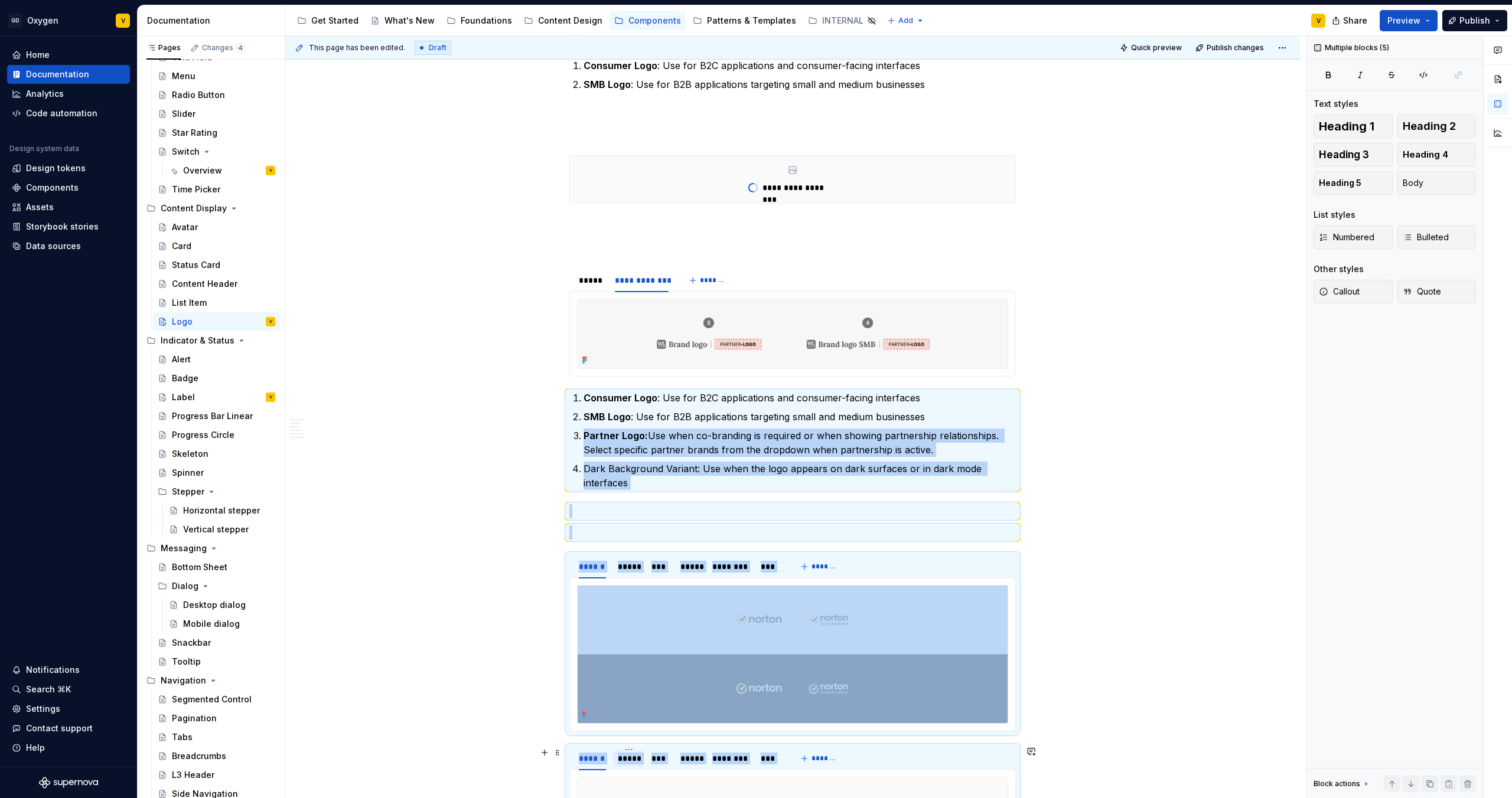
drag, startPoint x: 585, startPoint y: 716, endPoint x: 636, endPoint y: 765, distance: 70.7
click at [636, 420] on div "**********" at bounding box center [792, 281] width 446 height 2673
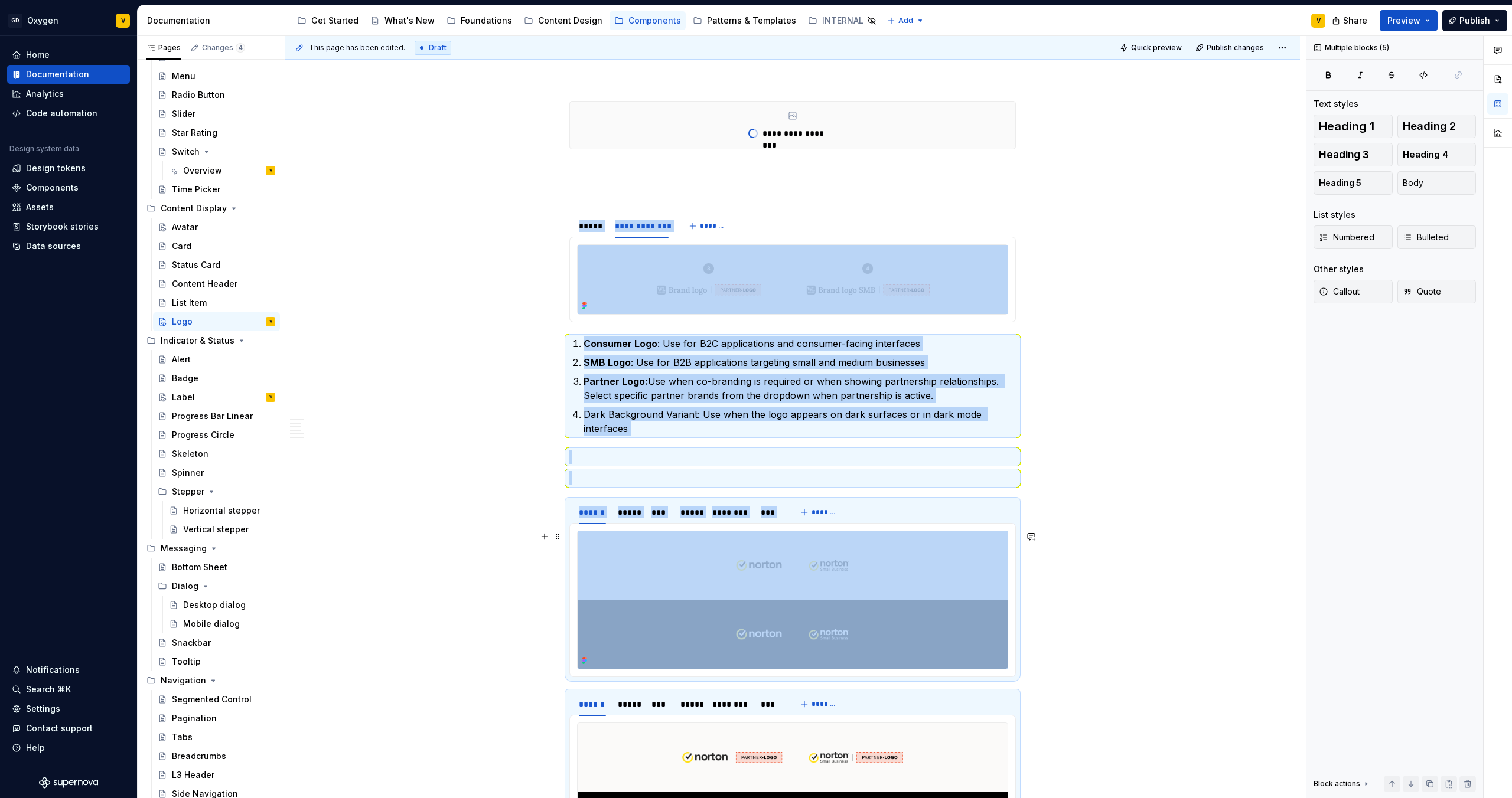
scroll to position [1341, 0]
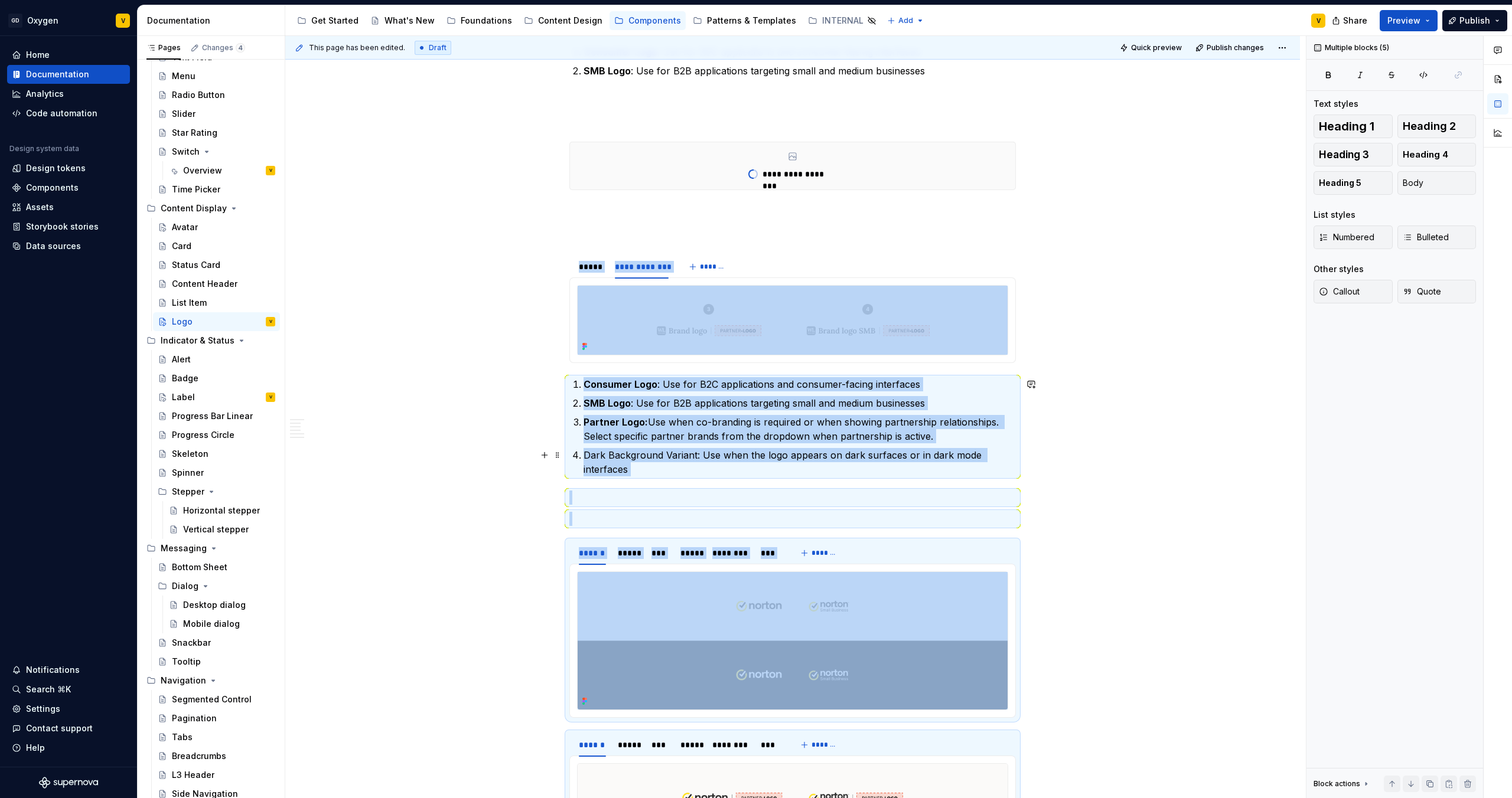
click at [756, 420] on div "**********" at bounding box center [793, 380] width 1015 height 2954
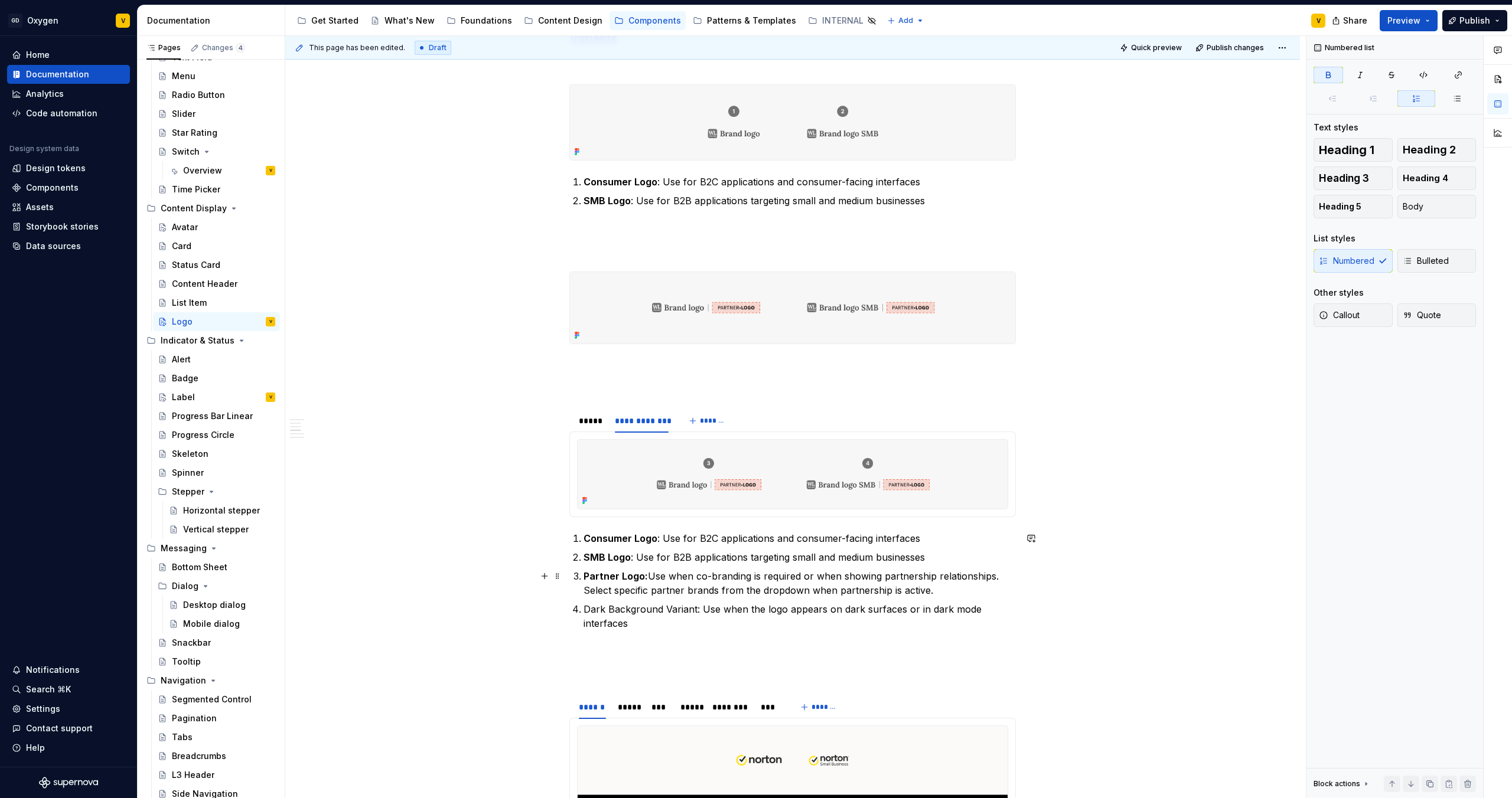
scroll to position [1216, 0]
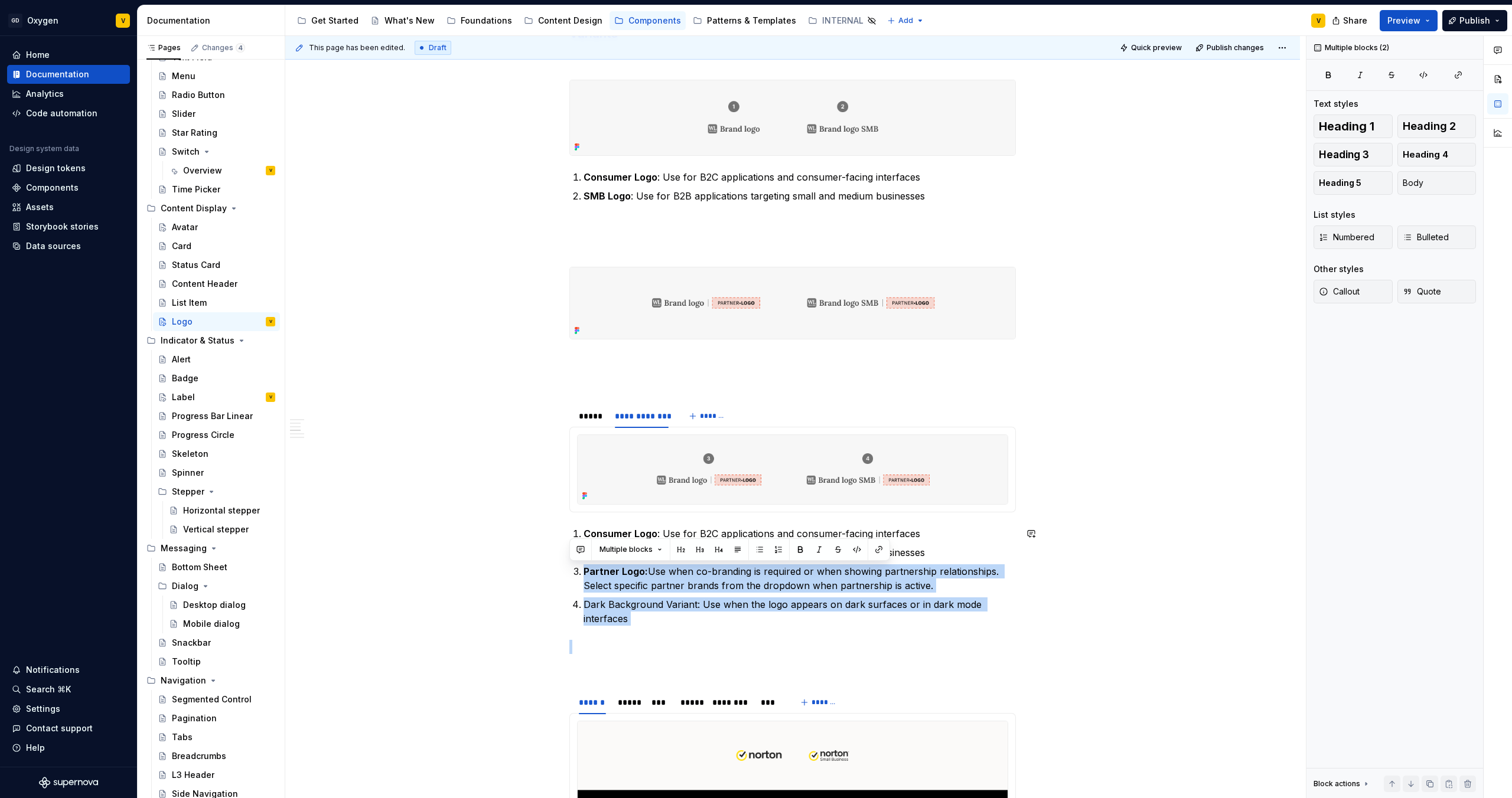
drag, startPoint x: 583, startPoint y: 573, endPoint x: 657, endPoint y: 628, distance: 92.2
click at [657, 420] on div "**********" at bounding box center [792, 405] width 446 height 2697
copy ol "Partner Logo: Use when co-branding is required or when showing partnership rela…"
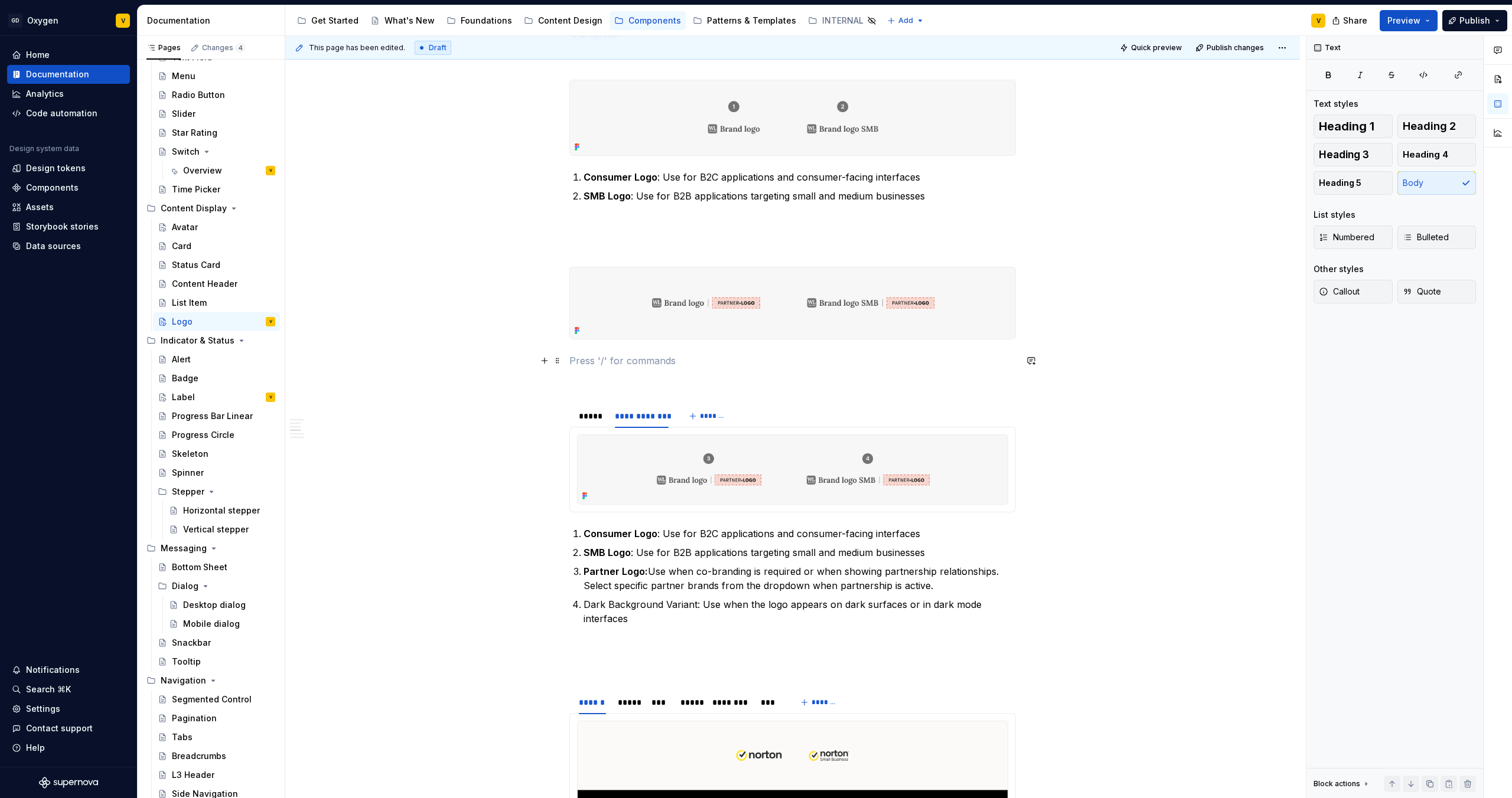
click at [587, 354] on p at bounding box center [792, 361] width 446 height 14
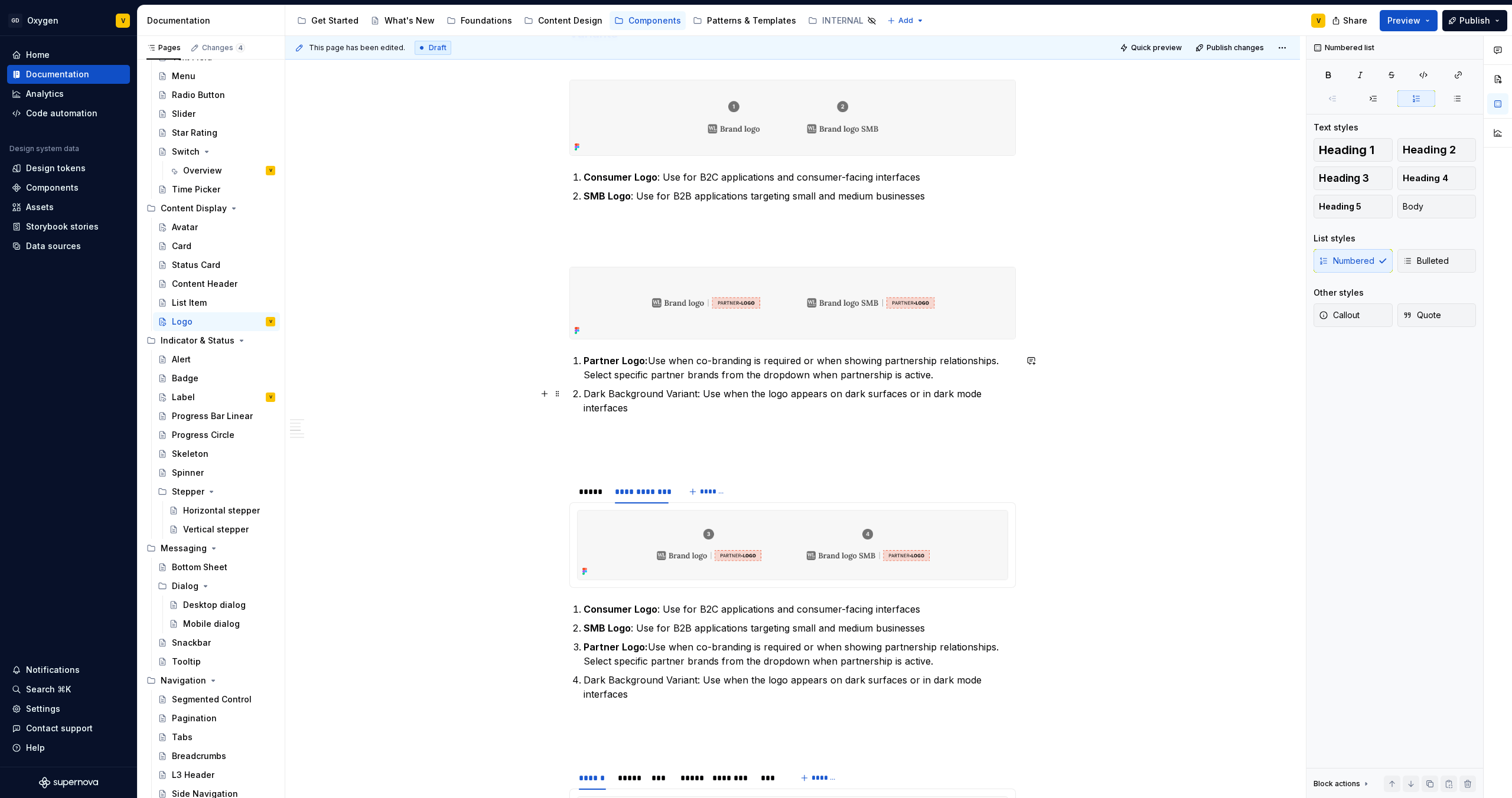
click at [584, 393] on li "Dark Background Variant: Use when the logo appears on dark surfaces or in dark …" at bounding box center [800, 401] width 432 height 28
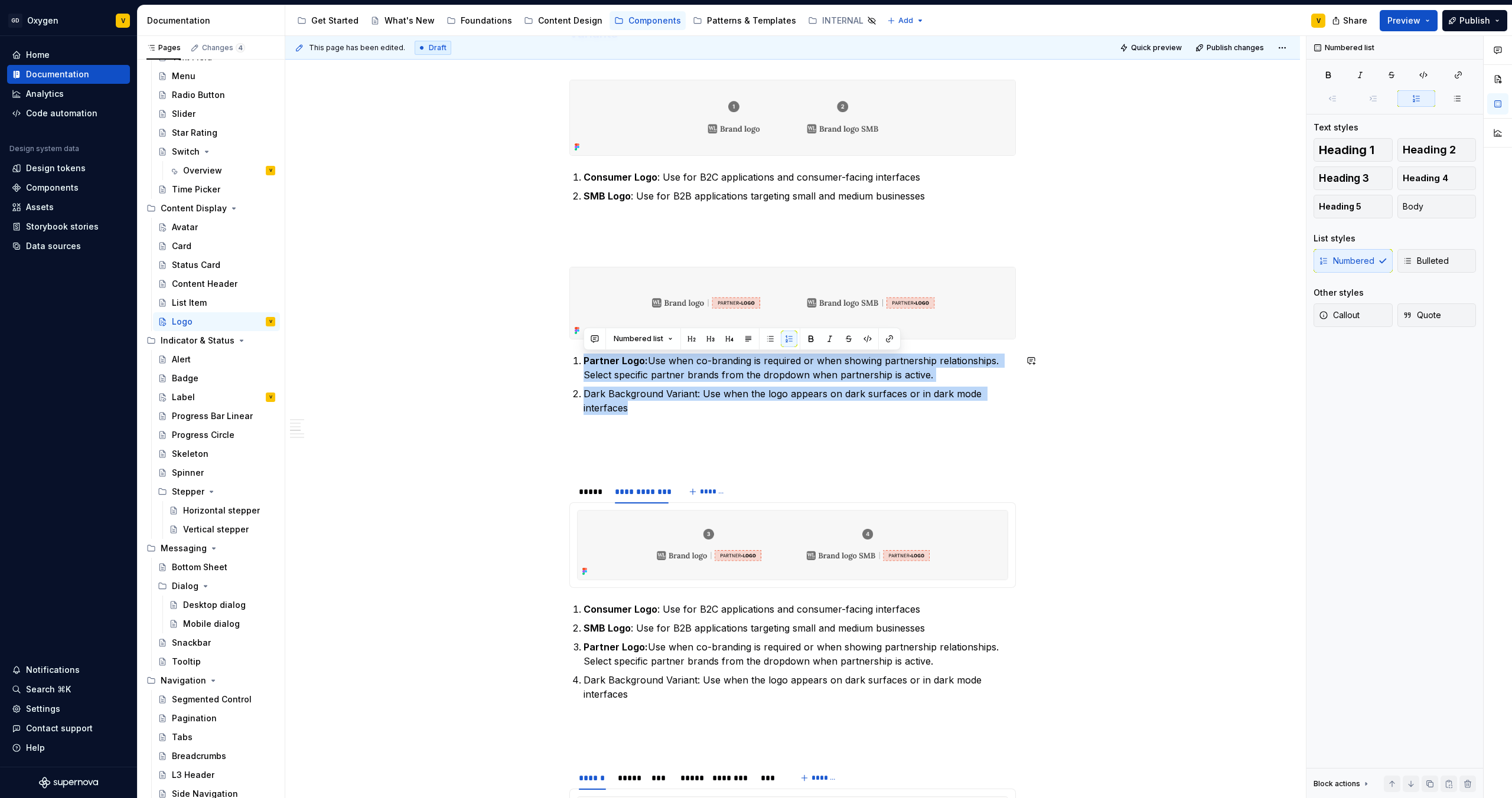
drag, startPoint x: 637, startPoint y: 409, endPoint x: 582, endPoint y: 353, distance: 78.5
click at [584, 354] on ol "Partner Logo: Use when co-branding is required or when showing partnership rela…" at bounding box center [800, 384] width 432 height 61
click at [756, 334] on button "button" at bounding box center [770, 339] width 17 height 16
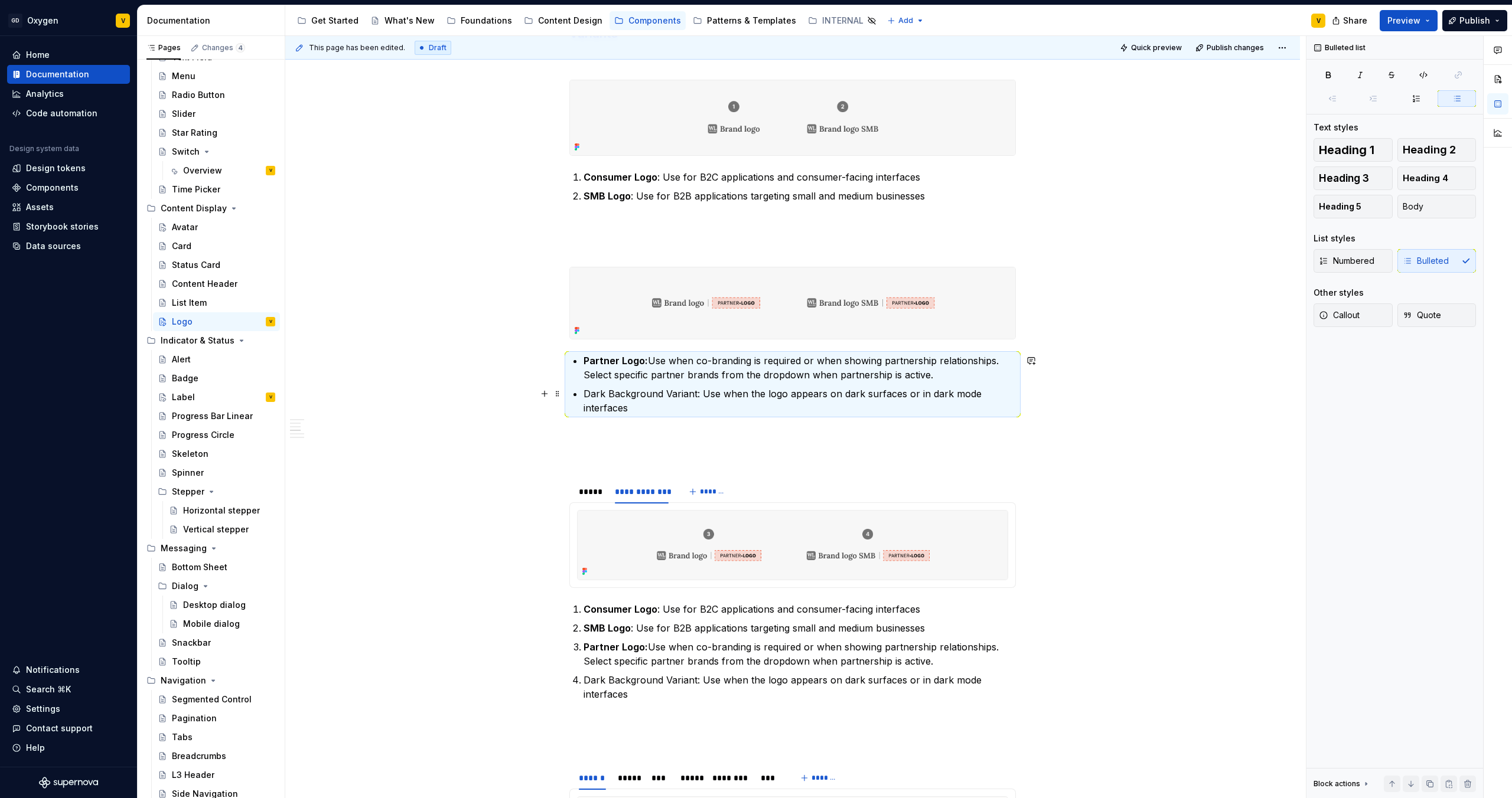
click at [647, 406] on p "Dark Background Variant: Use when the logo appears on dark surfaces or in dark …" at bounding box center [800, 401] width 432 height 28
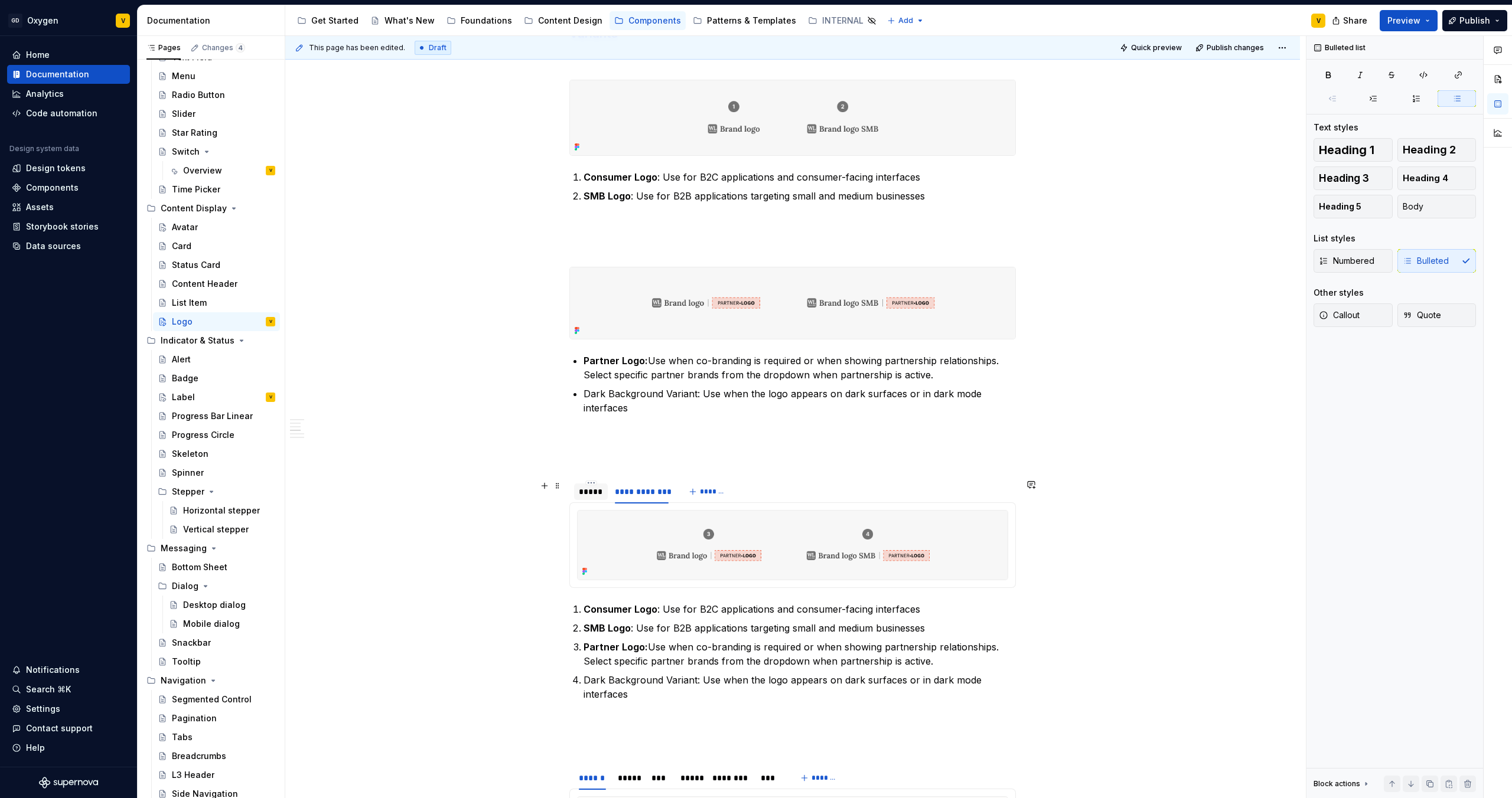
click at [591, 420] on div "*****" at bounding box center [591, 491] width 24 height 12
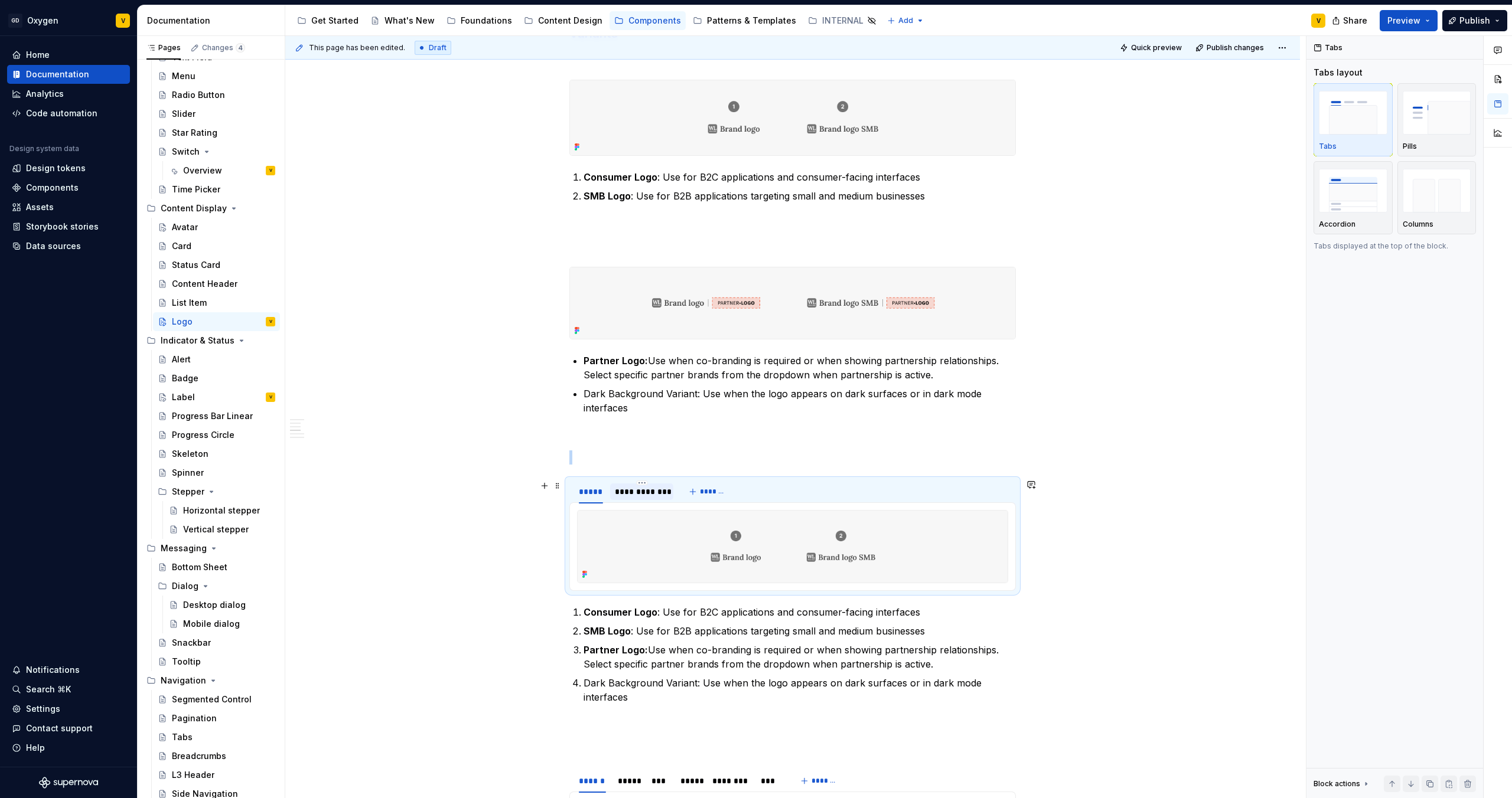
click at [638, 420] on div "**********" at bounding box center [641, 491] width 63 height 16
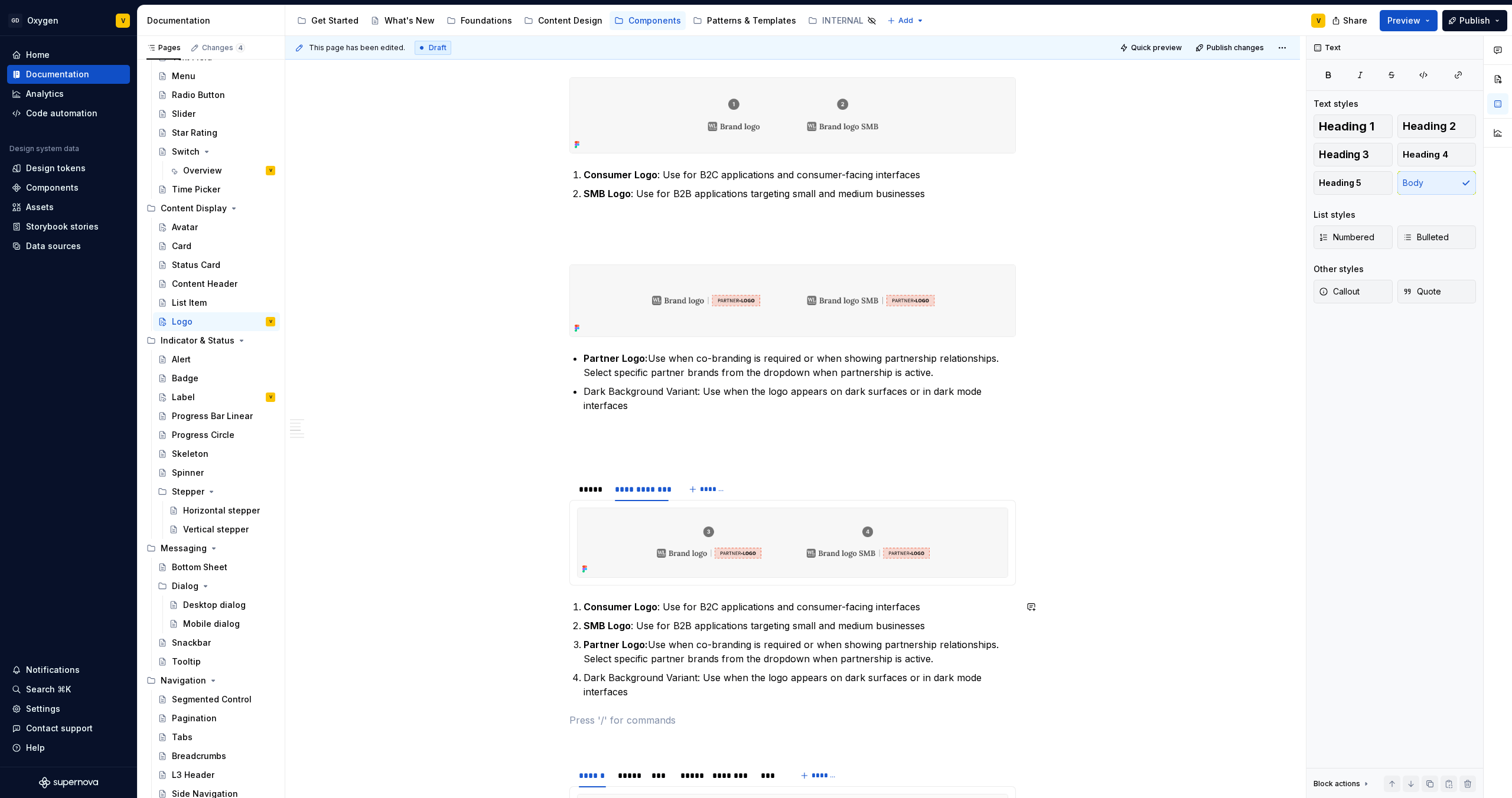
click at [638, 420] on div "**********" at bounding box center [792, 440] width 446 height 2772
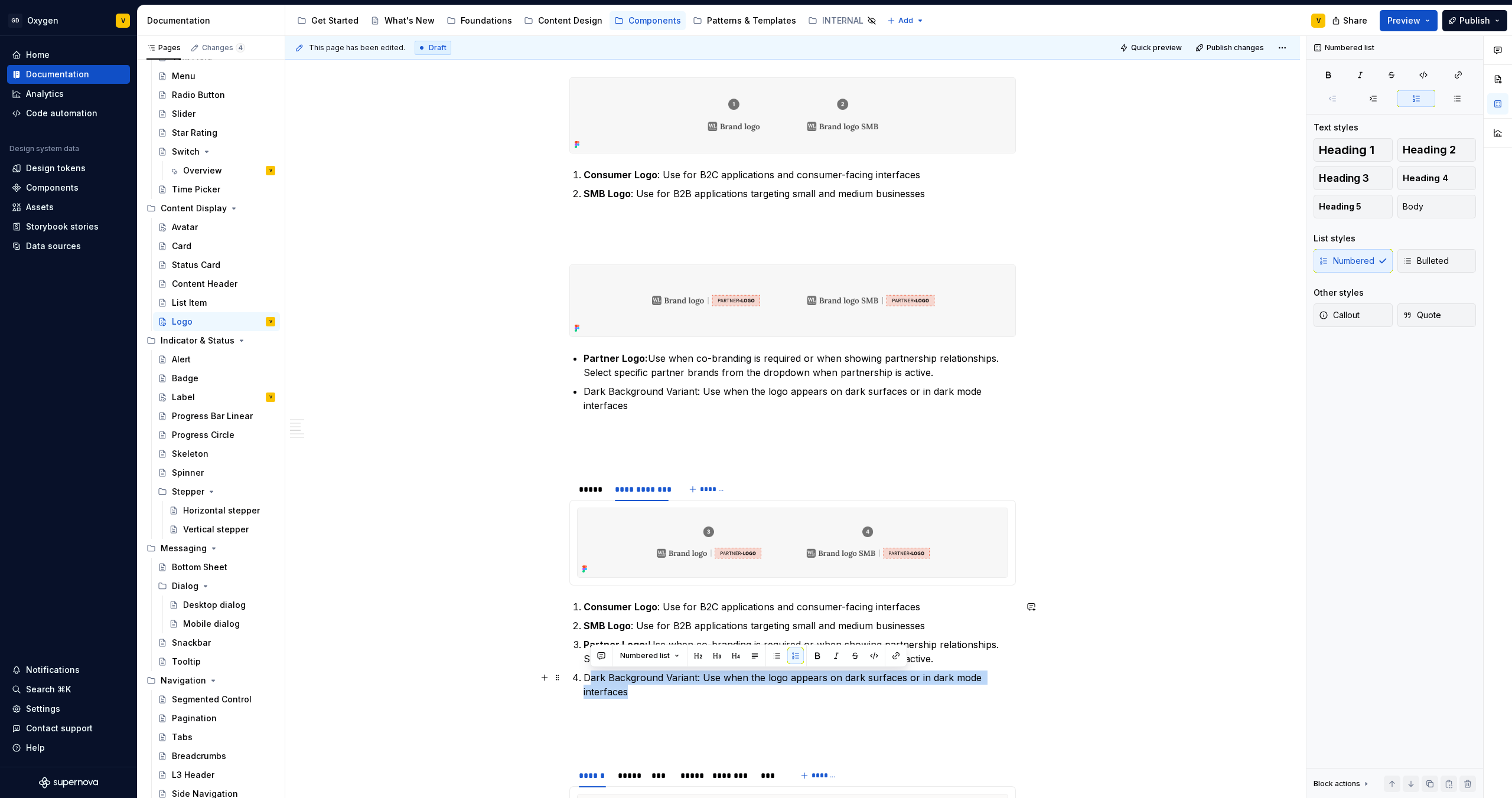
drag, startPoint x: 636, startPoint y: 689, endPoint x: 587, endPoint y: 678, distance: 50.2
click at [587, 420] on p "Dark Background Variant: Use when the logo appears on dark surfaces or in dark …" at bounding box center [800, 685] width 432 height 28
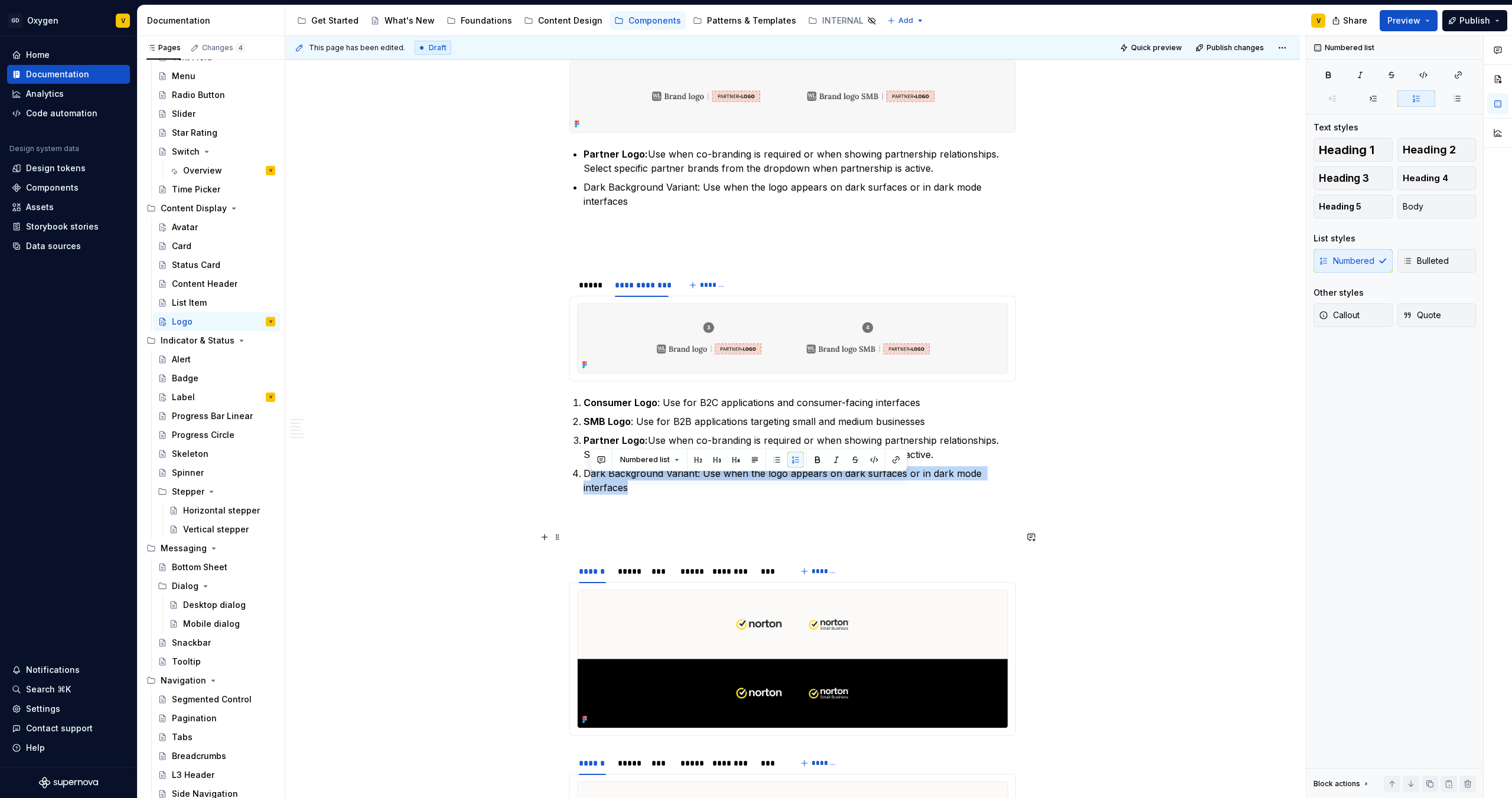
scroll to position [1430, 0]
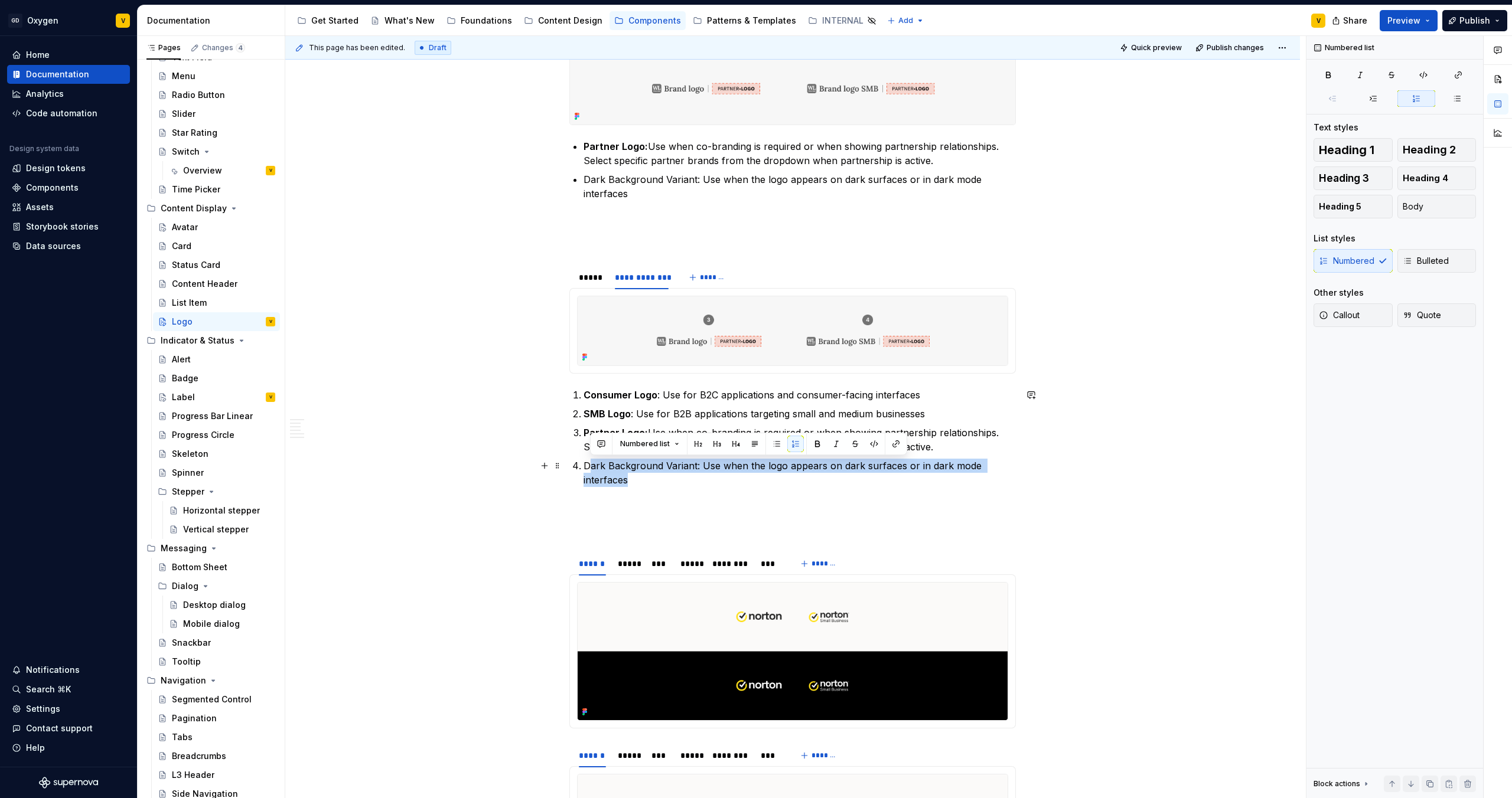
click at [634, 420] on p "Dark Background Variant: Use when the logo appears on dark surfaces or in dark …" at bounding box center [800, 473] width 432 height 28
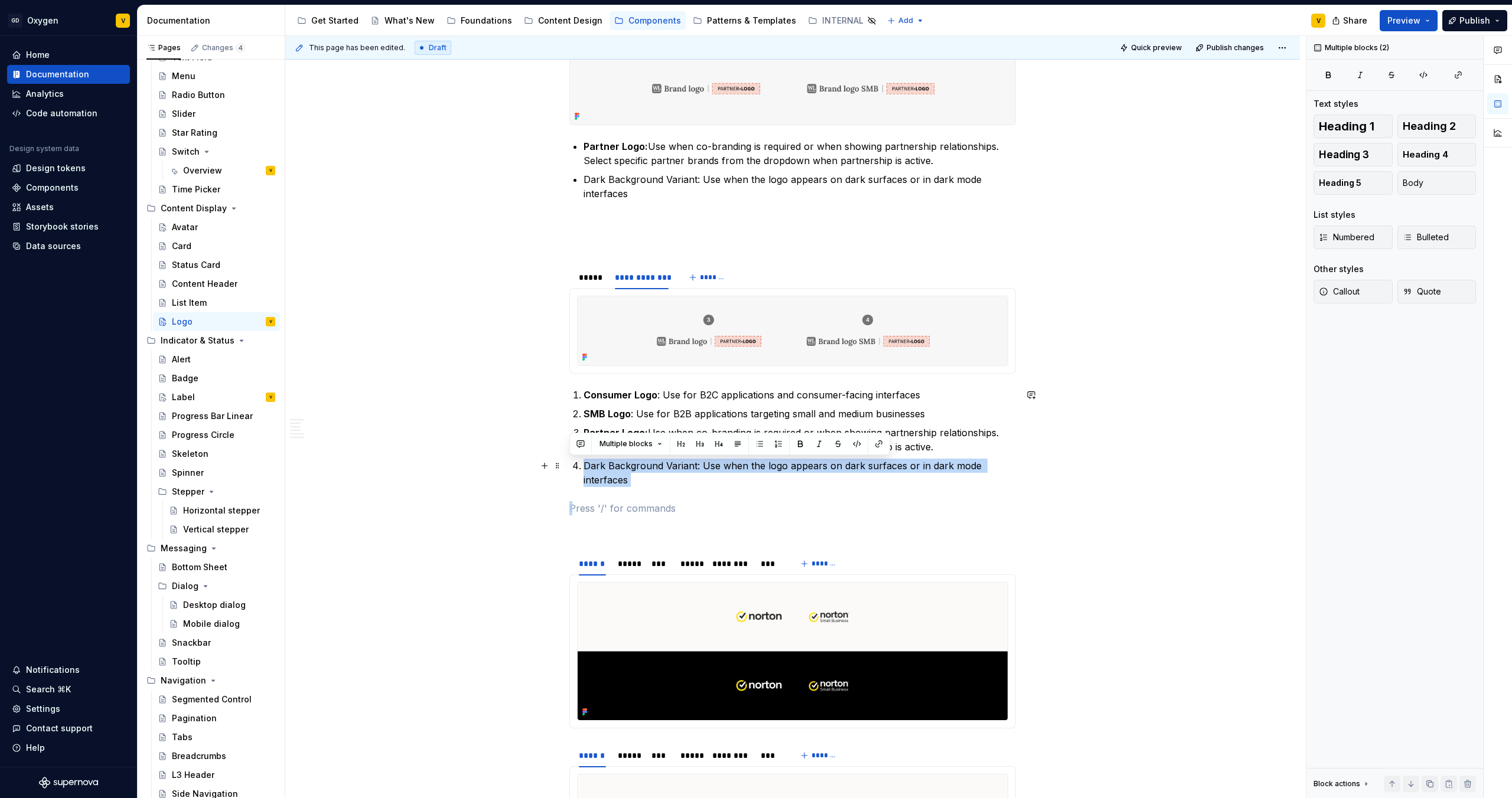
drag, startPoint x: 634, startPoint y: 481, endPoint x: 574, endPoint y: 463, distance: 62.6
click at [584, 420] on li "Dark Background Variant: Use when the logo appears on dark surfaces or in dark …" at bounding box center [800, 473] width 432 height 28
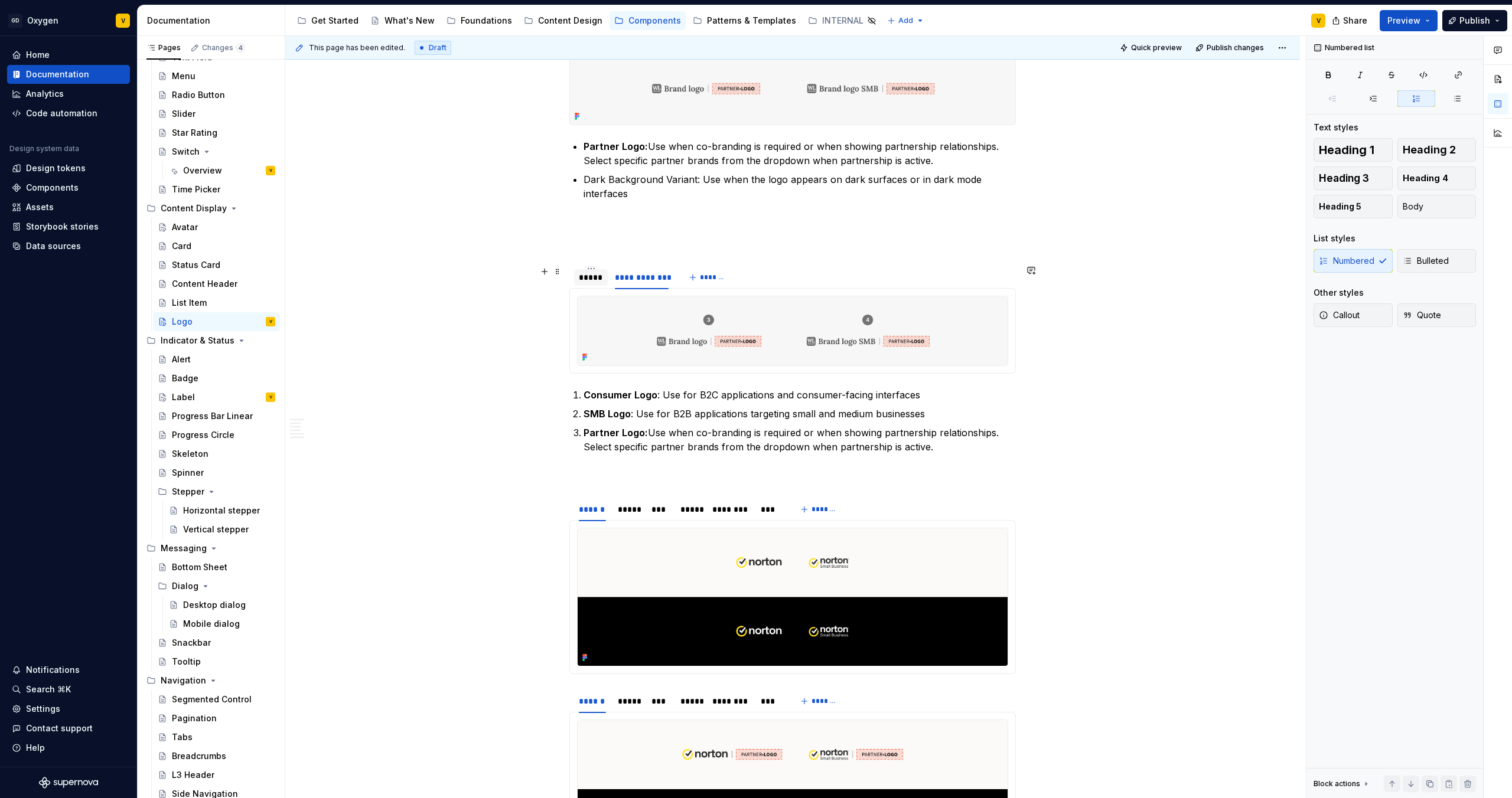
click at [595, 279] on div "*****" at bounding box center [591, 277] width 24 height 12
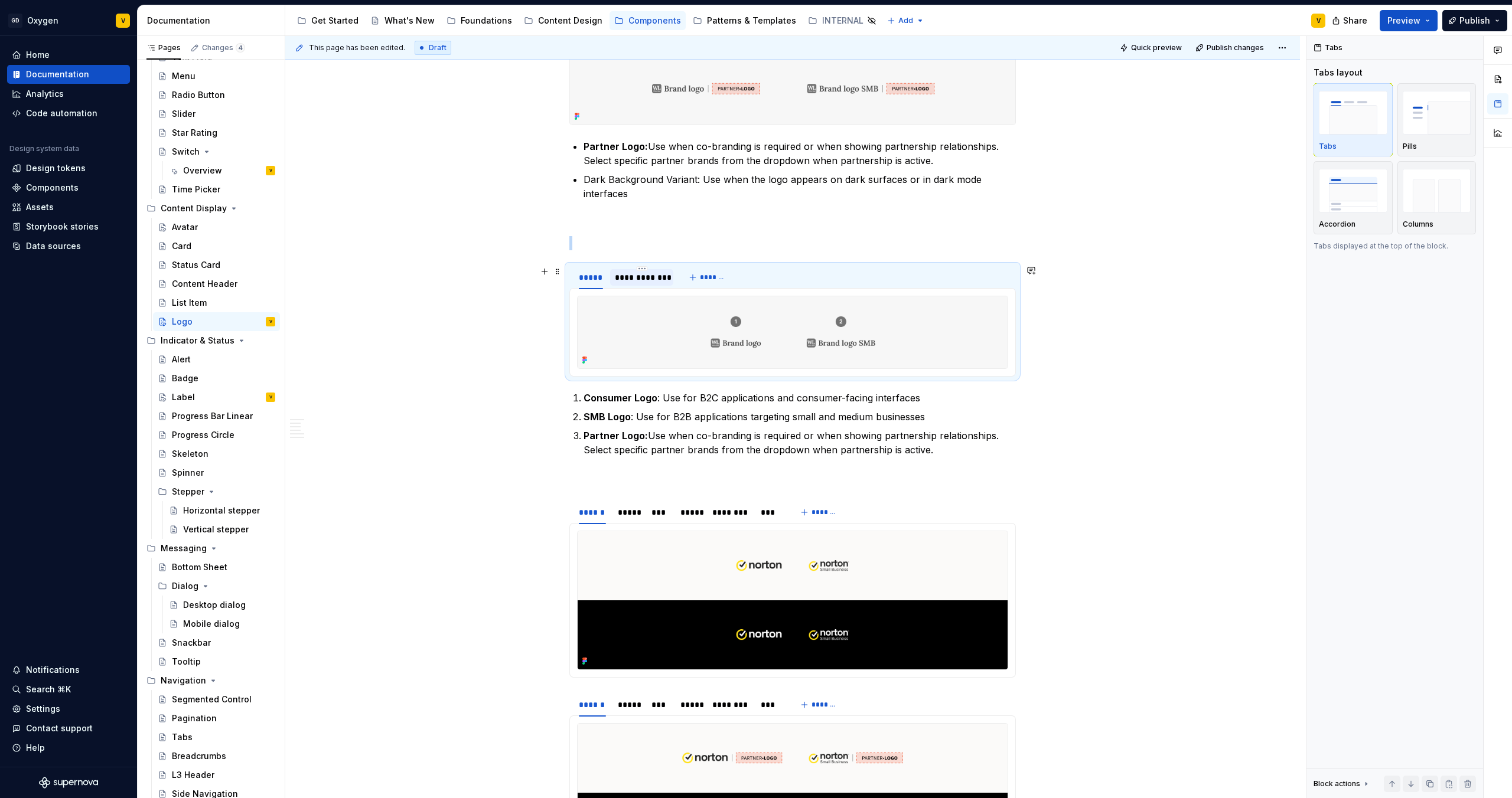
click at [629, 272] on div "**********" at bounding box center [642, 277] width 54 height 12
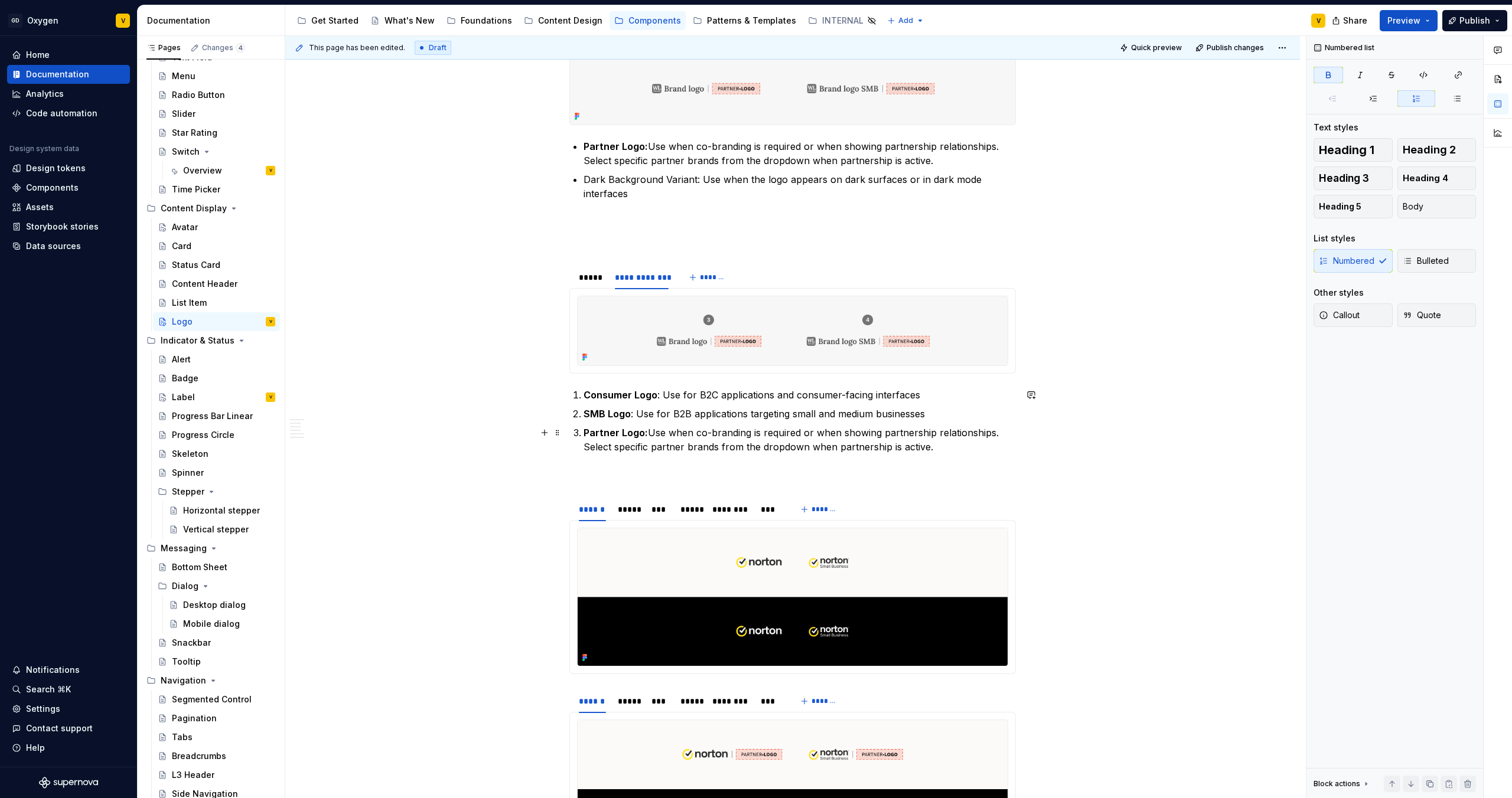
click at [584, 420] on strong "Partner Logo:" at bounding box center [616, 433] width 64 height 12
click at [584, 420] on strong "3/4Partner Logo:" at bounding box center [624, 433] width 79 height 12
drag, startPoint x: 600, startPoint y: 433, endPoint x: 580, endPoint y: 433, distance: 20.0
click at [584, 420] on li "3/4Partner Logo: Use when co-branding is required or when showing partnership r…" at bounding box center [800, 440] width 432 height 28
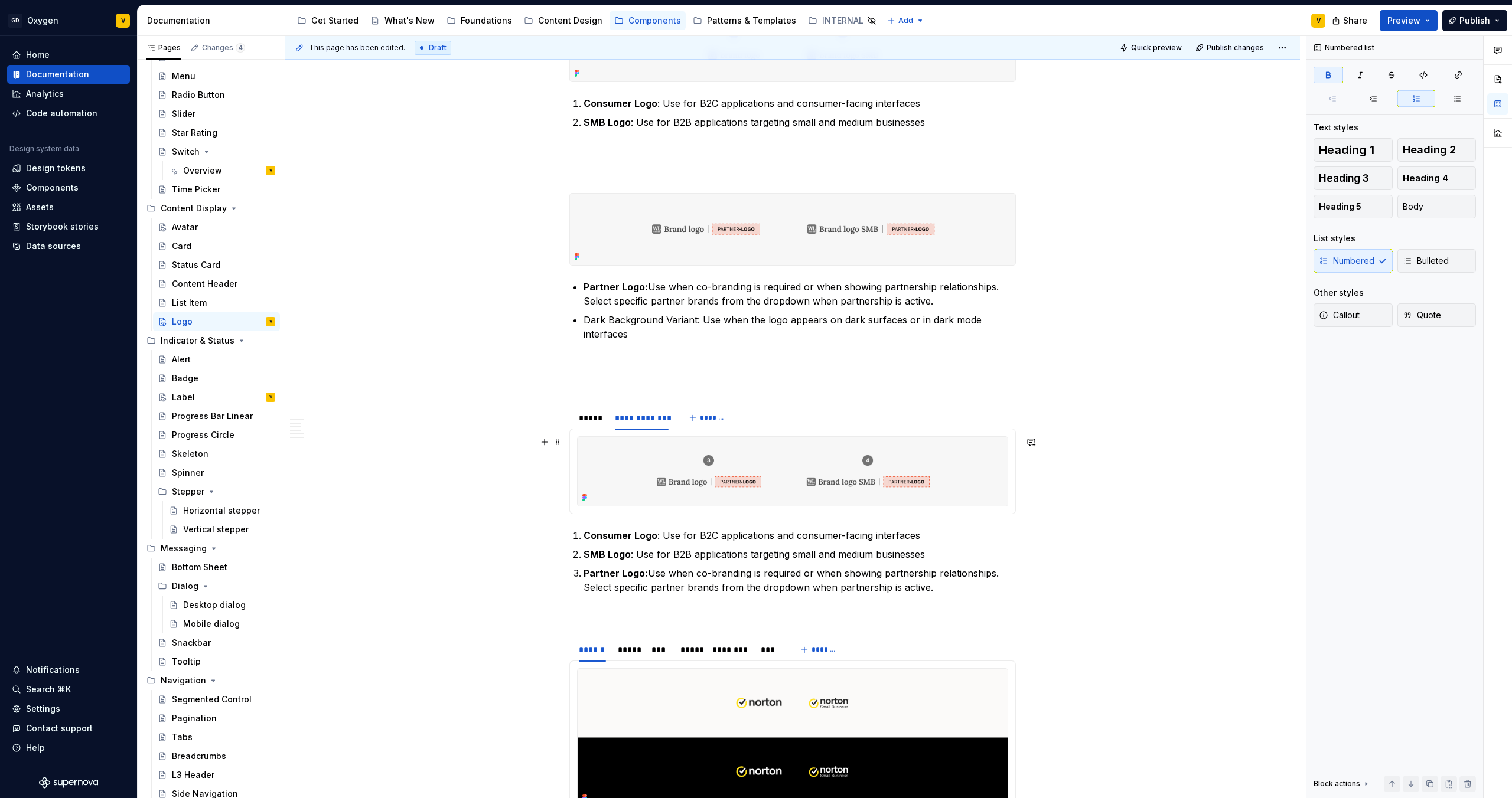
scroll to position [1279, 0]
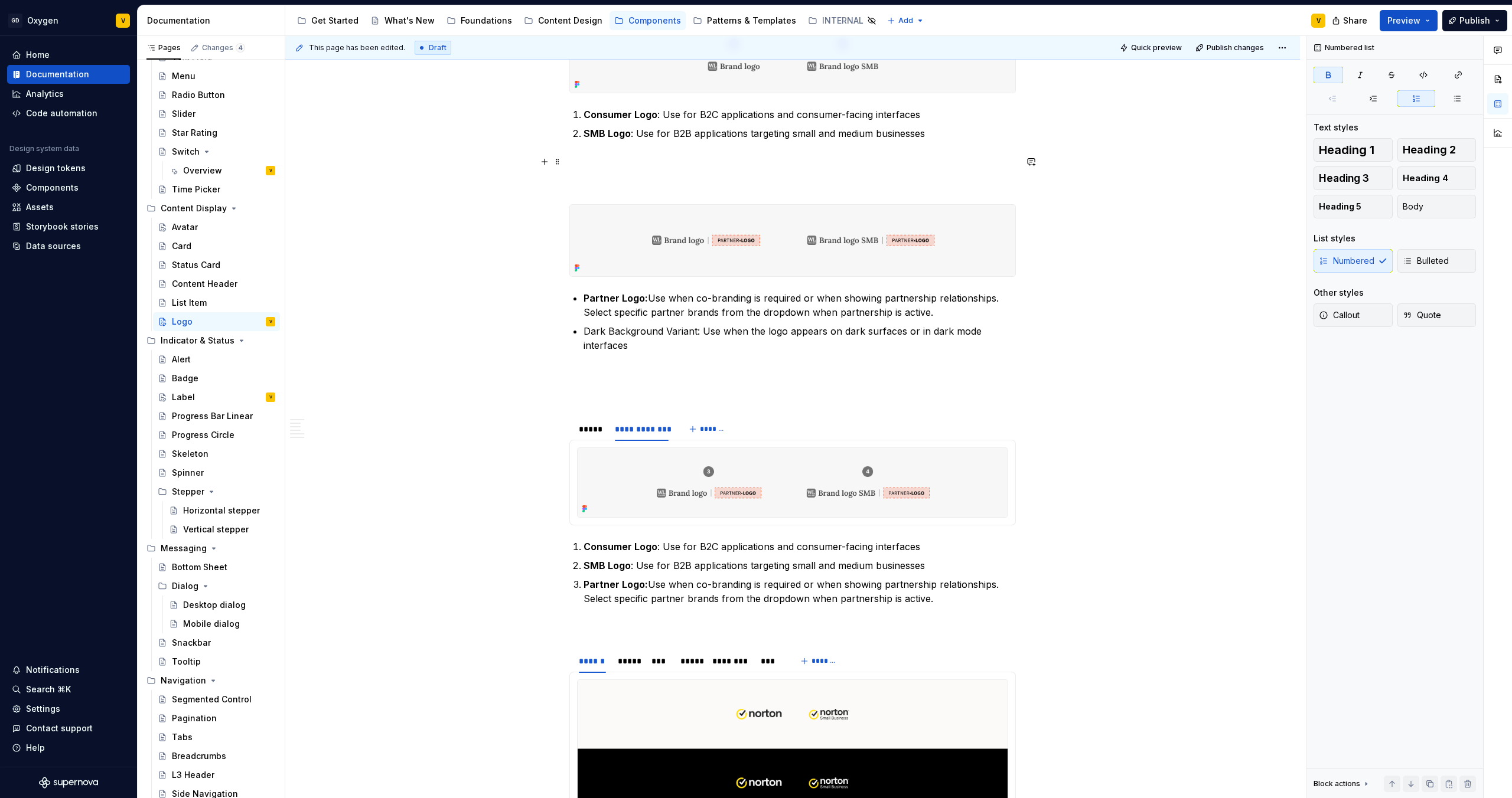
type textarea "*"
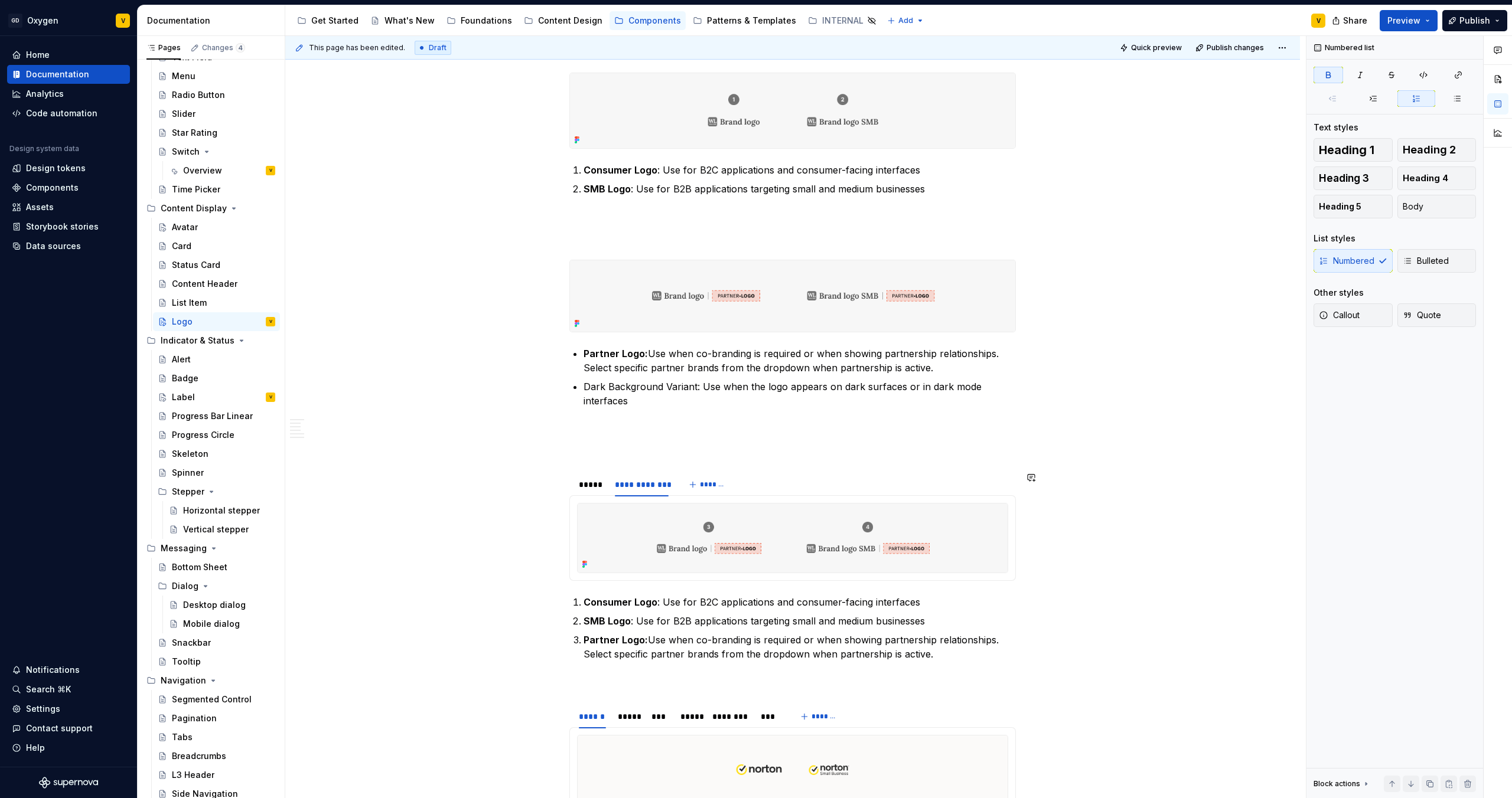
scroll to position [1226, 0]
click at [643, 420] on div "**********" at bounding box center [642, 481] width 54 height 12
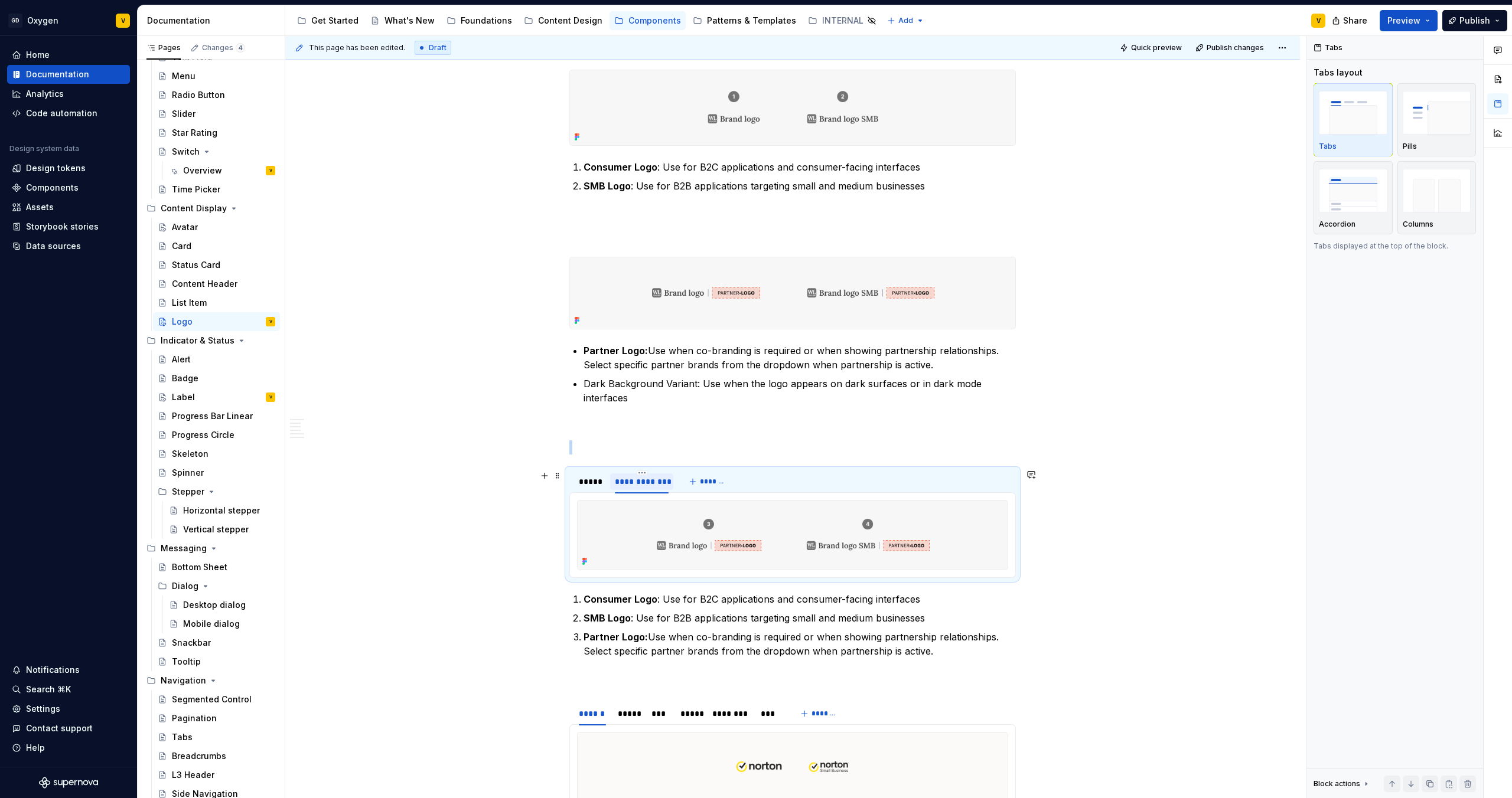
click at [643, 420] on div "**********" at bounding box center [642, 481] width 54 height 12
type input "**"
type textarea "*"
type input "**********"
click at [585, 420] on div "*****" at bounding box center [591, 481] width 24 height 12
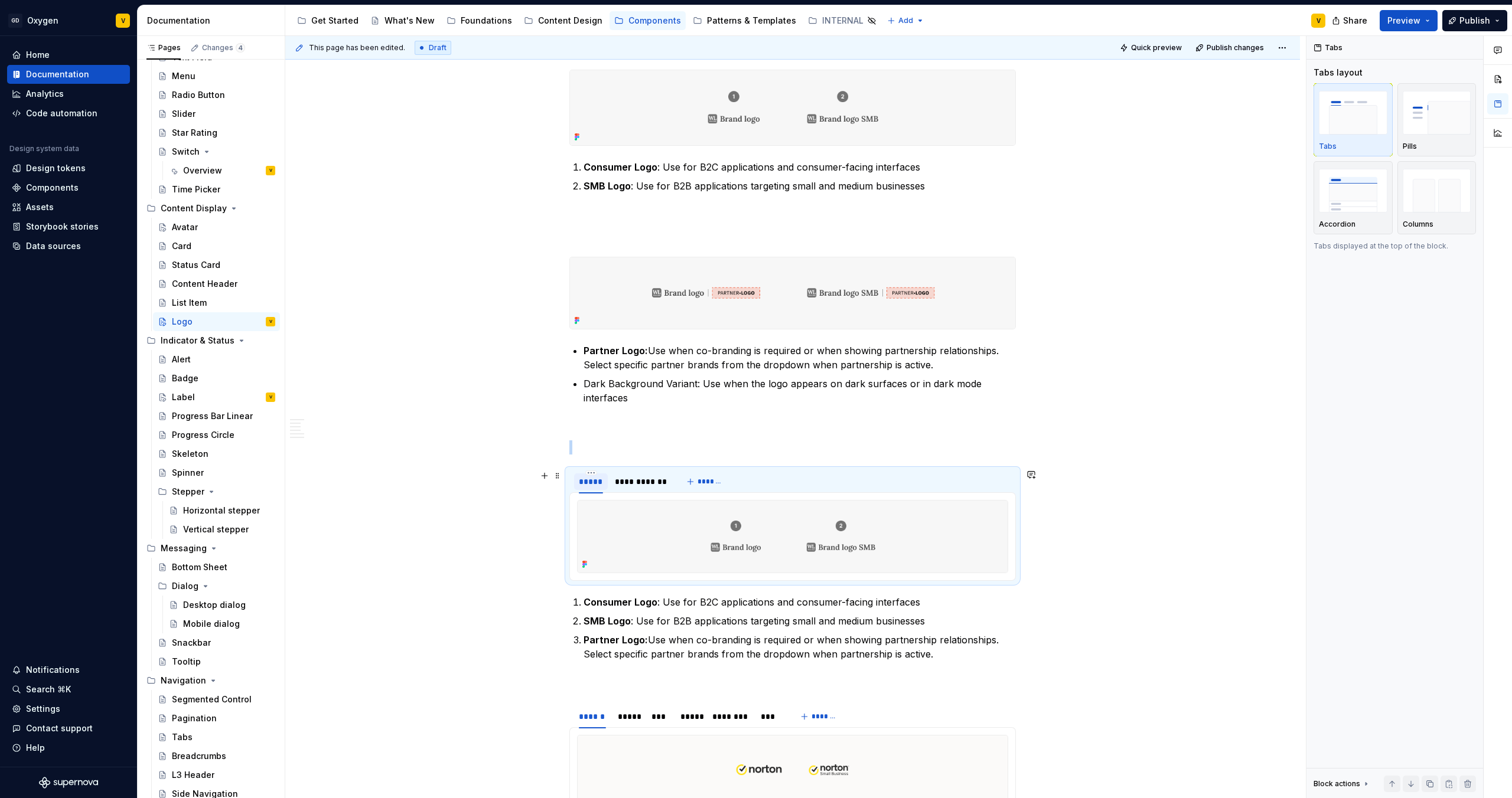
click at [585, 420] on div "*****" at bounding box center [591, 481] width 24 height 12
click at [595, 420] on input "*****" at bounding box center [591, 481] width 34 height 21
click at [605, 420] on input "*****" at bounding box center [591, 481] width 34 height 21
type input "****"
click at [578, 420] on input "****" at bounding box center [589, 481] width 29 height 21
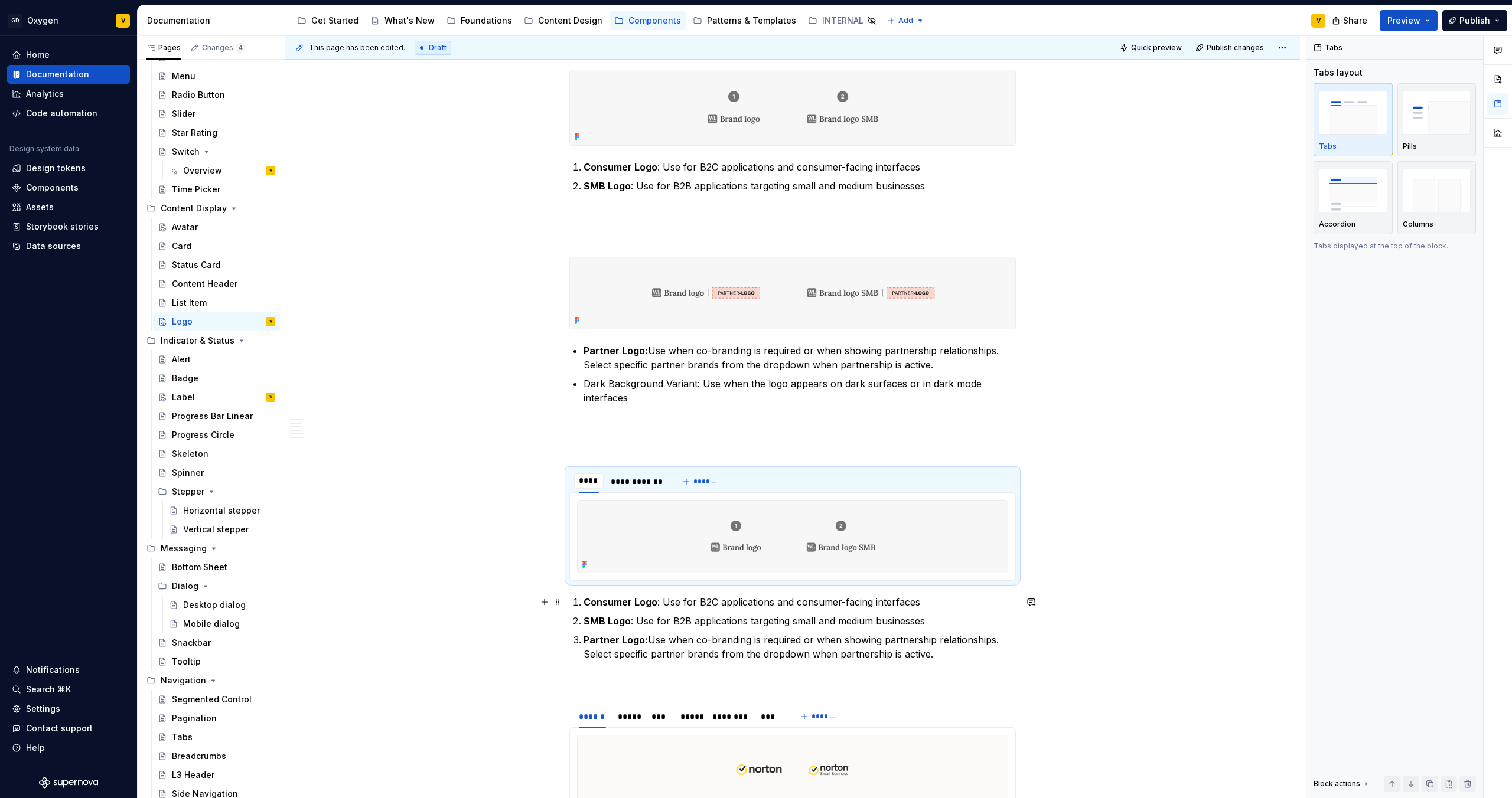
click at [476, 420] on div "**********" at bounding box center [793, 519] width 1015 height 3003
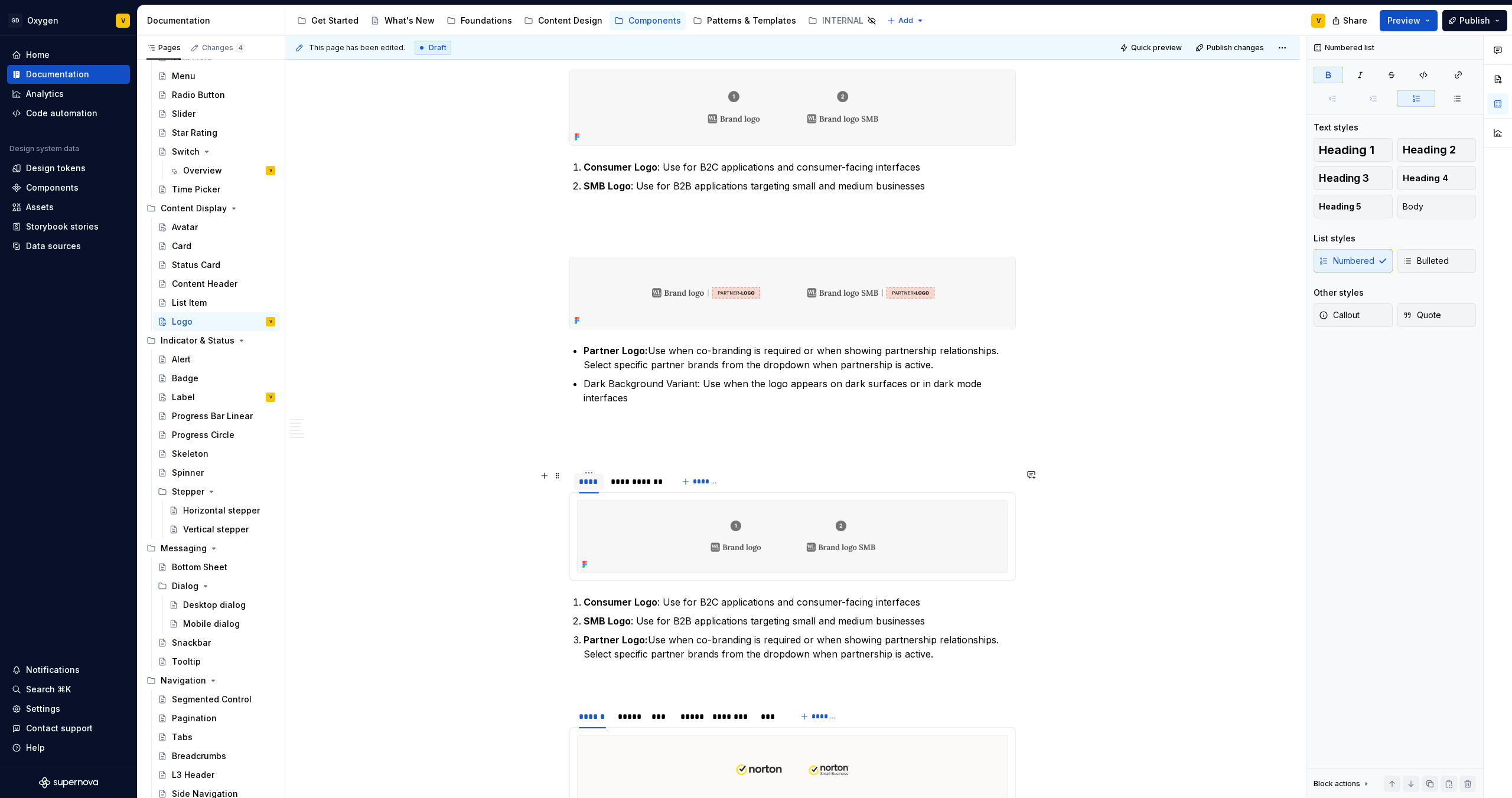
click at [585, 420] on div "****" at bounding box center [589, 481] width 20 height 12
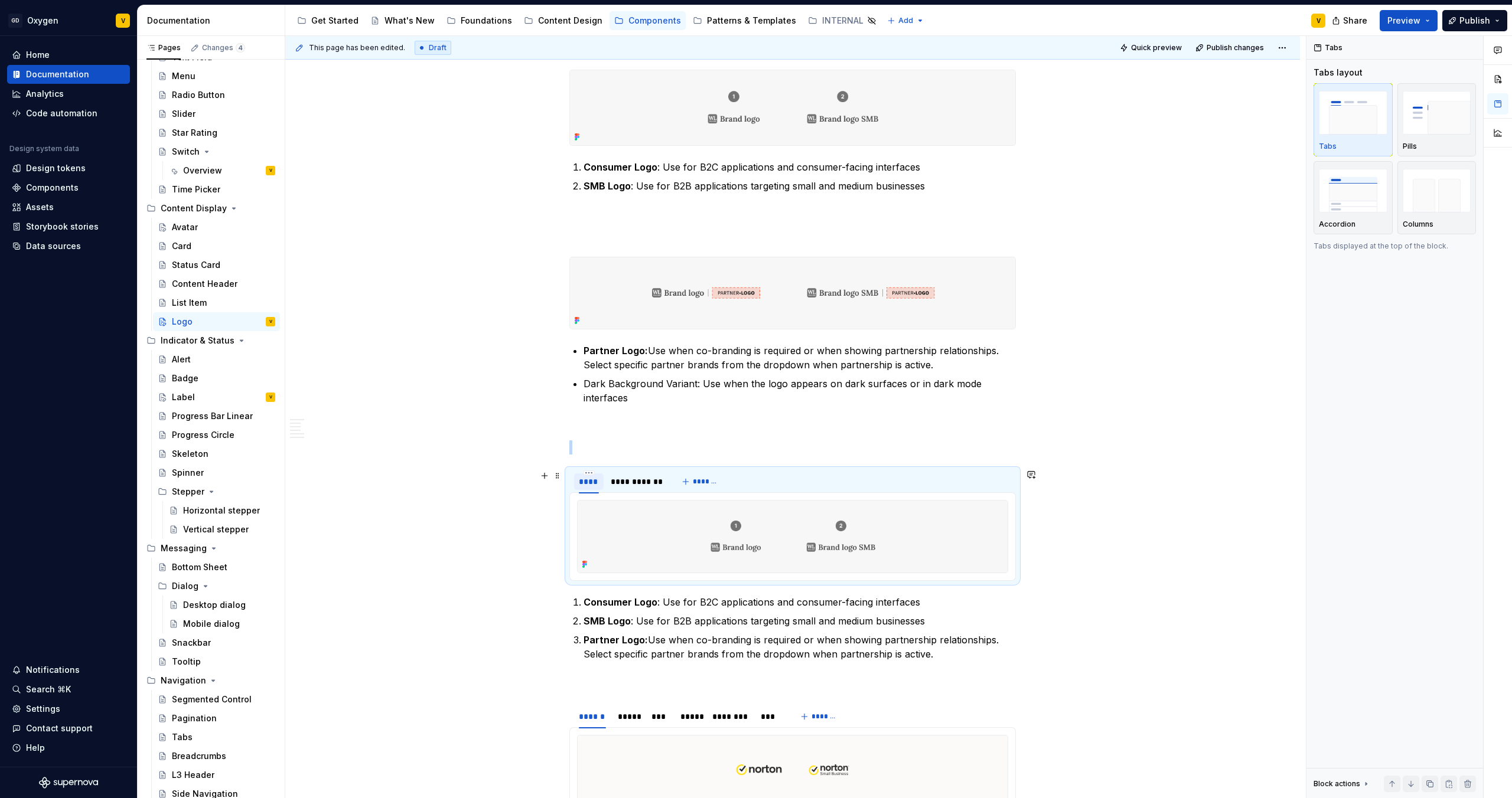
click at [585, 420] on div "****" at bounding box center [589, 481] width 20 height 12
click at [581, 420] on input "****" at bounding box center [589, 481] width 29 height 21
type input "**********"
click at [756, 420] on div "**********" at bounding box center [793, 519] width 1015 height 3003
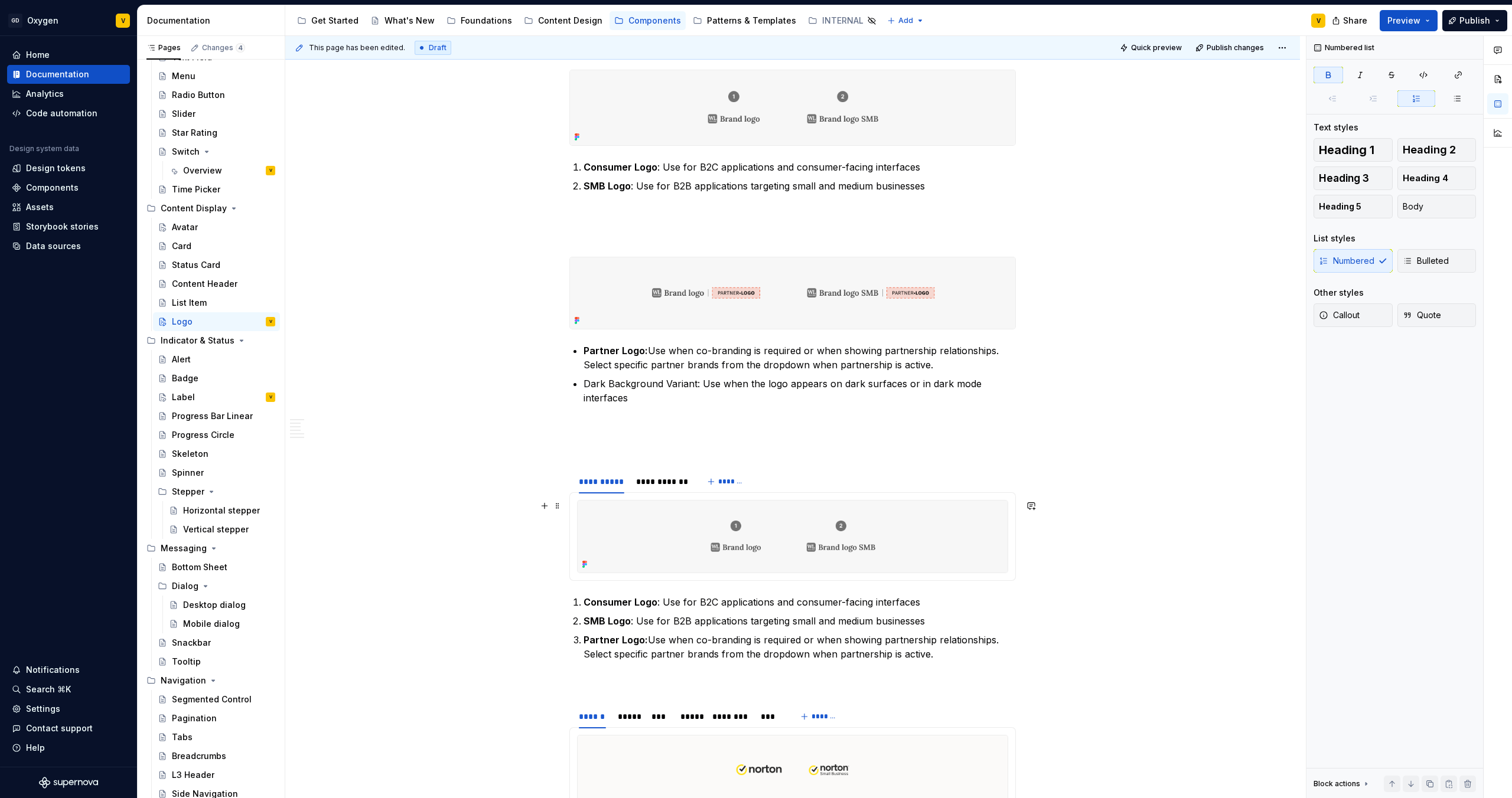
click at [756, 420] on img at bounding box center [792, 536] width 430 height 72
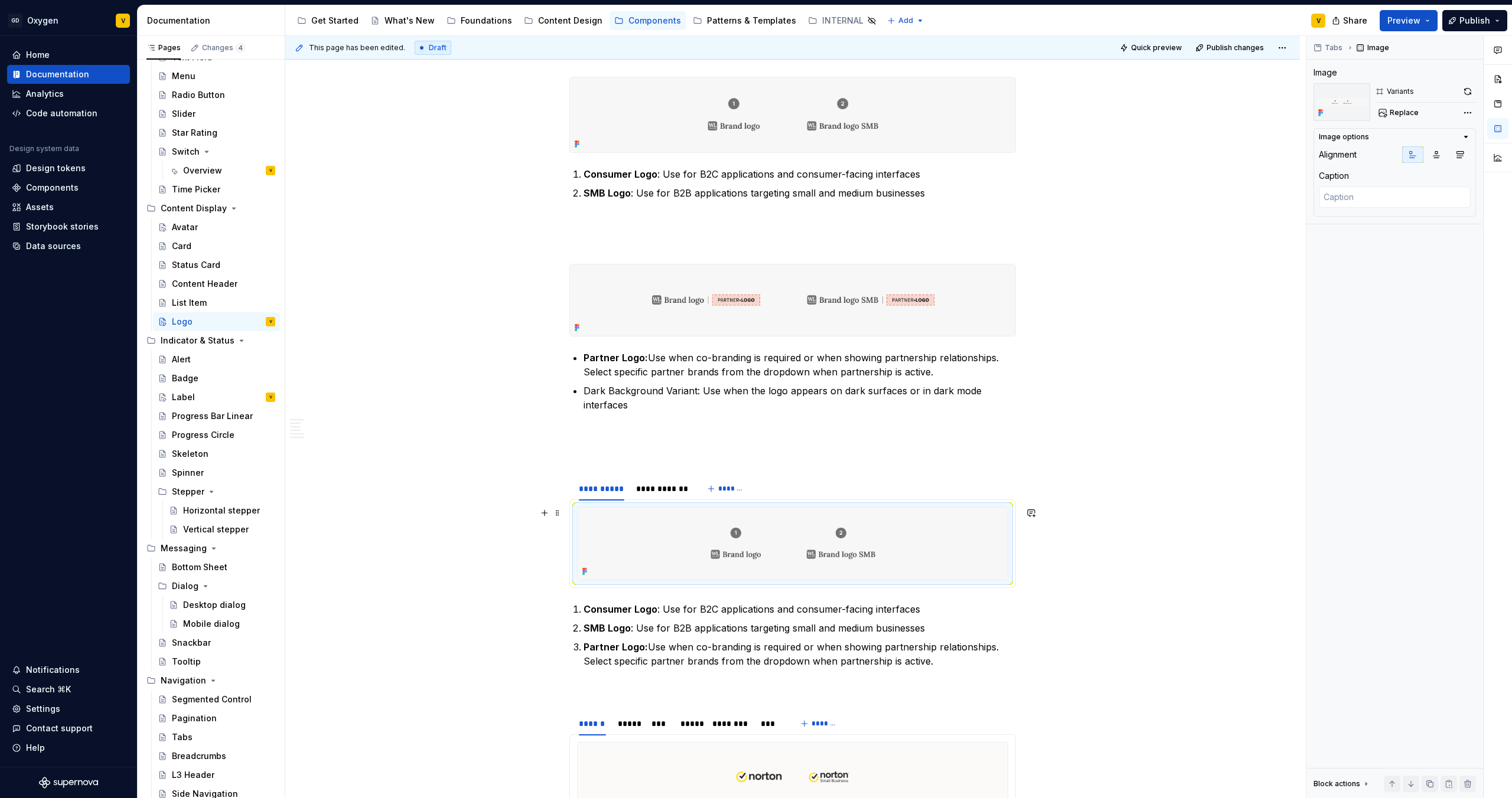
scroll to position [1251, 0]
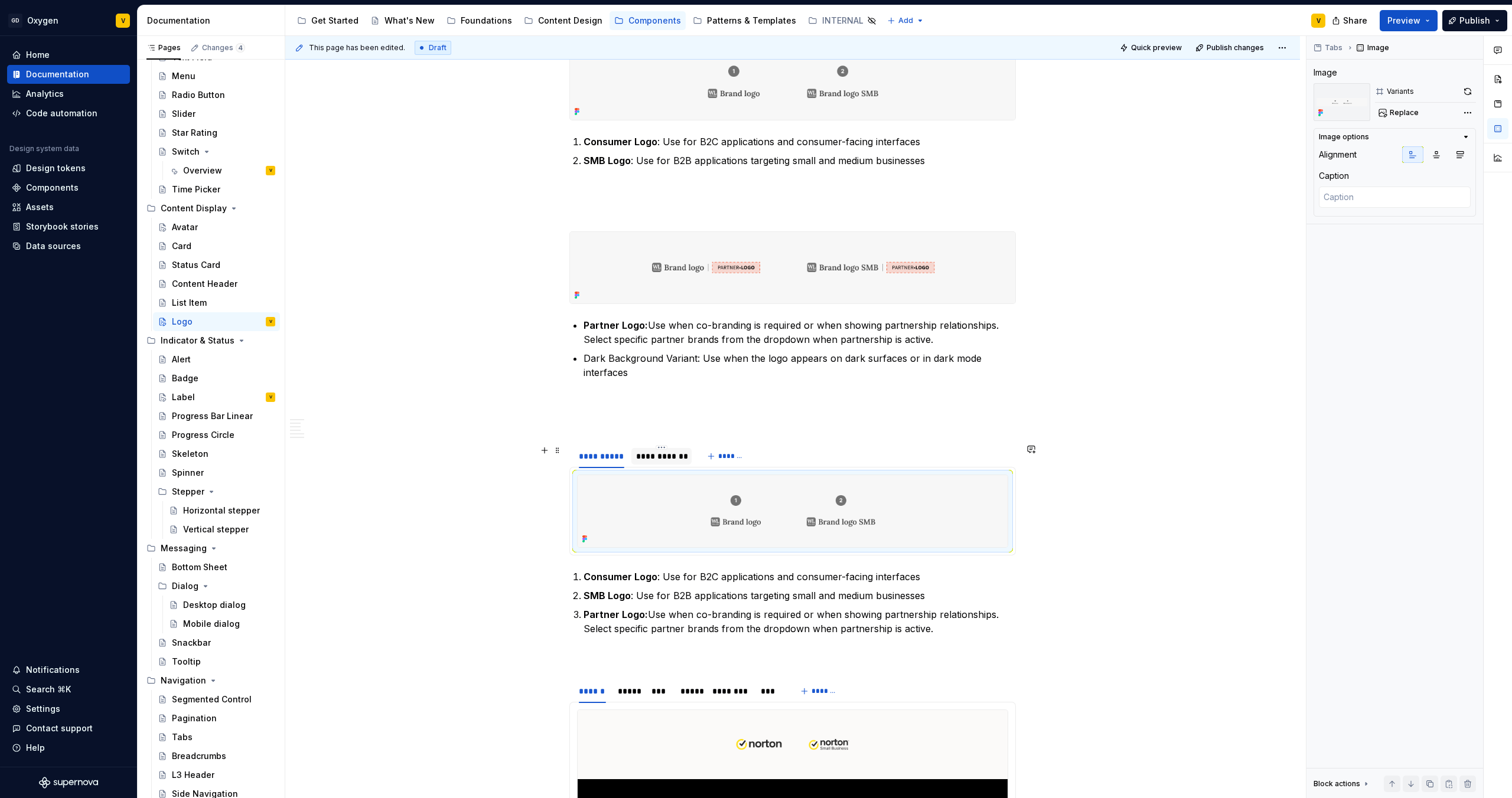
click at [644, 420] on div "**********" at bounding box center [662, 456] width 51 height 12
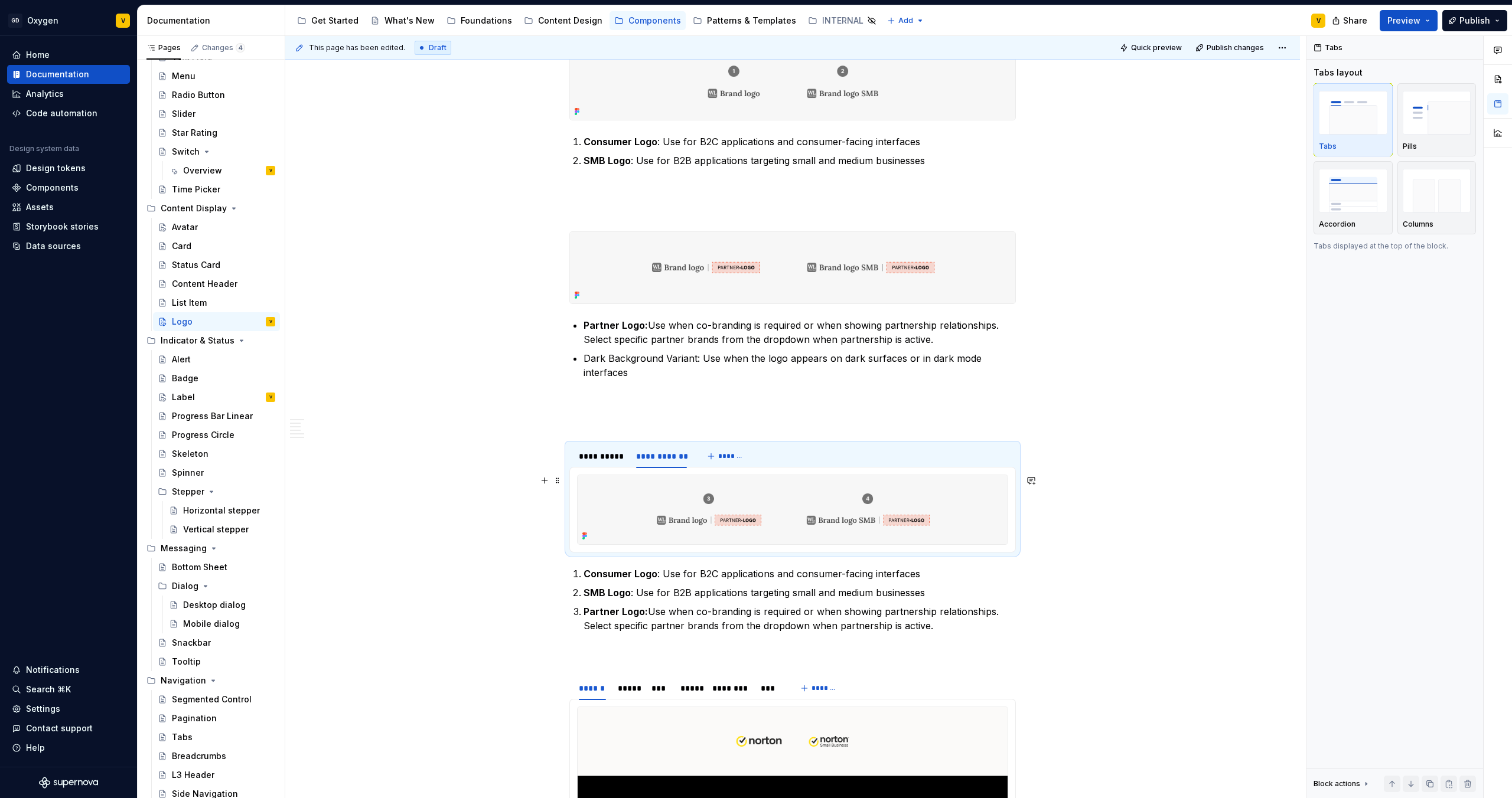
click at [688, 420] on img at bounding box center [792, 510] width 430 height 69
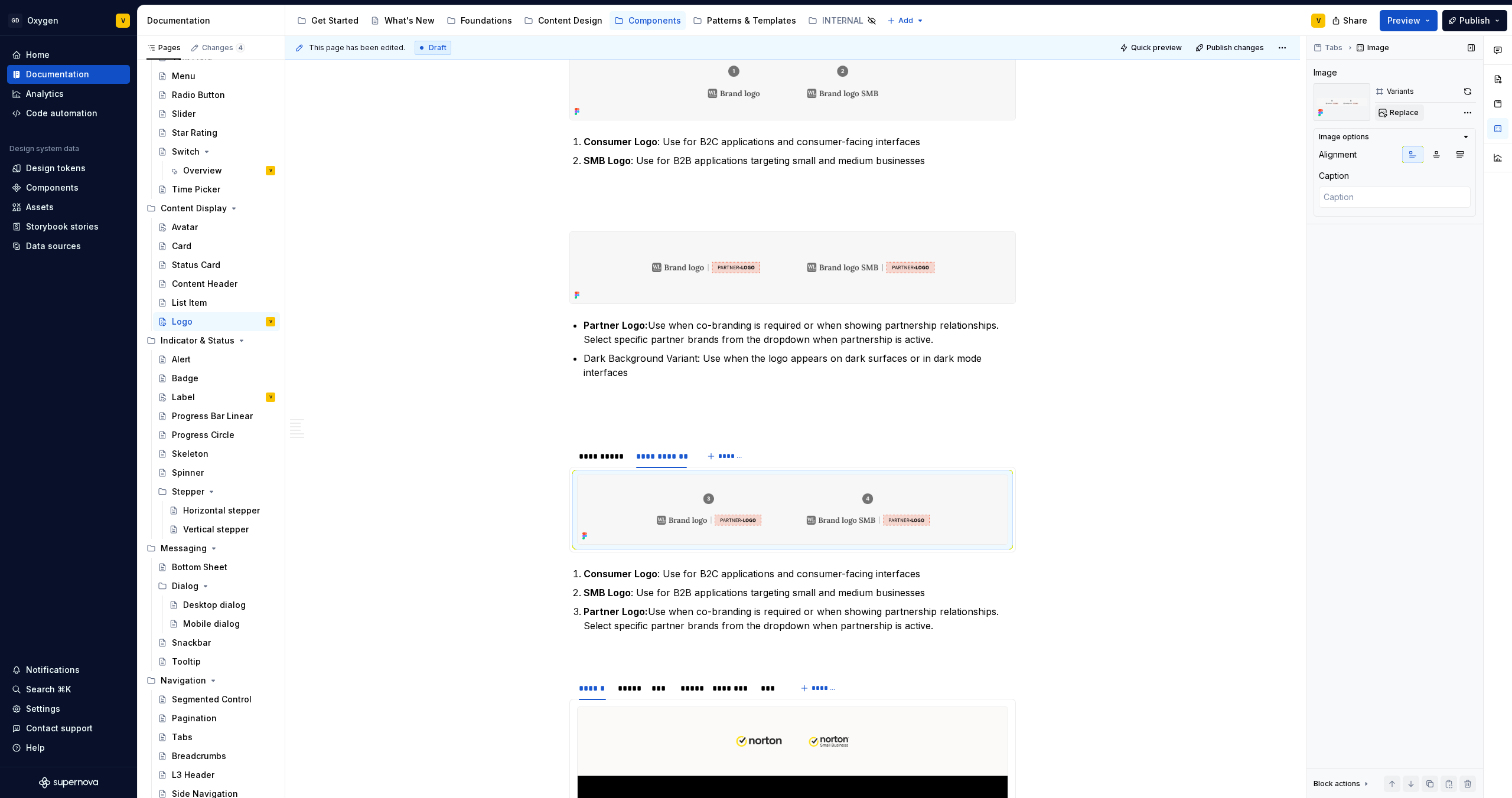
click at [756, 109] on span "Replace" at bounding box center [1404, 112] width 29 height 9
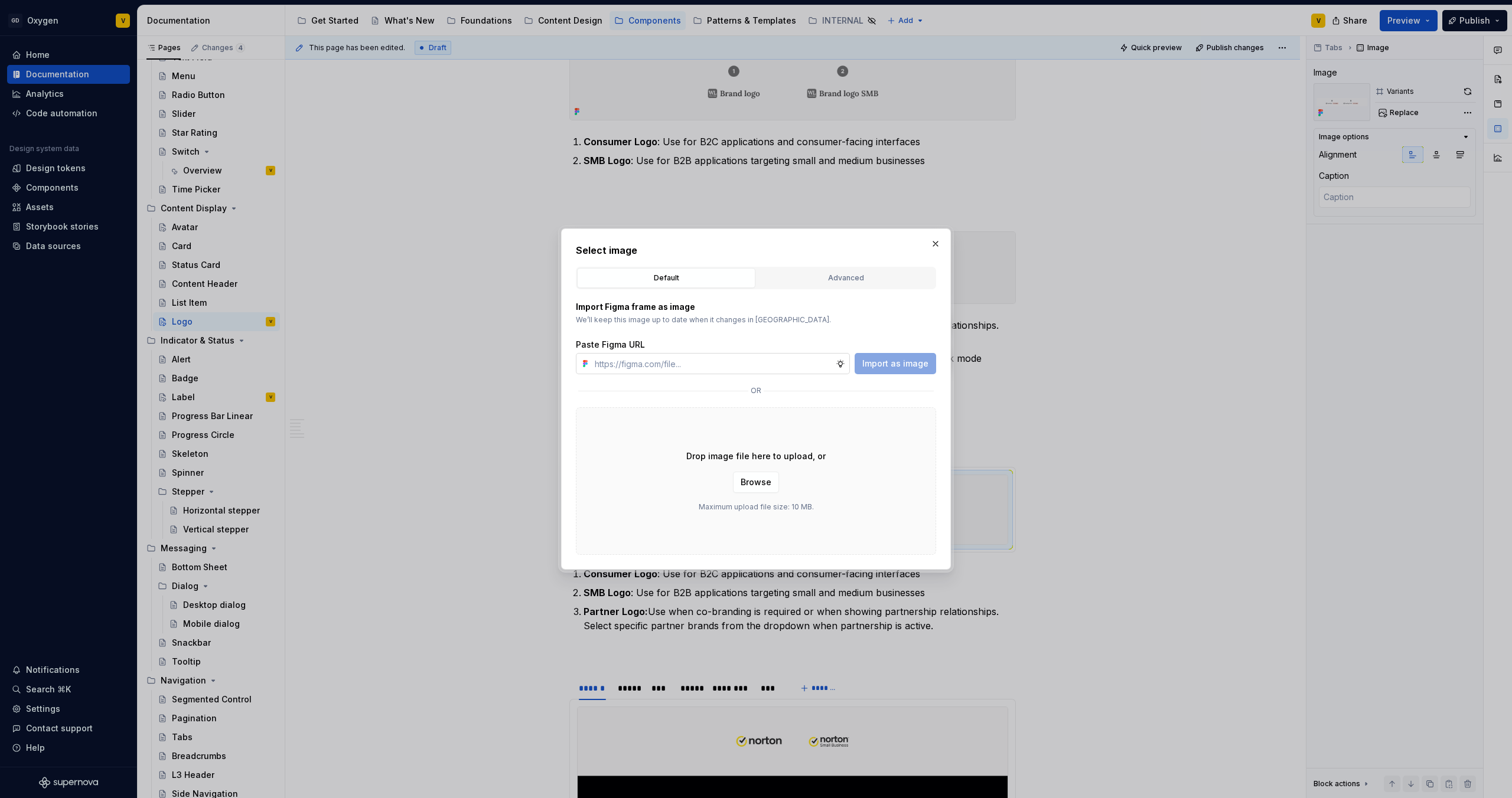
type textarea "*"
paste input "https://www.figma.com/design/rzxjdfGE9CHhfV7rU8czbq/ODS-%E2%B8%B1-Internal-%E2%…"
type input "https://www.figma.com/design/rzxjdfGE9CHhfV7rU8czbq/ODS-%E2%B8%B1-Internal-%E2%…"
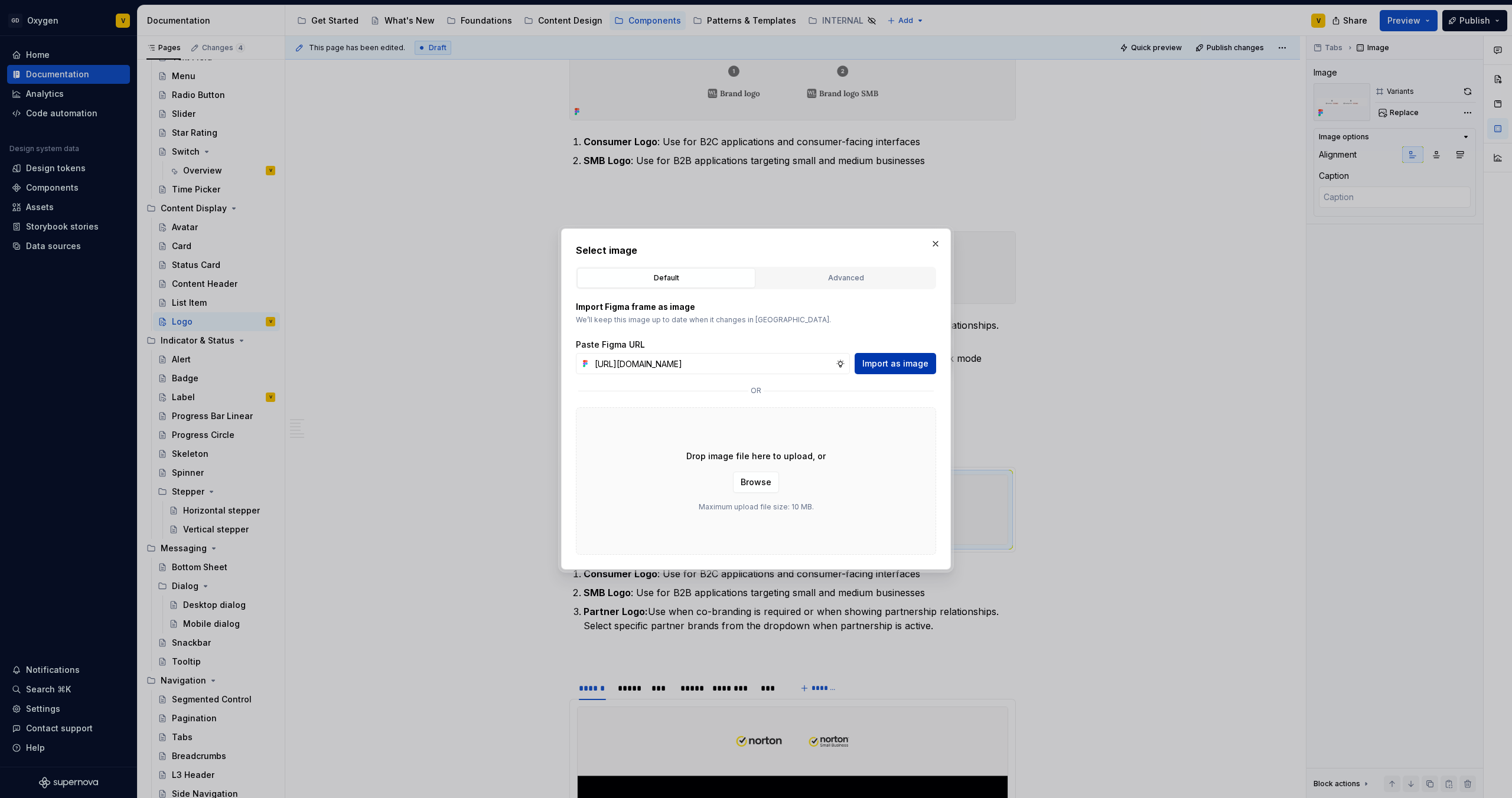
click at [756, 362] on span "Import as image" at bounding box center [896, 364] width 66 height 12
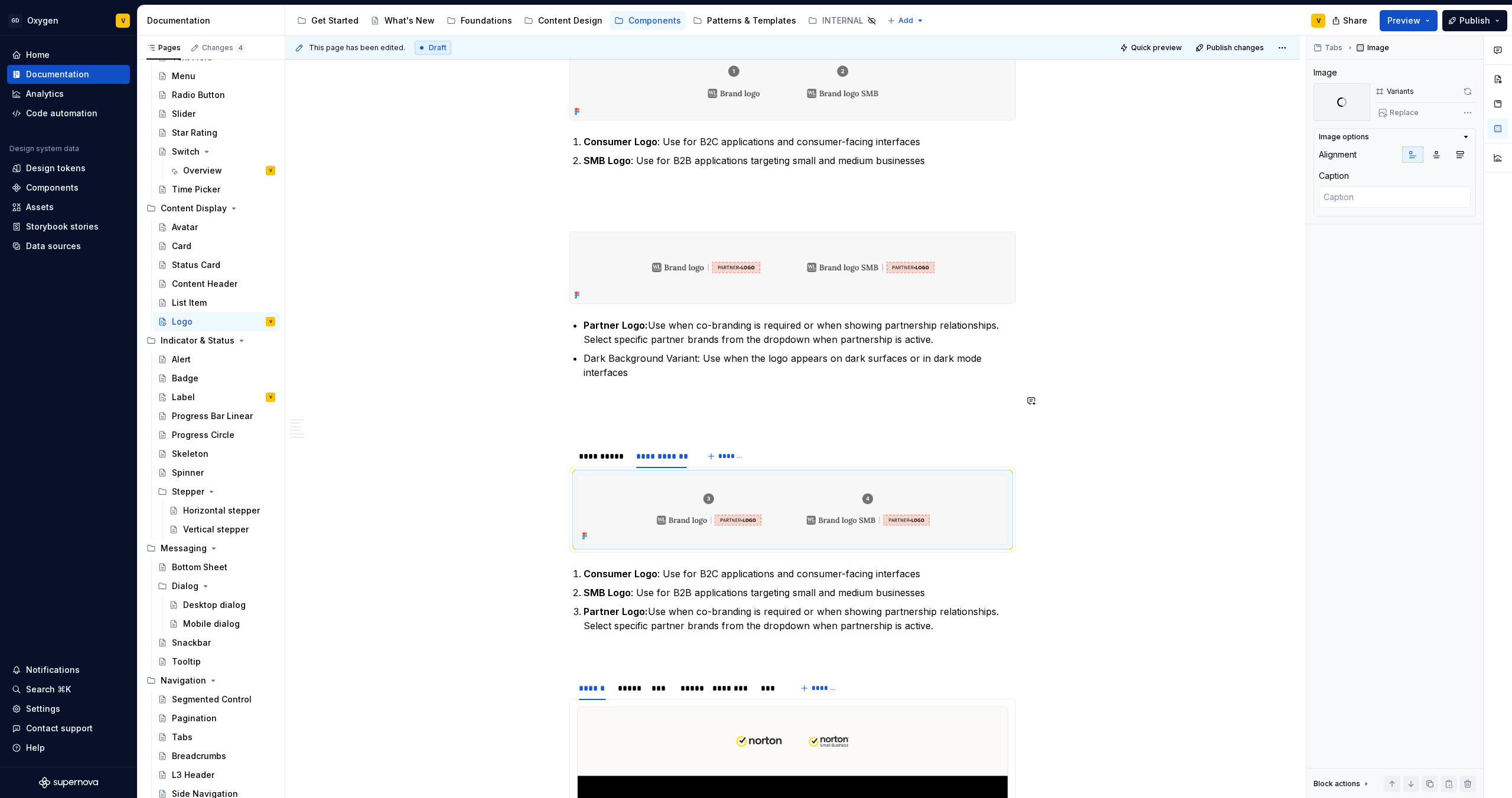
scroll to position [1077, 0]
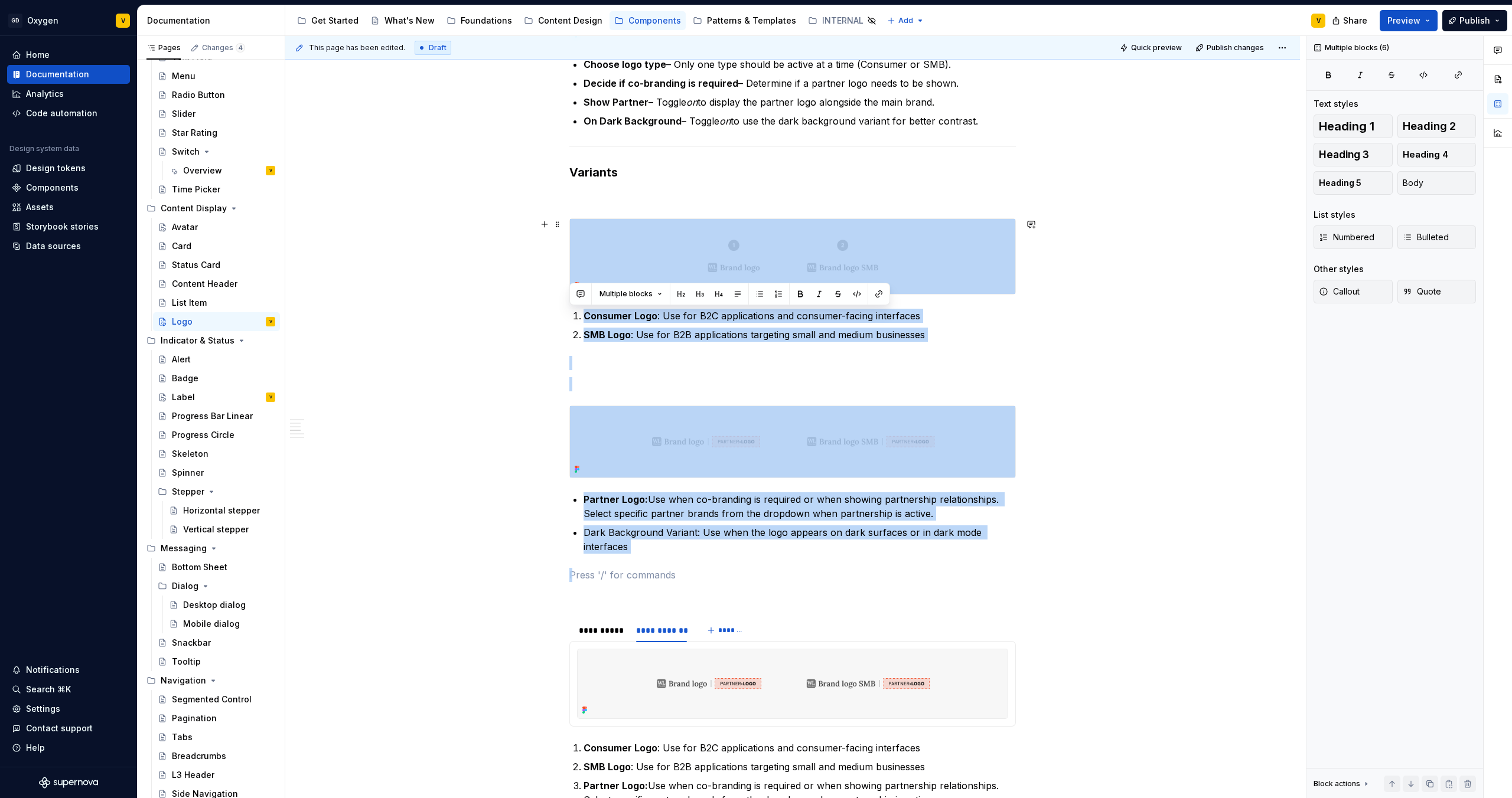
drag, startPoint x: 646, startPoint y: 569, endPoint x: 572, endPoint y: 230, distance: 347.0
click at [572, 230] on div "**********" at bounding box center [792, 554] width 446 height 2718
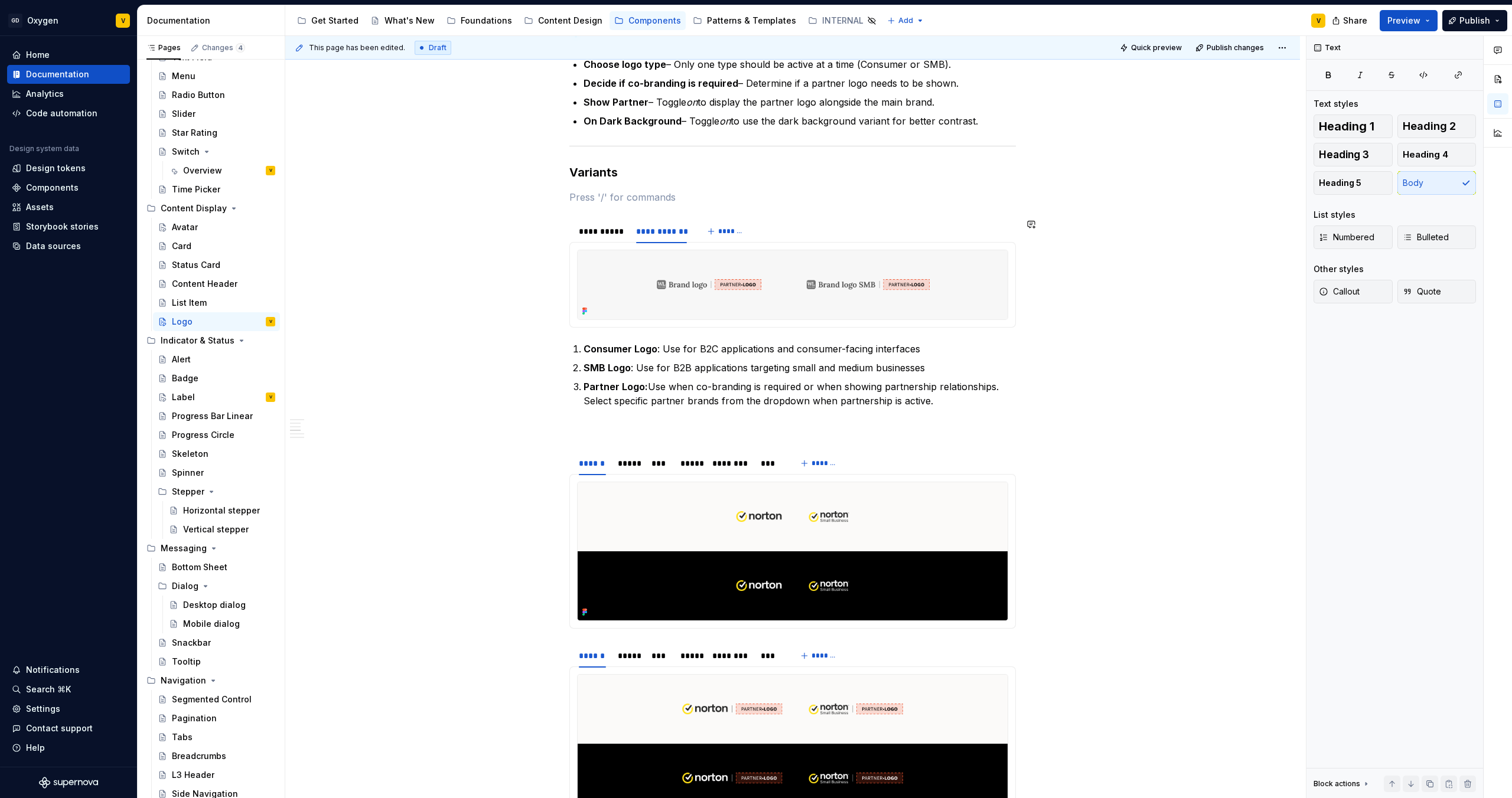
click at [587, 206] on div "**********" at bounding box center [792, 354] width 446 height 2319
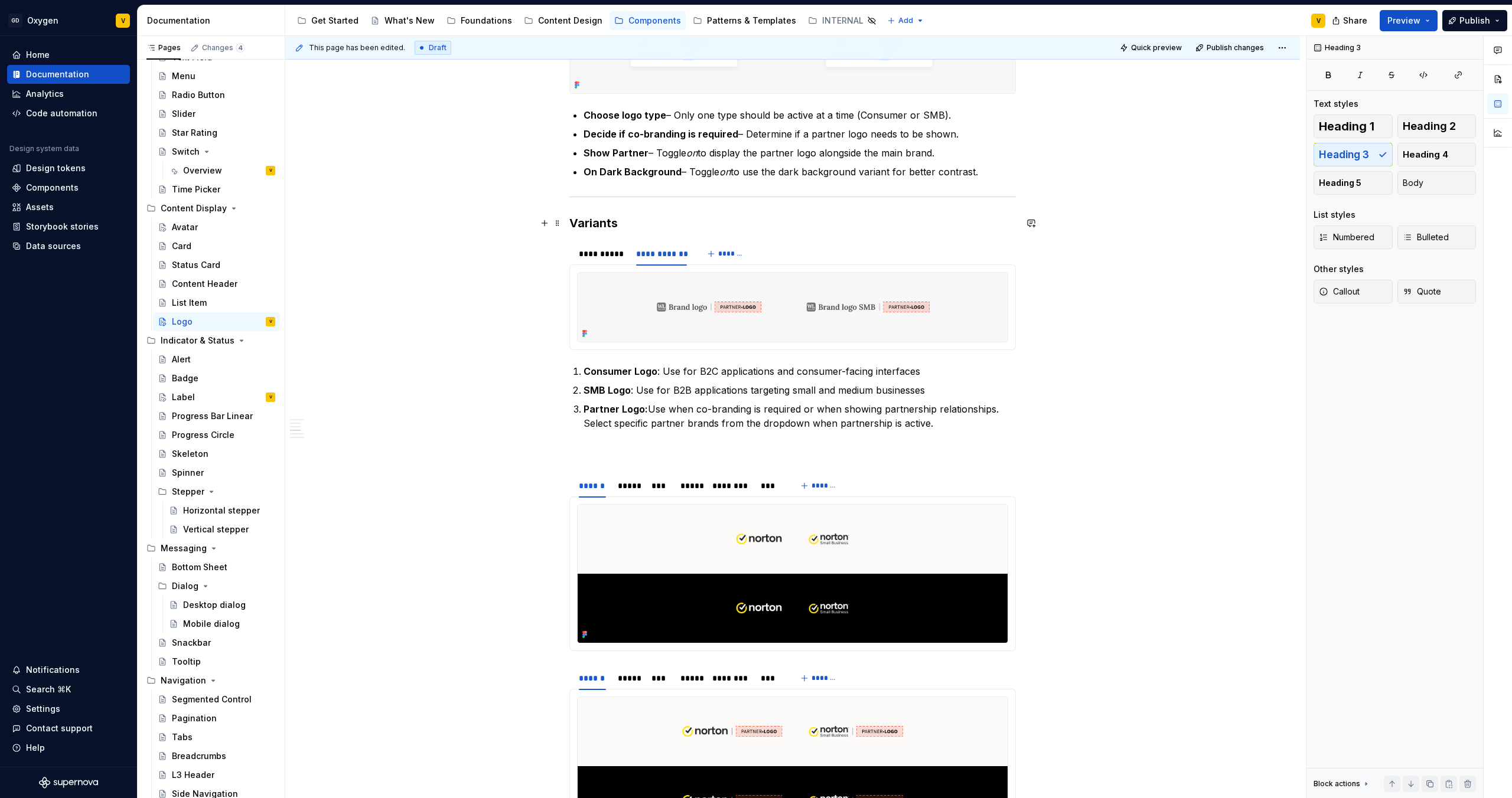
scroll to position [977, 0]
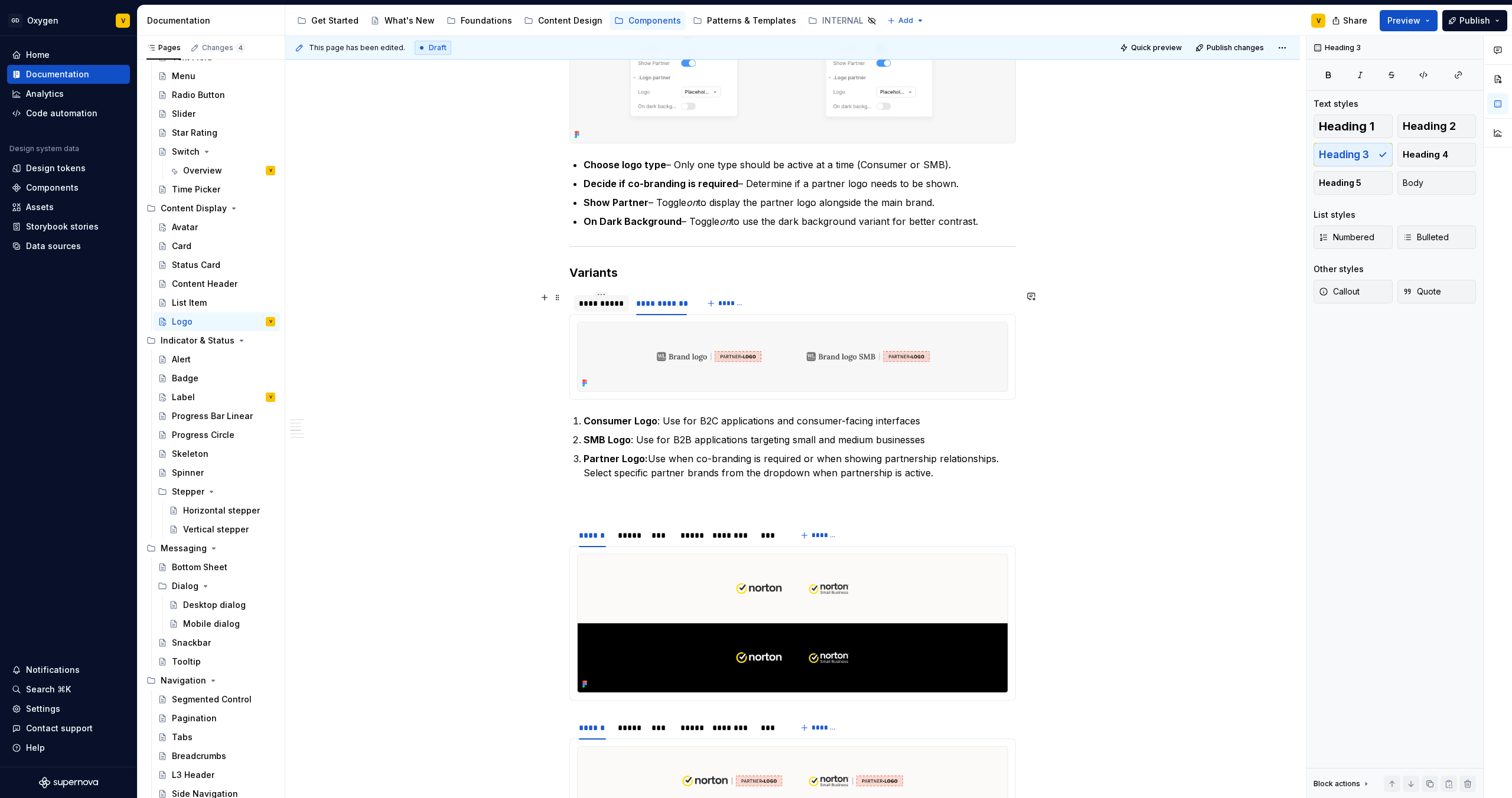
click at [592, 306] on div "**********" at bounding box center [602, 303] width 45 height 12
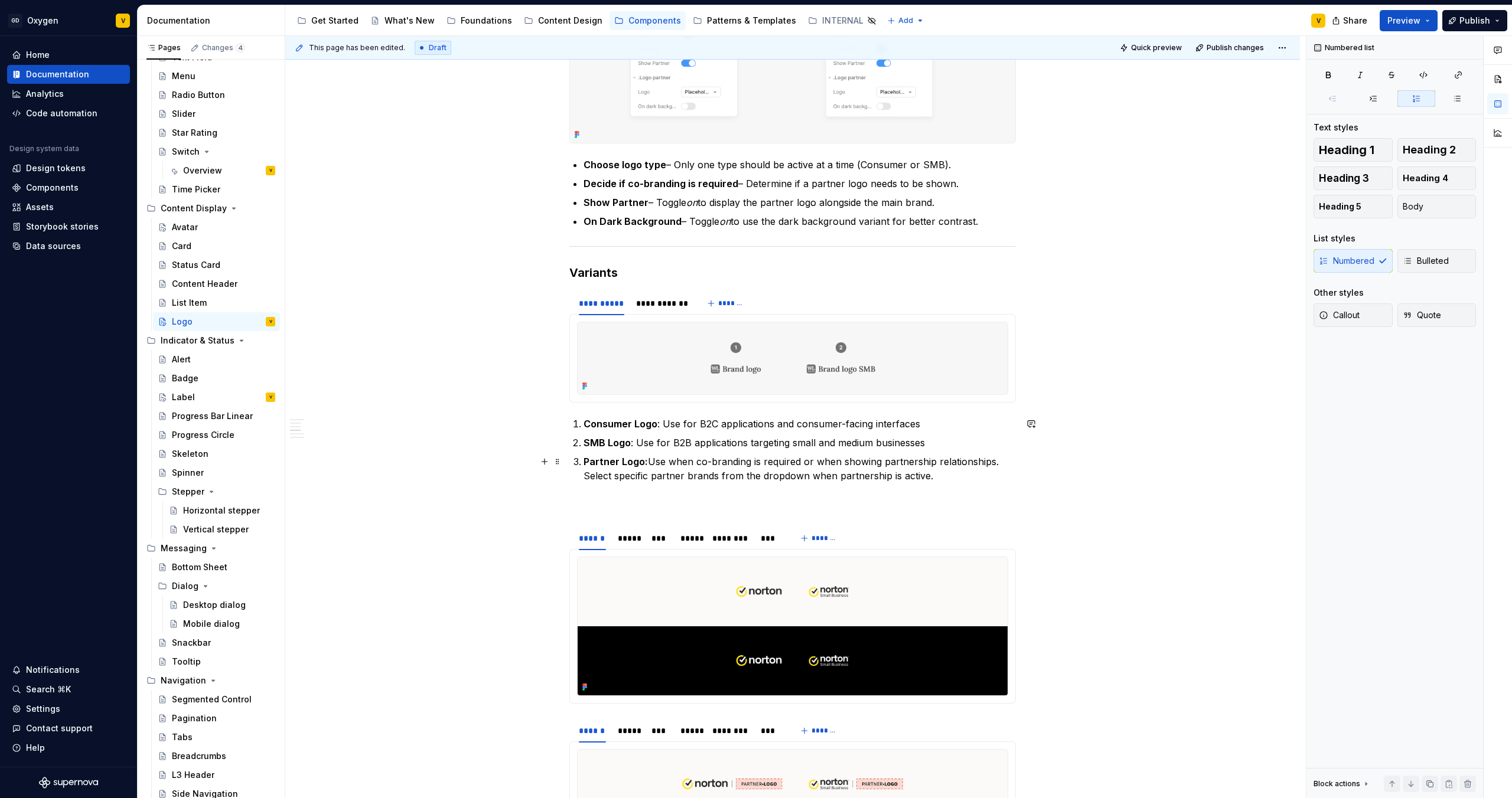
click at [649, 420] on p "Partner Logo: Use when co-branding is required or when showing partnership rela…" at bounding box center [800, 469] width 432 height 28
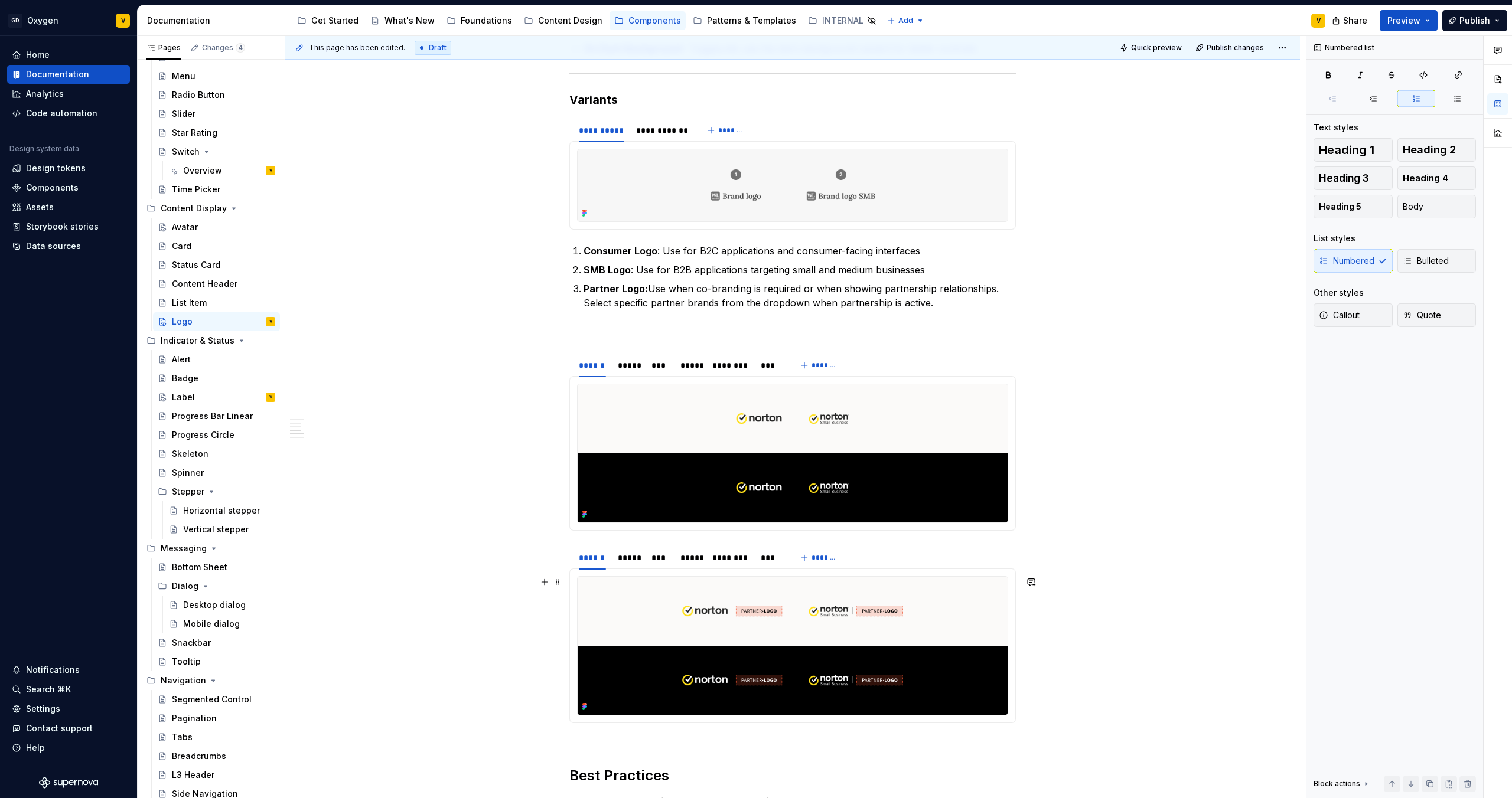
scroll to position [1169, 0]
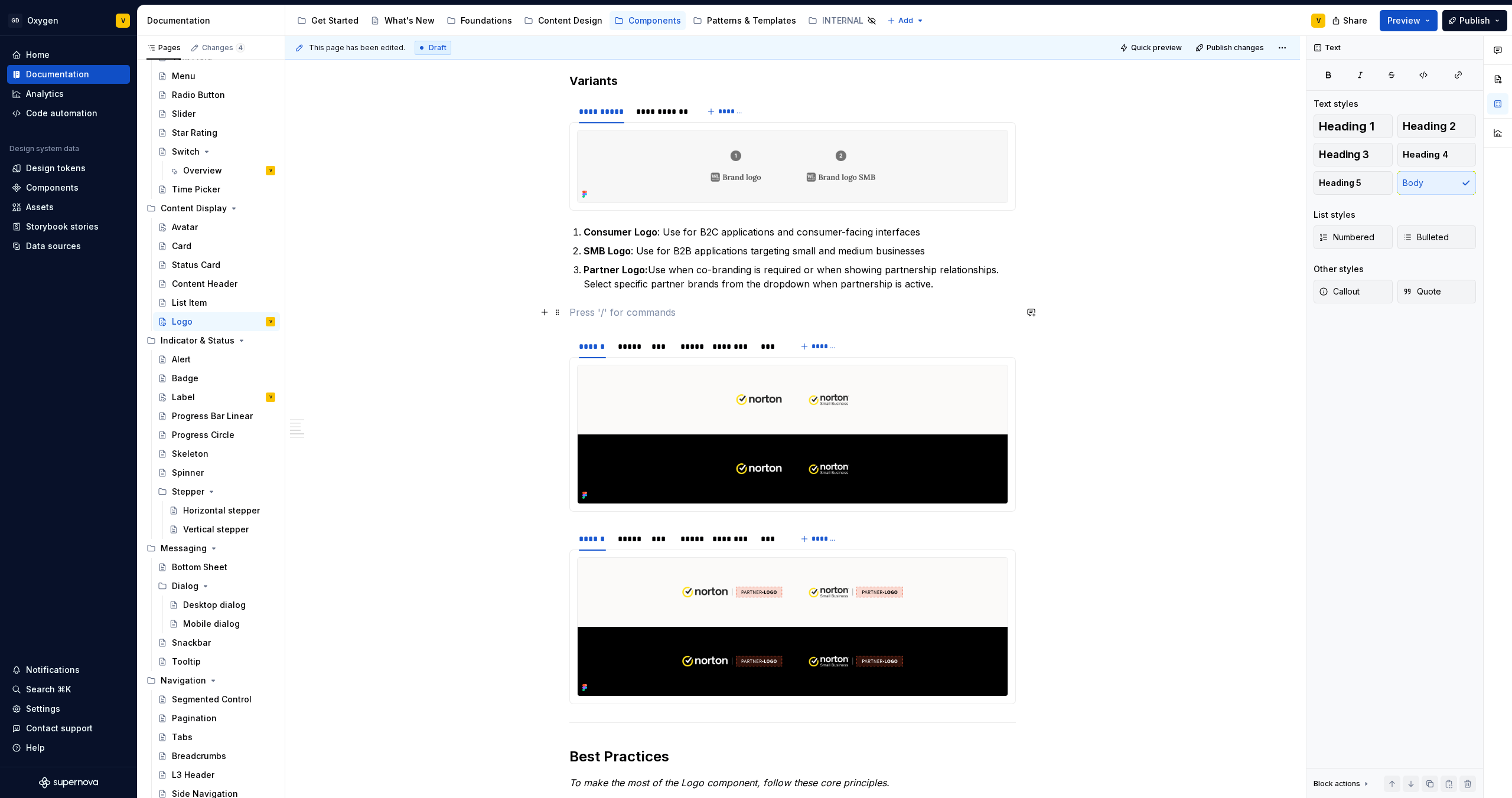
click at [585, 318] on p at bounding box center [792, 312] width 446 height 14
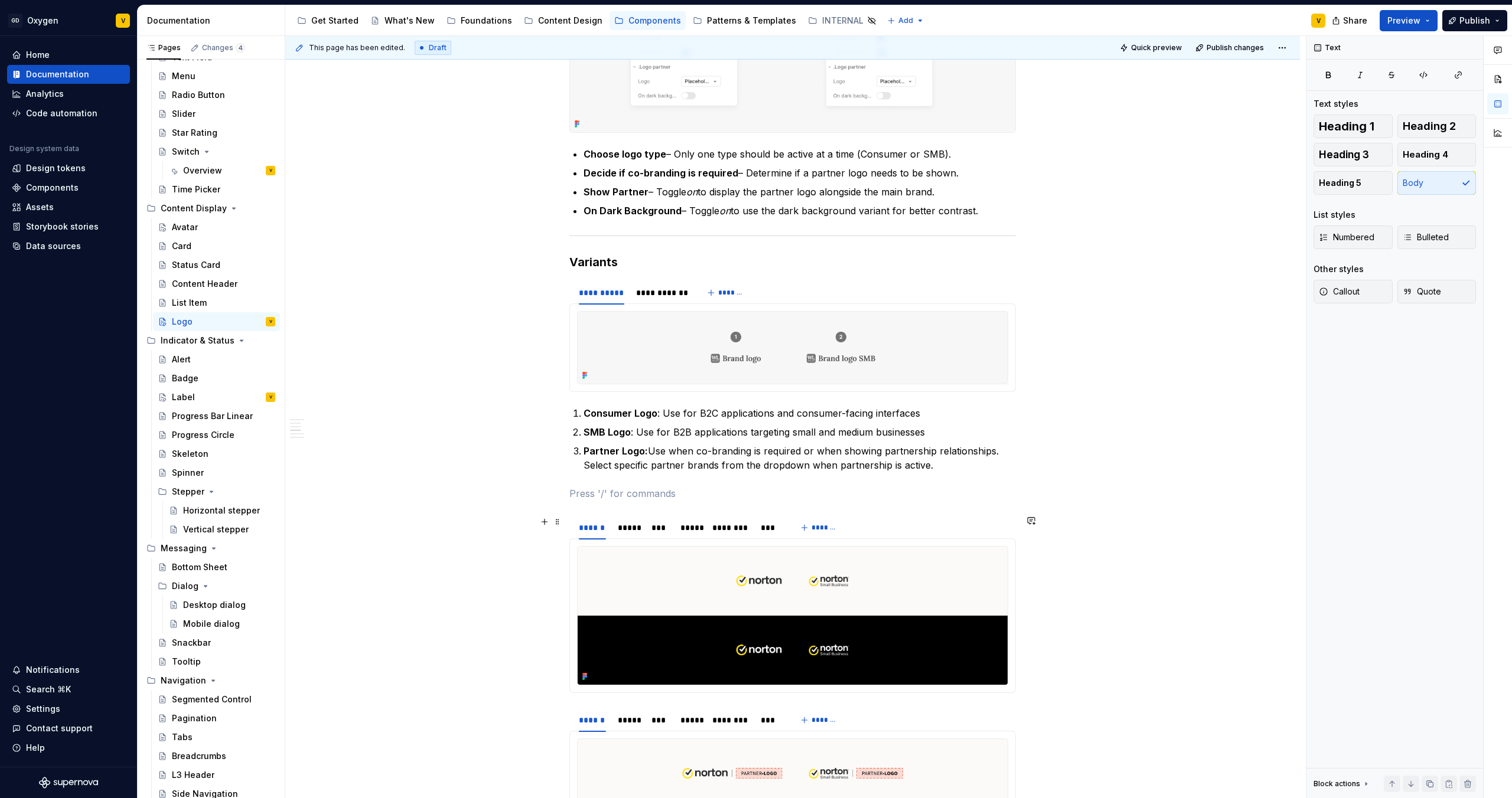
scroll to position [989, 0]
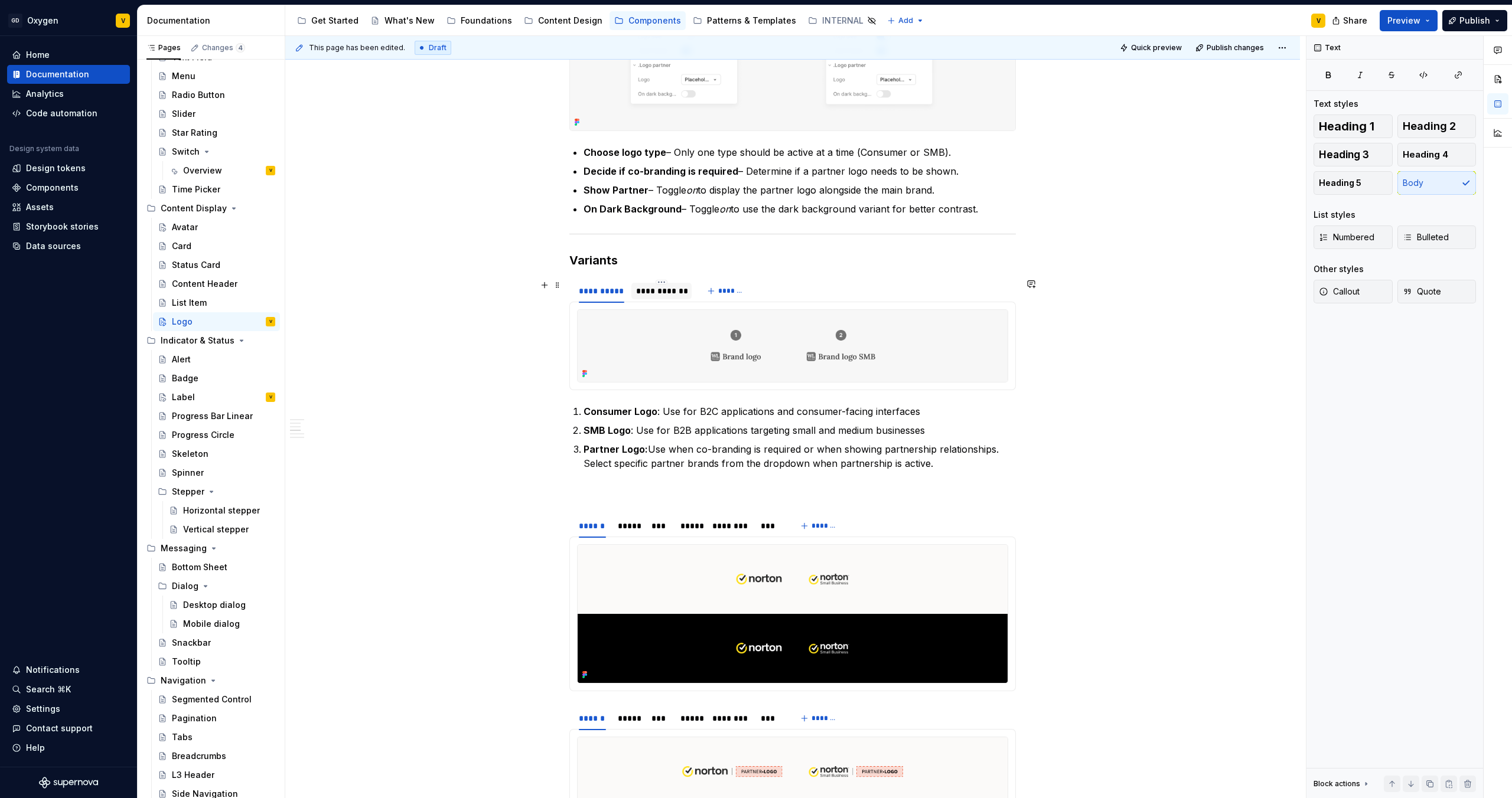
click at [649, 290] on div "**********" at bounding box center [662, 291] width 51 height 12
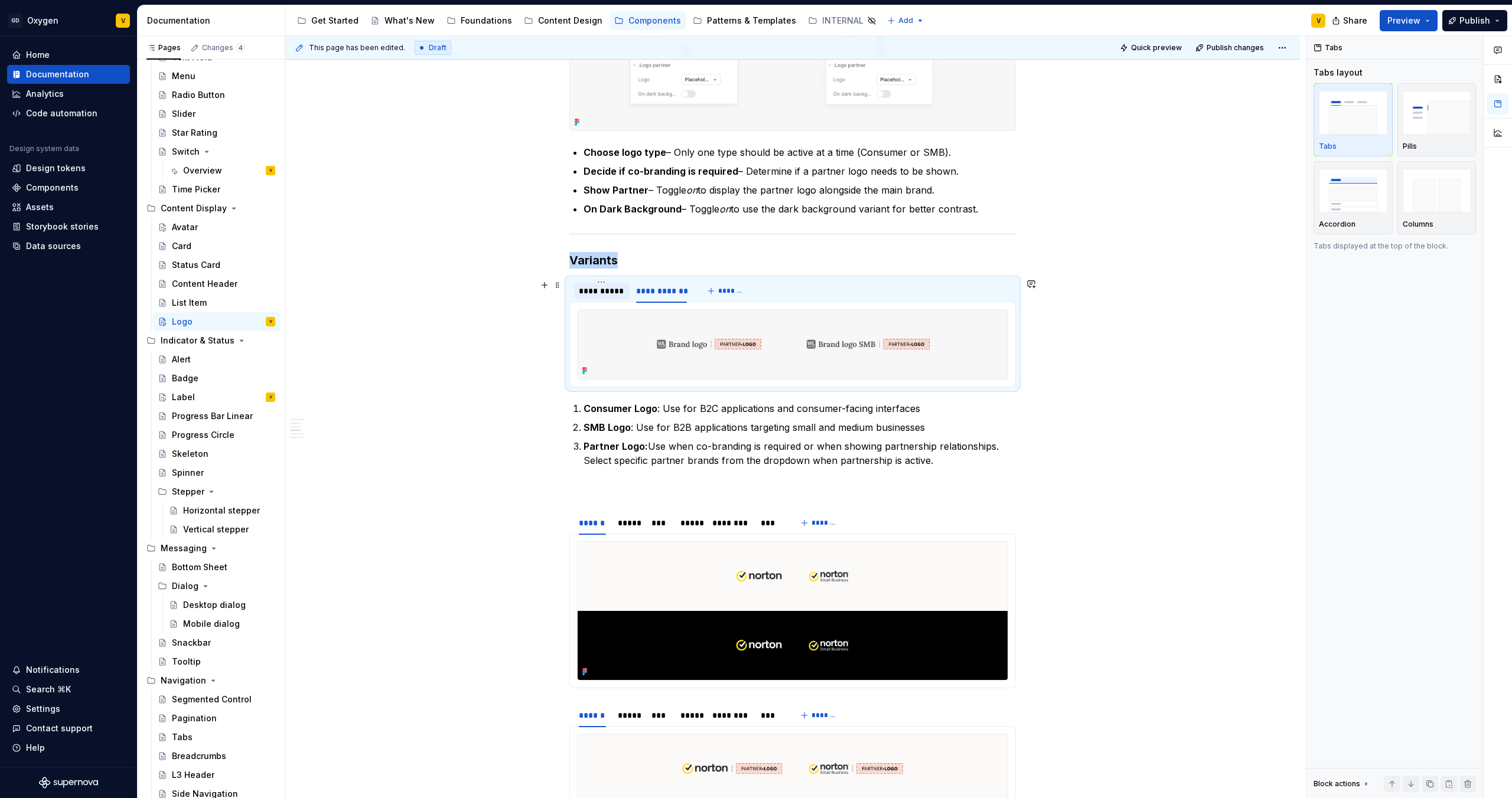
click at [597, 294] on div "**********" at bounding box center [602, 291] width 45 height 12
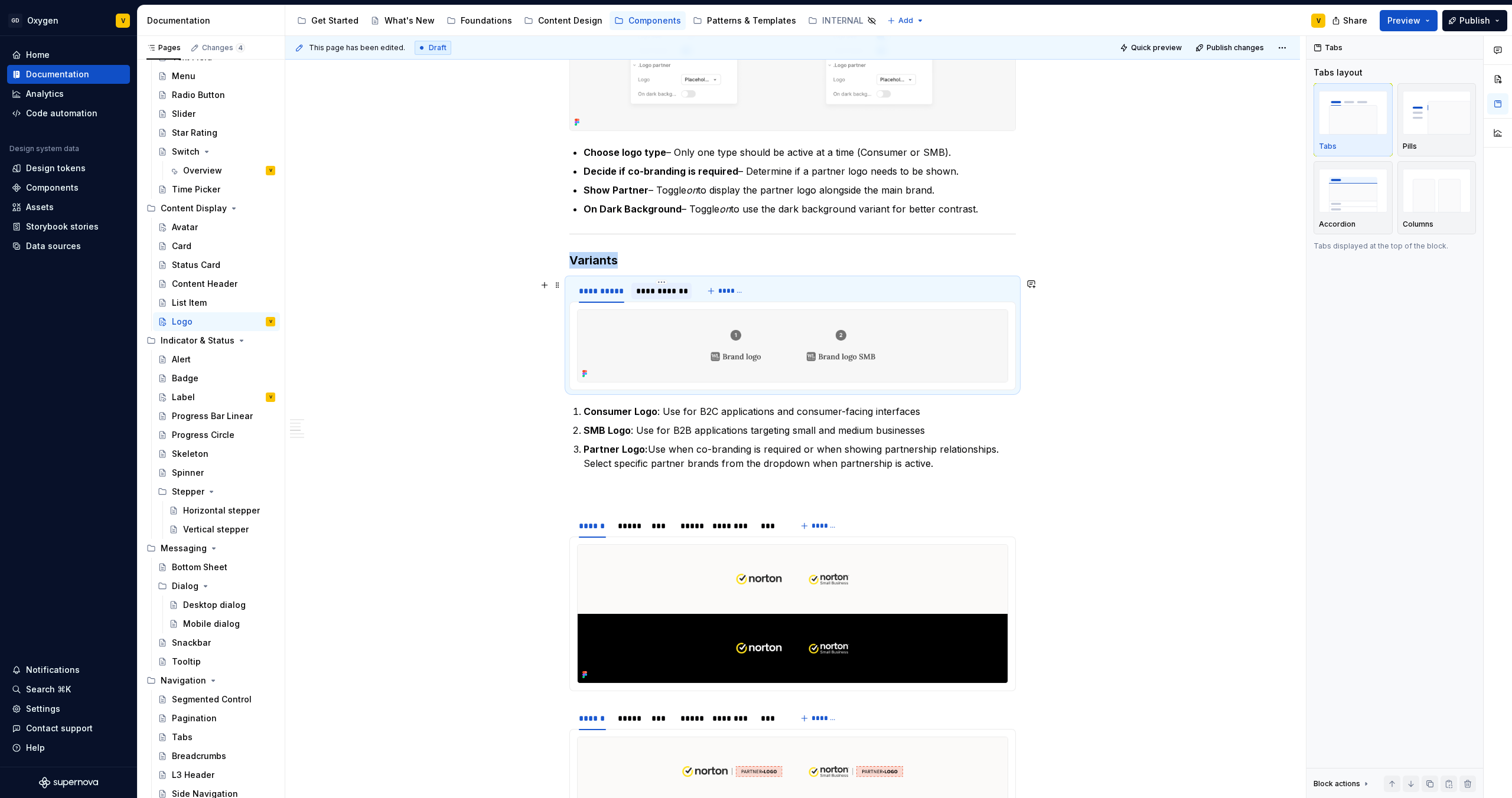
click at [665, 290] on div "**********" at bounding box center [662, 291] width 51 height 12
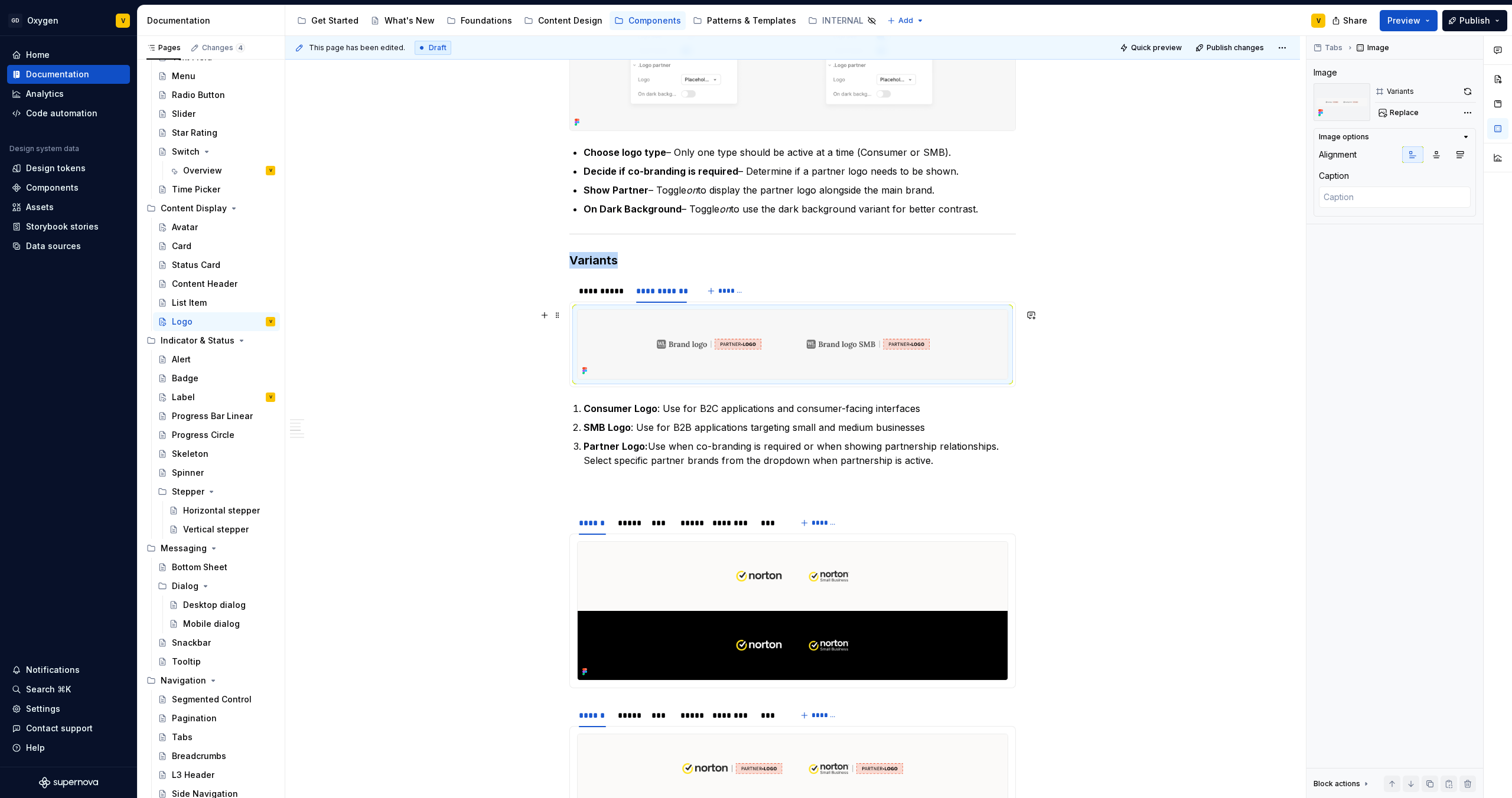
click at [734, 345] on img at bounding box center [792, 344] width 430 height 69
click at [756, 114] on span "Replace" at bounding box center [1404, 112] width 29 height 9
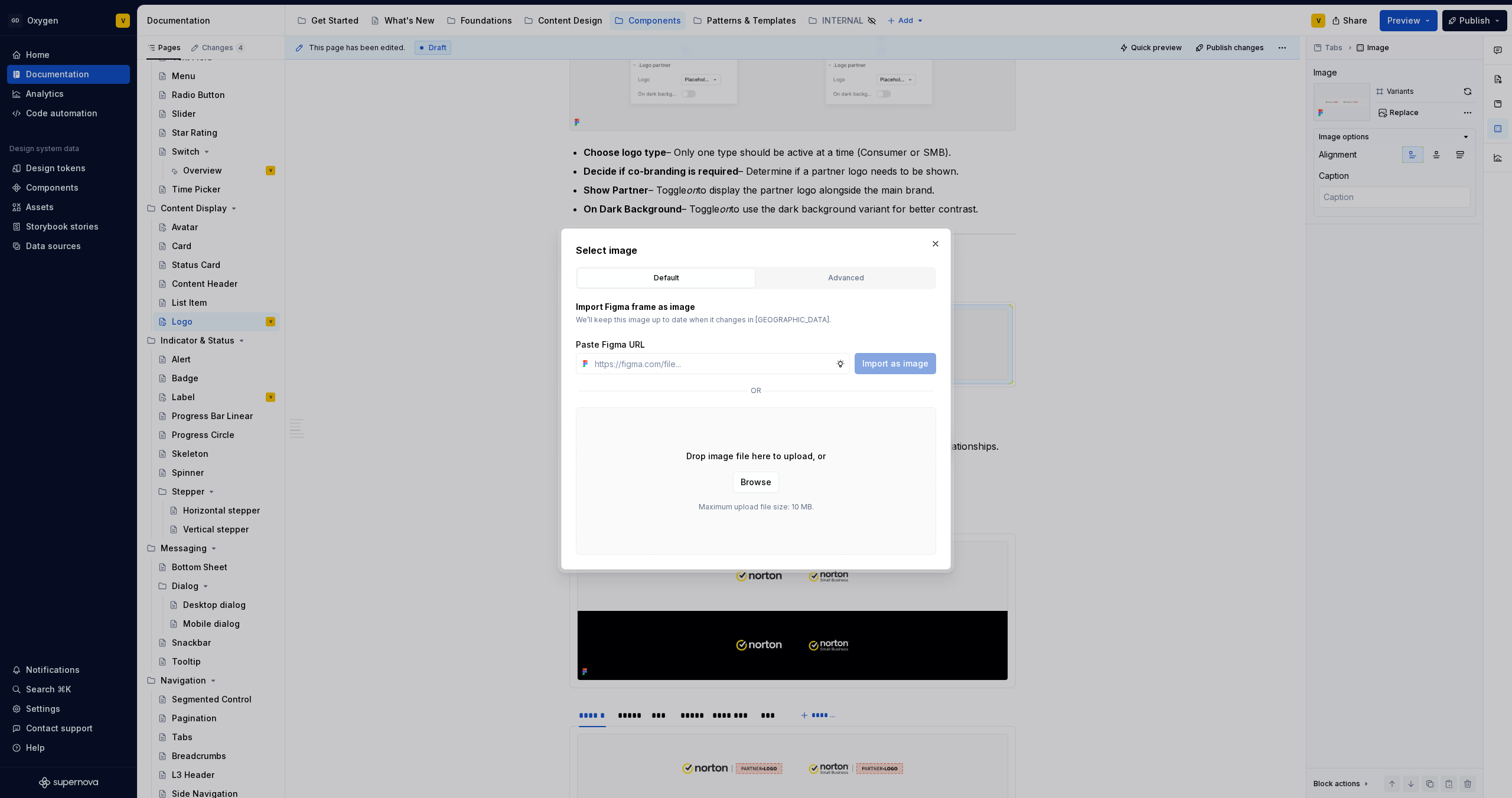
type textarea "*"
type input "https://www.figma.com/design/rzxjdfGE9CHhfV7rU8czbq/ODS-%E2%B8%B1-Internal-%E2%…"
click at [756, 368] on span "Import as image" at bounding box center [896, 364] width 66 height 12
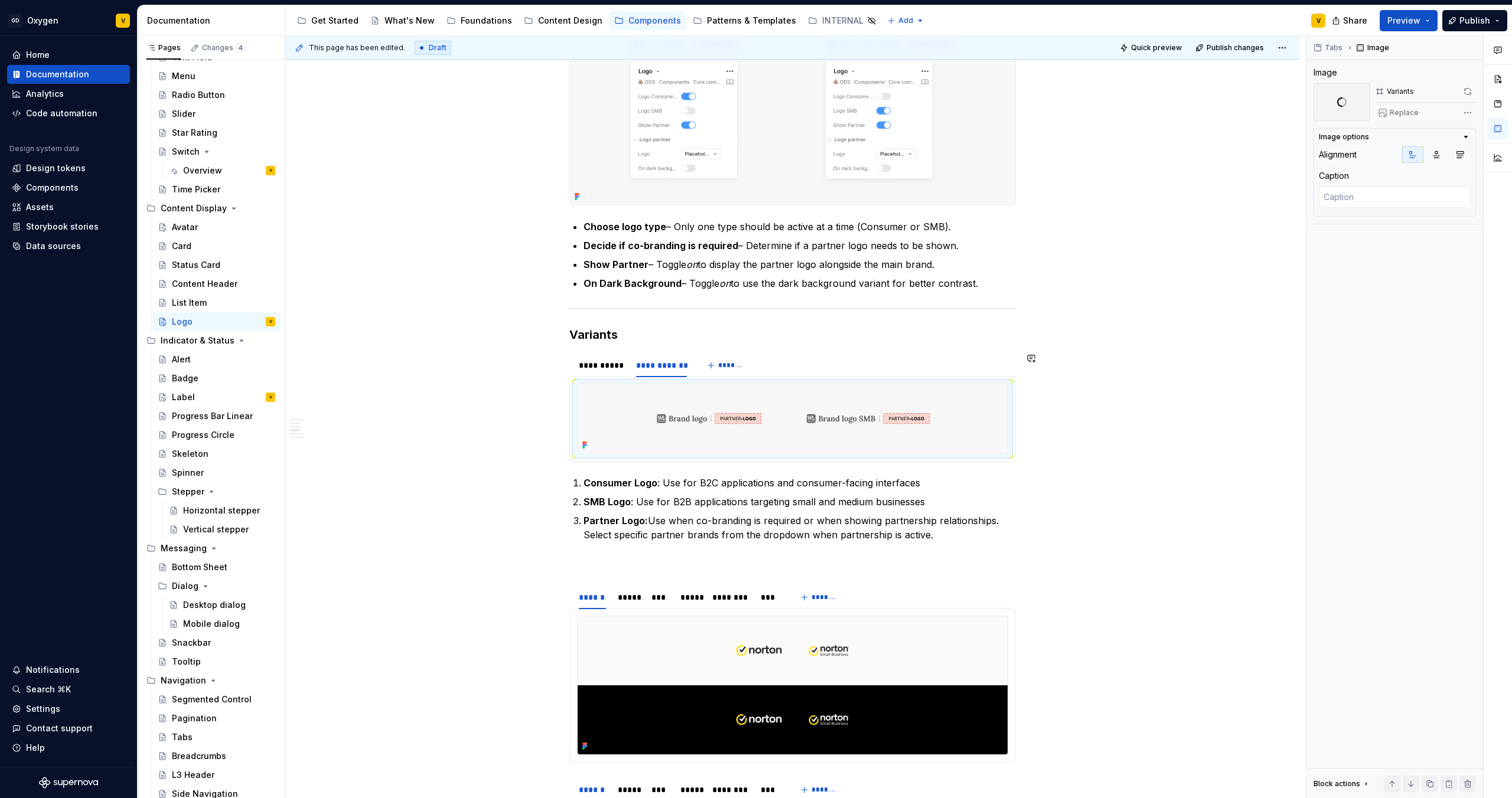
scroll to position [915, 0]
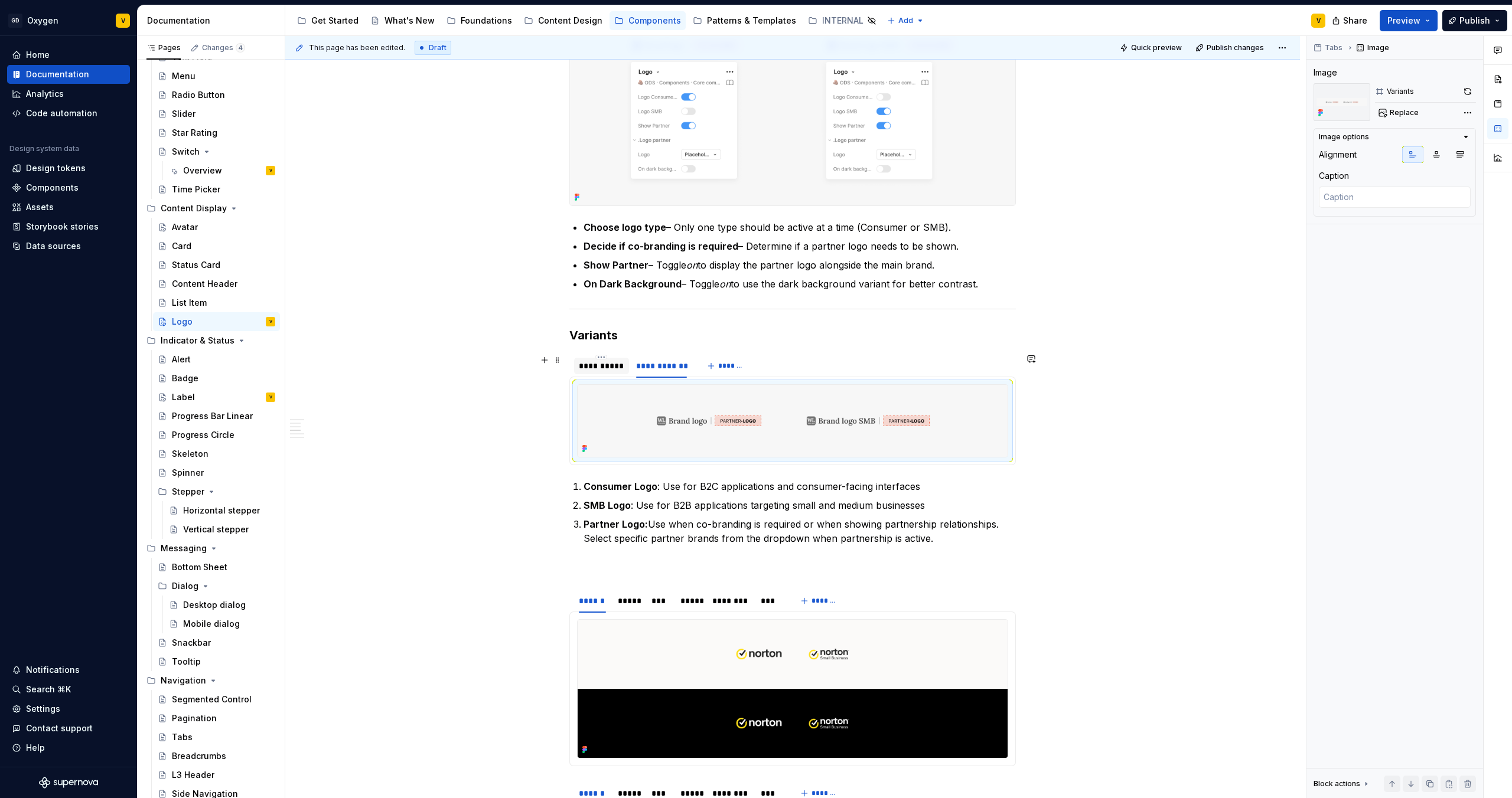
click at [608, 367] on div "**********" at bounding box center [602, 365] width 45 height 12
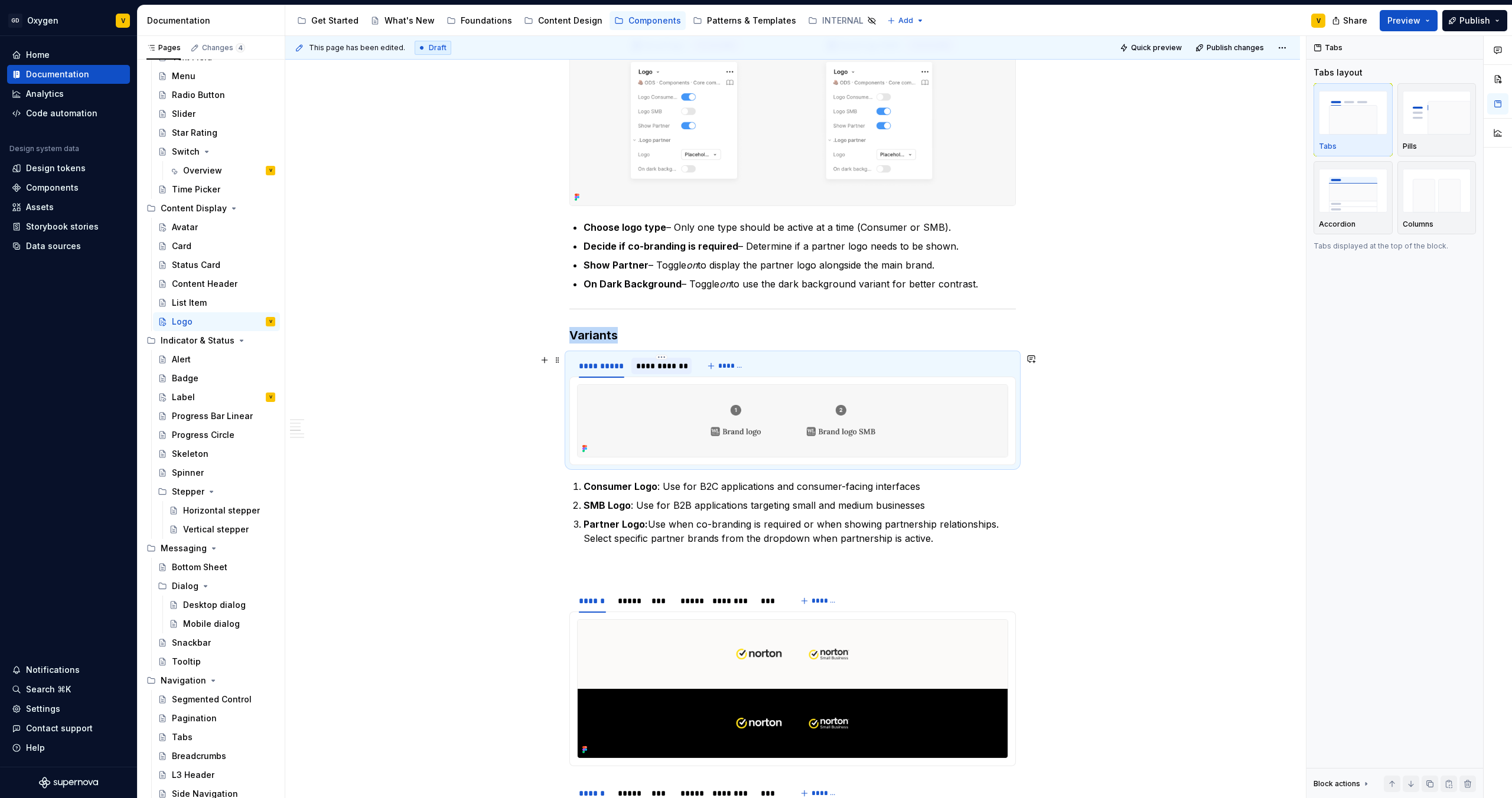
click at [644, 370] on div "**********" at bounding box center [662, 365] width 51 height 12
click at [607, 369] on div "**********" at bounding box center [602, 365] width 45 height 12
click at [667, 368] on div "**********" at bounding box center [662, 365] width 51 height 12
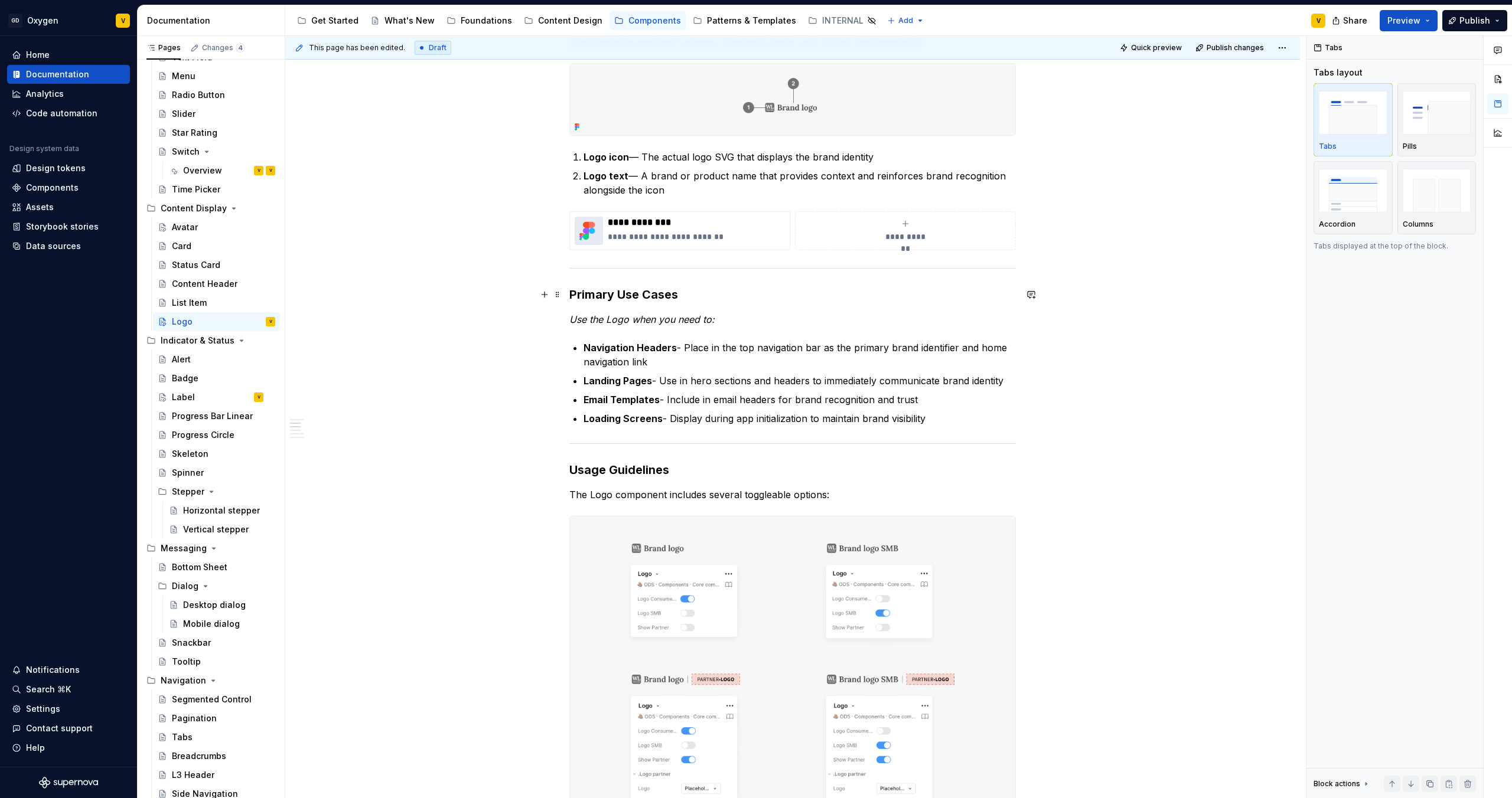
scroll to position [292, 0]
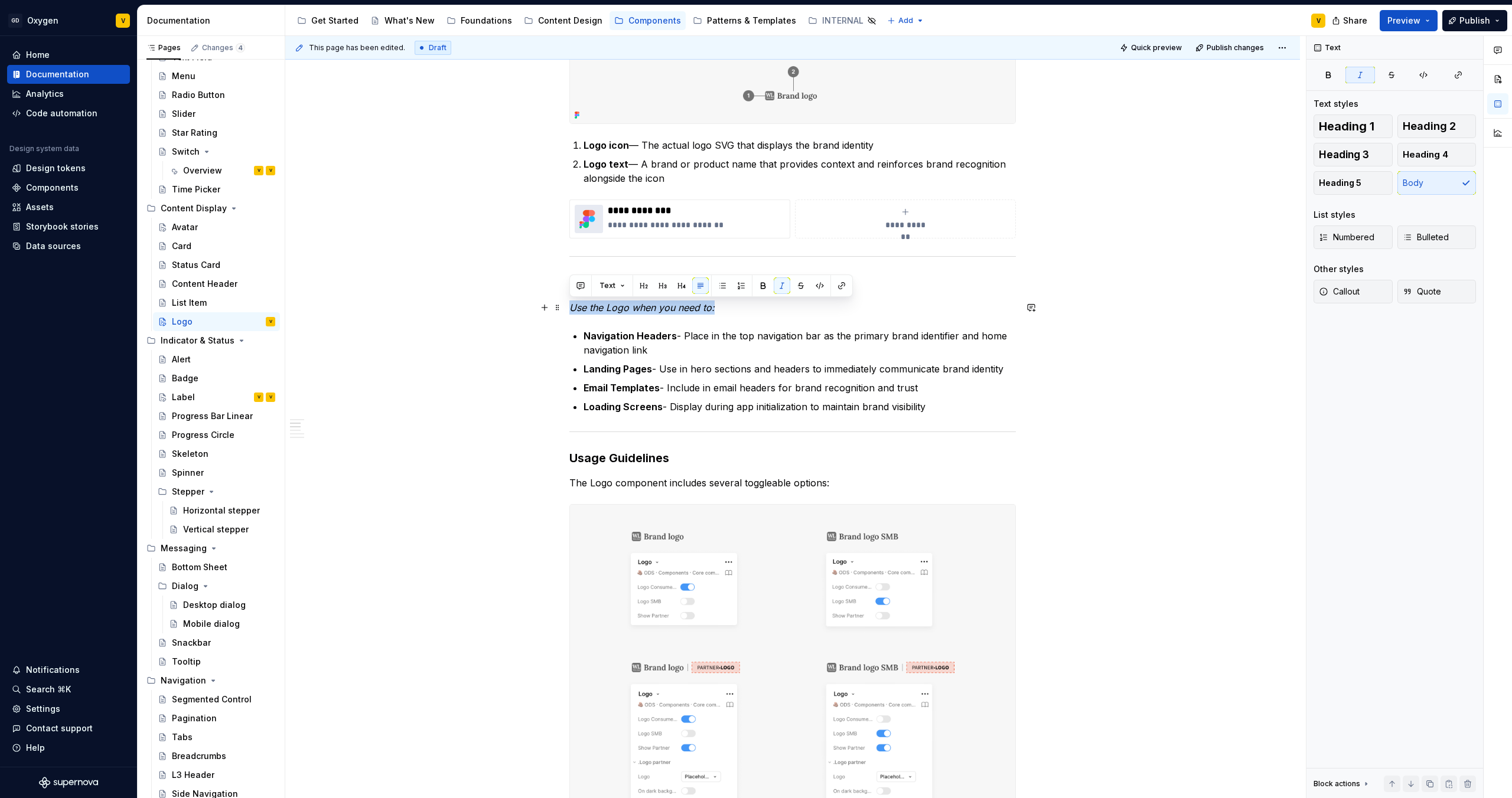
drag, startPoint x: 718, startPoint y: 306, endPoint x: 564, endPoint y: 306, distance: 154.0
copy em "Use the Logo when you need to:"
type textarea "*"
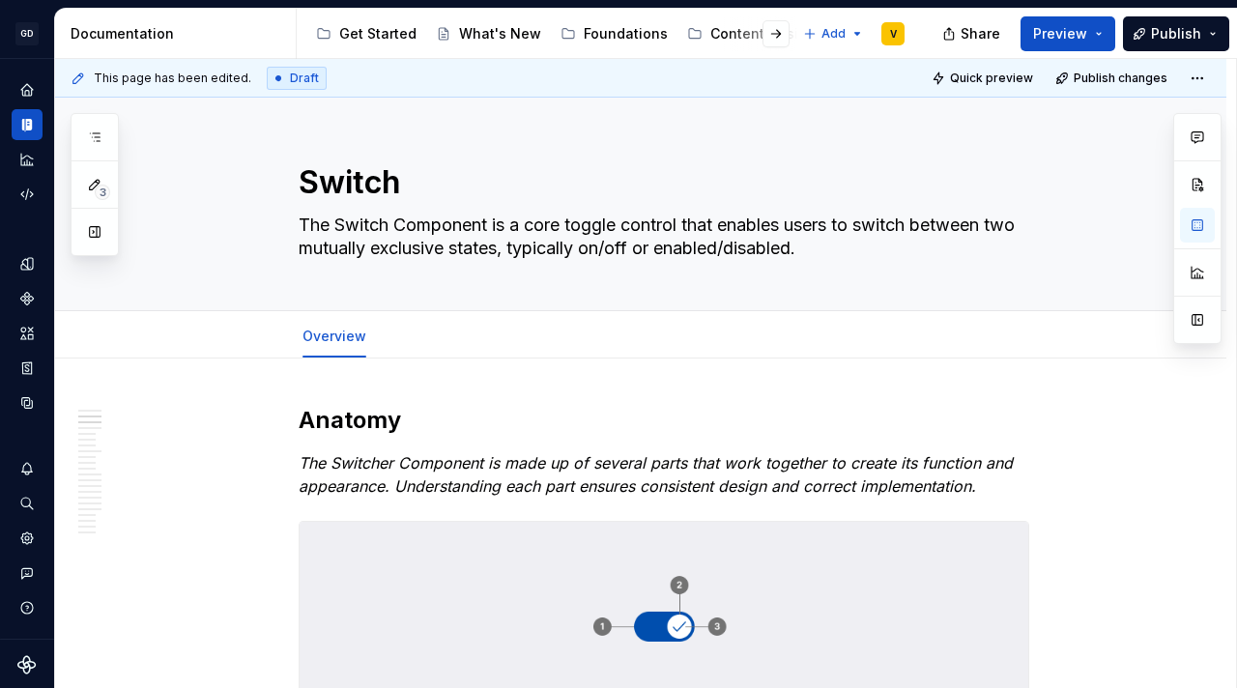
type textarea "*"
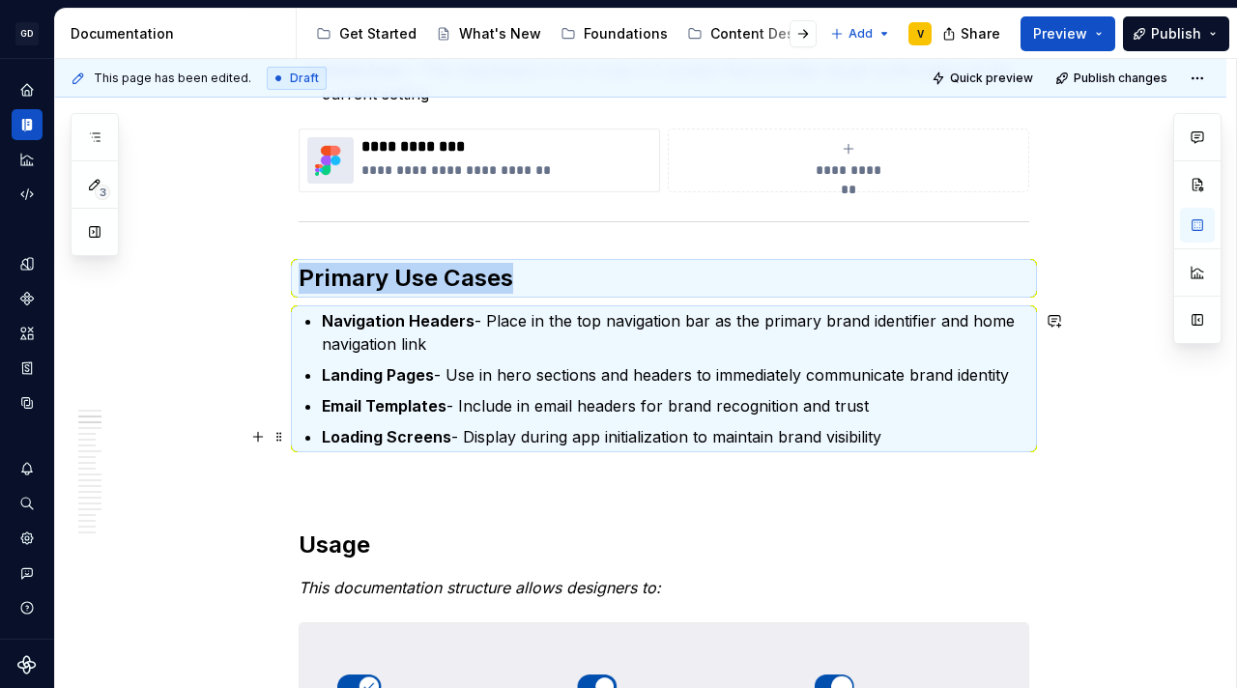
scroll to position [783, 0]
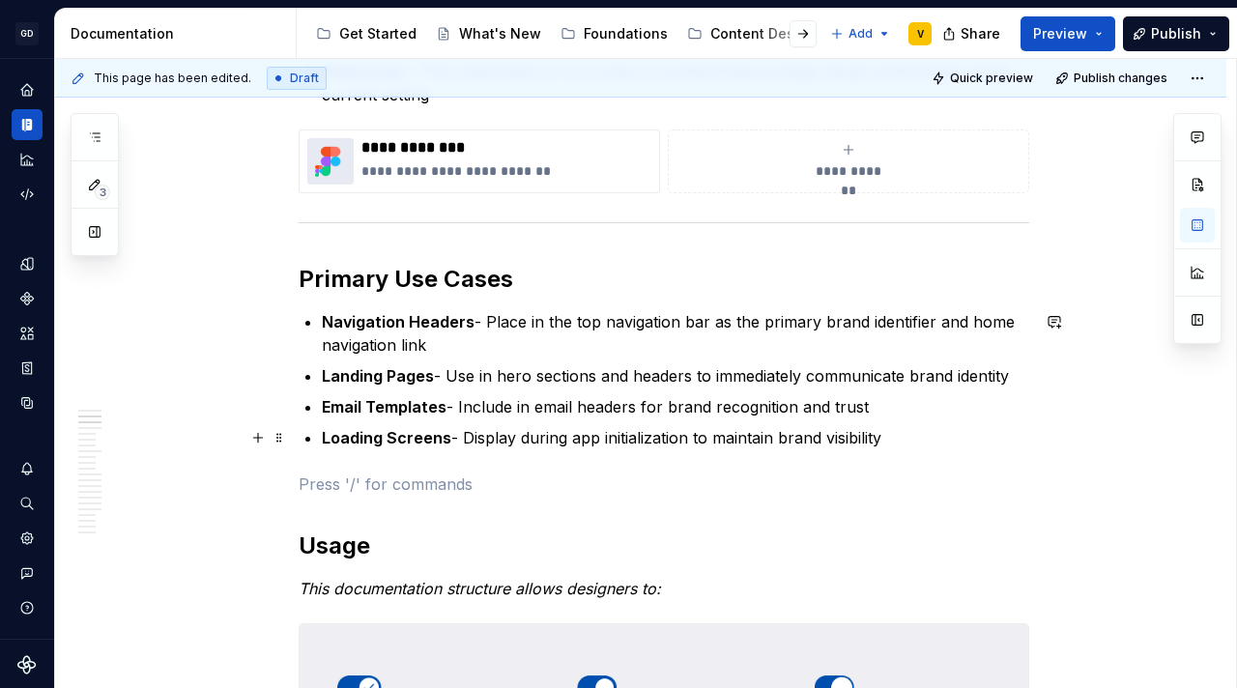
click at [407, 405] on strong "Email Templates" at bounding box center [384, 406] width 125 height 19
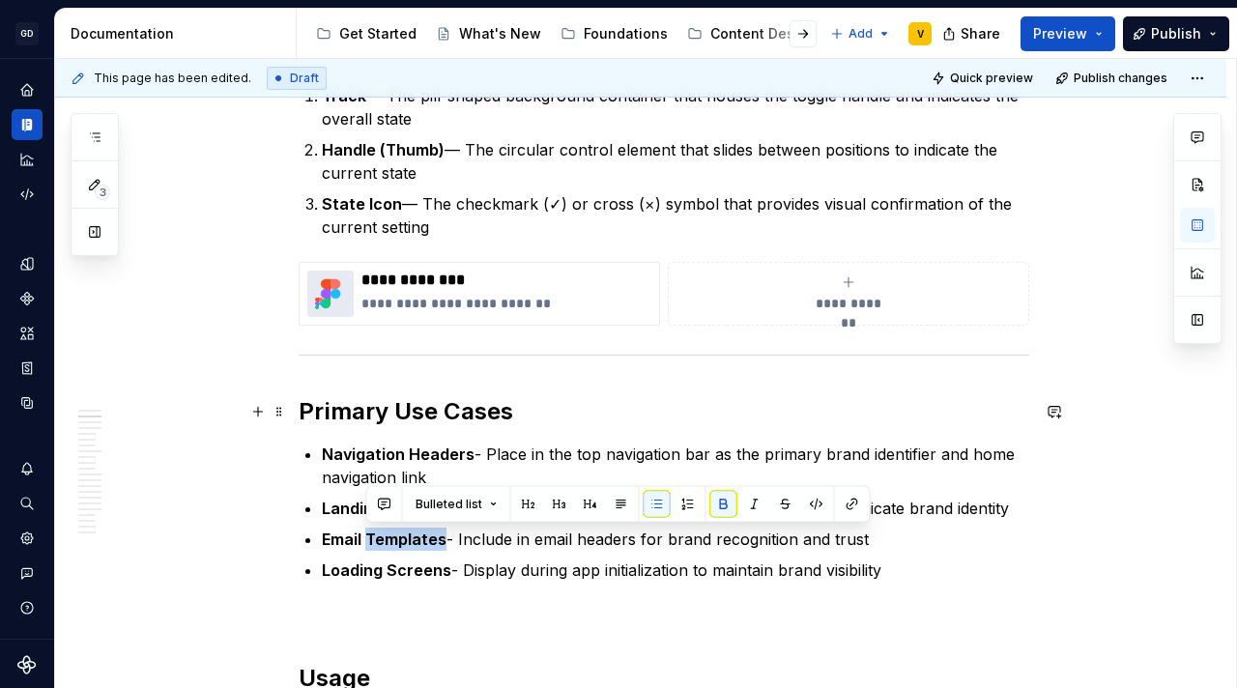
scroll to position [861, 0]
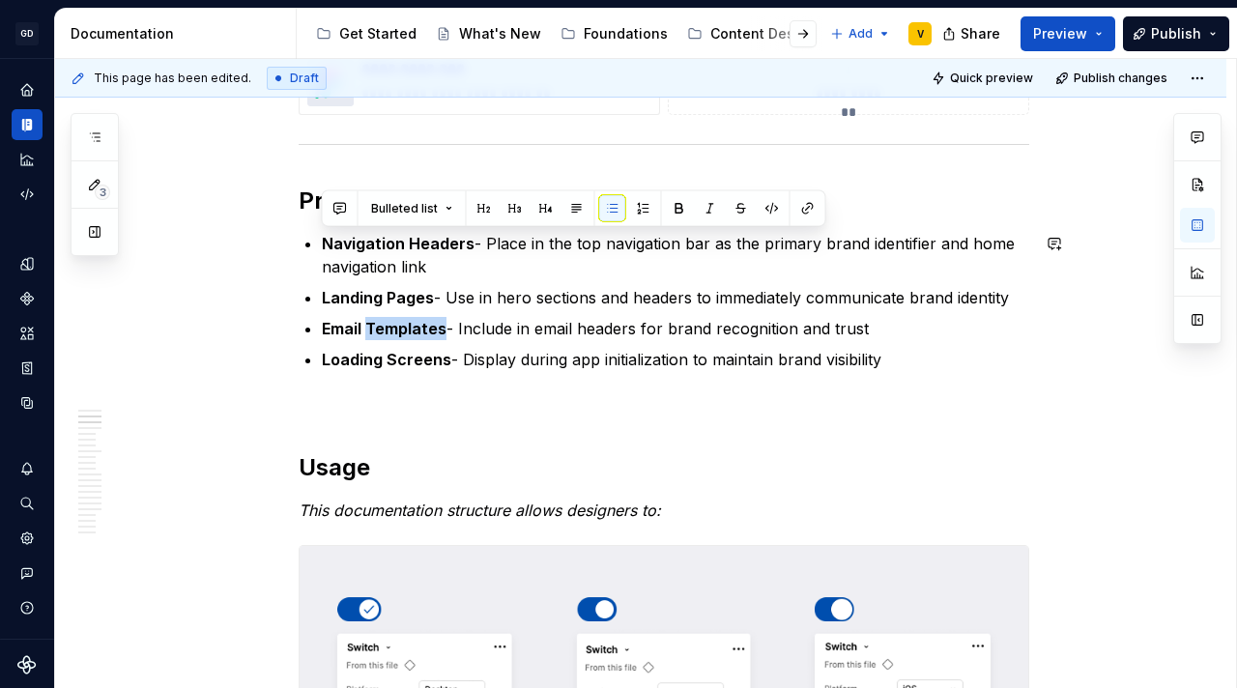
drag, startPoint x: 890, startPoint y: 365, endPoint x: 199, endPoint y: 226, distance: 704.7
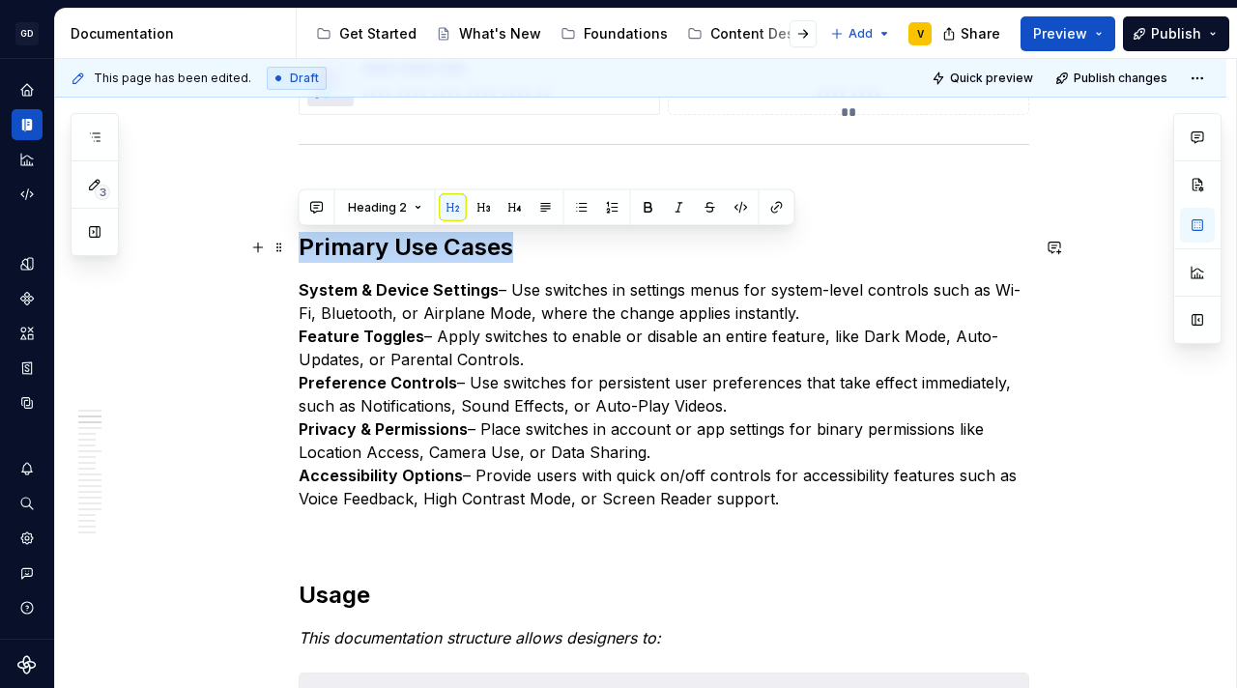
drag, startPoint x: 532, startPoint y: 257, endPoint x: 294, endPoint y: 243, distance: 239.0
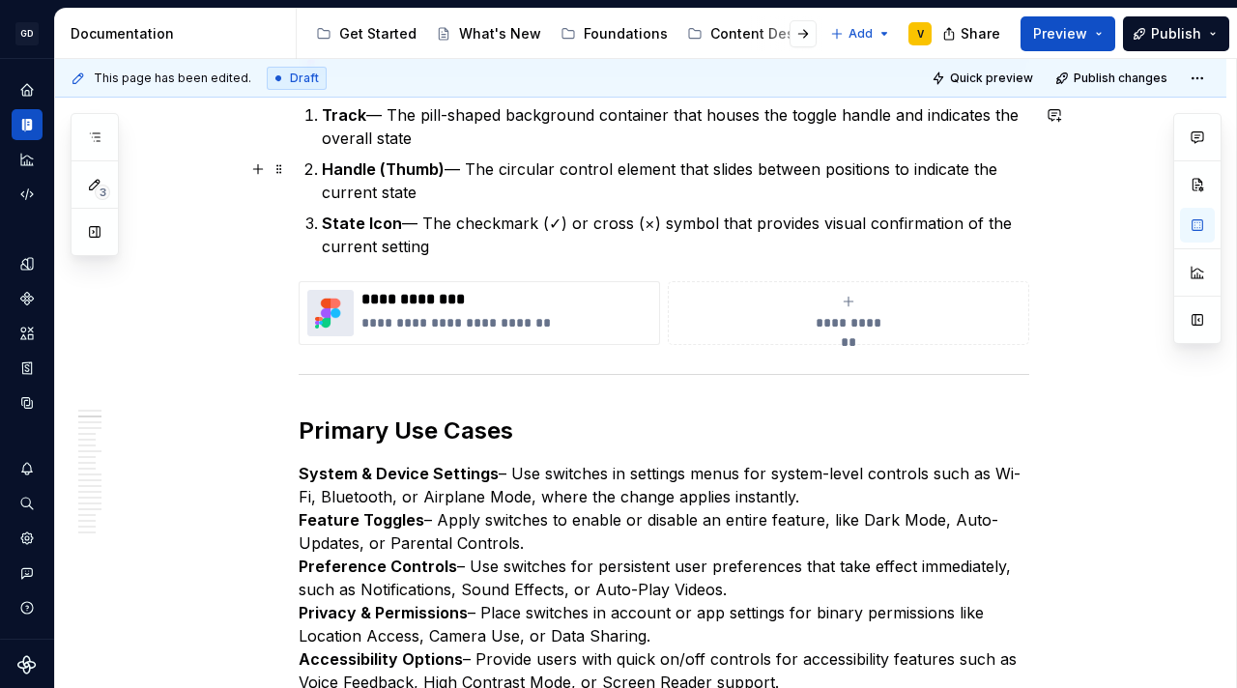
scroll to position [532, 0]
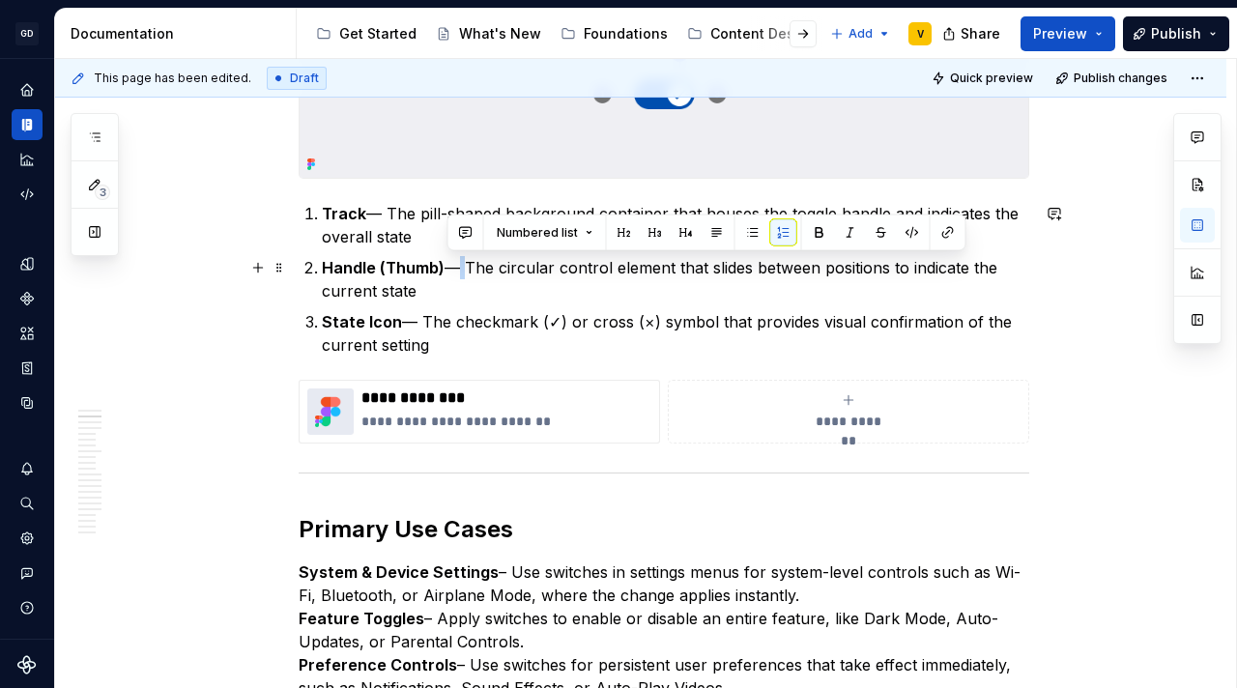
drag, startPoint x: 463, startPoint y: 269, endPoint x: 448, endPoint y: 269, distance: 14.5
click at [448, 269] on p "Handle (Thumb) — The circular control element that slides between positions to …" at bounding box center [675, 279] width 707 height 46
copy p "—"
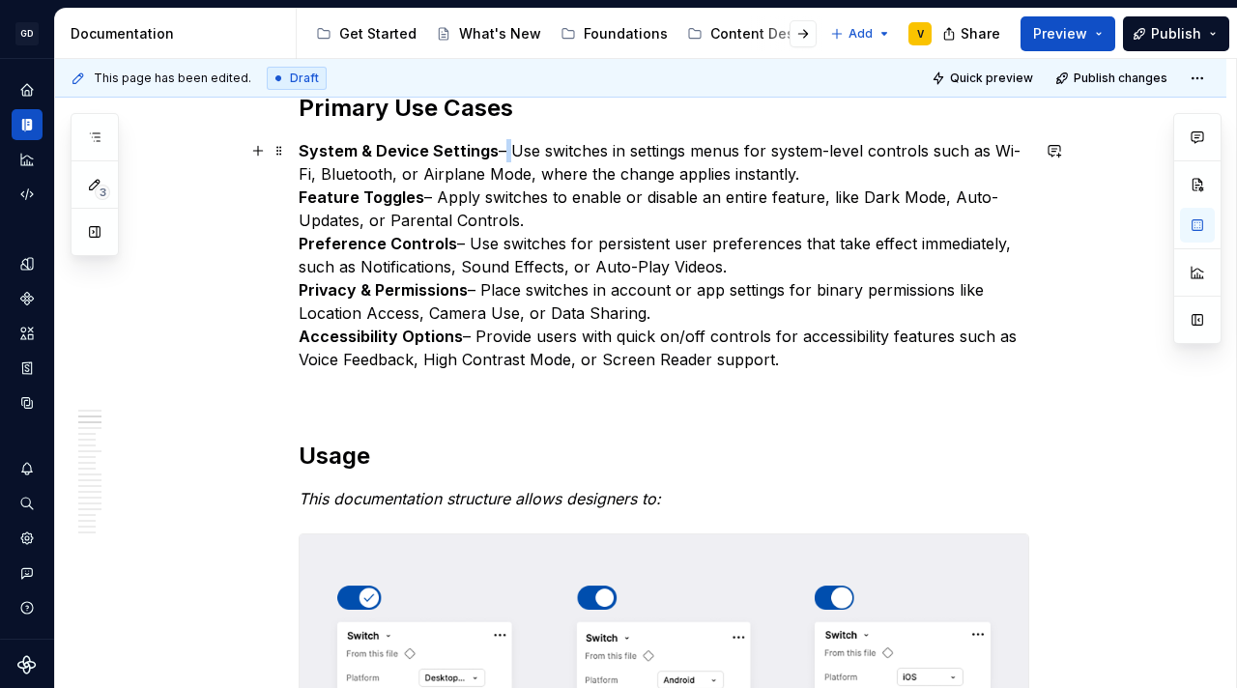
scroll to position [951, 0]
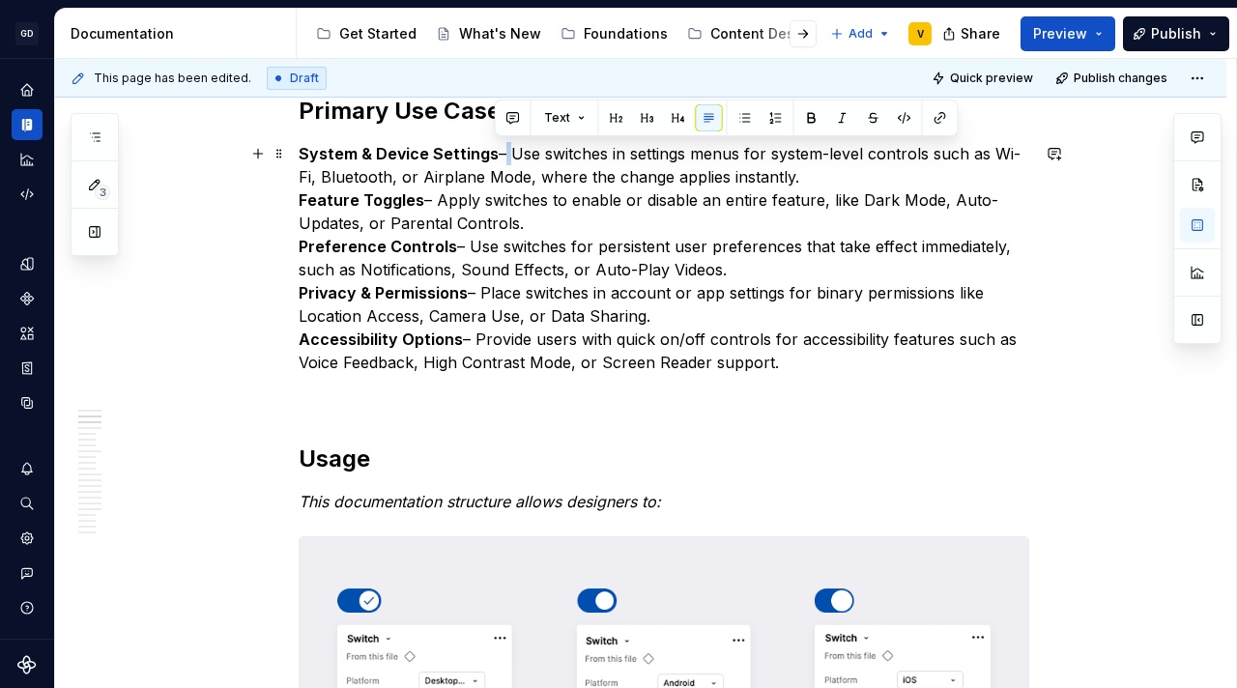
click at [500, 156] on p "System & Device Settings – Use switches in settings menus for system-level cont…" at bounding box center [664, 258] width 730 height 232
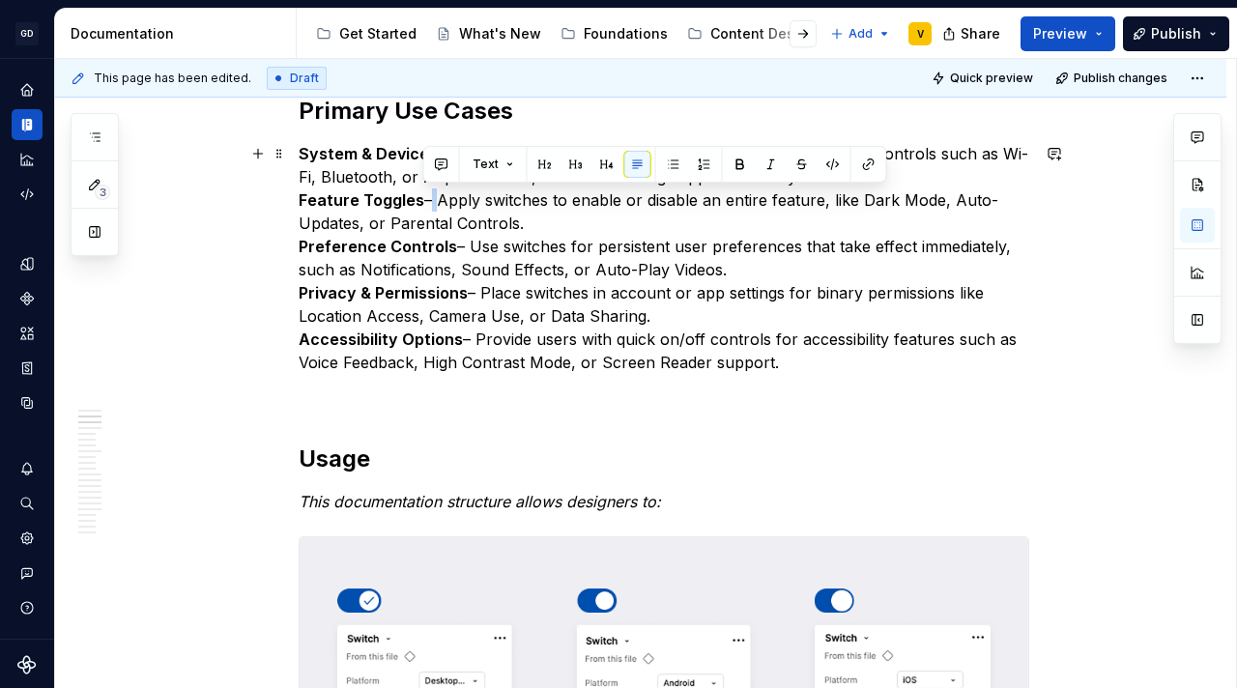
click at [428, 203] on p "System & Device Settings — Use switches in settings menus for system-level cont…" at bounding box center [664, 258] width 730 height 232
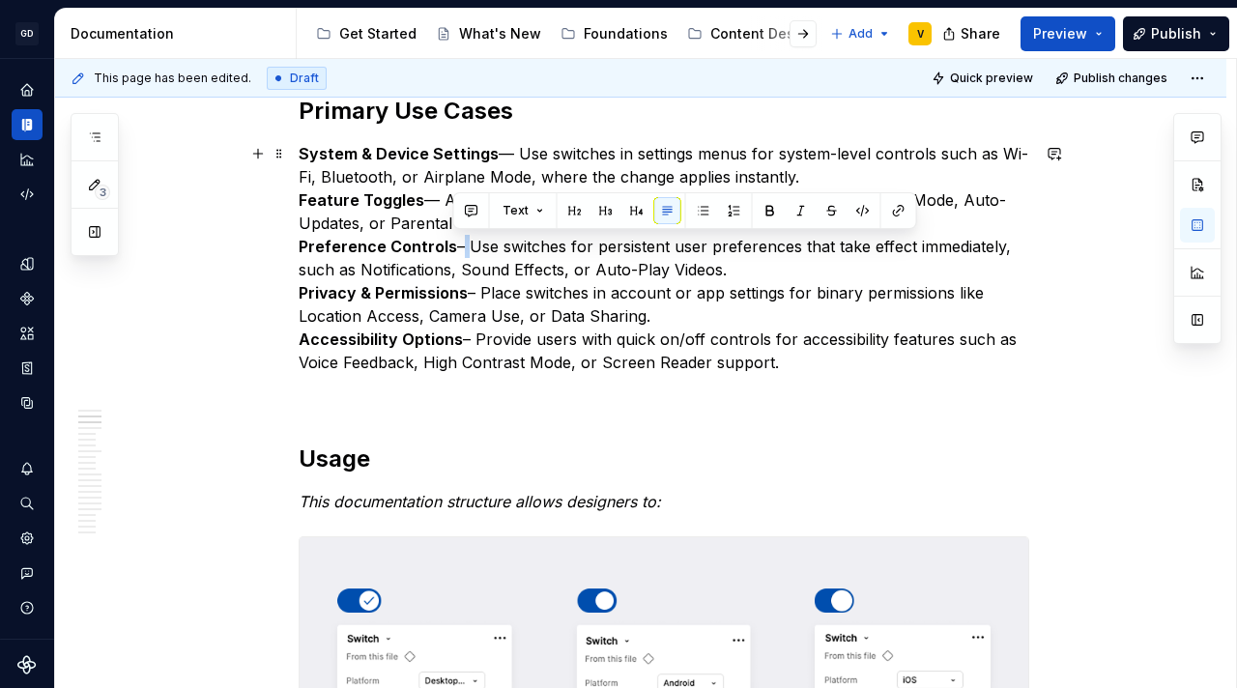
click at [459, 248] on p "System & Device Settings — Use switches in settings menus for system-level cont…" at bounding box center [664, 258] width 730 height 232
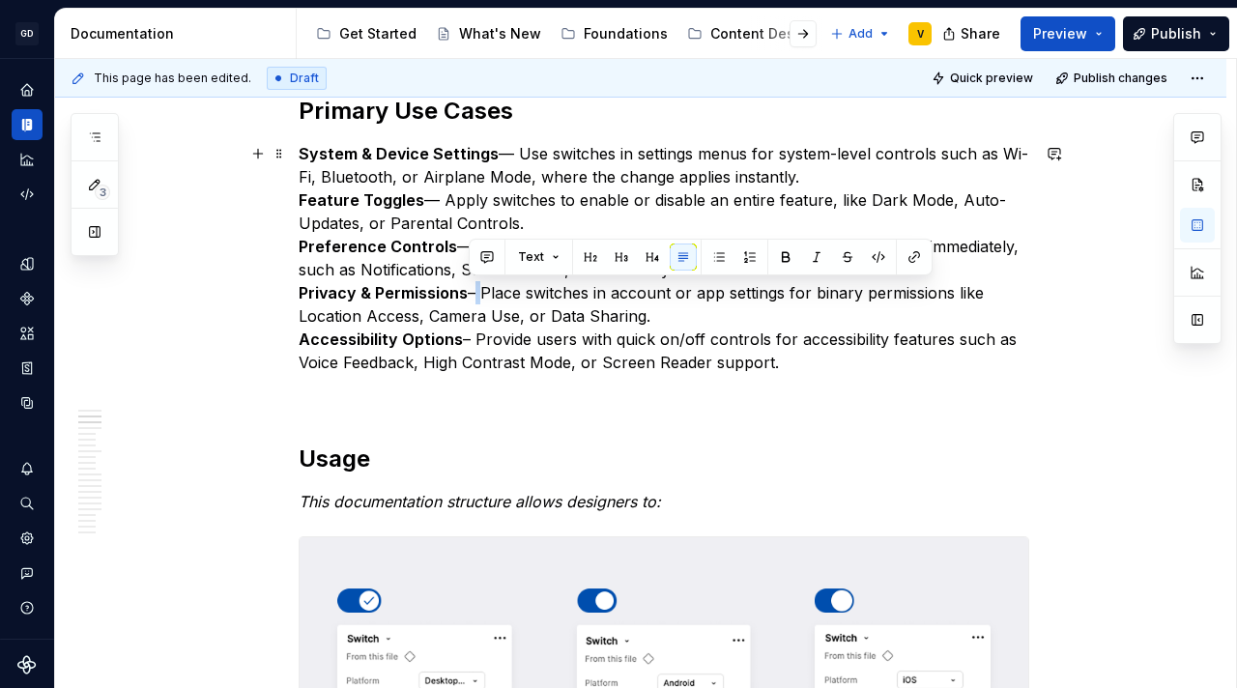
click at [474, 297] on p "System & Device Settings — Use switches in settings menus for system-level cont…" at bounding box center [664, 258] width 730 height 232
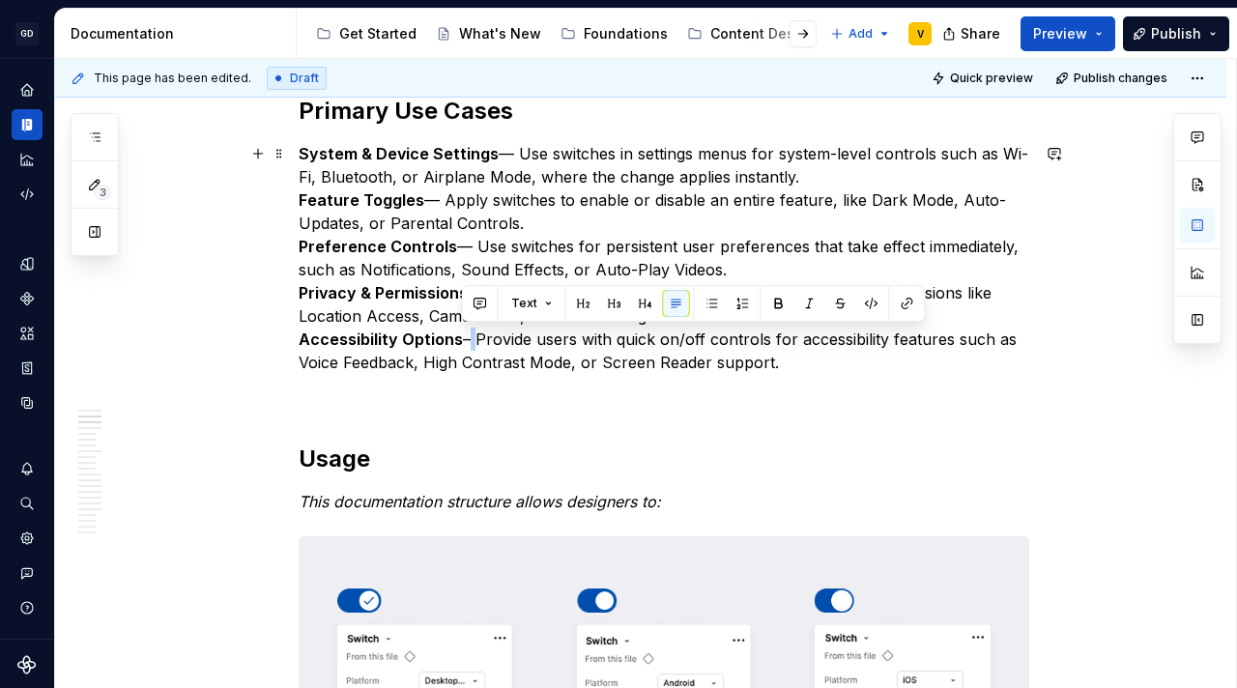
click at [468, 343] on p "System & Device Settings — Use switches in settings menus for system-level cont…" at bounding box center [664, 258] width 730 height 232
paste div
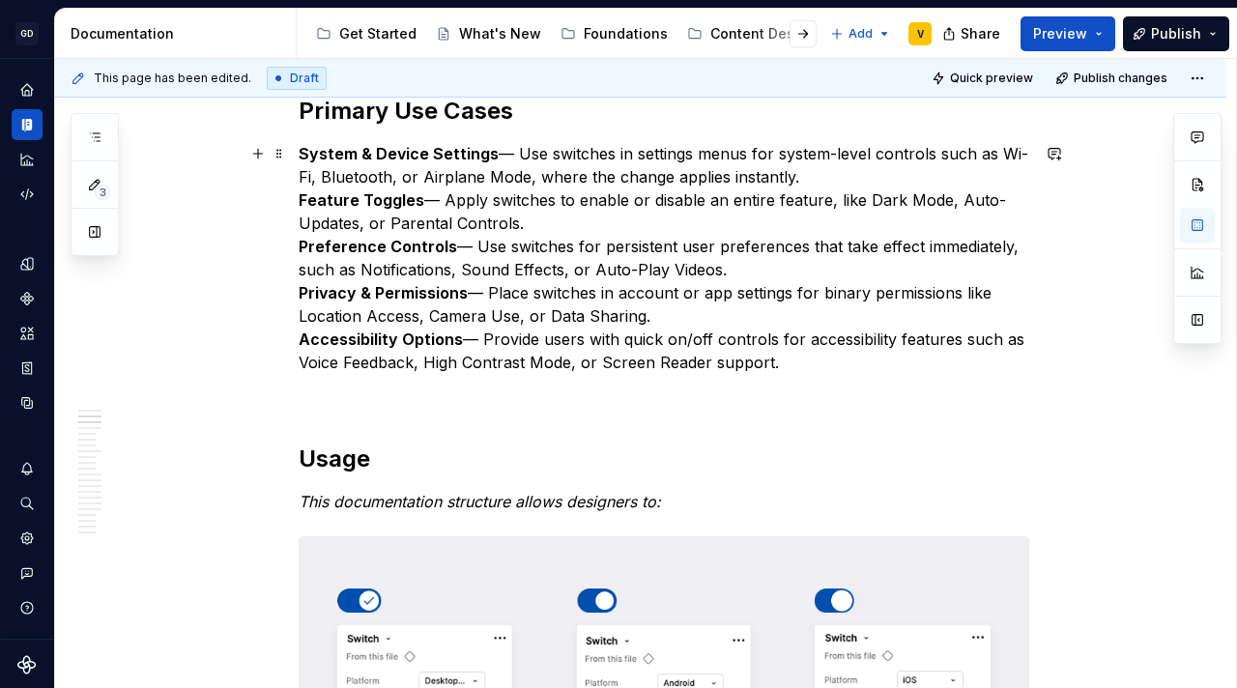
click at [801, 365] on p "System & Device Settings — Use switches in settings menus for system-level cont…" at bounding box center [664, 258] width 730 height 232
click at [648, 317] on p "System & Device Settings — Use switches in settings menus for system-level cont…" at bounding box center [664, 258] width 730 height 232
click at [727, 271] on p "System & Device Settings — Use switches in settings menus for system-level cont…" at bounding box center [664, 258] width 730 height 232
click at [531, 222] on p "System & Device Settings — Use switches in settings menus for system-level cont…" at bounding box center [664, 258] width 730 height 232
click at [798, 182] on p "System & Device Settings — Use switches in settings menus for system-level cont…" at bounding box center [664, 258] width 730 height 232
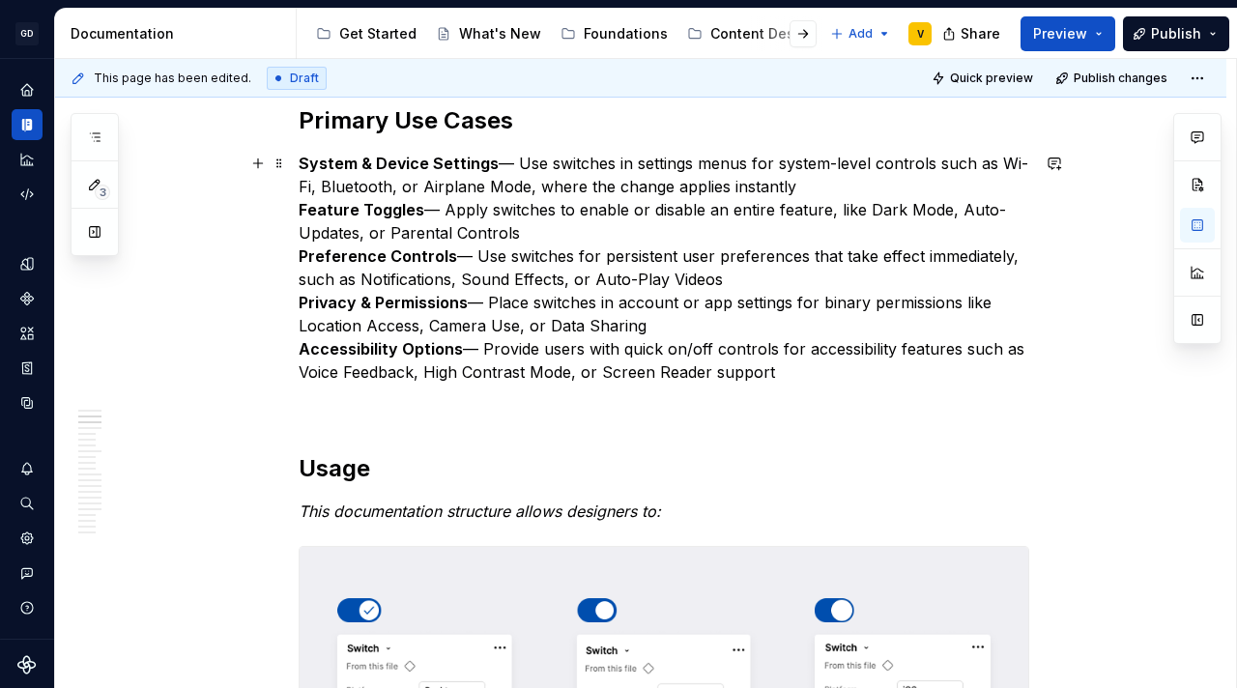
scroll to position [921, 0]
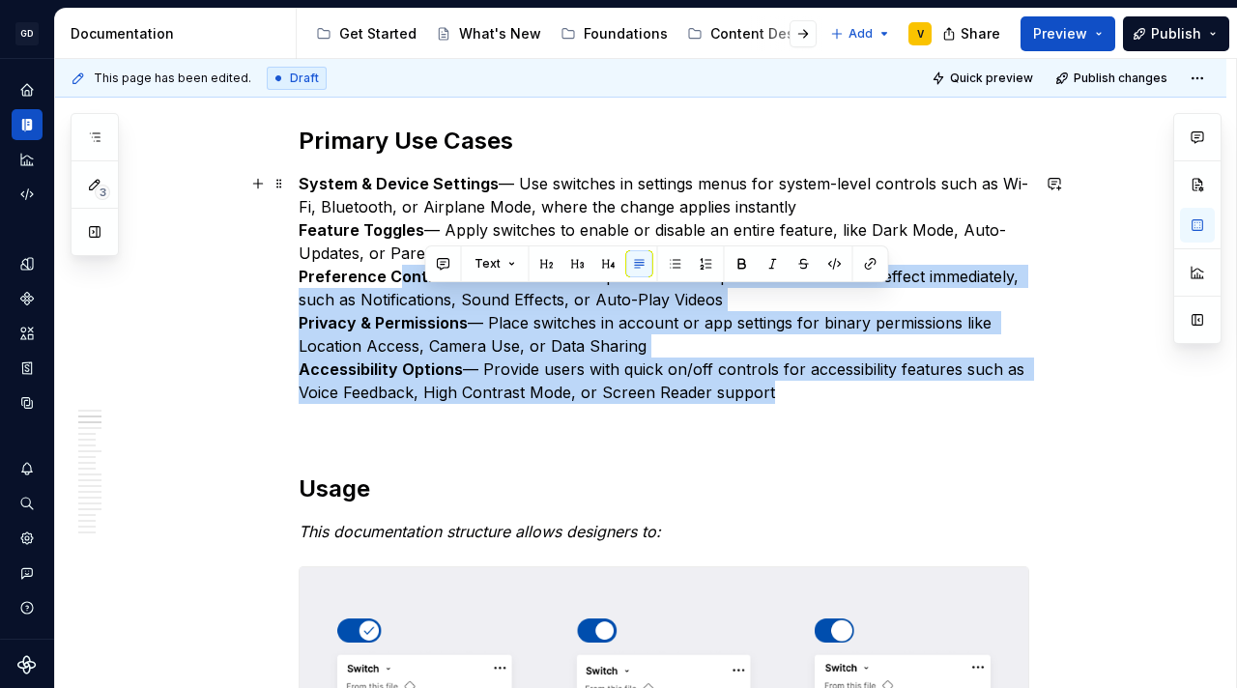
drag, startPoint x: 762, startPoint y: 395, endPoint x: 399, endPoint y: 279, distance: 381.3
click at [395, 275] on p "System & Device Settings — Use switches in settings menus for system-level cont…" at bounding box center [664, 288] width 730 height 232
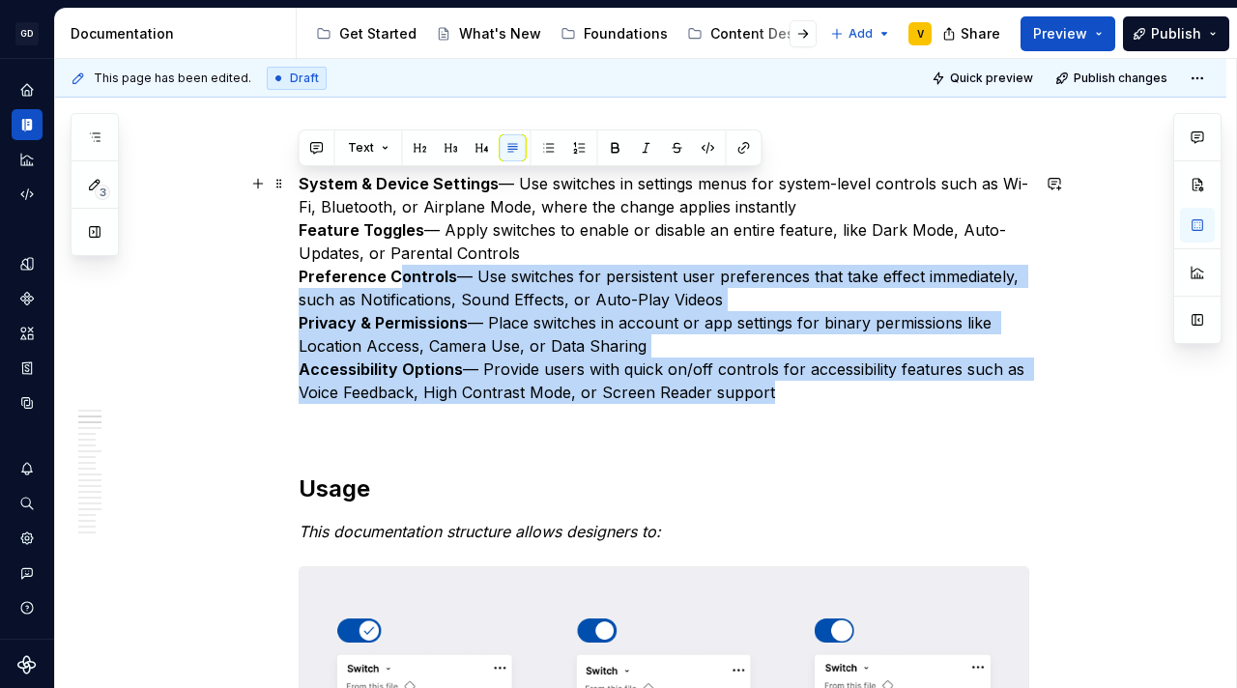
drag, startPoint x: 790, startPoint y: 401, endPoint x: 299, endPoint y: 186, distance: 536.5
click at [299, 186] on p "System & Device Settings — Use switches in settings menus for system-level cont…" at bounding box center [664, 288] width 730 height 232
click at [552, 147] on button "button" at bounding box center [548, 147] width 27 height 27
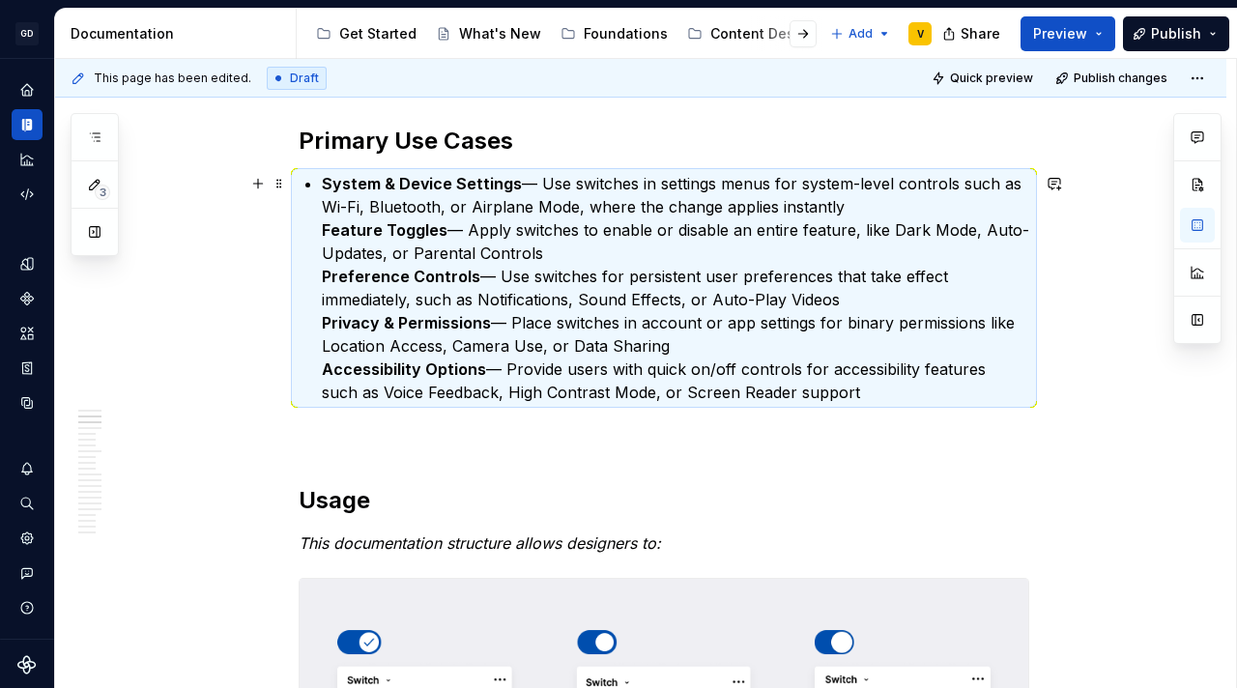
click at [323, 233] on strong "Feature Toggles" at bounding box center [385, 229] width 126 height 19
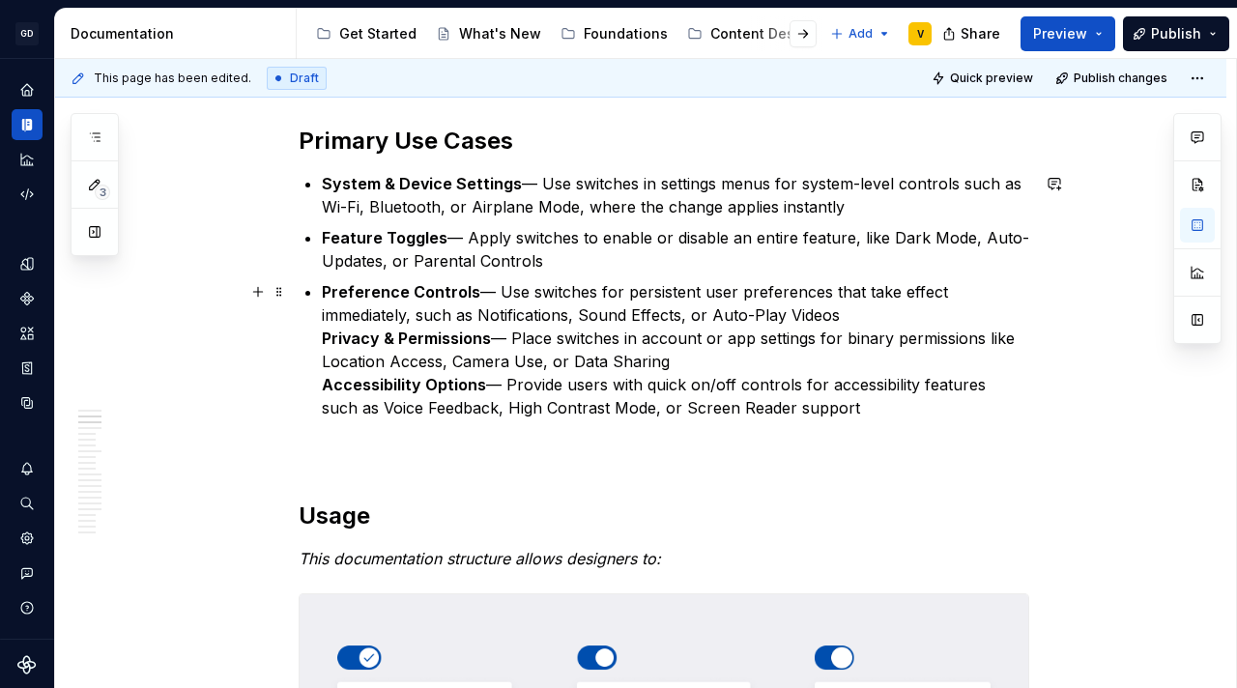
click at [322, 339] on strong "Privacy & Permissions" at bounding box center [406, 338] width 169 height 19
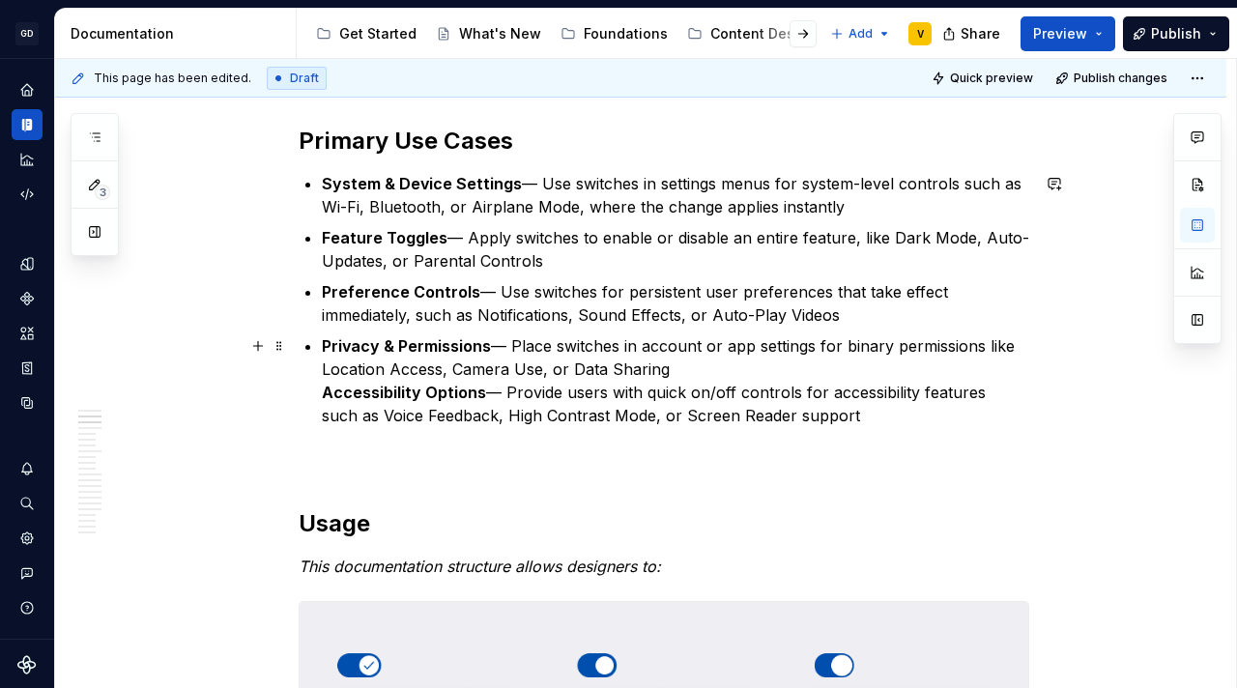
click at [324, 390] on strong "Accessibility Options" at bounding box center [404, 392] width 164 height 19
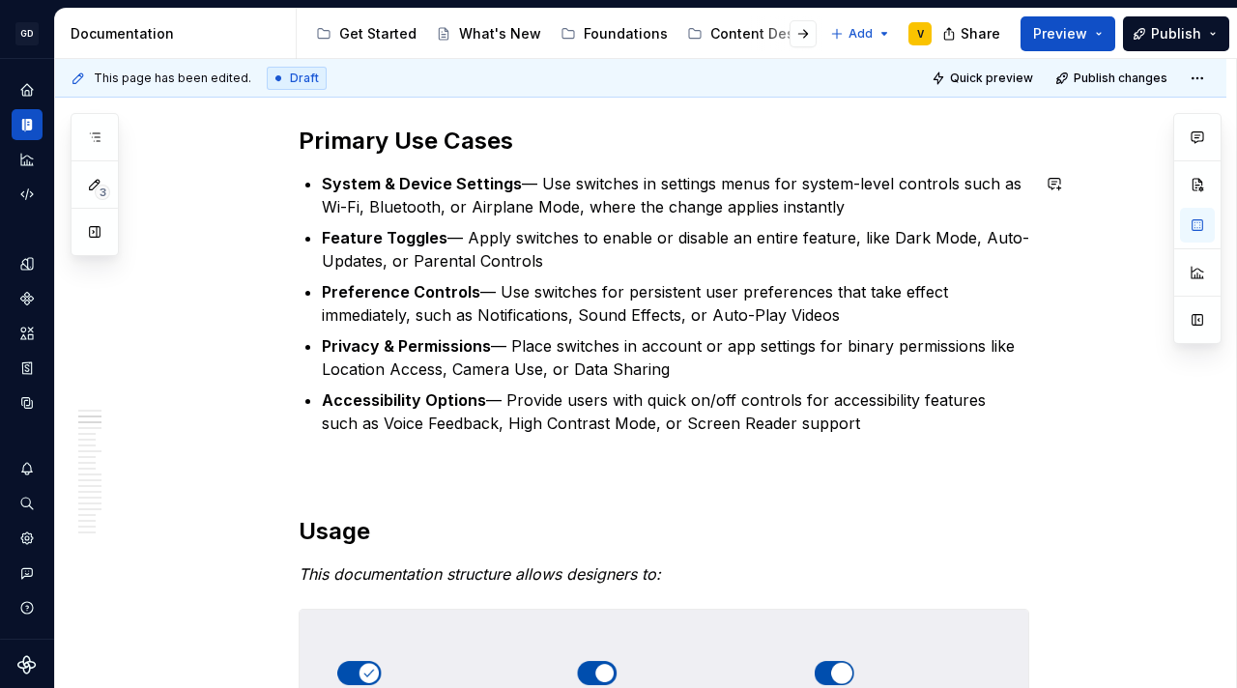
click at [253, 472] on button "button" at bounding box center [257, 469] width 27 height 27
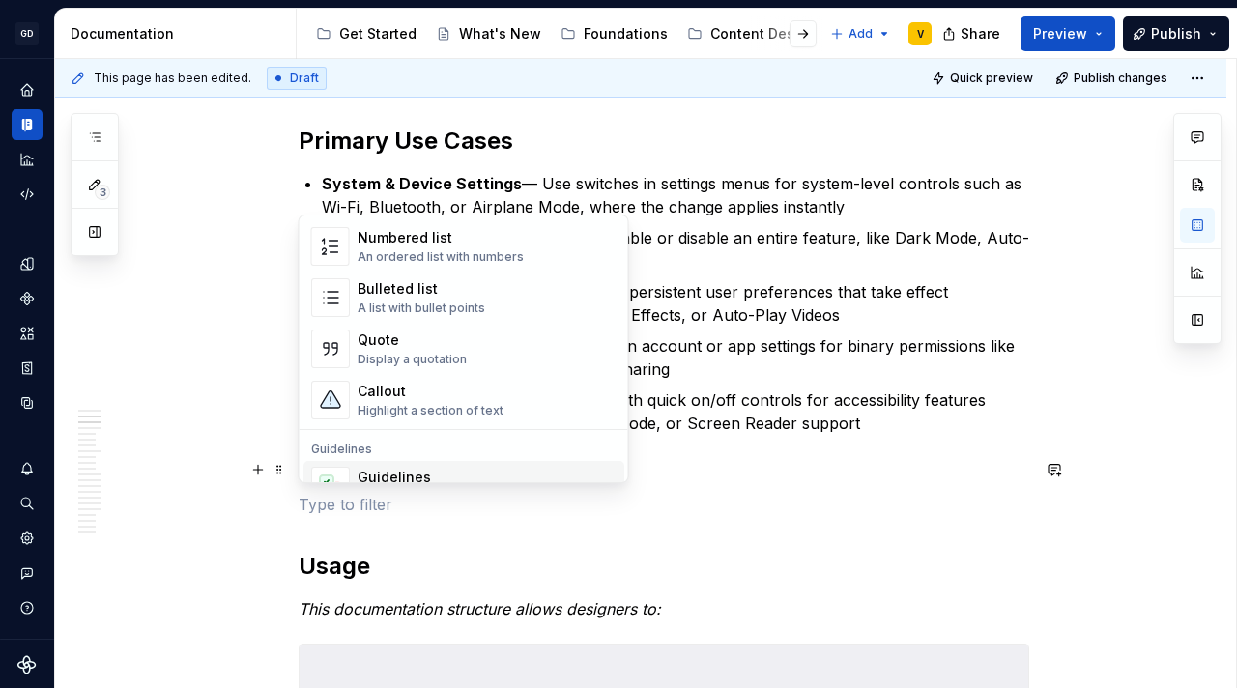
scroll to position [462, 0]
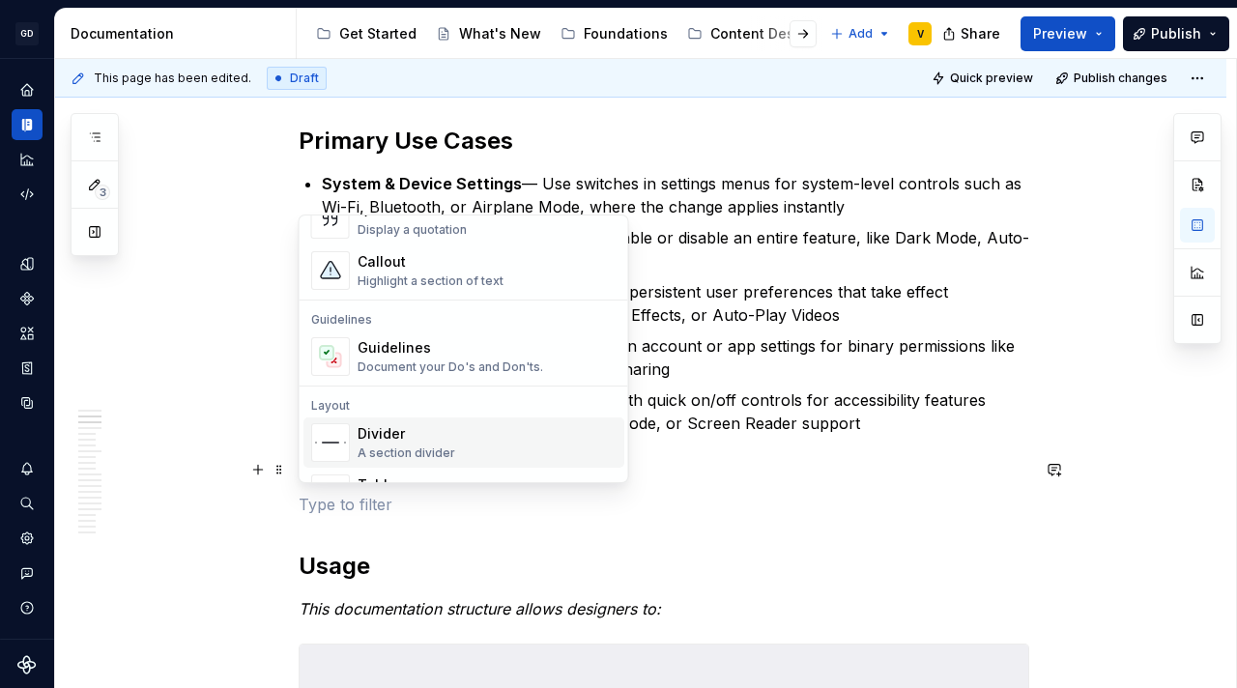
click at [403, 426] on div "Divider" at bounding box center [406, 433] width 98 height 19
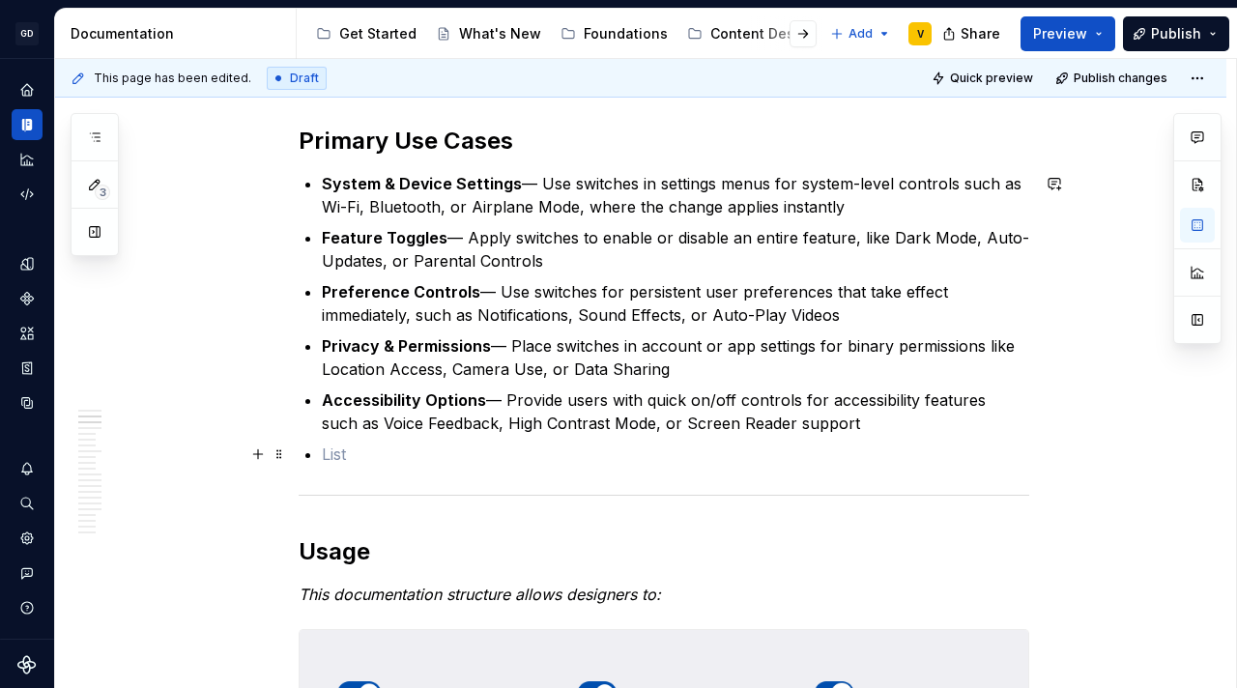
click at [356, 447] on p at bounding box center [675, 454] width 707 height 23
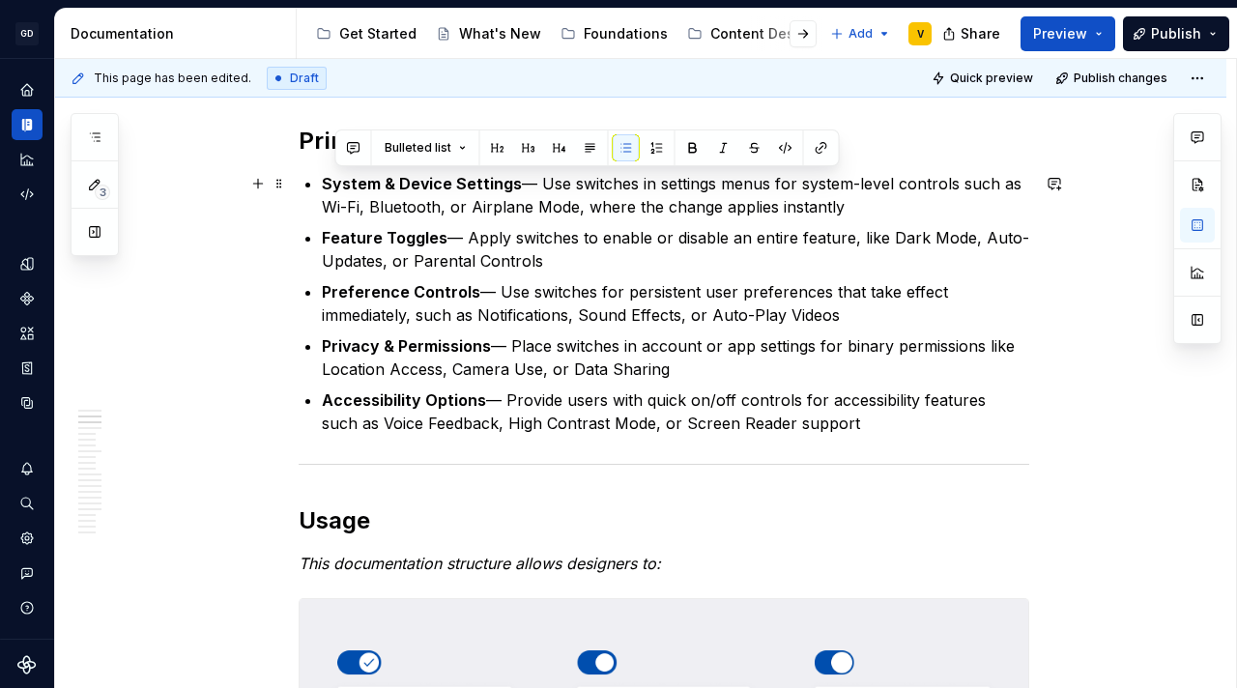
drag, startPoint x: 725, startPoint y: 186, endPoint x: 870, endPoint y: 213, distance: 147.4
click at [870, 213] on p "System & Device Settings — Use switches in settings menus for system-level cont…" at bounding box center [675, 195] width 707 height 46
click at [868, 214] on p "System & Device Settings — Use switches in settings menus for system-level cont…" at bounding box center [675, 195] width 707 height 46
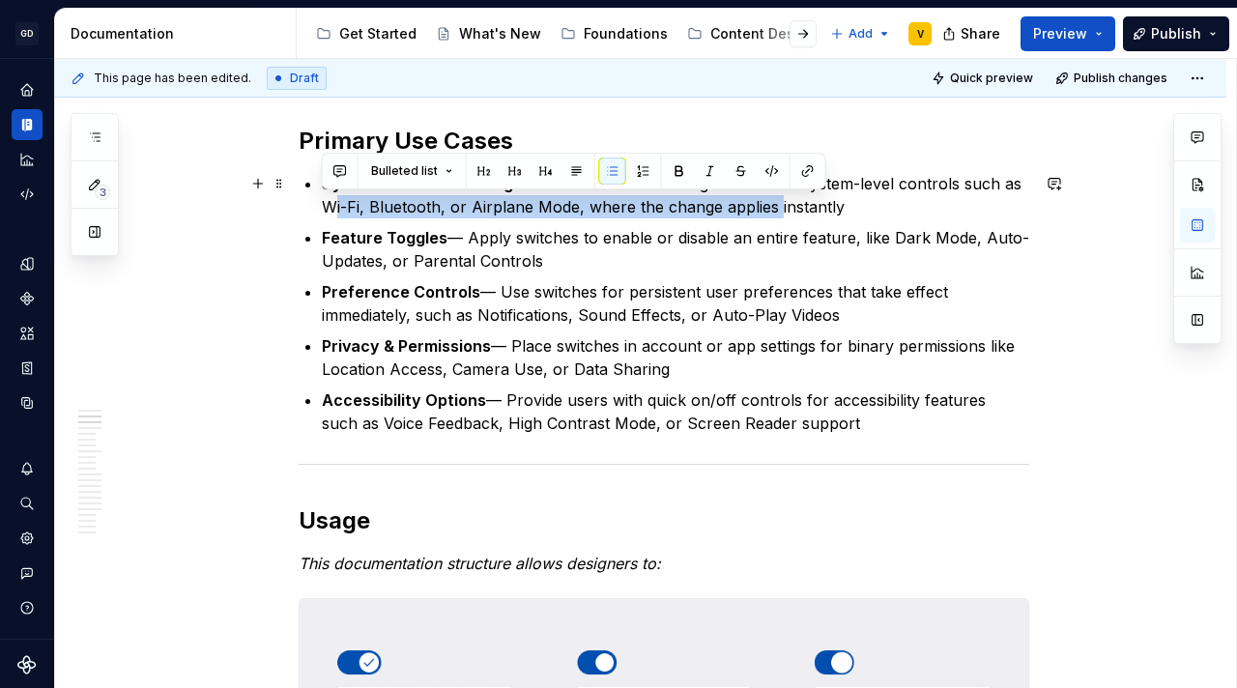
drag, startPoint x: 324, startPoint y: 208, endPoint x: 769, endPoint y: 214, distance: 445.5
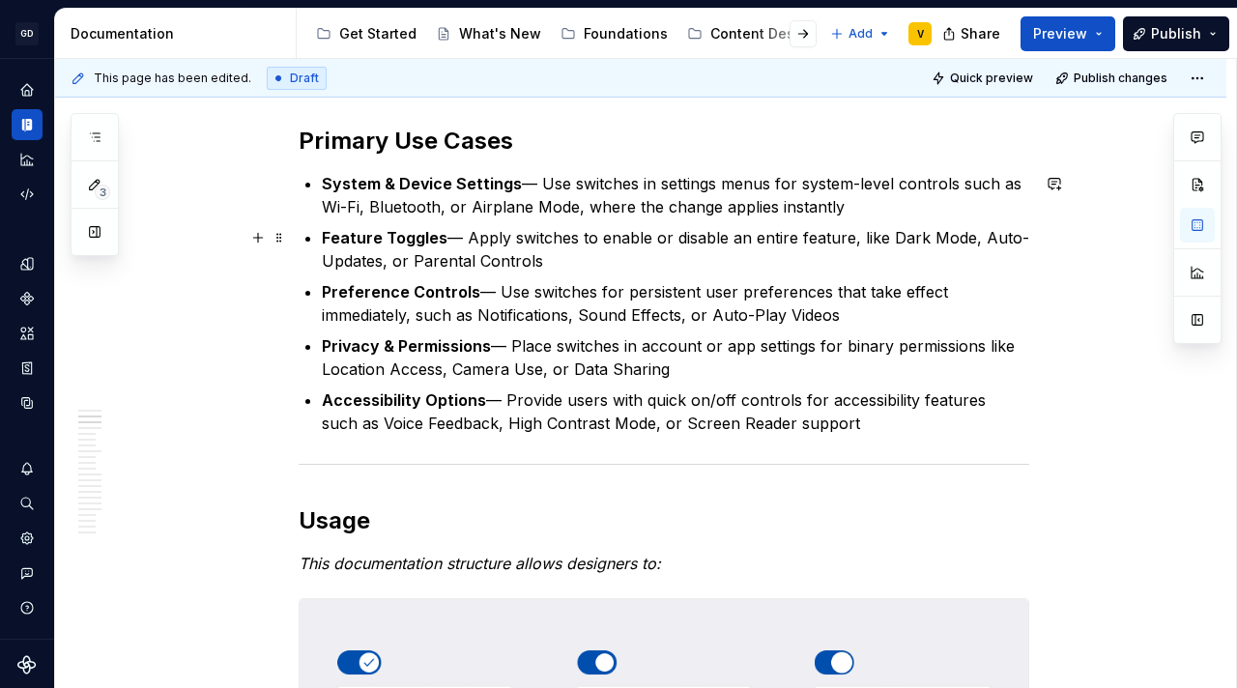
click at [690, 223] on ul "System & Device Settings — Use switches in settings menus for system-level cont…" at bounding box center [675, 303] width 707 height 263
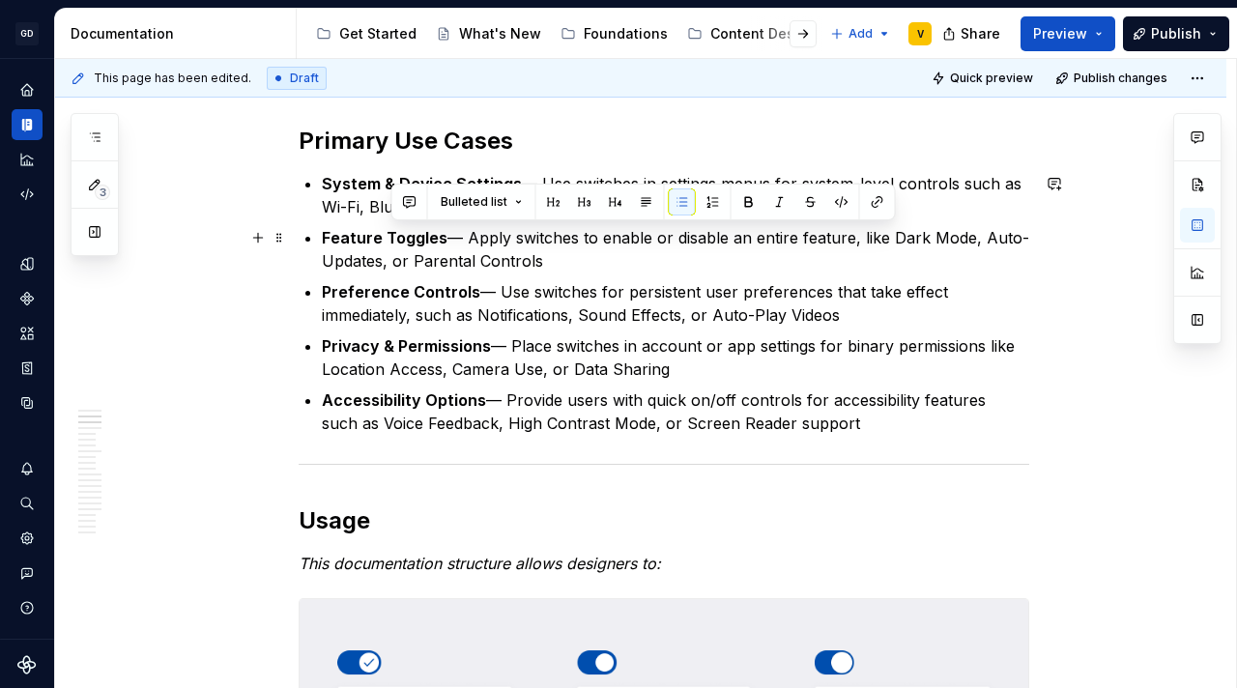
drag, startPoint x: 389, startPoint y: 238, endPoint x: 548, endPoint y: 259, distance: 159.9
click at [548, 259] on p "Feature Toggles — Apply switches to enable or disable an entire feature, like D…" at bounding box center [675, 249] width 707 height 46
click at [563, 261] on p "Feature Toggles — Apply switches to enable or disable an entire feature, like D…" at bounding box center [675, 249] width 707 height 46
drag, startPoint x: 599, startPoint y: 265, endPoint x: 343, endPoint y: 223, distance: 259.4
click at [343, 223] on ul "System & Device Settings — Use switches in settings menus for system-level cont…" at bounding box center [675, 303] width 707 height 263
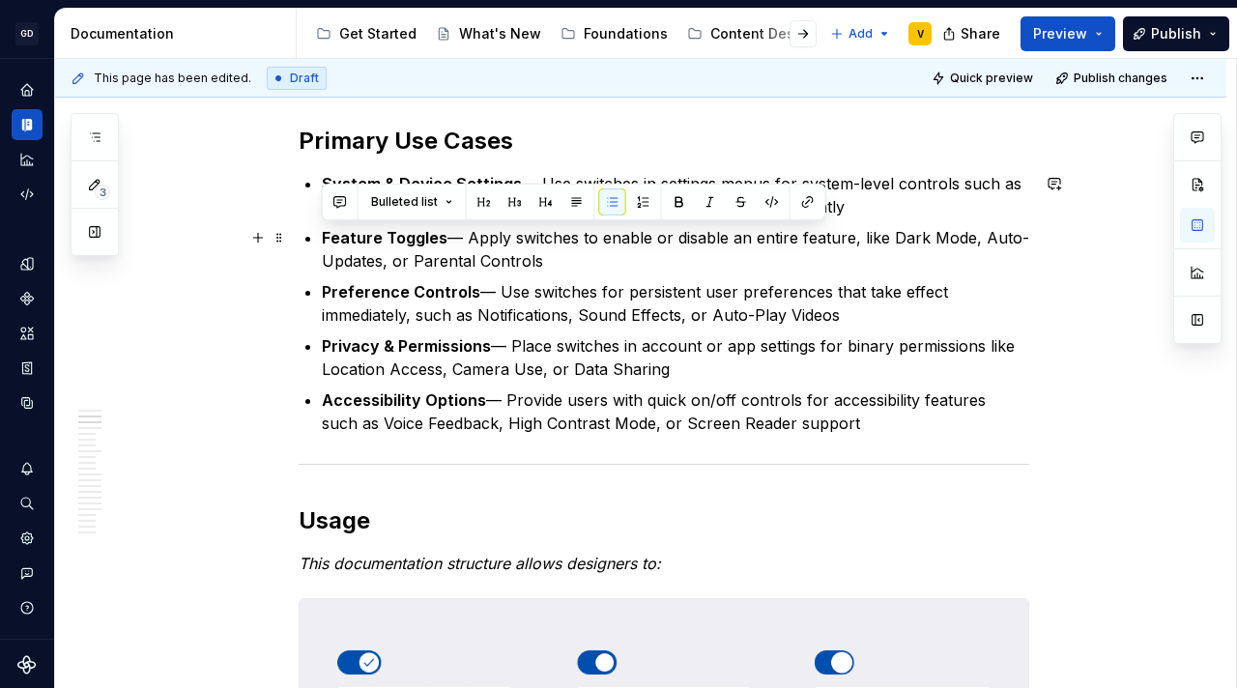
click at [443, 257] on p "Feature Toggles — Apply switches to enable or disable an entire feature, like D…" at bounding box center [675, 249] width 707 height 46
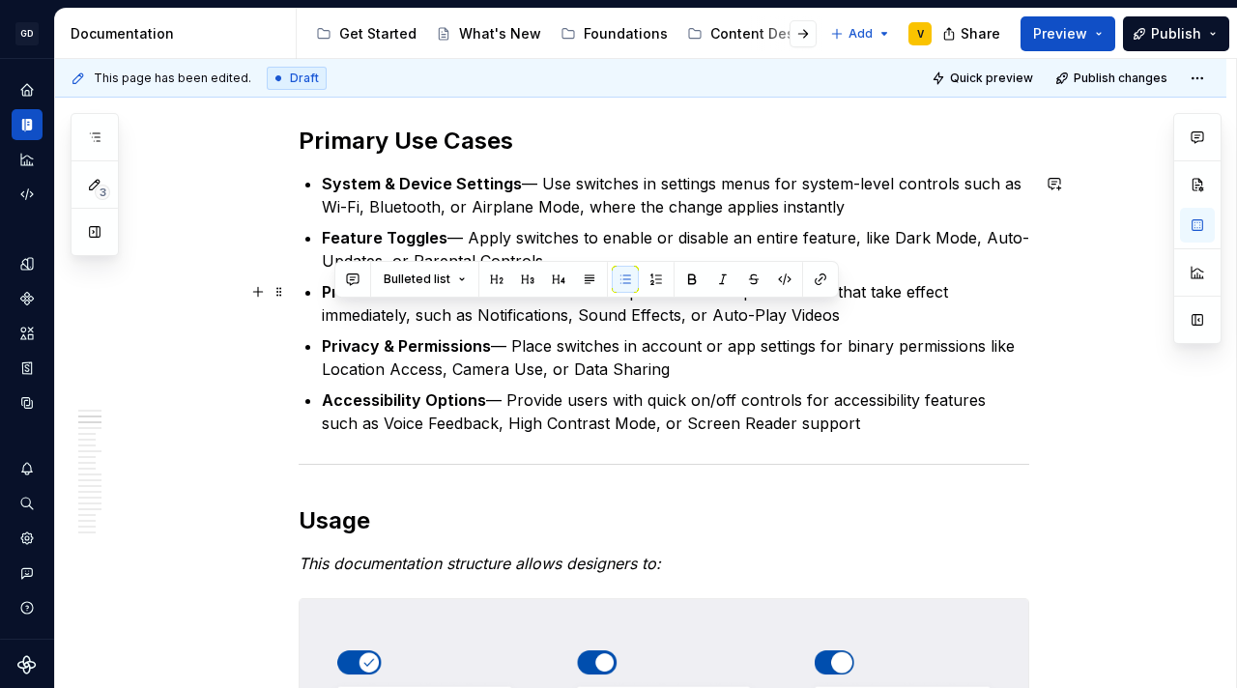
drag, startPoint x: 837, startPoint y: 316, endPoint x: 795, endPoint y: 317, distance: 41.6
click at [795, 317] on p "Preference Controls — Use switches for persistent user preferences that take ef…" at bounding box center [675, 303] width 707 height 46
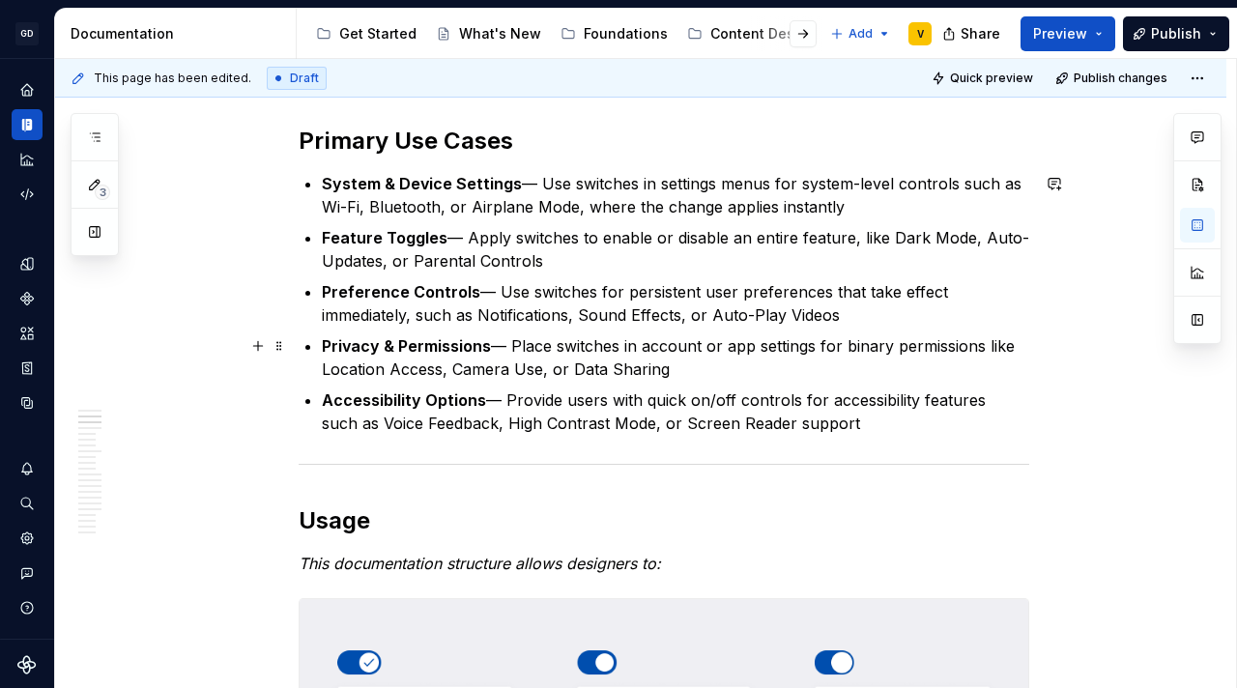
click at [786, 346] on p "Privacy & Permissions — Place switches in account or app settings for binary pe…" at bounding box center [675, 357] width 707 height 46
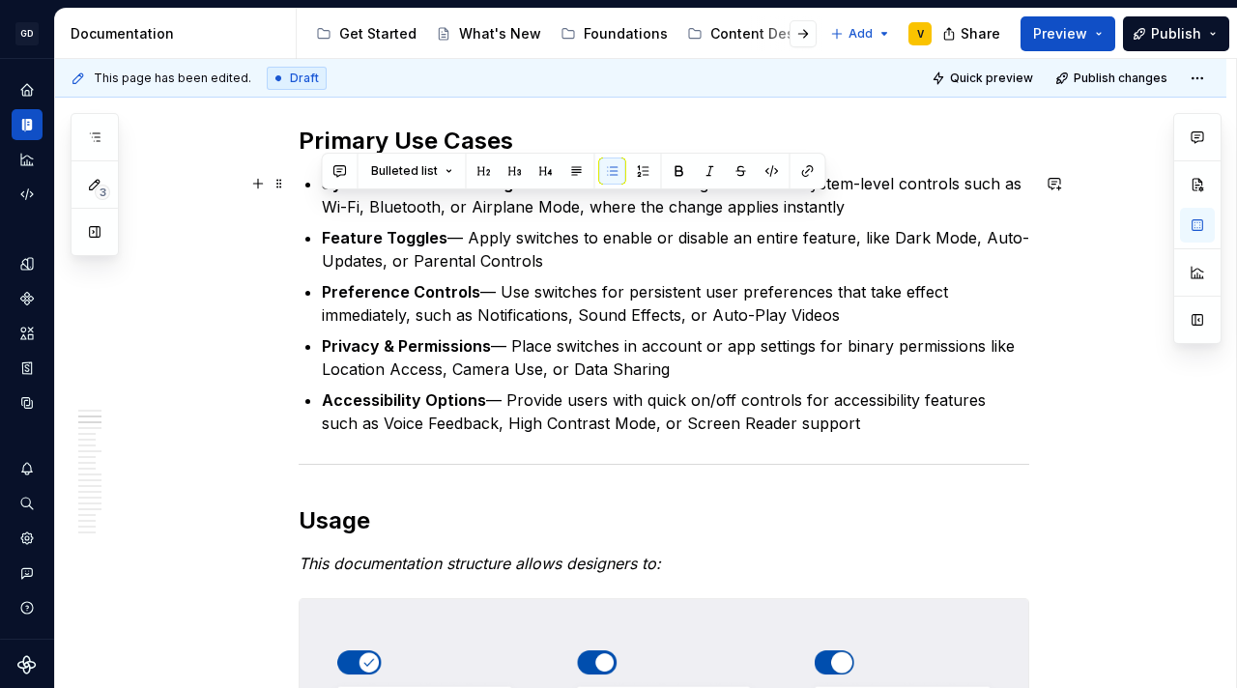
drag, startPoint x: 318, startPoint y: 207, endPoint x: 840, endPoint y: 210, distance: 521.7
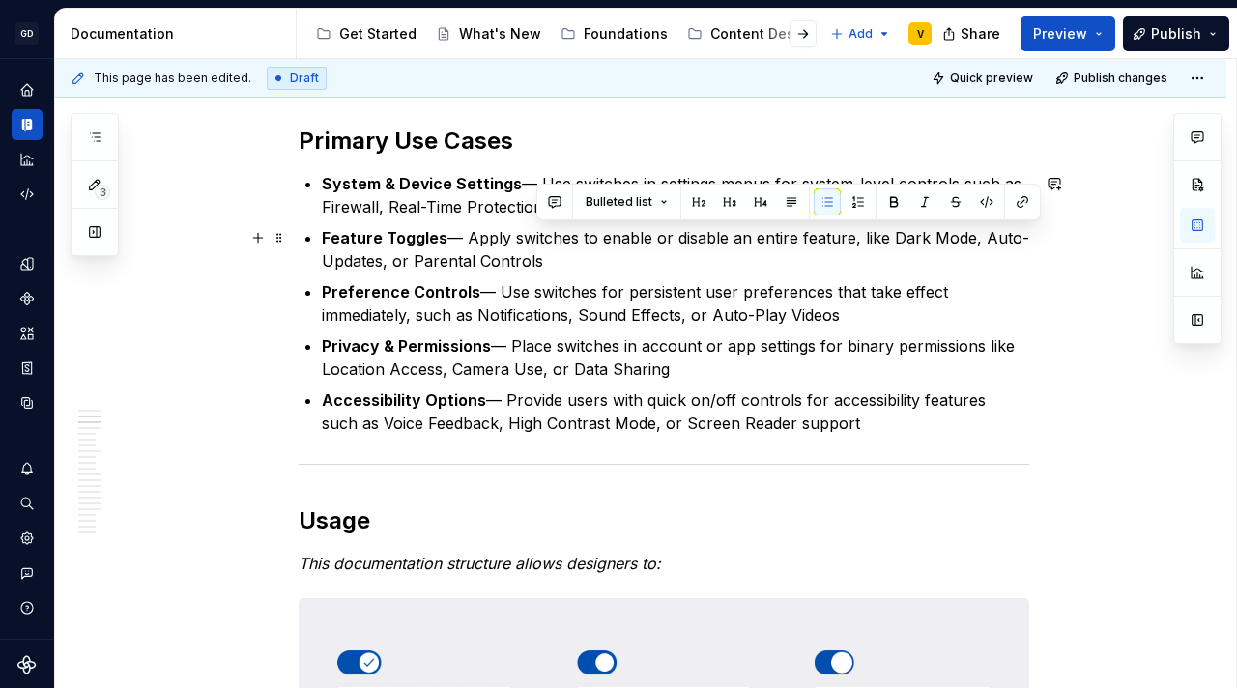
drag, startPoint x: 889, startPoint y: 239, endPoint x: 902, endPoint y: 255, distance: 21.3
click at [902, 255] on p "Feature Toggles — Apply switches to enable or disable an entire feature, like D…" at bounding box center [675, 249] width 707 height 46
drag, startPoint x: 890, startPoint y: 238, endPoint x: 913, endPoint y: 269, distance: 38.6
click at [913, 269] on p "Feature Toggles — Apply switches to enable or disable an entire feature, like D…" at bounding box center [675, 249] width 707 height 46
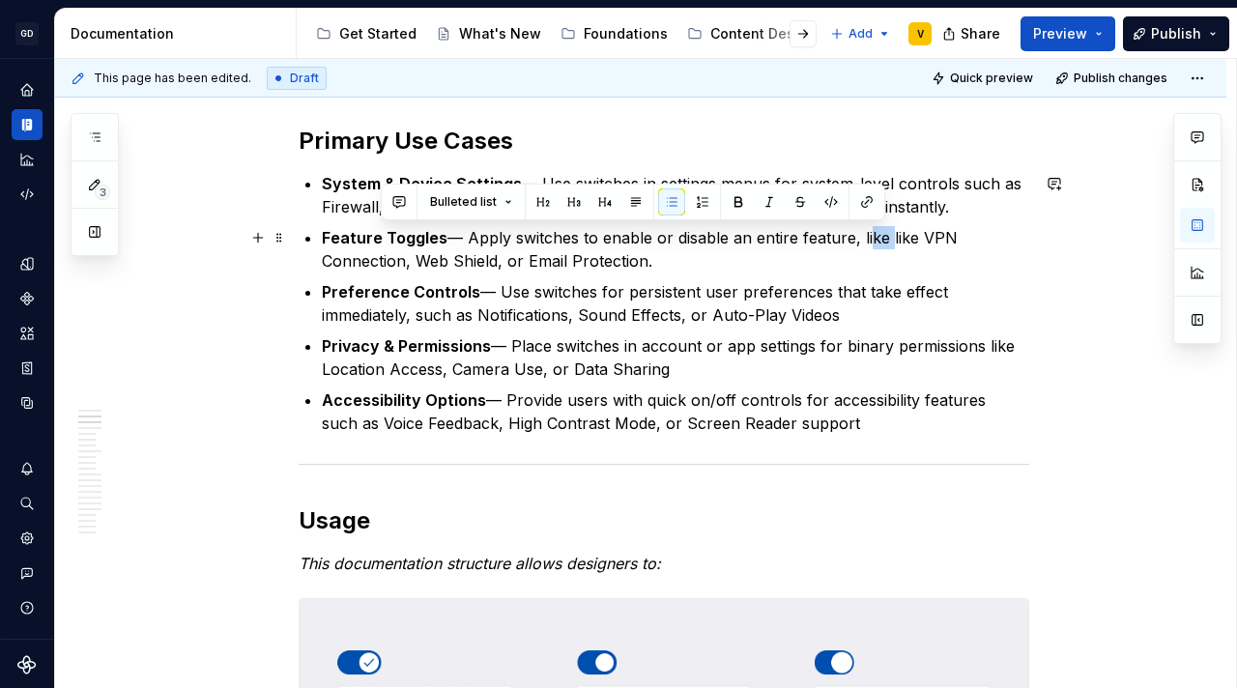
drag, startPoint x: 883, startPoint y: 238, endPoint x: 859, endPoint y: 239, distance: 24.2
click at [860, 237] on p "Feature Toggles — Apply switches to enable or disable an entire feature, like l…" at bounding box center [675, 249] width 707 height 46
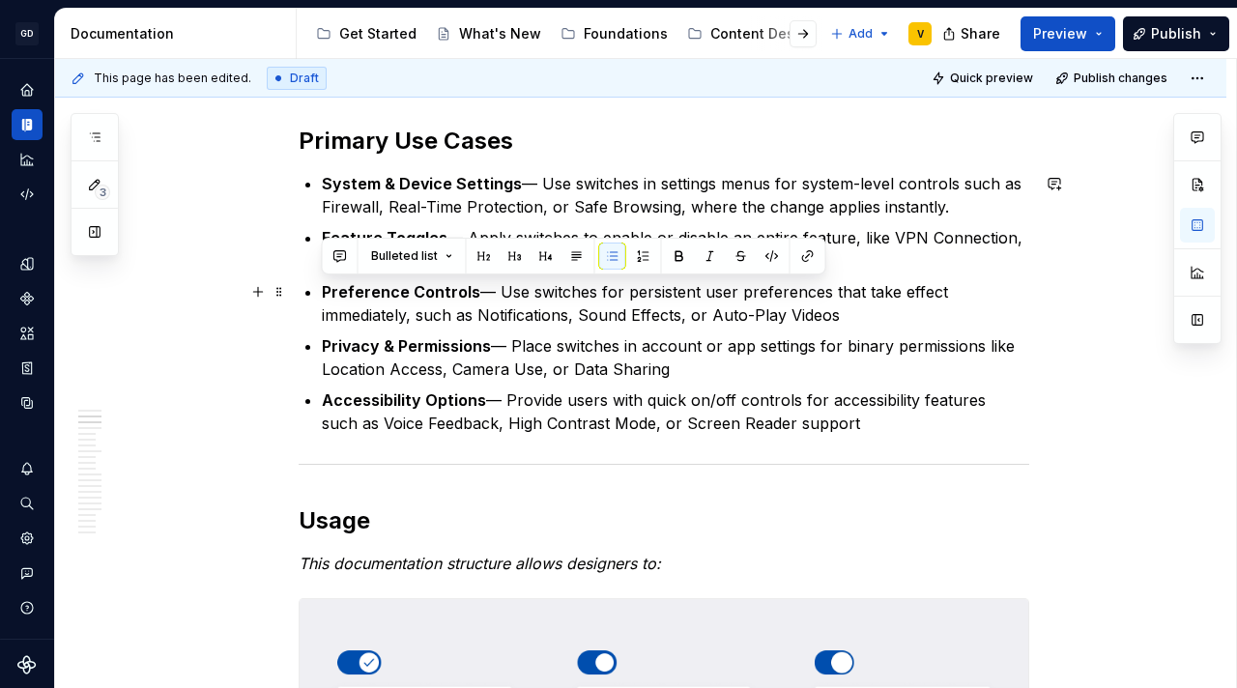
drag, startPoint x: 324, startPoint y: 292, endPoint x: 836, endPoint y: 323, distance: 513.0
click at [835, 323] on p "Preference Controls — Use switches for persistent user preferences that take ef…" at bounding box center [675, 303] width 707 height 46
click at [855, 318] on p "Preference Controls — Use switches for persistent user preferences that take ef…" at bounding box center [675, 303] width 707 height 46
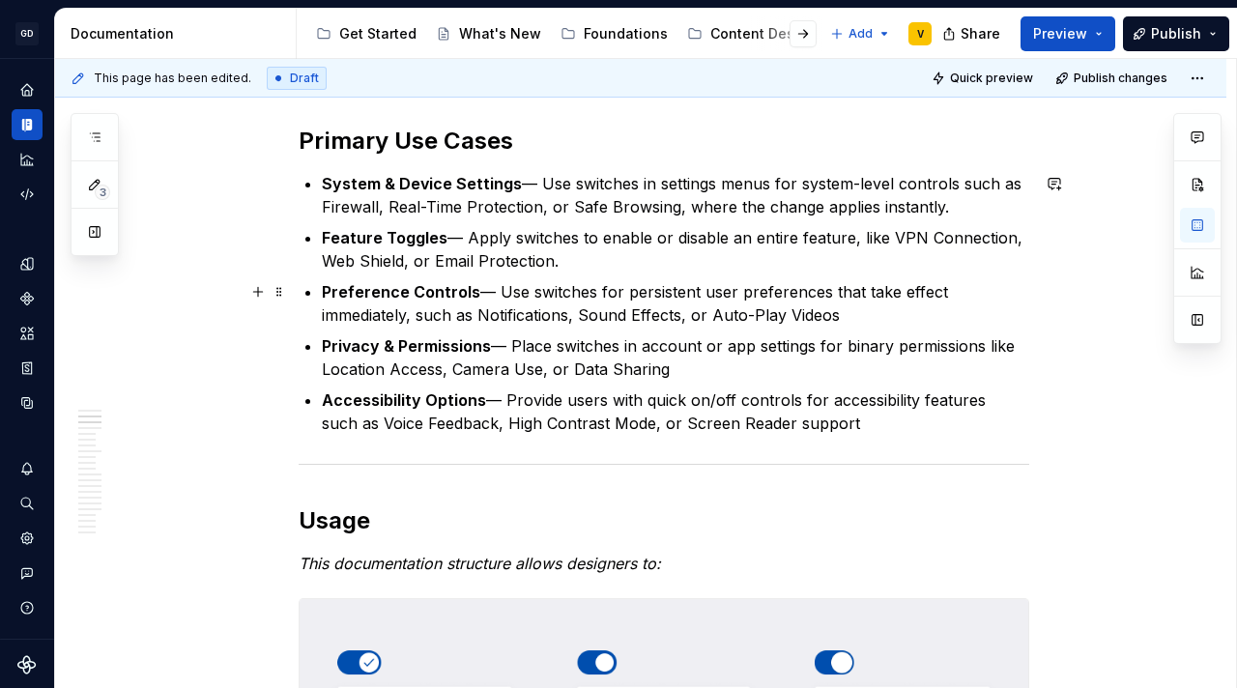
click at [525, 324] on p "Preference Controls — Use switches for persistent user preferences that take ef…" at bounding box center [675, 303] width 707 height 46
click at [483, 317] on p "Preference Controls — Use switches for persistent user preferences that take ef…" at bounding box center [675, 303] width 707 height 46
click at [502, 321] on p "Preference Controls — Use switches for persistent user preferences that take ef…" at bounding box center [675, 303] width 707 height 46
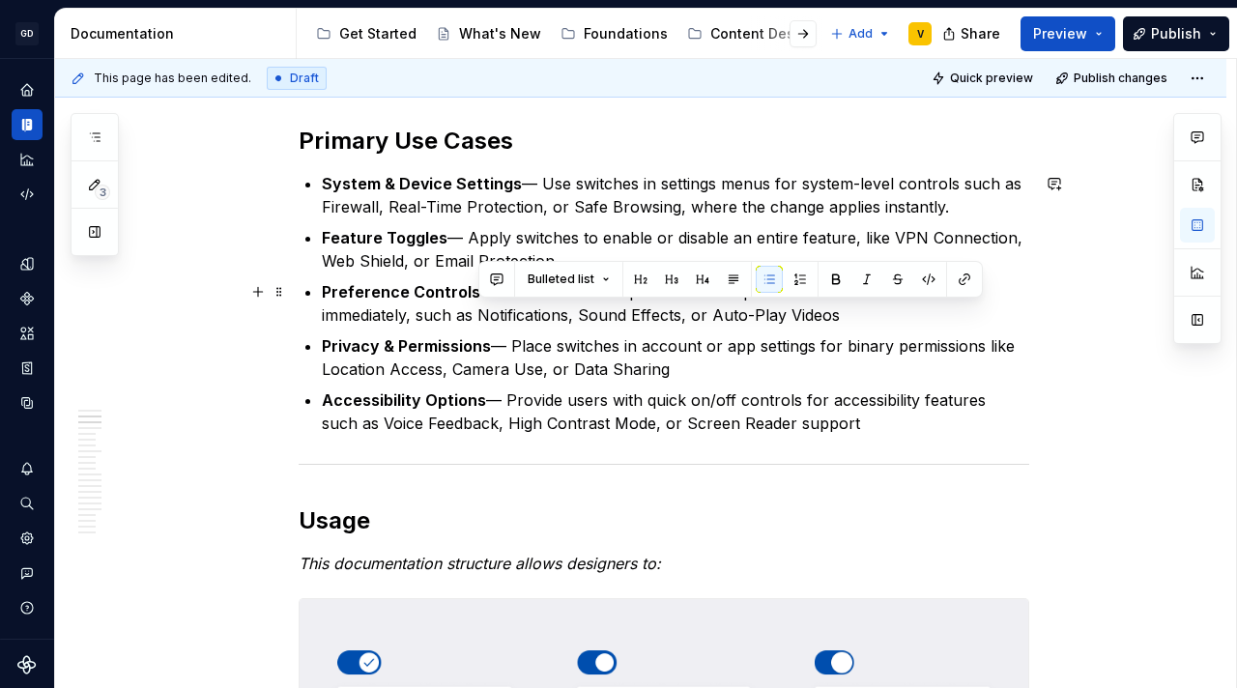
drag, startPoint x: 481, startPoint y: 315, endPoint x: 836, endPoint y: 308, distance: 354.7
click at [836, 308] on p "Preference Controls — Use switches for persistent user preferences that take ef…" at bounding box center [675, 303] width 707 height 46
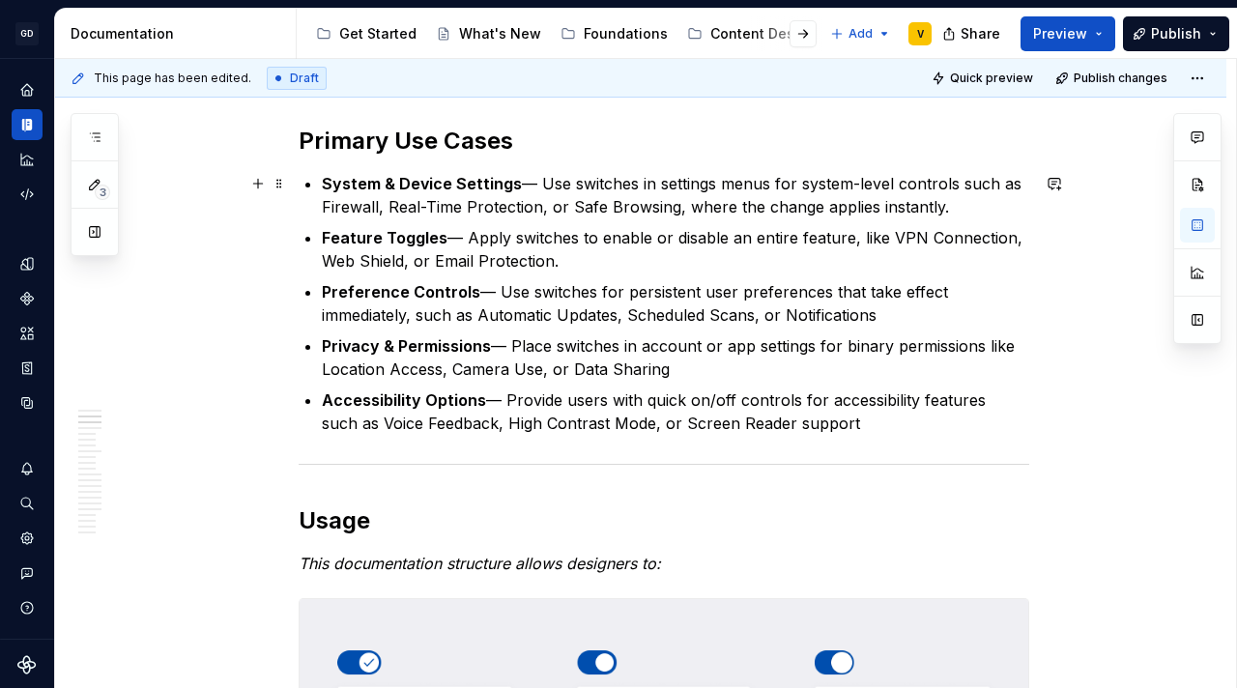
click at [952, 208] on p "System & Device Settings — Use switches in settings menus for system-level cont…" at bounding box center [675, 195] width 707 height 46
click at [633, 261] on p "Feature Toggles — Apply switches to enable or disable an entire feature, like V…" at bounding box center [675, 249] width 707 height 46
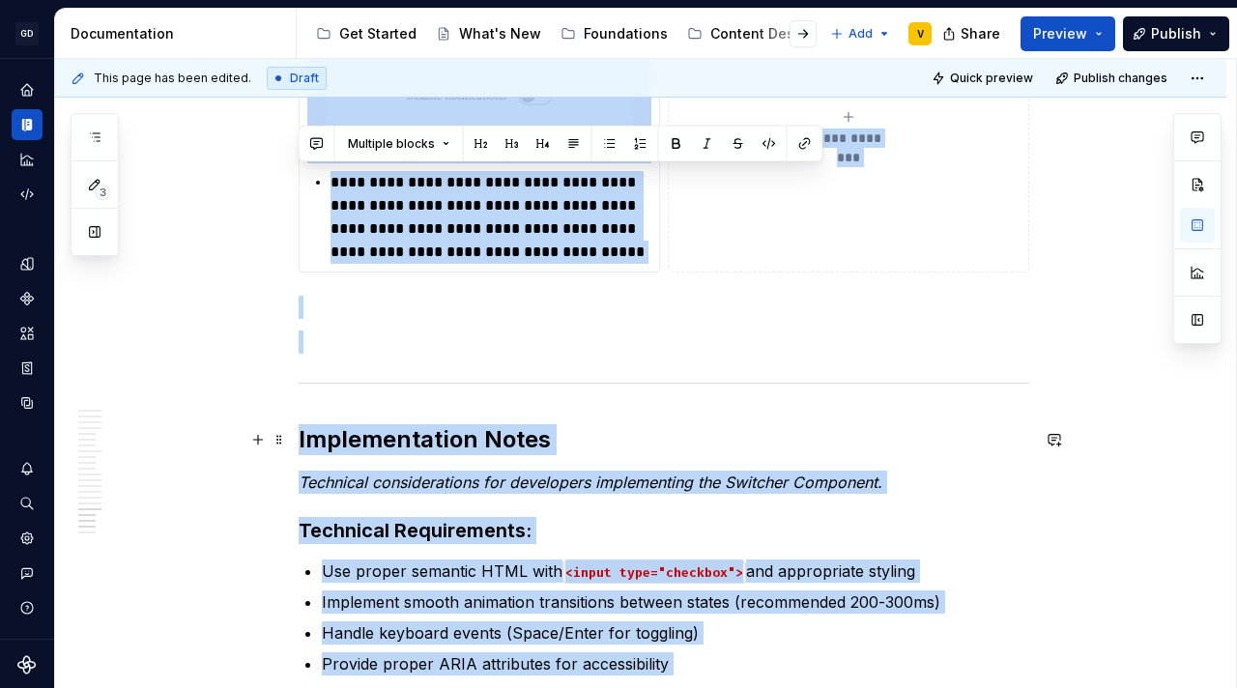
scroll to position [8219, 0]
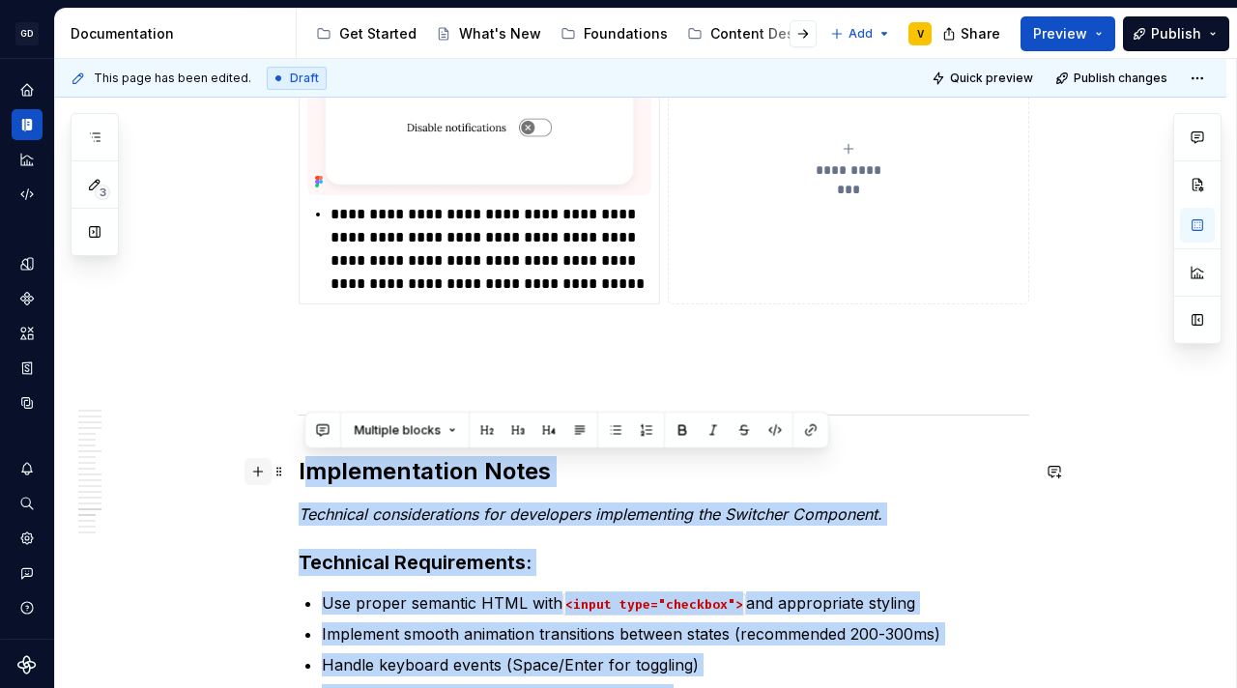
drag, startPoint x: 782, startPoint y: 470, endPoint x: 269, endPoint y: 468, distance: 513.0
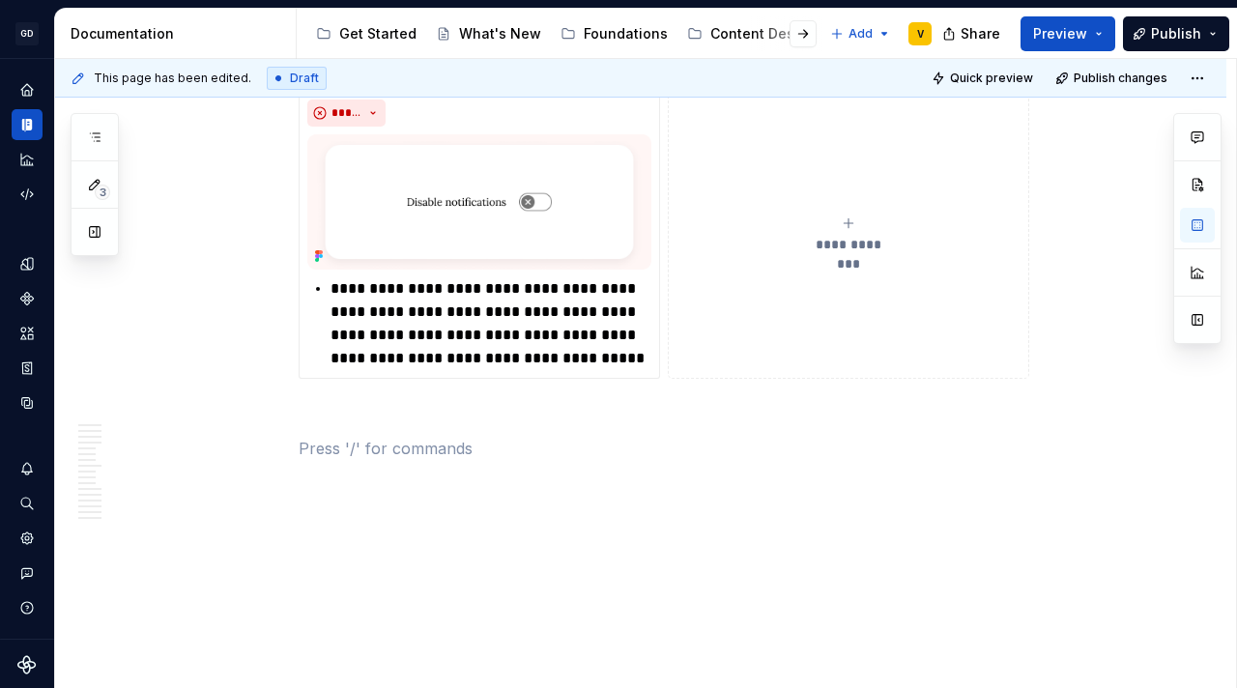
scroll to position [8145, 0]
click at [524, 413] on p at bounding box center [664, 413] width 730 height 23
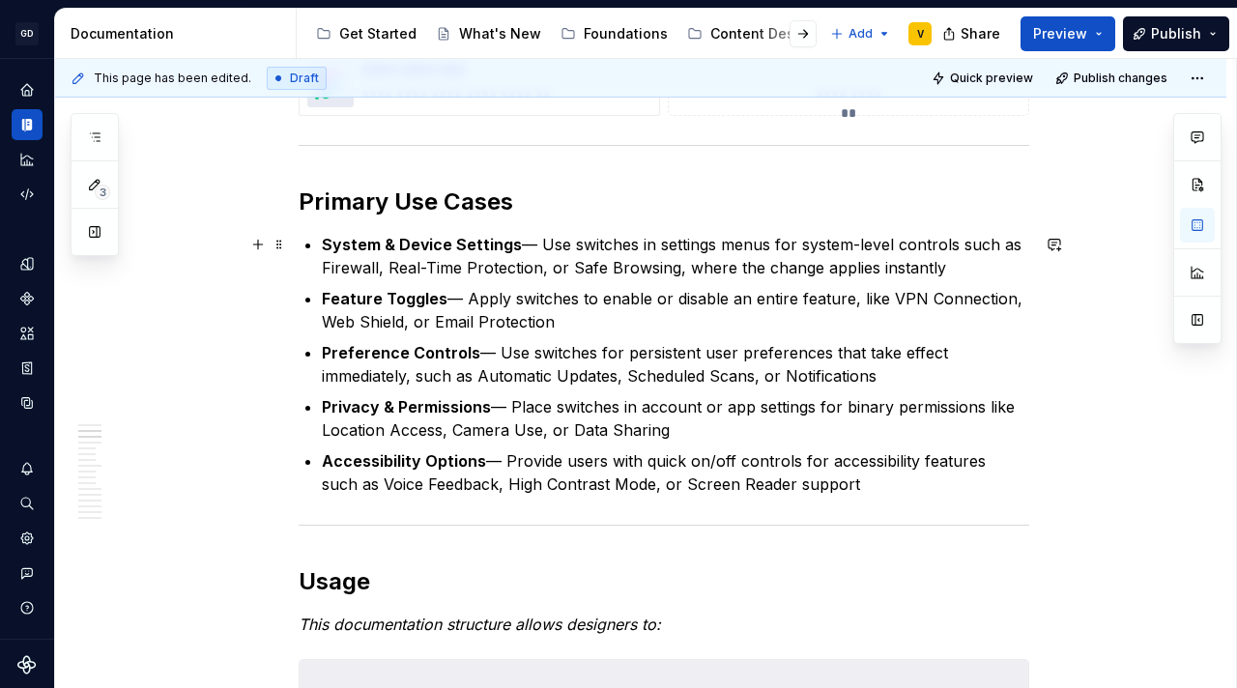
scroll to position [854, 0]
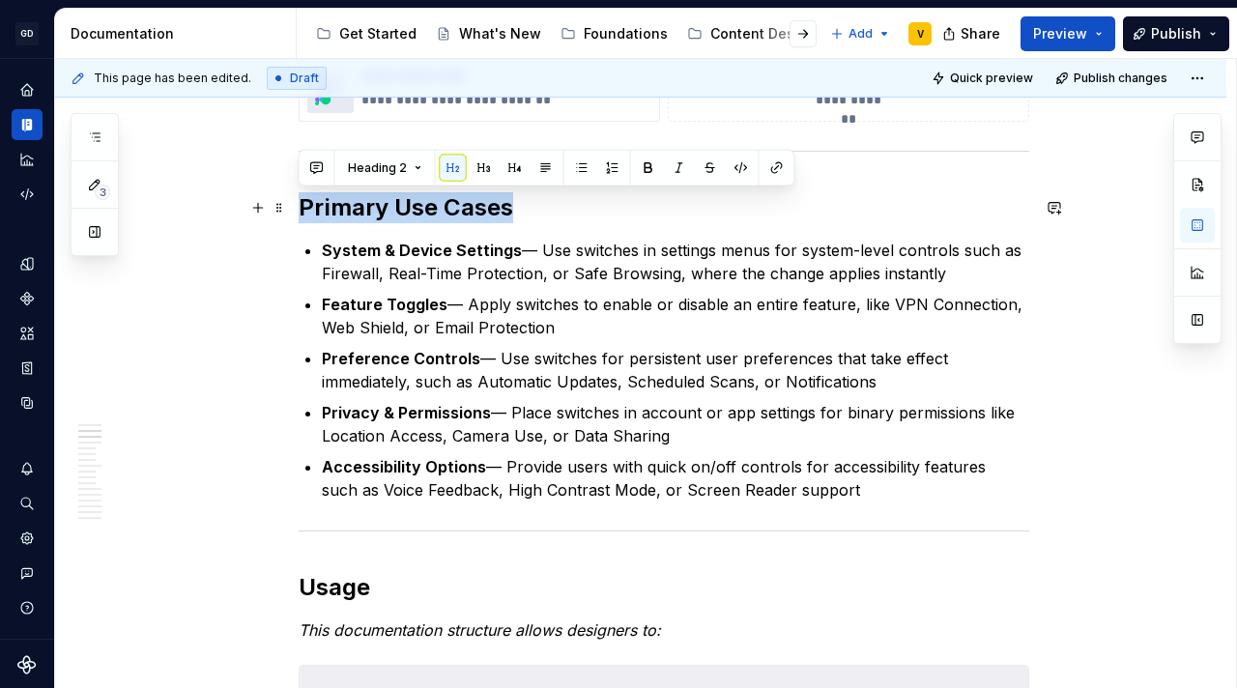
drag, startPoint x: 300, startPoint y: 204, endPoint x: 516, endPoint y: 205, distance: 216.4
click at [516, 205] on h2 "Primary Use Cases" at bounding box center [664, 207] width 730 height 31
copy h2 "Primary Use Cases"
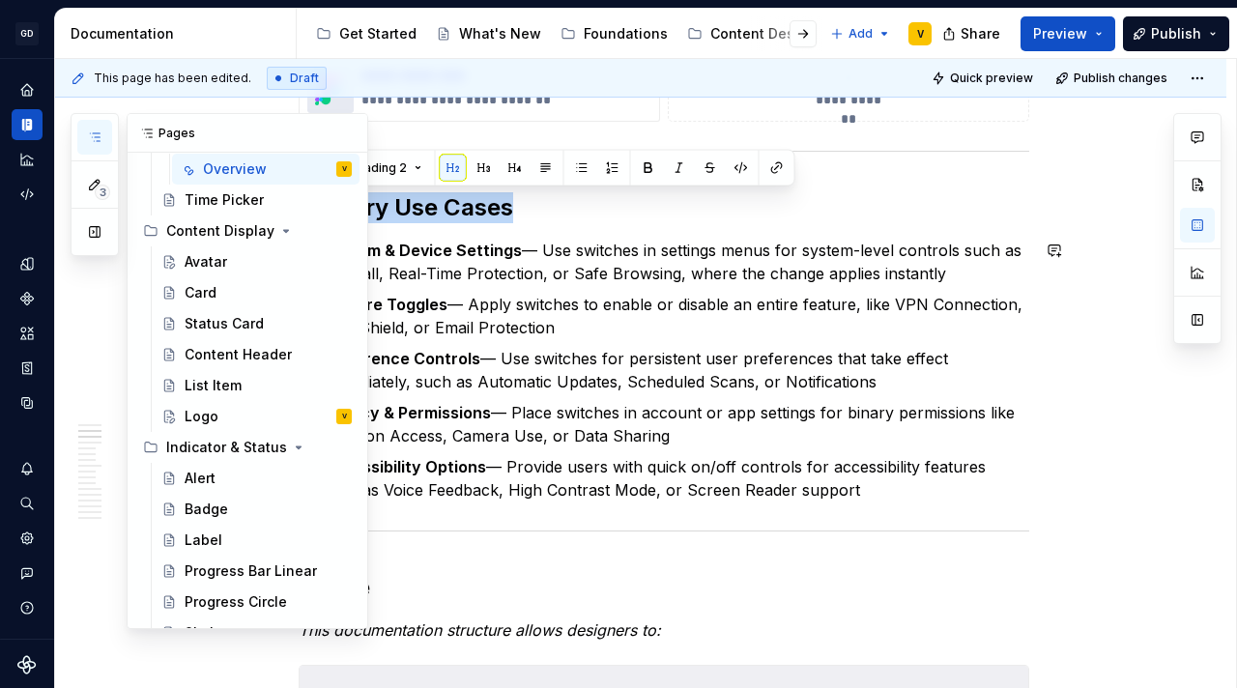
scroll to position [916, 0]
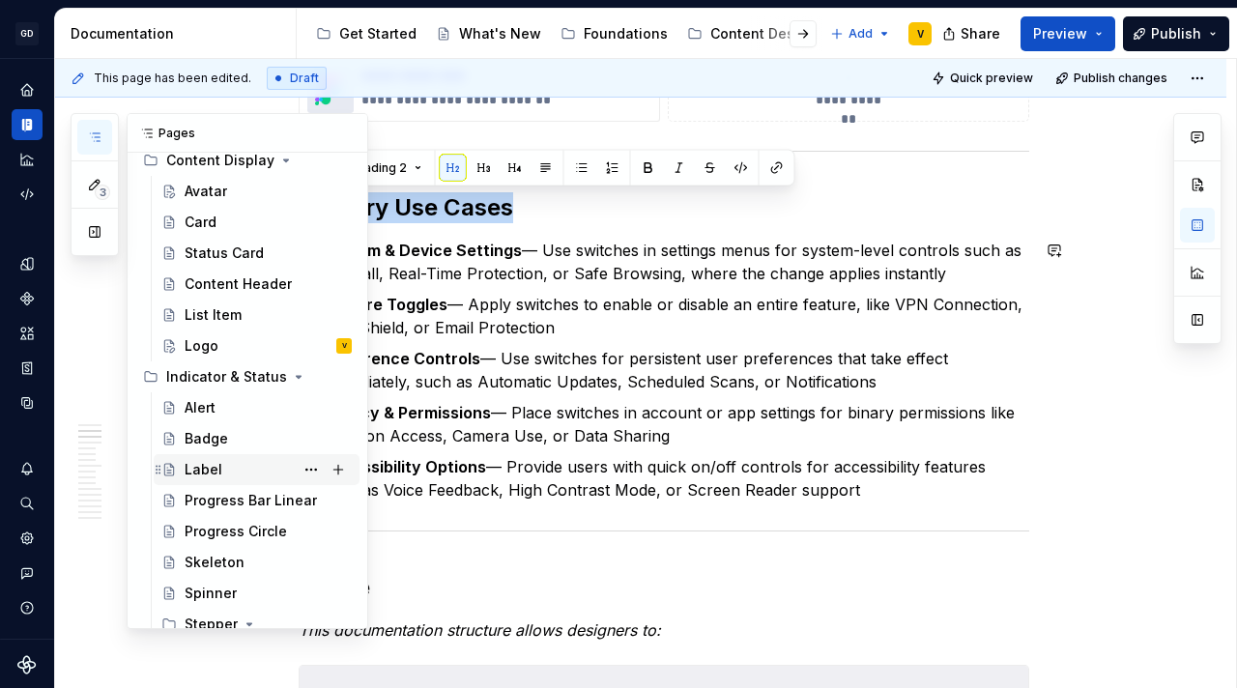
click at [230, 466] on div "Label" at bounding box center [268, 469] width 167 height 27
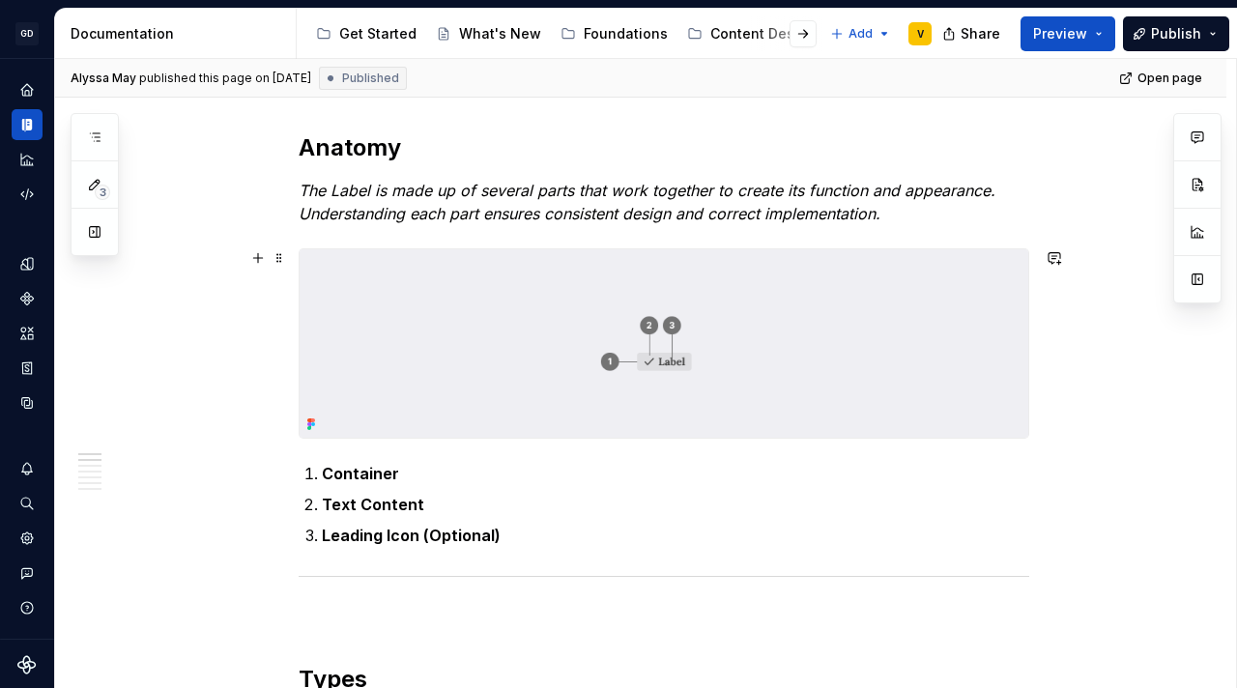
scroll to position [572, 0]
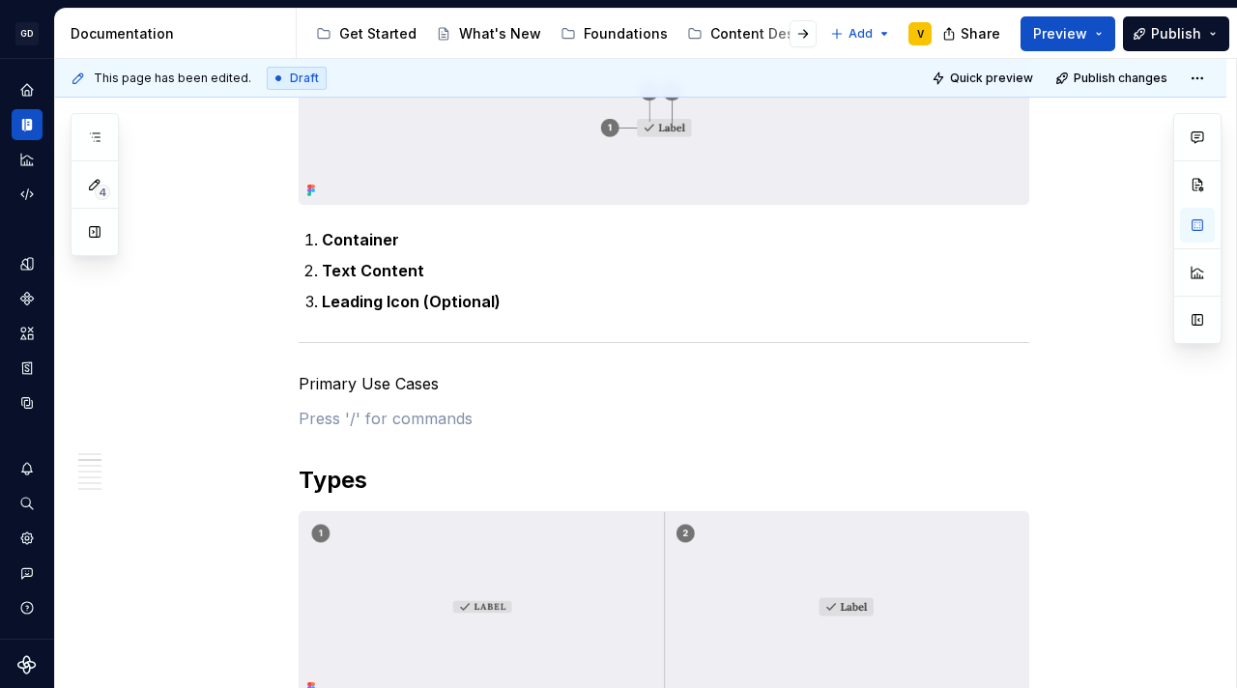
type textarea "*"
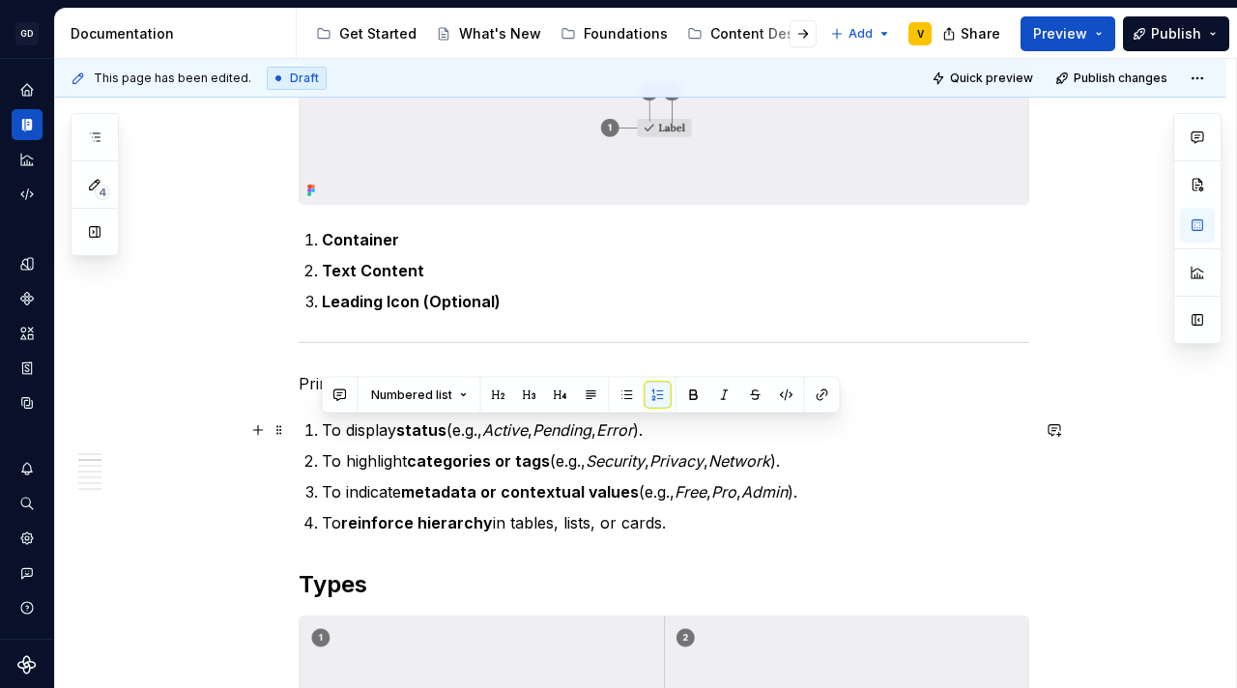
drag, startPoint x: 674, startPoint y: 528, endPoint x: 306, endPoint y: 423, distance: 382.6
click at [322, 423] on ol "To display status (e.g., Active , Pending , Error ). To highlight categories or…" at bounding box center [675, 476] width 707 height 116
click at [625, 393] on button "button" at bounding box center [627, 395] width 27 height 27
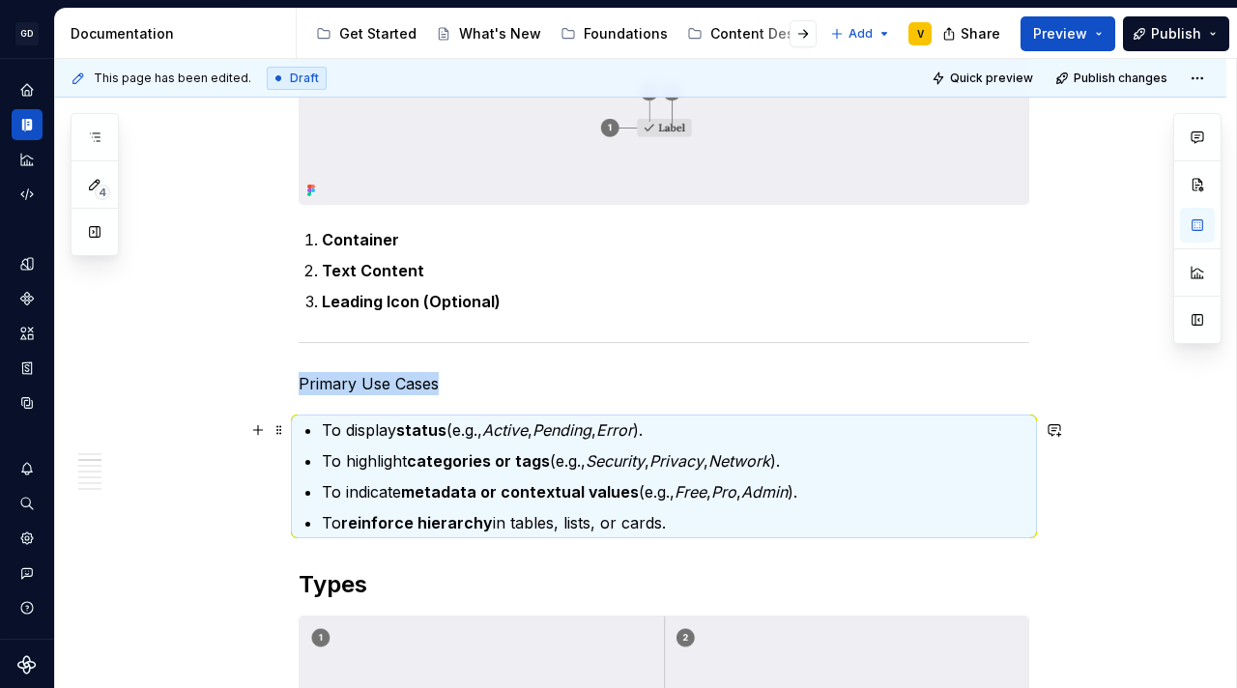
click at [435, 426] on strong "status" at bounding box center [421, 429] width 50 height 19
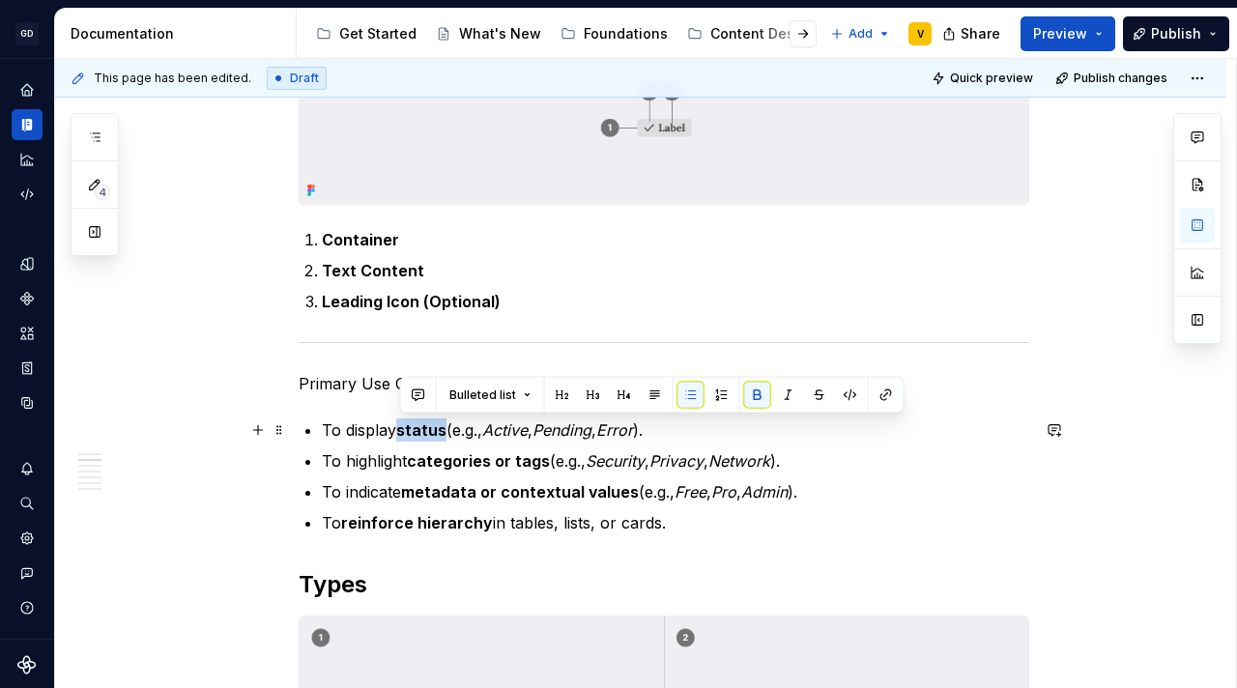
drag, startPoint x: 447, startPoint y: 427, endPoint x: 402, endPoint y: 431, distance: 45.6
click at [402, 431] on p "To display status (e.g., Active , Pending , Error )." at bounding box center [675, 429] width 707 height 23
click at [756, 394] on button "button" at bounding box center [757, 395] width 27 height 27
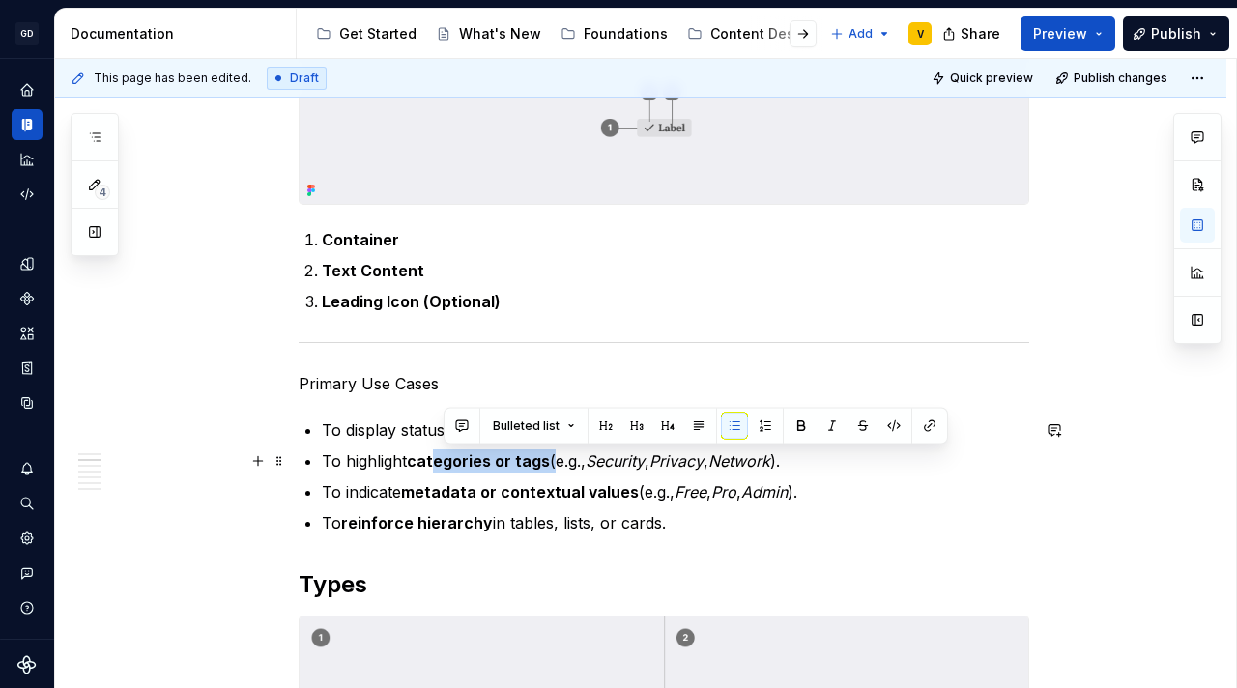
drag, startPoint x: 550, startPoint y: 458, endPoint x: 438, endPoint y: 457, distance: 112.1
click at [438, 457] on p "To highlight categories or tags (e.g., Security , Privacy , Network )." at bounding box center [675, 460] width 707 height 23
click at [421, 464] on strong "categories or tags" at bounding box center [478, 460] width 143 height 19
drag, startPoint x: 414, startPoint y: 460, endPoint x: 545, endPoint y: 458, distance: 131.4
click at [545, 458] on strong "categories or tags" at bounding box center [478, 460] width 143 height 19
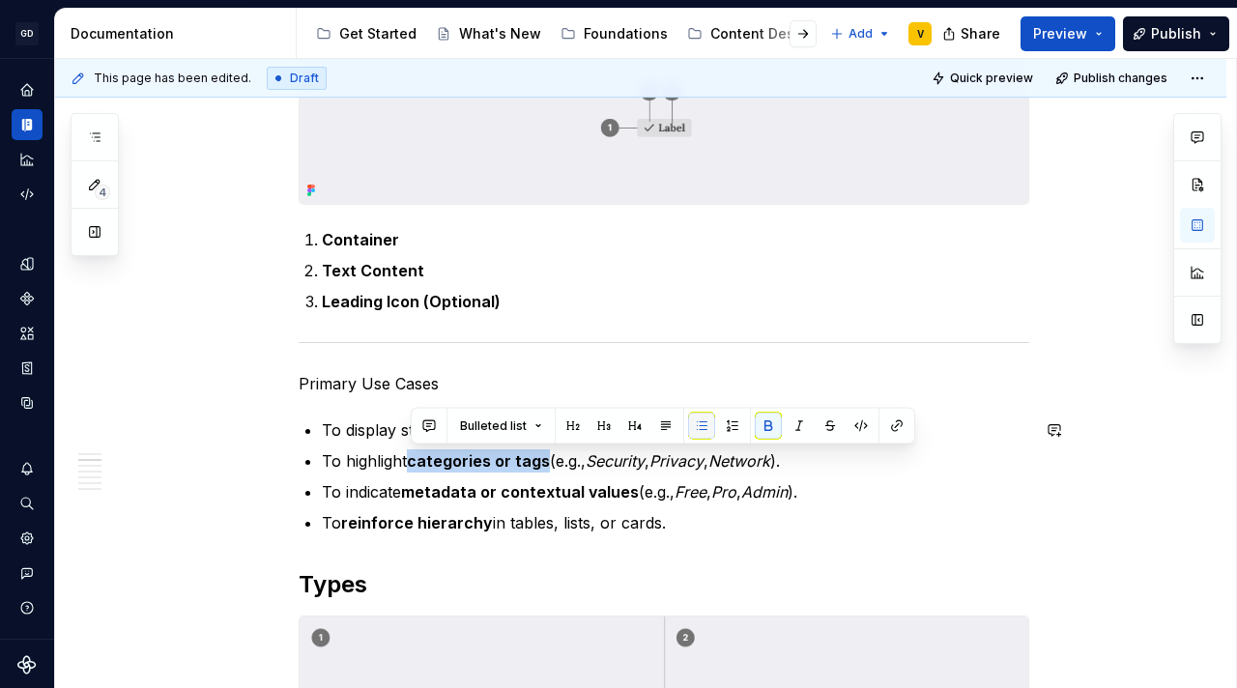
click at [693, 423] on button "button" at bounding box center [701, 426] width 27 height 27
drag, startPoint x: 409, startPoint y: 462, endPoint x: 542, endPoint y: 464, distance: 133.3
click at [542, 464] on p "To highlight categories or tags (e.g., Security , Privacy , Network )." at bounding box center [675, 460] width 707 height 23
click at [761, 428] on button "button" at bounding box center [768, 426] width 27 height 27
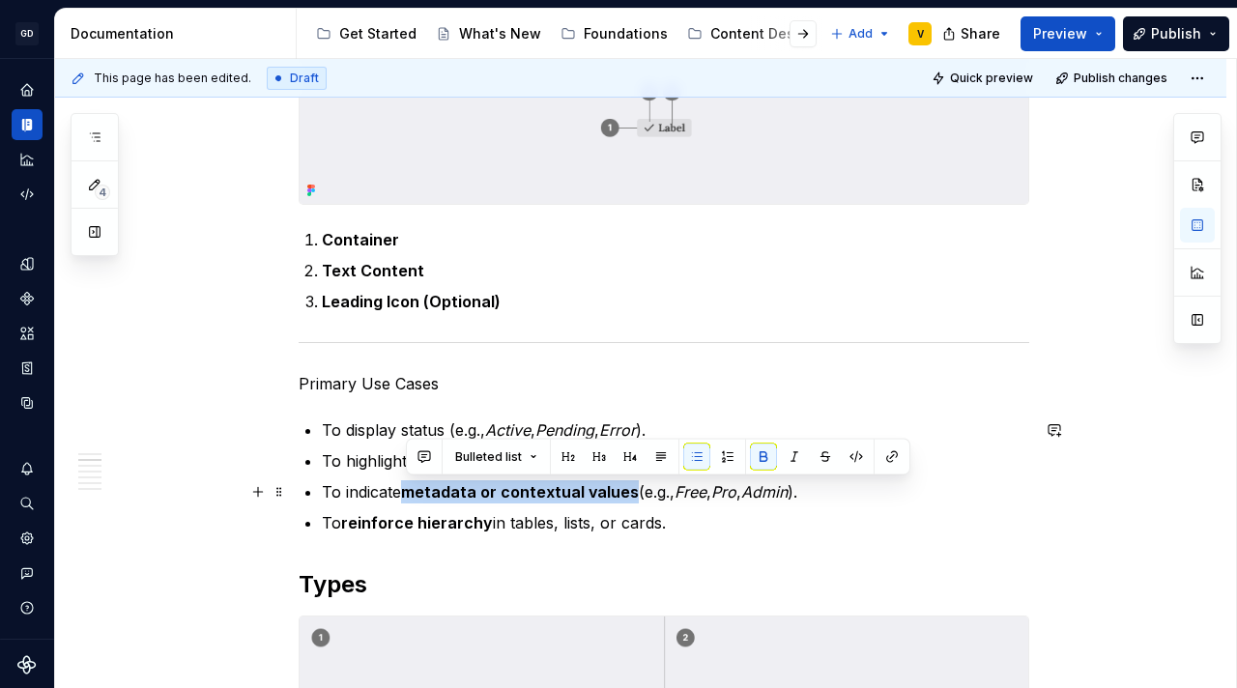
drag, startPoint x: 409, startPoint y: 495, endPoint x: 629, endPoint y: 495, distance: 220.3
click at [629, 495] on strong "metadata or contextual values" at bounding box center [520, 491] width 238 height 19
click at [762, 460] on button "button" at bounding box center [763, 456] width 27 height 27
click at [758, 453] on button "button" at bounding box center [763, 456] width 27 height 27
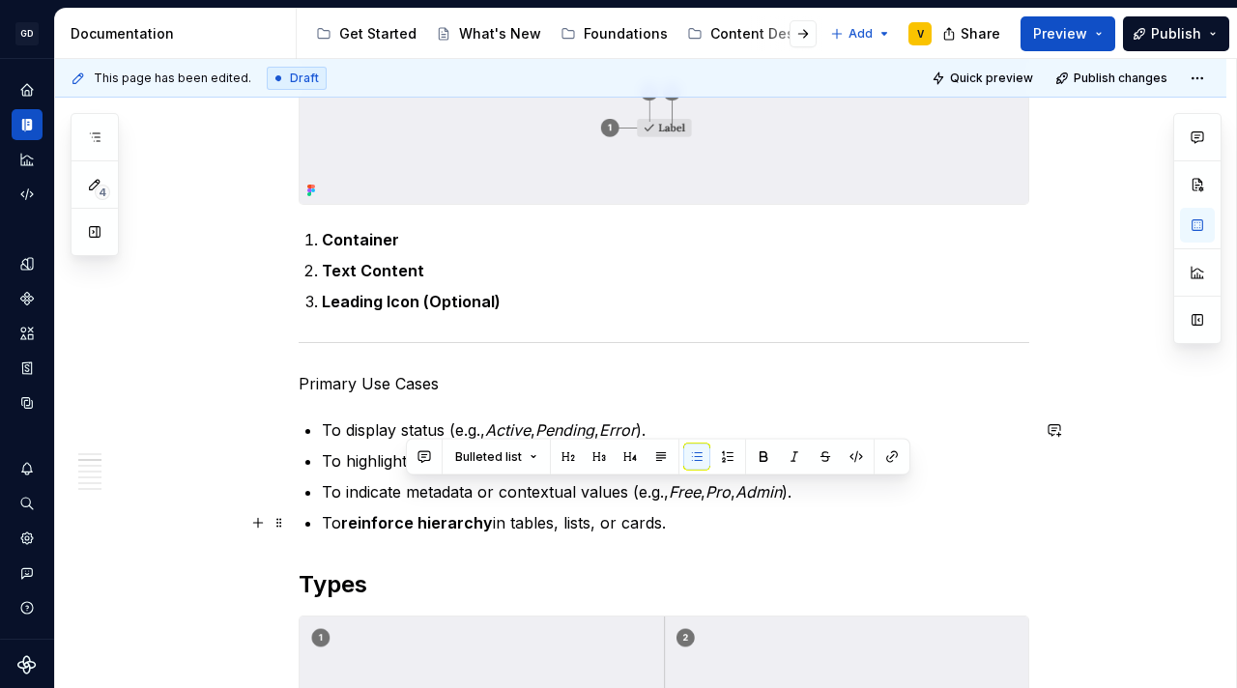
click at [541, 525] on p "To reinforce hierarchy in tables, lists, or cards." at bounding box center [675, 522] width 707 height 23
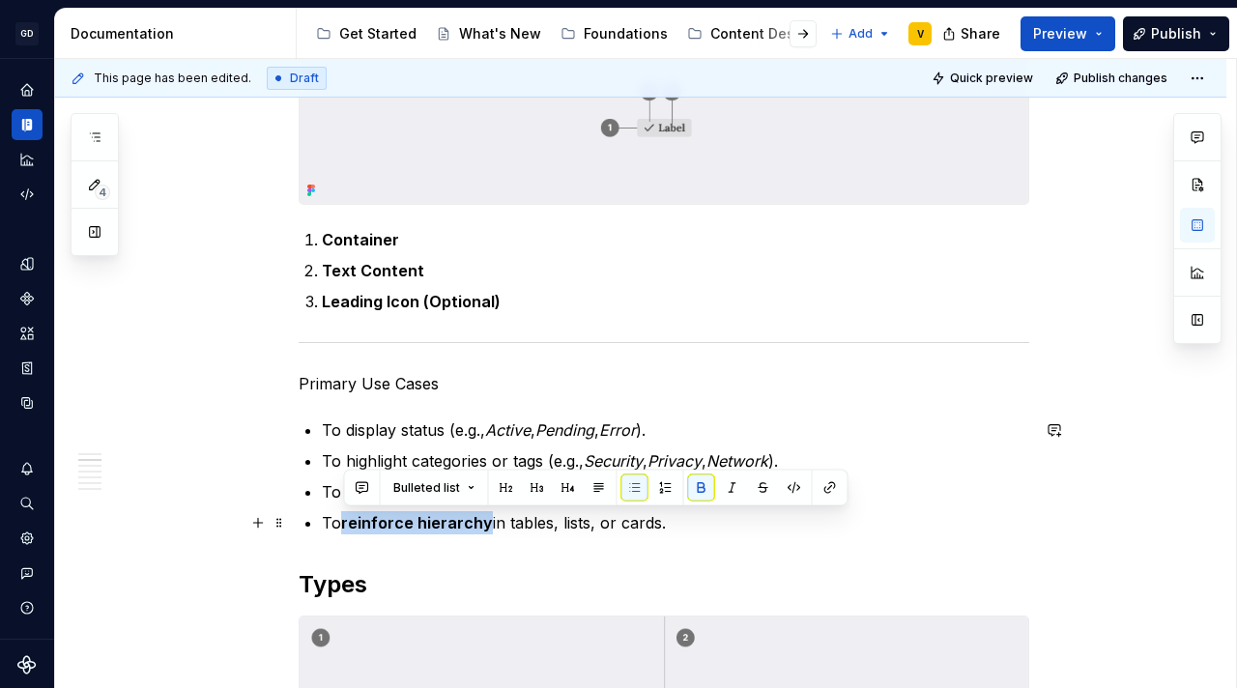
drag, startPoint x: 345, startPoint y: 524, endPoint x: 484, endPoint y: 524, distance: 139.1
click at [484, 524] on strong "reinforce hierarchy" at bounding box center [417, 522] width 152 height 19
click at [699, 487] on button "button" at bounding box center [701, 487] width 27 height 27
click at [687, 533] on p "To reinforce hierarchy in tables, lists, or cards." at bounding box center [675, 522] width 707 height 23
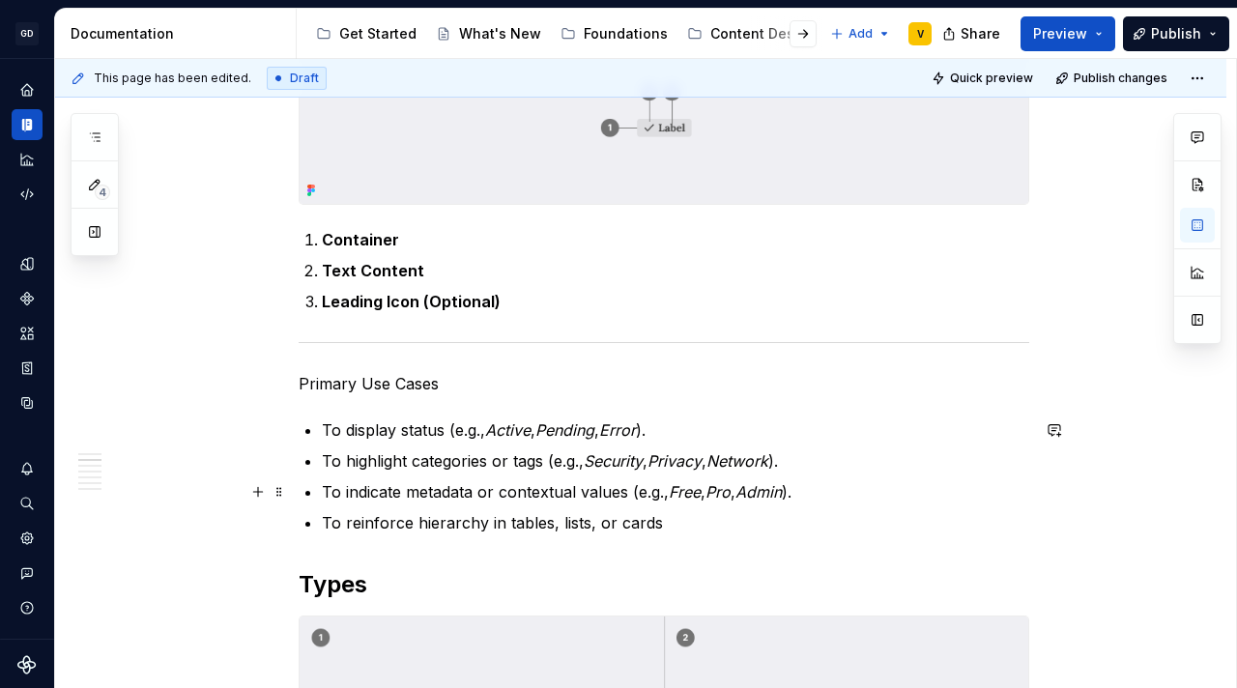
click at [803, 494] on p "To indicate metadata or contextual values (e.g., Free , Pro , Admin )." at bounding box center [675, 491] width 707 height 23
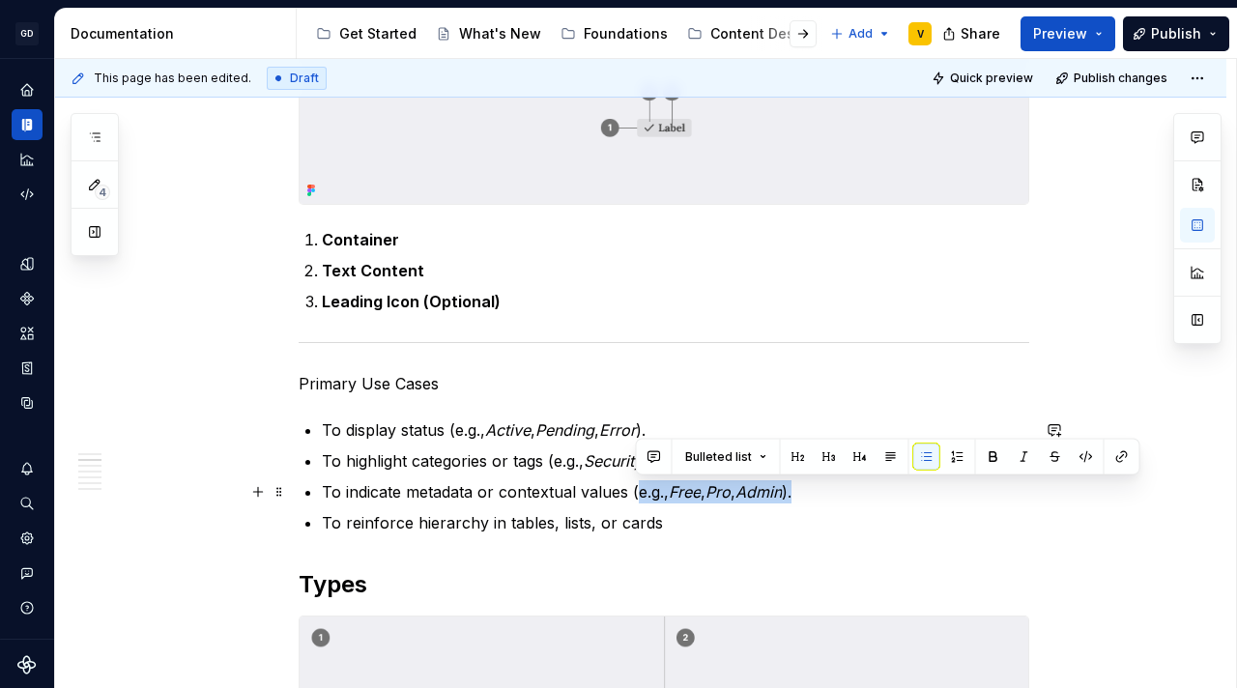
drag, startPoint x: 634, startPoint y: 491, endPoint x: 811, endPoint y: 499, distance: 177.0
click at [811, 499] on p "To indicate metadata or contextual values (e.g., Free , Pro , Admin )." at bounding box center [675, 491] width 707 height 23
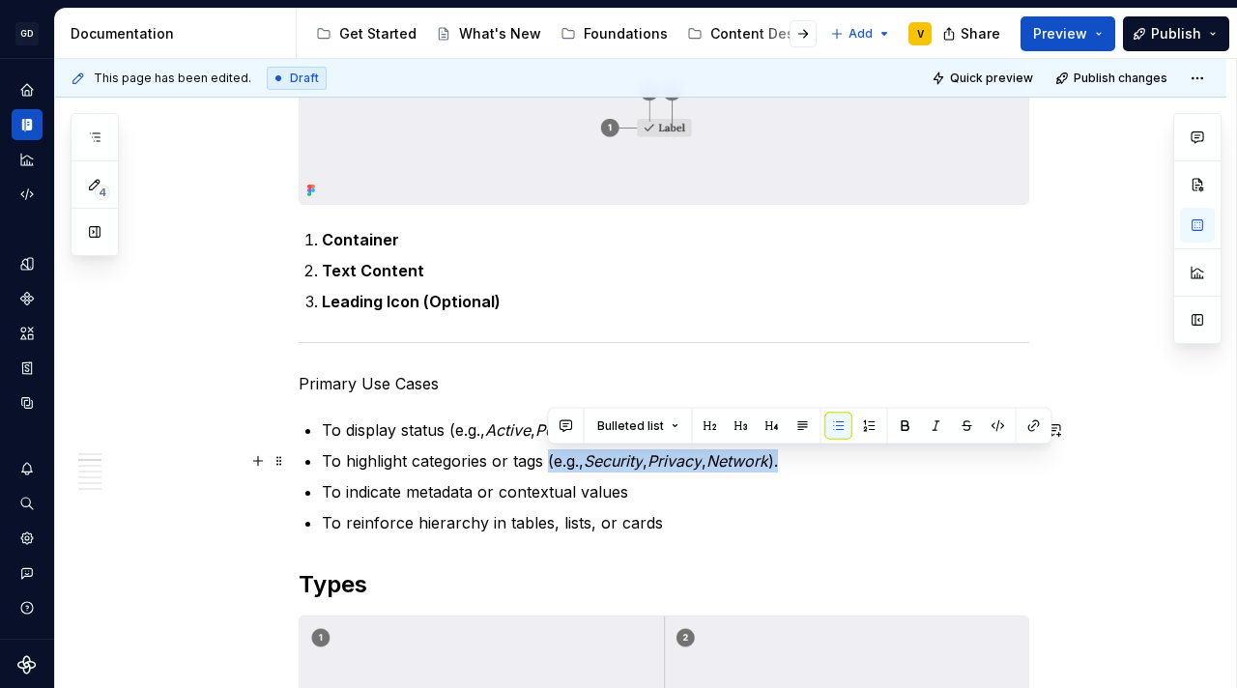
drag, startPoint x: 545, startPoint y: 457, endPoint x: 821, endPoint y: 453, distance: 276.4
click at [821, 453] on p "To highlight categories or tags (e.g., Security , Privacy , Network )." at bounding box center [675, 460] width 707 height 23
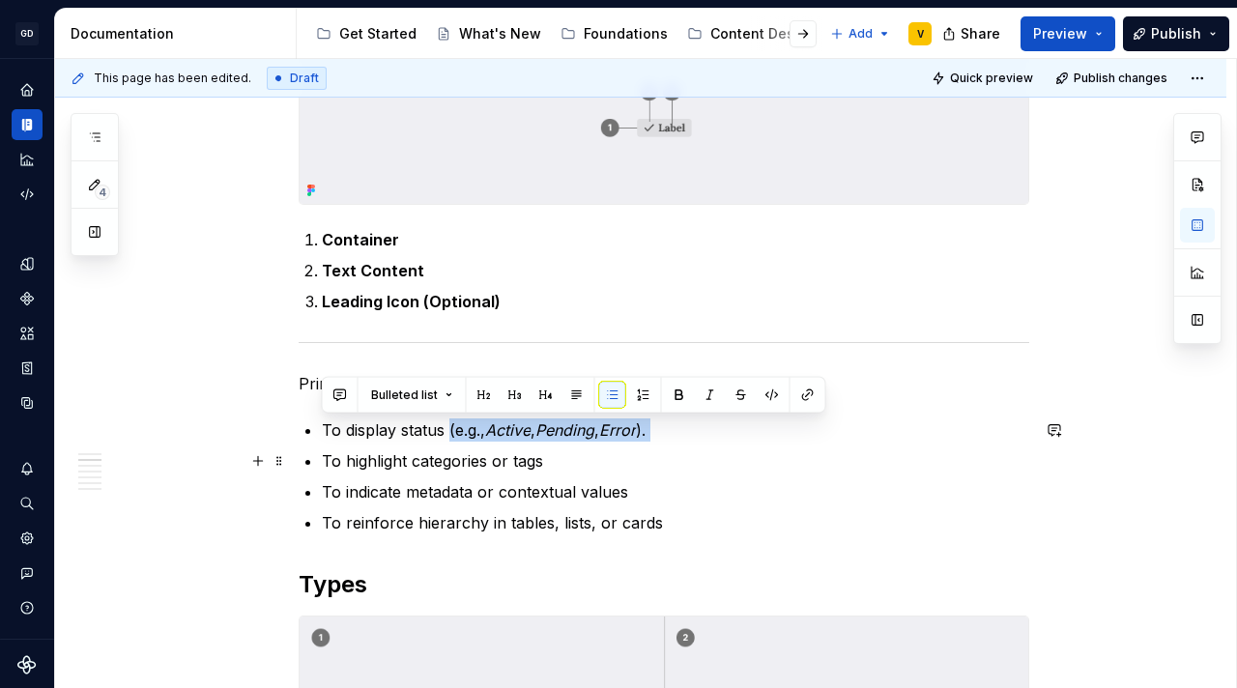
drag, startPoint x: 448, startPoint y: 435, endPoint x: 657, endPoint y: 443, distance: 208.9
click at [657, 443] on ul "To display status (e.g., Active , Pending , Error ). To highlight categories or…" at bounding box center [675, 476] width 707 height 116
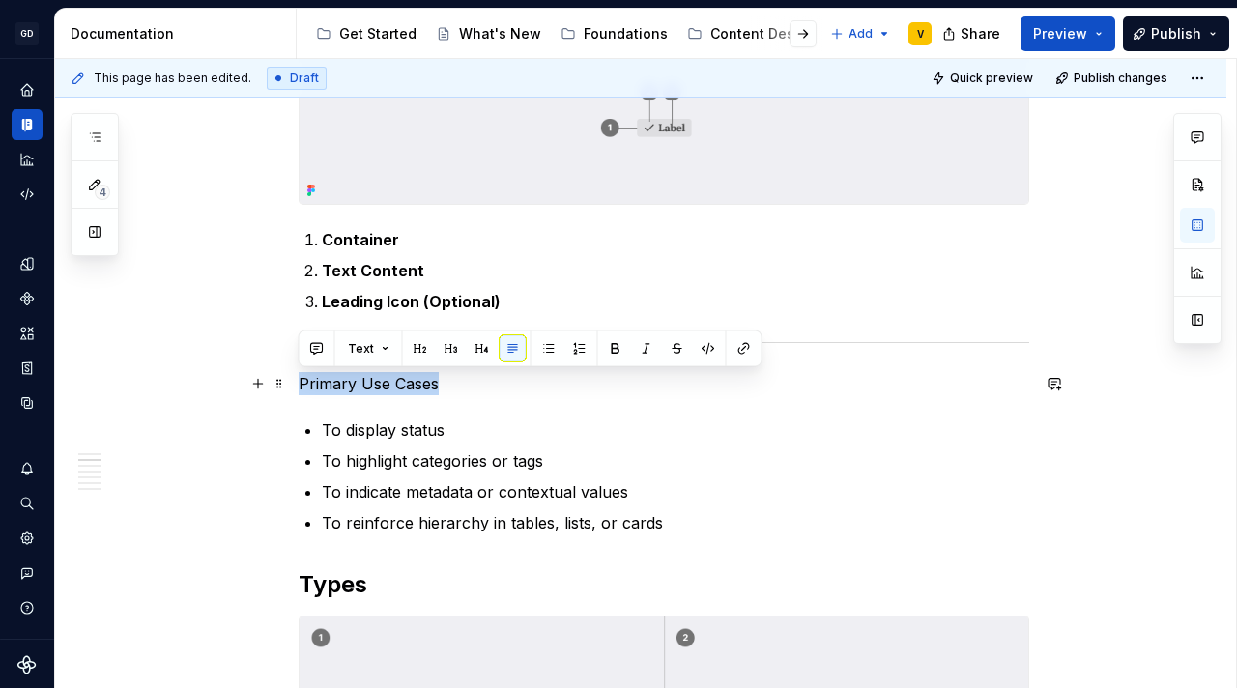
drag, startPoint x: 453, startPoint y: 384, endPoint x: 301, endPoint y: 394, distance: 152.1
click at [301, 394] on p "Primary Use Cases" at bounding box center [664, 383] width 730 height 23
drag, startPoint x: 422, startPoint y: 350, endPoint x: 448, endPoint y: 349, distance: 26.1
click at [448, 349] on div "Text" at bounding box center [530, 348] width 454 height 27
click at [448, 349] on button "button" at bounding box center [451, 348] width 27 height 27
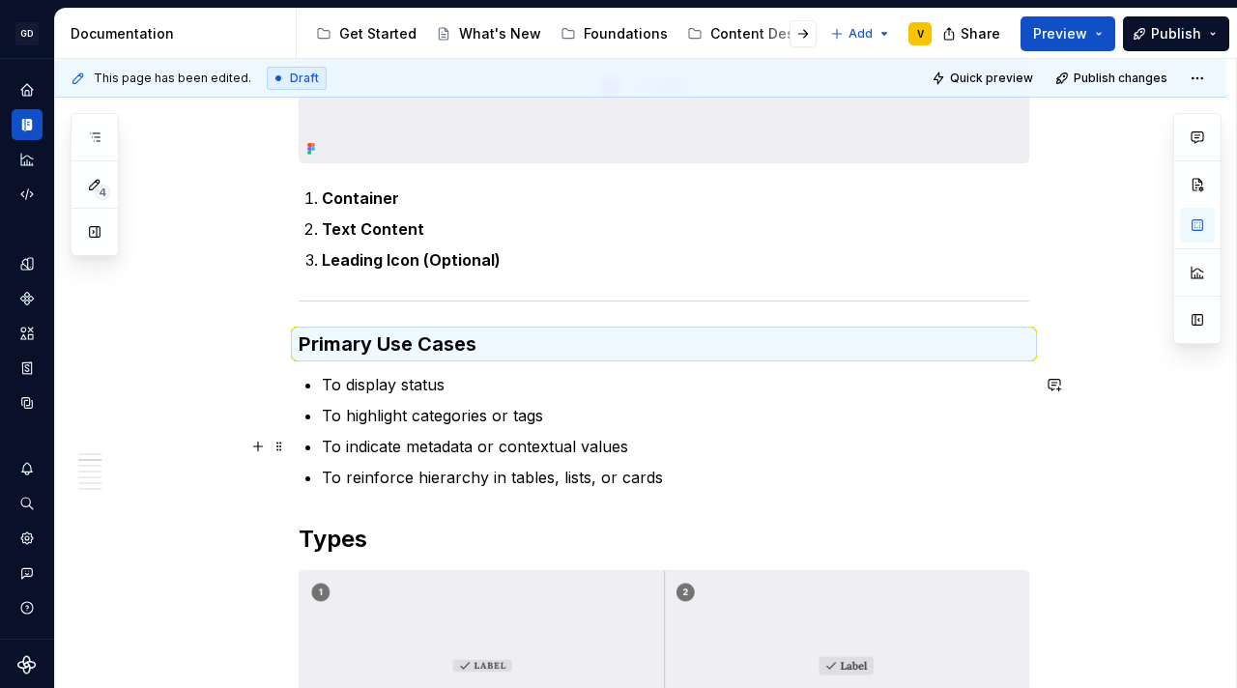
scroll to position [623, 0]
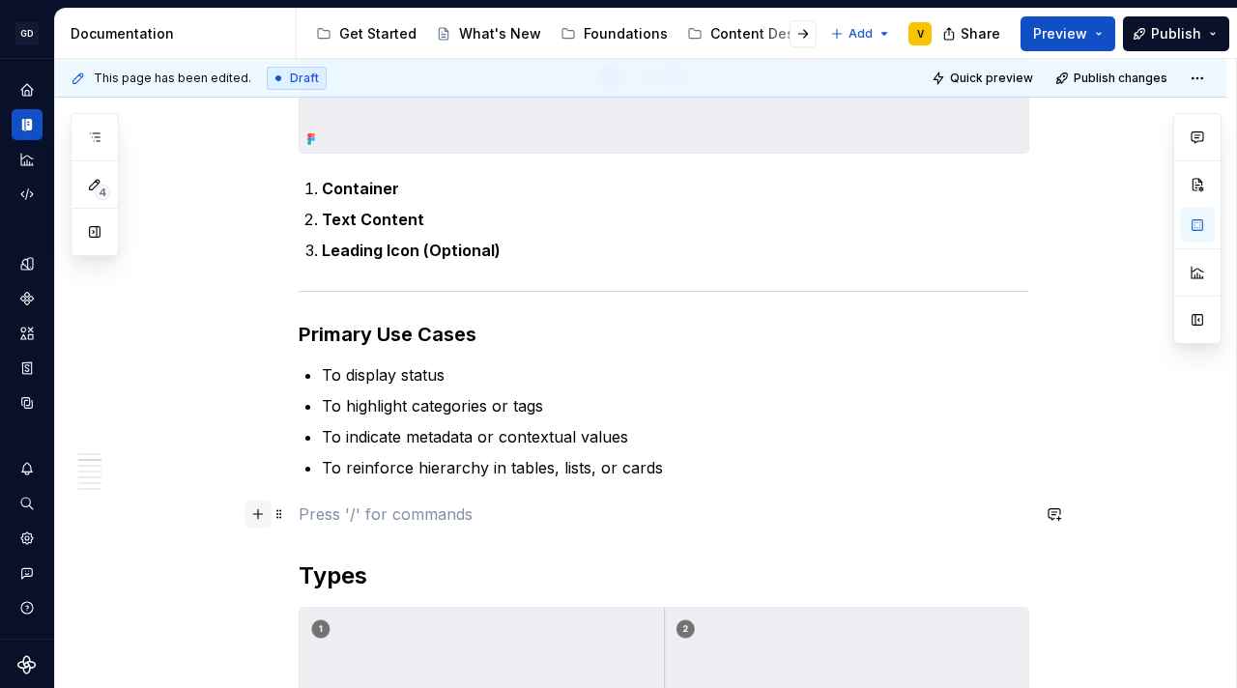
click at [257, 518] on button "button" at bounding box center [257, 513] width 27 height 27
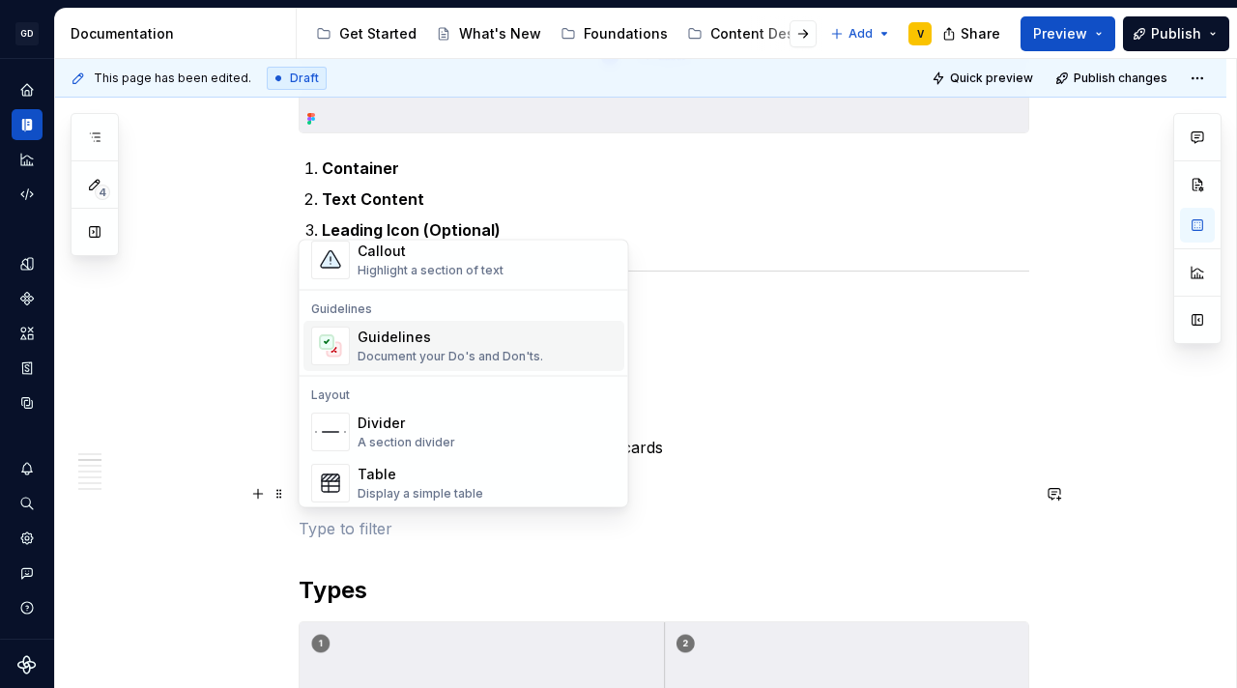
scroll to position [498, 0]
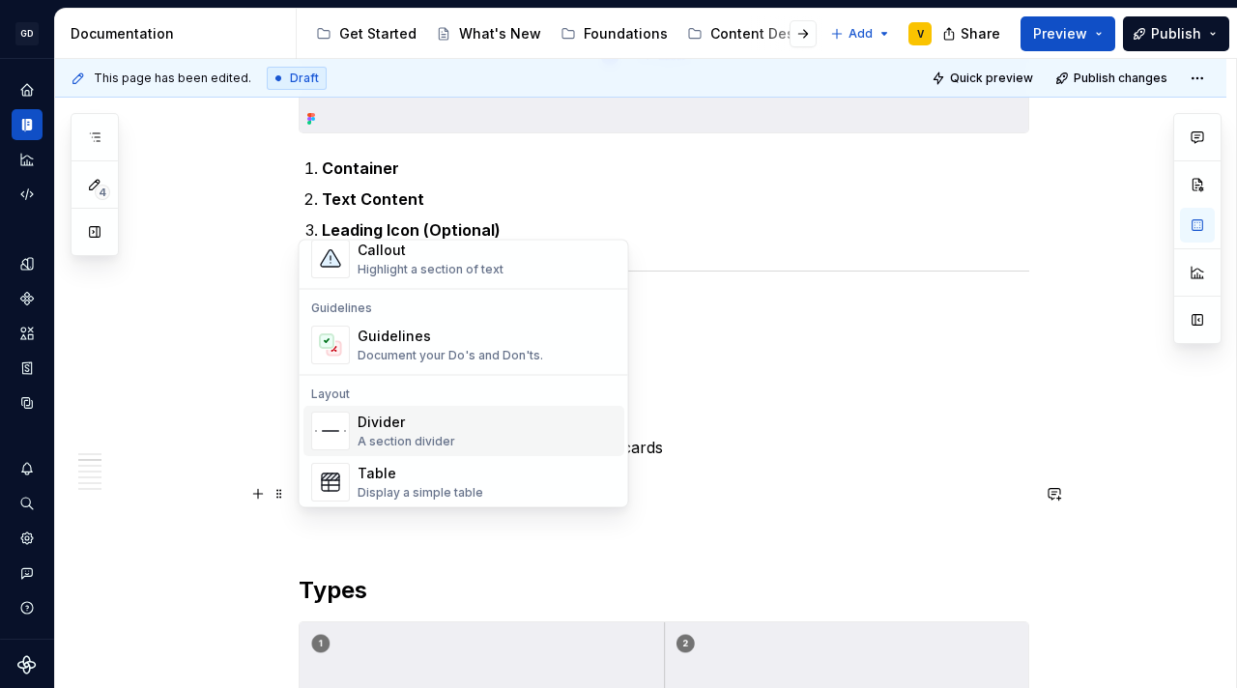
click at [408, 427] on div "Divider" at bounding box center [406, 423] width 98 height 19
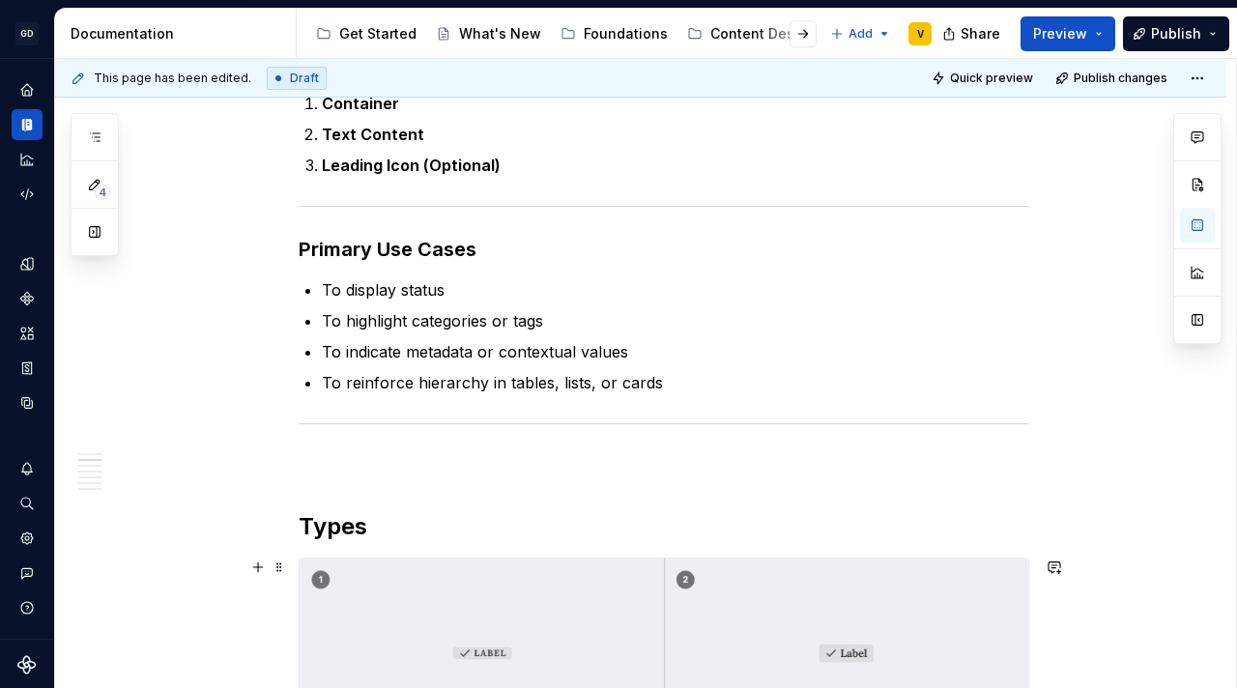
scroll to position [729, 0]
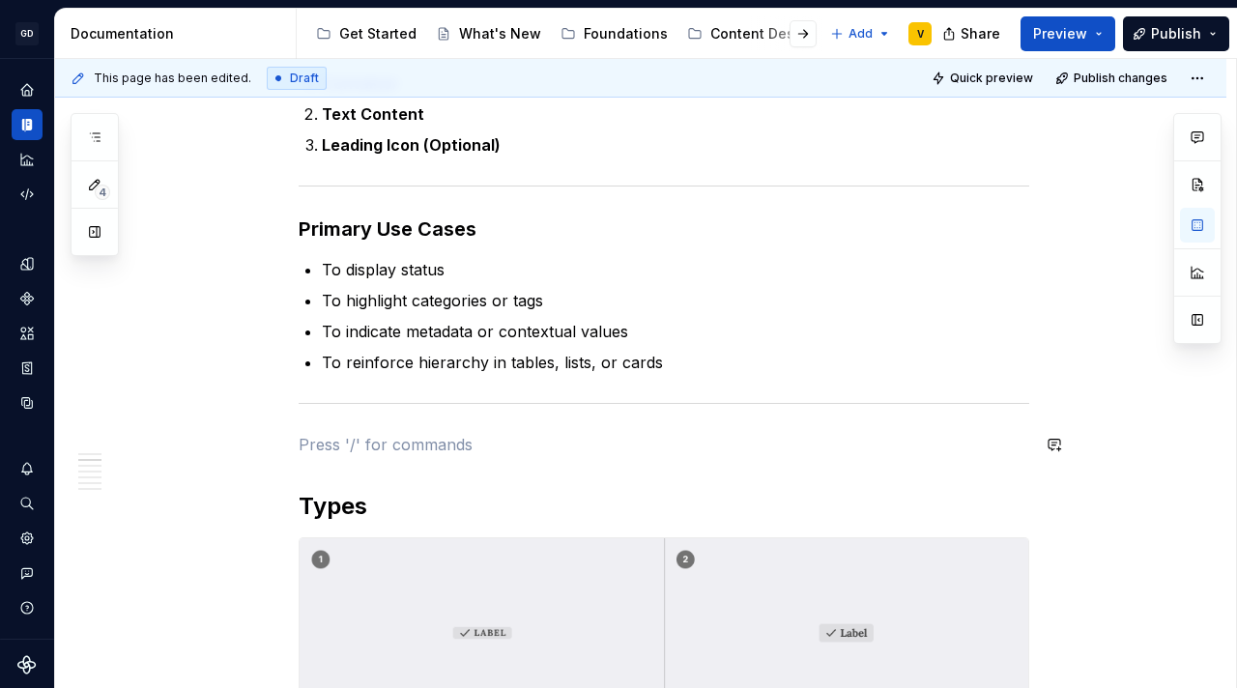
click at [351, 433] on p at bounding box center [664, 444] width 730 height 23
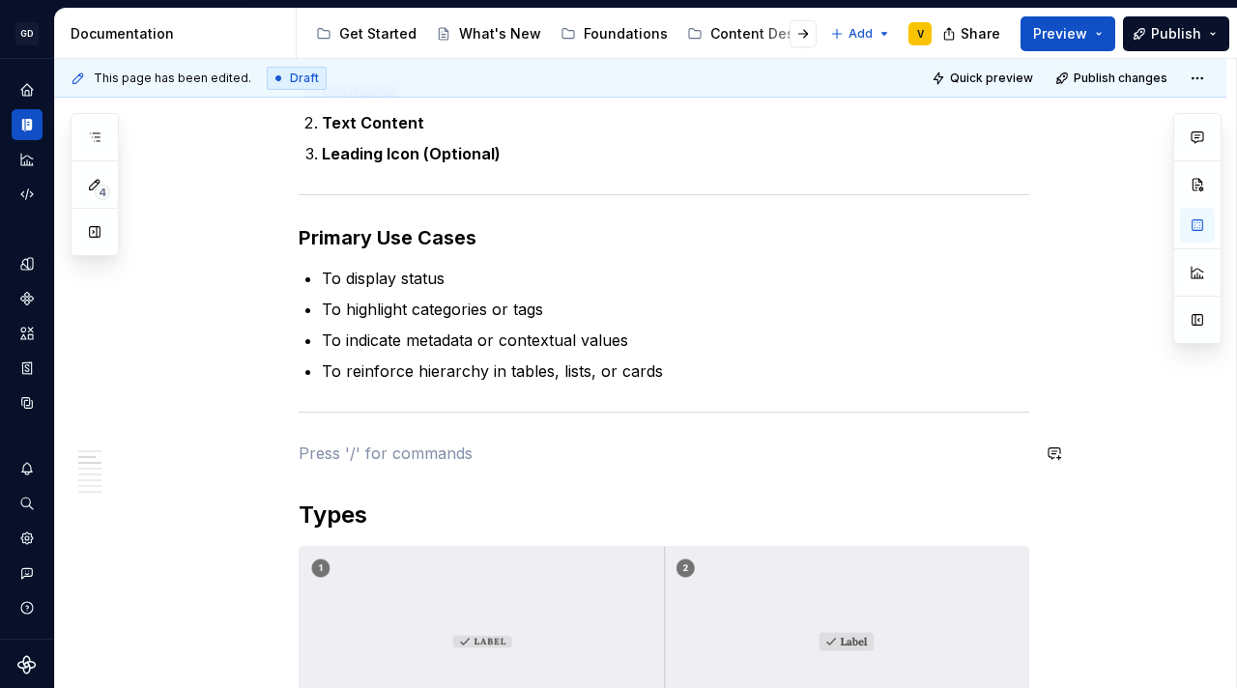
scroll to position [758, 0]
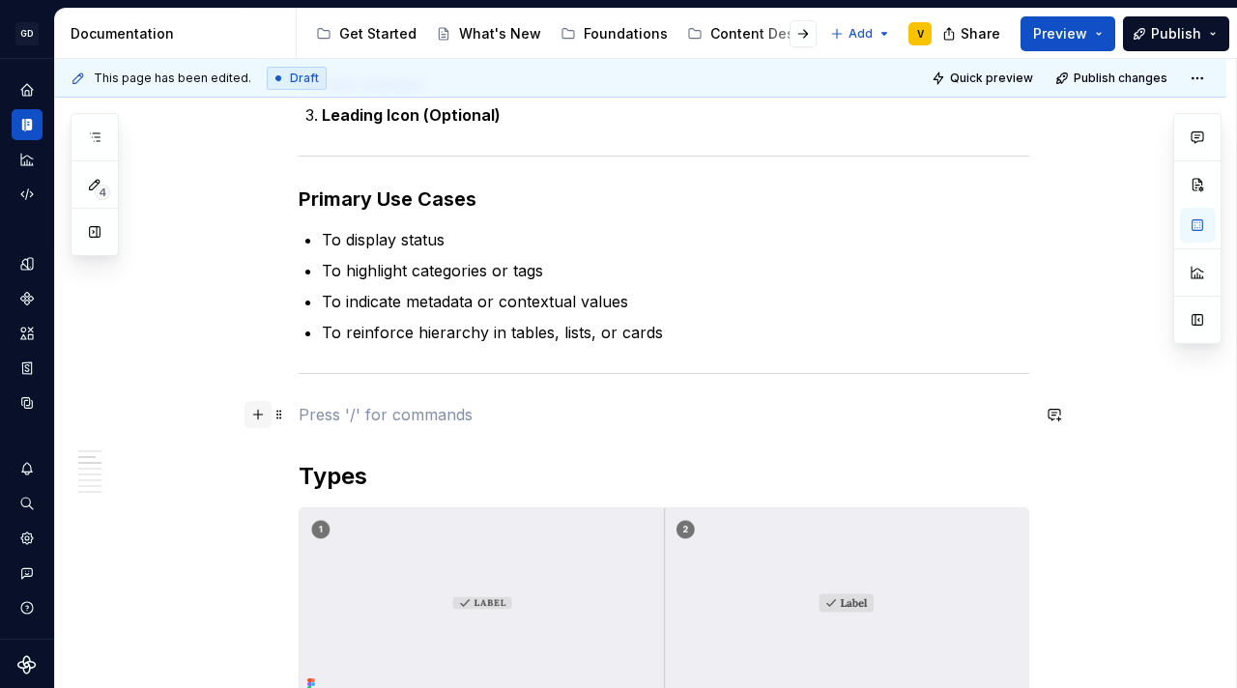
click at [258, 418] on button "button" at bounding box center [257, 414] width 27 height 27
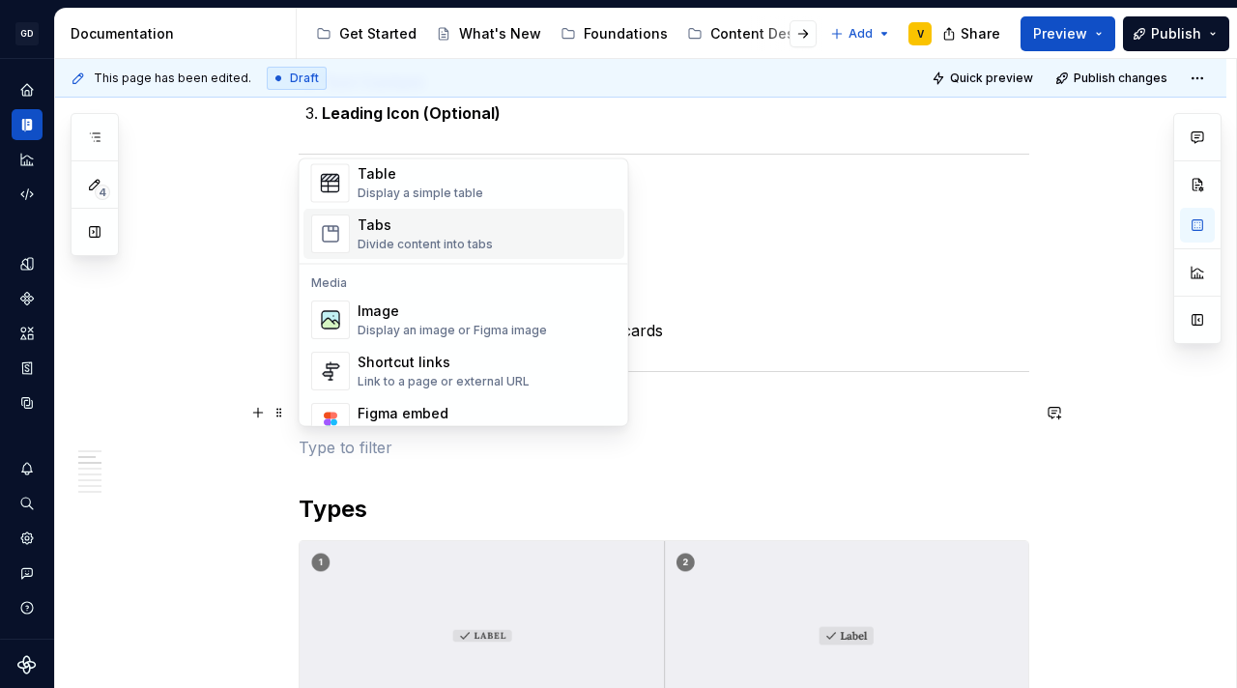
scroll to position [760, 0]
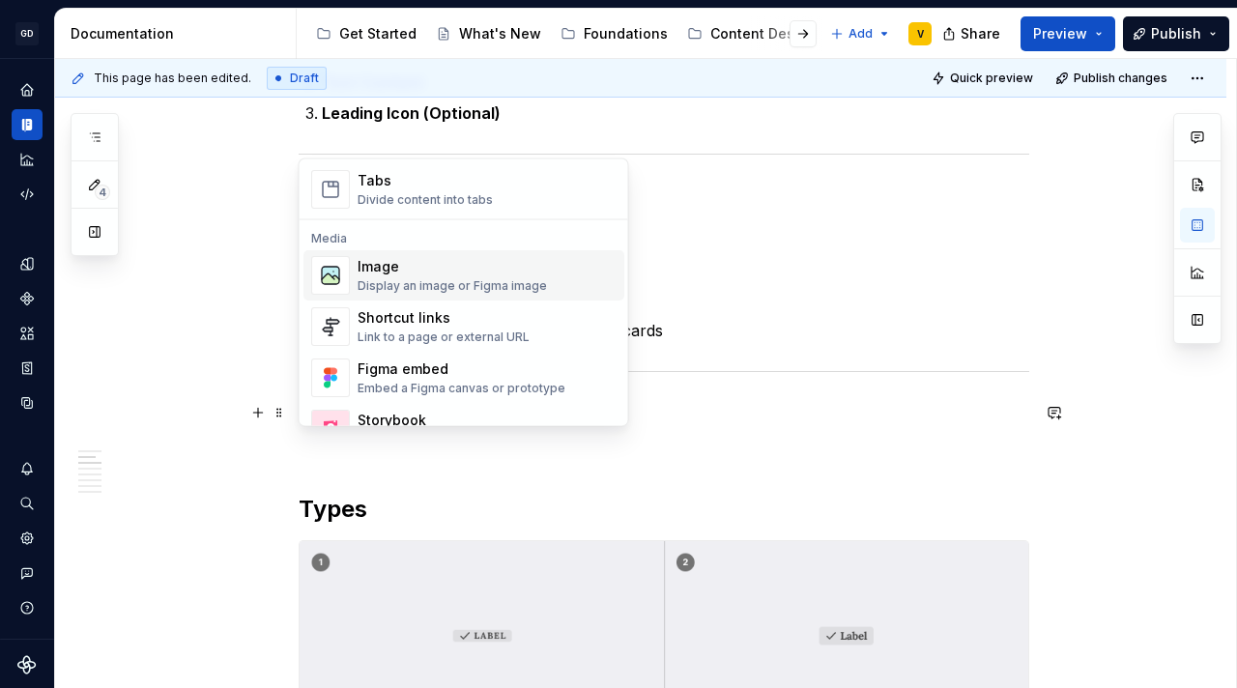
click at [413, 280] on div "Display an image or Figma image" at bounding box center [451, 286] width 189 height 15
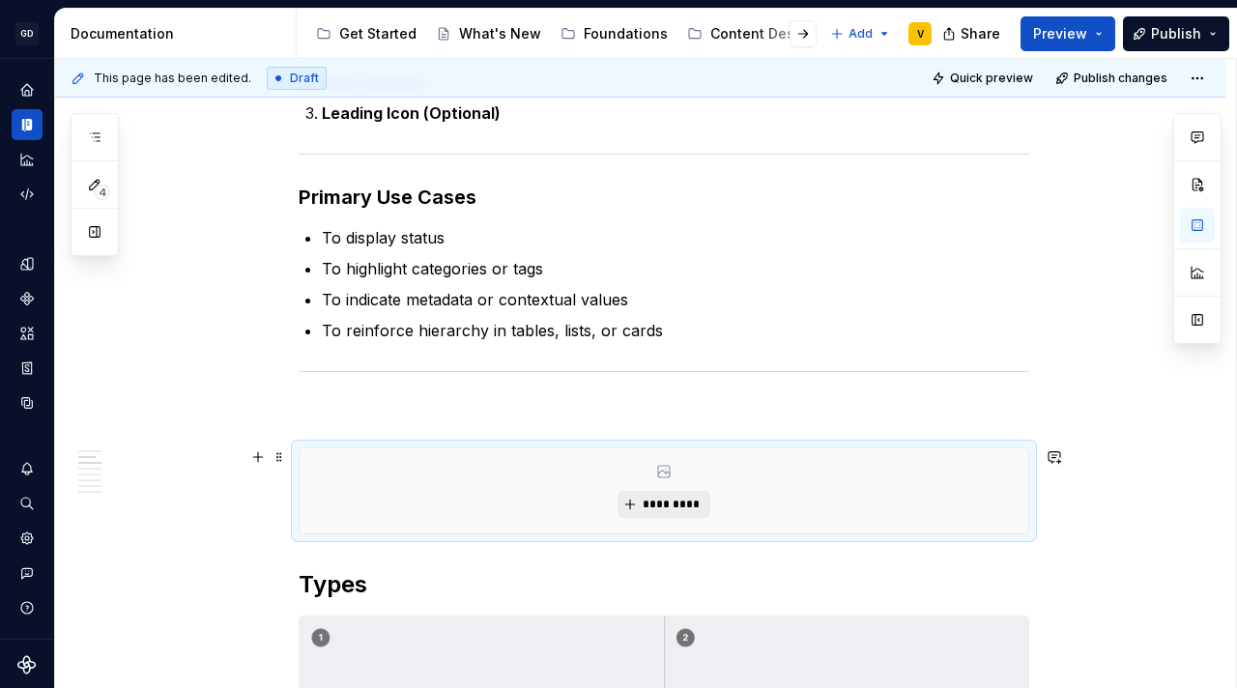
click at [650, 497] on span "*********" at bounding box center [671, 504] width 59 height 15
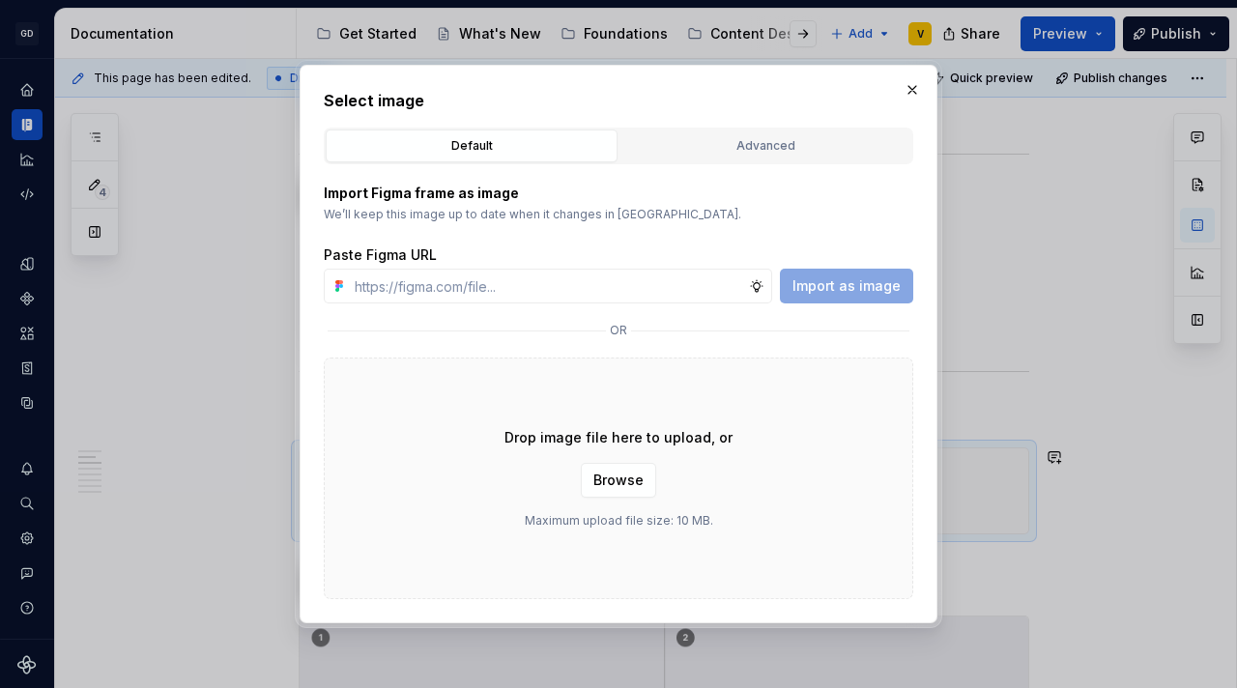
type textarea "*"
type input "https://www.figma.com/design/rzxjdfGE9CHhfV7rU8czbq/ODS-%E2%B8%B1-Internal-%E2%…"
click at [857, 281] on span "Import as image" at bounding box center [846, 285] width 108 height 19
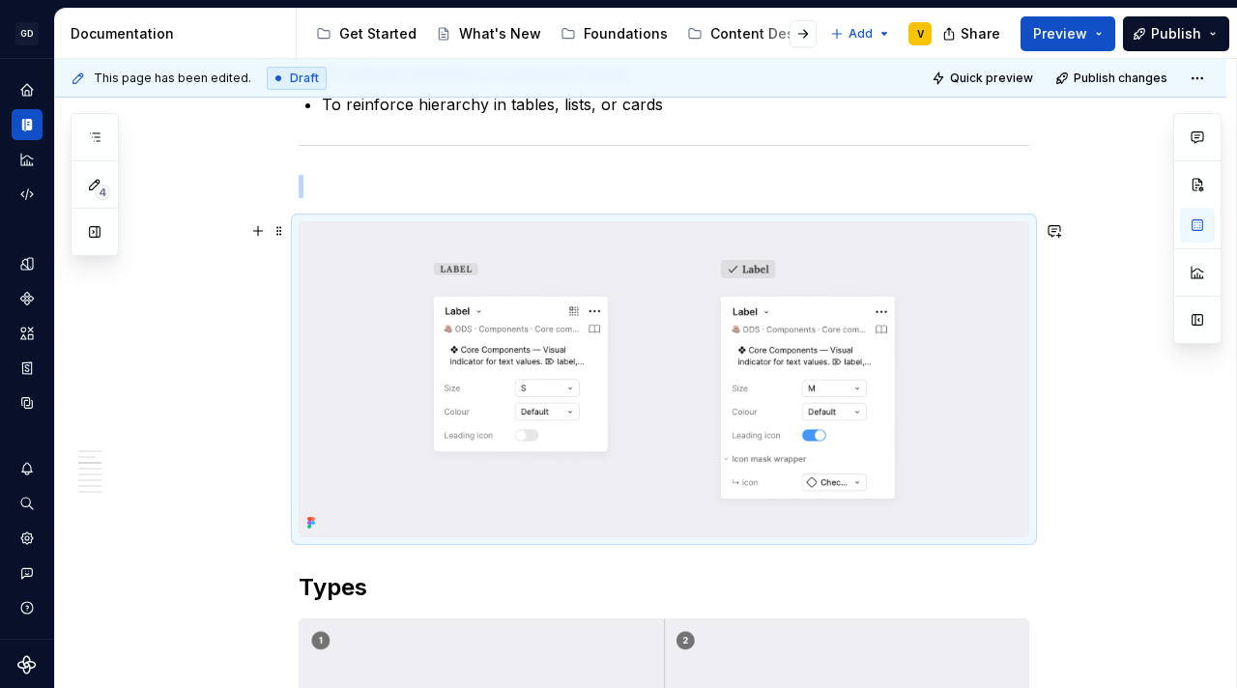
scroll to position [1078, 0]
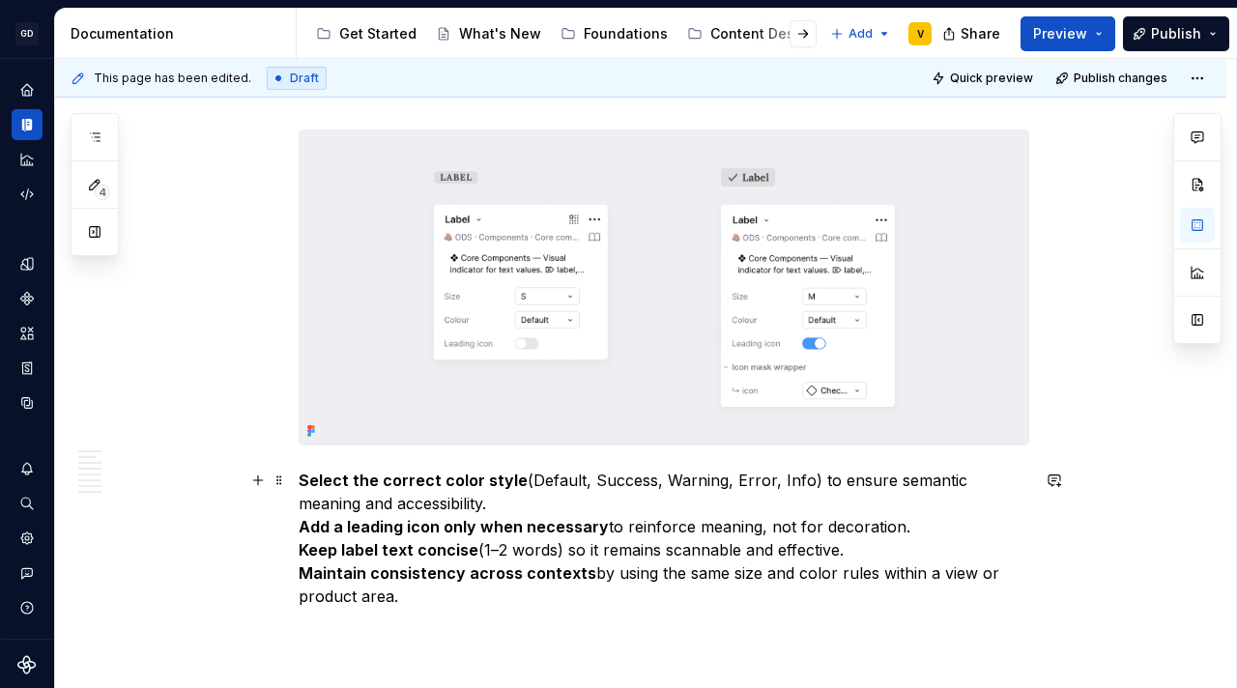
scroll to position [1093, 0]
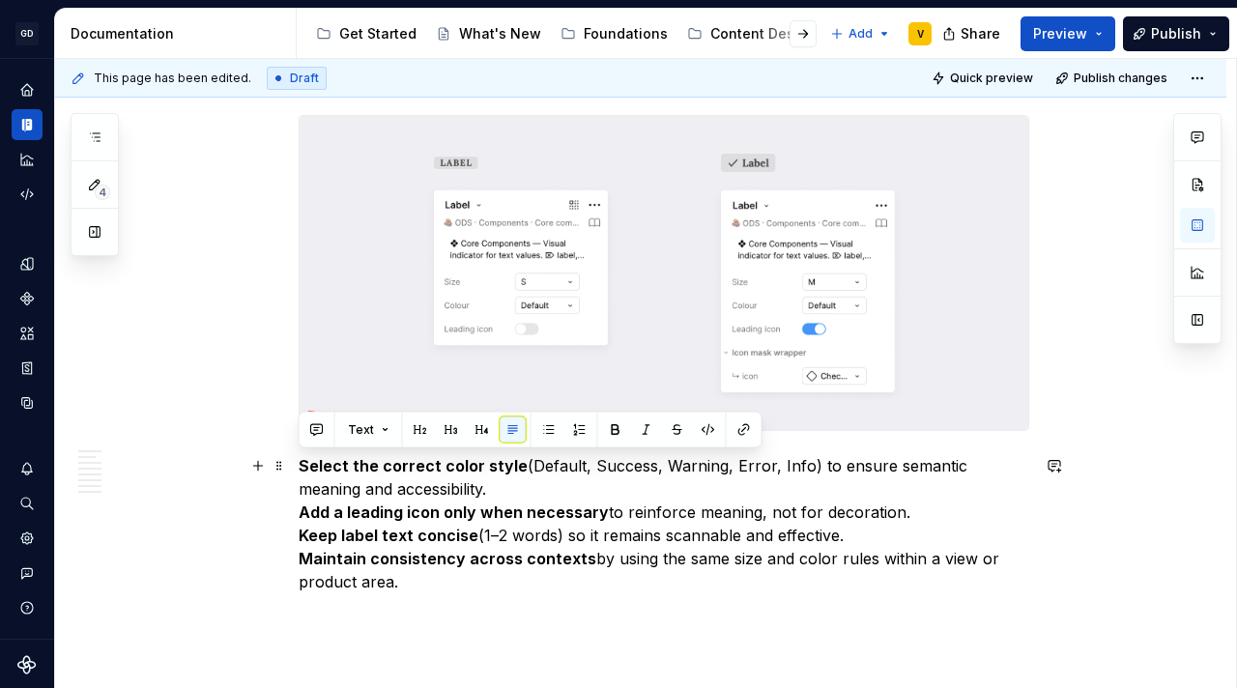
drag, startPoint x: 419, startPoint y: 586, endPoint x: 294, endPoint y: 466, distance: 173.6
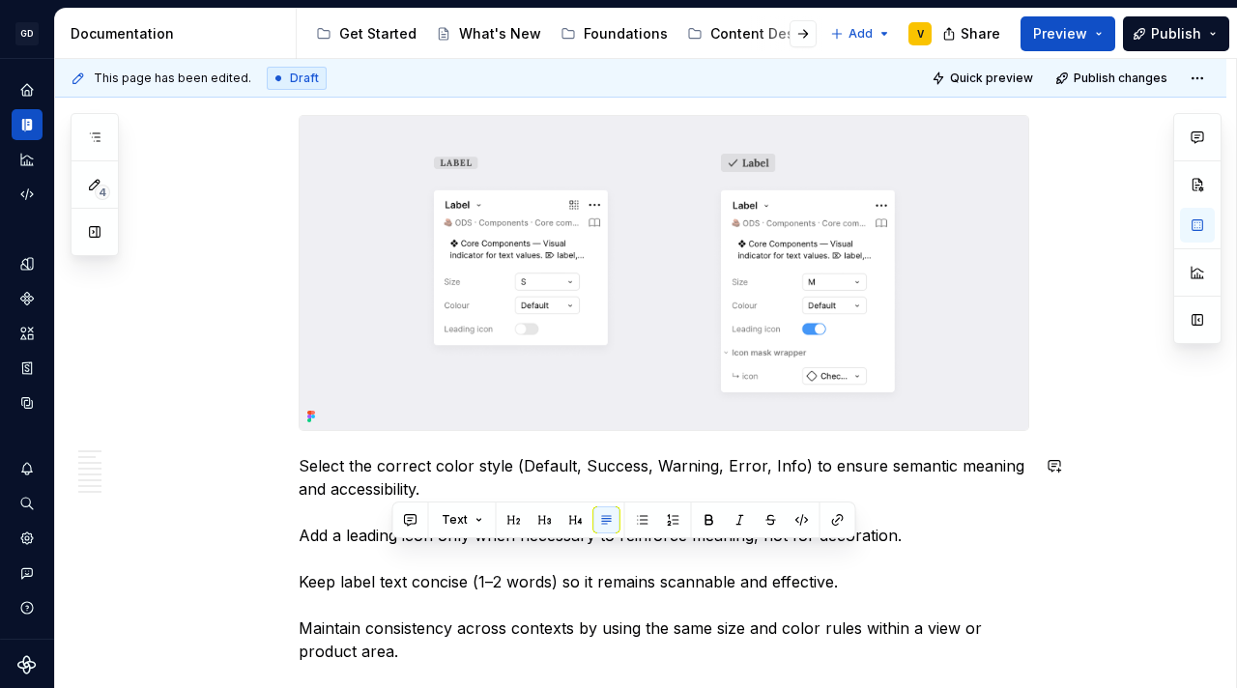
scroll to position [1164, 0]
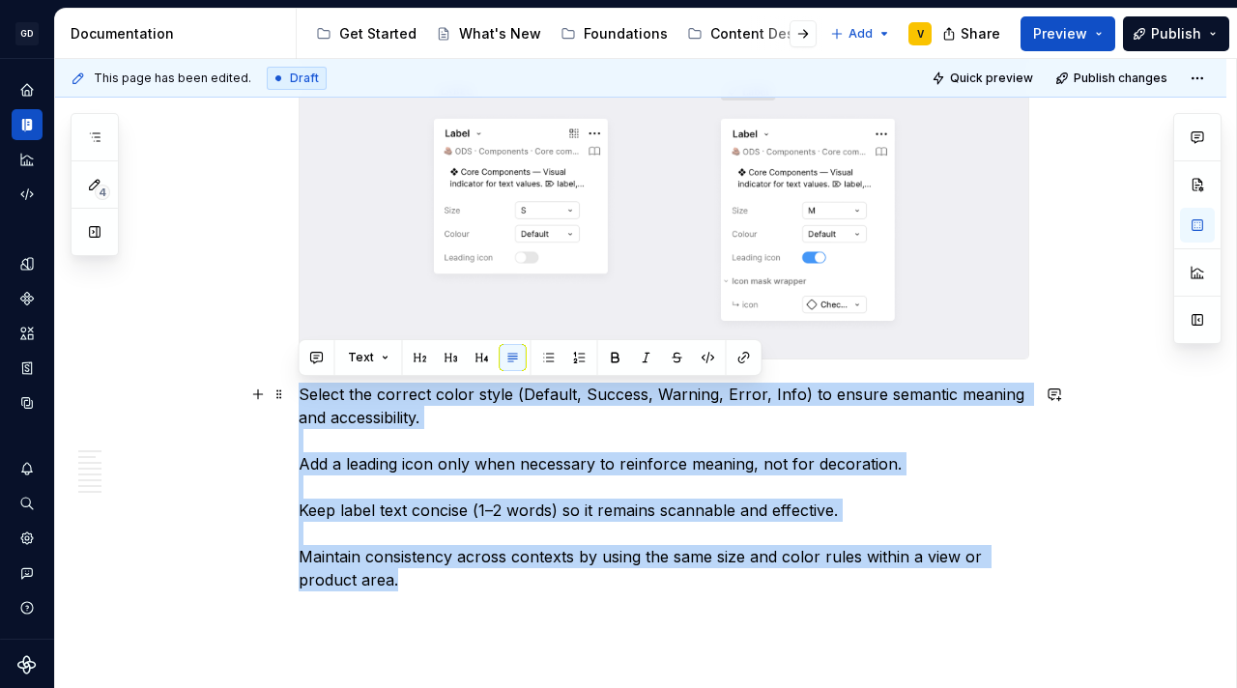
drag, startPoint x: 413, startPoint y: 652, endPoint x: 295, endPoint y: 399, distance: 279.2
click at [545, 351] on button "button" at bounding box center [548, 357] width 27 height 27
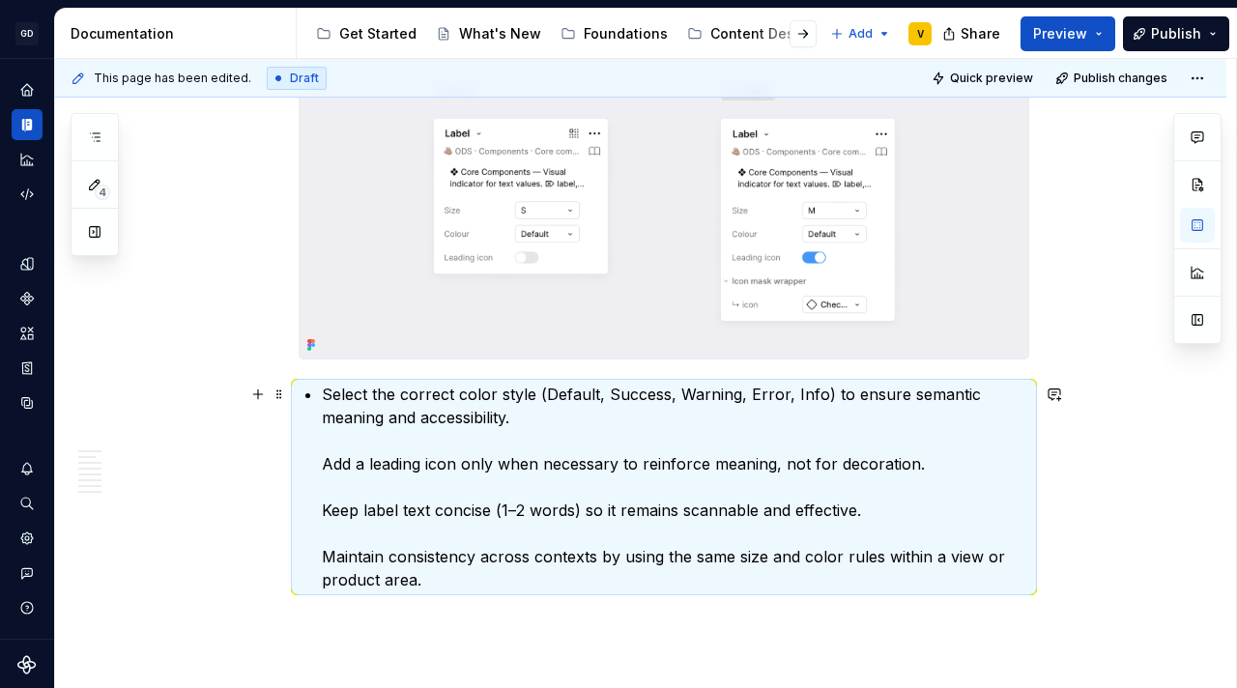
click at [324, 460] on p "Select the correct color style (Default, Success, Warning, Error, Info) to ensu…" at bounding box center [675, 487] width 707 height 209
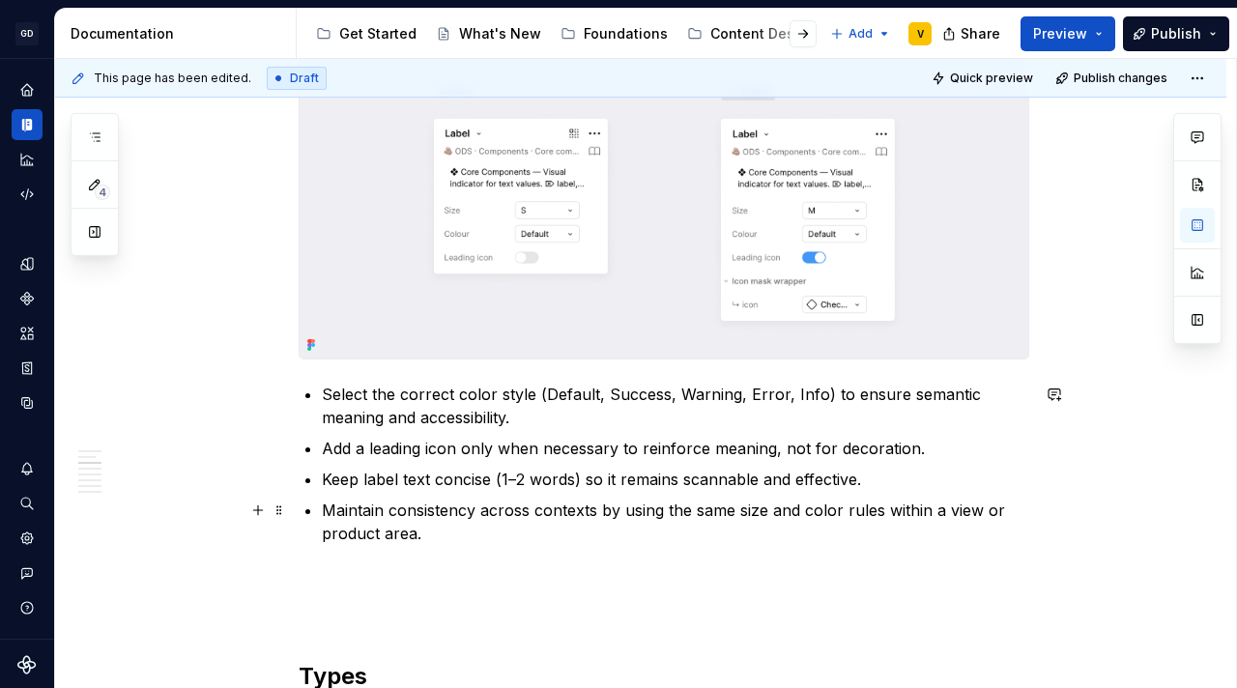
click at [430, 531] on p "Maintain consistency across contexts by using the same size and color rules wit…" at bounding box center [675, 522] width 707 height 46
click at [859, 476] on p "Keep label text concise (1–2 words) so it remains scannable and effective." at bounding box center [675, 479] width 707 height 23
click at [516, 424] on p "Select the correct color style (Default, Success, Warning, Error, Info) to ensu…" at bounding box center [675, 406] width 707 height 46
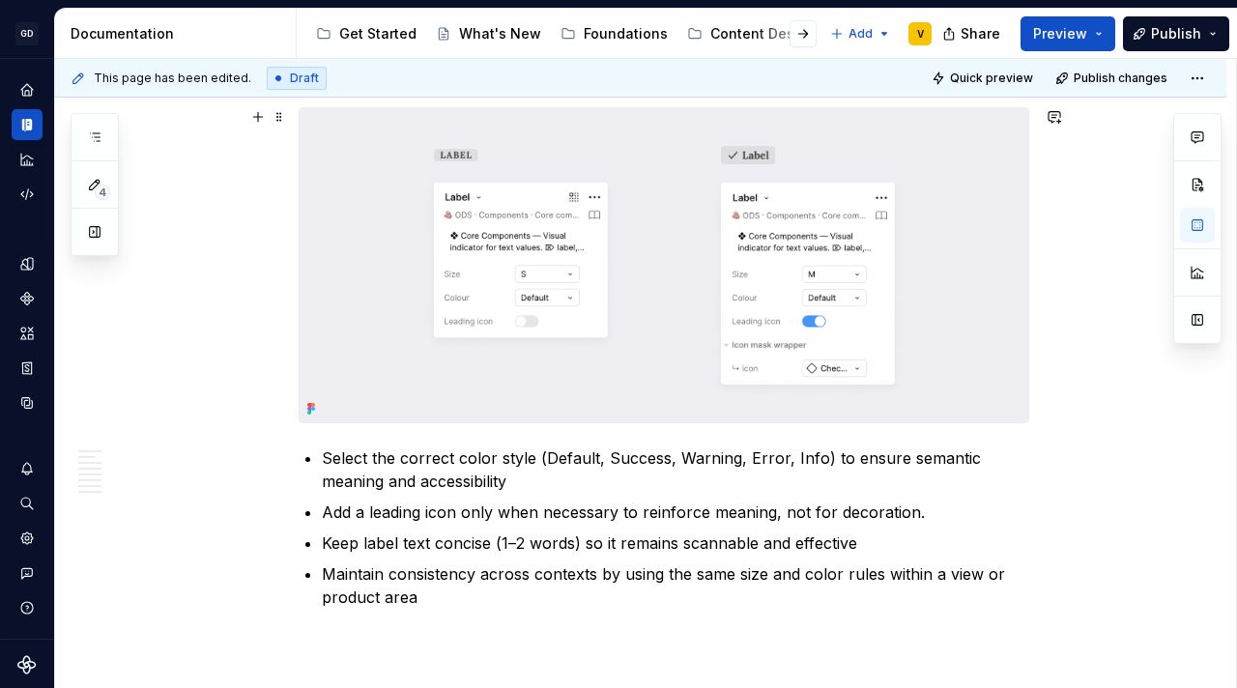
scroll to position [1100, 0]
click at [325, 455] on p "Select the correct color style (Default, Success, Warning, Error, Info) to ensu…" at bounding box center [675, 470] width 707 height 46
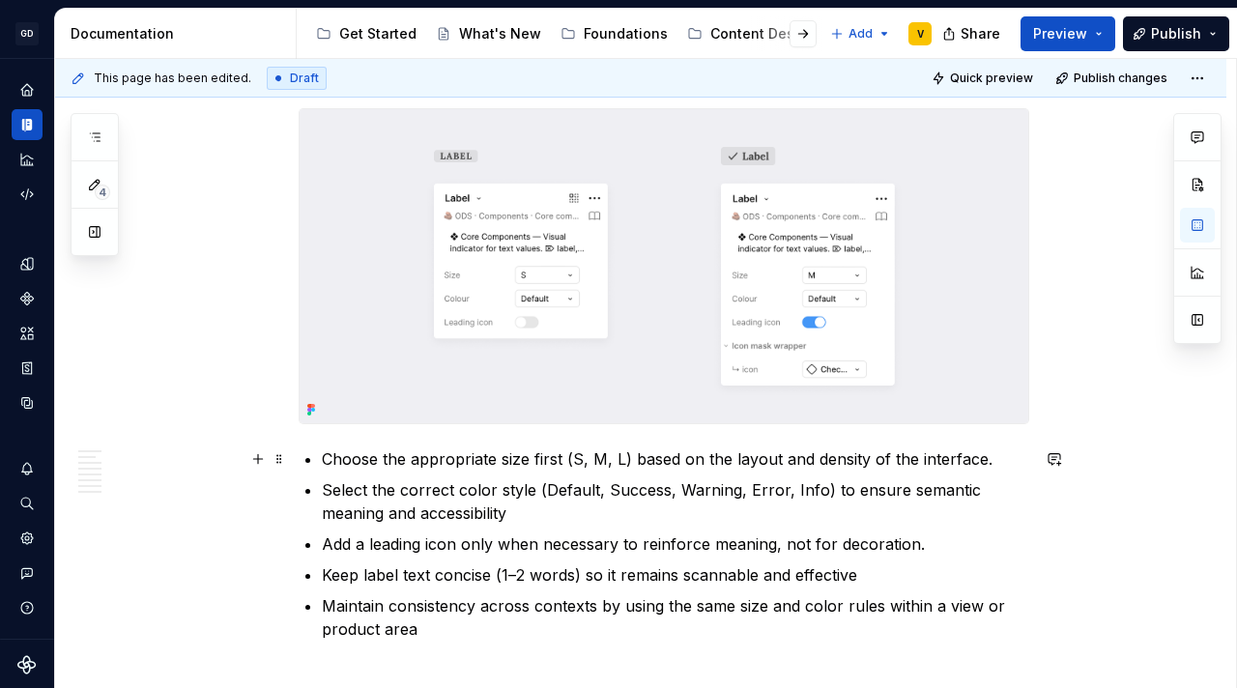
click at [991, 463] on p "Choose the appropriate size first (S, M, L) based on the layout and density of …" at bounding box center [675, 458] width 707 height 23
click at [923, 540] on p "Add a leading icon only when necessary to reinforce meaning, not for decoration." at bounding box center [675, 543] width 707 height 23
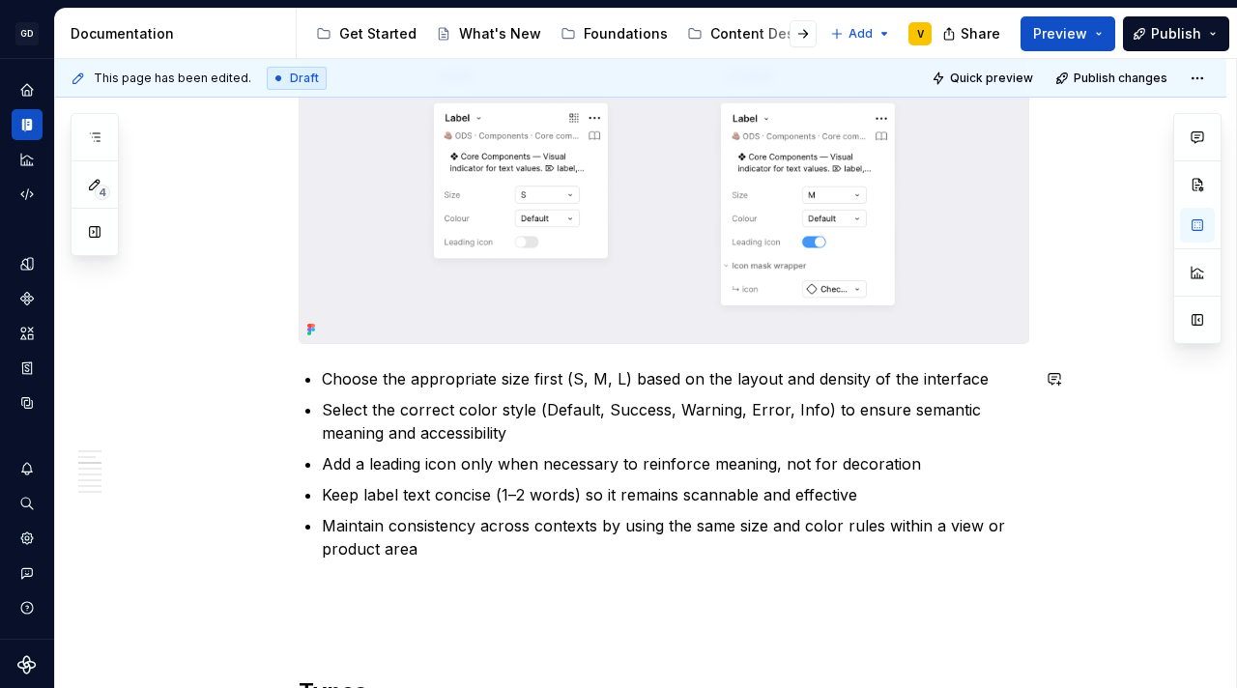
scroll to position [1196, 0]
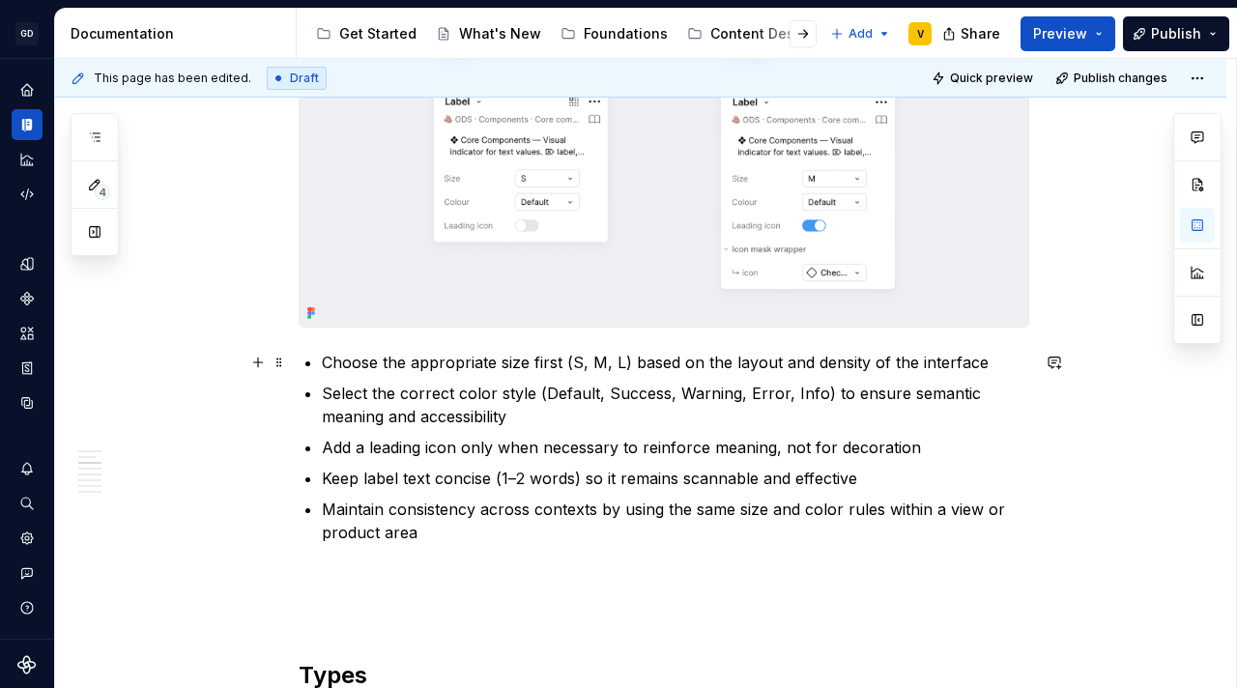
click at [619, 362] on p "Choose the appropriate size first (S, M, L) based on the layout and density of …" at bounding box center [675, 362] width 707 height 23
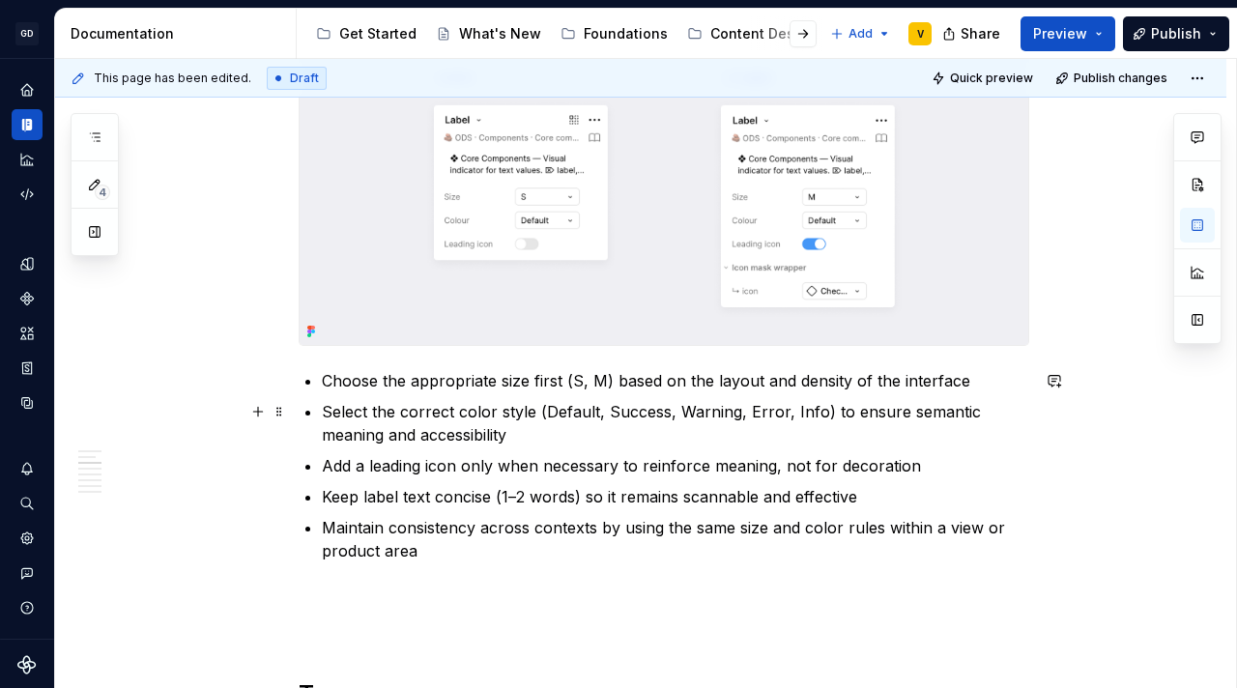
click at [785, 442] on p "Select the correct color style (Default, Success, Warning, Error, Info) to ensu…" at bounding box center [675, 423] width 707 height 46
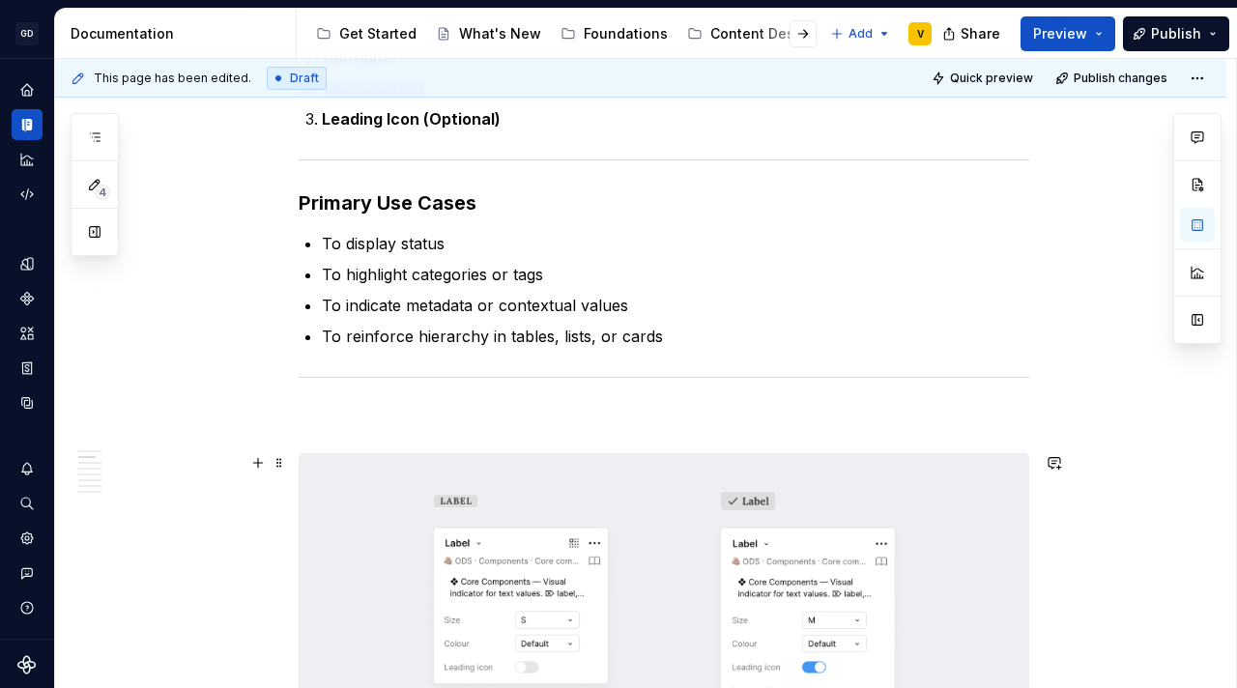
scroll to position [619, 0]
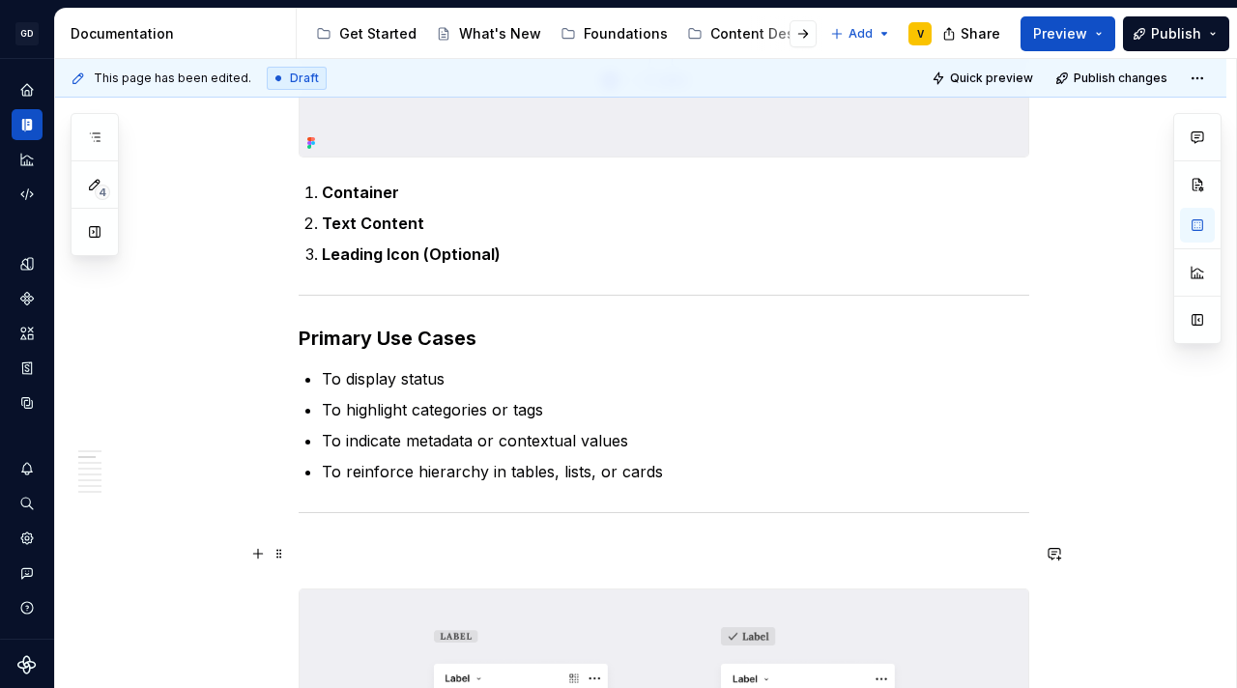
click at [313, 554] on p at bounding box center [664, 553] width 730 height 23
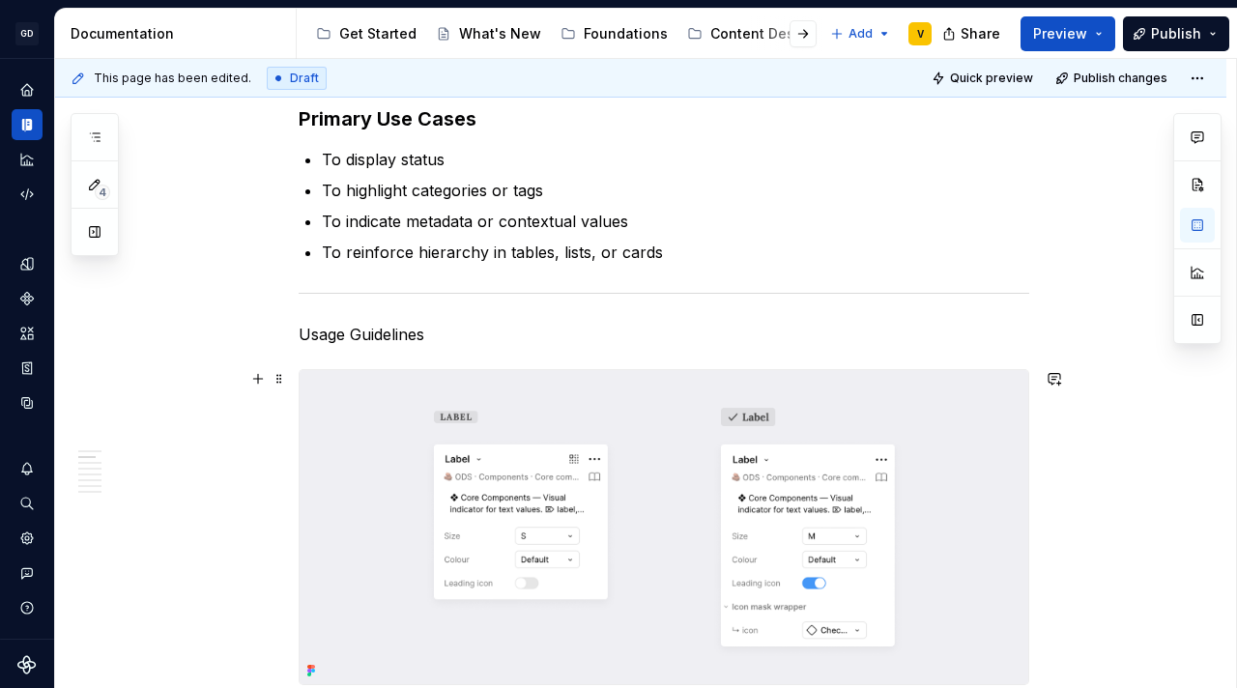
scroll to position [863, 0]
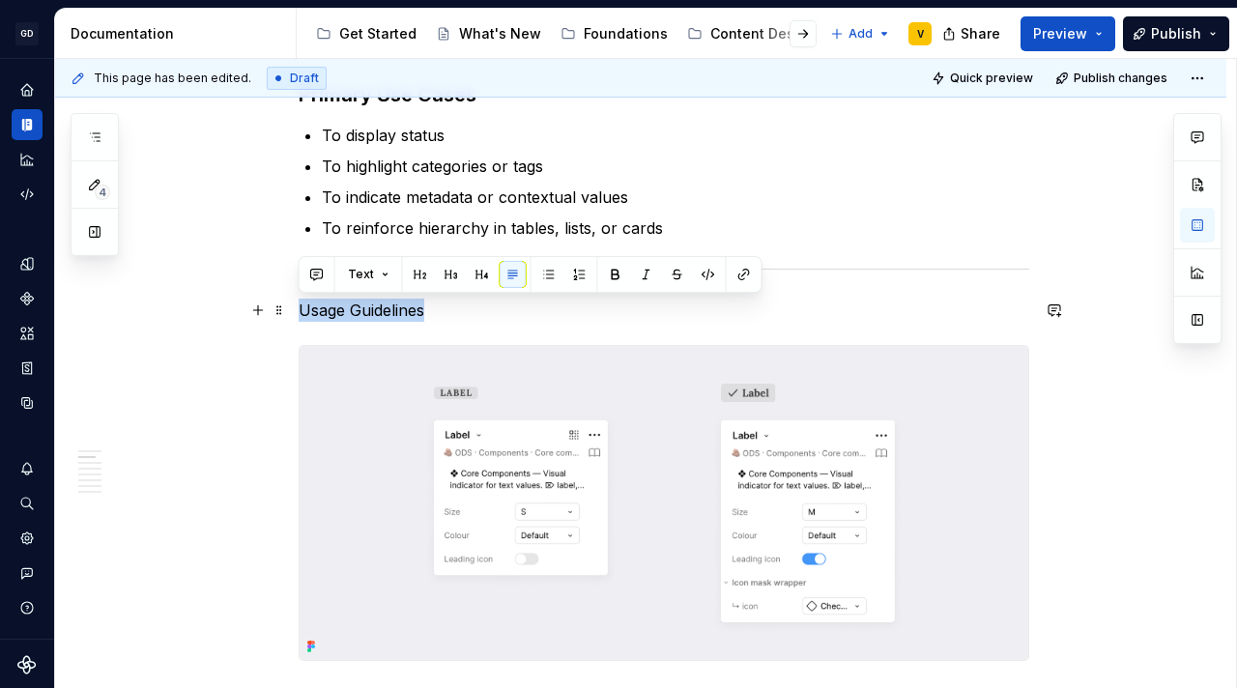
drag, startPoint x: 430, startPoint y: 309, endPoint x: 291, endPoint y: 308, distance: 139.1
click at [453, 268] on button "button" at bounding box center [451, 274] width 27 height 27
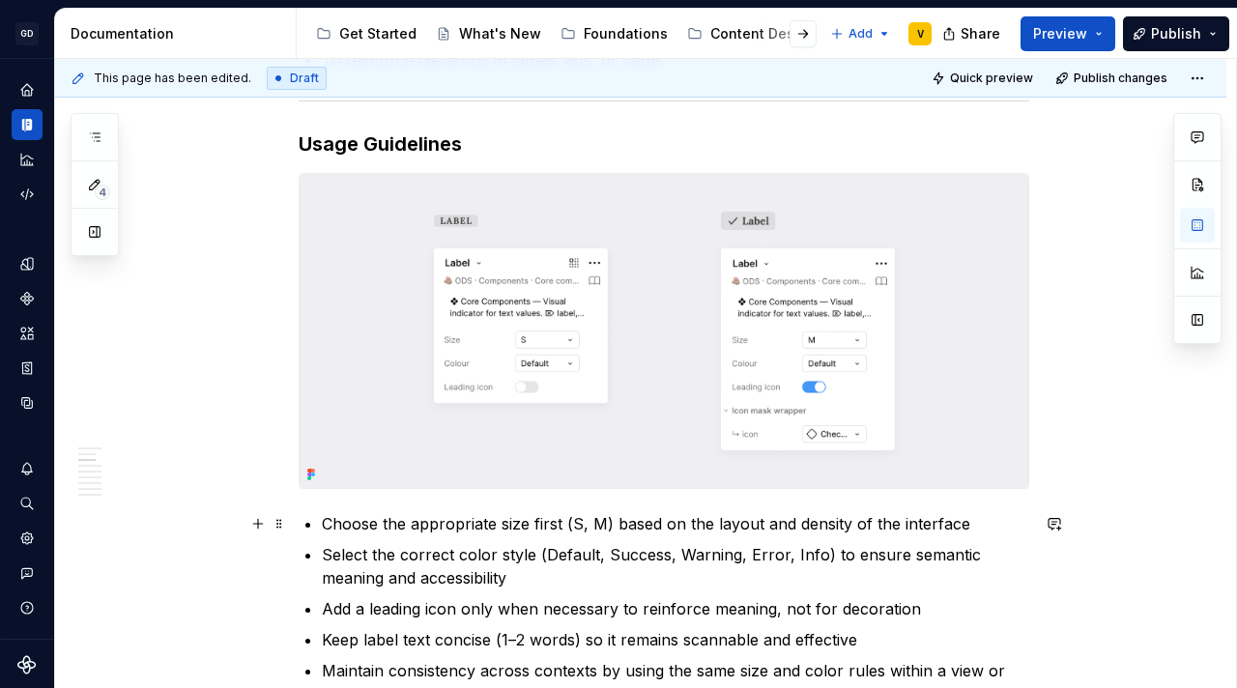
click at [464, 522] on p "Choose the appropriate size first (S, M) based on the layout and density of the…" at bounding box center [675, 523] width 707 height 23
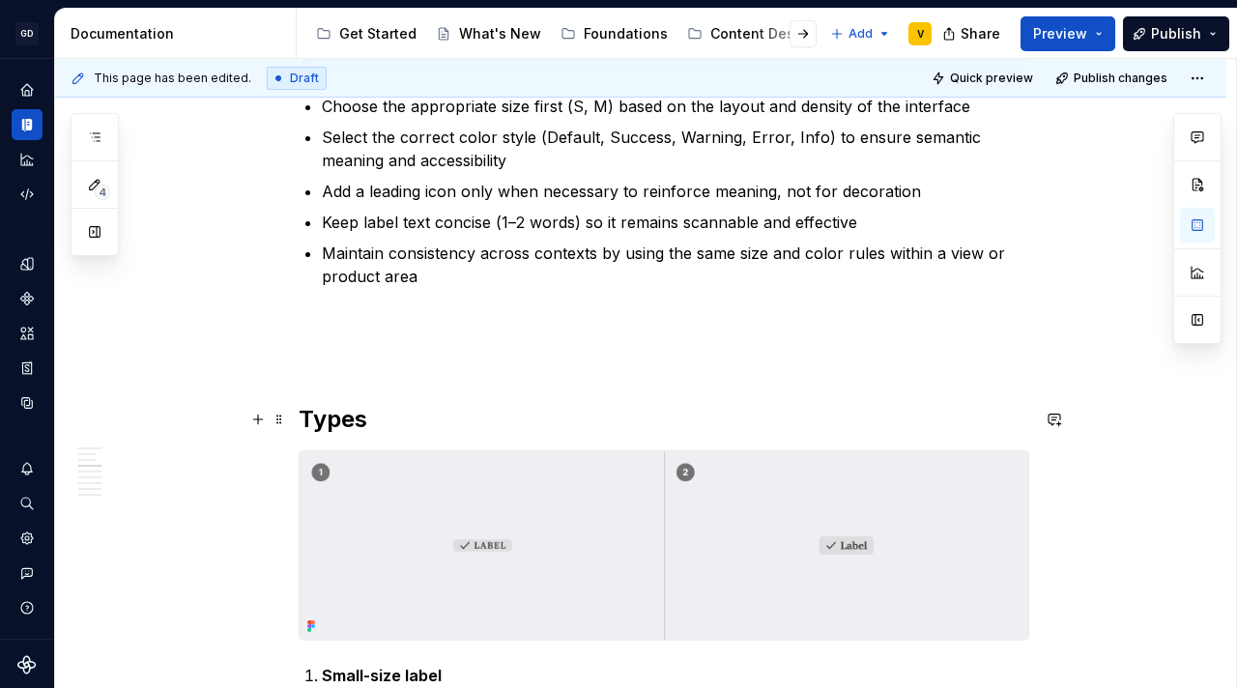
scroll to position [1451, 0]
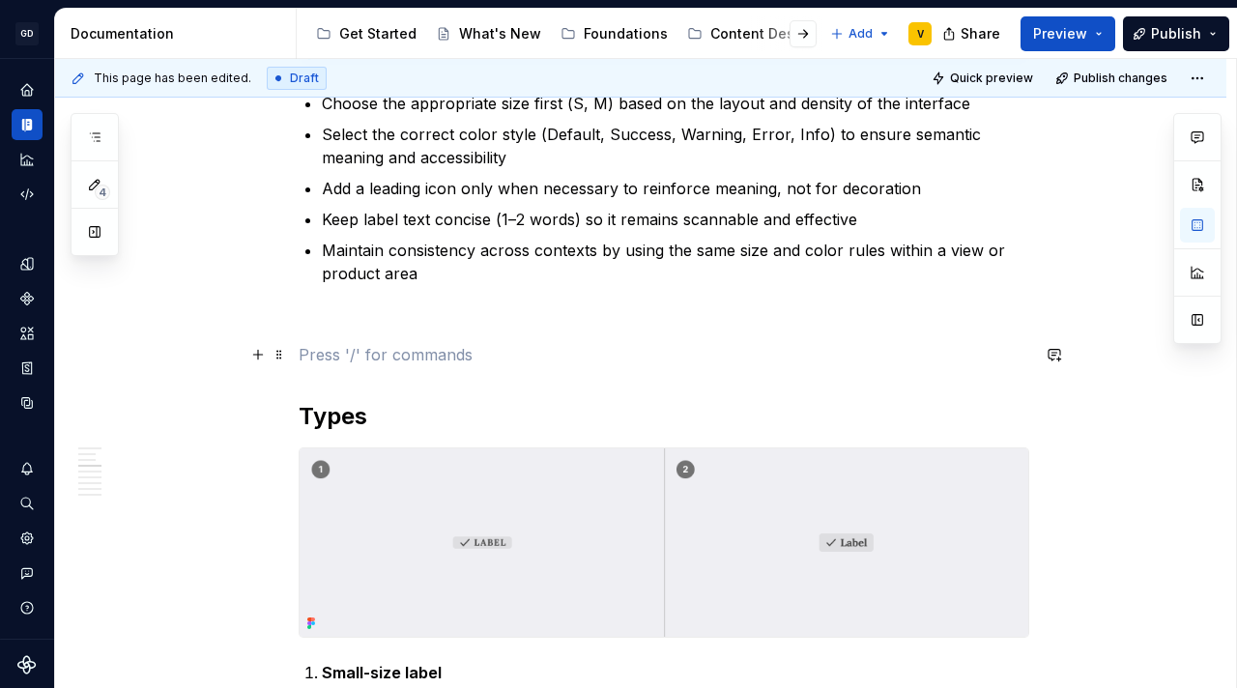
click at [332, 352] on p at bounding box center [664, 354] width 730 height 23
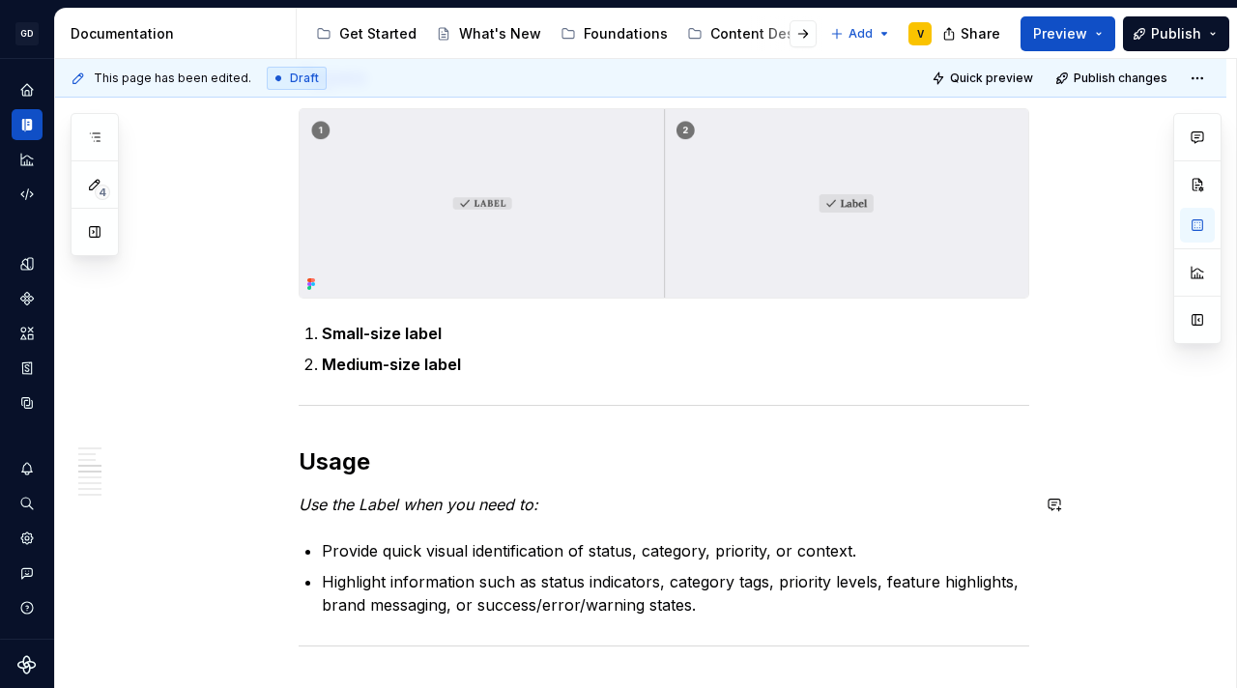
scroll to position [1864, 0]
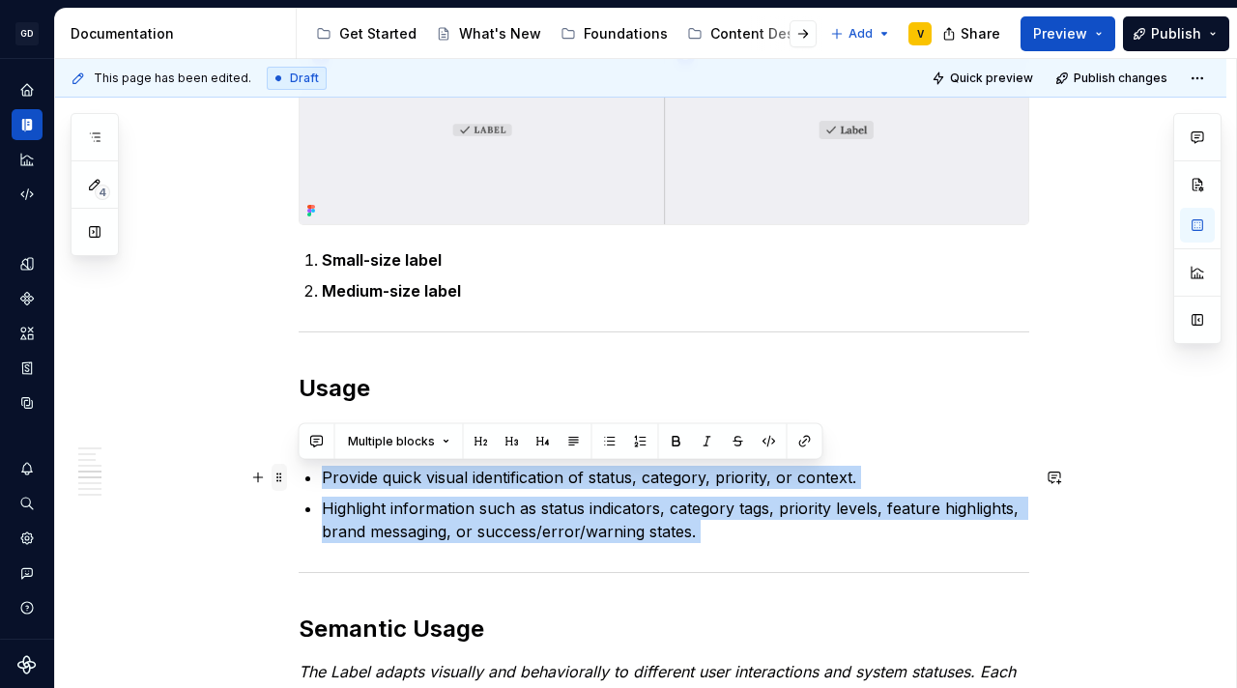
drag, startPoint x: 753, startPoint y: 554, endPoint x: 279, endPoint y: 472, distance: 480.3
copy div "Provide quick visual identification of status, category, priority, or context. …"
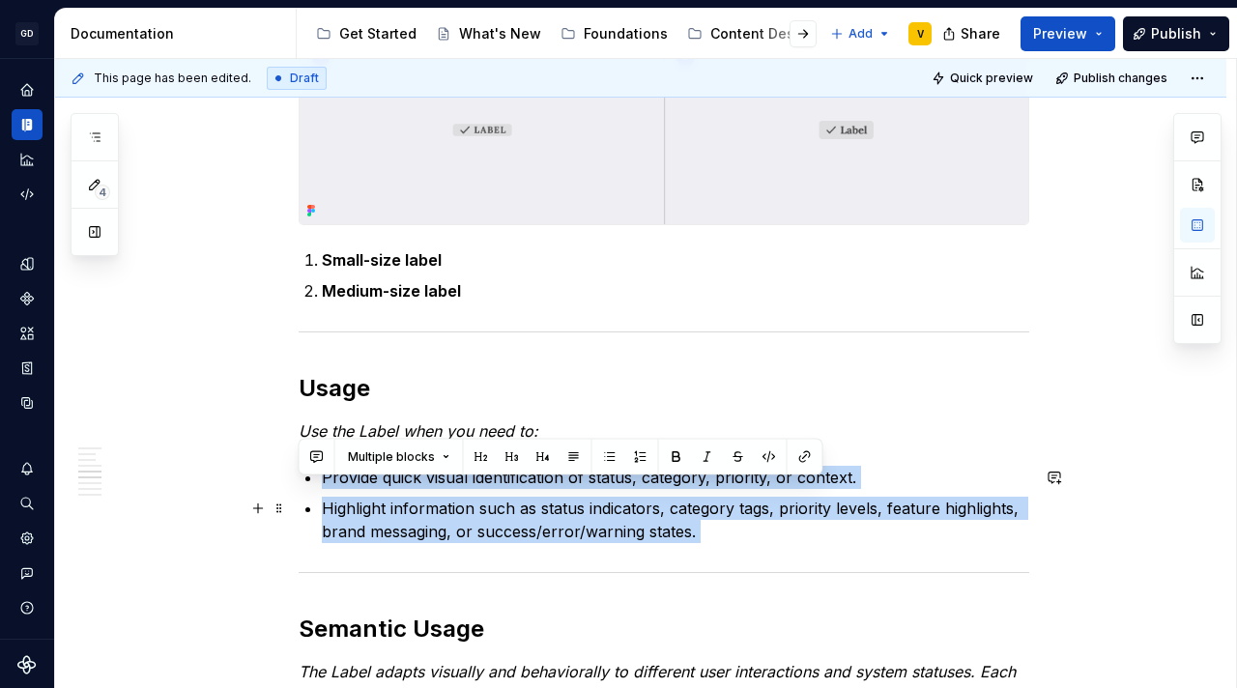
scroll to position [1834, 0]
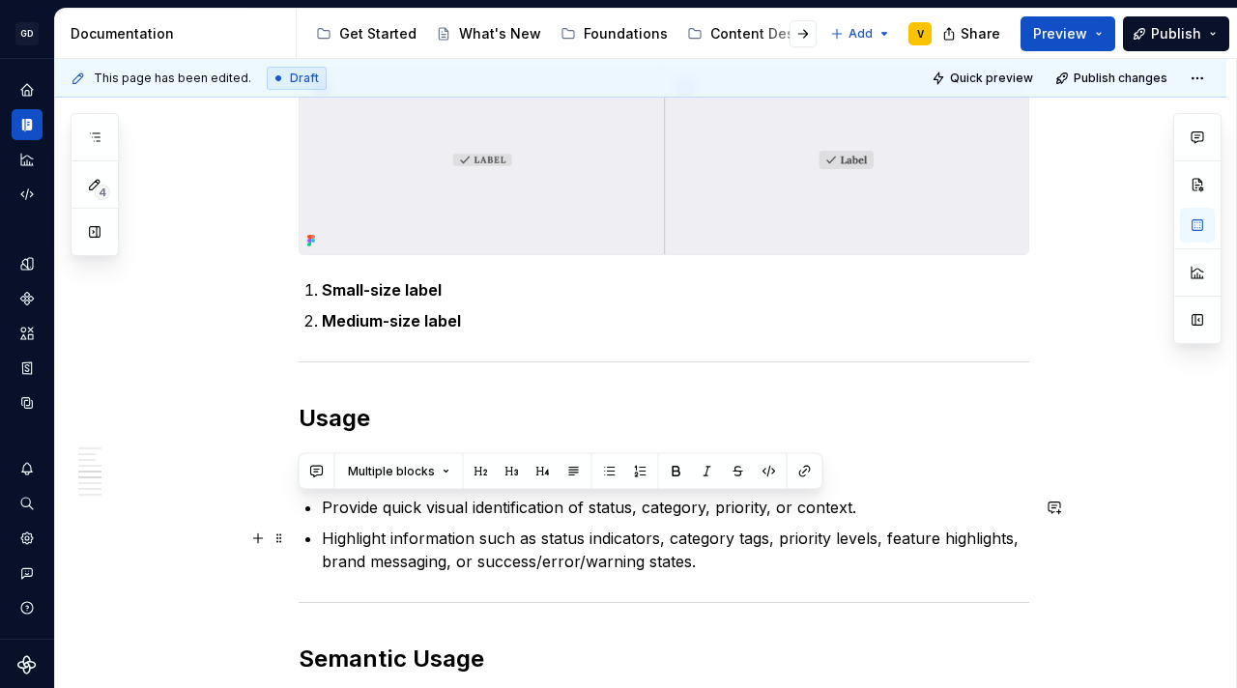
click at [500, 551] on p "Highlight information such as status indicators, category tags, priority levels…" at bounding box center [675, 550] width 707 height 46
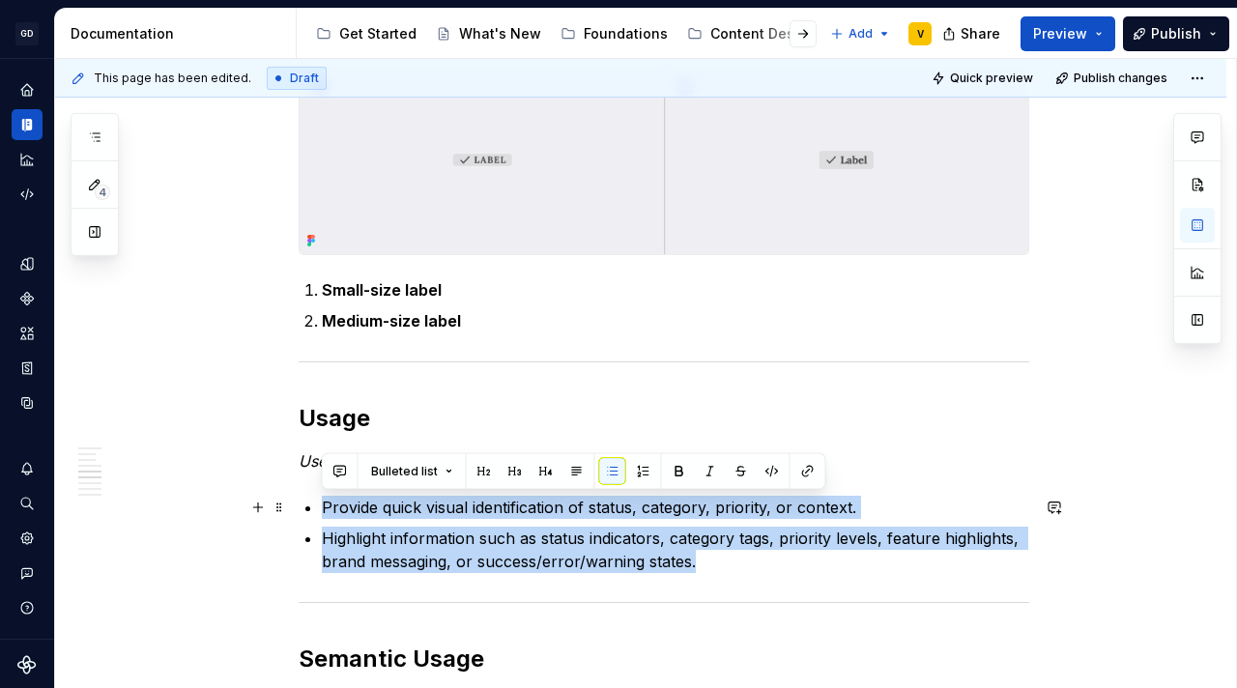
drag, startPoint x: 739, startPoint y: 559, endPoint x: 317, endPoint y: 514, distance: 424.7
copy ul "Provide quick visual identification of status, category, priority, or context. …"
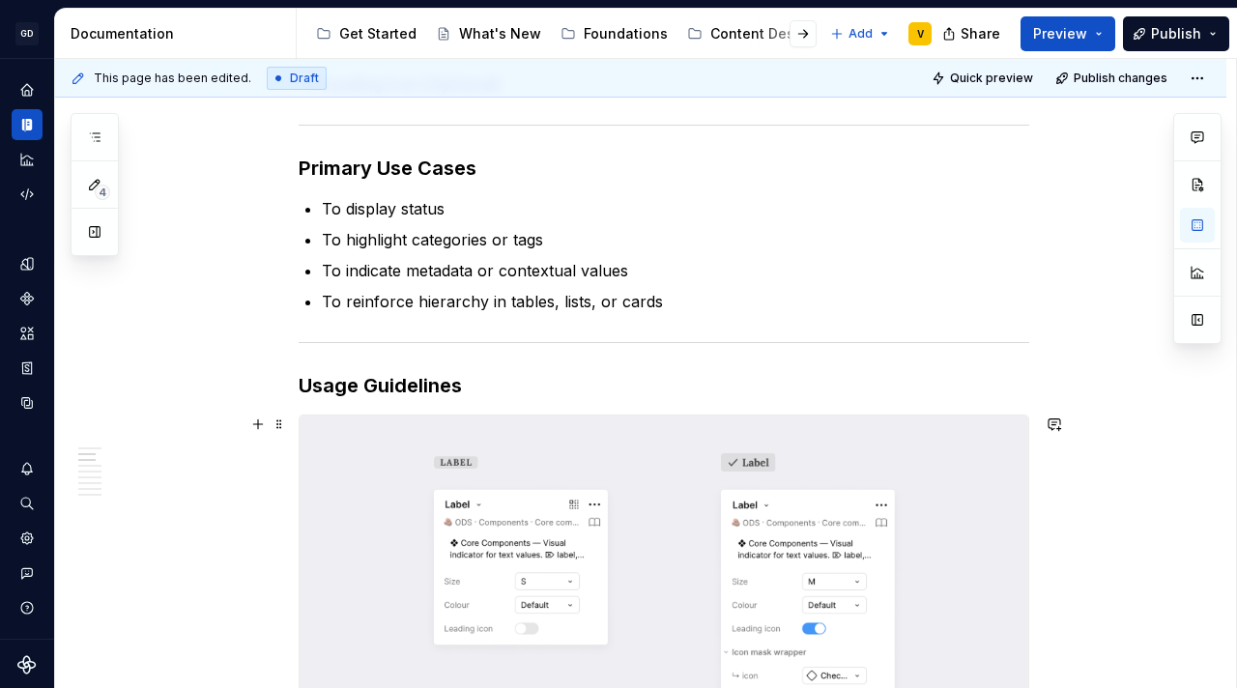
scroll to position [516, 0]
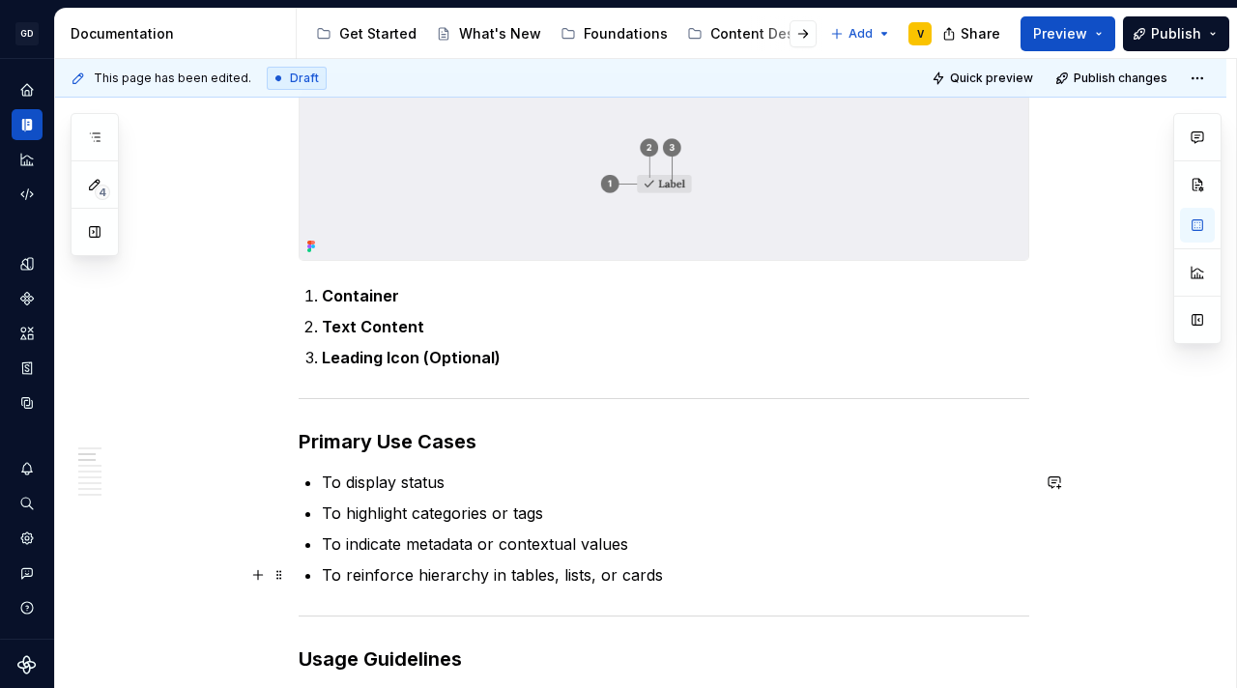
click at [724, 568] on p "To reinforce hierarchy in tables, lists, or cards" at bounding box center [675, 574] width 707 height 23
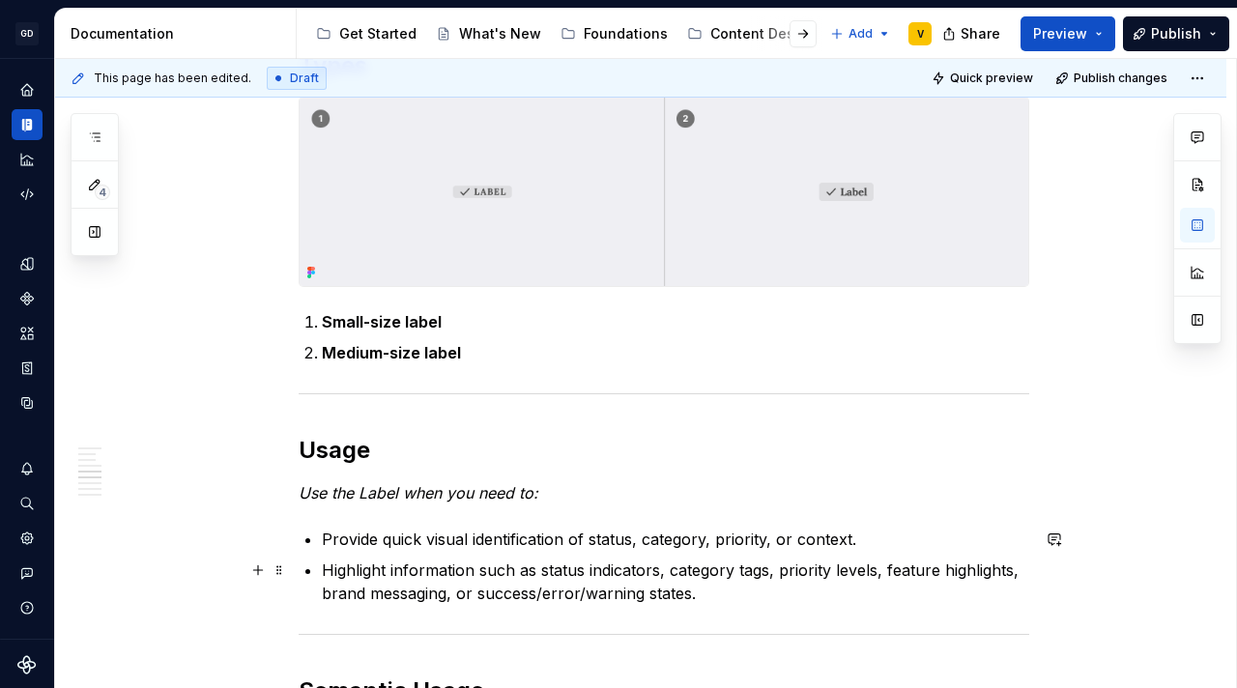
scroll to position [1971, 0]
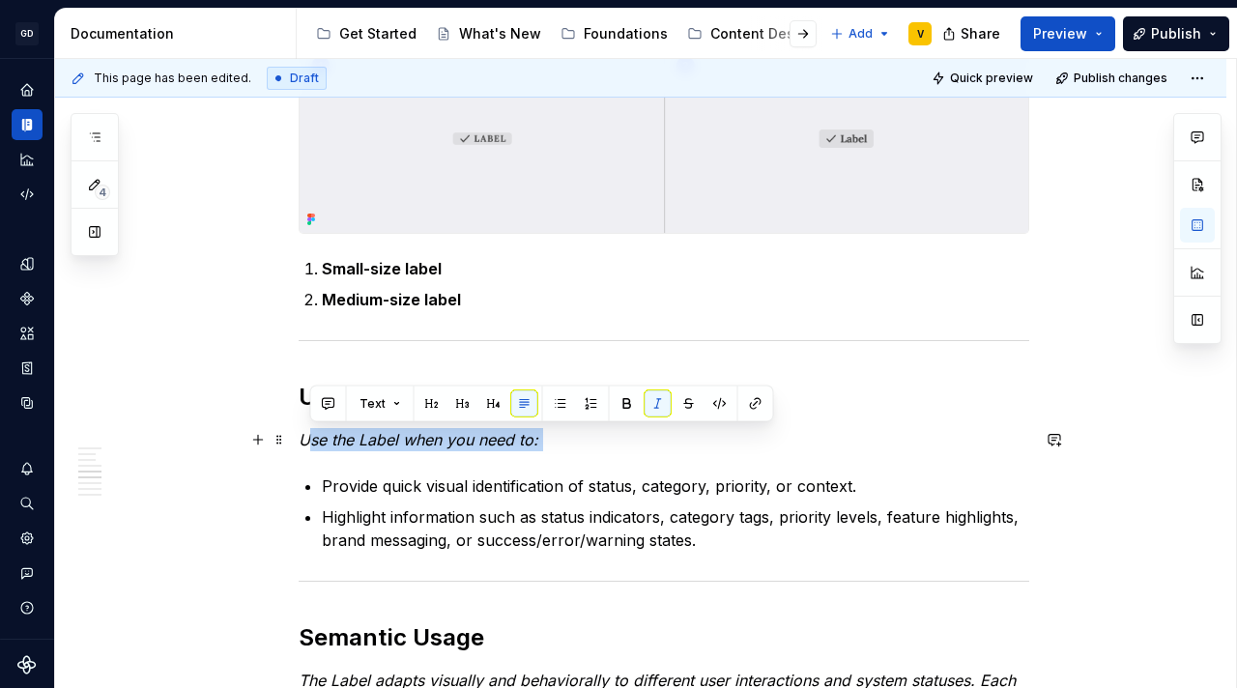
drag, startPoint x: 303, startPoint y: 440, endPoint x: 524, endPoint y: 452, distance: 220.6
click at [535, 448] on p "Use the Label when you need to:" at bounding box center [664, 439] width 730 height 23
drag, startPoint x: 546, startPoint y: 448, endPoint x: 288, endPoint y: 438, distance: 258.2
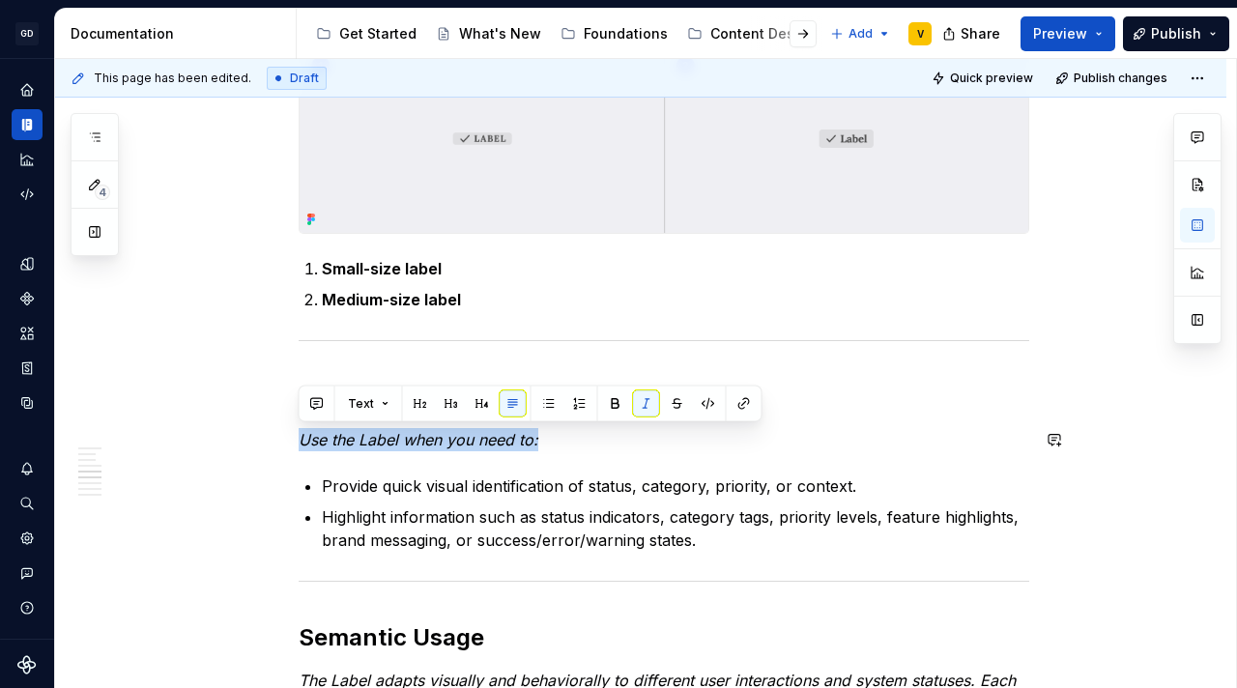
copy em "Use the Label when you need to:"
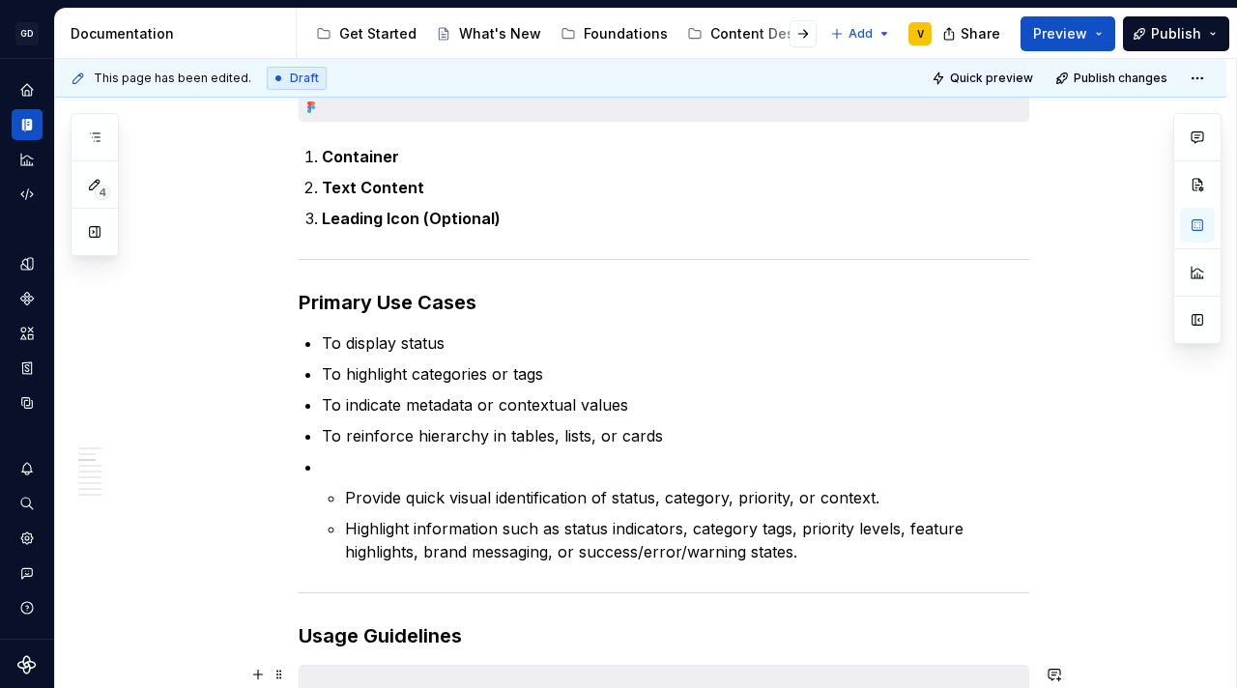
scroll to position [480, 0]
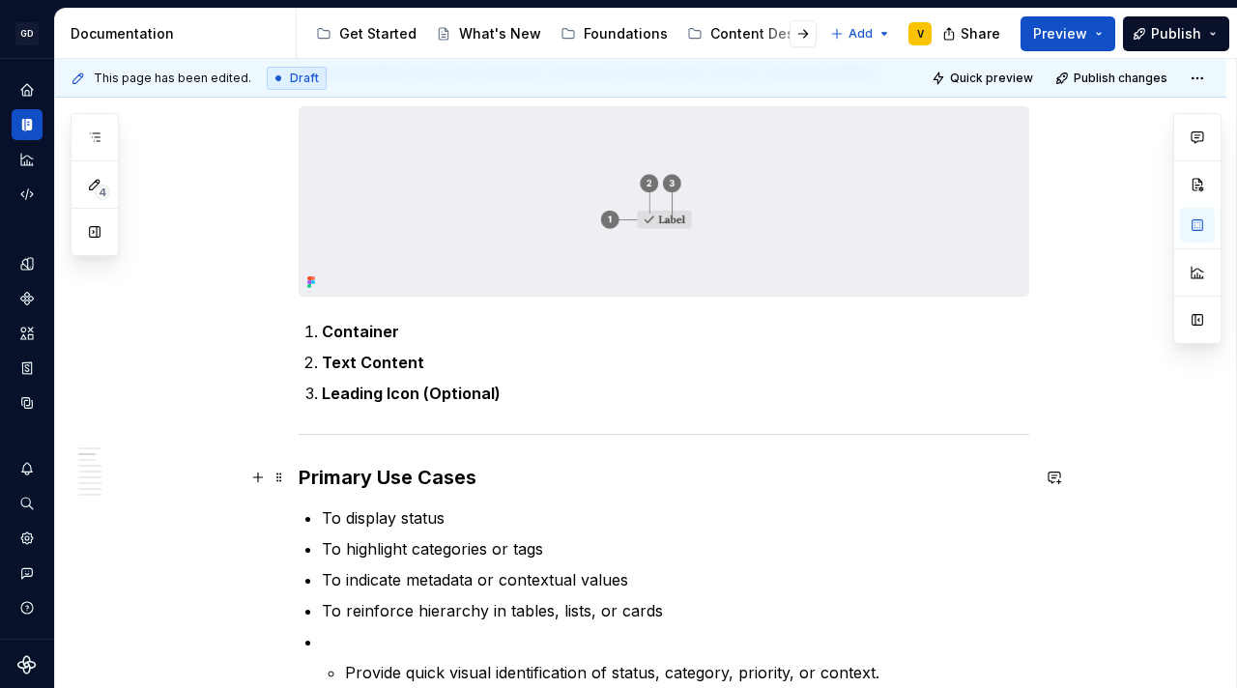
click at [524, 470] on h3 "Primary Use Cases" at bounding box center [664, 477] width 730 height 27
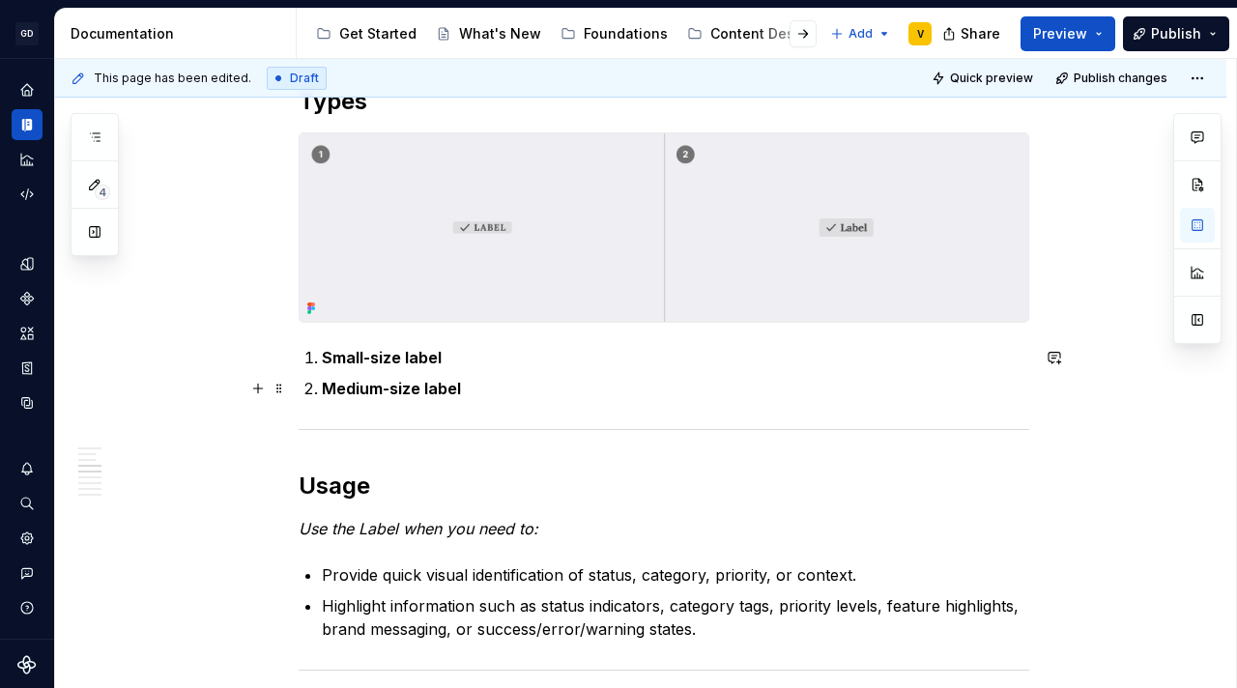
scroll to position [1998, 0]
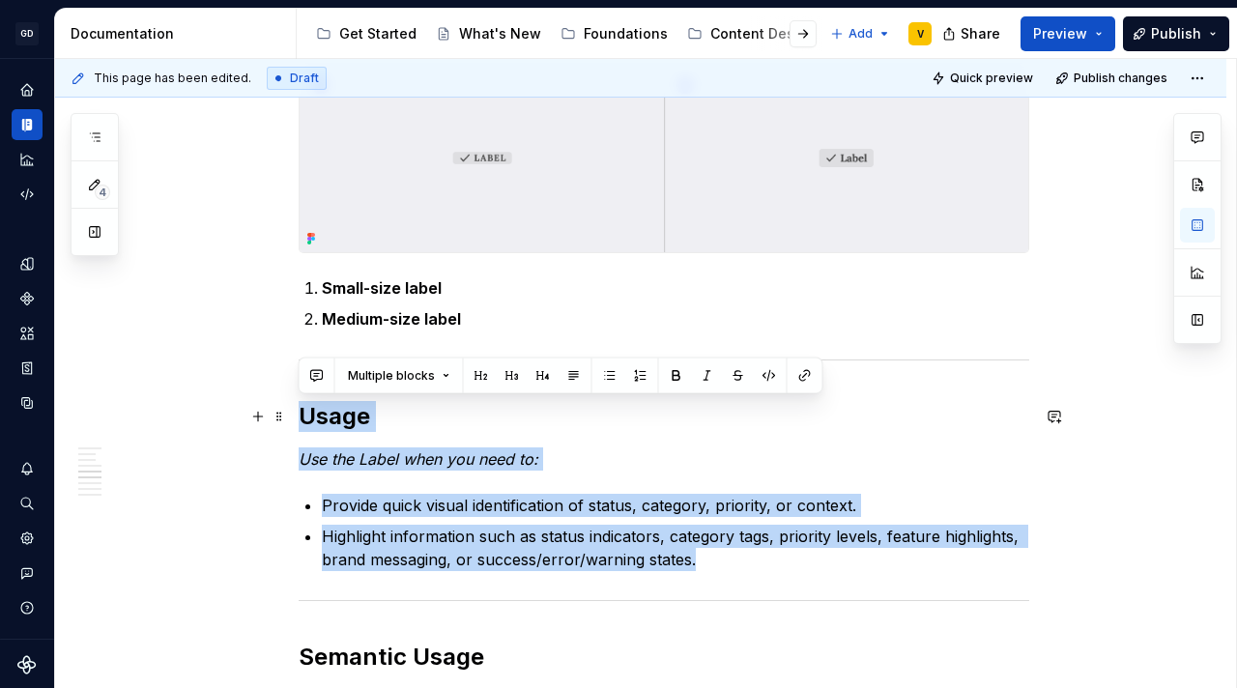
drag, startPoint x: 707, startPoint y: 566, endPoint x: 288, endPoint y: 400, distance: 451.1
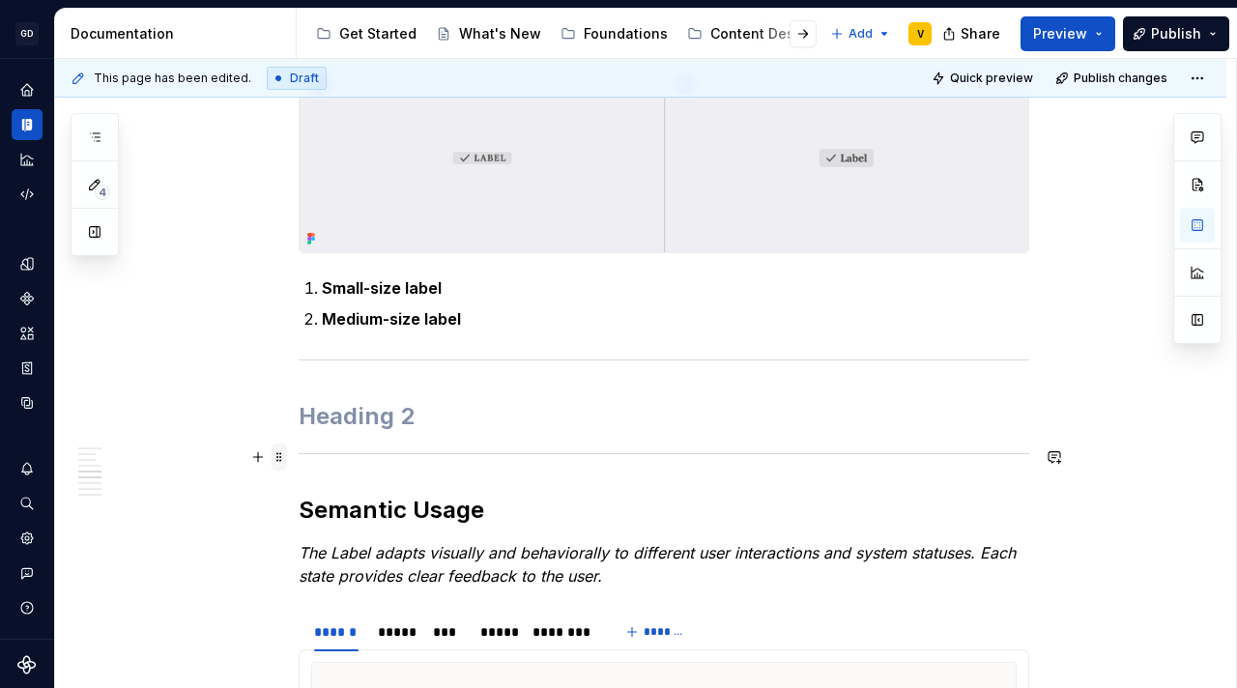
click at [276, 458] on span at bounding box center [278, 456] width 15 height 27
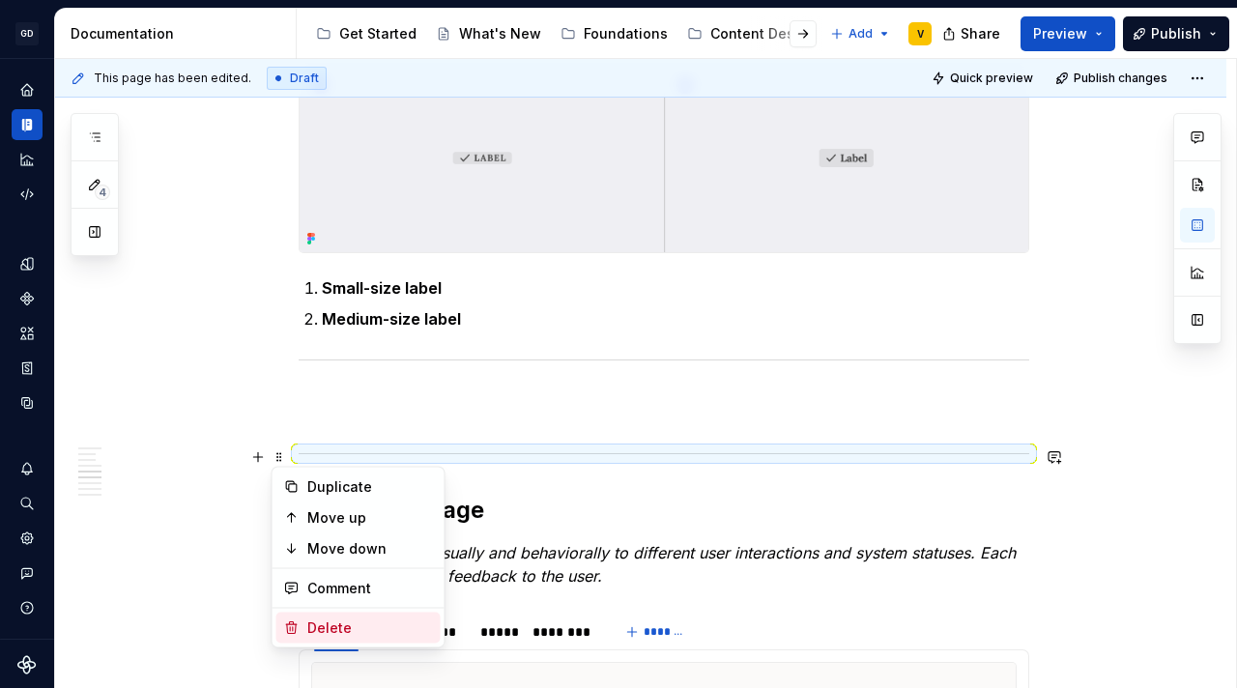
click at [324, 623] on div "Delete" at bounding box center [370, 627] width 126 height 19
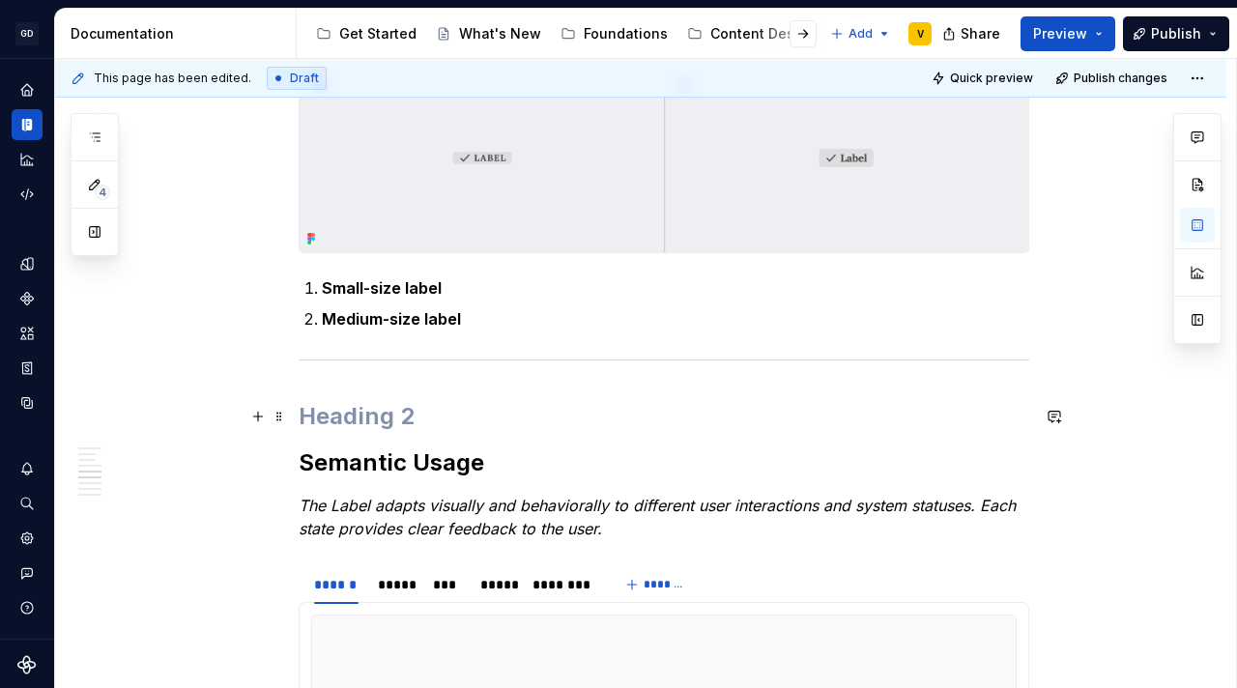
click at [329, 417] on h2 at bounding box center [664, 416] width 730 height 31
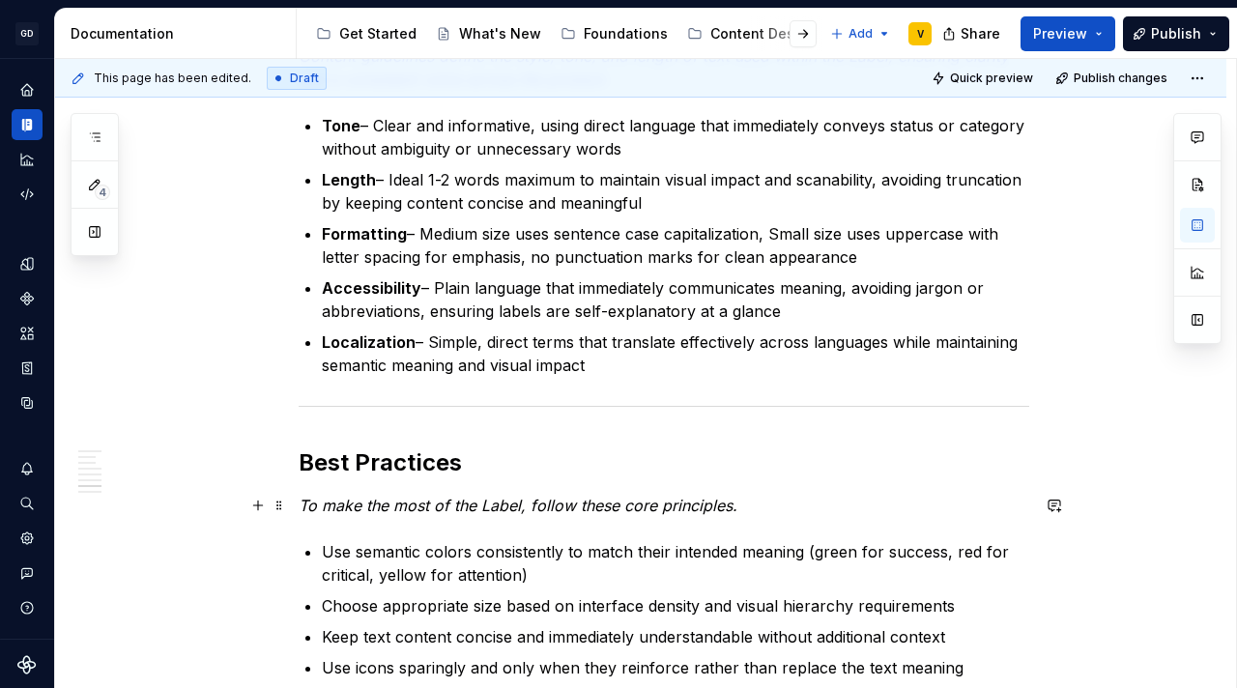
scroll to position [3240, 0]
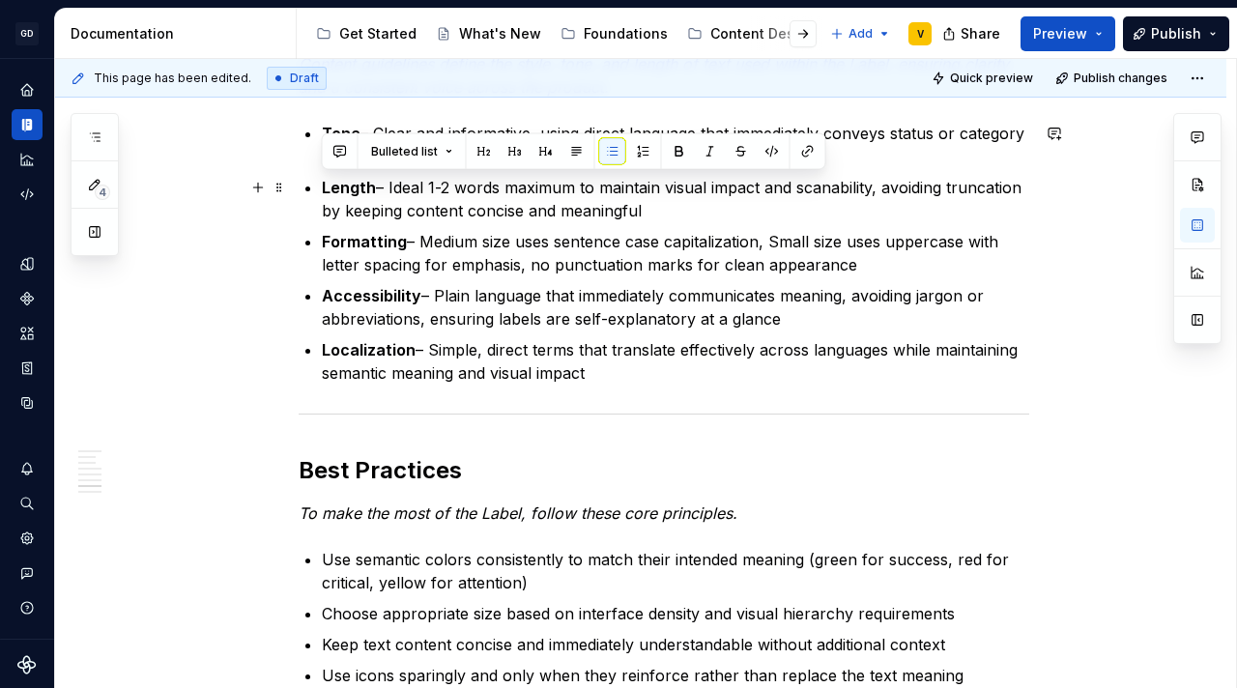
drag, startPoint x: 671, startPoint y: 216, endPoint x: 323, endPoint y: 186, distance: 349.2
click at [323, 186] on p "Length – Ideal 1-2 words maximum to maintain visual impact and scanability, avo…" at bounding box center [675, 199] width 707 height 46
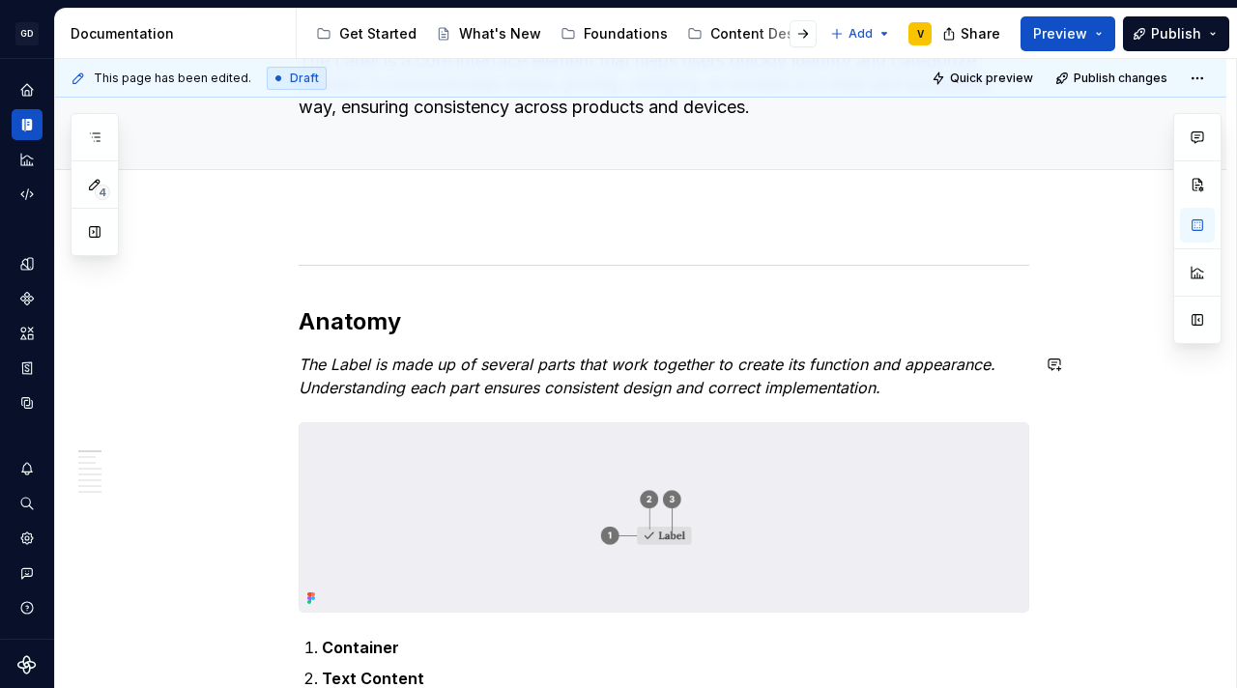
scroll to position [0, 0]
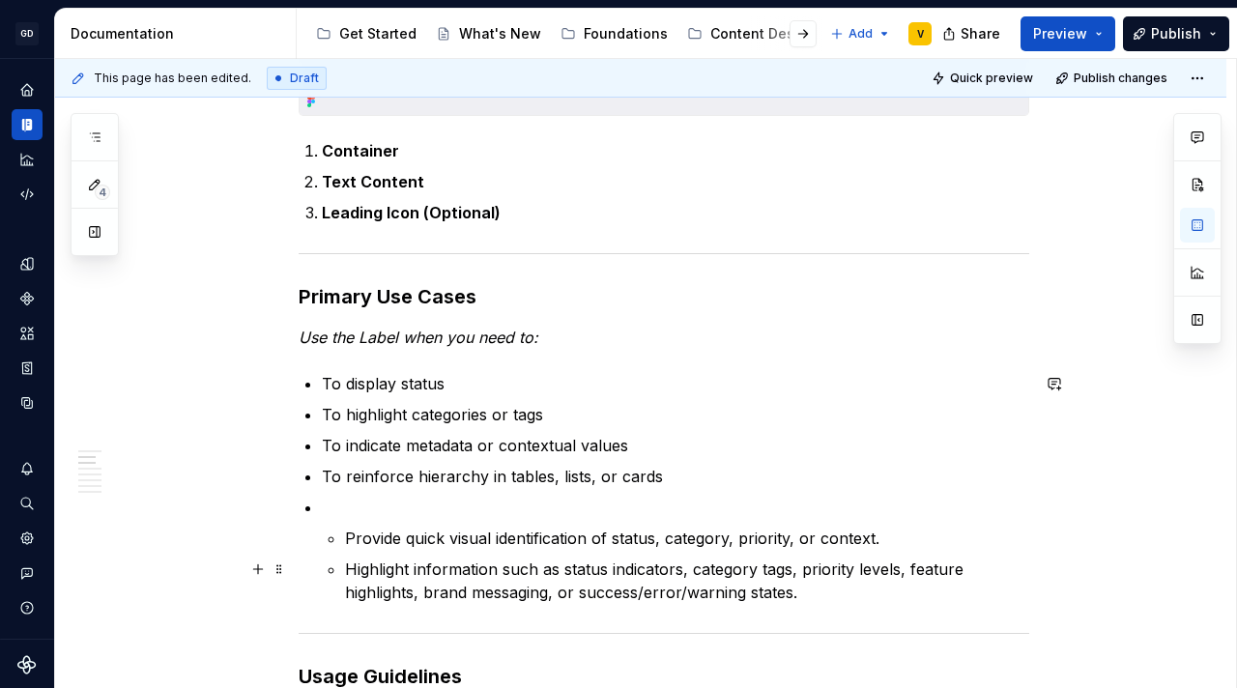
scroll to position [639, 0]
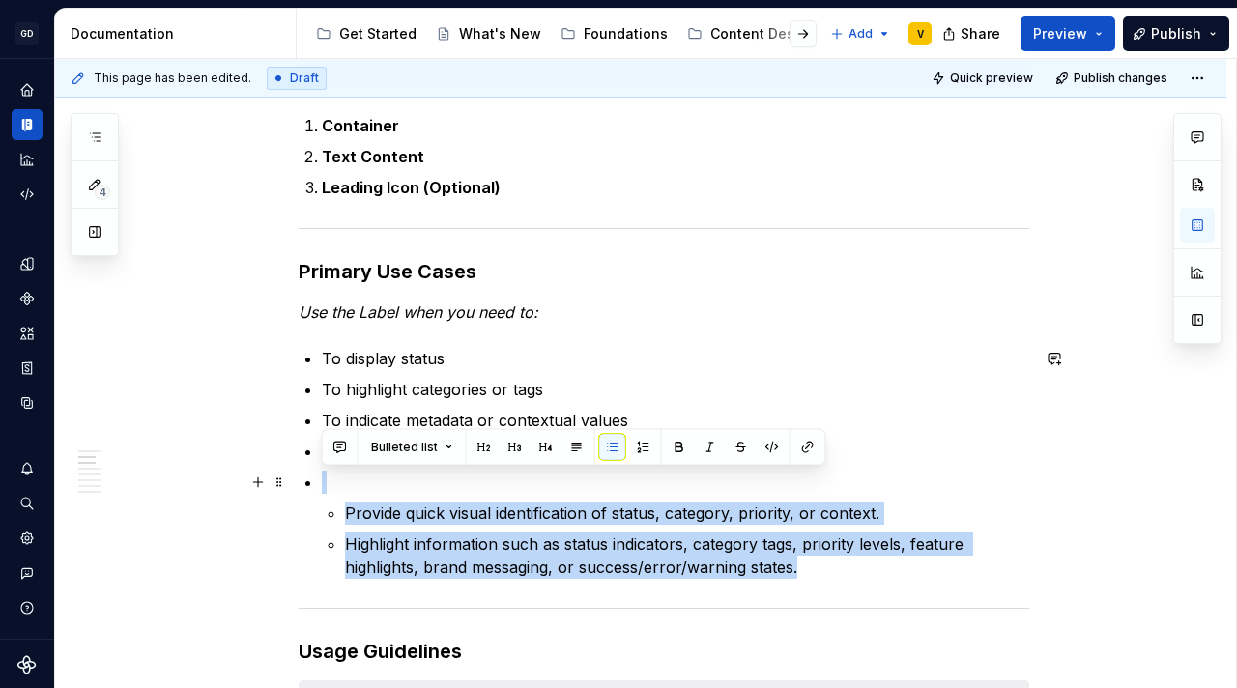
drag, startPoint x: 808, startPoint y: 603, endPoint x: 299, endPoint y: 478, distance: 524.2
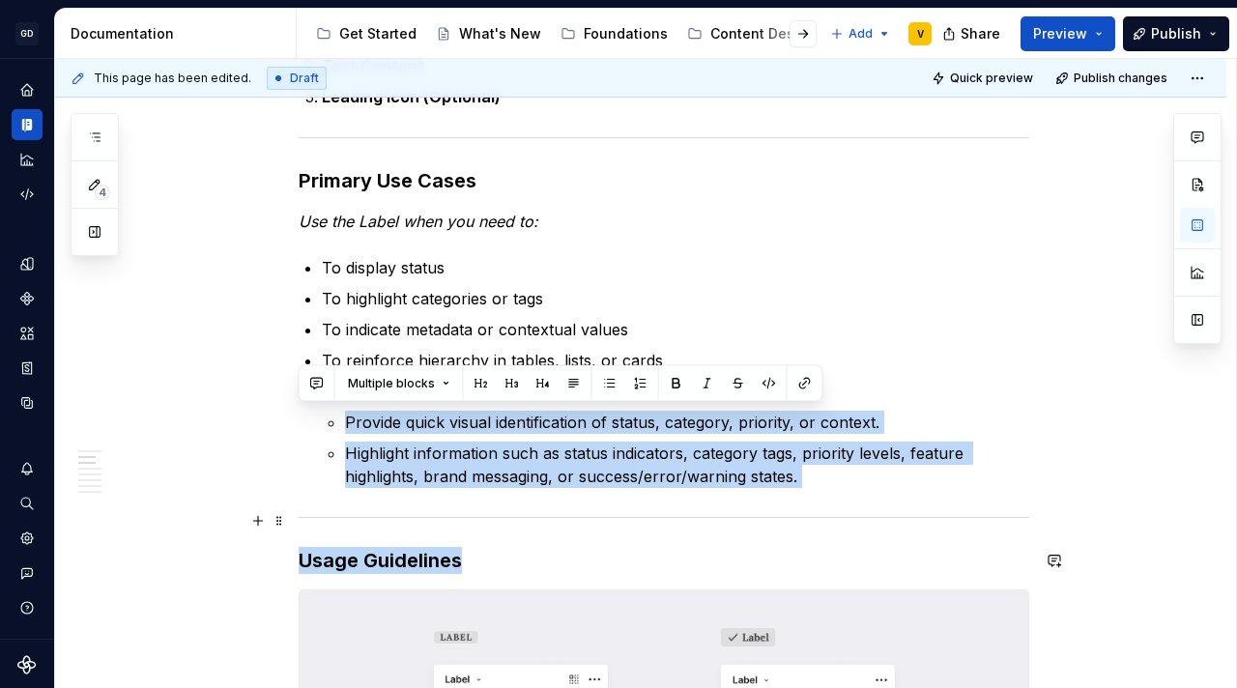
scroll to position [733, 0]
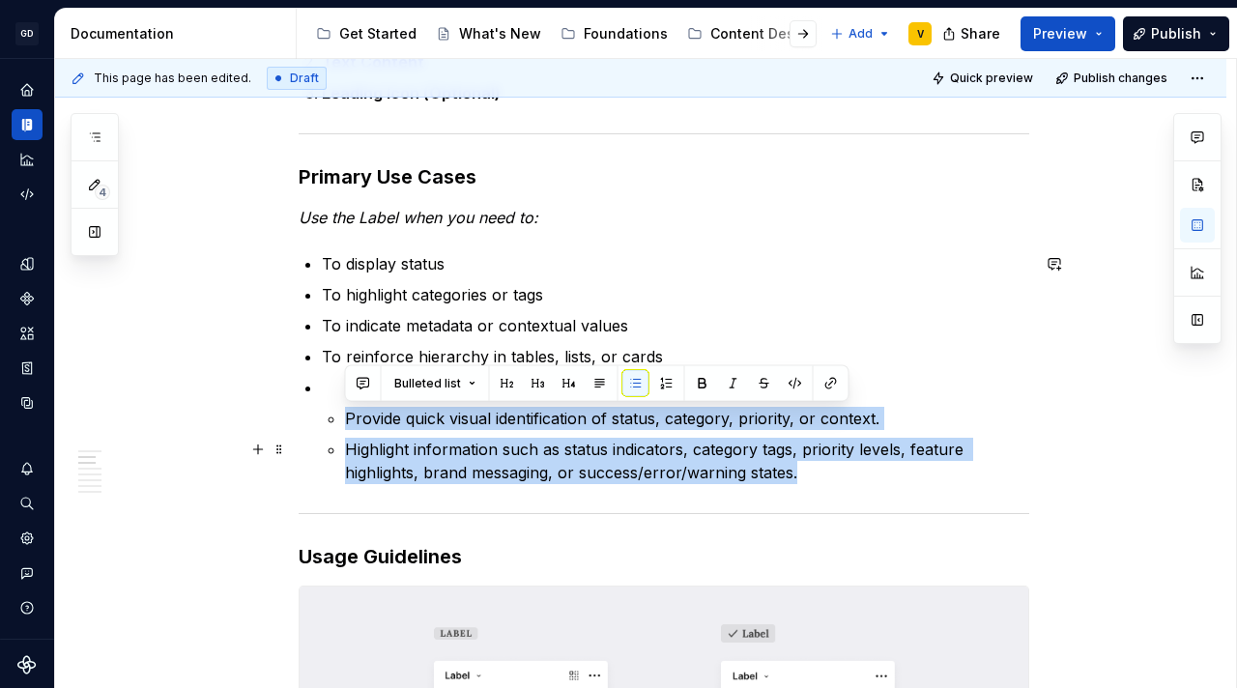
drag, startPoint x: 315, startPoint y: 508, endPoint x: 841, endPoint y: 479, distance: 526.4
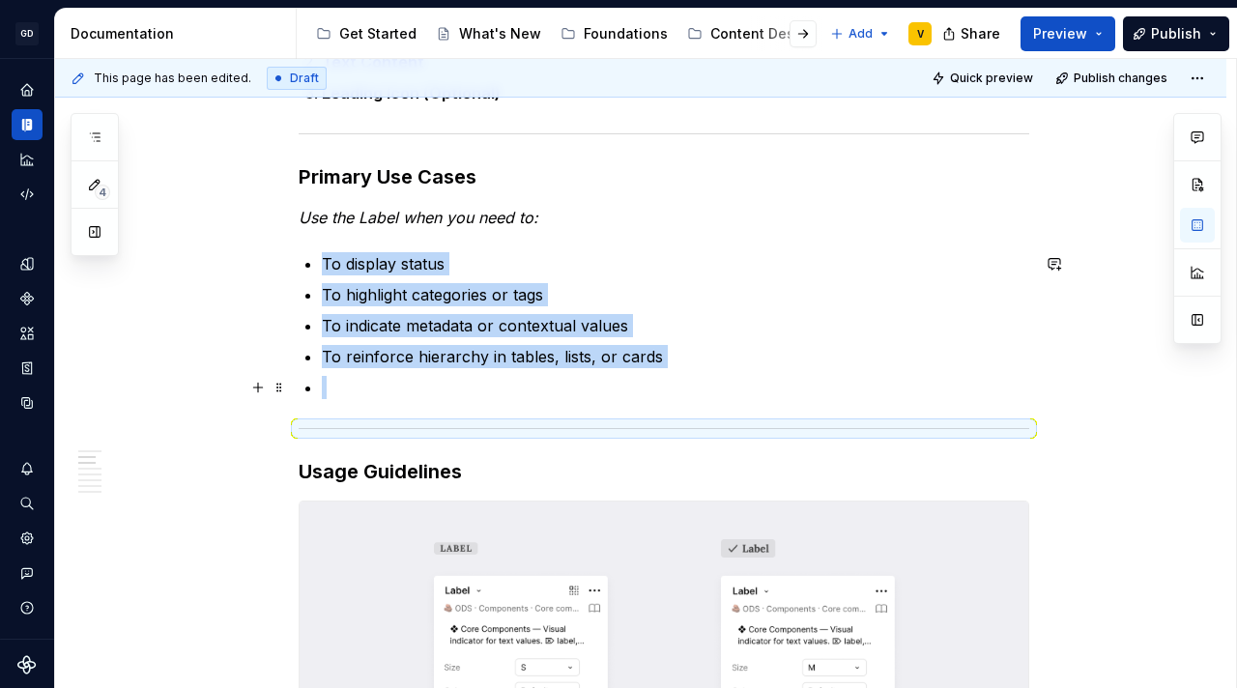
click at [427, 386] on p at bounding box center [675, 387] width 707 height 23
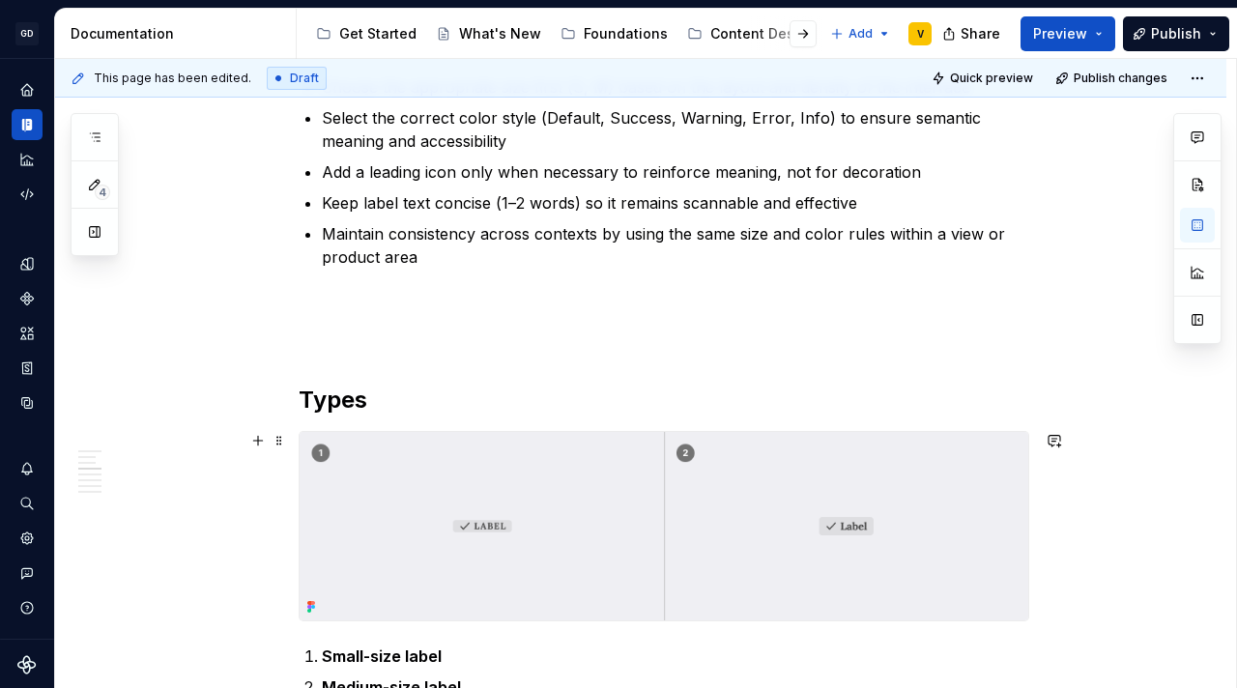
scroll to position [1602, 0]
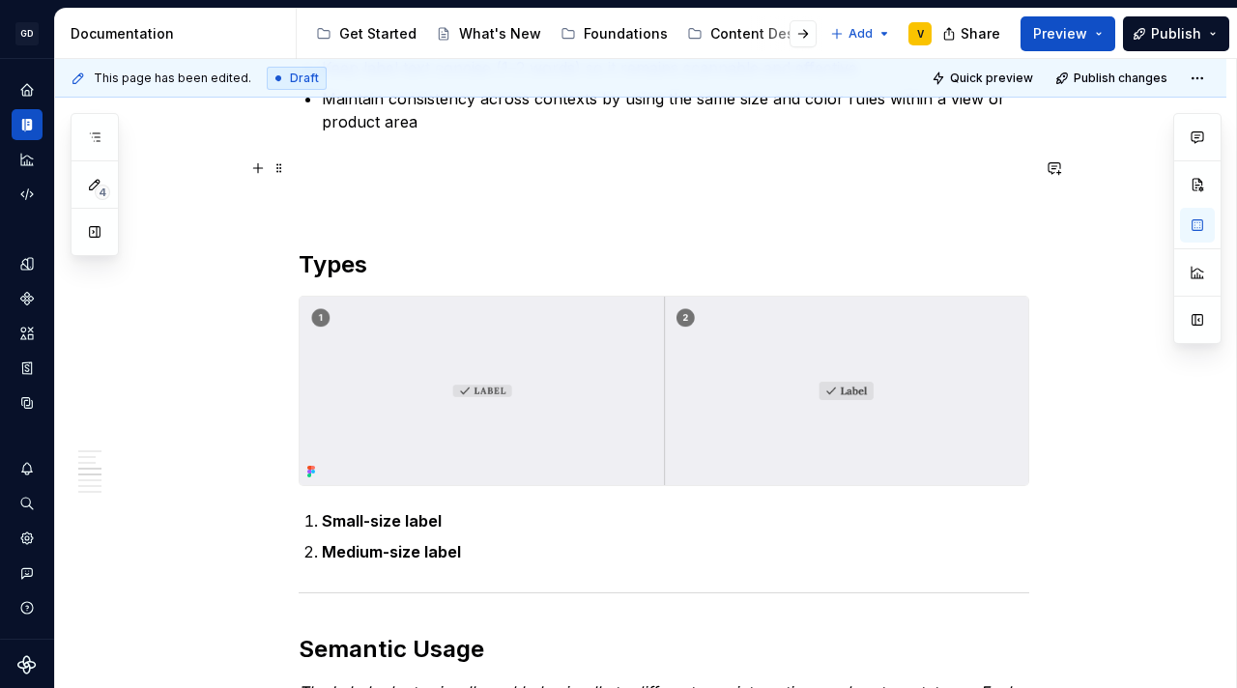
click at [329, 157] on p at bounding box center [664, 168] width 730 height 23
click at [254, 171] on button "button" at bounding box center [257, 168] width 27 height 27
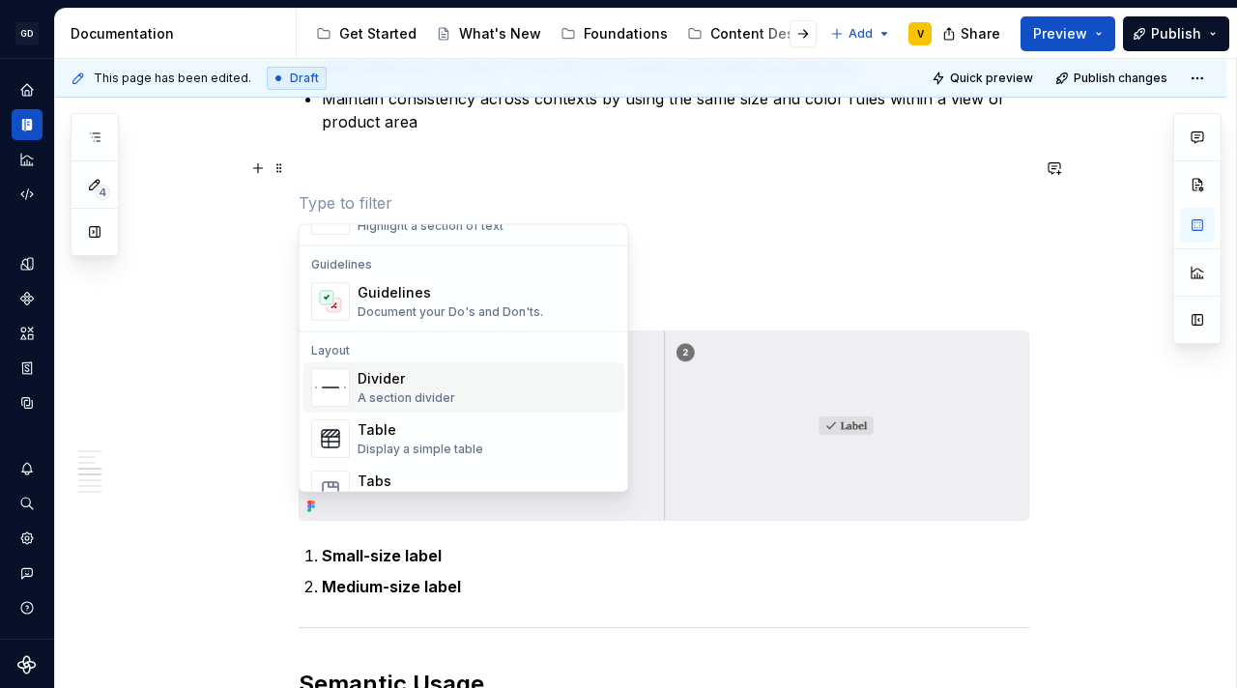
scroll to position [528, 0]
click at [392, 393] on div "A section divider" at bounding box center [406, 396] width 98 height 15
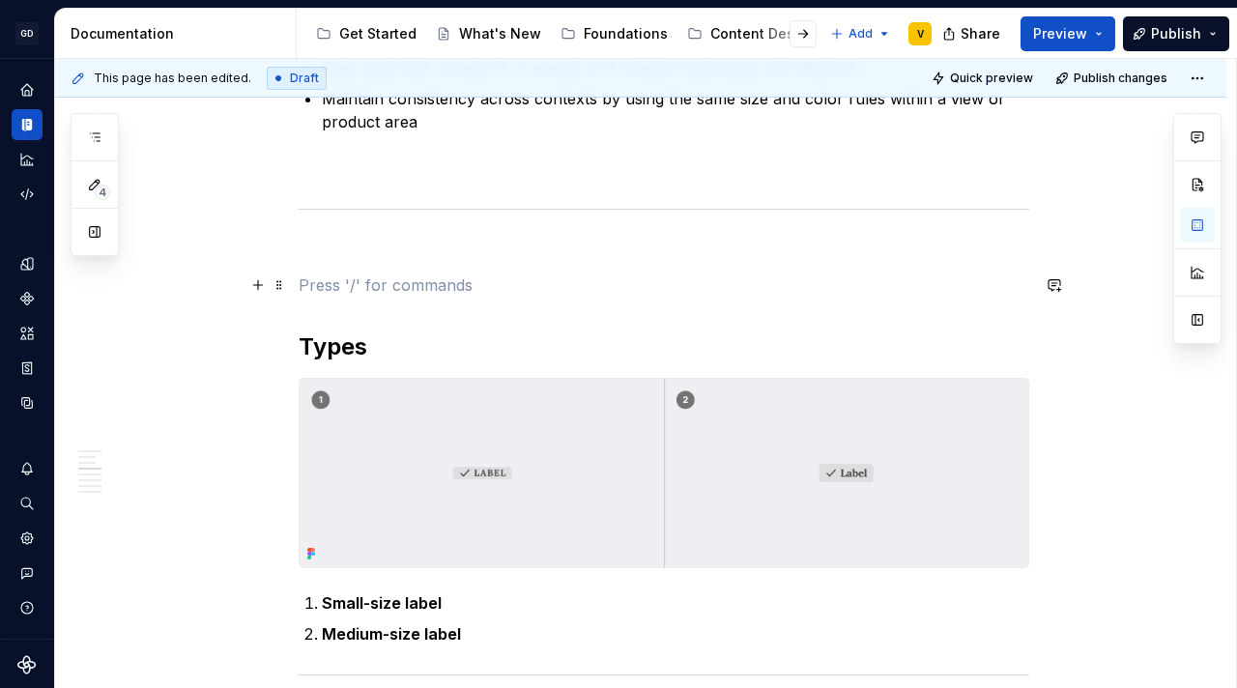
click at [341, 292] on p at bounding box center [664, 284] width 730 height 23
click at [336, 293] on p at bounding box center [664, 284] width 730 height 23
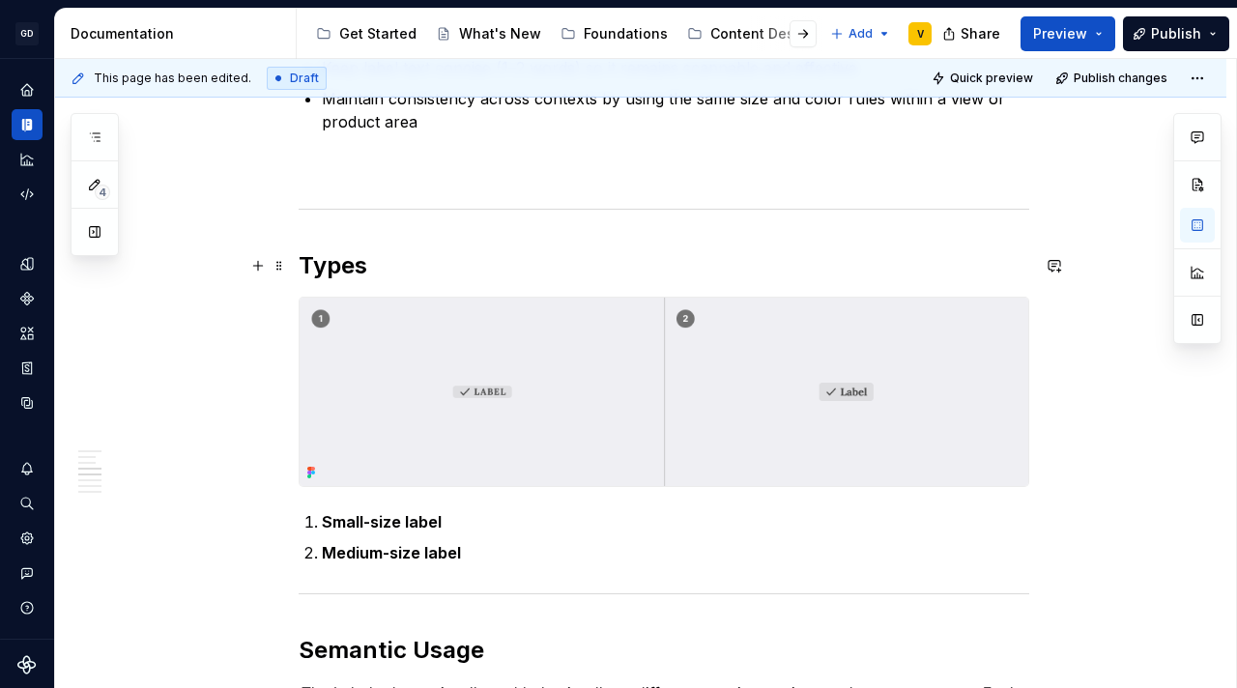
click at [442, 258] on h2 "Types" at bounding box center [664, 265] width 730 height 31
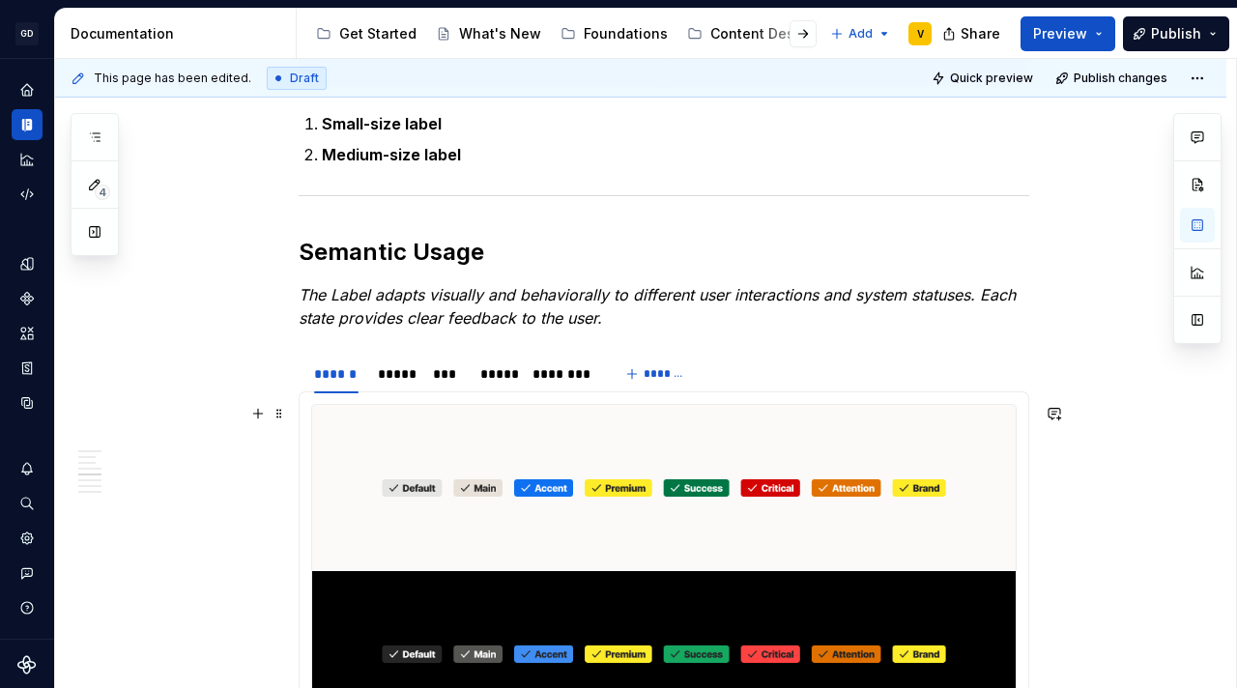
scroll to position [2082, 0]
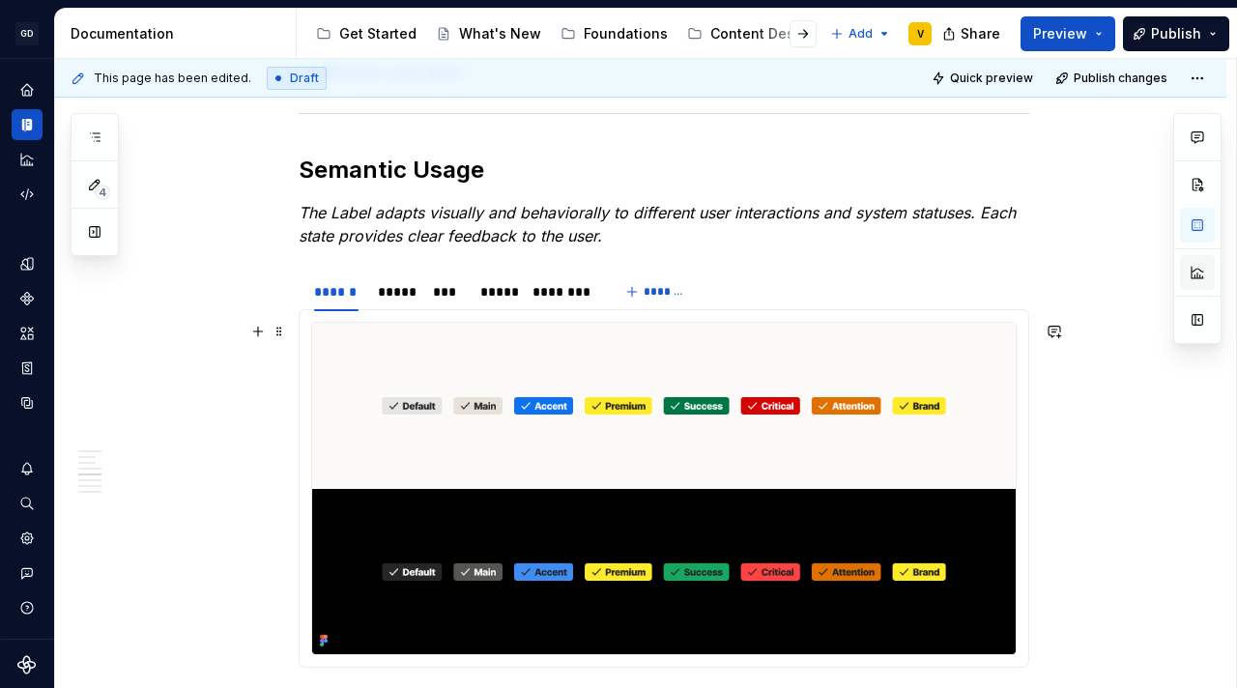
type textarea "*"
click at [635, 296] on button "*******" at bounding box center [657, 291] width 76 height 27
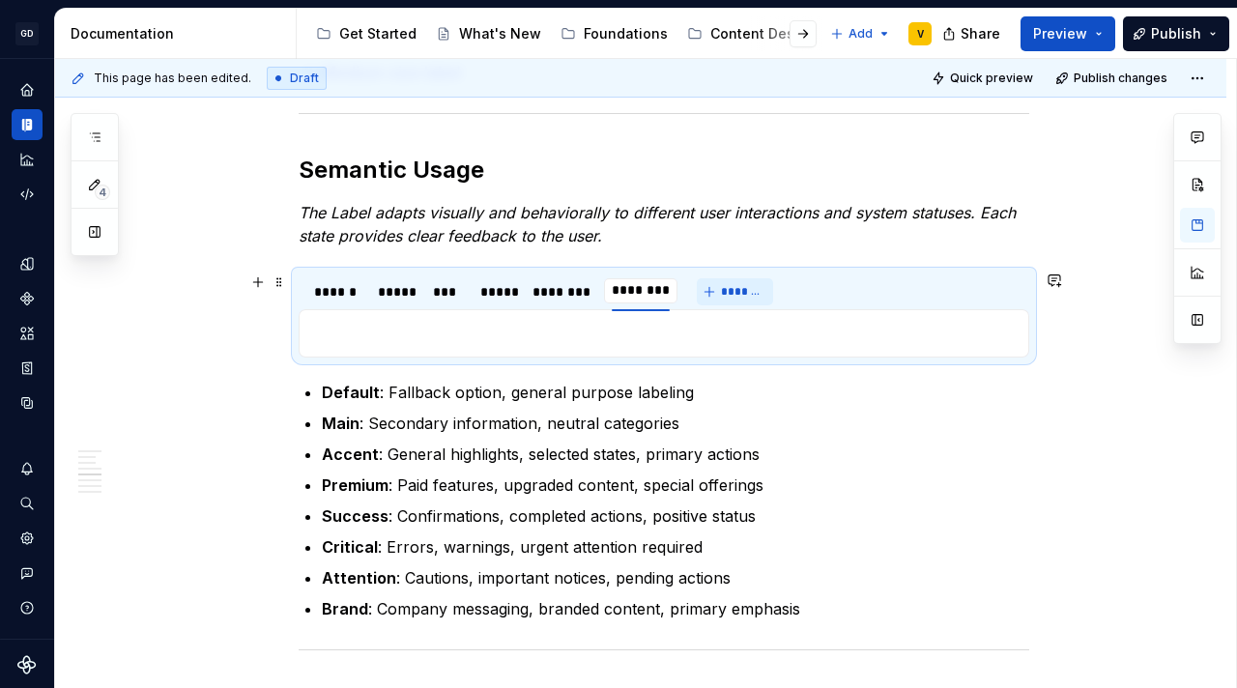
type input "**********"
click at [255, 337] on button "button" at bounding box center [257, 333] width 27 height 27
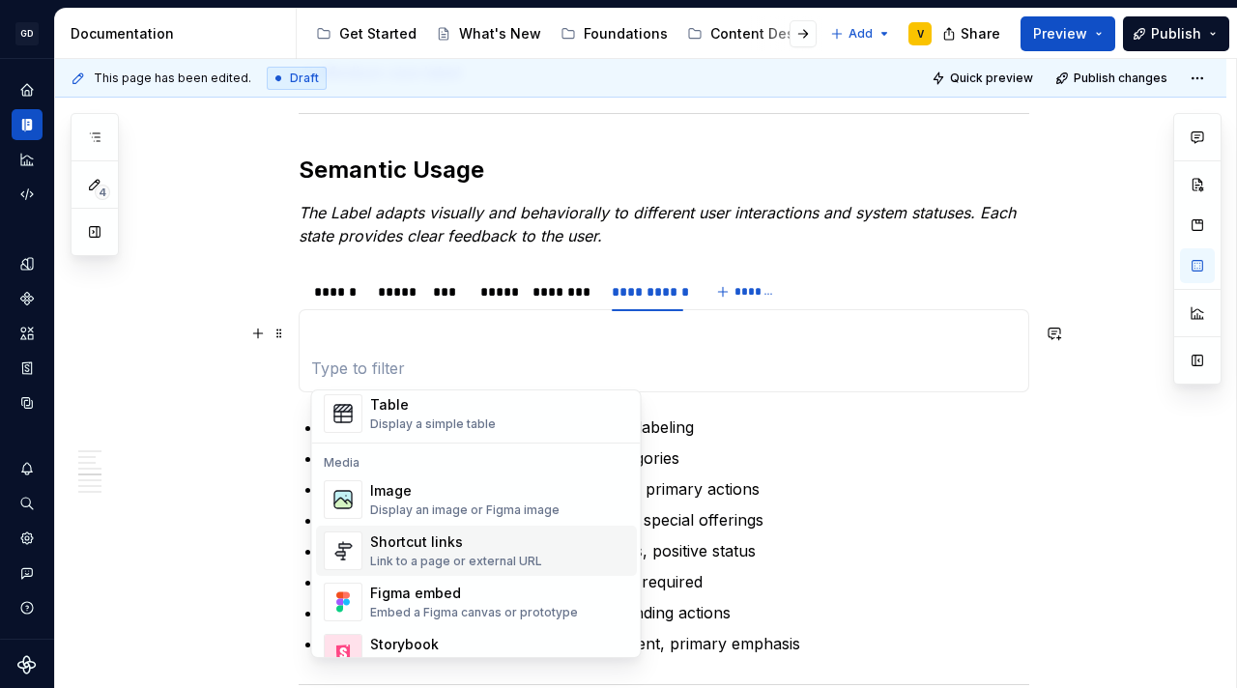
scroll to position [743, 0]
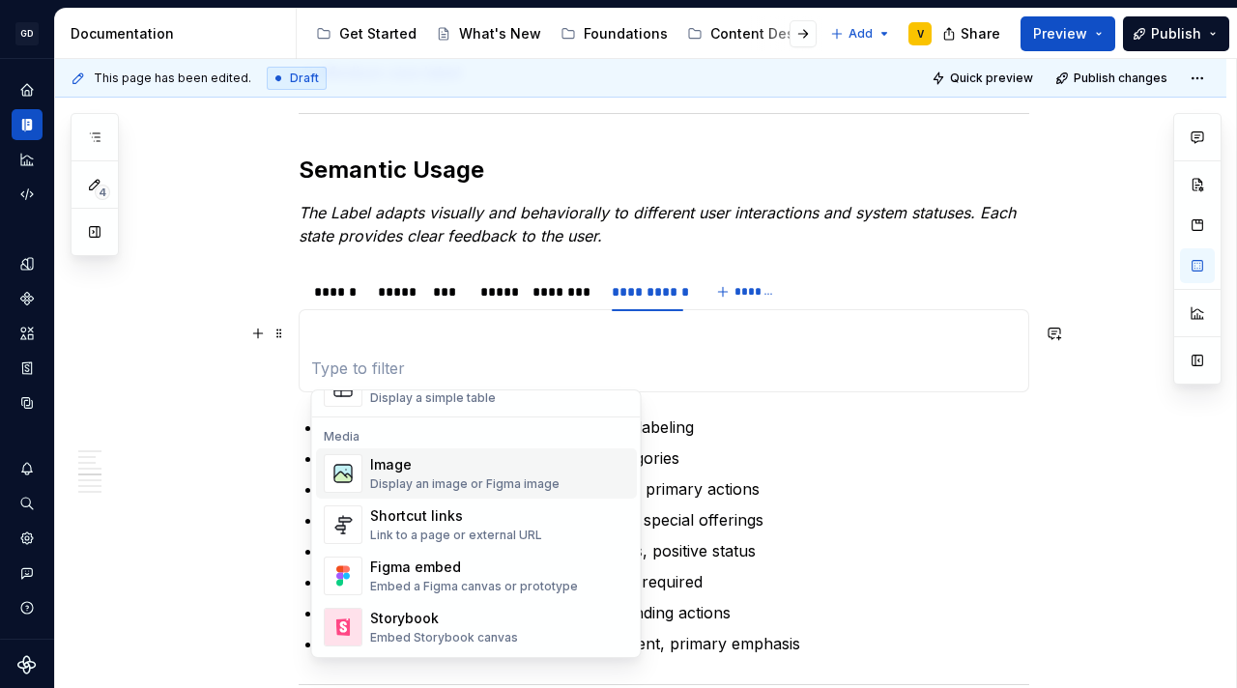
click at [400, 450] on span "Image Display an image or Figma image" at bounding box center [476, 473] width 321 height 50
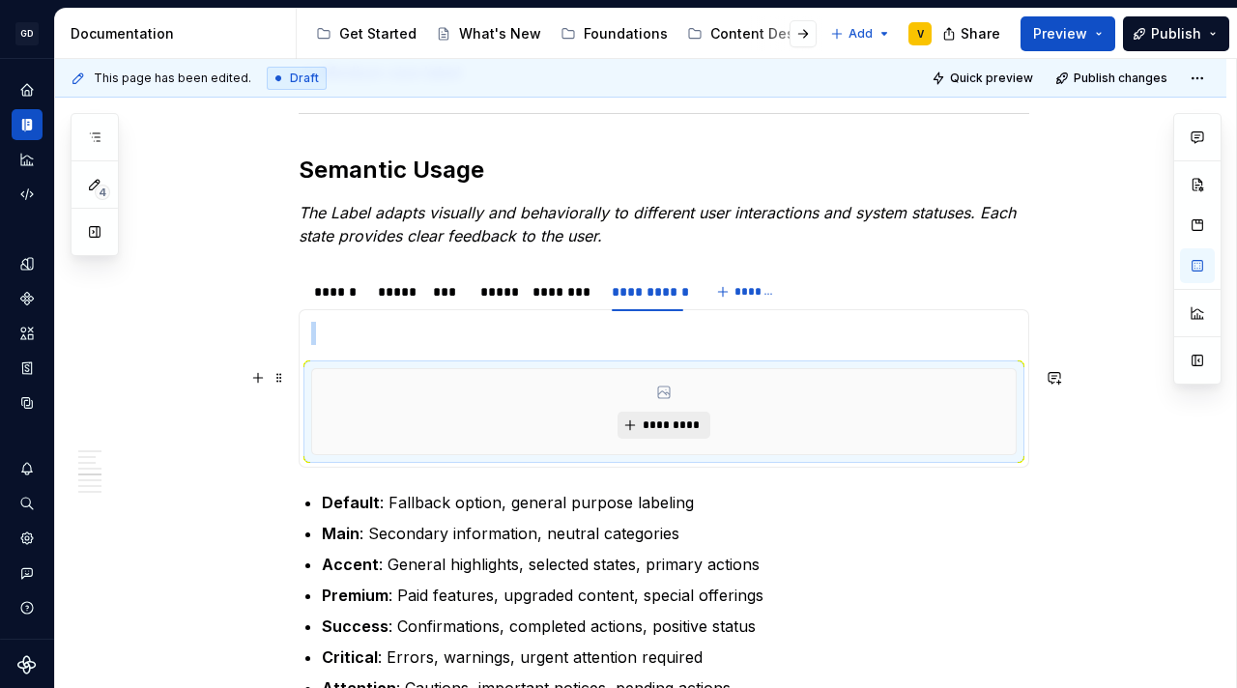
click at [649, 417] on span "*********" at bounding box center [671, 424] width 59 height 15
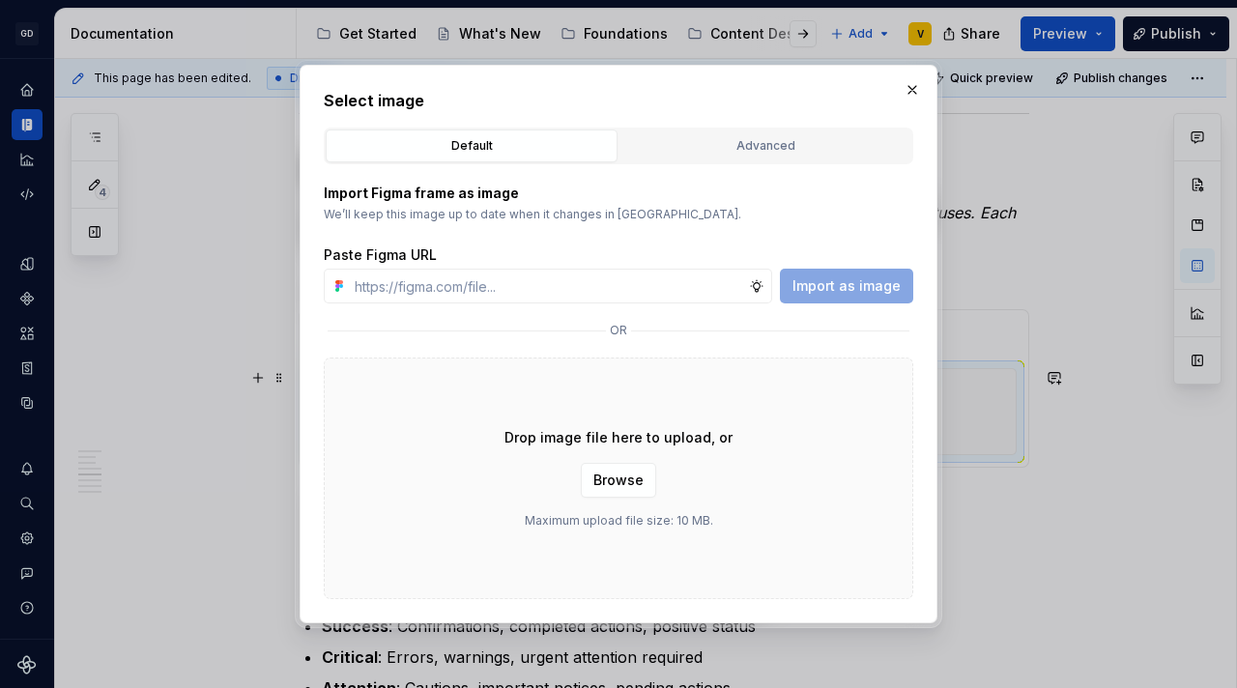
type textarea "*"
type input "https://www.figma.com/design/rzxjdfGE9CHhfV7rU8czbq/ODS-%E2%B8%B1-Internal-%E2%…"
type textarea "*"
type input "https://www.figma.com/design/rzxjdfGE9CHhfV7rU8czbq/ODS-%E2%B8%B1-Internal-%E2%…"
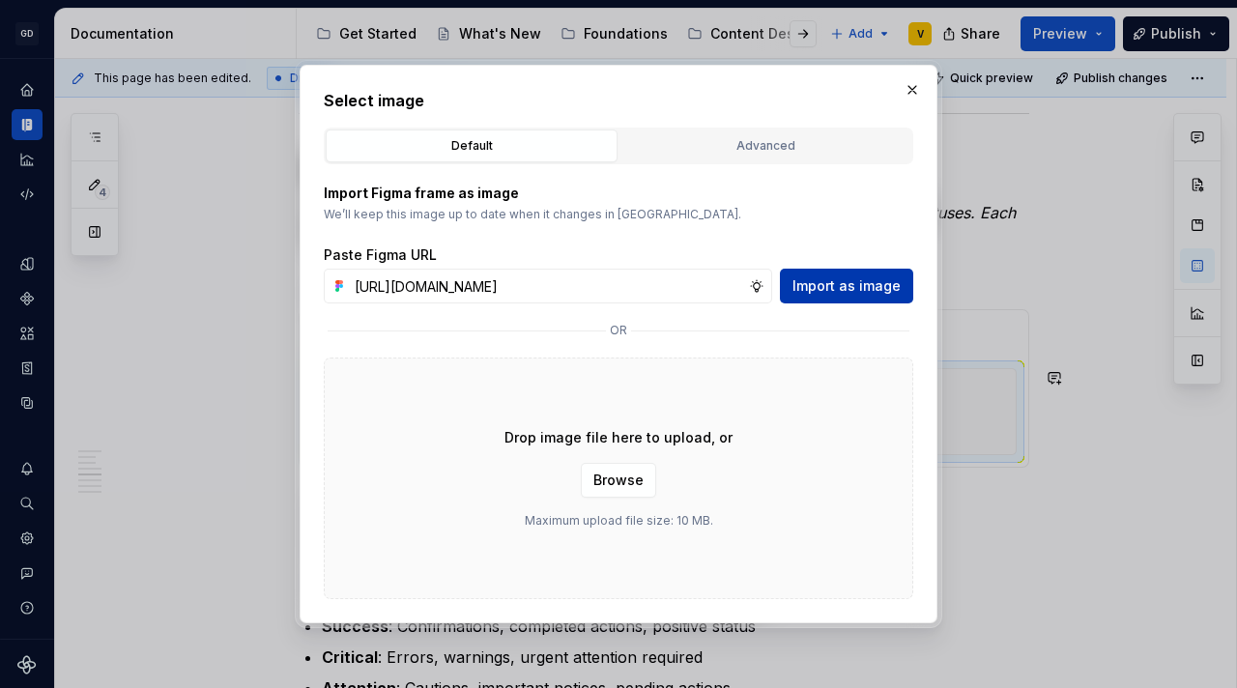
click at [840, 290] on span "Import as image" at bounding box center [846, 285] width 108 height 19
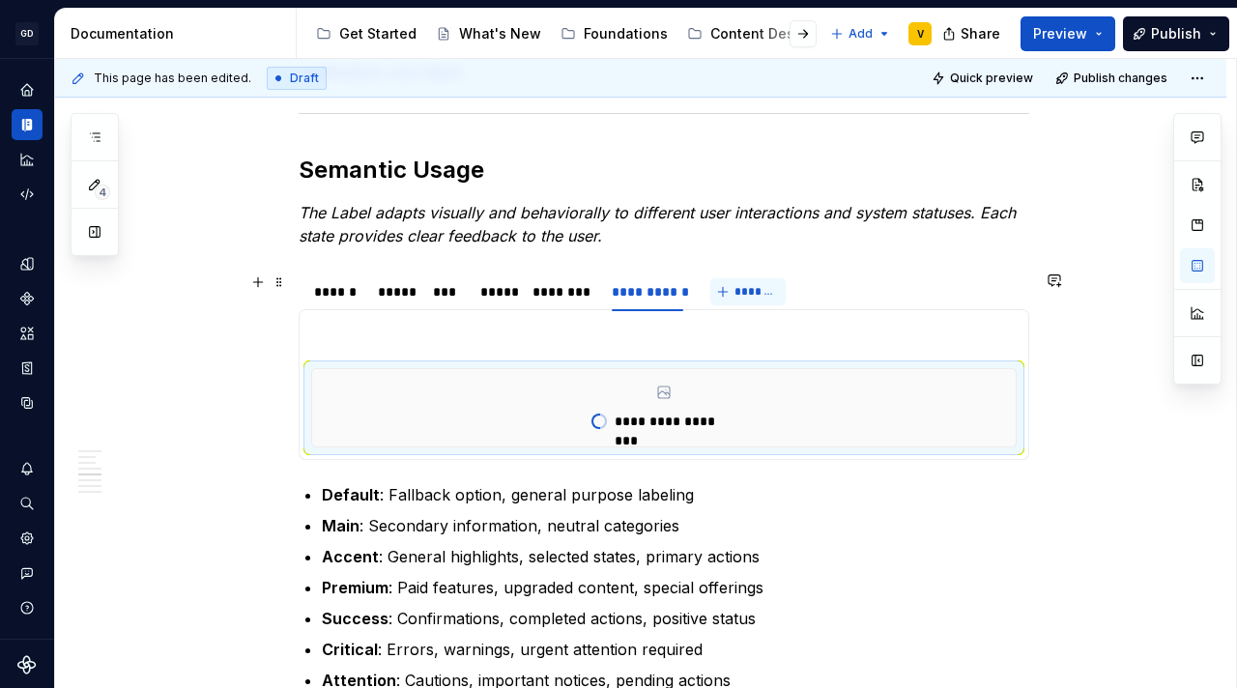
type textarea "*"
click at [734, 289] on span "*******" at bounding box center [755, 291] width 43 height 15
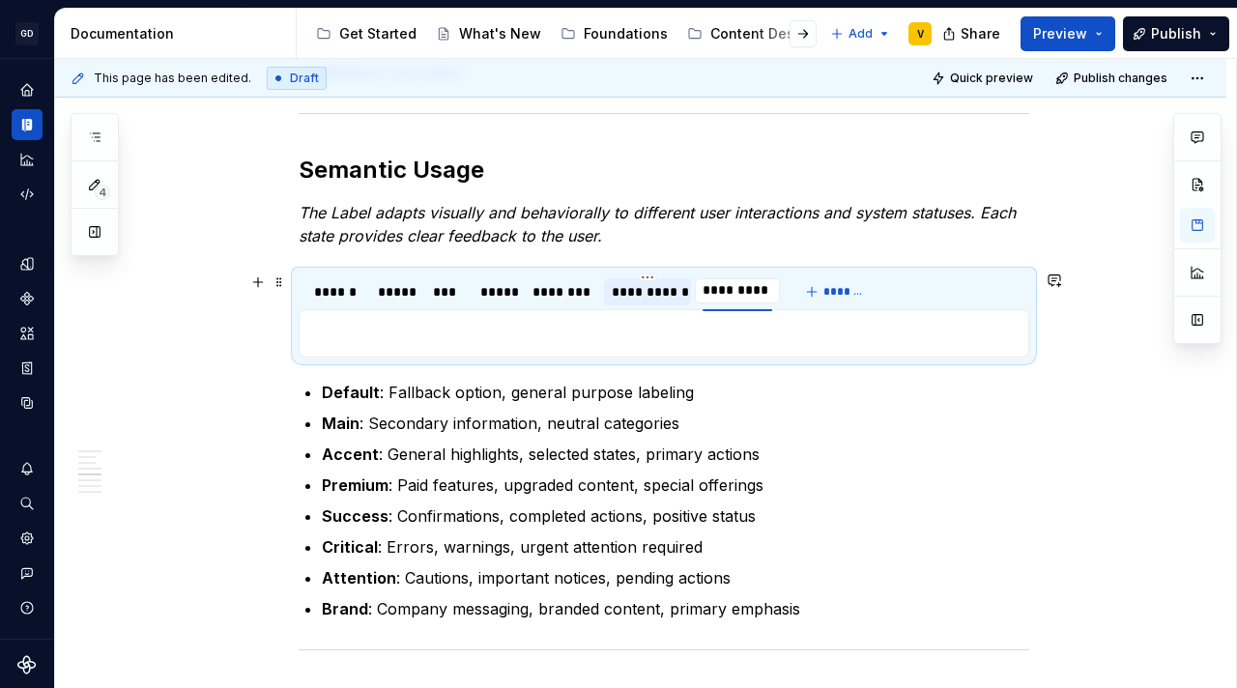
type input "**********"
click at [266, 338] on button "button" at bounding box center [257, 333] width 27 height 27
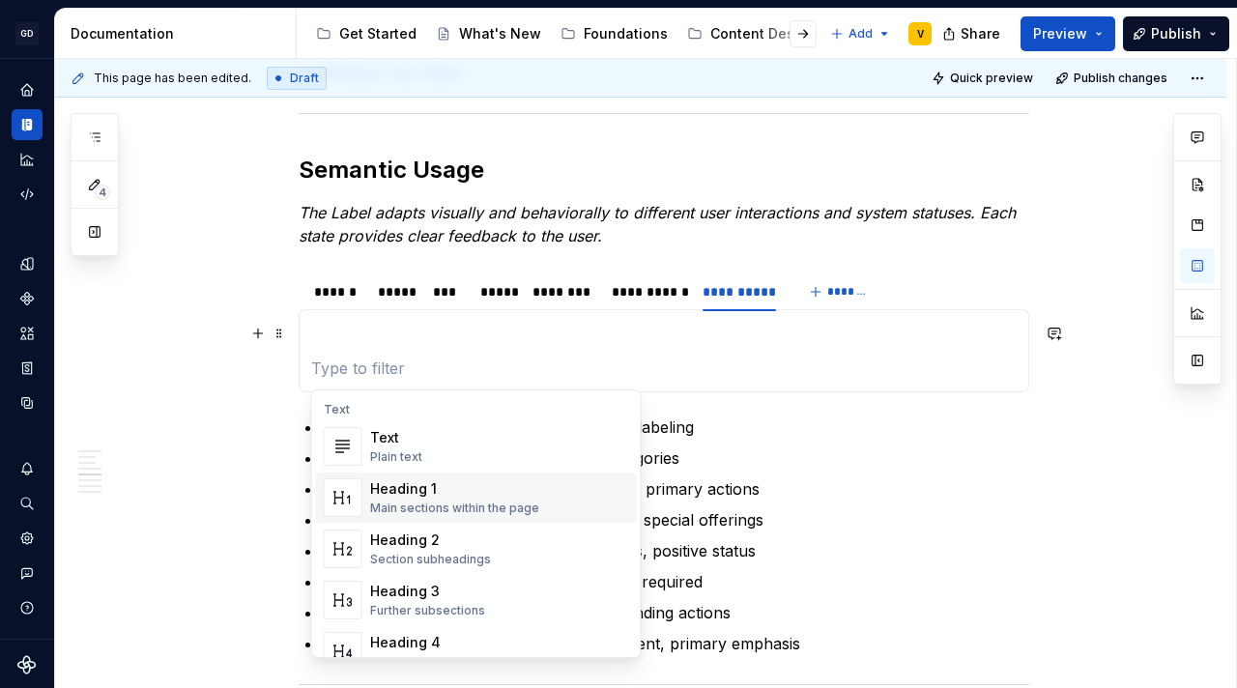
click at [953, 456] on p "Main : Secondary information, neutral categories" at bounding box center [675, 457] width 707 height 23
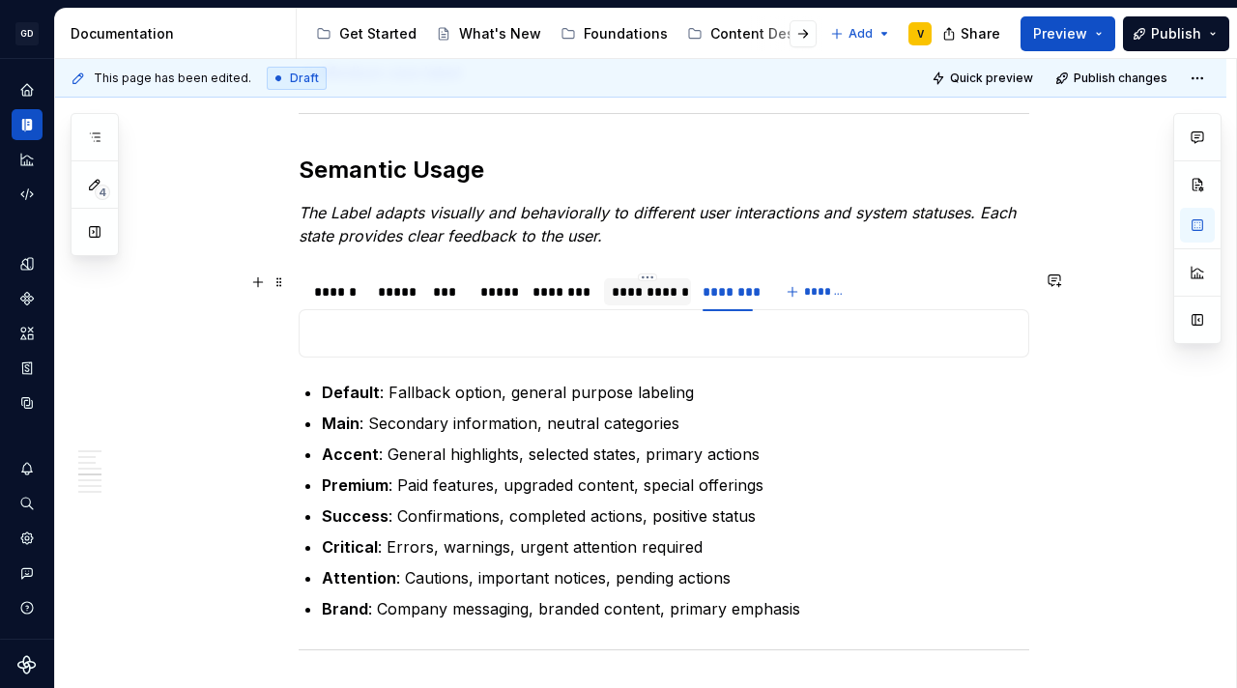
click at [648, 299] on div "**********" at bounding box center [647, 291] width 71 height 19
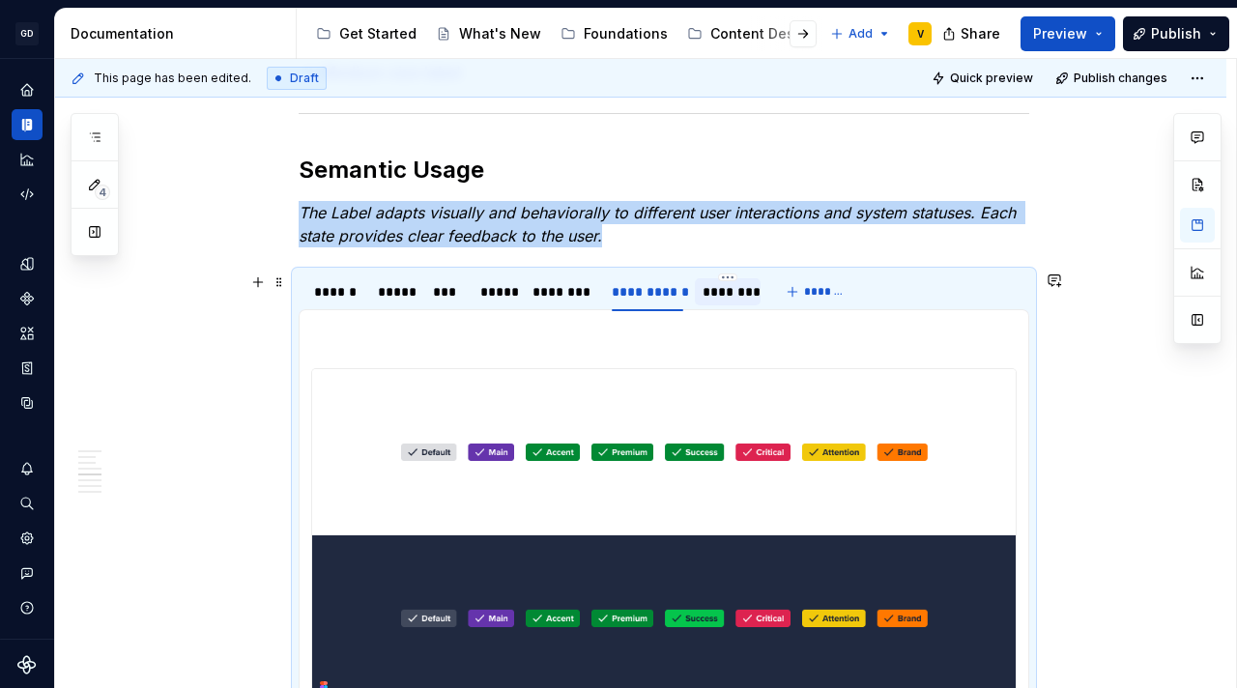
click at [739, 288] on div "********" at bounding box center [727, 291] width 50 height 19
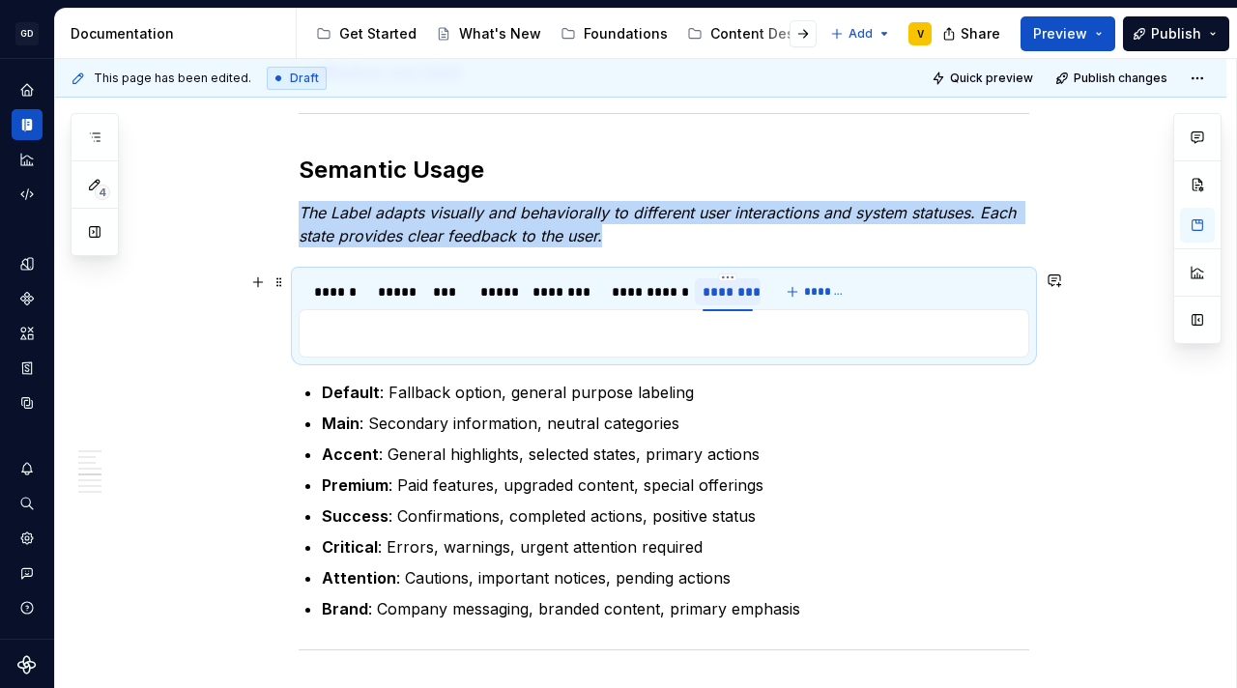
click at [732, 296] on div "********" at bounding box center [727, 291] width 50 height 19
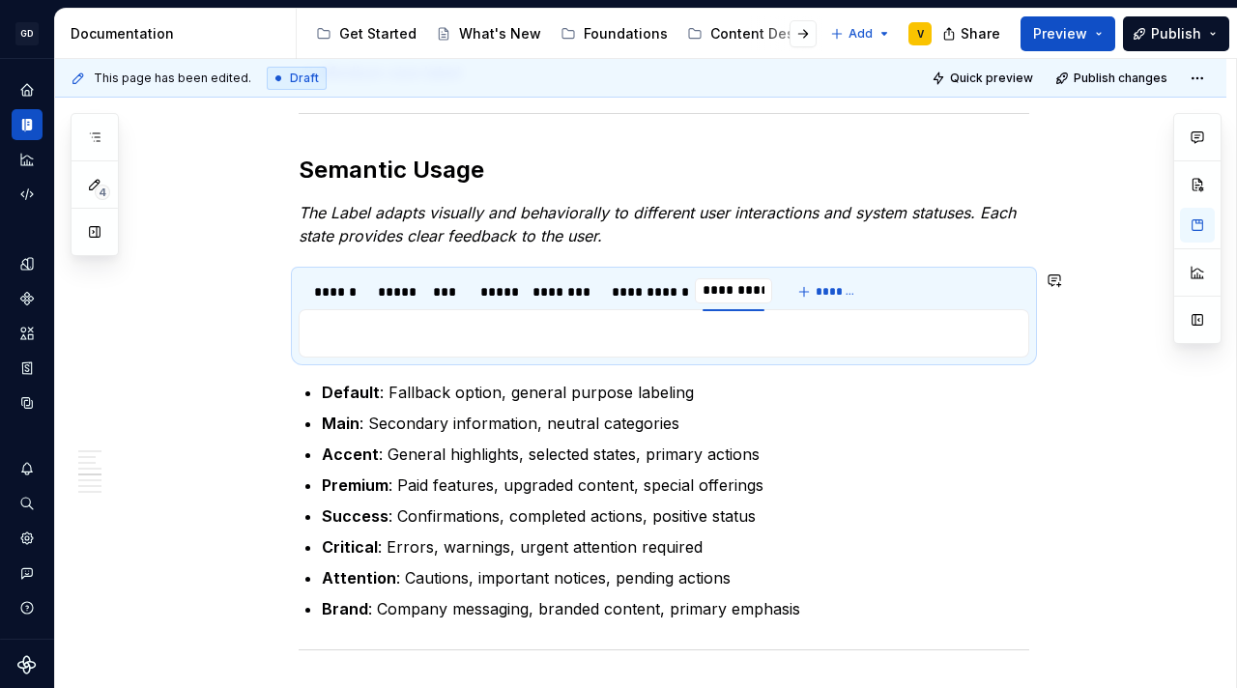
type input "**********"
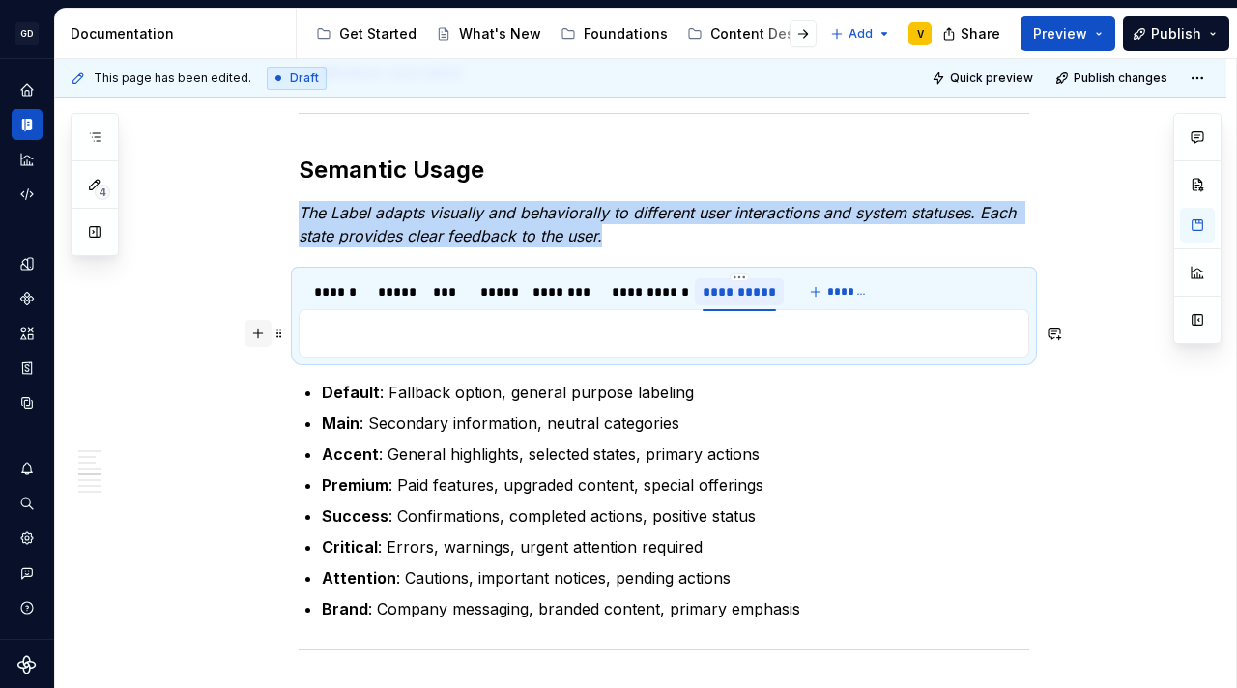
click at [255, 337] on button "button" at bounding box center [257, 333] width 27 height 27
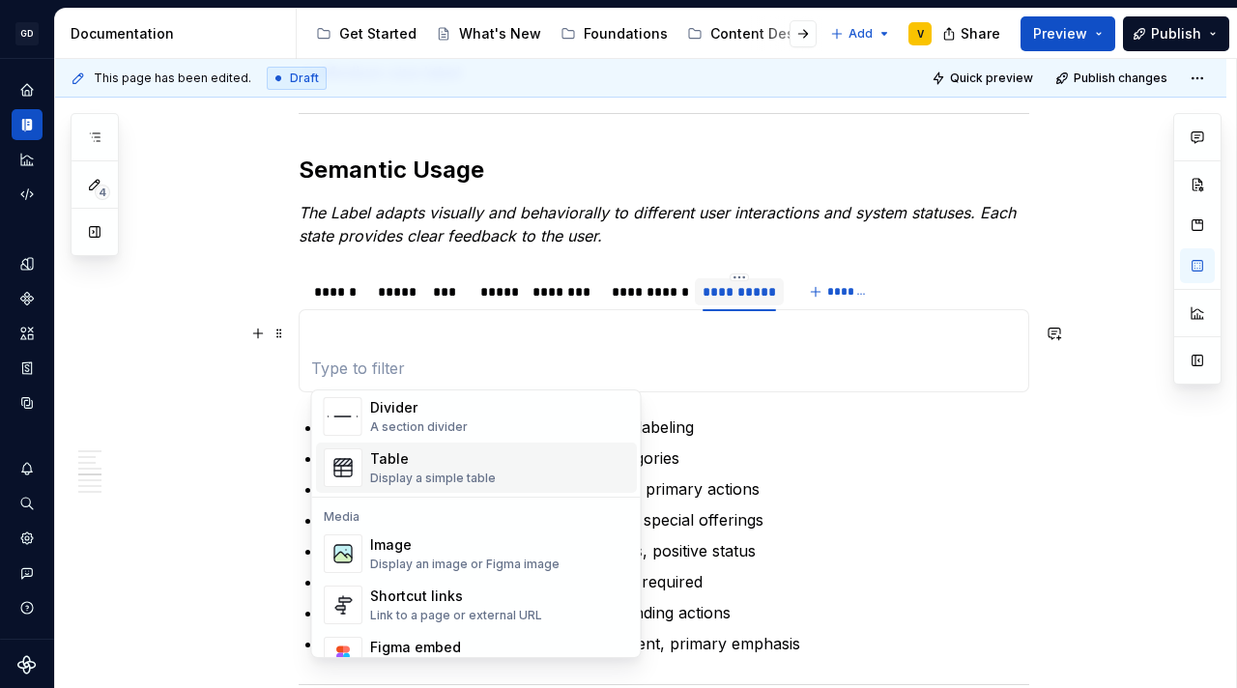
scroll to position [702, 0]
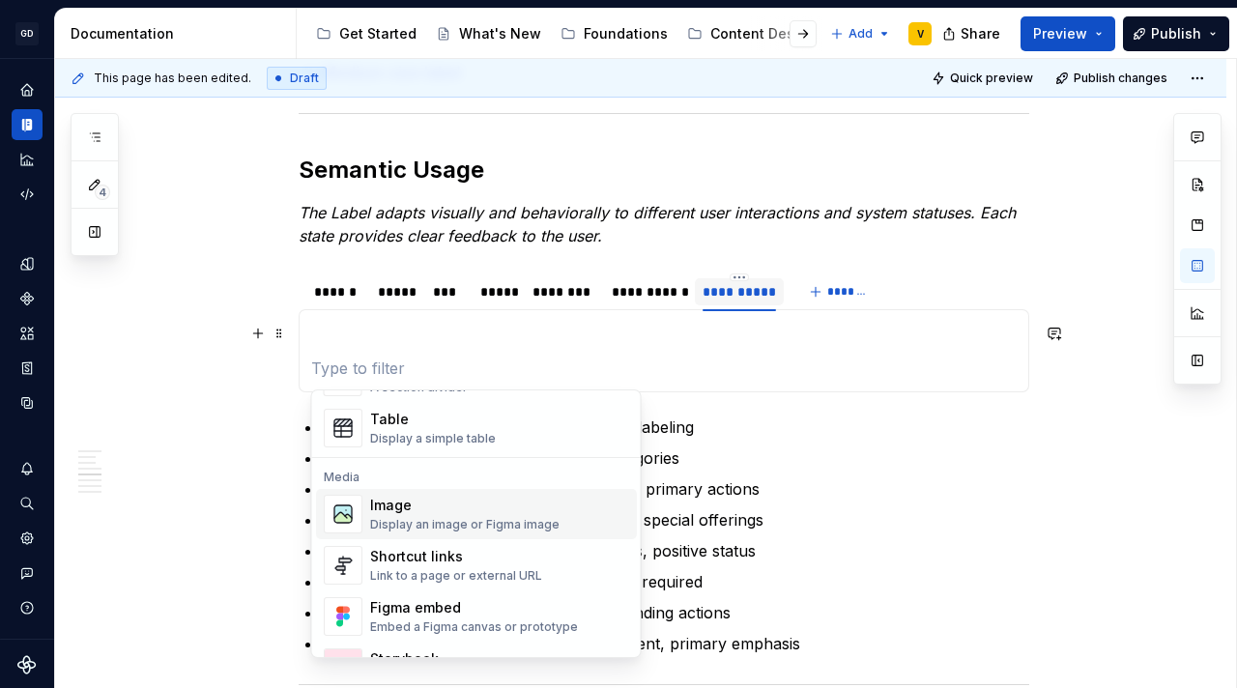
click at [457, 510] on div "Image" at bounding box center [464, 505] width 189 height 19
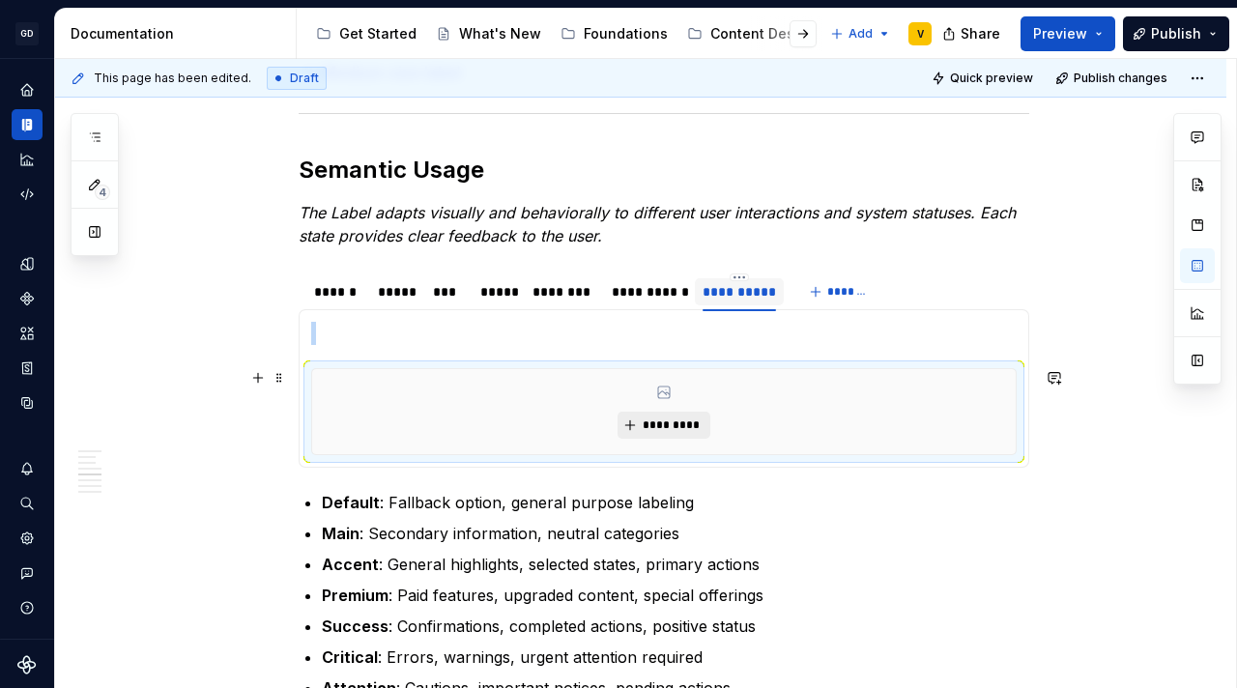
click at [639, 425] on button "*********" at bounding box center [663, 425] width 92 height 27
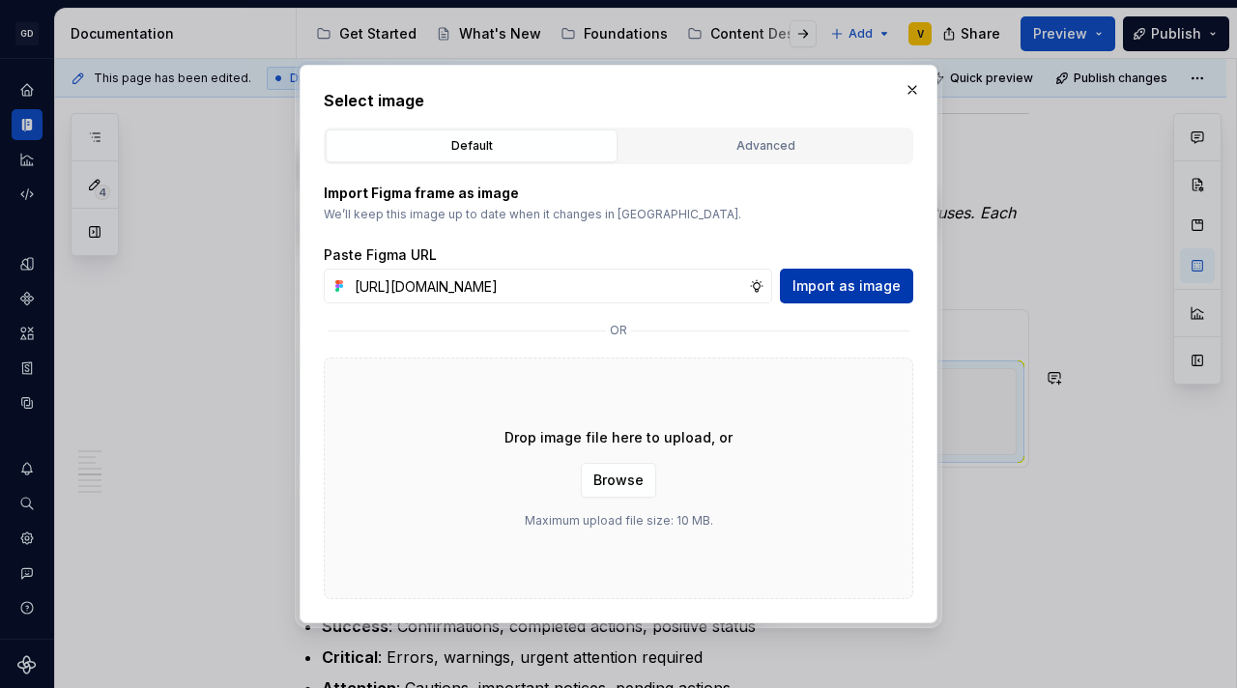
scroll to position [0, 700]
type input "https://www.figma.com/design/rzxjdfGE9CHhfV7rU8czbq/ODS-%E2%B8%B1-Internal-%E2%…"
click at [832, 285] on span "Import as image" at bounding box center [846, 285] width 108 height 19
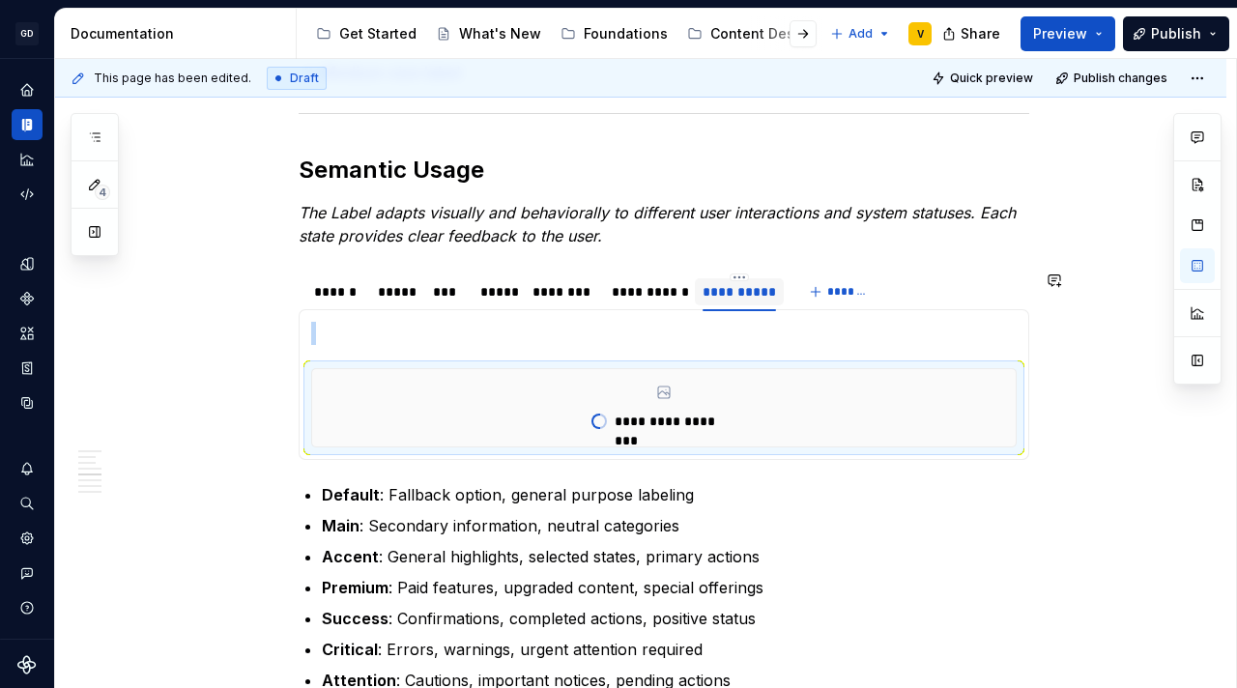
click at [312, 353] on section-item-column "**********" at bounding box center [663, 385] width 705 height 126
click at [313, 346] on section-item-column "**********" at bounding box center [663, 385] width 705 height 126
drag, startPoint x: 338, startPoint y: 390, endPoint x: 350, endPoint y: 311, distance: 80.1
click at [350, 312] on div "**********" at bounding box center [664, 384] width 730 height 151
click at [676, 290] on div "**********" at bounding box center [647, 291] width 71 height 19
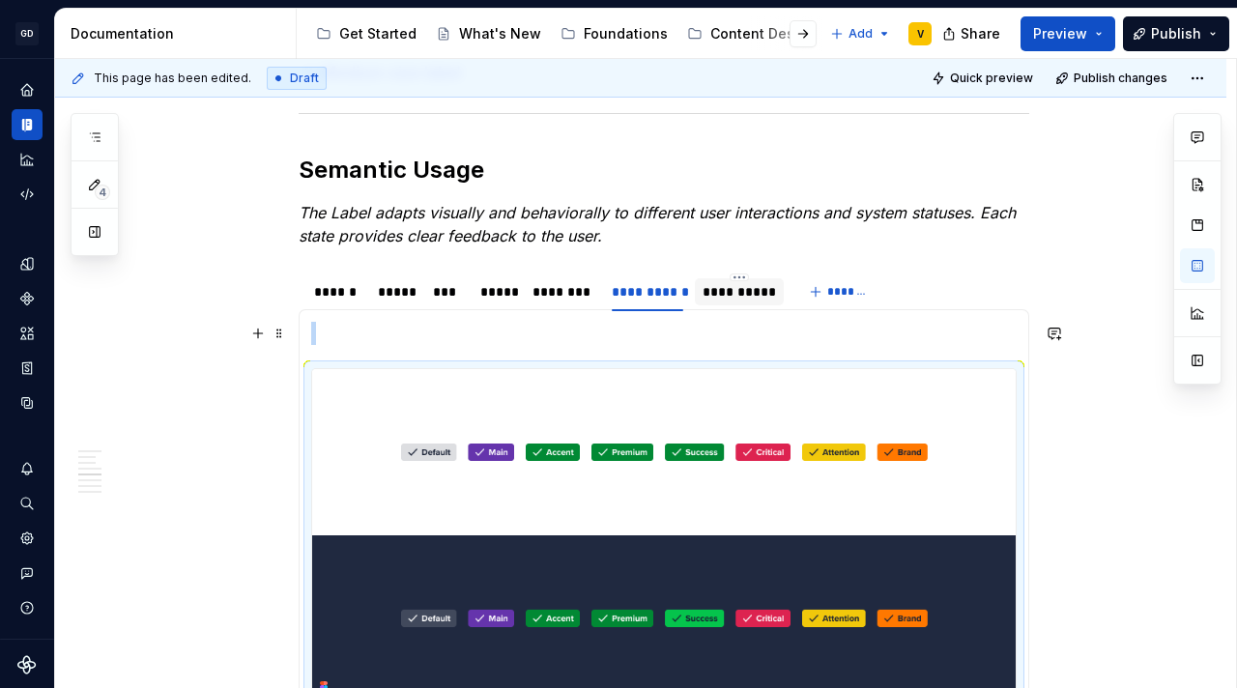
click at [321, 339] on p at bounding box center [663, 333] width 705 height 23
click at [276, 334] on span at bounding box center [278, 333] width 15 height 27
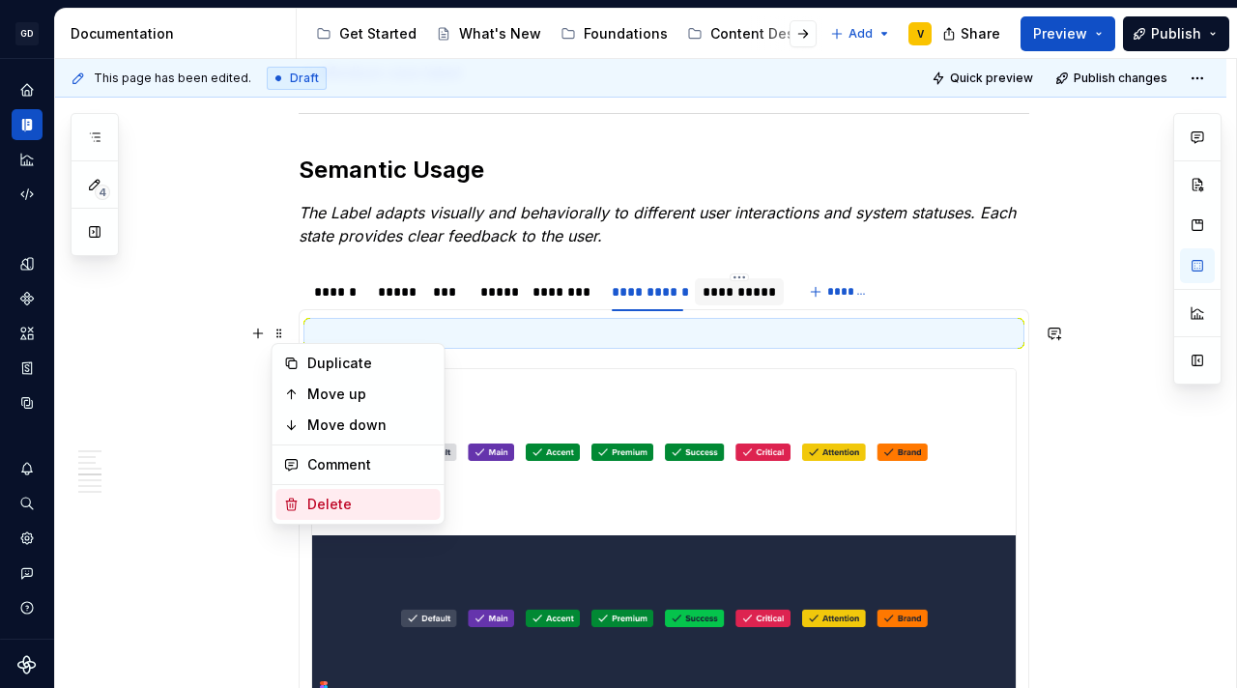
click at [346, 500] on div "Delete" at bounding box center [370, 504] width 126 height 19
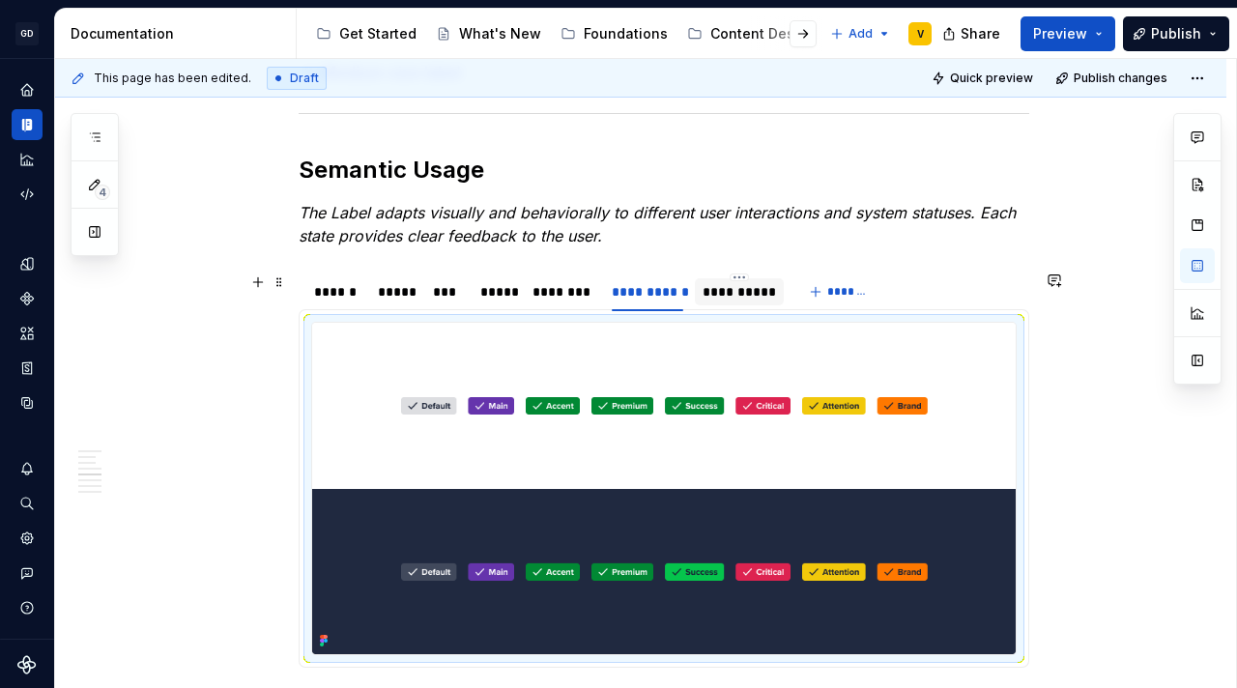
click at [721, 295] on div "**********" at bounding box center [738, 291] width 73 height 19
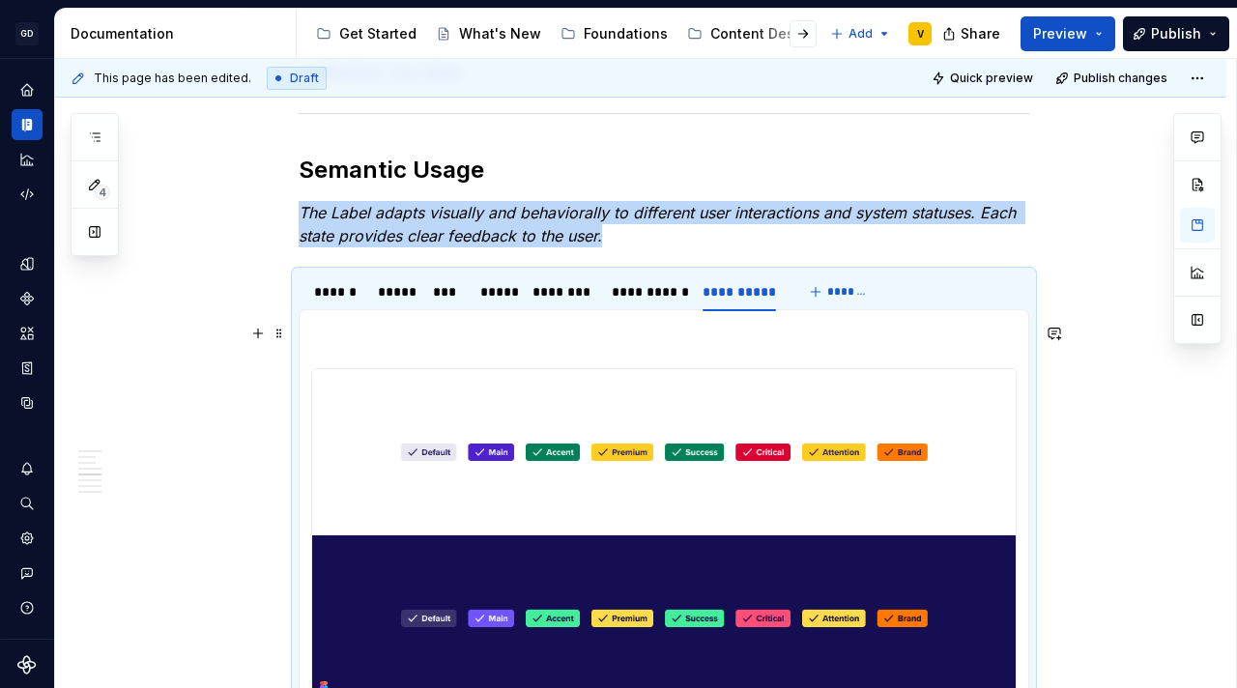
click at [350, 342] on p at bounding box center [663, 333] width 705 height 23
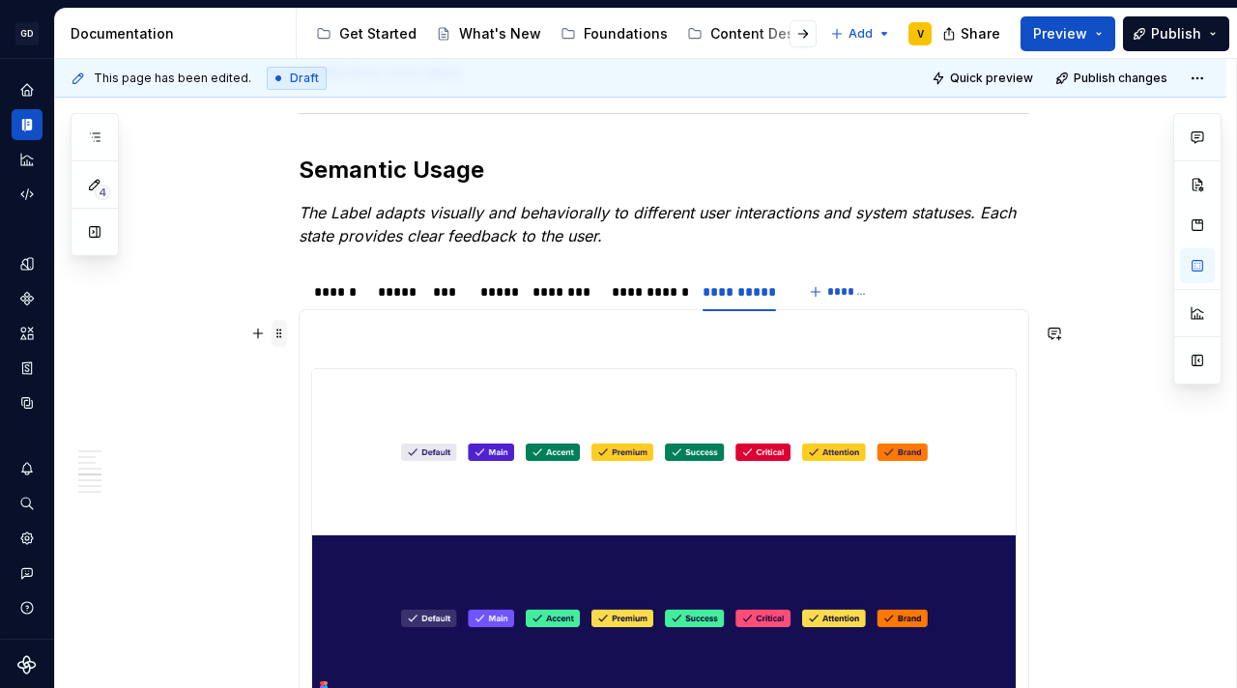
click at [283, 334] on span at bounding box center [278, 333] width 15 height 27
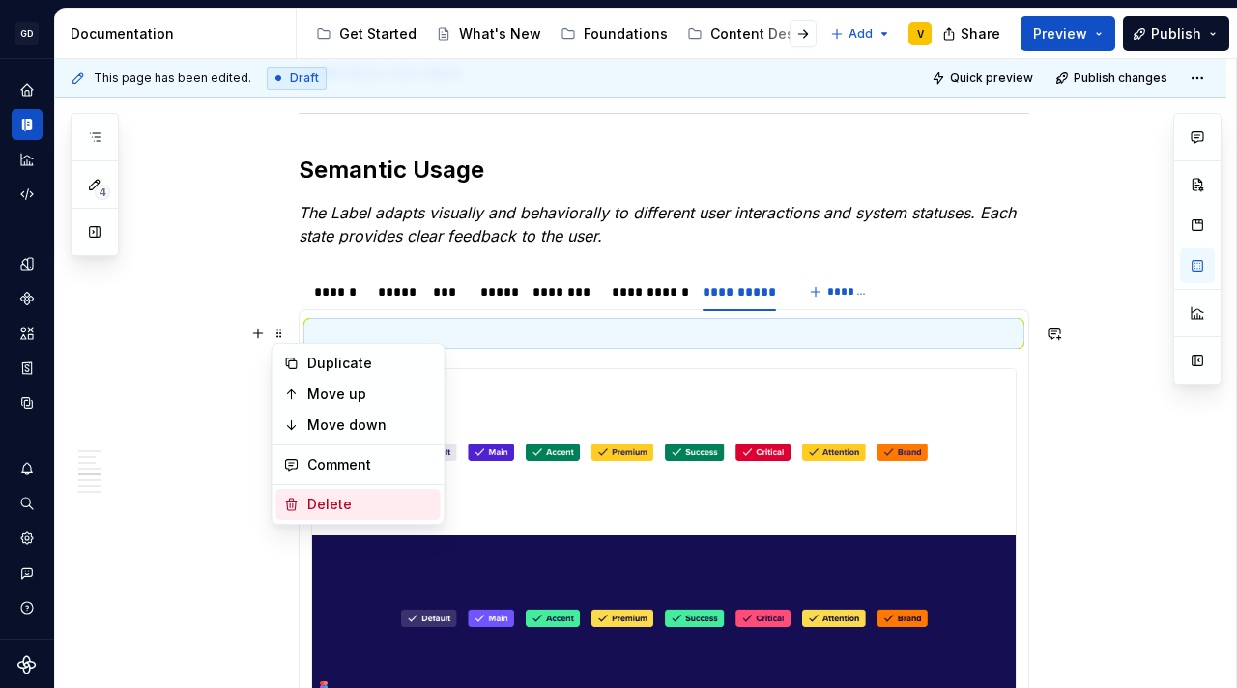
click at [315, 507] on div "Delete" at bounding box center [370, 504] width 126 height 19
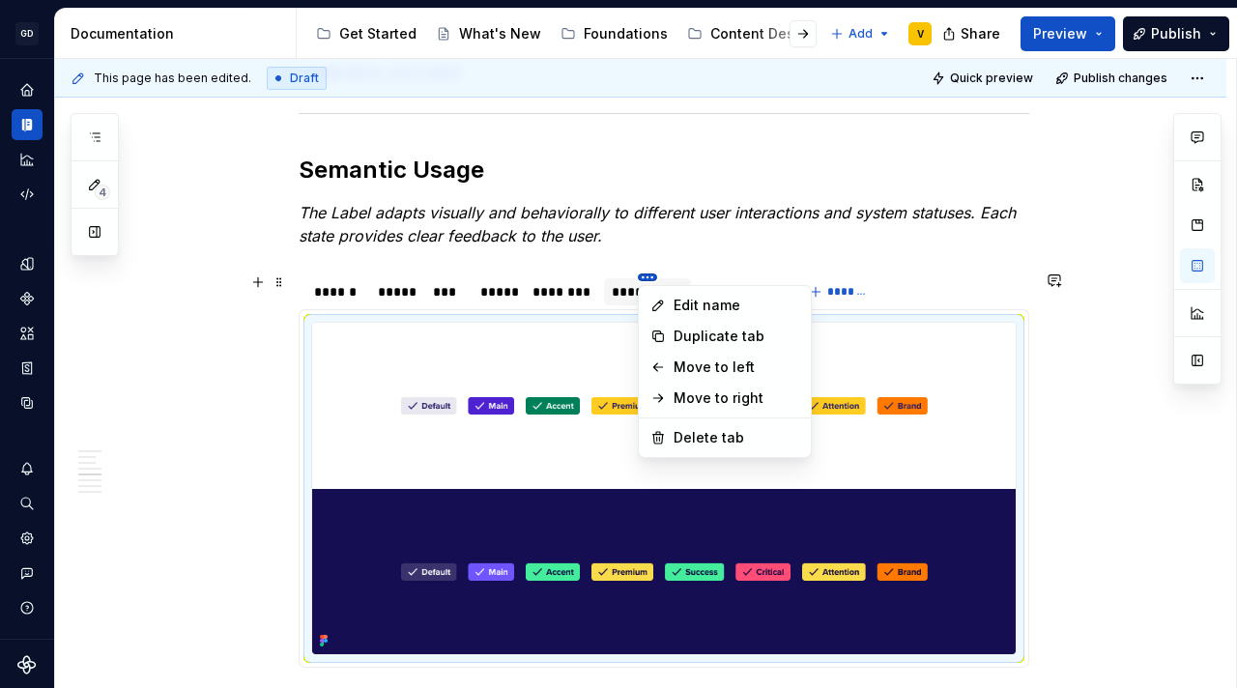
click at [455, 276] on html "GD Oxygen V Design system data Documentation Accessibility guide for tree Page …" at bounding box center [618, 344] width 1237 height 688
click at [721, 244] on html "GD Oxygen V Design system data Documentation Accessibility guide for tree Page …" at bounding box center [618, 344] width 1237 height 688
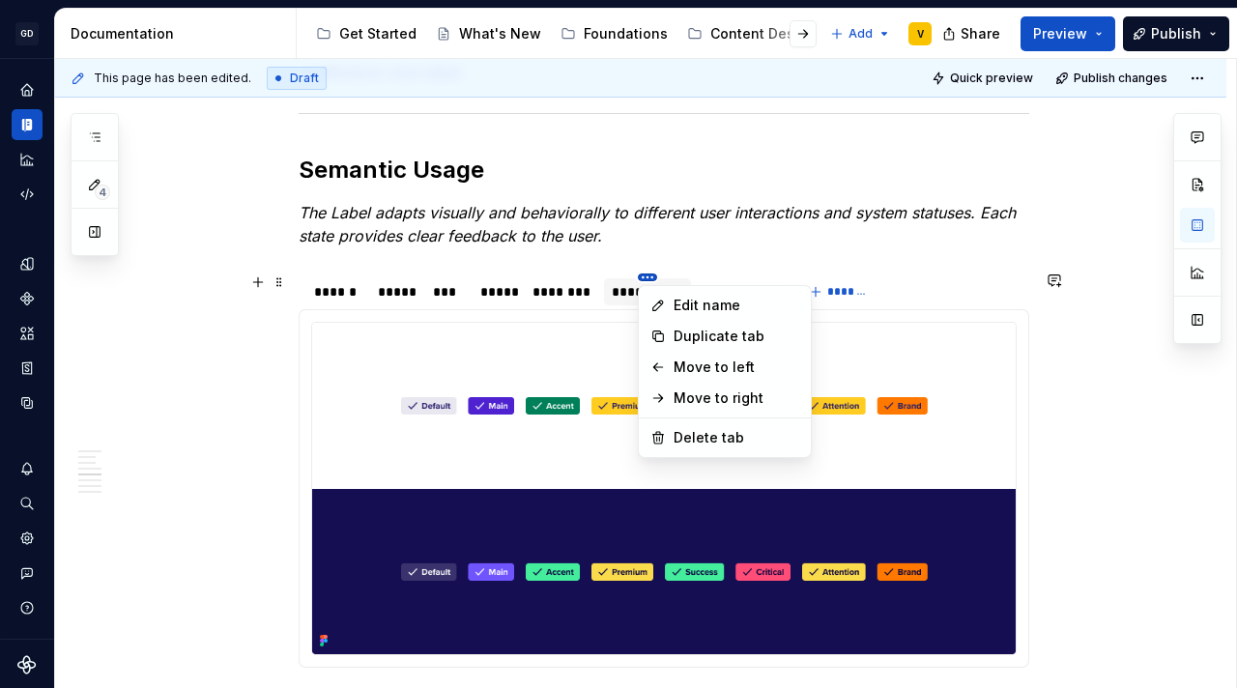
click at [335, 285] on html "GD Oxygen V Design system data Documentation Accessibility guide for tree Page …" at bounding box center [618, 344] width 1237 height 688
click at [748, 366] on div "Move to left" at bounding box center [736, 366] width 126 height 19
type textarea "*"
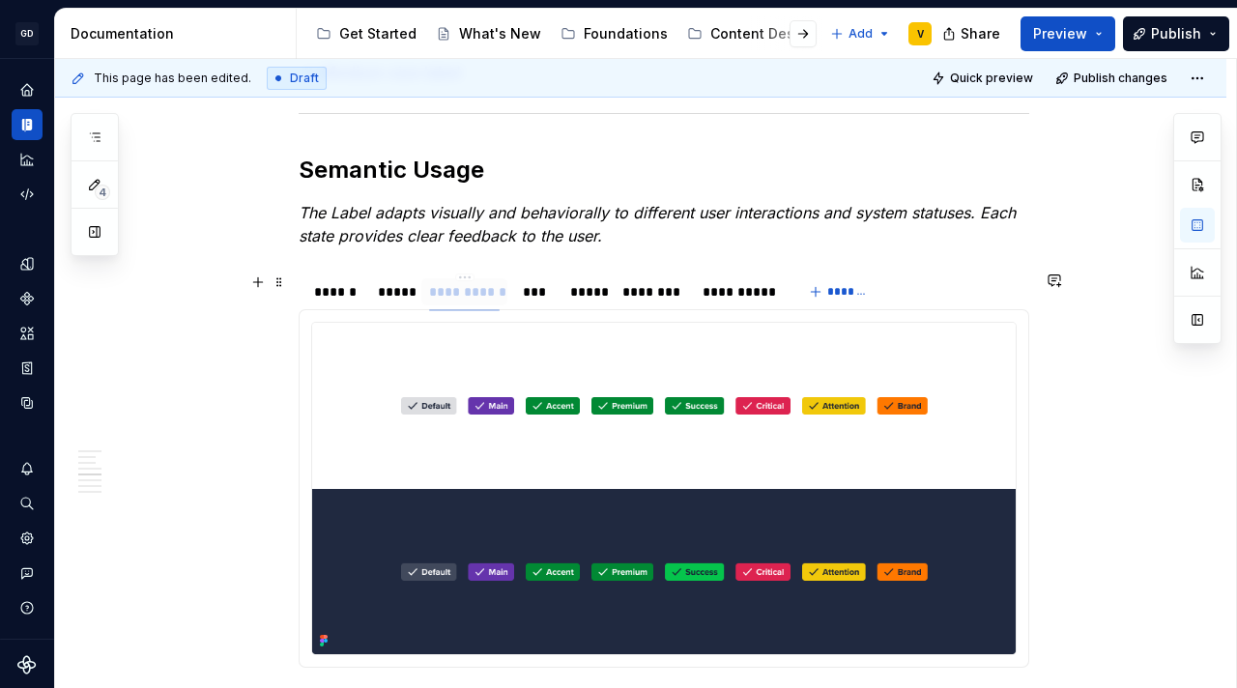
drag, startPoint x: 576, startPoint y: 290, endPoint x: 472, endPoint y: 287, distance: 103.4
click at [472, 287] on div "**********" at bounding box center [464, 291] width 71 height 19
drag, startPoint x: 721, startPoint y: 295, endPoint x: 529, endPoint y: 293, distance: 191.3
click at [529, 293] on div "**********" at bounding box center [547, 291] width 73 height 19
click at [818, 291] on button "*******" at bounding box center [841, 291] width 76 height 27
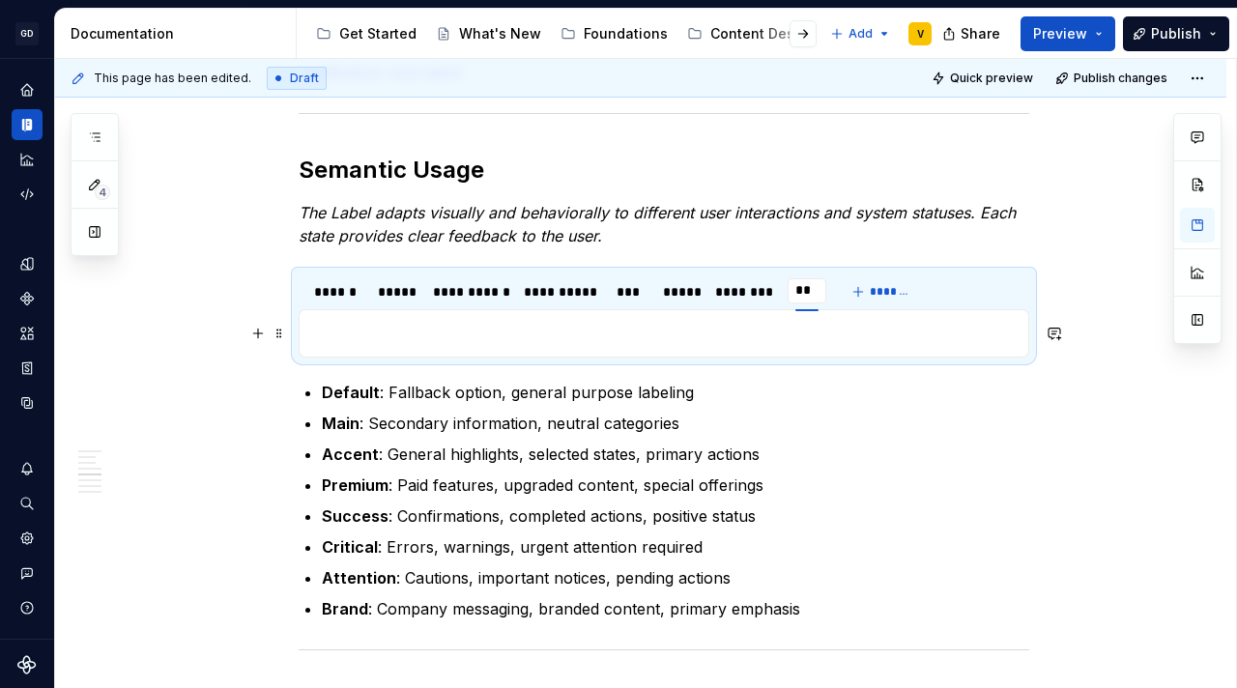
type input "***"
click at [1101, 460] on div "**********" at bounding box center [640, 519] width 1171 height 4449
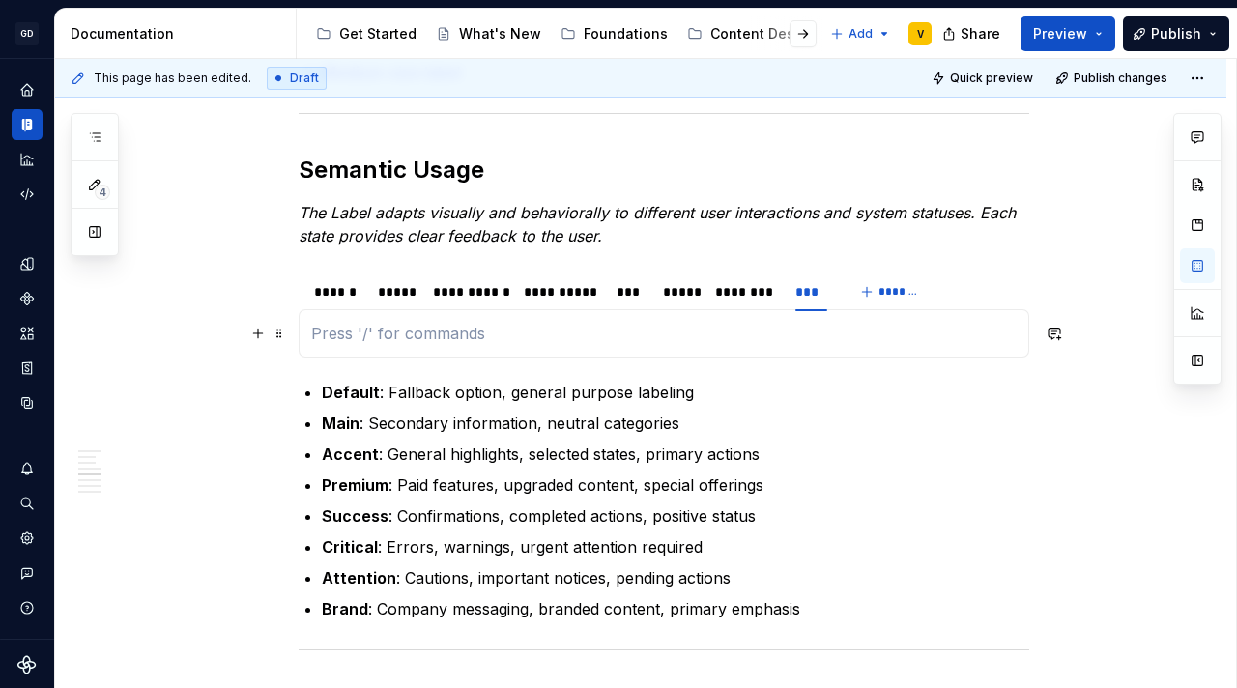
click at [305, 340] on div at bounding box center [664, 333] width 730 height 48
click at [260, 335] on button "button" at bounding box center [257, 333] width 27 height 27
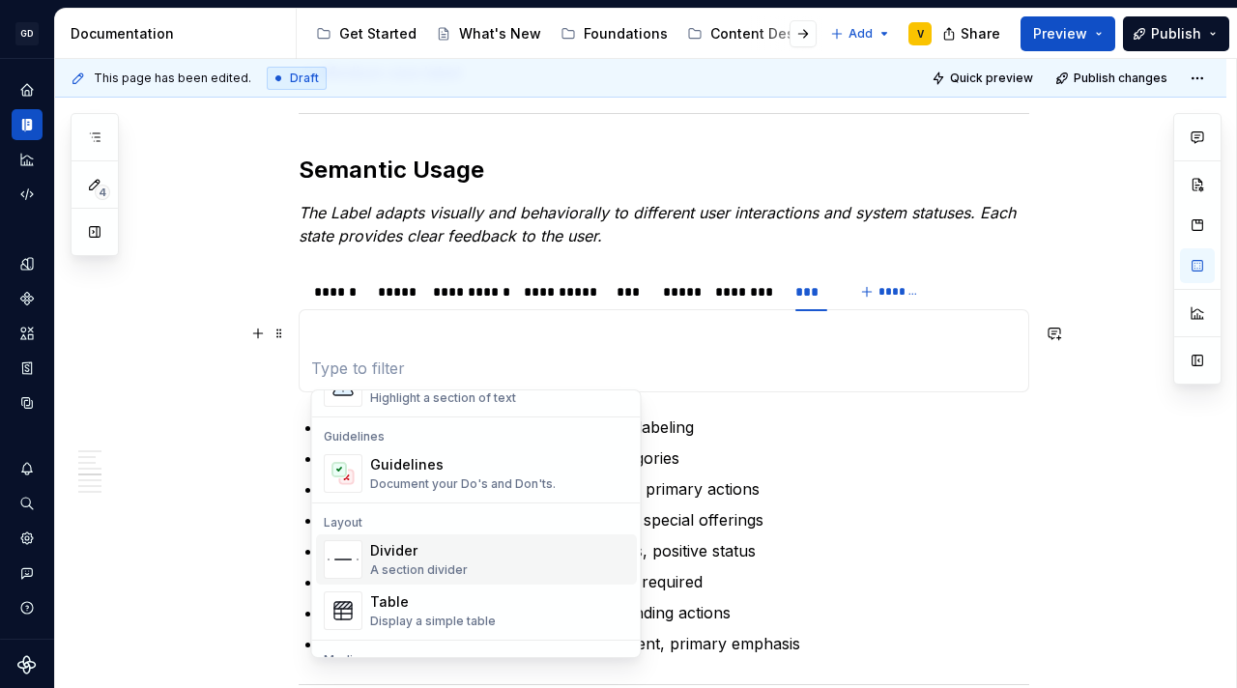
scroll to position [627, 0]
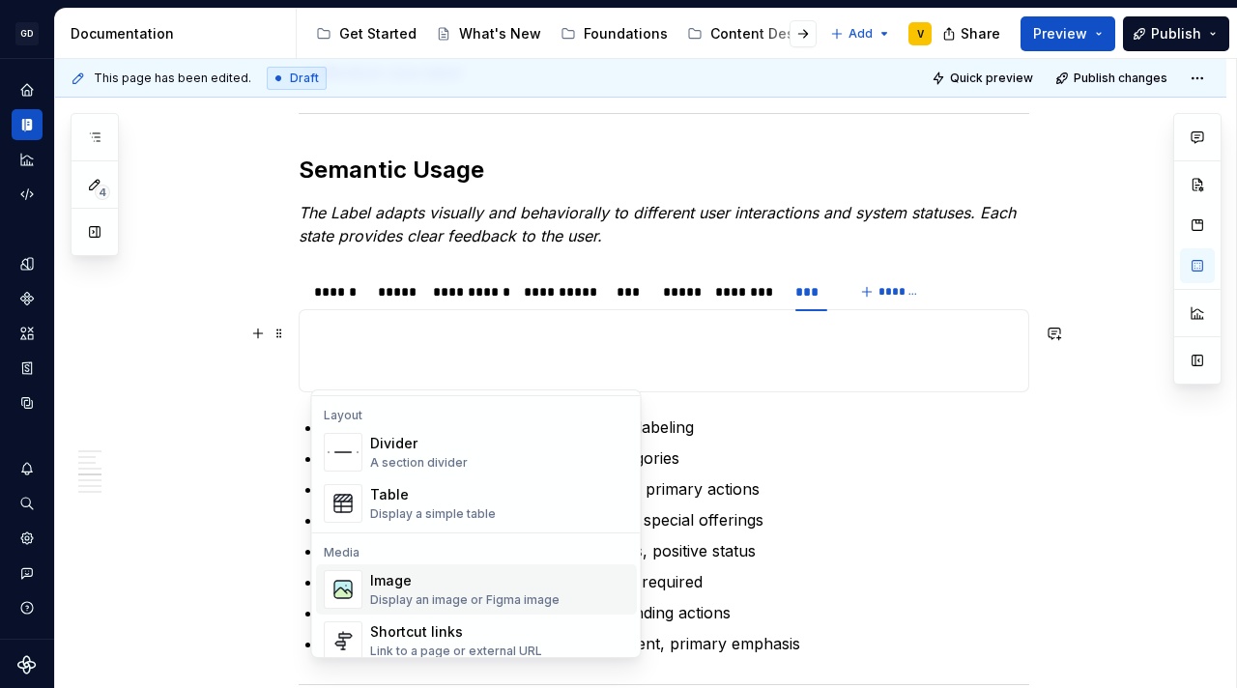
click at [429, 590] on div "Image Display an image or Figma image" at bounding box center [464, 589] width 189 height 37
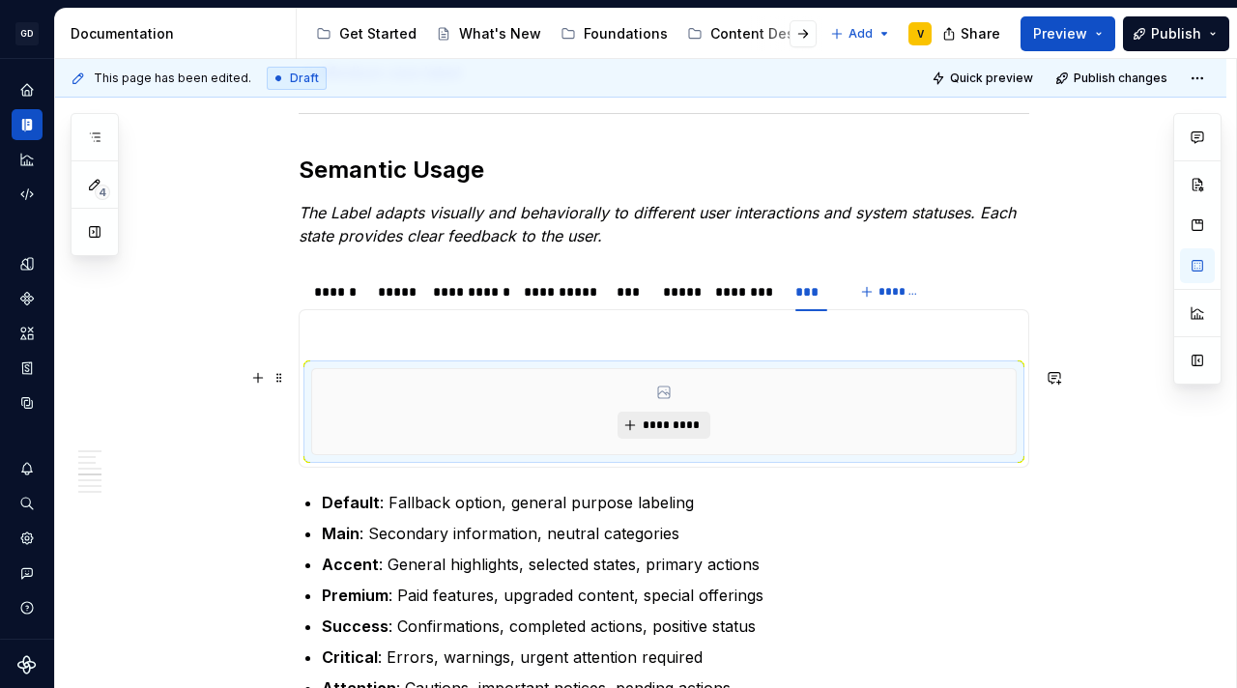
click at [654, 424] on span "*********" at bounding box center [671, 424] width 59 height 15
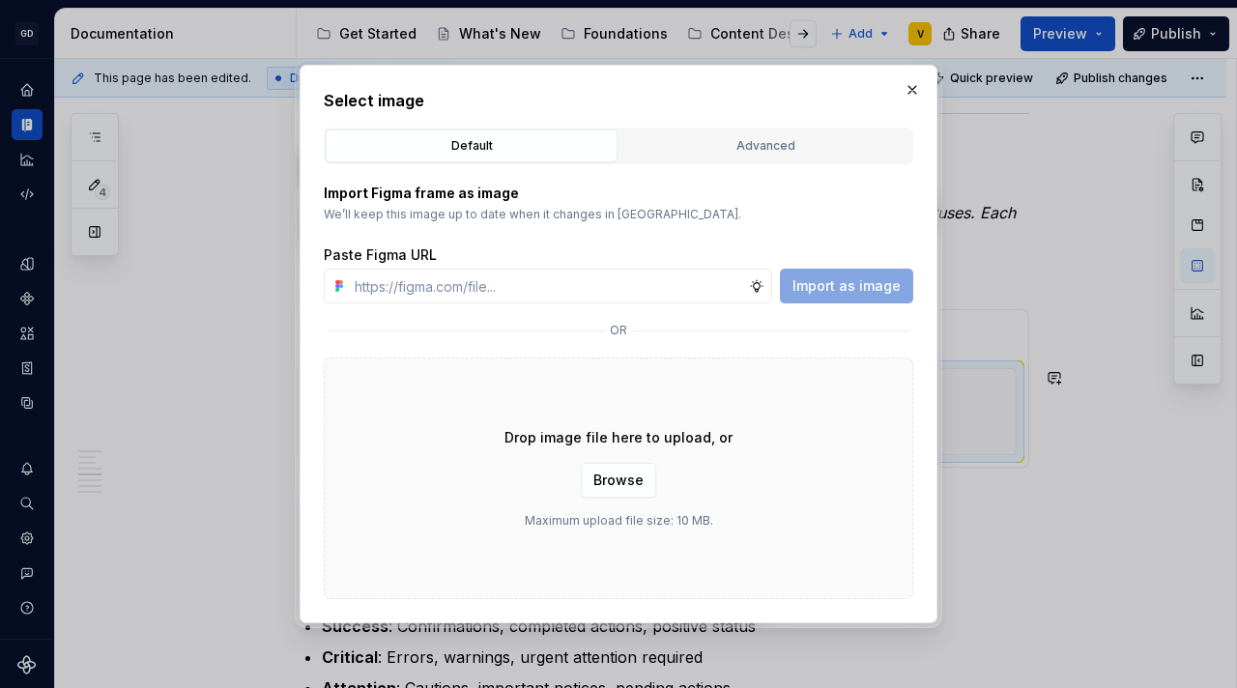
type textarea "*"
type input "https://www.figma.com/design/rzxjdfGE9CHhfV7rU8czbq/ODS-%E2%B8%B1-Internal-%E2%…"
click at [831, 288] on span "Import as image" at bounding box center [846, 285] width 108 height 19
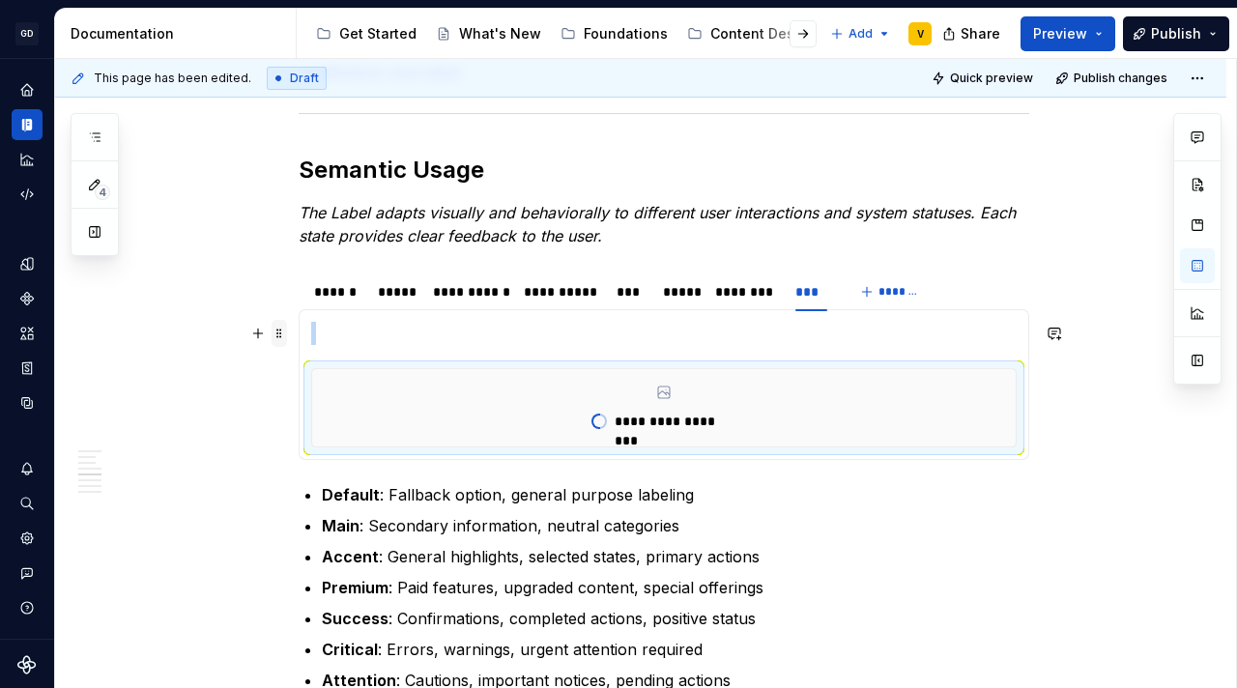
click at [277, 333] on span at bounding box center [278, 333] width 15 height 27
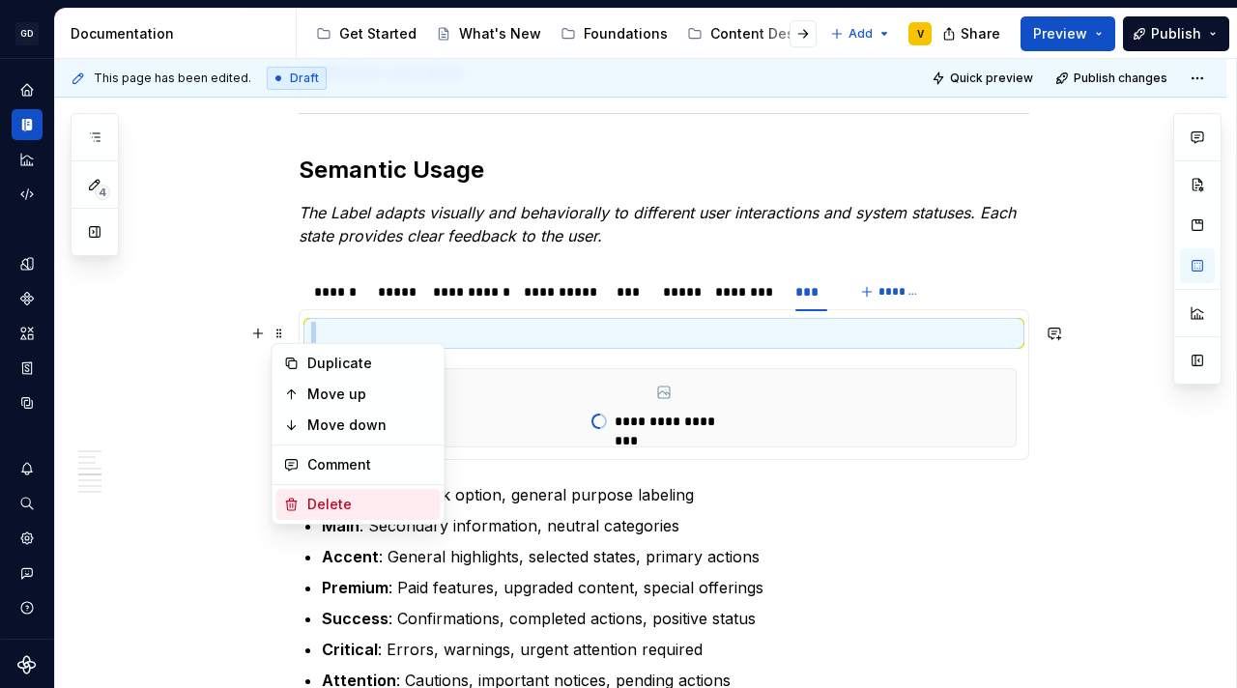
click at [327, 506] on div "Delete" at bounding box center [370, 504] width 126 height 19
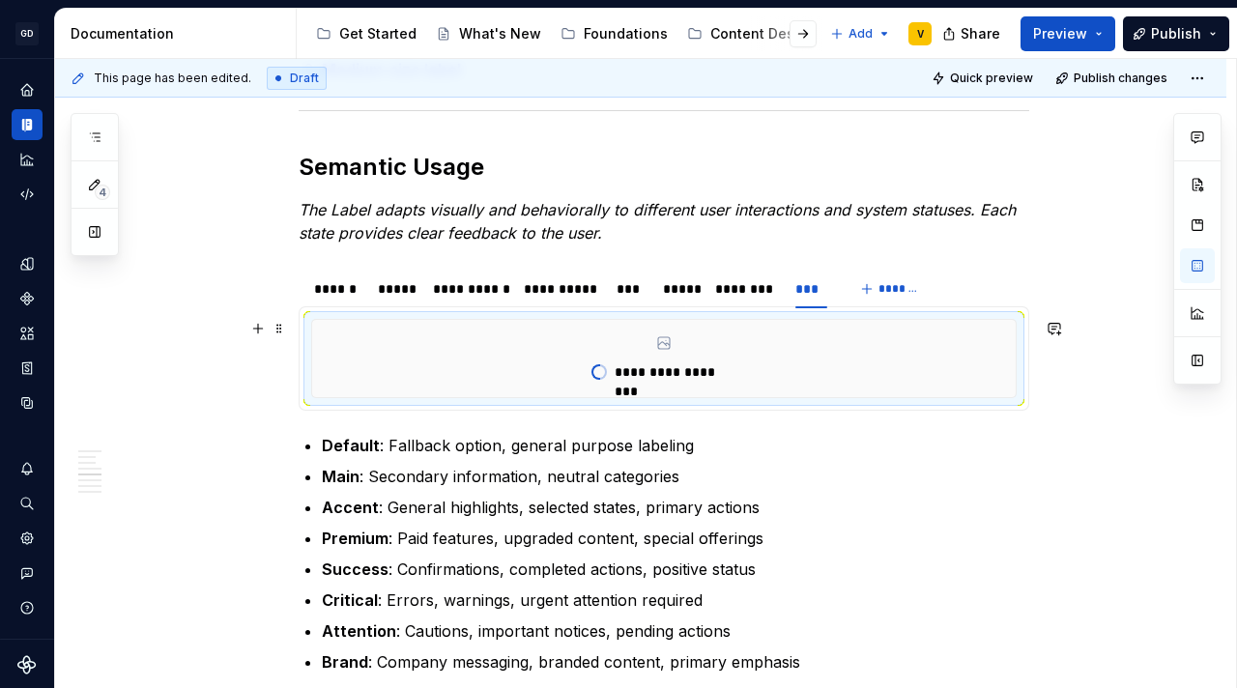
scroll to position [2086, 0]
click at [325, 281] on div "******" at bounding box center [336, 287] width 44 height 19
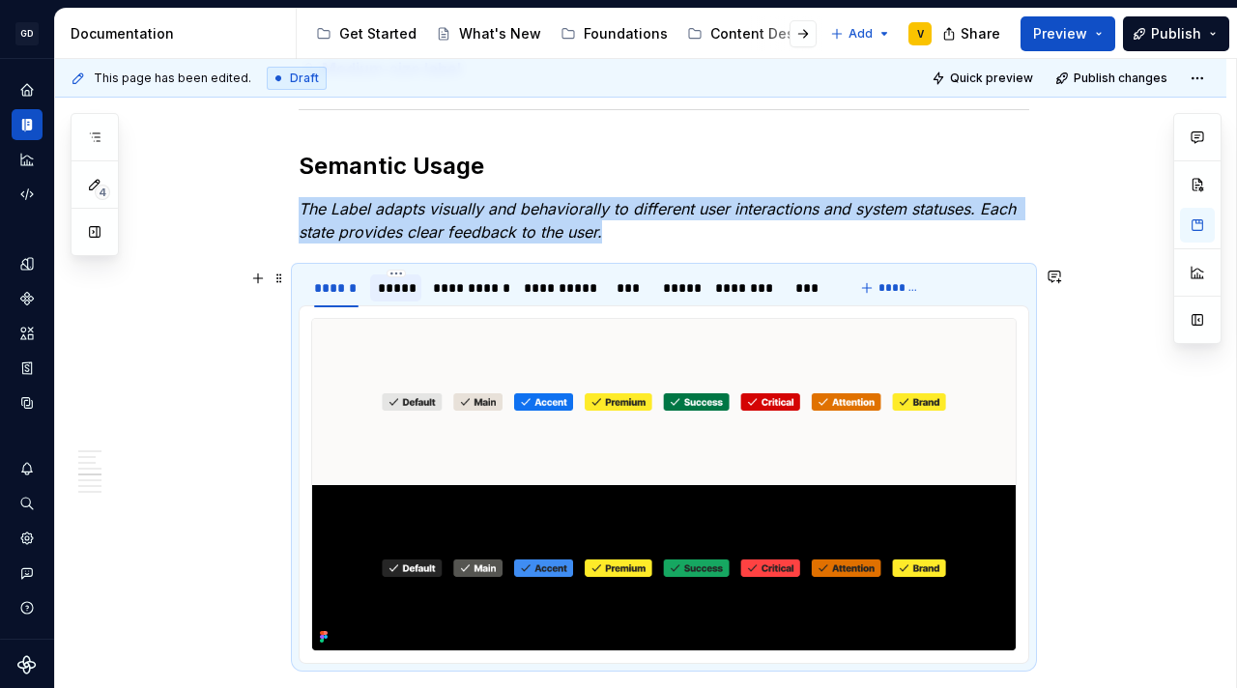
click at [394, 290] on div "*****" at bounding box center [396, 287] width 36 height 19
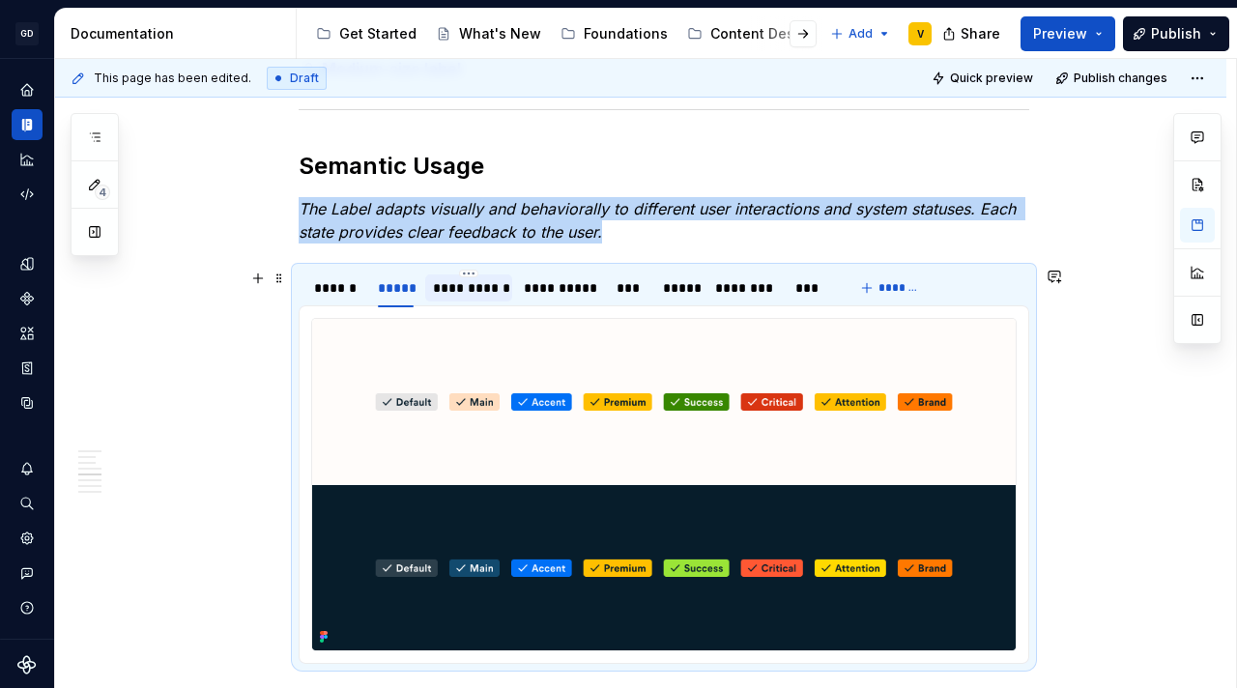
click at [434, 288] on div "**********" at bounding box center [468, 287] width 71 height 19
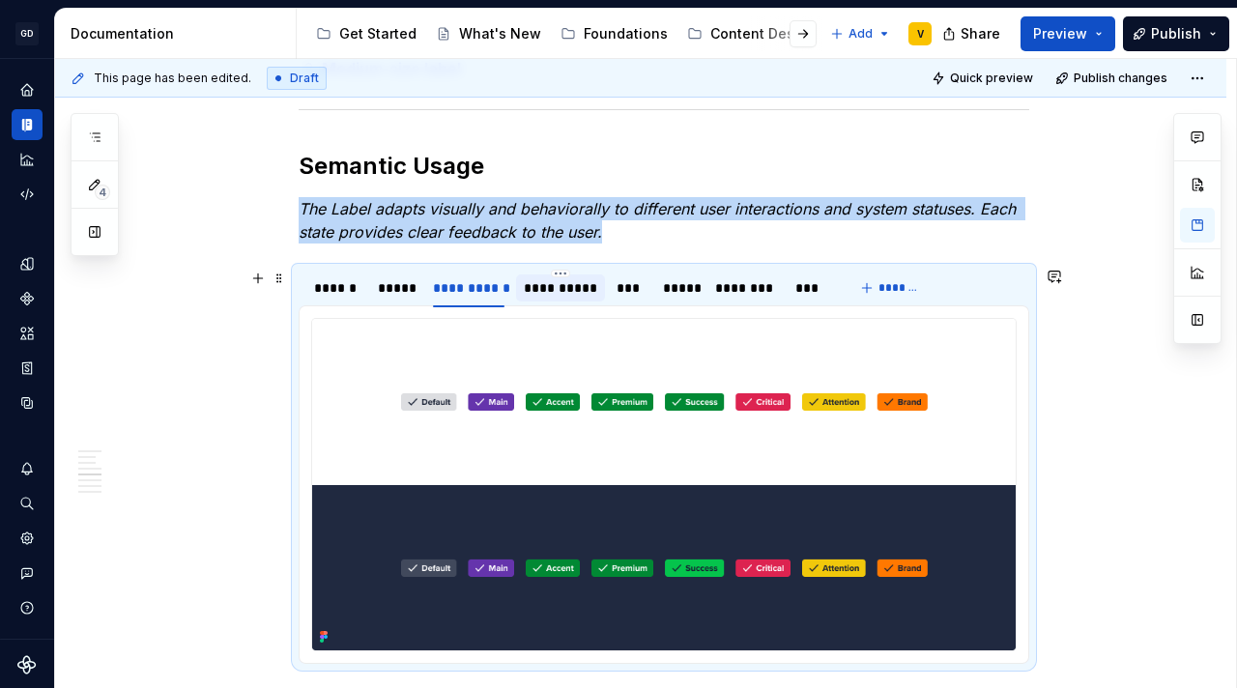
click at [545, 294] on div "**********" at bounding box center [560, 287] width 73 height 19
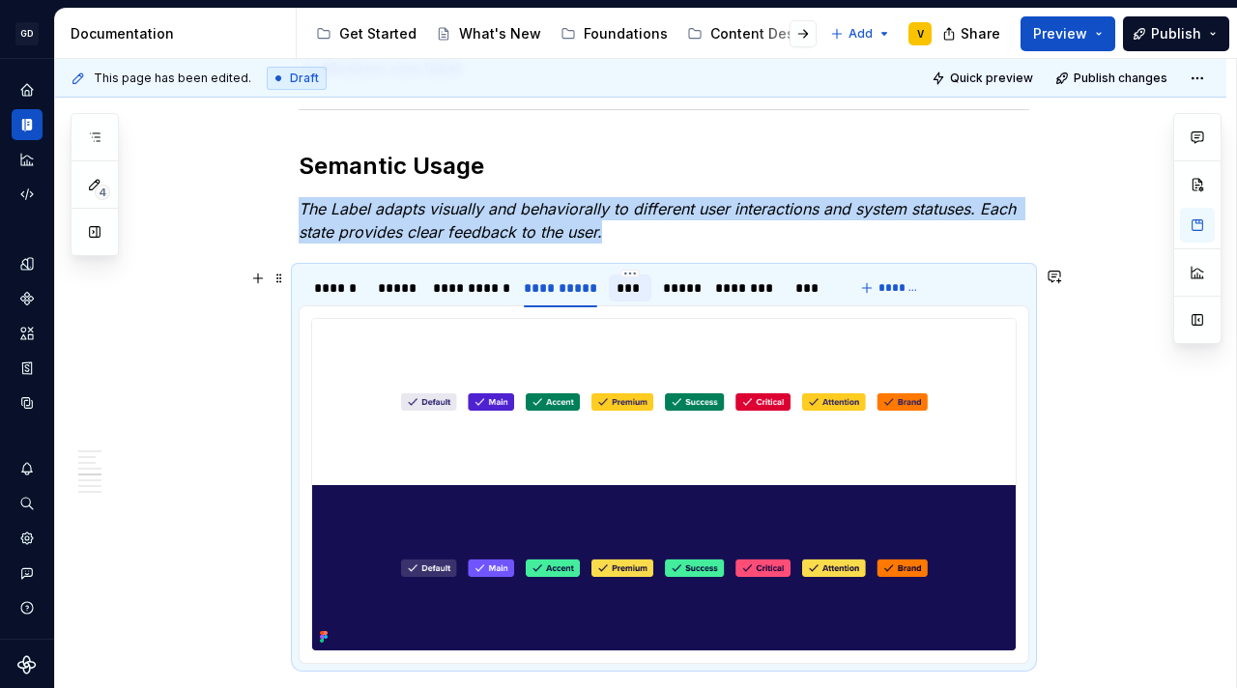
click at [639, 293] on div "***" at bounding box center [630, 287] width 28 height 19
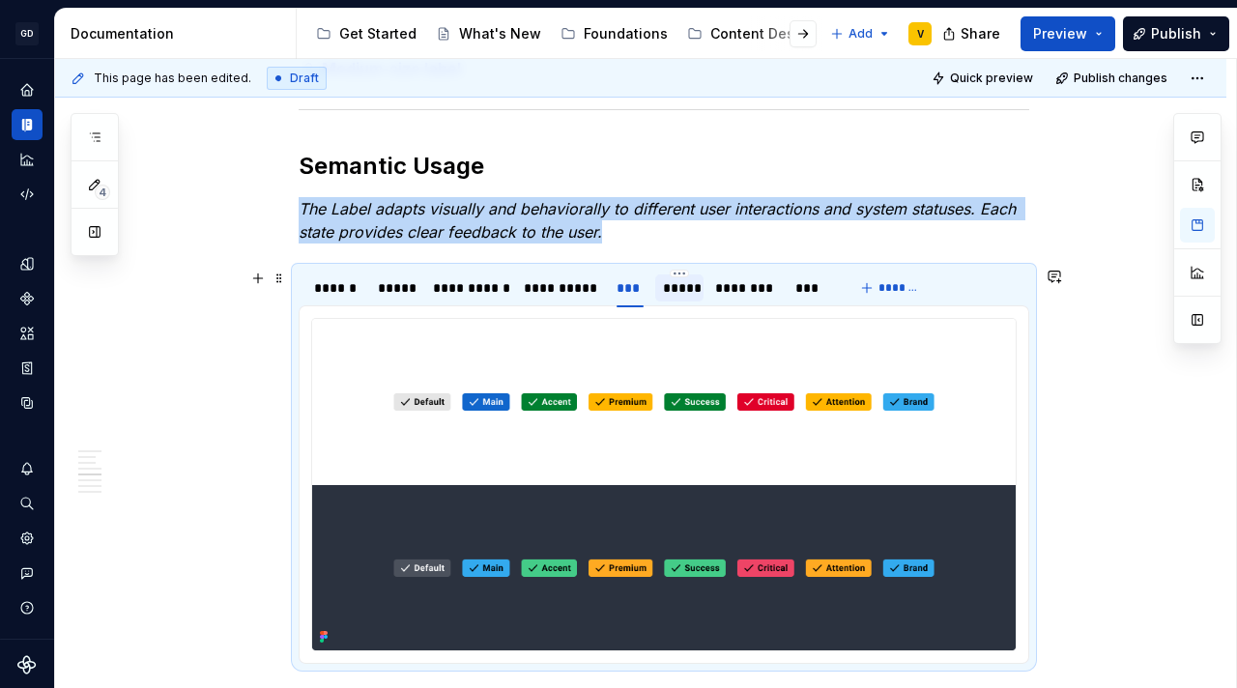
click at [668, 293] on div "*****" at bounding box center [679, 287] width 33 height 19
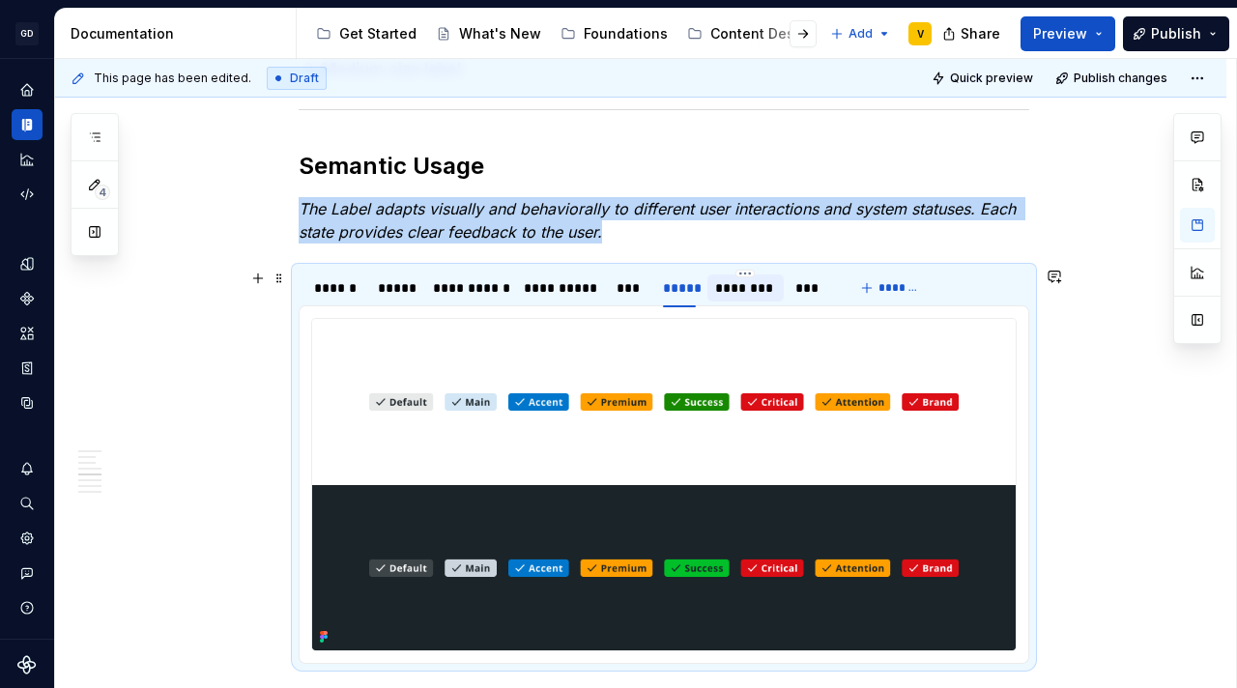
click at [736, 294] on div "********" at bounding box center [745, 287] width 60 height 19
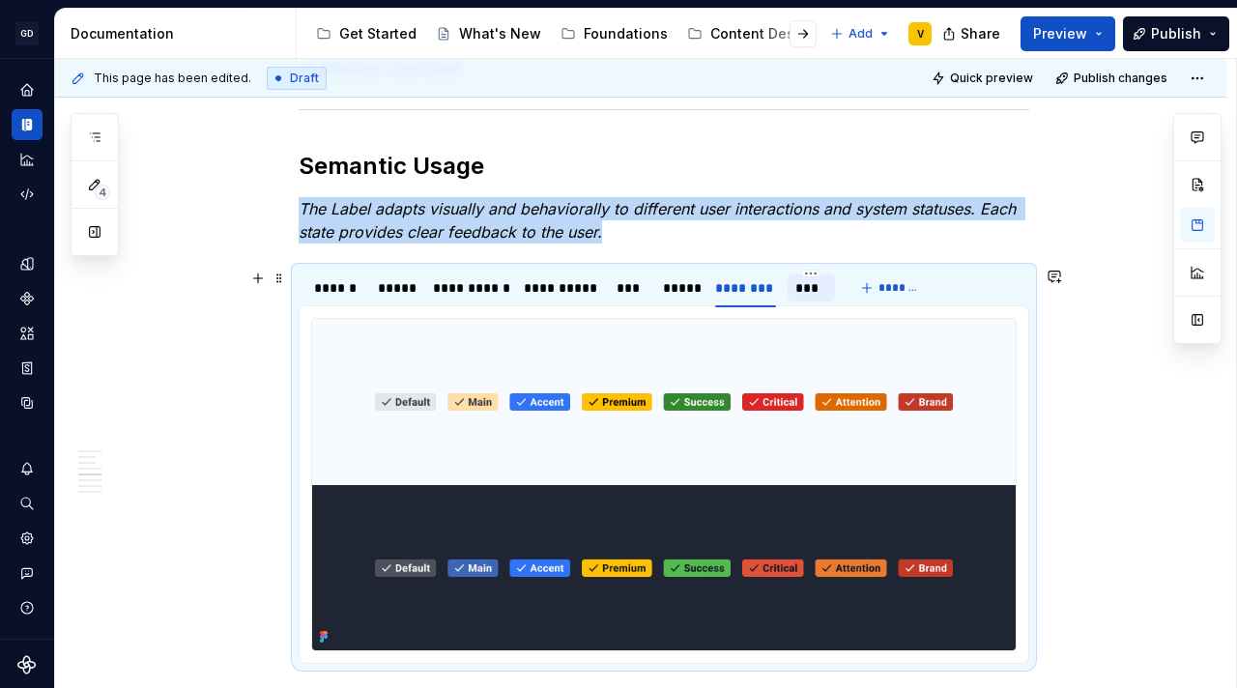
click at [814, 294] on div "***" at bounding box center [811, 287] width 32 height 19
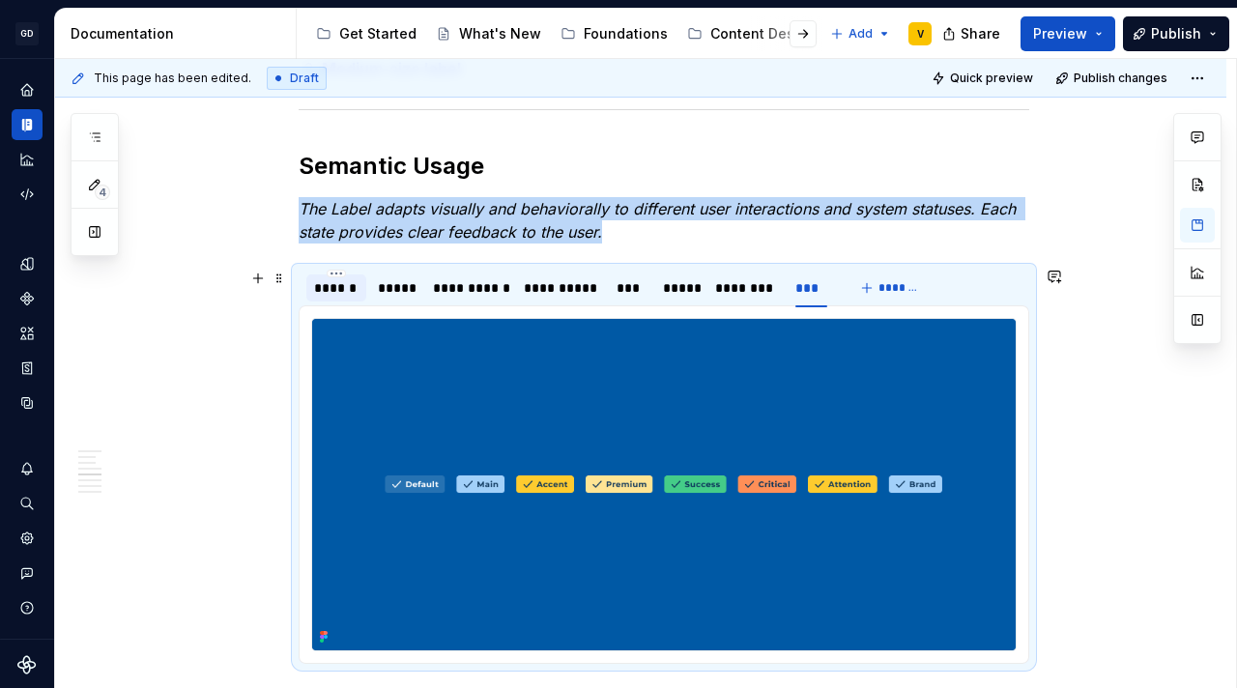
click at [327, 294] on div "******" at bounding box center [336, 287] width 44 height 19
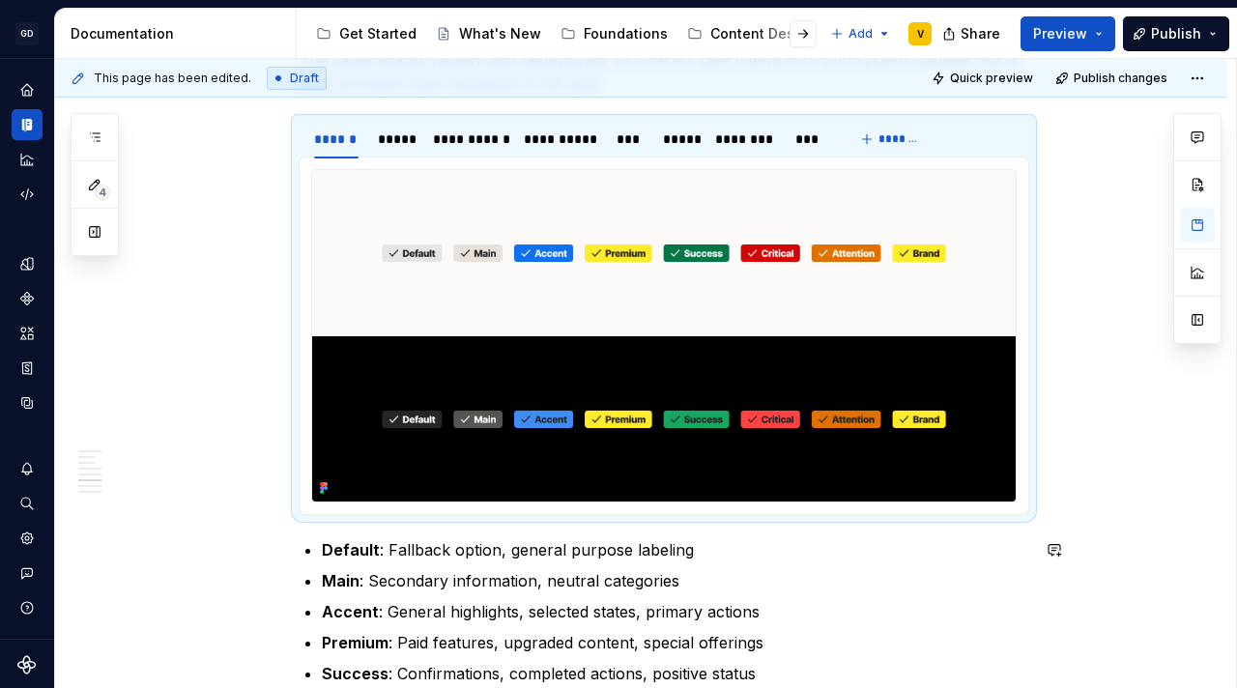
scroll to position [2441, 0]
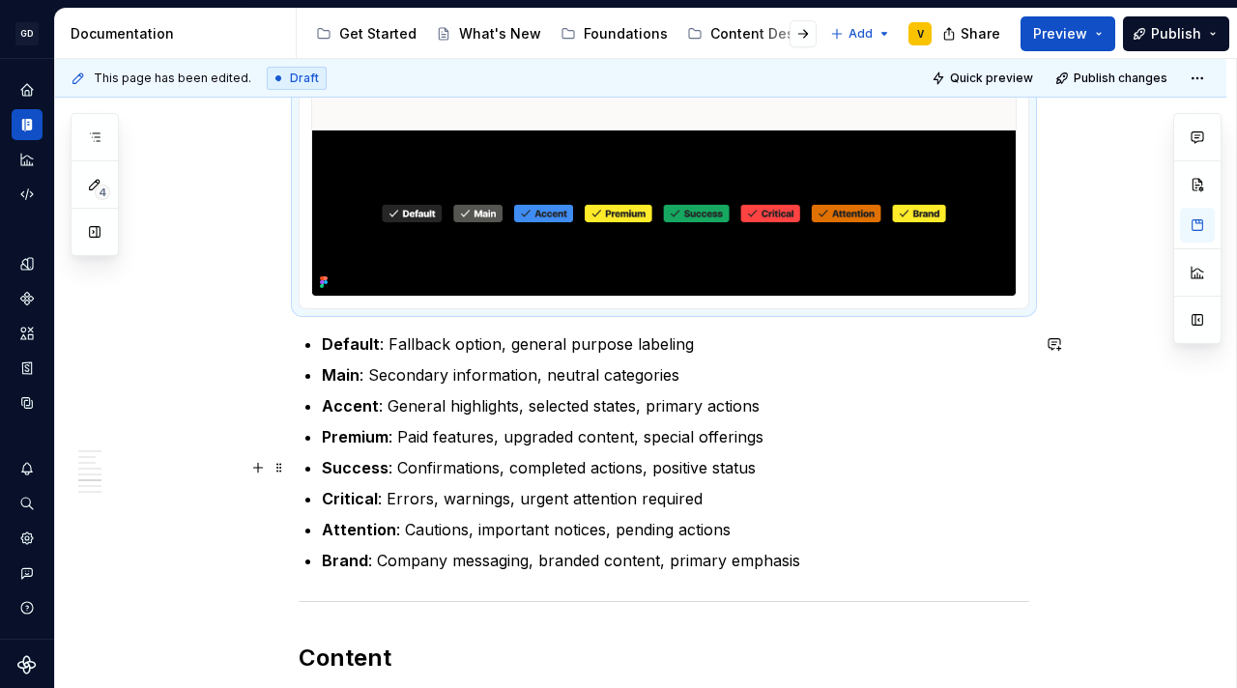
click at [1163, 466] on div "**********" at bounding box center [640, 316] width 1171 height 4760
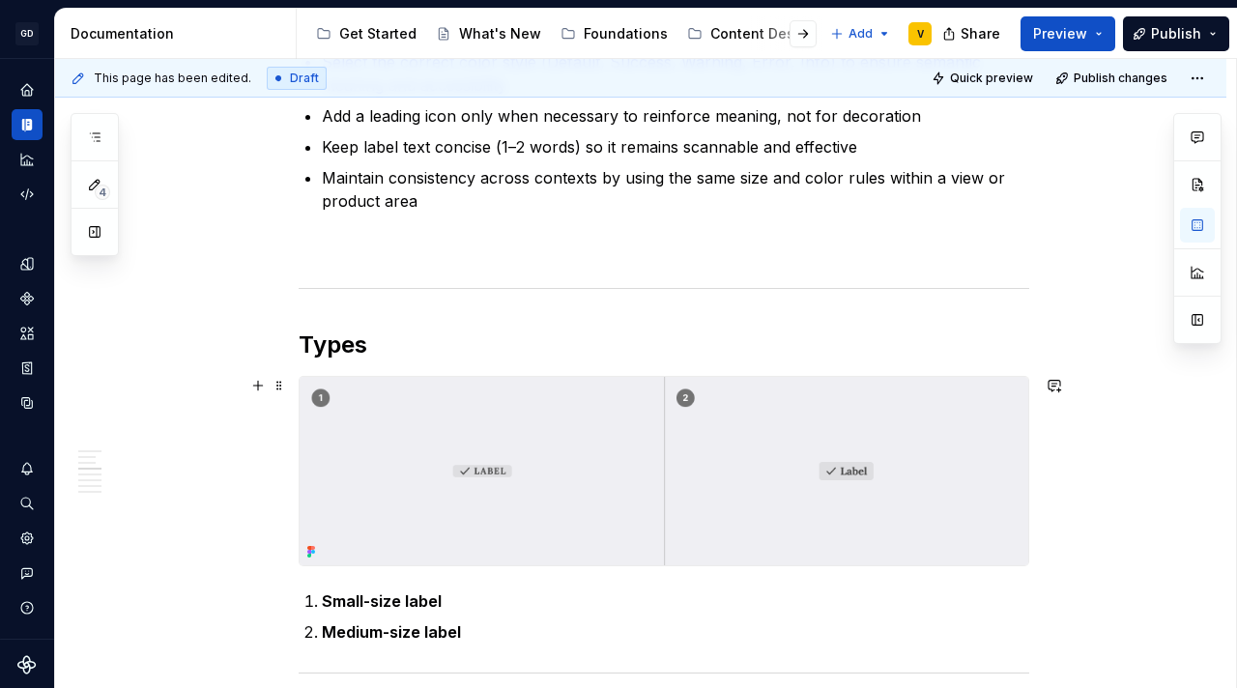
scroll to position [1527, 0]
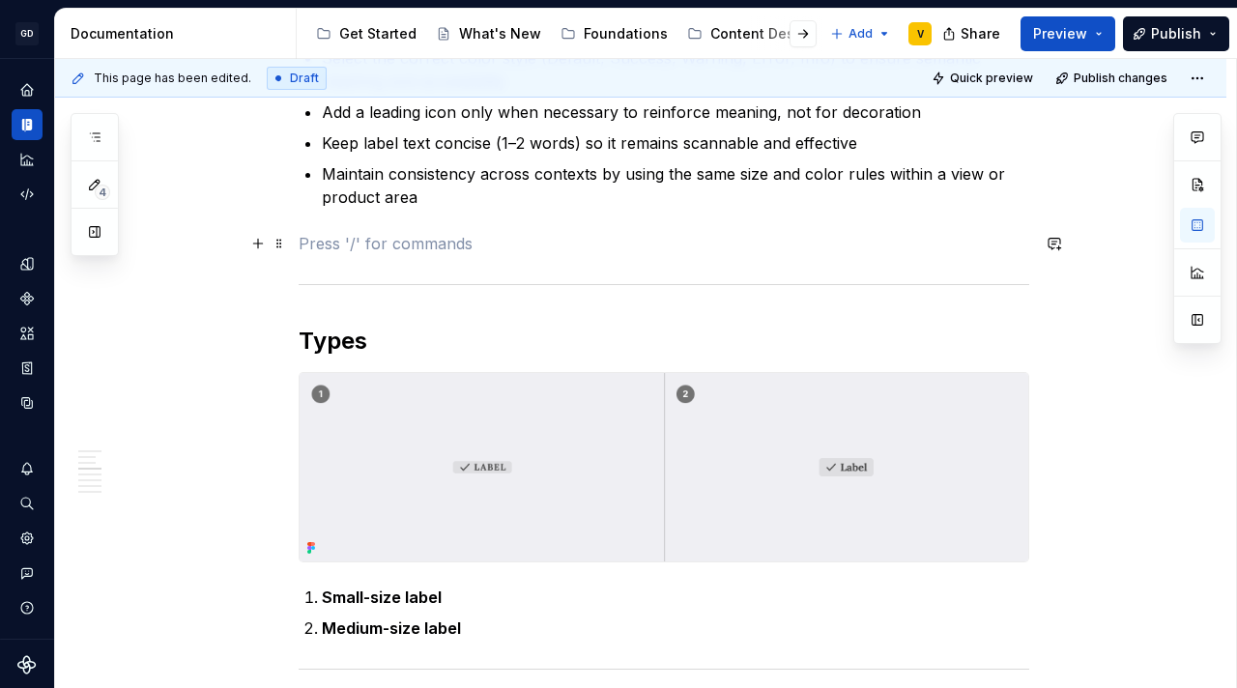
click at [418, 247] on p at bounding box center [664, 243] width 730 height 23
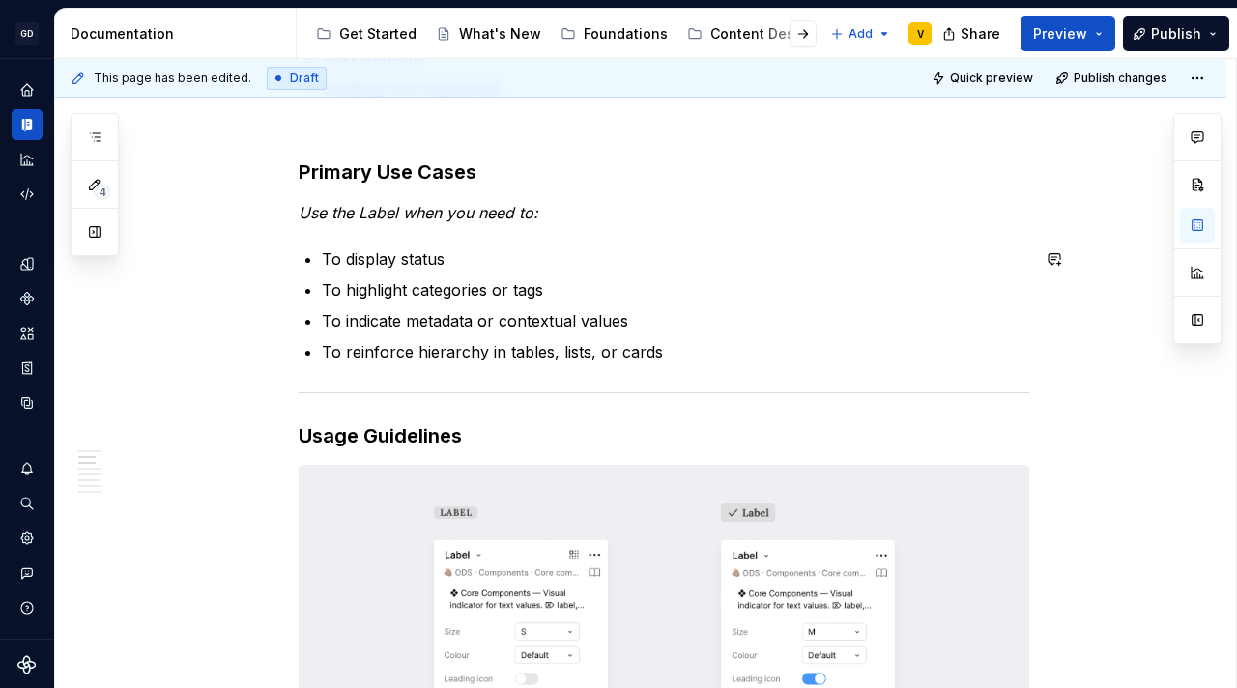
scroll to position [670, 0]
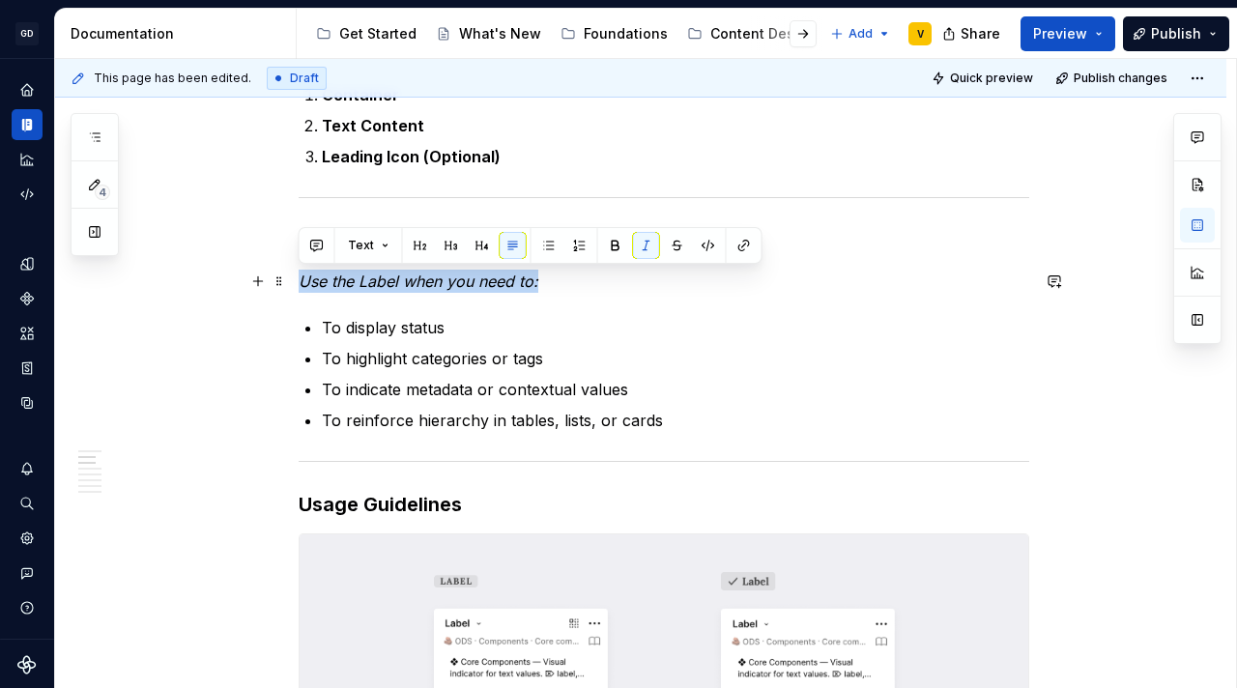
drag, startPoint x: 300, startPoint y: 280, endPoint x: 542, endPoint y: 276, distance: 241.6
click at [542, 276] on p "Use the Label when you need to:" at bounding box center [664, 281] width 730 height 23
copy em "Use the Label when you need to:"
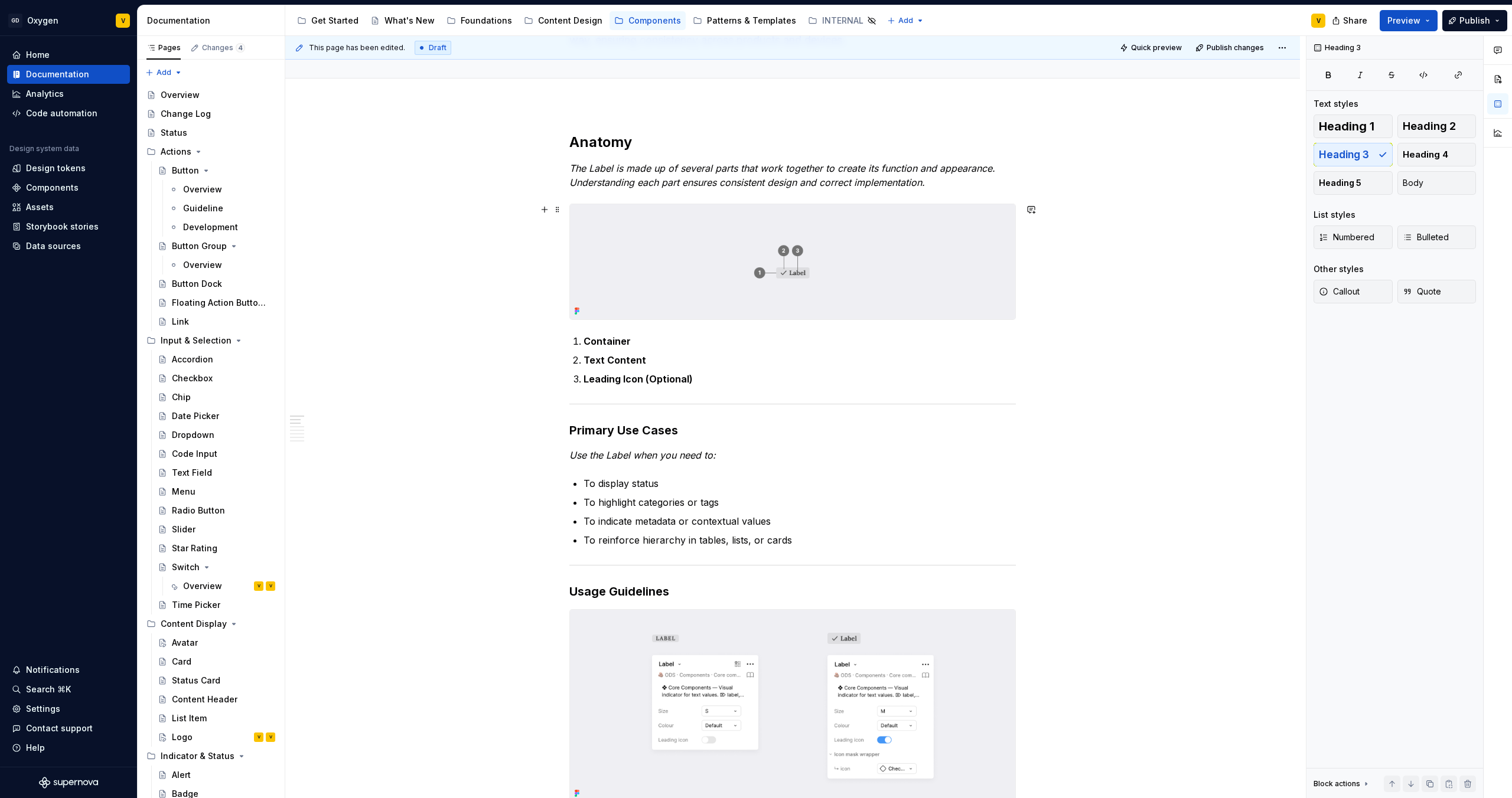
scroll to position [358, 0]
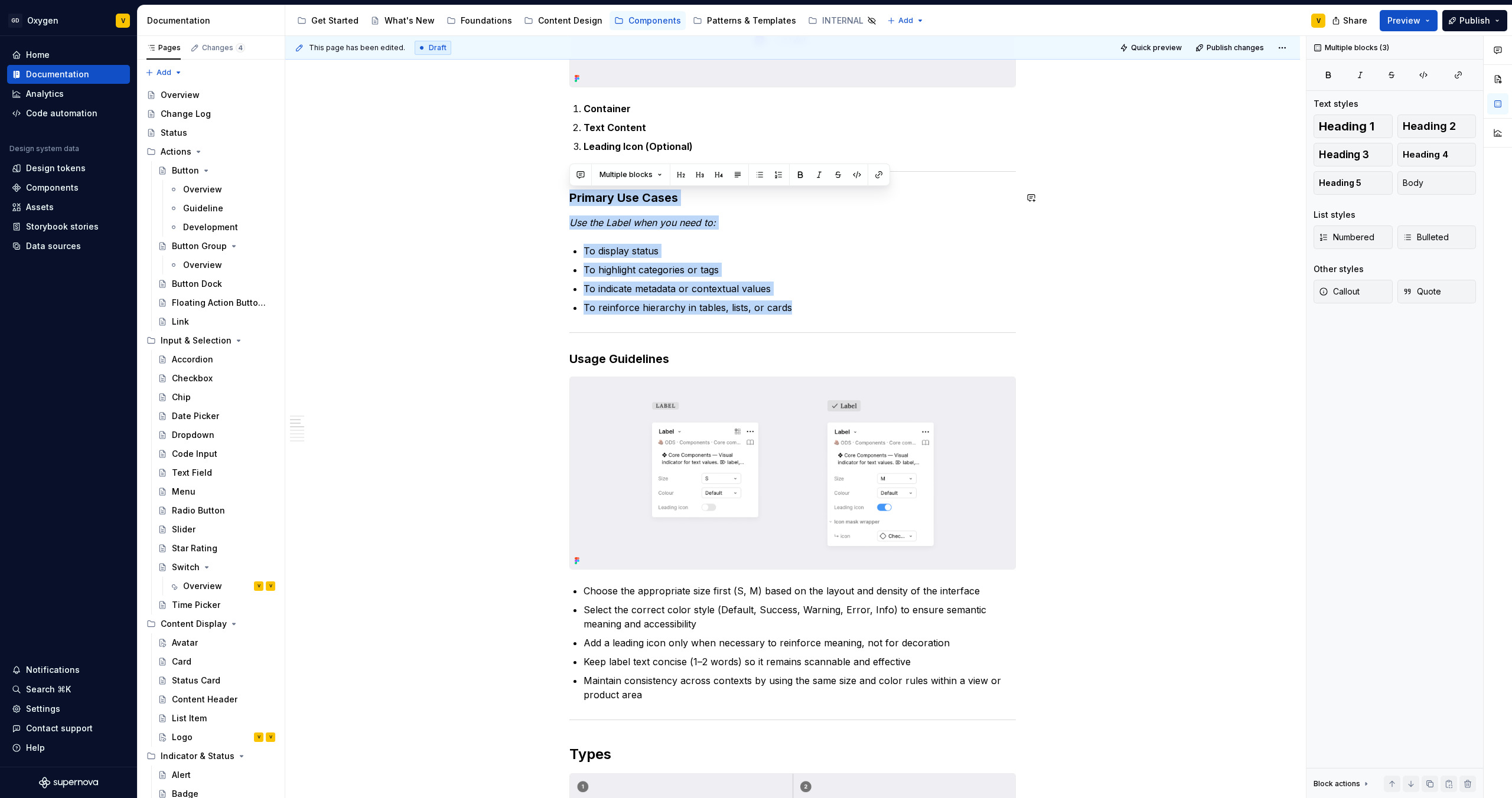
drag, startPoint x: 800, startPoint y: 310, endPoint x: 571, endPoint y: 186, distance: 260.4
copy div "Primary Use Cases Use the Label when you need to: To display status To highligh…"
click at [756, 310] on p "To reinforce hierarchy in tables, lists, or cards" at bounding box center [800, 307] width 432 height 14
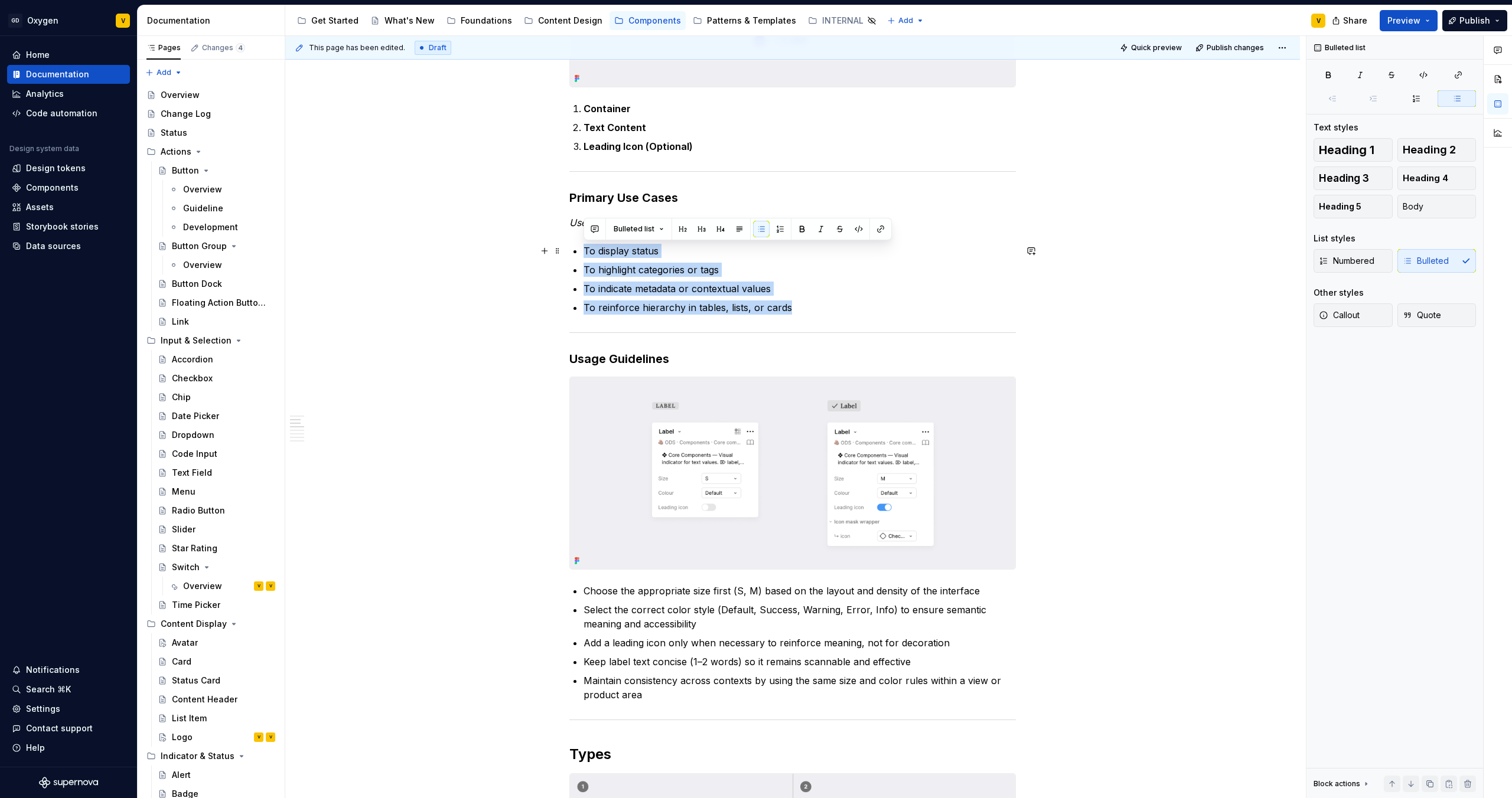
drag, startPoint x: 795, startPoint y: 309, endPoint x: 578, endPoint y: 244, distance: 226.5
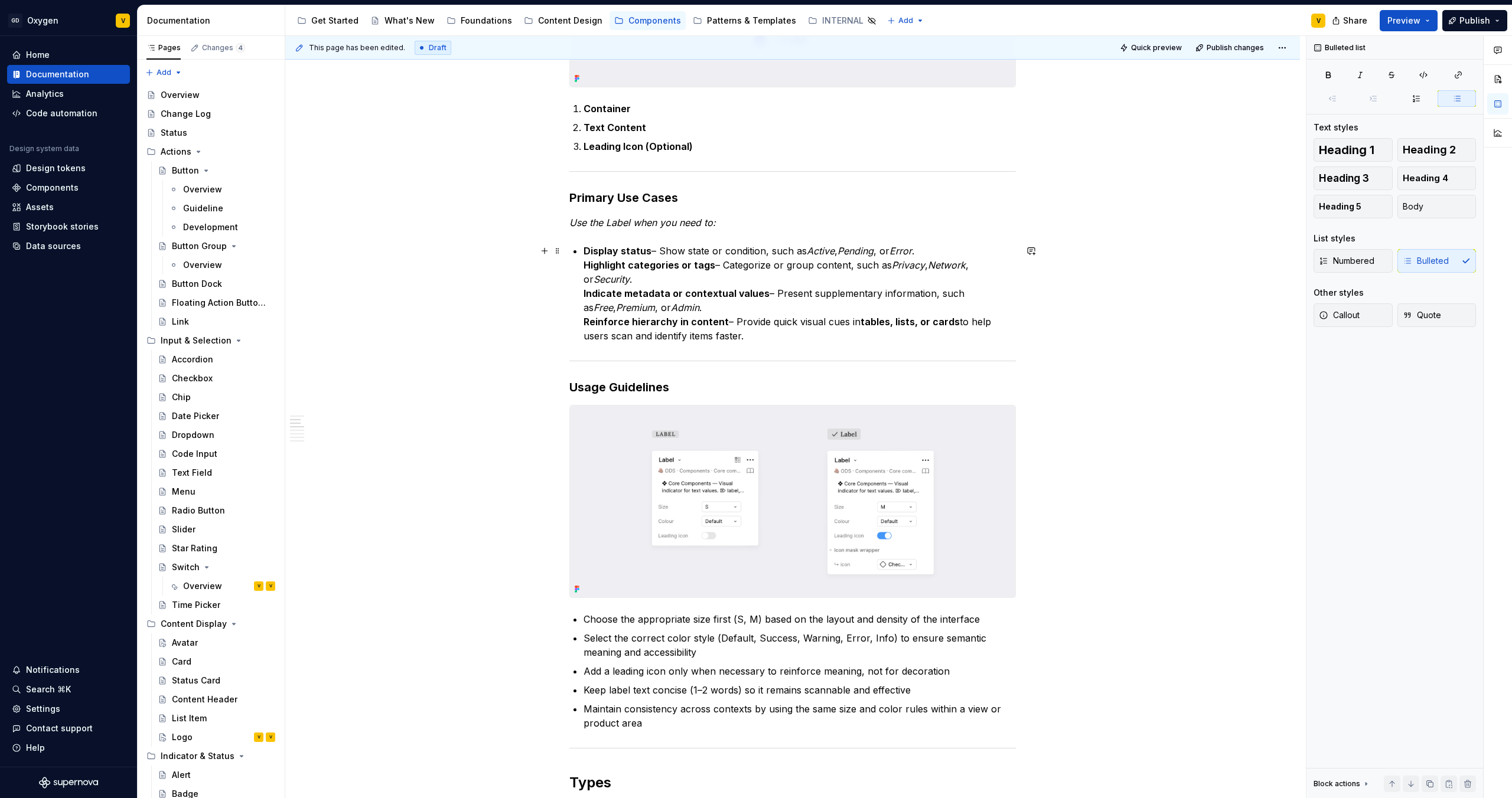
click at [585, 265] on strong "Highlight categories or tags" at bounding box center [649, 265] width 131 height 12
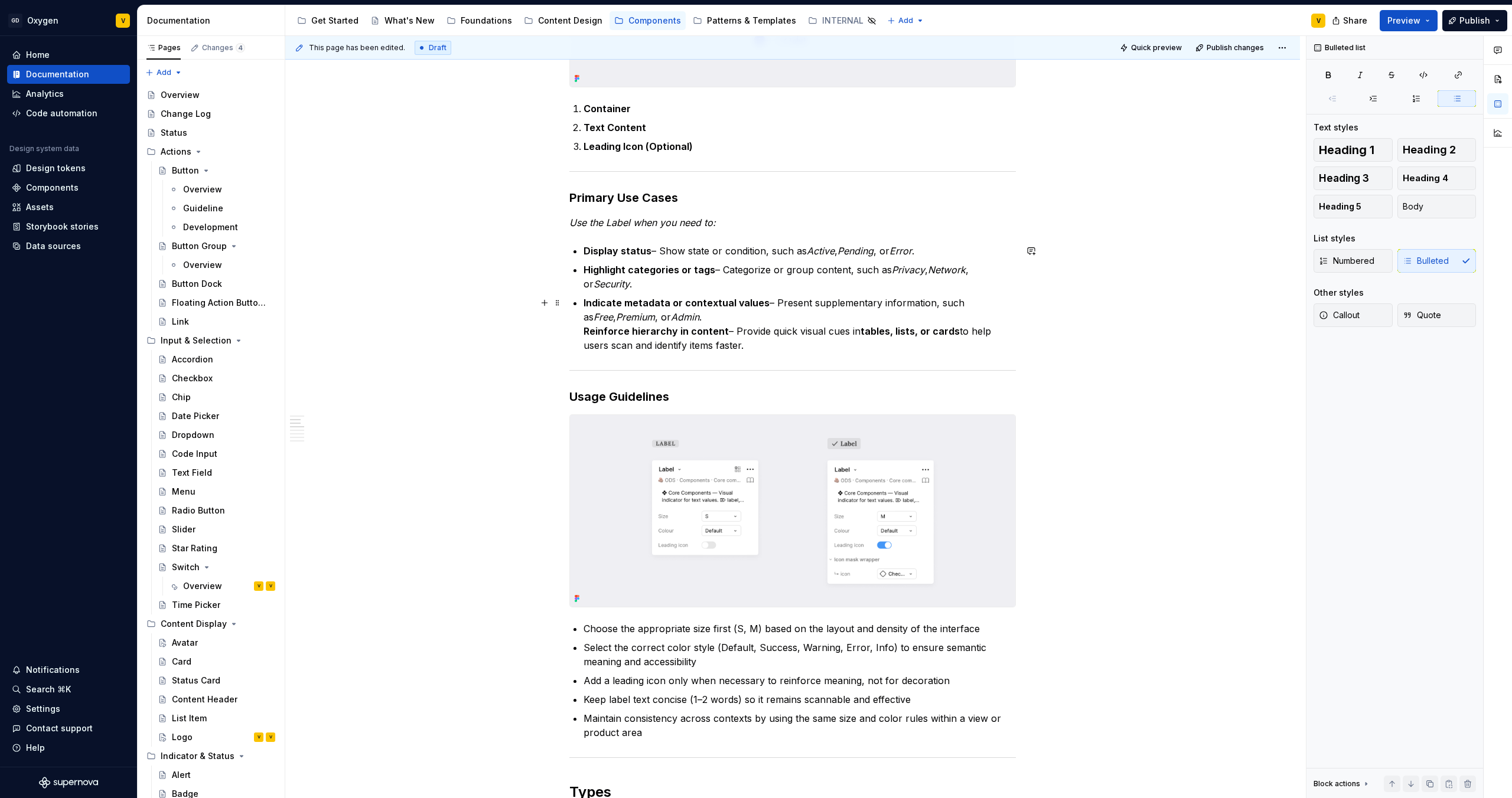
click at [585, 328] on strong "Reinforce hierarchy in content" at bounding box center [657, 331] width 146 height 12
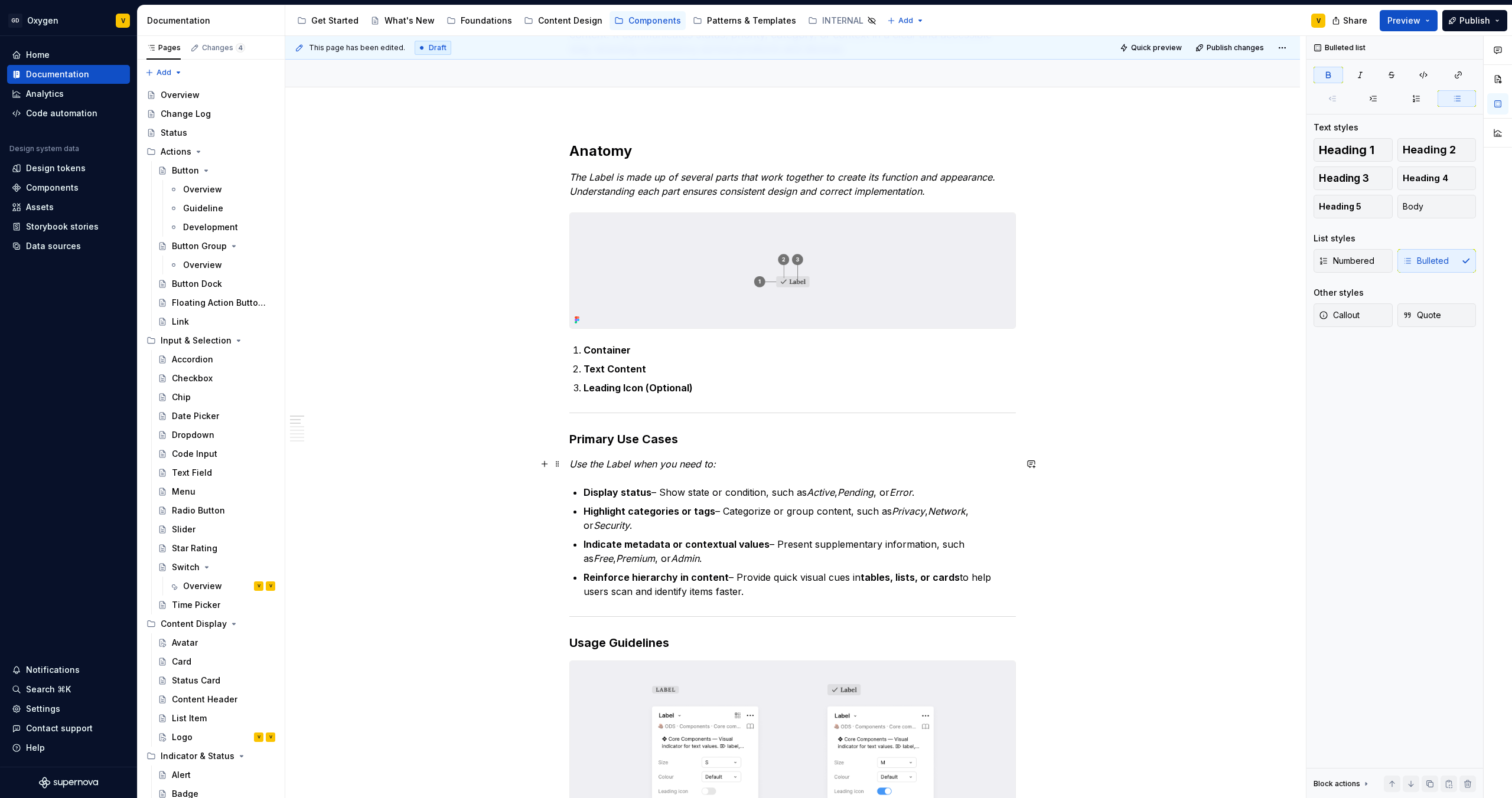
scroll to position [114, 0]
drag, startPoint x: 621, startPoint y: 497, endPoint x: 587, endPoint y: 497, distance: 34.0
click at [587, 420] on strong "Display status" at bounding box center [618, 494] width 68 height 12
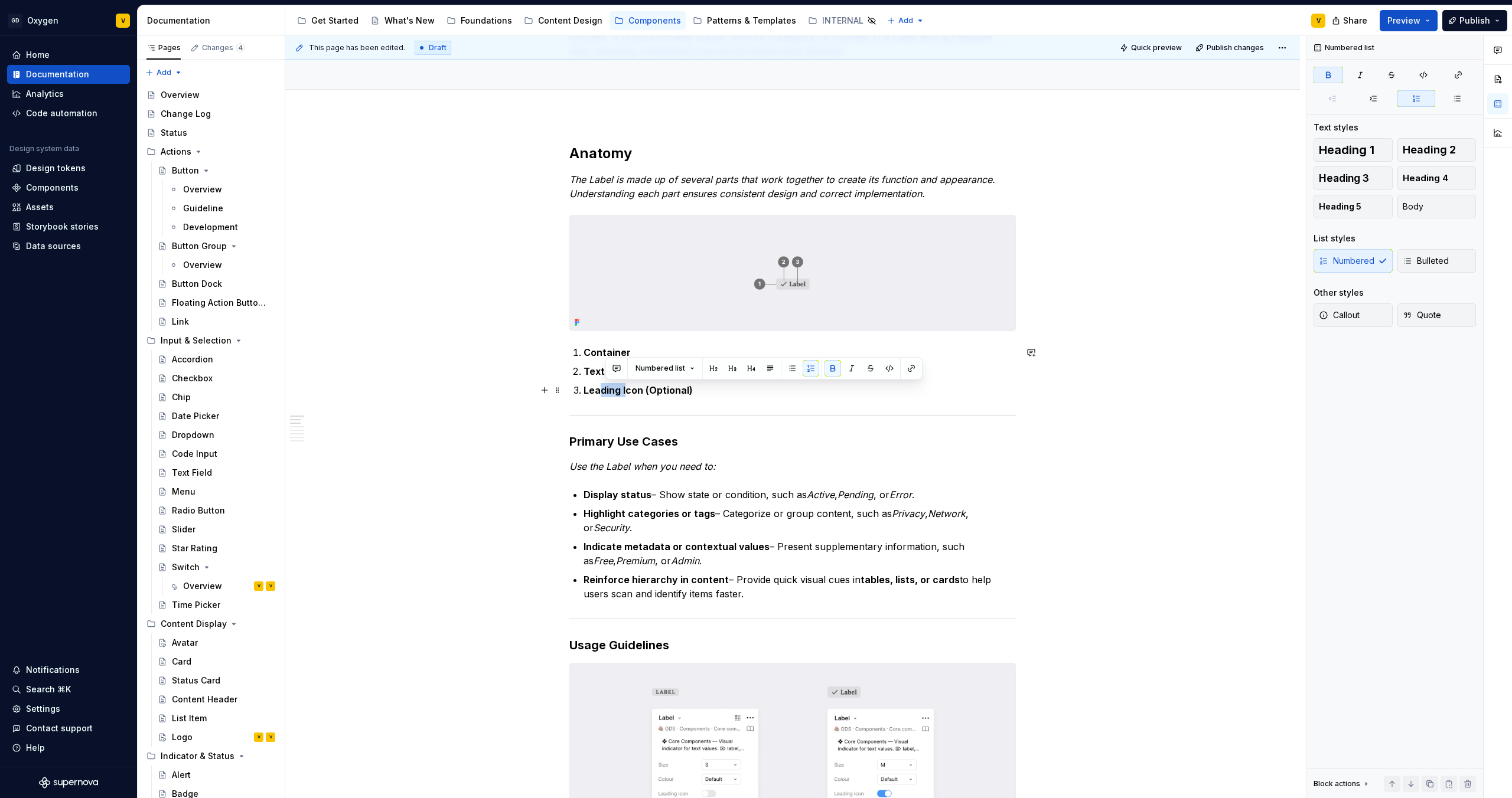
drag, startPoint x: 625, startPoint y: 395, endPoint x: 598, endPoint y: 394, distance: 27.0
click at [598, 394] on strong "Leading Icon (Optional)" at bounding box center [638, 390] width 109 height 12
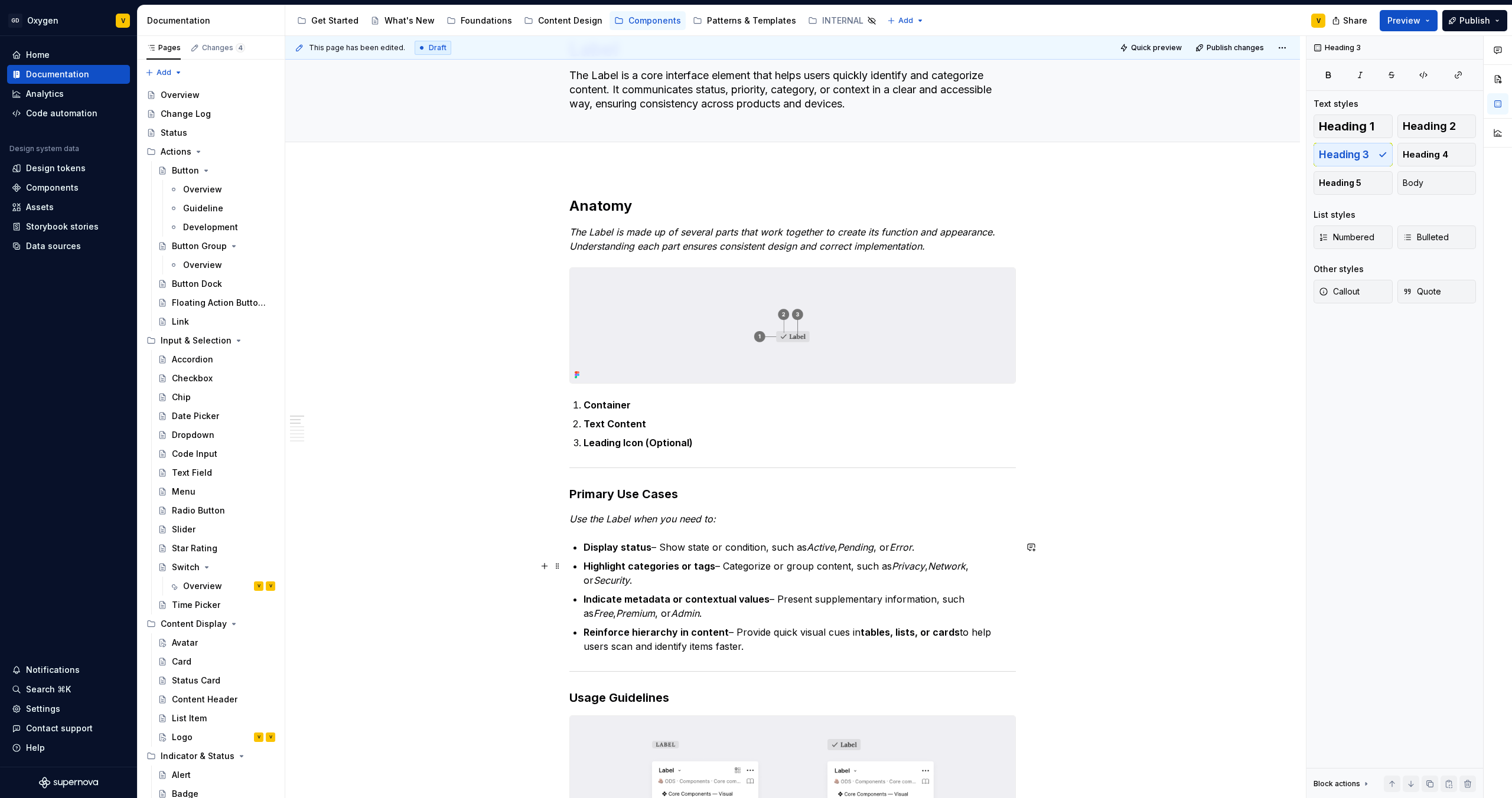
scroll to position [64, 0]
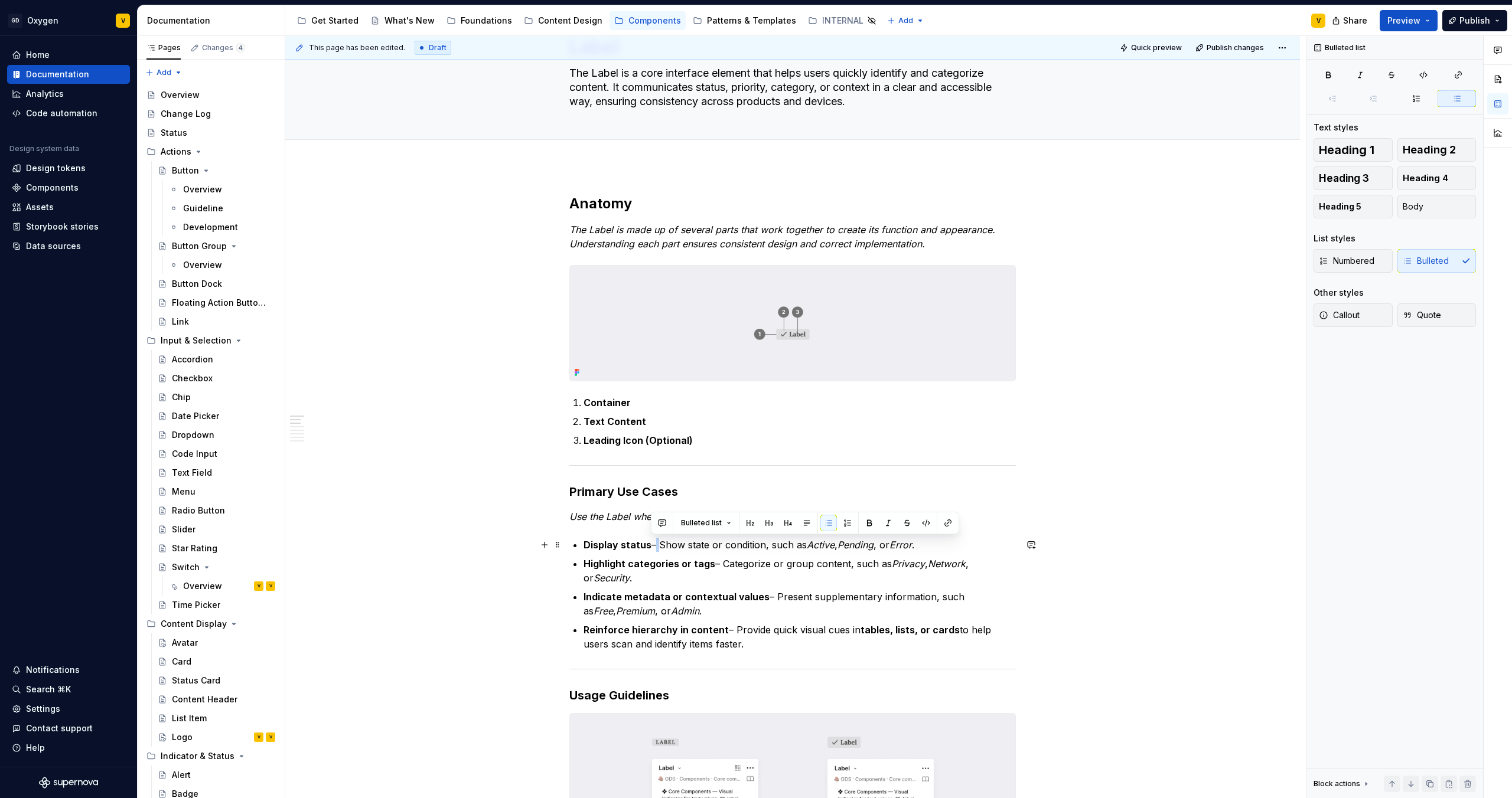
click at [654, 420] on p "Display status – Show state or condition, such as Active , Pending , or Error ." at bounding box center [800, 544] width 432 height 14
click at [716, 420] on p "Highlight categories or tags – Categorize or group content, such as Privacy , N…" at bounding box center [800, 571] width 432 height 28
click at [756, 420] on p "Indicate metadata or contextual values – Present supplementary information, suc…" at bounding box center [800, 604] width 432 height 28
click at [728, 420] on p "Reinforce hierarchy in content – Provide quick visual cues in tables, lists, or…" at bounding box center [800, 637] width 432 height 28
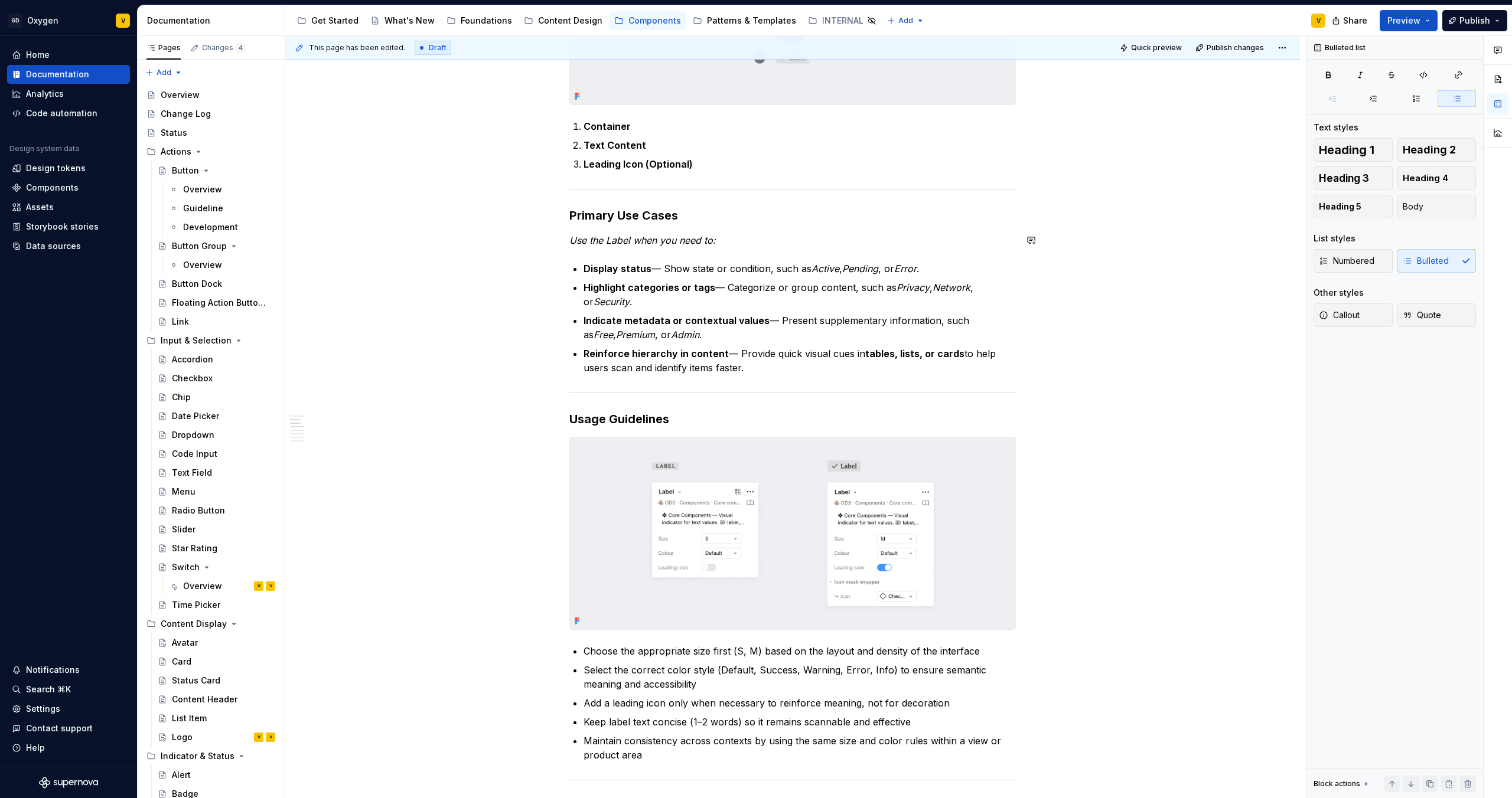
scroll to position [419, 0]
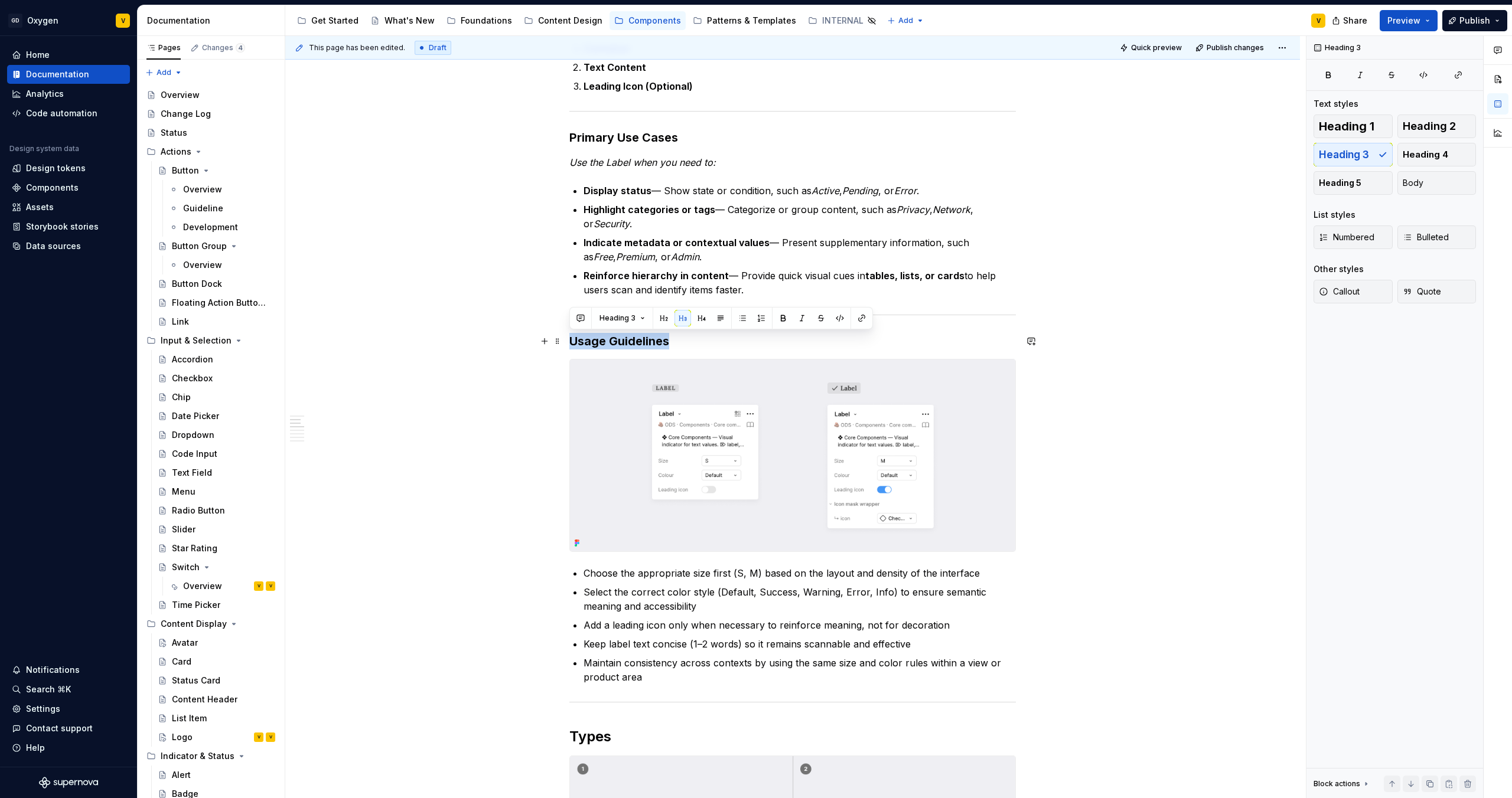
drag, startPoint x: 674, startPoint y: 342, endPoint x: 564, endPoint y: 343, distance: 110.0
copy h3 "Usage Guidelines"
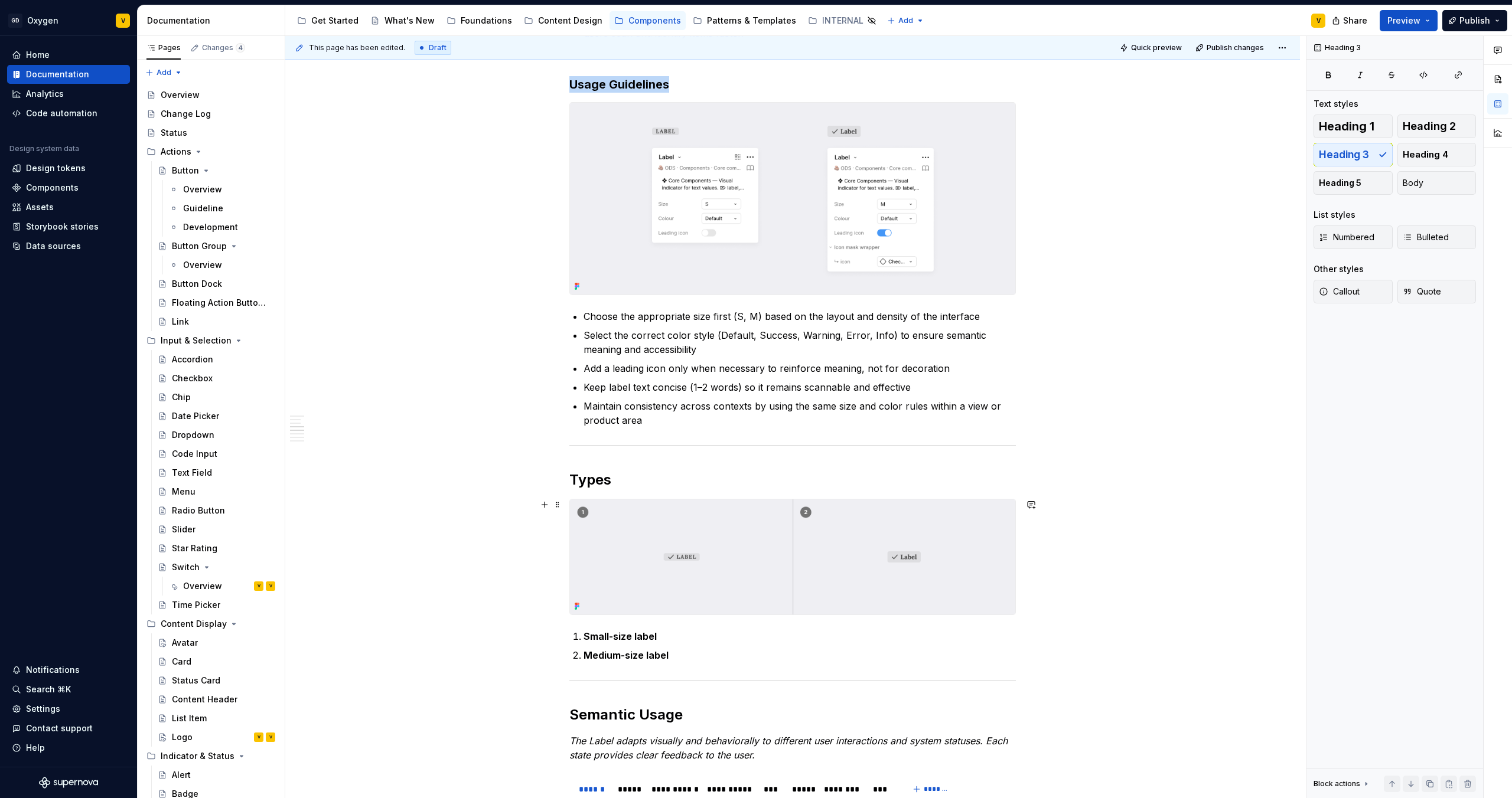
scroll to position [823, 0]
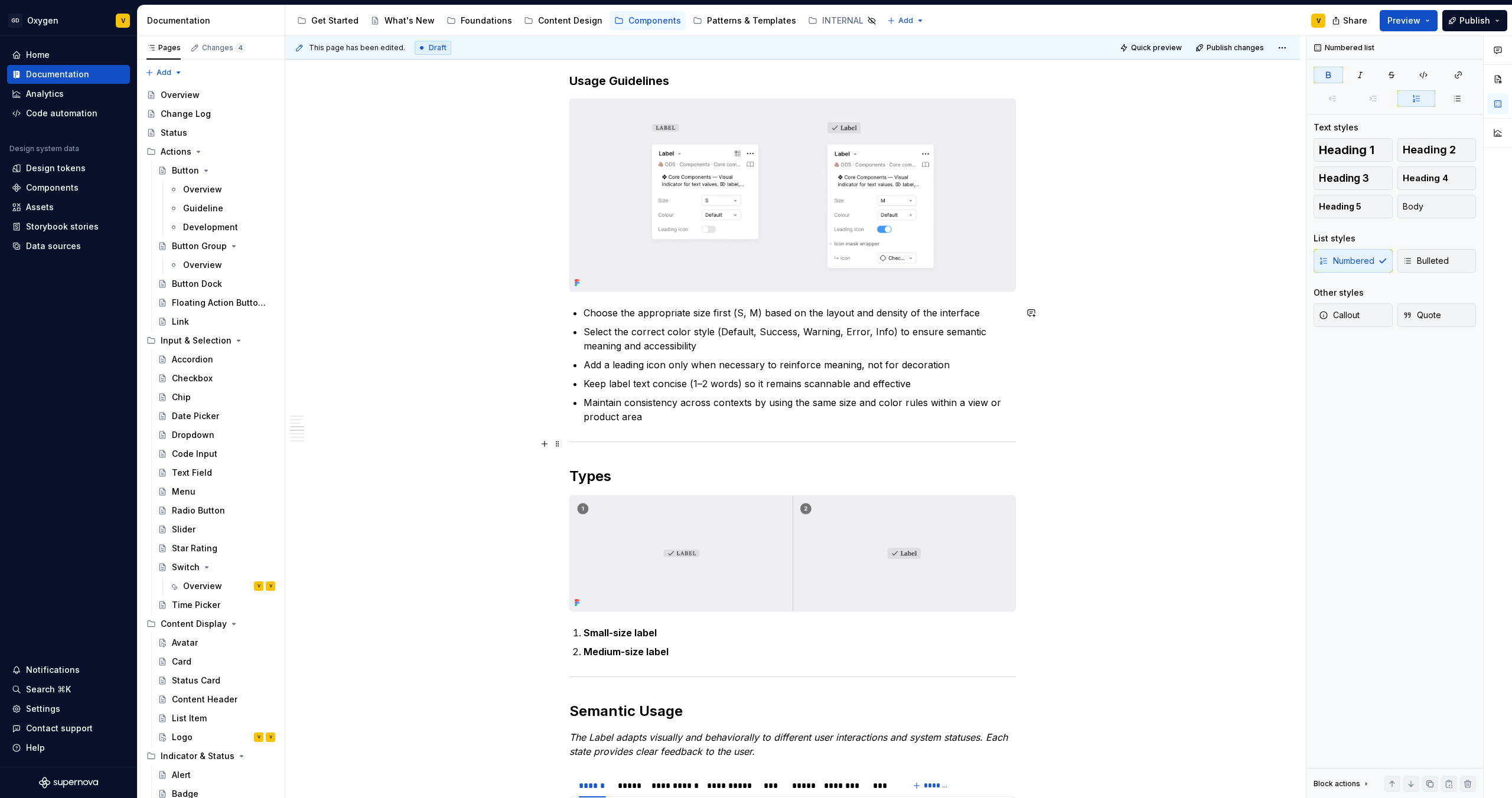
scroll to position [841, 0]
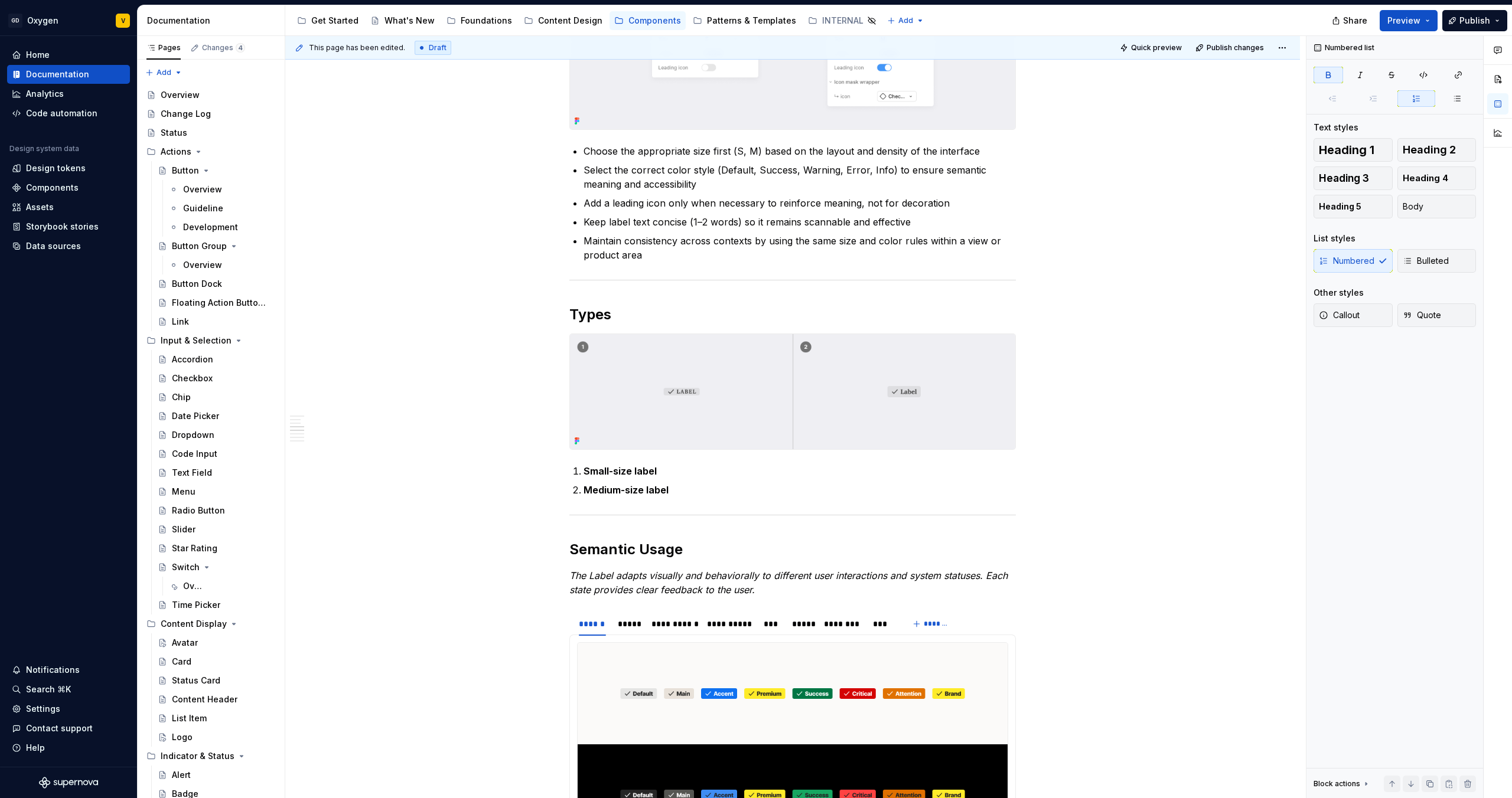
type textarea "*"
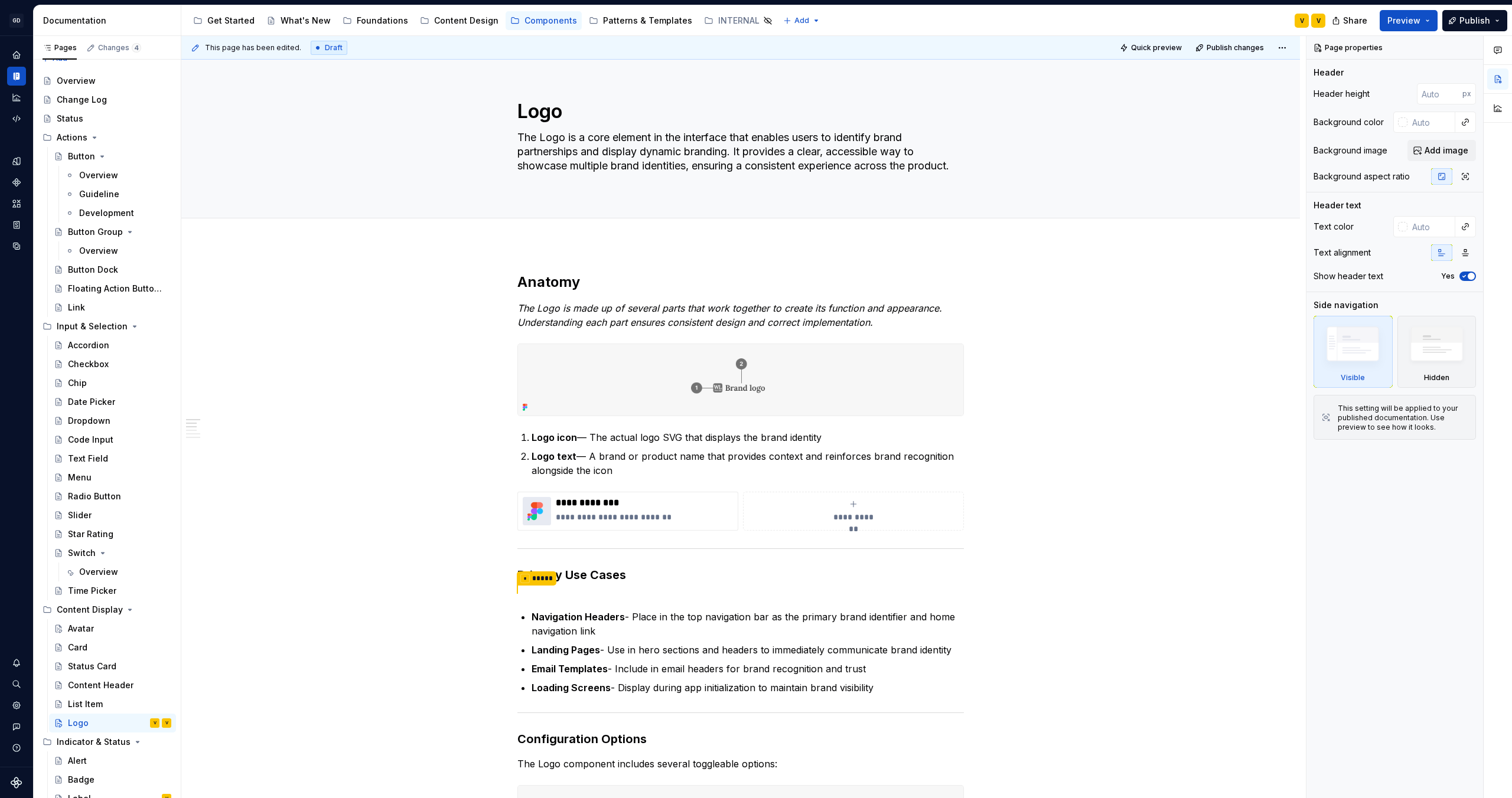
scroll to position [12, 0]
click at [92, 571] on div "Overview" at bounding box center [98, 573] width 39 height 12
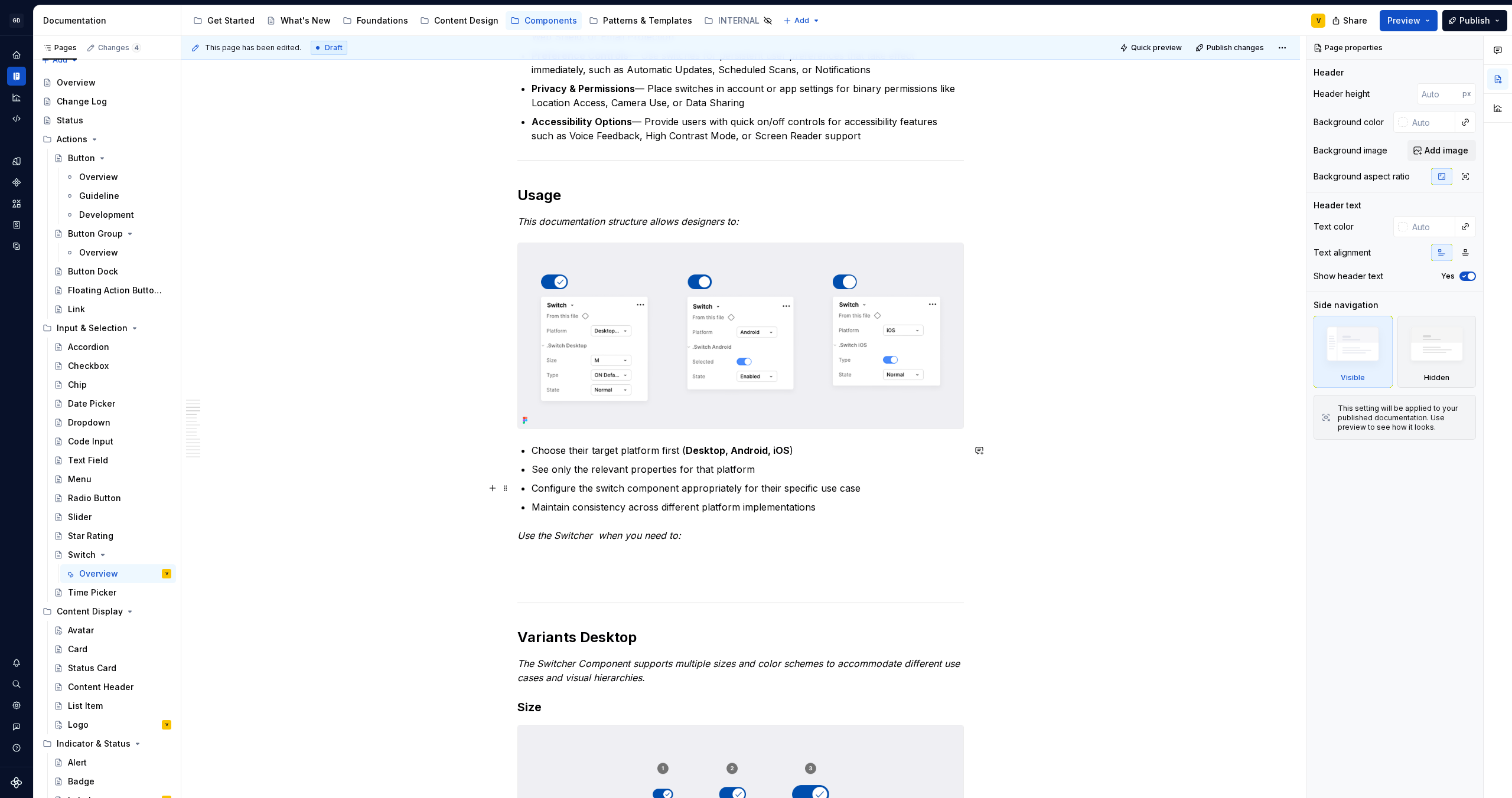
scroll to position [689, 0]
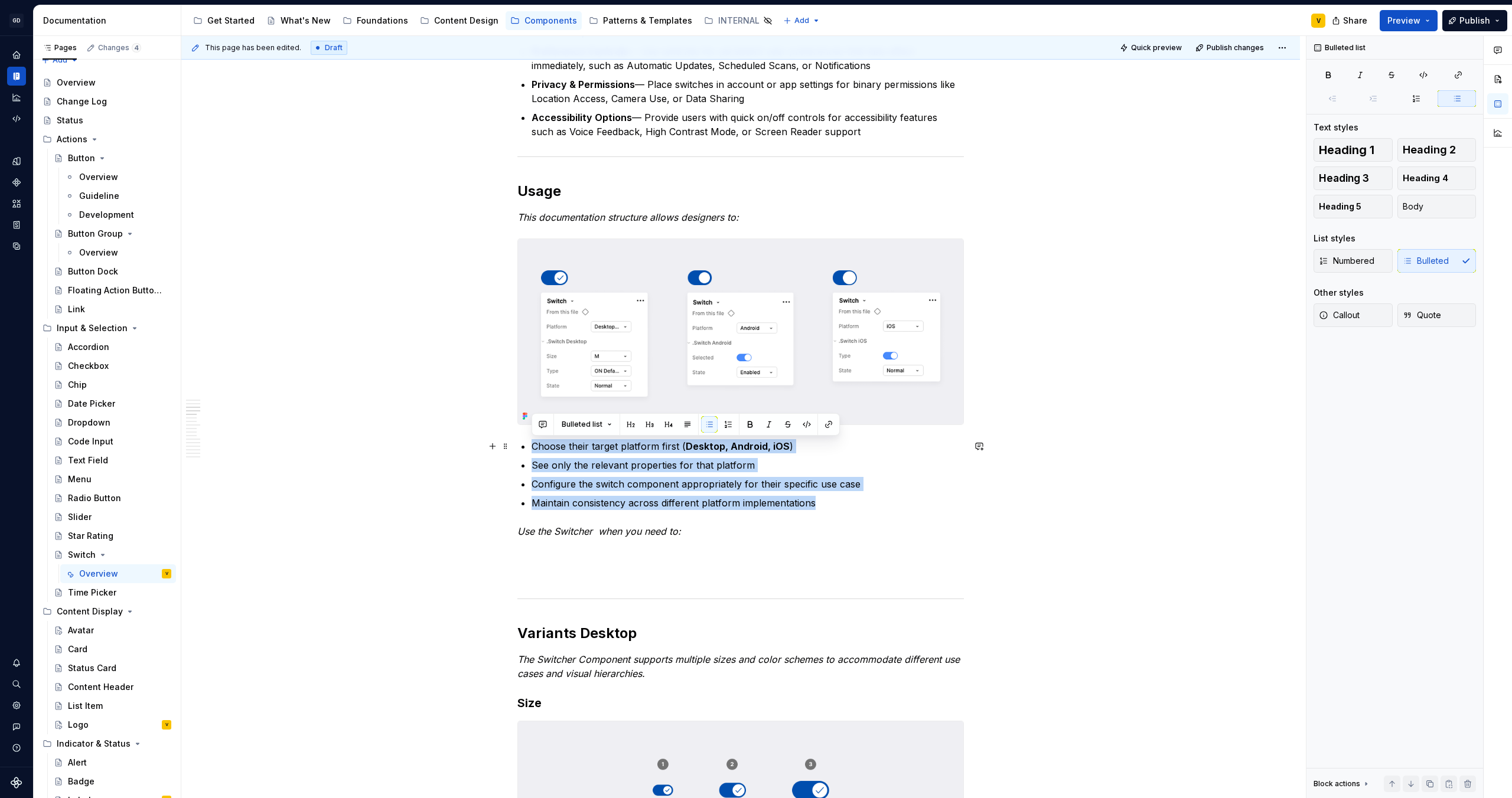
drag, startPoint x: 848, startPoint y: 503, endPoint x: 524, endPoint y: 443, distance: 329.5
click at [532, 443] on ul "Choose their target platform first ( Desktop, Android, iOS ) See only the relev…" at bounding box center [748, 475] width 432 height 71
copy ul "Choose their target platform first ( Desktop, Android, iOS ) See only the relev…"
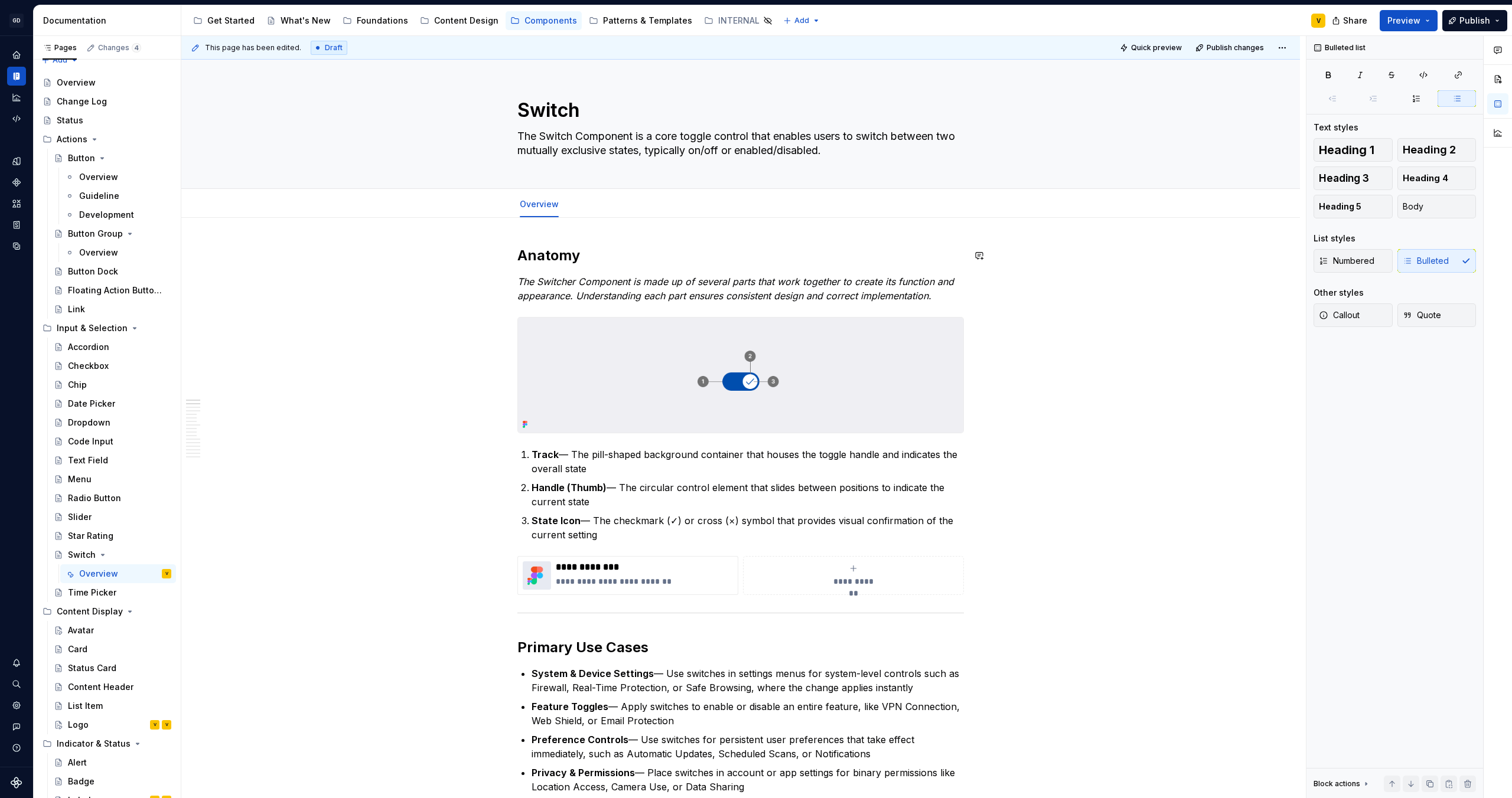
scroll to position [0, 0]
click at [732, 290] on em "The Switcher Component is made up of several parts that work together to create…" at bounding box center [737, 290] width 440 height 26
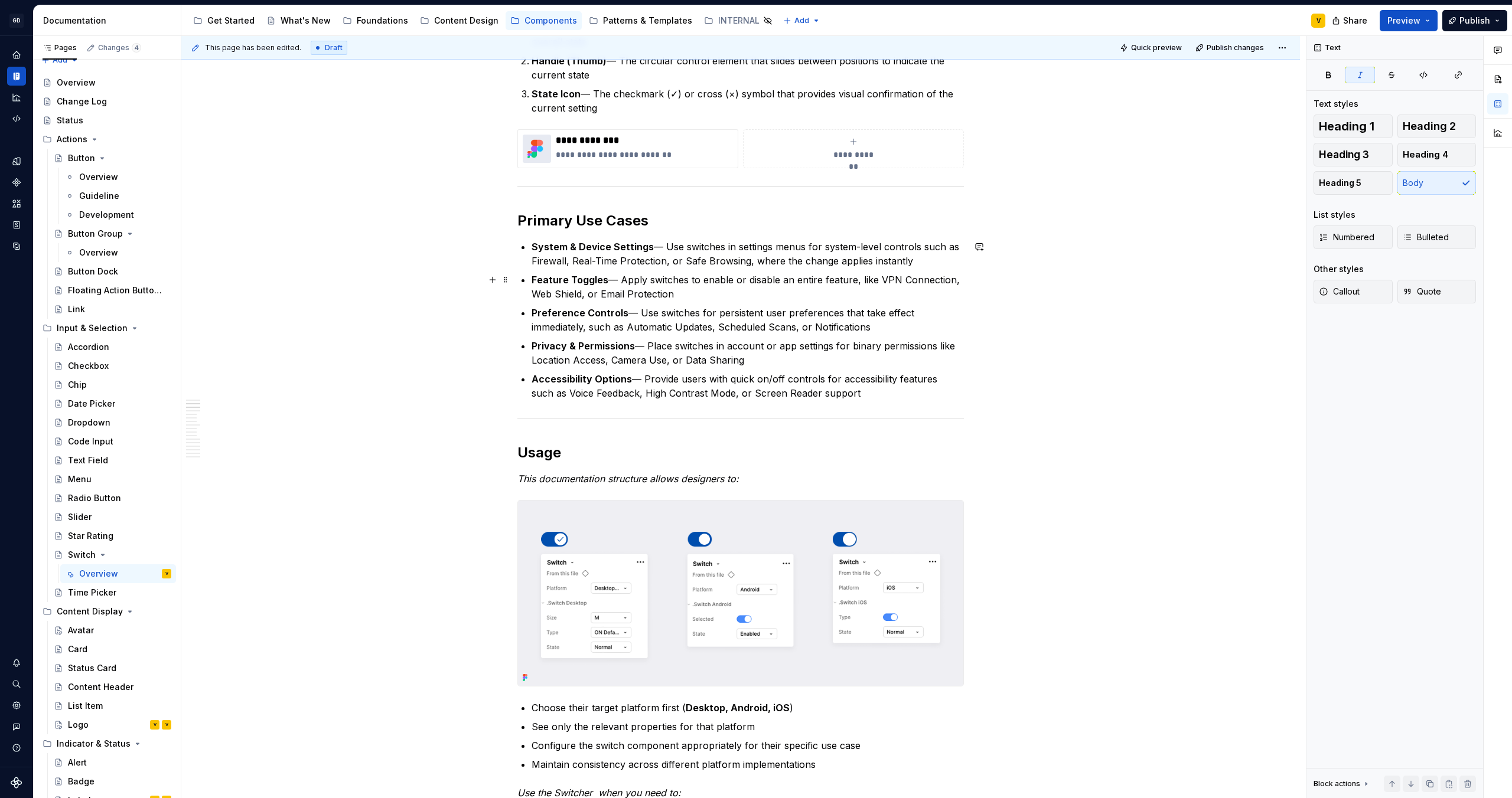
scroll to position [321, 0]
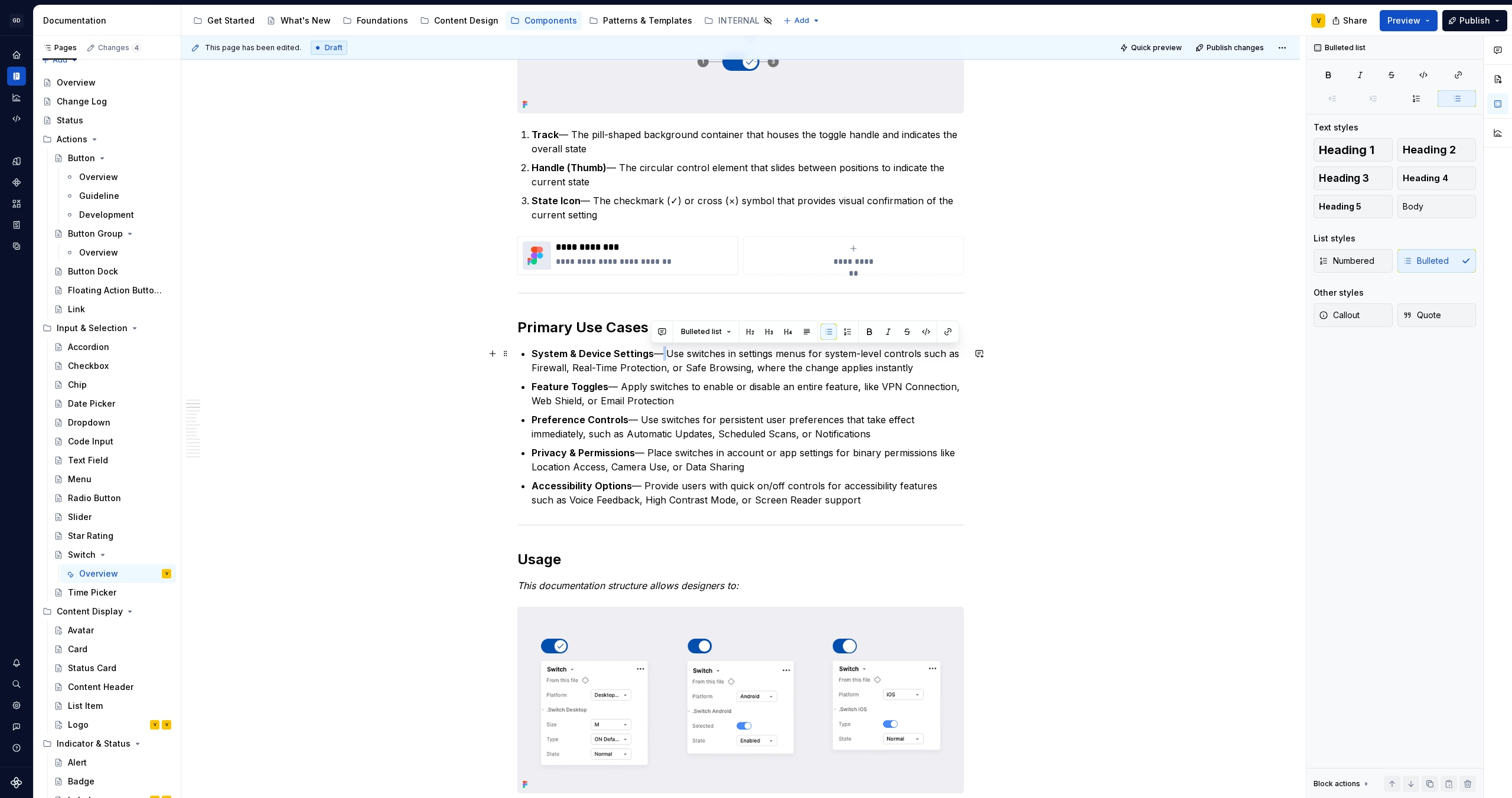
drag, startPoint x: 662, startPoint y: 354, endPoint x: 654, endPoint y: 354, distance: 8.0
click at [654, 354] on p "System & Device Settings — Use switches in settings menus for system-level cont…" at bounding box center [748, 361] width 432 height 28
copy p "—"
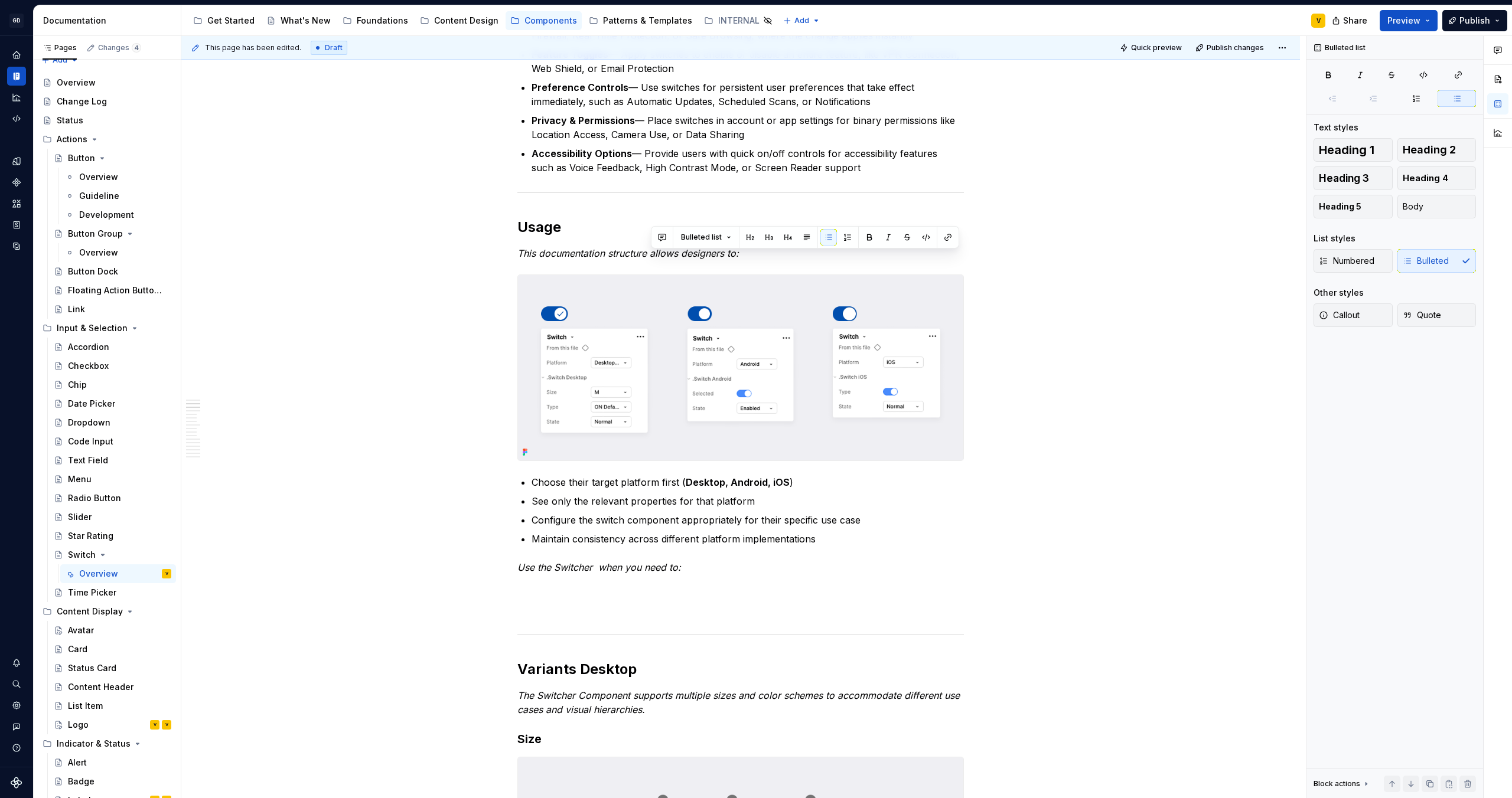
scroll to position [668, 0]
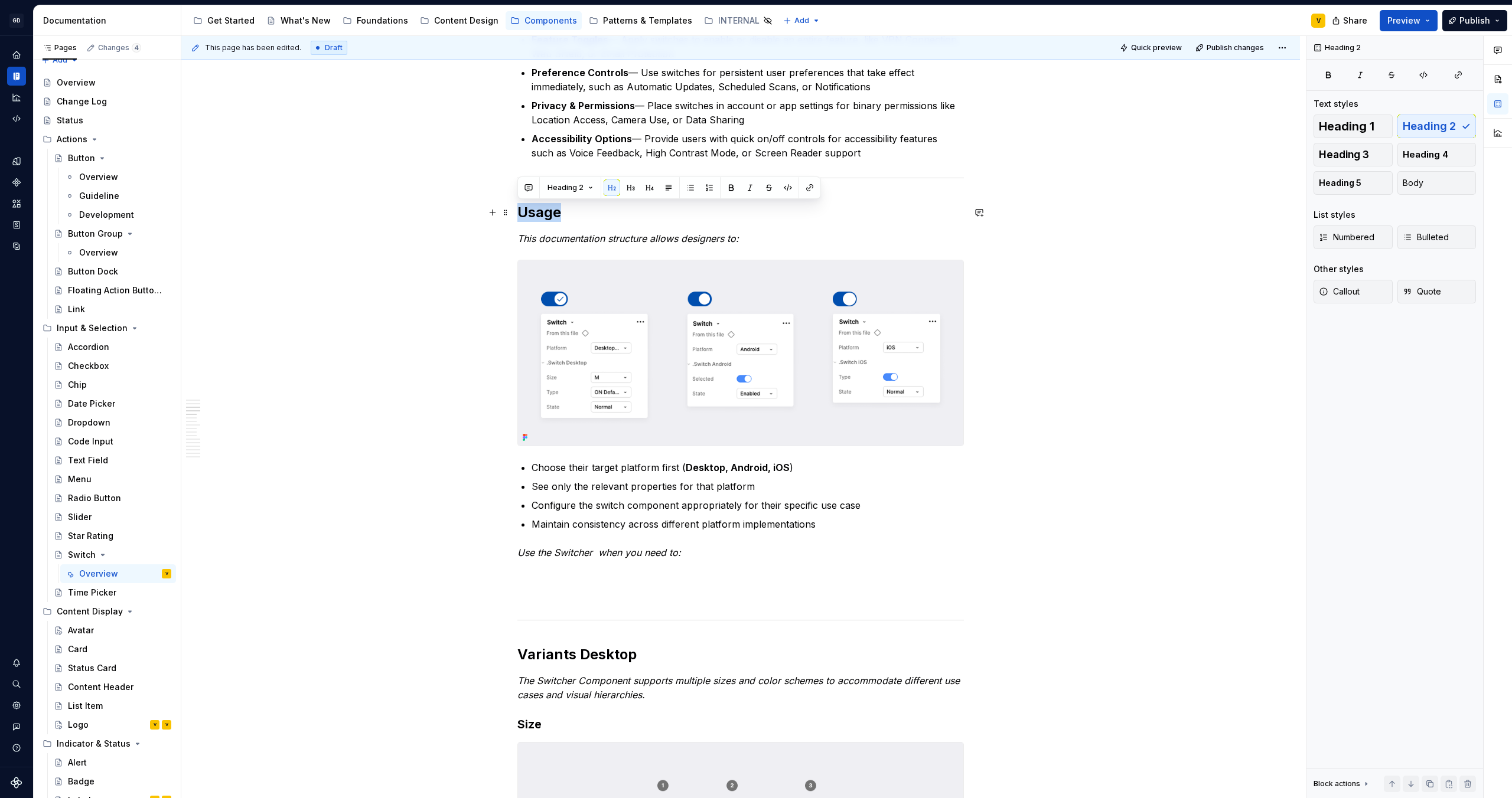
drag, startPoint x: 588, startPoint y: 208, endPoint x: 518, endPoint y: 215, distance: 70.3
click at [518, 215] on h2 "Usage" at bounding box center [740, 212] width 446 height 19
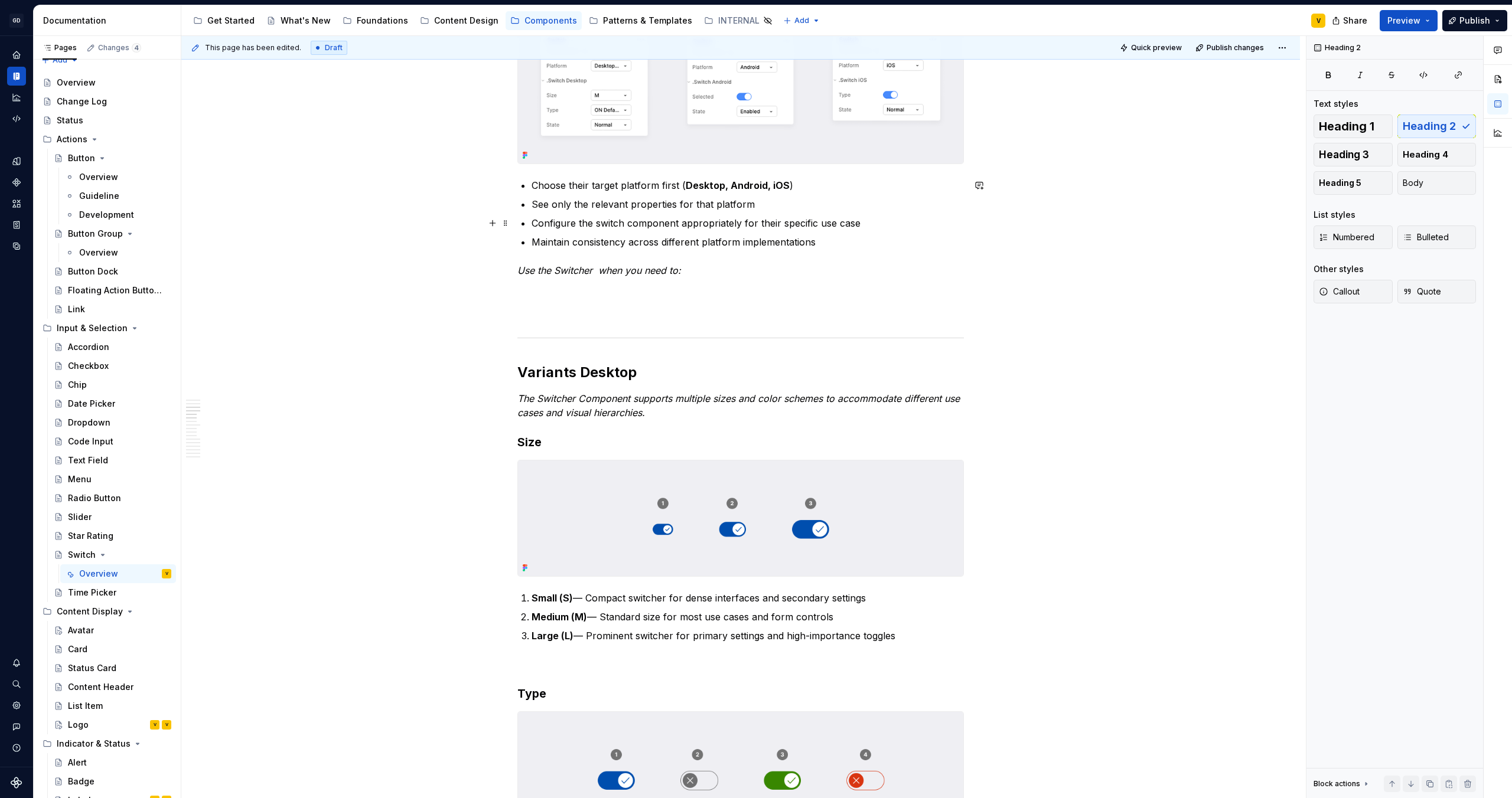
scroll to position [1048, 0]
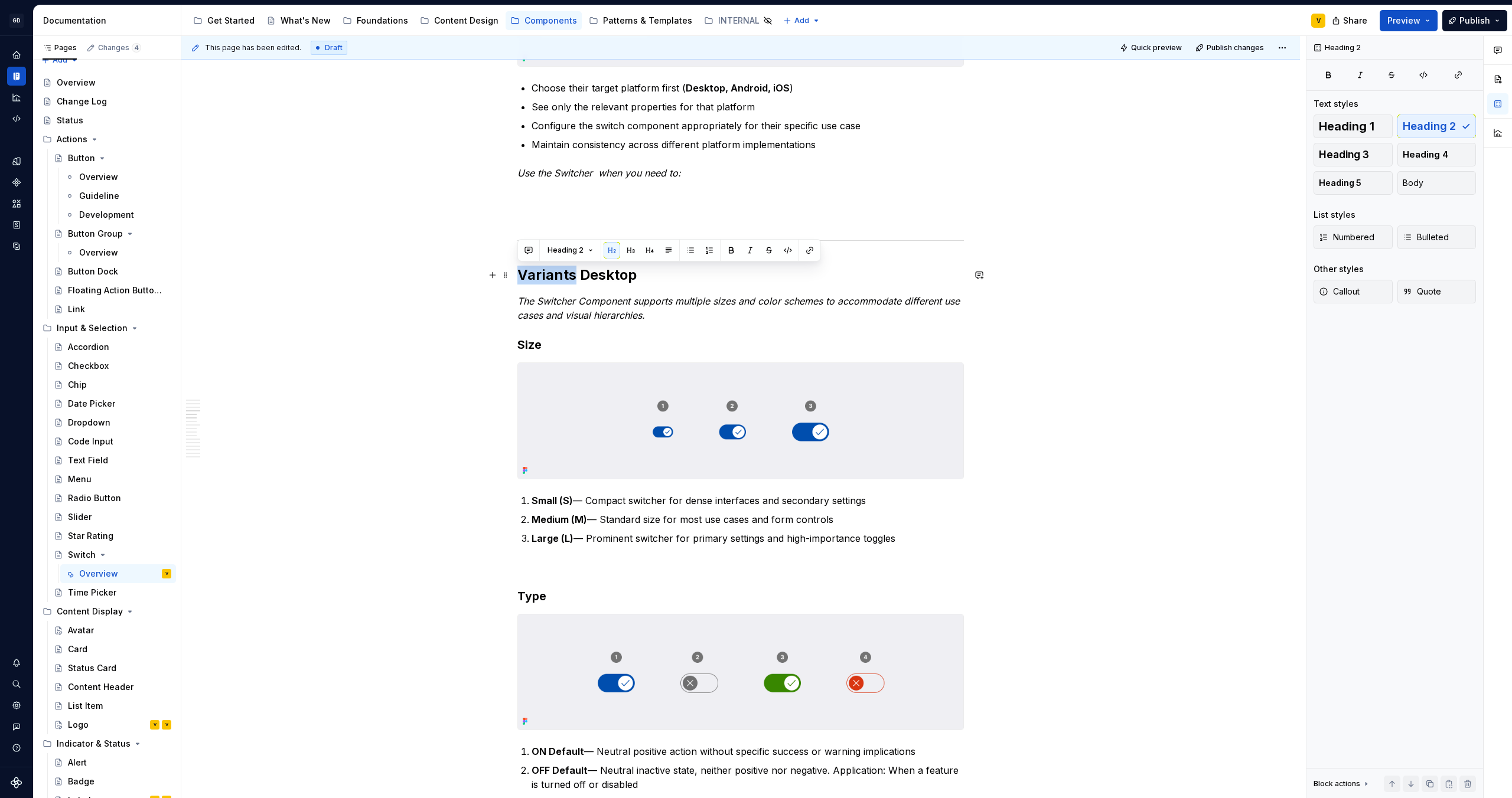
drag, startPoint x: 573, startPoint y: 275, endPoint x: 516, endPoint y: 275, distance: 57.0
copy h2 "Variants"
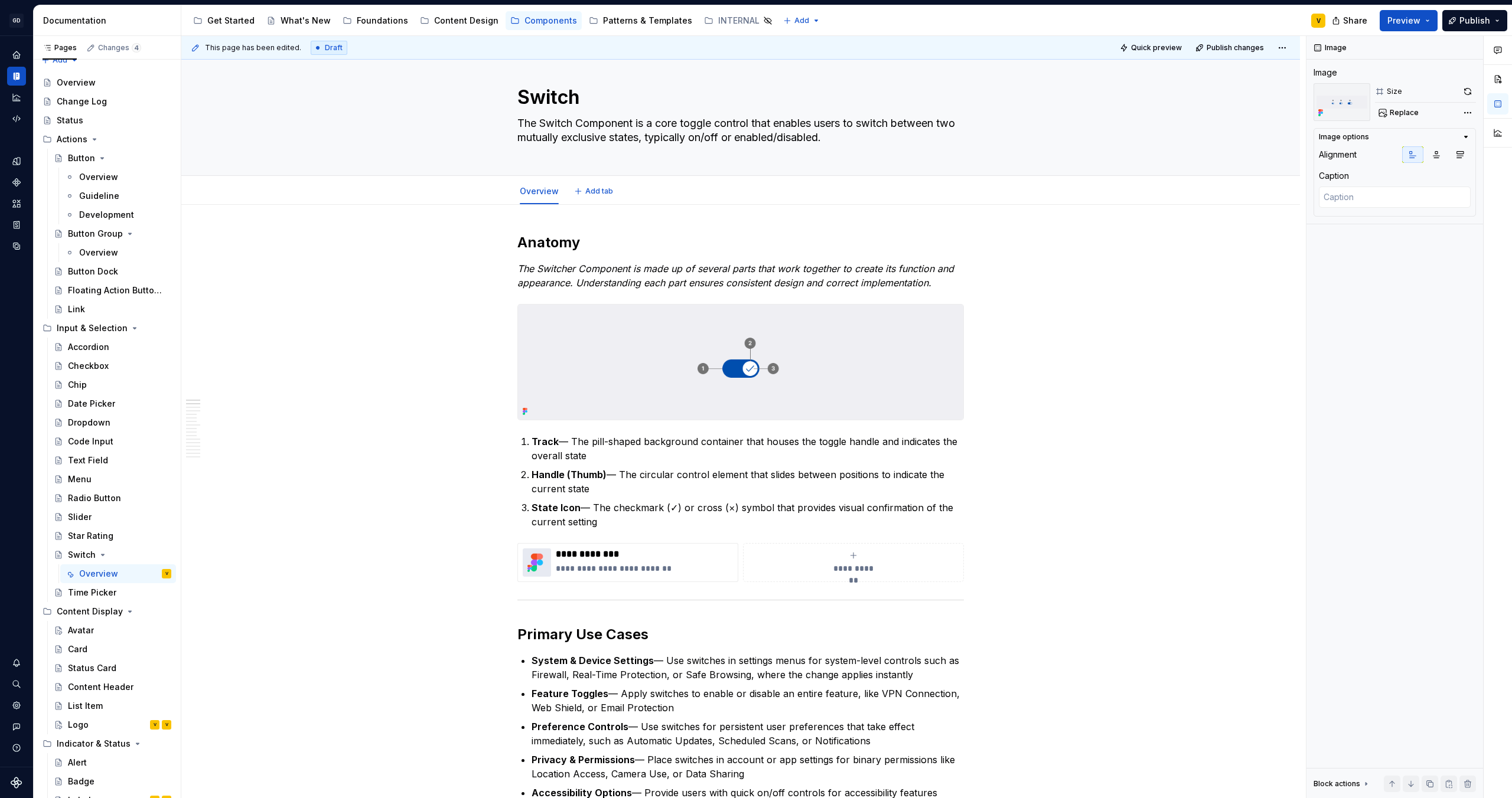
scroll to position [18, 0]
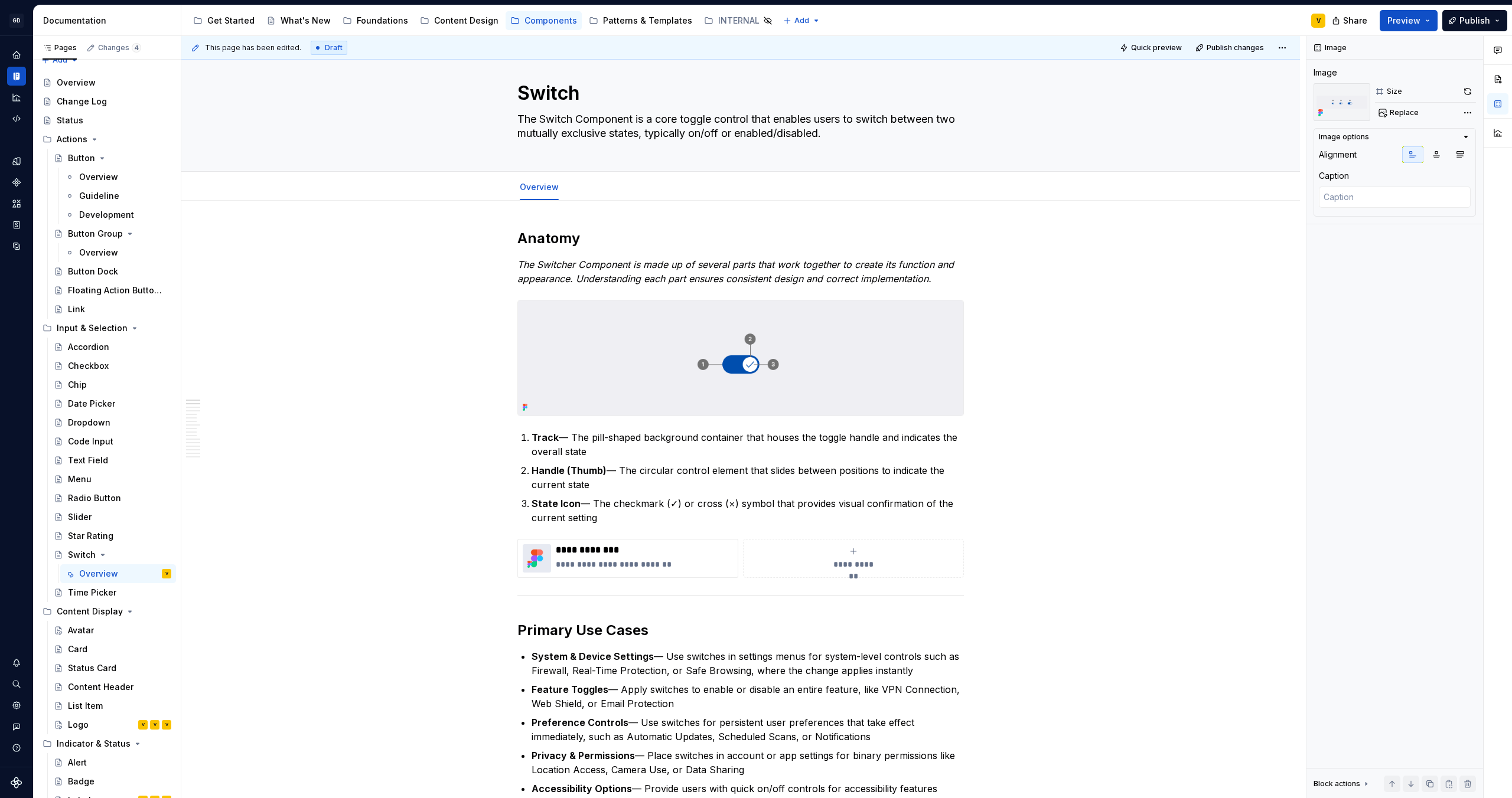
type textarea "*"
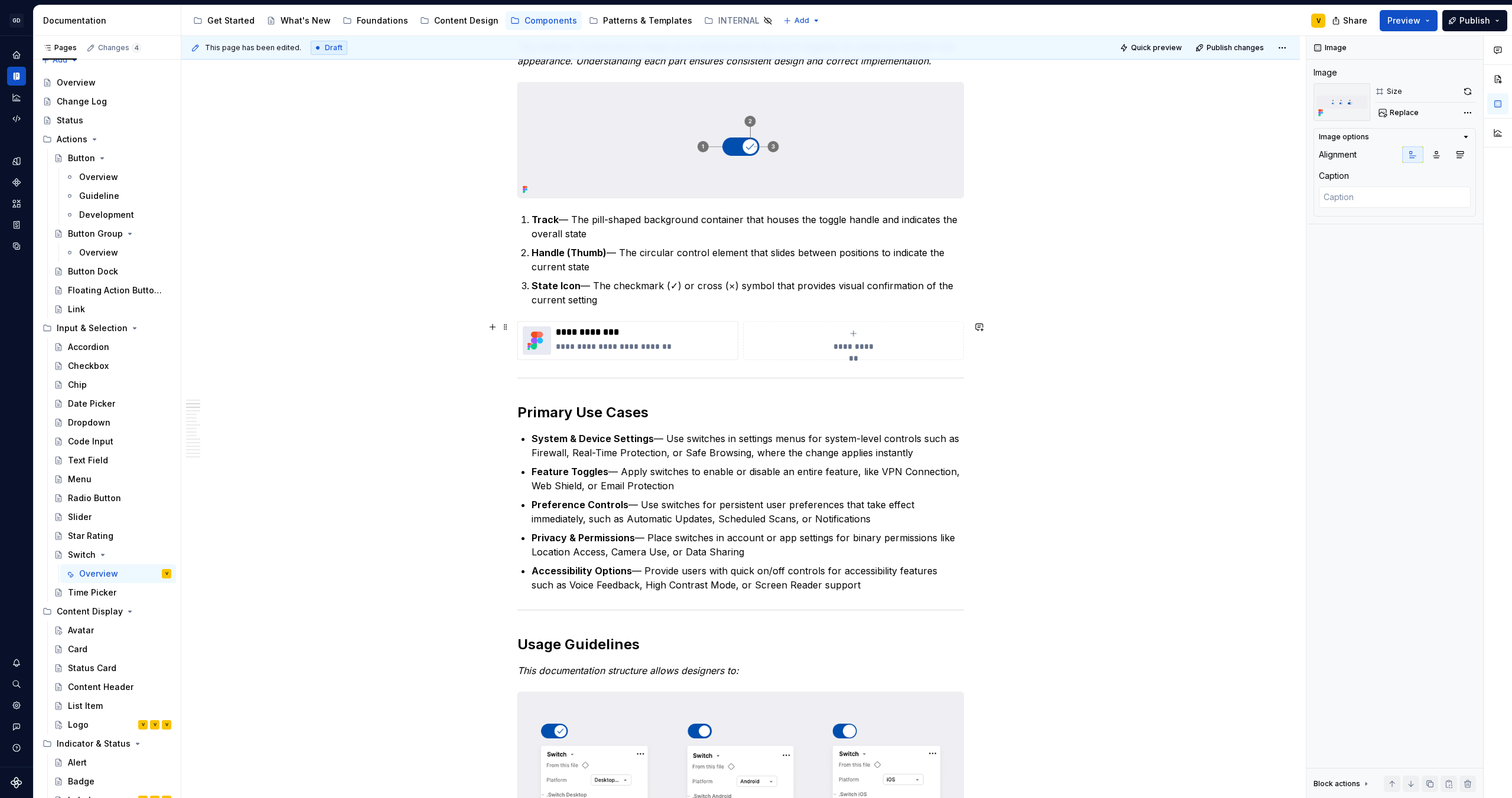
scroll to position [238, 0]
click at [657, 414] on h2 "Primary Use Cases" at bounding box center [740, 410] width 446 height 19
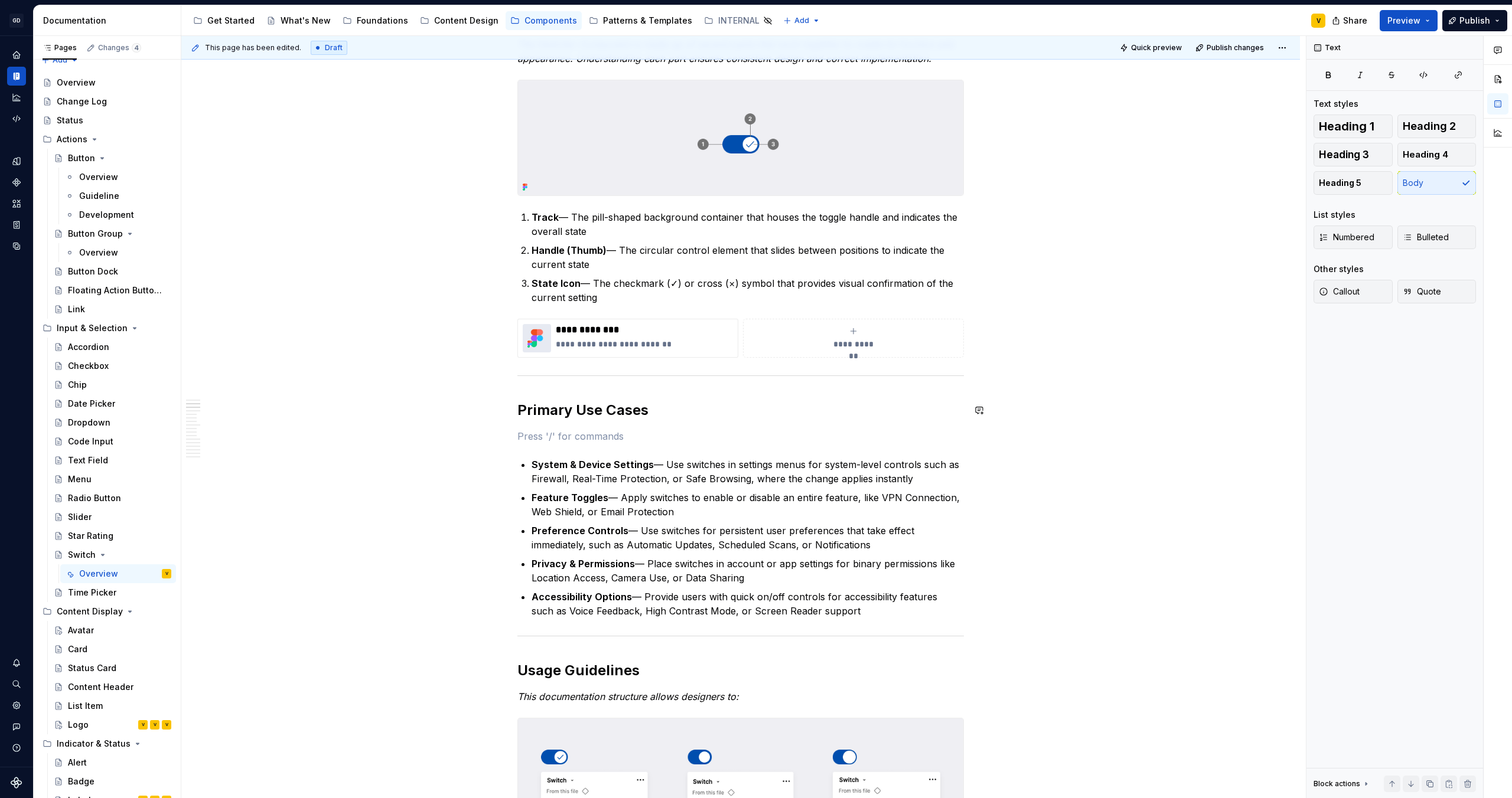
paste div
click at [575, 433] on em "Use the Logo when you need to:" at bounding box center [590, 436] width 146 height 12
click at [677, 438] on p "Use the Switch when you need to:" at bounding box center [740, 436] width 446 height 14
type textarea "*"
